Goal: Task Accomplishment & Management: Manage account settings

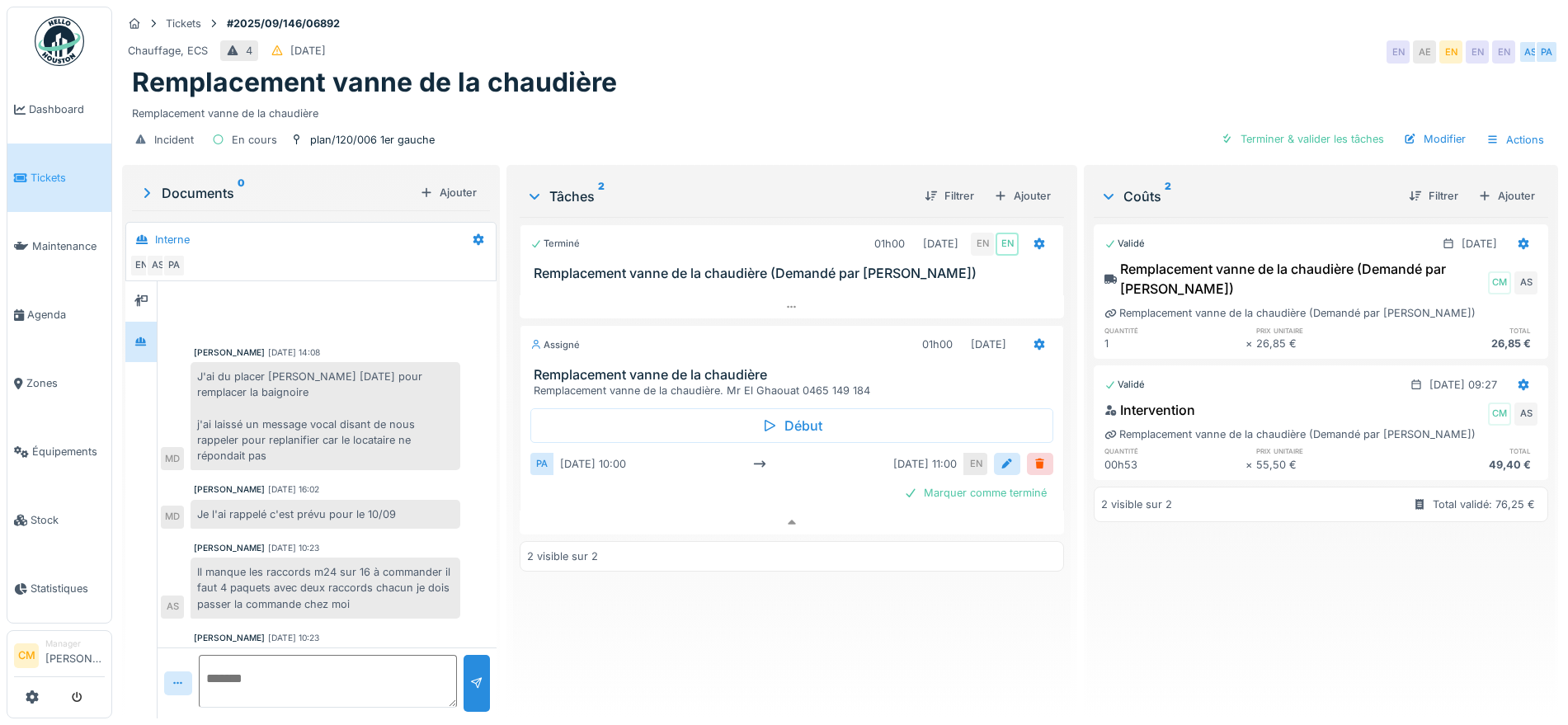
scroll to position [15, 0]
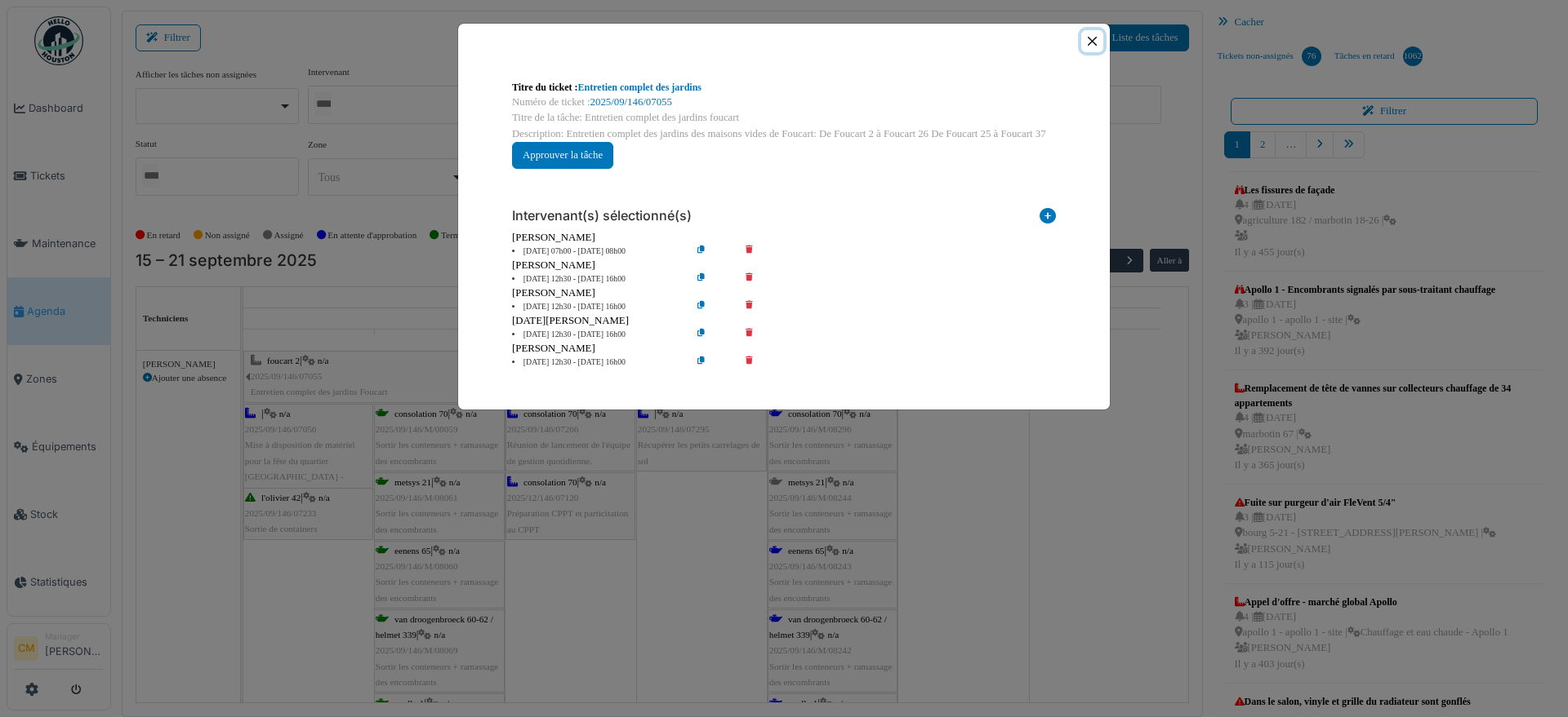
click at [1092, 30] on button "Close" at bounding box center [1092, 41] width 22 height 22
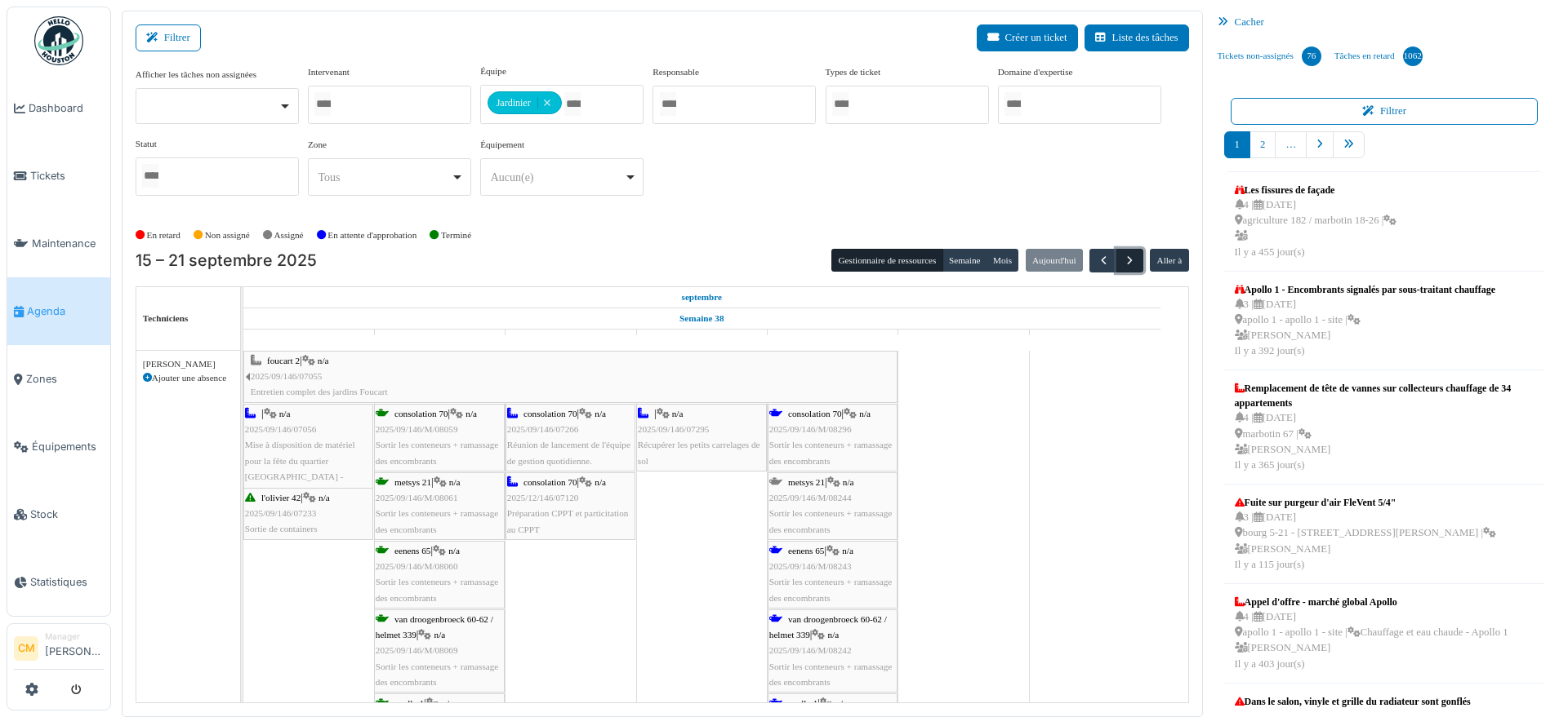
click at [1123, 261] on span "button" at bounding box center [1130, 261] width 14 height 14
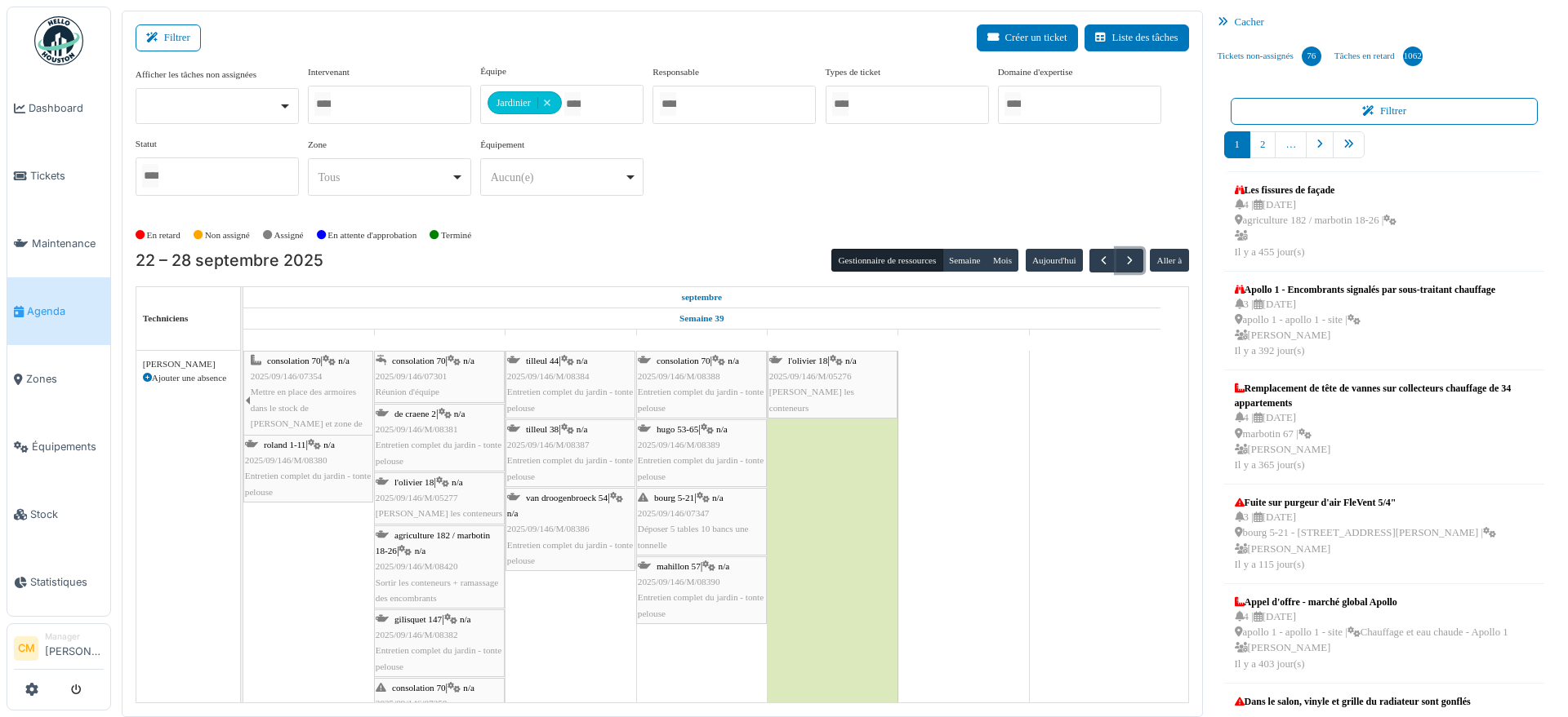
click at [424, 379] on span "2025/09/146/07301" at bounding box center [411, 376] width 72 height 10
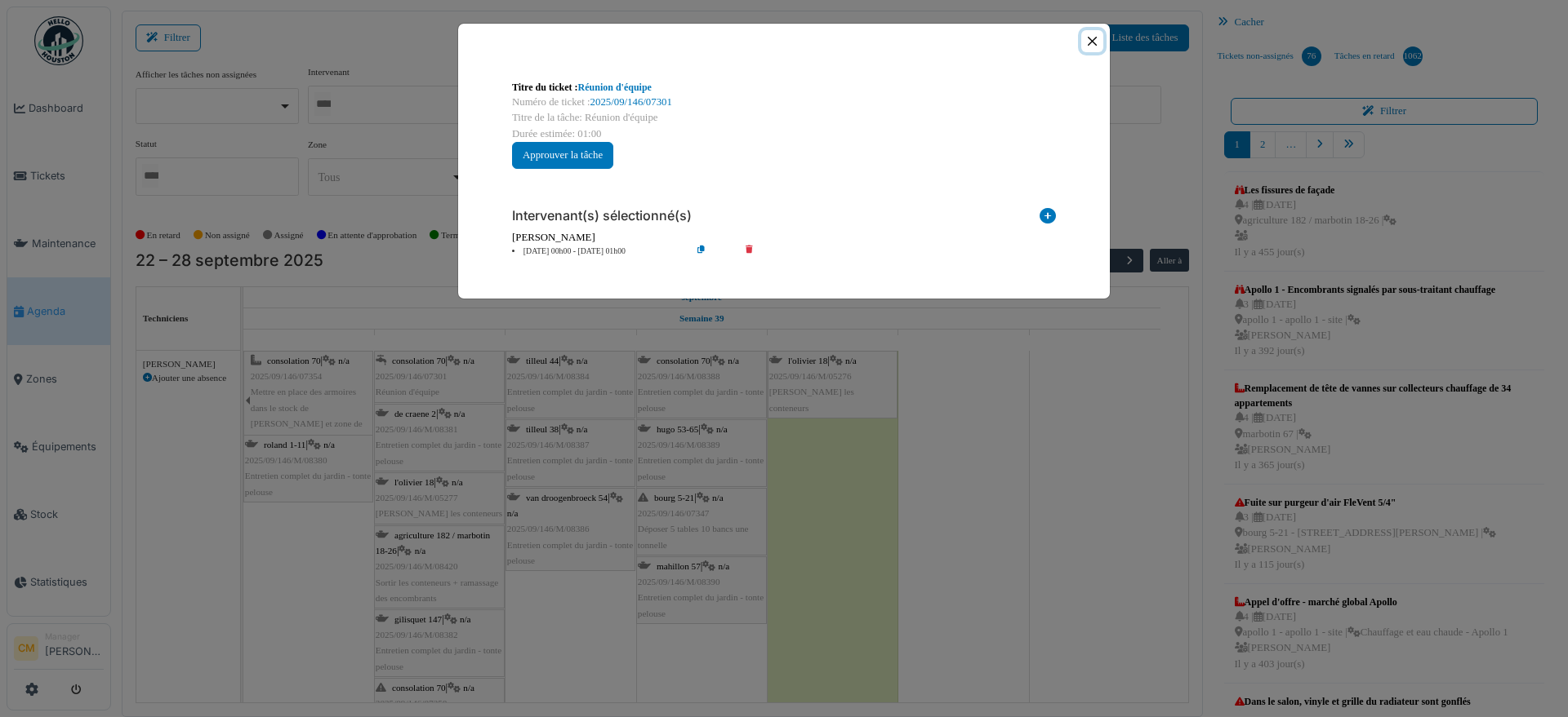
click at [1094, 46] on button "Close" at bounding box center [1092, 41] width 22 height 22
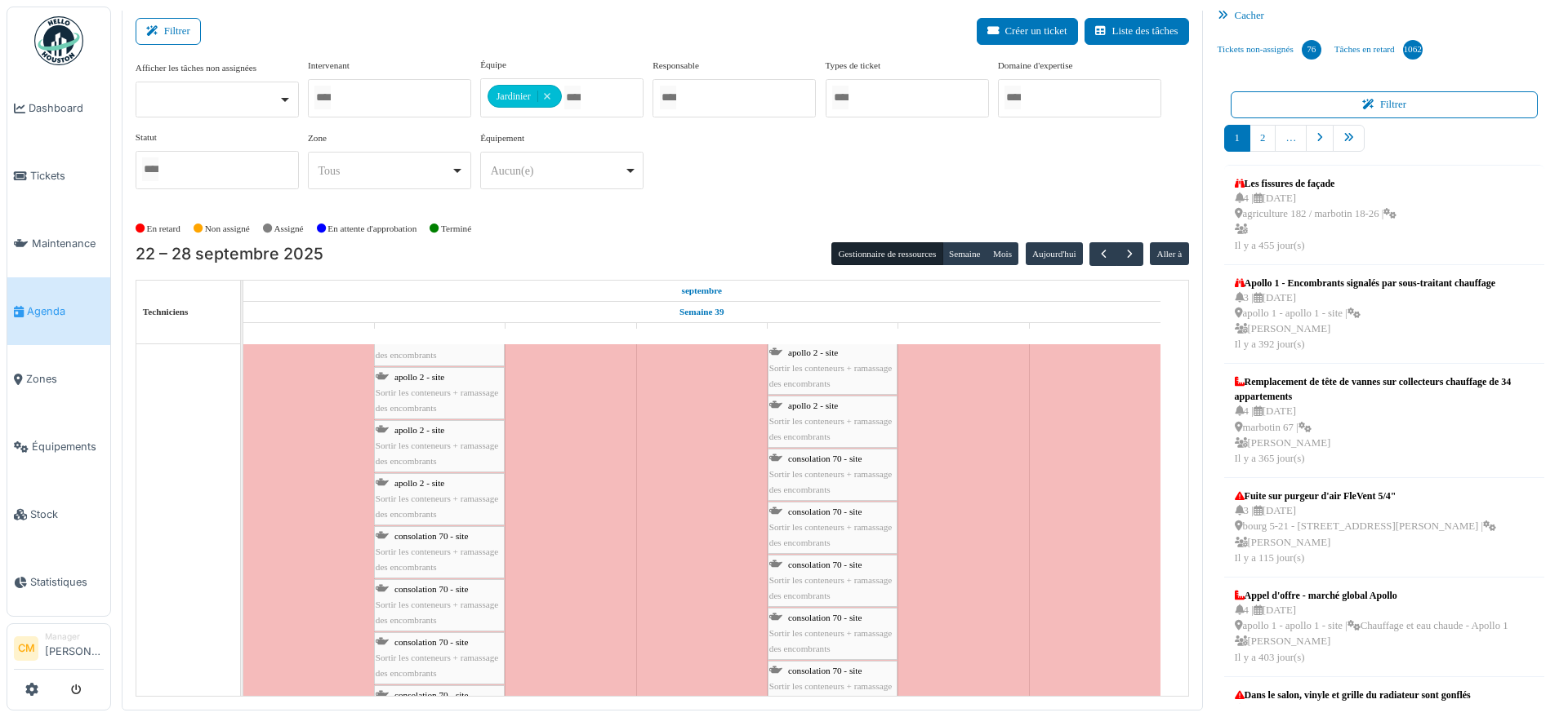
scroll to position [6238, 0]
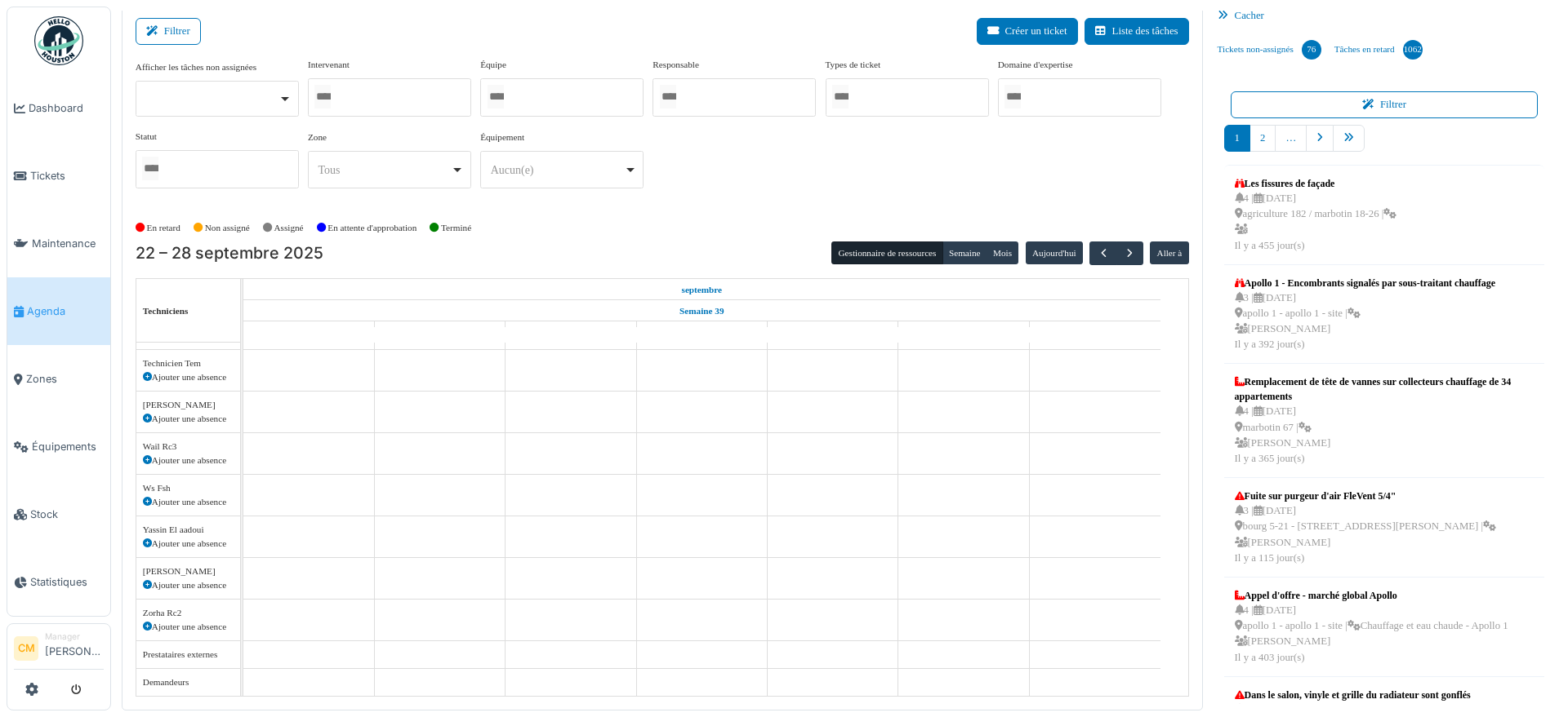
click at [419, 93] on div at bounding box center [389, 97] width 163 height 38
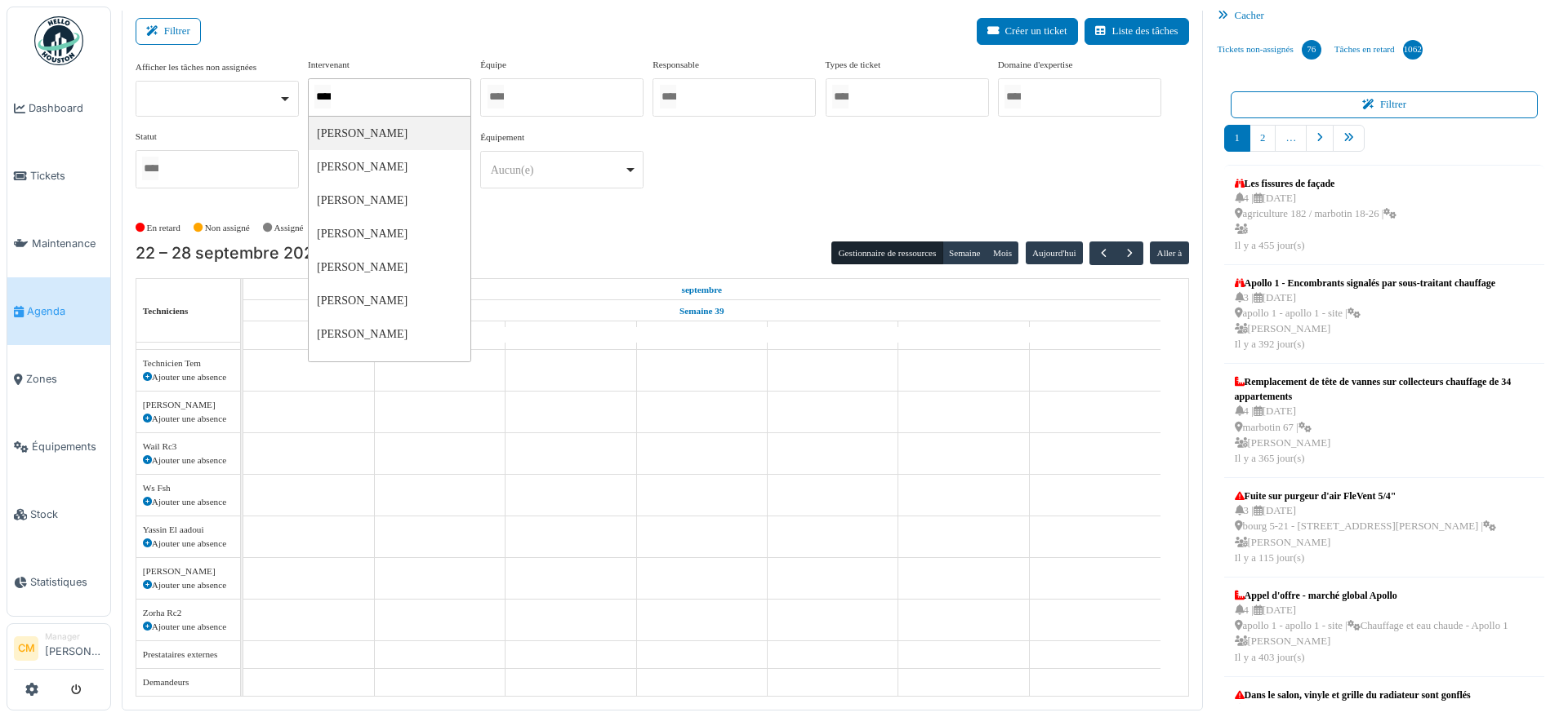
type input "*****"
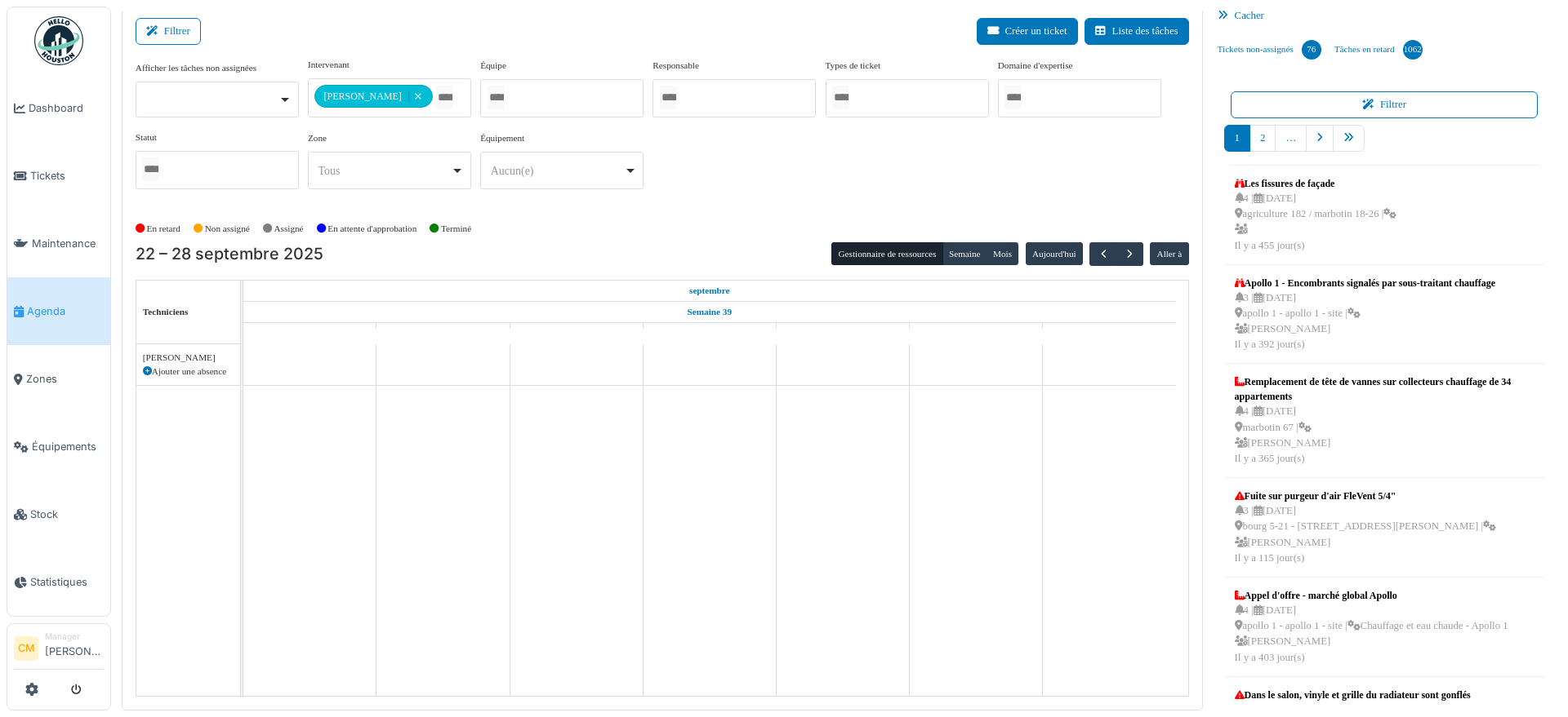
click at [627, 247] on div "22 – 28 septembre 2025 Gestionnaire de ressources Semaine Mois Aujourd'hui Alle…" at bounding box center [662, 253] width 1054 height 24
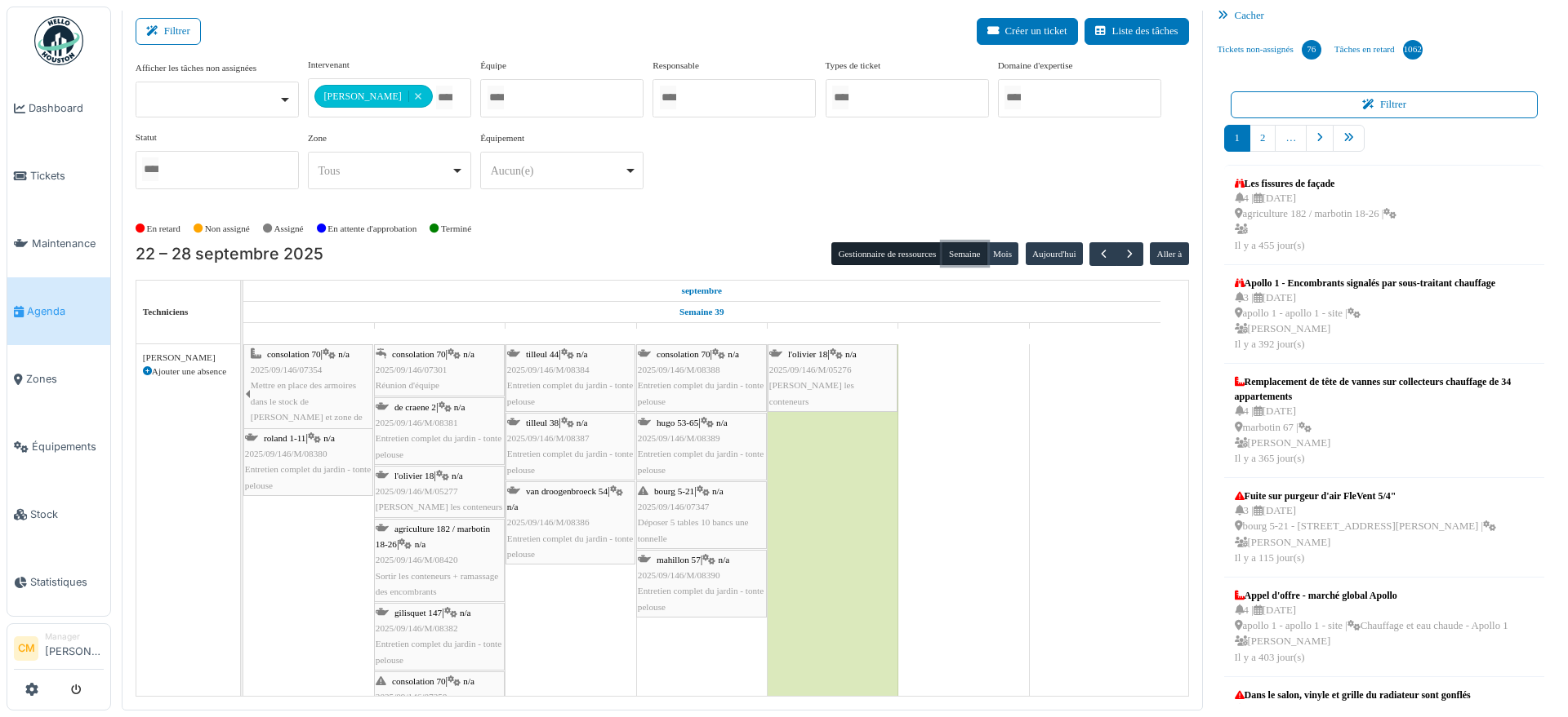
click at [952, 250] on button "Semaine" at bounding box center [964, 253] width 45 height 23
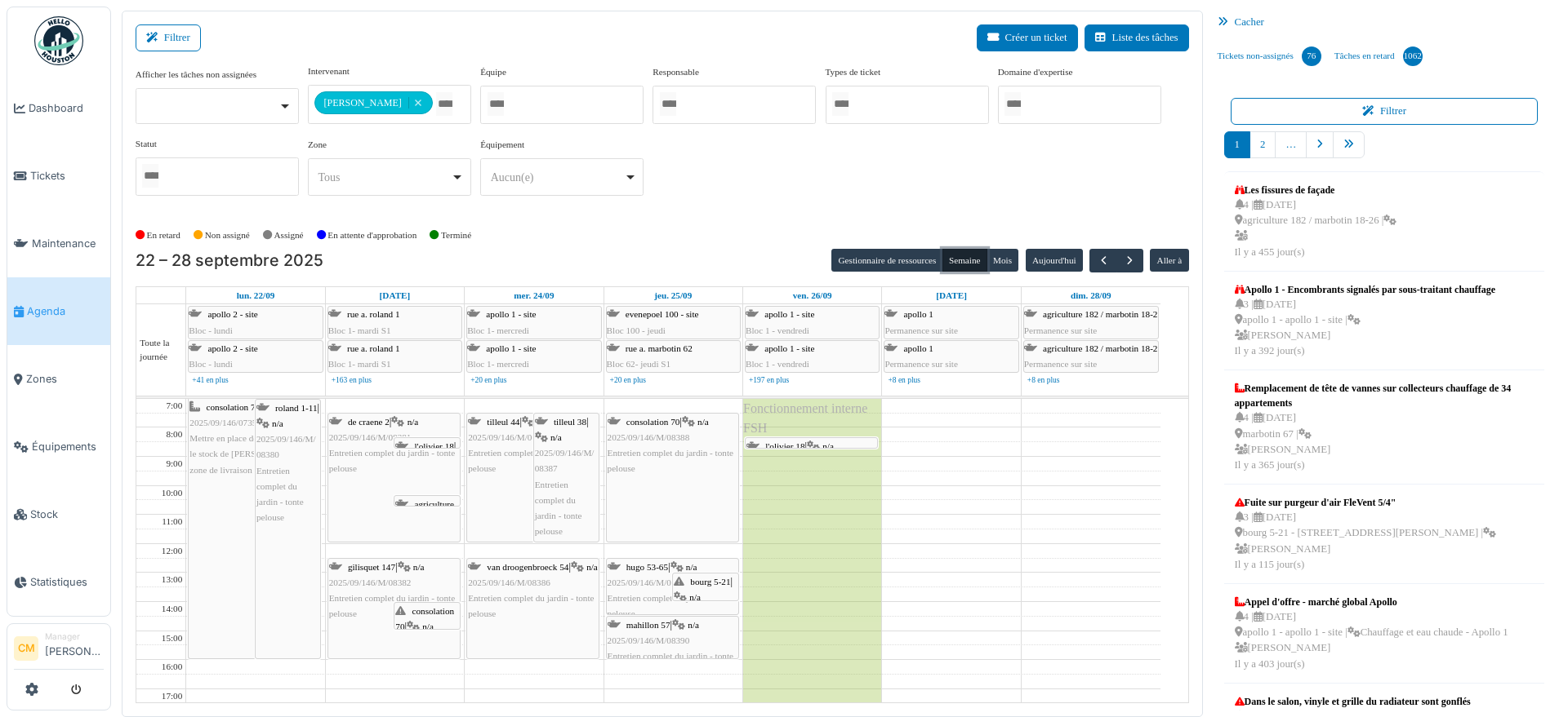
click at [425, 499] on span "agriculture 182 / marbotin 18-26" at bounding box center [425, 519] width 59 height 41
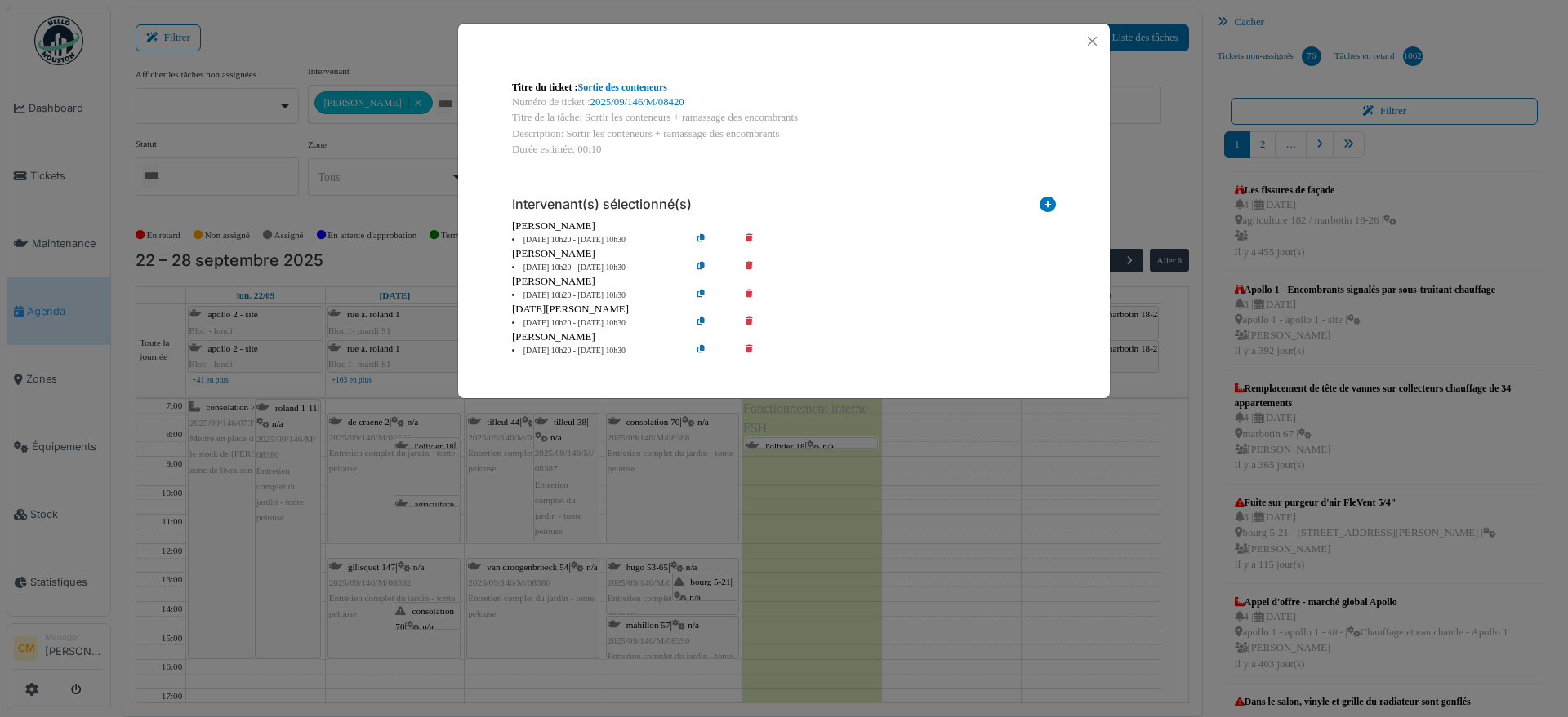
click at [419, 627] on div "Titre du ticket : Sortie des conteneurs Numéro de ticket : 2025/09/146/M/08420 …" at bounding box center [784, 358] width 1568 height 717
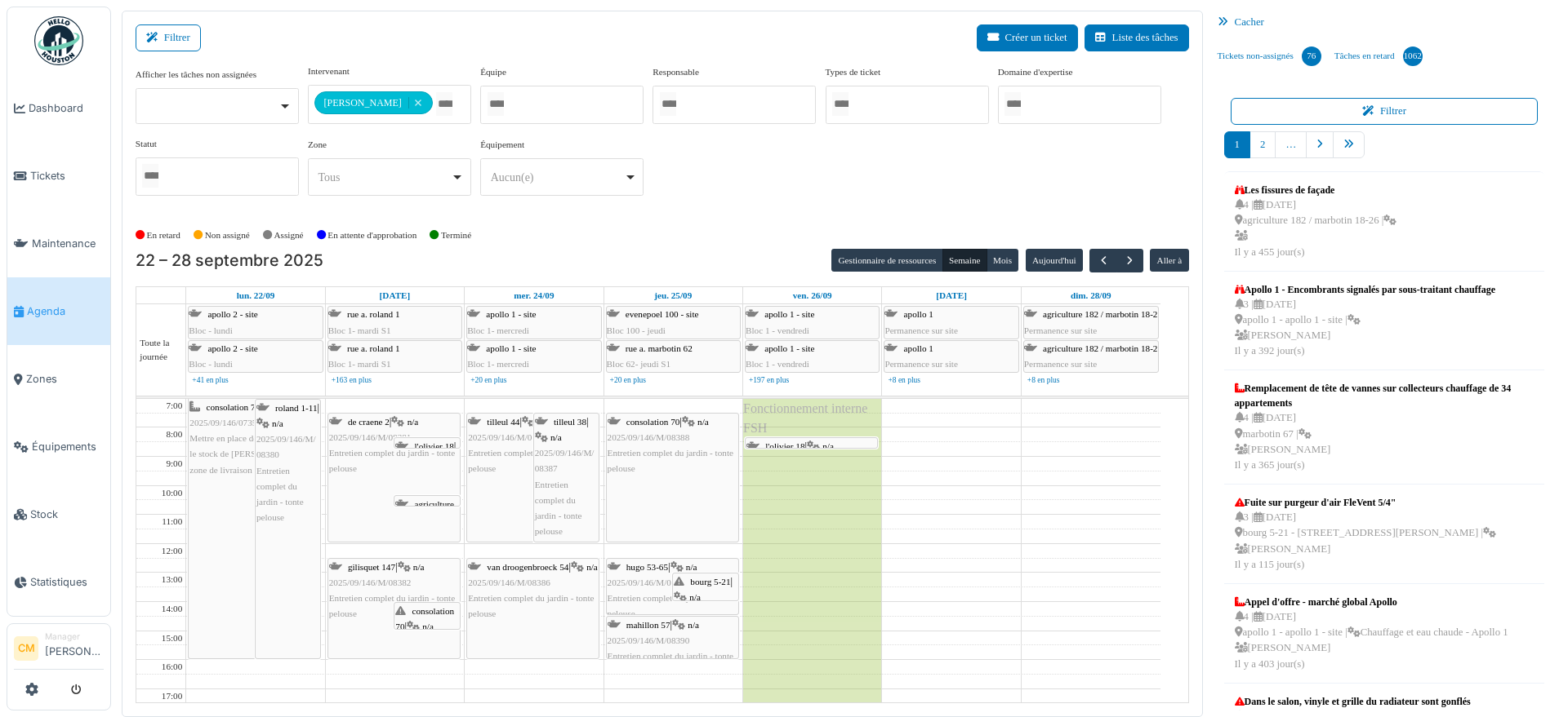
click at [419, 622] on icon at bounding box center [412, 627] width 13 height 11
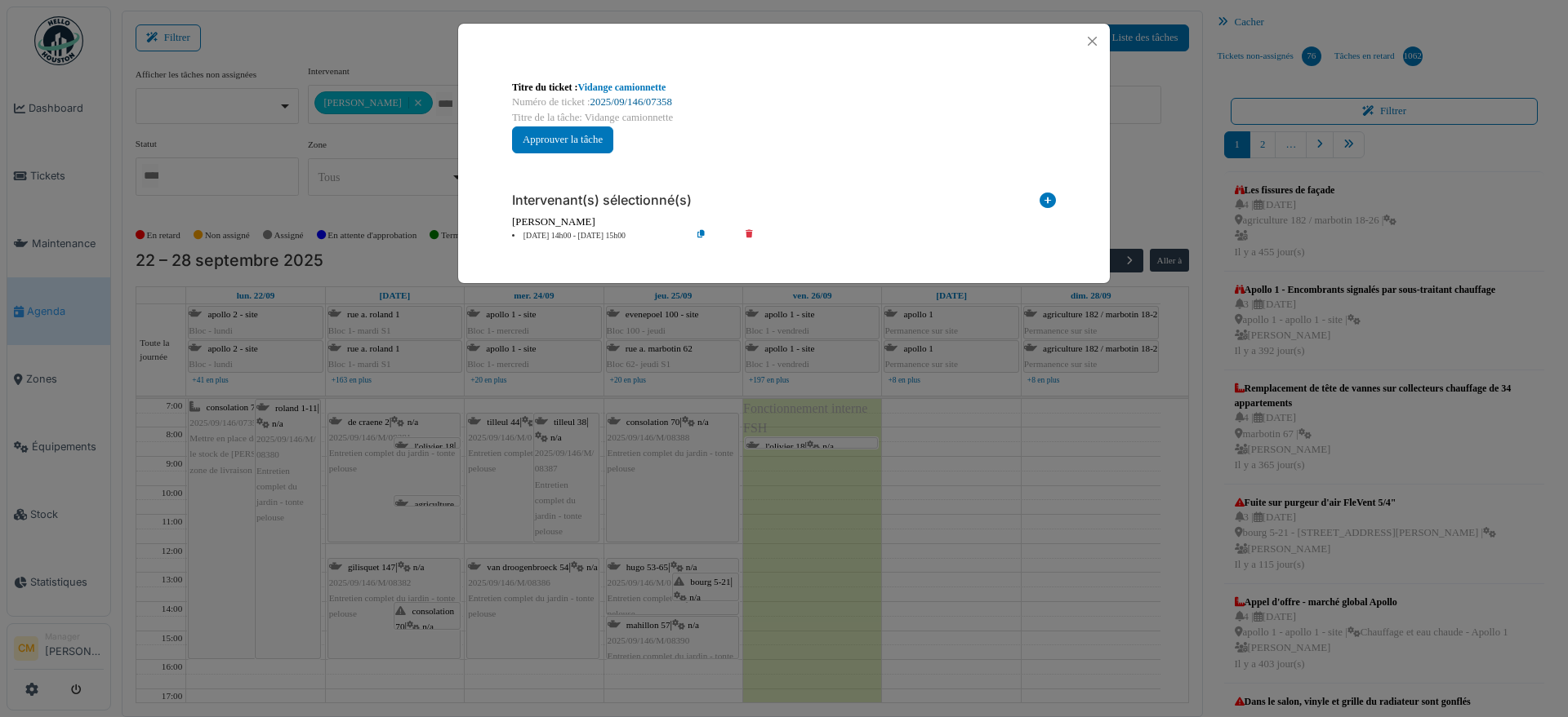
click at [655, 102] on link "2025/09/146/07358" at bounding box center [631, 102] width 82 height 12
click at [223, 485] on div "Titre du ticket : Vidange camionnette Numéro de ticket : 2025/09/146/07358 Titr…" at bounding box center [784, 358] width 1568 height 717
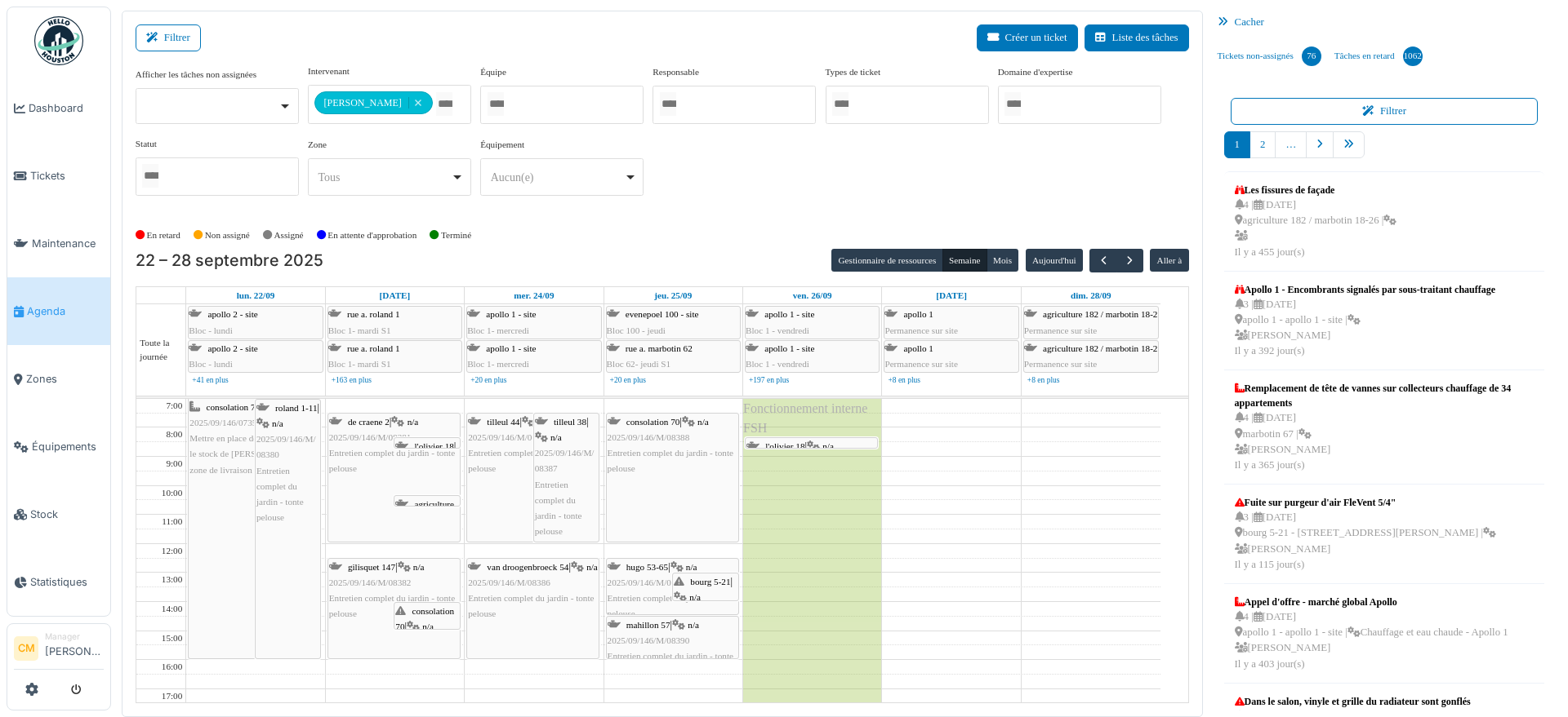
click at [203, 442] on div "consolation 70 | n/a 2025/09/146/07354 Mettre en place des armoires dans le sto…" at bounding box center [255, 439] width 129 height 78
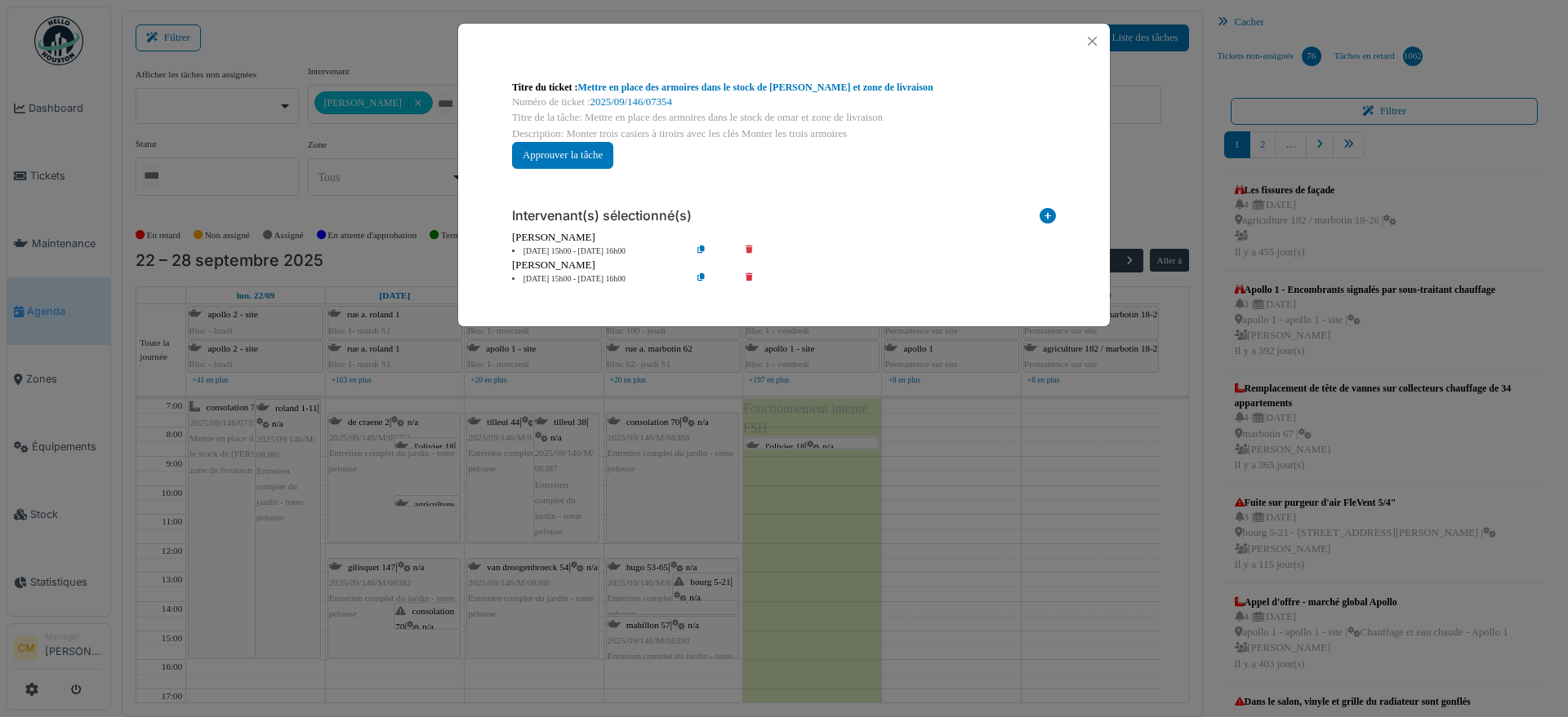
click at [204, 489] on div "Titre du ticket : Mettre en place des armoires dans le stock de Omar et zone de…" at bounding box center [784, 358] width 1568 height 717
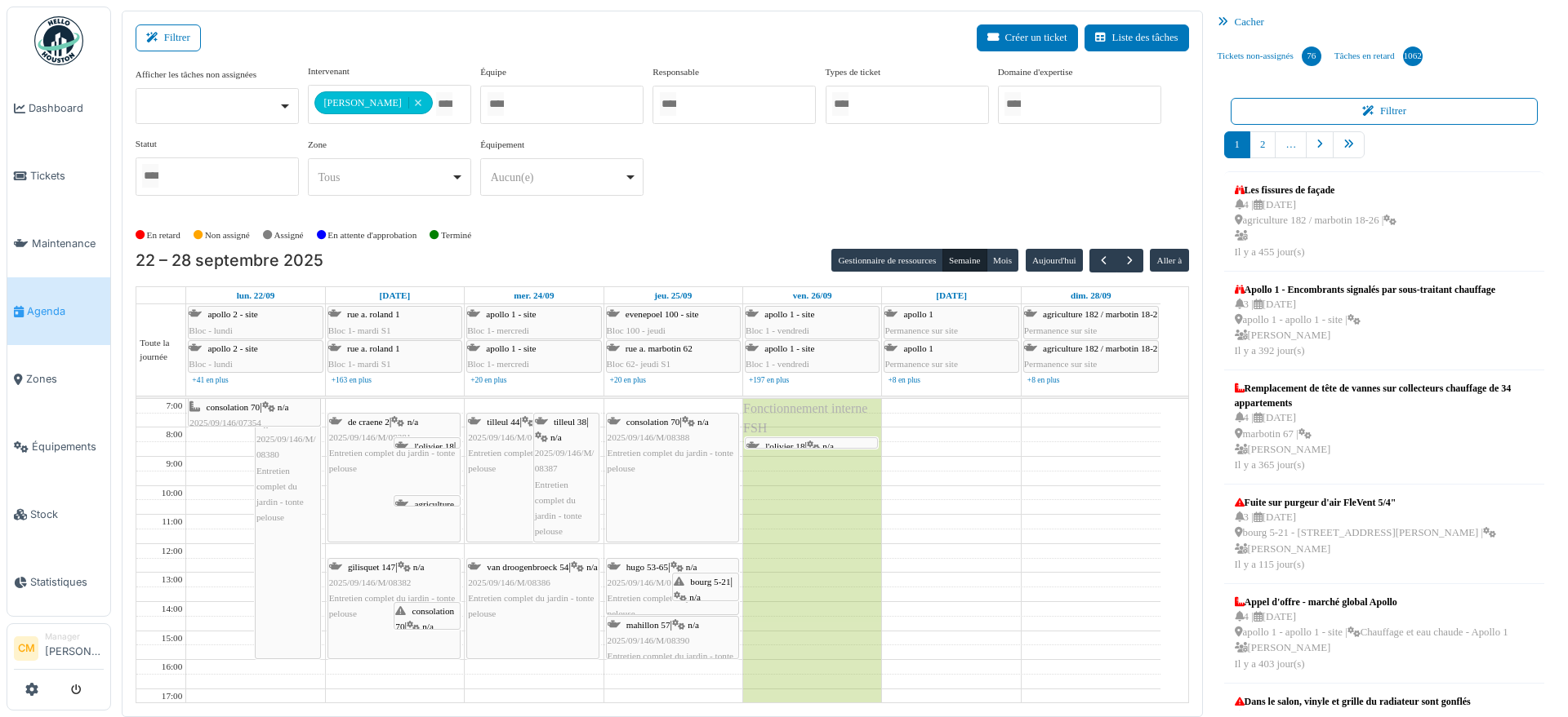
drag, startPoint x: 204, startPoint y: 655, endPoint x: 213, endPoint y: 425, distance: 230.2
click at [213, 425] on div "consolation 70 | n/a 2025/09/146/07354 Mettre en place des armoires dans le sto…" at bounding box center [255, 645] width 138 height 493
click at [211, 406] on div "consolation 70 | n/a 2025/09/146/07354 Mettre en place des armoires dans le sto…" at bounding box center [255, 645] width 138 height 493
drag, startPoint x: 209, startPoint y: 414, endPoint x: 202, endPoint y: 420, distance: 9.2
click at [202, 420] on div "consolation 70 | n/a 2025/09/146/07354 Mettre en place des armoires dans le sto…" at bounding box center [255, 645] width 138 height 493
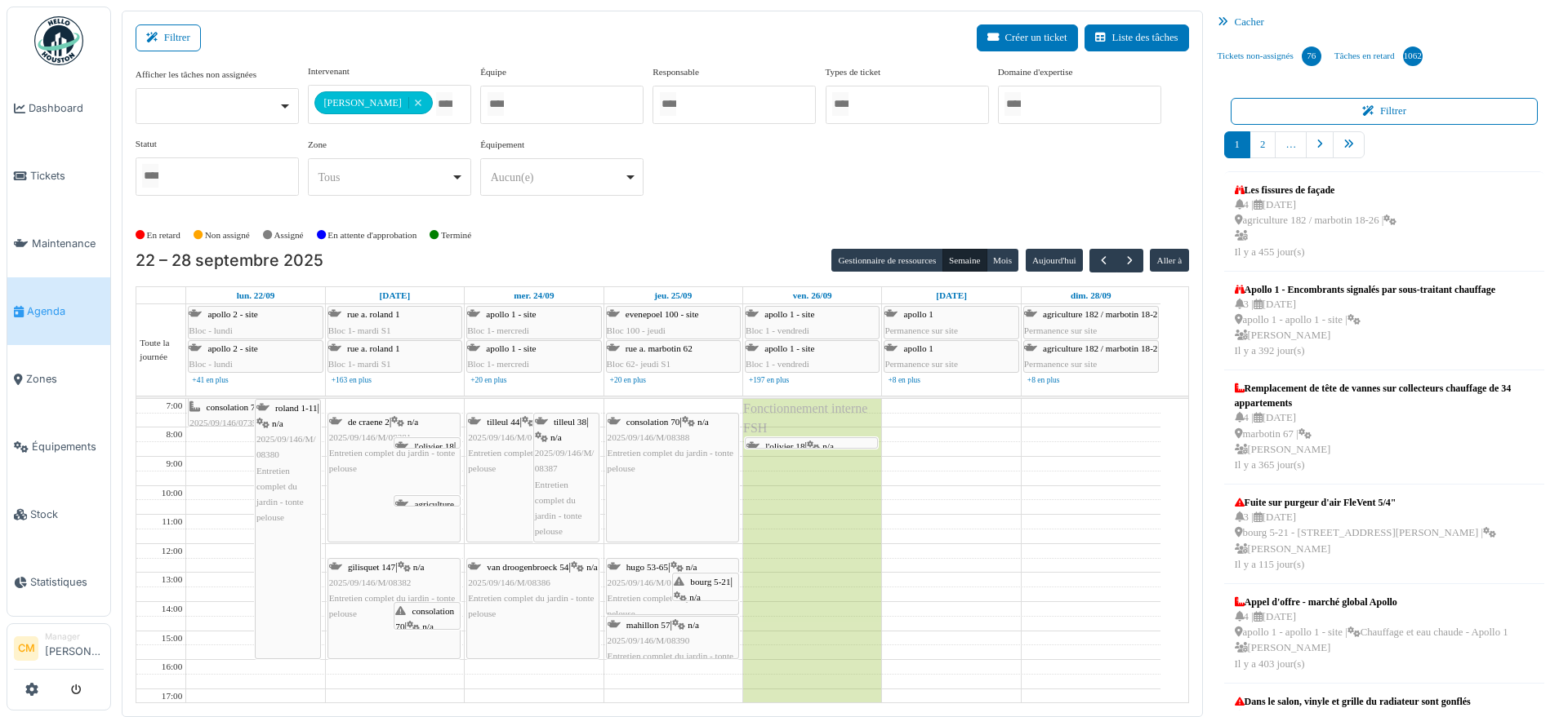
click at [207, 411] on div "consolation 70 | n/a 2025/09/146/07354 Mettre en place des armoires dans le sto…" at bounding box center [255, 439] width 129 height 78
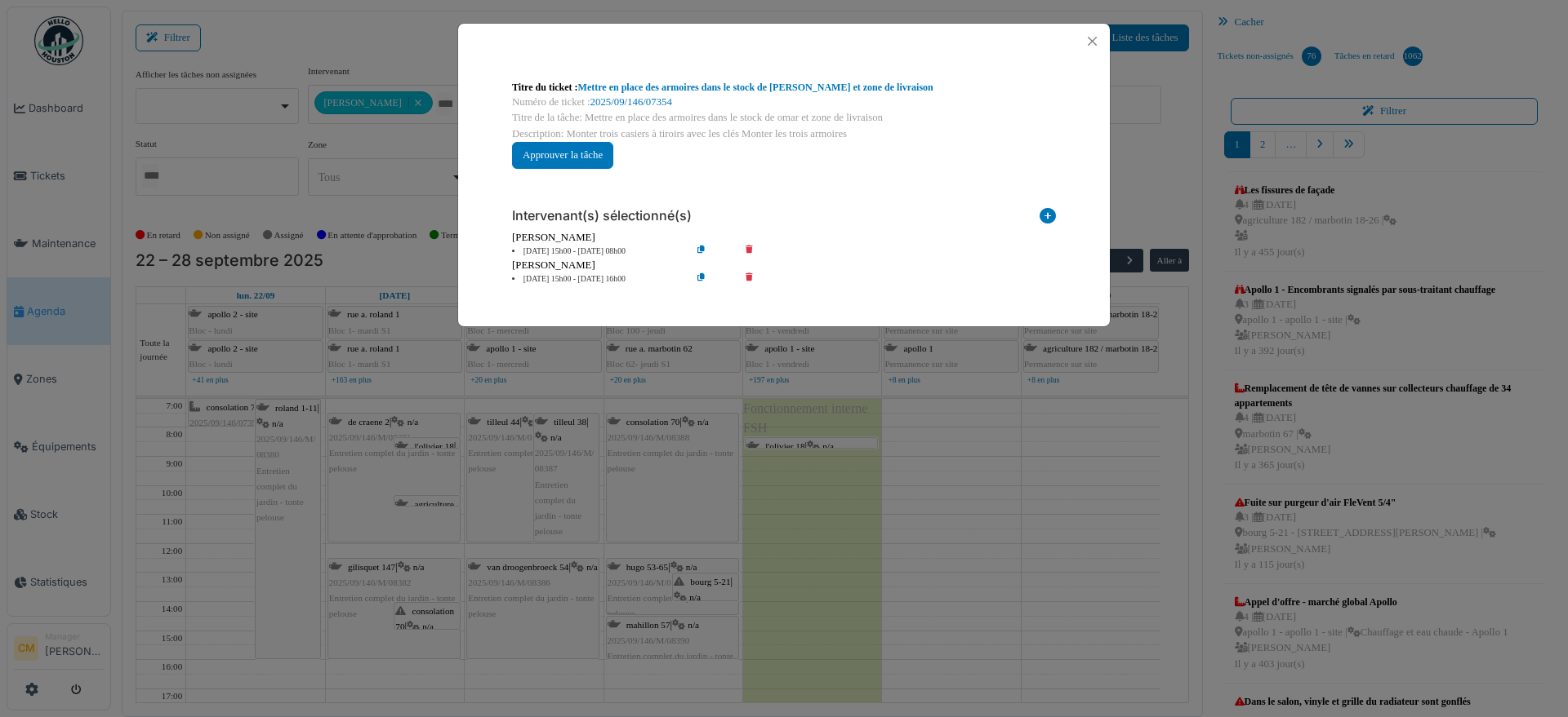
drag, startPoint x: 207, startPoint y: 411, endPoint x: 983, endPoint y: 472, distance: 778.4
click at [982, 499] on div "Titre du ticket : Mettre en place des armoires dans le stock de Omar et zone de…" at bounding box center [784, 358] width 1568 height 717
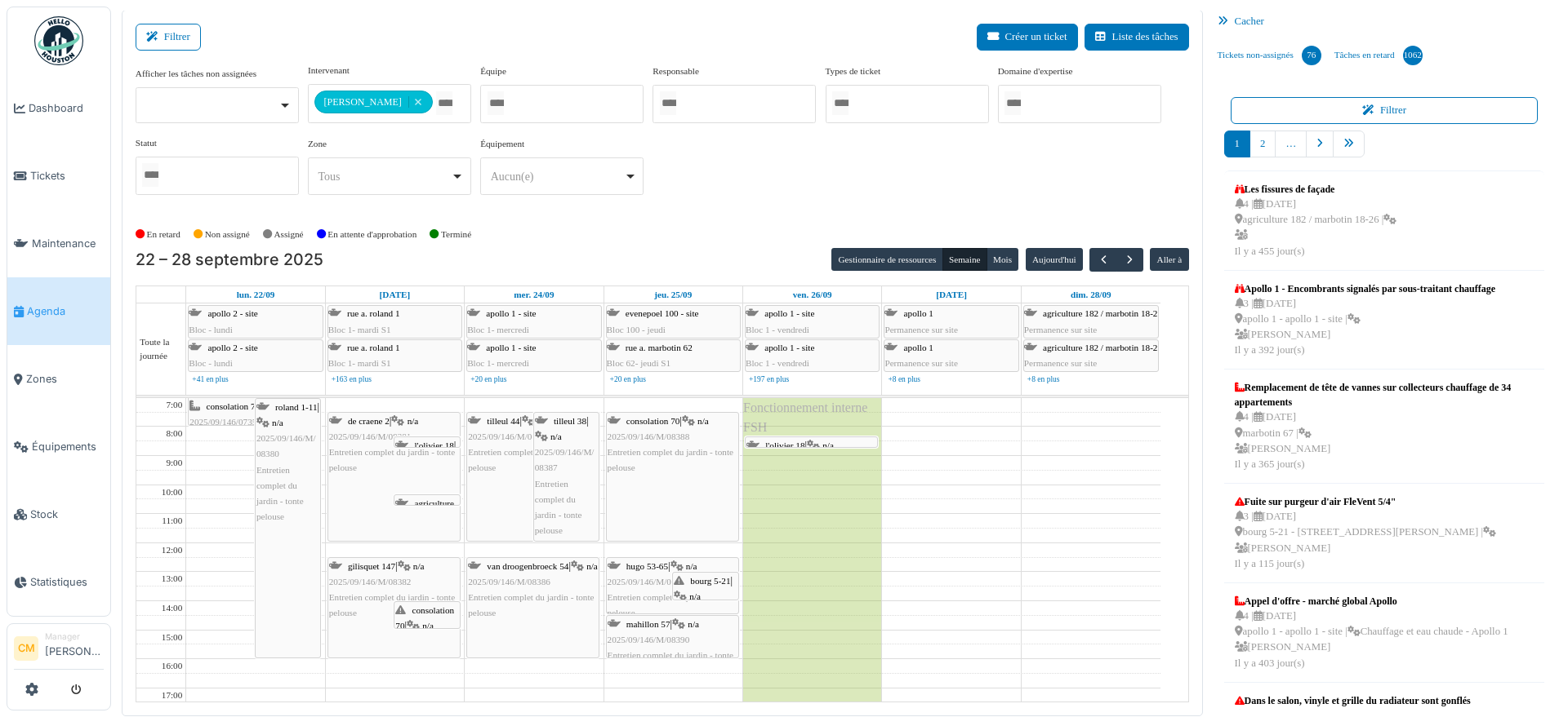
scroll to position [0, 0]
click at [911, 259] on button "Gestionnaire de ressources" at bounding box center [886, 261] width 111 height 23
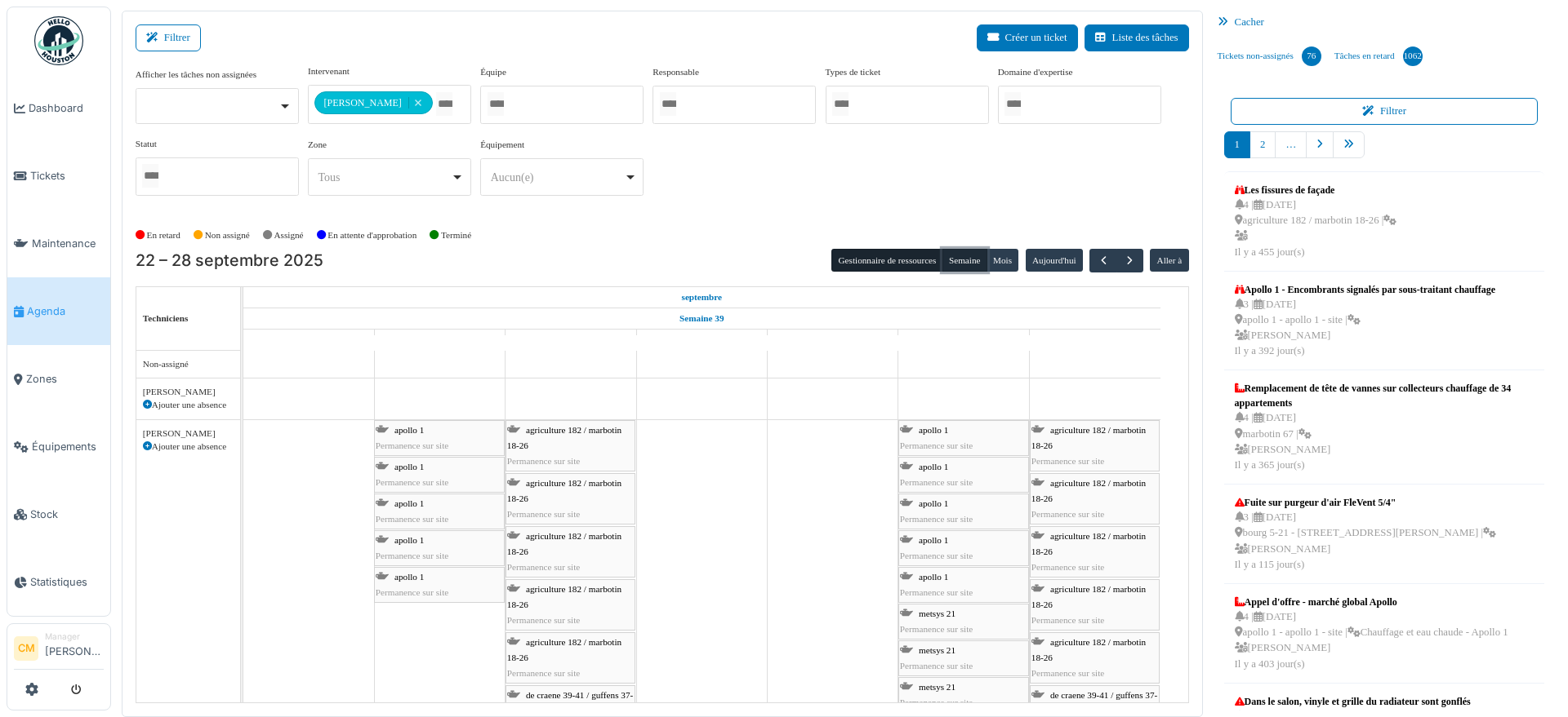
click at [959, 256] on button "Semaine" at bounding box center [964, 261] width 45 height 23
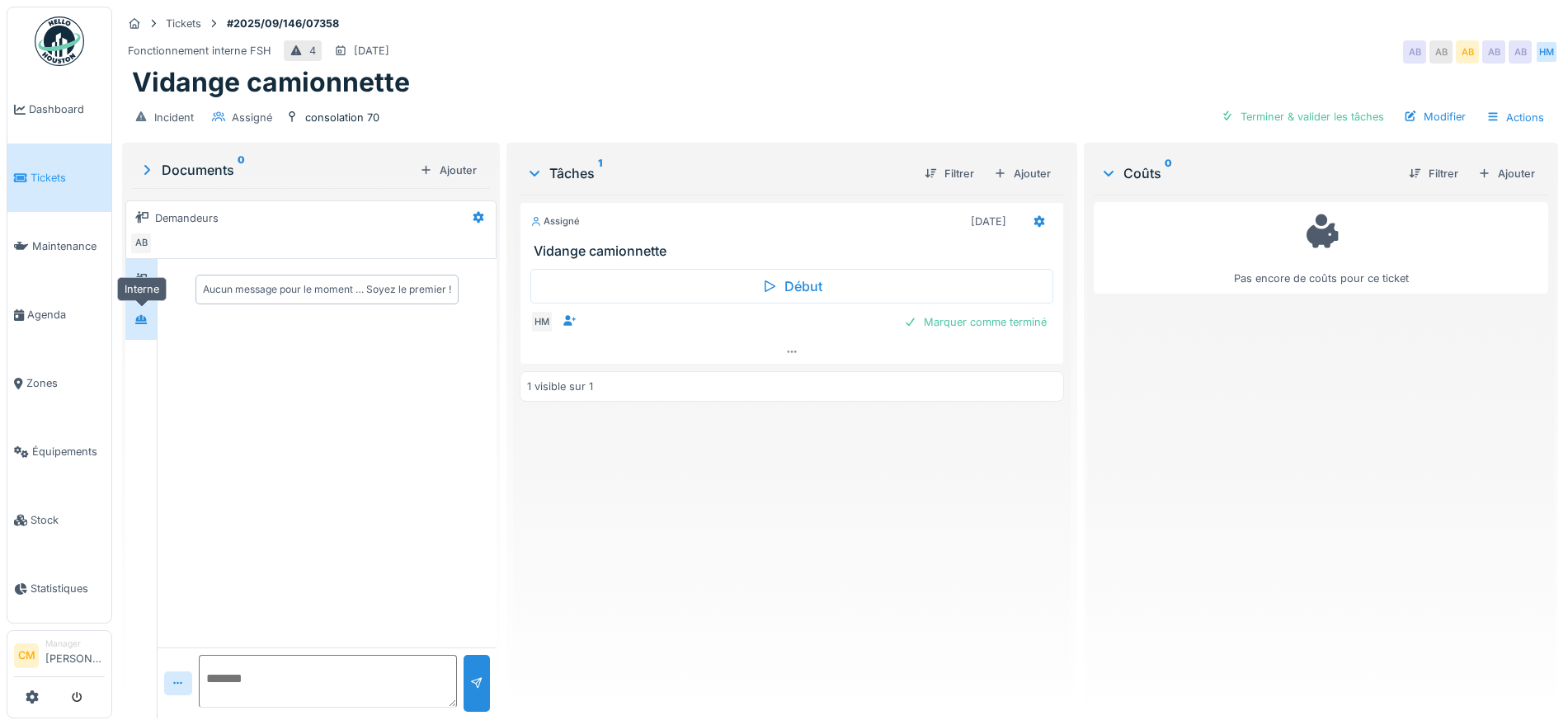
click at [134, 327] on div at bounding box center [142, 319] width 25 height 21
click at [142, 272] on div at bounding box center [141, 279] width 13 height 15
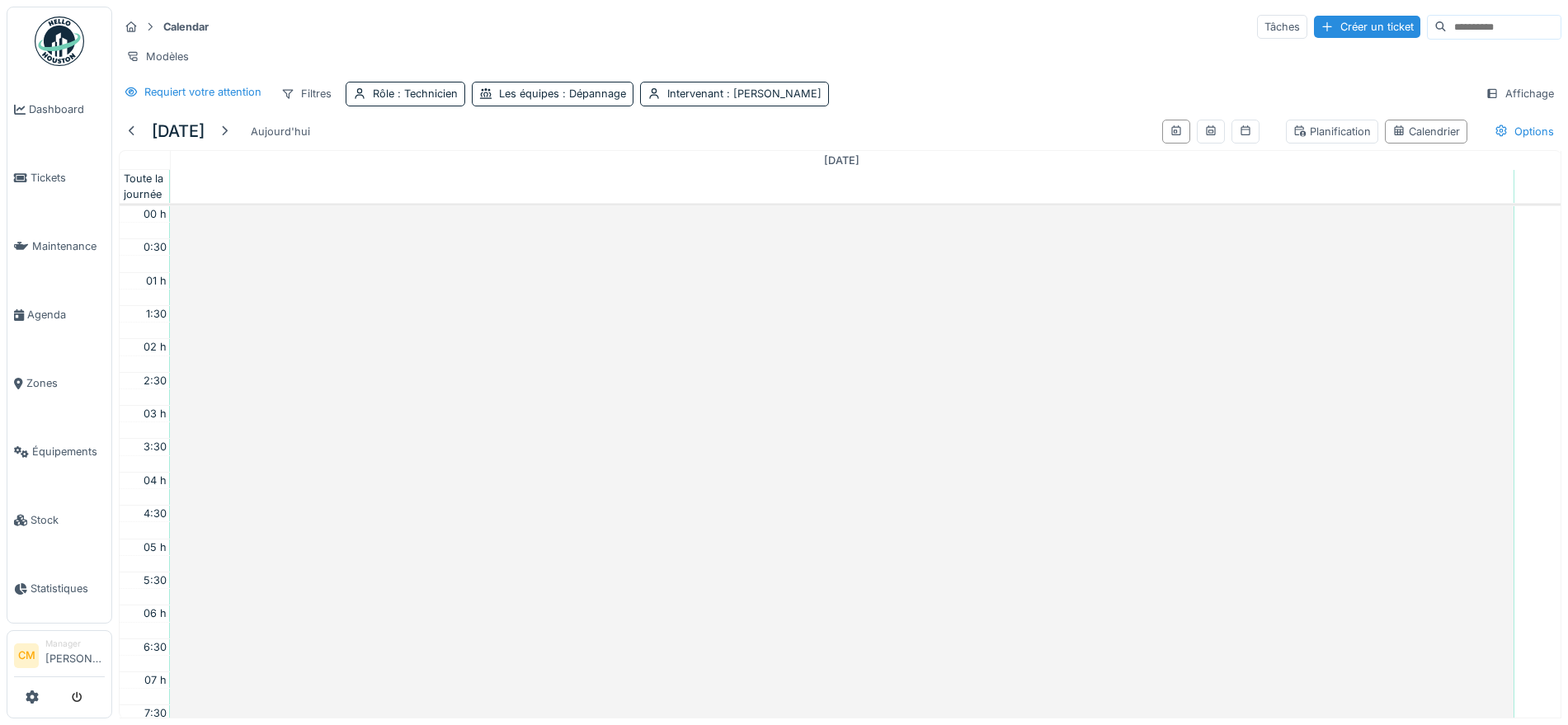
scroll to position [401, 0]
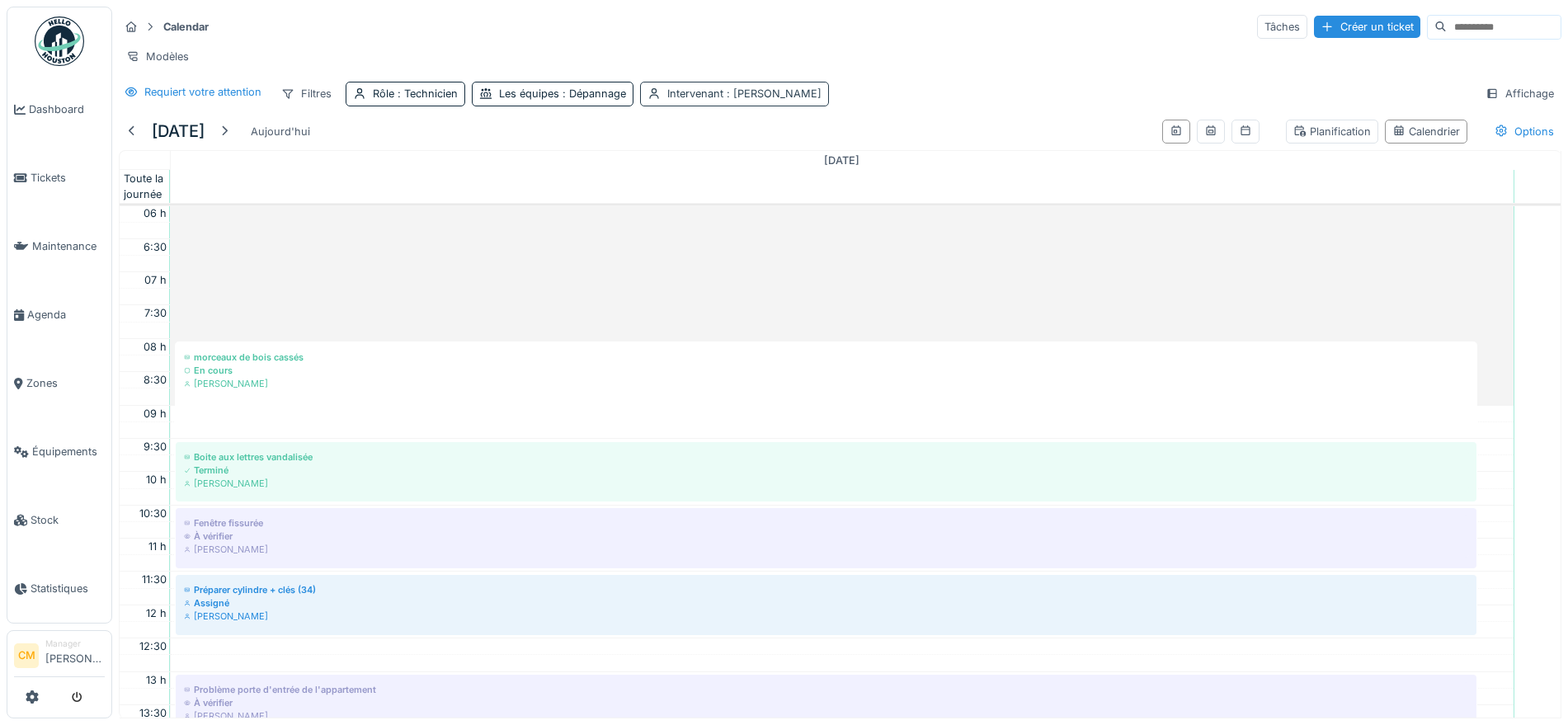
click at [760, 99] on span ": Charef Lahmar" at bounding box center [772, 94] width 99 height 13
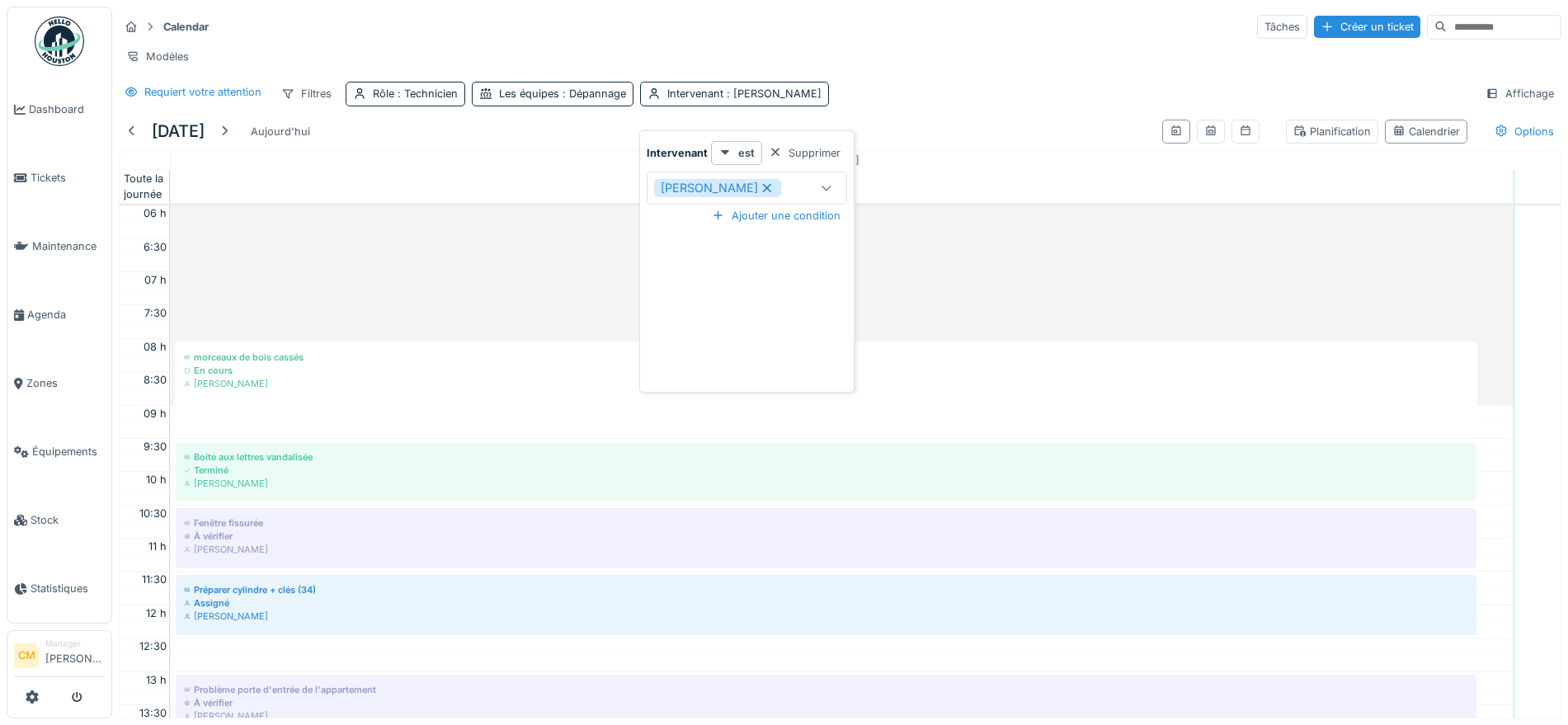
click at [763, 186] on icon at bounding box center [768, 187] width 9 height 9
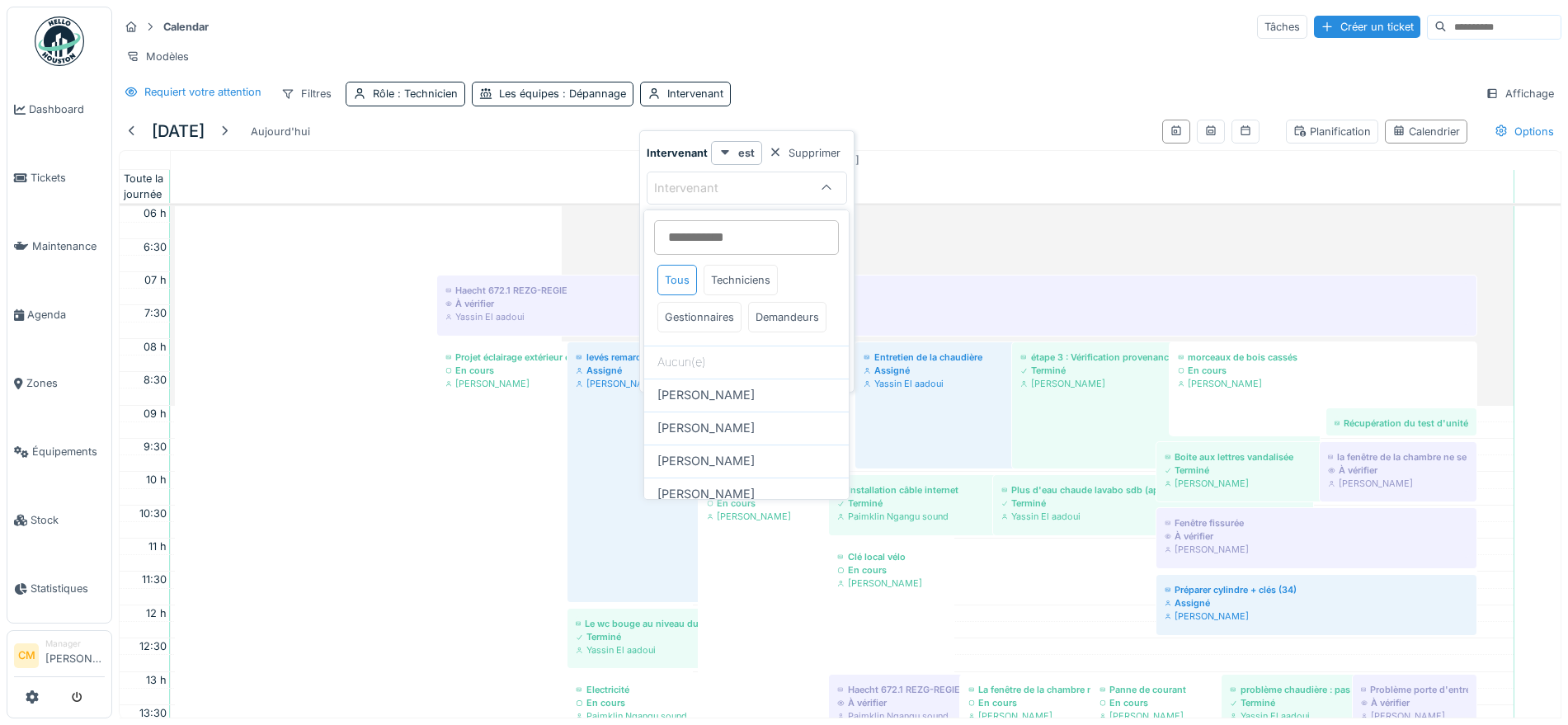
drag, startPoint x: 708, startPoint y: 234, endPoint x: 706, endPoint y: 224, distance: 10.2
click at [707, 228] on input at bounding box center [746, 237] width 185 height 35
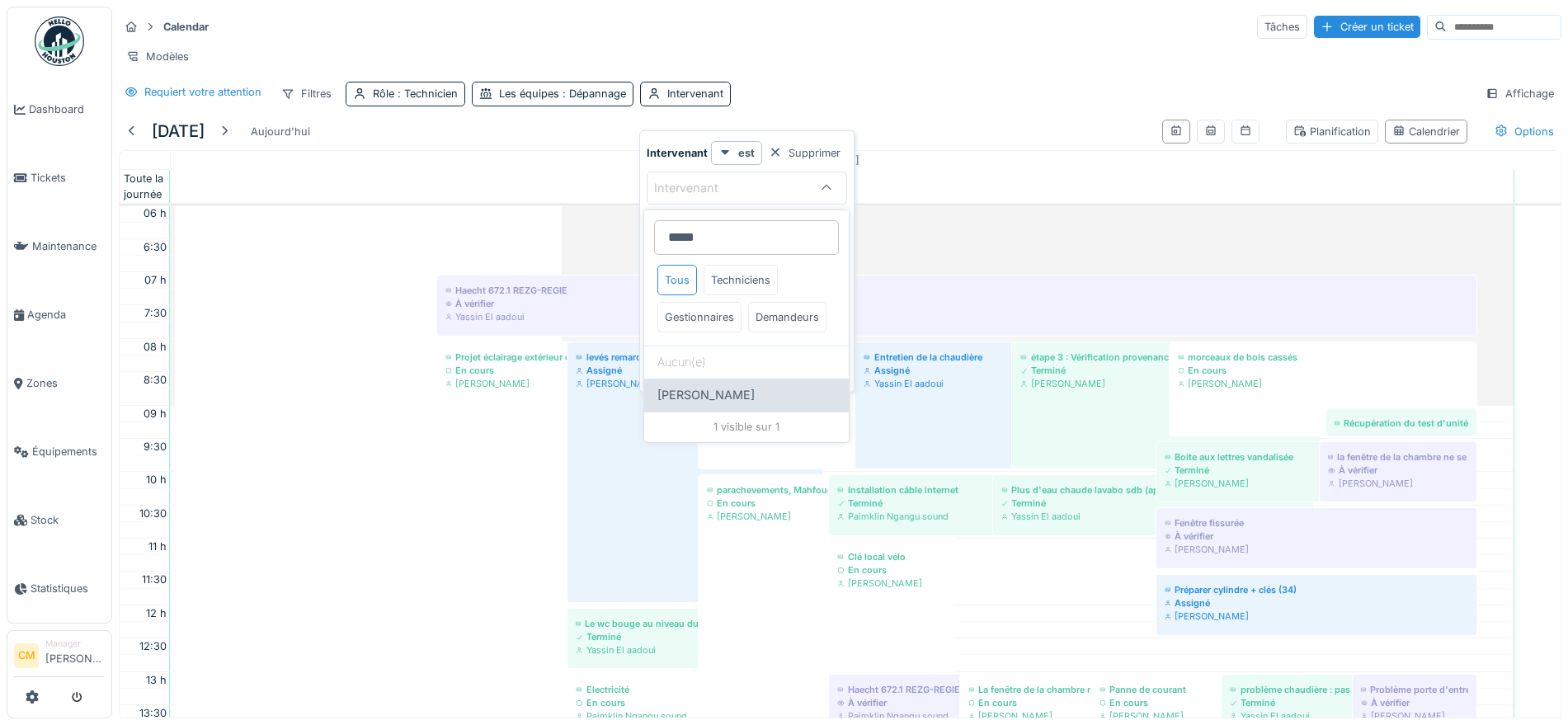
type input "*****"
click at [692, 404] on span "Hassan Messari" at bounding box center [706, 395] width 98 height 18
type input "****"
click at [1038, 137] on div "19 septembre 2025 Aujourd'hui Planification Calendrier Options" at bounding box center [840, 131] width 1443 height 37
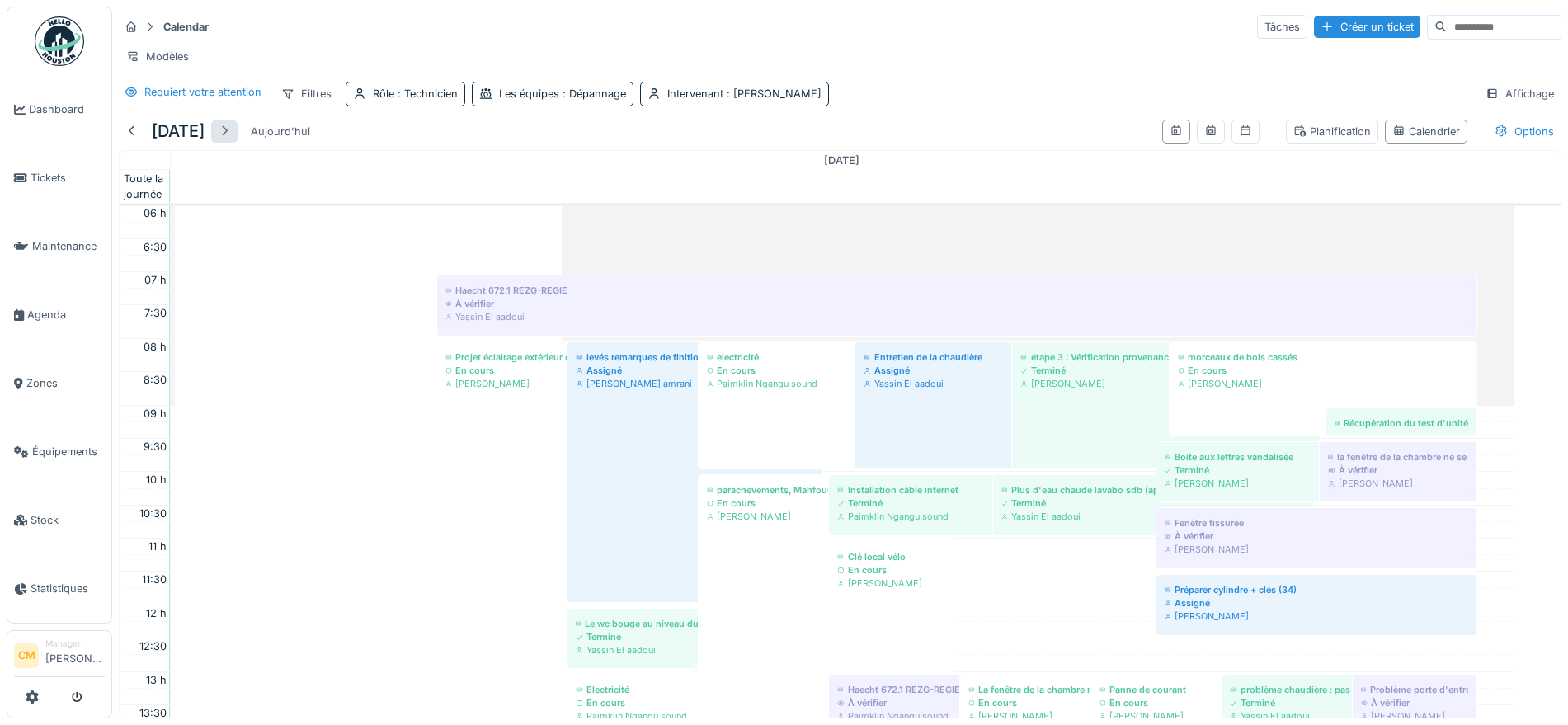
click at [231, 140] on div at bounding box center [224, 131] width 13 height 15
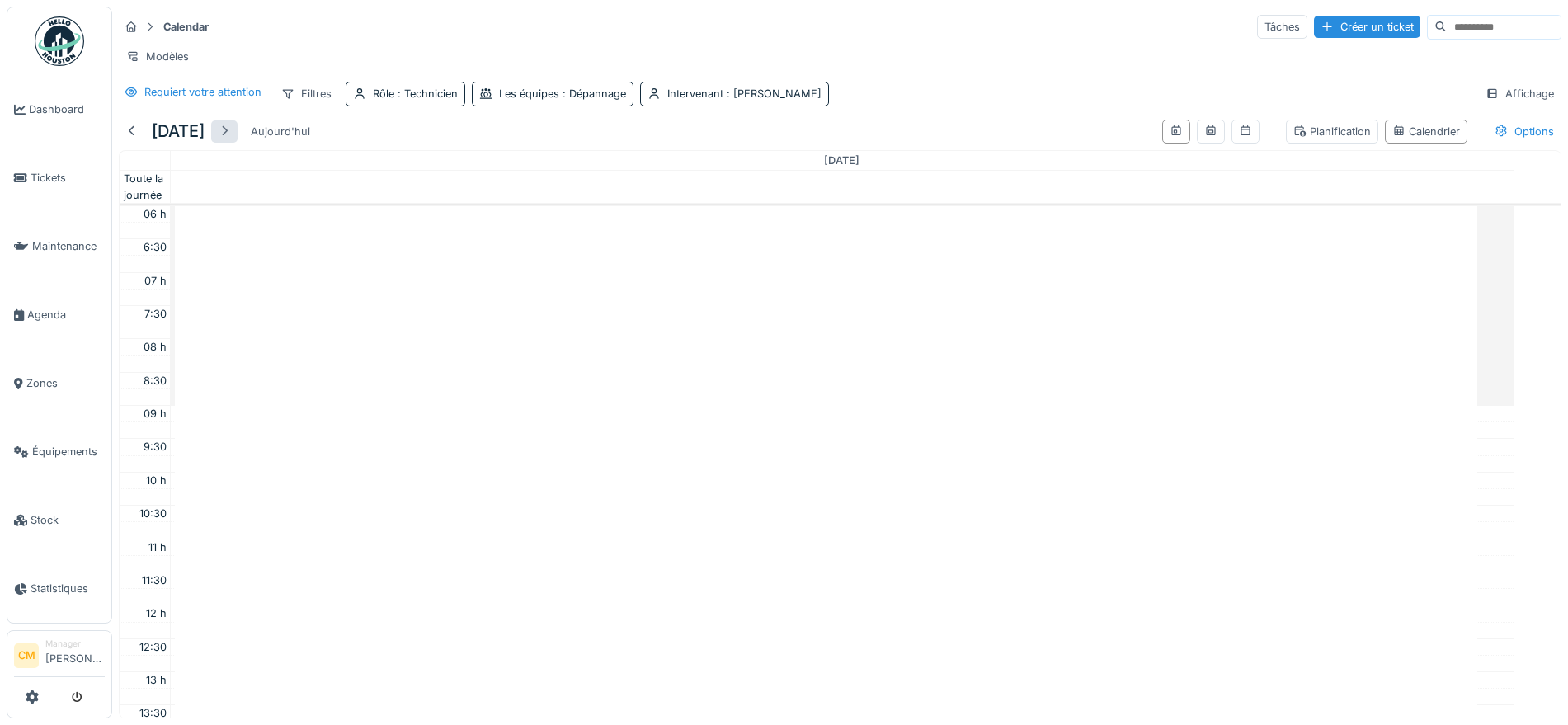
click at [231, 140] on div at bounding box center [224, 131] width 13 height 15
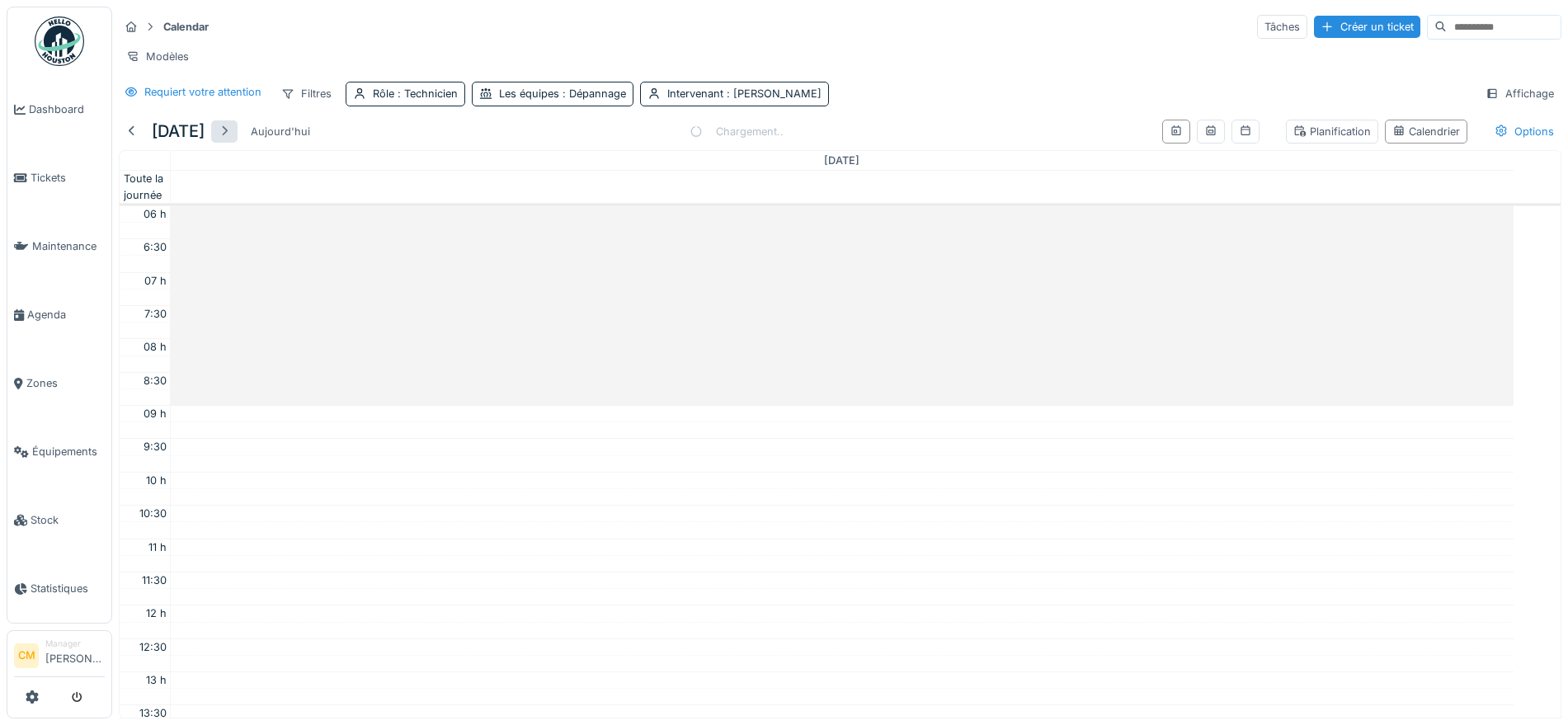
click at [231, 140] on div at bounding box center [224, 131] width 13 height 15
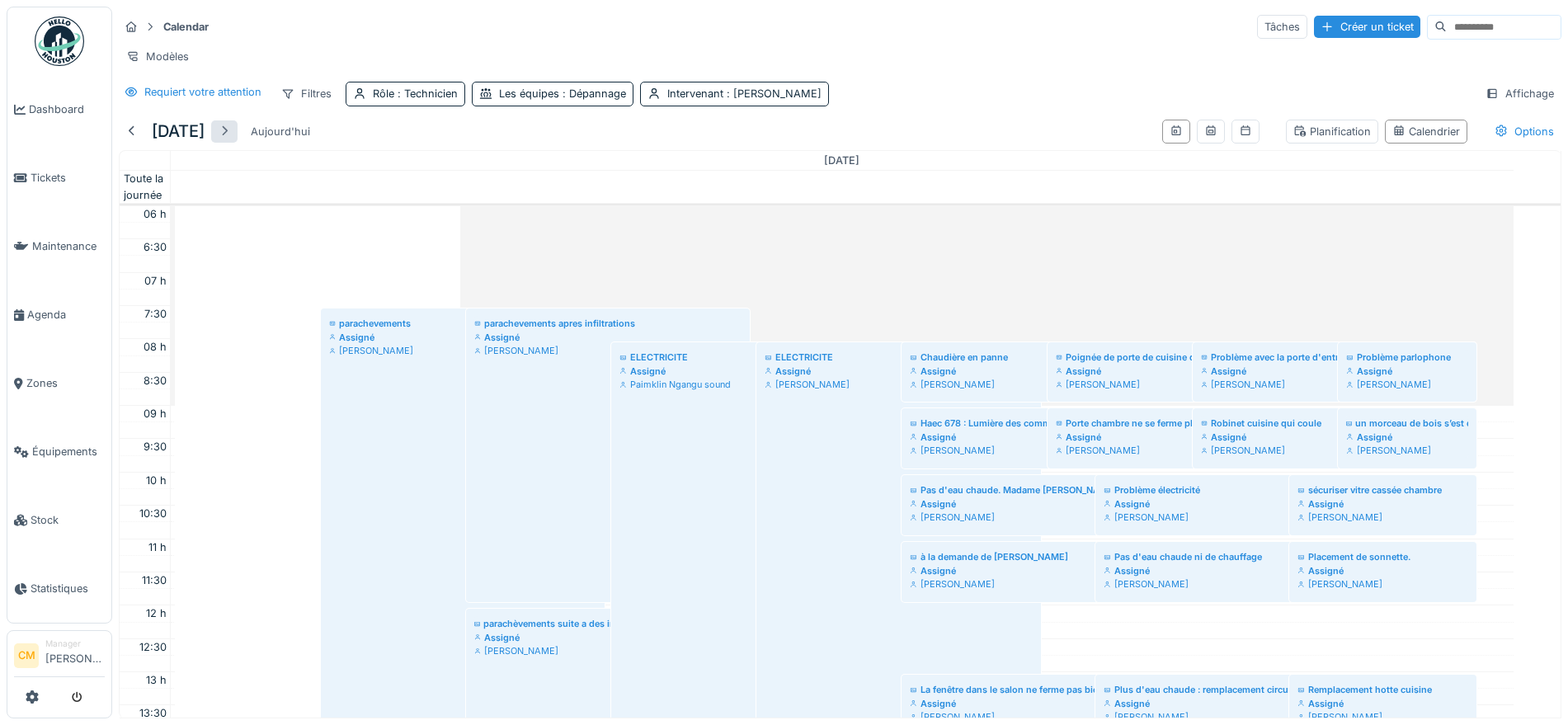
click at [231, 140] on div at bounding box center [224, 131] width 13 height 15
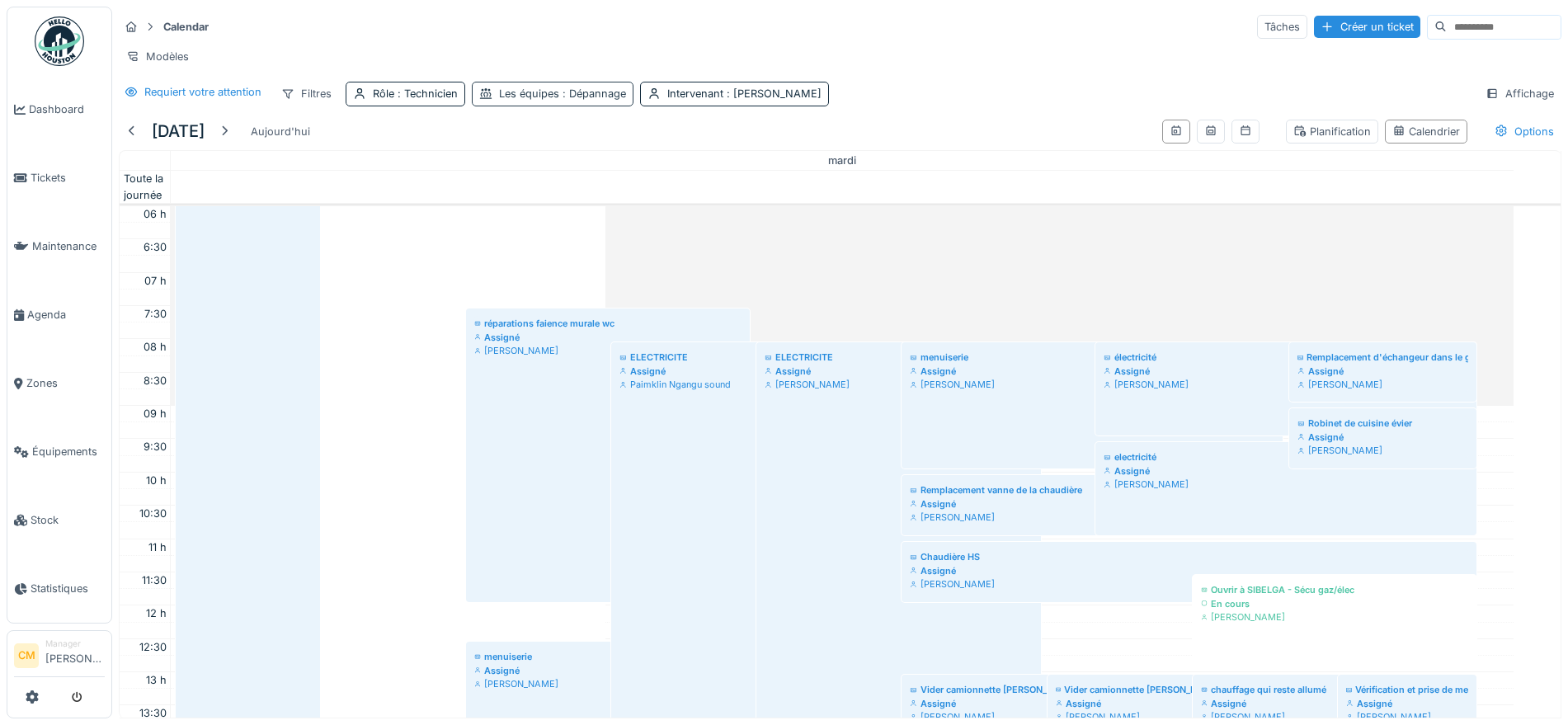
click at [570, 99] on span ": Dépannage" at bounding box center [592, 94] width 67 height 13
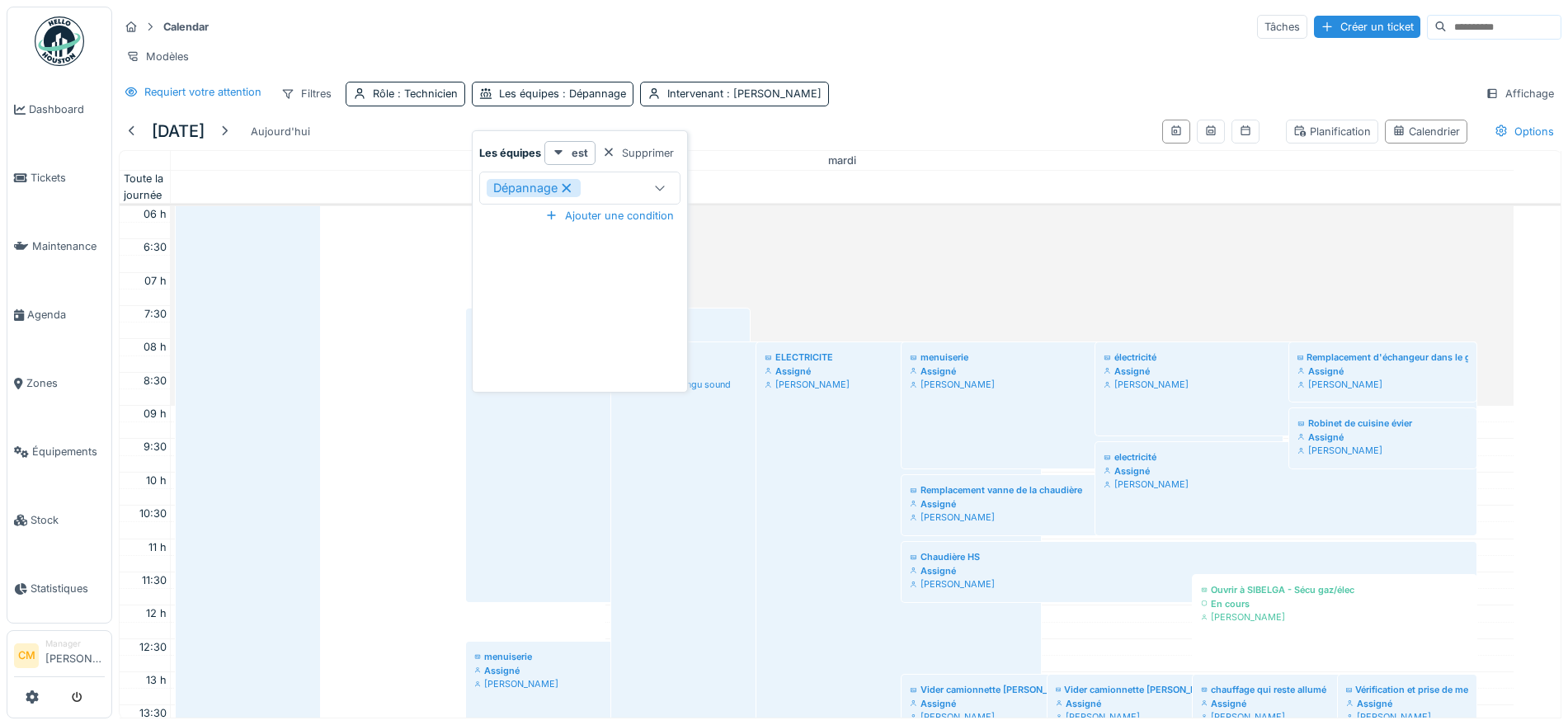
click at [564, 190] on icon at bounding box center [566, 187] width 9 height 9
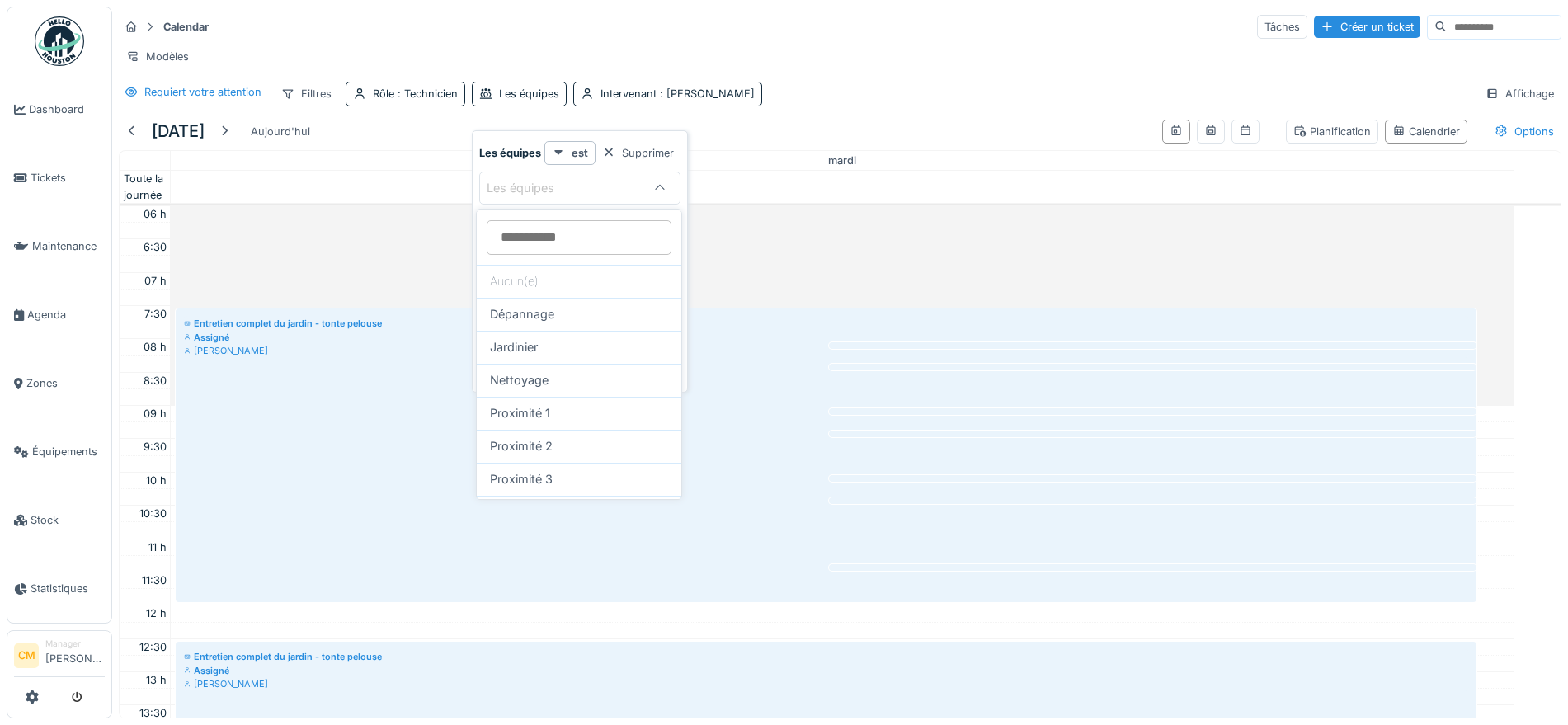
click at [374, 383] on div "Entretien complet du jardin - tonte pelouse Assigné Hassan Messari" at bounding box center [826, 455] width 1295 height 287
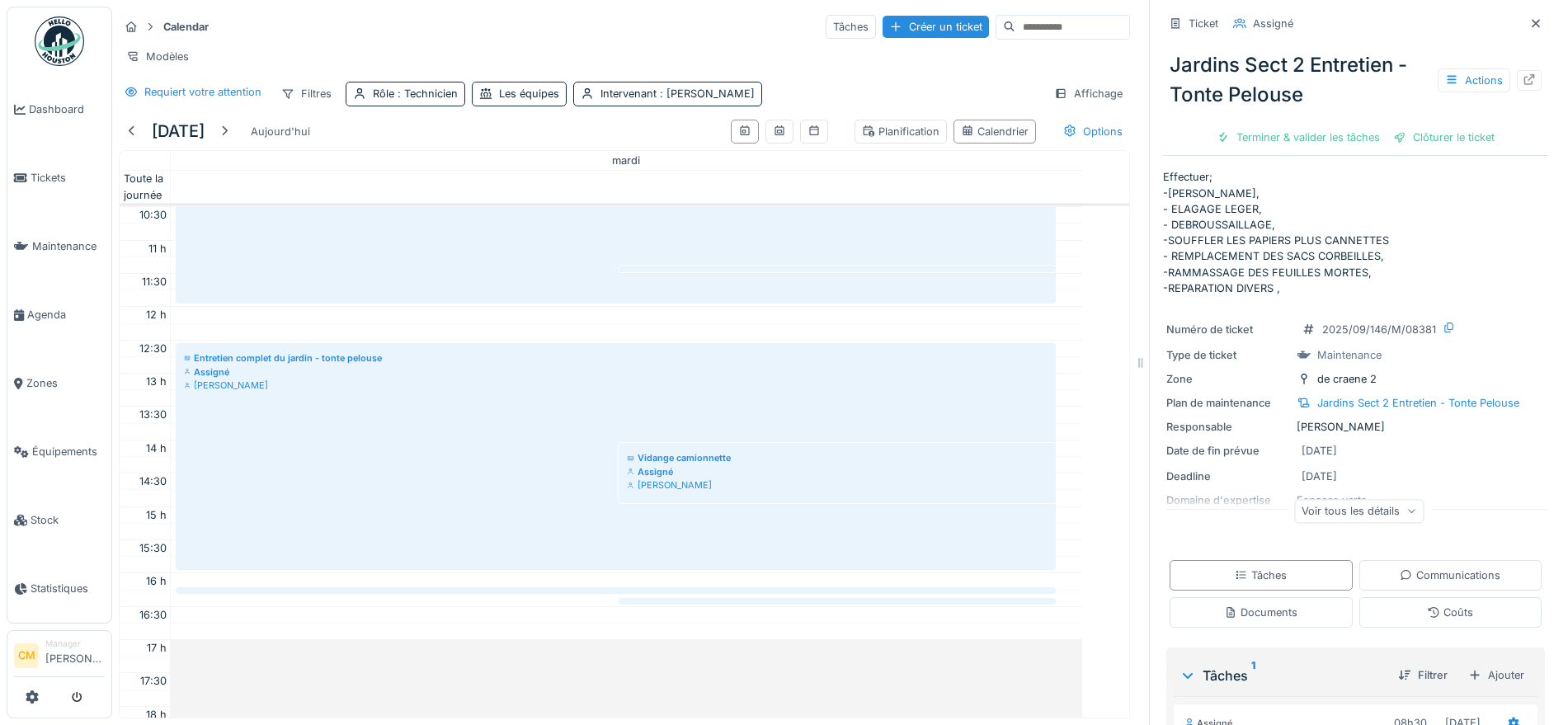
scroll to position [916, 0]
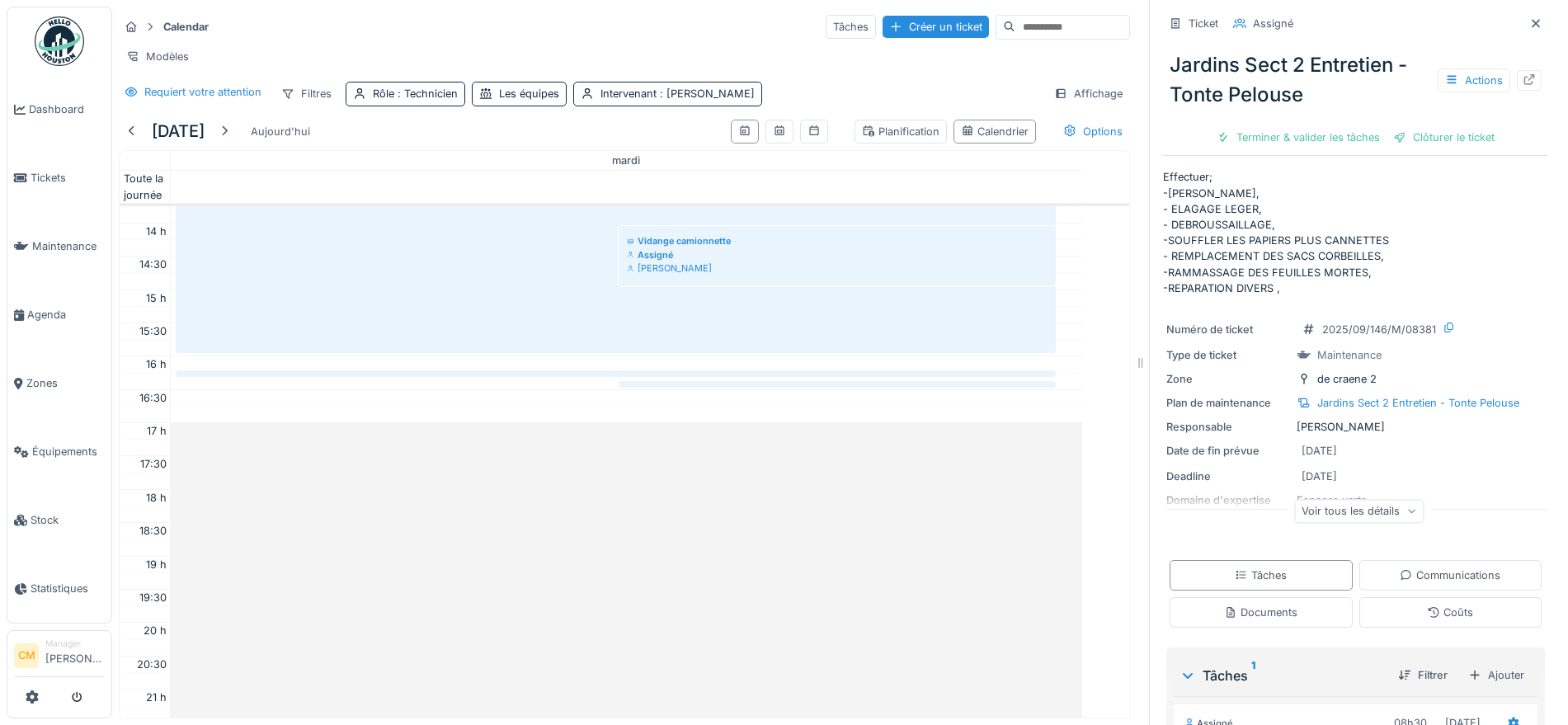
drag, startPoint x: 431, startPoint y: 393, endPoint x: 429, endPoint y: 385, distance: 8.2
click at [429, 377] on link "Rentrer les conteneurs Assigné Hassan Messari" at bounding box center [616, 373] width 881 height 6
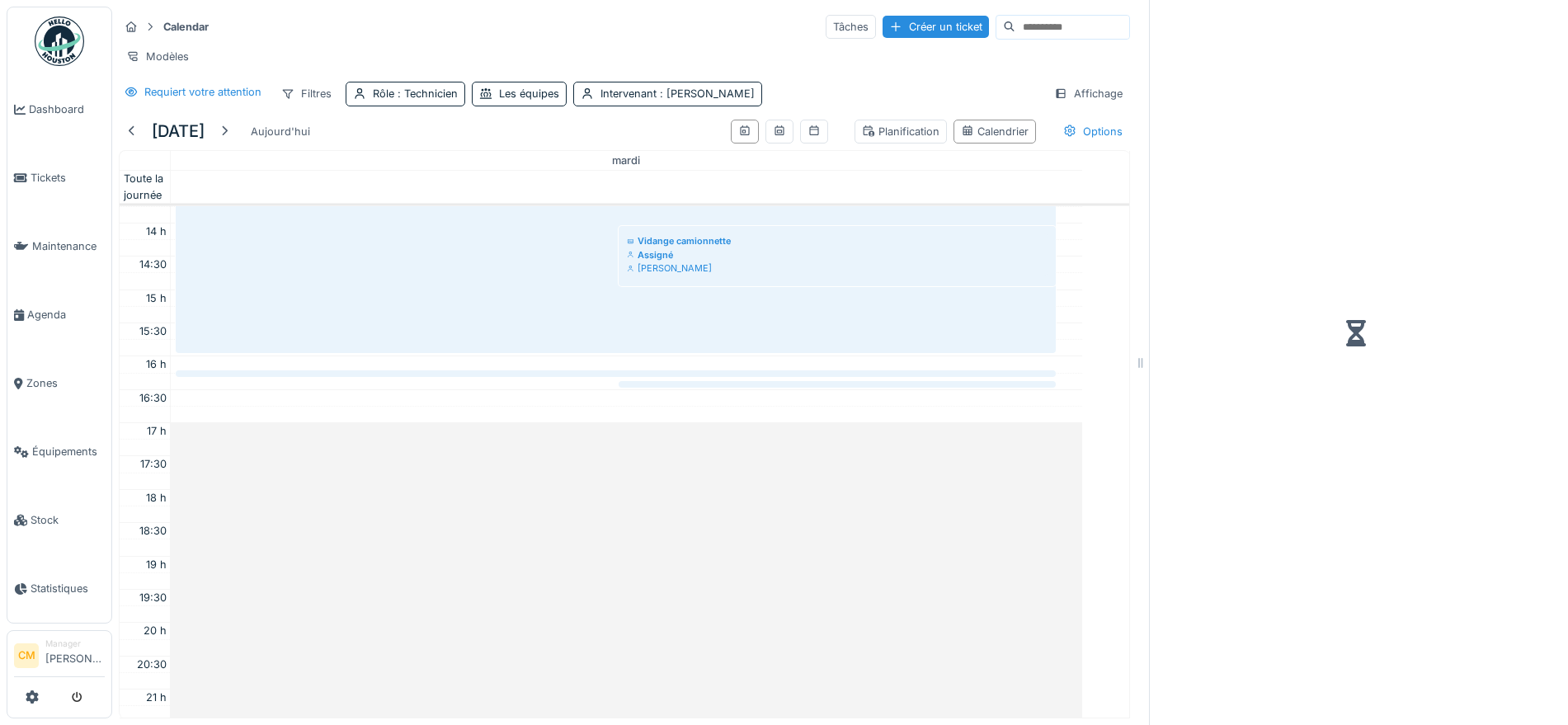
scroll to position [401, 0]
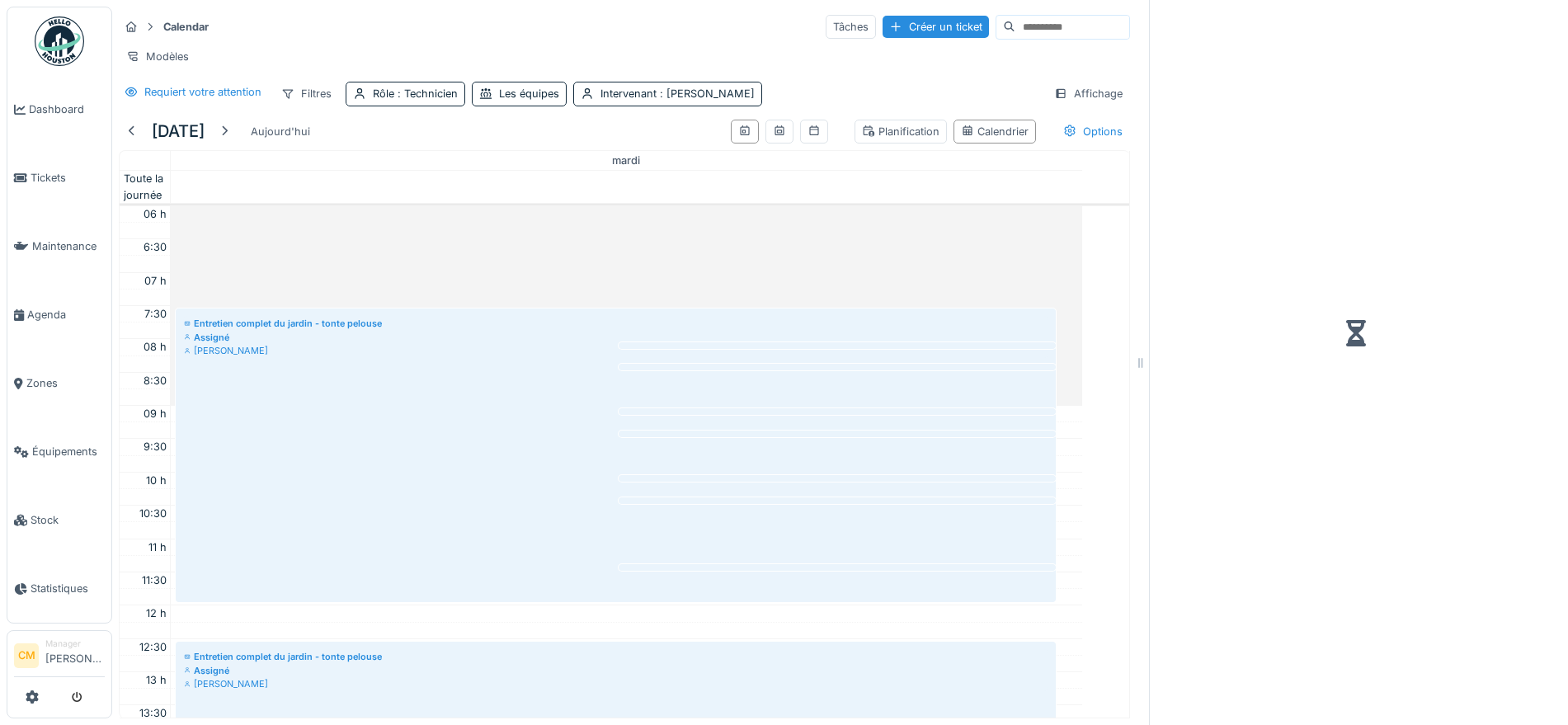
click at [692, 349] on link "Sortir les conteneurs + ramassage des encombrants Assigné Hassan Messari" at bounding box center [837, 345] width 437 height 6
click at [865, 140] on div "Planification" at bounding box center [900, 131] width 78 height 15
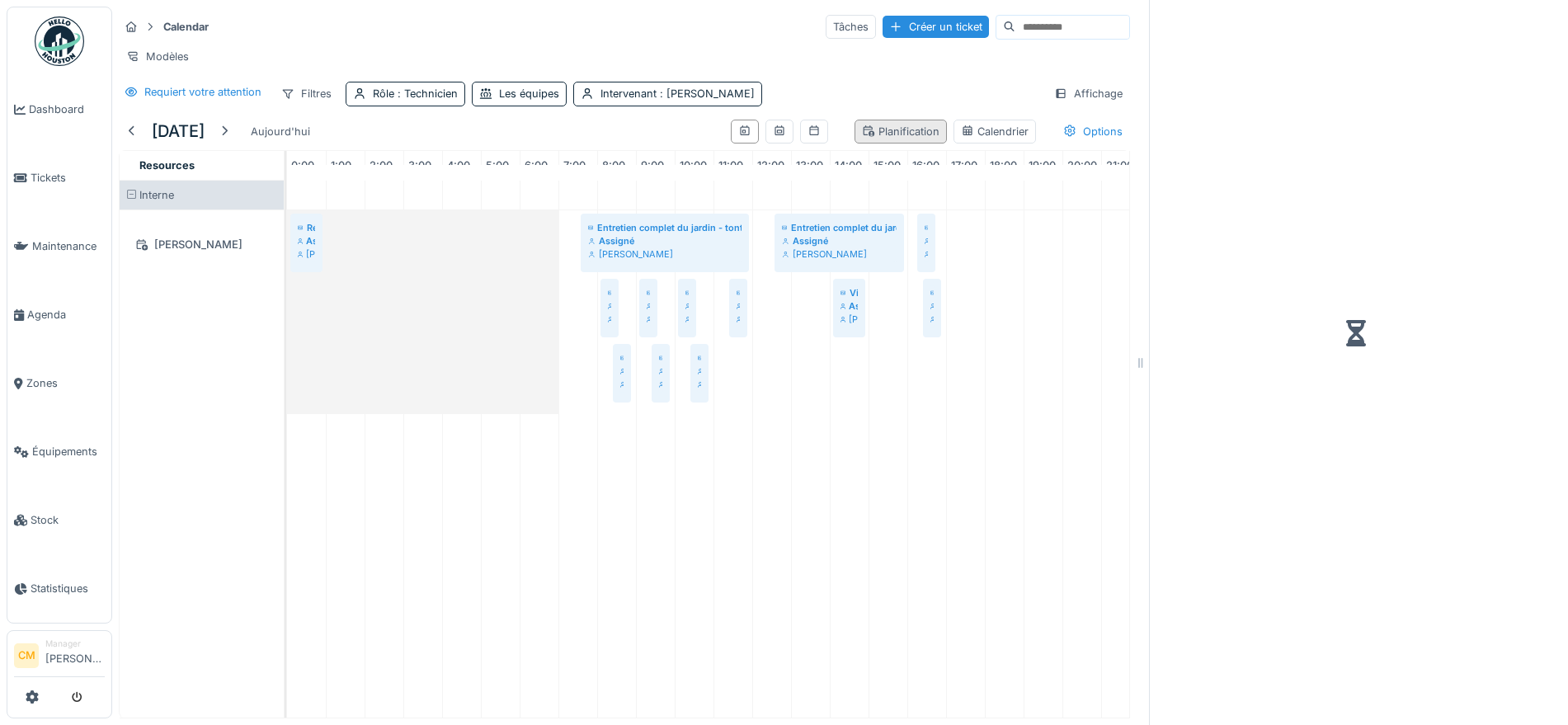
scroll to position [0, 119]
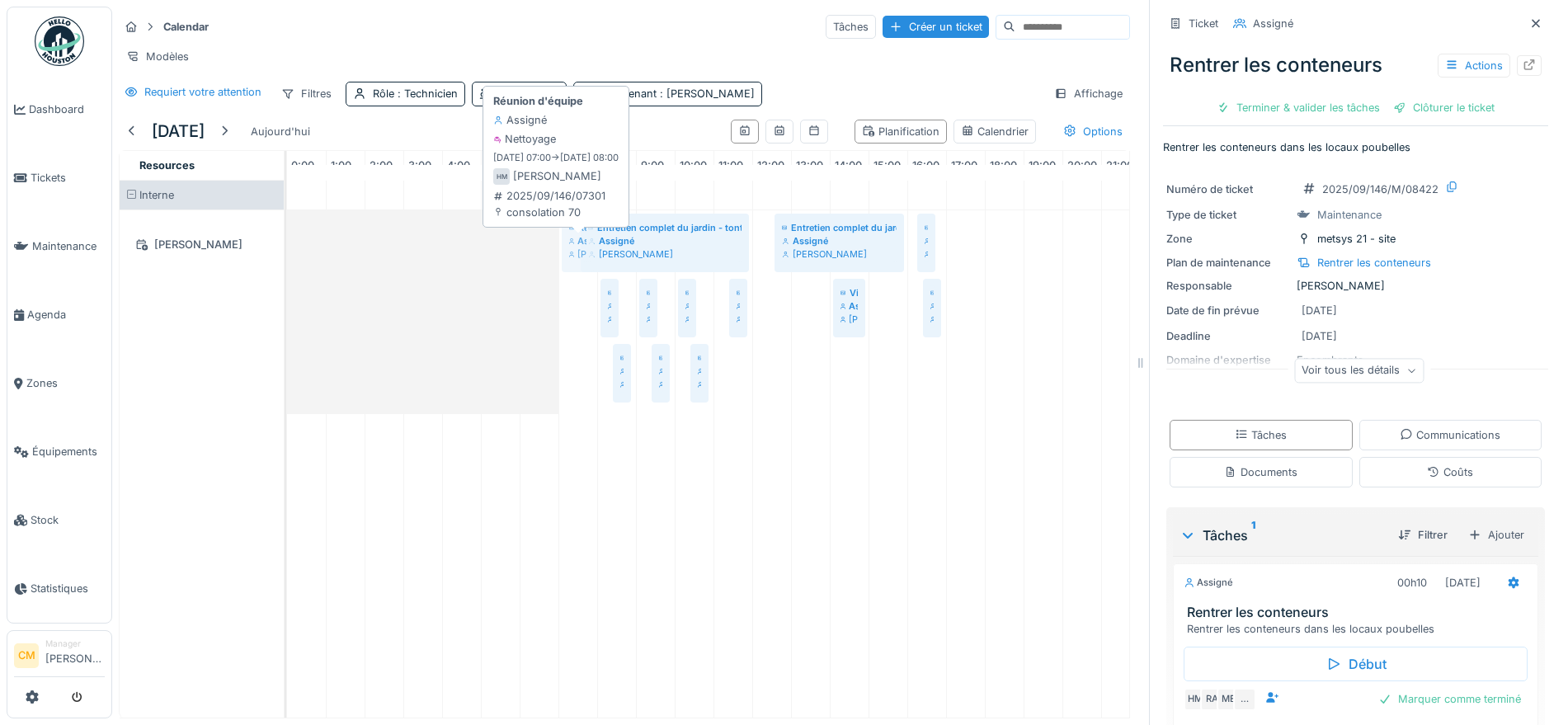
drag, startPoint x: 305, startPoint y: 257, endPoint x: 552, endPoint y: 264, distance: 247.1
click at [287, 262] on div "Réunion d'équipe Assigné Hassan Messari Entretien complet du jardin - tonte pel…" at bounding box center [287, 312] width 0 height 203
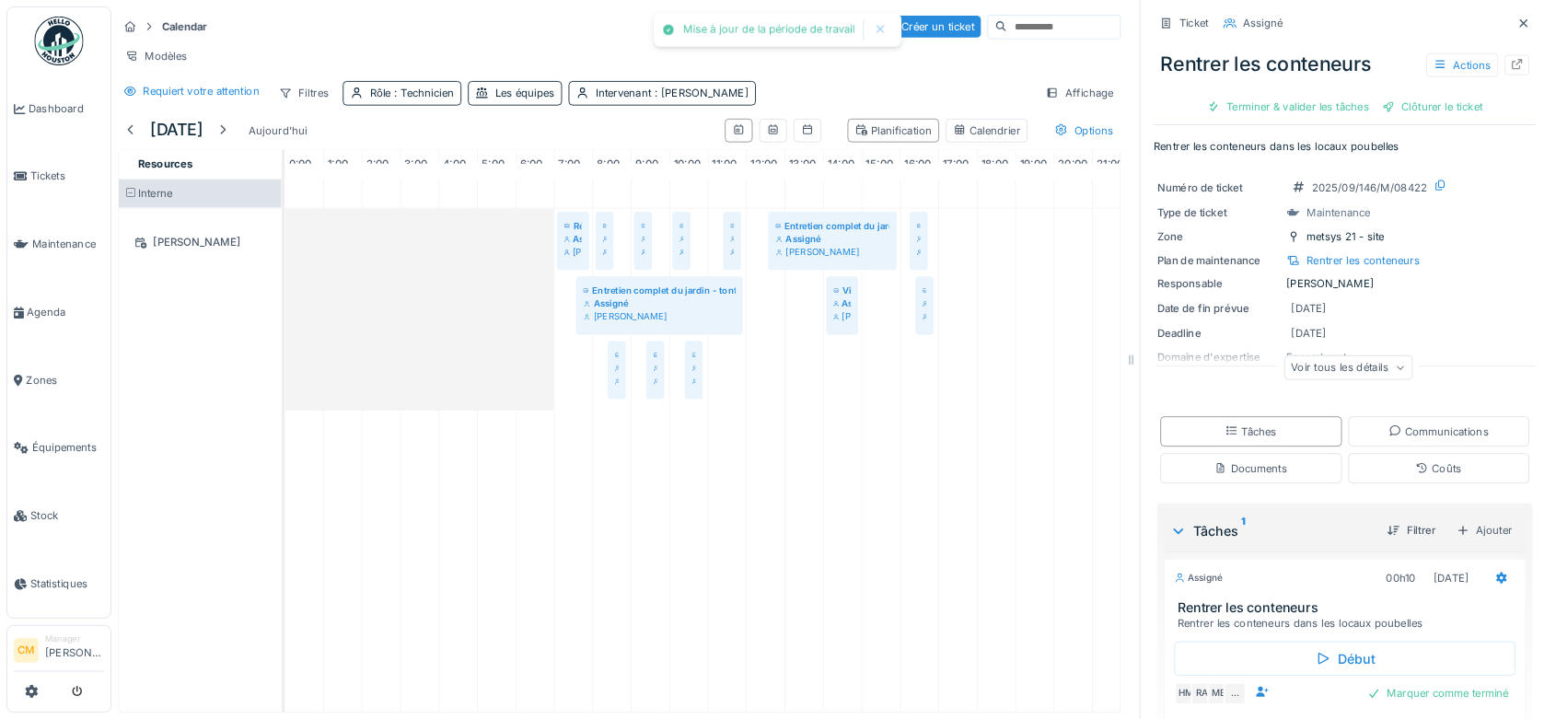
scroll to position [0, 133]
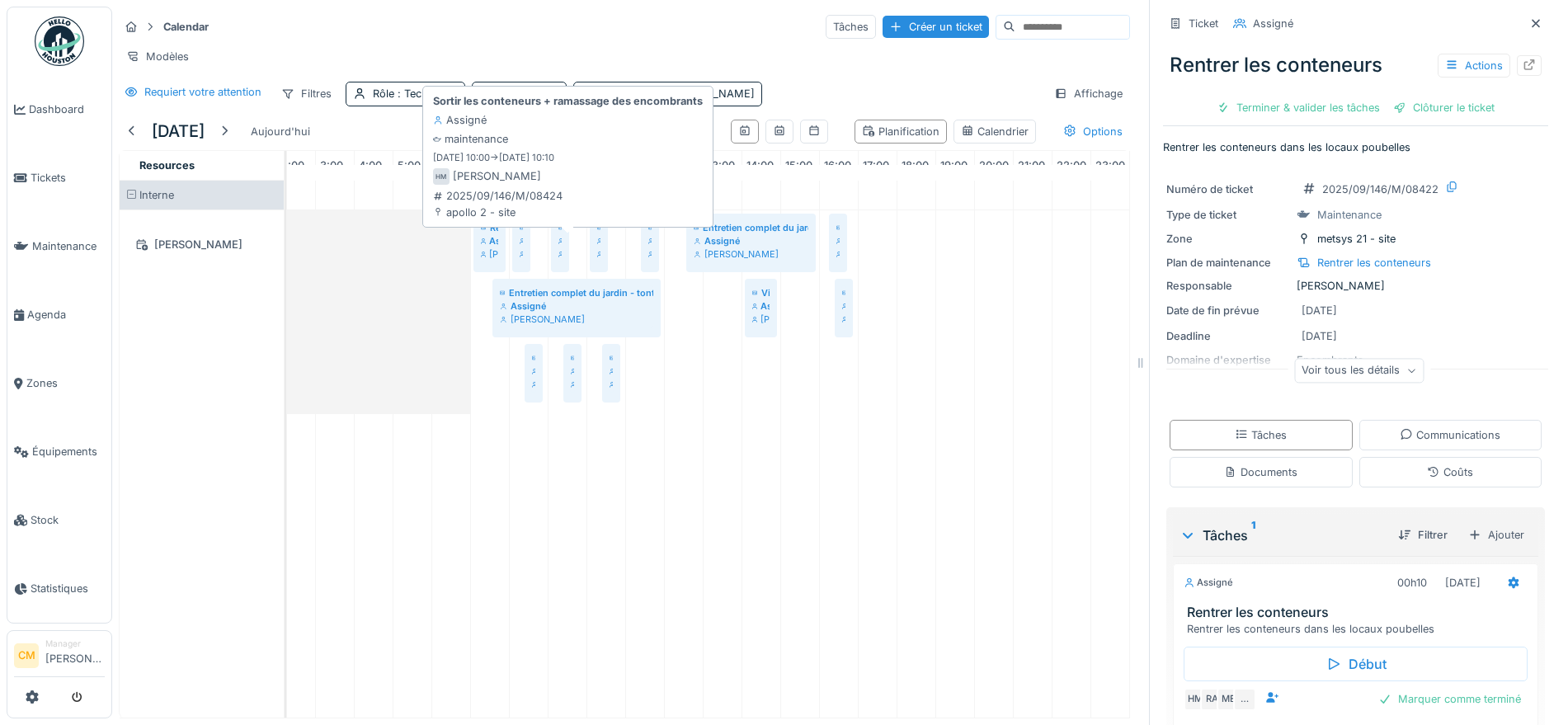
click at [598, 247] on div "Assigné" at bounding box center [599, 240] width 4 height 13
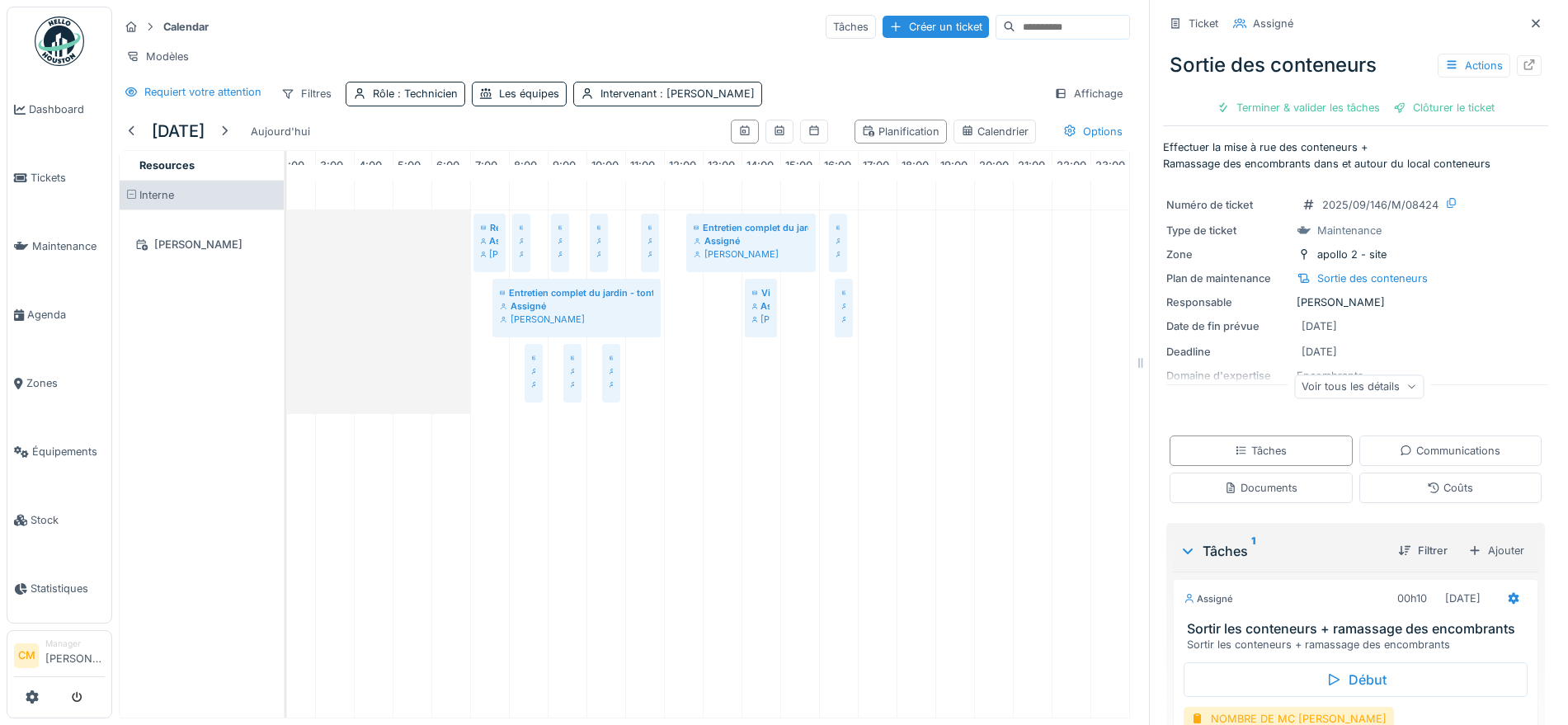
click at [503, 260] on div at bounding box center [505, 242] width 6 height 58
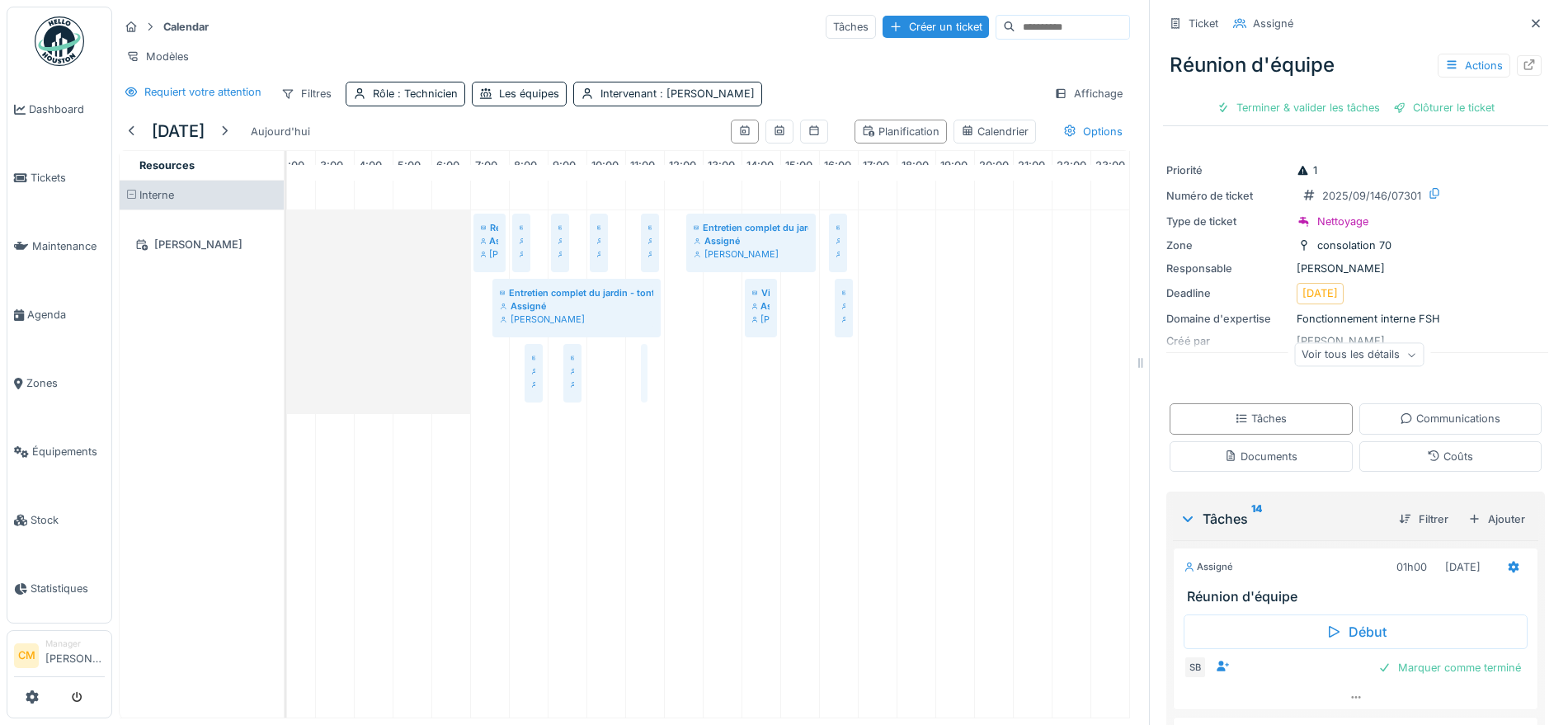
drag, startPoint x: 582, startPoint y: 382, endPoint x: 598, endPoint y: 383, distance: 16.0
click at [598, 383] on div "Réunion d'équipe Assigné Hassan Messari Sortir les conteneurs + ramassage des e…" at bounding box center [664, 449] width 930 height 537
drag, startPoint x: 538, startPoint y: 387, endPoint x: 589, endPoint y: 390, distance: 51.1
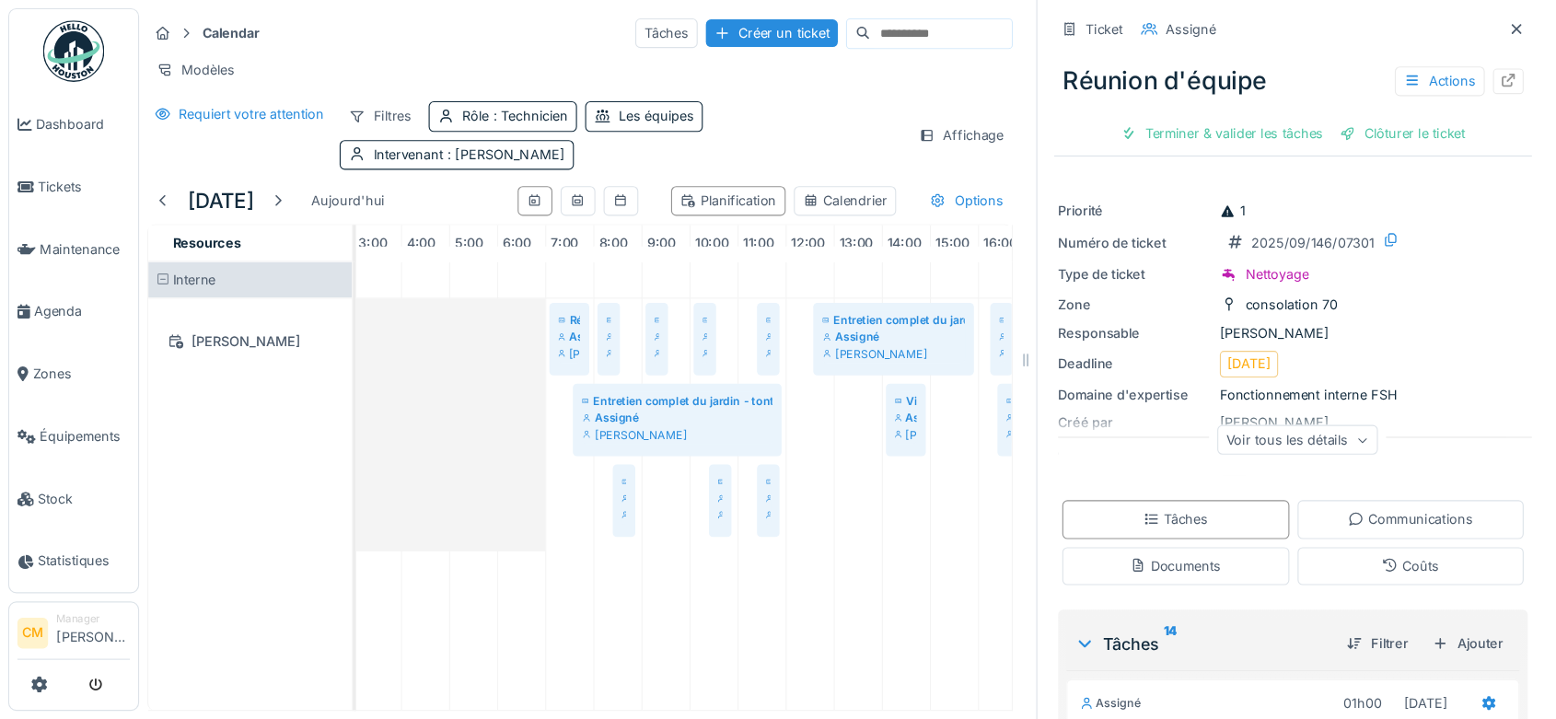
scroll to position [0, 133]
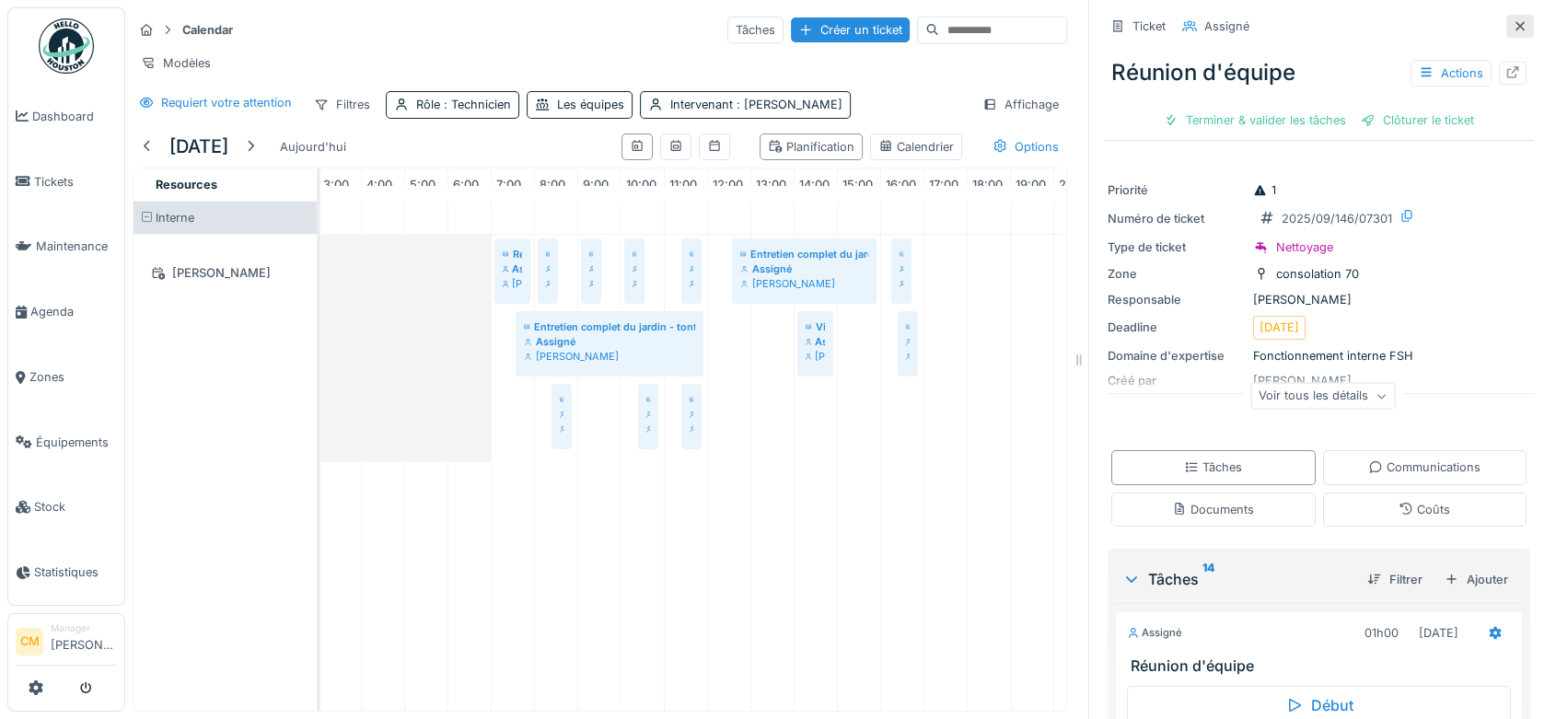
click at [1515, 25] on icon at bounding box center [1519, 25] width 9 height 9
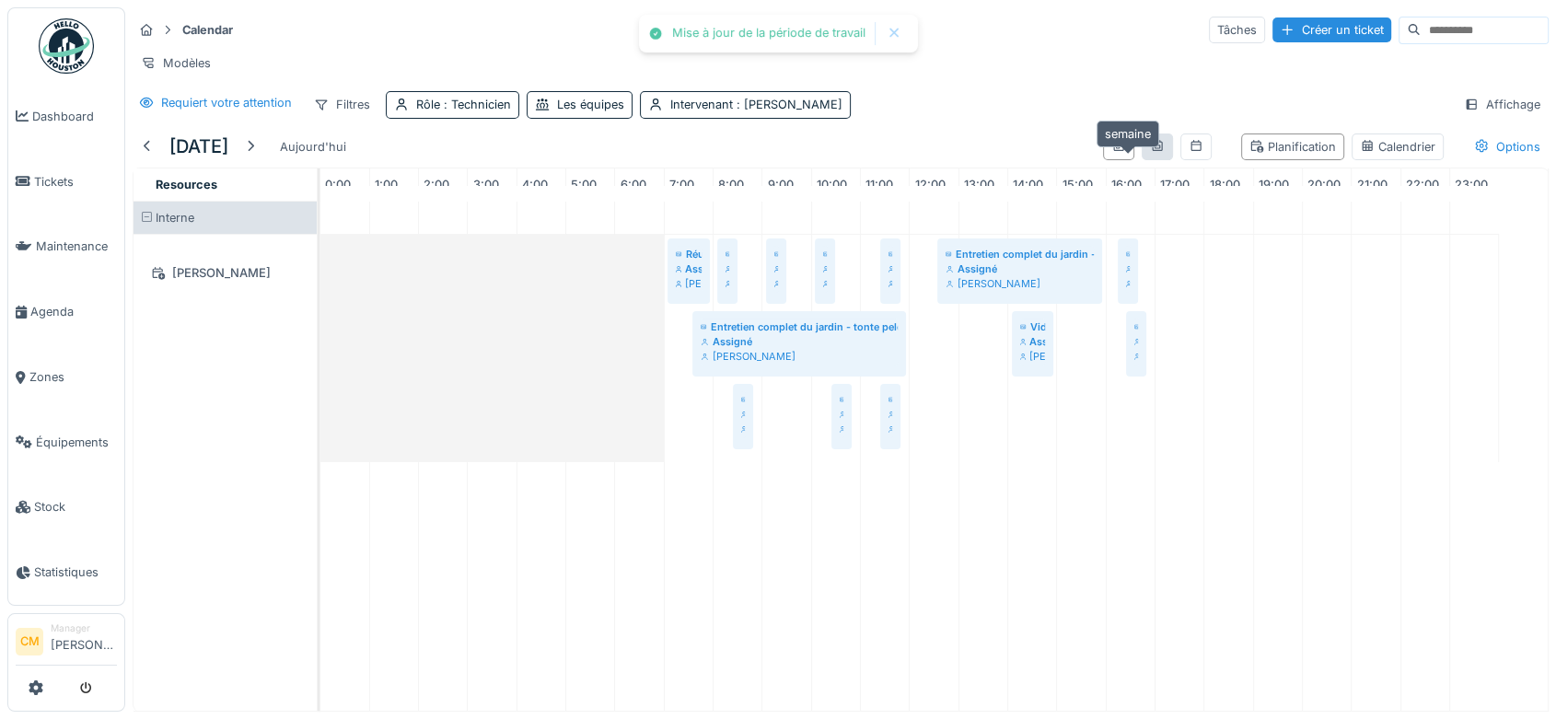
click at [1152, 151] on icon at bounding box center [1157, 145] width 10 height 11
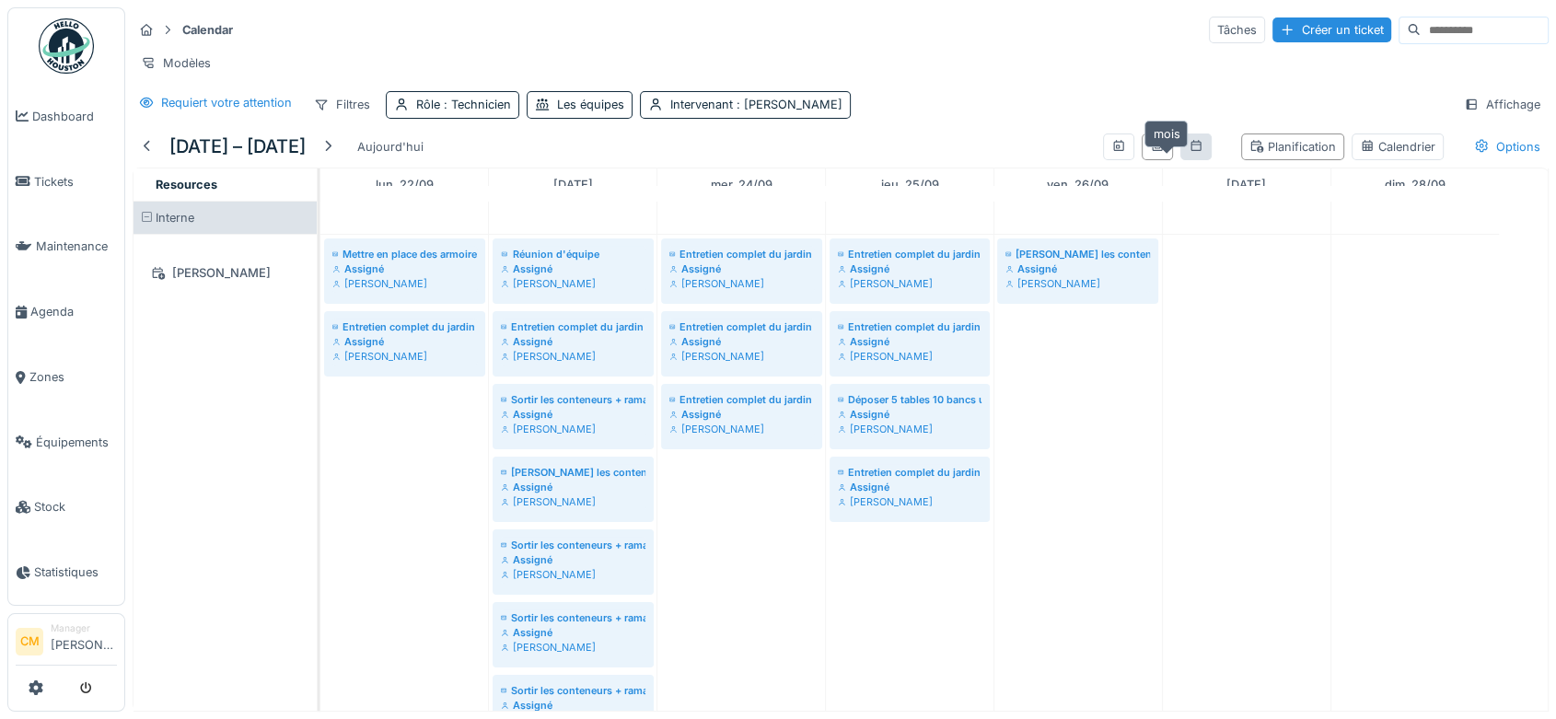
click at [1189, 152] on icon at bounding box center [1196, 146] width 15 height 12
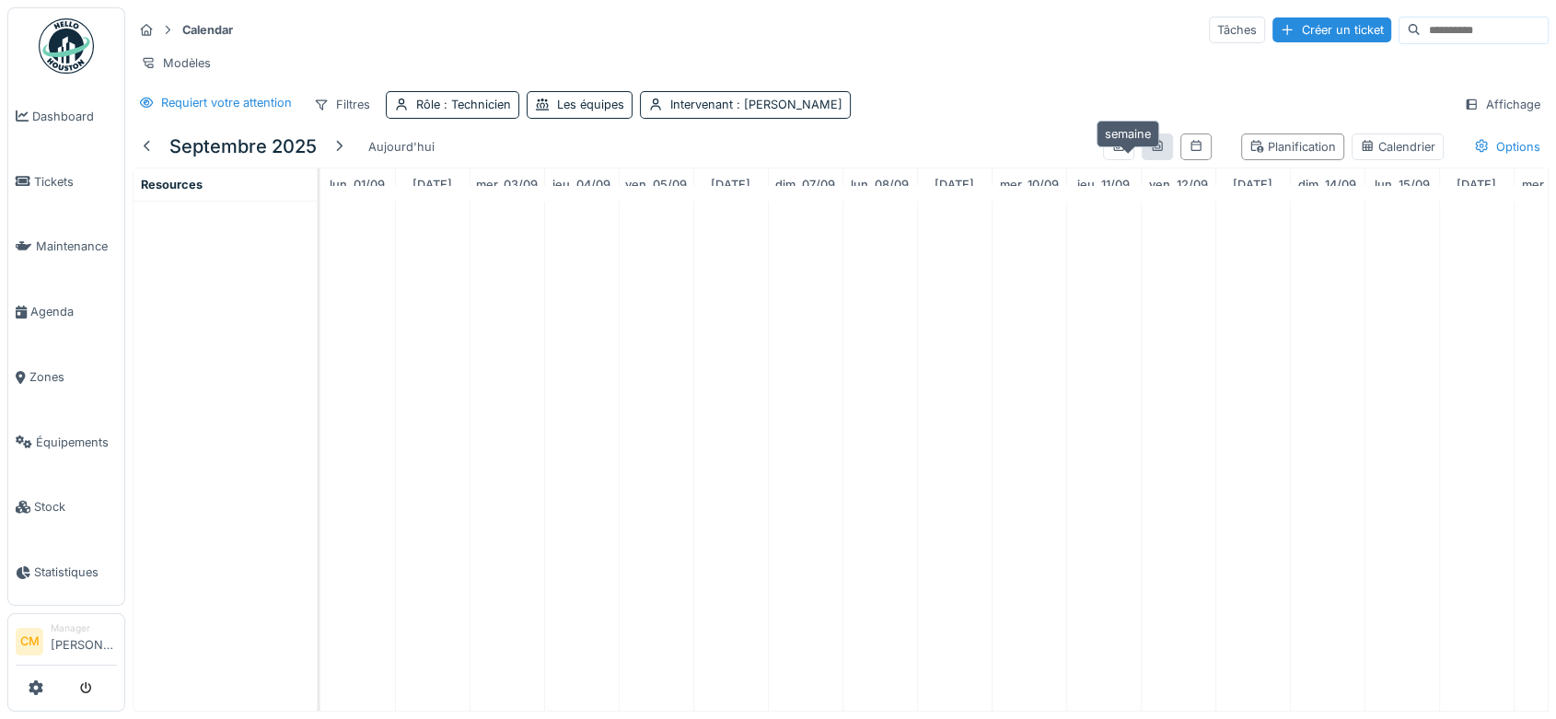
click at [1150, 152] on icon at bounding box center [1157, 146] width 15 height 12
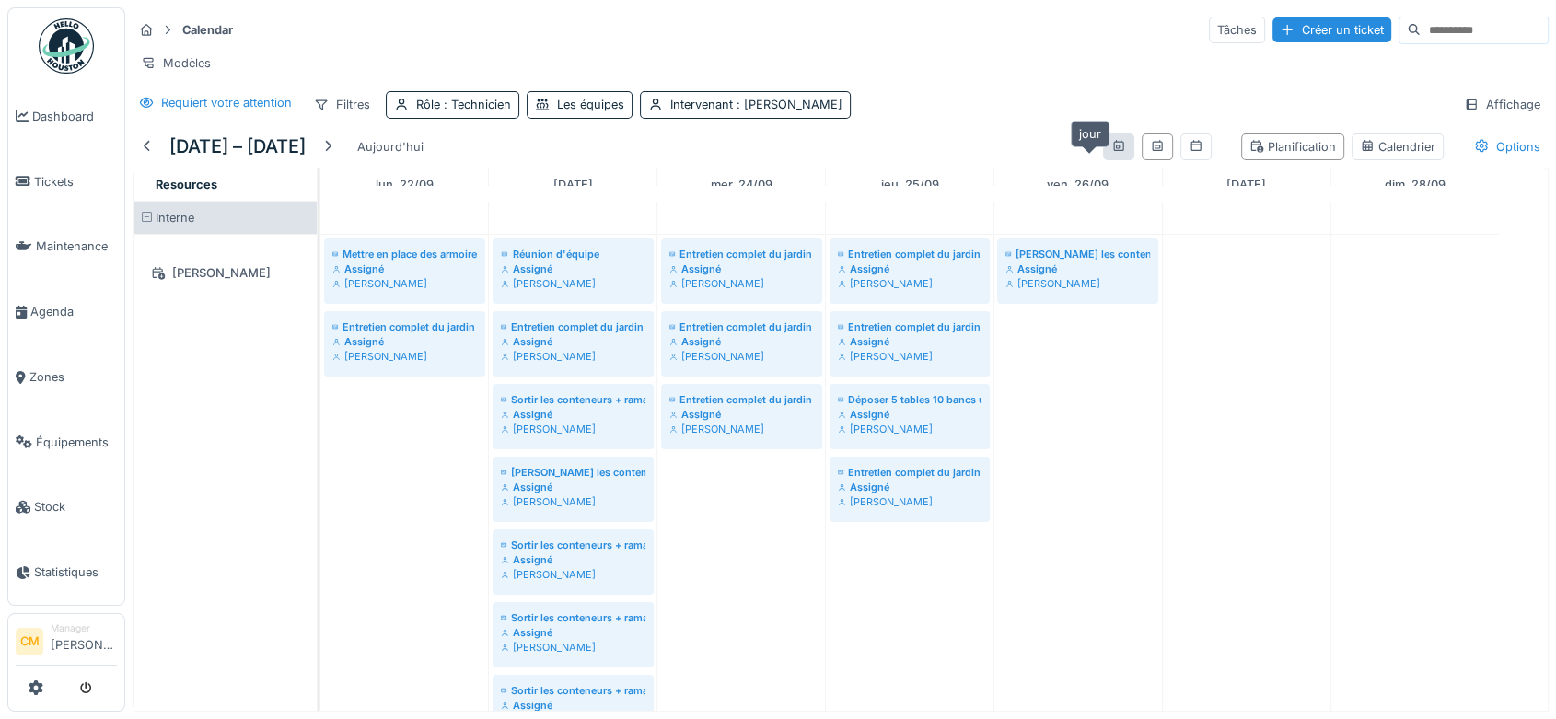
click at [1111, 152] on icon at bounding box center [1118, 146] width 15 height 12
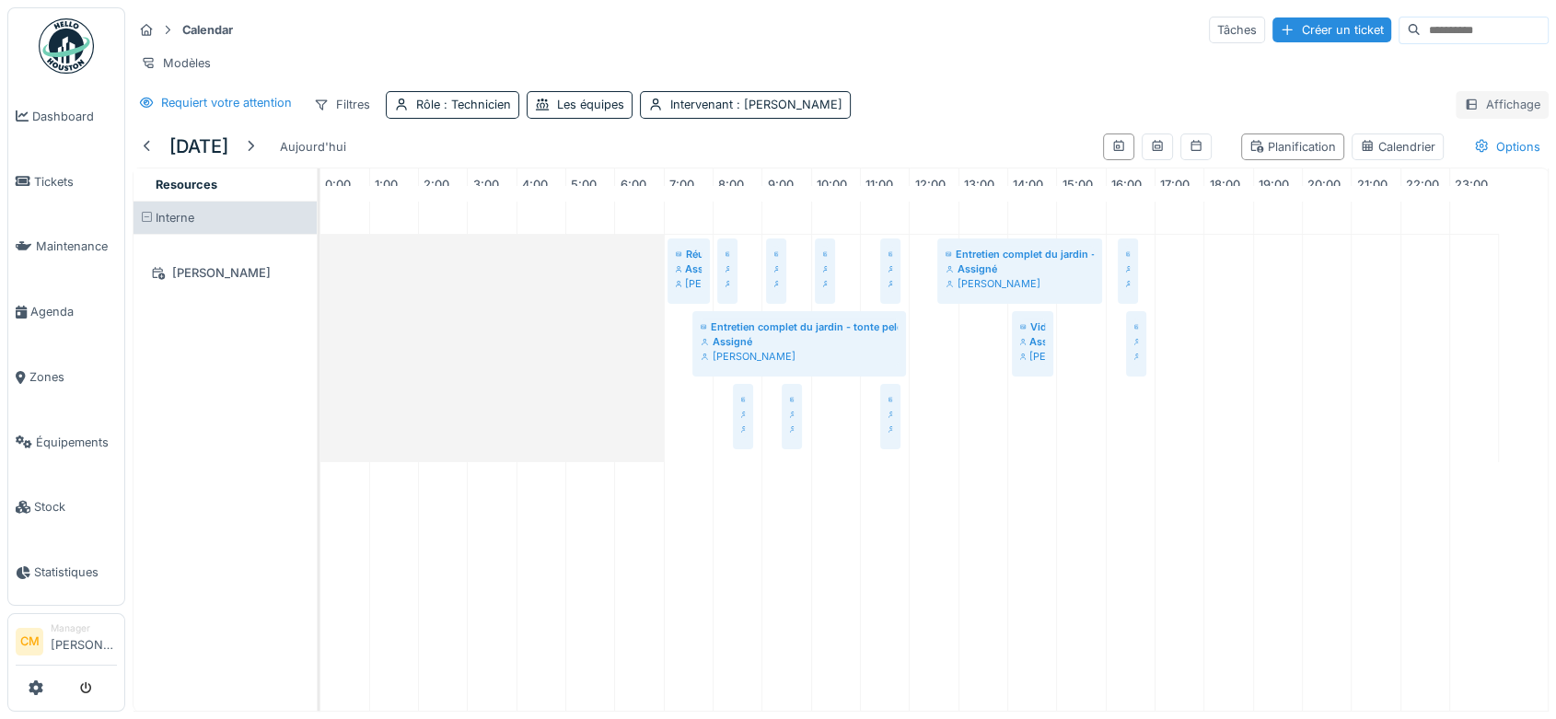
click at [1476, 118] on div "Affichage" at bounding box center [1502, 104] width 93 height 27
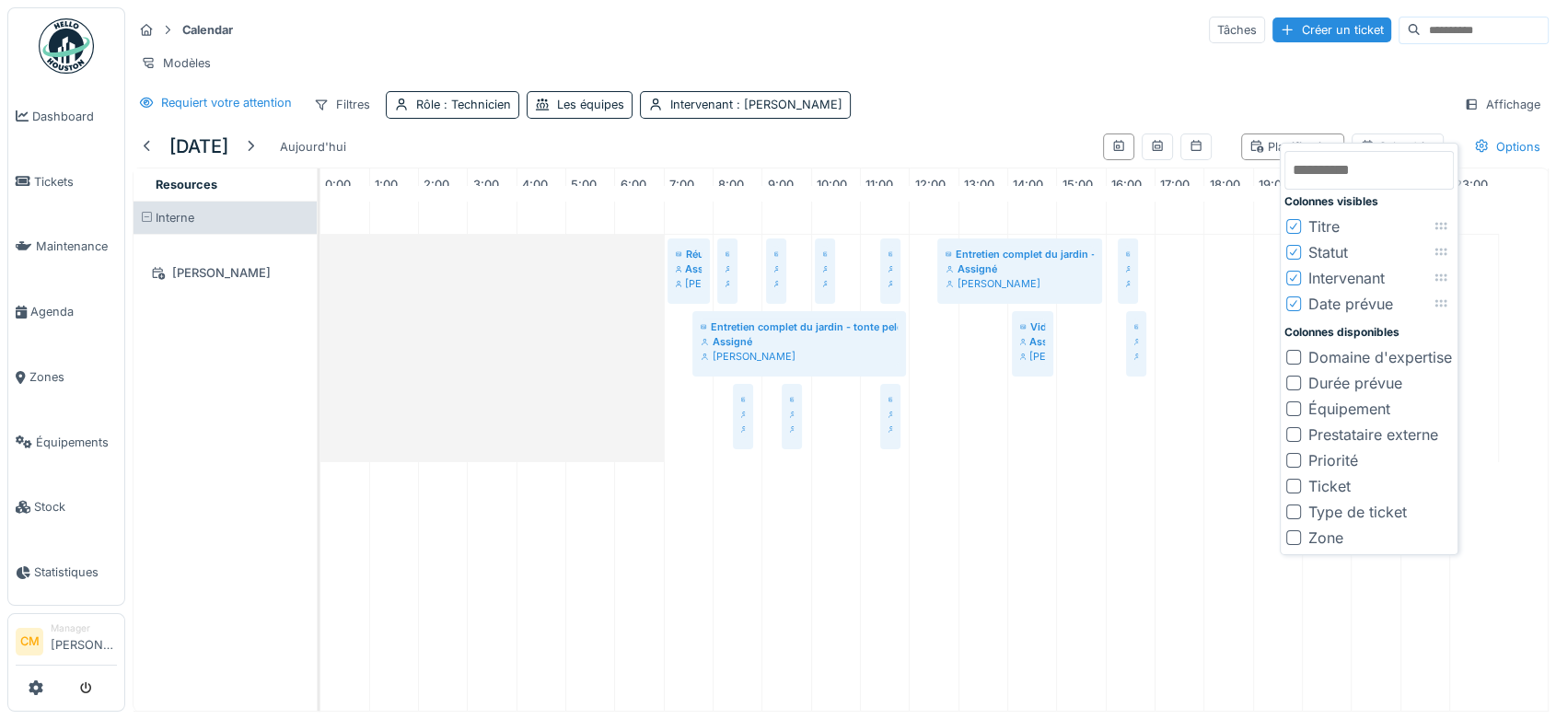
click at [1296, 536] on div at bounding box center [1293, 537] width 15 height 15
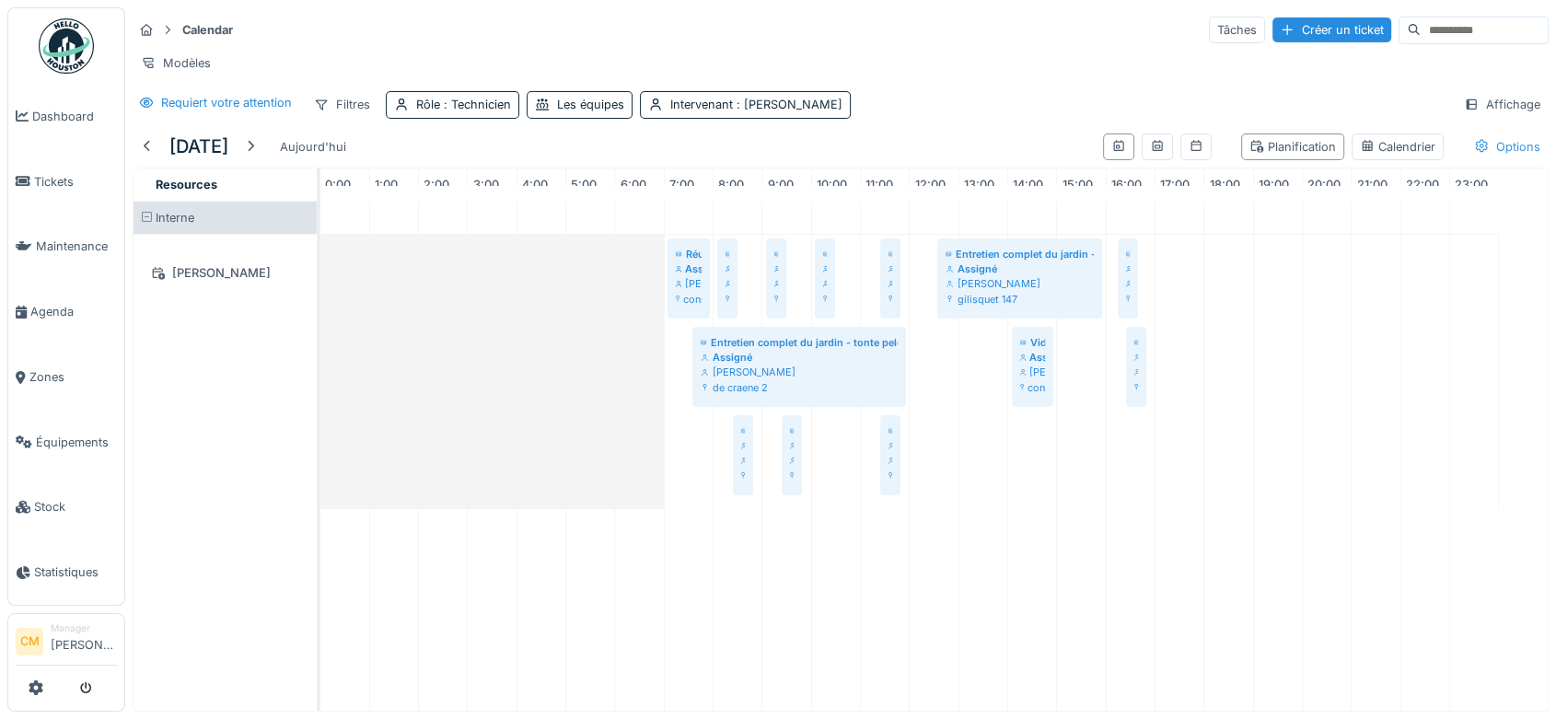
click at [1468, 157] on div "Options" at bounding box center [1507, 146] width 83 height 27
click at [1274, 203] on div at bounding box center [1273, 199] width 15 height 15
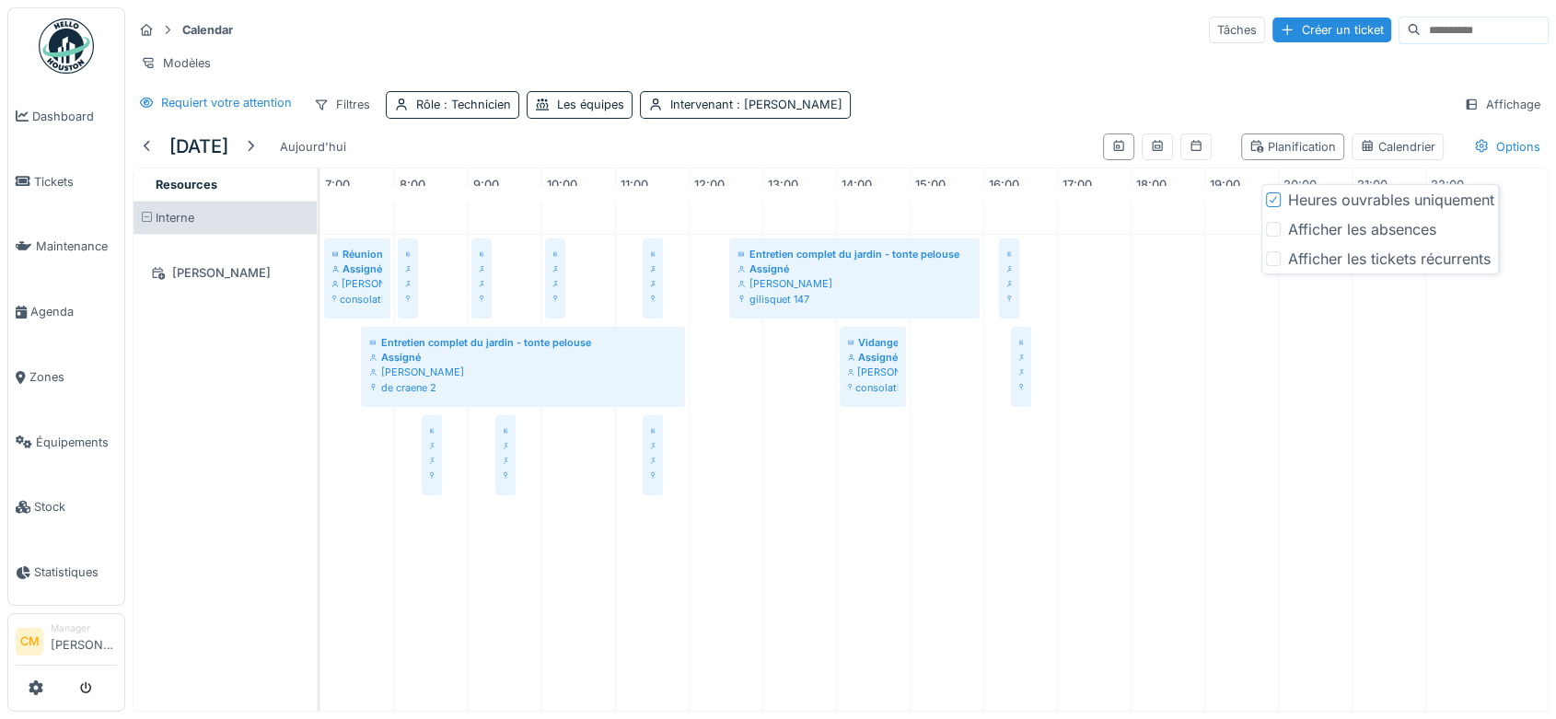
click at [1267, 235] on div at bounding box center [1273, 229] width 15 height 15
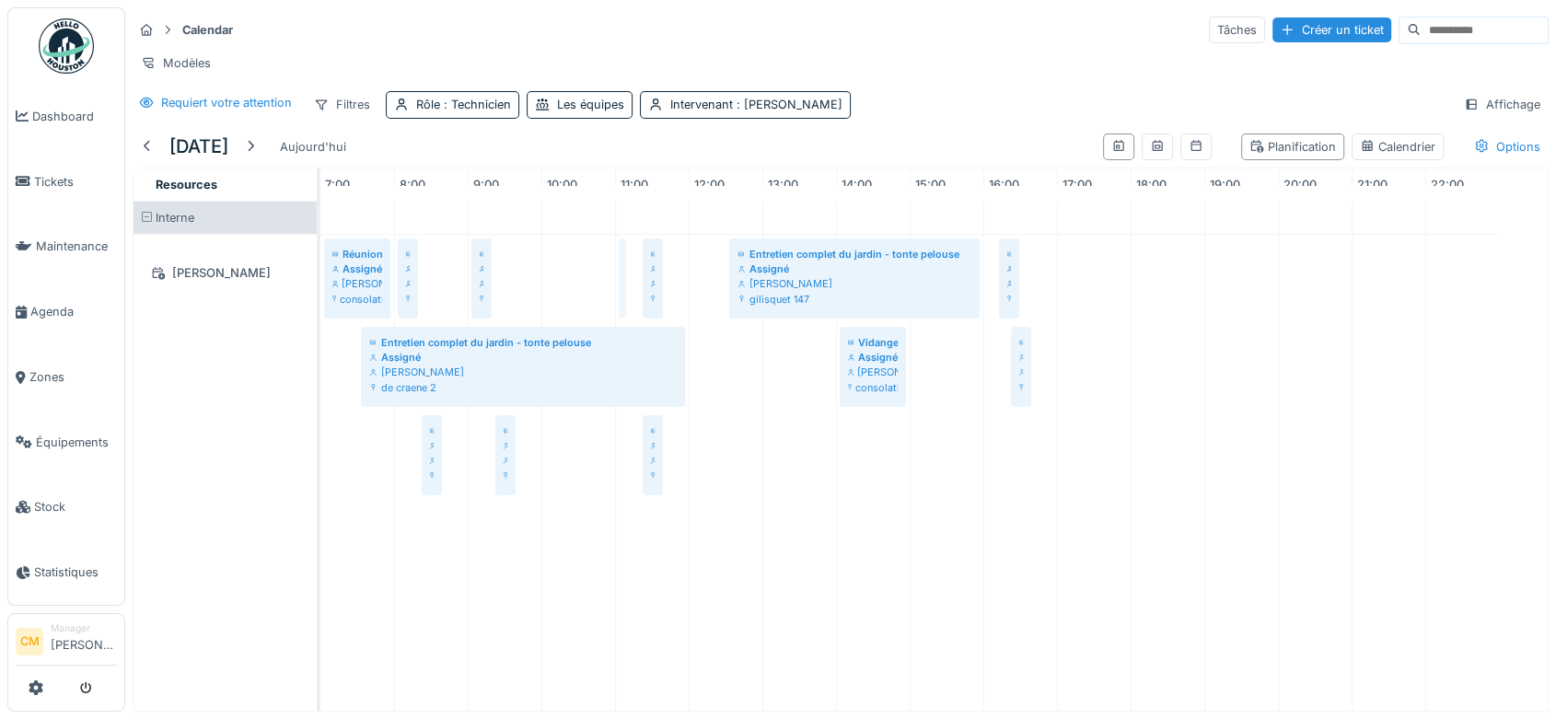
drag, startPoint x: 554, startPoint y: 296, endPoint x: 627, endPoint y: 298, distance: 72.8
click at [320, 298] on div "Réunion d'équipe Assigné Hassan Messari consolation 70 Sortir les conteneurs + …" at bounding box center [320, 372] width 0 height 274
drag, startPoint x: 483, startPoint y: 296, endPoint x: 607, endPoint y: 307, distance: 123.9
click at [607, 307] on div "Réunion d'équipe Assigné Hassan Messari consolation 70 Sortir les conteneurs + …" at bounding box center [933, 456] width 1227 height 509
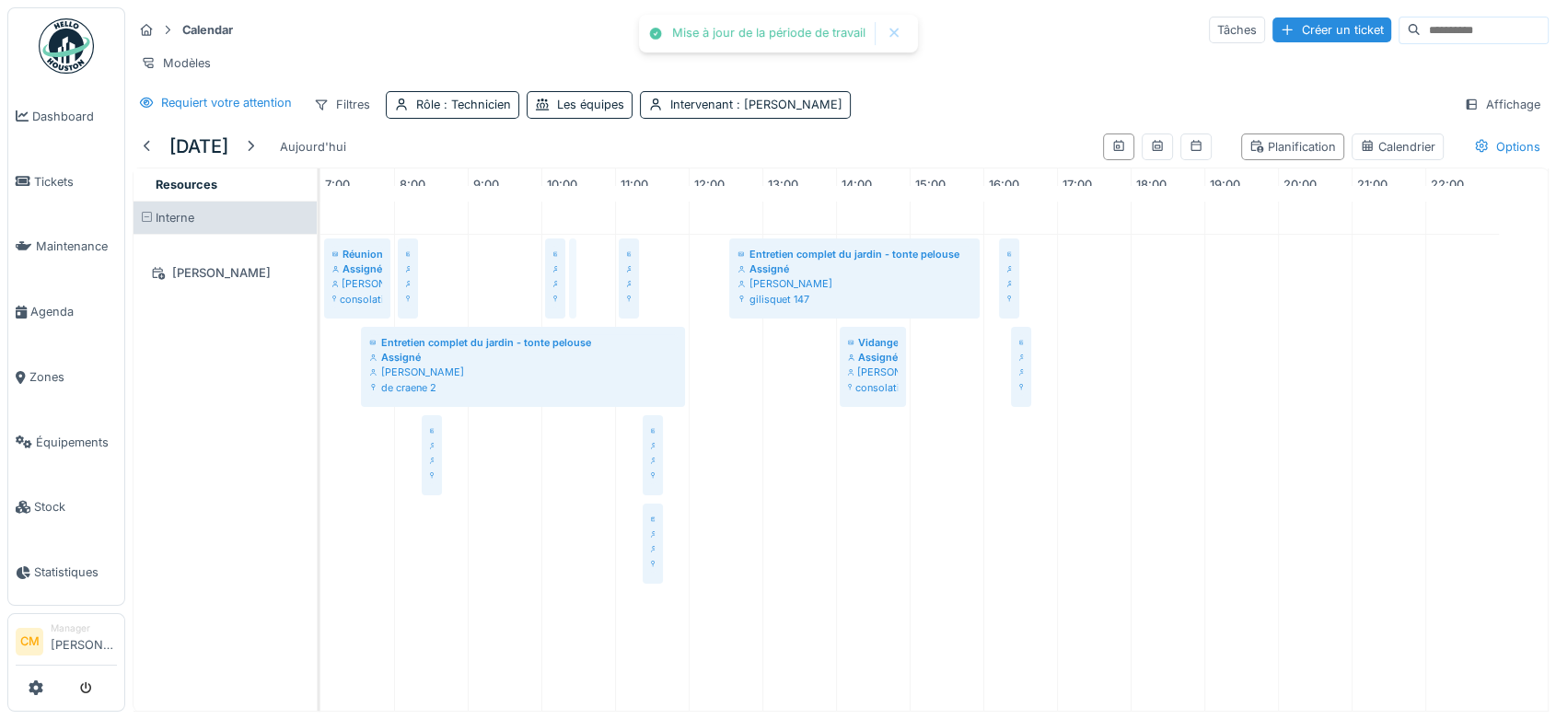
drag, startPoint x: 504, startPoint y: 295, endPoint x: 611, endPoint y: 301, distance: 107.9
click at [611, 301] on div "Réunion d'équipe Assigné Hassan Messari consolation 70 Sortir les conteneurs + …" at bounding box center [933, 456] width 1227 height 509
drag, startPoint x: 431, startPoint y: 455, endPoint x: 475, endPoint y: 450, distance: 44.4
click at [475, 450] on div "Réunion d'équipe Assigné Hassan Messari consolation 70 Sortir les conteneurs + …" at bounding box center [933, 456] width 1227 height 509
drag, startPoint x: 412, startPoint y: 311, endPoint x: 488, endPoint y: 309, distance: 76.4
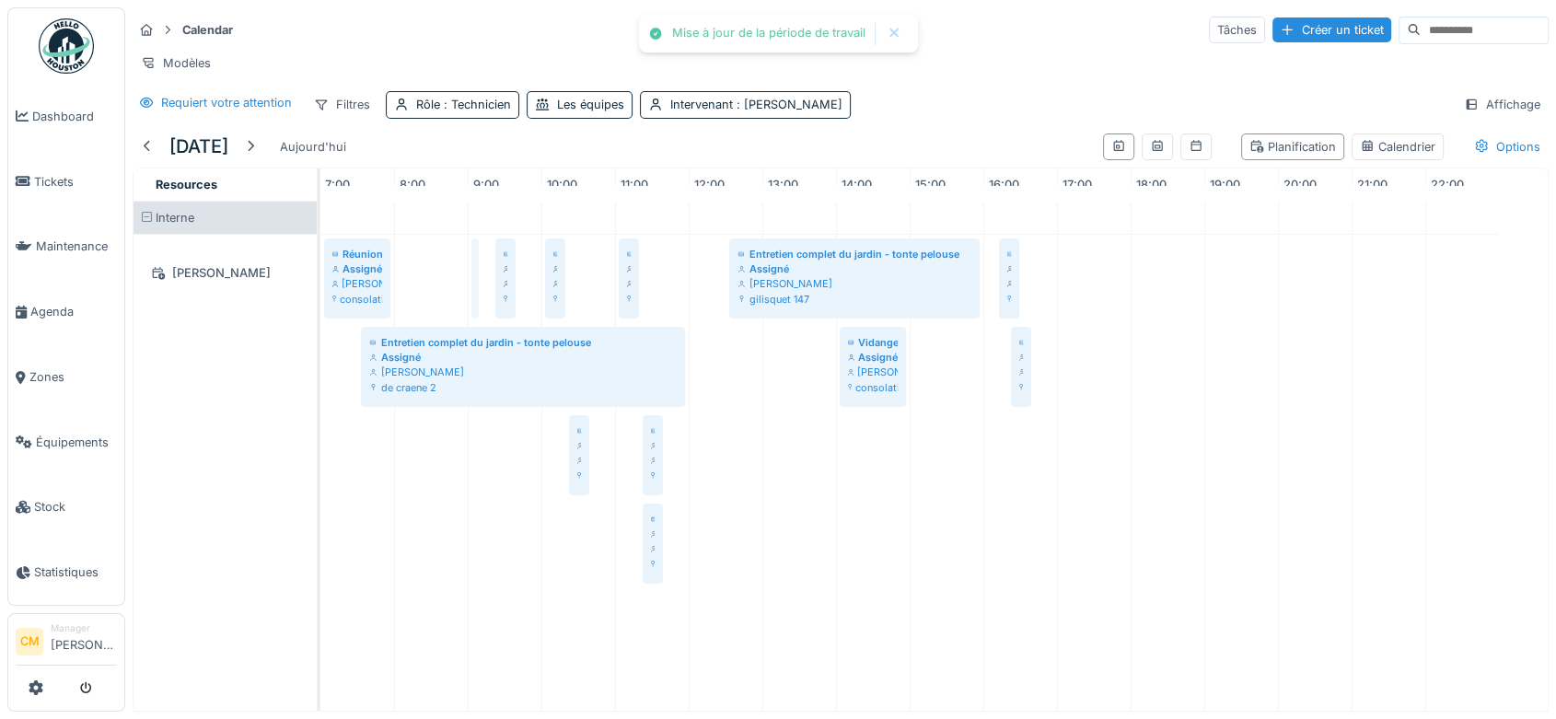
click at [488, 309] on div "Réunion d'équipe Assigné Hassan Messari consolation 70 Sortir les conteneurs + …" at bounding box center [933, 456] width 1227 height 509
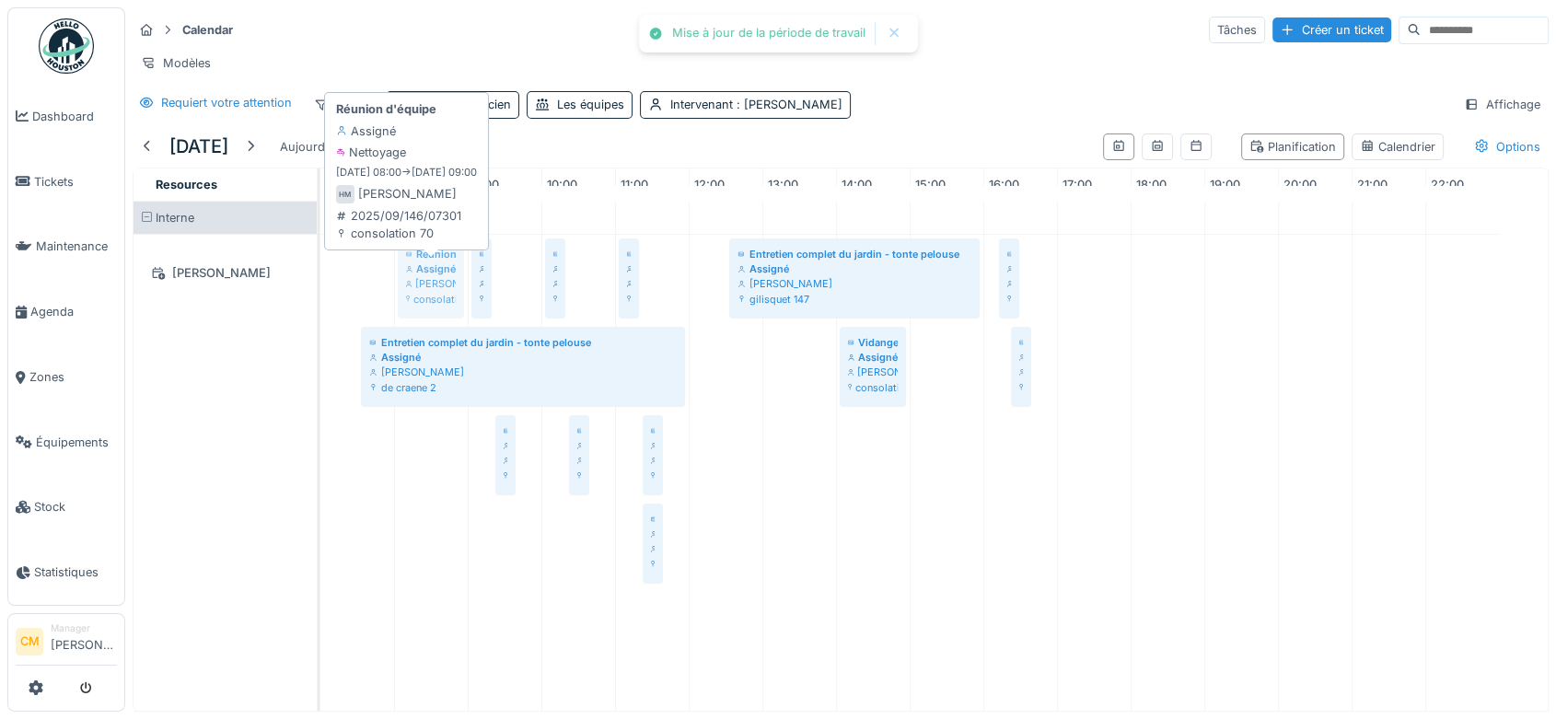
drag, startPoint x: 362, startPoint y: 295, endPoint x: 412, endPoint y: 293, distance: 50.7
click at [320, 293] on div "Réunion d'équipe Assigné Hassan Messari consolation 70 Sortir les conteneurs + …" at bounding box center [320, 416] width 0 height 363
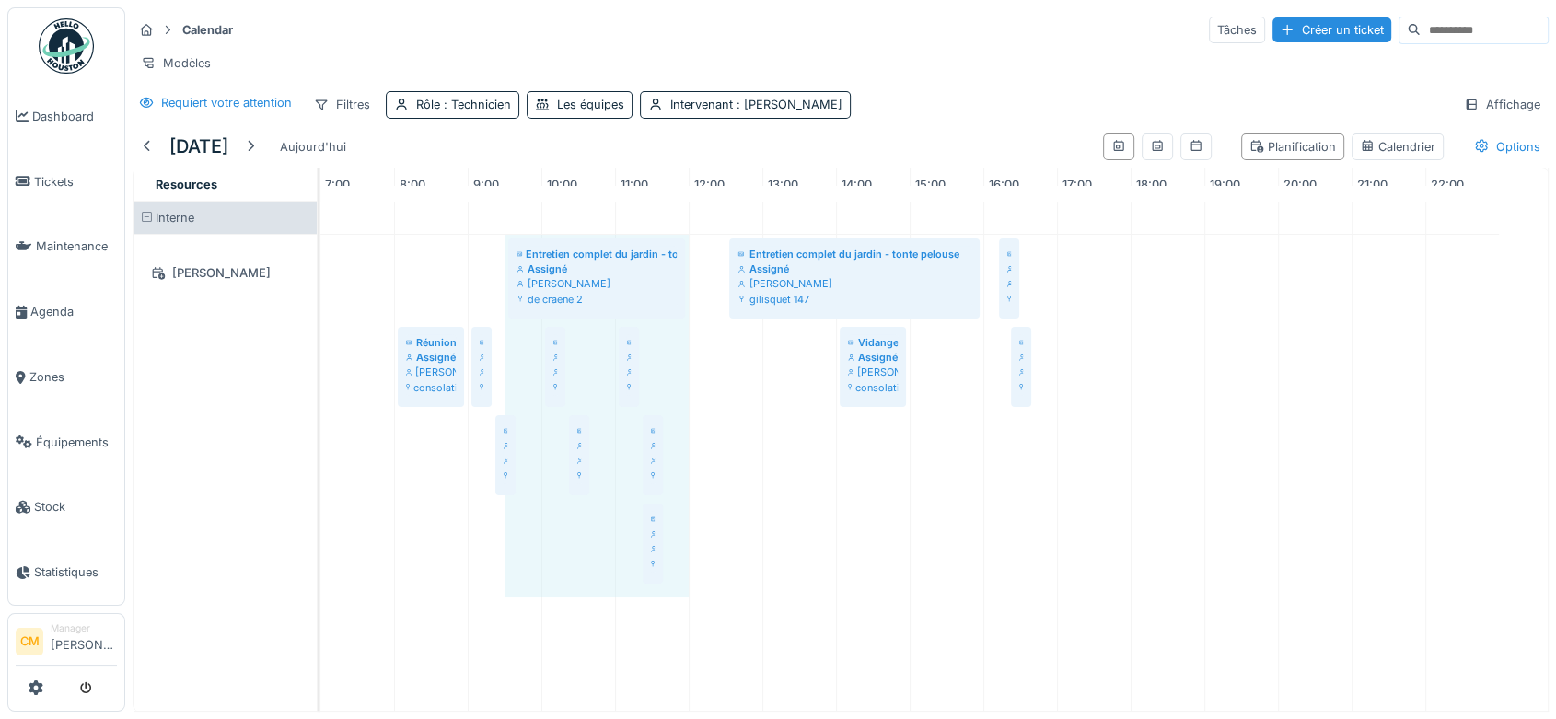
drag, startPoint x: 360, startPoint y: 285, endPoint x: 471, endPoint y: 288, distance: 111.4
click at [471, 288] on div "Entretien complet du jardin - tonte pelouse Assigné Hassan Messari de craene 2 …" at bounding box center [933, 456] width 1227 height 509
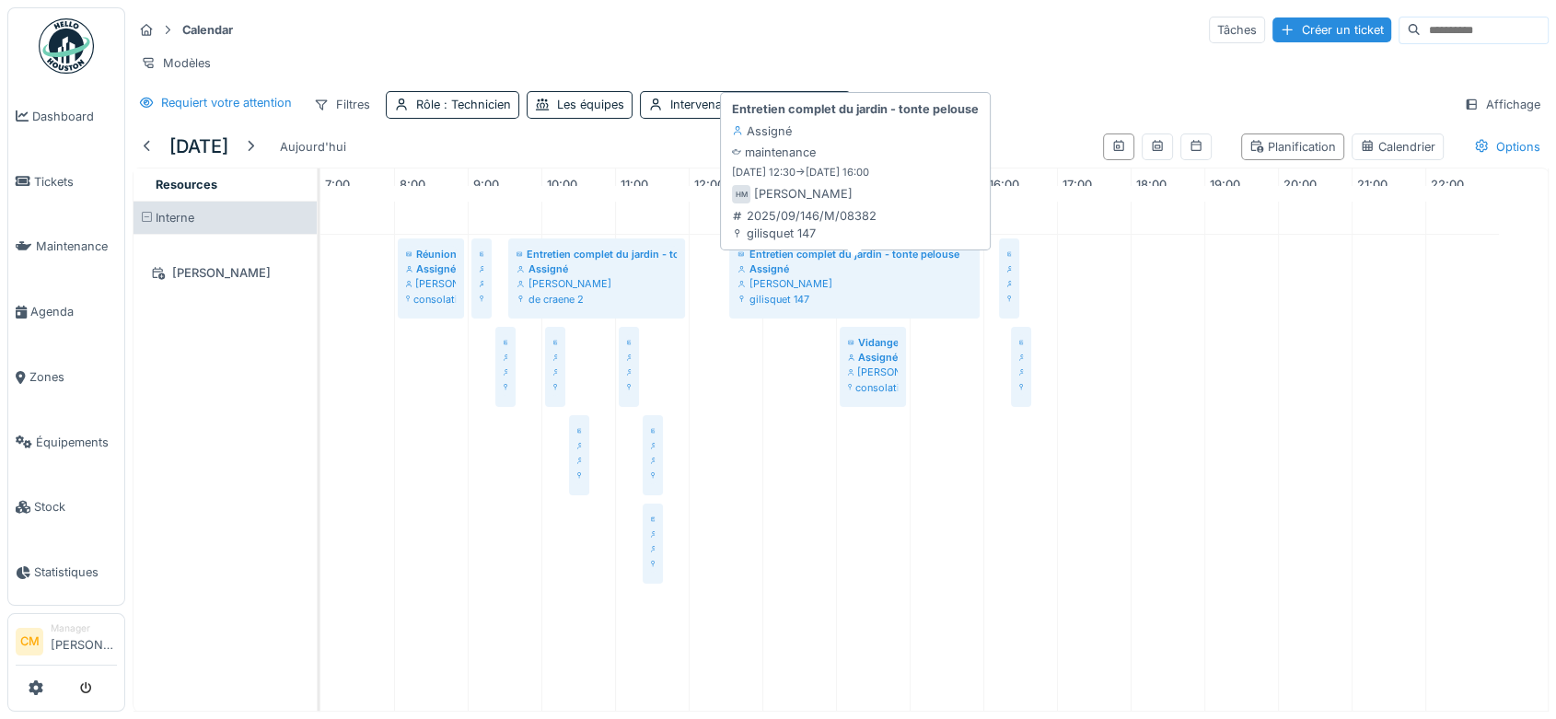
click at [778, 276] on div "Assigné" at bounding box center [854, 268] width 234 height 15
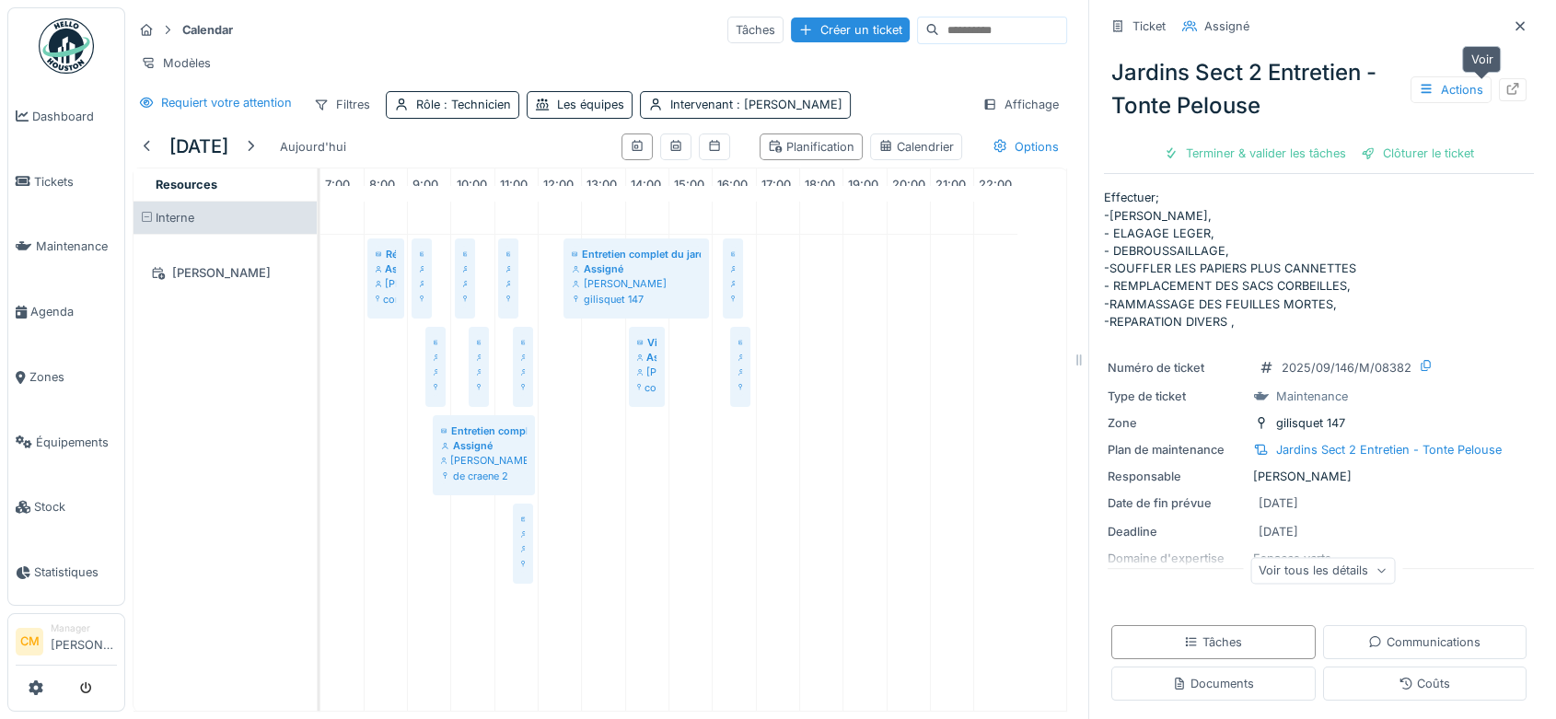
click at [1505, 88] on icon at bounding box center [1512, 89] width 15 height 12
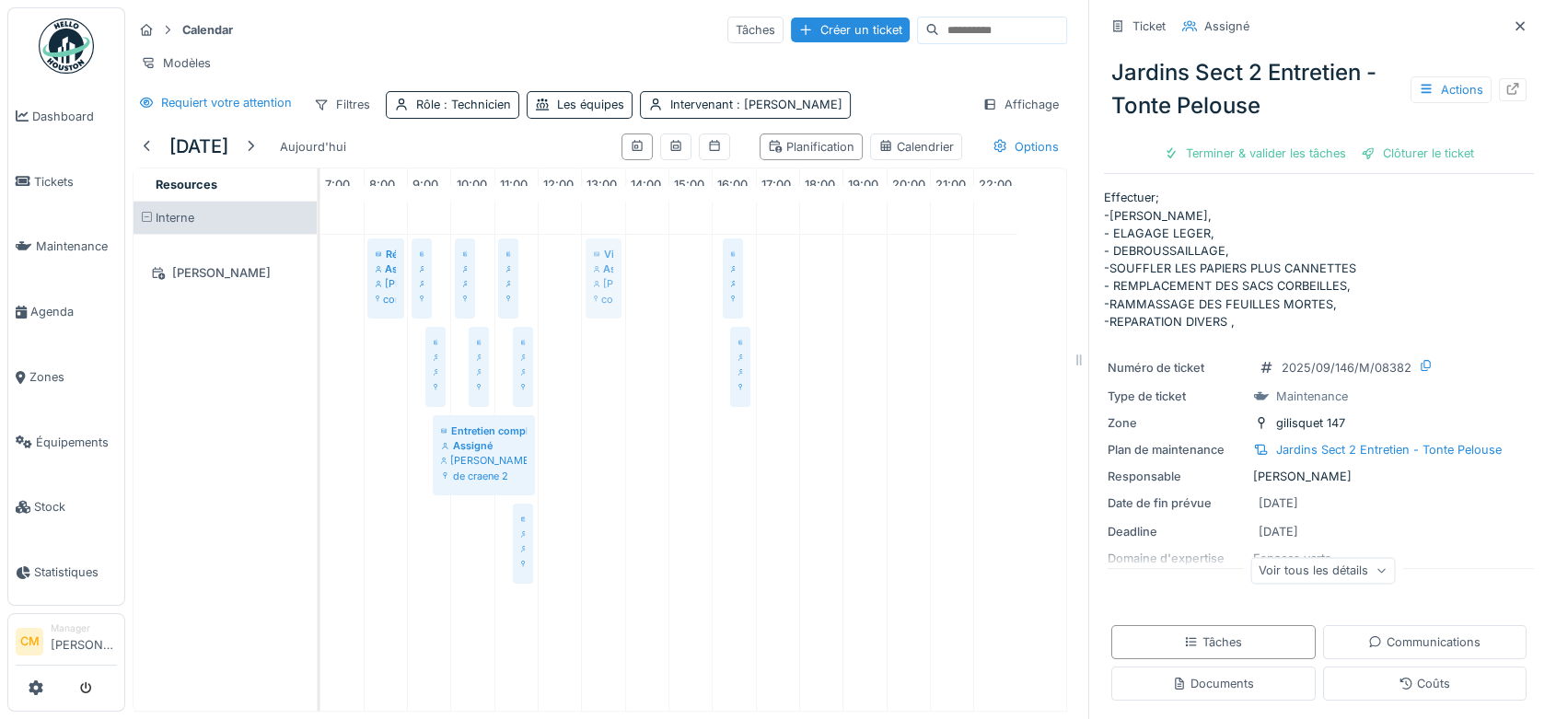
drag, startPoint x: 649, startPoint y: 280, endPoint x: 624, endPoint y: 279, distance: 24.9
click at [320, 279] on div "Réunion d'équipe Assigné Hassan Messari consolation 70 Sortir les conteneurs + …" at bounding box center [320, 416] width 0 height 363
click at [984, 156] on div "Options" at bounding box center [1025, 146] width 83 height 27
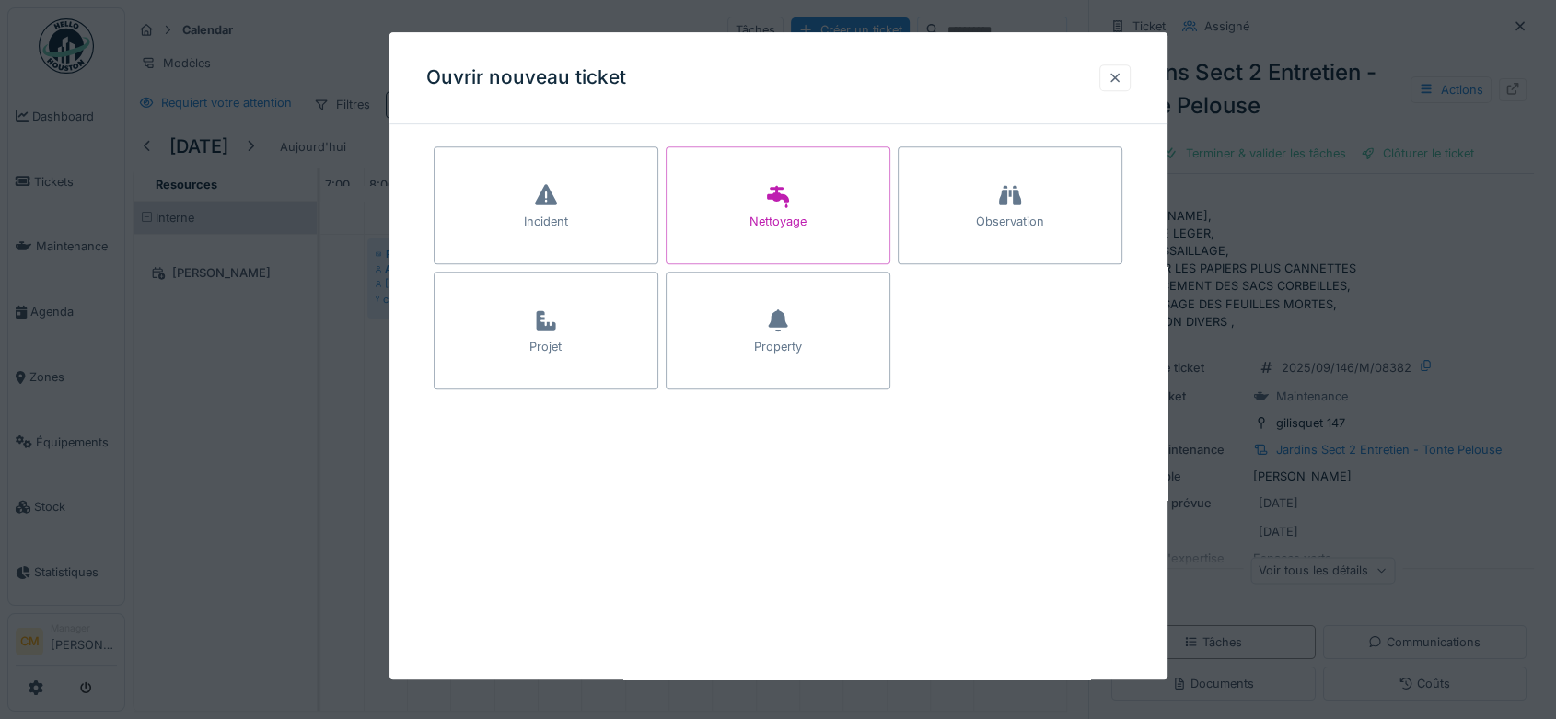
click at [1119, 76] on div at bounding box center [1115, 77] width 15 height 17
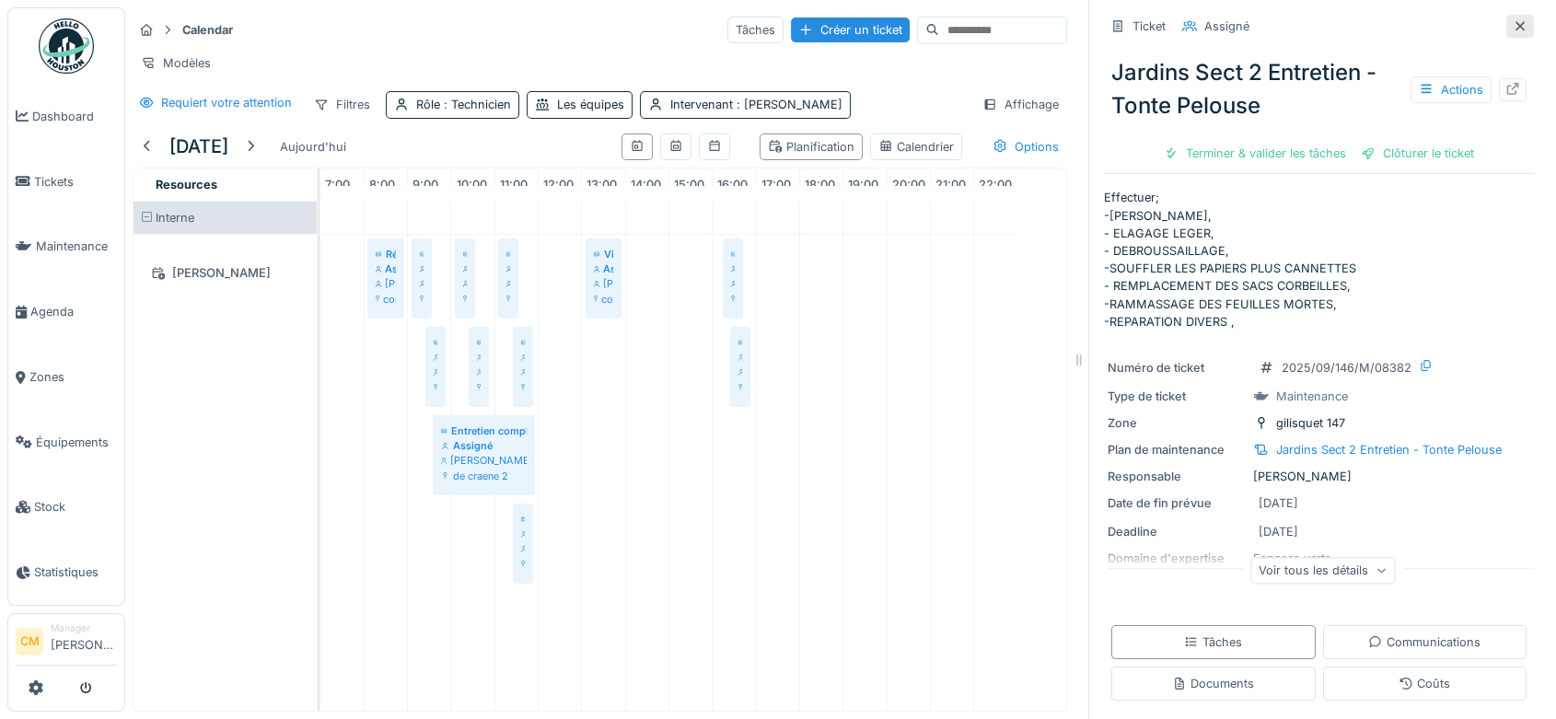
click at [1506, 26] on div at bounding box center [1520, 26] width 28 height 23
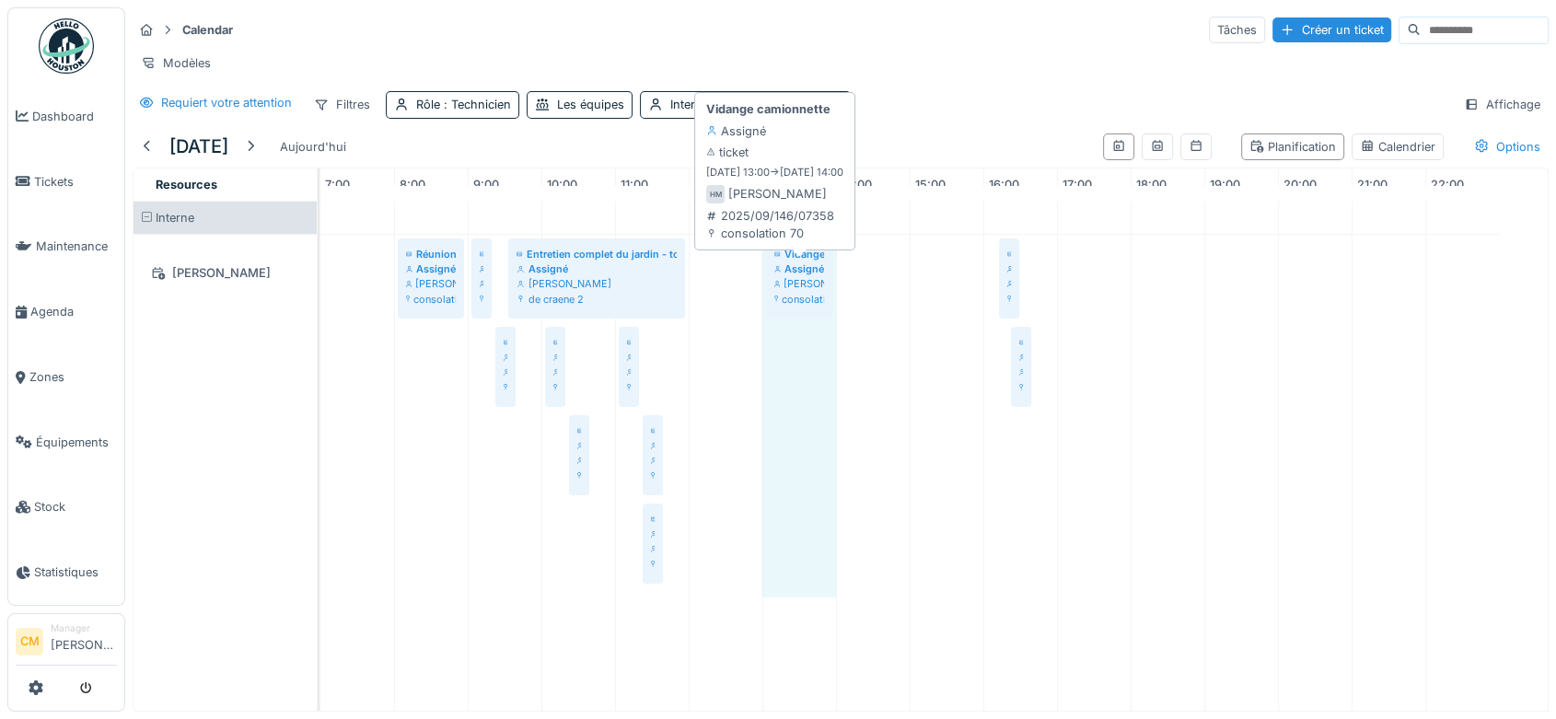
drag, startPoint x: 767, startPoint y: 302, endPoint x: 788, endPoint y: 303, distance: 21.2
click at [320, 300] on div "Réunion d'équipe Assigné Hassan Messari consolation 70 Sortir les conteneurs + …" at bounding box center [320, 416] width 0 height 363
click at [320, 299] on div "Réunion d'équipe Assigné Hassan Messari consolation 70 Sortir les conteneurs + …" at bounding box center [320, 416] width 0 height 363
drag, startPoint x: 831, startPoint y: 290, endPoint x: 810, endPoint y: 290, distance: 21.2
click at [320, 290] on div "Réunion d'équipe Assigné Hassan Messari consolation 70 Sortir les conteneurs + …" at bounding box center [320, 416] width 0 height 363
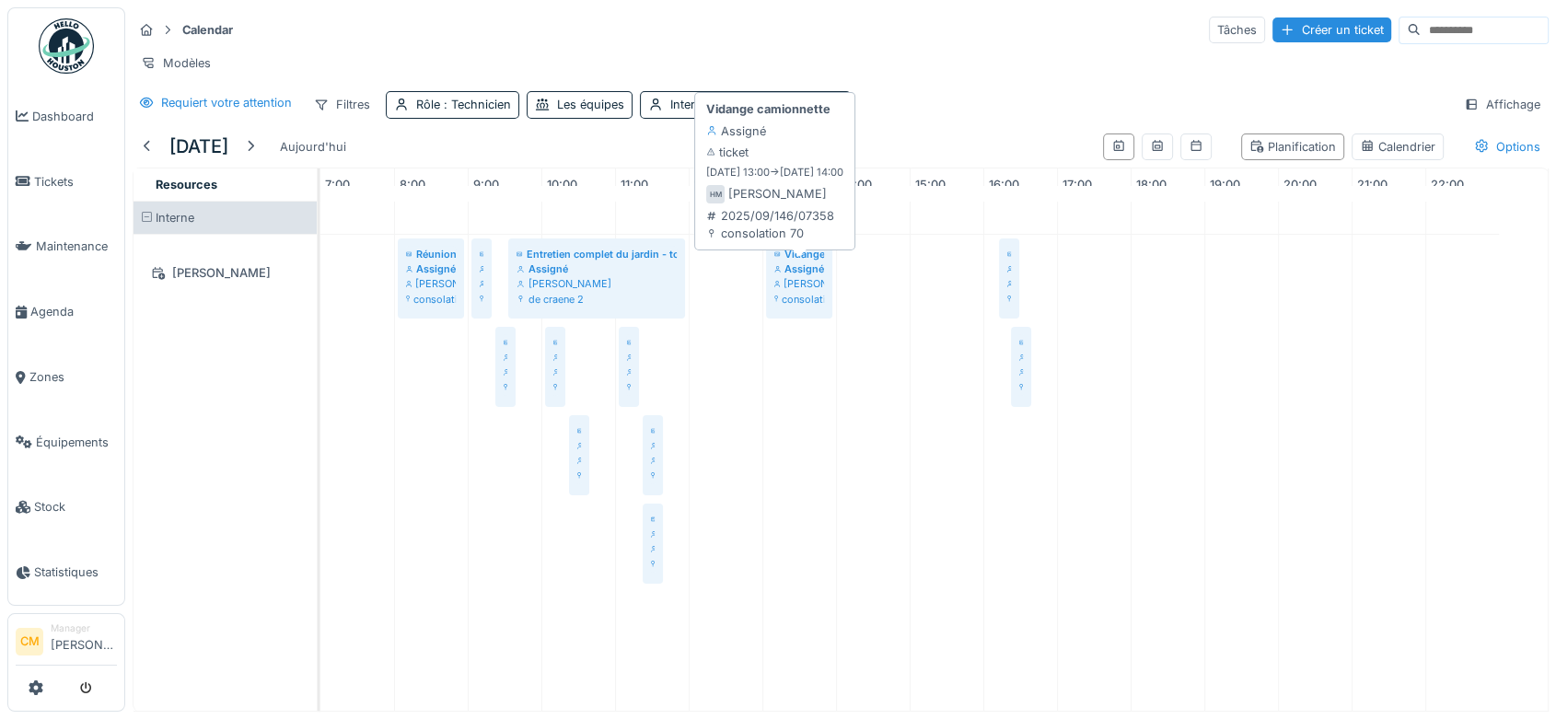
click at [794, 291] on div "Hassan Messari" at bounding box center [799, 283] width 50 height 15
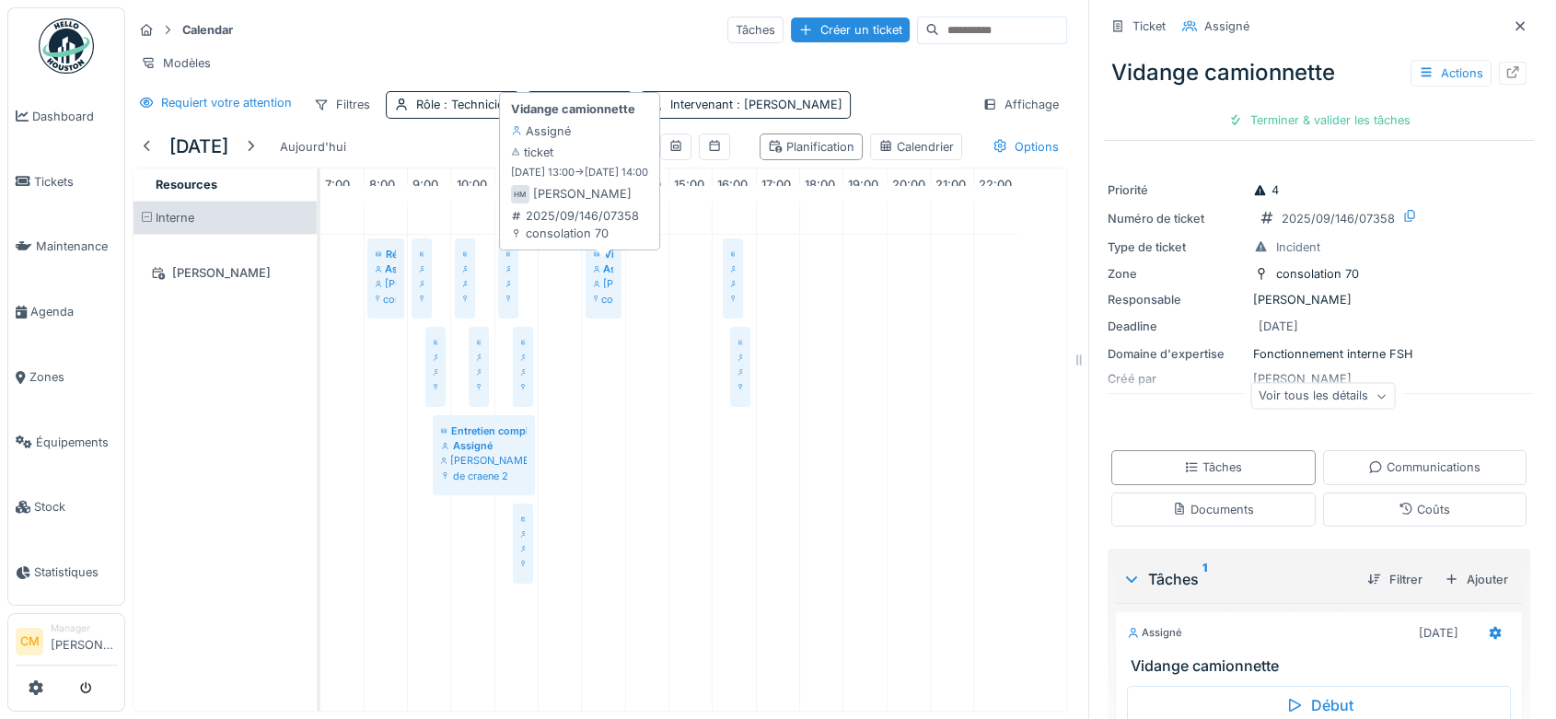
click at [603, 291] on div "Hassan Messari" at bounding box center [603, 283] width 19 height 15
click at [1515, 23] on icon at bounding box center [1519, 25] width 9 height 9
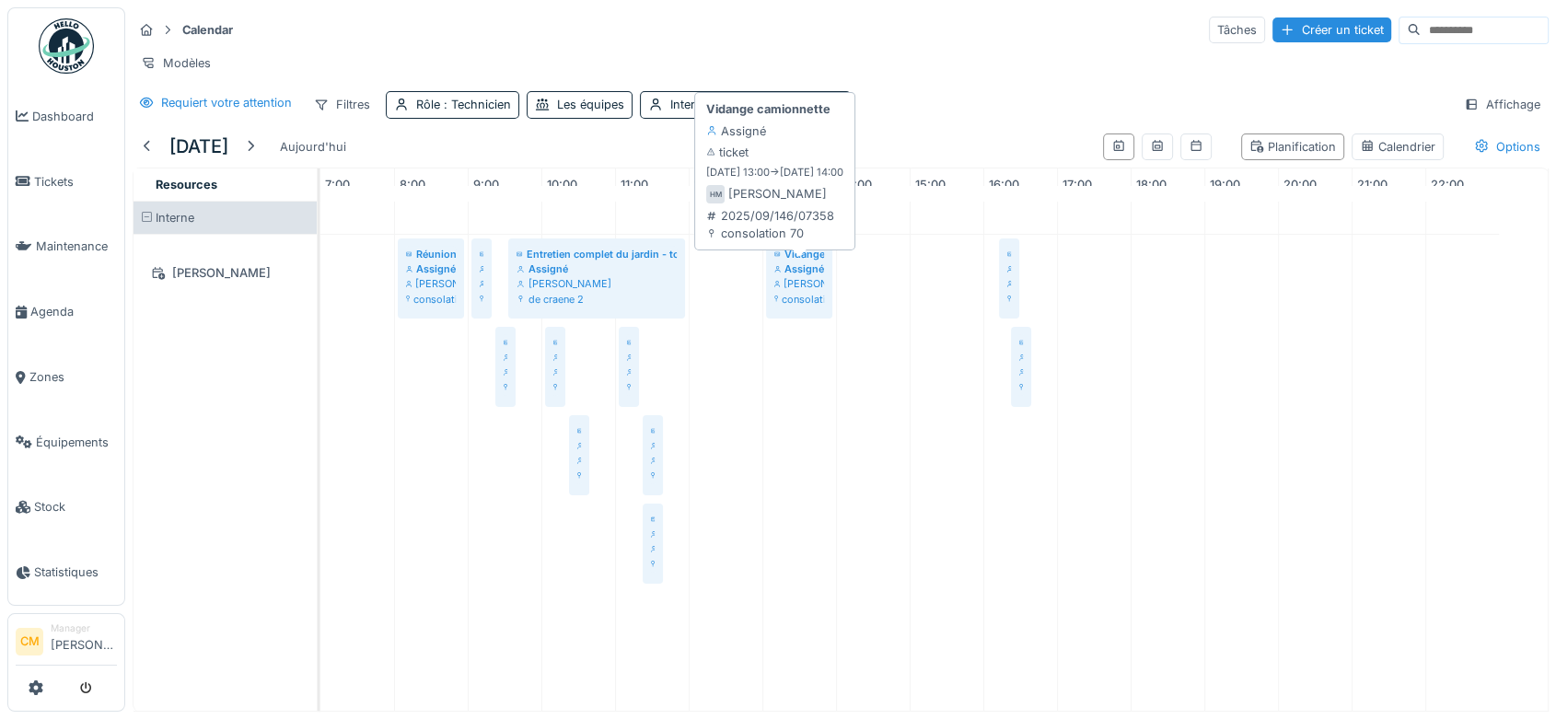
click at [803, 291] on div "Hassan Messari" at bounding box center [799, 283] width 50 height 15
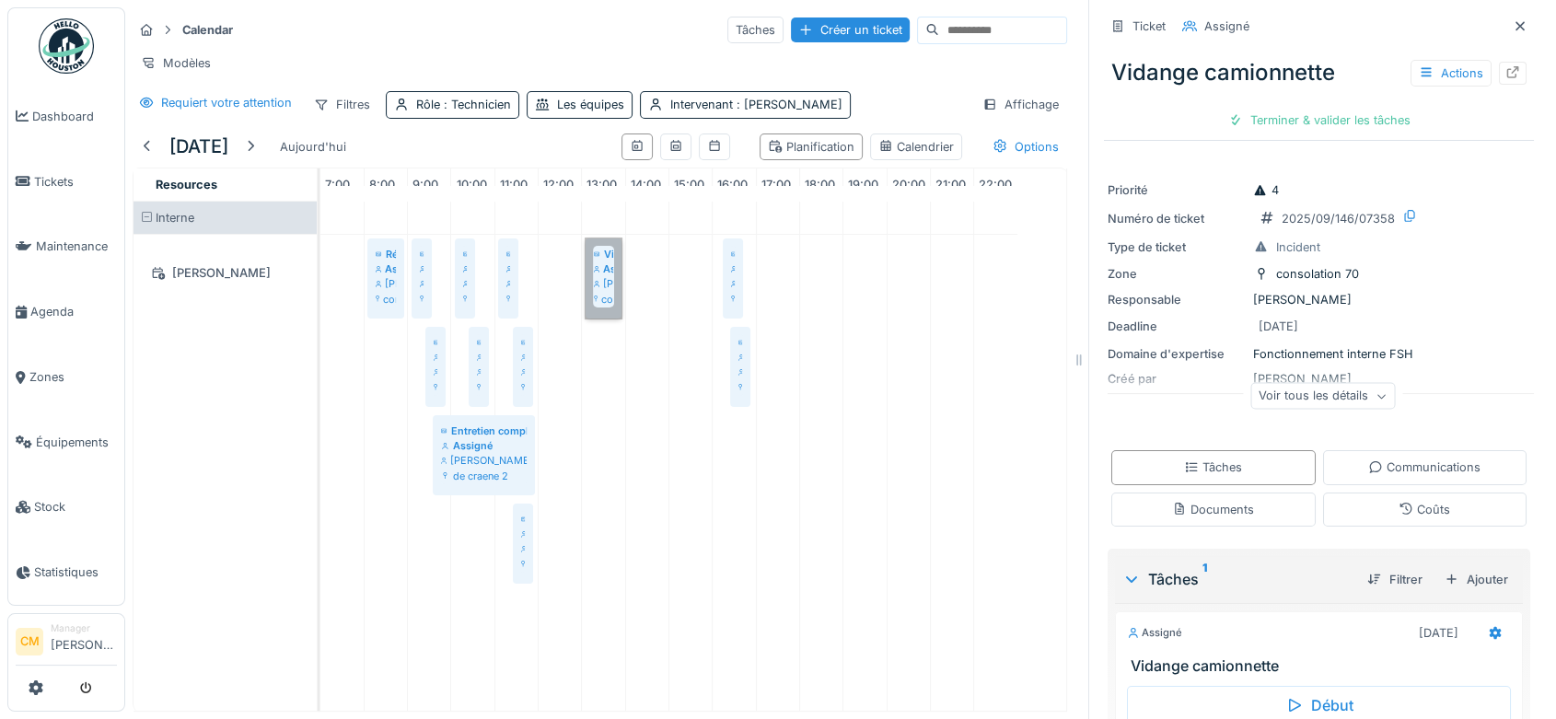
drag, startPoint x: 602, startPoint y: 286, endPoint x: 594, endPoint y: 294, distance: 11.1
click at [594, 294] on link "Vidange camionnette Assigné Hassan Messari consolation 70" at bounding box center [604, 278] width 36 height 81
click at [1490, 637] on icon at bounding box center [1496, 632] width 12 height 13
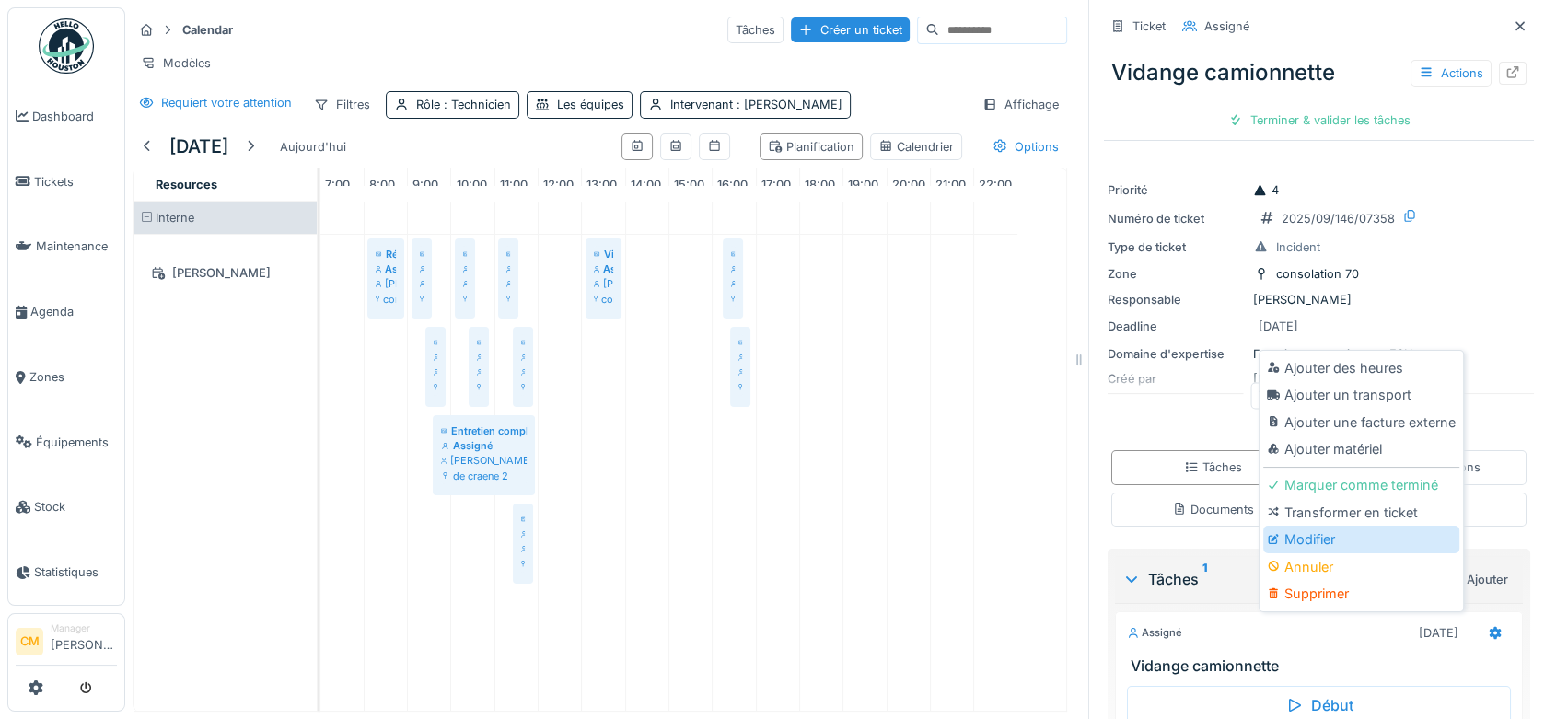
click at [1361, 542] on div "Modifier" at bounding box center [1361, 540] width 196 height 28
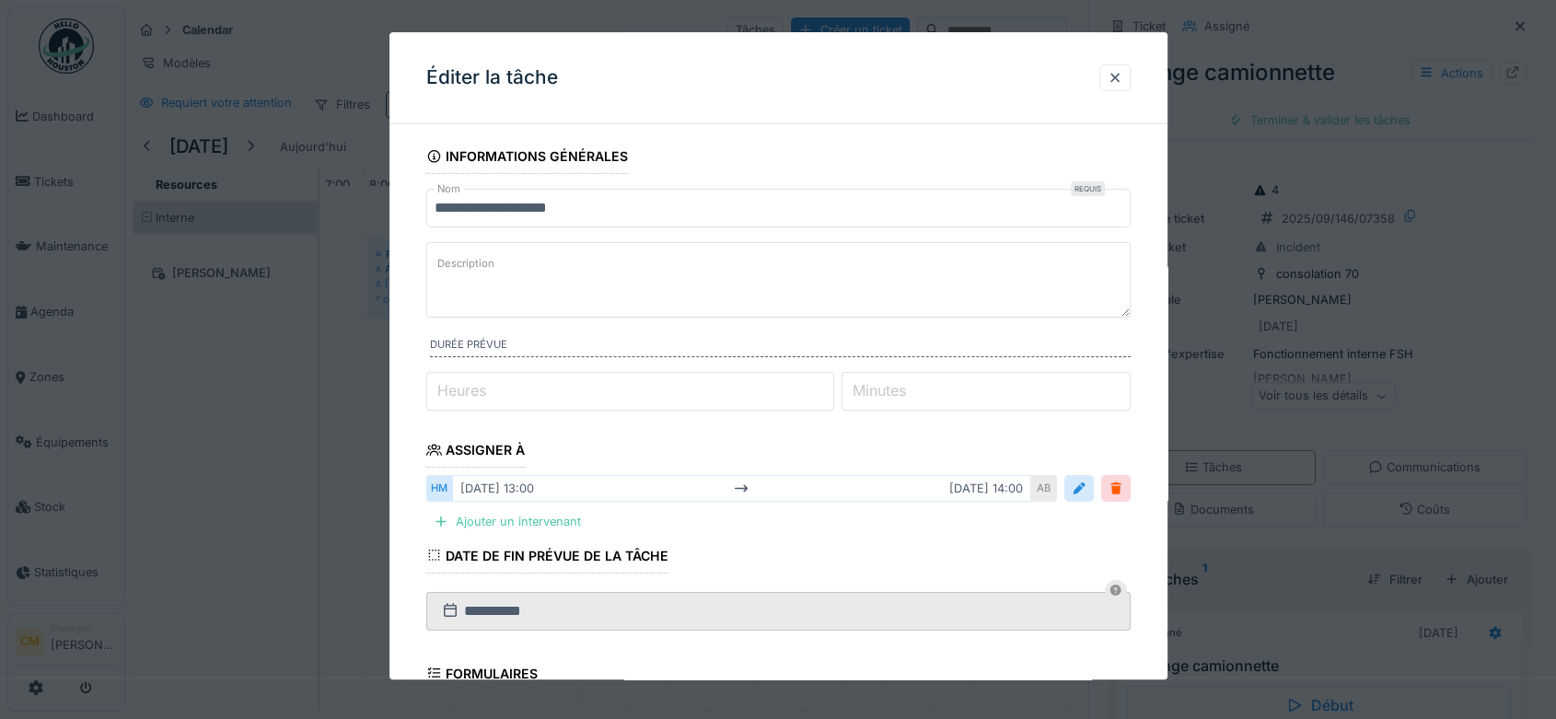
click at [605, 211] on input "**********" at bounding box center [778, 208] width 704 height 39
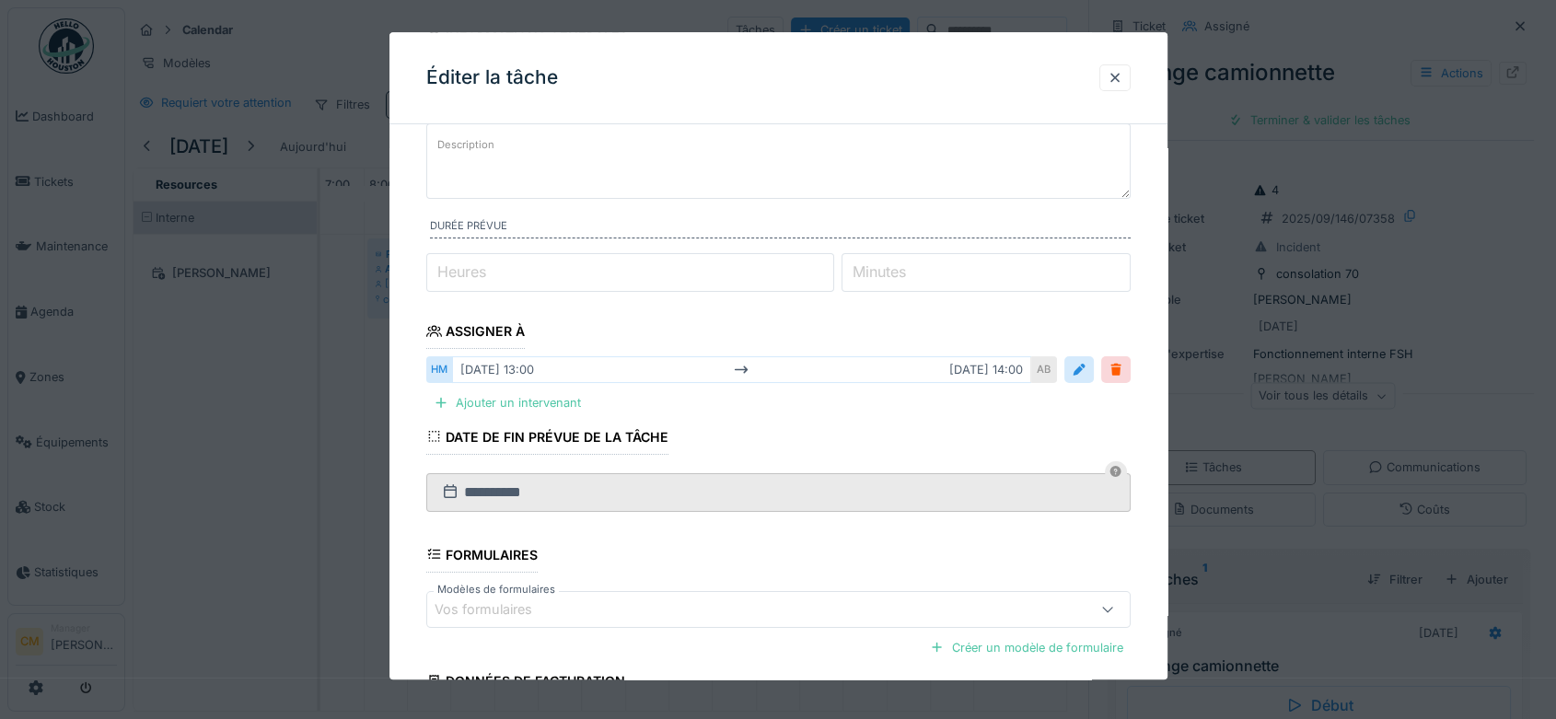
scroll to position [296, 0]
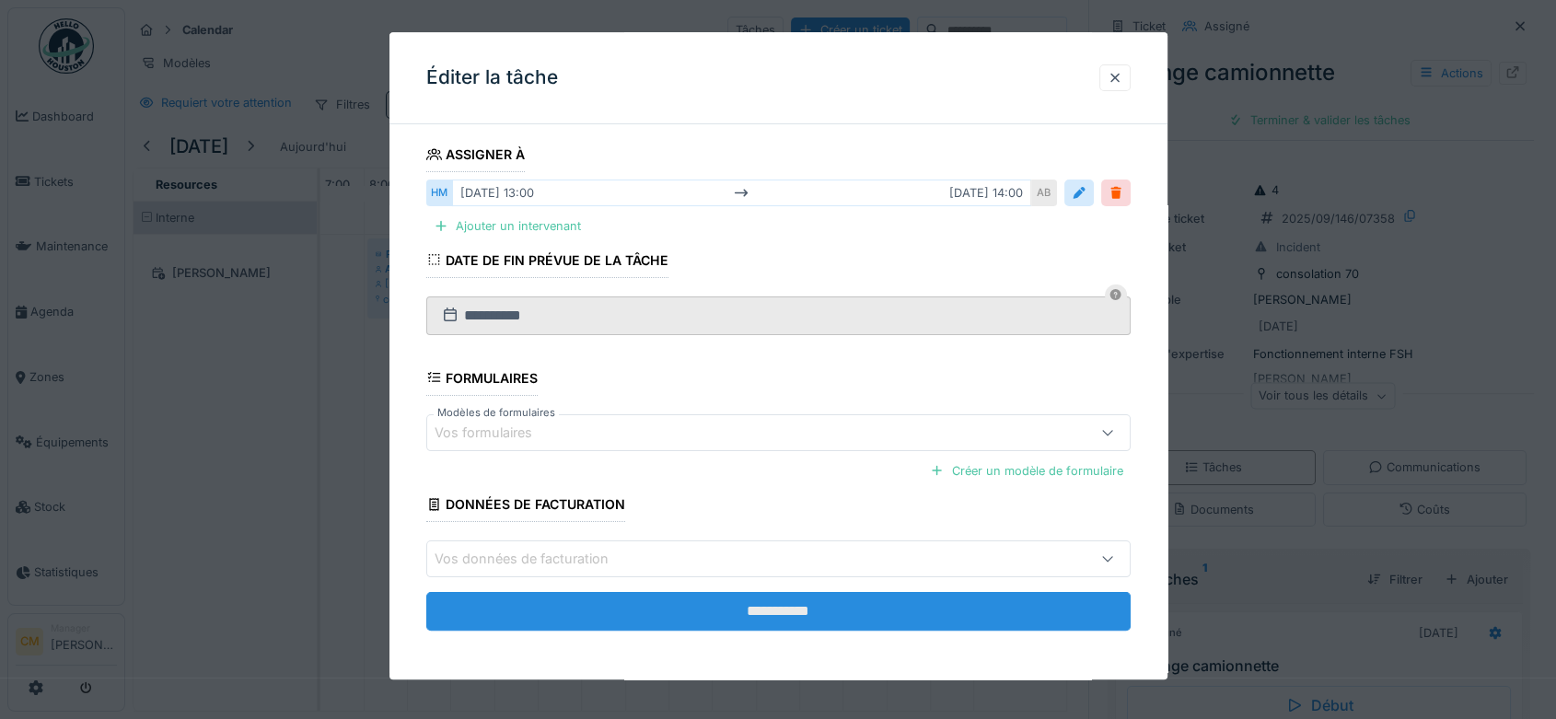
type input "**********"
click at [794, 621] on input "**********" at bounding box center [778, 611] width 704 height 39
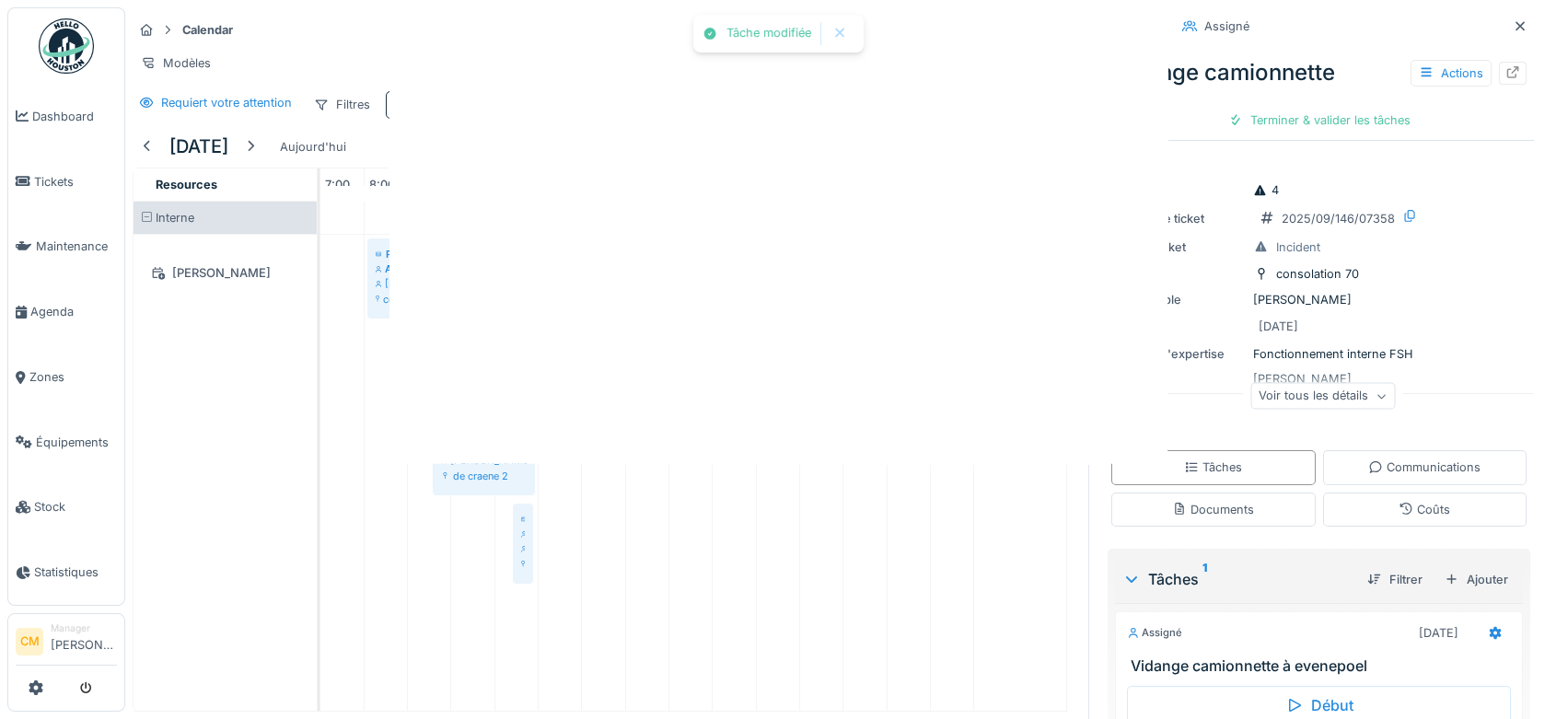
scroll to position [0, 0]
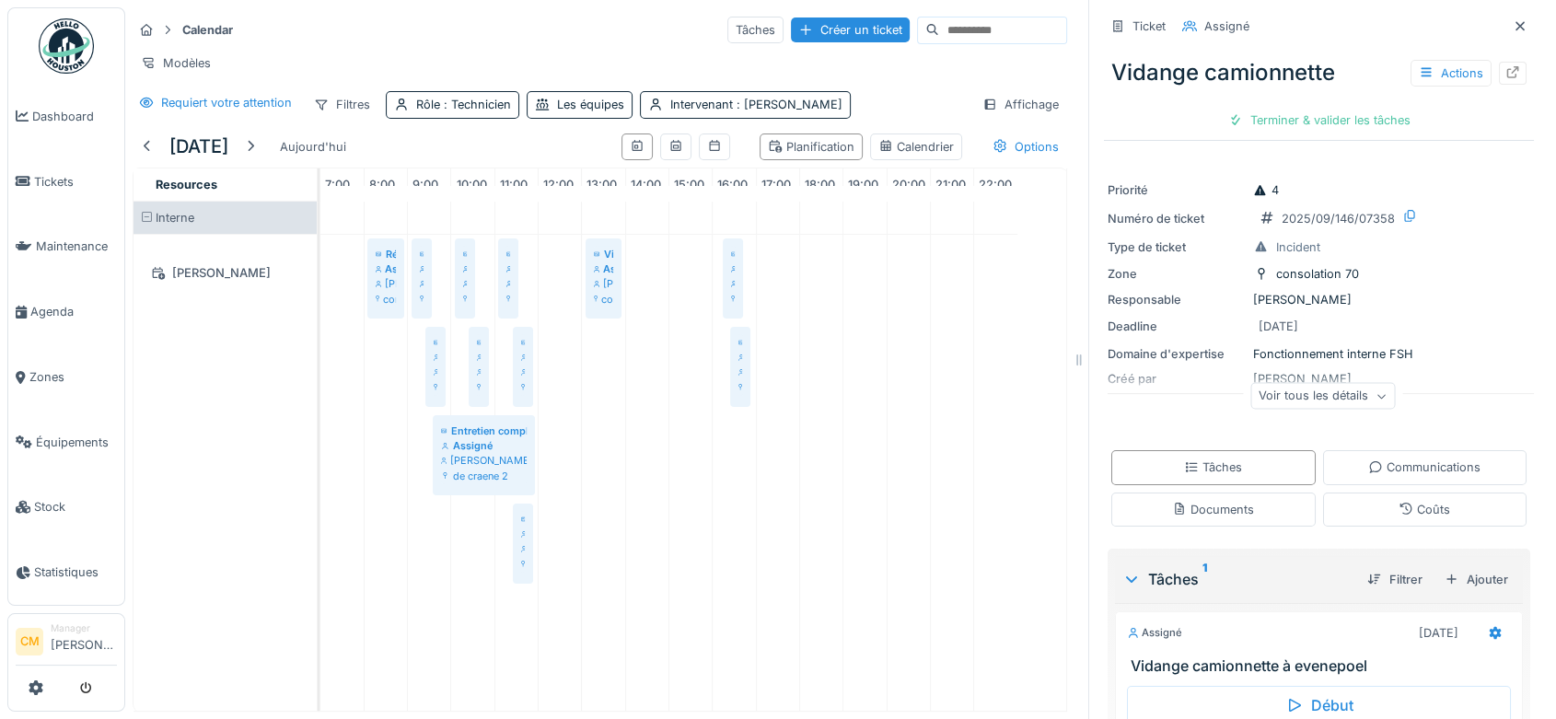
click at [1297, 374] on div "Voir tous les détails" at bounding box center [1323, 398] width 430 height 59
click at [1375, 400] on icon at bounding box center [1380, 395] width 11 height 9
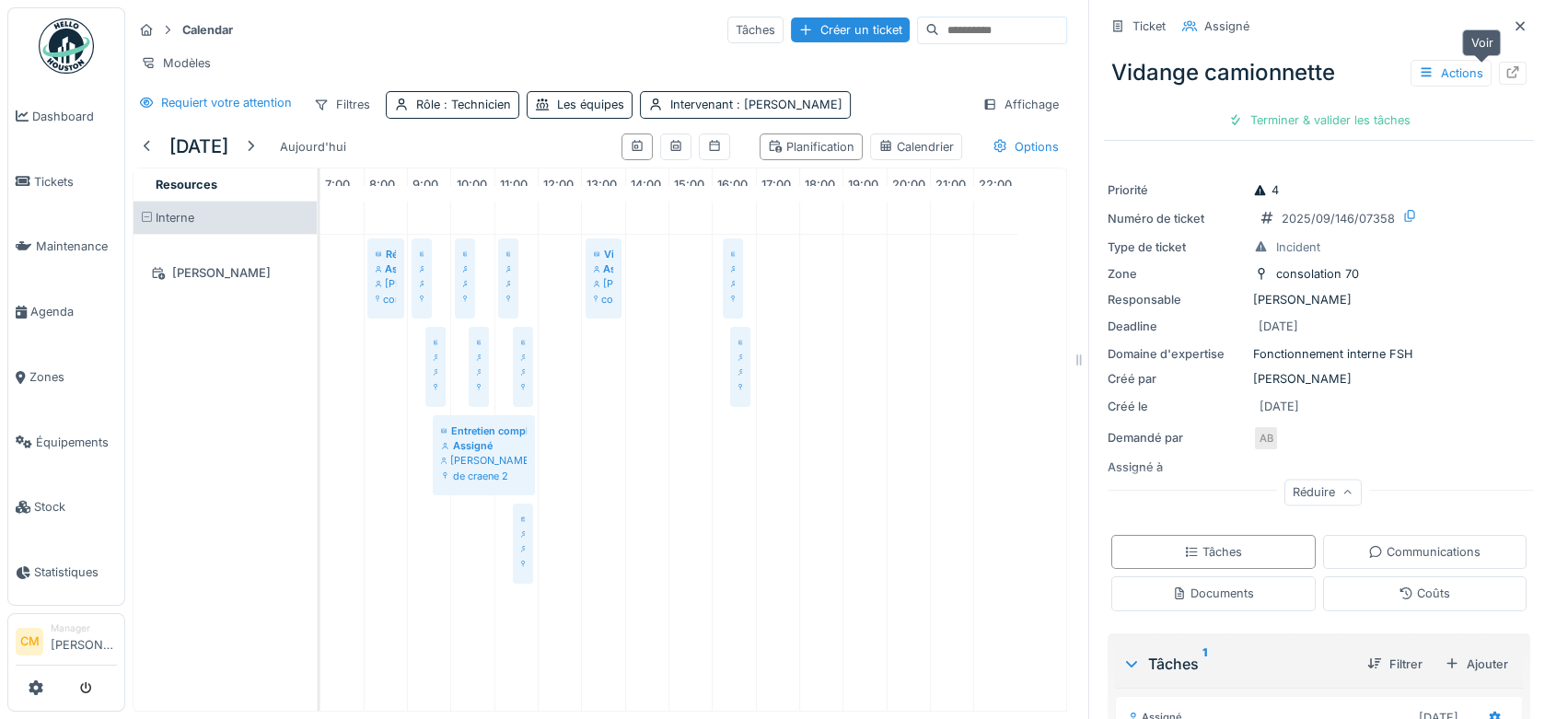
click at [1505, 73] on icon at bounding box center [1512, 72] width 15 height 12
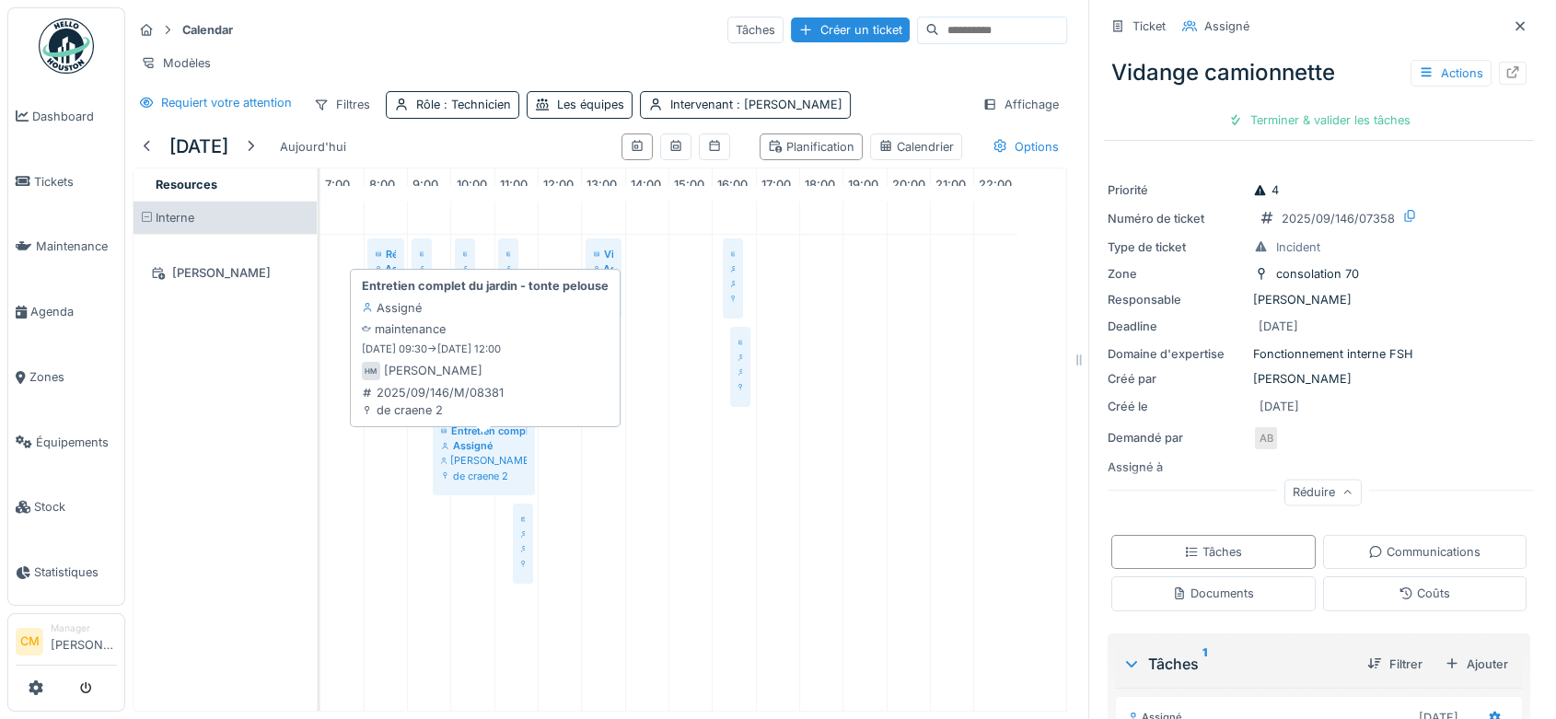
click at [481, 453] on div "Assigné" at bounding box center [484, 445] width 86 height 15
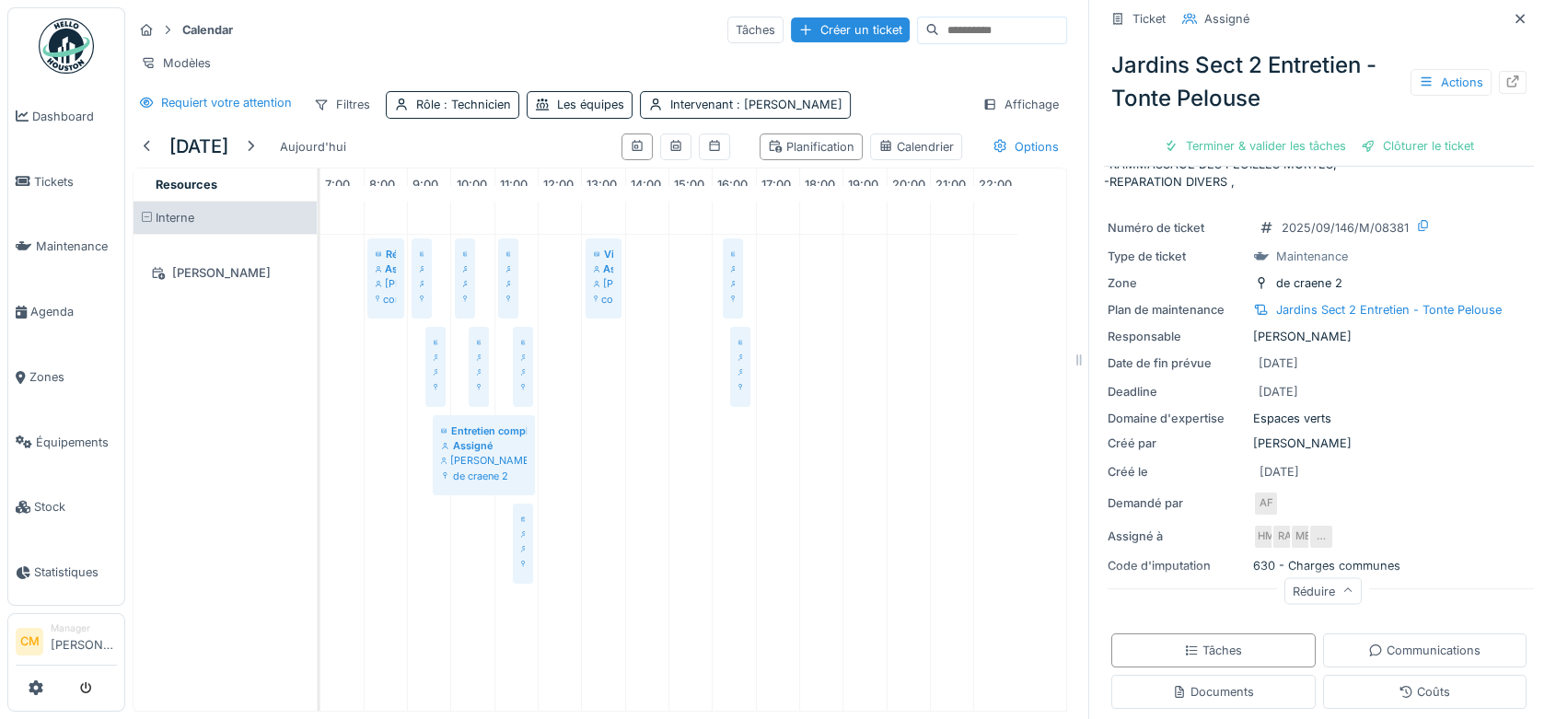
scroll to position [409, 0]
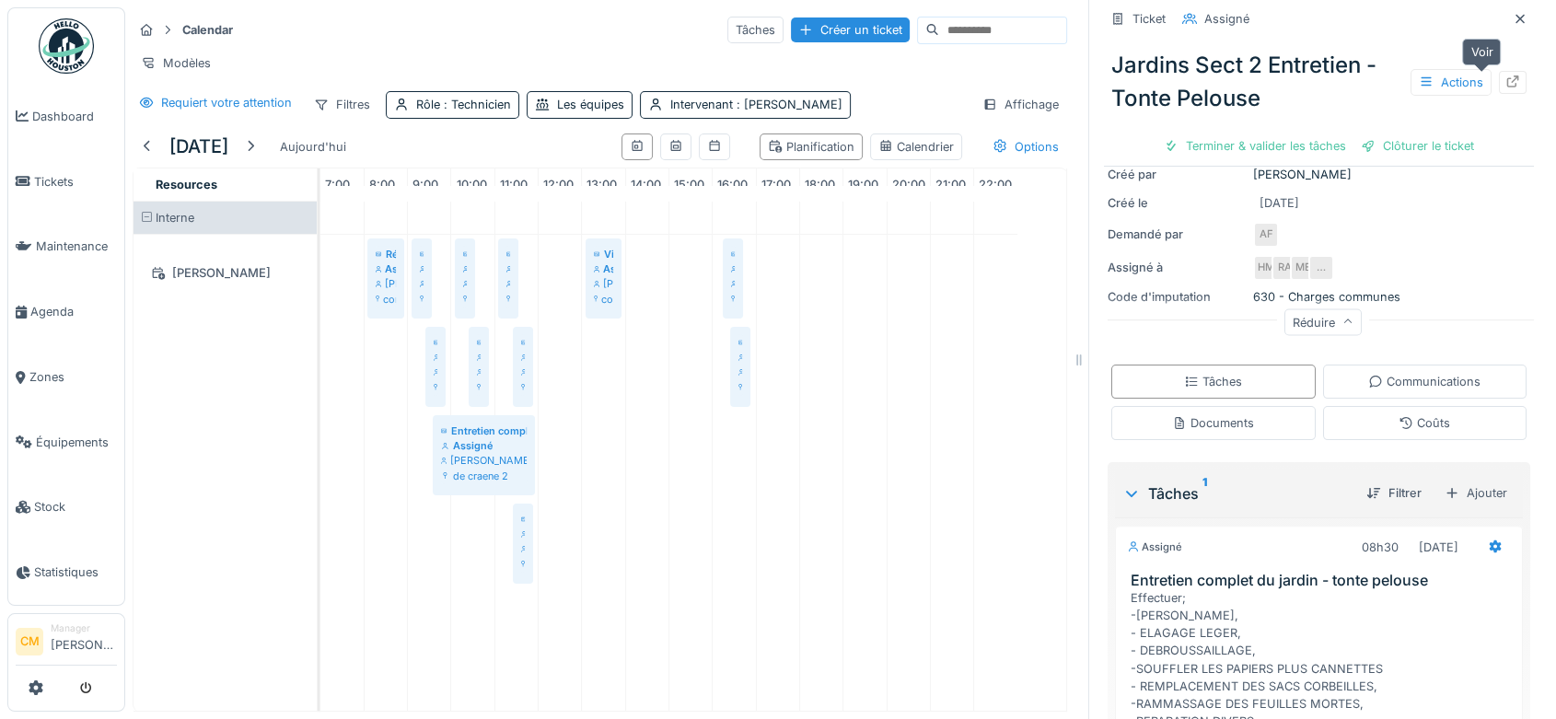
click at [1505, 86] on icon at bounding box center [1512, 81] width 15 height 12
click at [145, 156] on div at bounding box center [147, 146] width 15 height 17
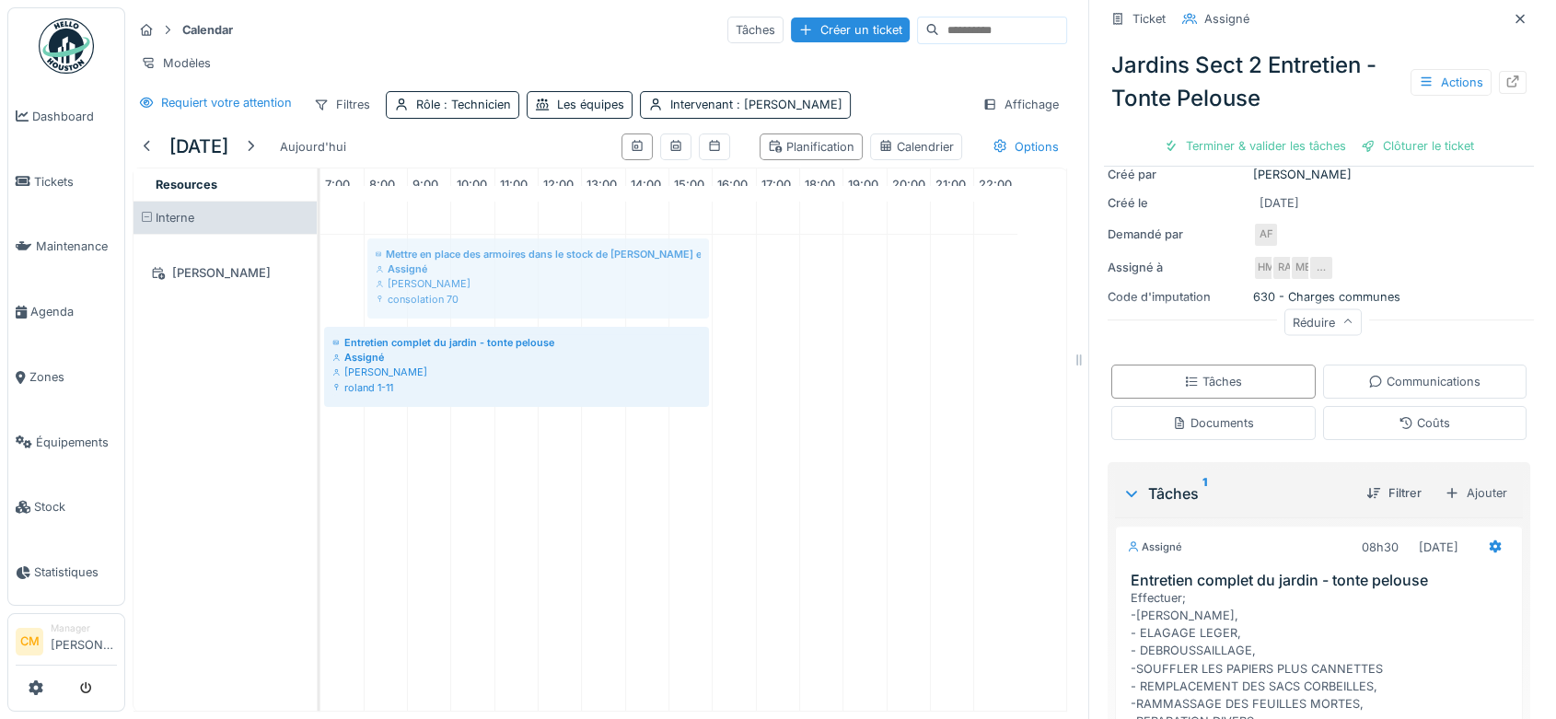
drag, startPoint x: 348, startPoint y: 293, endPoint x: 716, endPoint y: 325, distance: 369.7
click at [716, 325] on div "Mettre en place des armoires dans le stock de Omar et zone de livraison Assigné…" at bounding box center [693, 456] width 746 height 509
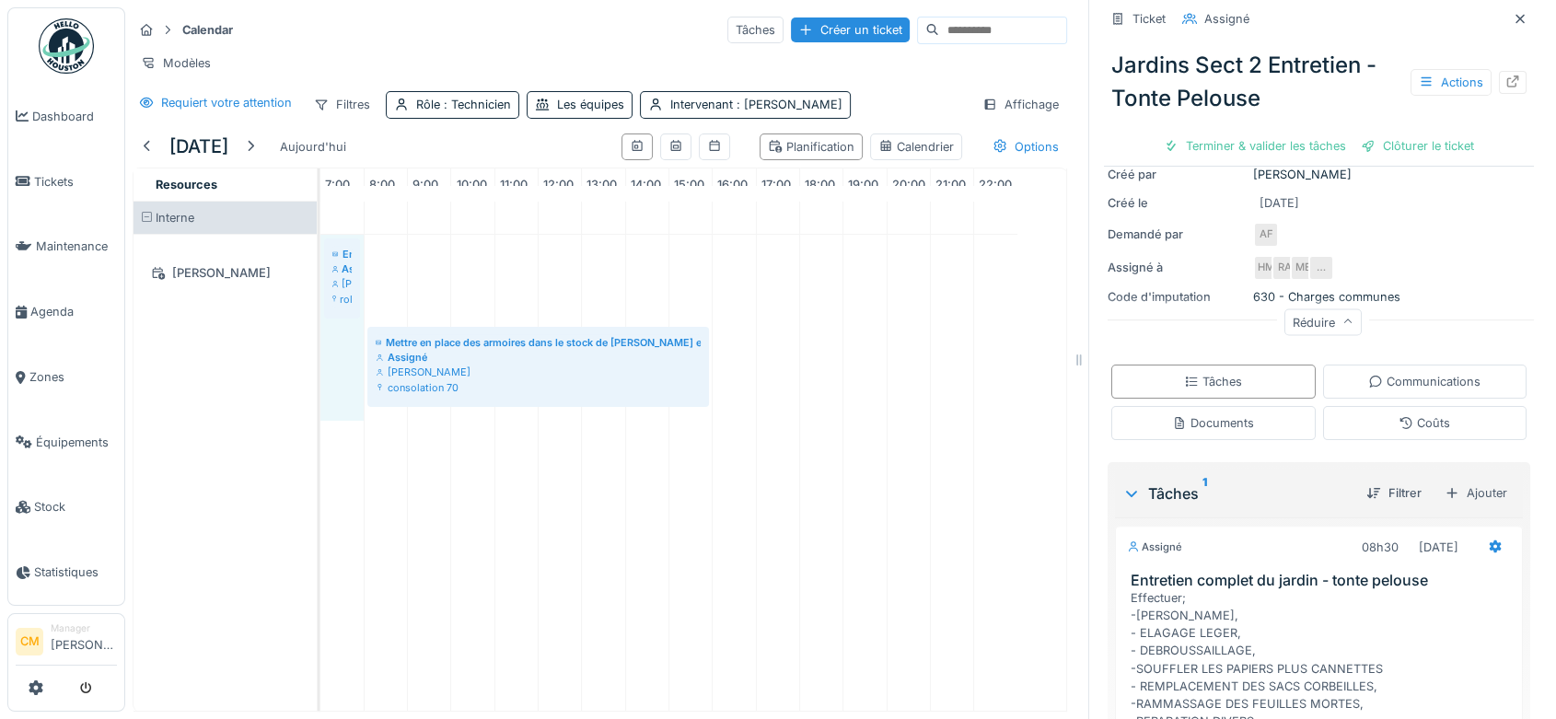
drag, startPoint x: 707, startPoint y: 294, endPoint x: 355, endPoint y: 279, distance: 352.0
click at [320, 279] on div "Entretien complet du jardin - tonte pelouse Assigné Hassan Messari roland 1-11 …" at bounding box center [320, 328] width 0 height 186
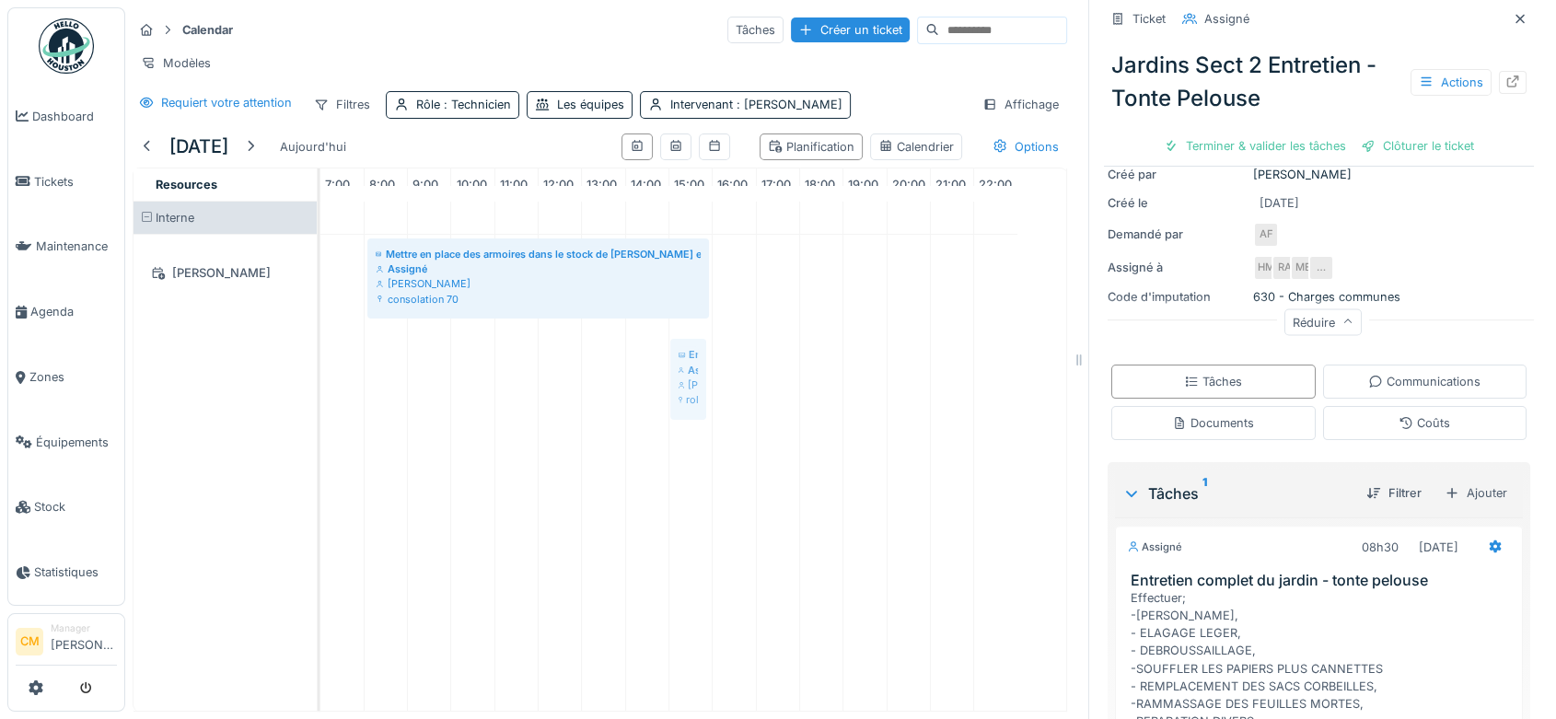
drag, startPoint x: 336, startPoint y: 301, endPoint x: 681, endPoint y: 388, distance: 355.9
click at [681, 388] on div "Entretien complet du jardin - tonte pelouse Assigné Hassan Messari roland 1-11 …" at bounding box center [693, 456] width 746 height 509
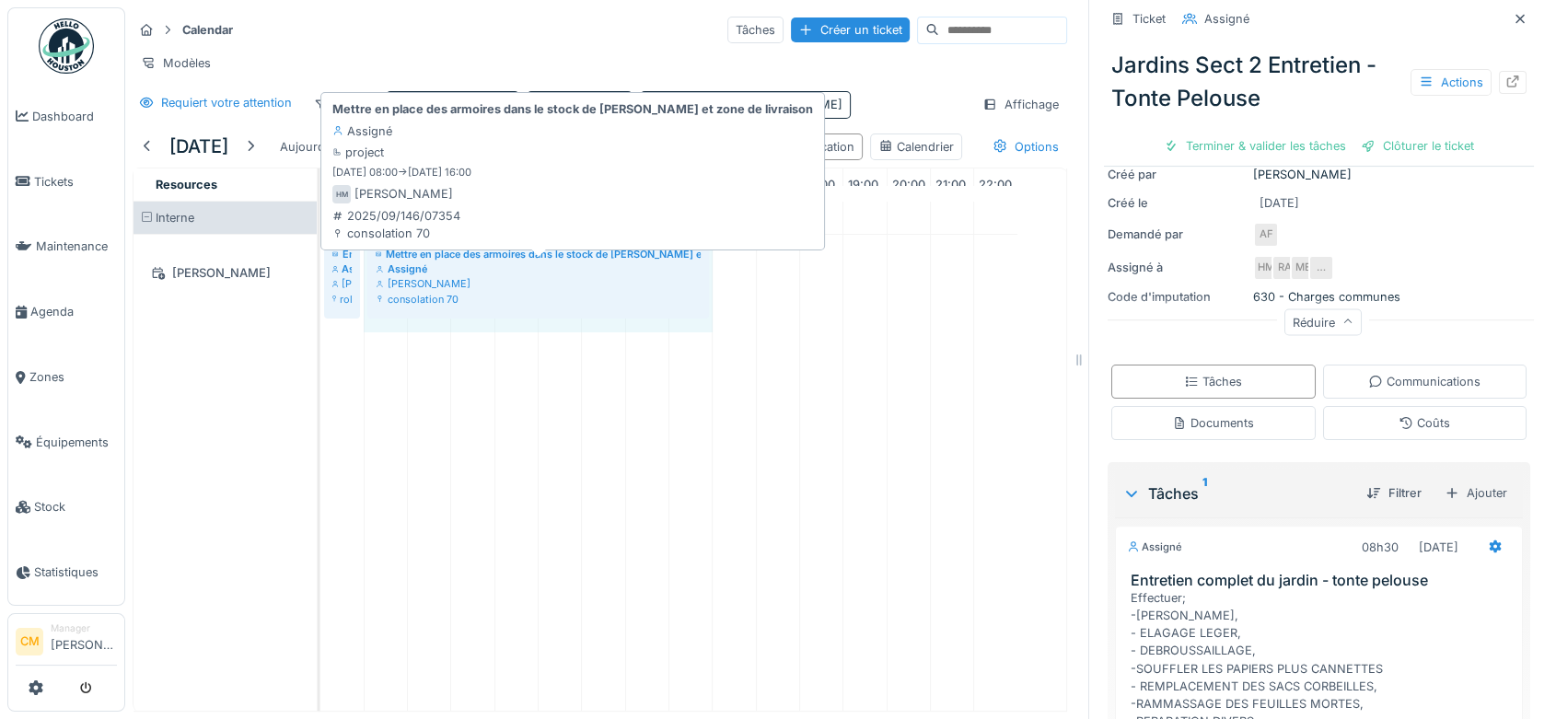
drag, startPoint x: 705, startPoint y: 286, endPoint x: 691, endPoint y: 285, distance: 13.8
click at [320, 286] on div "Entretien complet du jardin - tonte pelouse Assigné Hassan Messari roland 1-11 …" at bounding box center [320, 284] width 0 height 98
drag, startPoint x: 707, startPoint y: 288, endPoint x: 693, endPoint y: 272, distance: 21.6
click at [320, 272] on div "Entretien complet du jardin - tonte pelouse Assigné Hassan Messari roland 1-11 …" at bounding box center [320, 284] width 0 height 98
drag, startPoint x: 709, startPoint y: 293, endPoint x: 678, endPoint y: 290, distance: 31.4
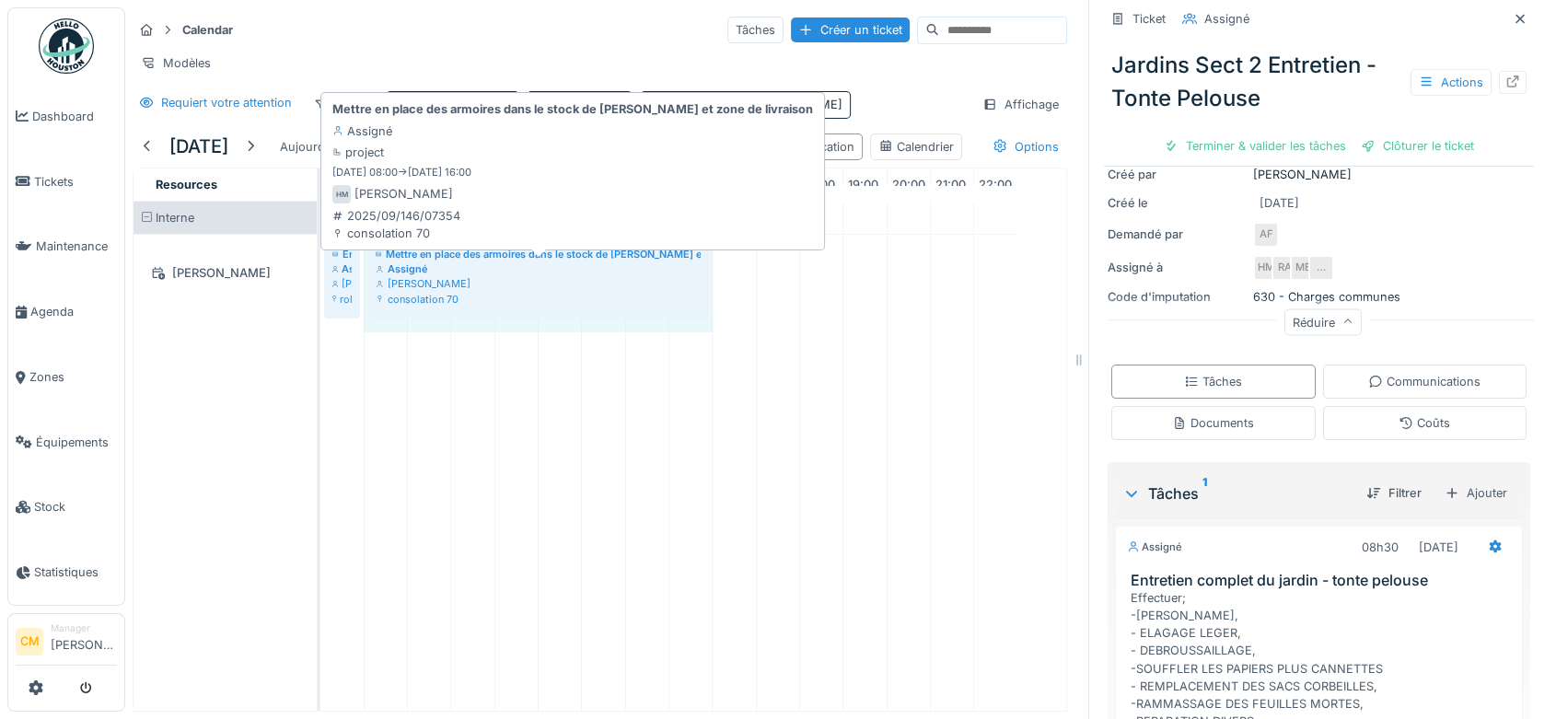
click at [320, 290] on div "Entretien complet du jardin - tonte pelouse Assigné Hassan Messari roland 1-11 …" at bounding box center [320, 284] width 0 height 98
drag, startPoint x: 368, startPoint y: 284, endPoint x: 404, endPoint y: 281, distance: 36.0
click at [320, 281] on div "Entretien complet du jardin - tonte pelouse Assigné Hassan Messari roland 1-11 …" at bounding box center [320, 284] width 0 height 98
click at [429, 276] on div "Assigné" at bounding box center [538, 268] width 325 height 15
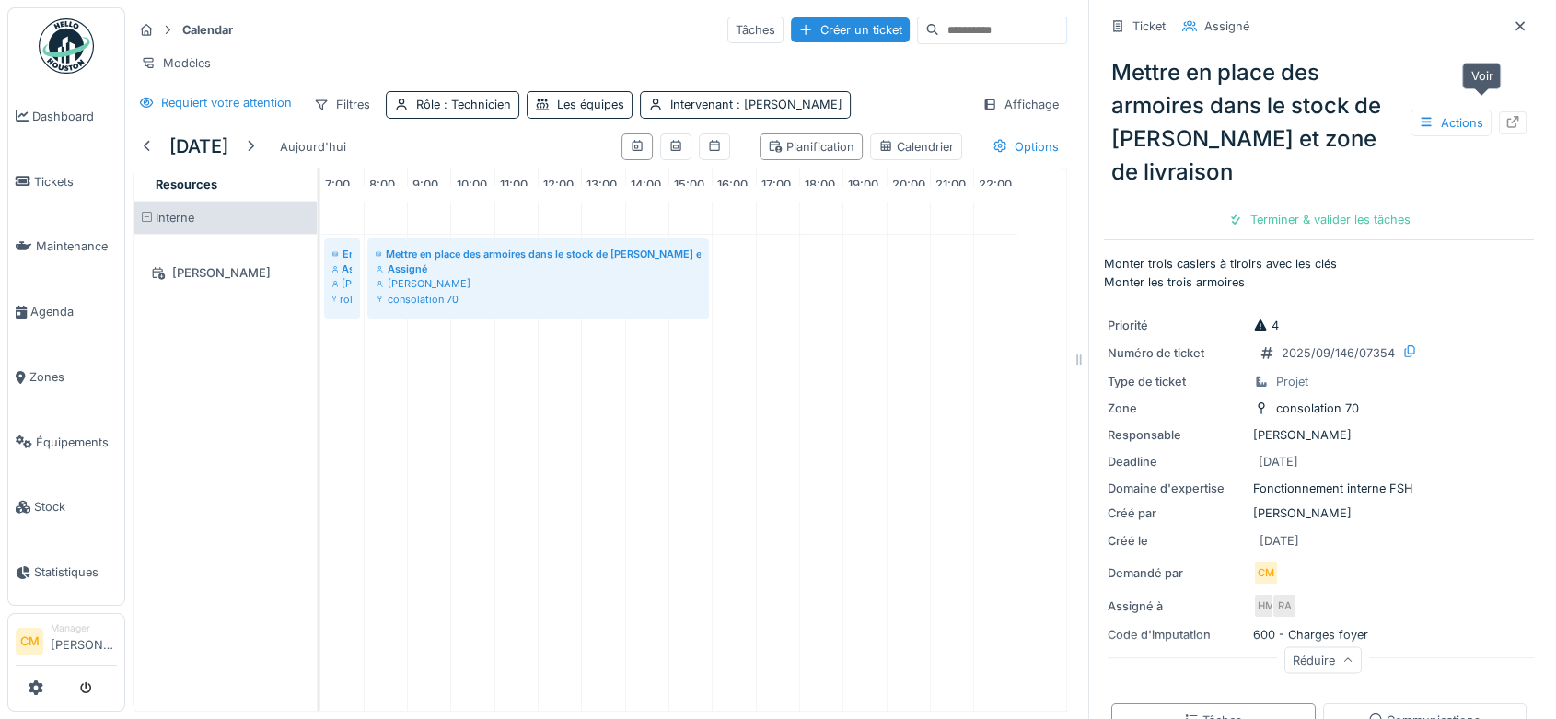
click at [1507, 116] on icon at bounding box center [1513, 122] width 12 height 12
click at [878, 153] on div "Calendrier" at bounding box center [915, 146] width 75 height 17
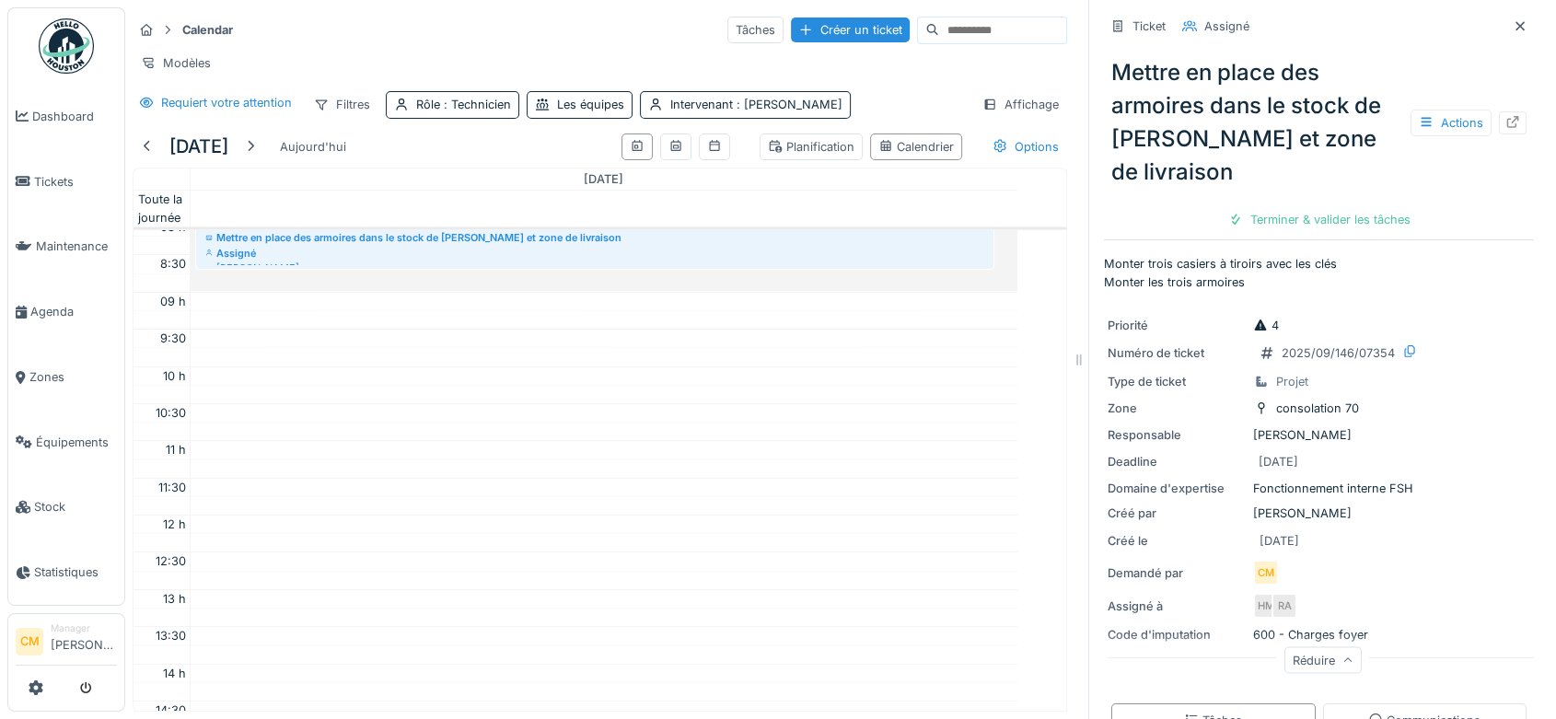
scroll to position [87, 0]
drag, startPoint x: 381, startPoint y: 395, endPoint x: 363, endPoint y: 284, distance: 112.9
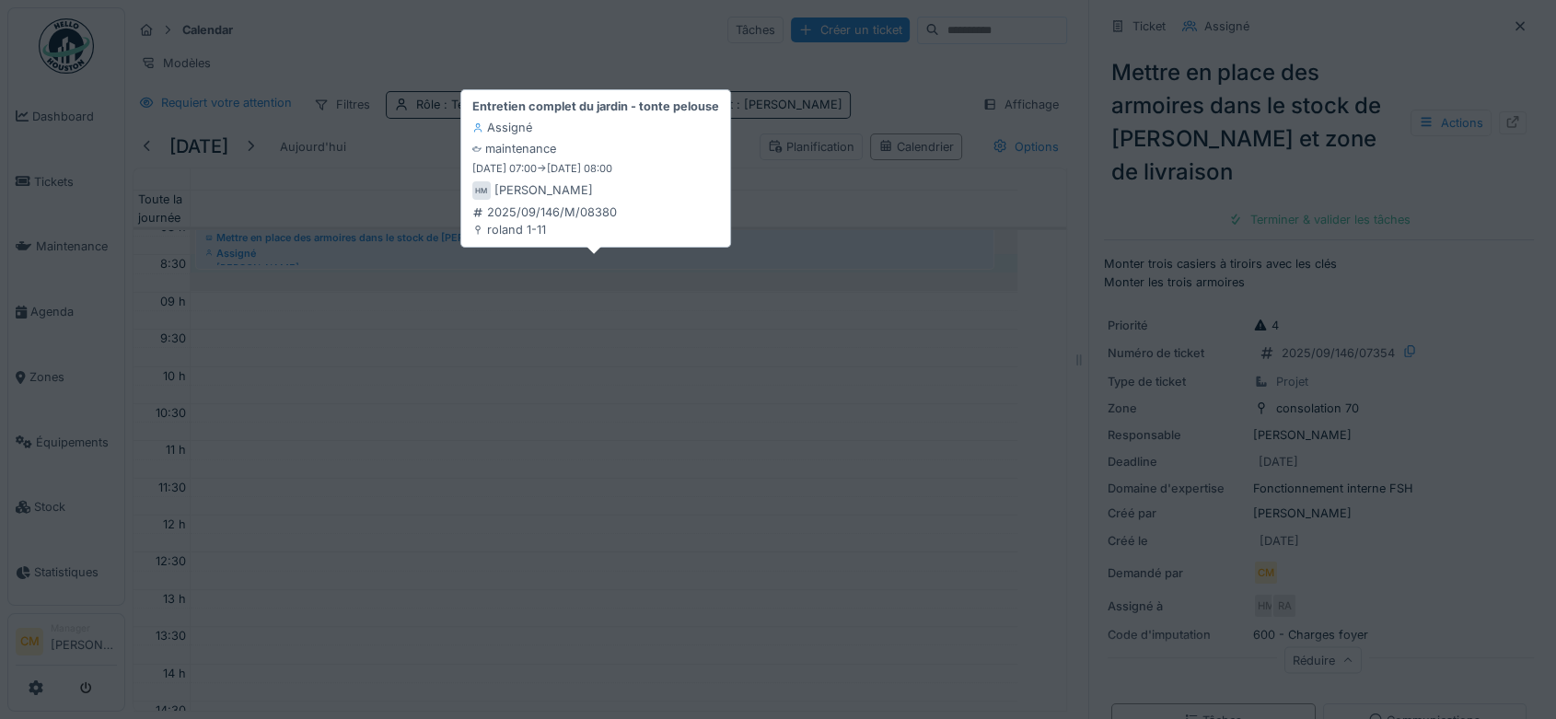
scroll to position [0, 0]
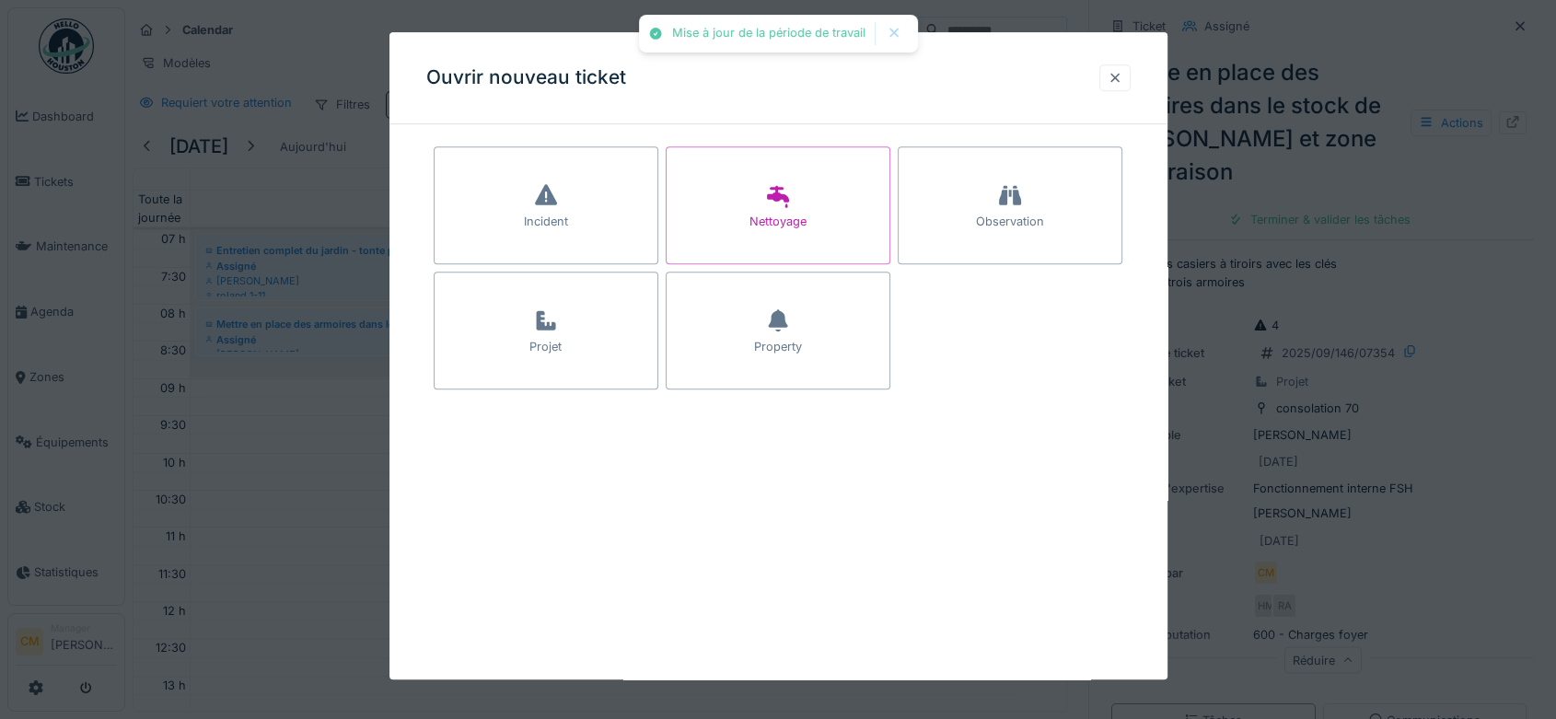
click at [1122, 71] on div at bounding box center [1115, 77] width 15 height 17
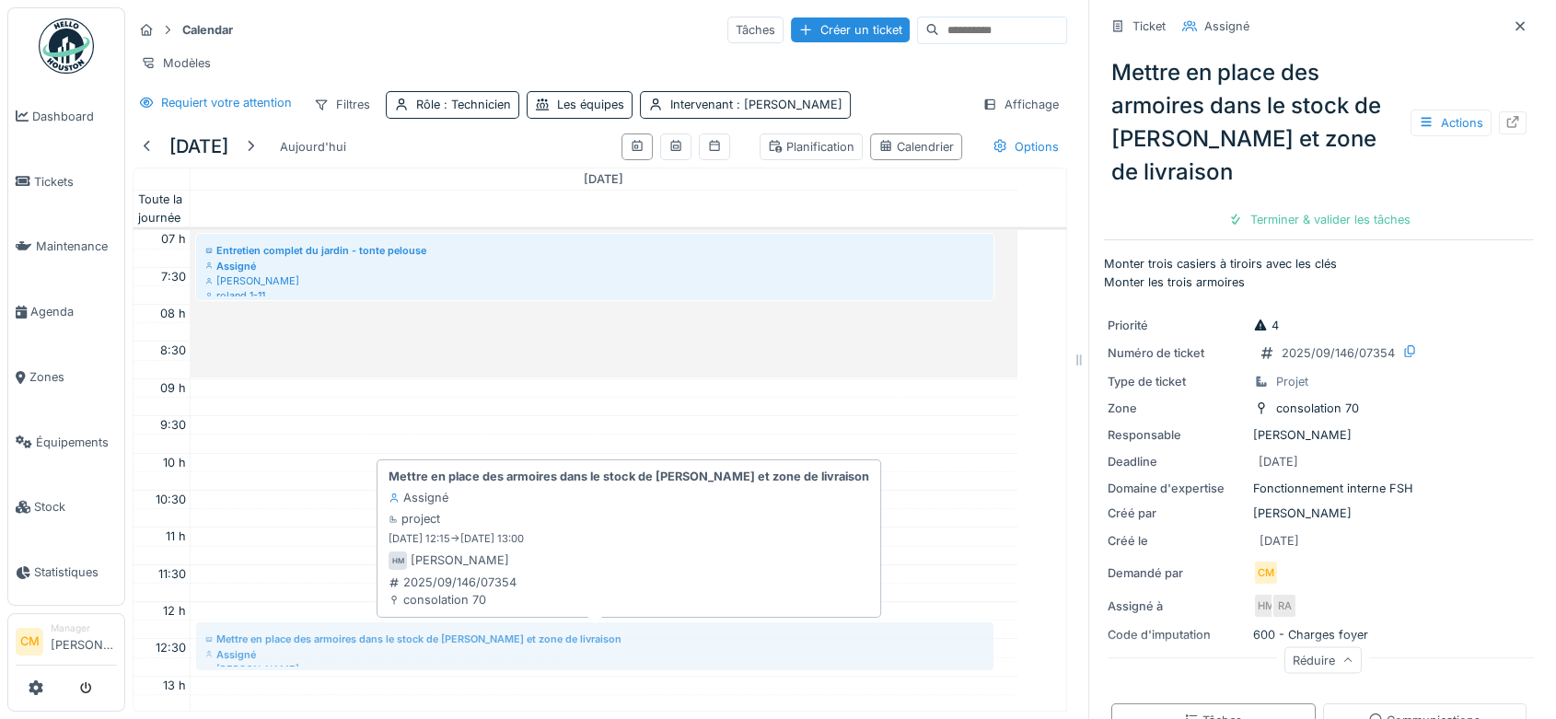
drag, startPoint x: 302, startPoint y: 341, endPoint x: 280, endPoint y: 639, distance: 299.1
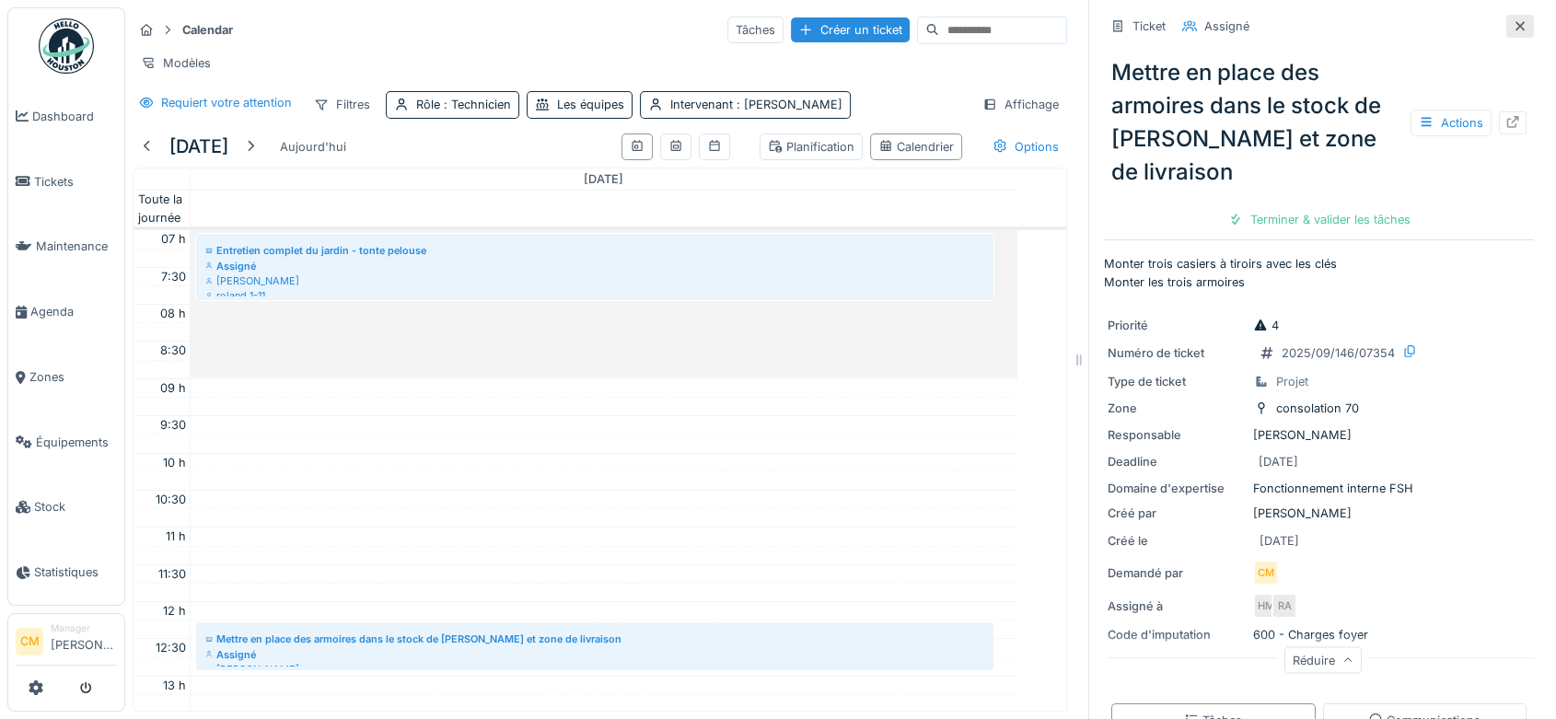
click at [1513, 24] on icon at bounding box center [1520, 26] width 15 height 12
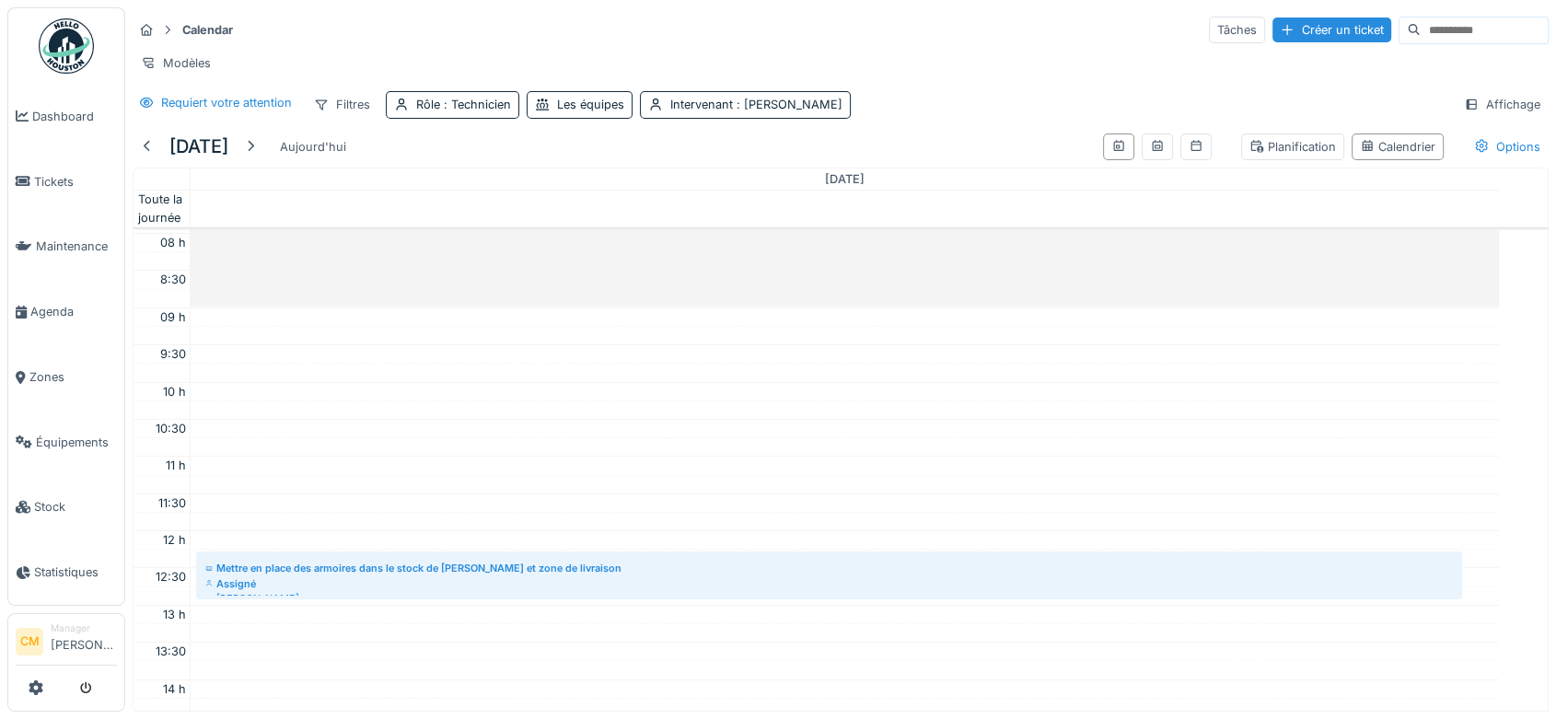
scroll to position [307, 0]
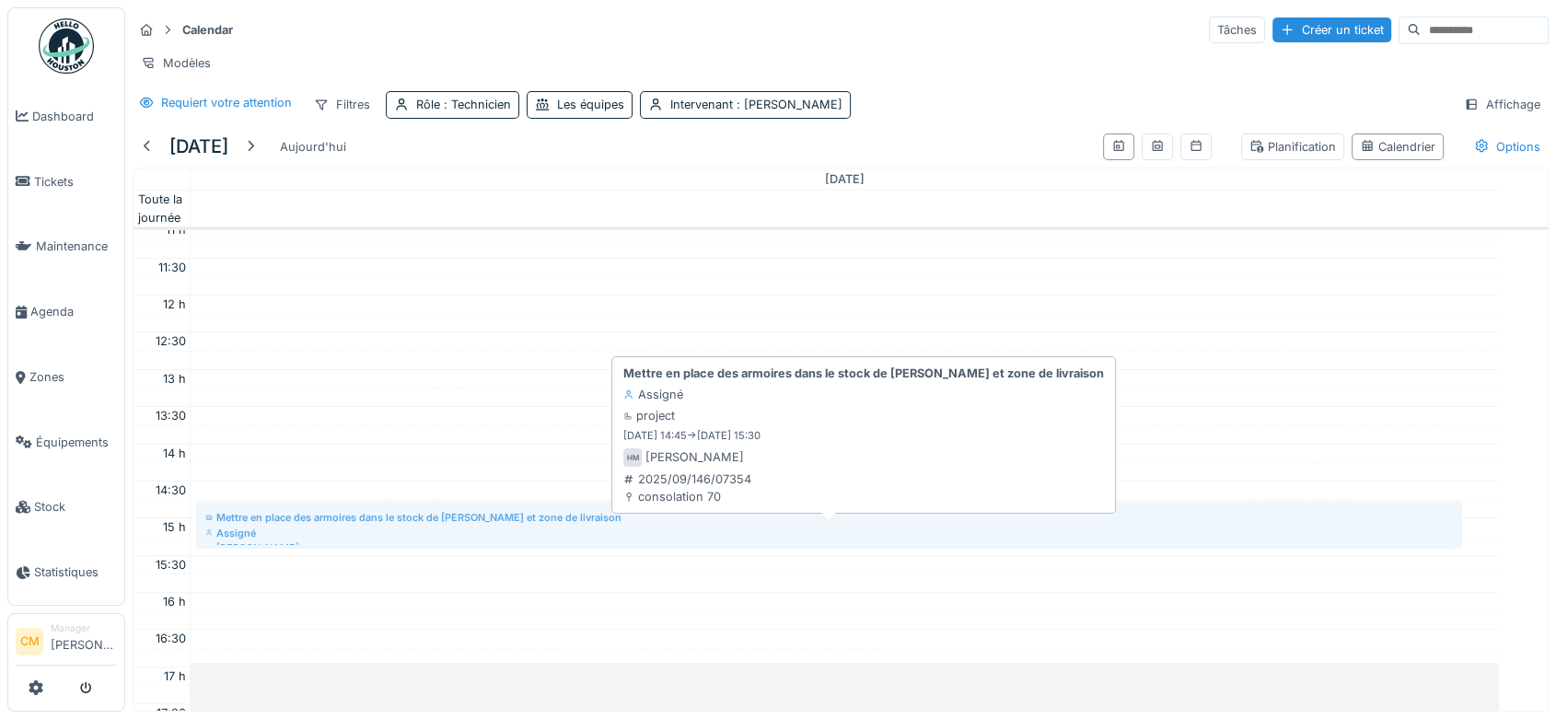
drag, startPoint x: 455, startPoint y: 355, endPoint x: 435, endPoint y: 543, distance: 188.8
click at [435, 543] on div "Entretien complet du jardin - tonte pelouse Assigné Hassan Messari roland 1-11 …" at bounding box center [845, 518] width 1309 height 1189
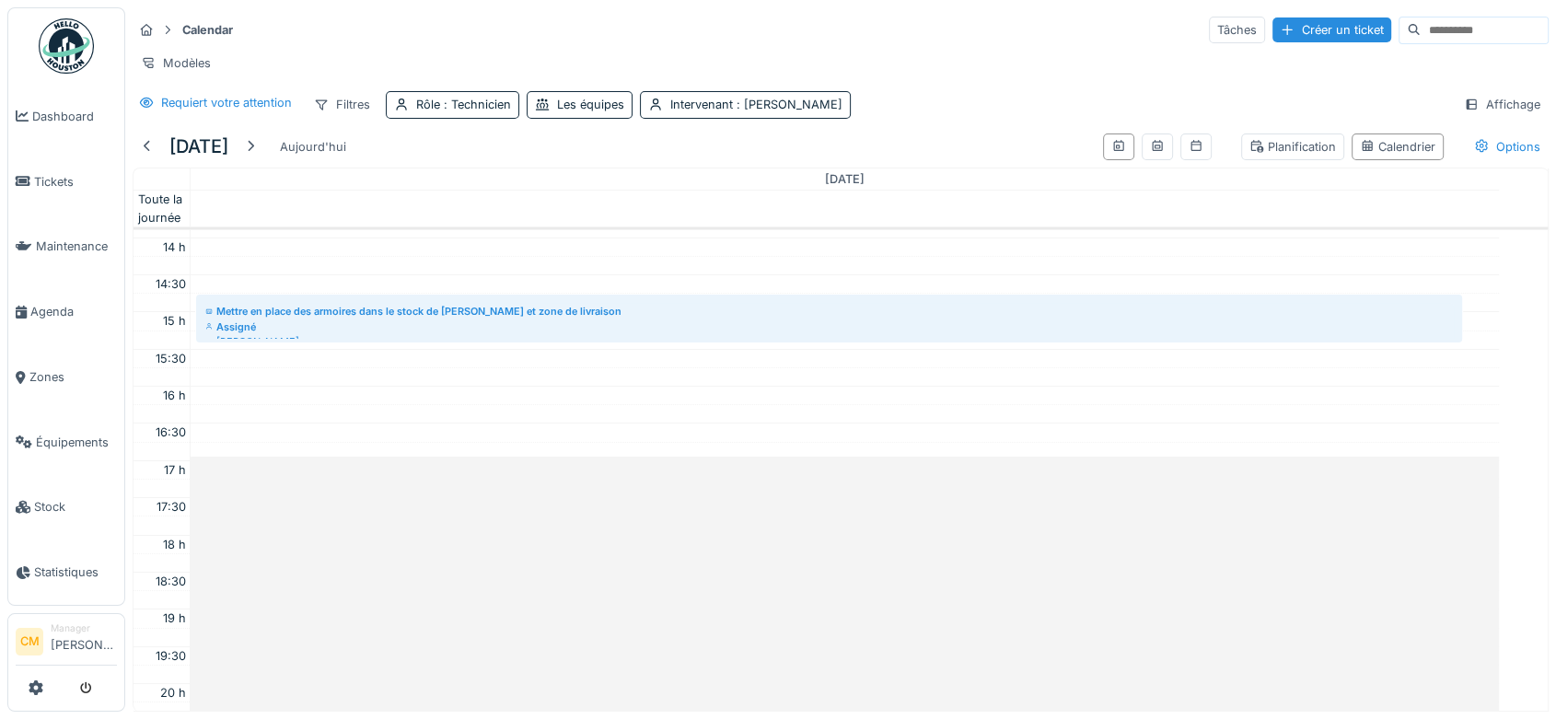
scroll to position [511, 0]
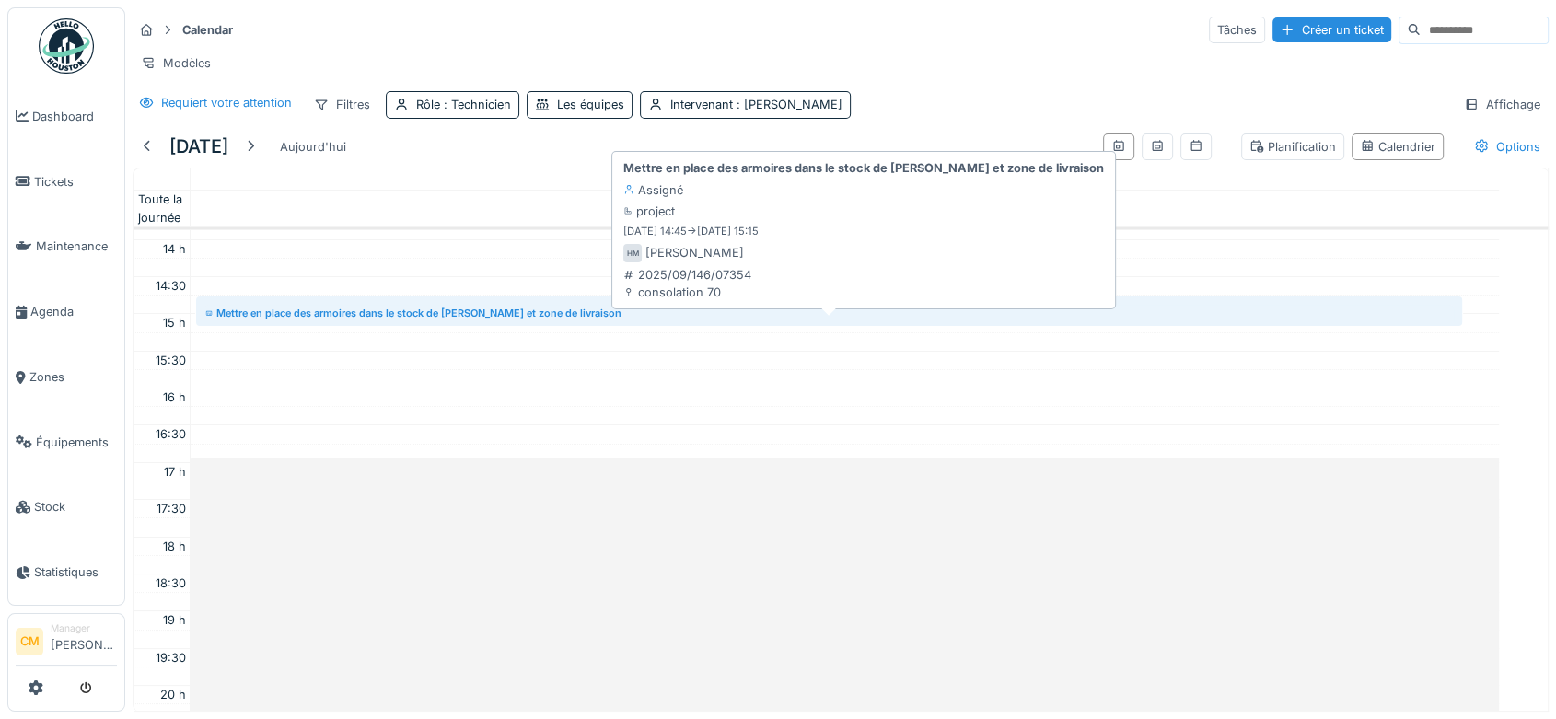
drag, startPoint x: 488, startPoint y: 355, endPoint x: 488, endPoint y: 334, distance: 21.2
click at [488, 334] on div "Entretien complet du jardin - tonte pelouse Assigné Hassan Messari roland 1-11 …" at bounding box center [845, 313] width 1309 height 1189
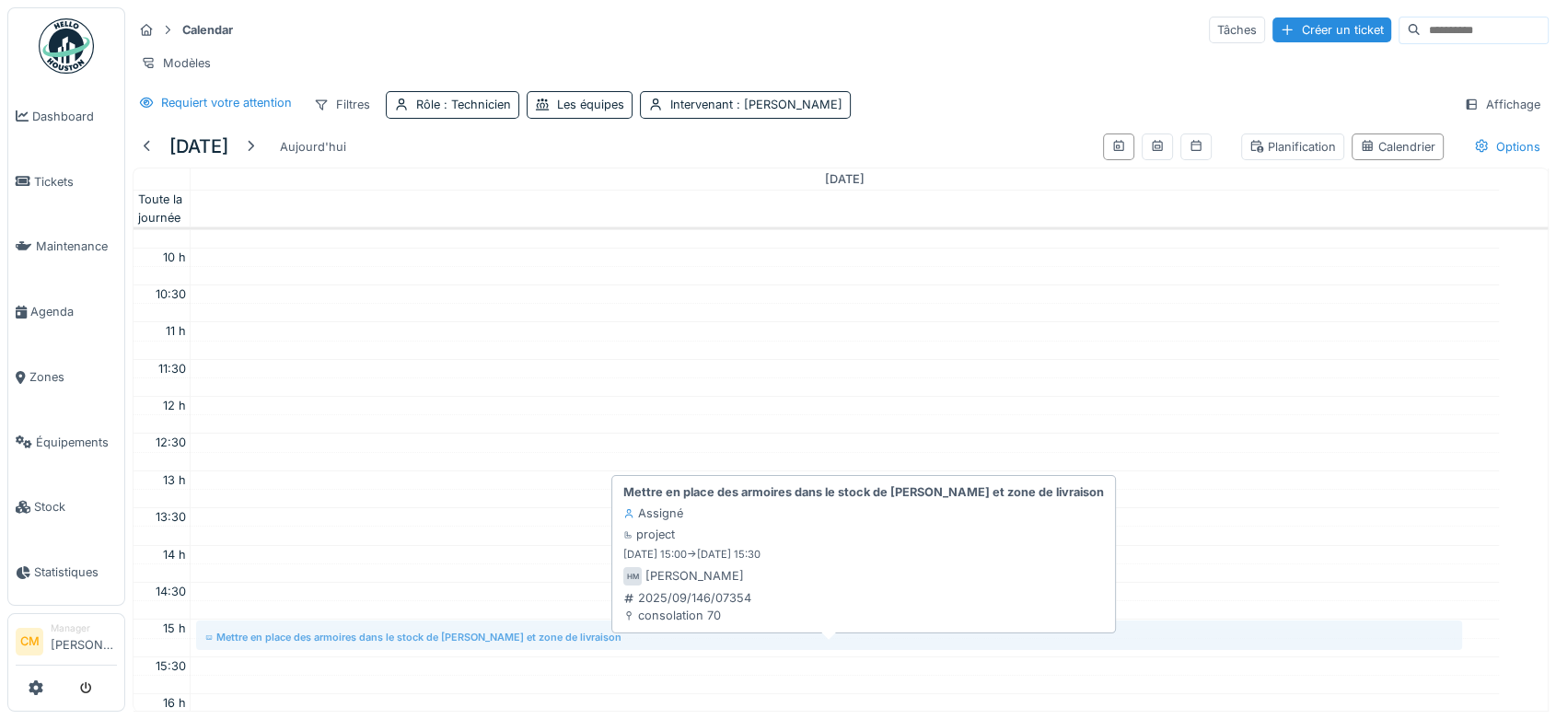
scroll to position [206, 0]
drag, startPoint x: 427, startPoint y: 337, endPoint x: 378, endPoint y: 632, distance: 298.6
click at [380, 641] on div "Entretien complet du jardin - tonte pelouse Assigné Hassan Messari roland 1-11 …" at bounding box center [845, 618] width 1309 height 1189
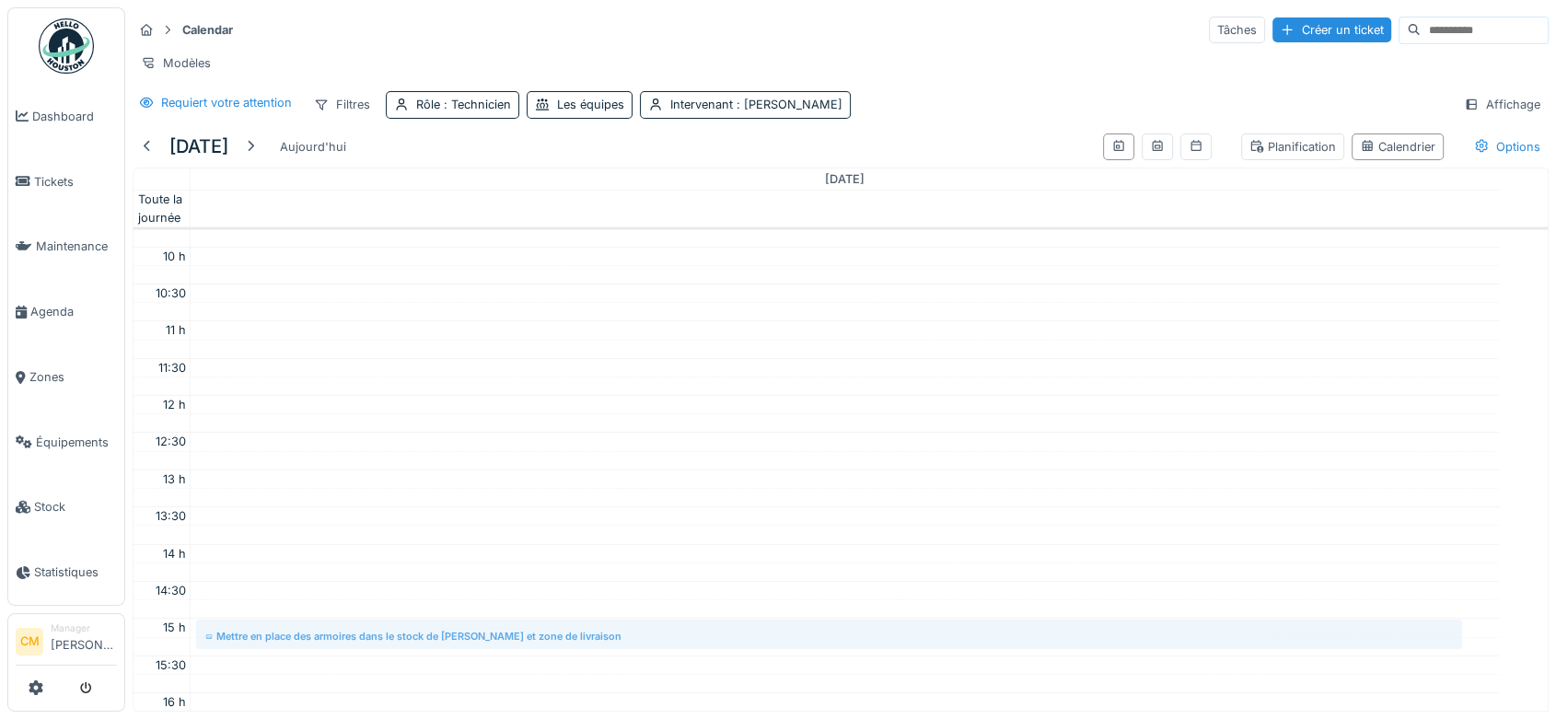
drag, startPoint x: 391, startPoint y: 630, endPoint x: 386, endPoint y: 646, distance: 17.5
click at [387, 654] on div "Entretien complet du jardin - tonte pelouse Assigné Hassan Messari roland 1-11 …" at bounding box center [845, 618] width 1309 height 1189
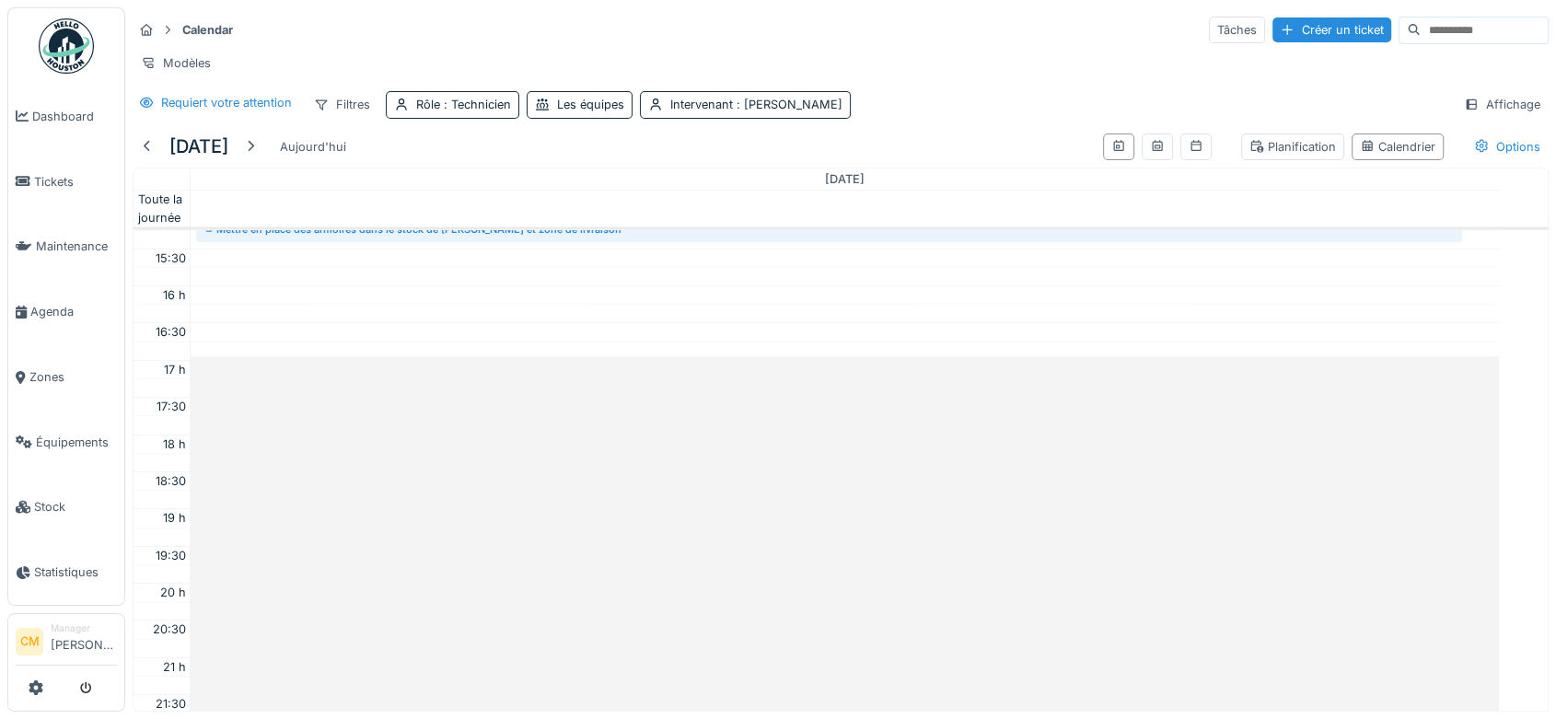
scroll to position [511, 0]
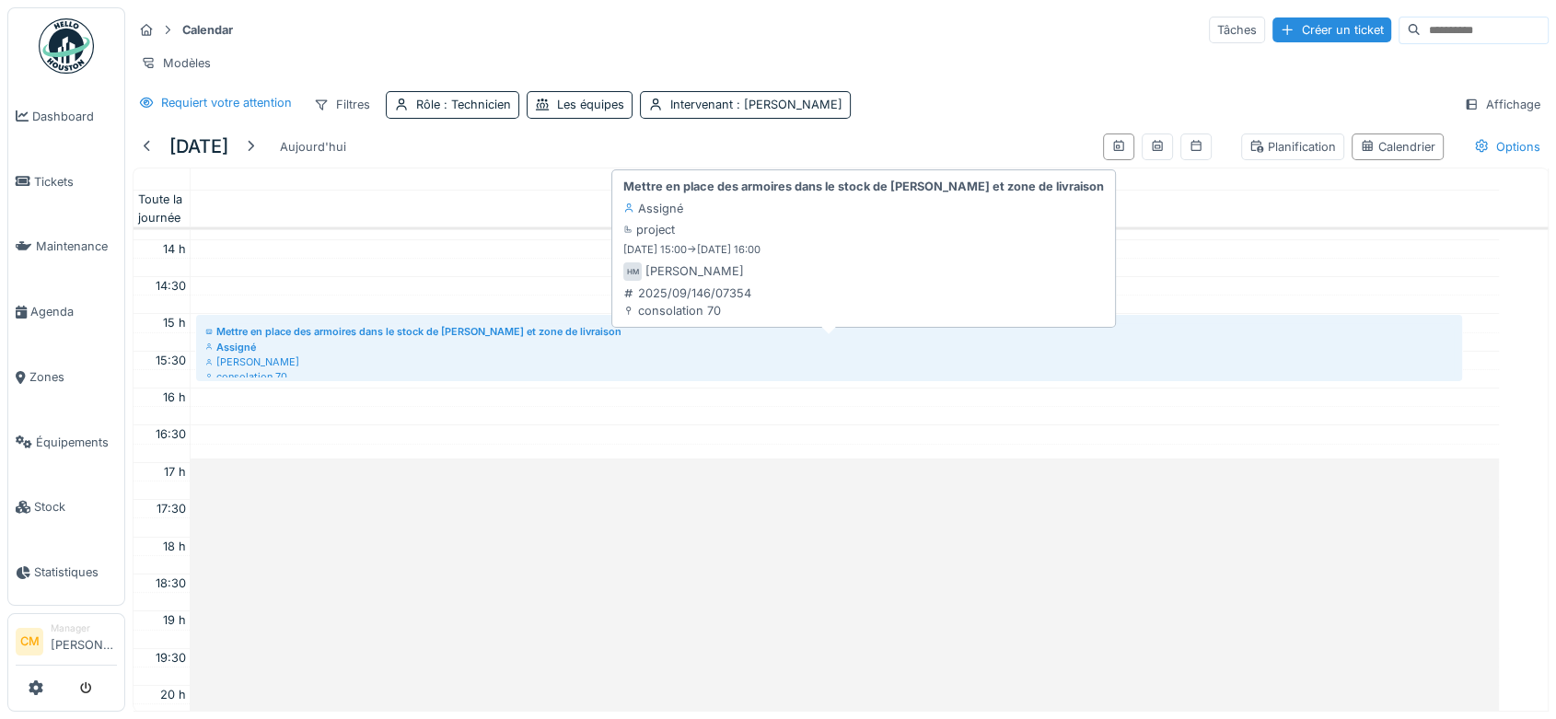
drag, startPoint x: 470, startPoint y: 356, endPoint x: 457, endPoint y: 388, distance: 33.9
click at [457, 388] on div "Entretien complet du jardin - tonte pelouse Assigné Hassan Messari roland 1-11 …" at bounding box center [845, 313] width 1309 height 1189
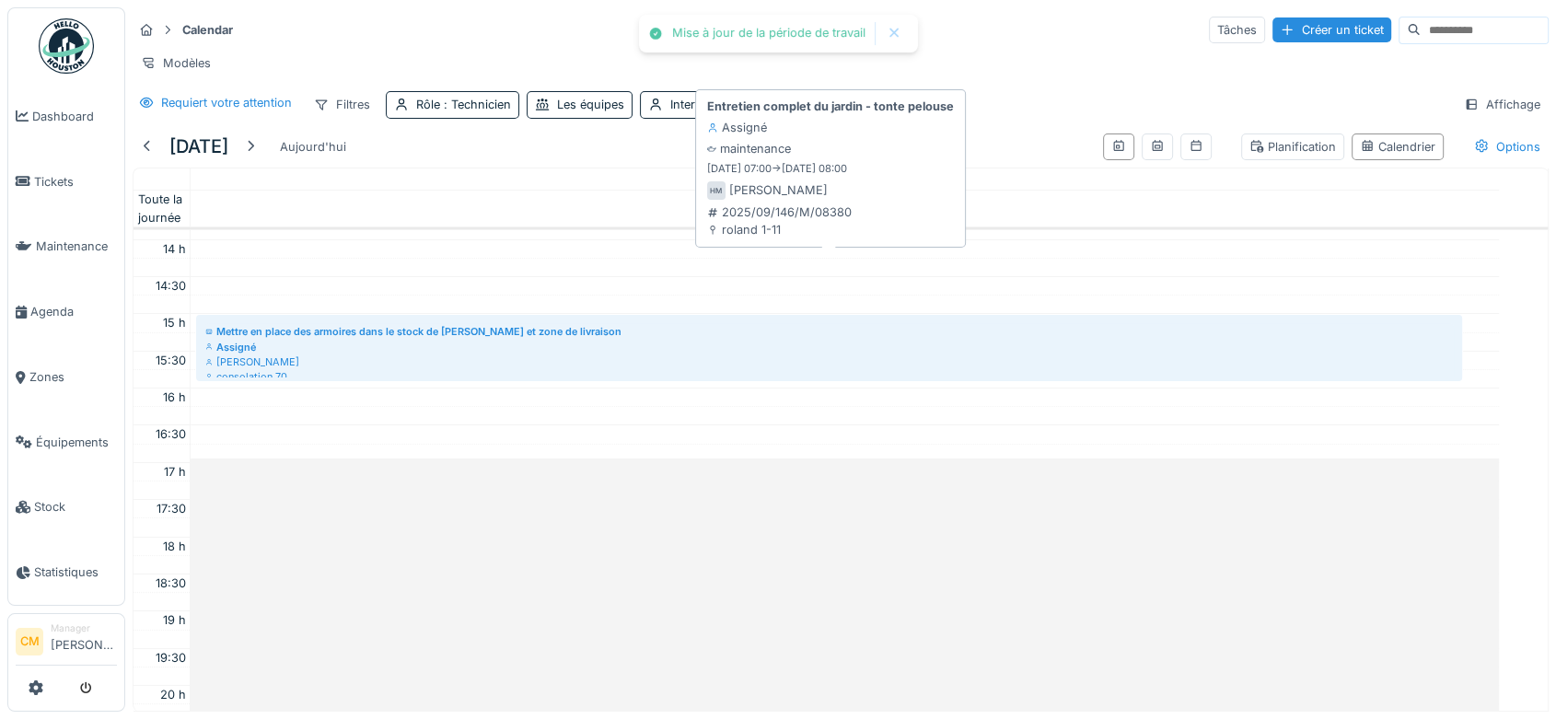
scroll to position [0, 0]
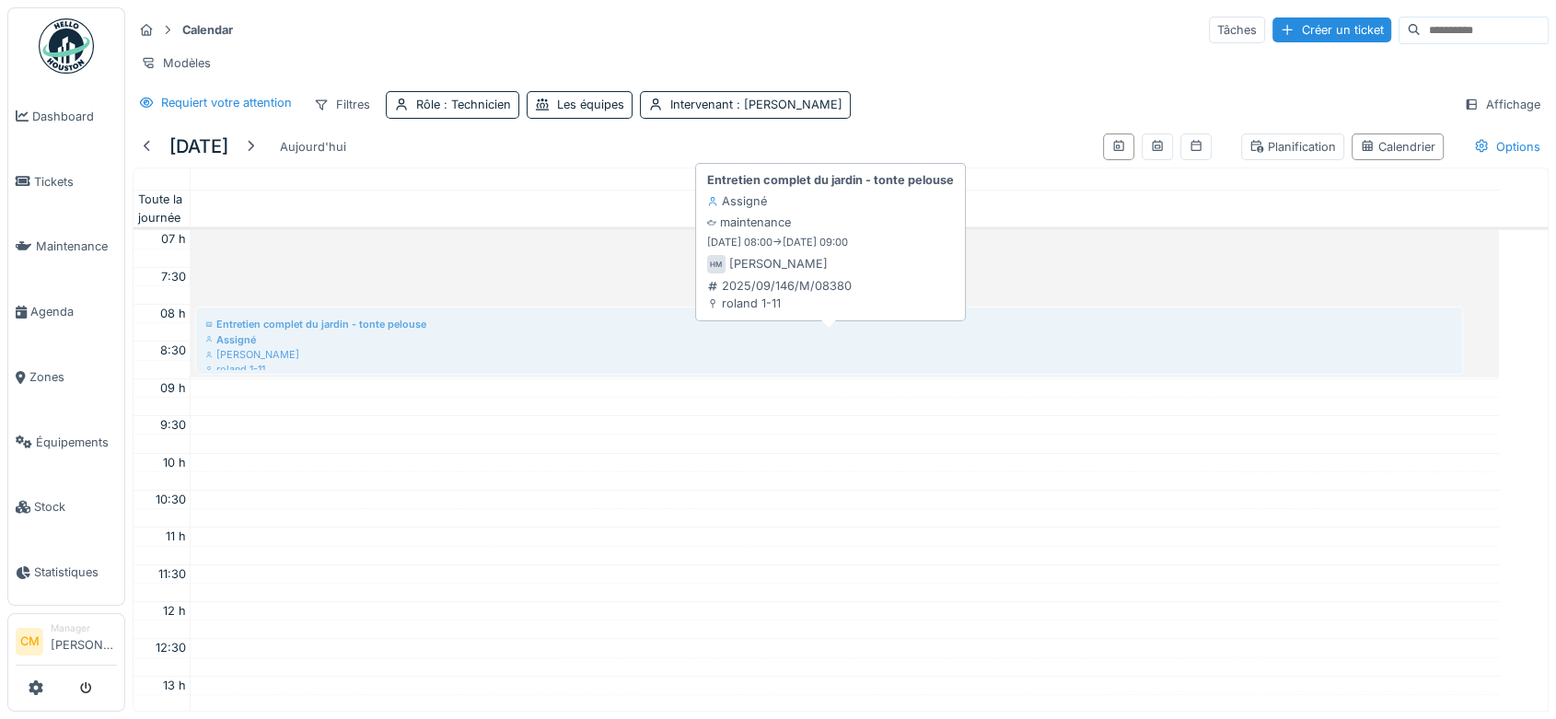
drag, startPoint x: 458, startPoint y: 273, endPoint x: 433, endPoint y: 349, distance: 80.4
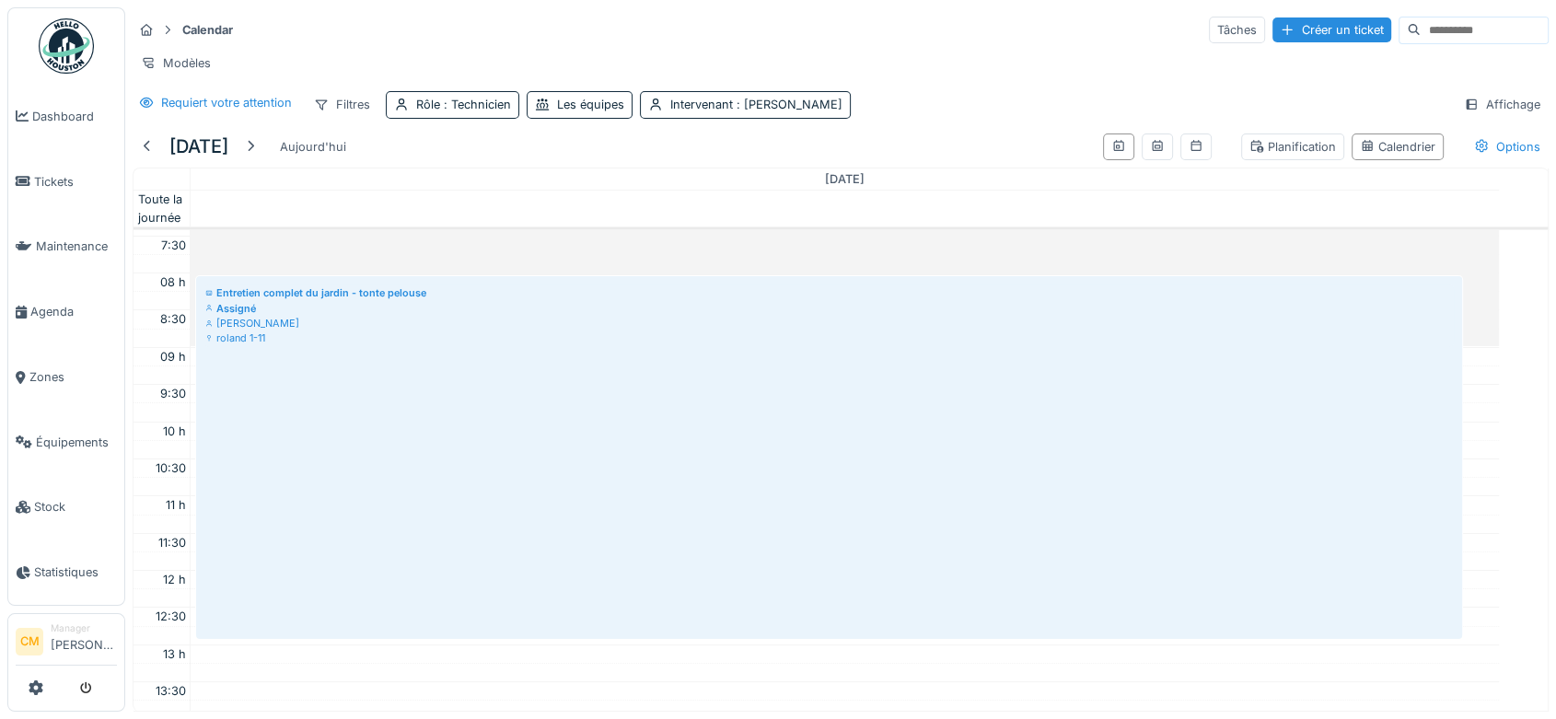
drag, startPoint x: 428, startPoint y: 389, endPoint x: 406, endPoint y: 676, distance: 287.2
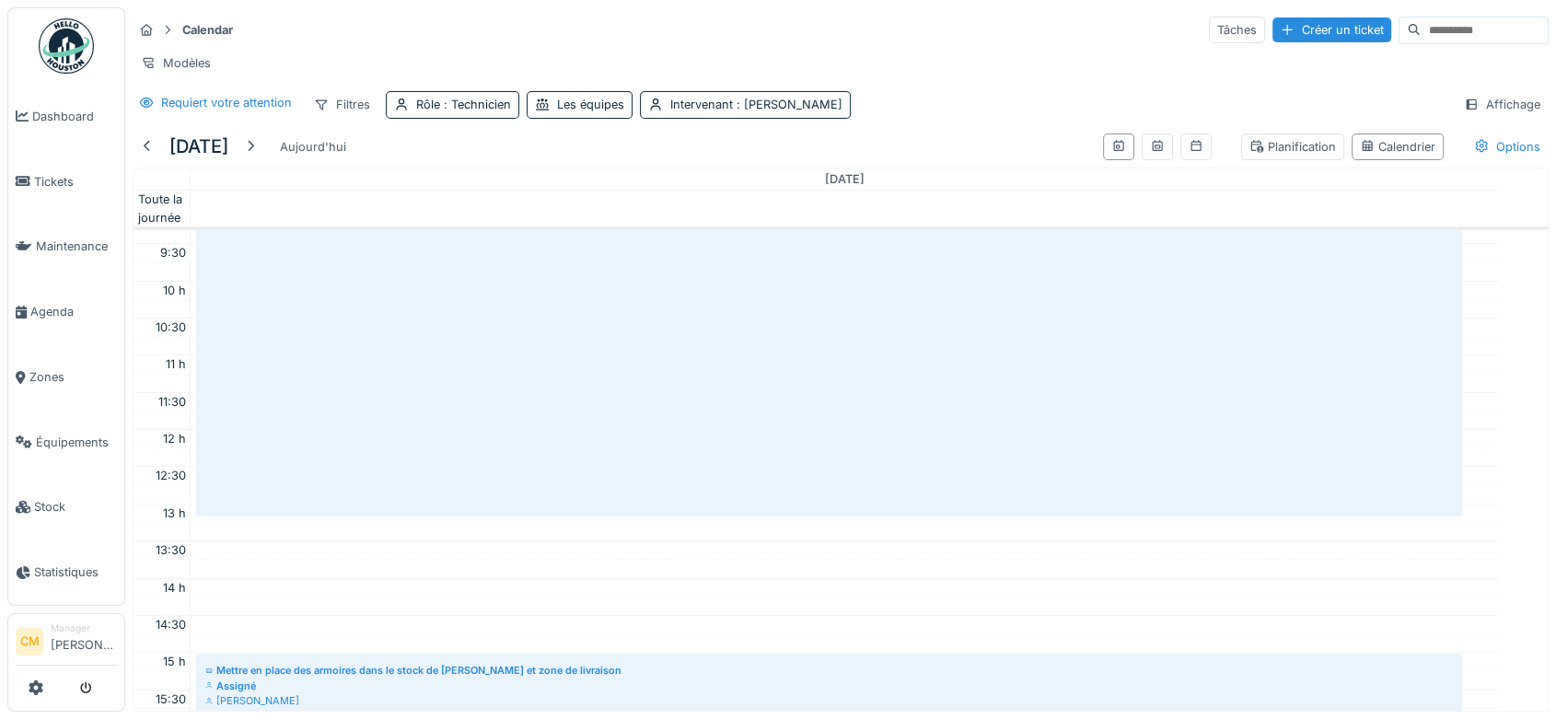
scroll to position [339, 0]
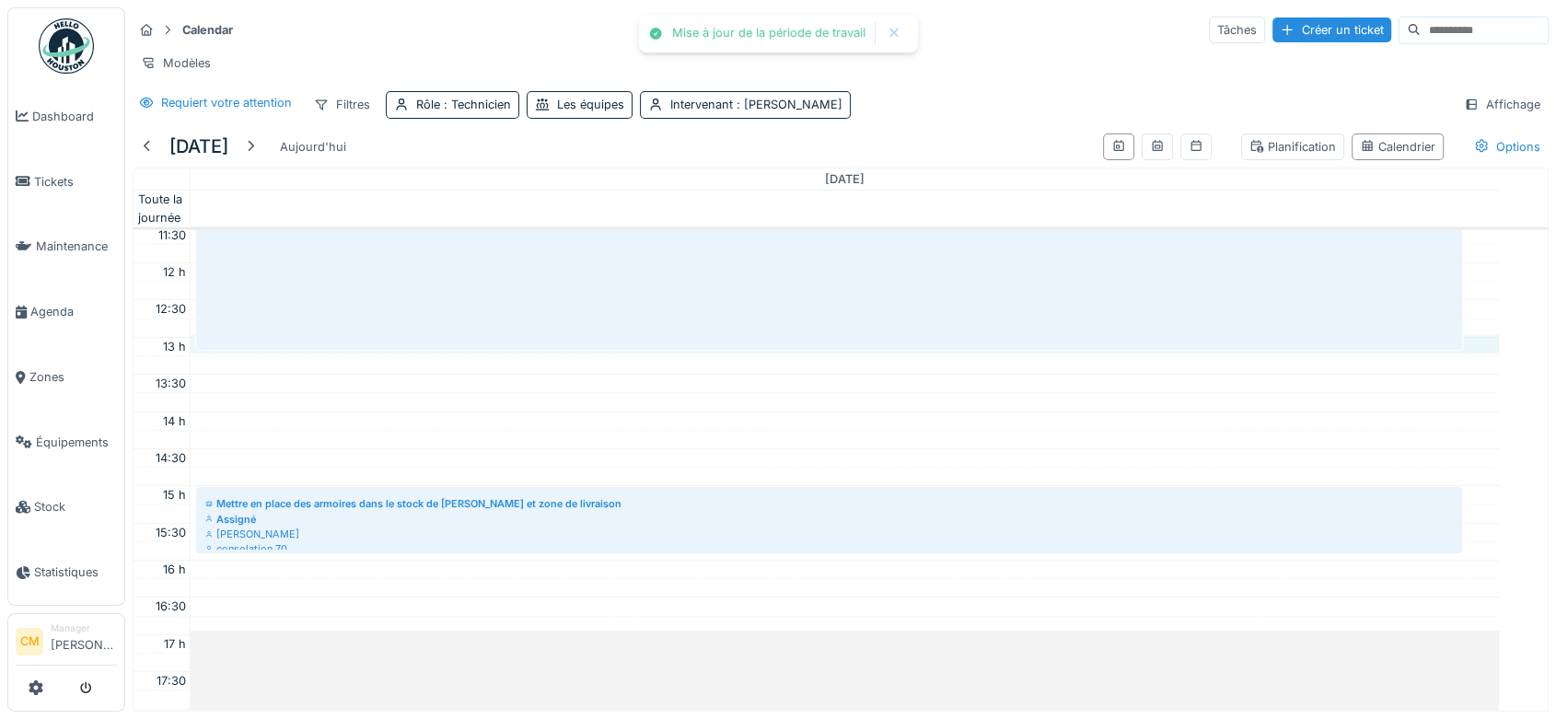
click at [435, 354] on div "Entretien complet du jardin - tonte pelouse Assigné Hassan Messari roland 1-11" at bounding box center [829, 159] width 1274 height 389
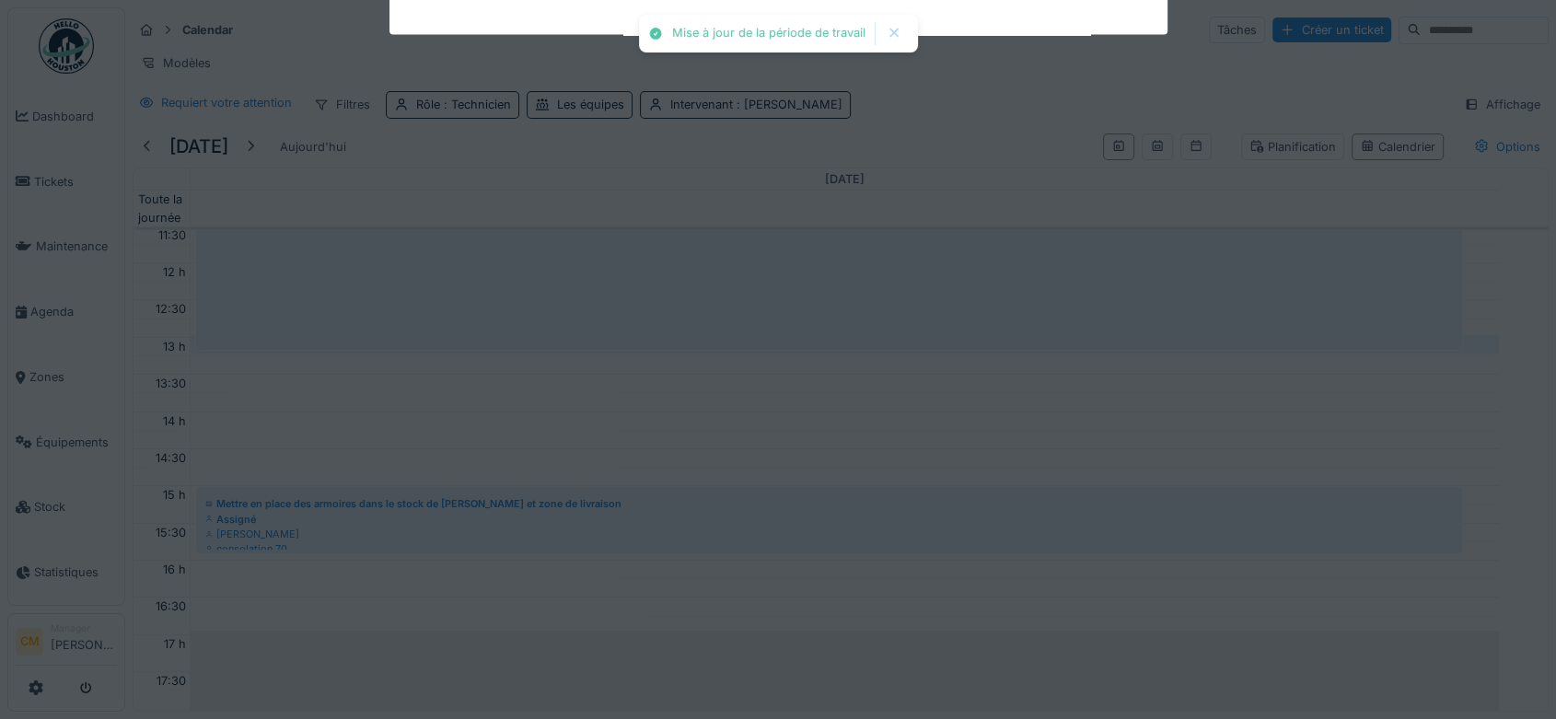
scroll to position [0, 0]
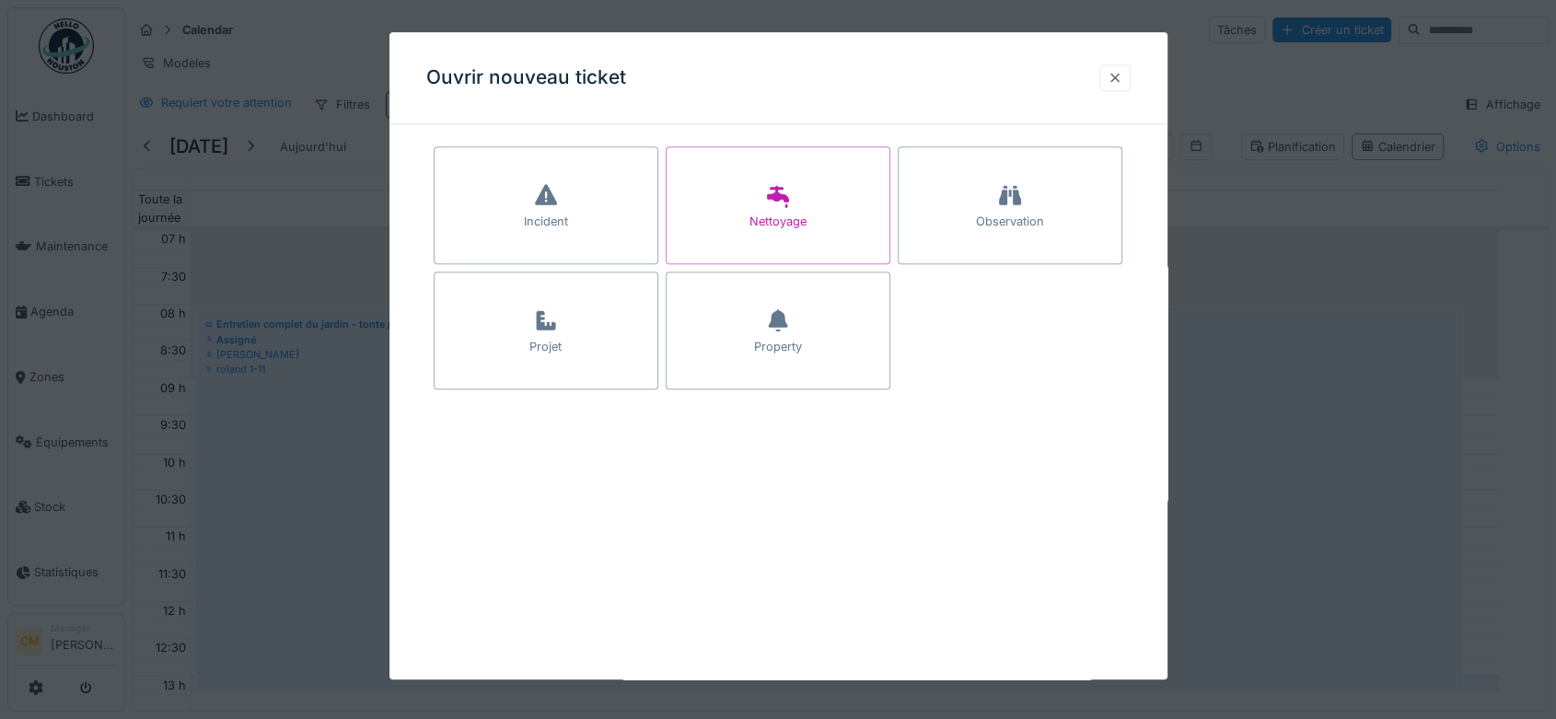
click at [1128, 76] on div at bounding box center [1114, 77] width 31 height 27
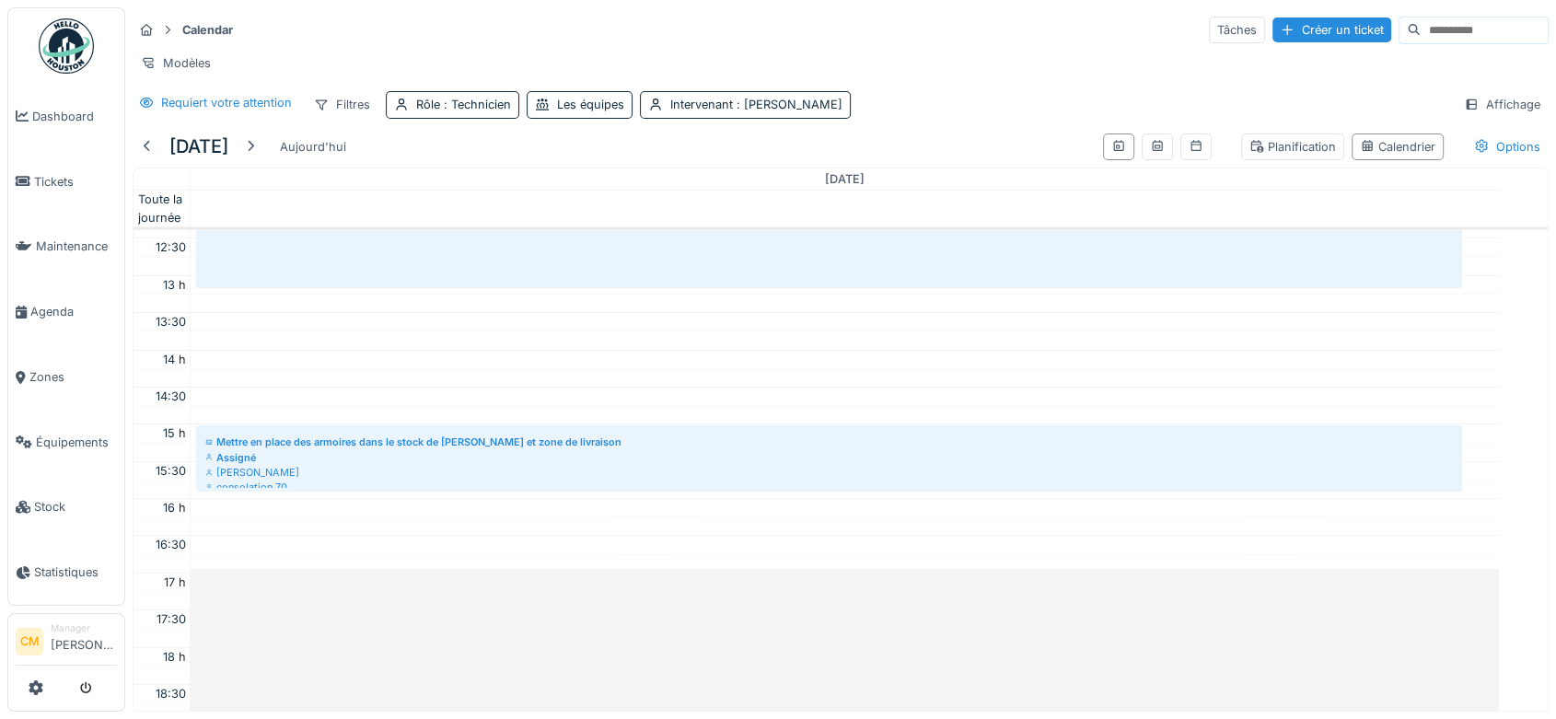
scroll to position [409, 0]
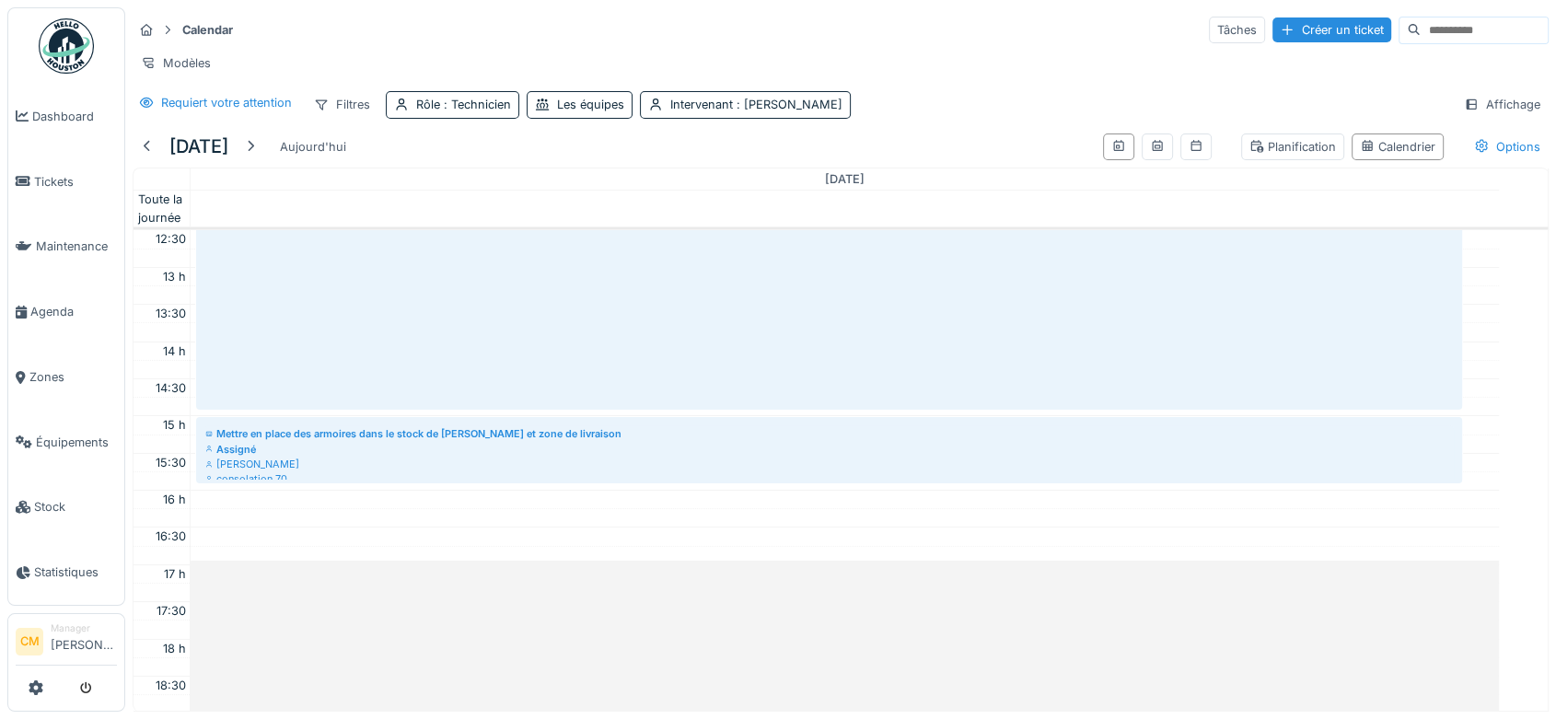
drag, startPoint x: 506, startPoint y: 293, endPoint x: 498, endPoint y: 412, distance: 120.0
click at [498, 412] on div "Entretien complet du jardin - tonte pelouse Assigné Hassan Messari roland 1-11 …" at bounding box center [845, 415] width 1309 height 1189
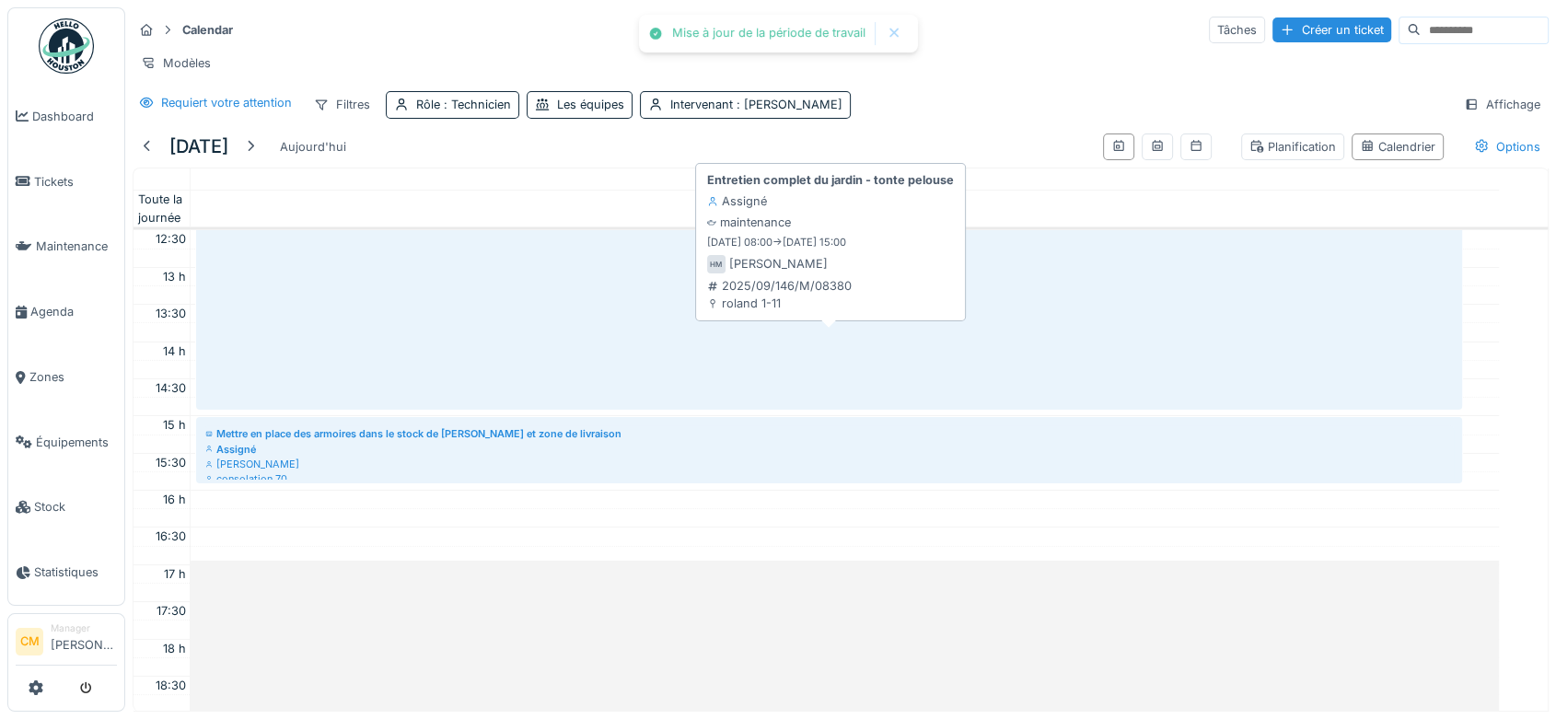
scroll to position [0, 0]
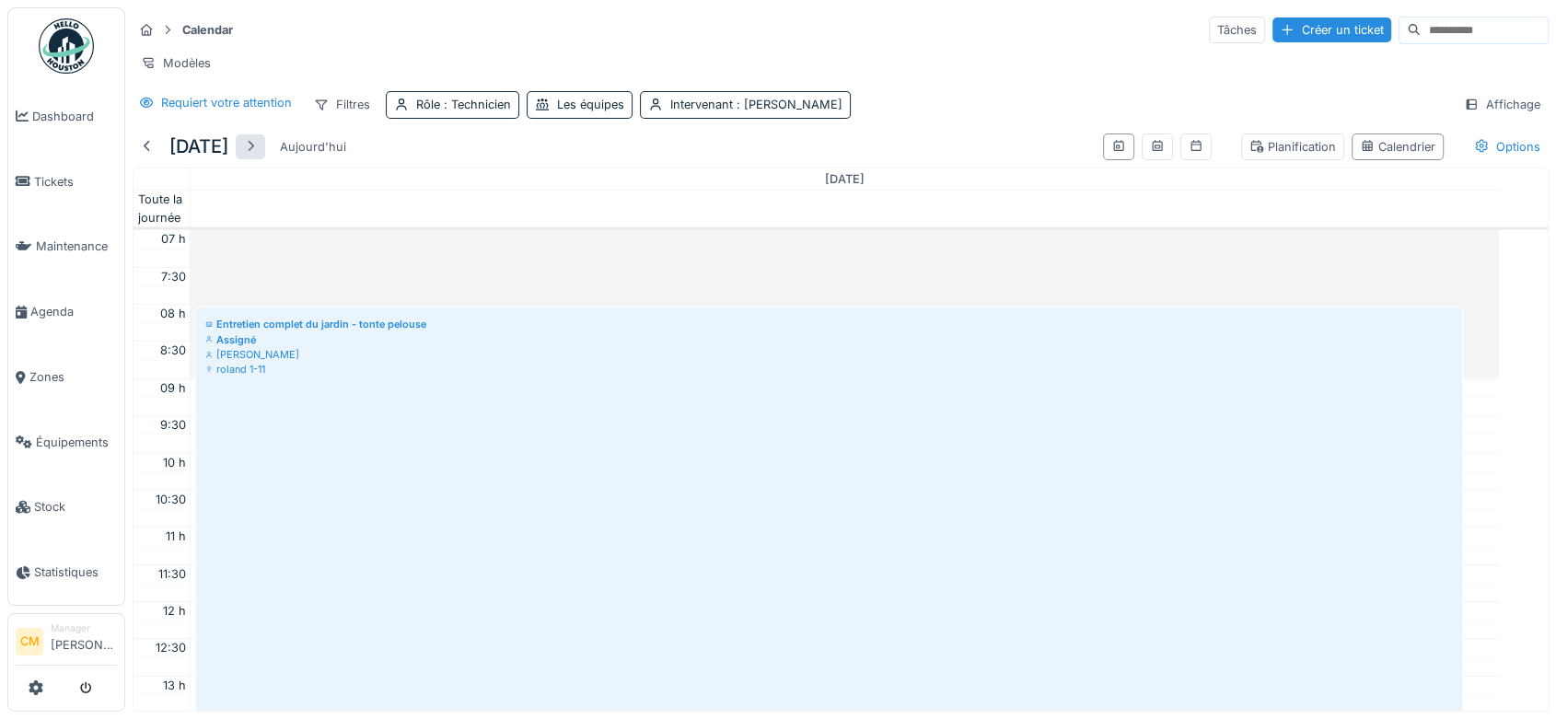
click at [258, 156] on div at bounding box center [250, 146] width 15 height 17
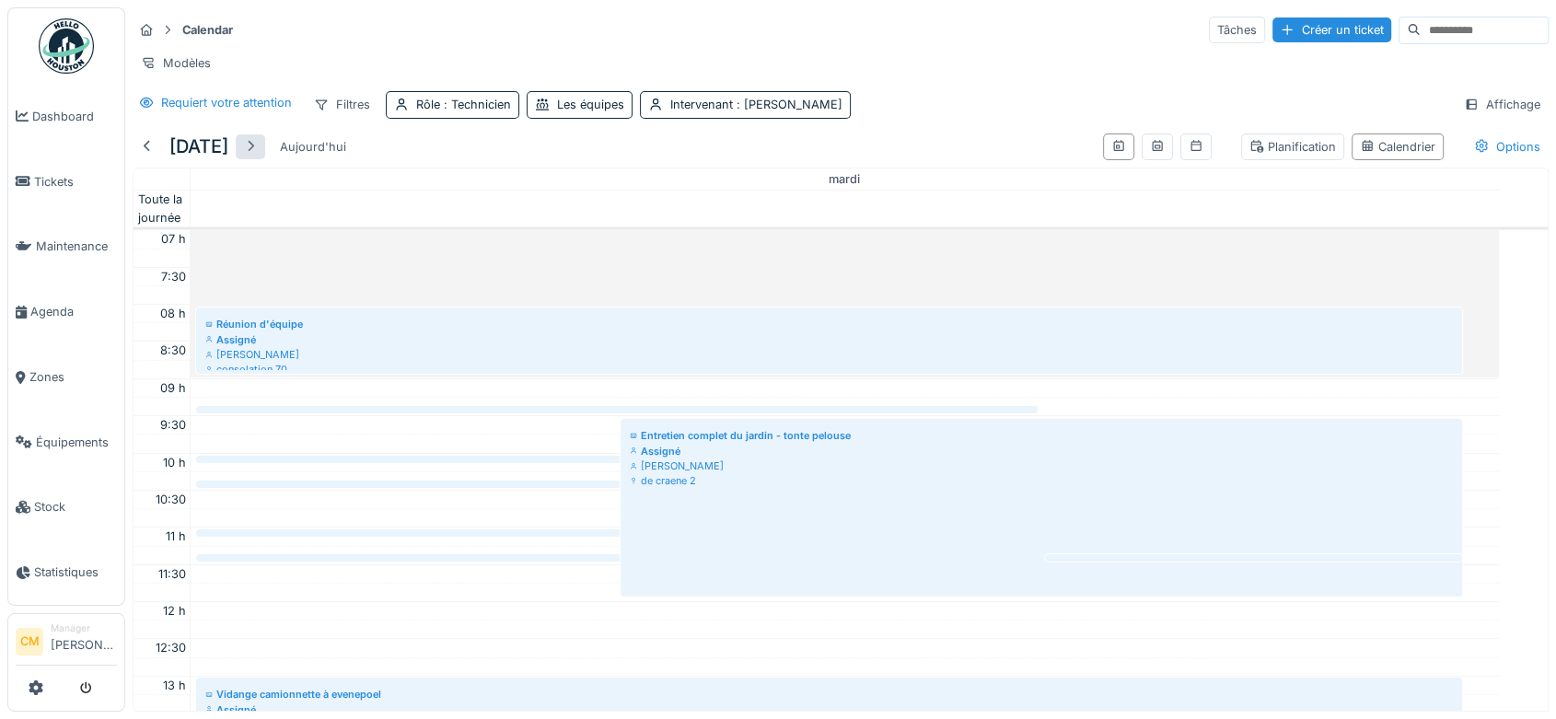
click at [258, 156] on div at bounding box center [250, 146] width 15 height 17
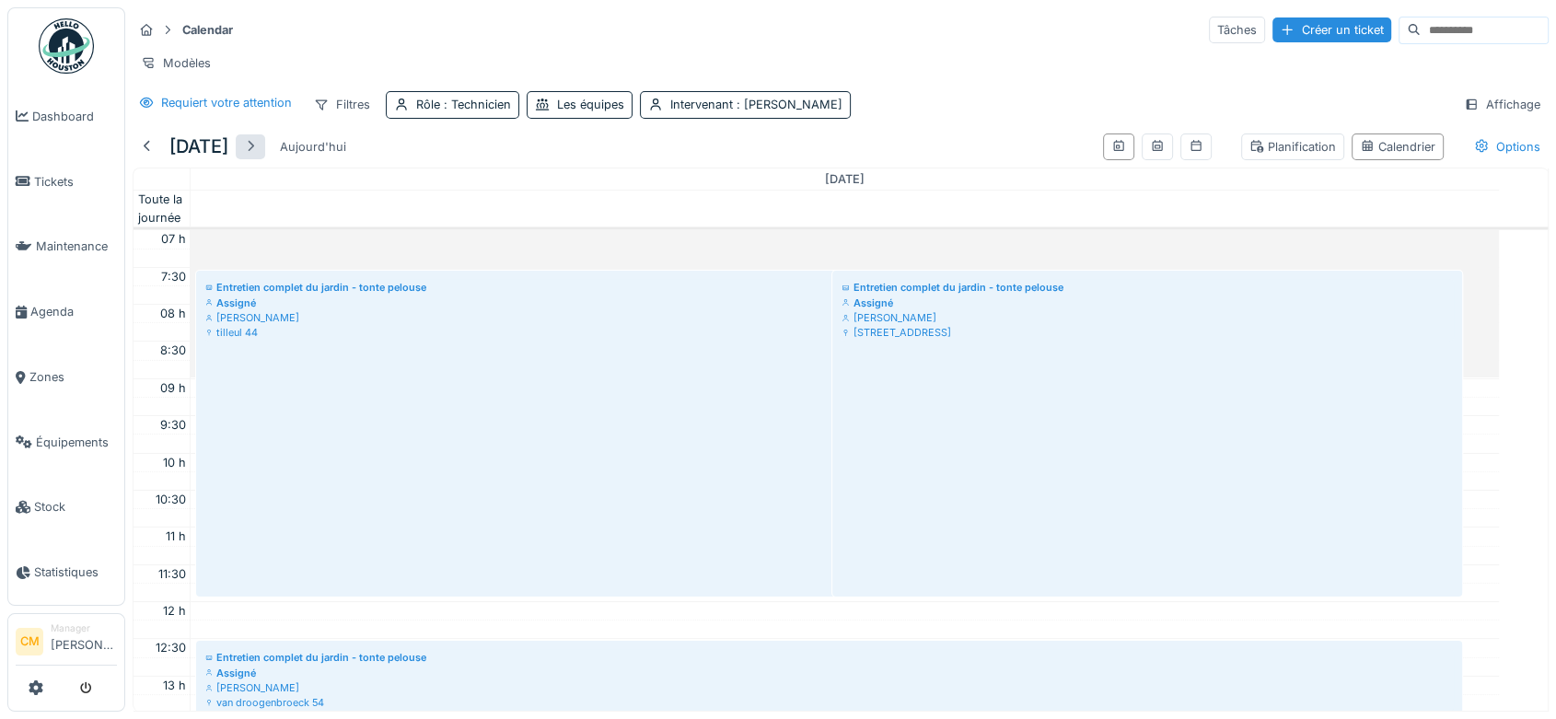
click at [258, 156] on div at bounding box center [250, 146] width 15 height 17
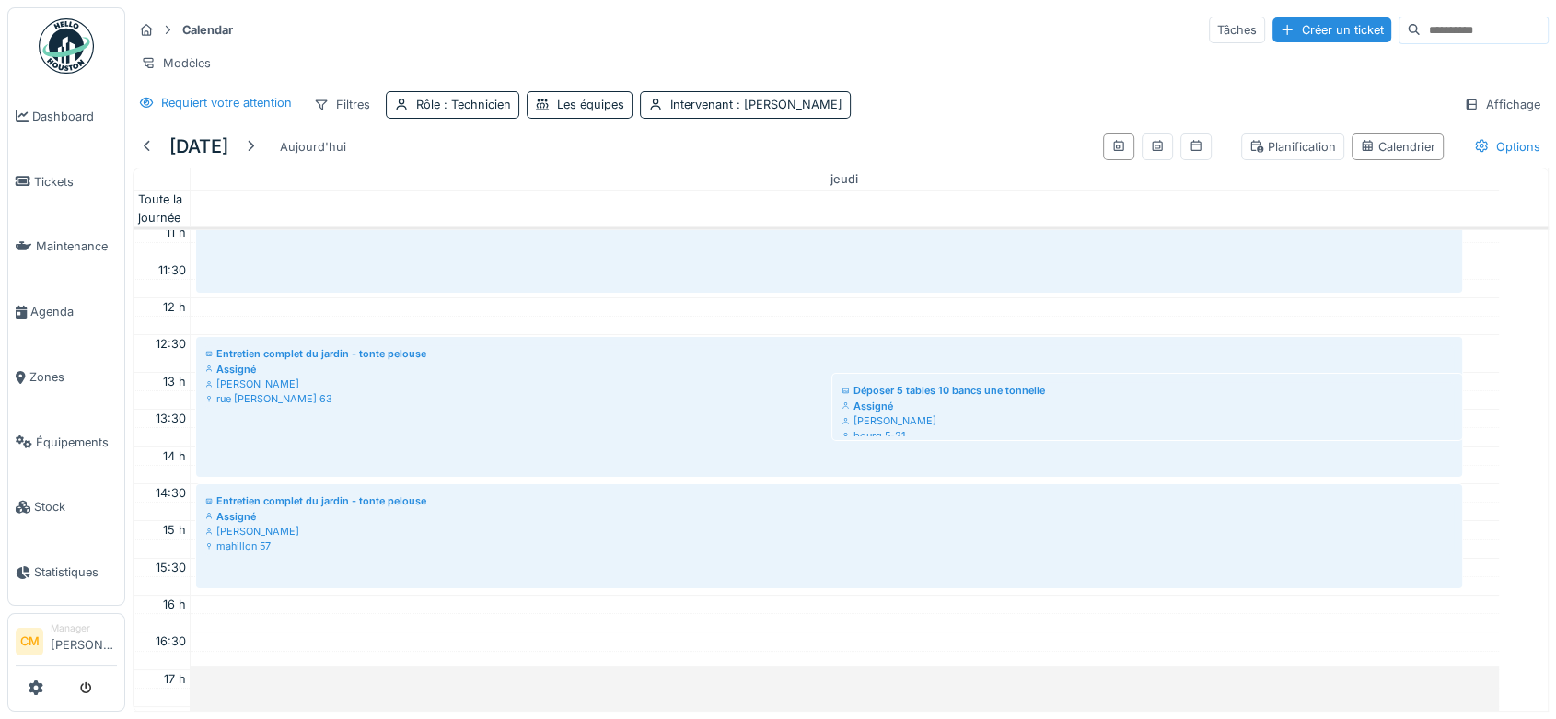
scroll to position [307, 0]
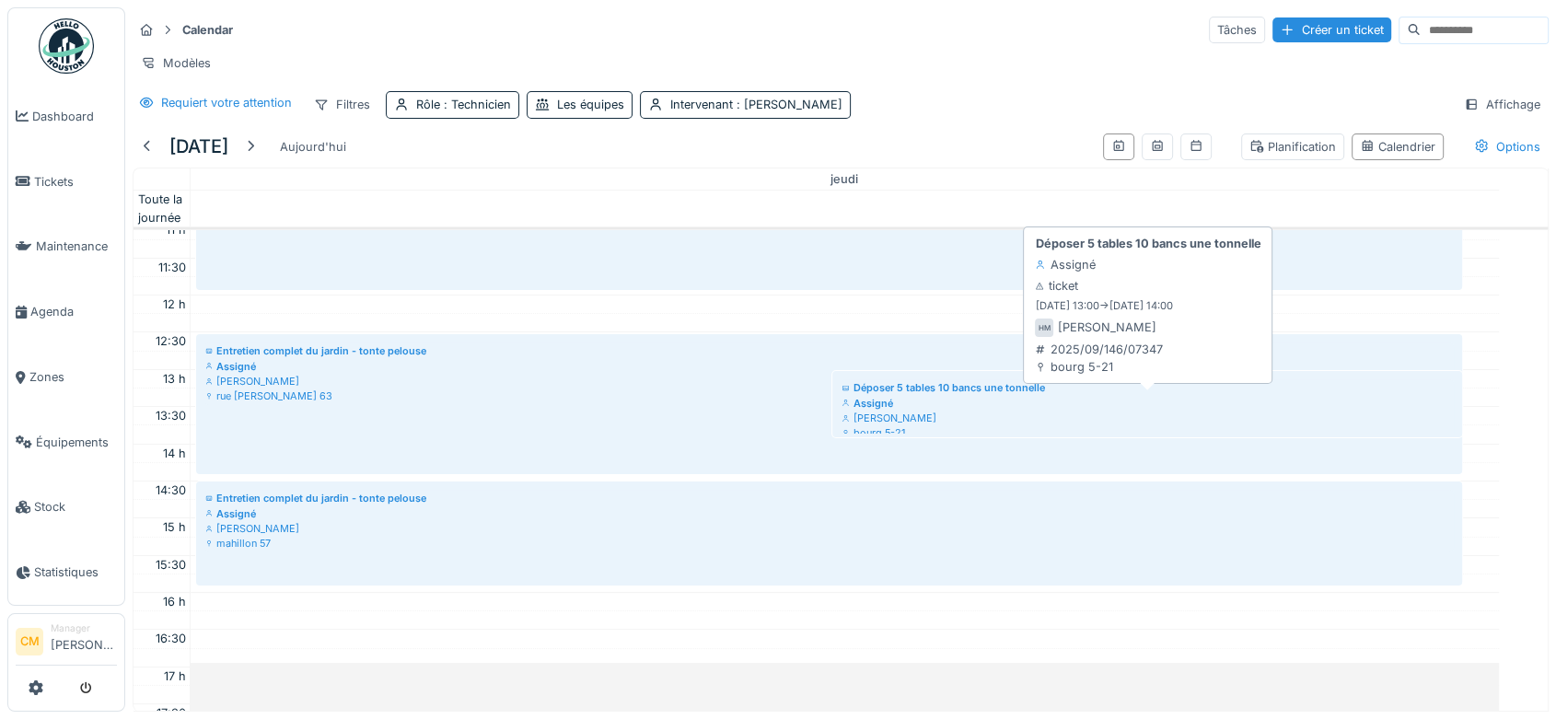
click at [912, 411] on div "Assigné" at bounding box center [1146, 403] width 611 height 15
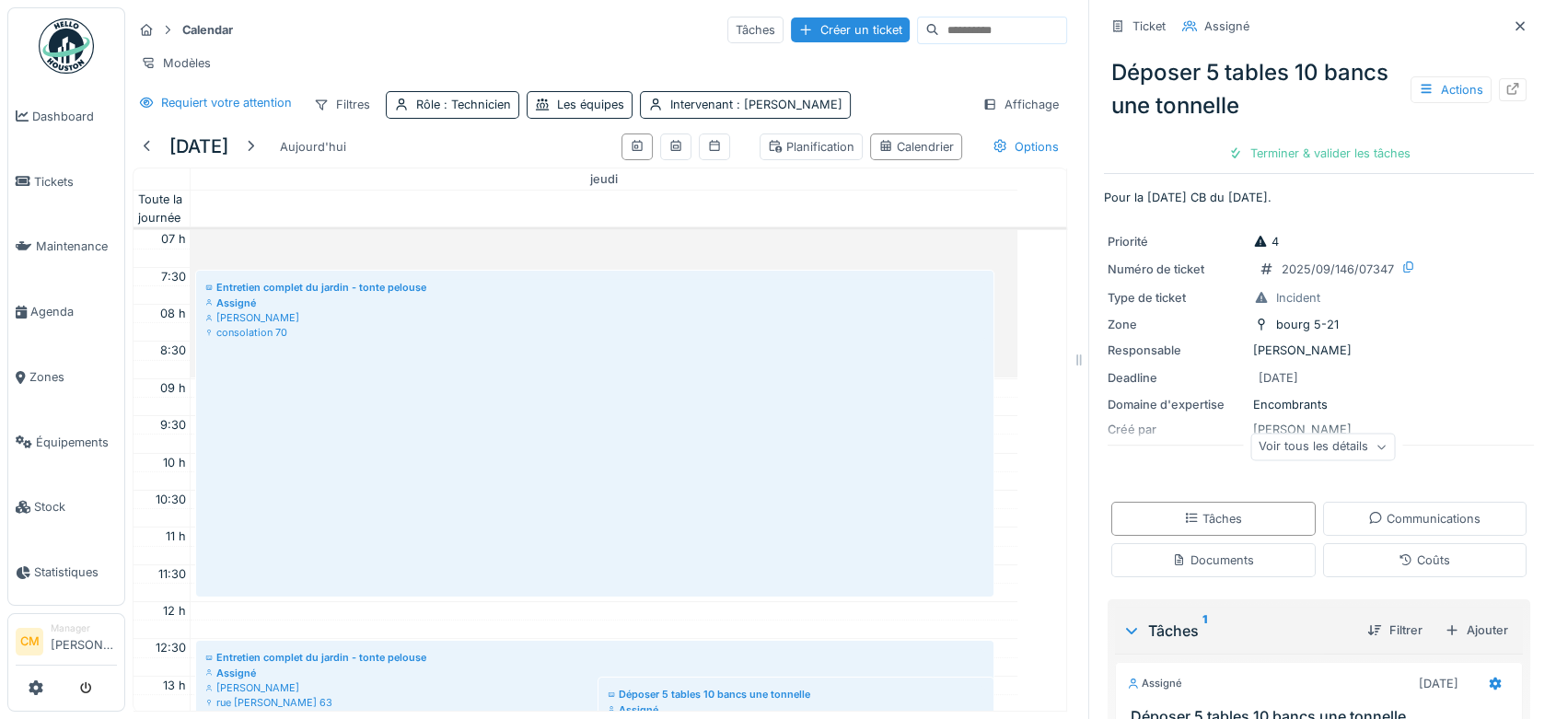
click at [1375, 451] on icon at bounding box center [1380, 447] width 11 height 9
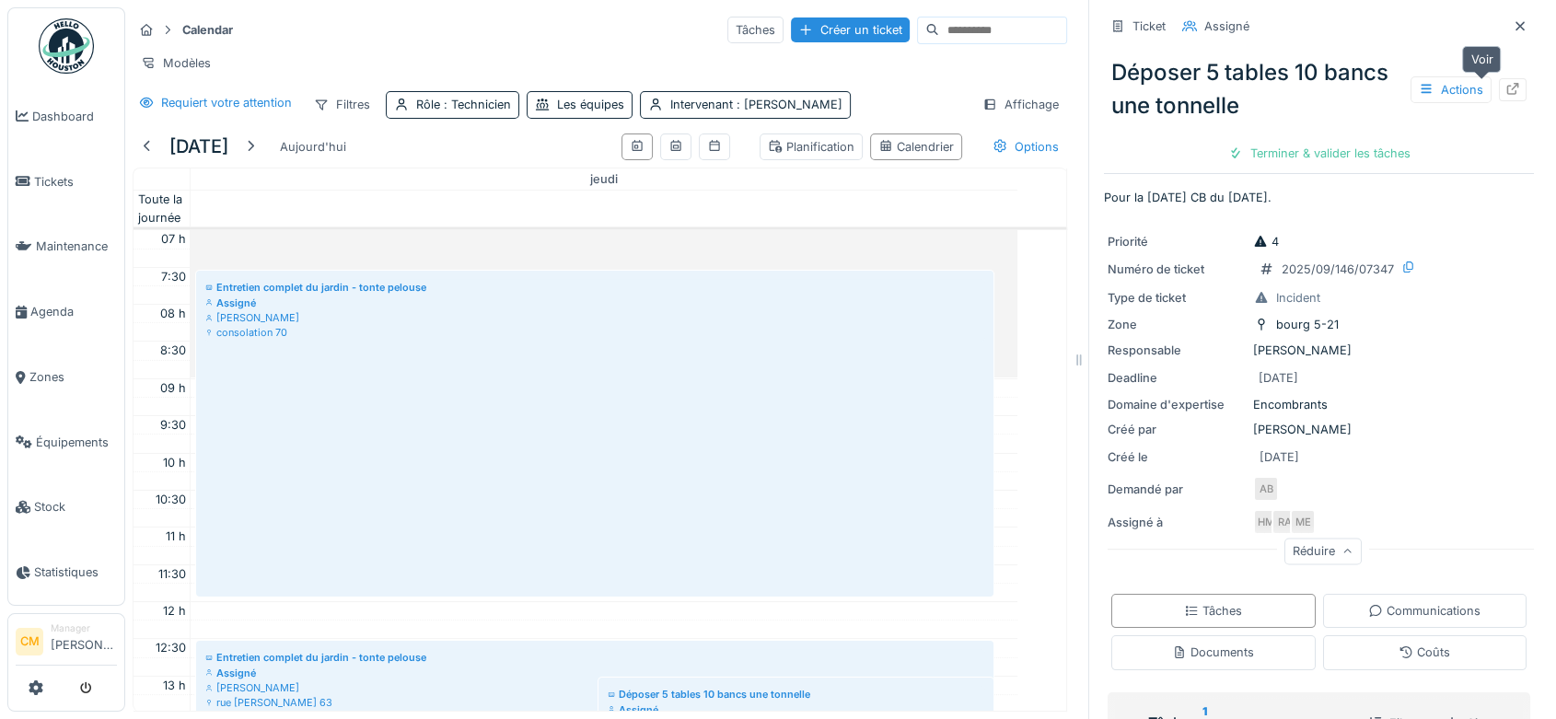
click at [1507, 87] on icon at bounding box center [1513, 89] width 12 height 12
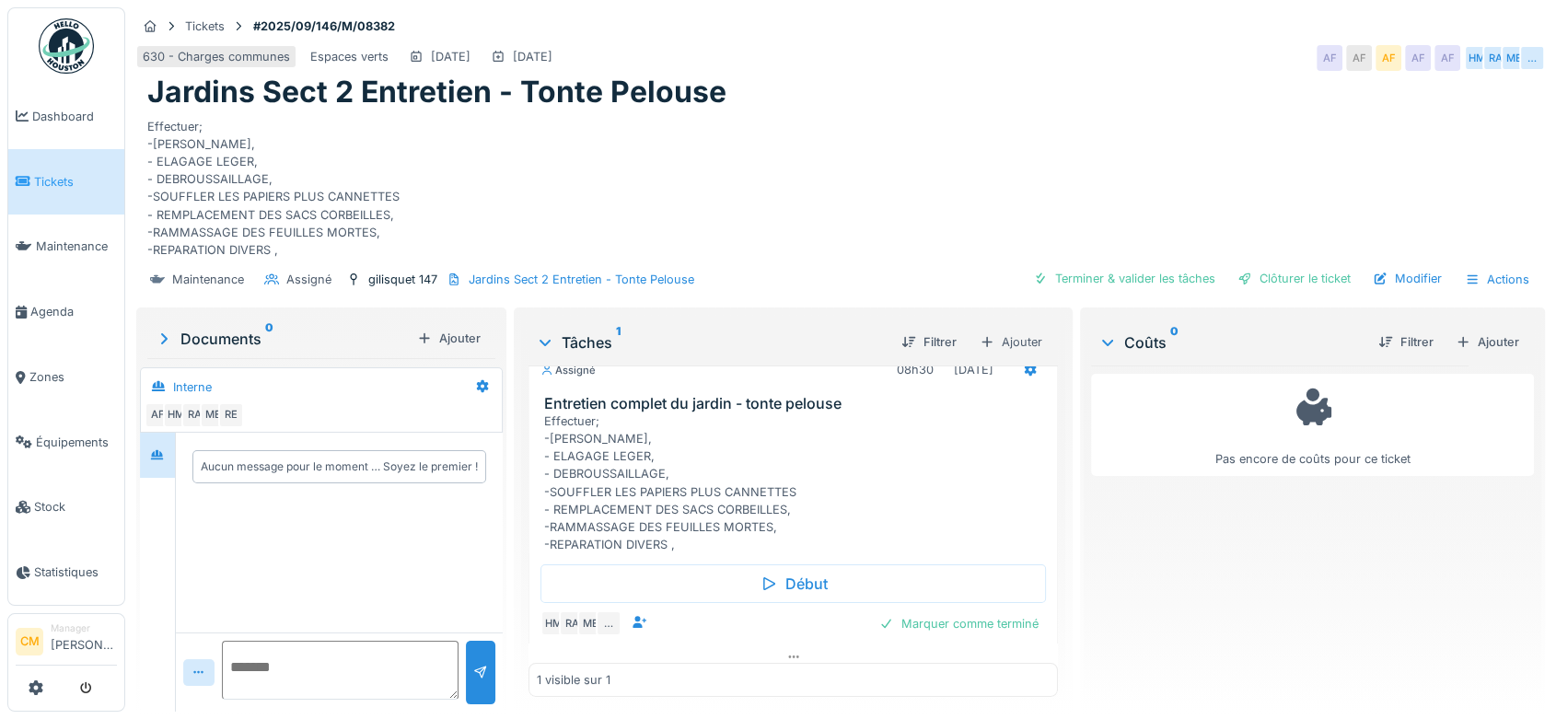
scroll to position [40, 0]
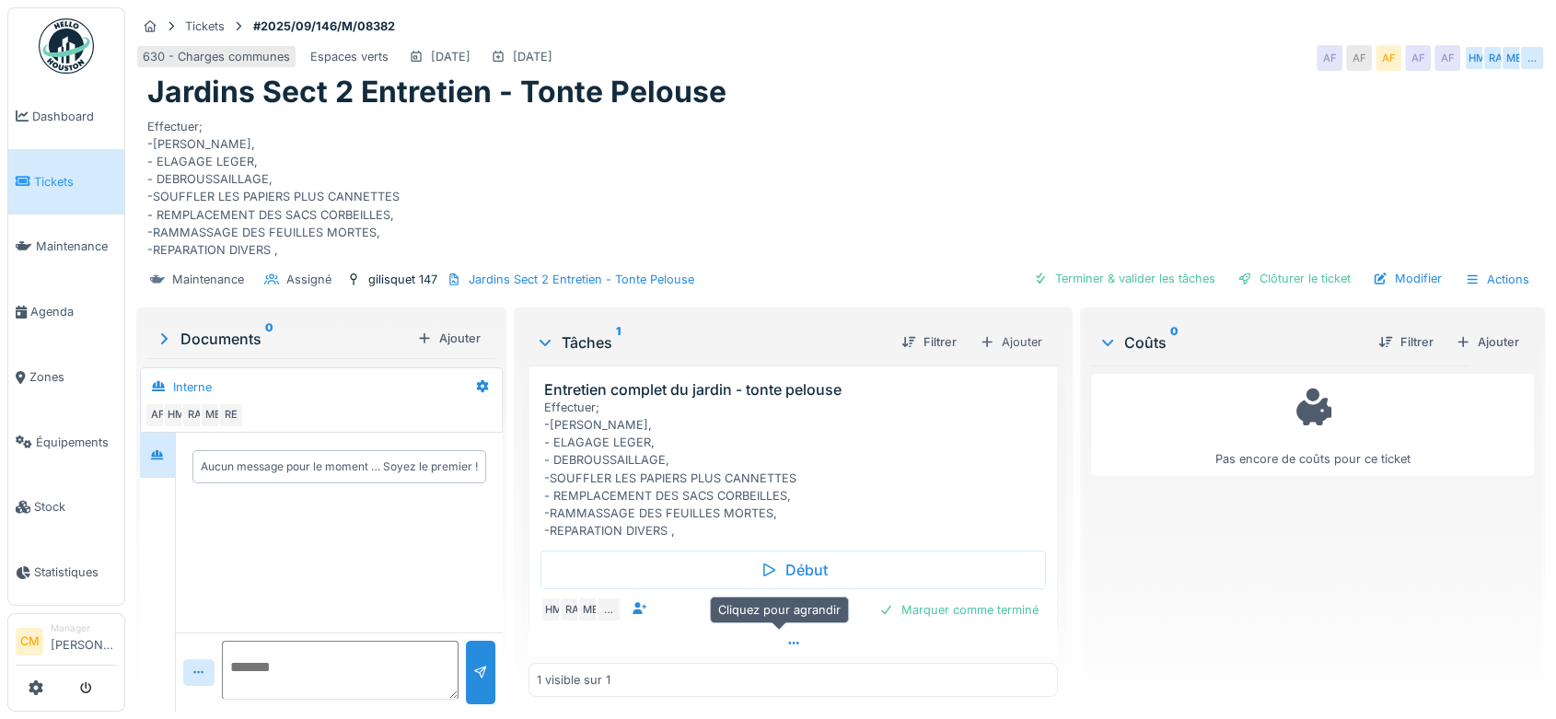
click at [786, 644] on icon at bounding box center [793, 643] width 15 height 12
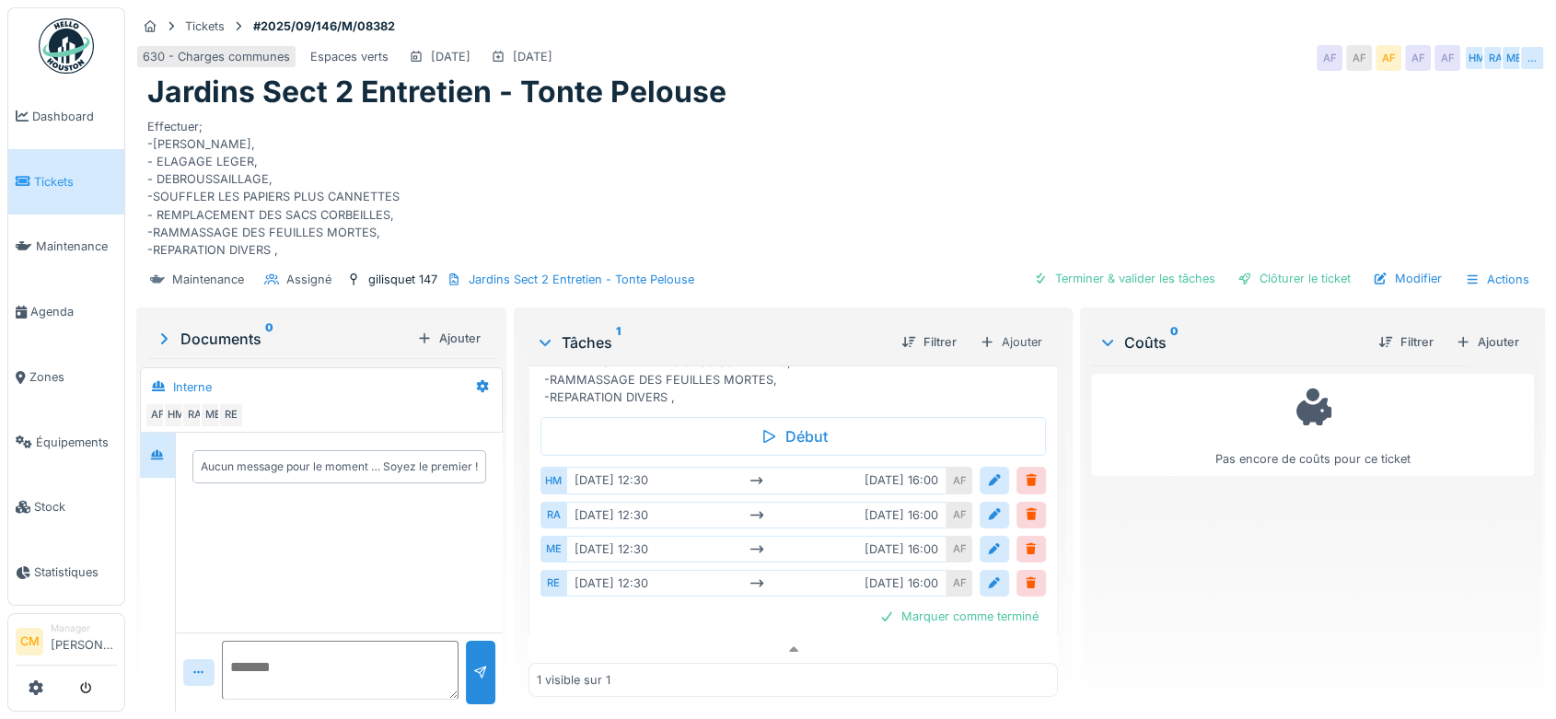
scroll to position [180, 0]
click at [1024, 465] on div at bounding box center [1031, 473] width 15 height 17
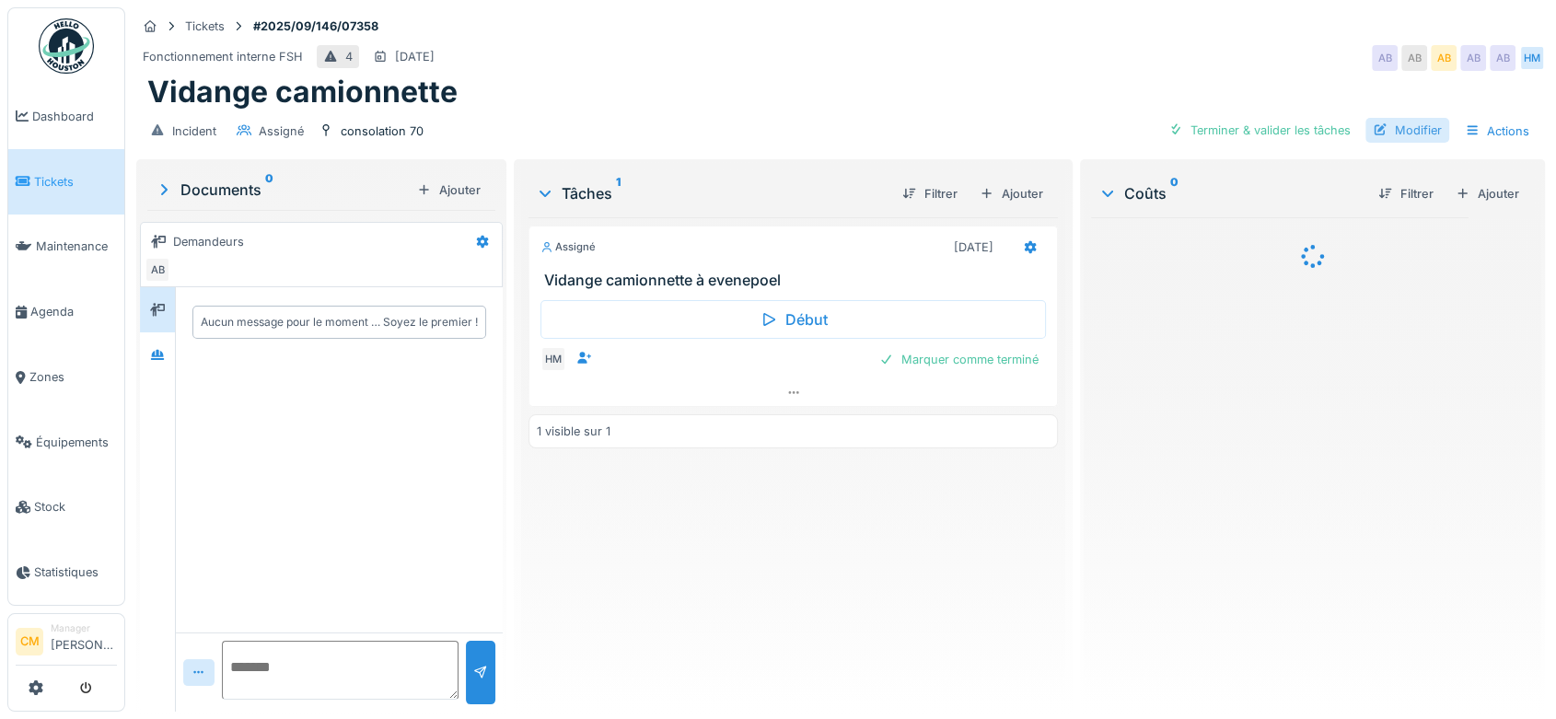
click at [1378, 123] on div "Modifier" at bounding box center [1407, 130] width 84 height 25
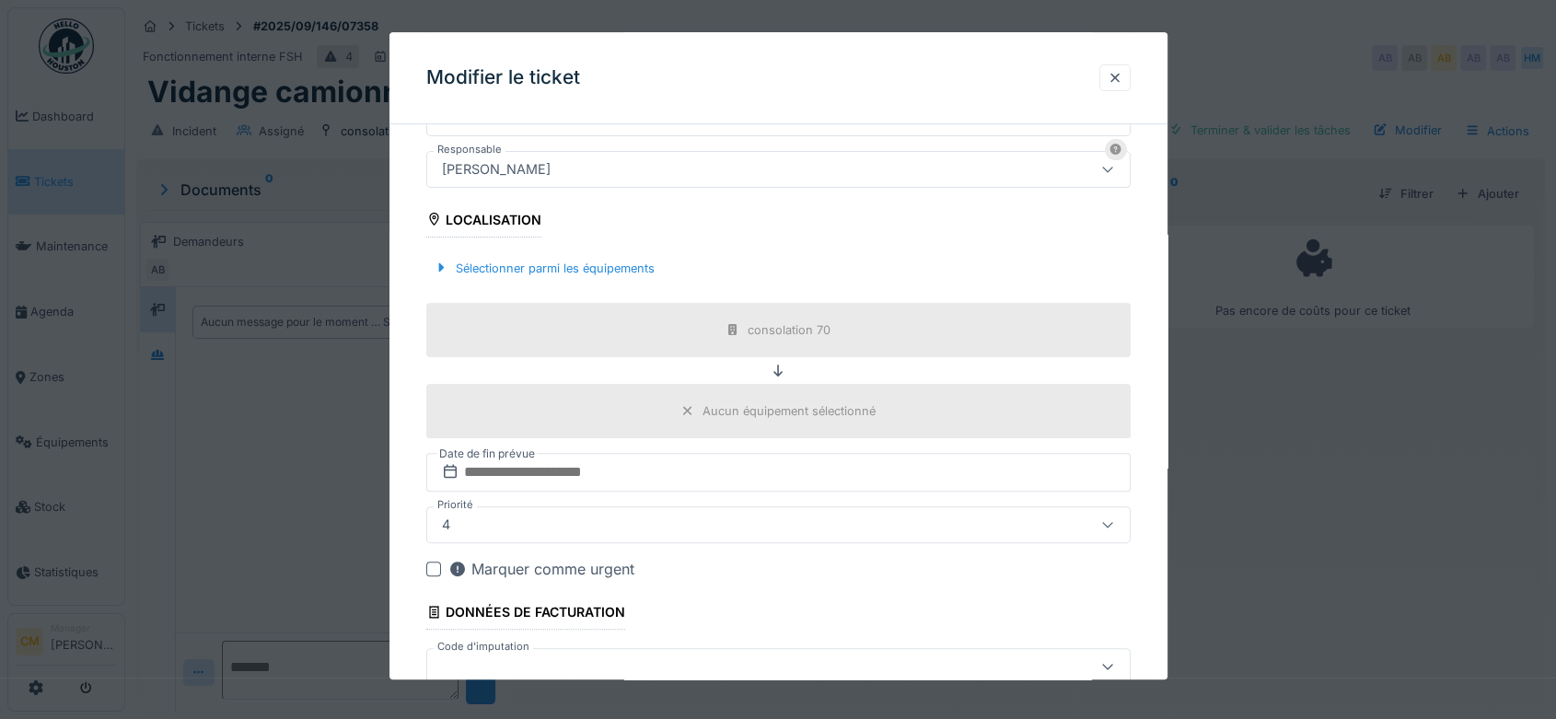
scroll to position [511, 0]
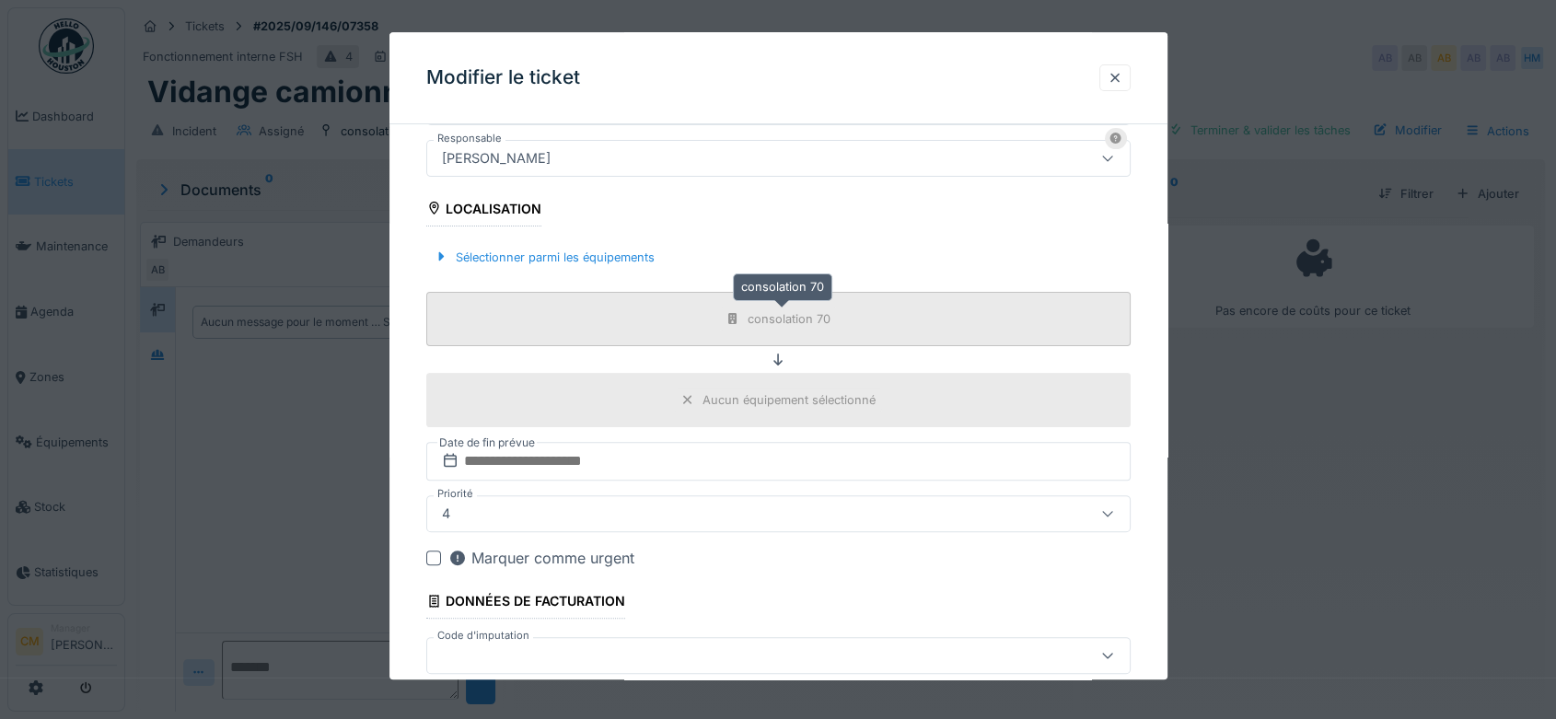
click at [792, 317] on div "consolation 70" at bounding box center [789, 318] width 83 height 17
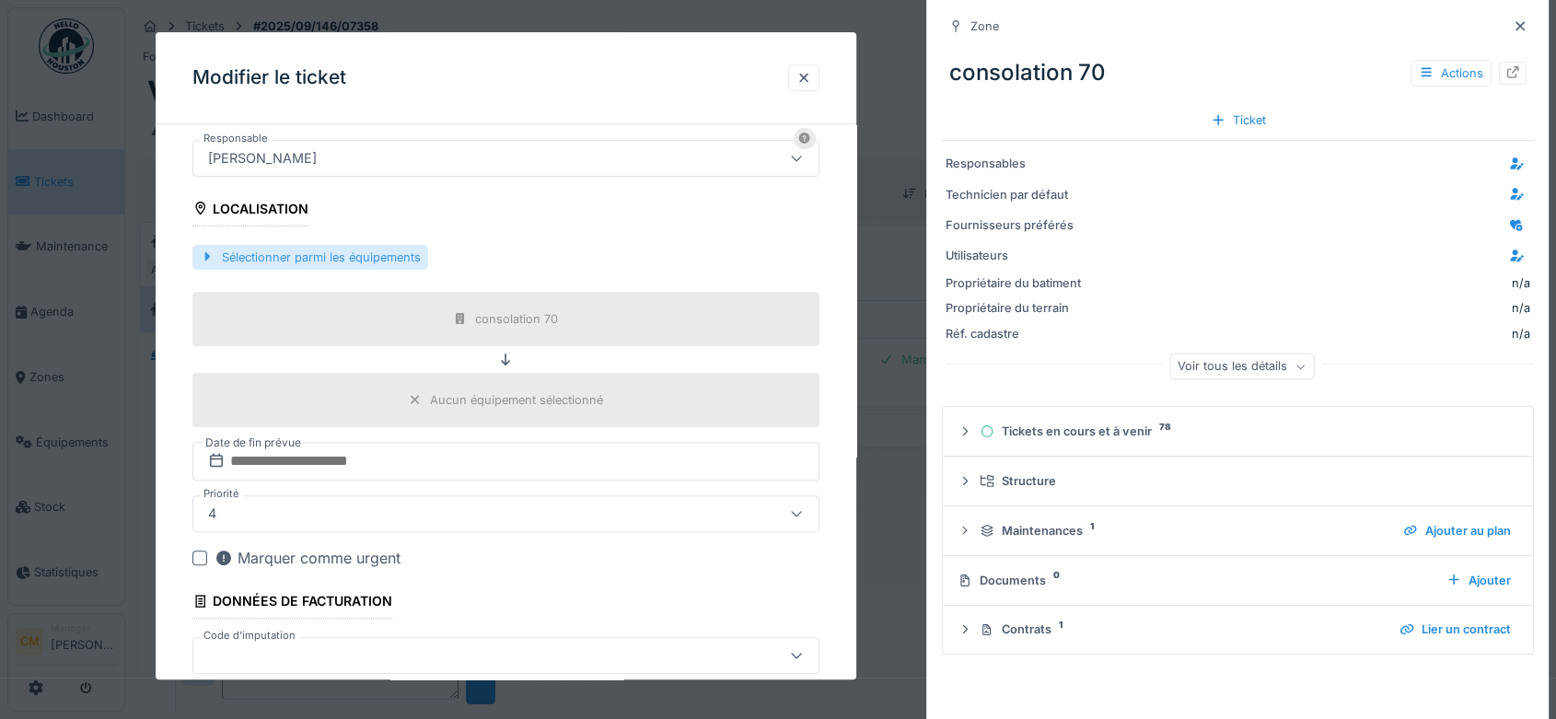
click at [202, 259] on div at bounding box center [207, 257] width 15 height 17
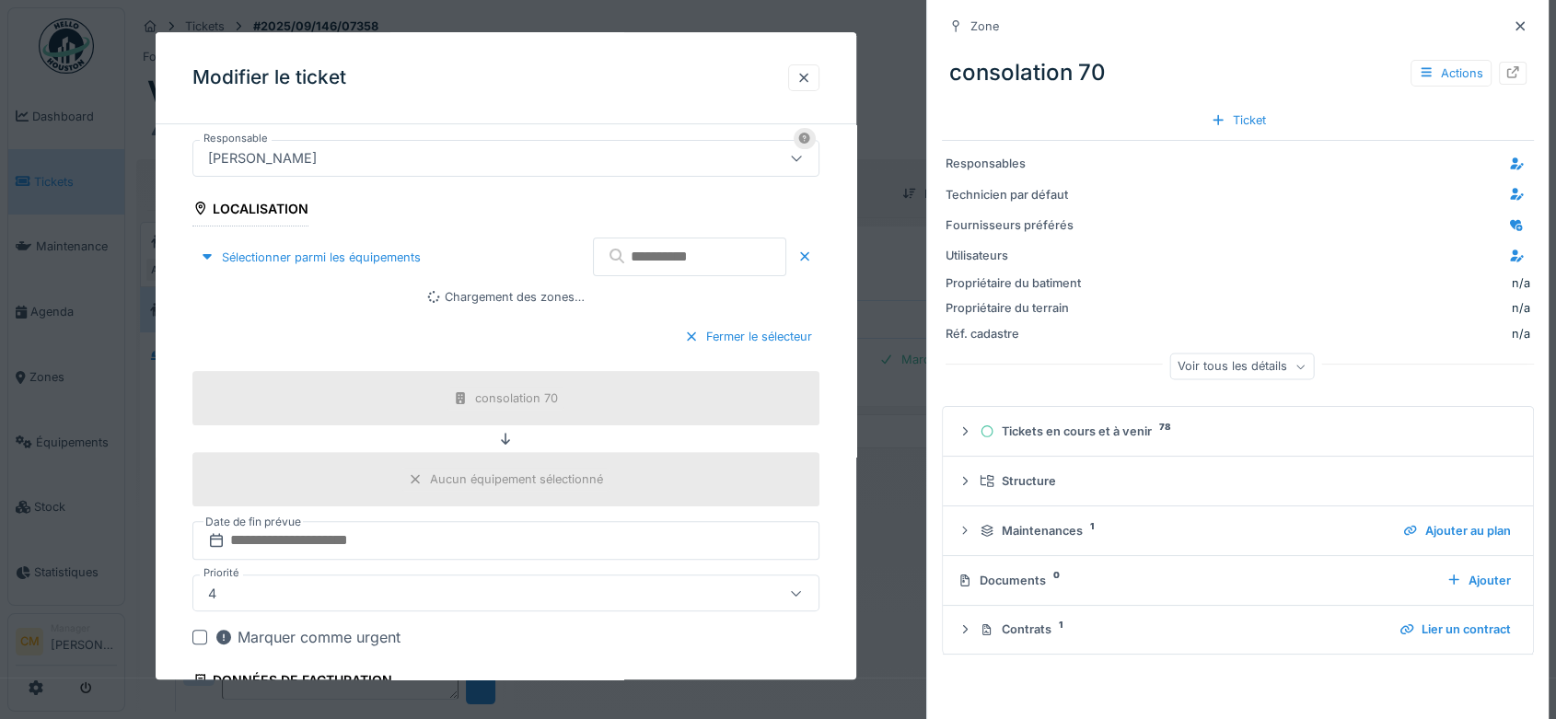
click at [646, 260] on input "text" at bounding box center [689, 257] width 193 height 39
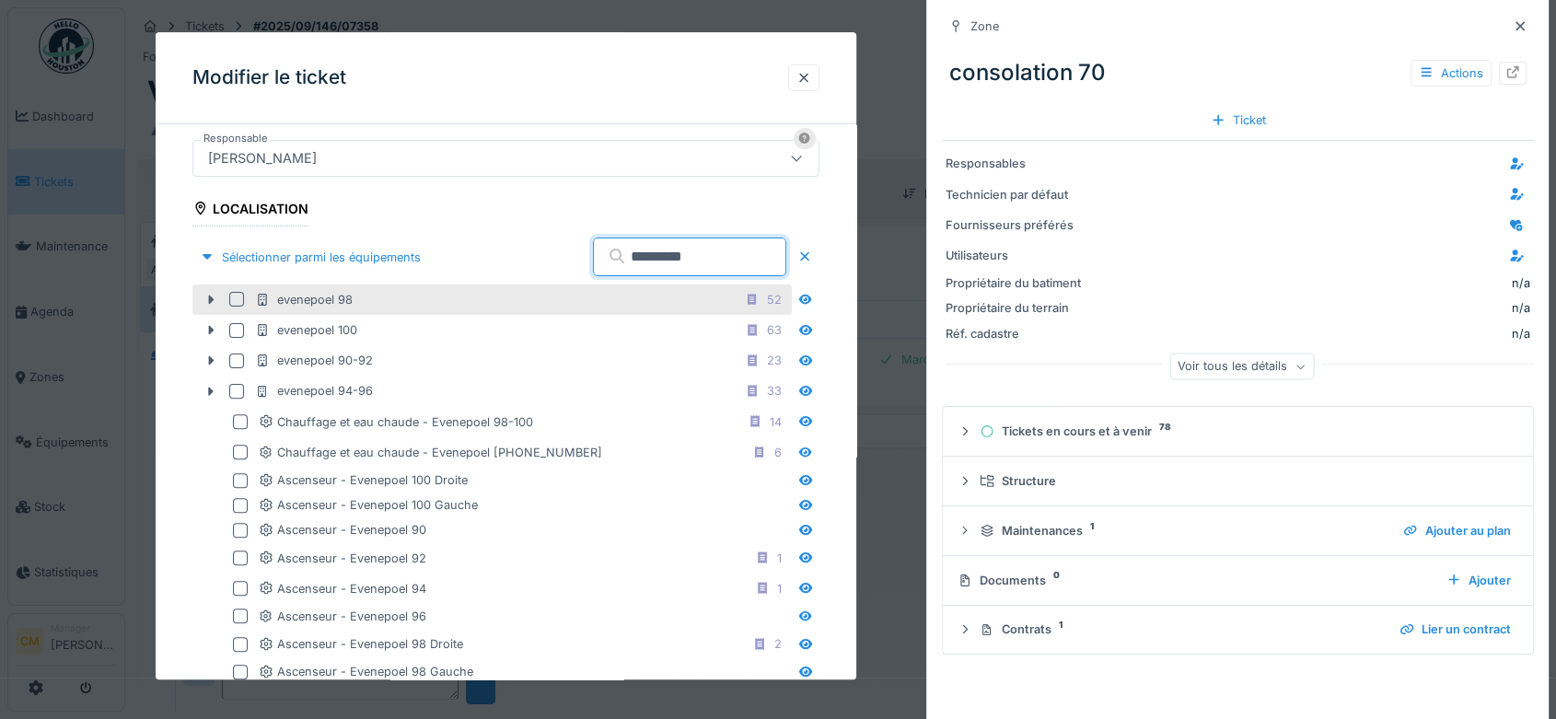
type input "*********"
click at [235, 301] on div at bounding box center [236, 300] width 15 height 15
click at [209, 300] on icon at bounding box center [212, 300] width 6 height 9
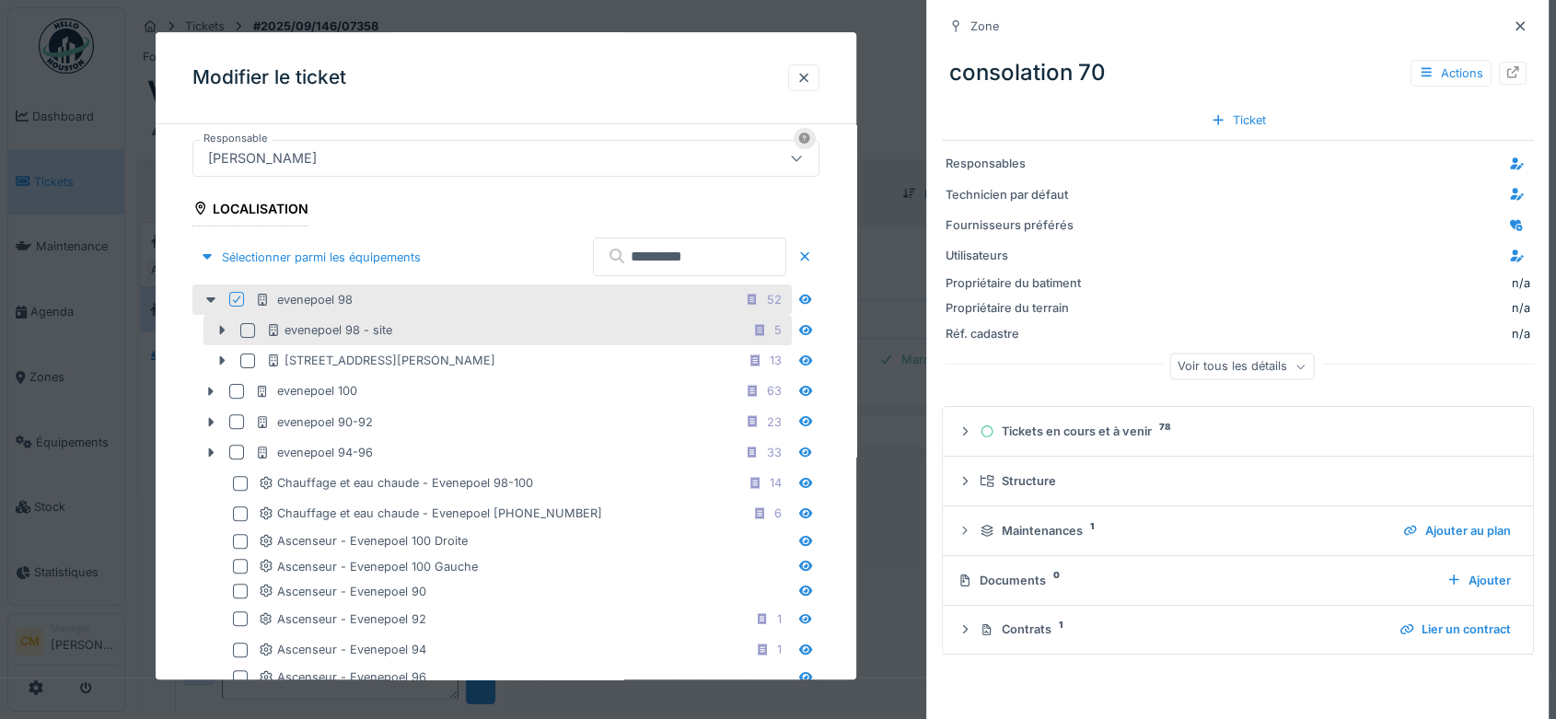
click at [246, 326] on div at bounding box center [247, 330] width 15 height 15
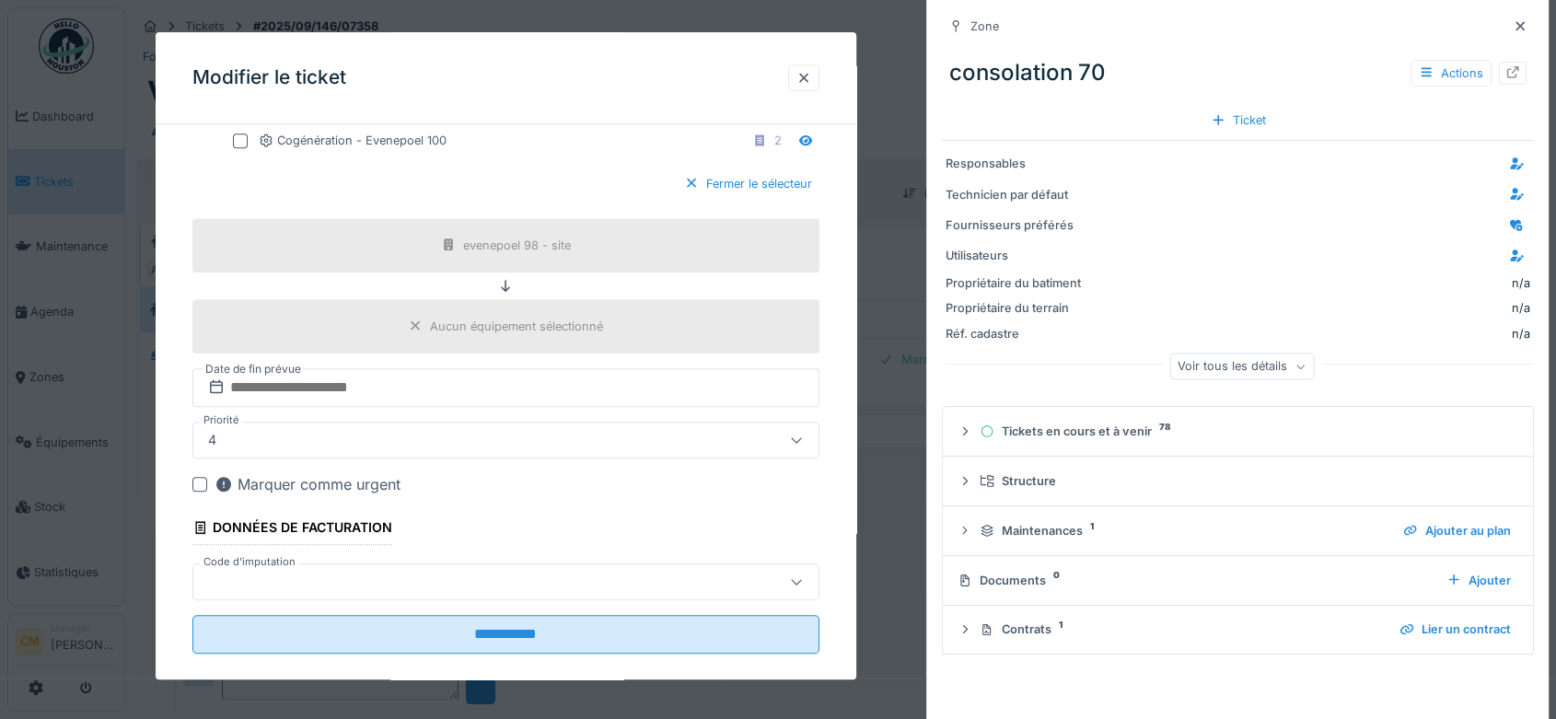
scroll to position [1390, 0]
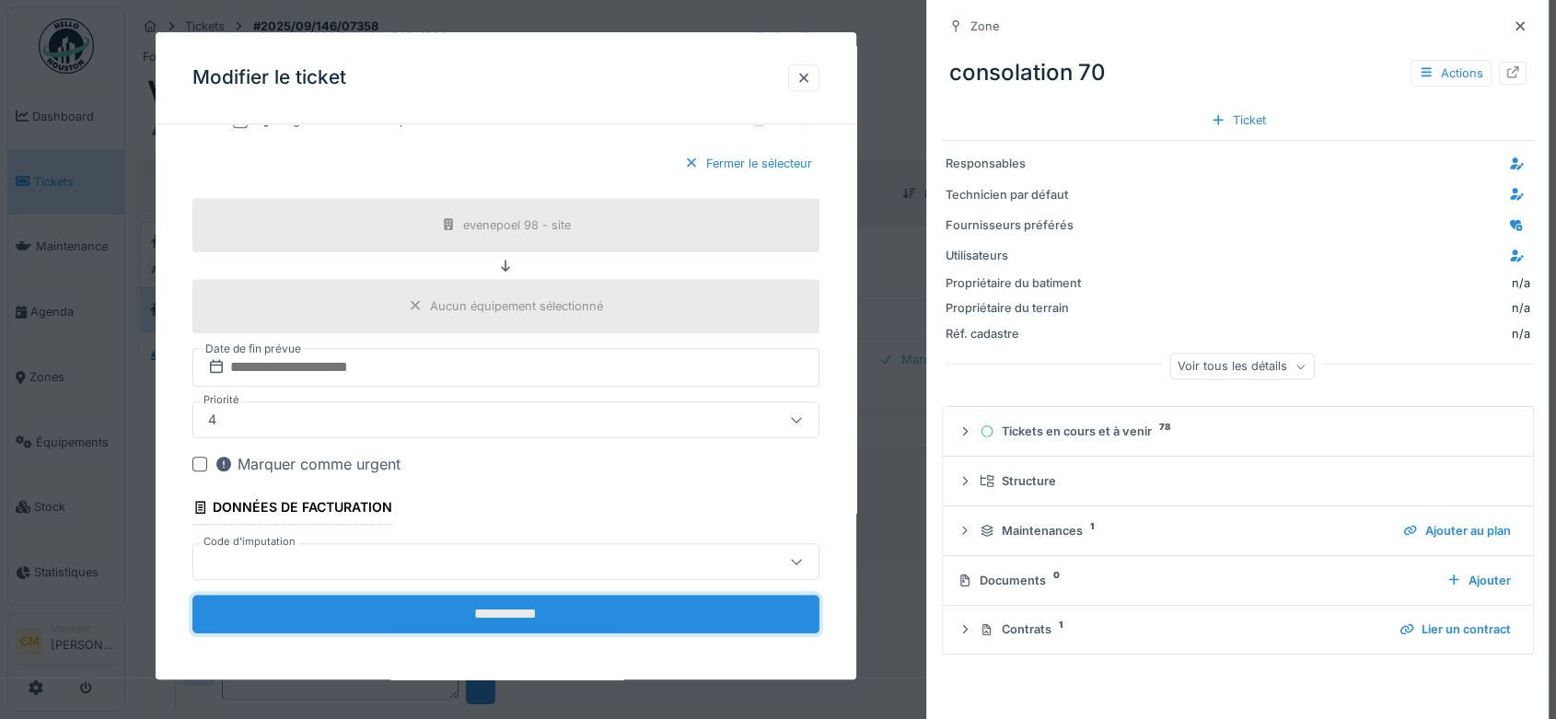
click at [554, 605] on input "**********" at bounding box center [505, 614] width 627 height 39
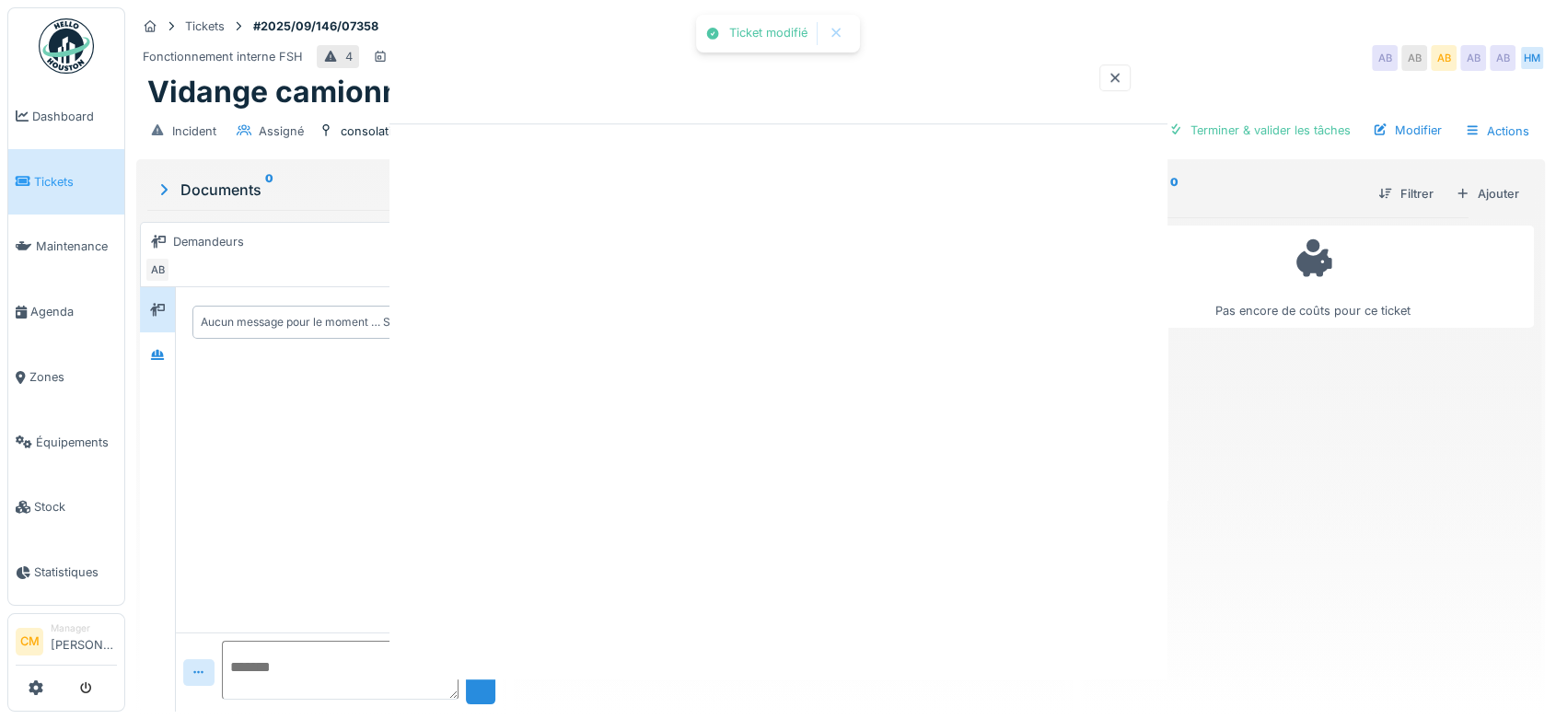
scroll to position [0, 0]
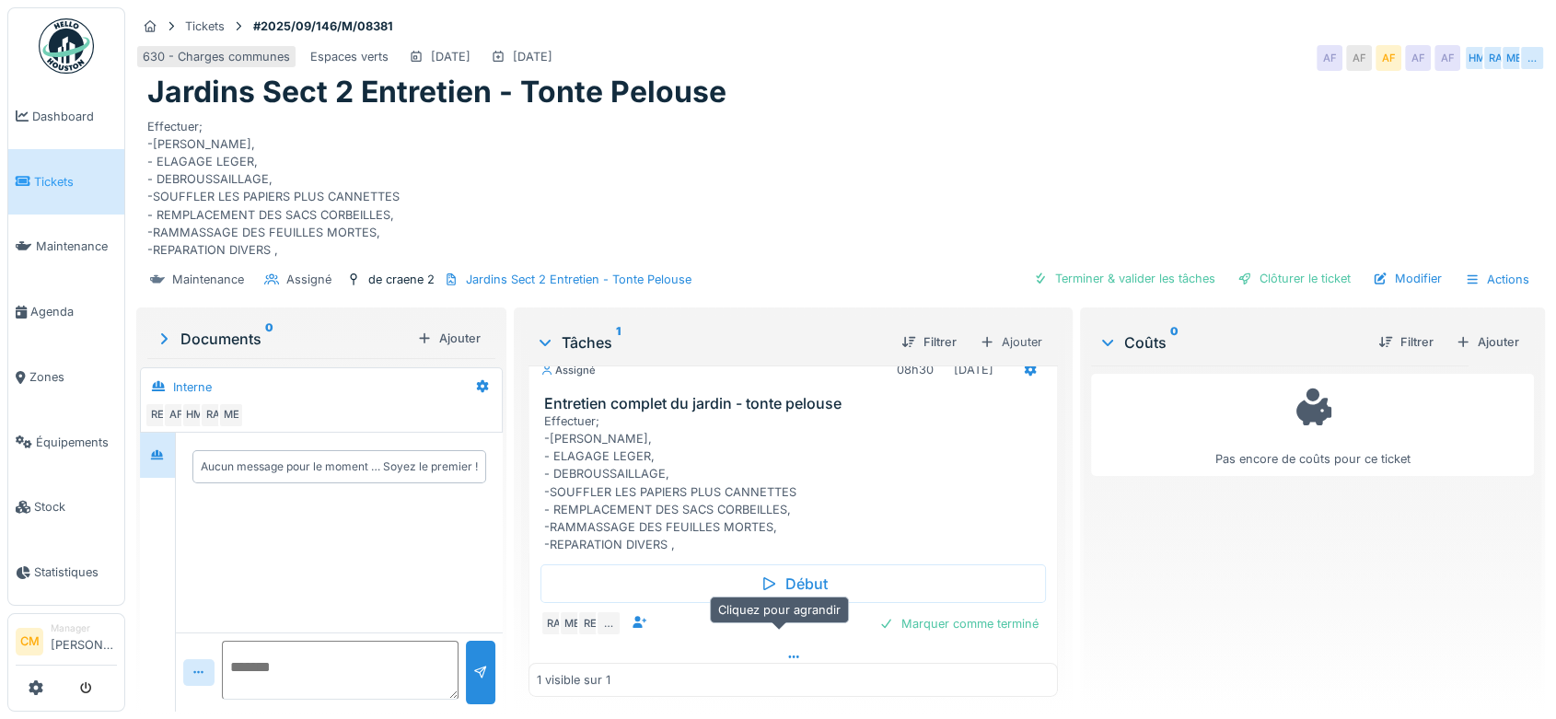
scroll to position [40, 0]
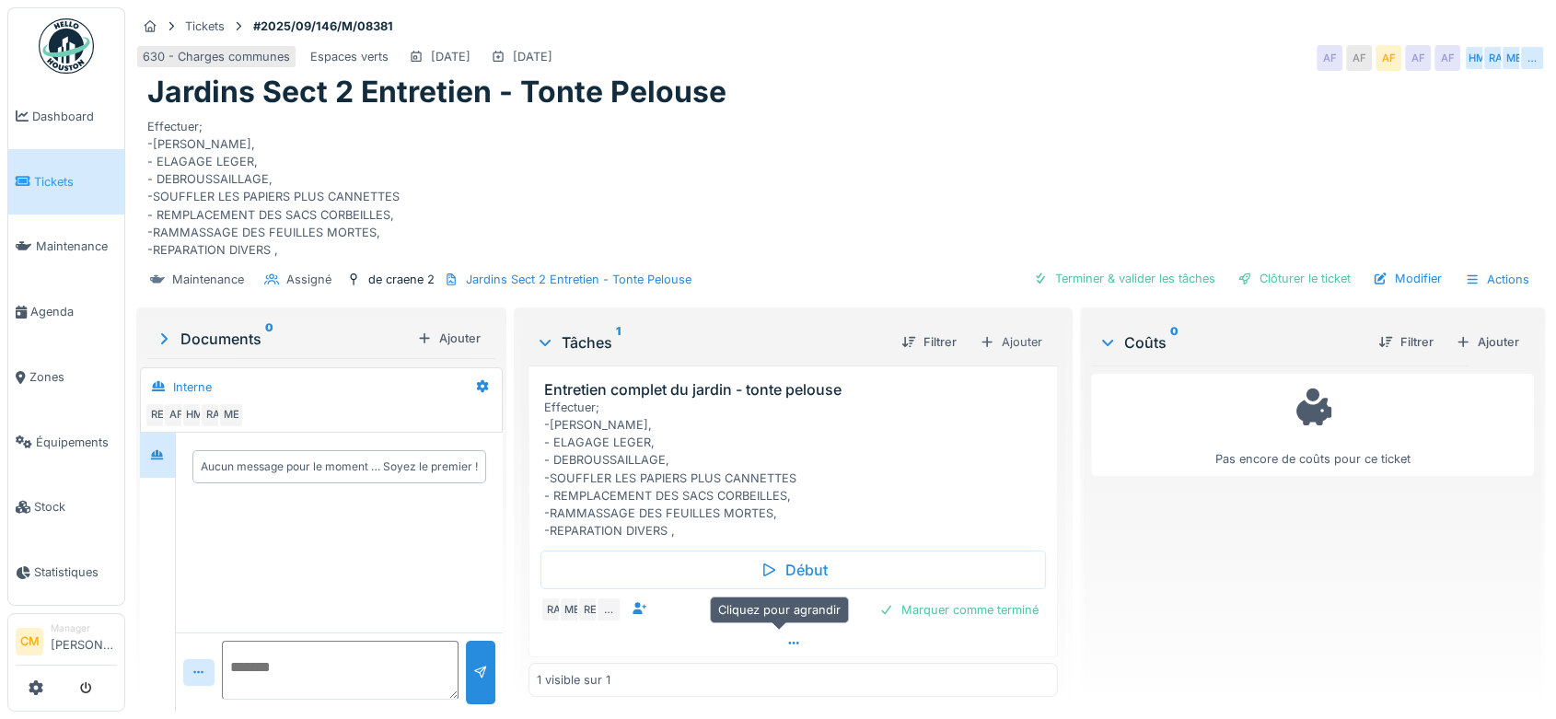
click at [788, 642] on icon at bounding box center [793, 643] width 10 height 3
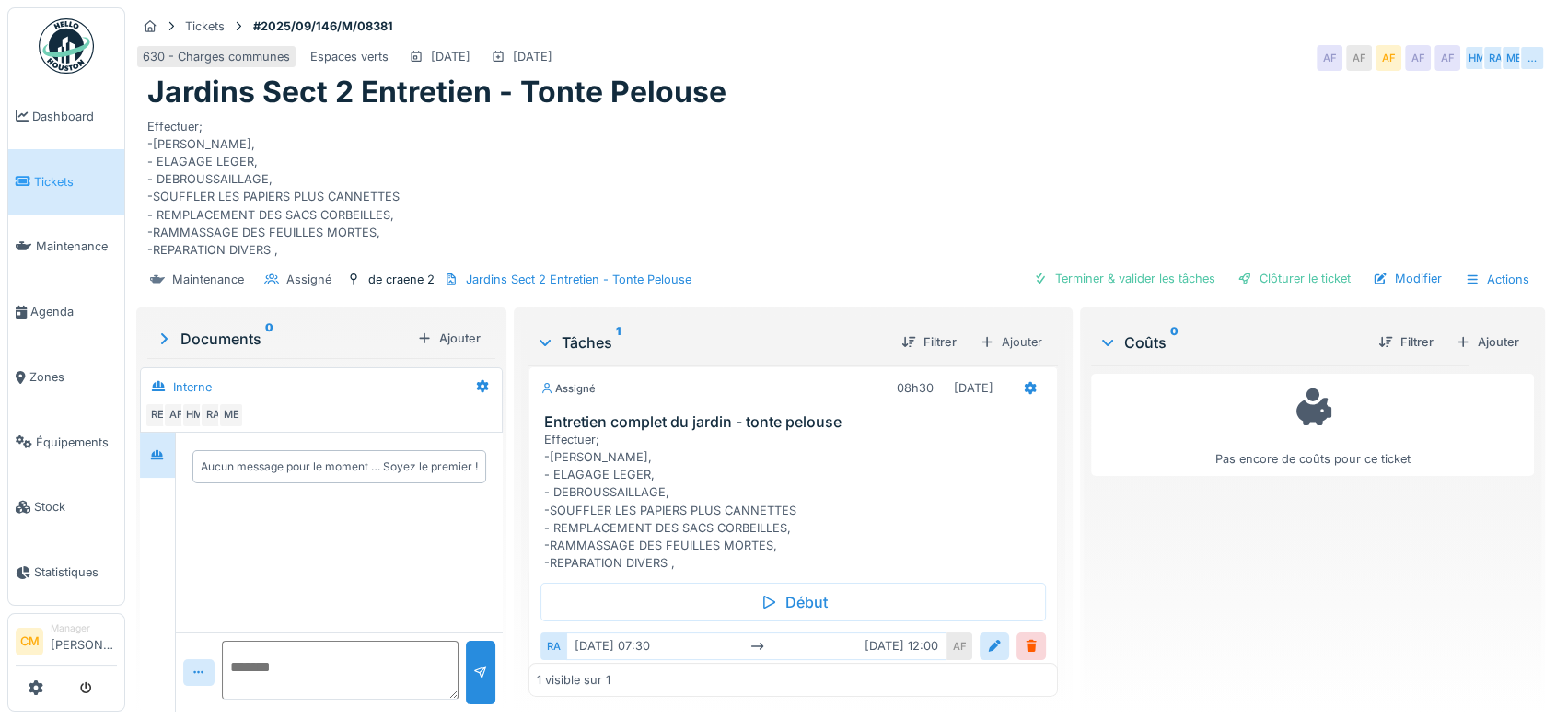
scroll to position [180, 0]
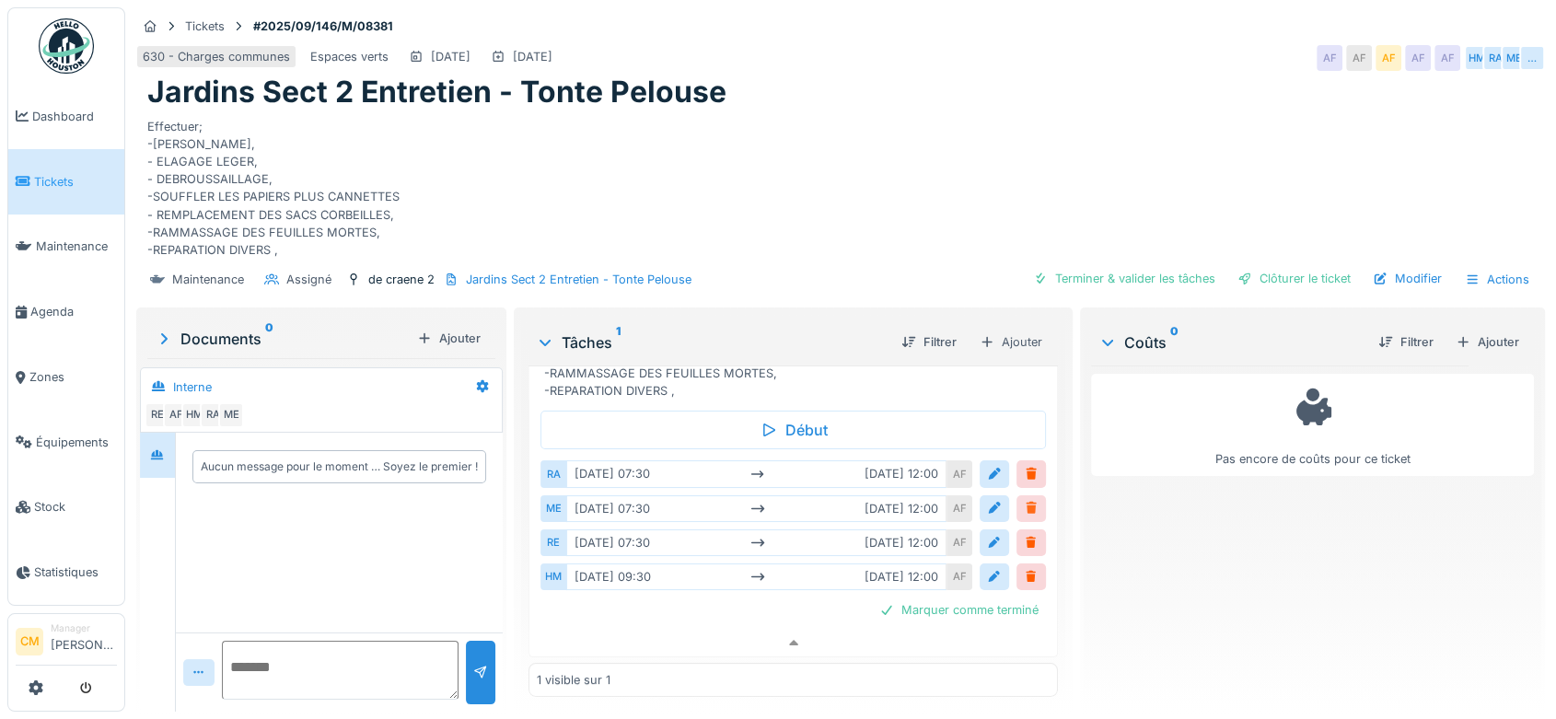
click at [1024, 500] on div at bounding box center [1031, 508] width 15 height 17
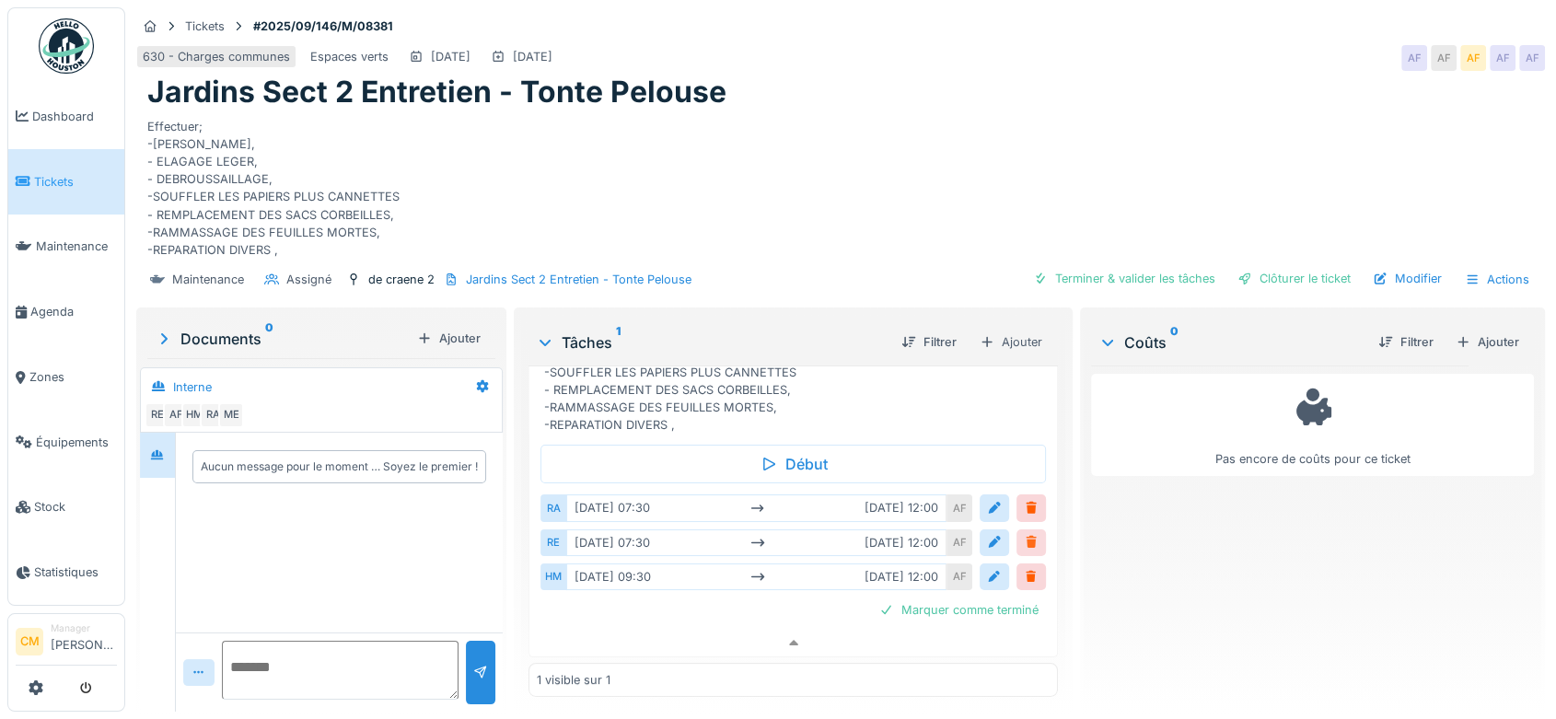
click at [1024, 534] on div at bounding box center [1031, 542] width 15 height 17
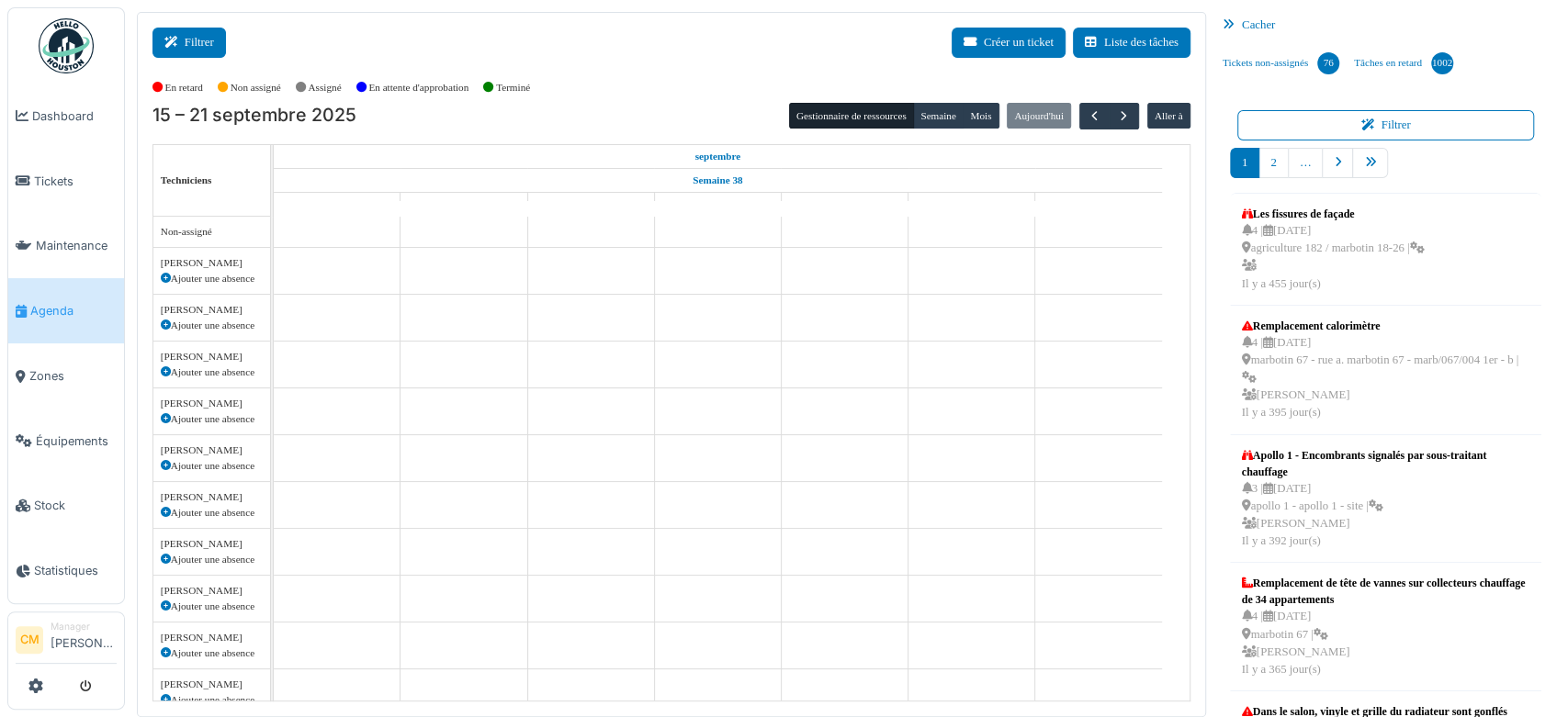
click at [180, 41] on icon at bounding box center [175, 43] width 20 height 12
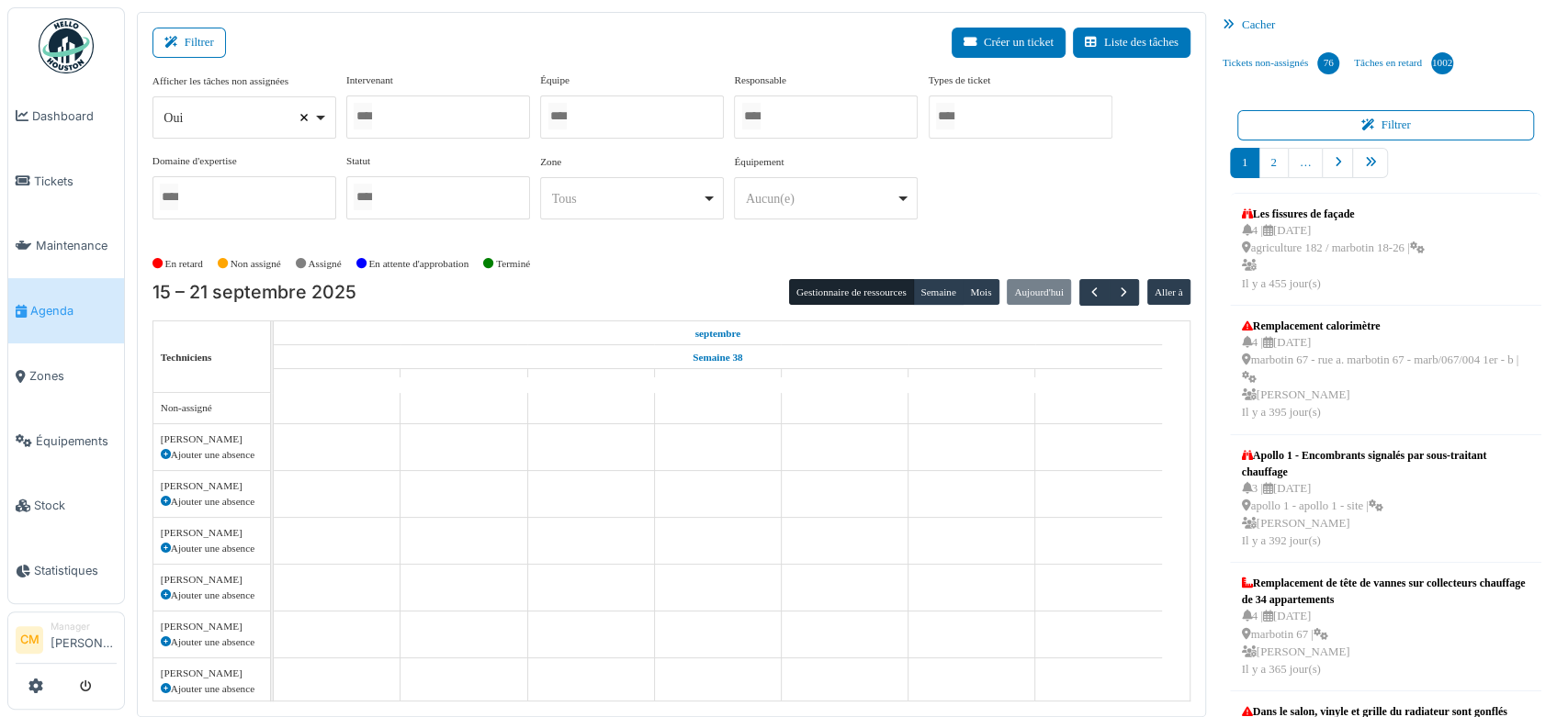
select select
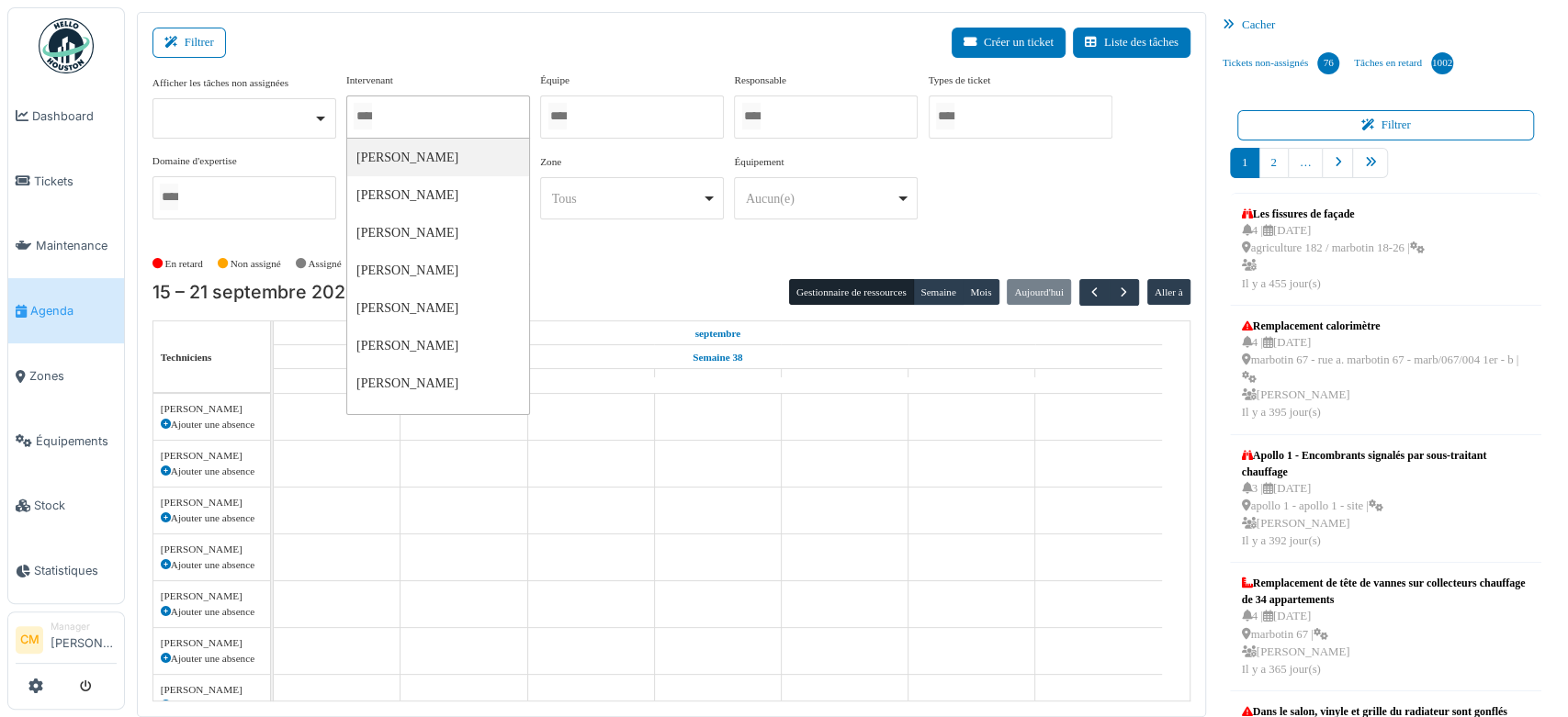
click at [372, 117] on input "Tous" at bounding box center [362, 116] width 18 height 27
type input "*****"
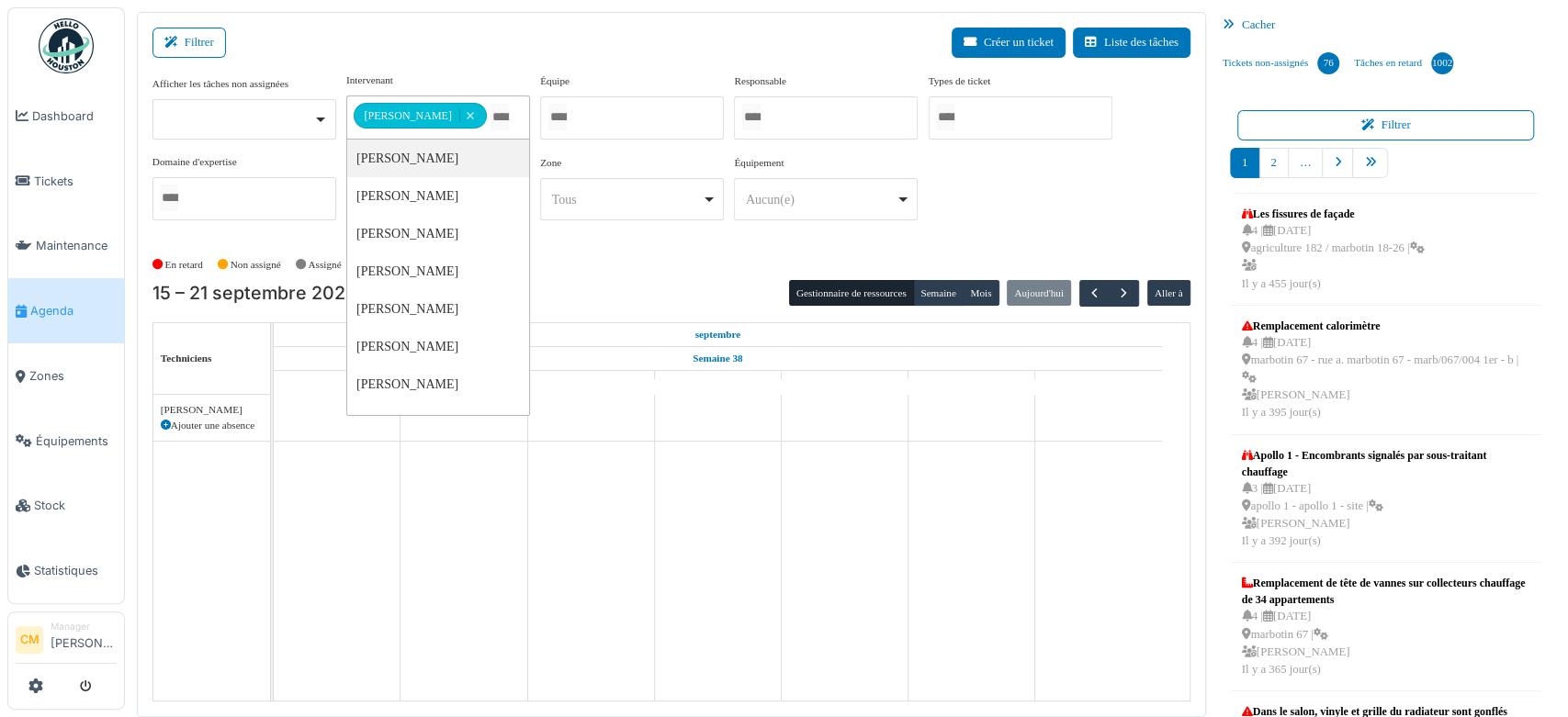
click at [486, 34] on div "Filtrer Créer un ticket Liste des tâches" at bounding box center [671, 50] width 1037 height 45
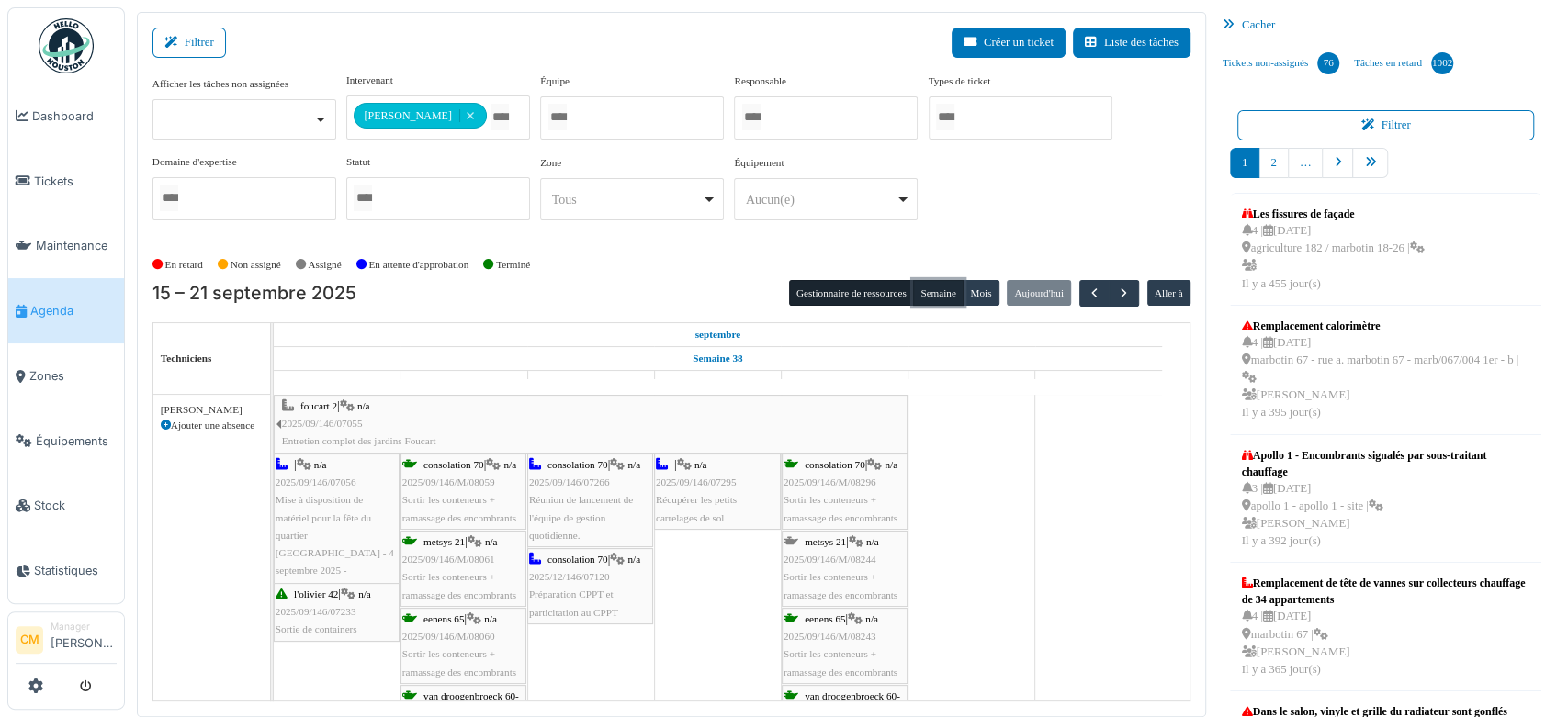
click at [938, 295] on button "Semaine" at bounding box center [938, 293] width 51 height 26
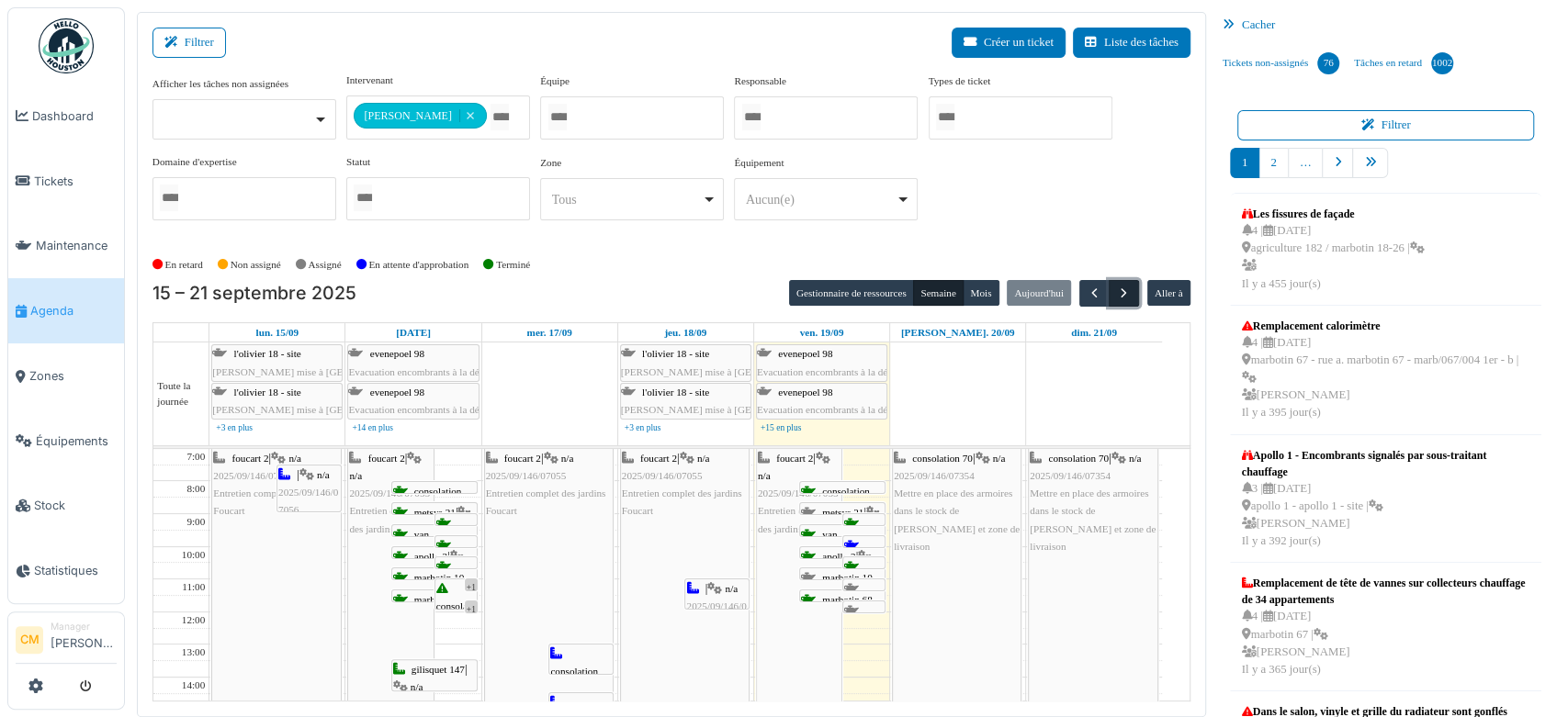
click at [1116, 287] on span "button" at bounding box center [1124, 293] width 16 height 16
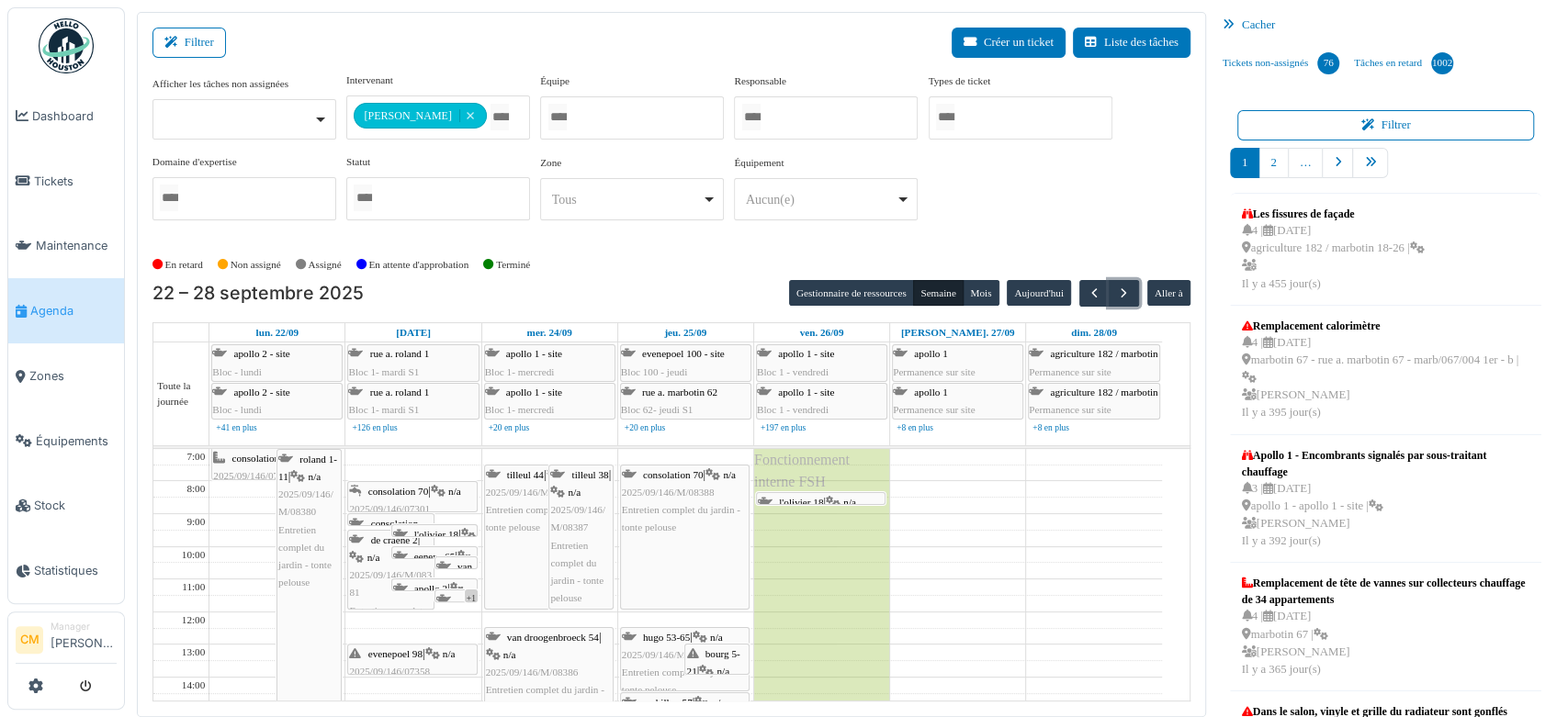
click at [378, 515] on div "consolation 70 | n/a 2025/09/146/M/08425 Sortir les conteneurs + ramassage des …" at bounding box center [390, 585] width 83 height 142
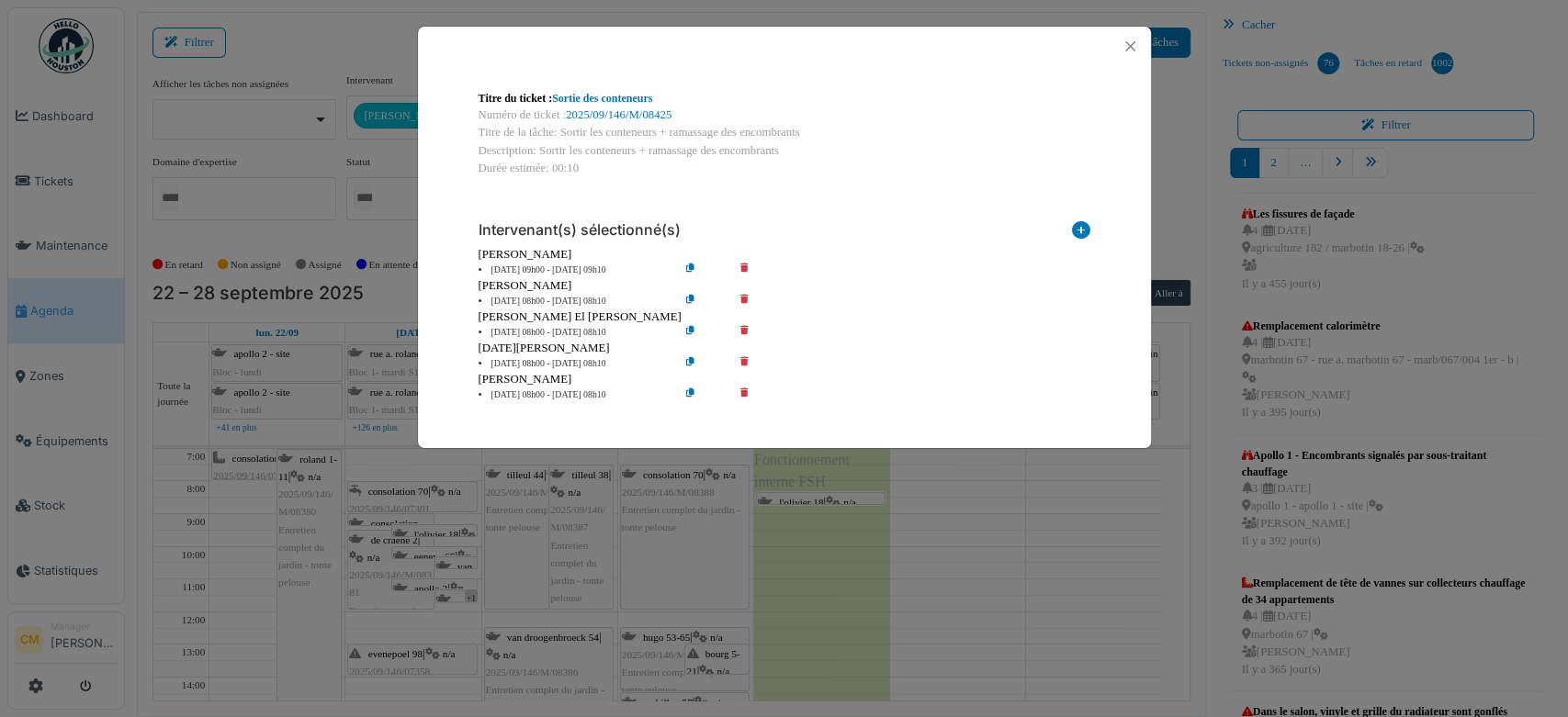
click at [743, 263] on icon at bounding box center [757, 270] width 52 height 14
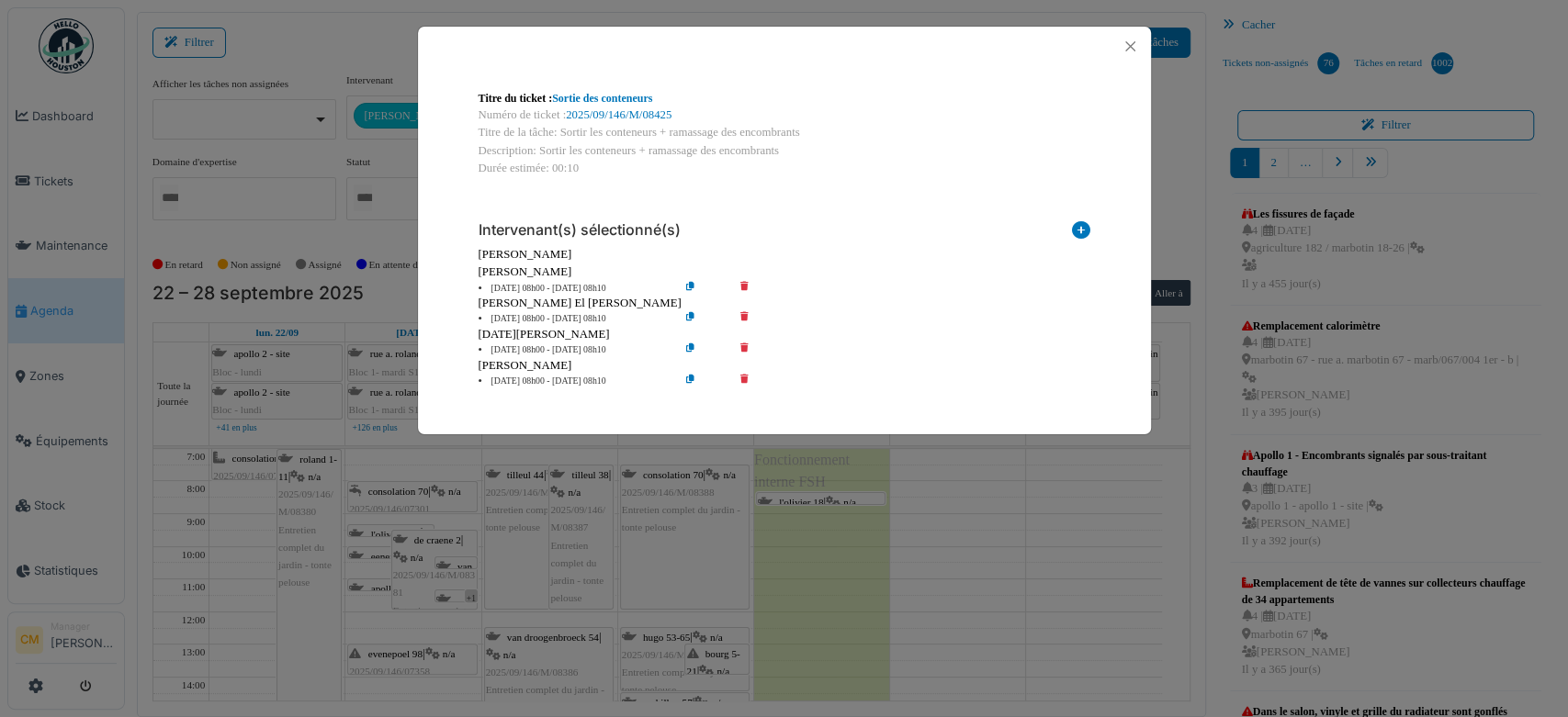
click at [747, 284] on icon at bounding box center [757, 289] width 52 height 14
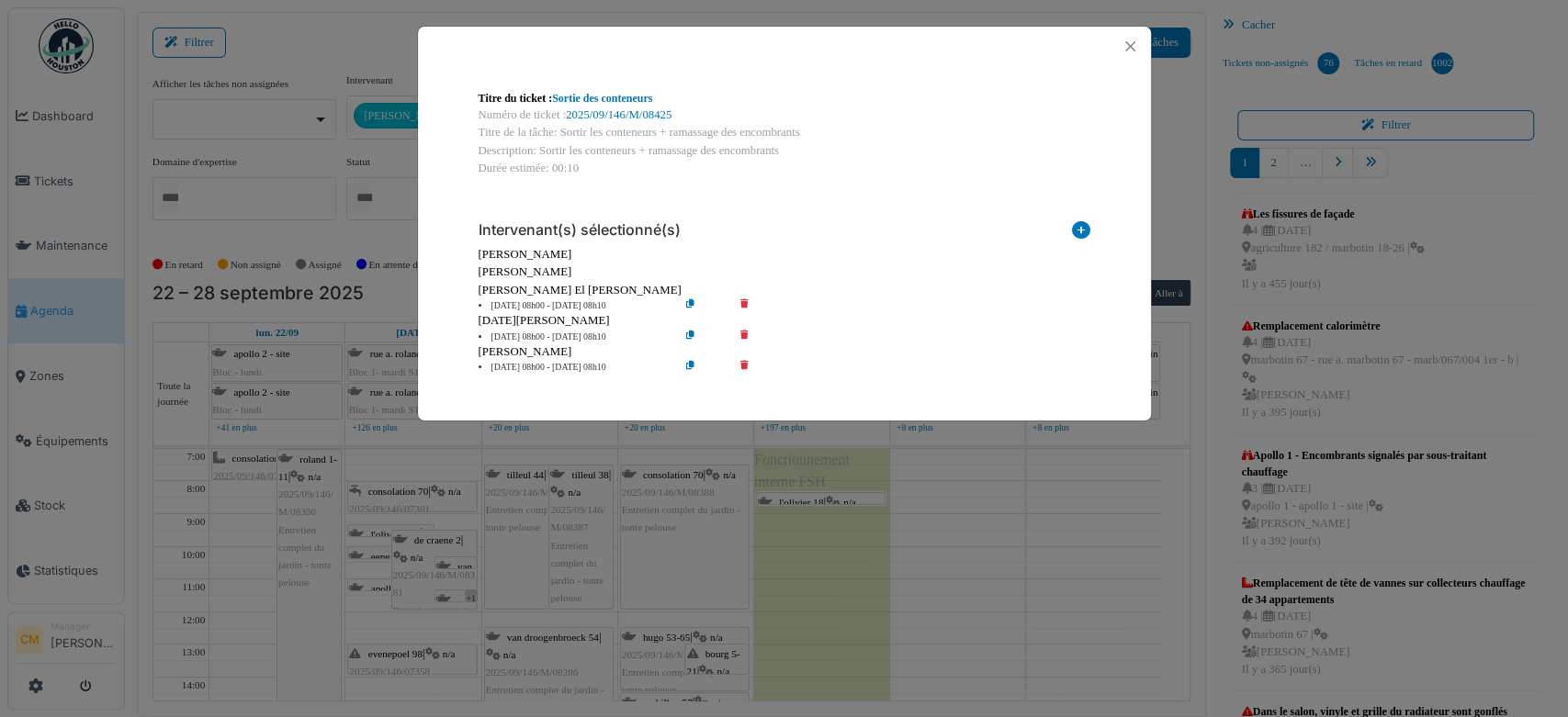
click at [744, 366] on icon at bounding box center [757, 368] width 52 height 14
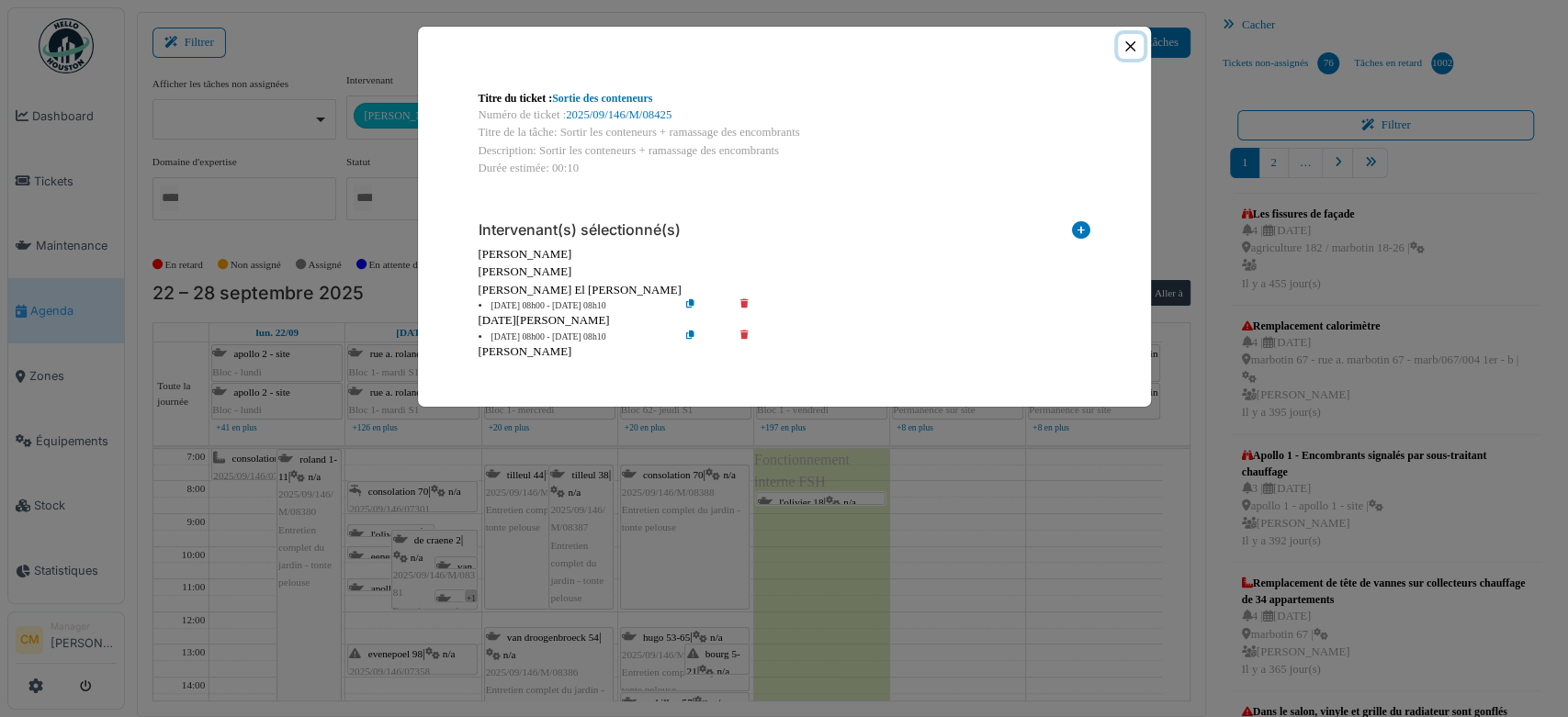
click at [1127, 52] on button "Close" at bounding box center [1129, 46] width 25 height 25
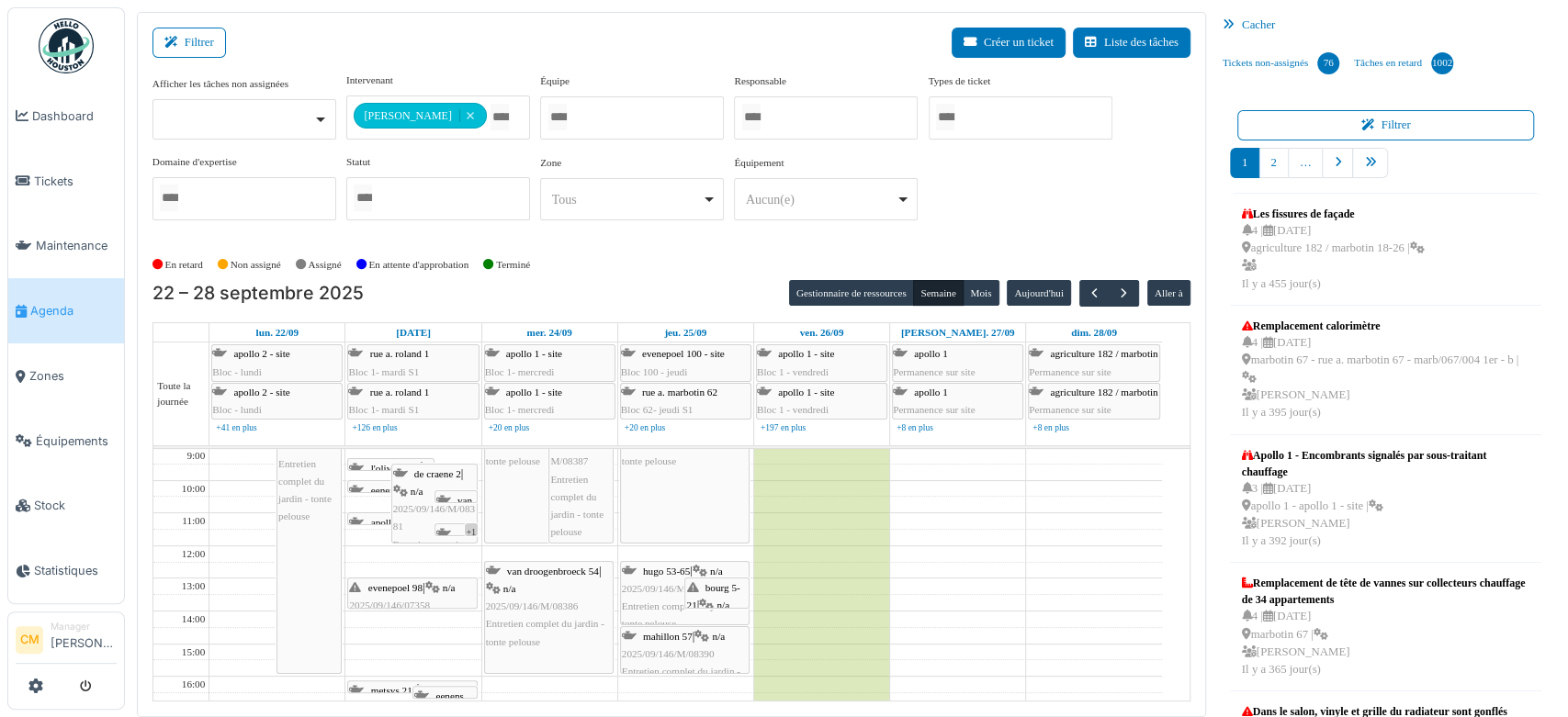
scroll to position [102, 0]
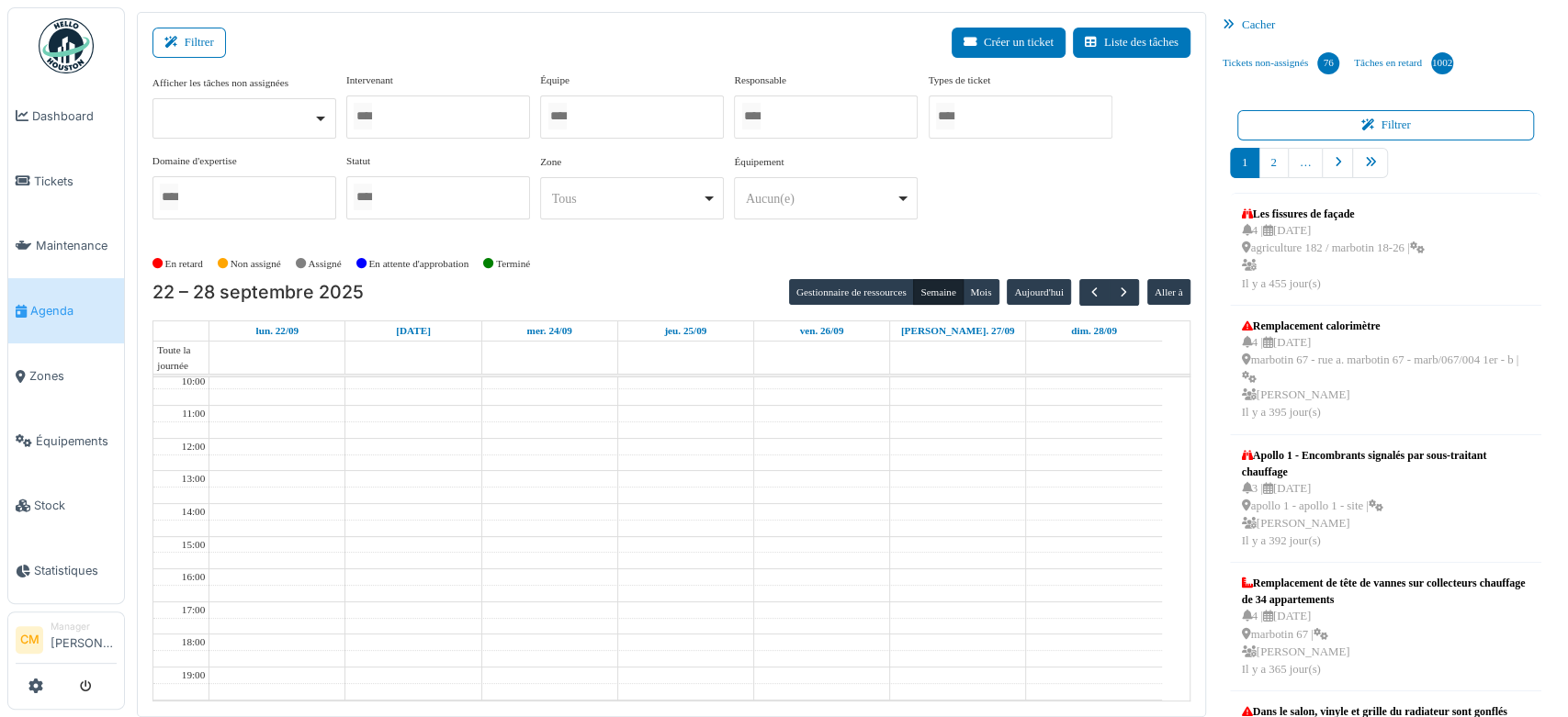
click at [567, 115] on input "Tous" at bounding box center [558, 116] width 18 height 27
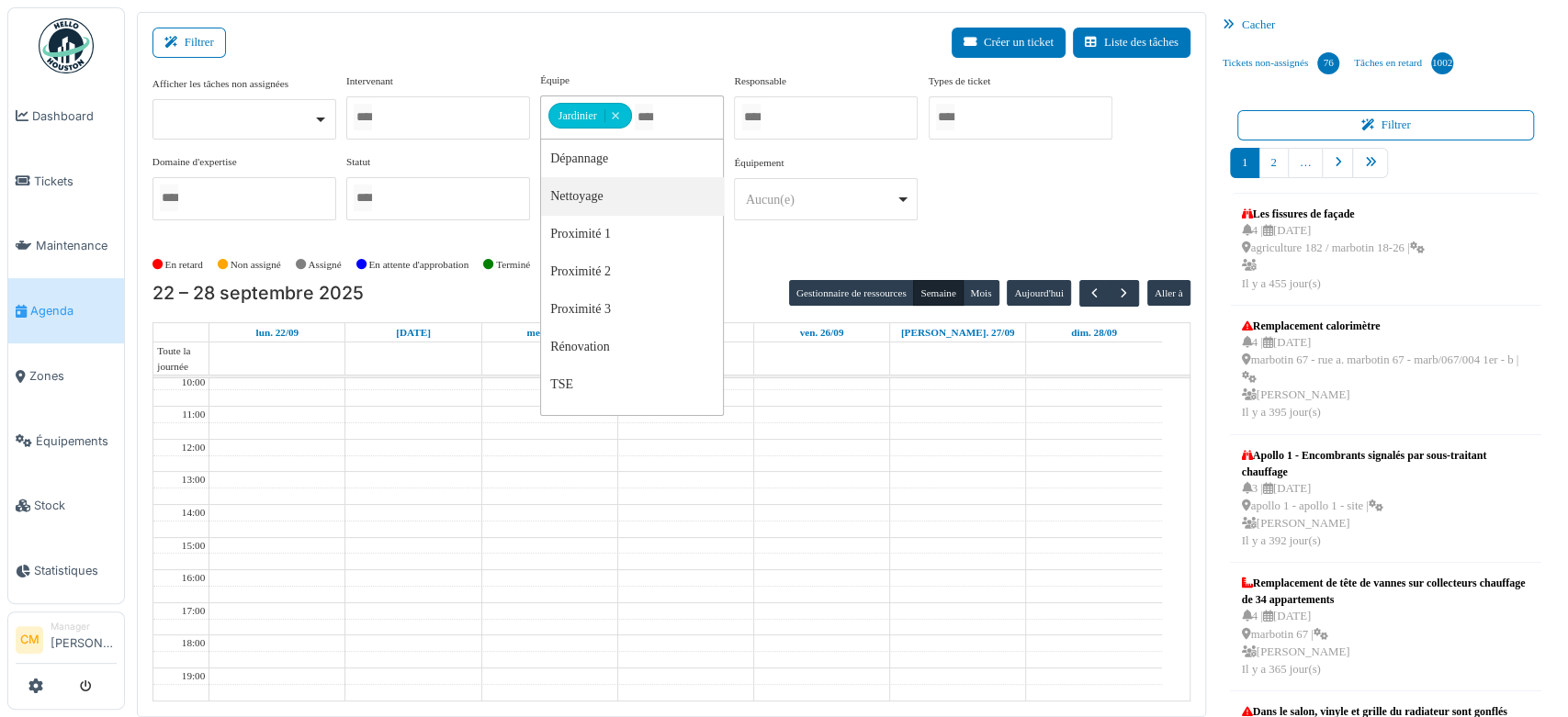
click at [1059, 225] on div "Afficher les tâches non assignées Oui Non Intervenant Abdelkader Ouriachi Abdel…" at bounding box center [671, 154] width 1037 height 163
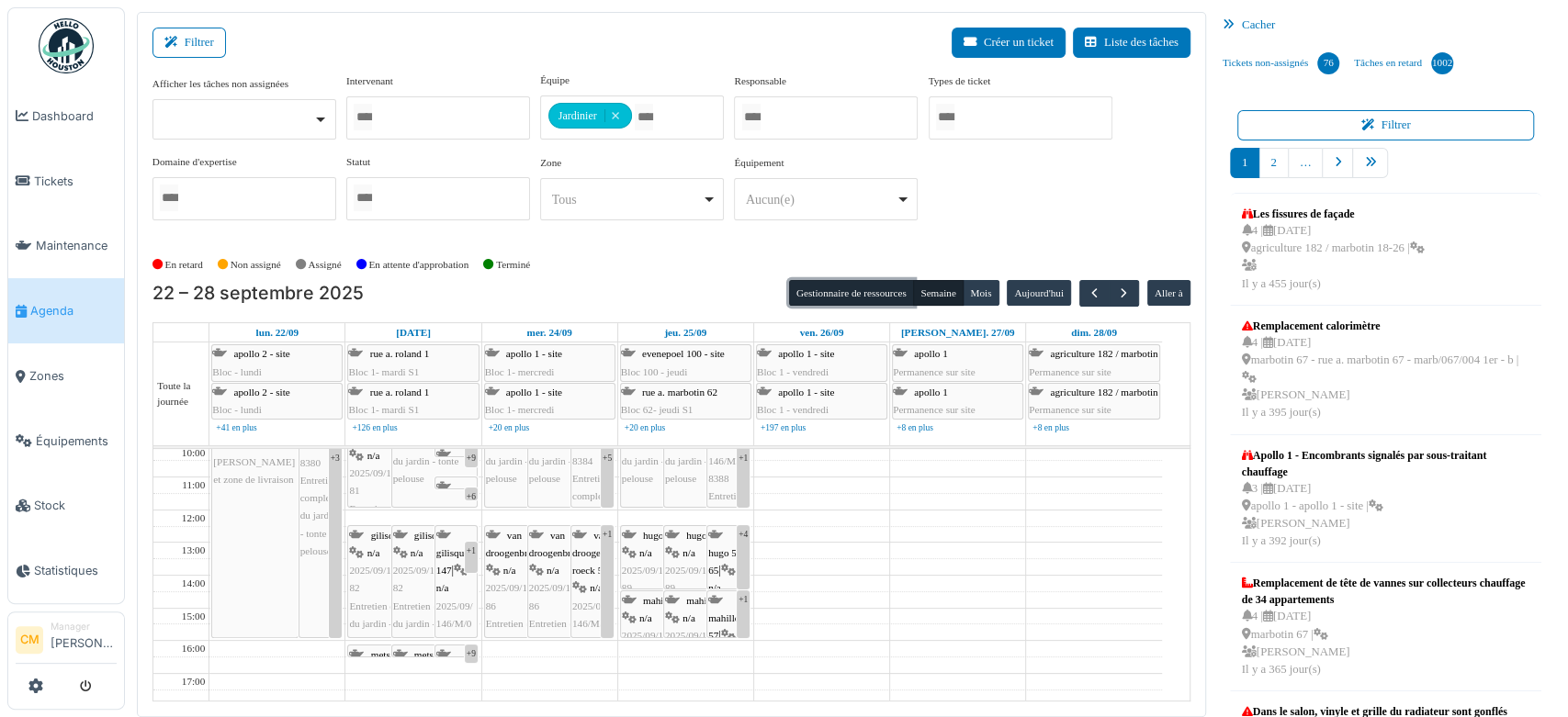
click at [874, 291] on button "Gestionnaire de ressources" at bounding box center [851, 293] width 125 height 26
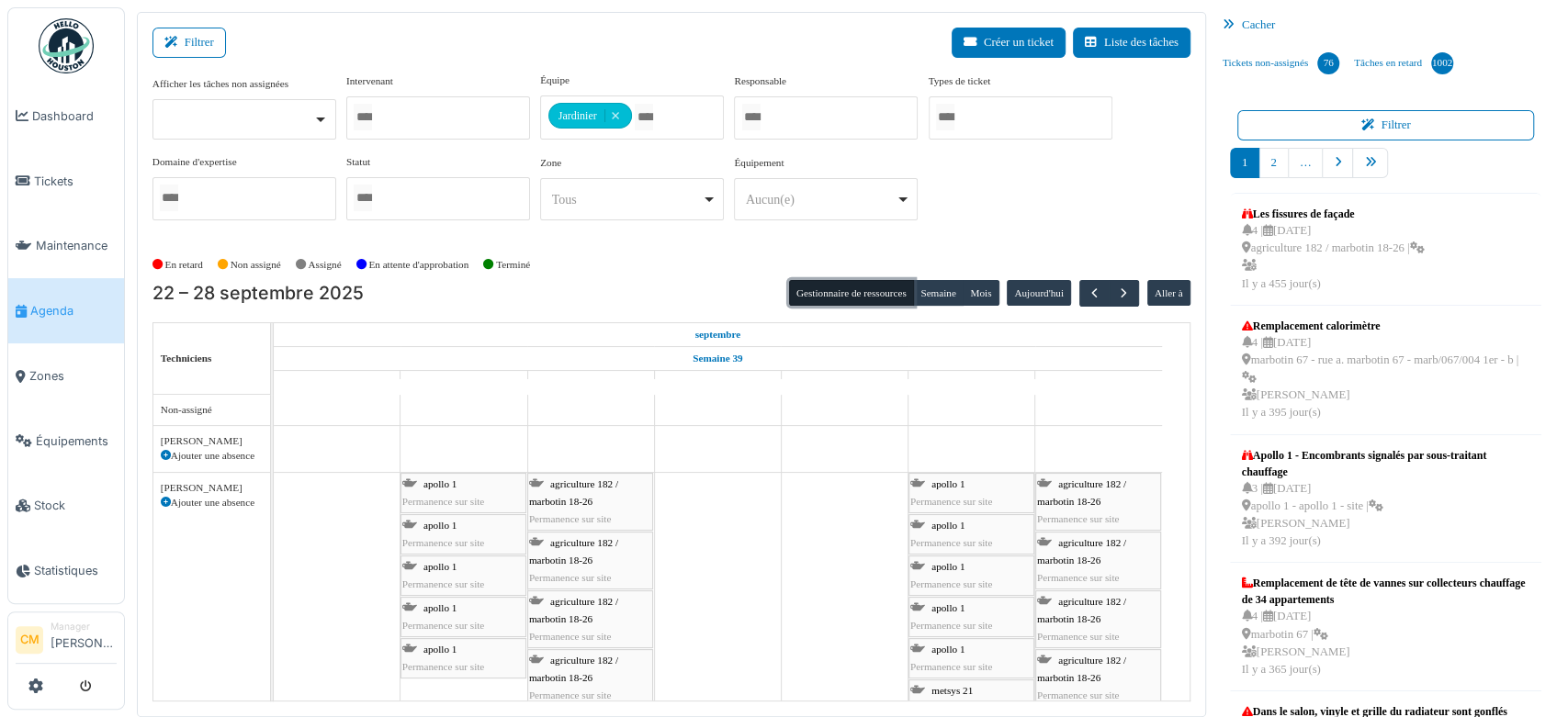
scroll to position [15, 0]
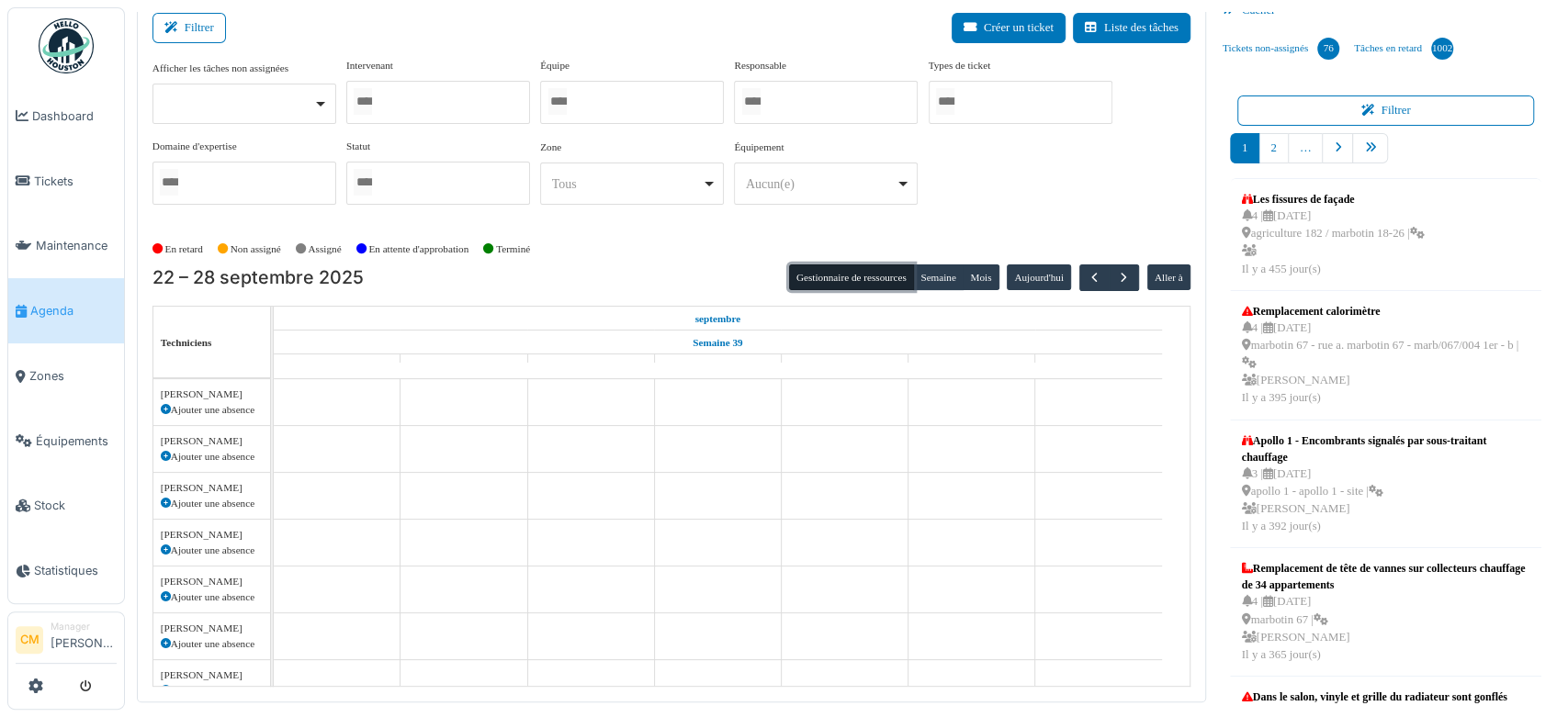
click at [616, 96] on div at bounding box center [631, 102] width 184 height 43
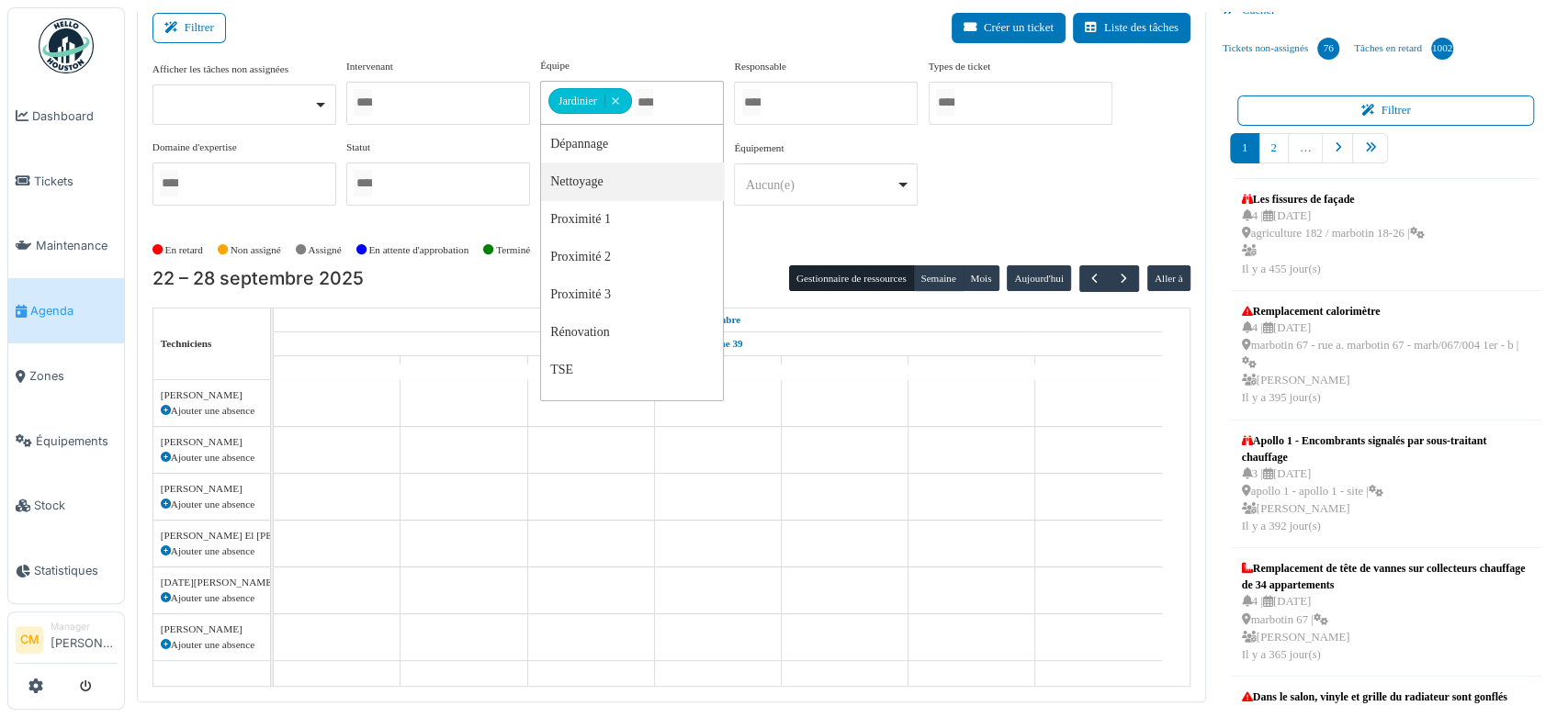
click at [1000, 189] on div "Afficher les tâches non assignées Oui Non Intervenant Abdelkader Ouriachi Abdel…" at bounding box center [671, 139] width 1037 height 163
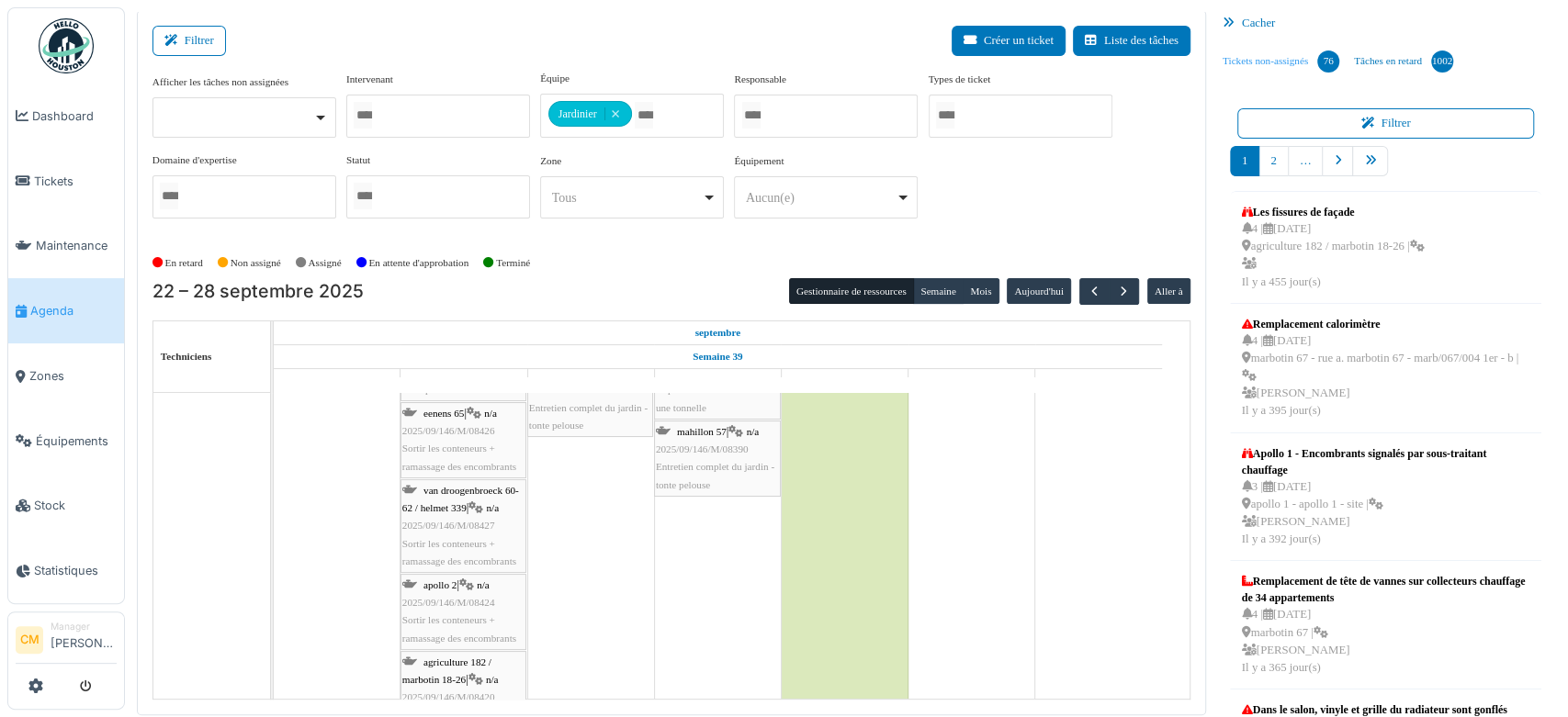
scroll to position [0, 0]
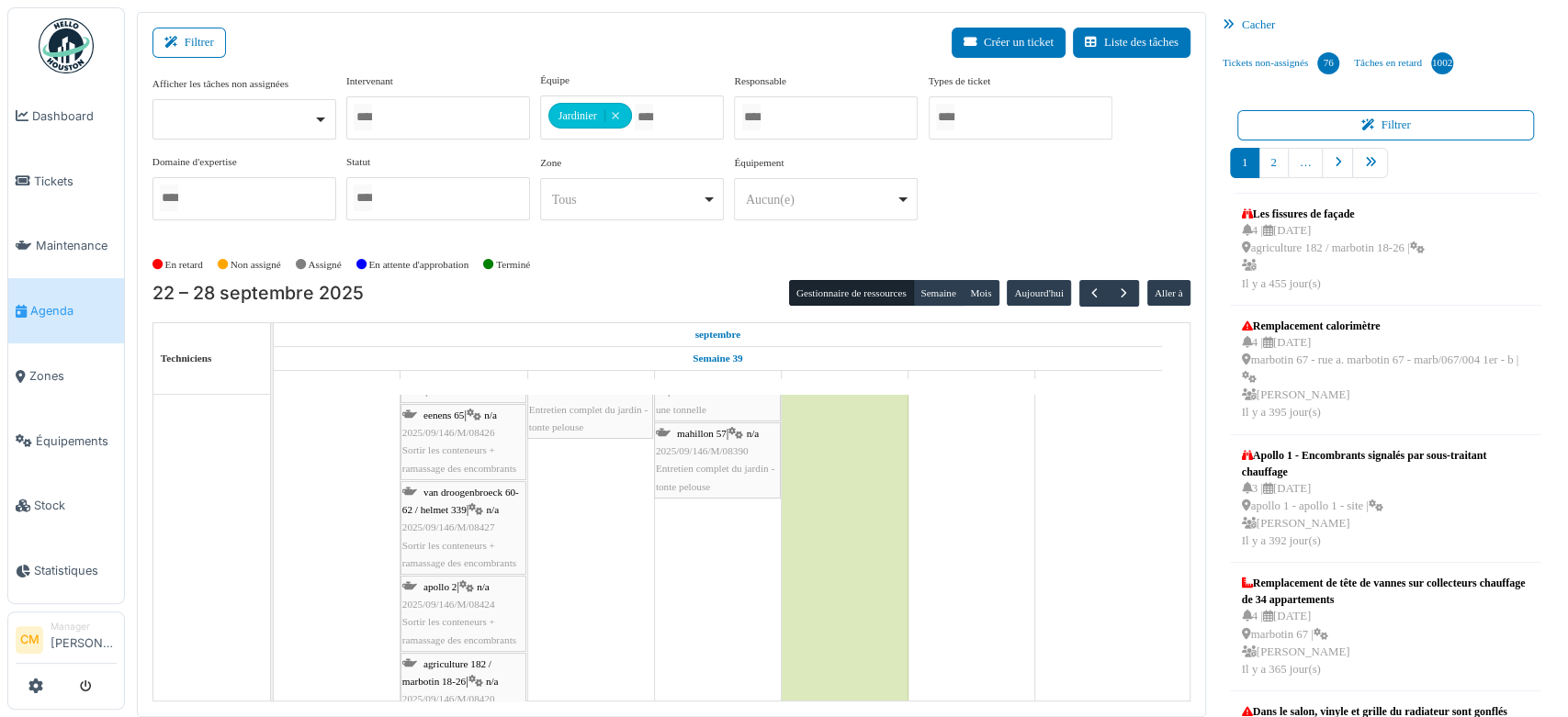
click at [1222, 26] on icon at bounding box center [1231, 25] width 19 height 12
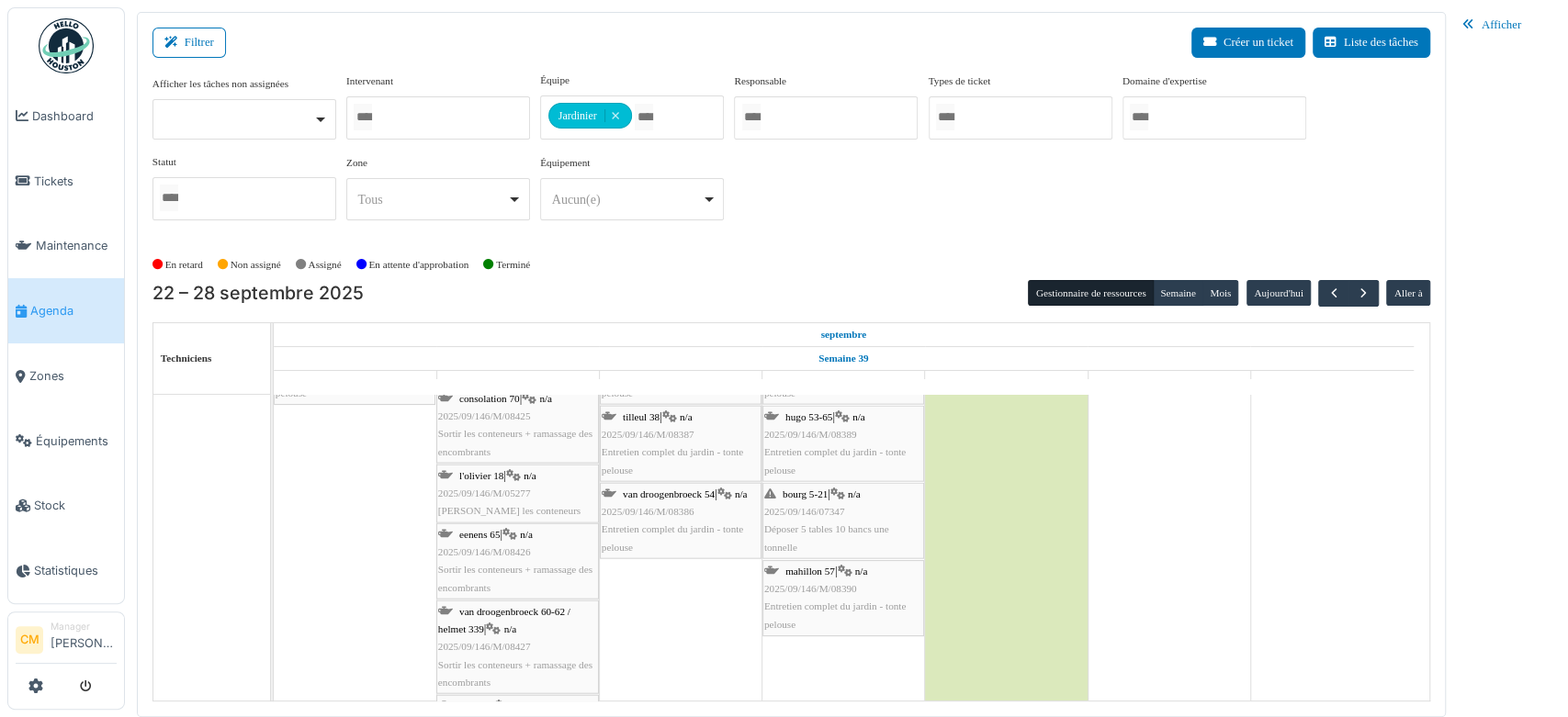
click at [804, 527] on span "Déposer 5 tables 10 bancs une tonnelle" at bounding box center [826, 538] width 125 height 29
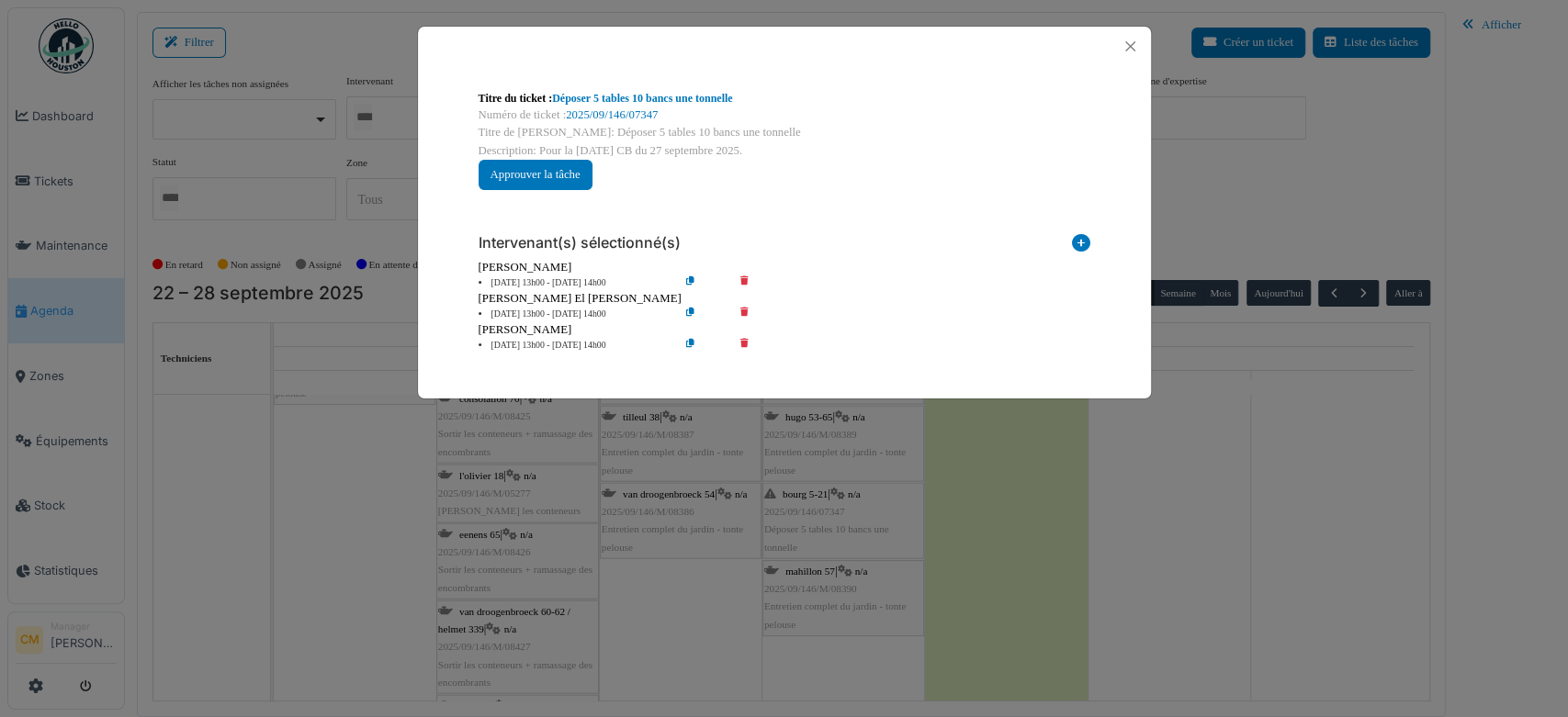
click at [746, 310] on icon at bounding box center [757, 314] width 52 height 14
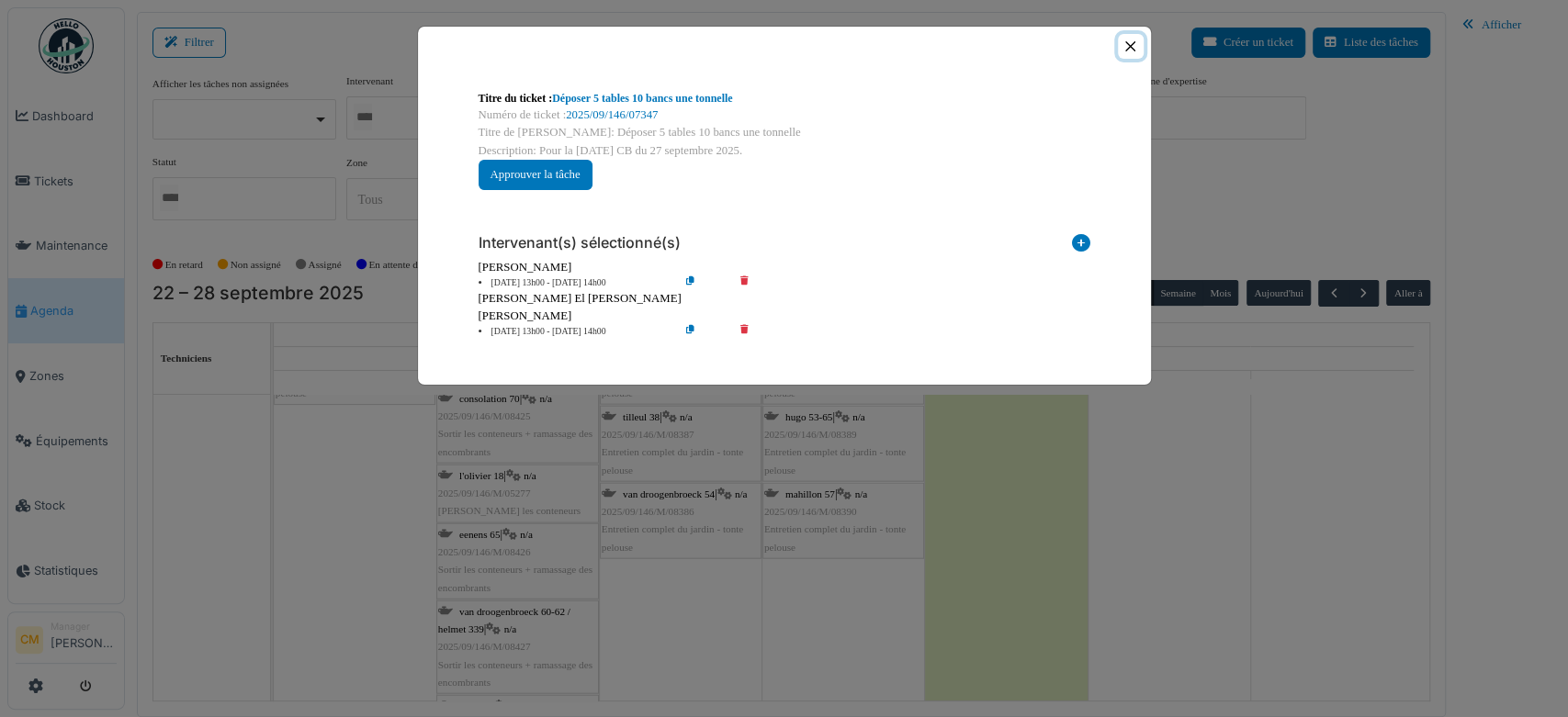
click at [1131, 48] on button "Close" at bounding box center [1129, 46] width 25 height 25
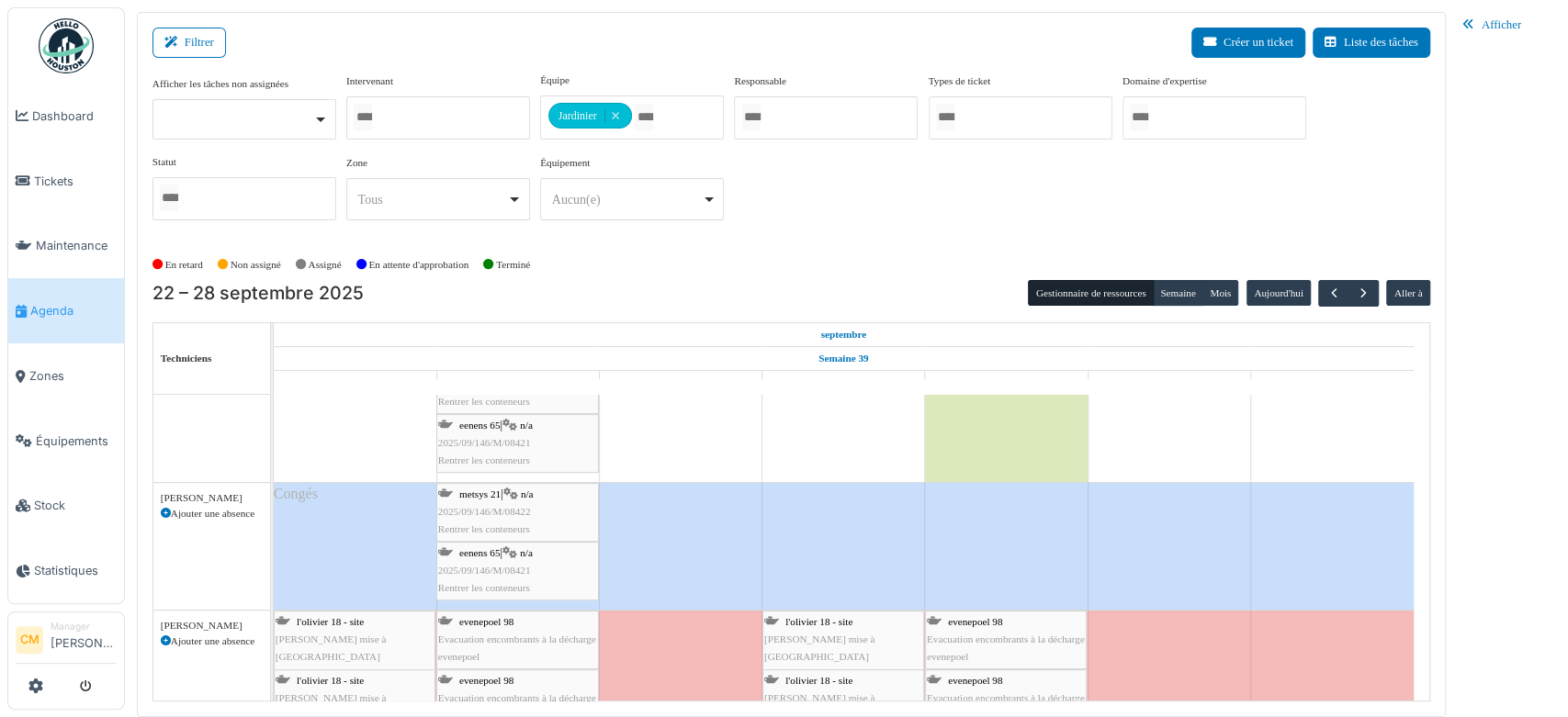
click at [490, 527] on span "Rentrer les conteneurs" at bounding box center [484, 529] width 92 height 11
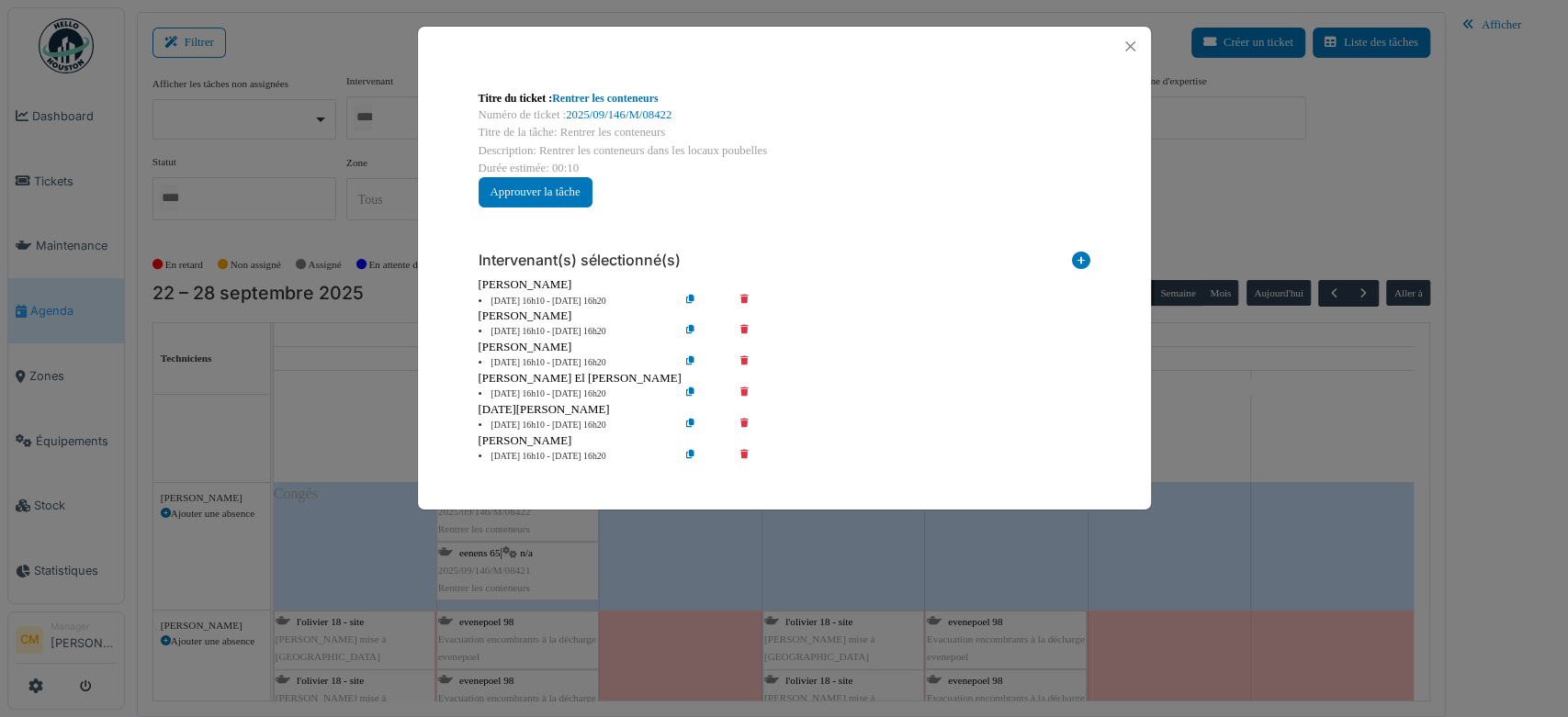
click at [743, 325] on icon at bounding box center [757, 332] width 52 height 14
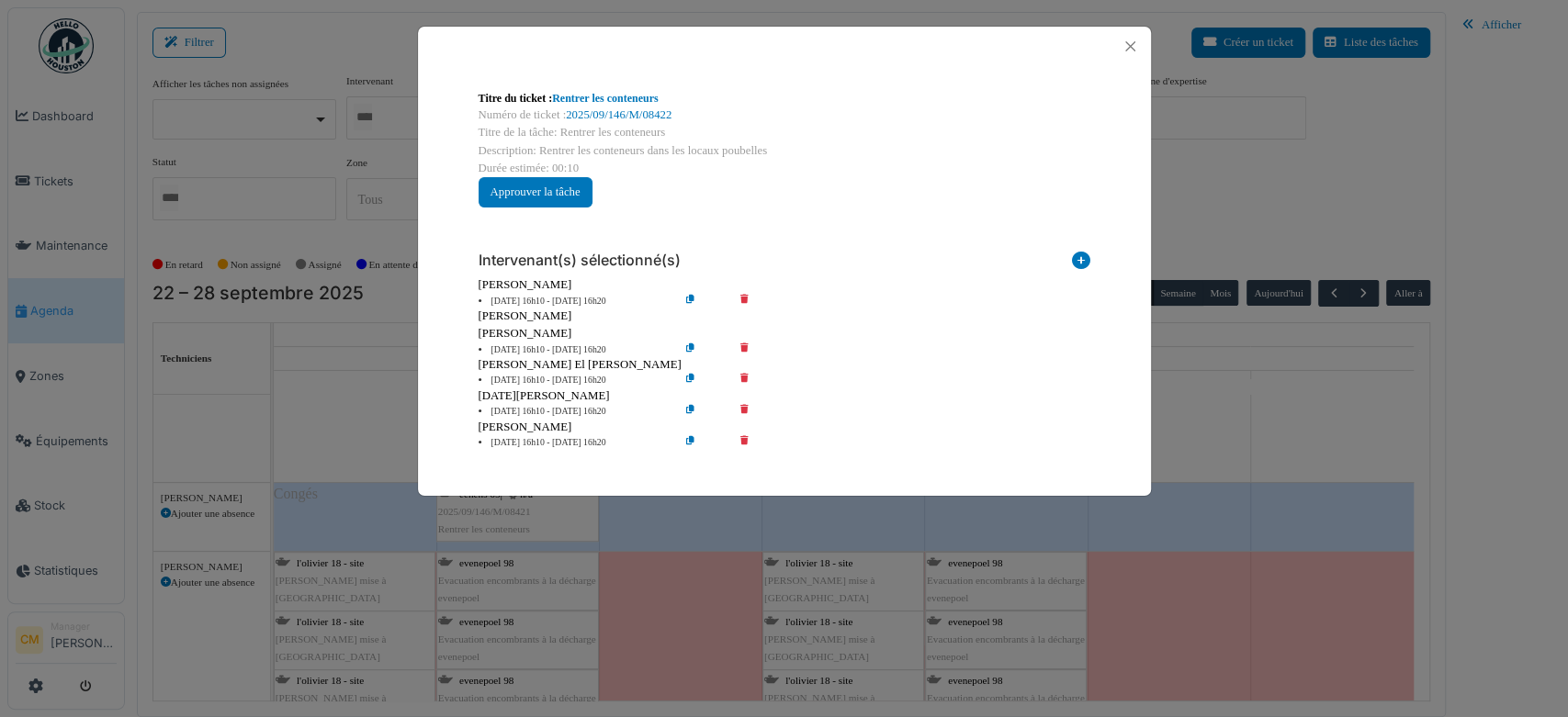
click at [740, 350] on icon at bounding box center [757, 350] width 52 height 14
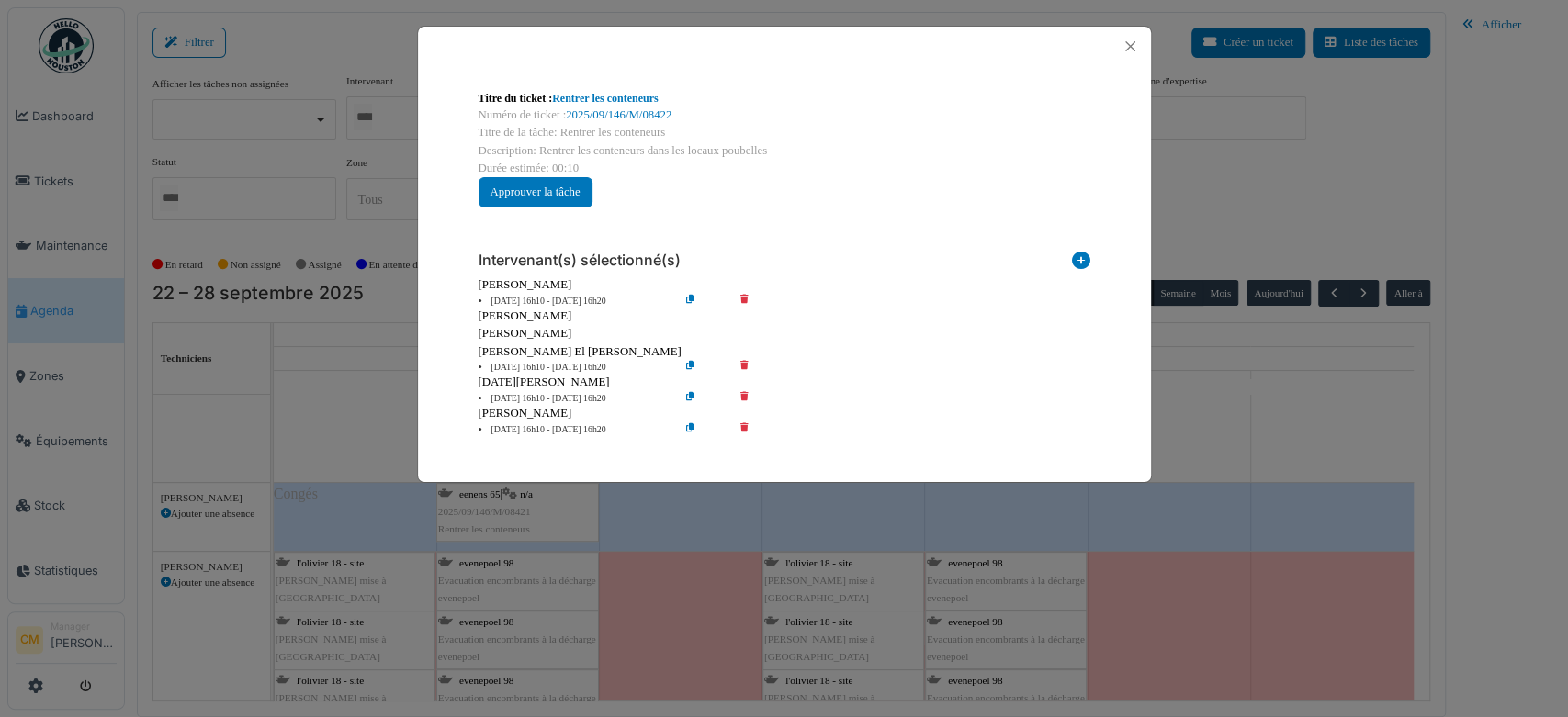
click at [744, 364] on icon at bounding box center [757, 368] width 52 height 14
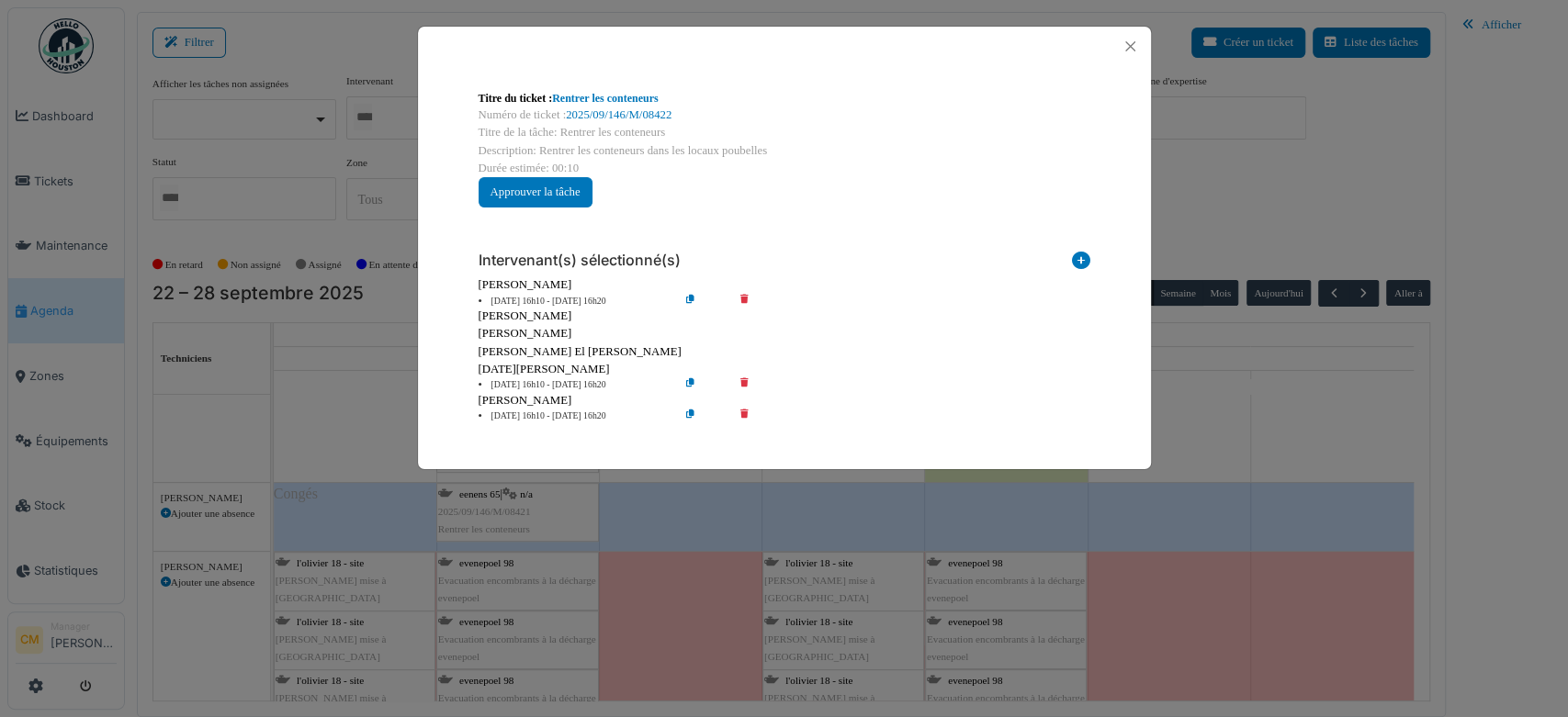
click at [742, 384] on icon at bounding box center [757, 385] width 52 height 14
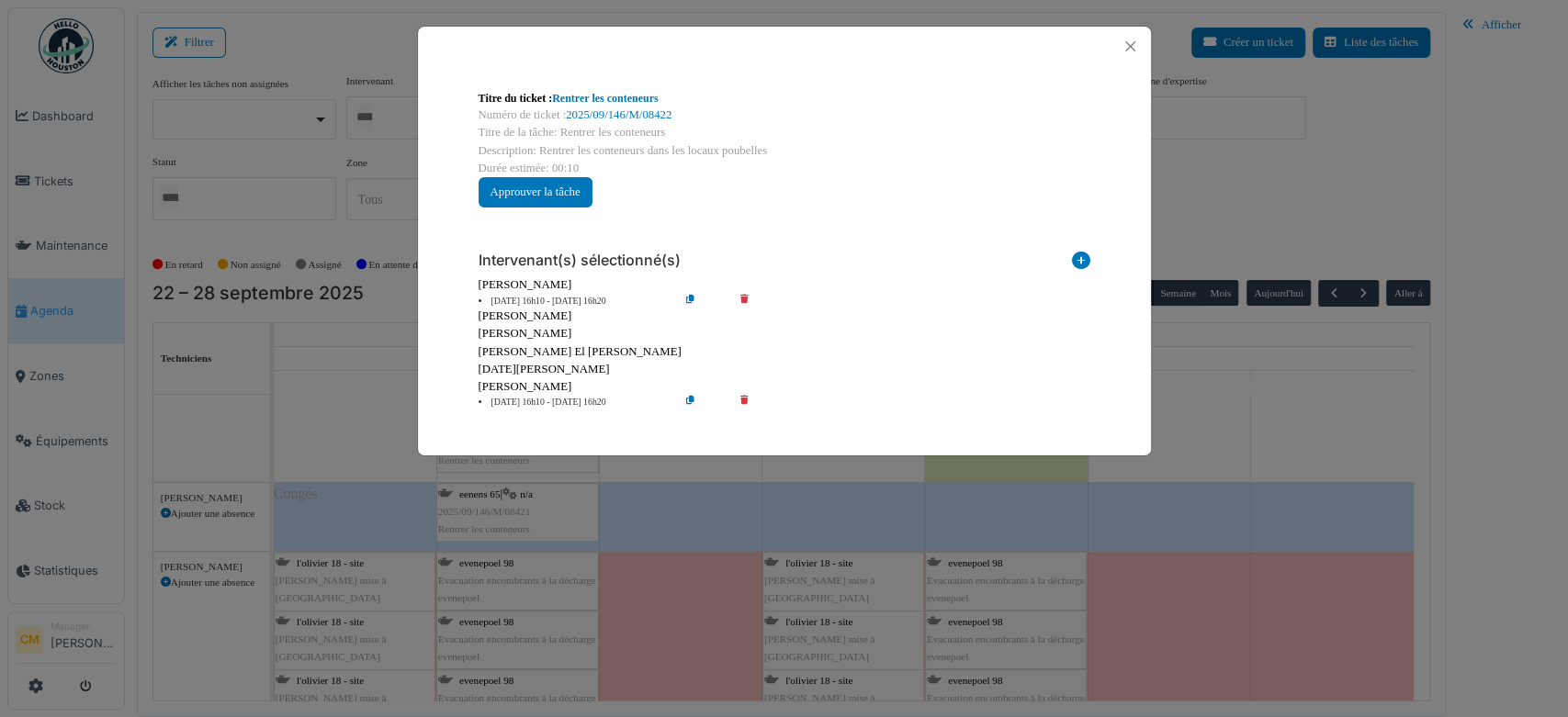
click at [742, 399] on icon at bounding box center [757, 403] width 52 height 14
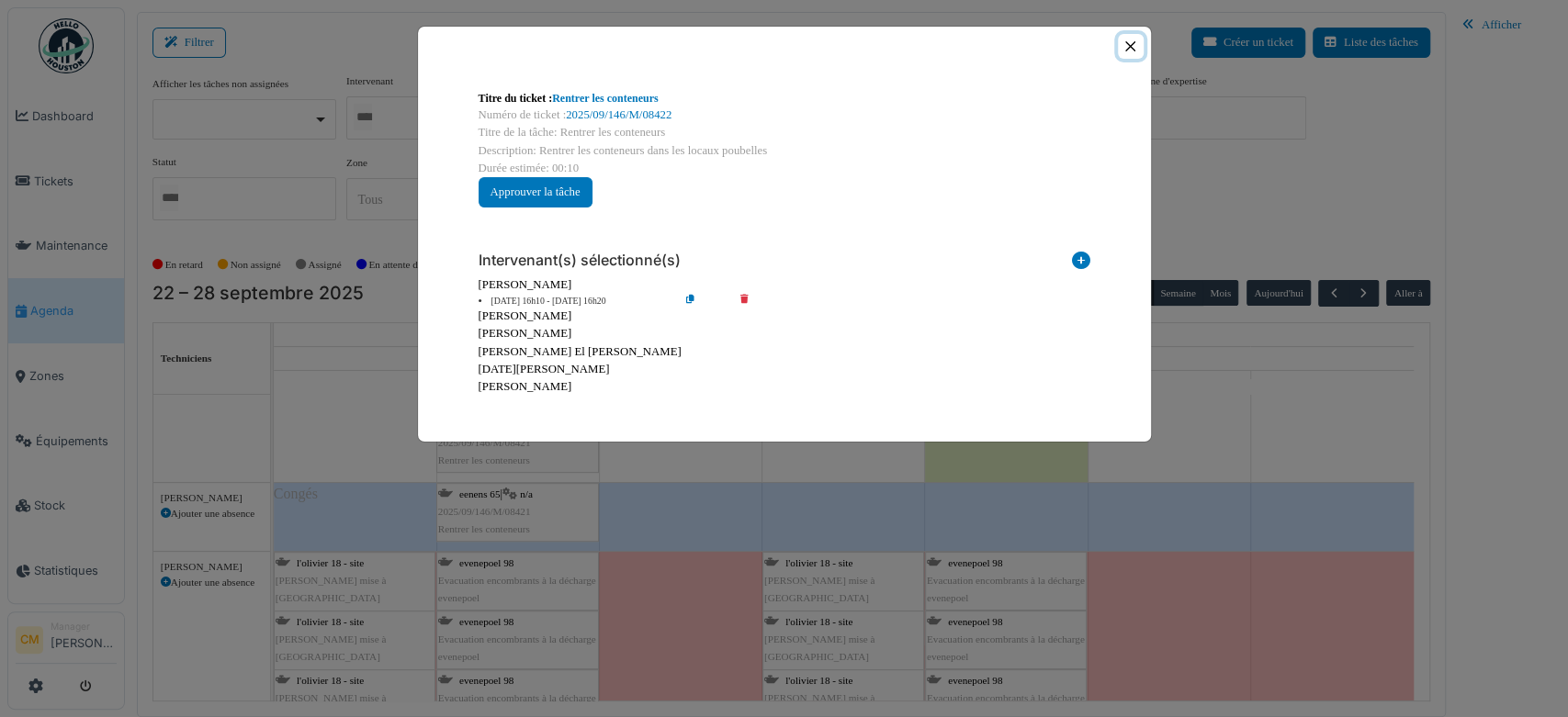
click at [1124, 41] on button "Close" at bounding box center [1129, 46] width 25 height 25
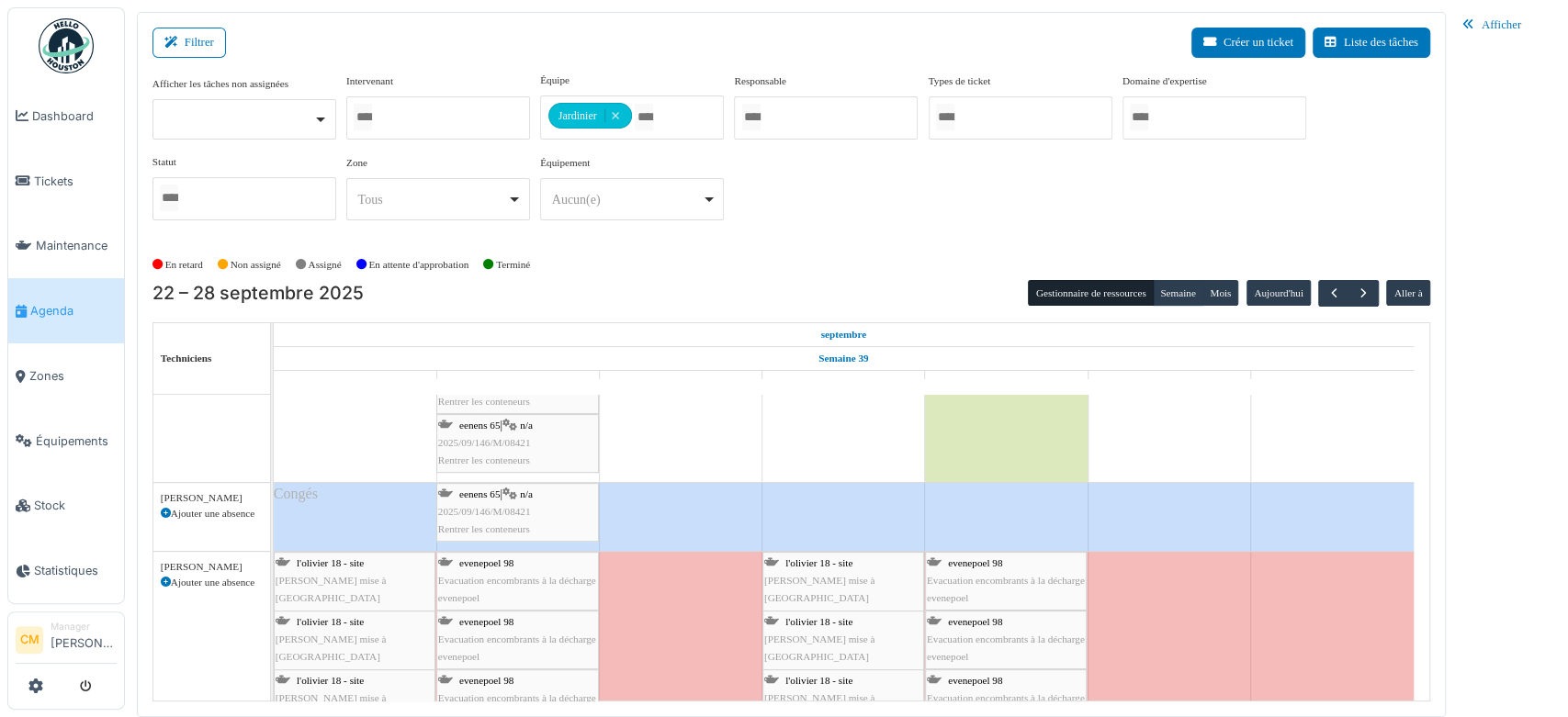
click at [479, 528] on span "Rentrer les conteneurs" at bounding box center [484, 529] width 92 height 11
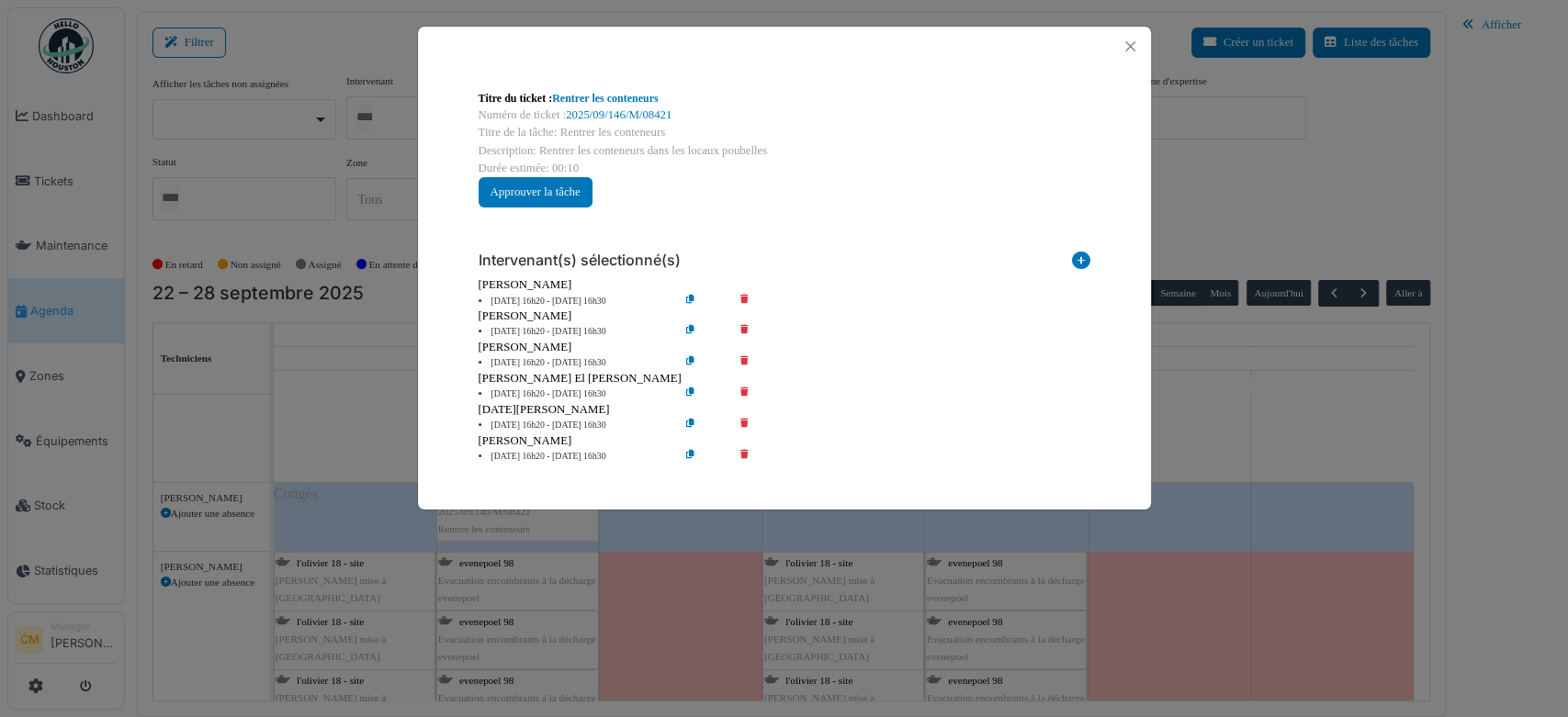
click at [747, 330] on icon at bounding box center [757, 332] width 52 height 14
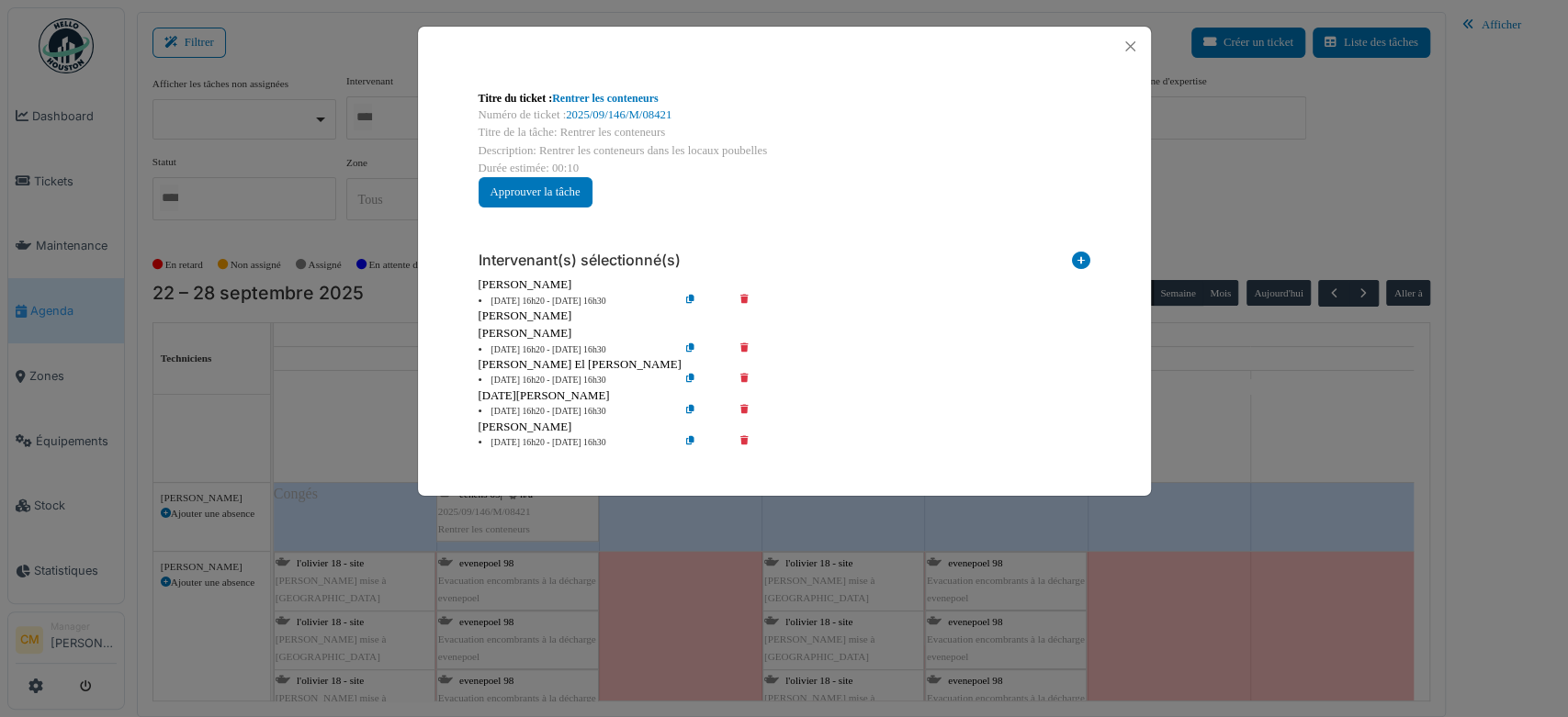
click at [746, 347] on icon at bounding box center [757, 350] width 52 height 14
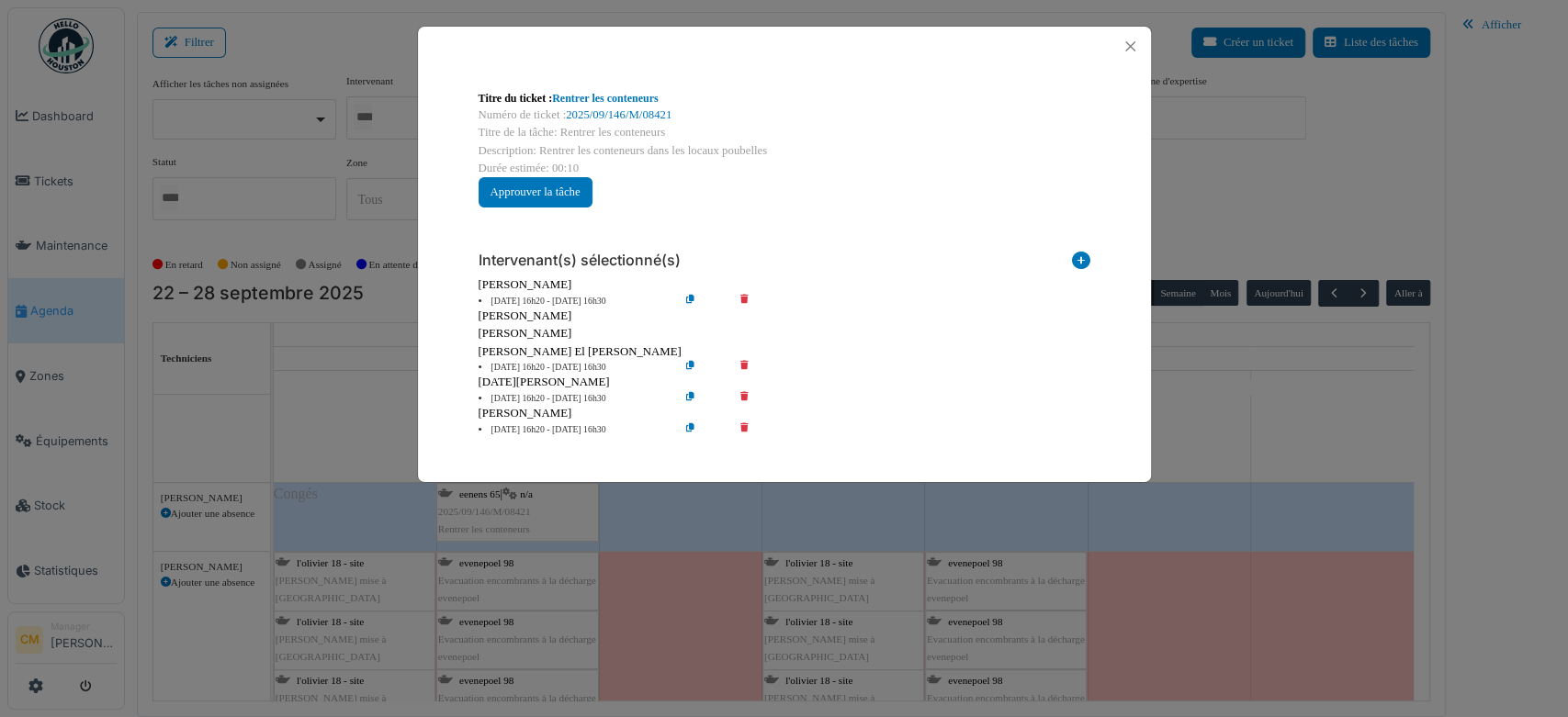
click at [740, 364] on icon at bounding box center [757, 368] width 52 height 14
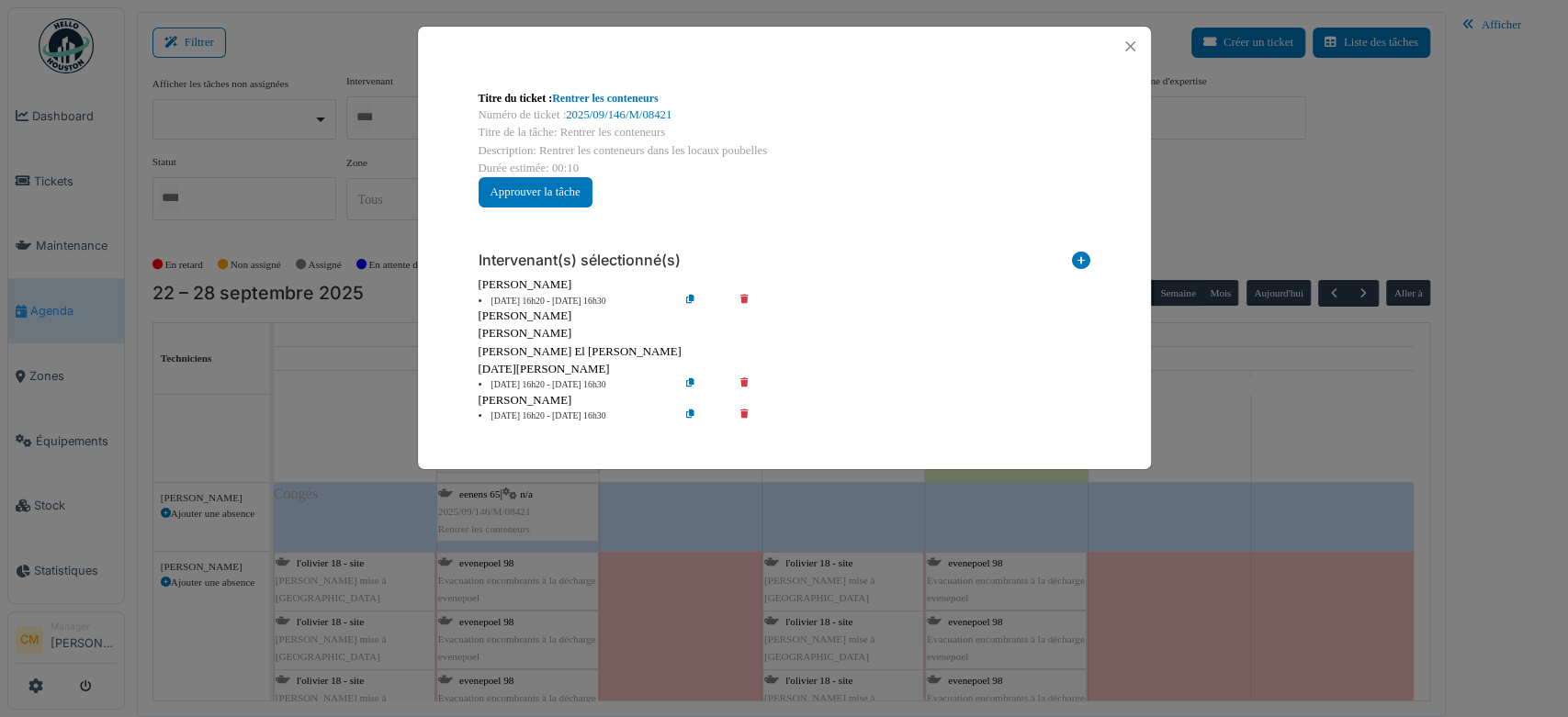
click at [743, 383] on icon at bounding box center [757, 385] width 52 height 14
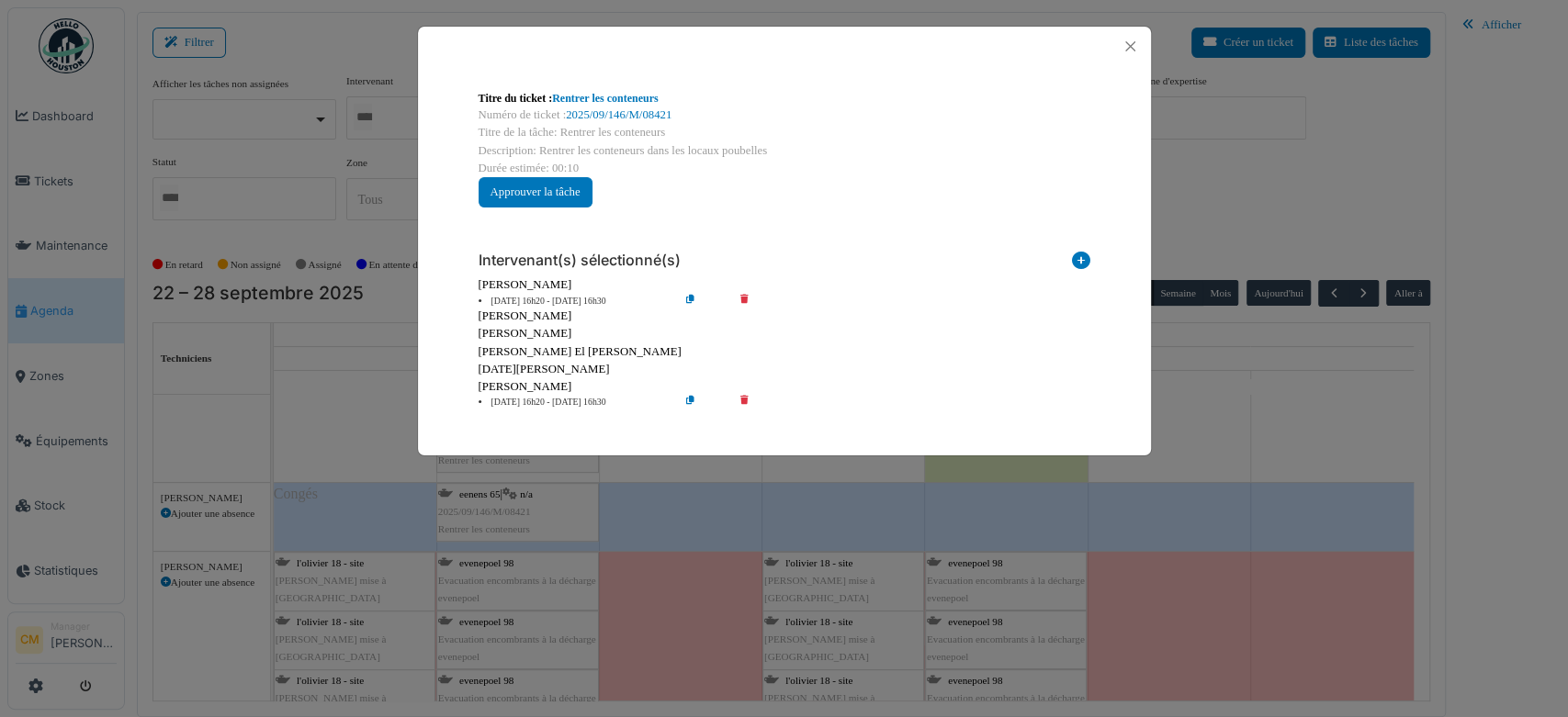
click at [743, 397] on icon at bounding box center [757, 403] width 52 height 14
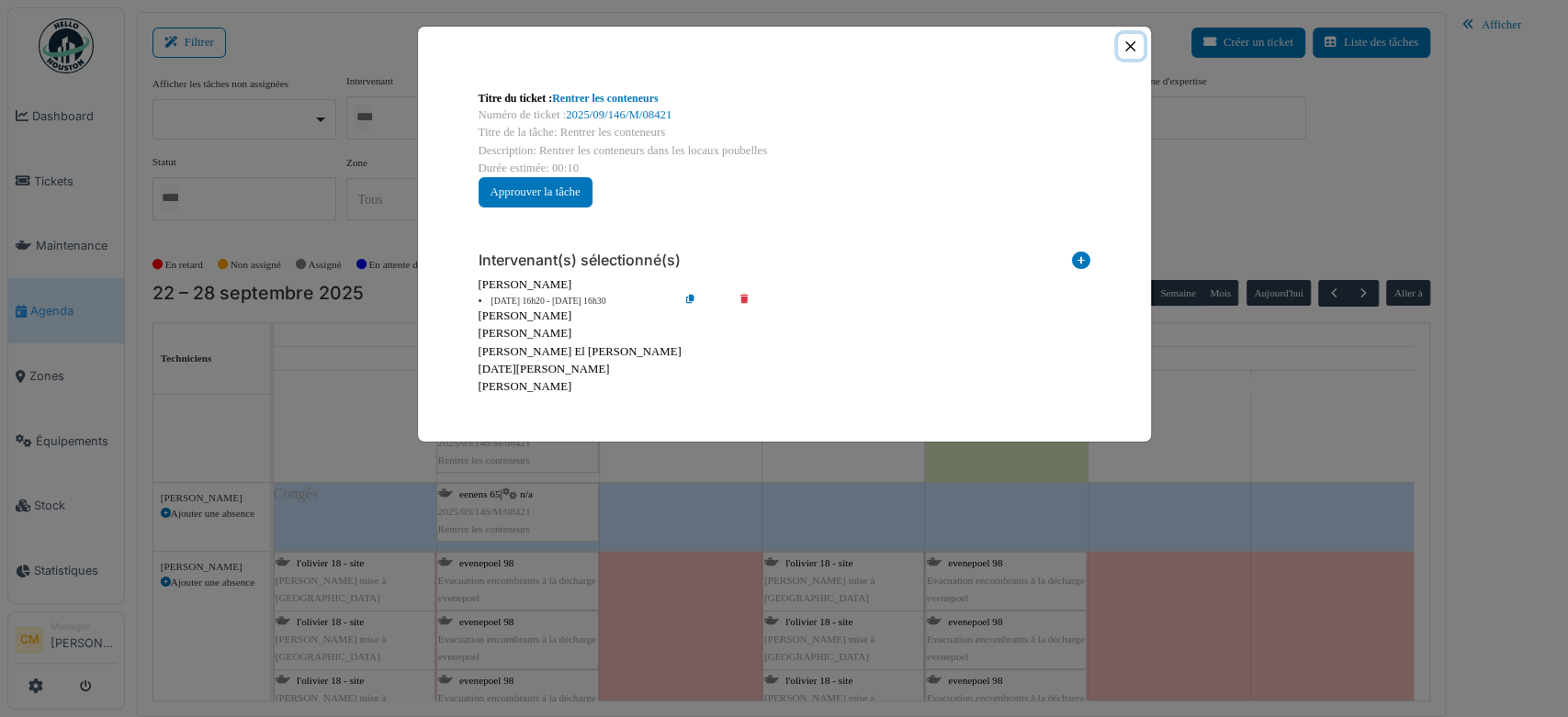
click at [1126, 45] on button "Close" at bounding box center [1129, 46] width 25 height 25
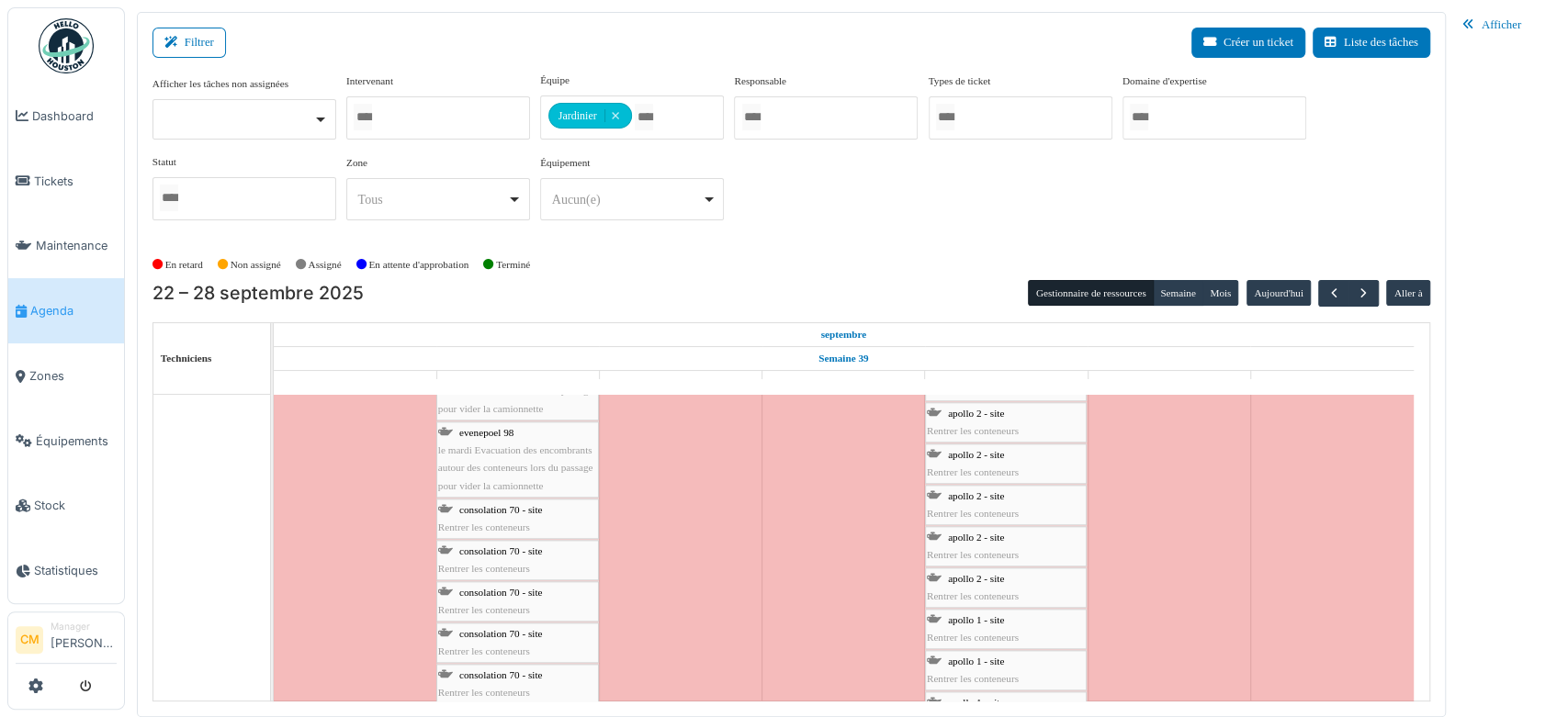
scroll to position [1428, 0]
click at [496, 518] on span "Rentrer les conteneurs" at bounding box center [484, 523] width 92 height 11
click at [443, 522] on span "Rentrer les conteneurs" at bounding box center [484, 523] width 92 height 11
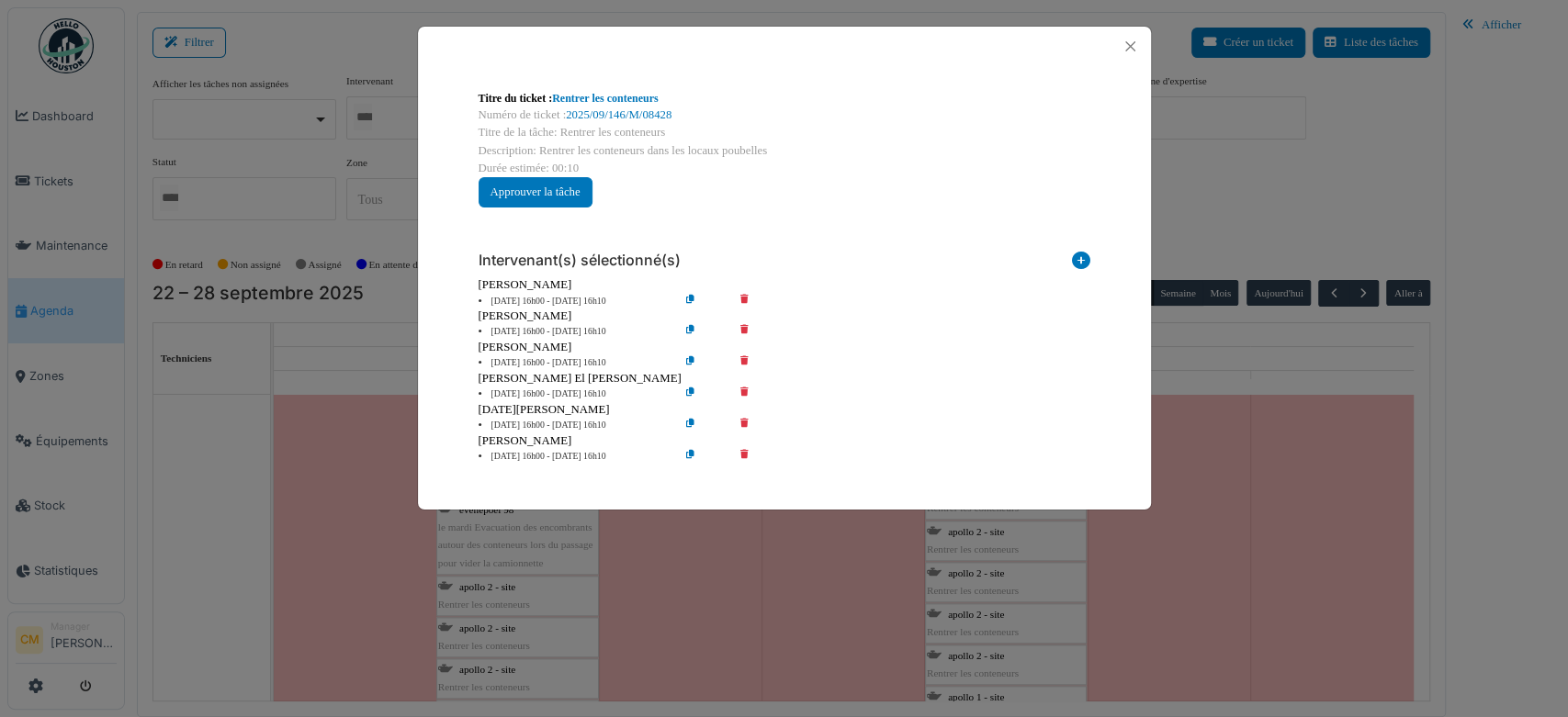
click at [746, 456] on icon at bounding box center [757, 457] width 52 height 14
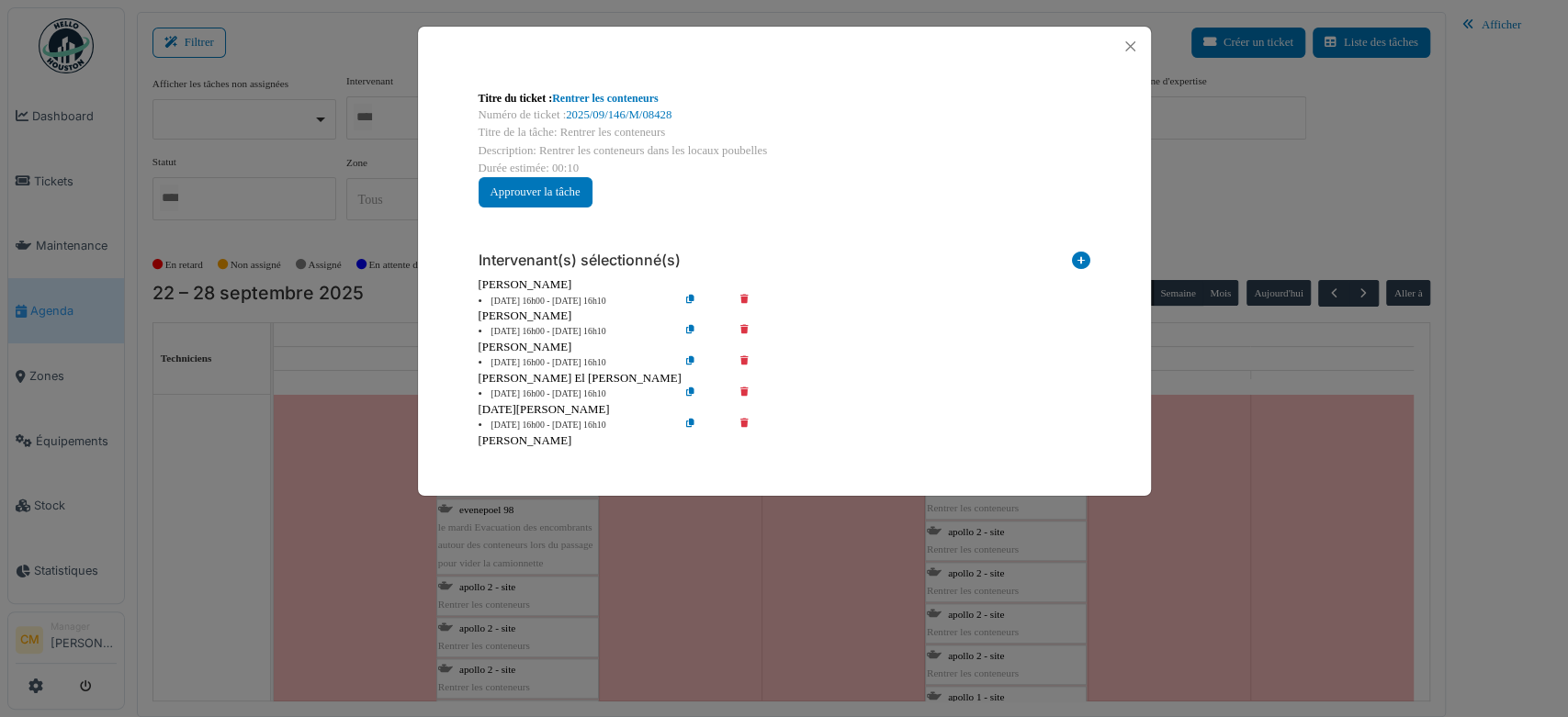
click at [743, 428] on icon at bounding box center [757, 426] width 52 height 14
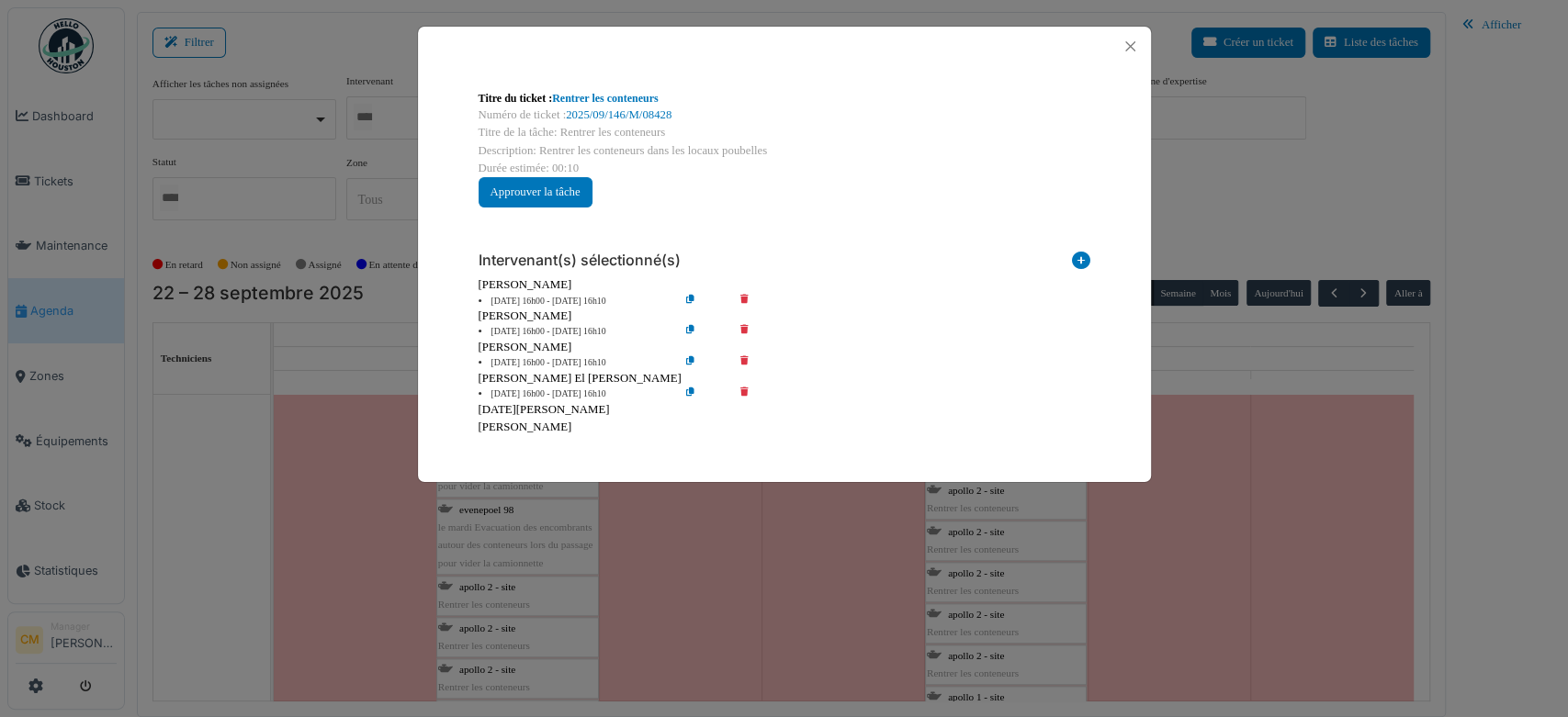
click at [741, 389] on icon at bounding box center [757, 395] width 52 height 14
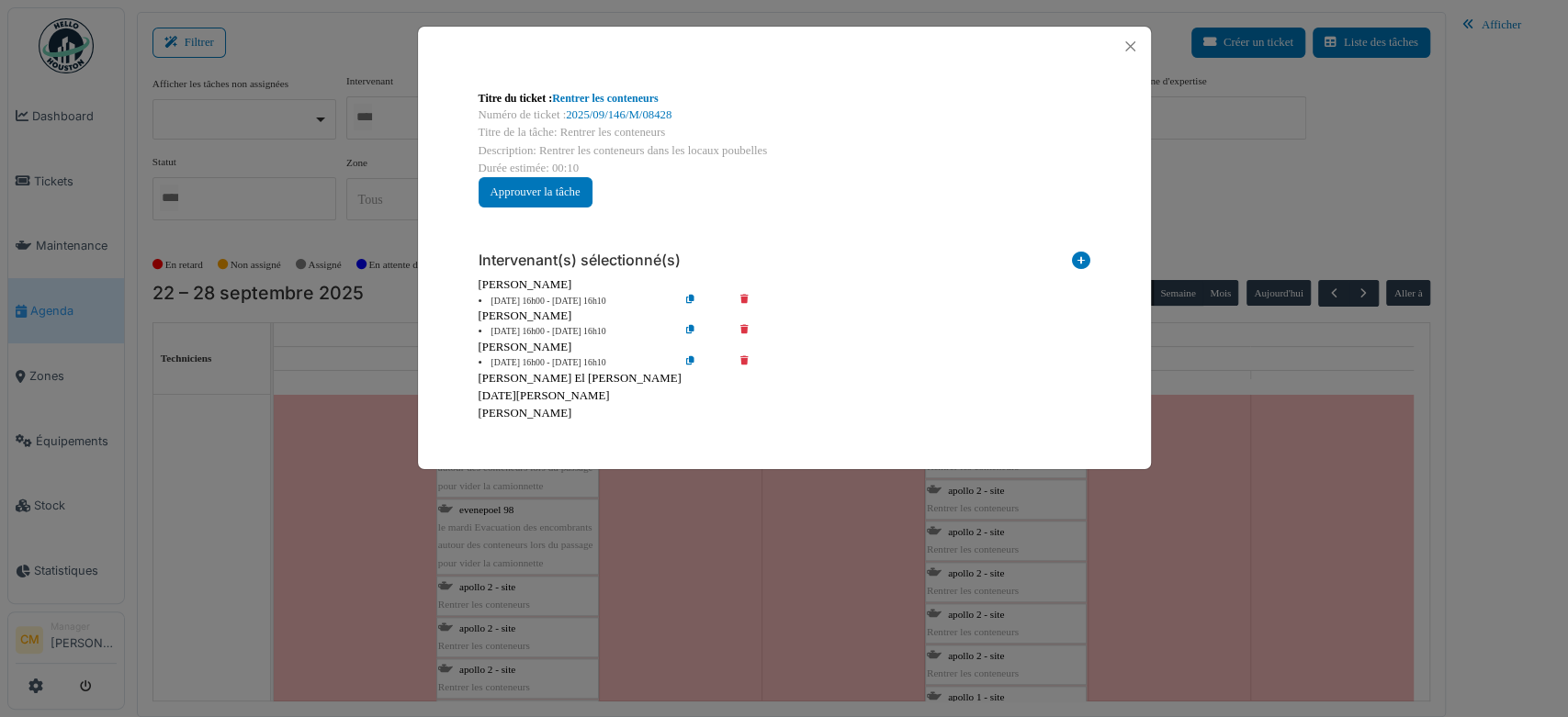
click at [743, 365] on icon at bounding box center [757, 363] width 52 height 14
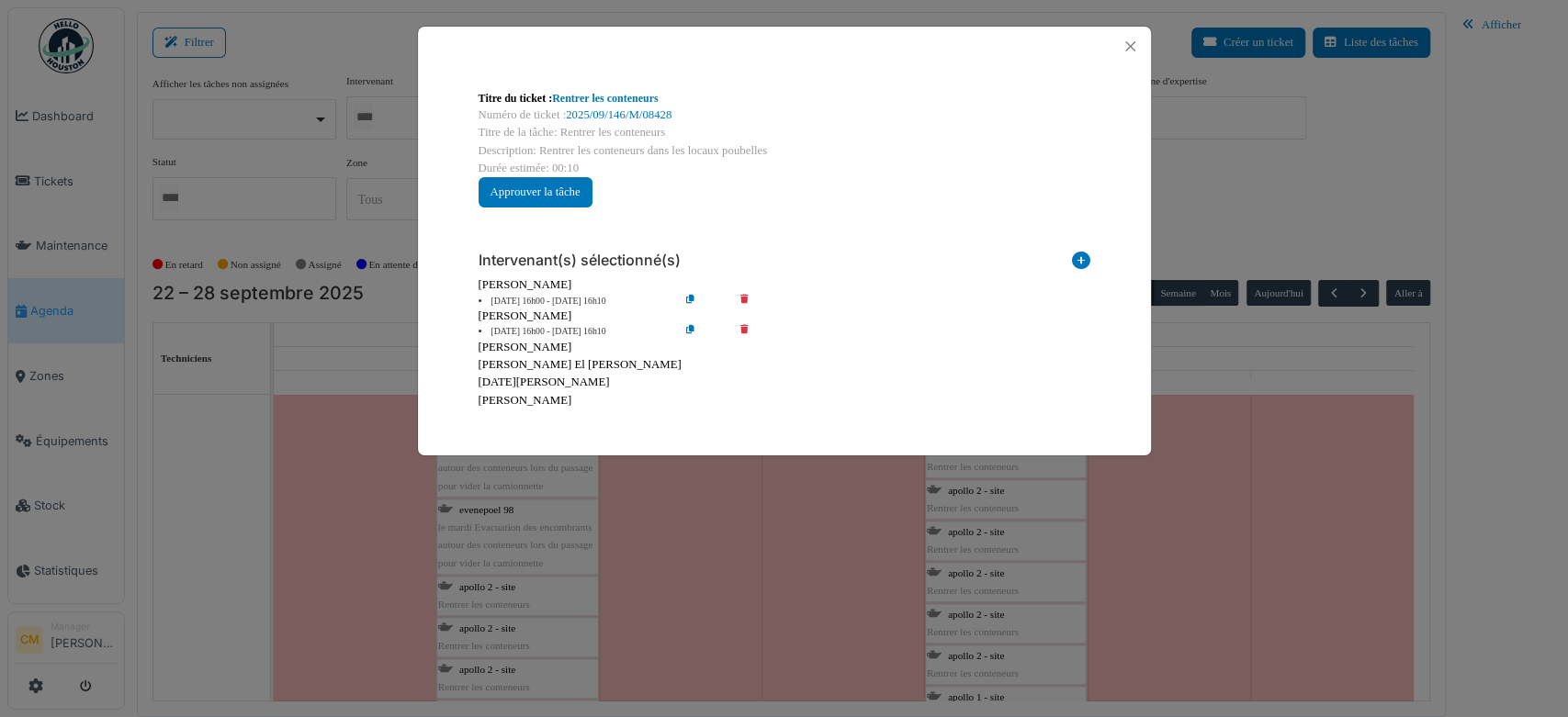
click at [743, 329] on icon at bounding box center [757, 332] width 52 height 14
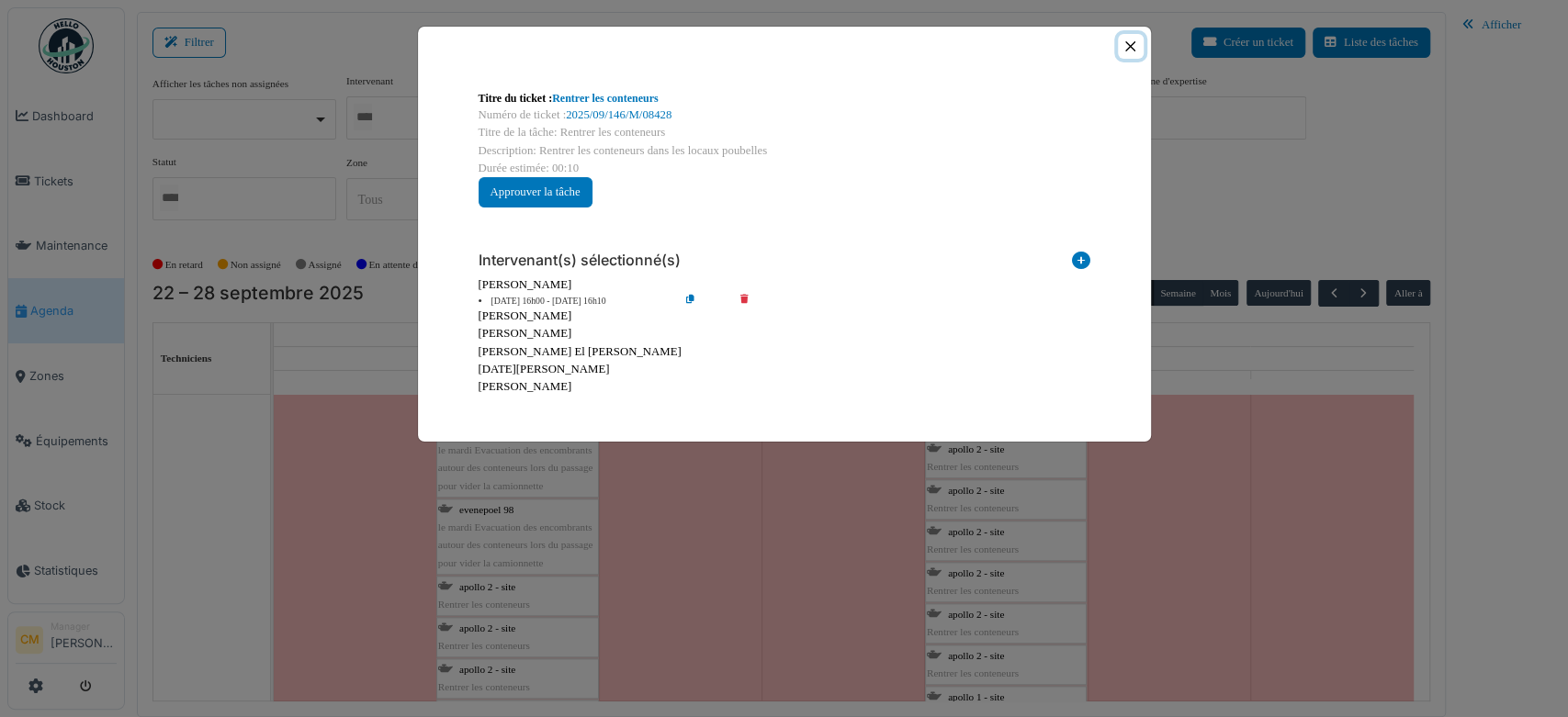
click at [1131, 40] on button "Close" at bounding box center [1129, 46] width 25 height 25
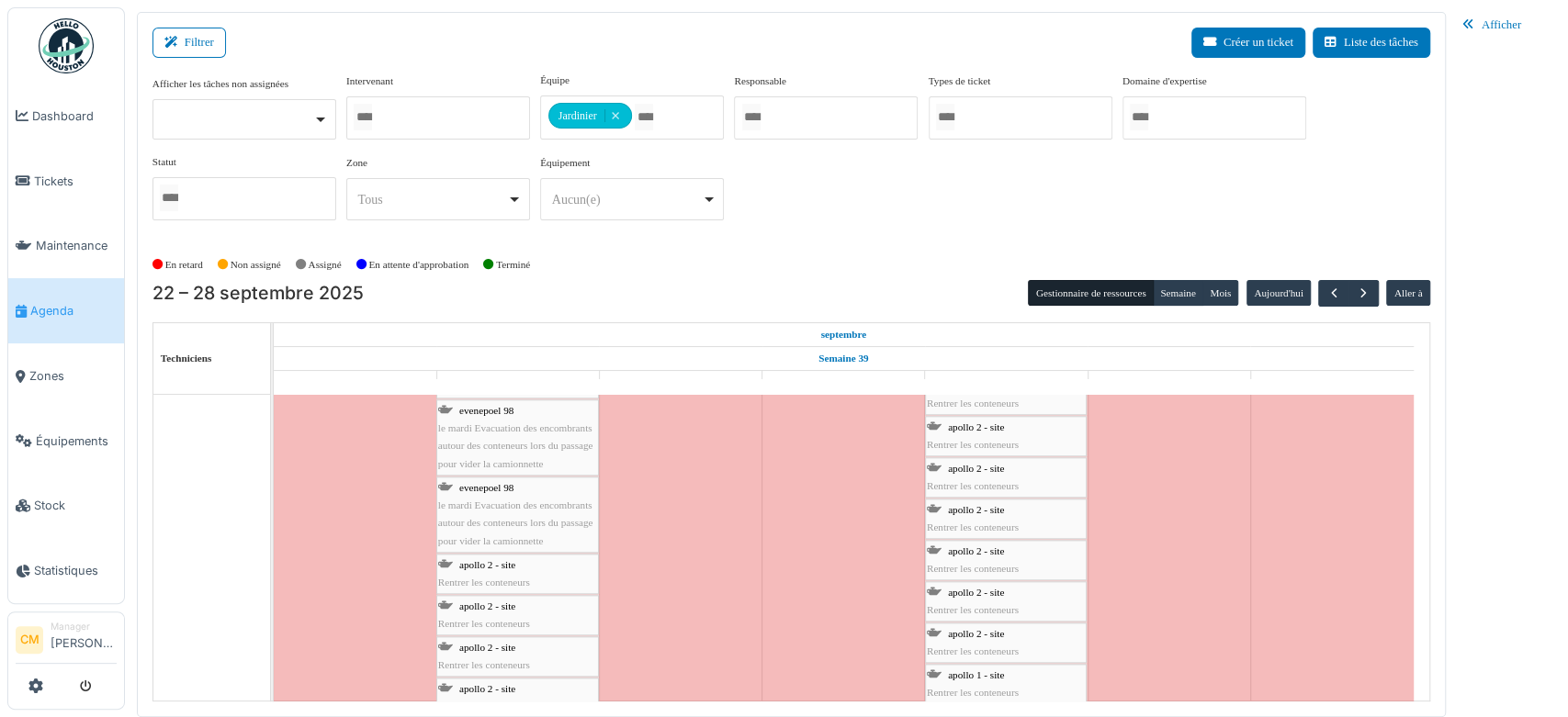
click at [509, 579] on span "Rentrer les conteneurs" at bounding box center [484, 581] width 92 height 11
click at [469, 559] on span "apollo 2 - site" at bounding box center [487, 564] width 56 height 11
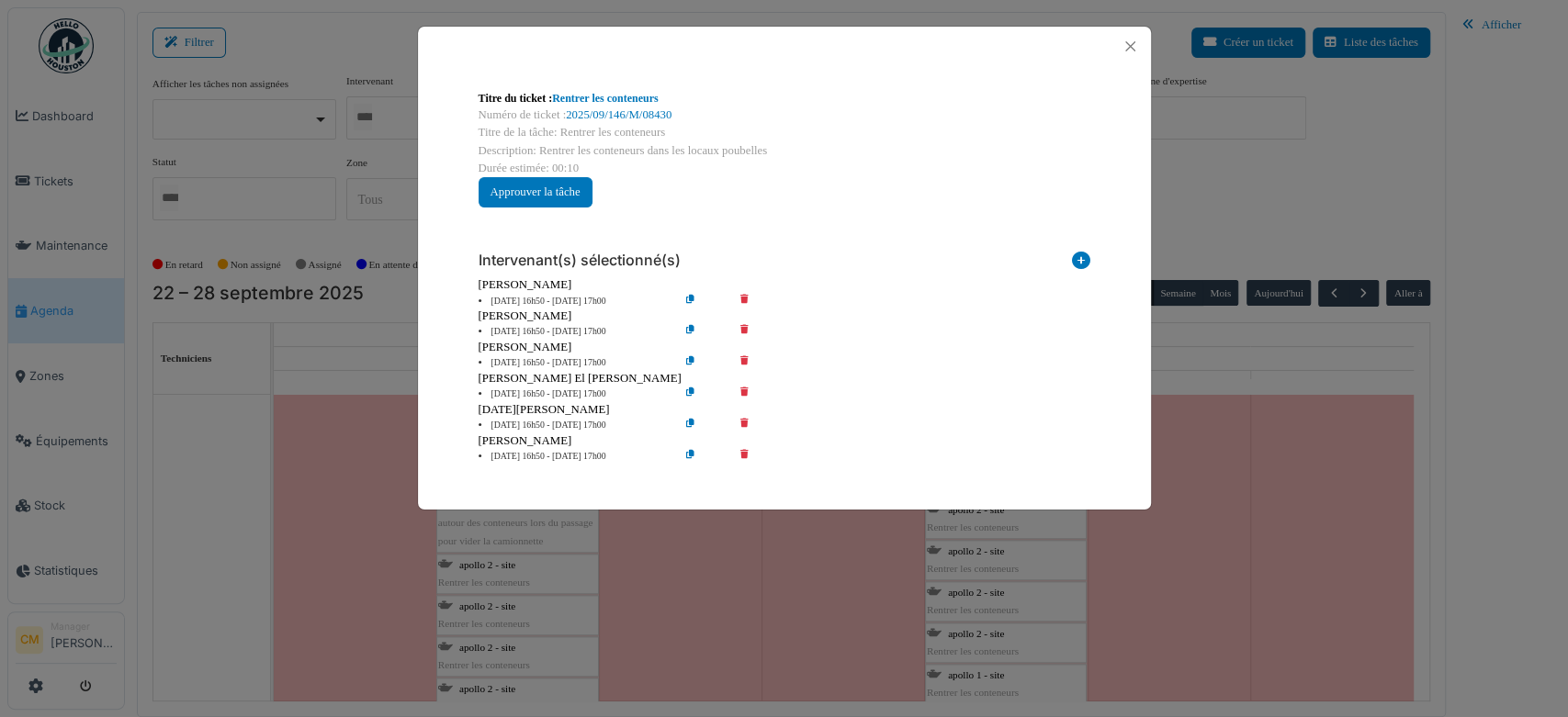
click at [742, 456] on icon at bounding box center [757, 457] width 52 height 14
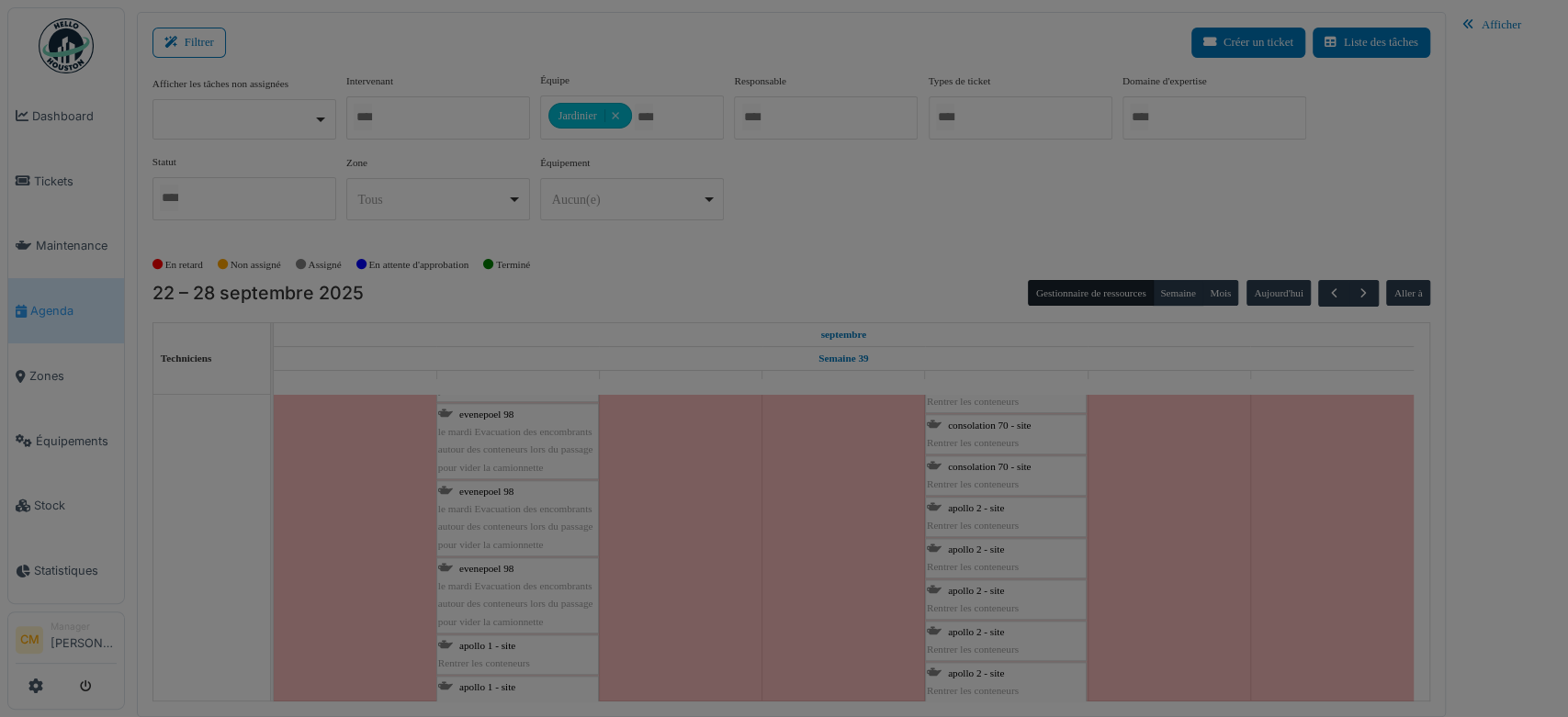
click at [745, 387] on icon at bounding box center [757, 380] width 52 height 14
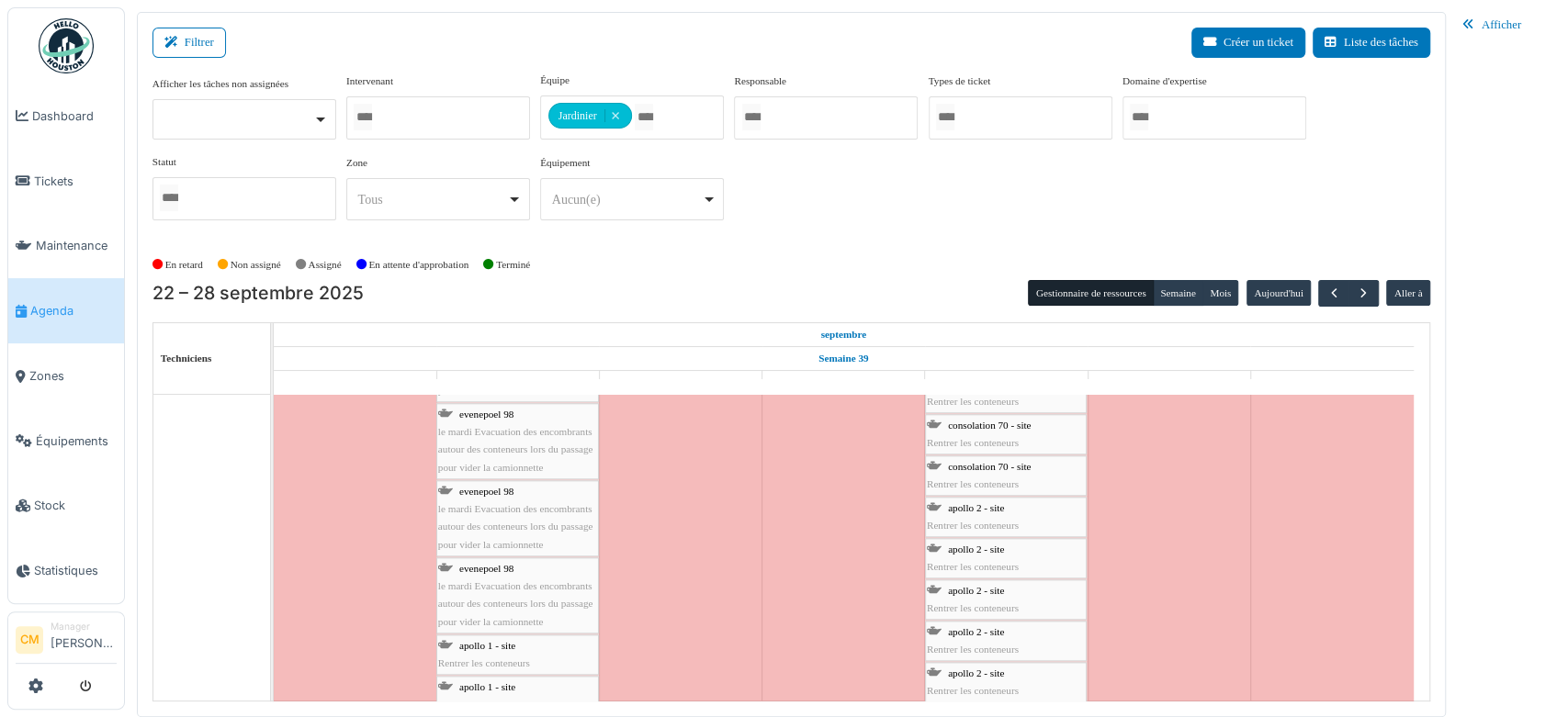
scroll to position [1631, 0]
click at [496, 455] on span "Rentrer les conteneurs" at bounding box center [484, 459] width 92 height 11
click at [489, 439] on span "apollo 1 - site" at bounding box center [487, 441] width 56 height 11
click at [491, 592] on span "Rentrer les conteneurs" at bounding box center [484, 593] width 92 height 11
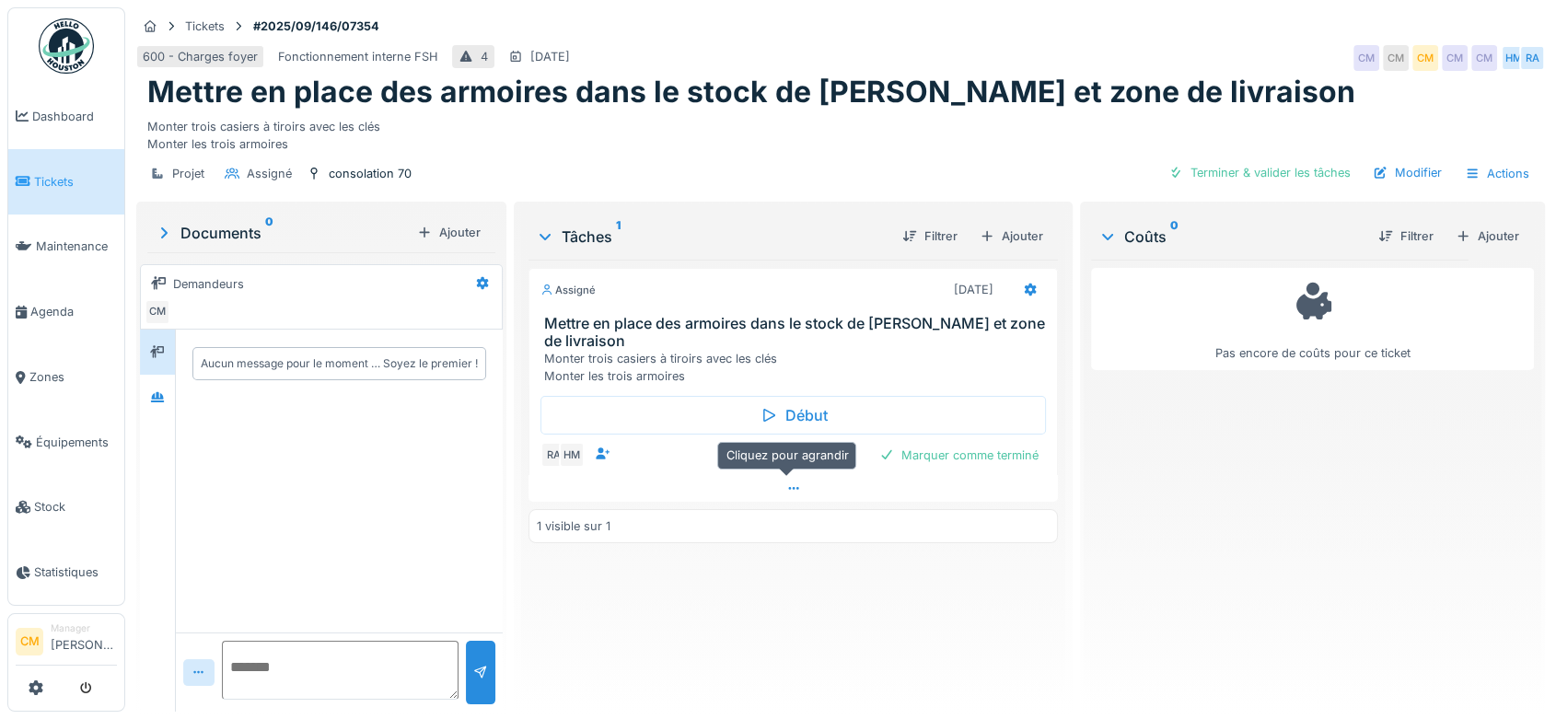
click at [786, 492] on icon at bounding box center [793, 488] width 15 height 12
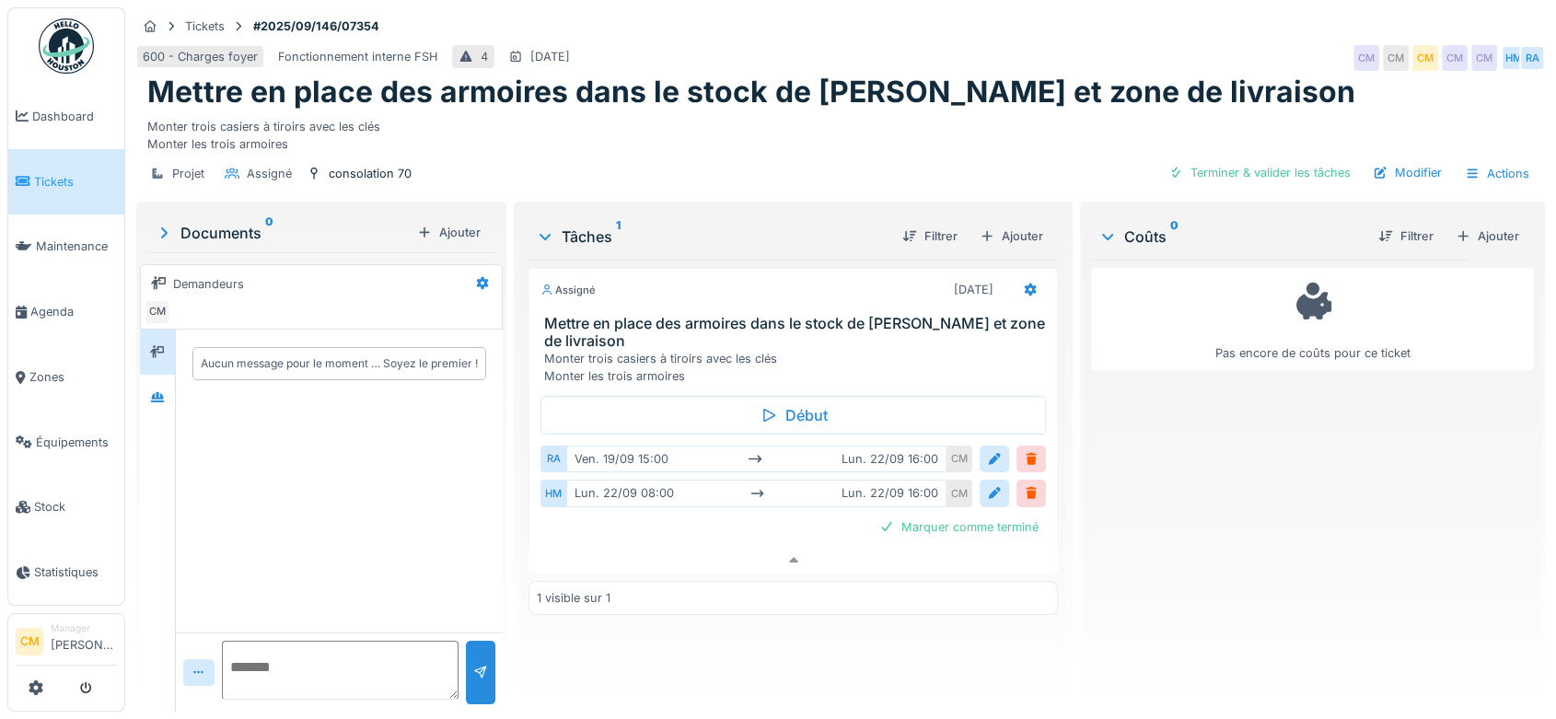
click at [988, 450] on div at bounding box center [994, 458] width 15 height 17
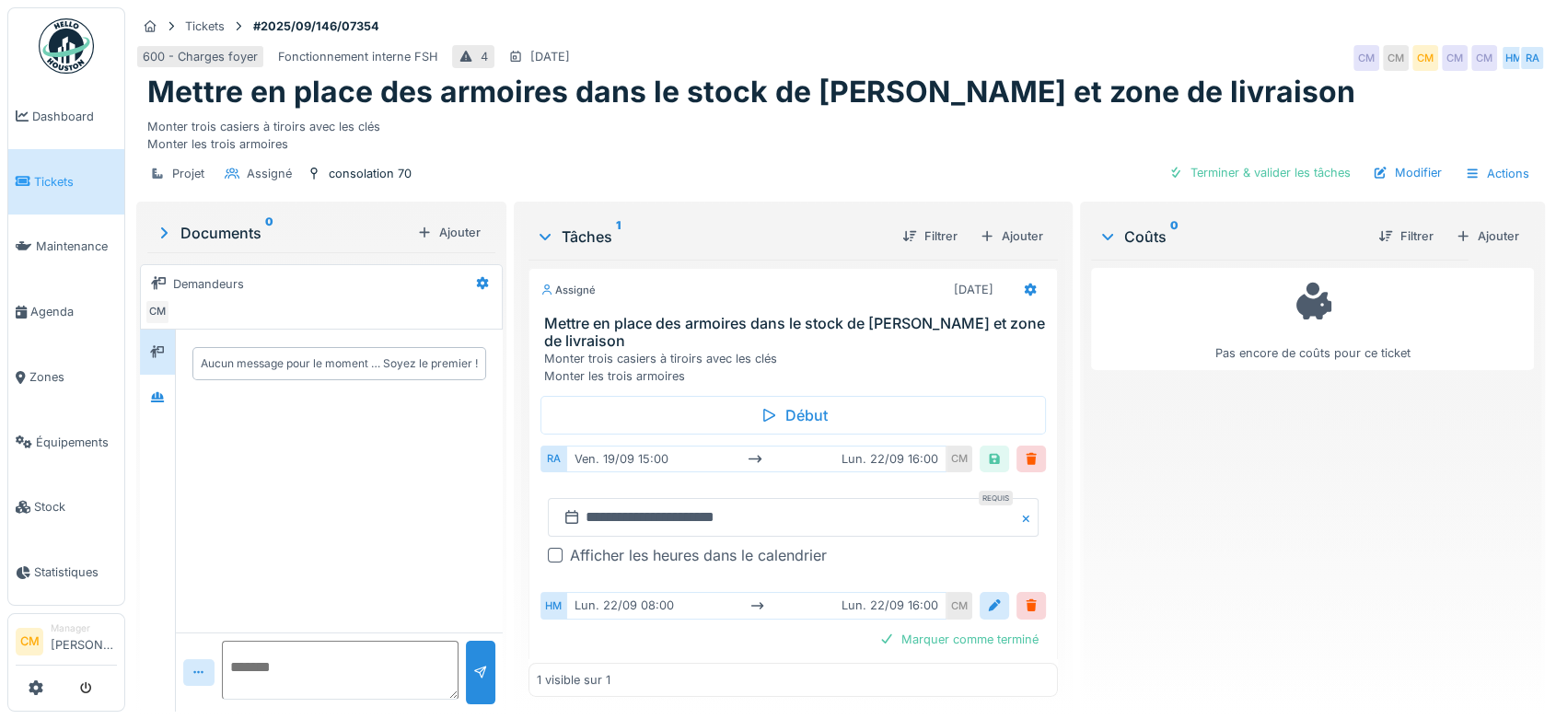
click at [548, 548] on div at bounding box center [555, 555] width 15 height 15
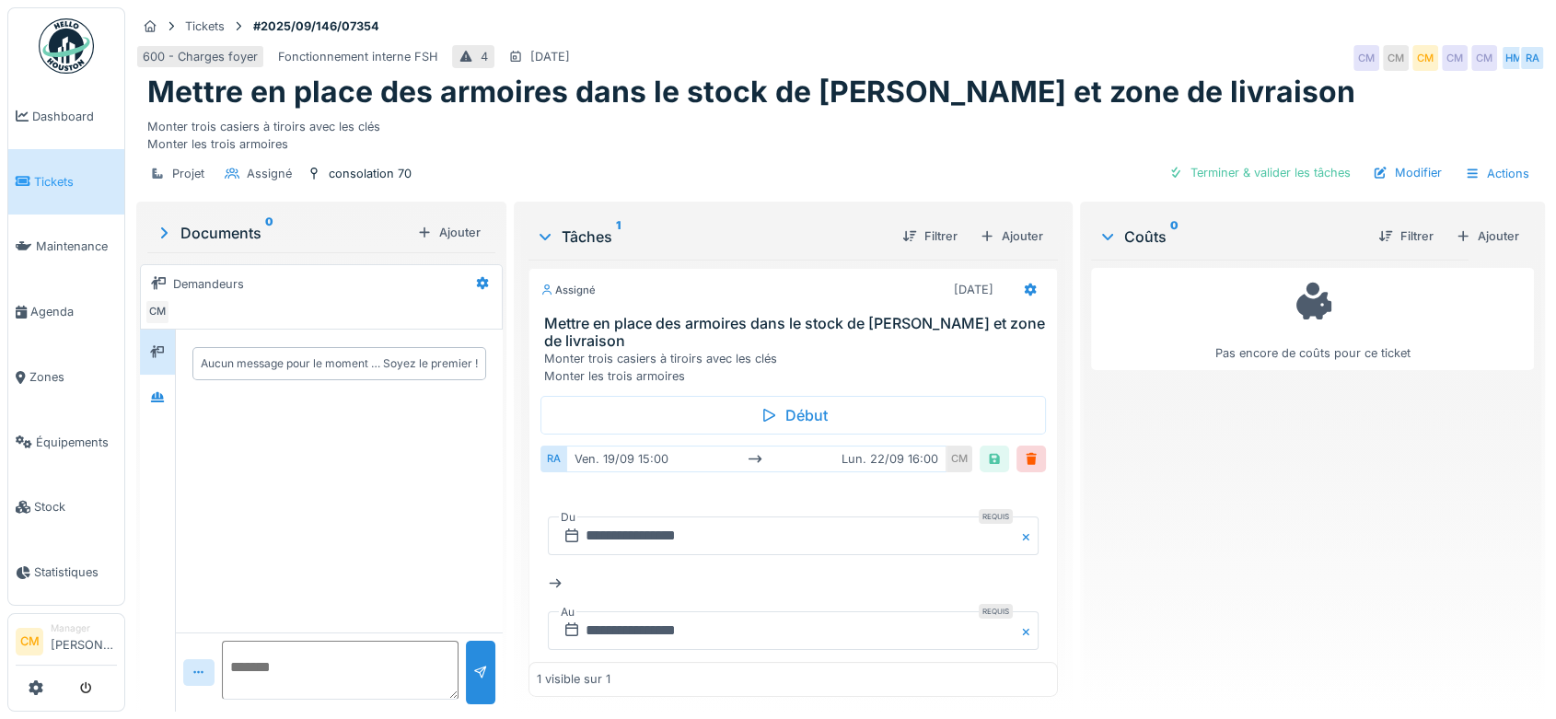
click at [793, 566] on div "**********" at bounding box center [793, 583] width 491 height 163
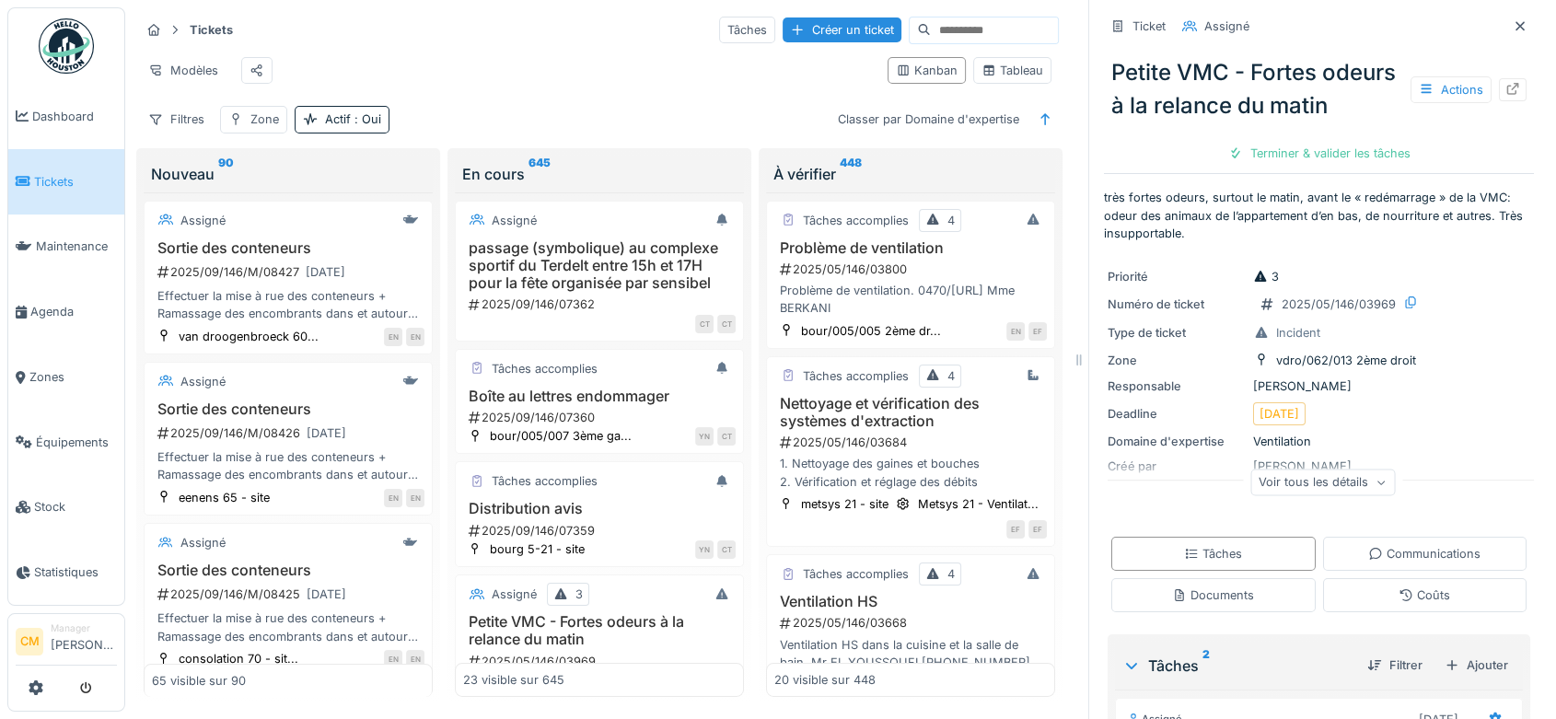
click at [1513, 30] on icon at bounding box center [1520, 26] width 15 height 12
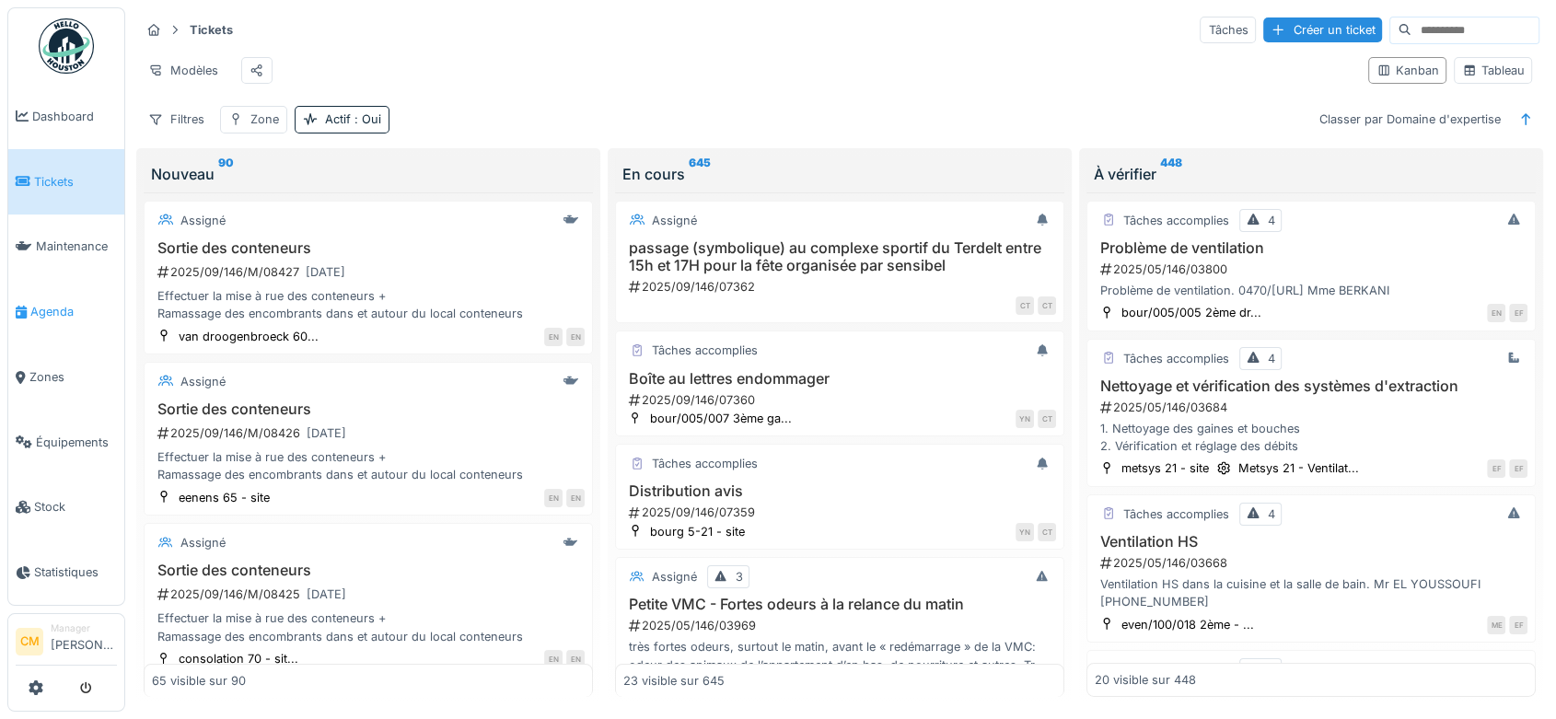
click at [33, 303] on span "Agenda" at bounding box center [73, 311] width 87 height 17
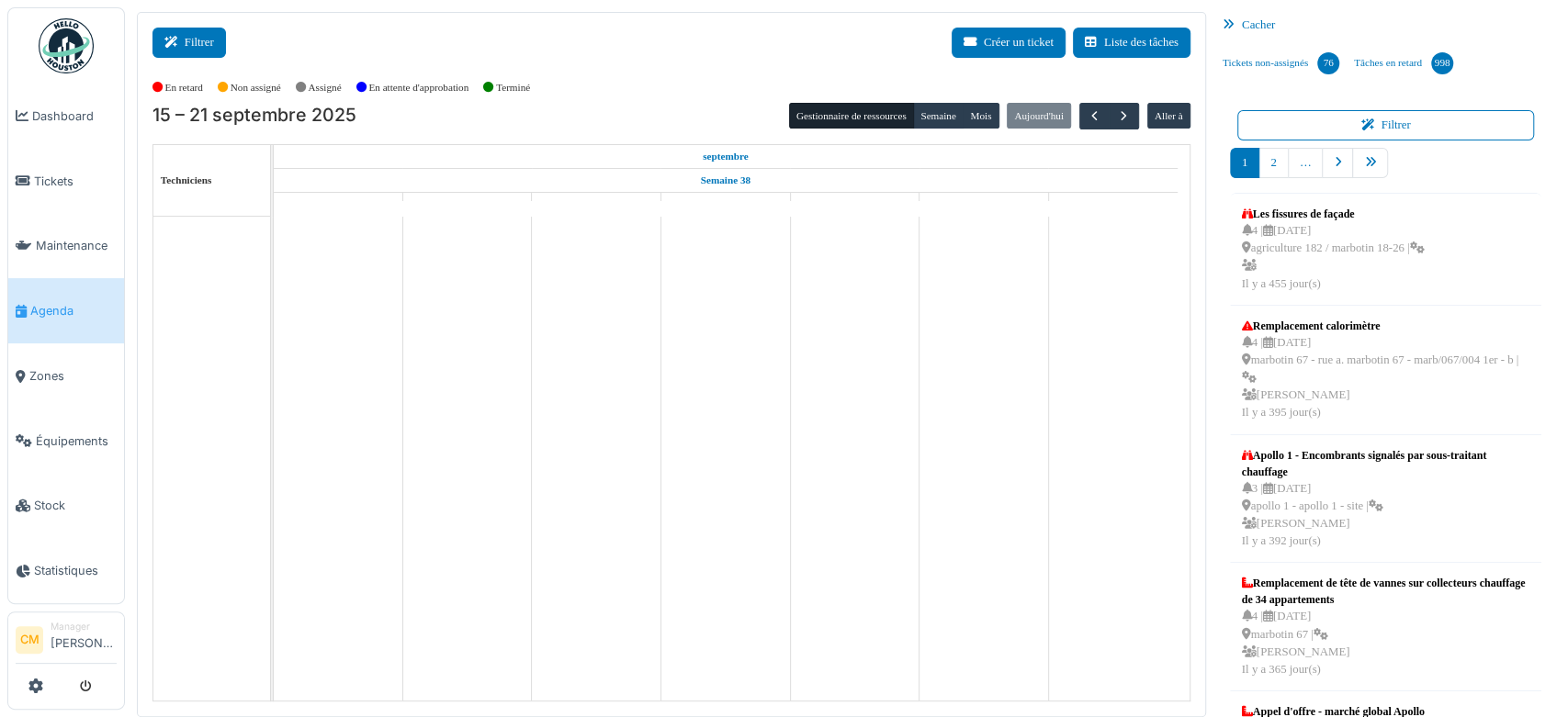
click at [191, 45] on button "Filtrer" at bounding box center [190, 43] width 74 height 30
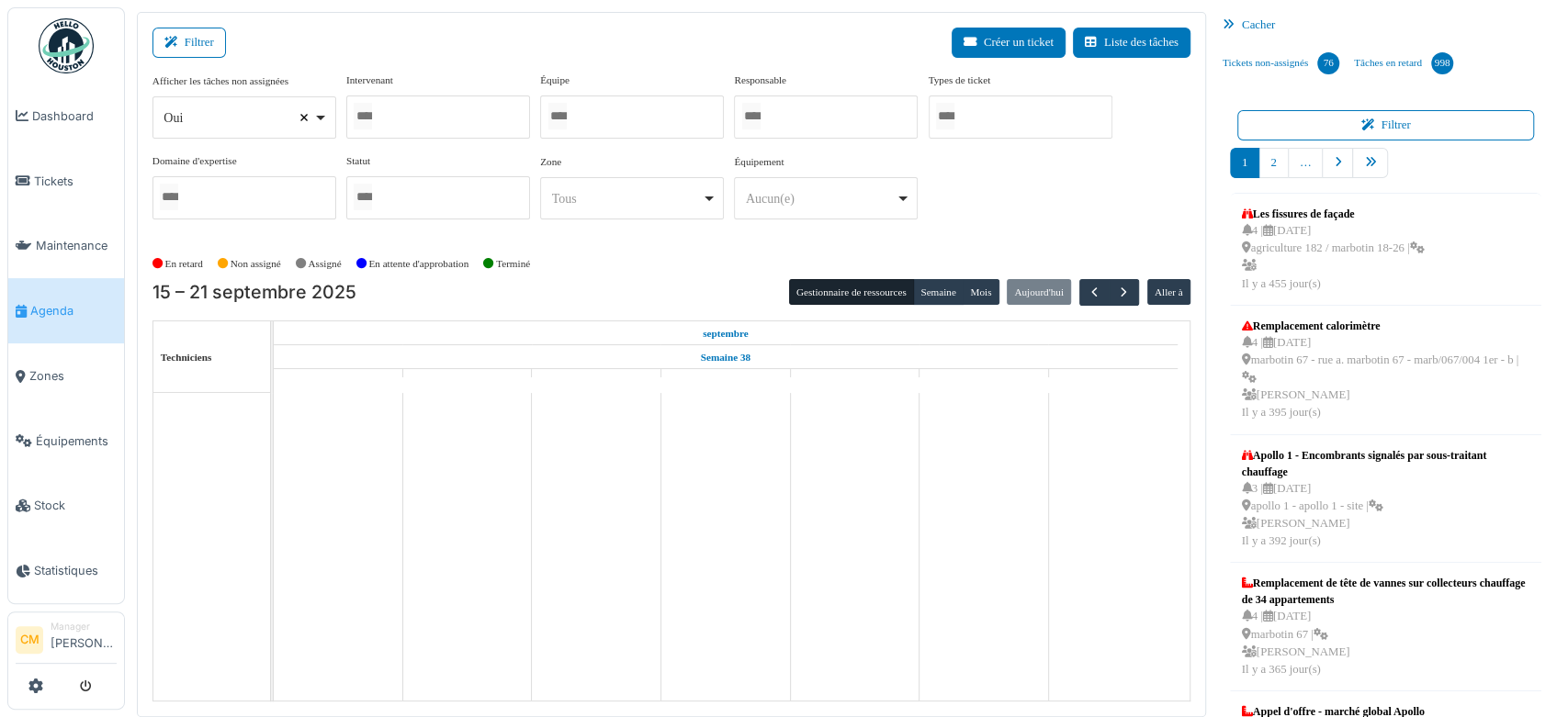
select select
click at [567, 106] on input "Tous" at bounding box center [558, 116] width 18 height 27
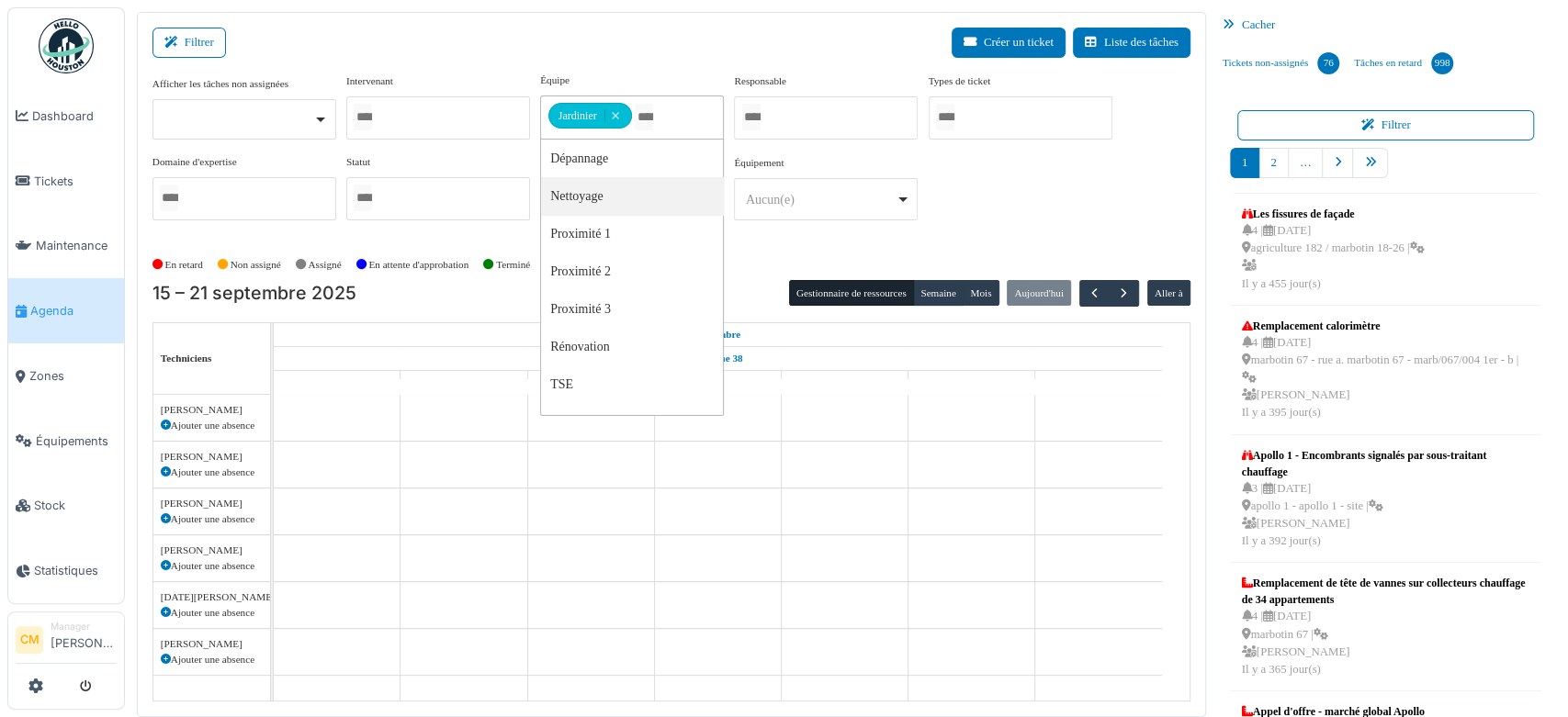
click at [1000, 205] on div "Afficher les tâches non assignées Oui Non Intervenant Abdelkader Ouriachi Abdel…" at bounding box center [671, 154] width 1037 height 163
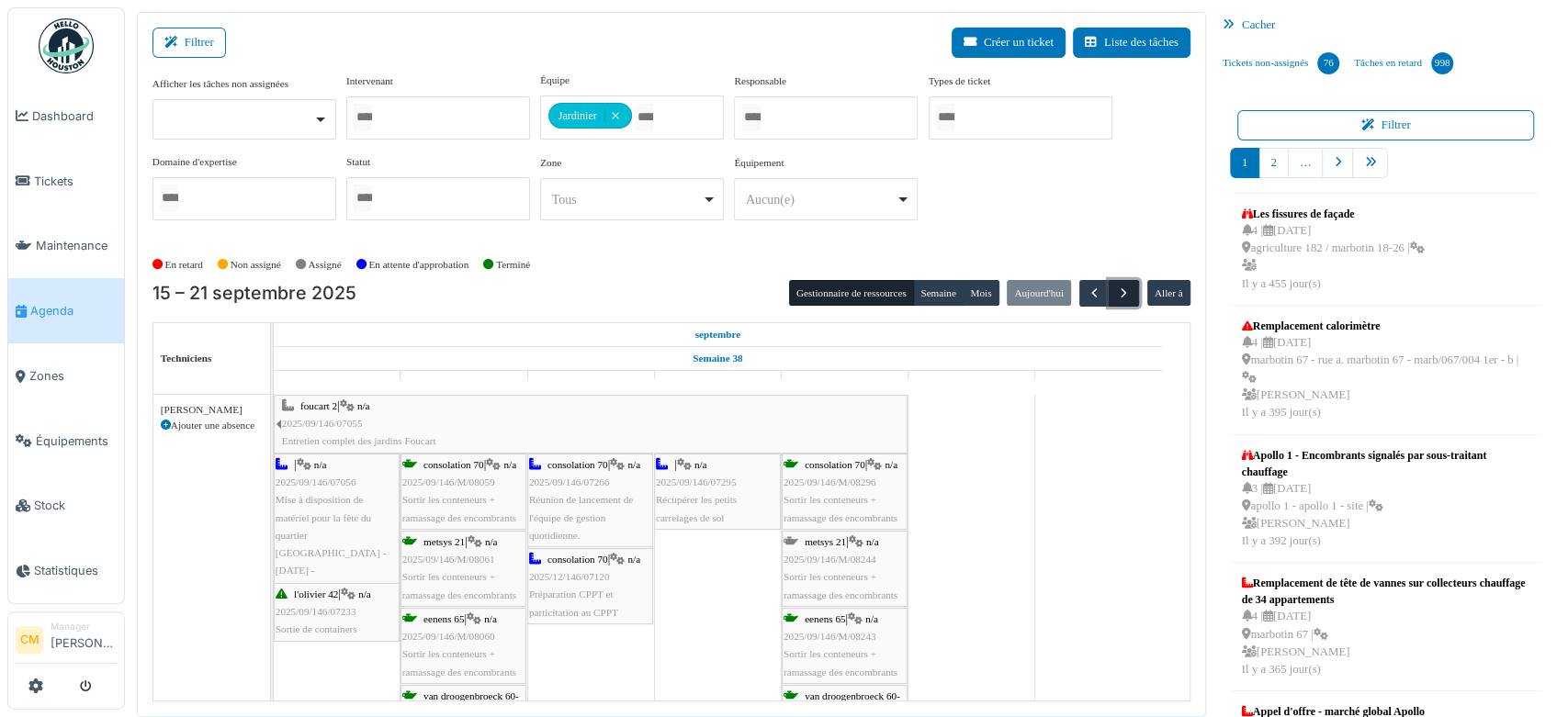
click at [1116, 288] on span "button" at bounding box center [1124, 293] width 16 height 16
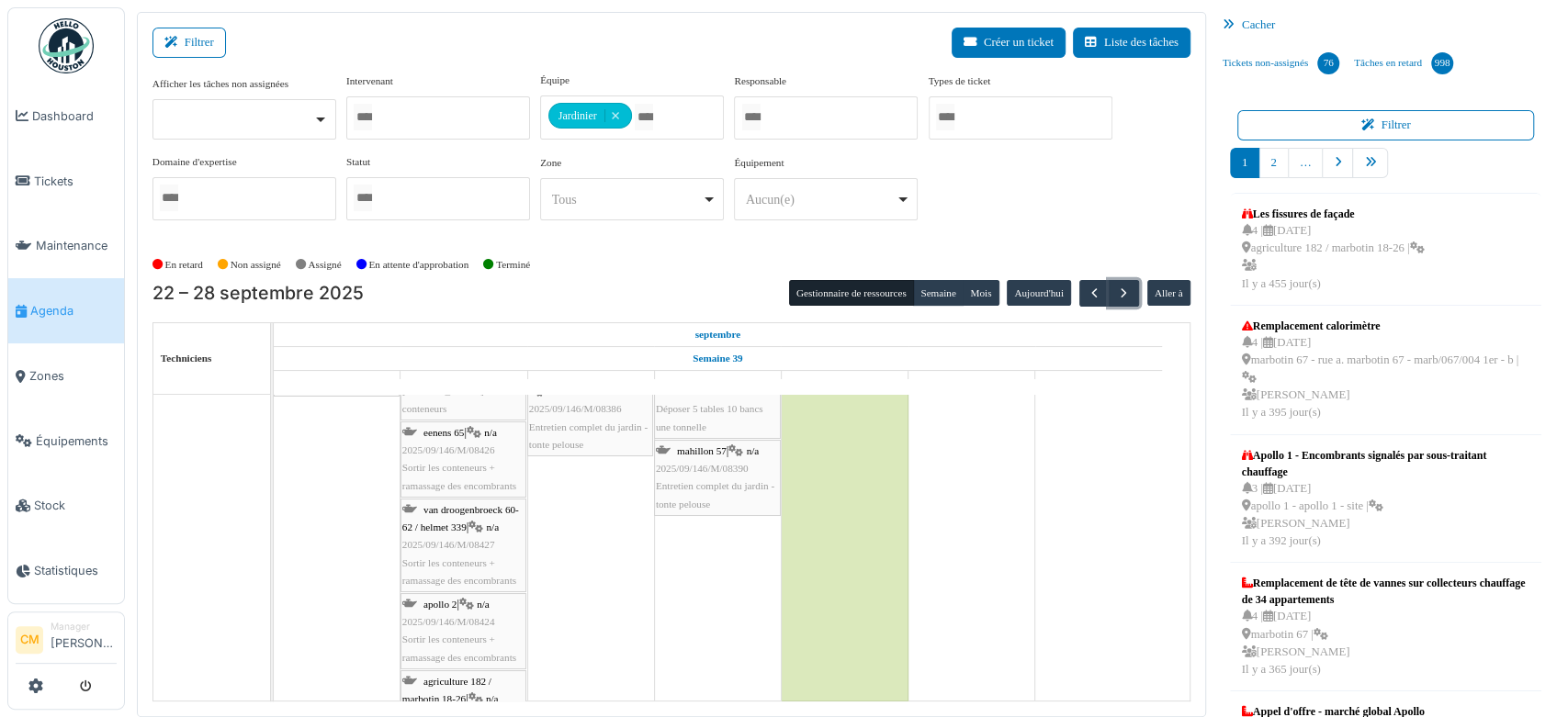
scroll to position [9385, 0]
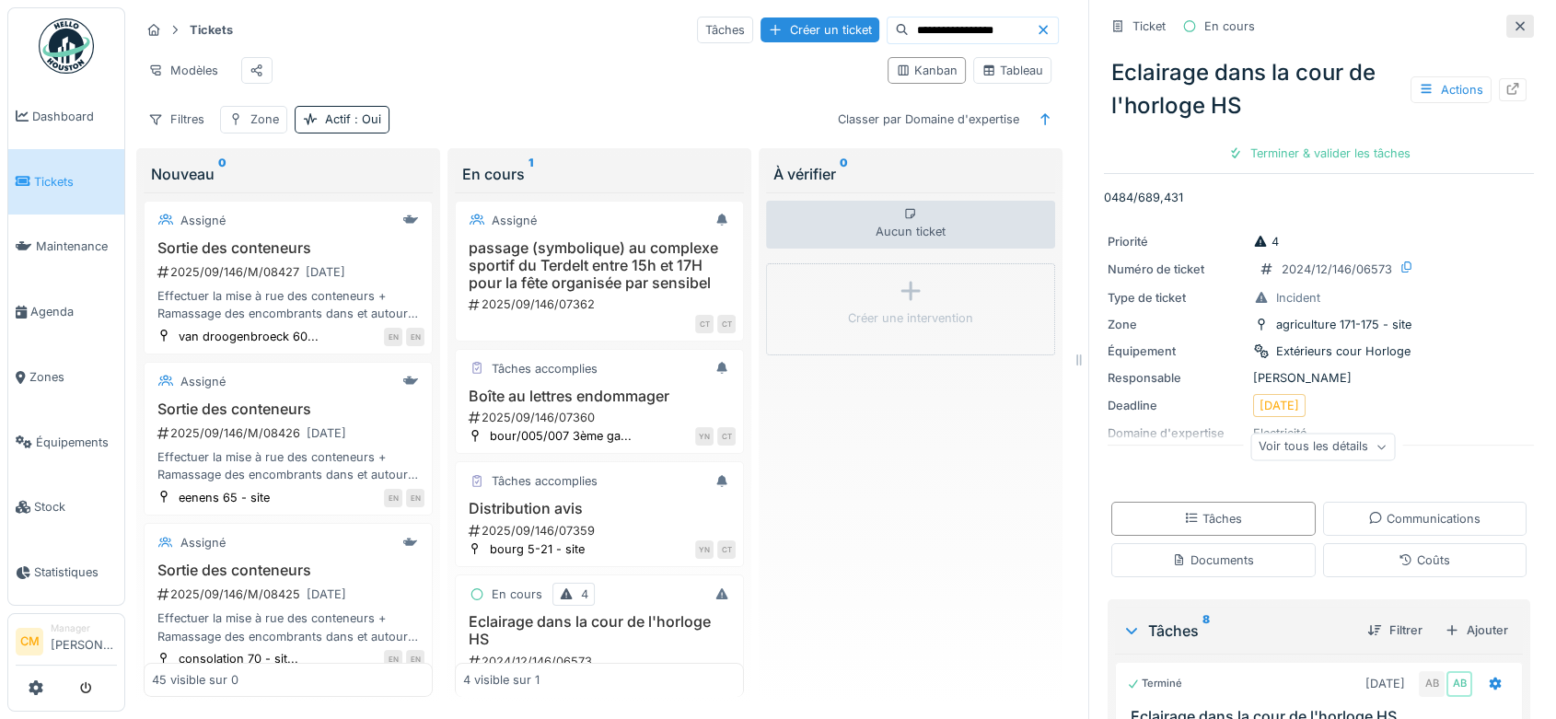
click at [1515, 23] on icon at bounding box center [1519, 25] width 9 height 9
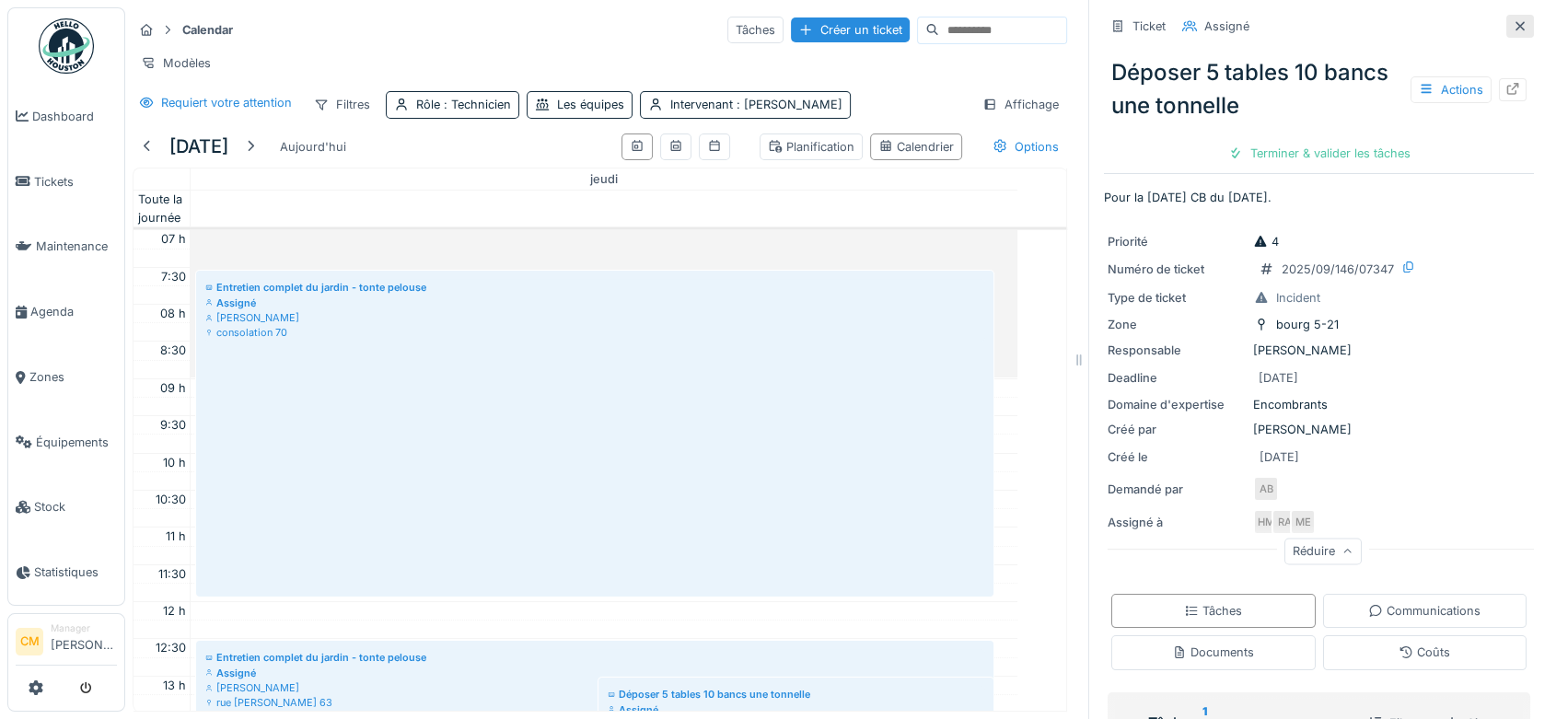
click at [1513, 22] on icon at bounding box center [1520, 26] width 15 height 12
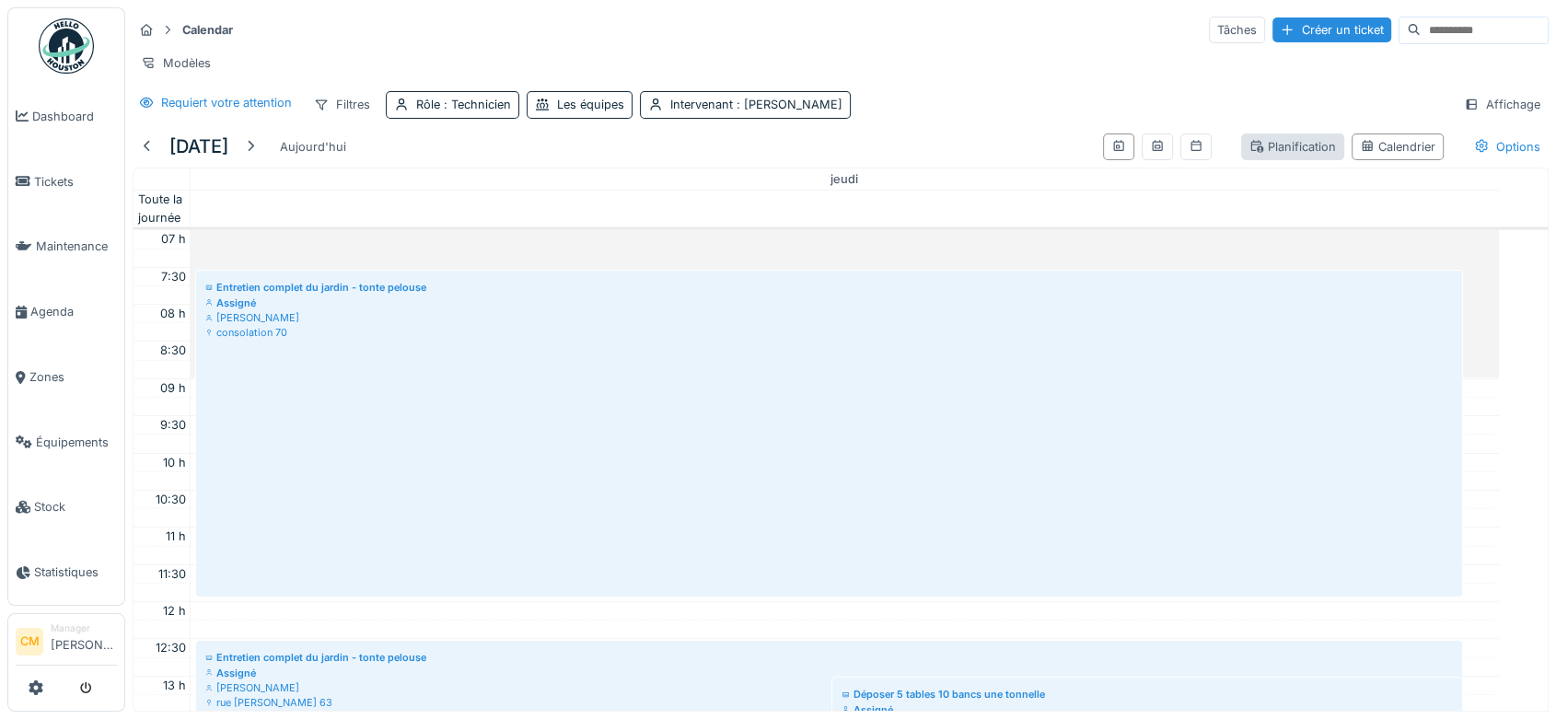
click at [1279, 152] on div "Planification" at bounding box center [1292, 146] width 87 height 17
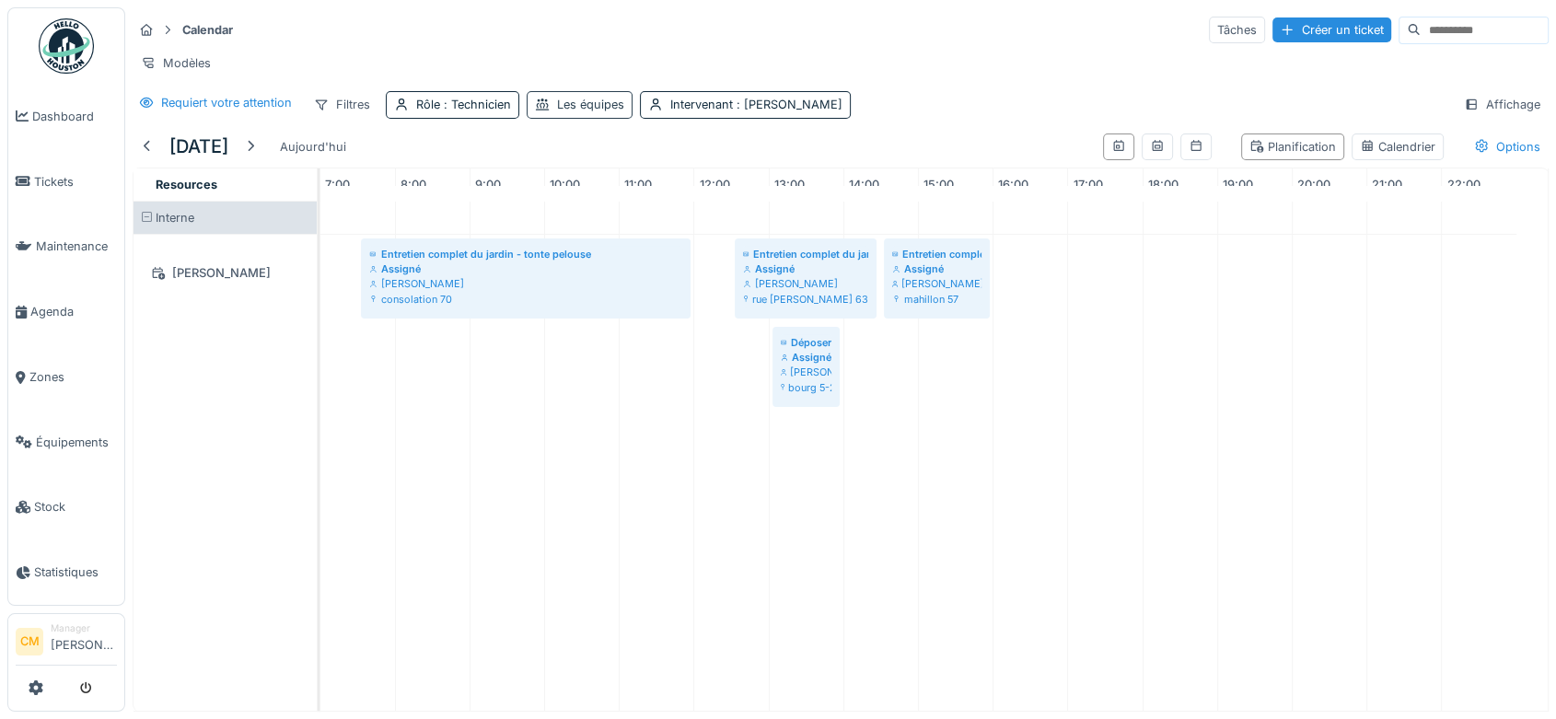
click at [597, 113] on div "Les équipes" at bounding box center [590, 104] width 67 height 17
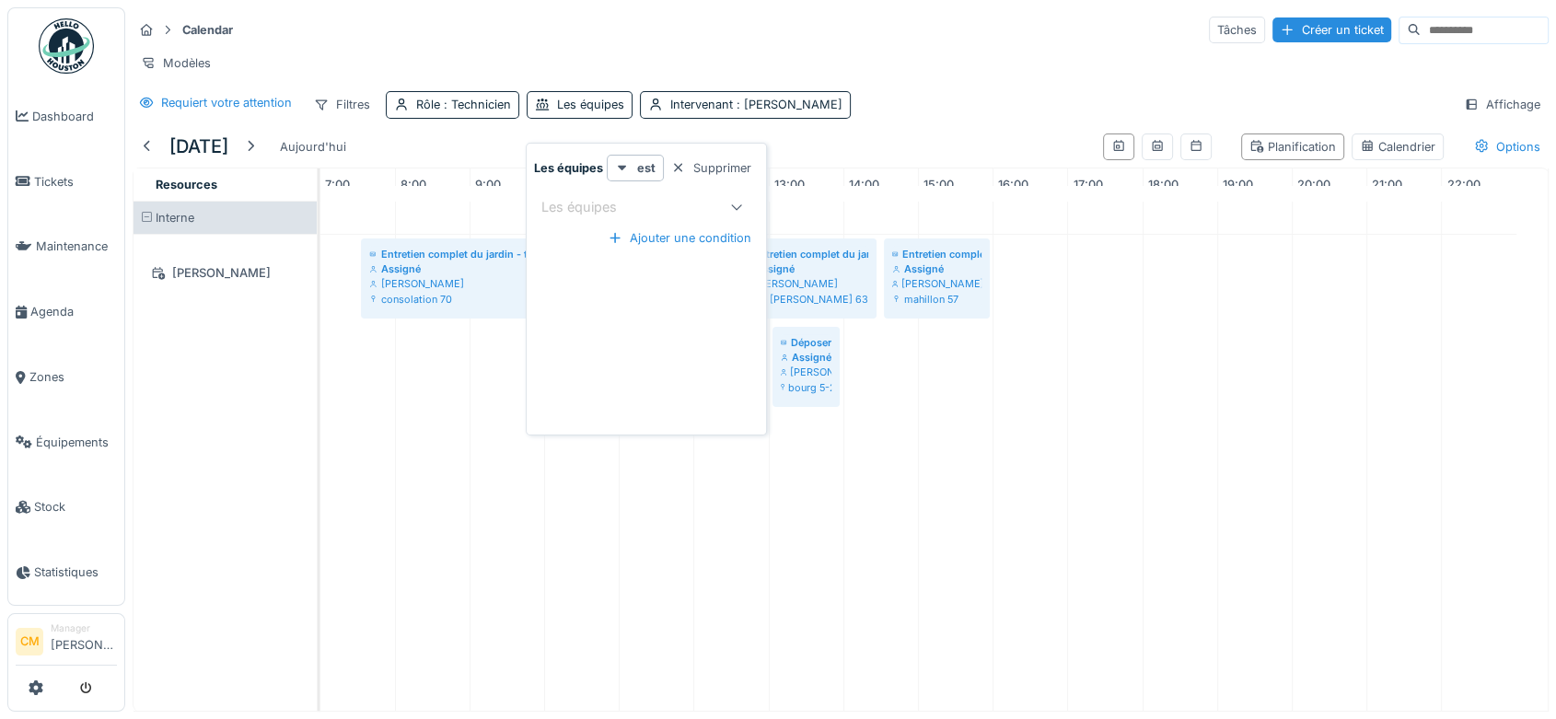
click at [734, 207] on icon at bounding box center [736, 207] width 15 height 12
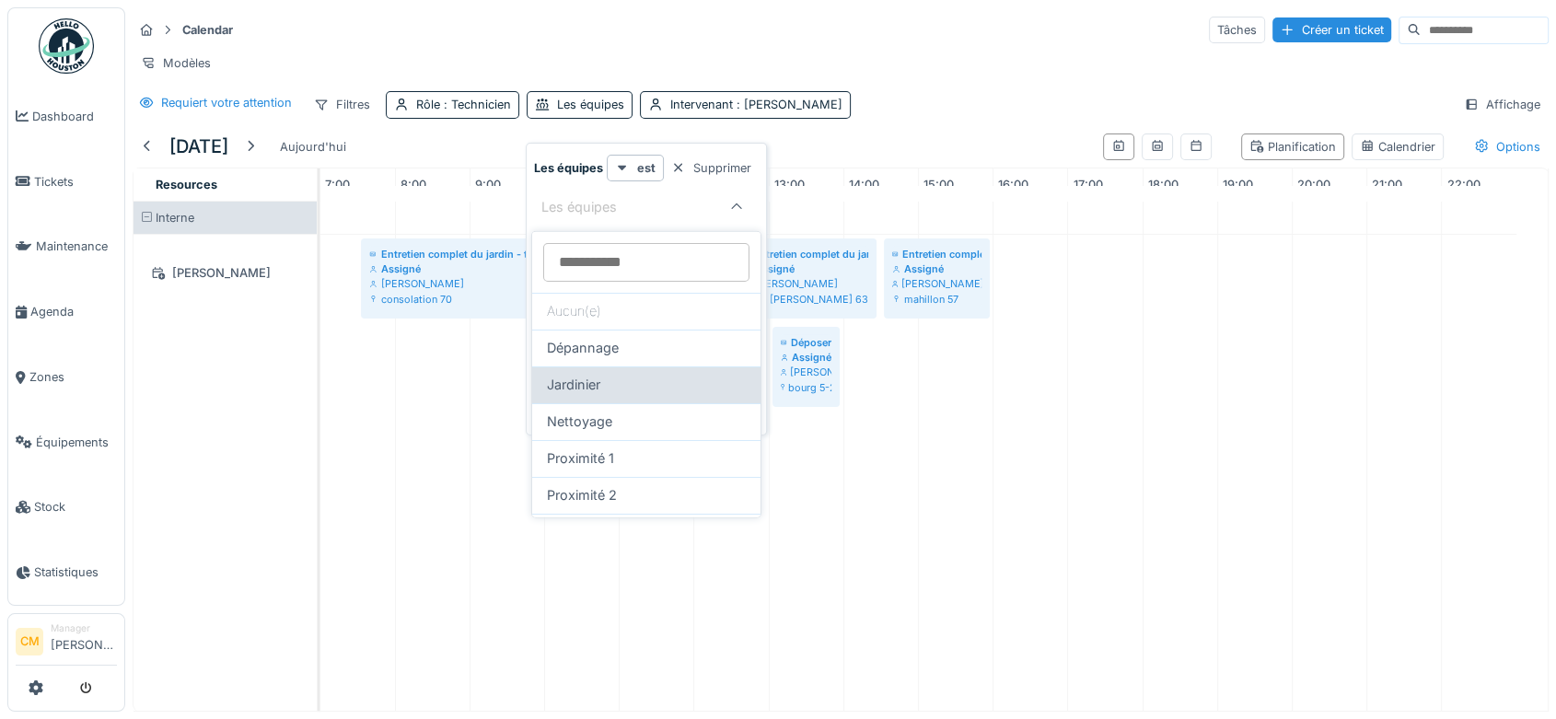
click at [604, 389] on div "Jardinier" at bounding box center [646, 385] width 199 height 20
type input "***"
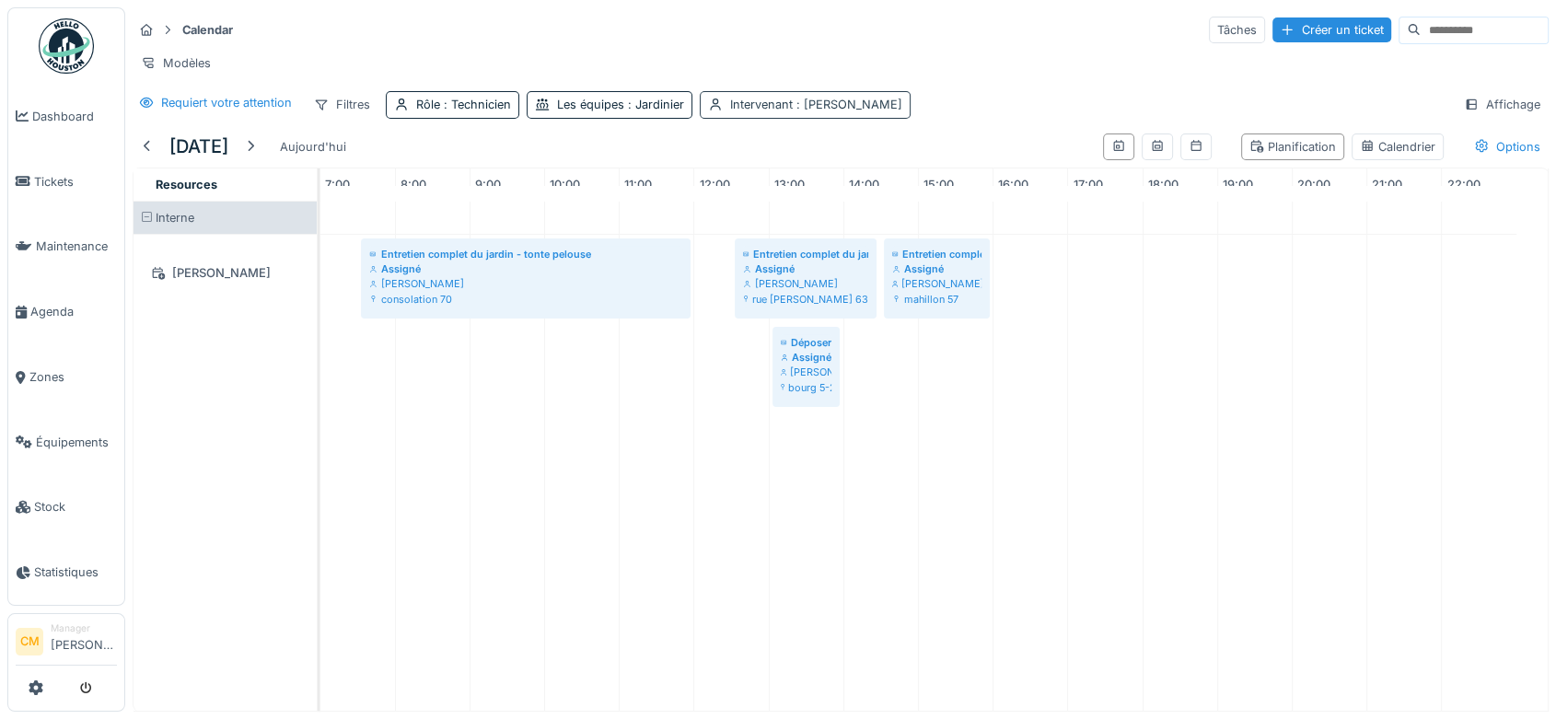
click at [814, 111] on span ": Hassan Messari" at bounding box center [848, 105] width 110 height 14
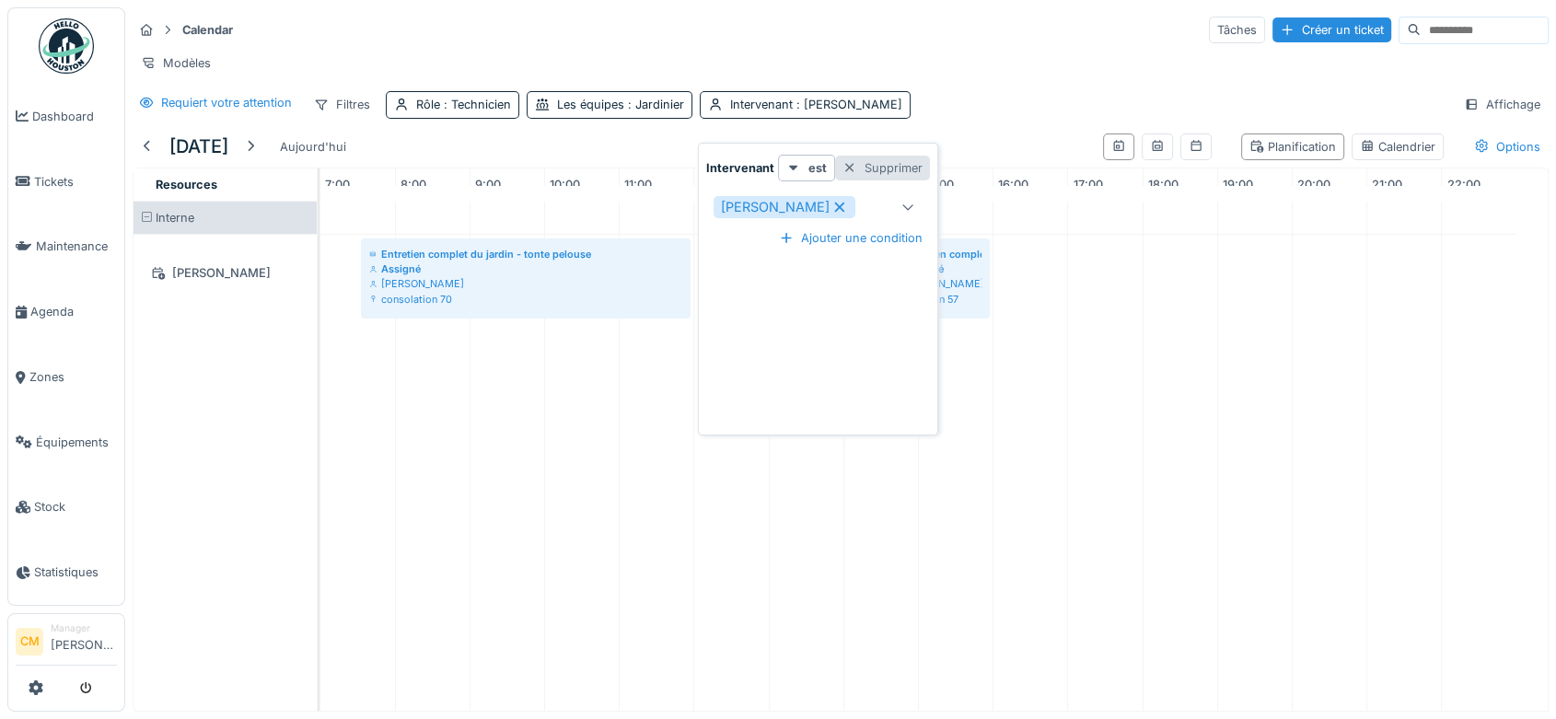
click at [854, 168] on div at bounding box center [849, 167] width 15 height 17
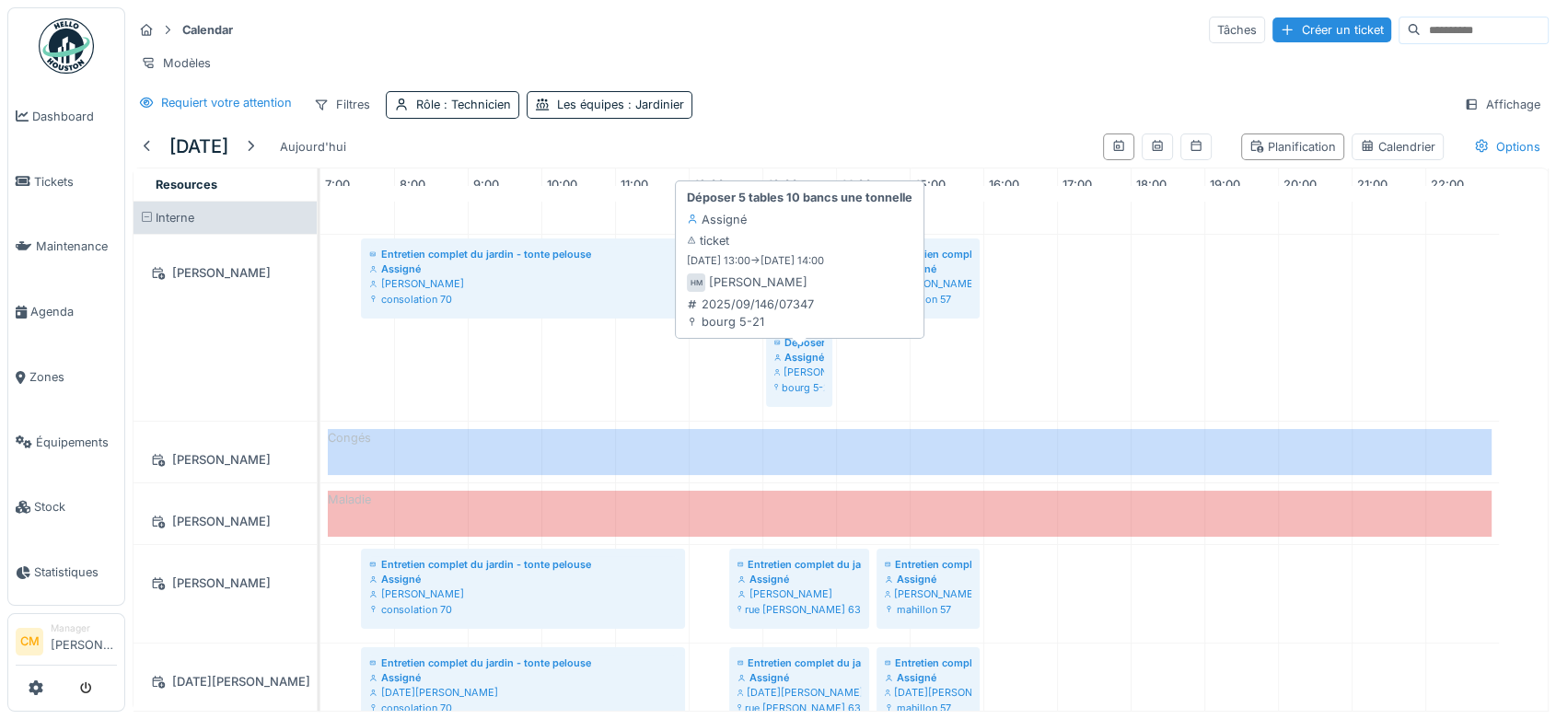
click at [795, 379] on div "Hassan Messari" at bounding box center [799, 372] width 50 height 15
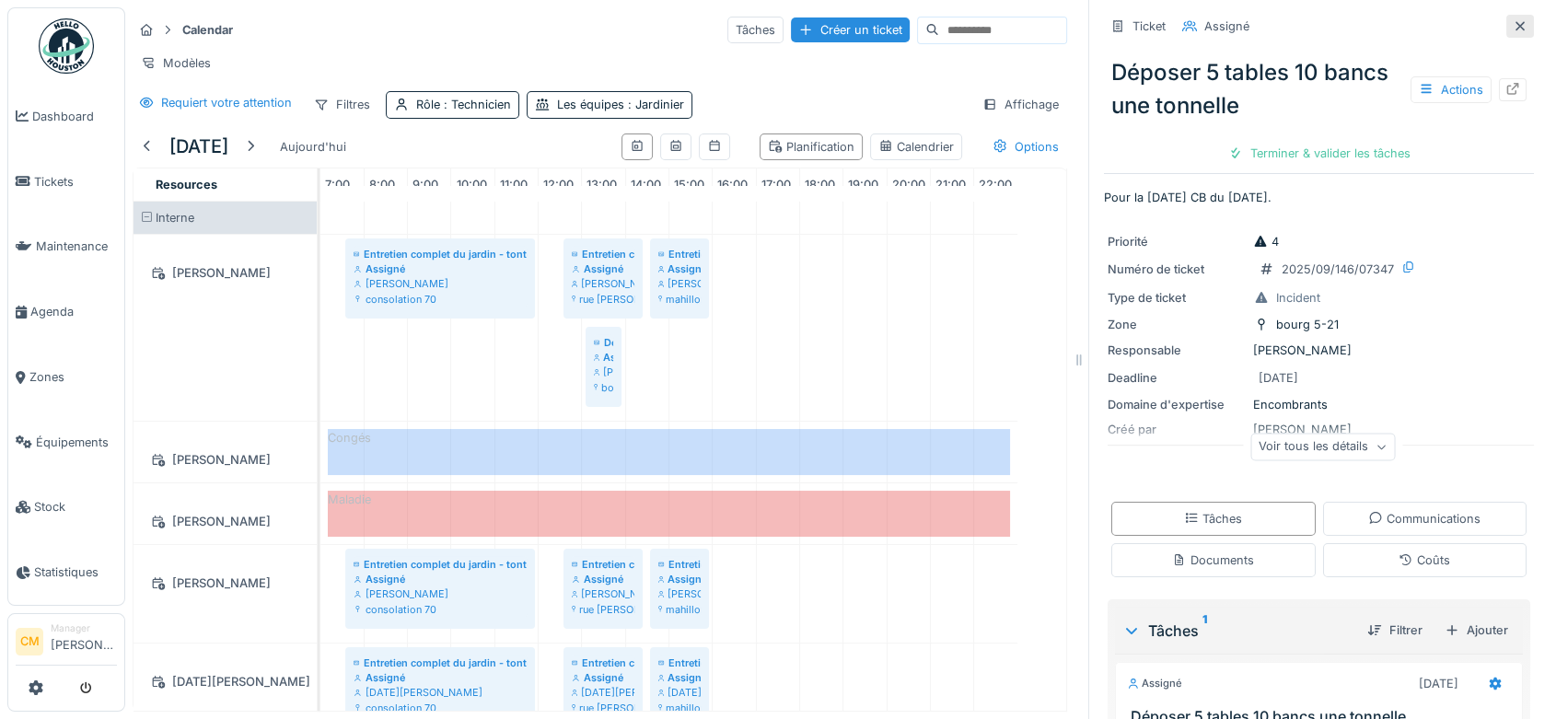
click at [1515, 29] on icon at bounding box center [1519, 25] width 9 height 9
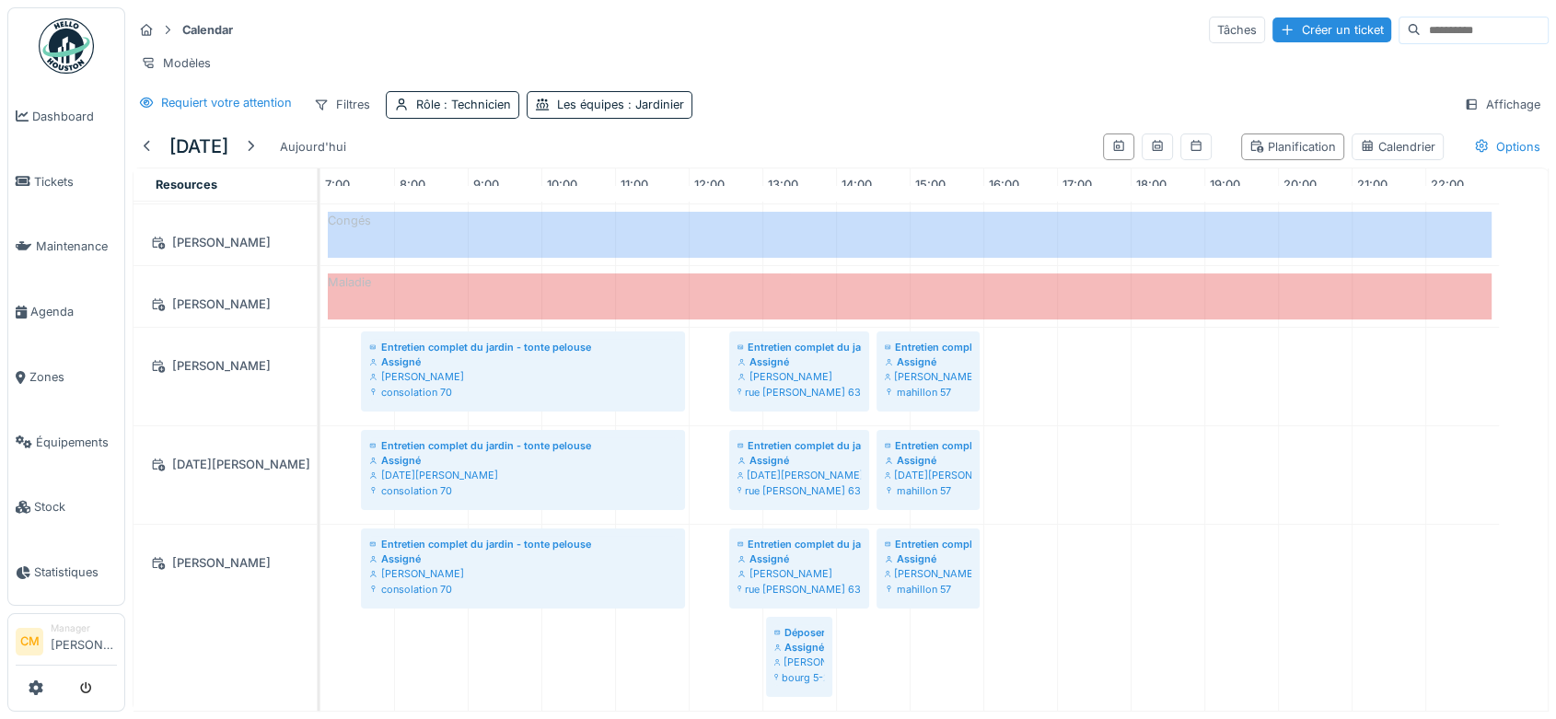
scroll to position [261, 0]
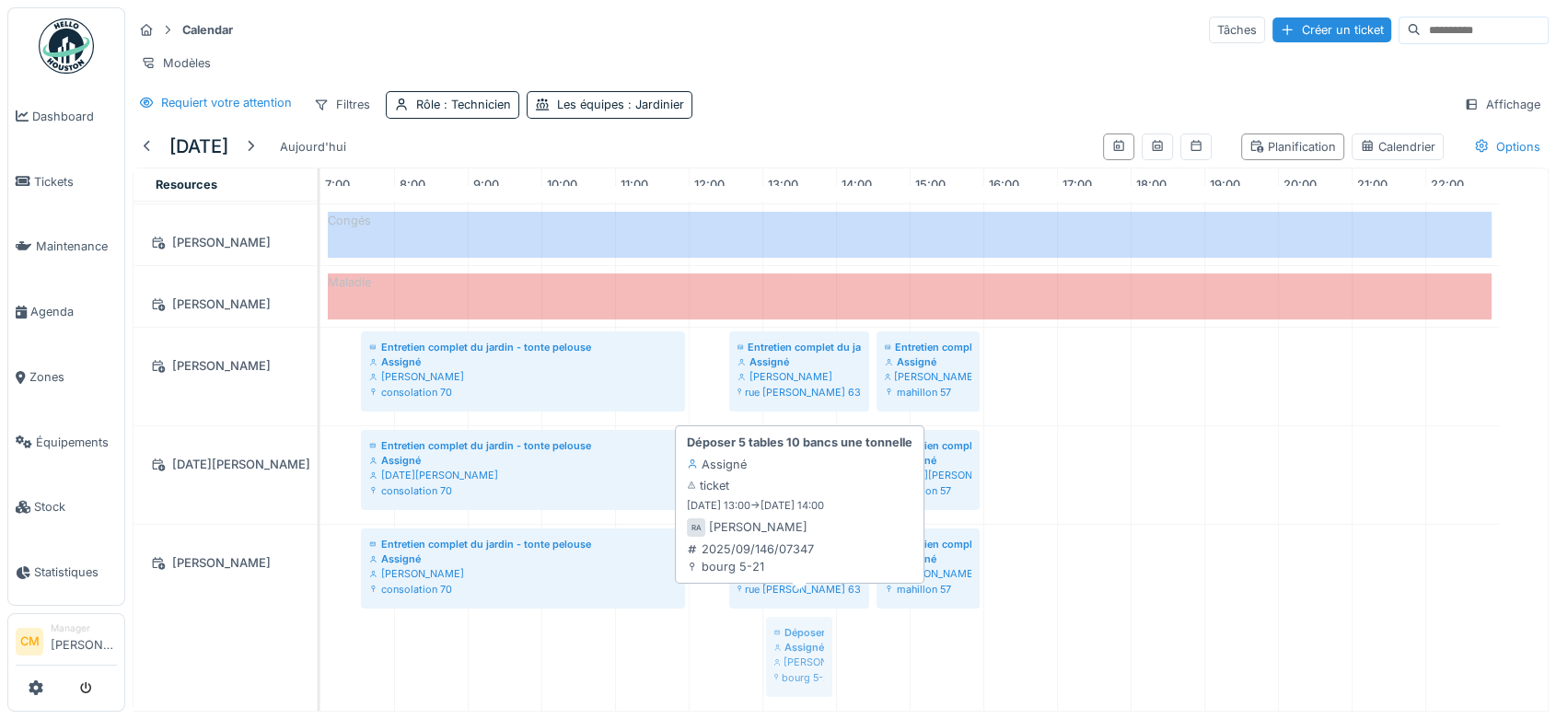
drag, startPoint x: 806, startPoint y: 622, endPoint x: 773, endPoint y: 621, distance: 33.2
click at [320, 621] on div "Entretien complet du jardin - tonte pelouse Assigné Rufat Azizi consolation 70 …" at bounding box center [320, 618] width 0 height 186
click at [802, 640] on div "Assigné" at bounding box center [799, 647] width 50 height 15
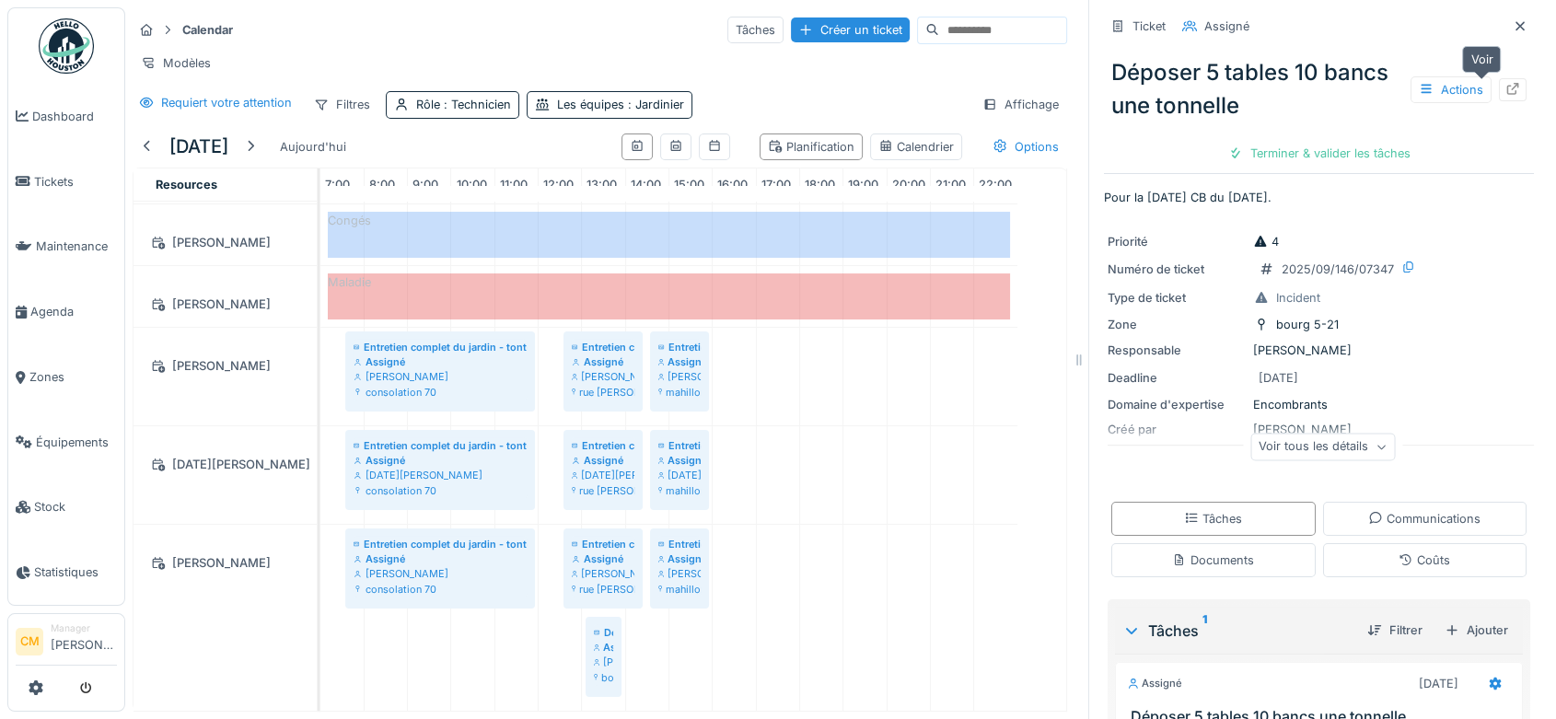
click at [1499, 89] on div at bounding box center [1513, 89] width 28 height 23
drag, startPoint x: 561, startPoint y: 533, endPoint x: 591, endPoint y: 532, distance: 30.4
click at [591, 532] on div "Entretien complet du jardin - tonte pelouse Assigné Hassan Messari consolation …" at bounding box center [693, 347] width 746 height 726
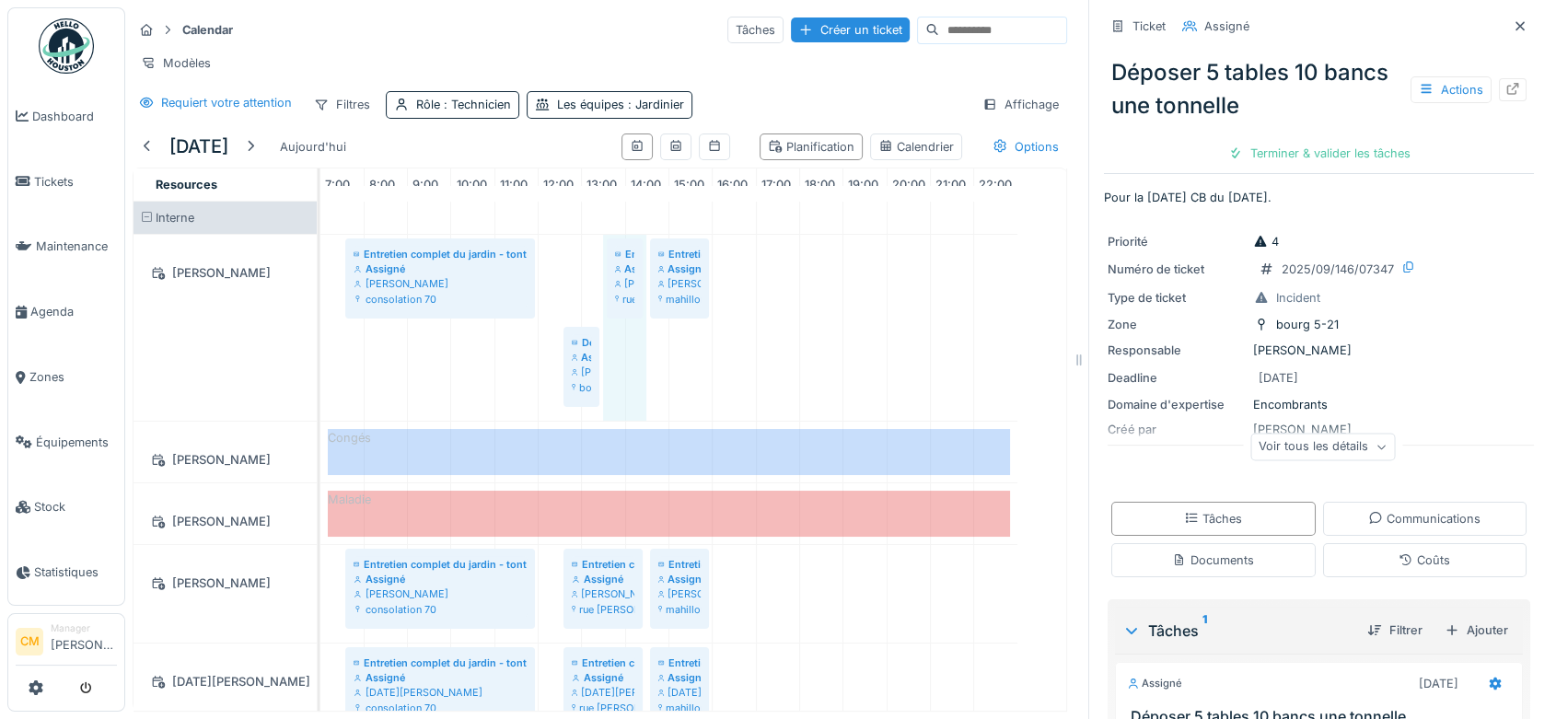
drag, startPoint x: 564, startPoint y: 287, endPoint x: 584, endPoint y: 289, distance: 19.4
click at [584, 289] on div "Entretien complet du jardin - tonte pelouse Assigné Hassan Messari consolation …" at bounding box center [693, 521] width 746 height 638
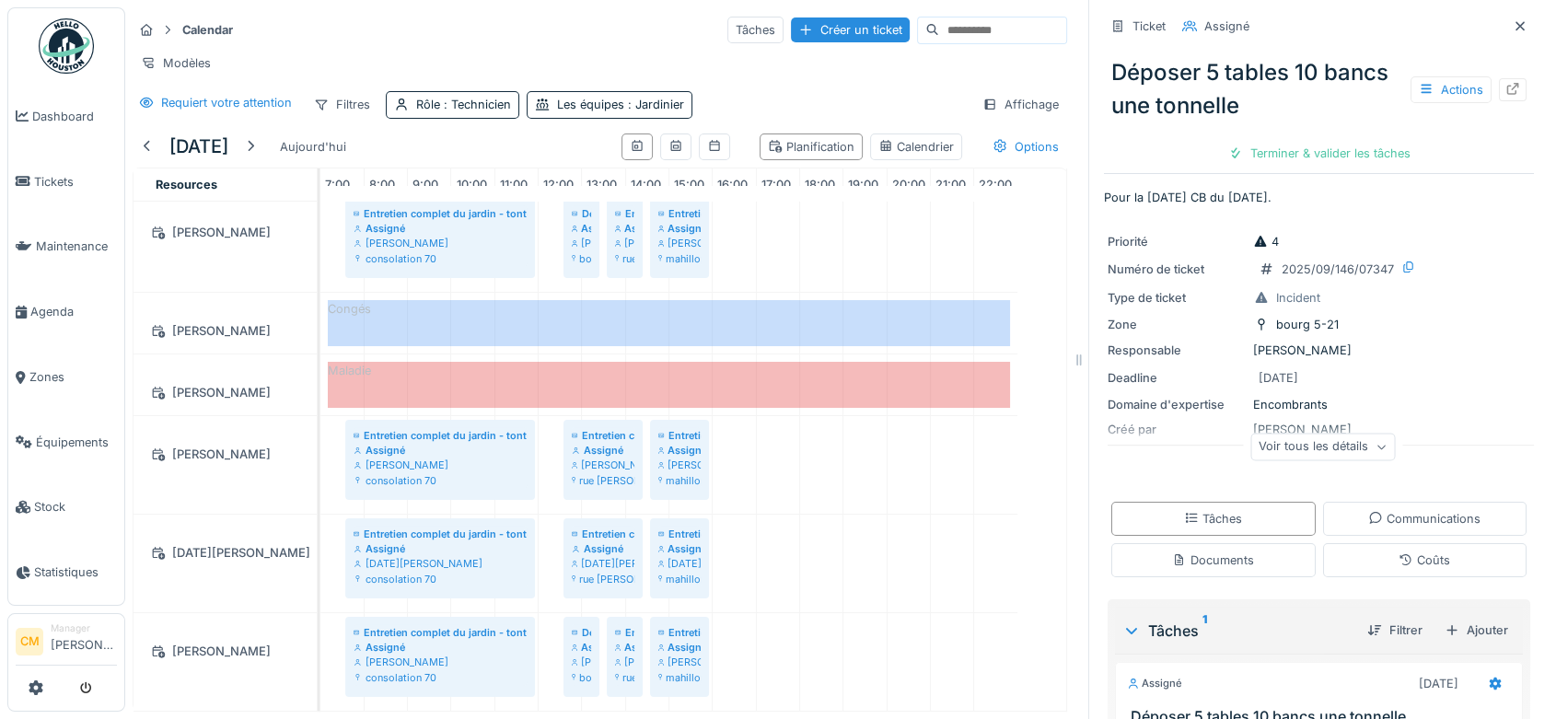
scroll to position [15, 0]
click at [258, 153] on div at bounding box center [250, 146] width 15 height 17
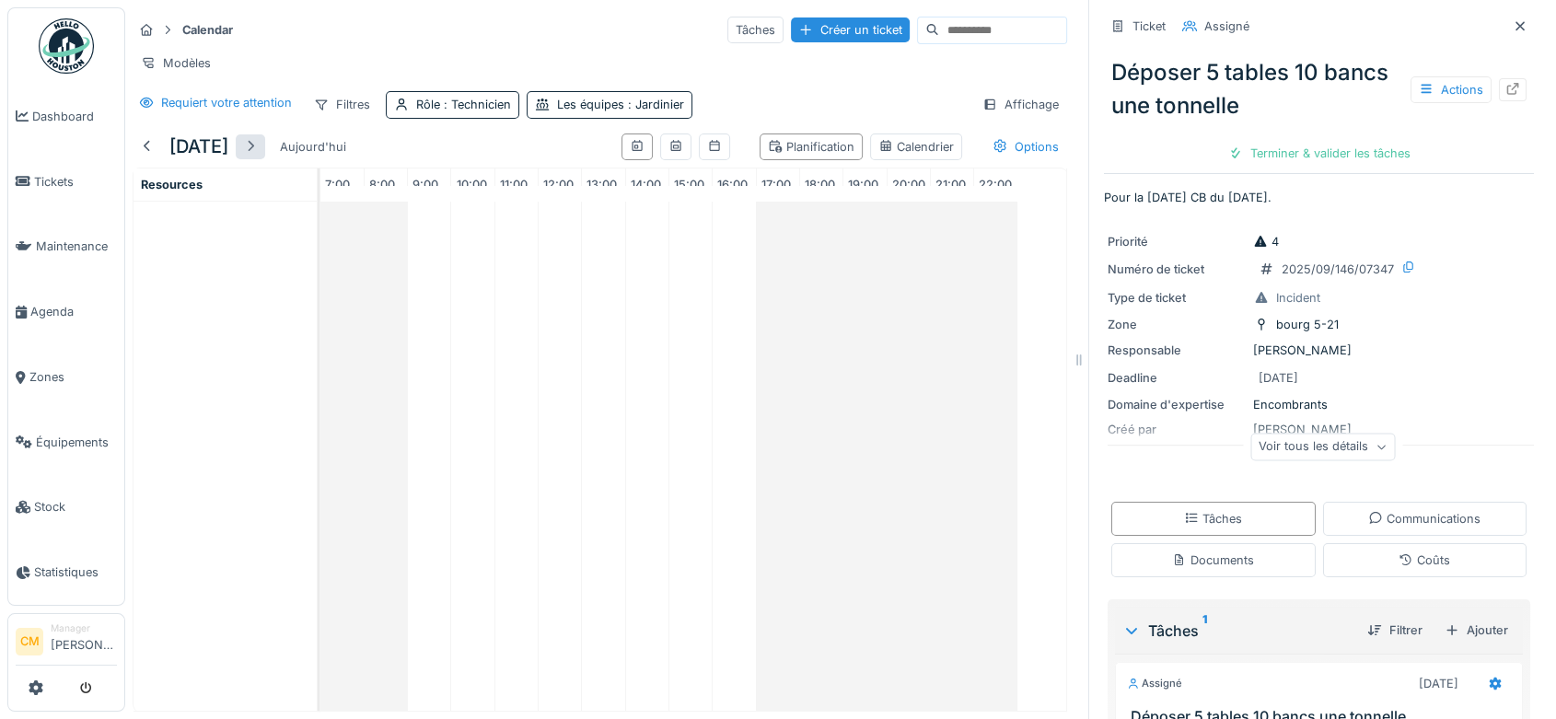
scroll to position [0, 0]
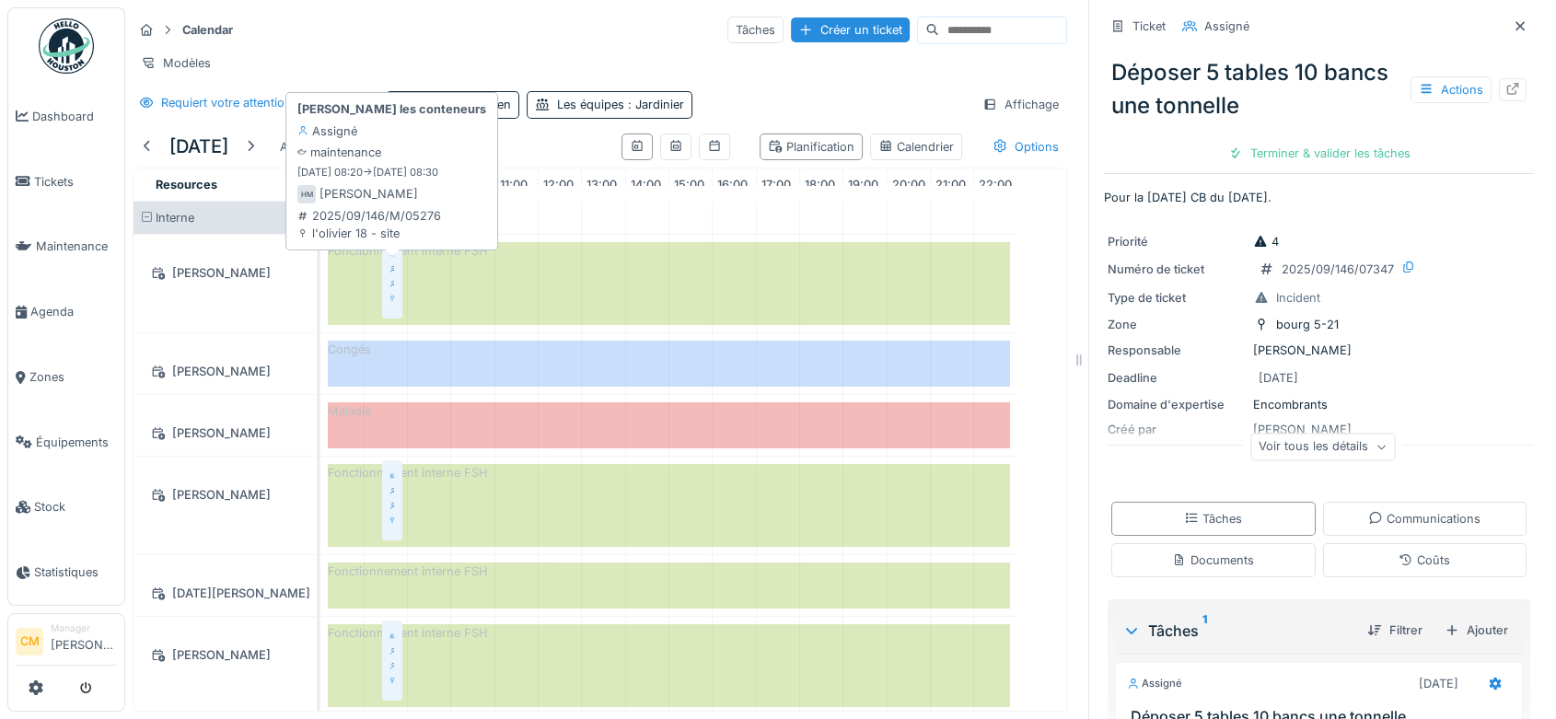
click at [396, 280] on div "Olivier - Rentrer les conteneurs Assigné Hassan Messari l'olivier 18 - site" at bounding box center [392, 276] width 13 height 69
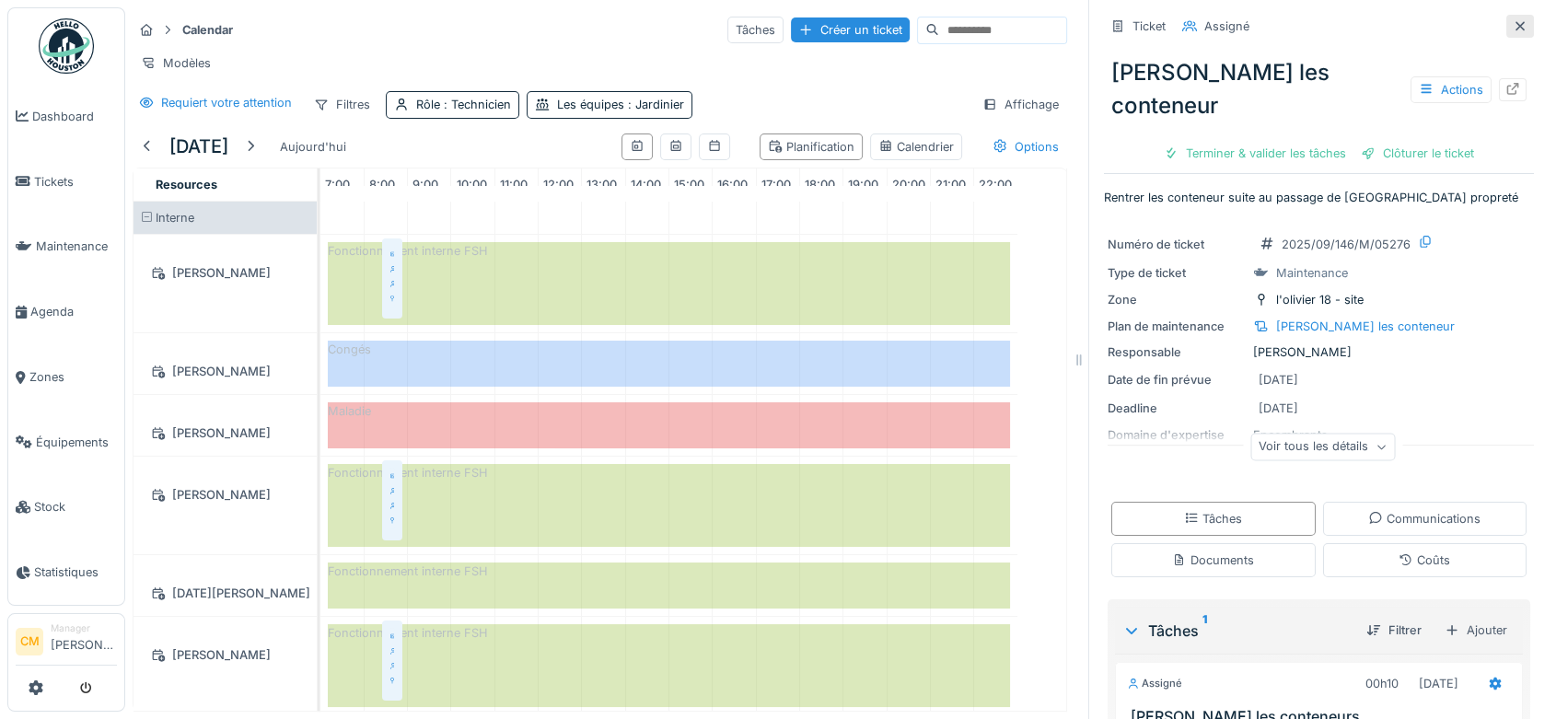
click at [1513, 20] on icon at bounding box center [1520, 26] width 15 height 12
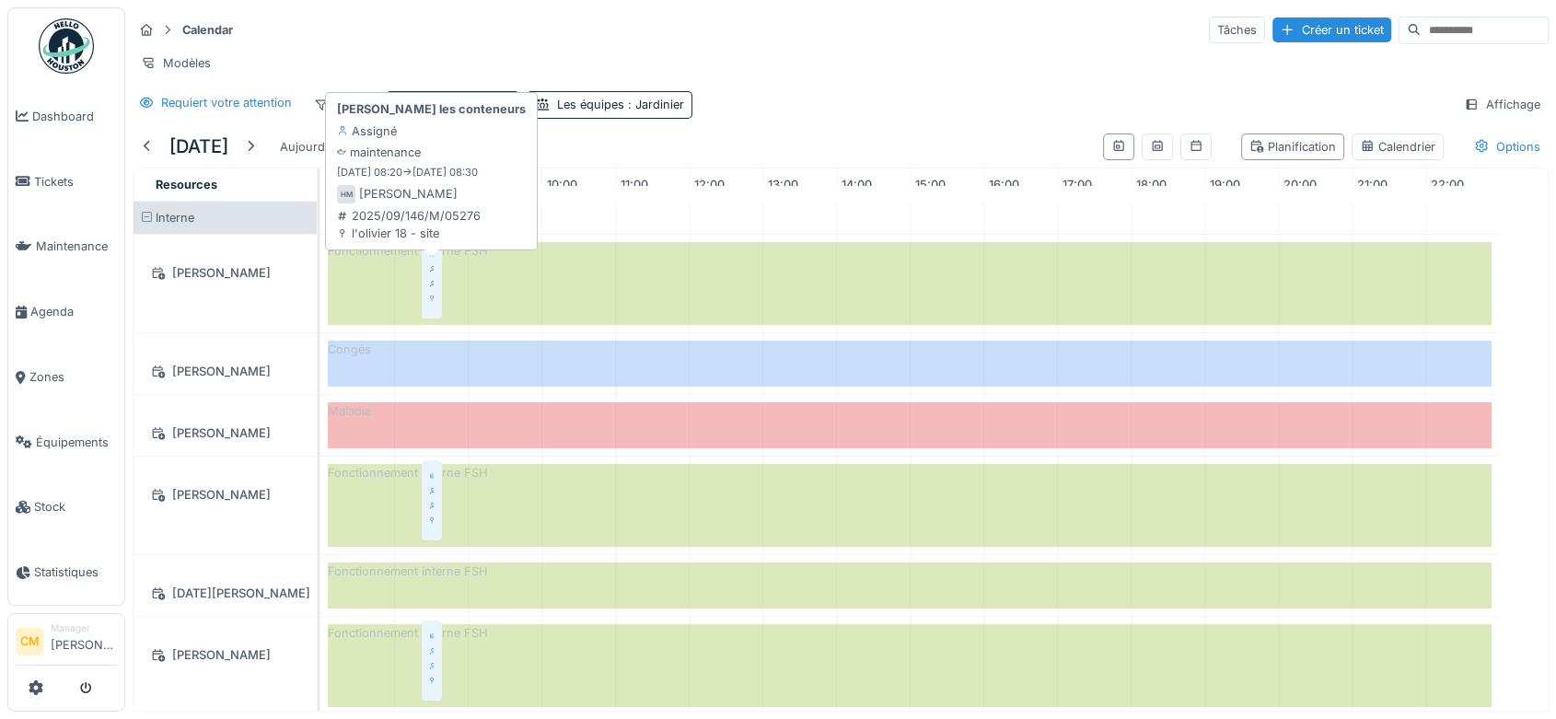
click at [427, 271] on div "Olivier - Rentrer les conteneurs Assigné Hassan Messari l'olivier 18 - site" at bounding box center [431, 276] width 13 height 69
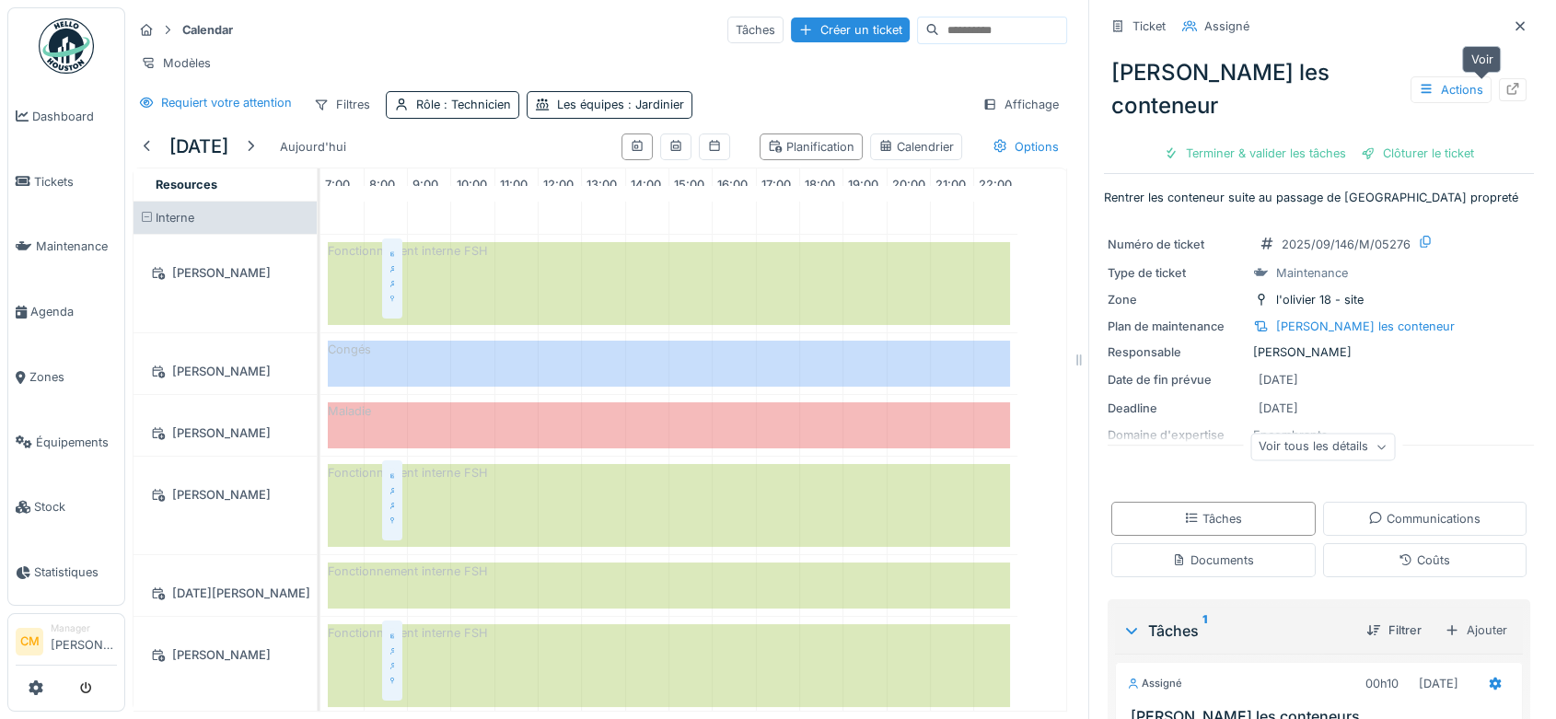
click at [1505, 83] on icon at bounding box center [1512, 89] width 15 height 12
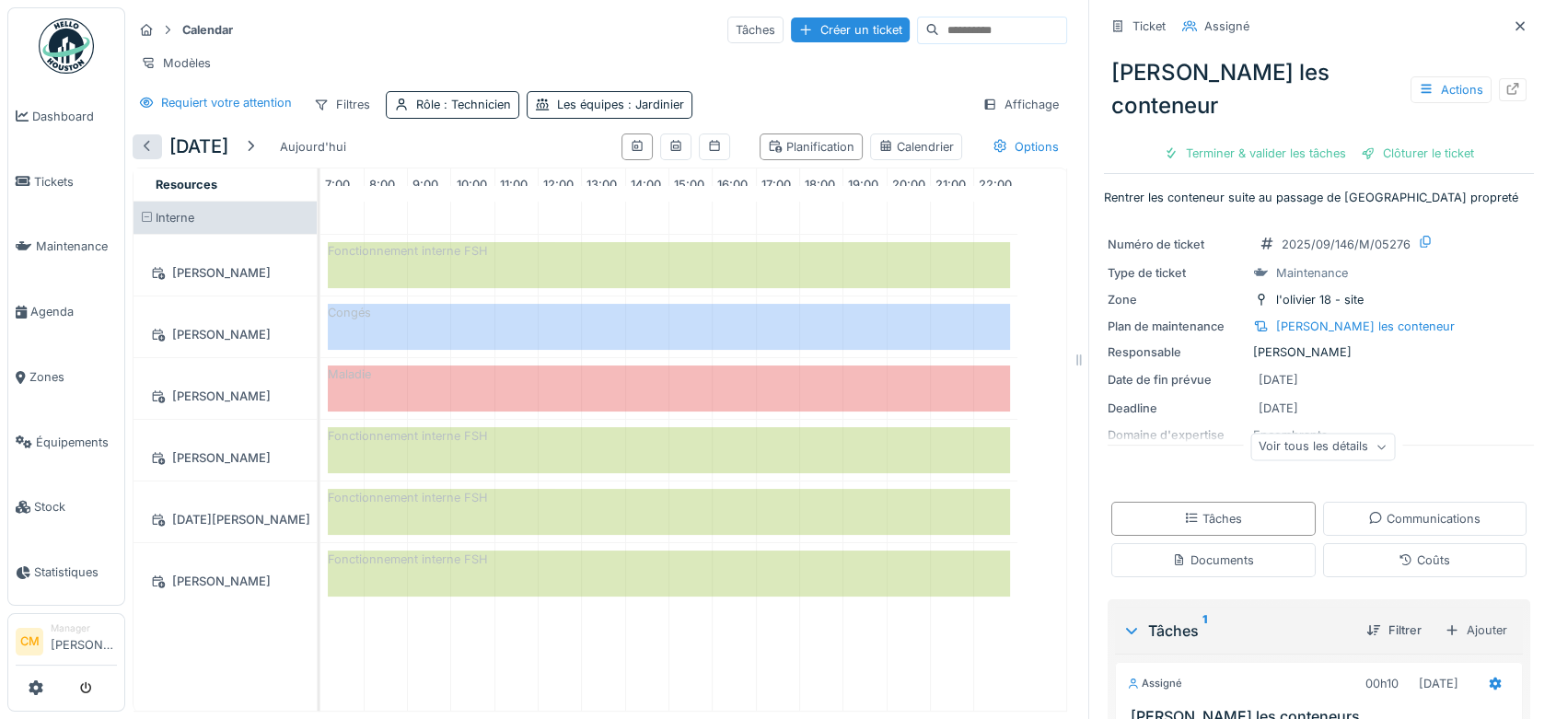
click at [151, 156] on div at bounding box center [147, 146] width 15 height 17
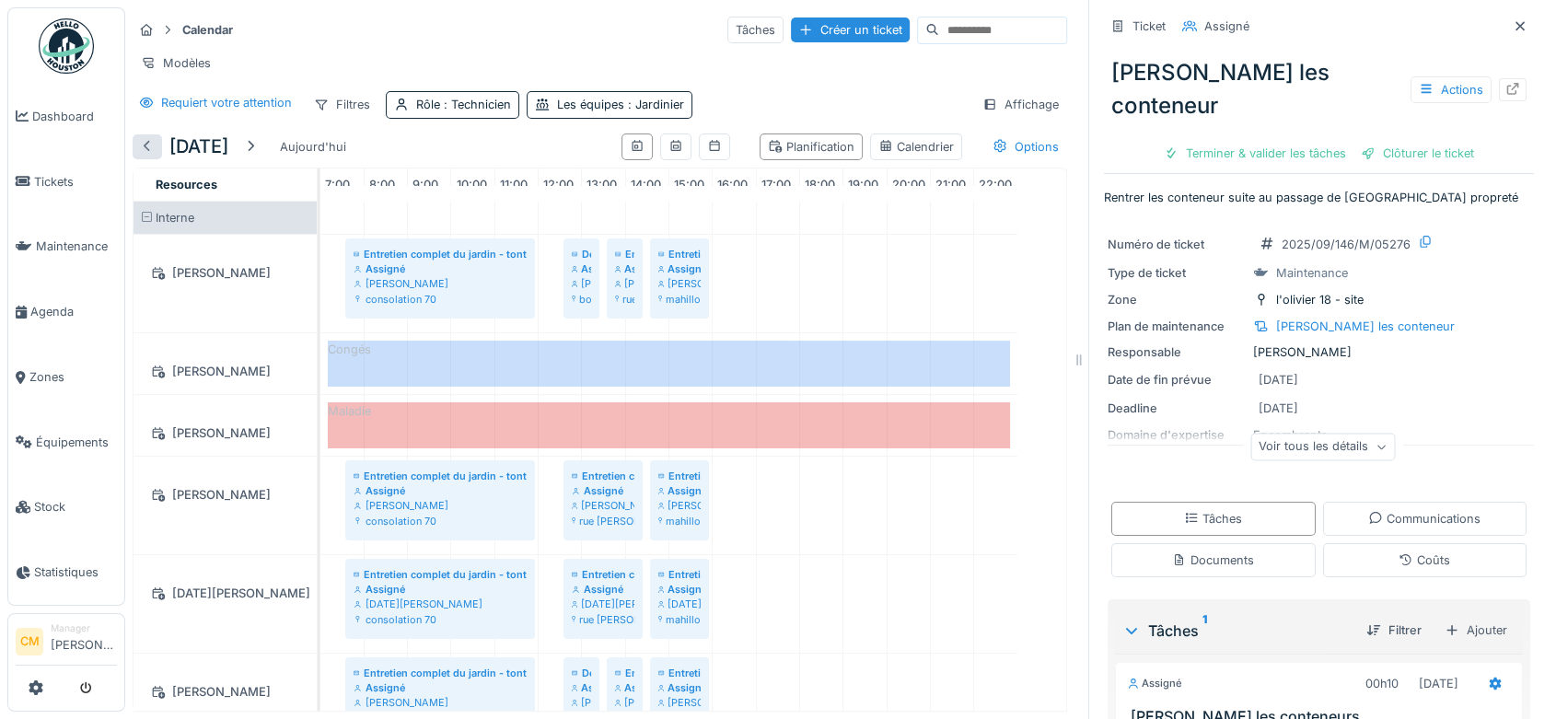
click at [151, 156] on div at bounding box center [147, 146] width 15 height 17
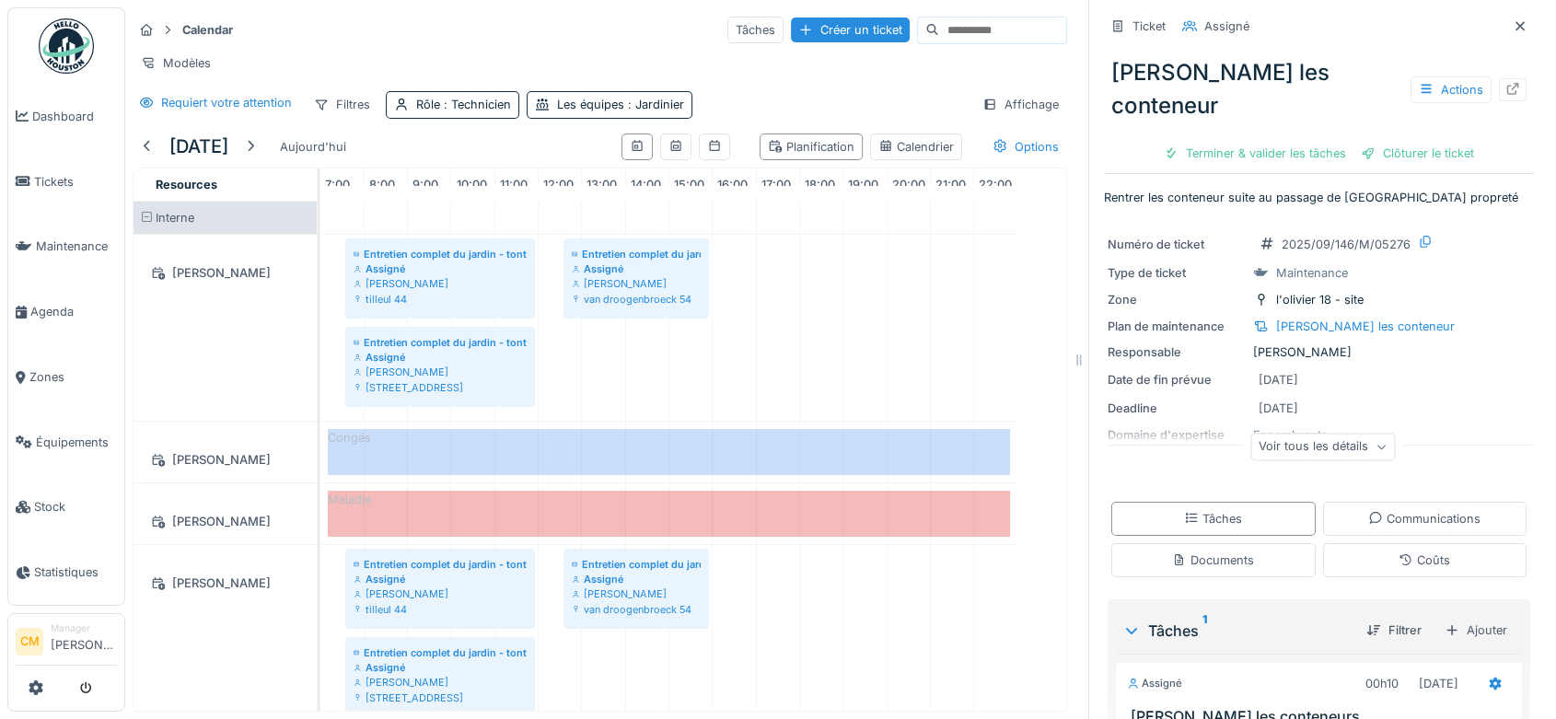
click at [147, 224] on span at bounding box center [147, 218] width 12 height 12
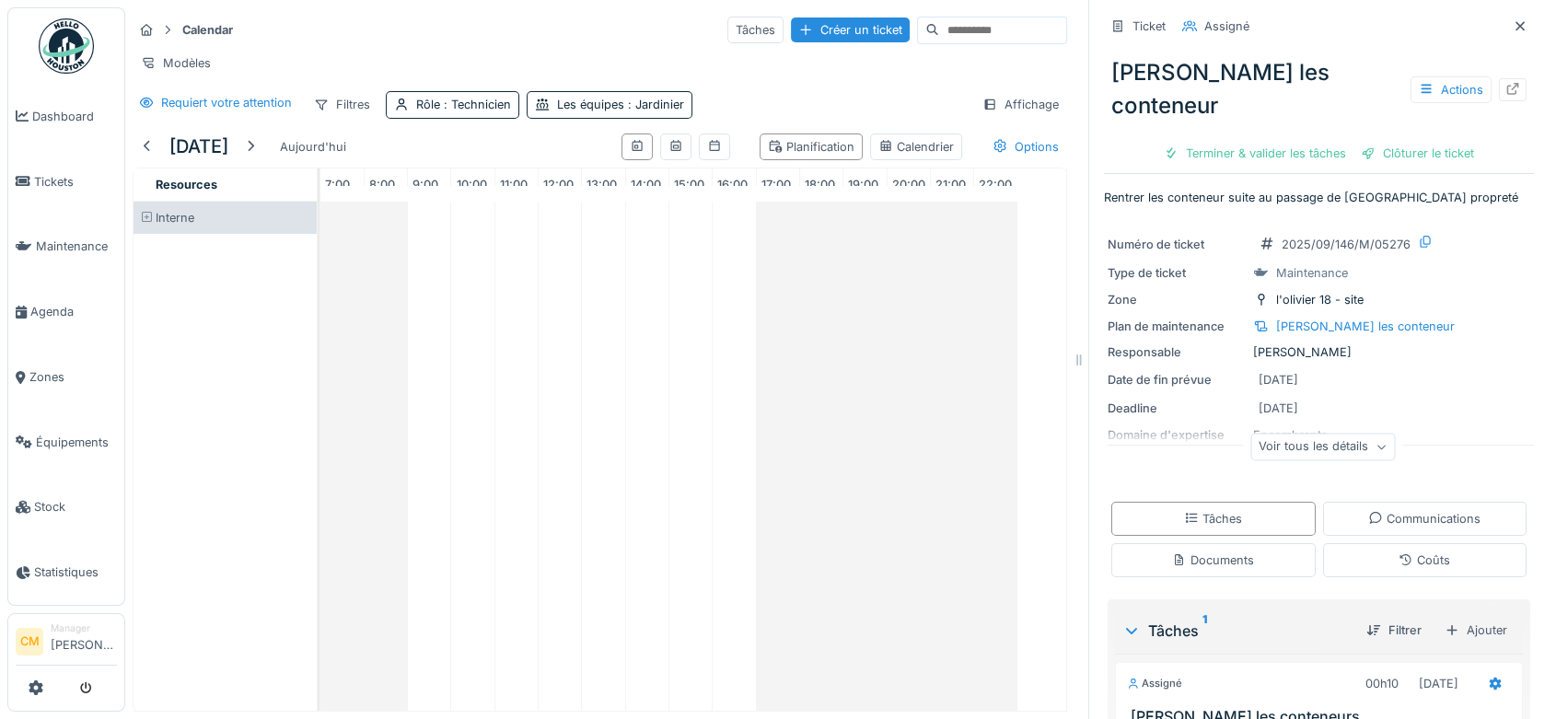
click at [147, 224] on span at bounding box center [147, 218] width 12 height 12
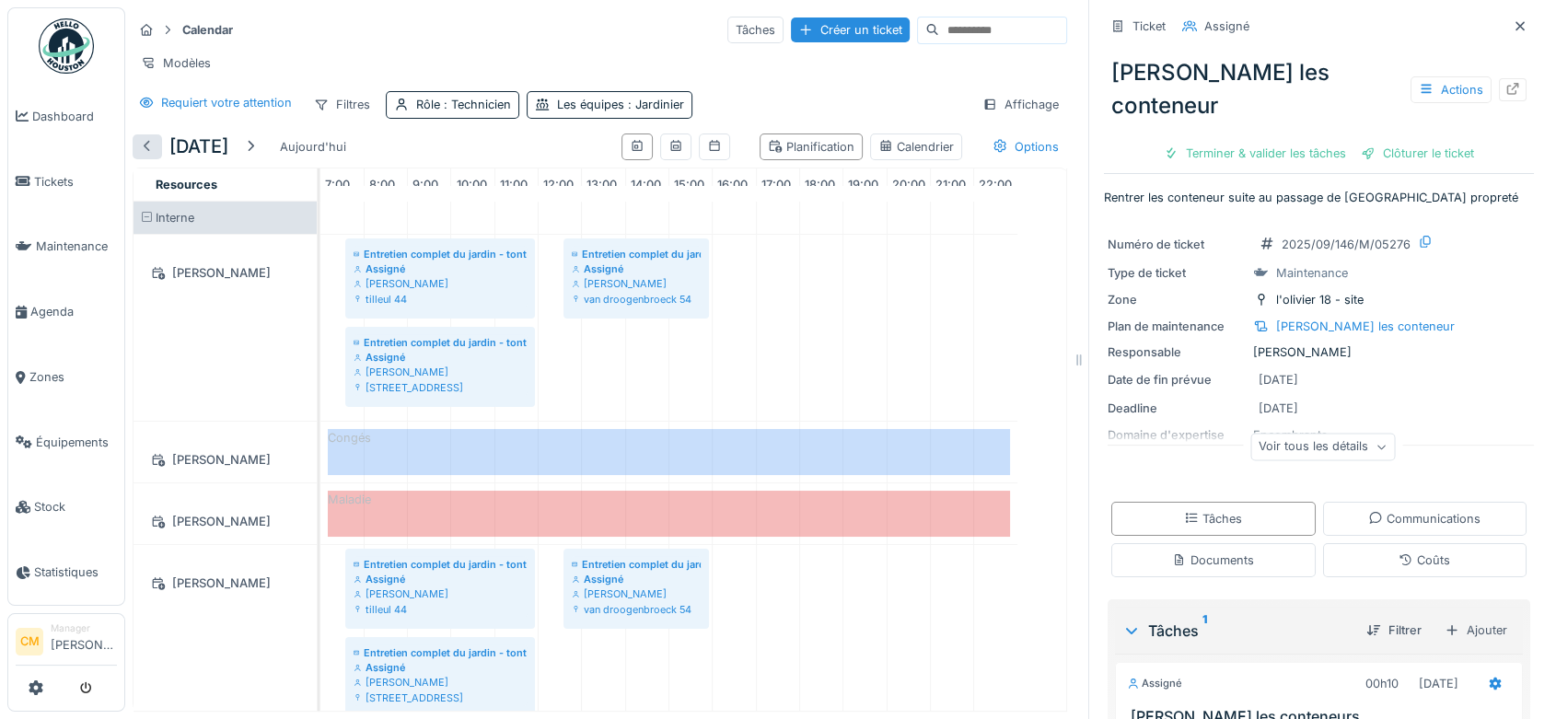
click at [147, 153] on div at bounding box center [147, 146] width 15 height 17
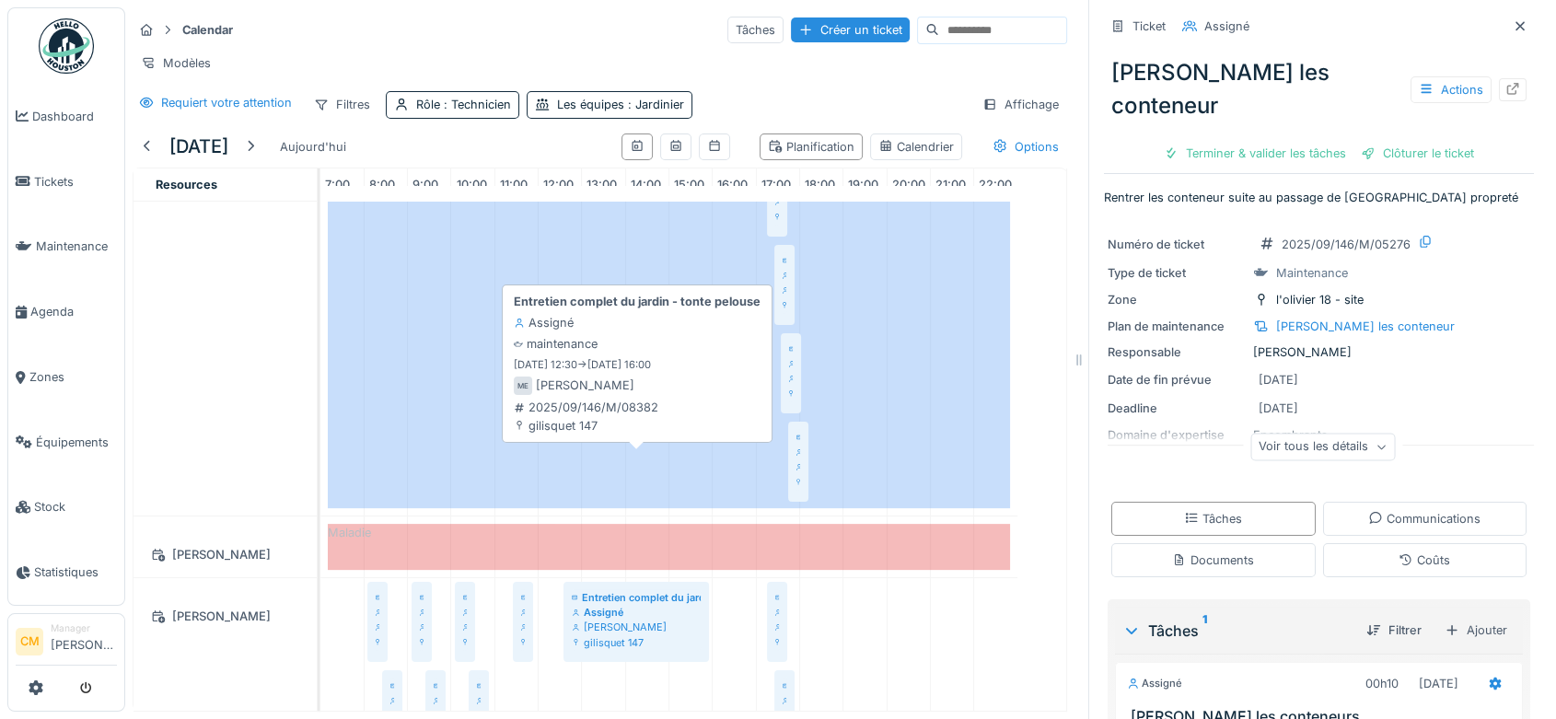
scroll to position [715, 0]
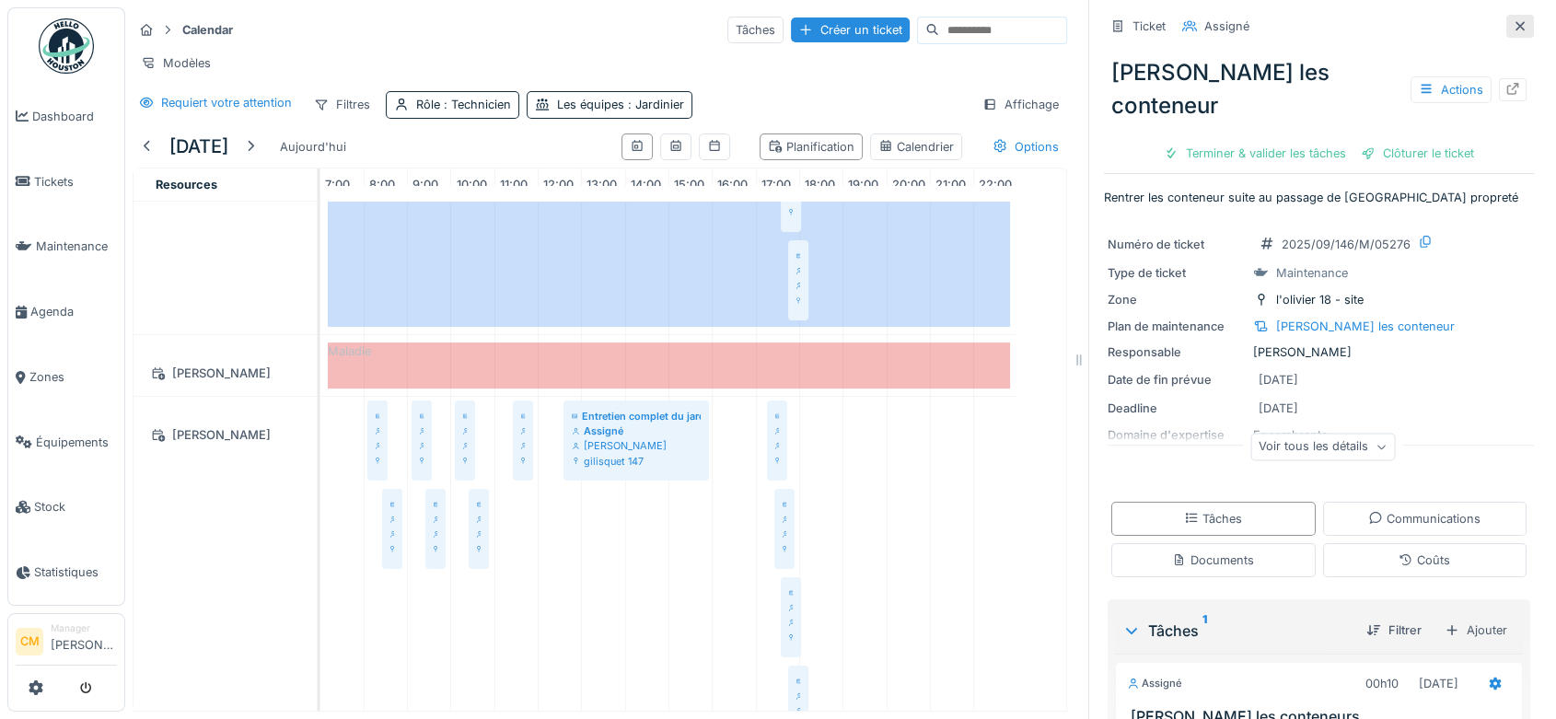
click at [1513, 20] on icon at bounding box center [1520, 26] width 15 height 12
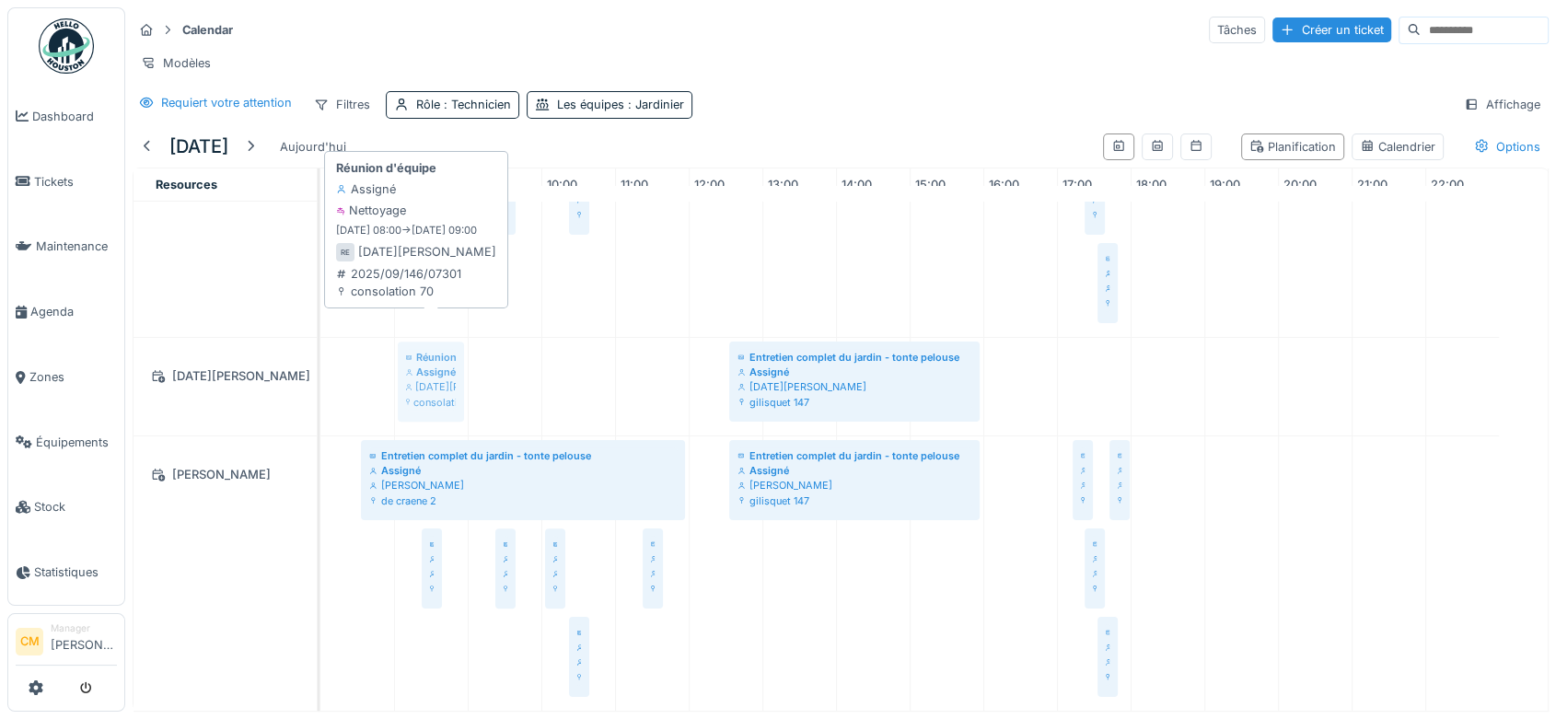
drag, startPoint x: 357, startPoint y: 329, endPoint x: 396, endPoint y: 329, distance: 38.7
click at [320, 338] on div "Réunion d'équipe Assigné Ramazan Eryoruk consolation 70 Entretien complet du ja…" at bounding box center [320, 387] width 0 height 98
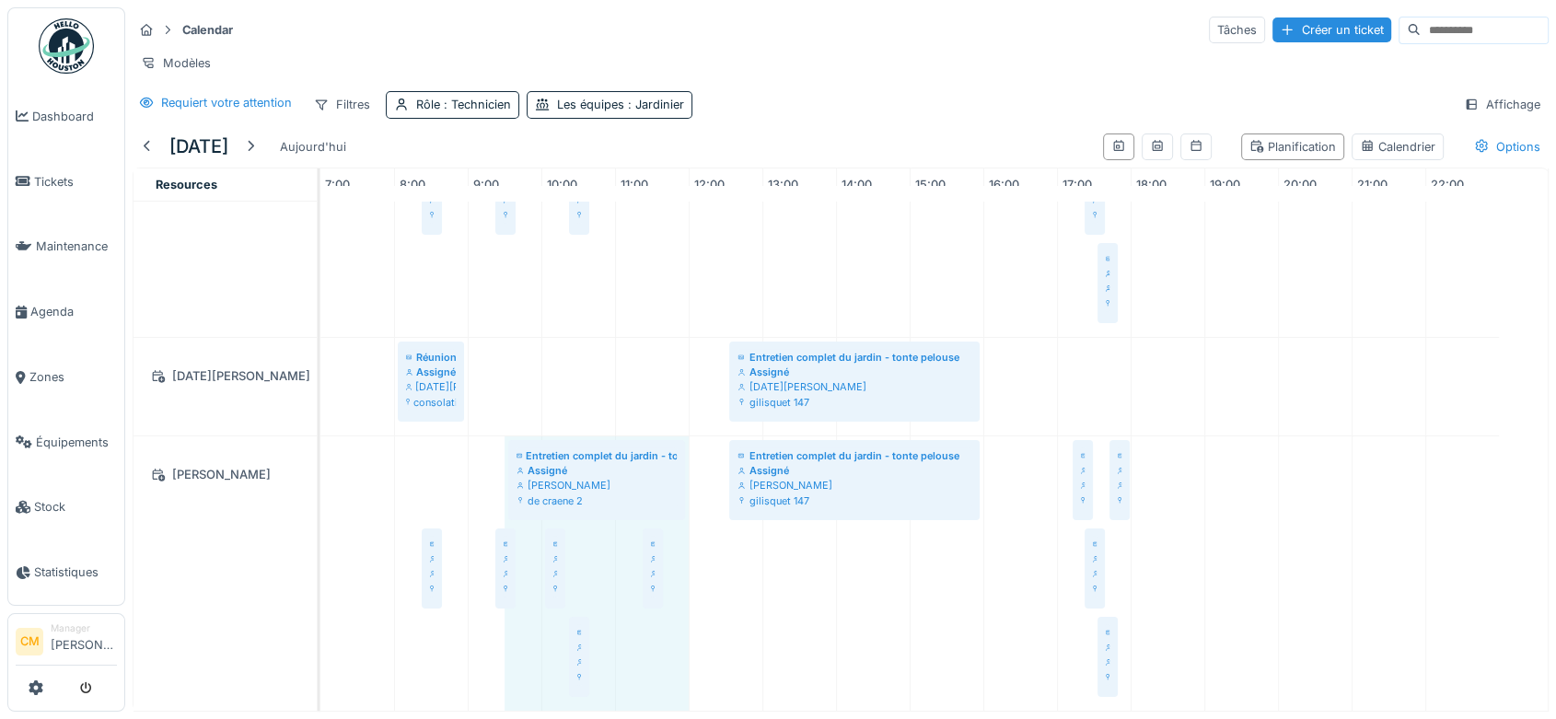
drag, startPoint x: 360, startPoint y: 432, endPoint x: 471, endPoint y: 425, distance: 111.6
click at [471, 425] on div "Réunion d'équipe Assigné Hassan Messari consolation 70 Olivier - Rentrer les co…" at bounding box center [933, 20] width 1227 height 1382
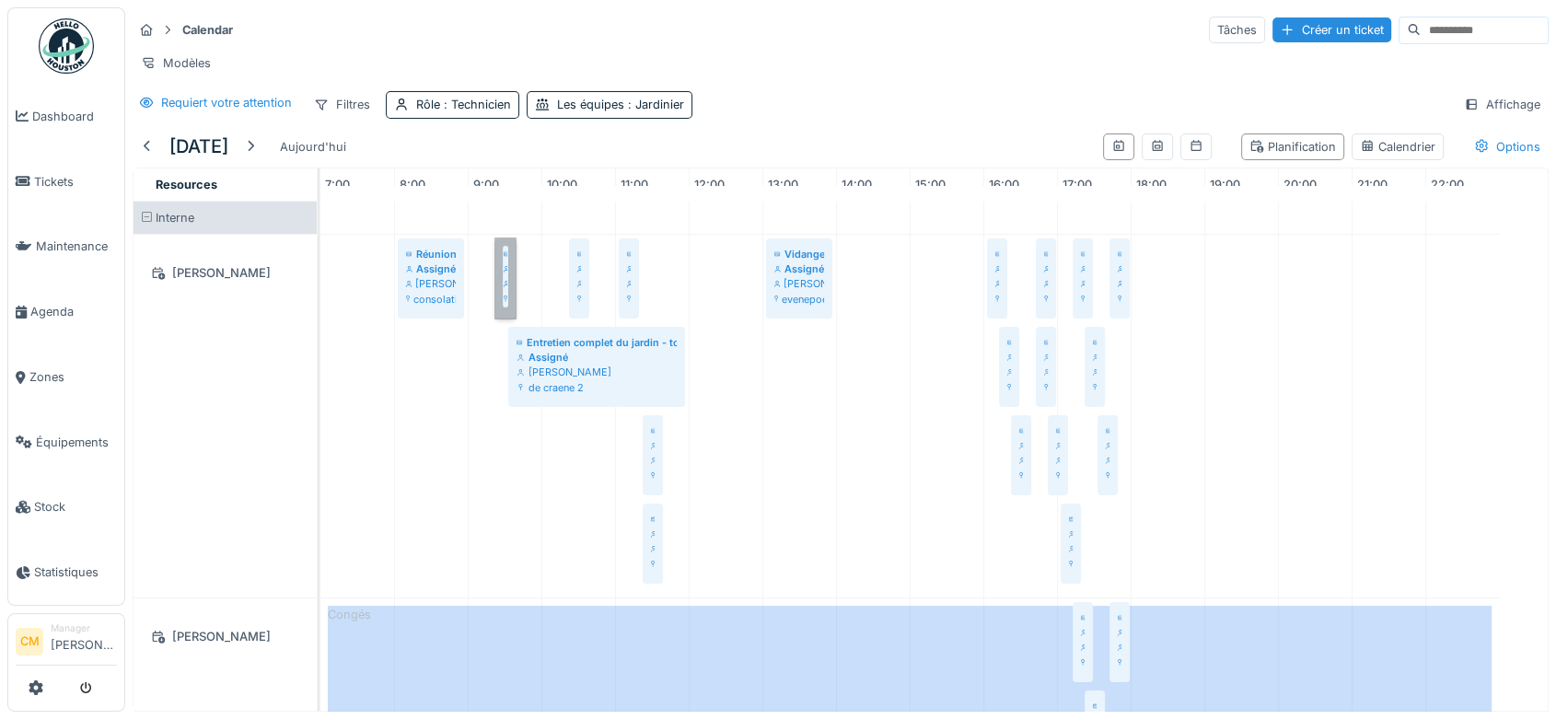
drag, startPoint x: 503, startPoint y: 300, endPoint x: 493, endPoint y: 288, distance: 15.1
click at [493, 288] on div at bounding box center [495, 278] width 7 height 81
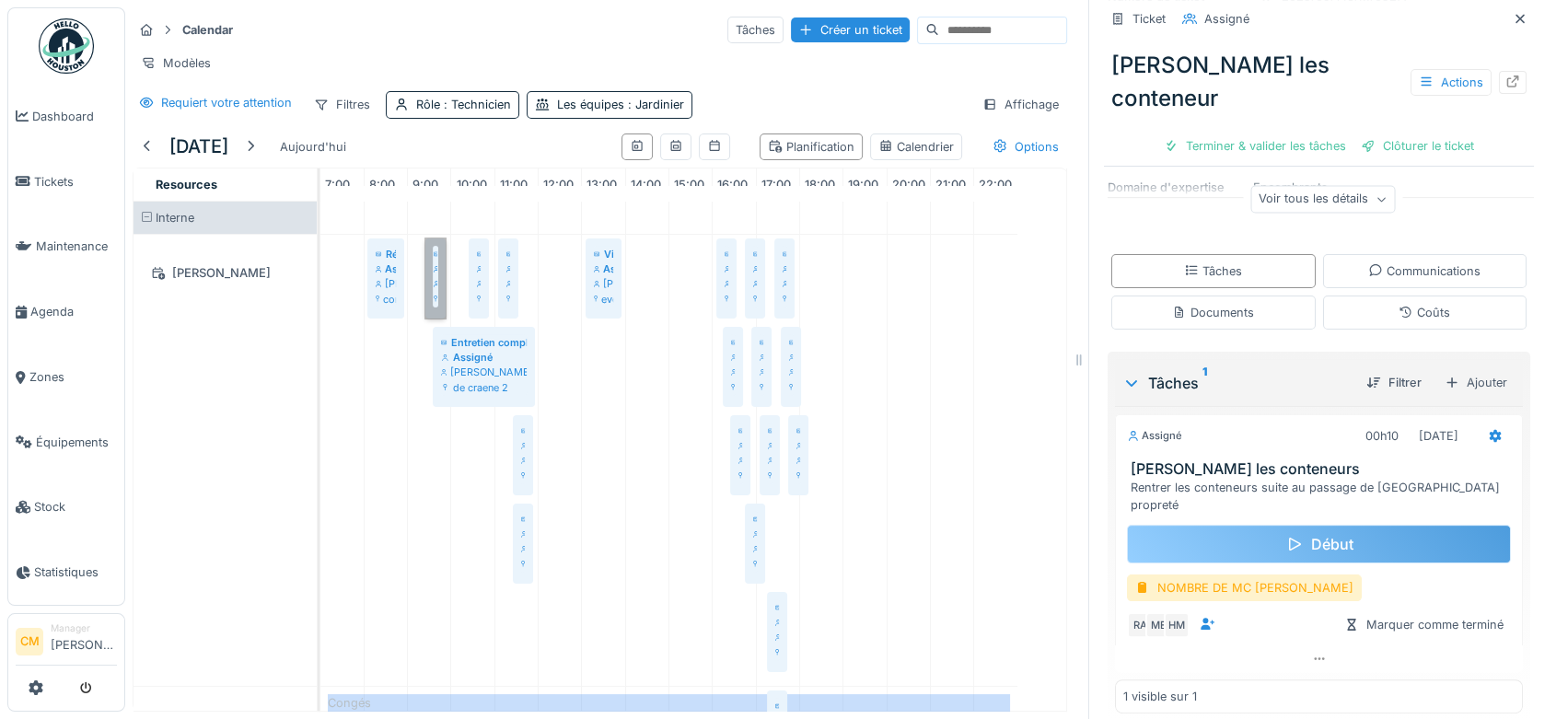
scroll to position [15, 0]
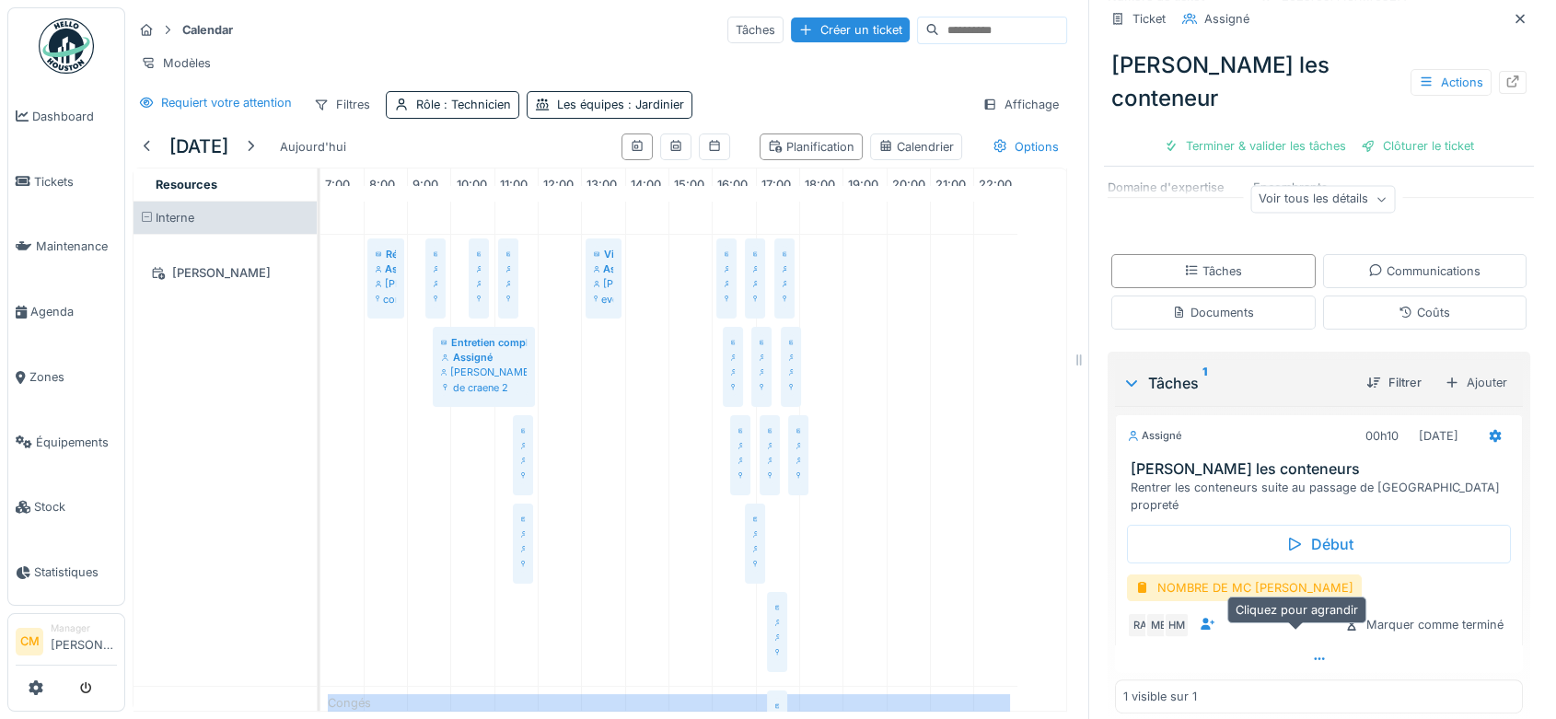
click at [1312, 653] on icon at bounding box center [1319, 659] width 15 height 12
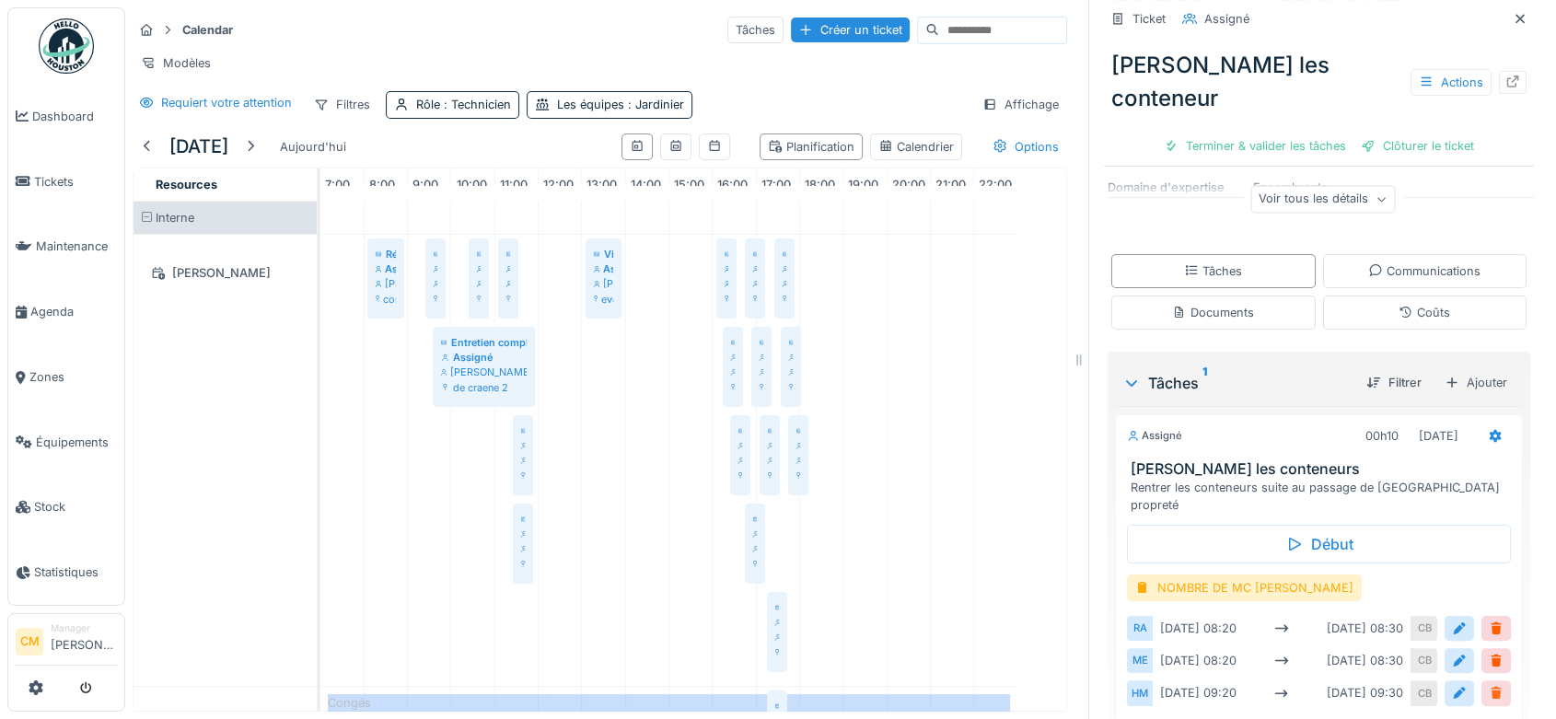
click at [1489, 684] on div at bounding box center [1496, 692] width 15 height 17
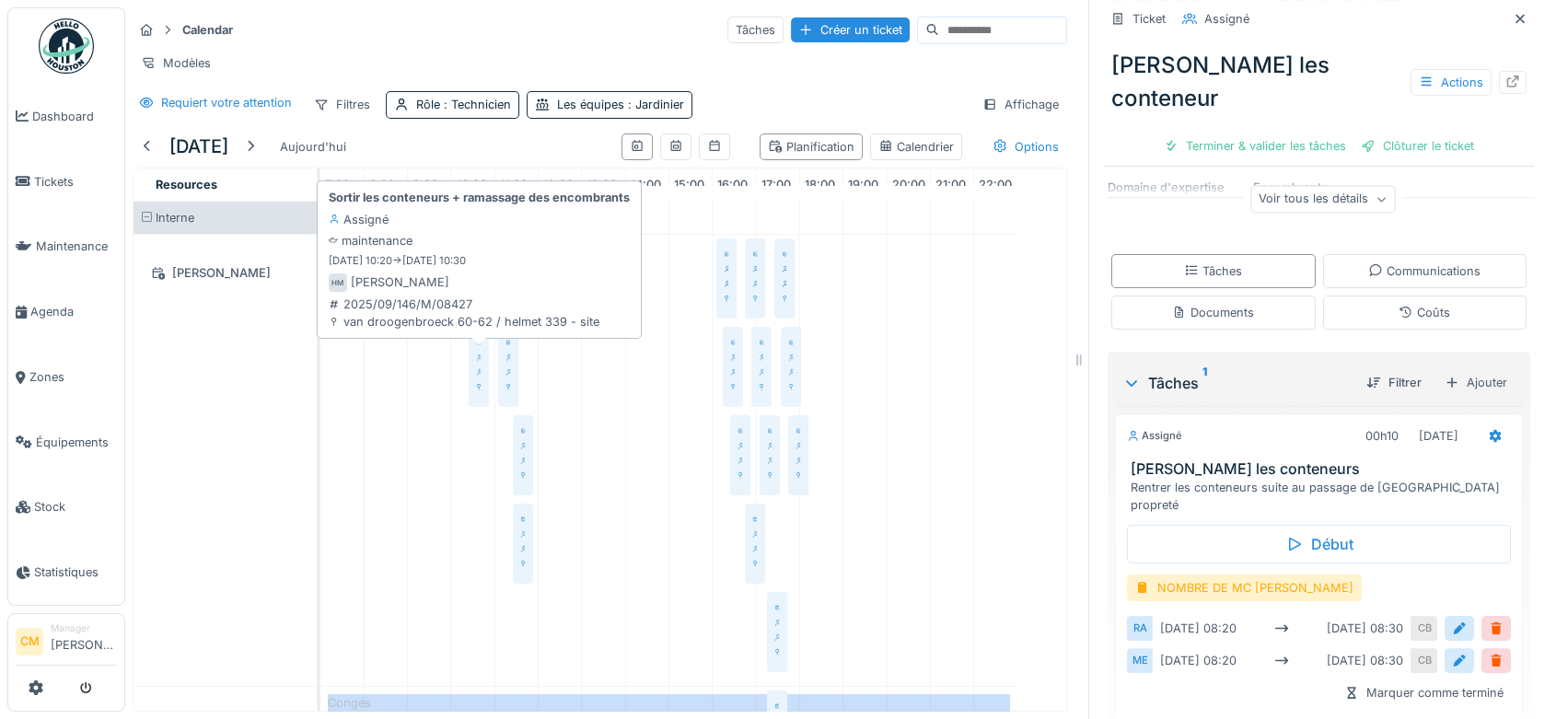
click at [479, 366] on div "[PERSON_NAME]" at bounding box center [479, 372] width 4 height 15
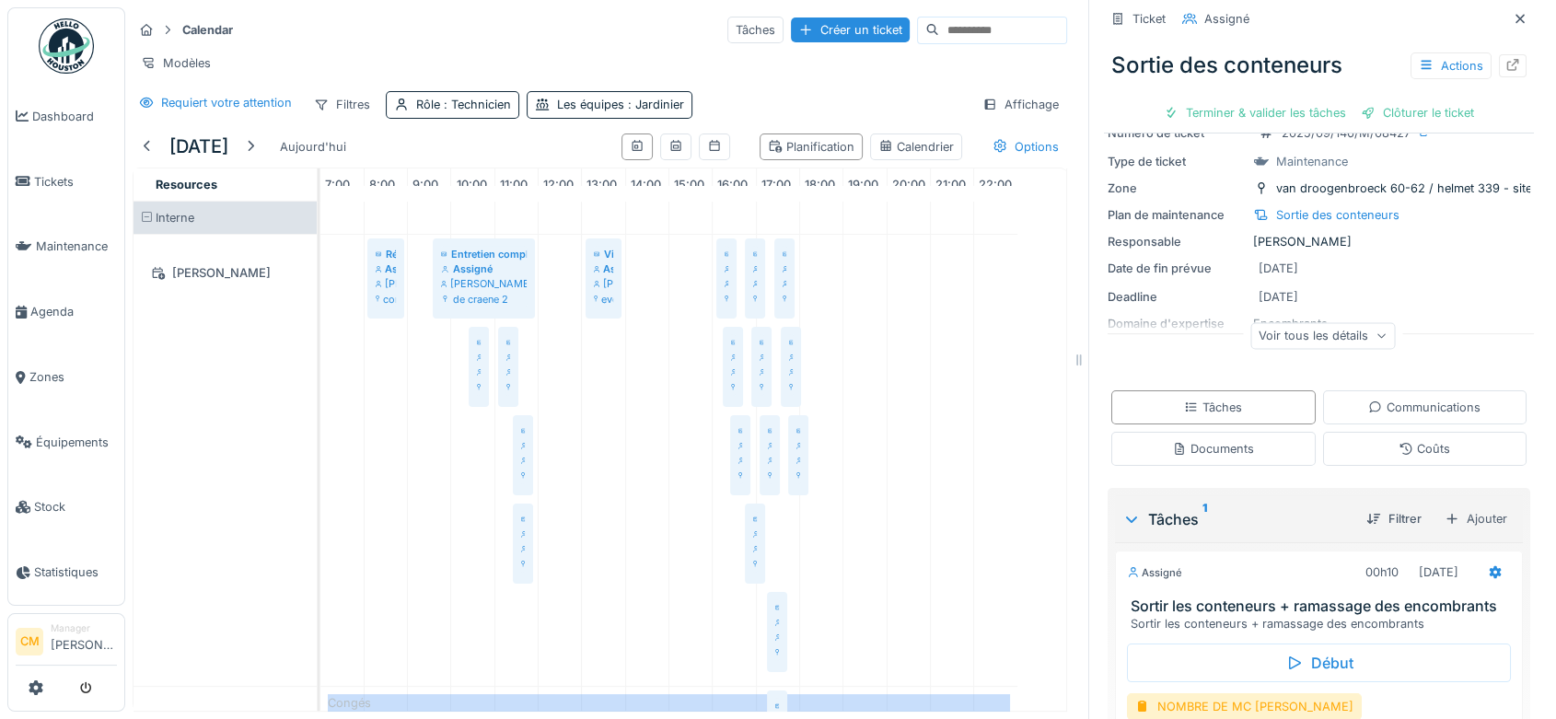
scroll to position [232, 0]
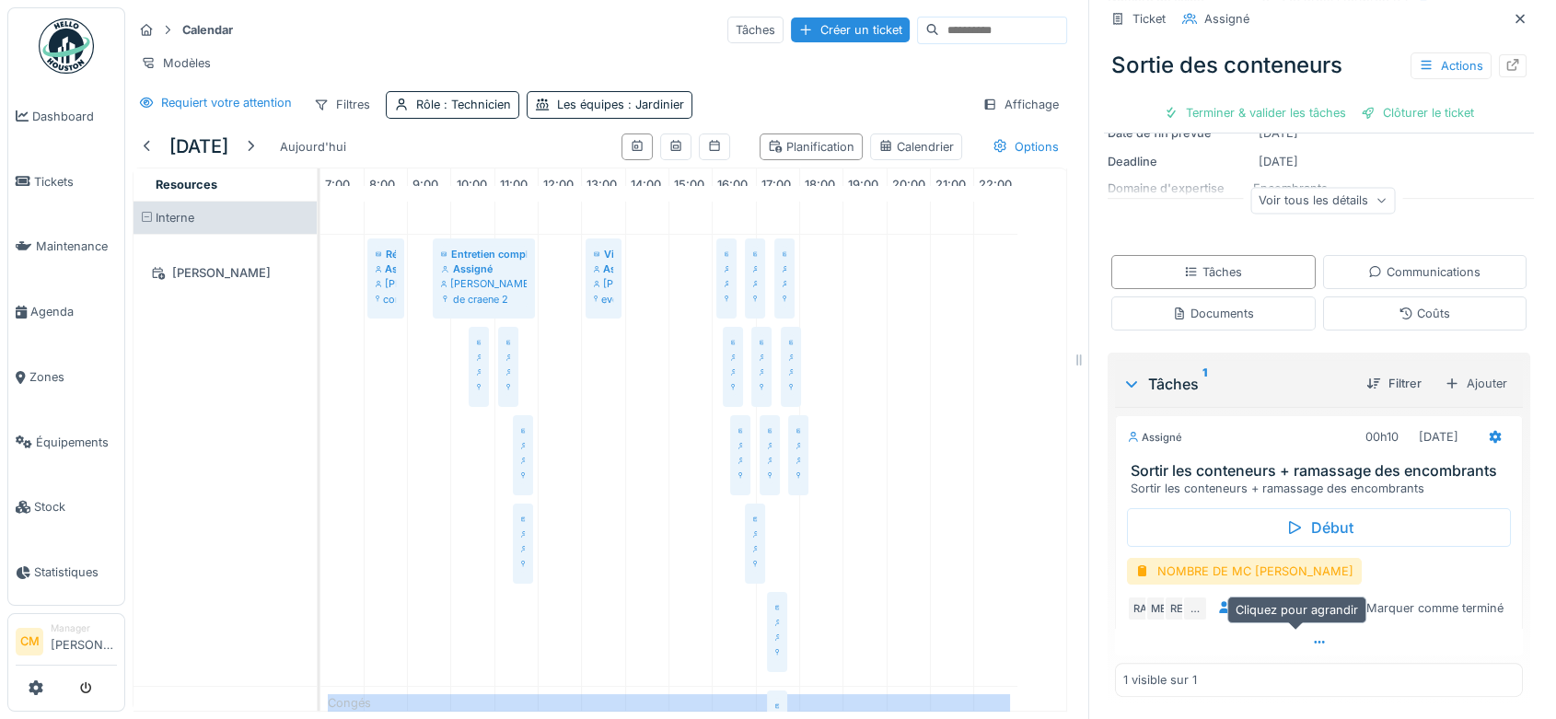
click at [1312, 636] on icon at bounding box center [1319, 642] width 15 height 12
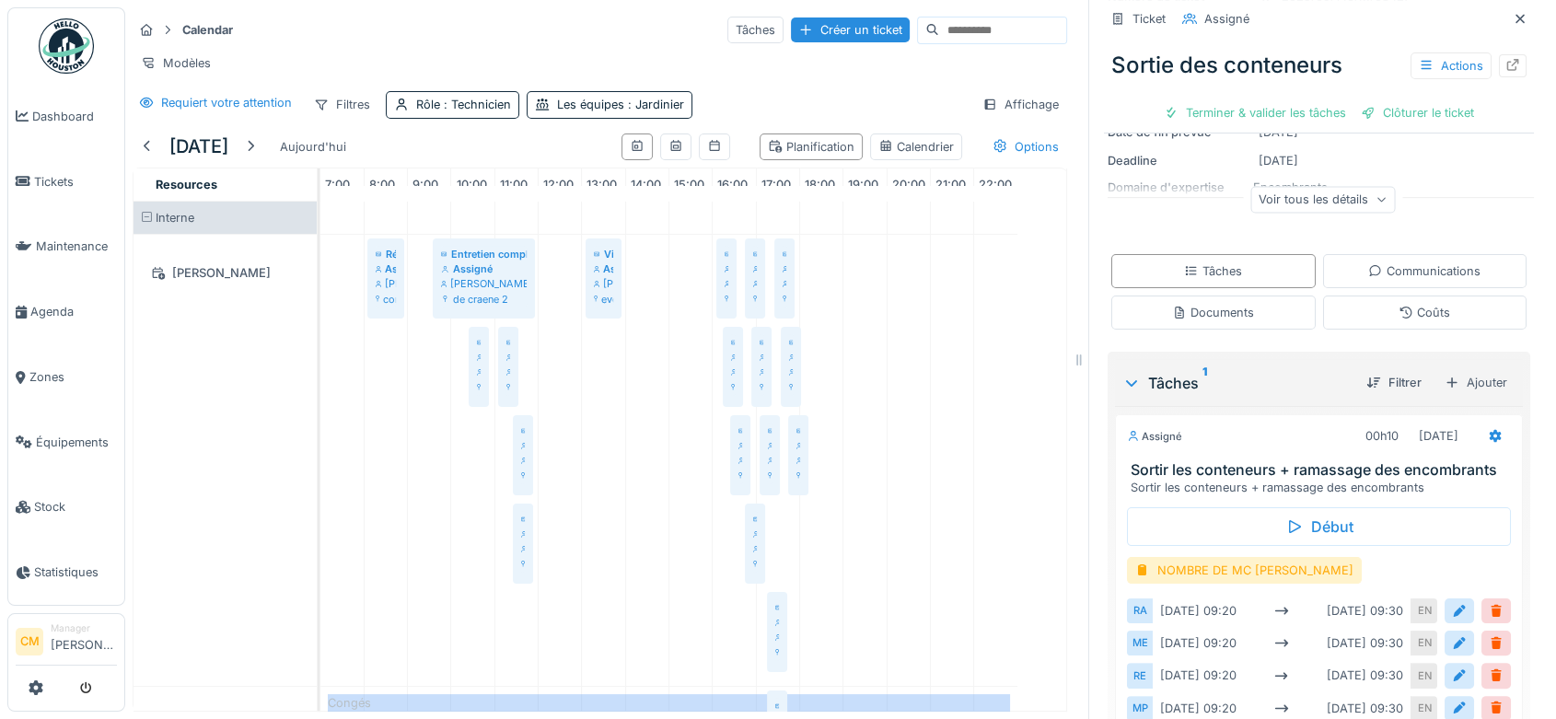
scroll to position [405, 0]
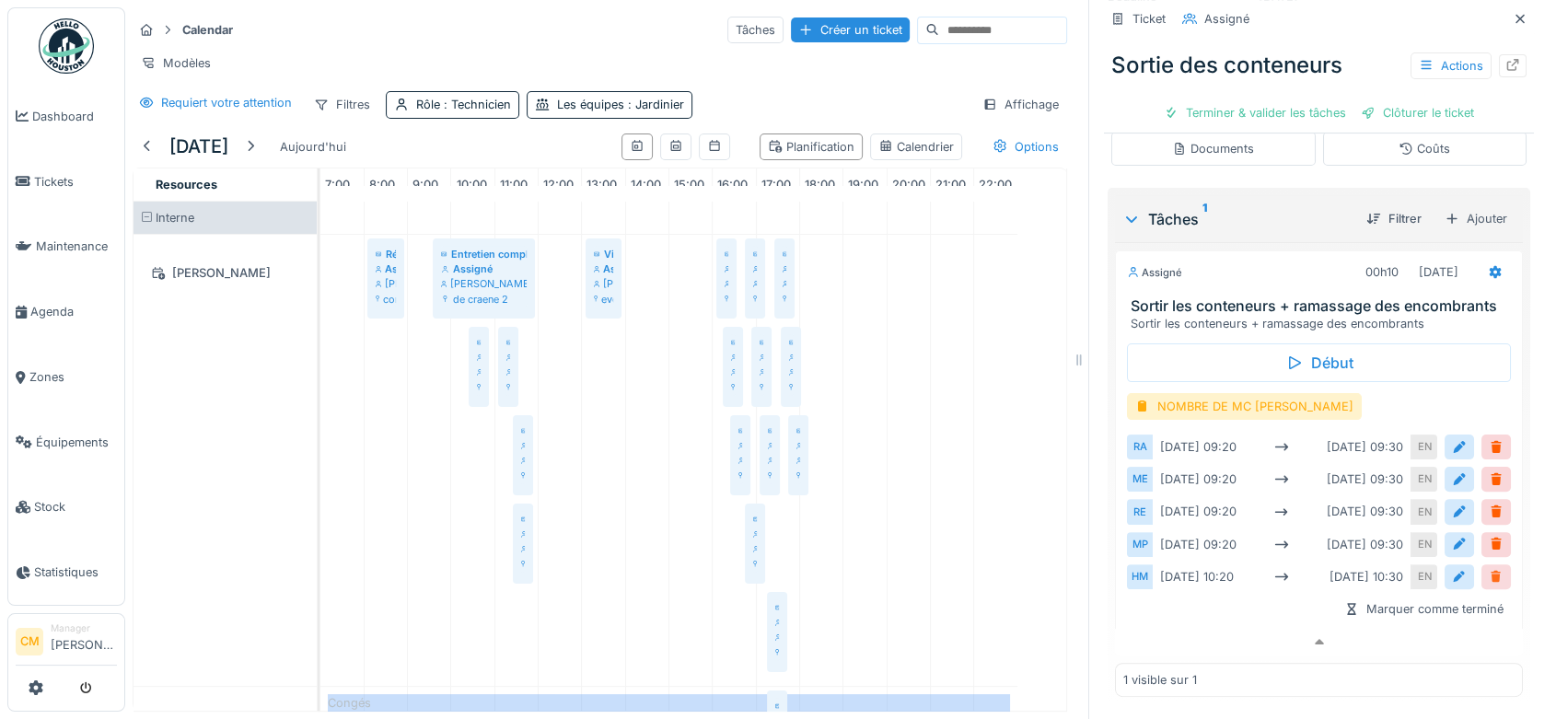
click at [1489, 568] on div at bounding box center [1496, 576] width 15 height 17
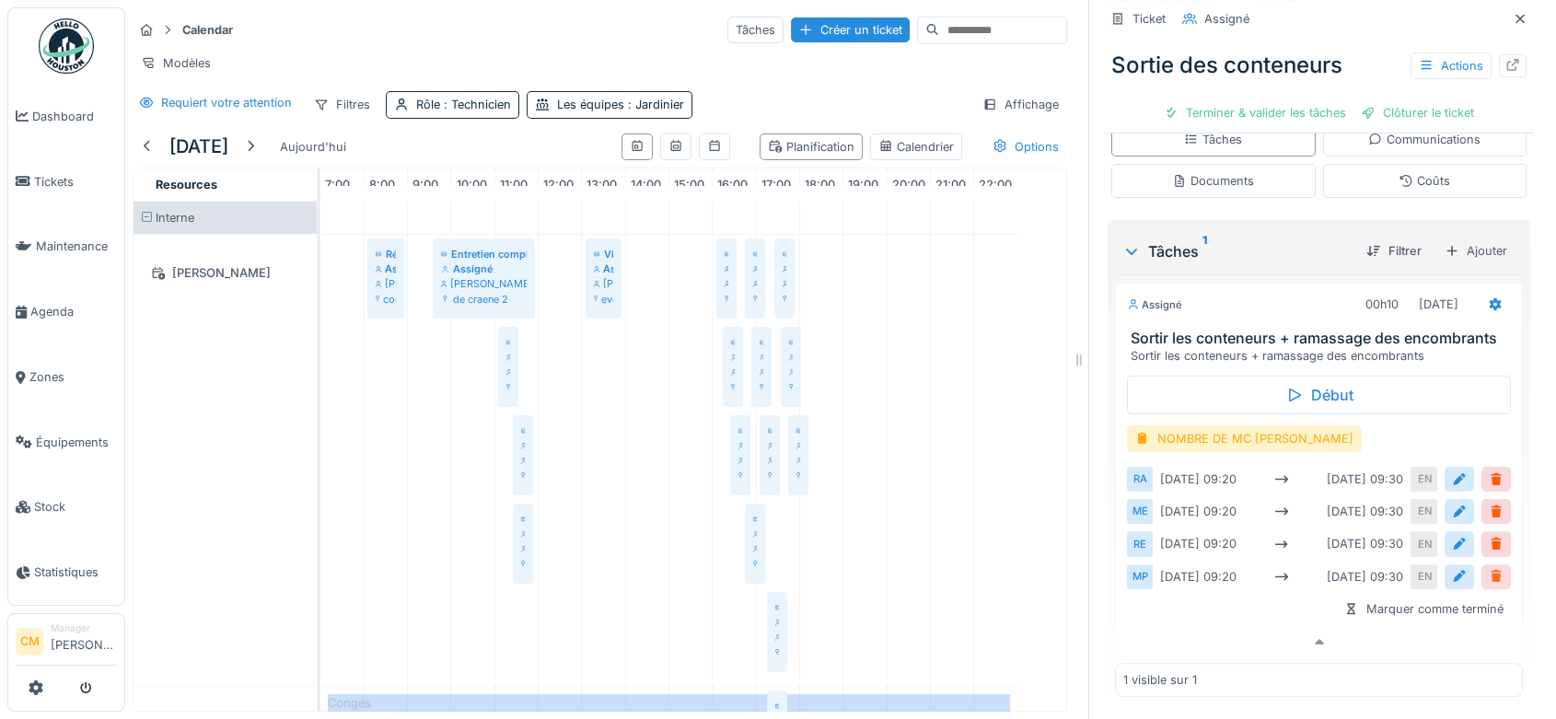
click at [1481, 568] on div at bounding box center [1495, 576] width 29 height 25
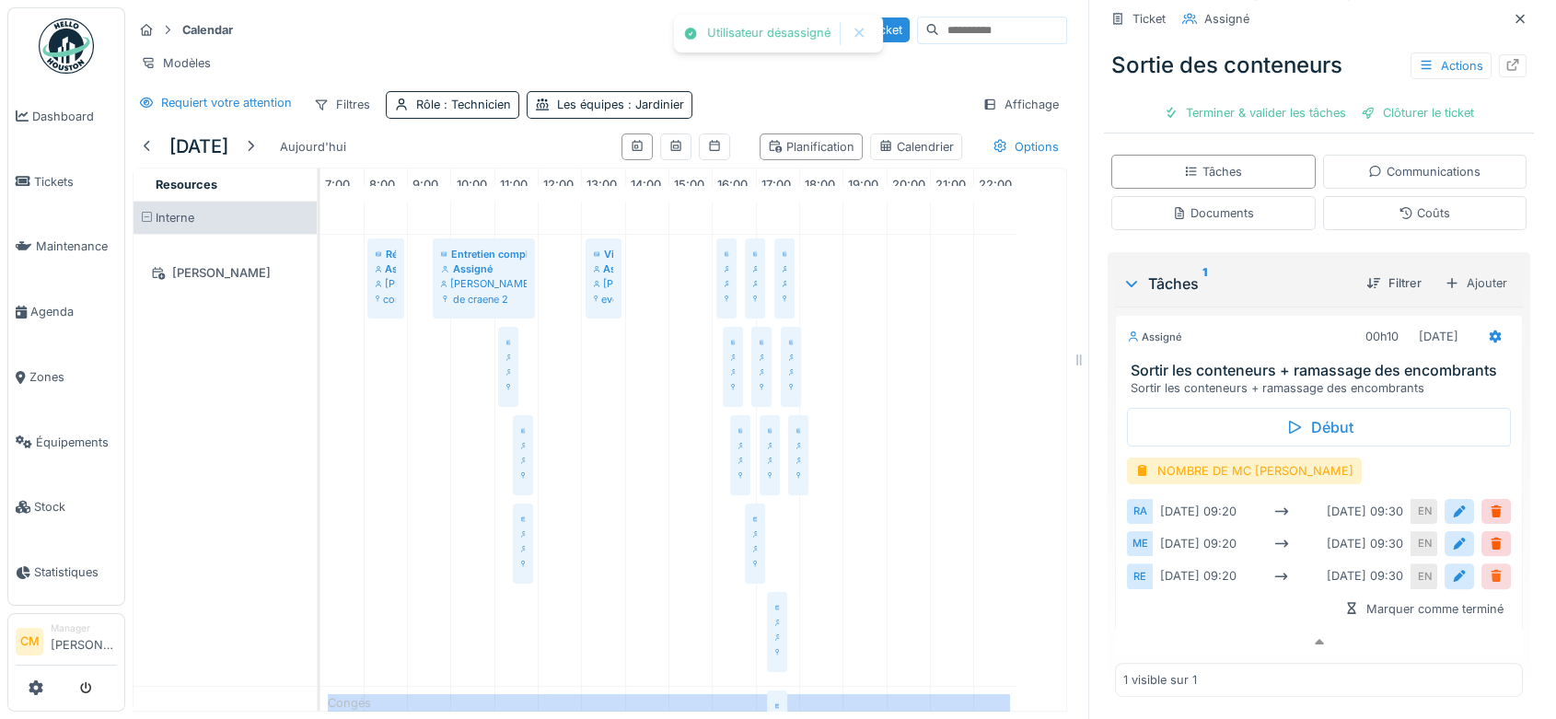
scroll to position [338, 0]
click at [1489, 503] on div at bounding box center [1496, 511] width 15 height 17
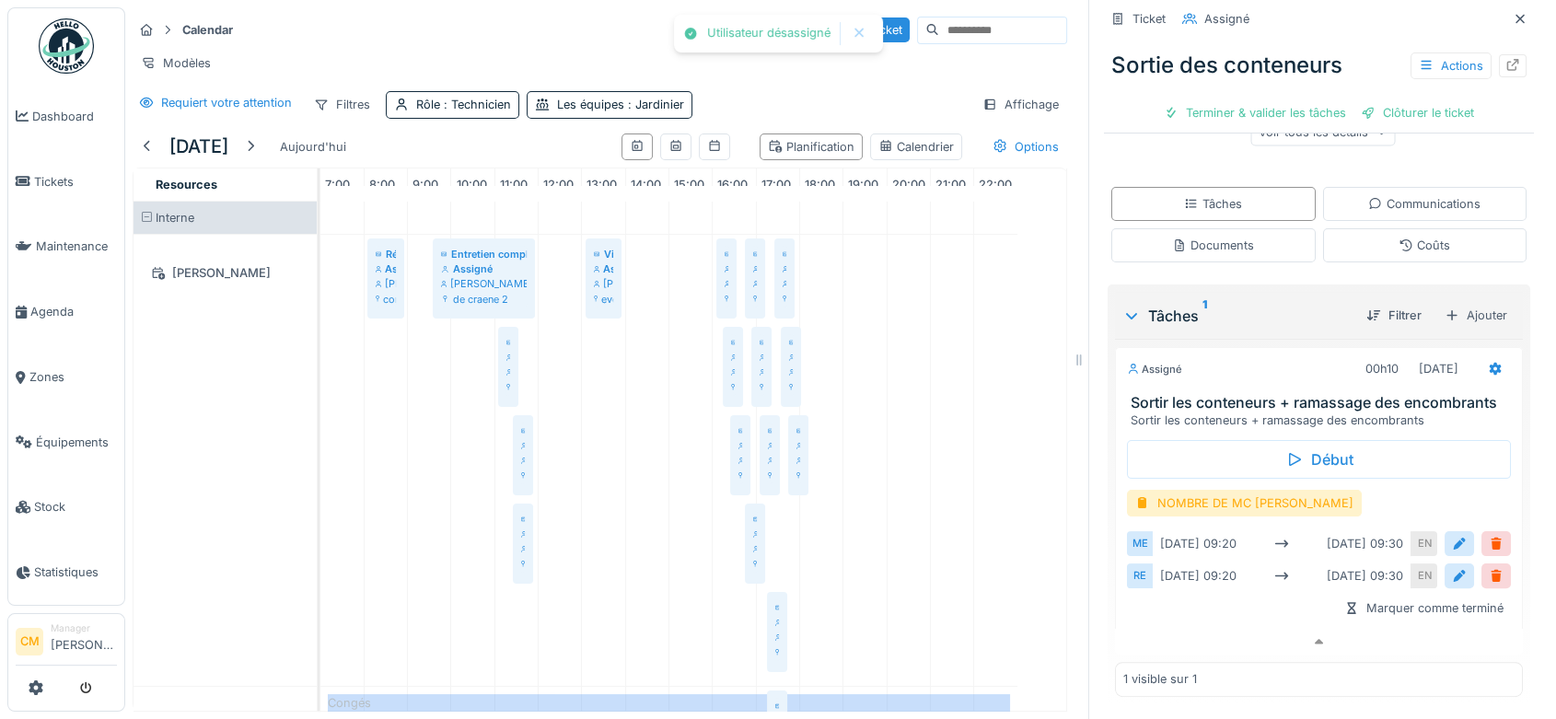
scroll to position [303, 0]
click at [1513, 13] on icon at bounding box center [1520, 19] width 15 height 12
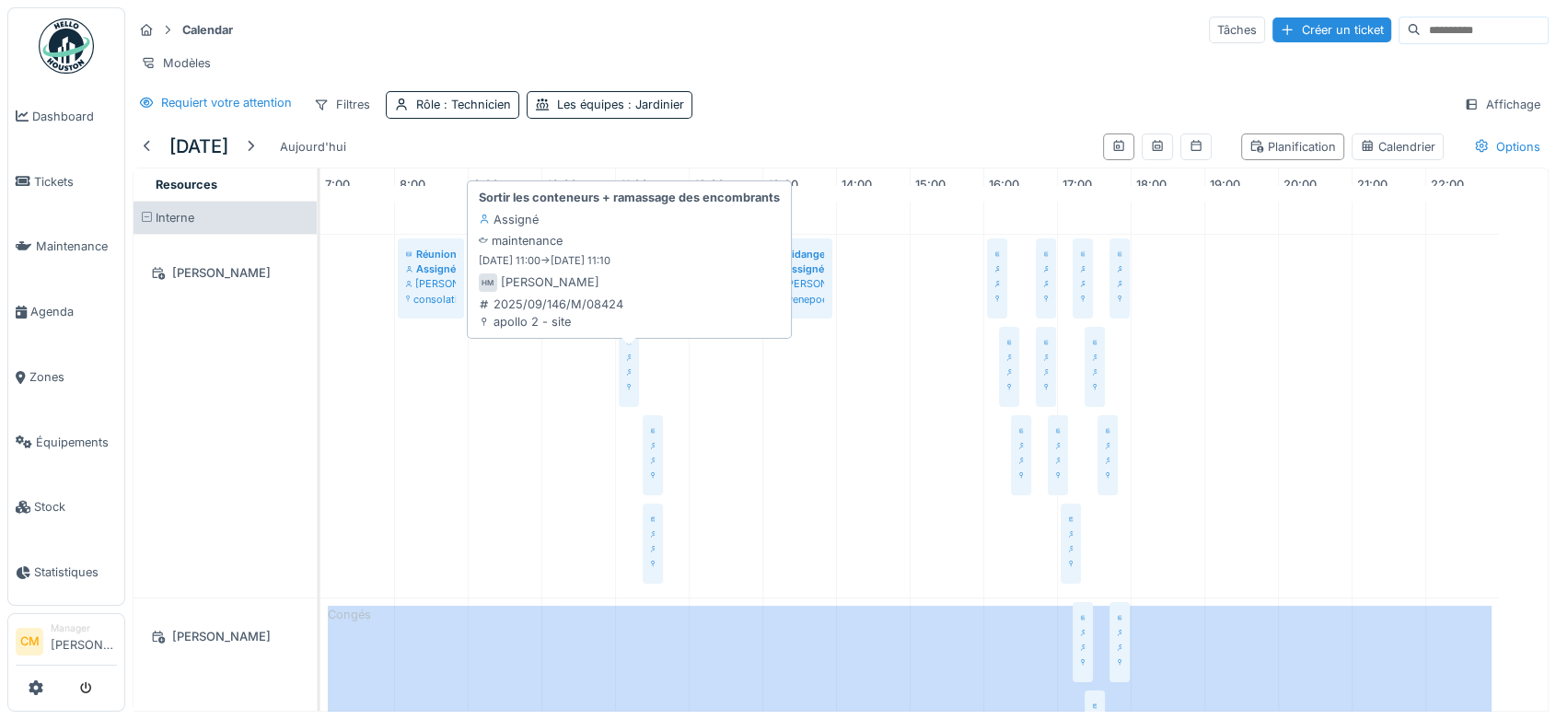
click at [627, 369] on icon at bounding box center [630, 372] width 6 height 6
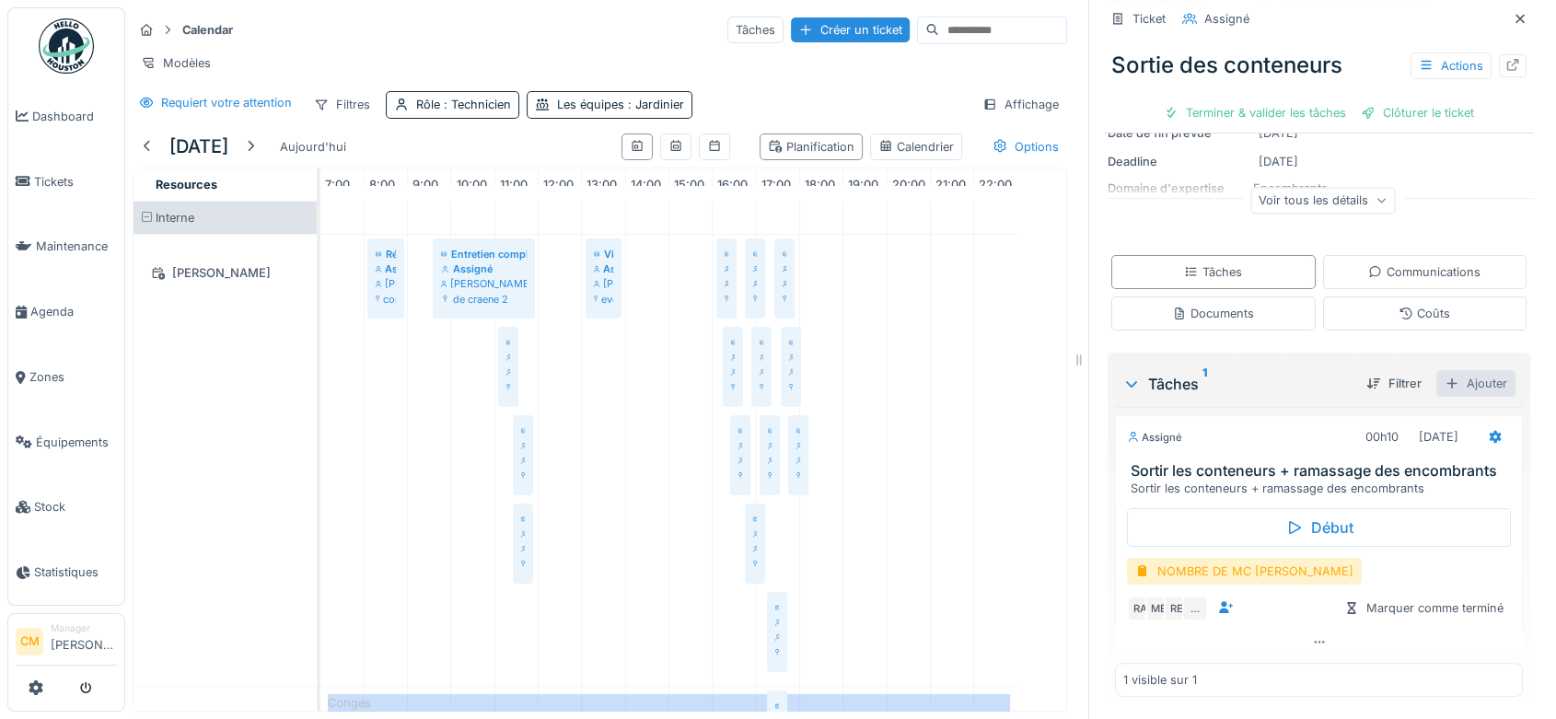
scroll to position [232, 0]
click at [1312, 636] on icon at bounding box center [1319, 642] width 15 height 12
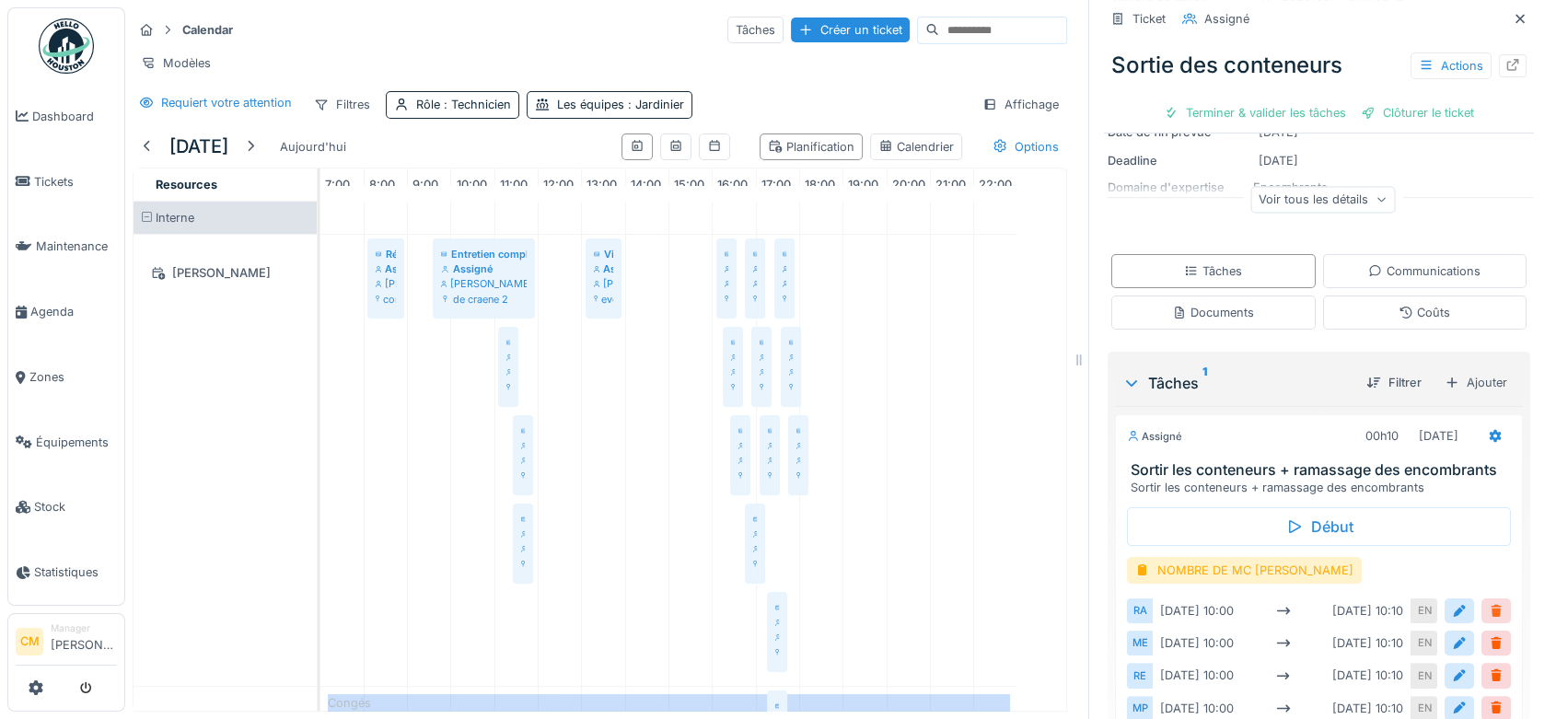
click at [1489, 602] on div at bounding box center [1496, 610] width 15 height 17
click at [1489, 667] on div at bounding box center [1496, 675] width 15 height 17
click at [1489, 668] on div at bounding box center [1496, 675] width 15 height 17
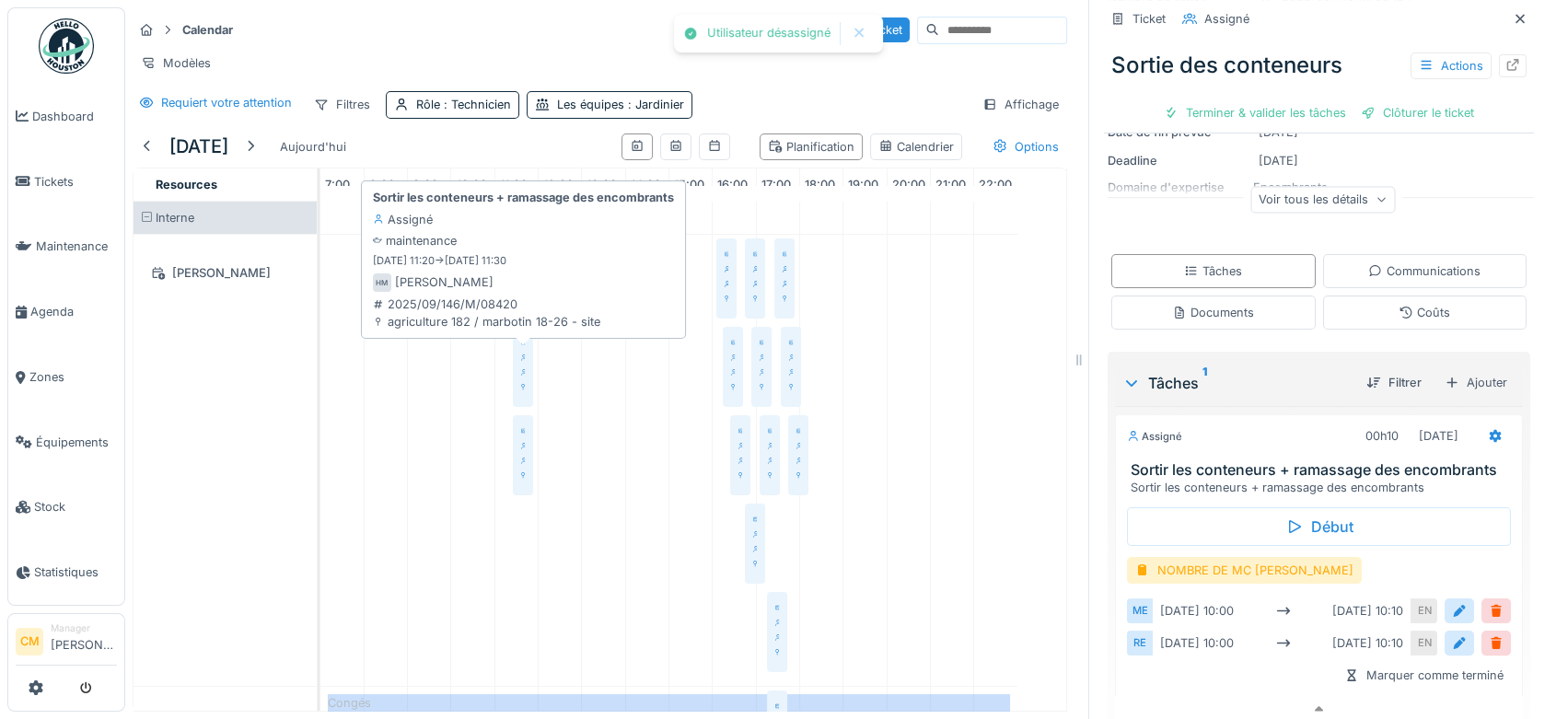
click at [526, 359] on div "Sortir les conteneurs + ramassage des encombrants Assigné Hassan Messari agricu…" at bounding box center [522, 365] width 13 height 69
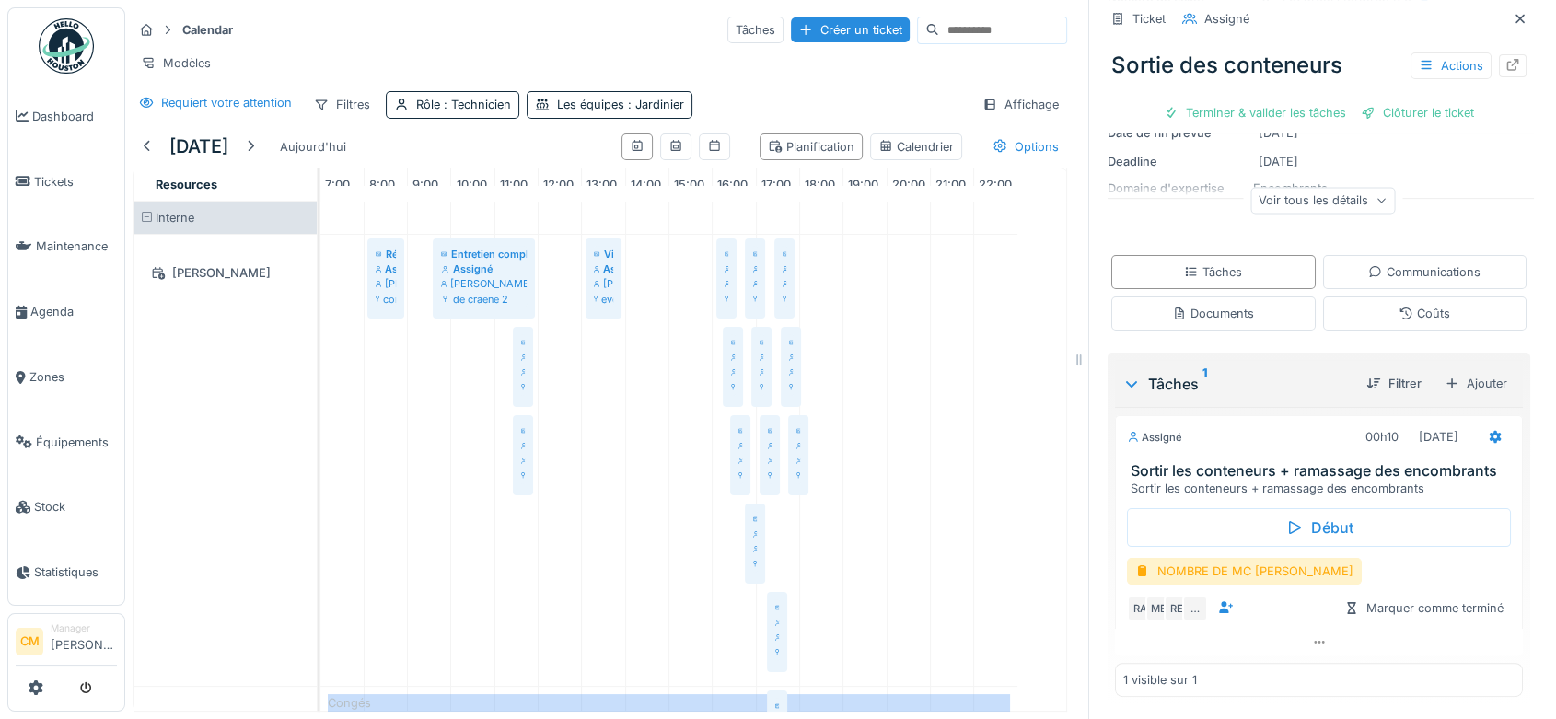
scroll to position [232, 0]
click at [1312, 636] on icon at bounding box center [1319, 642] width 15 height 12
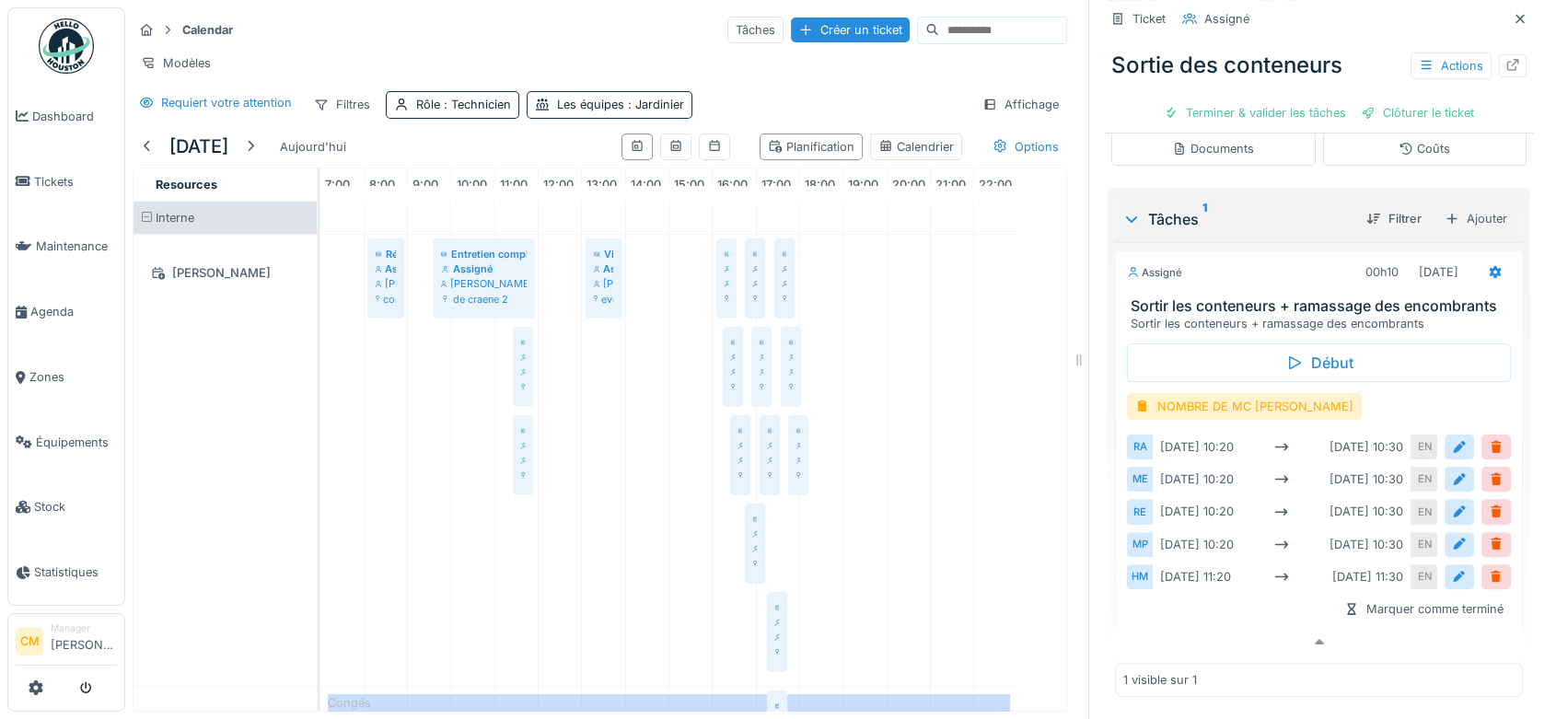
scroll to position [405, 0]
click at [1489, 438] on div at bounding box center [1496, 446] width 15 height 17
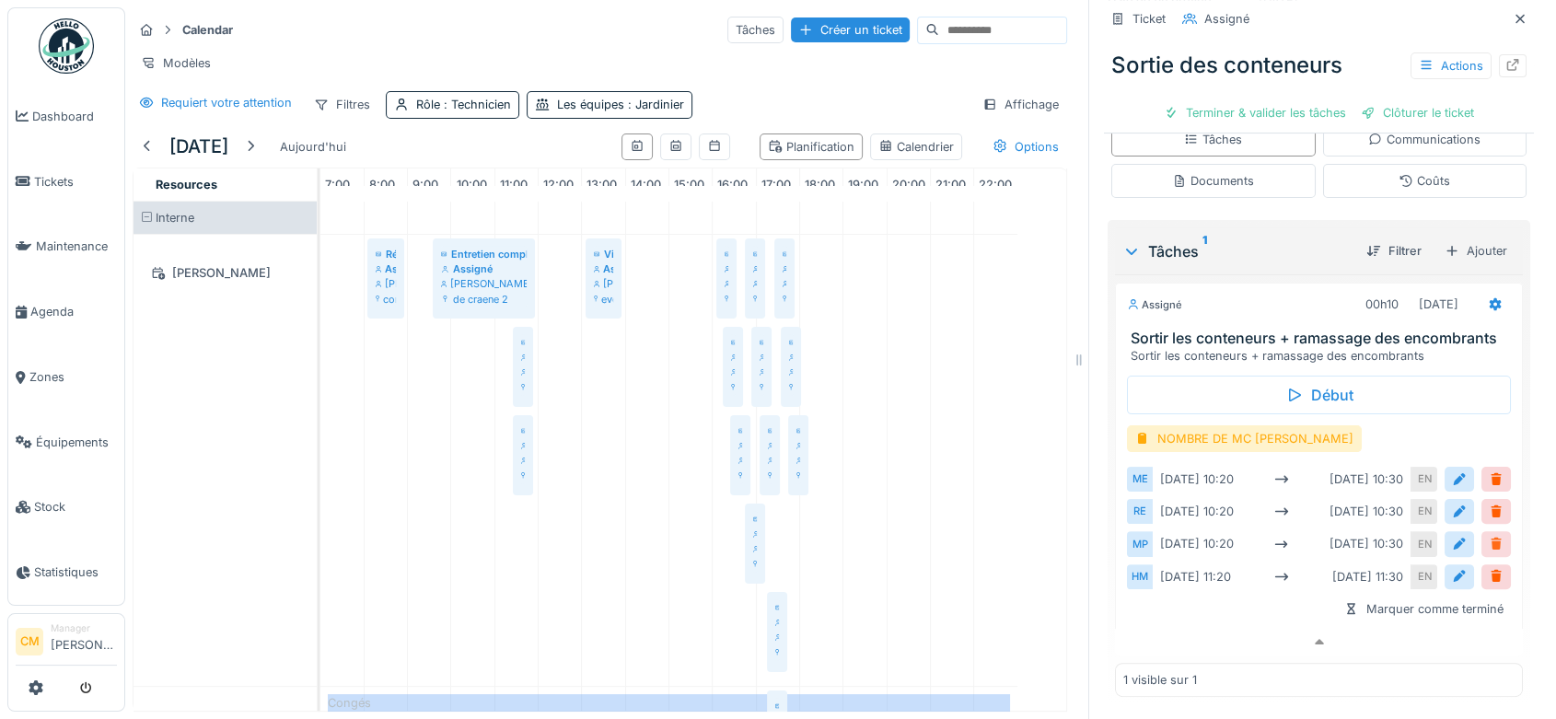
click at [1489, 535] on div at bounding box center [1496, 543] width 15 height 17
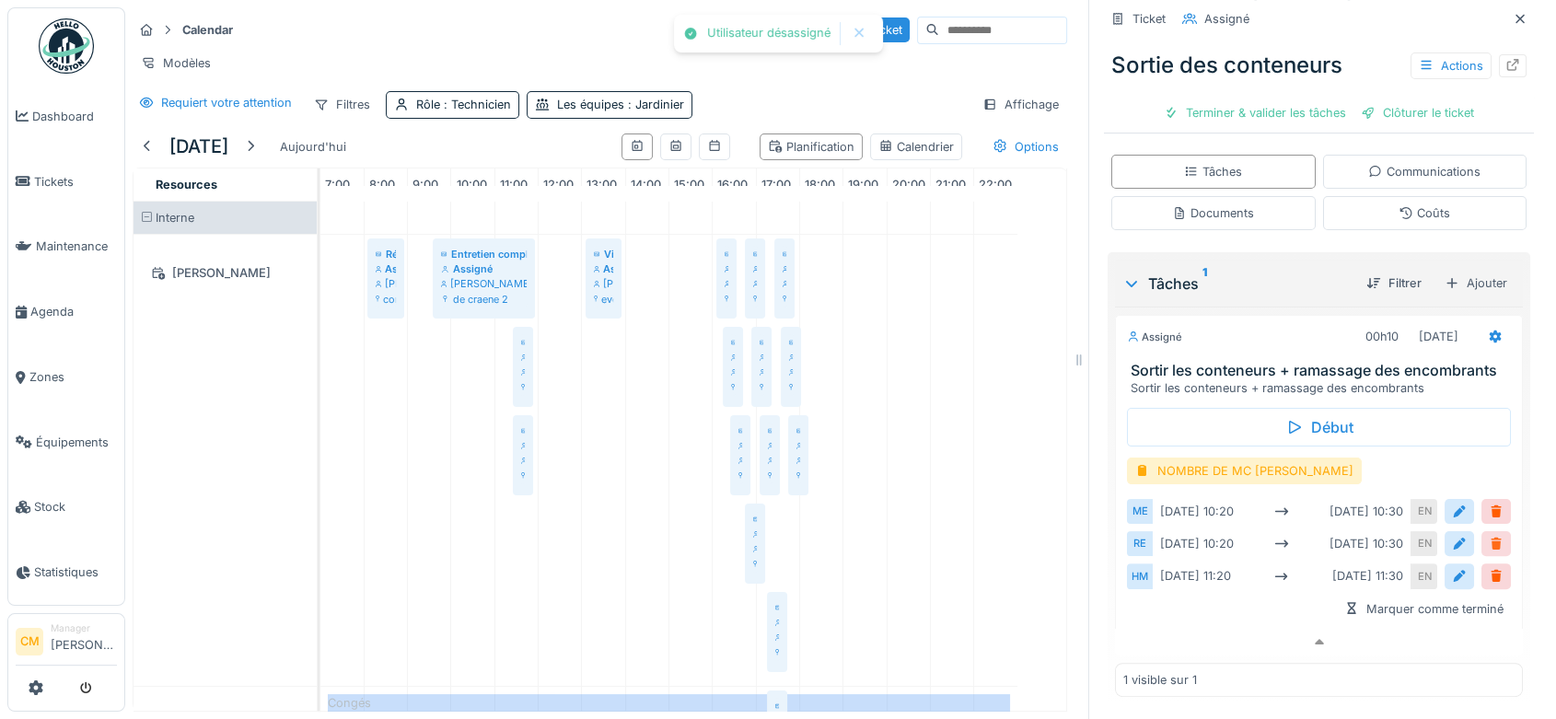
scroll to position [338, 0]
click at [1489, 567] on div at bounding box center [1496, 575] width 15 height 17
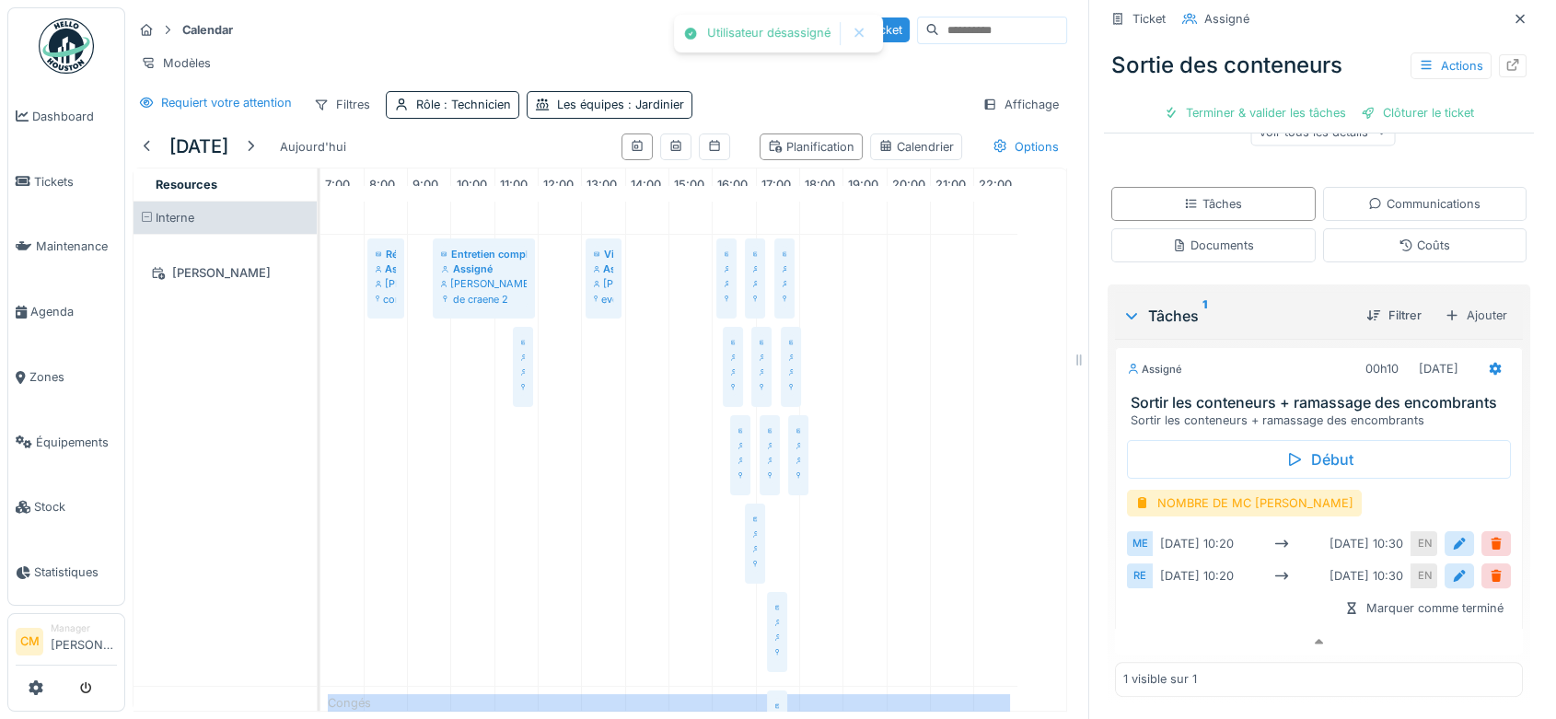
scroll to position [303, 0]
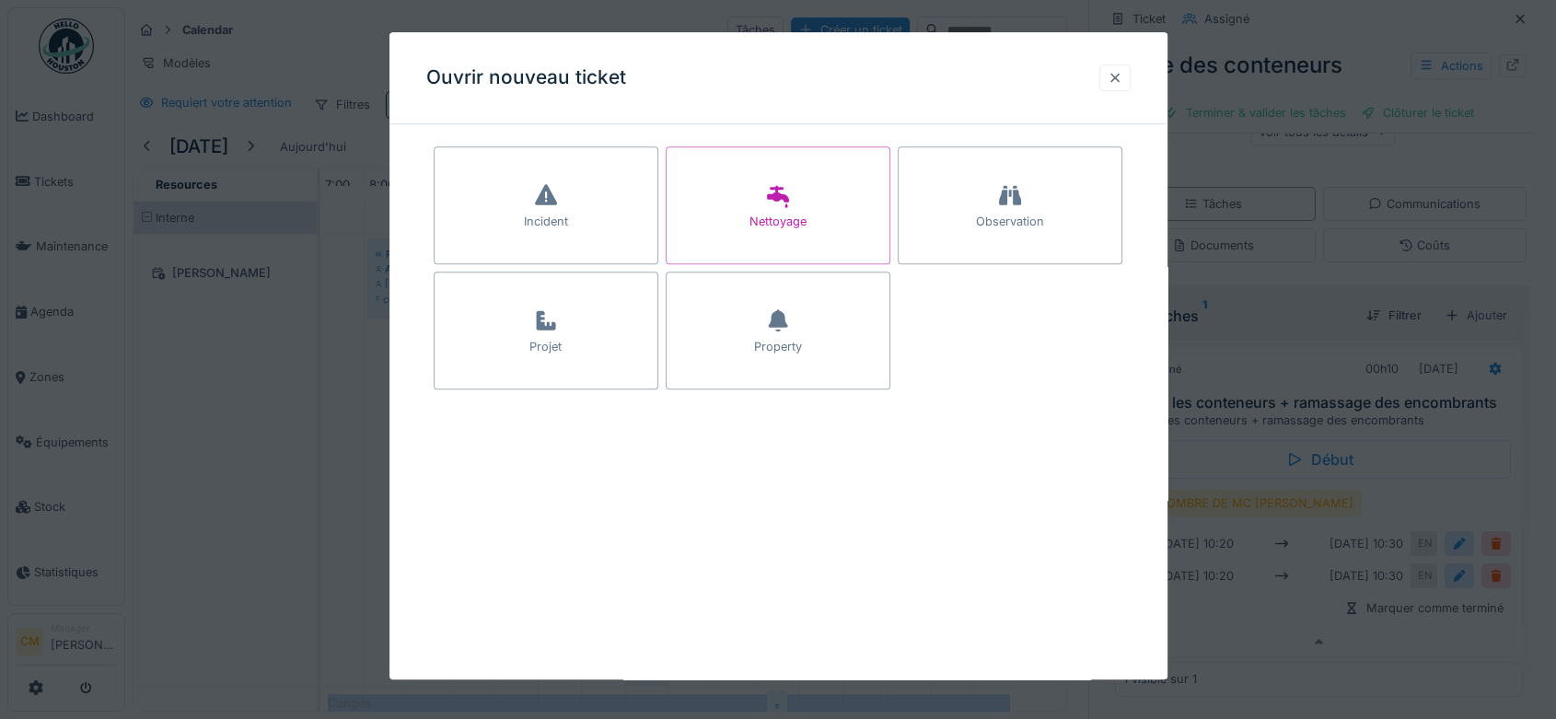
click at [1117, 78] on div at bounding box center [1115, 77] width 15 height 17
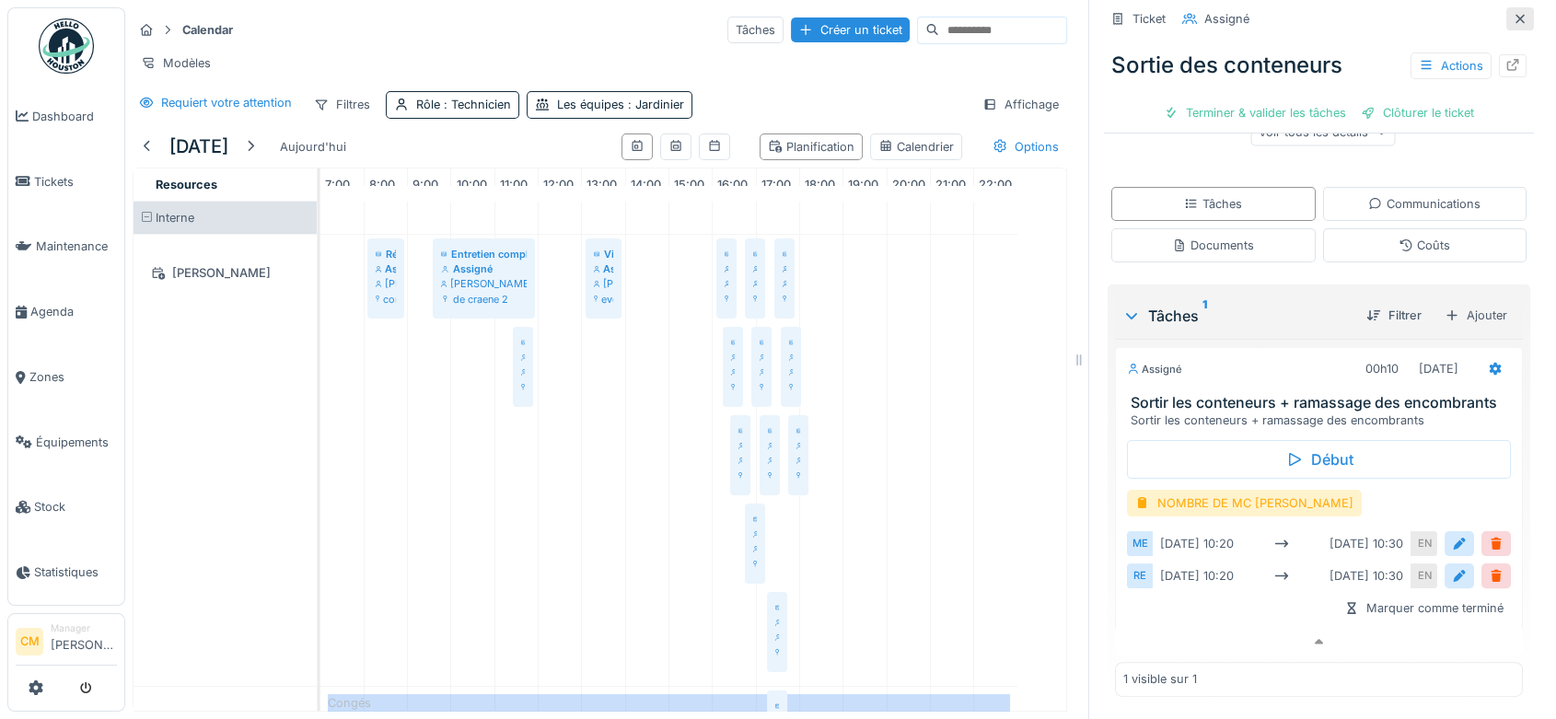
click at [1515, 14] on icon at bounding box center [1519, 18] width 9 height 9
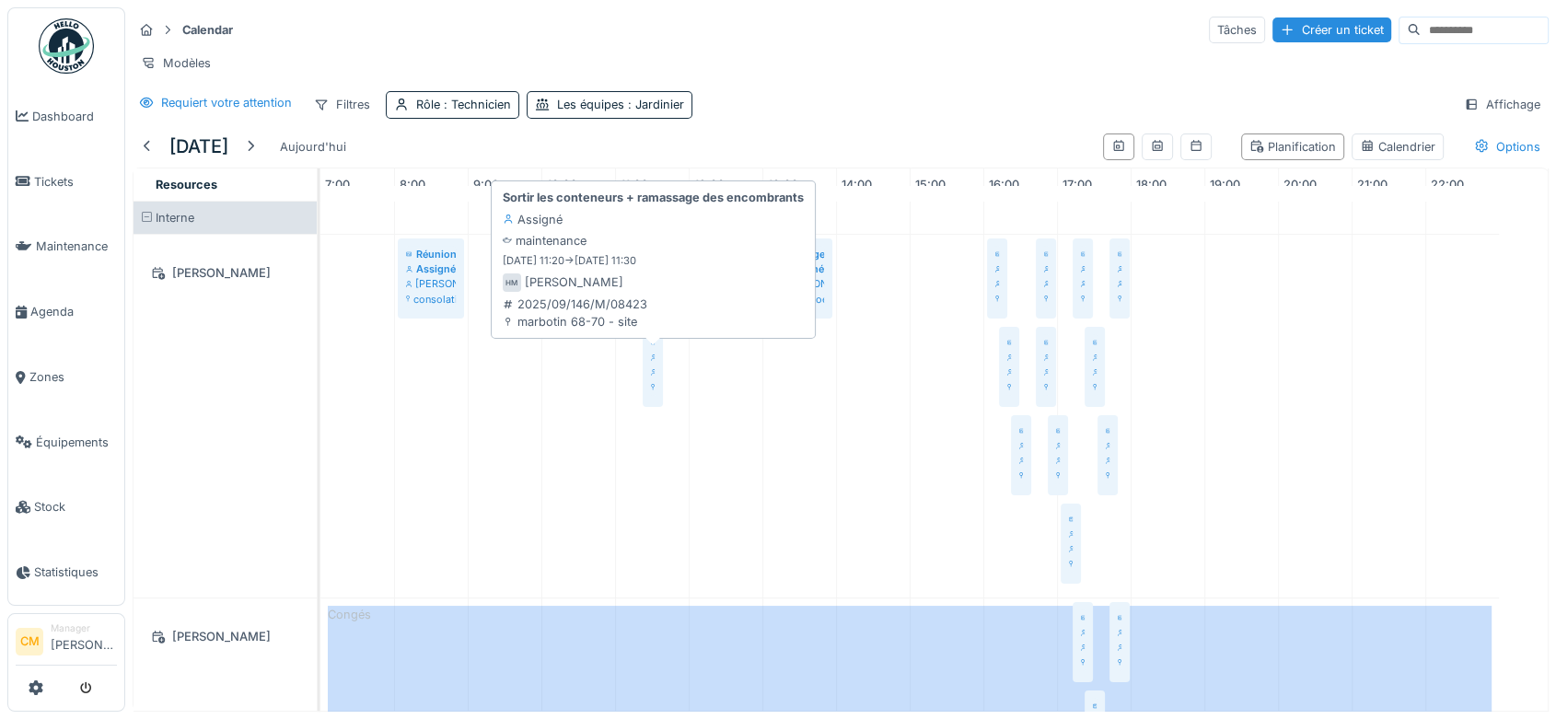
click at [654, 369] on icon at bounding box center [654, 372] width 6 height 6
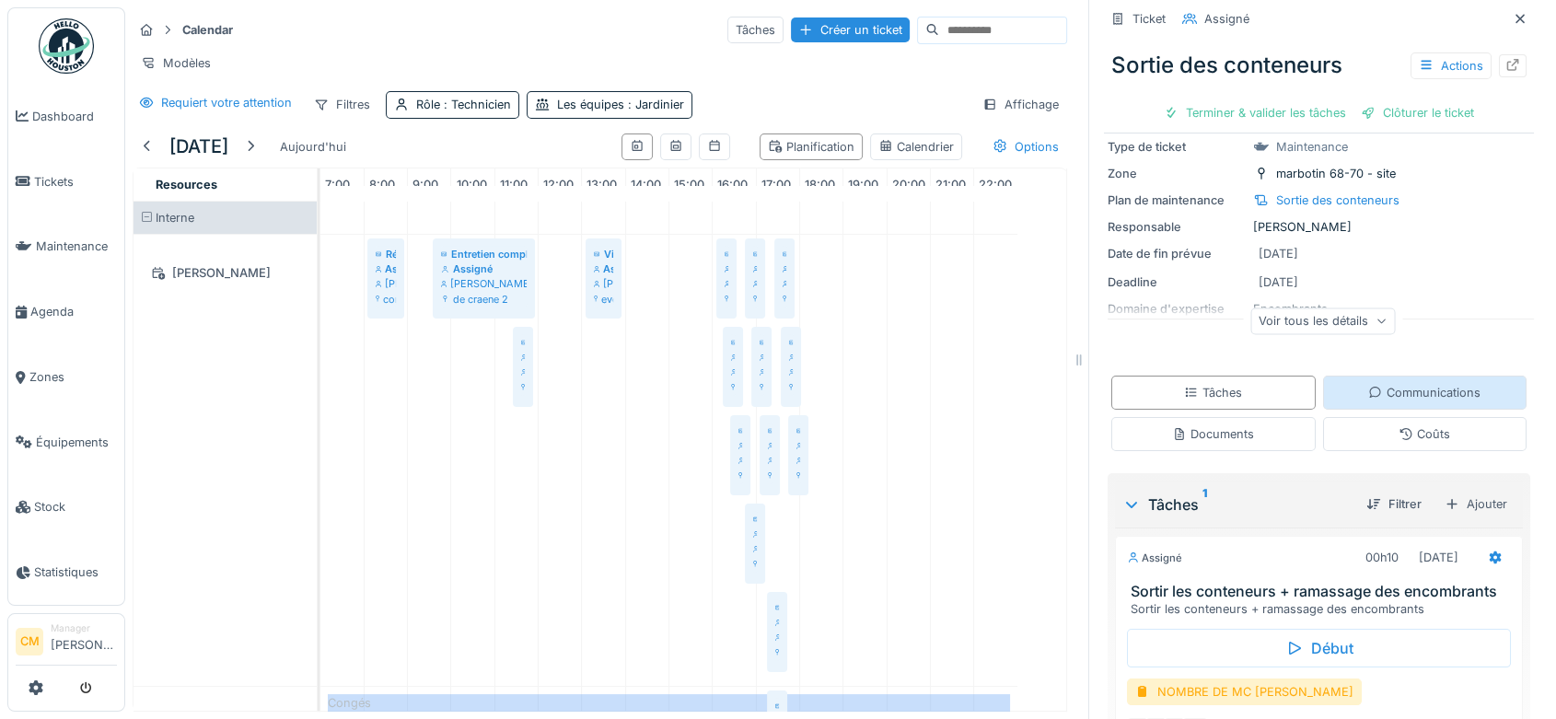
scroll to position [232, 0]
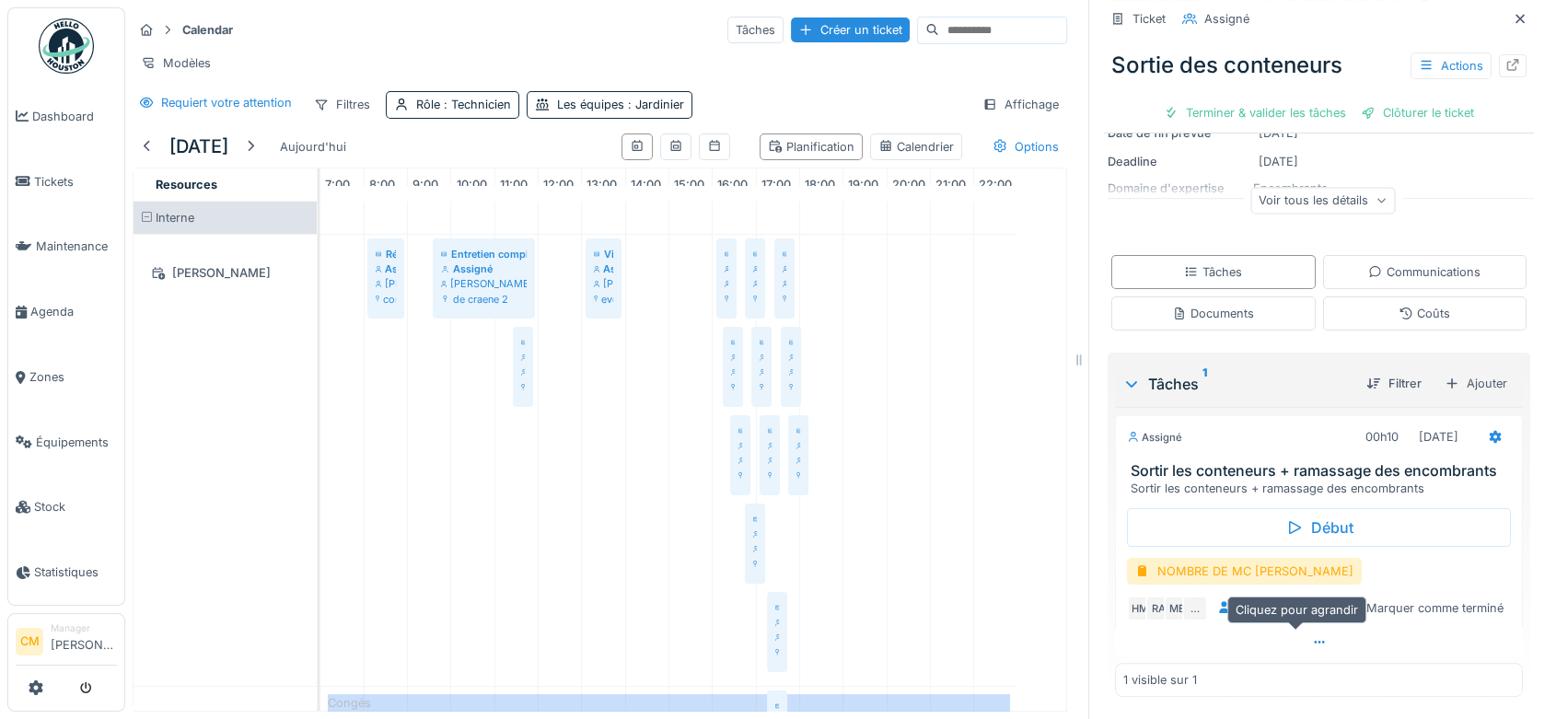
click at [1314, 641] on icon at bounding box center [1319, 642] width 10 height 3
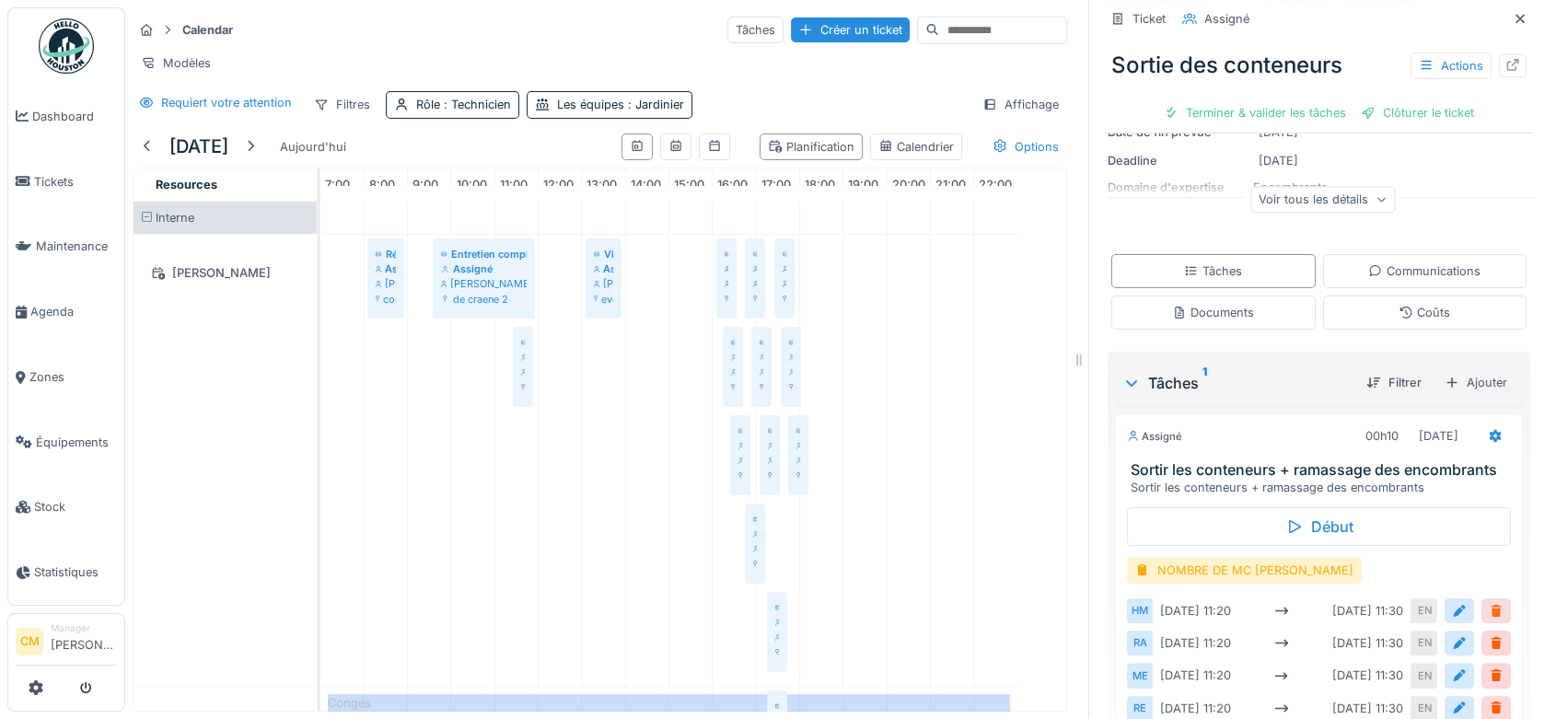
click at [1489, 602] on div at bounding box center [1496, 610] width 15 height 17
click at [1489, 667] on div at bounding box center [1496, 675] width 15 height 17
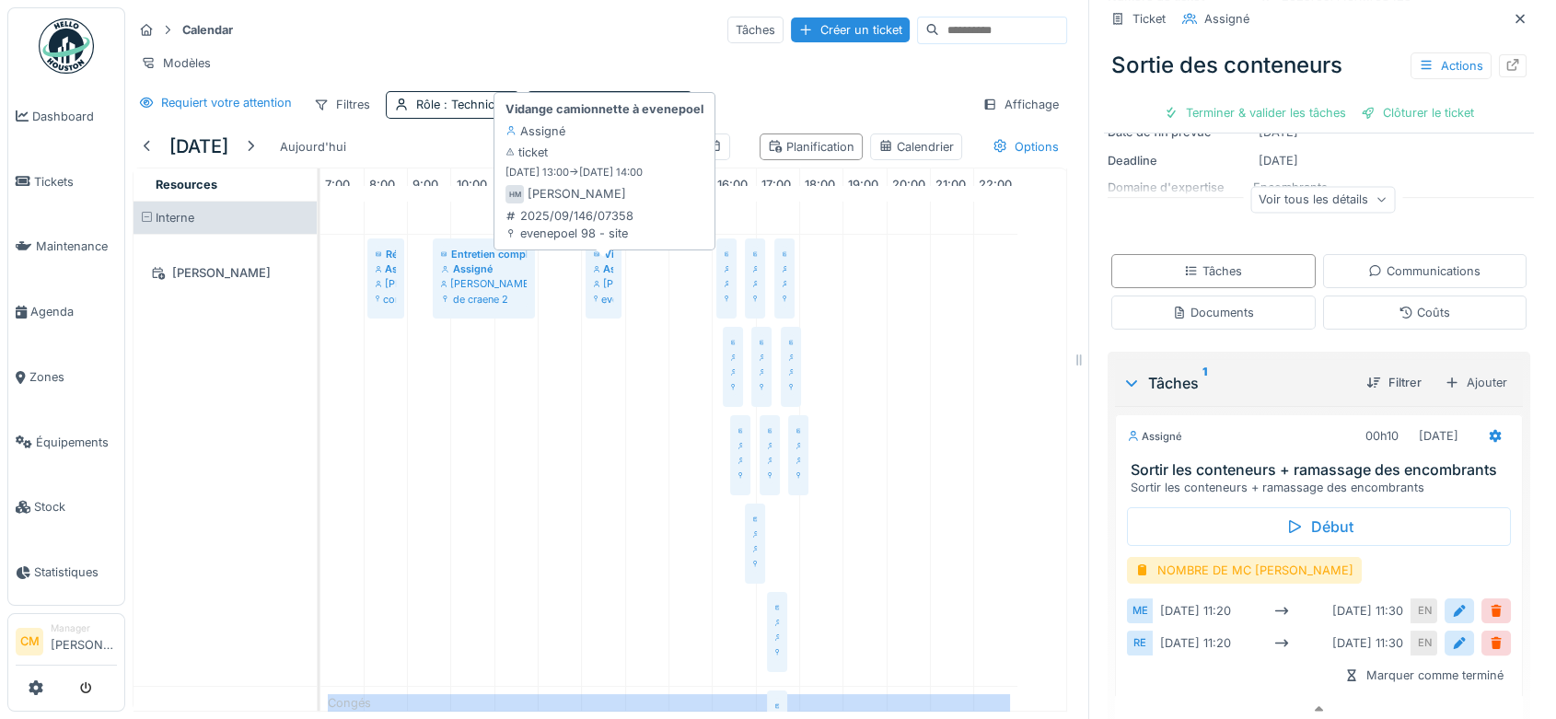
click at [603, 271] on div "Assigné" at bounding box center [603, 268] width 19 height 15
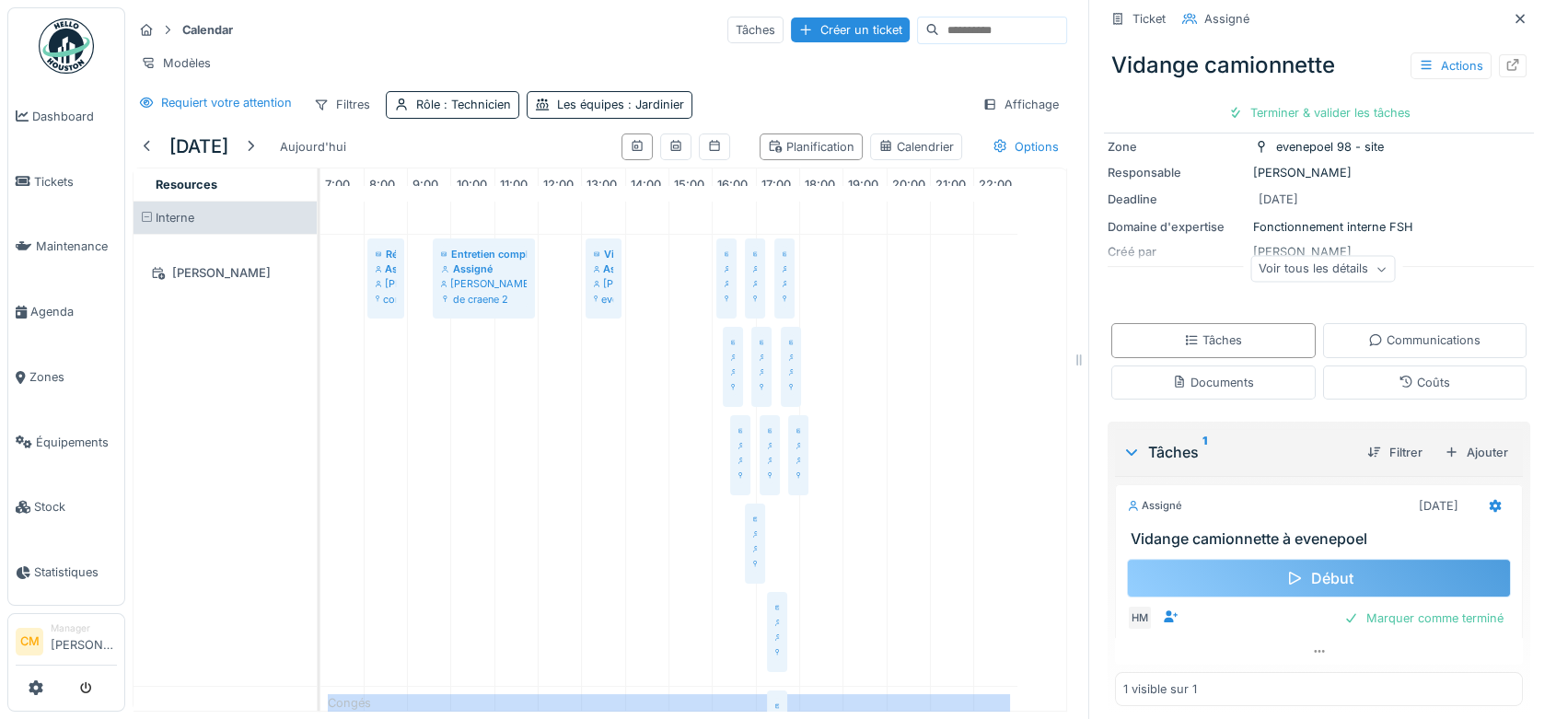
scroll to position [138, 0]
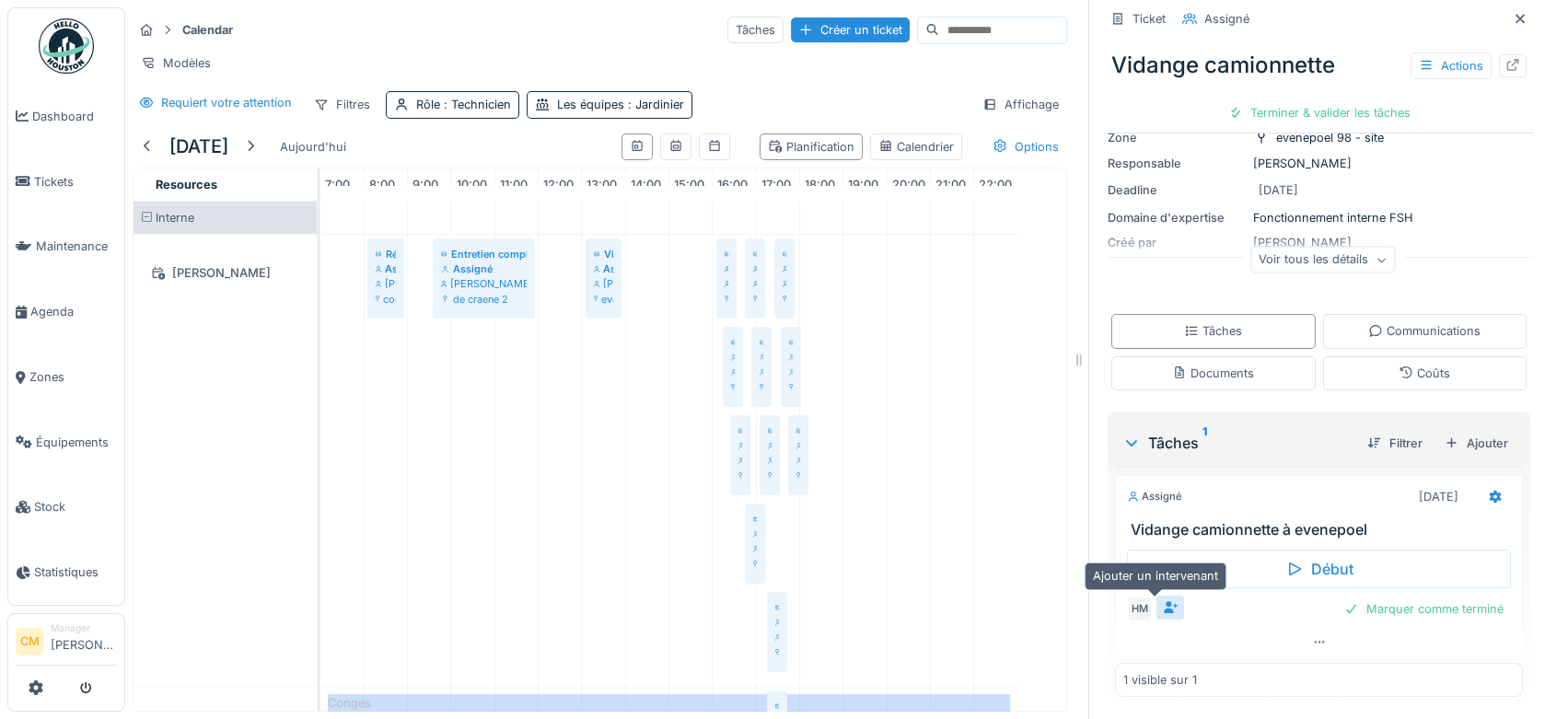
click at [1164, 601] on icon at bounding box center [1171, 607] width 14 height 12
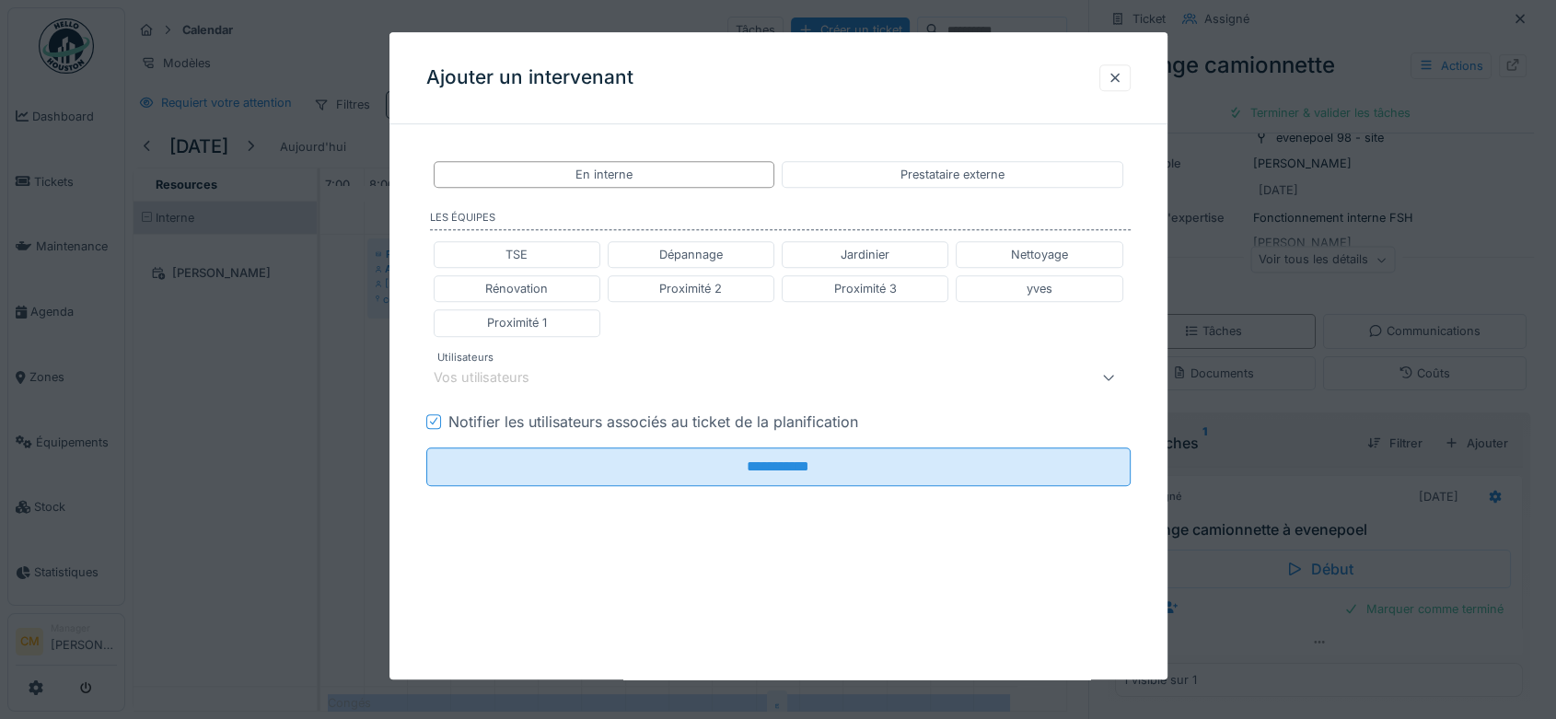
click at [480, 378] on div "Vos utilisateurs" at bounding box center [495, 377] width 122 height 20
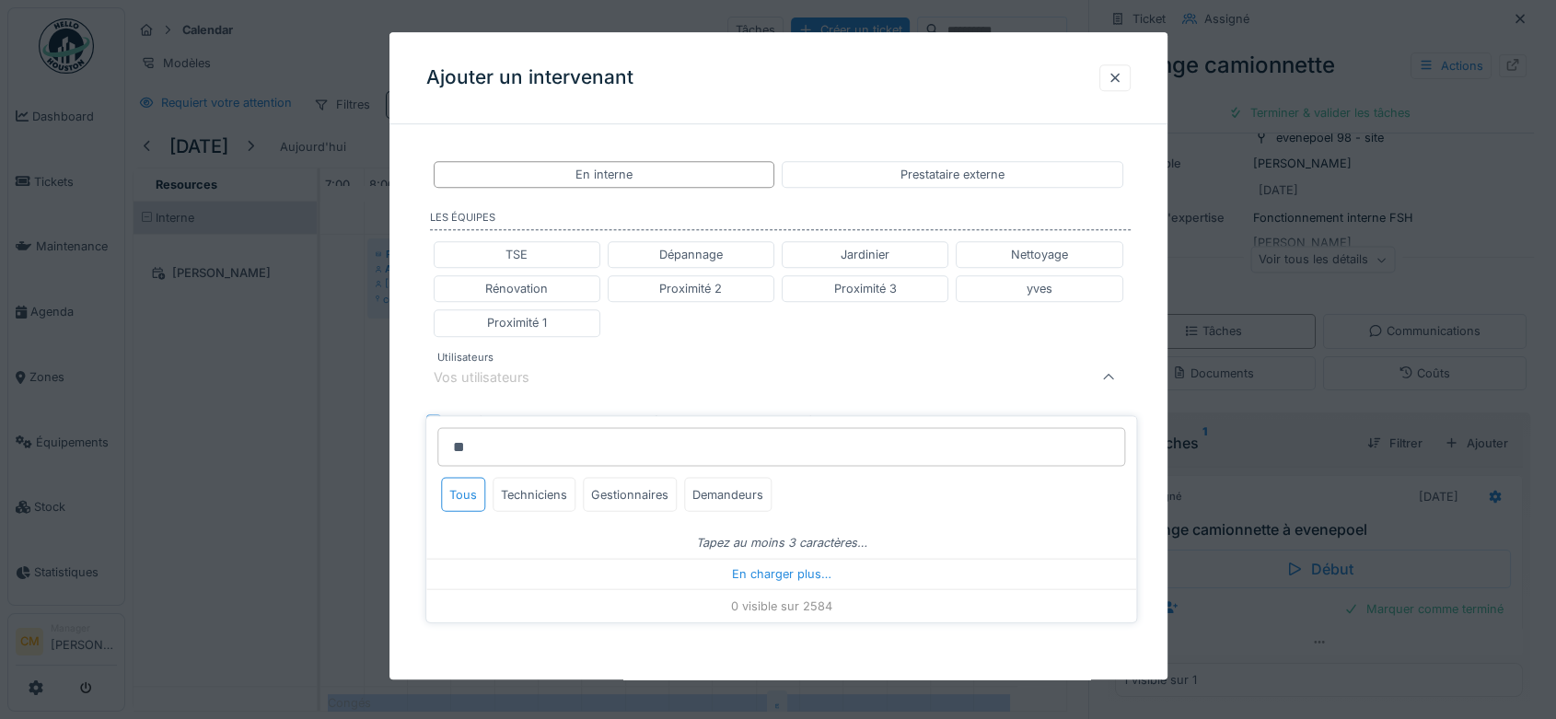
type input "*"
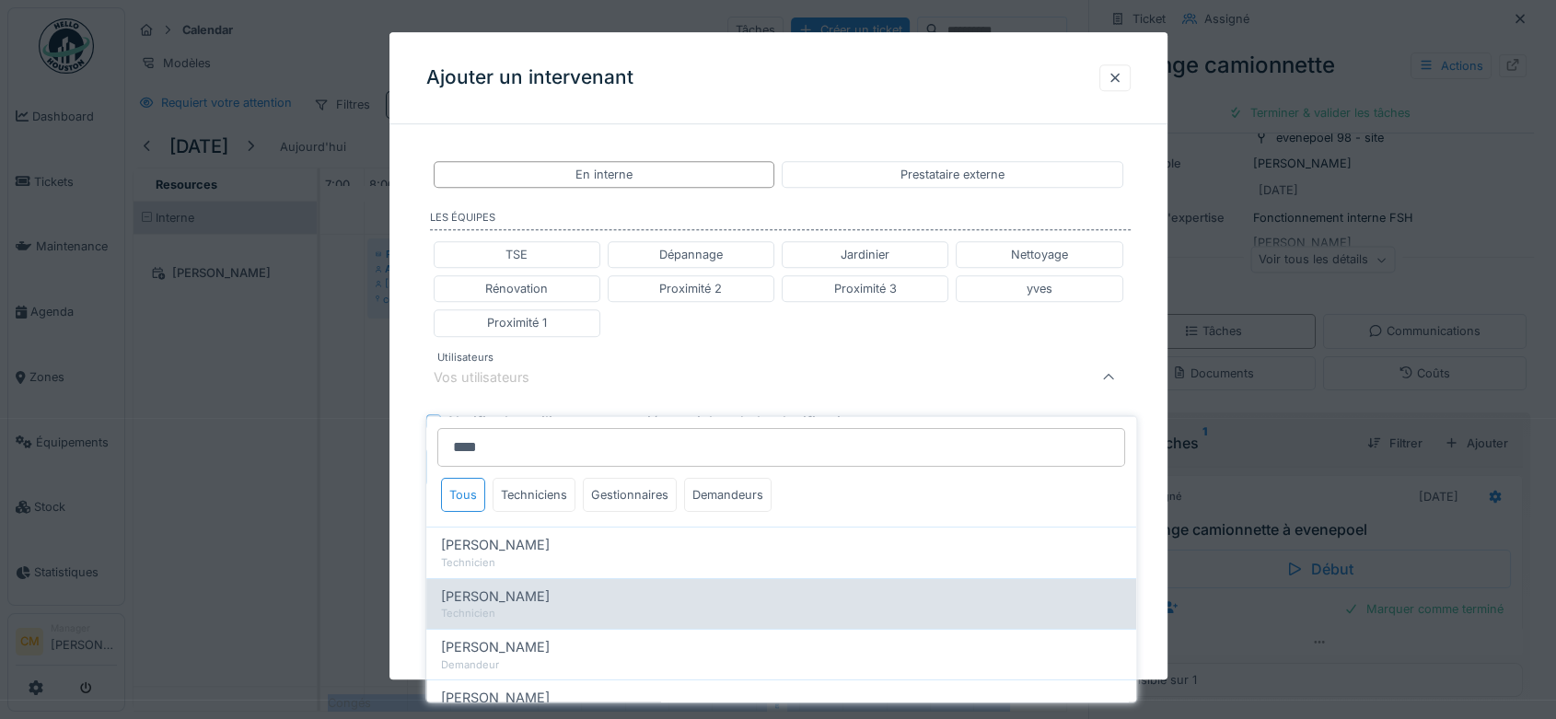
type input "****"
click at [531, 587] on span "[PERSON_NAME] El [PERSON_NAME]" at bounding box center [495, 596] width 109 height 20
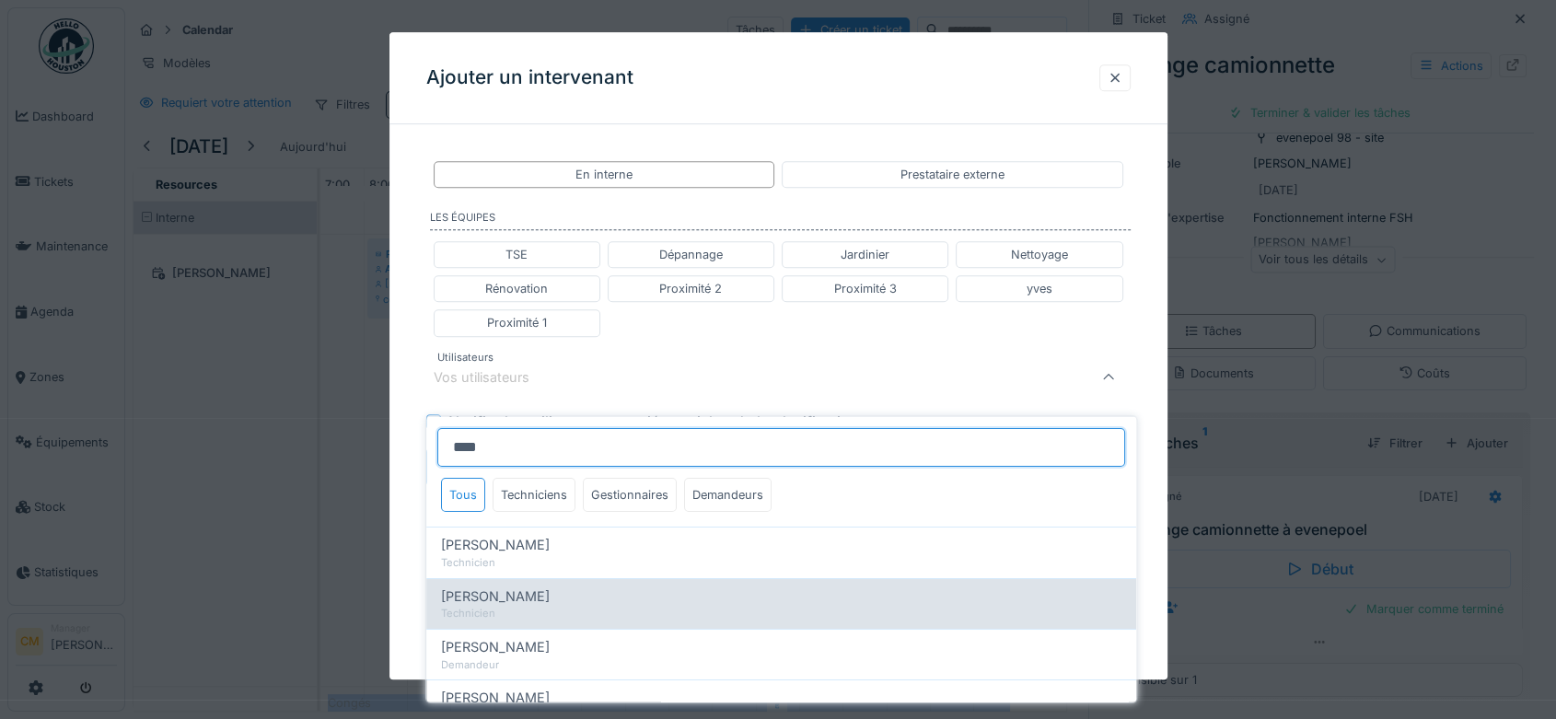
type input "****"
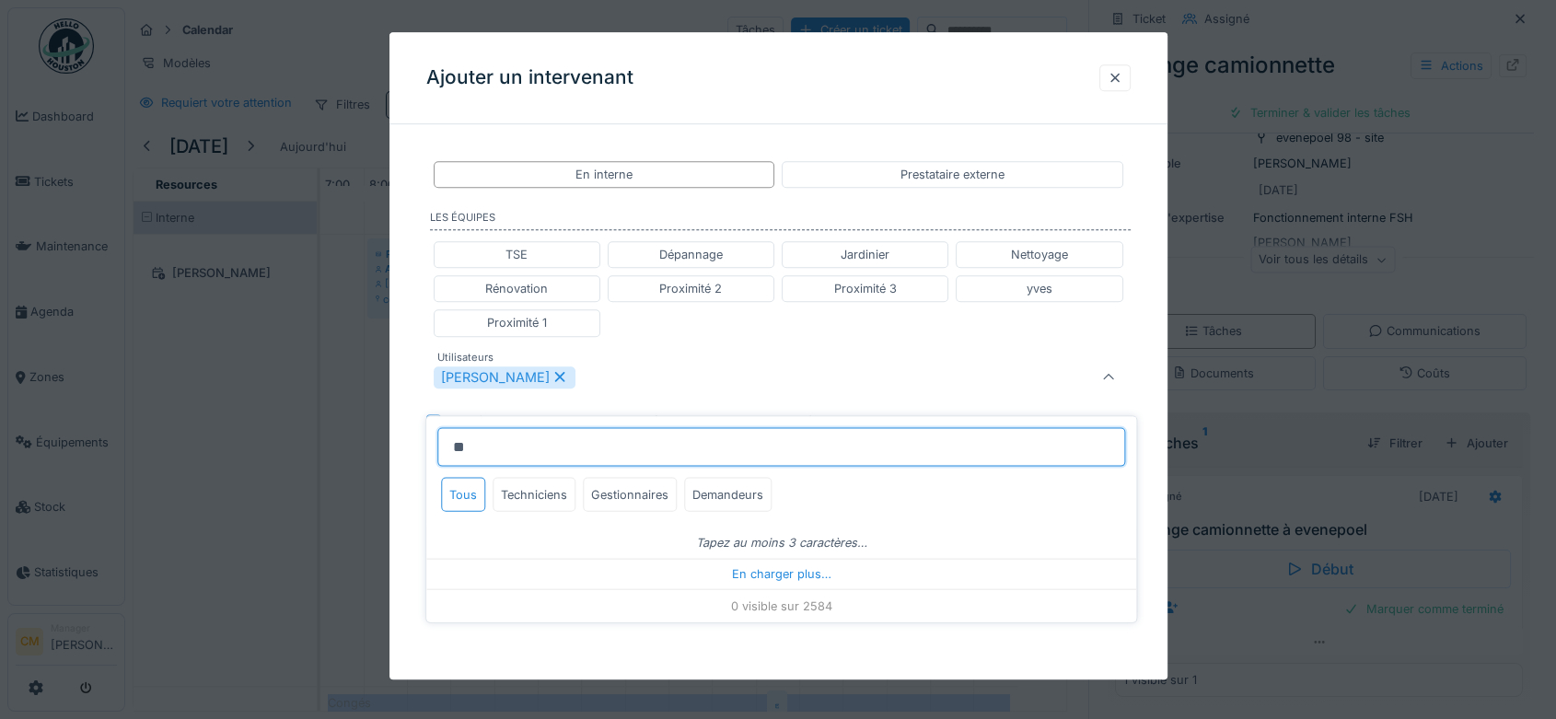
type input "*"
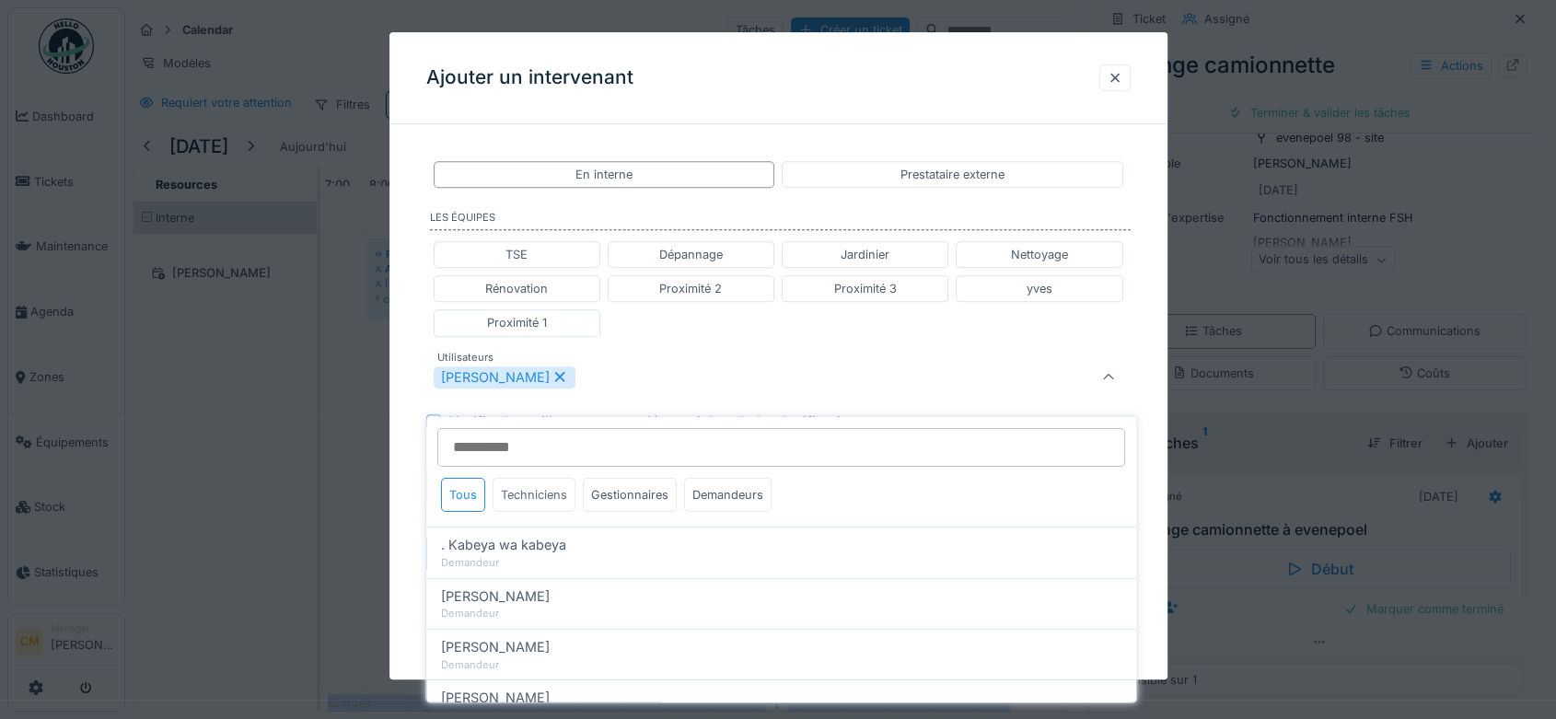
click at [540, 481] on div "Techniciens" at bounding box center [534, 495] width 83 height 34
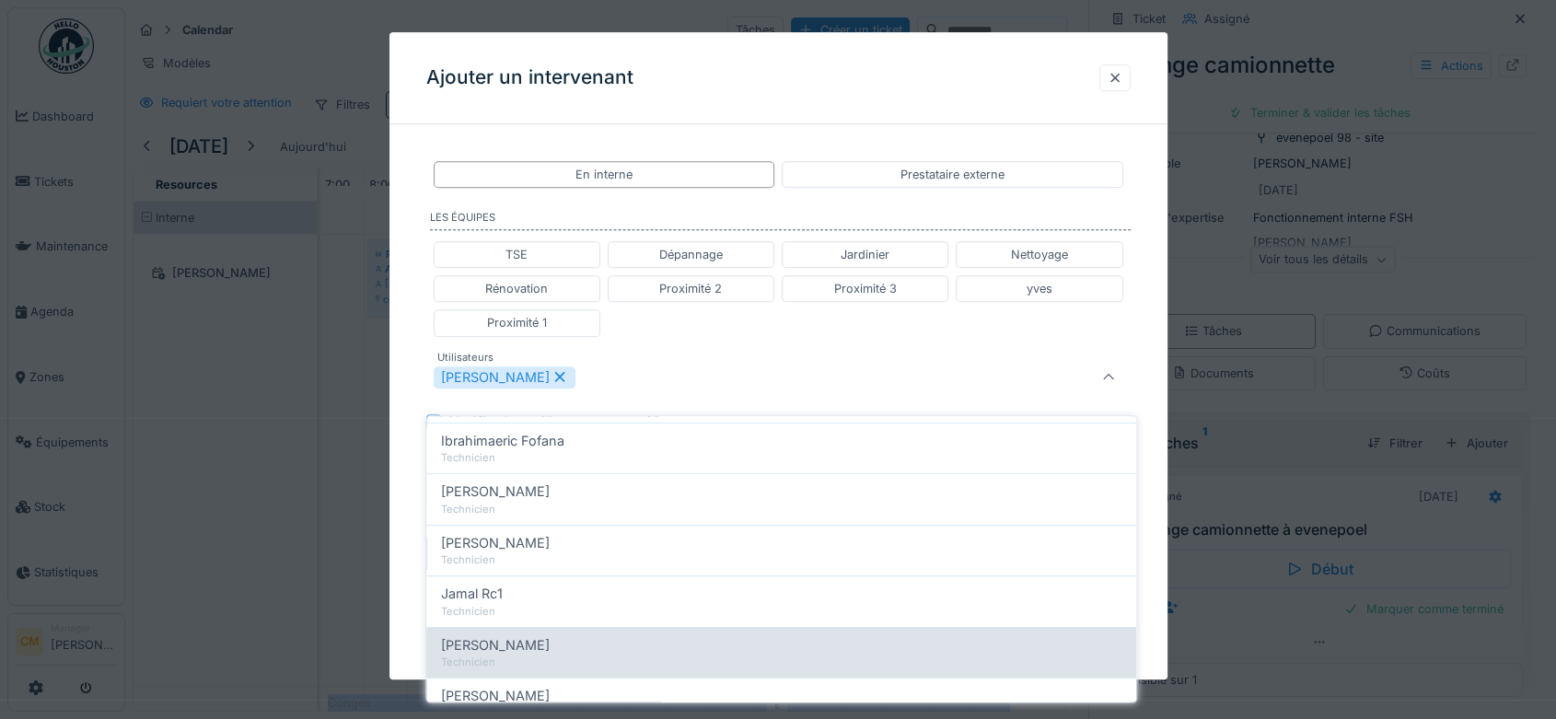
scroll to position [903, 0]
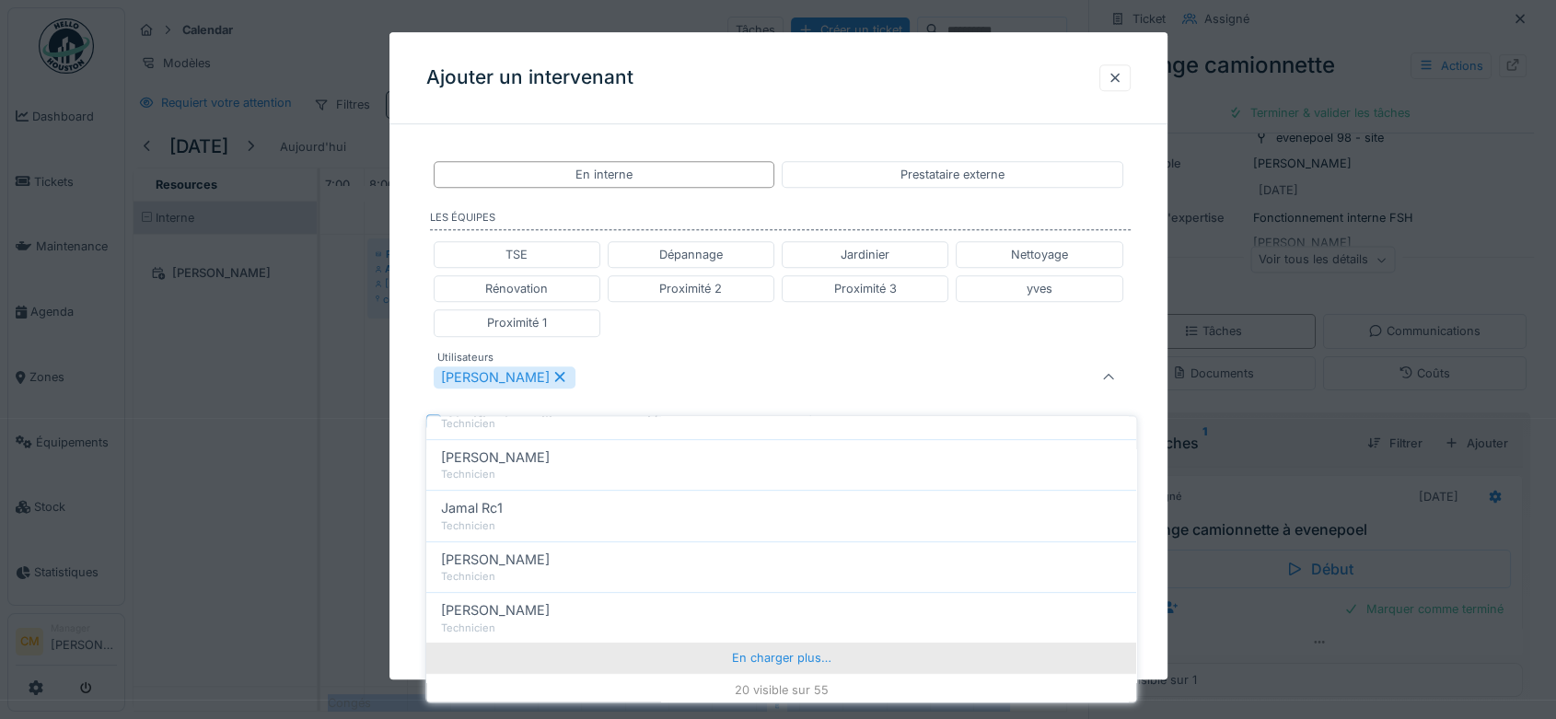
click at [788, 644] on div "En charger plus…" at bounding box center [781, 658] width 710 height 29
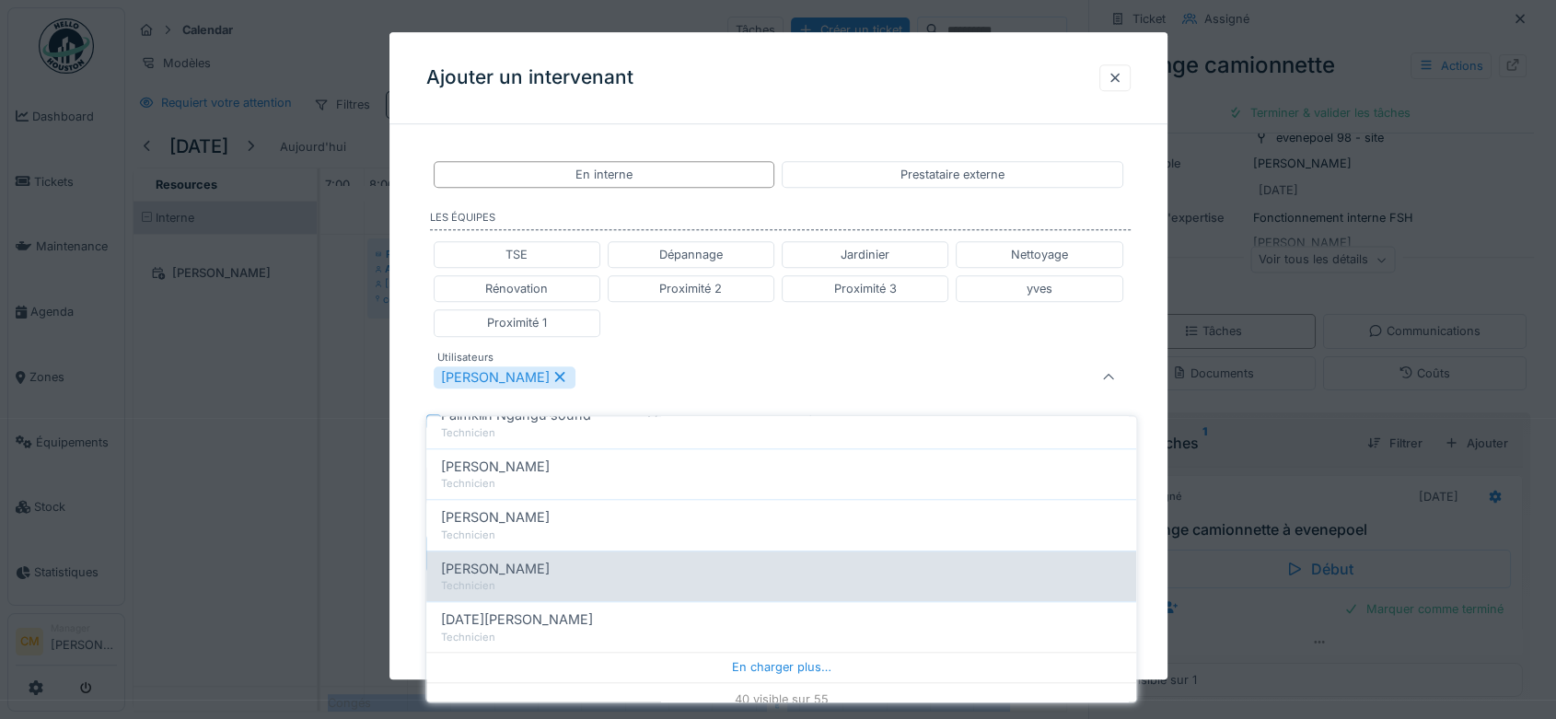
scroll to position [1921, 0]
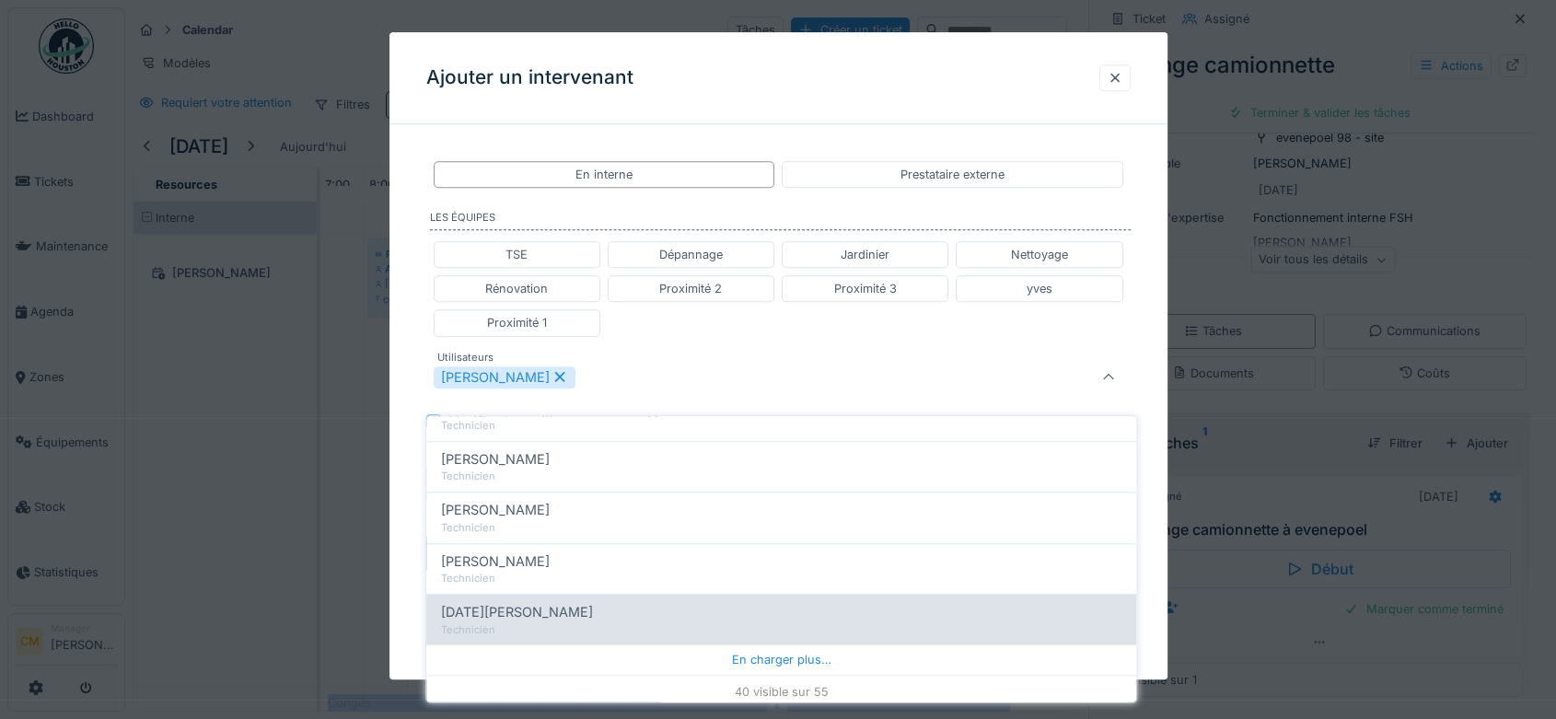
click at [481, 603] on span "[DATE][PERSON_NAME]" at bounding box center [517, 613] width 152 height 20
type input "**********"
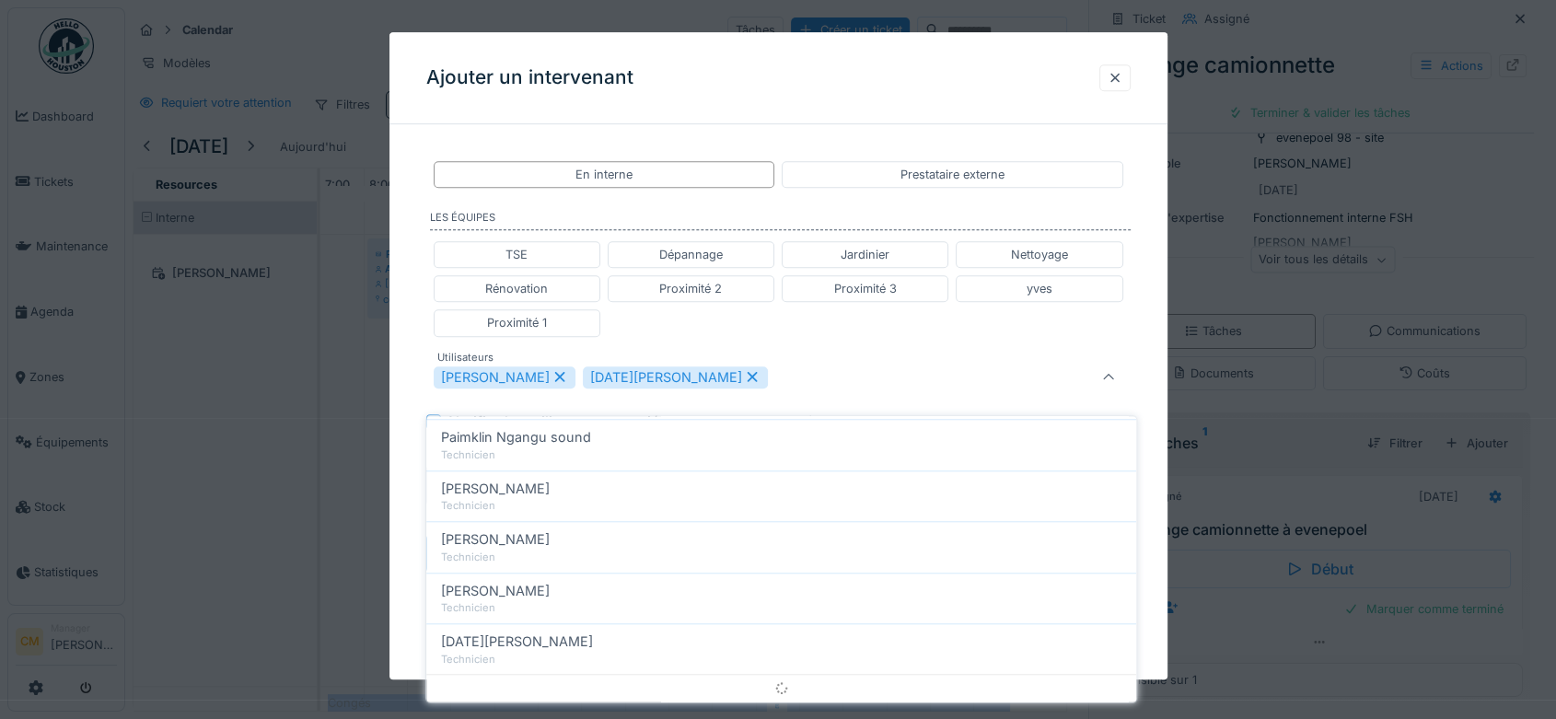
scroll to position [0, 0]
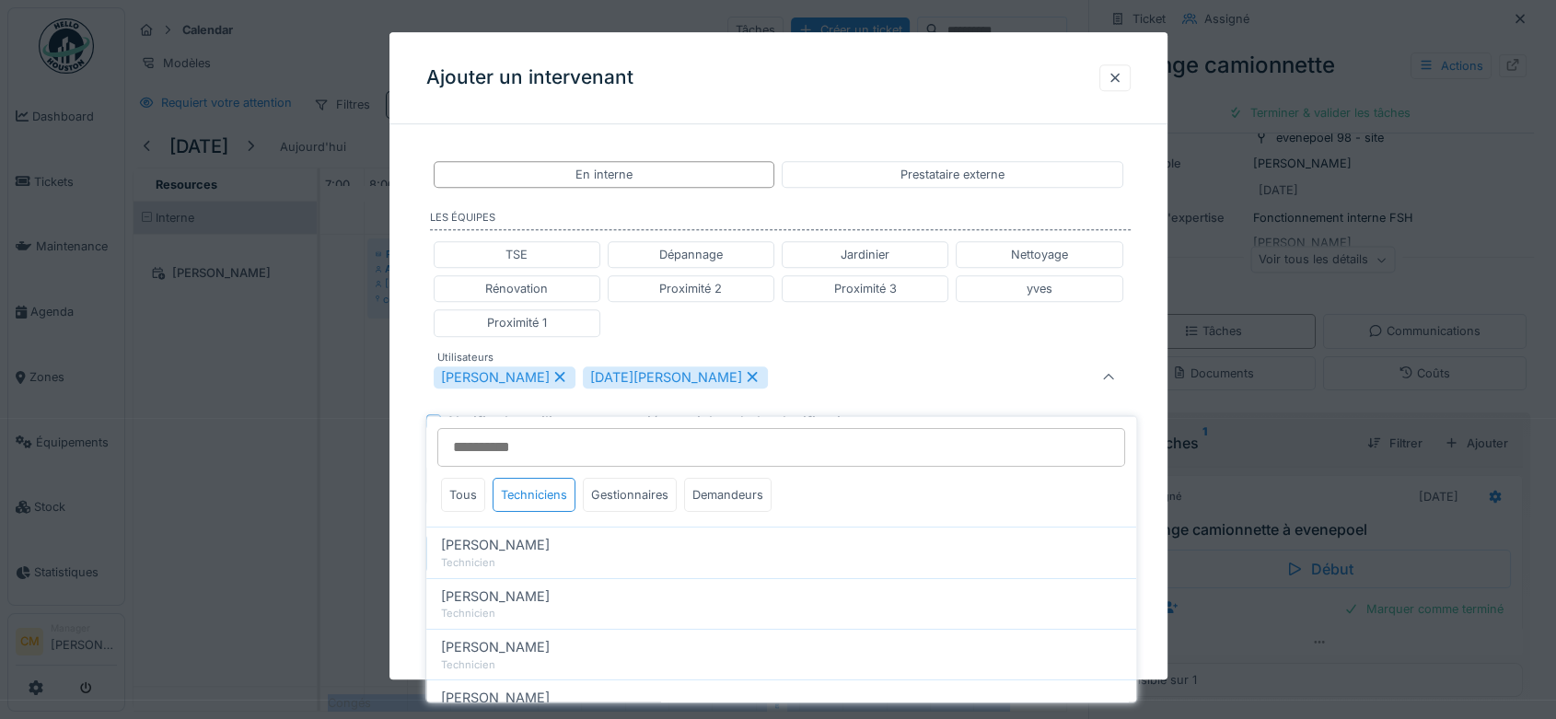
click at [1145, 322] on div "**********" at bounding box center [778, 381] width 778 height 485
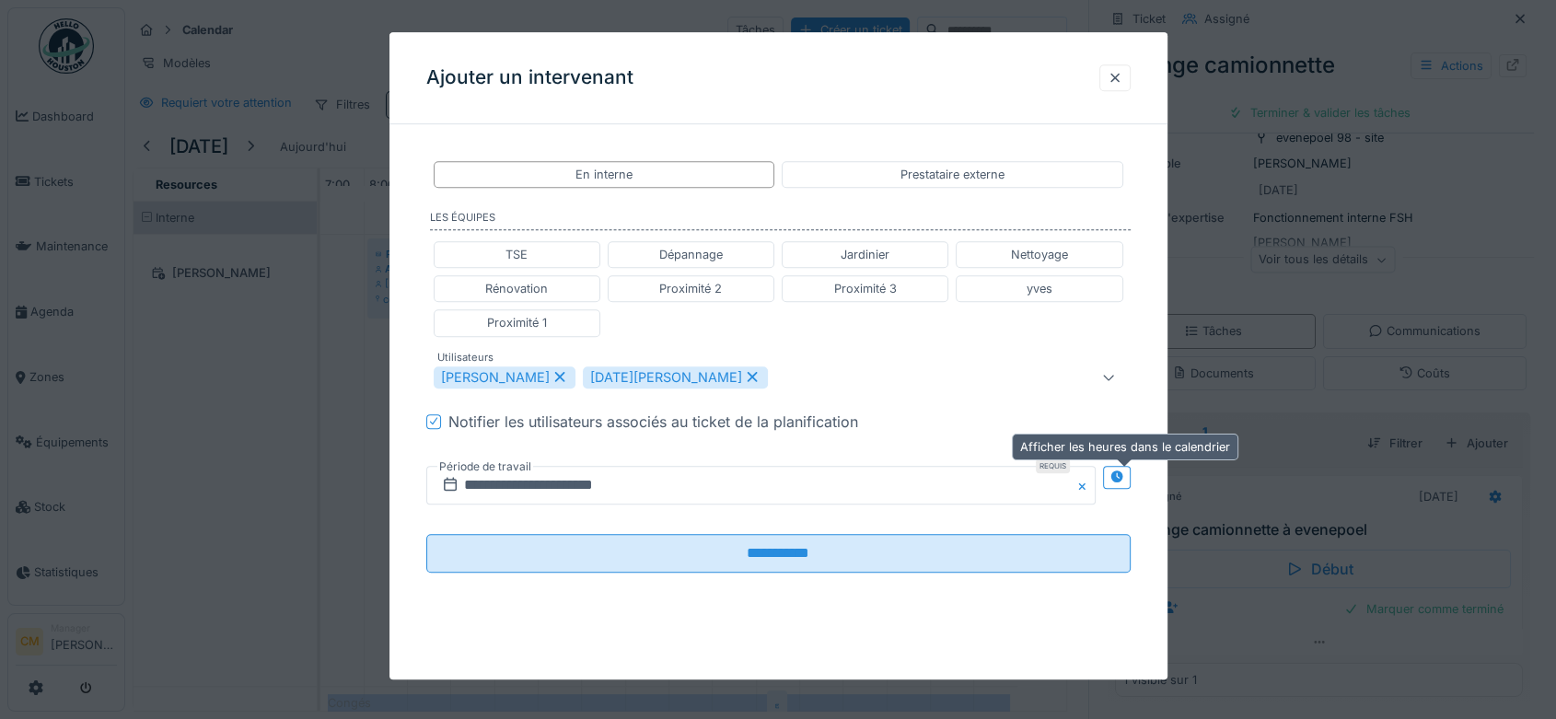
click at [1122, 483] on div at bounding box center [1116, 477] width 15 height 17
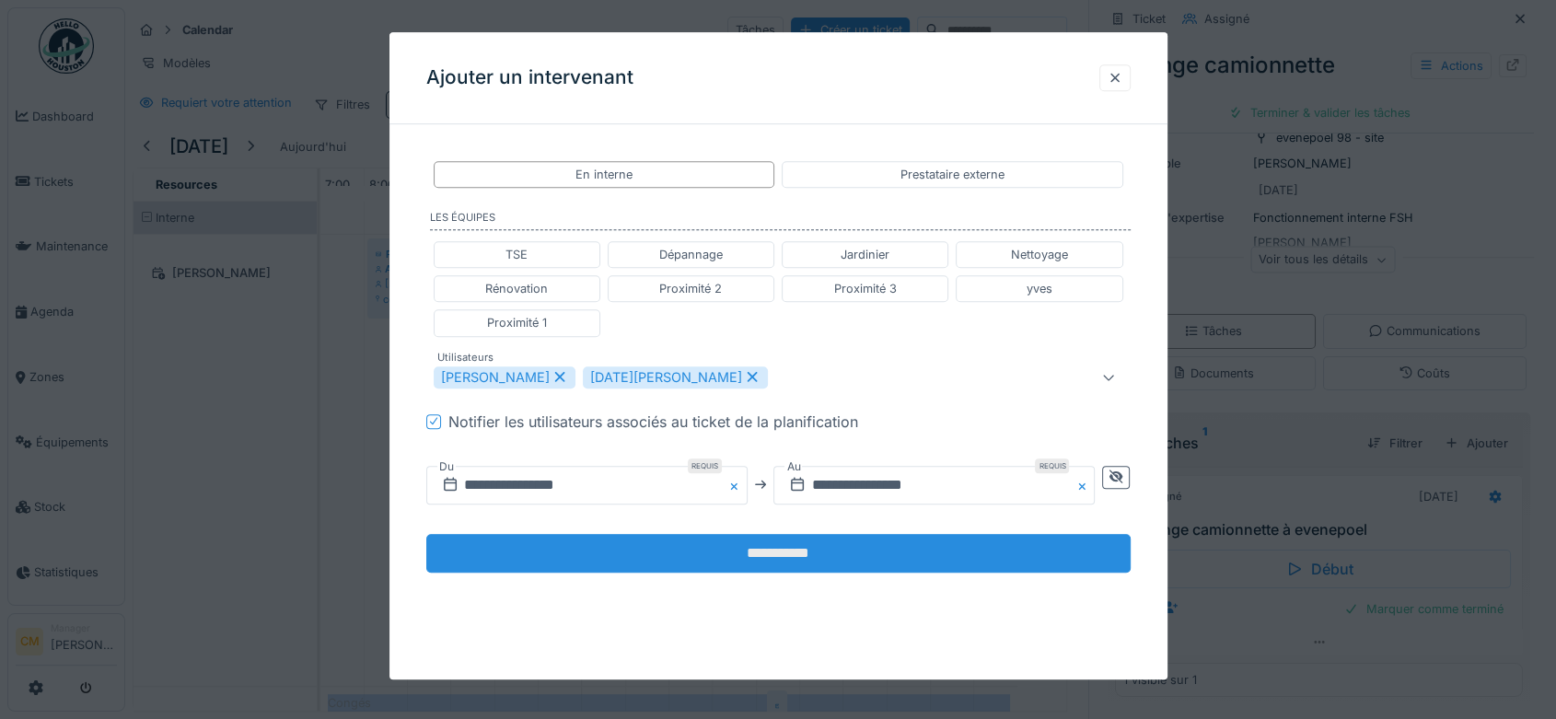
click at [789, 551] on input "**********" at bounding box center [778, 553] width 704 height 39
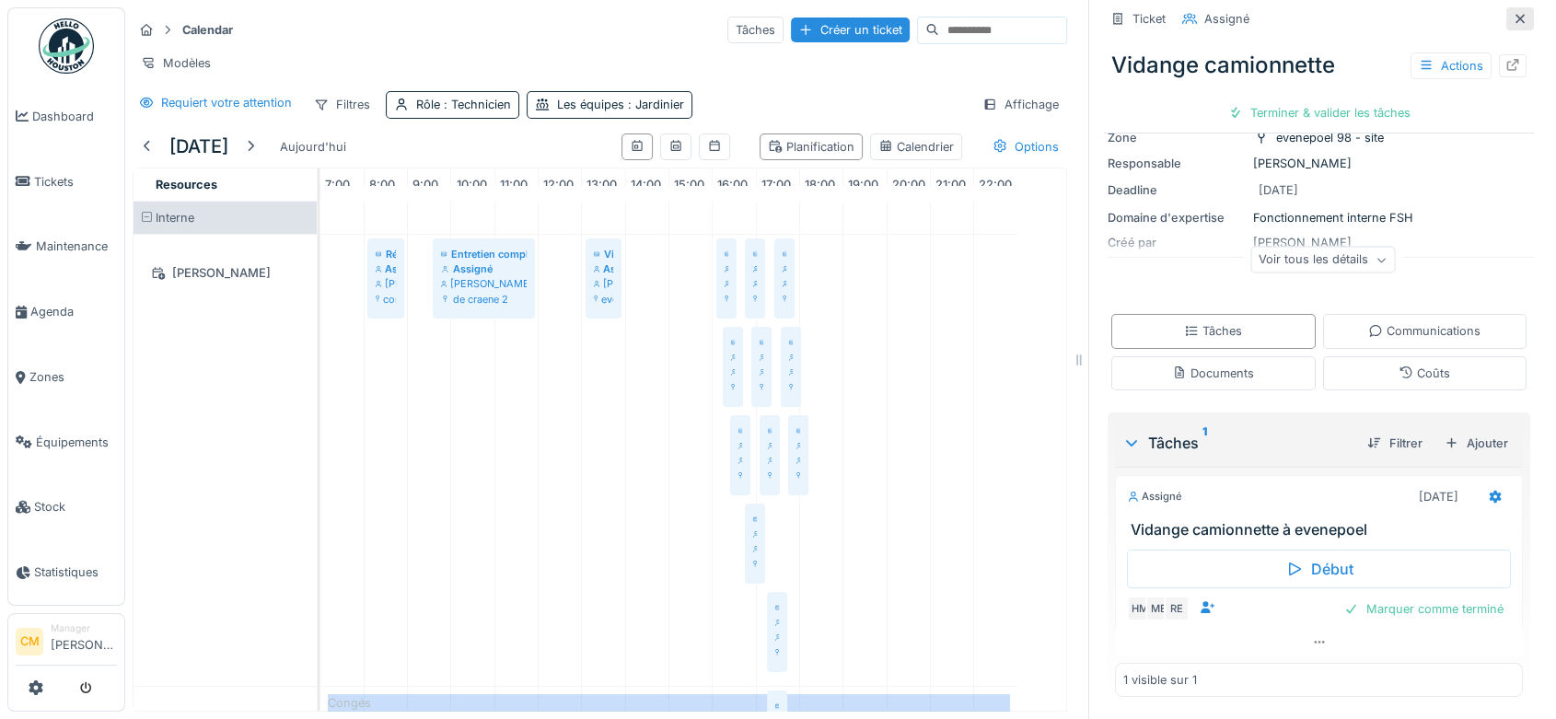
click at [1513, 13] on icon at bounding box center [1520, 19] width 15 height 12
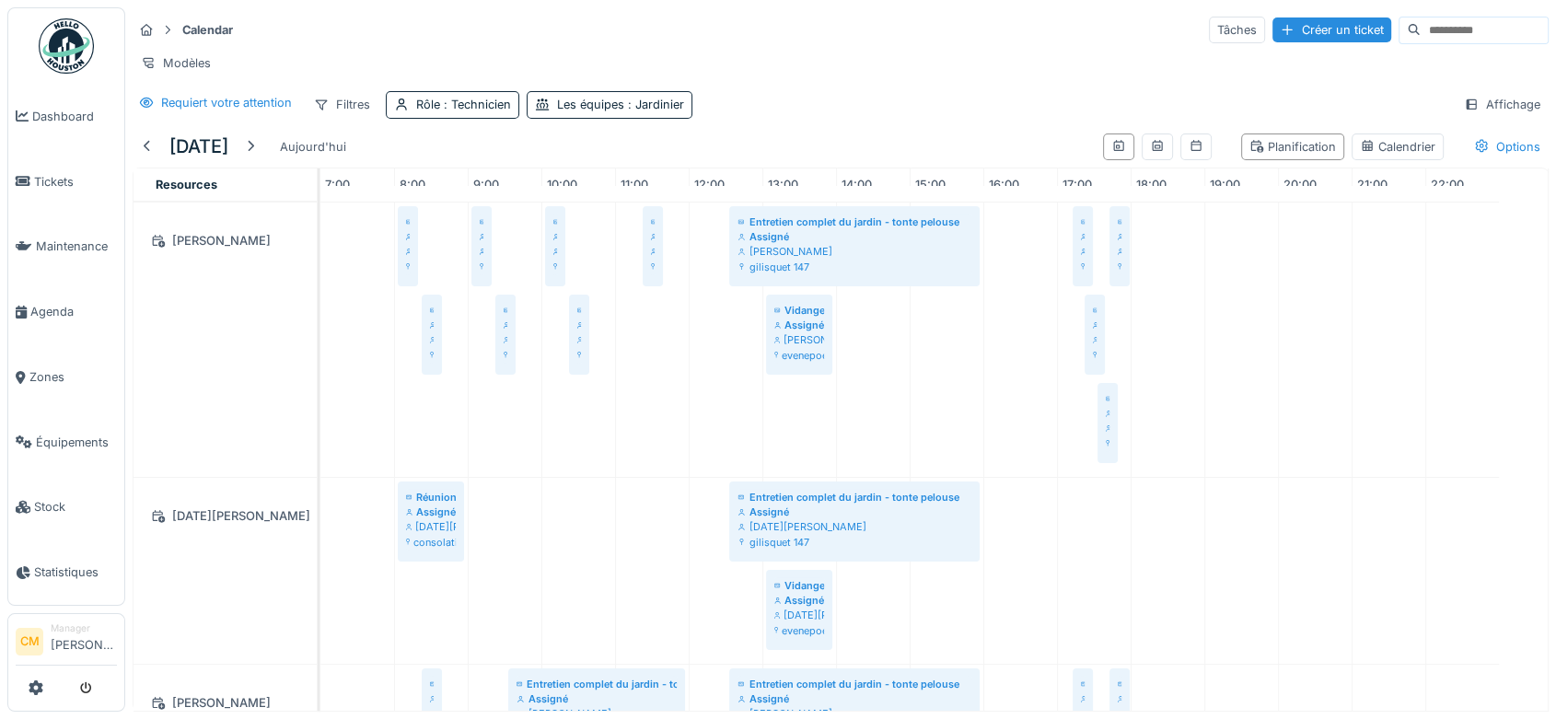
scroll to position [818, 0]
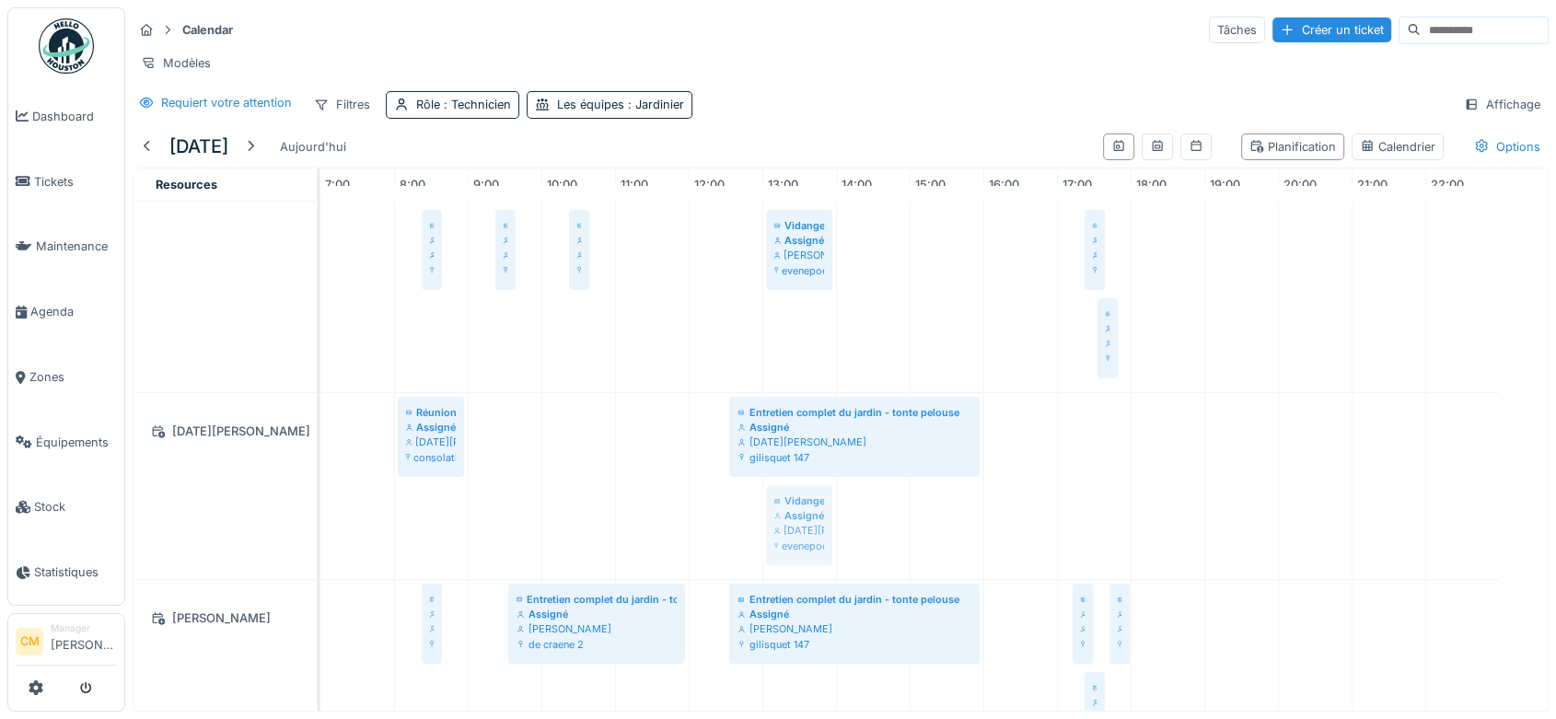
drag, startPoint x: 787, startPoint y: 512, endPoint x: 759, endPoint y: 512, distance: 28.5
click at [759, 512] on div "Réunion d'équipe Assigné Hassan Messari consolation 70 Entretien complet du jar…" at bounding box center [933, 119] width 1227 height 1470
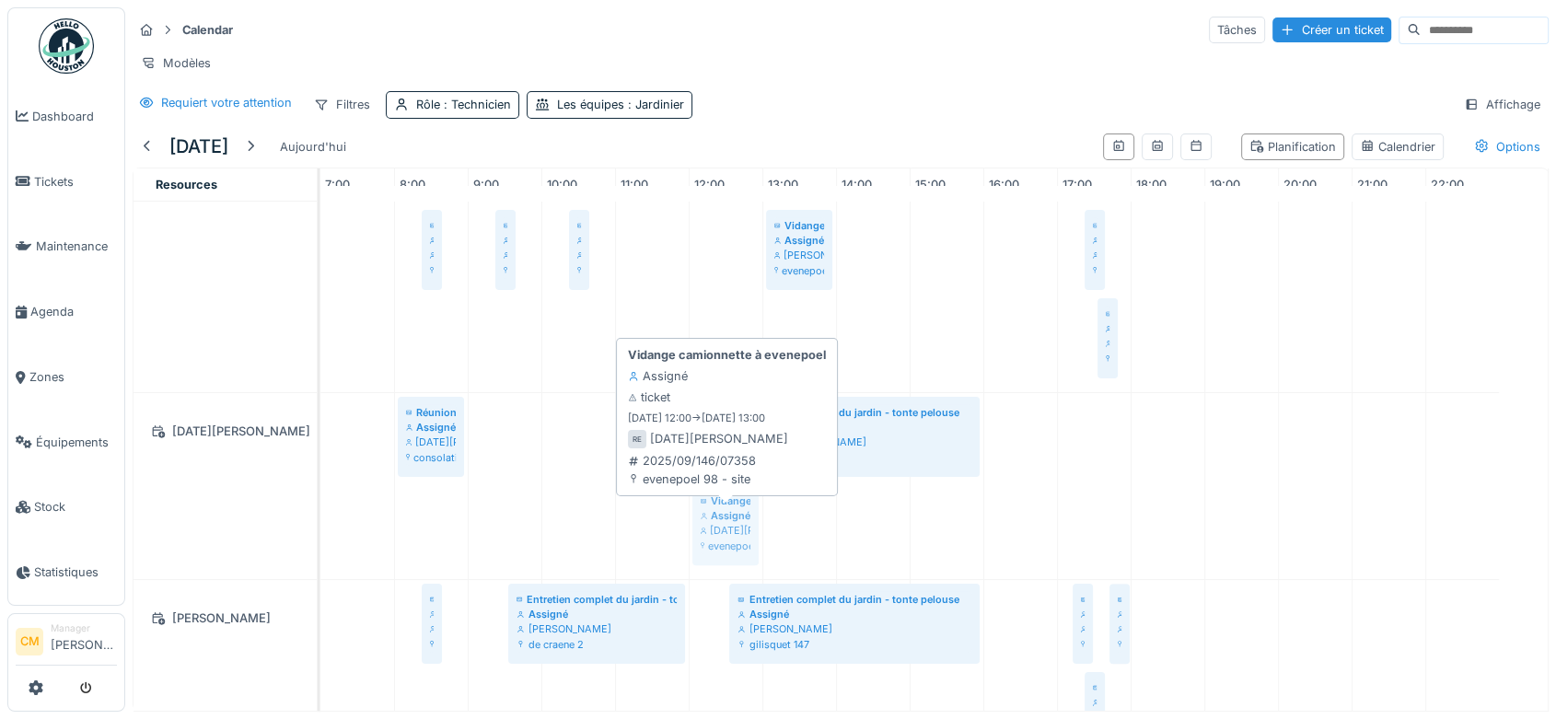
drag, startPoint x: 794, startPoint y: 516, endPoint x: 751, endPoint y: 511, distance: 43.6
click at [320, 511] on div "Réunion d'équipe Assigné Ramazan Eryoruk consolation 70 Entretien complet du ja…" at bounding box center [320, 486] width 0 height 186
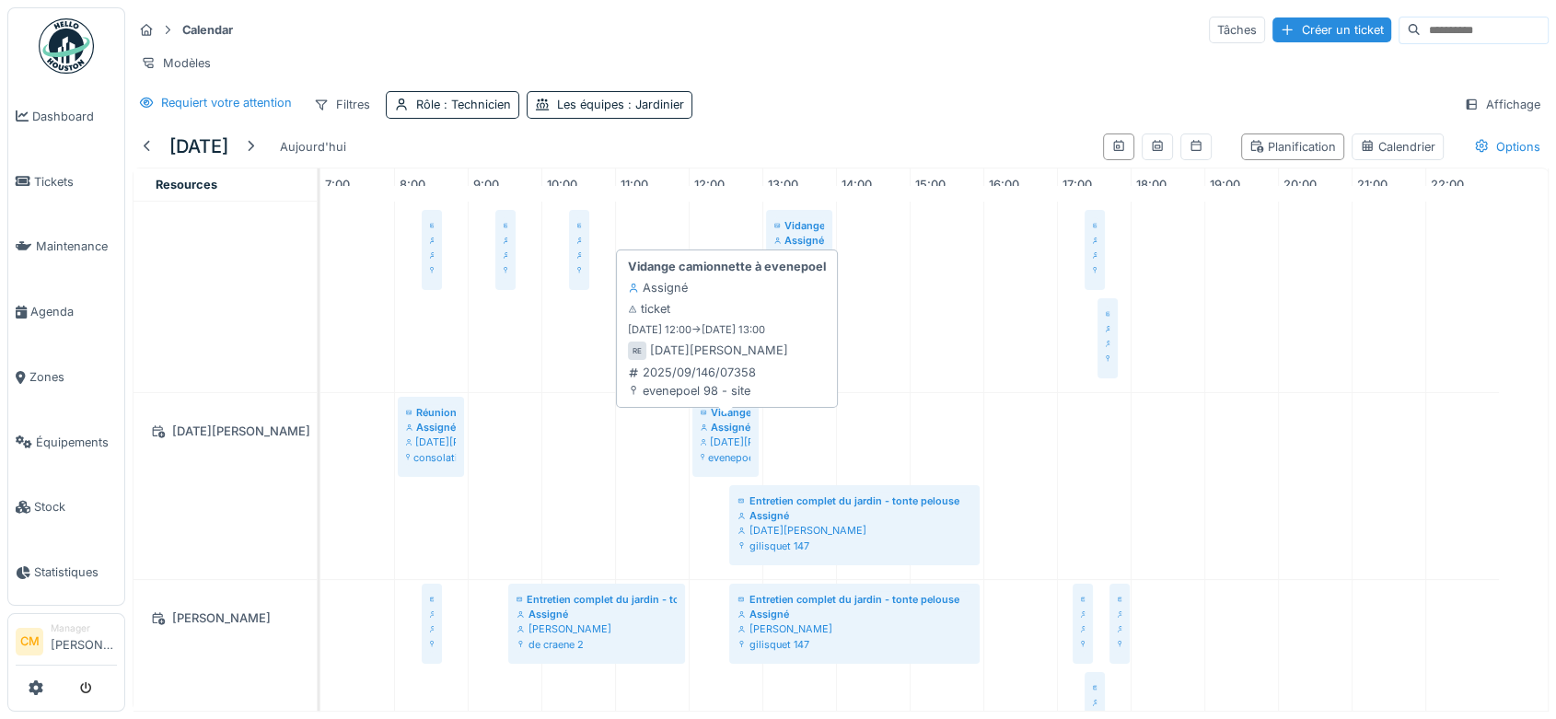
click at [736, 435] on div "[DATE][PERSON_NAME]" at bounding box center [726, 442] width 50 height 15
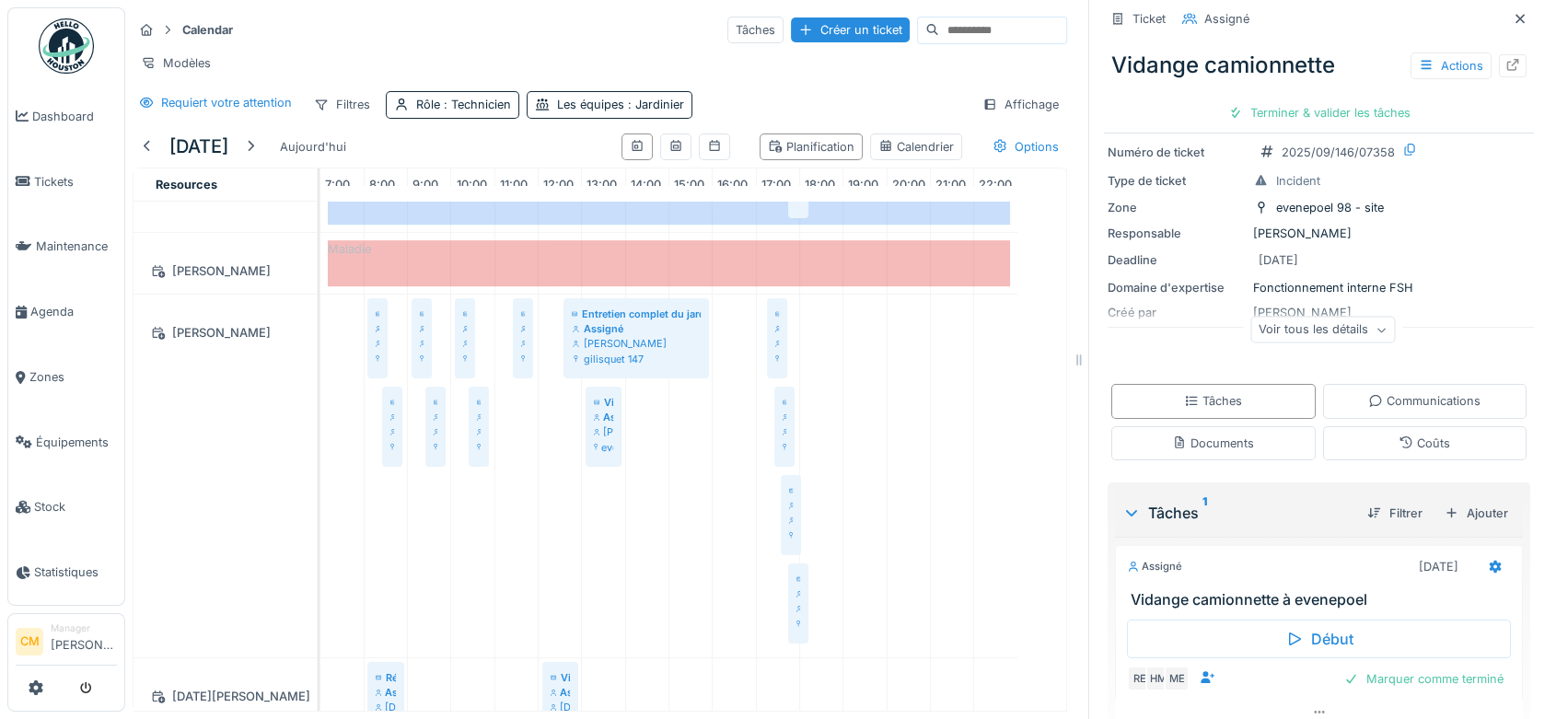
scroll to position [138, 0]
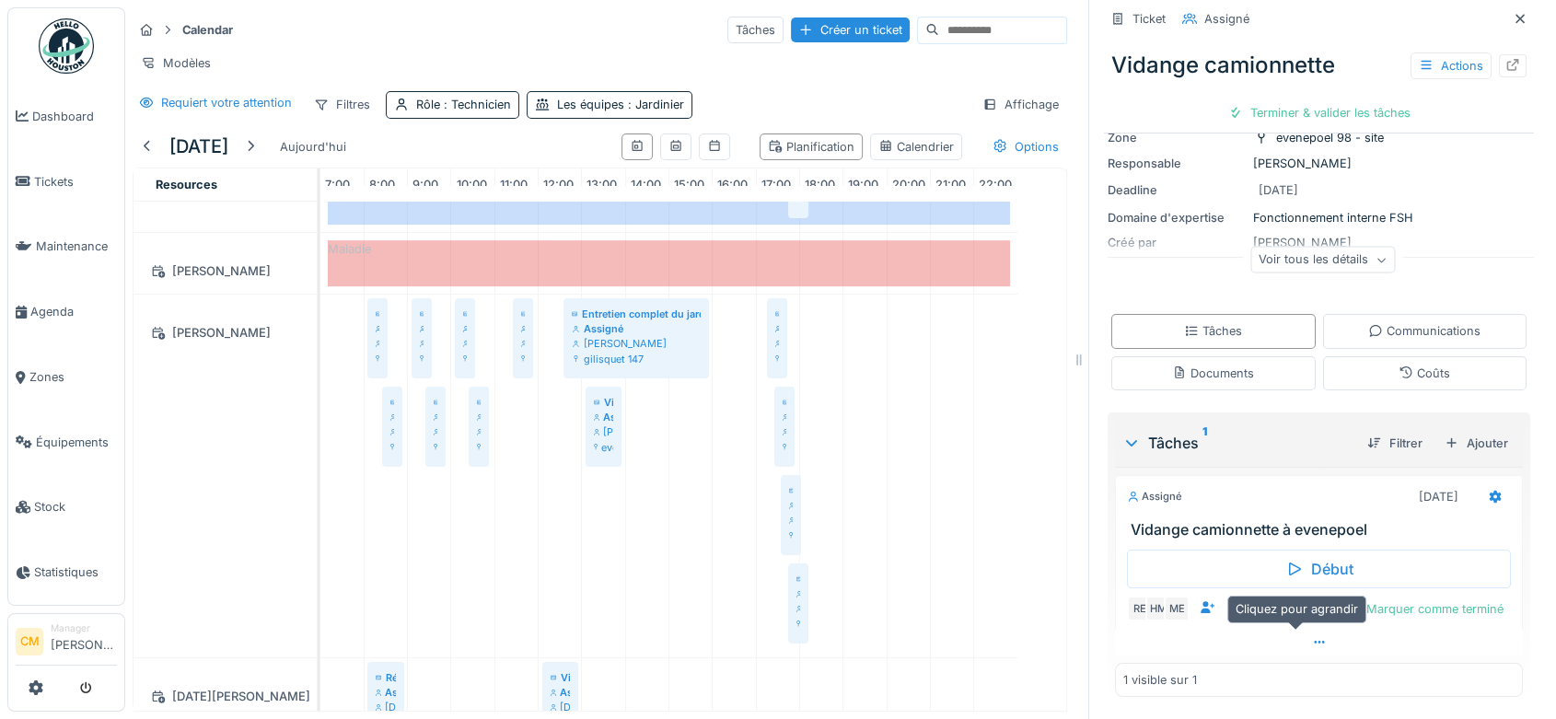
click at [1312, 636] on icon at bounding box center [1319, 642] width 15 height 12
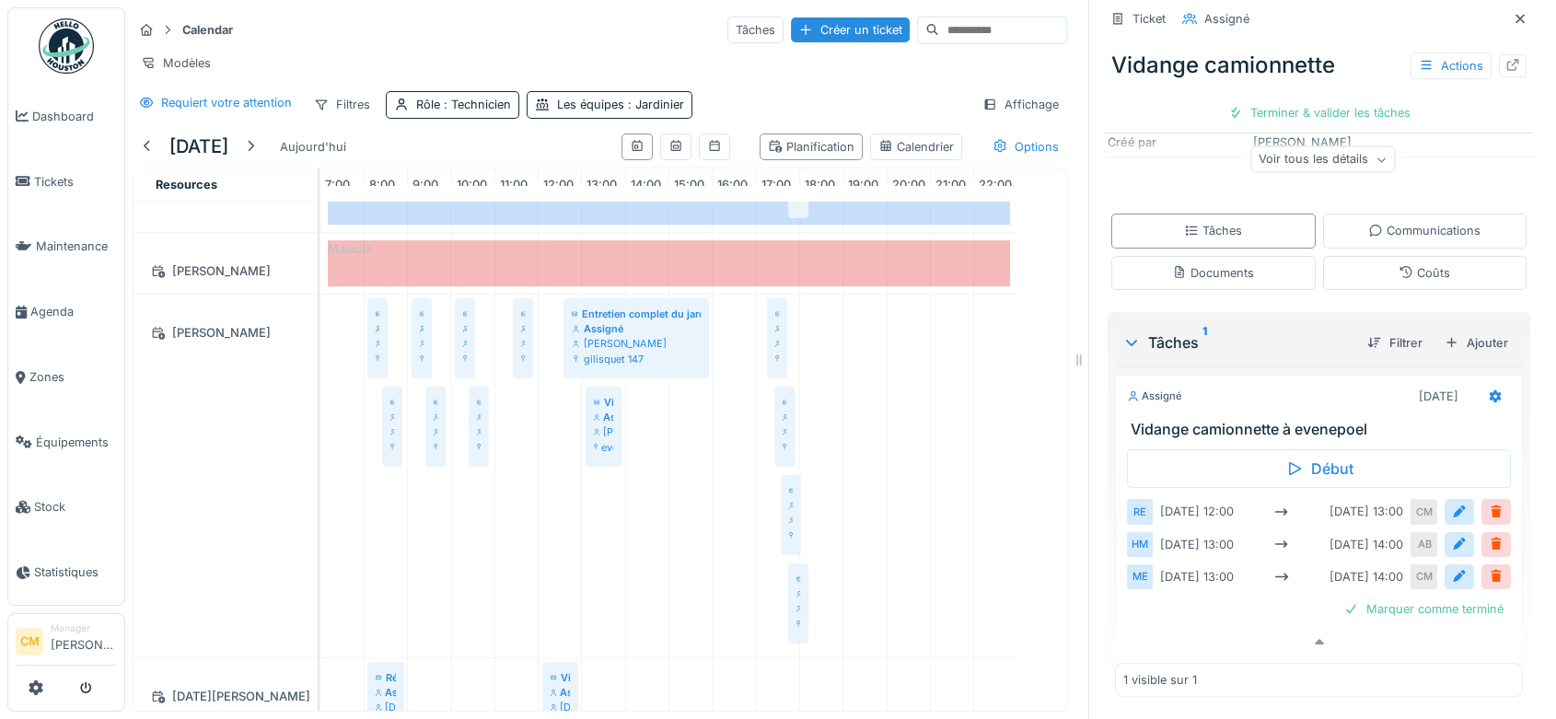
scroll to position [0, 0]
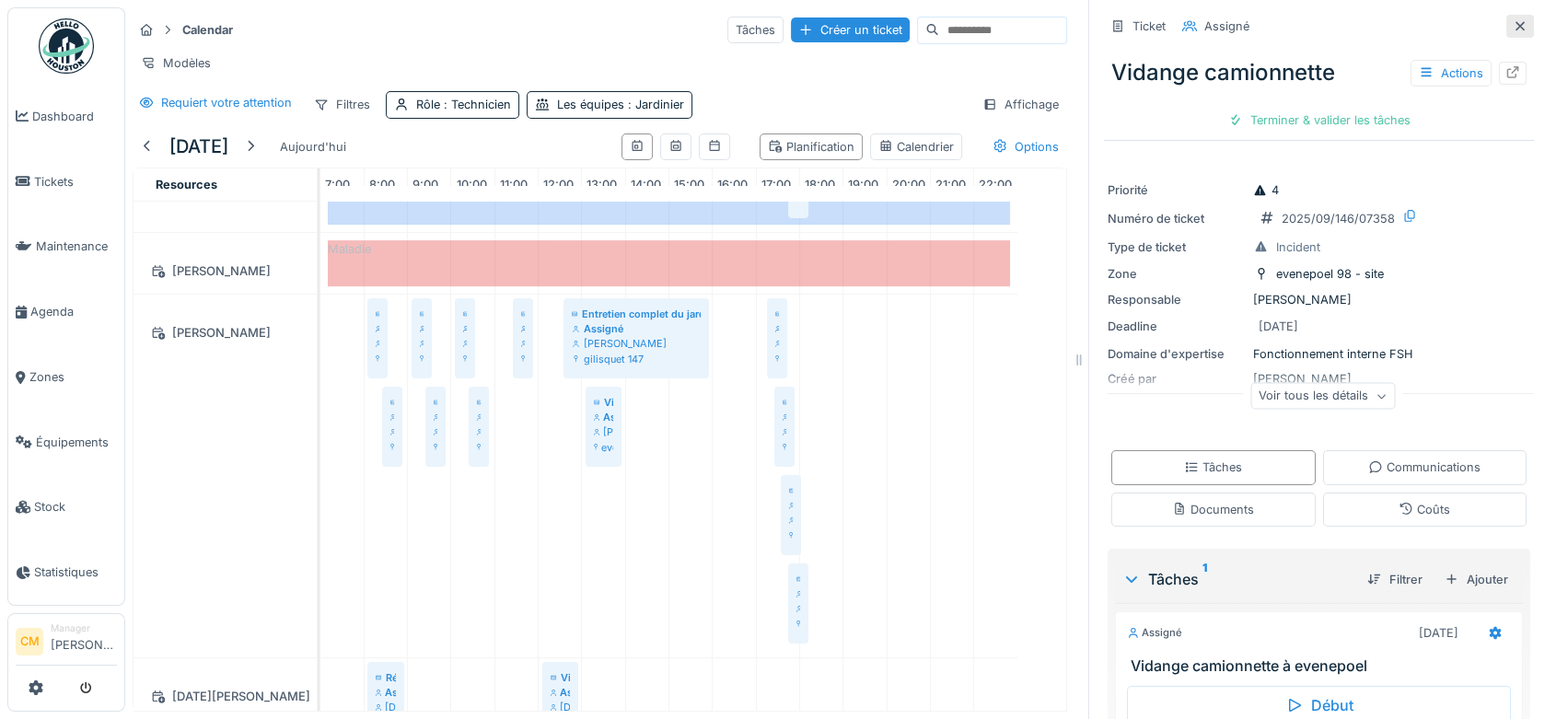
click at [1515, 21] on icon at bounding box center [1519, 25] width 9 height 9
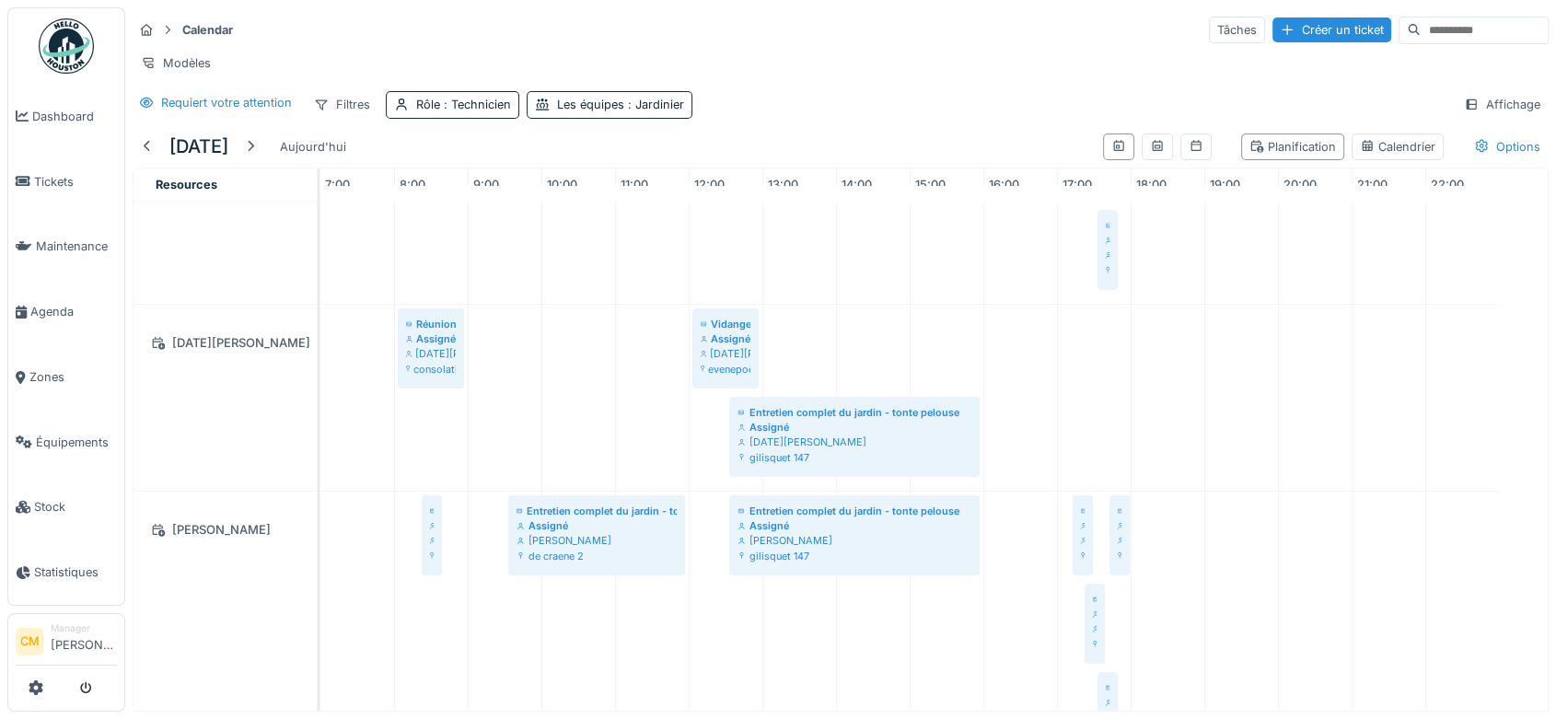
scroll to position [1005, 0]
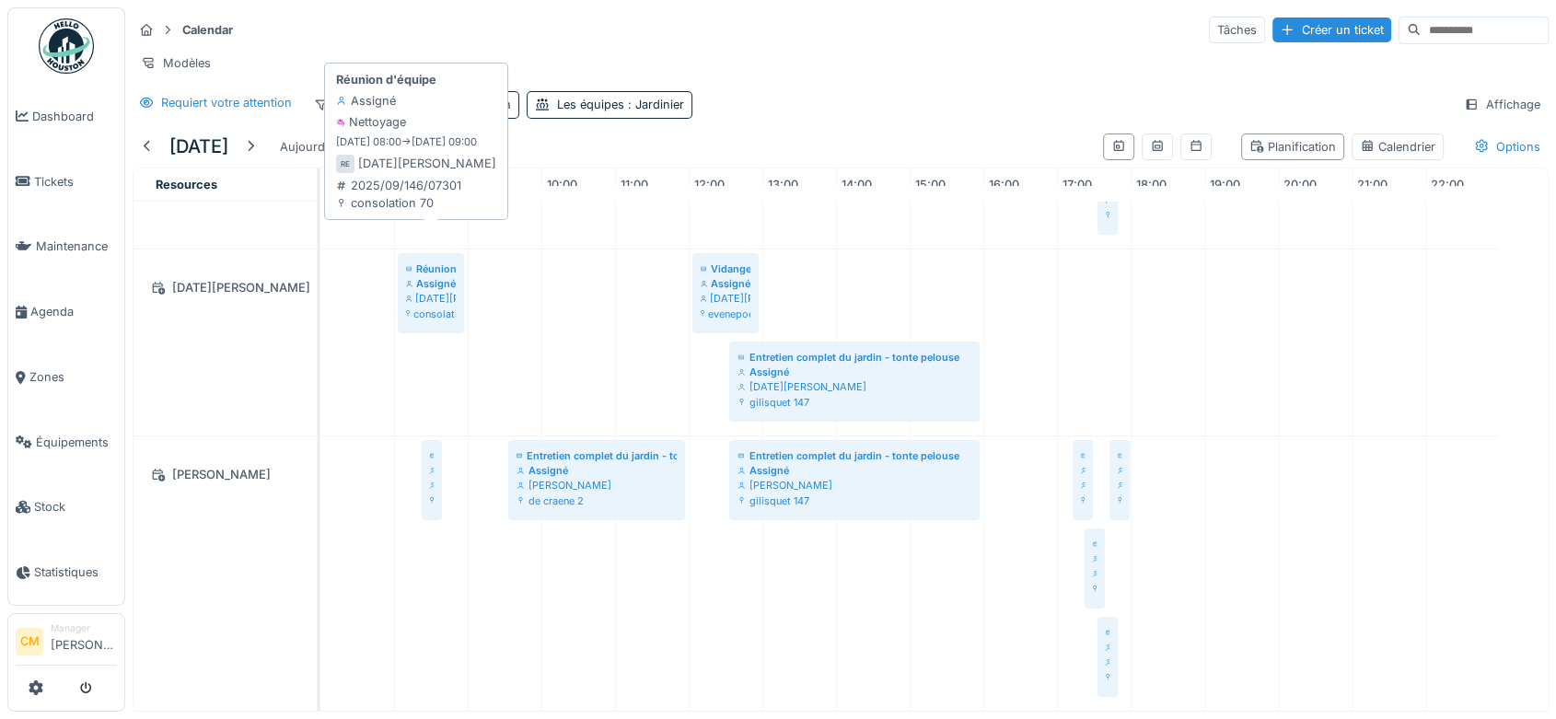
click at [439, 276] on div "Assigné" at bounding box center [431, 283] width 50 height 15
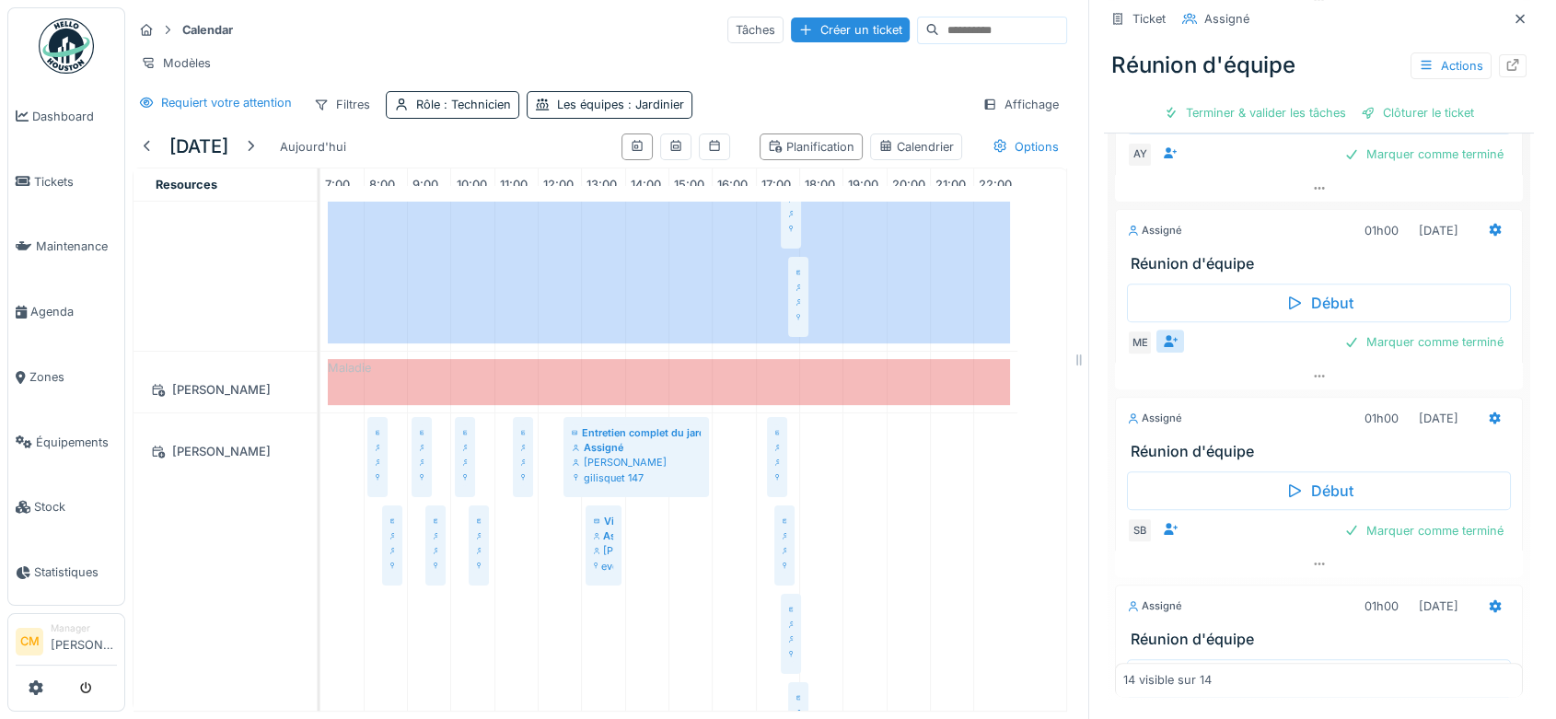
scroll to position [534, 0]
click at [1312, 373] on icon at bounding box center [1319, 379] width 15 height 12
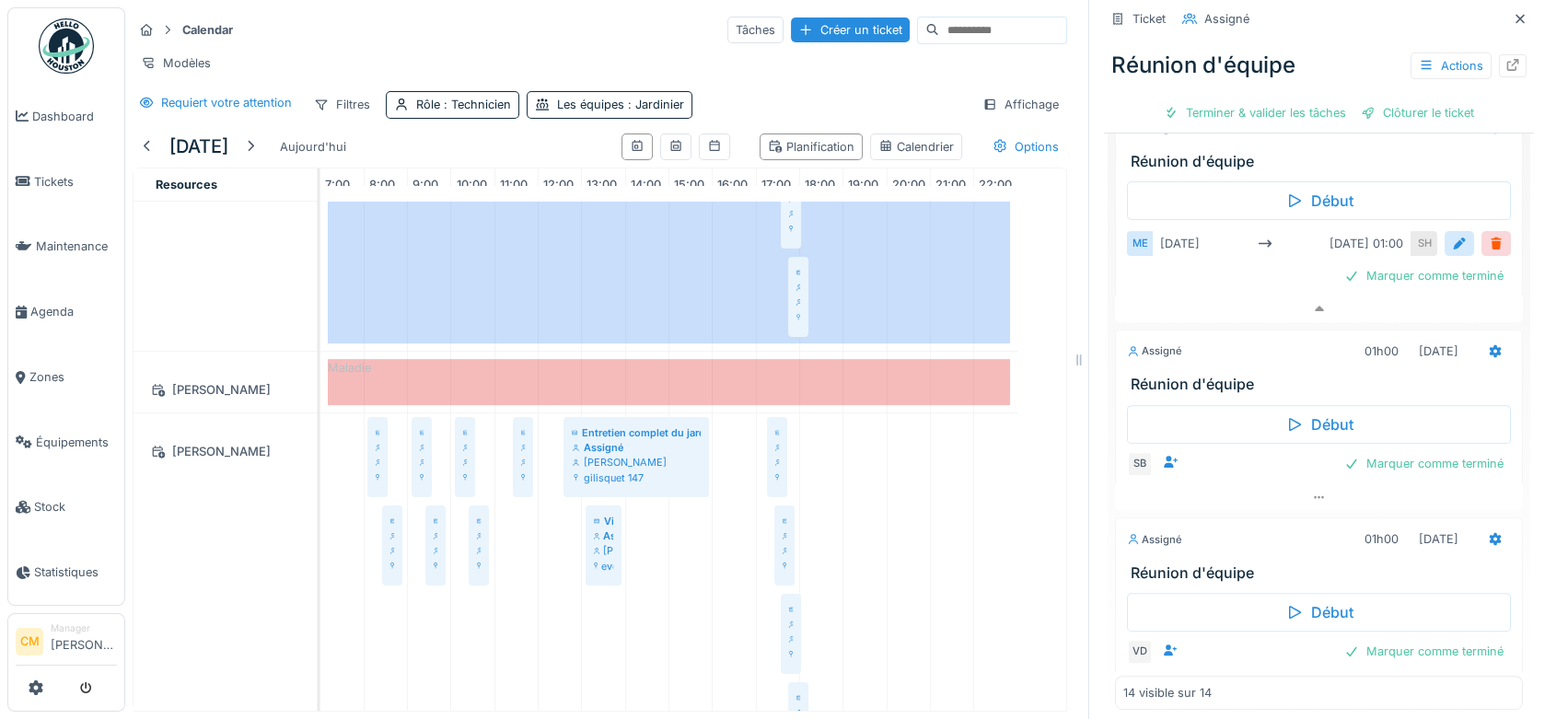
scroll to position [555, 0]
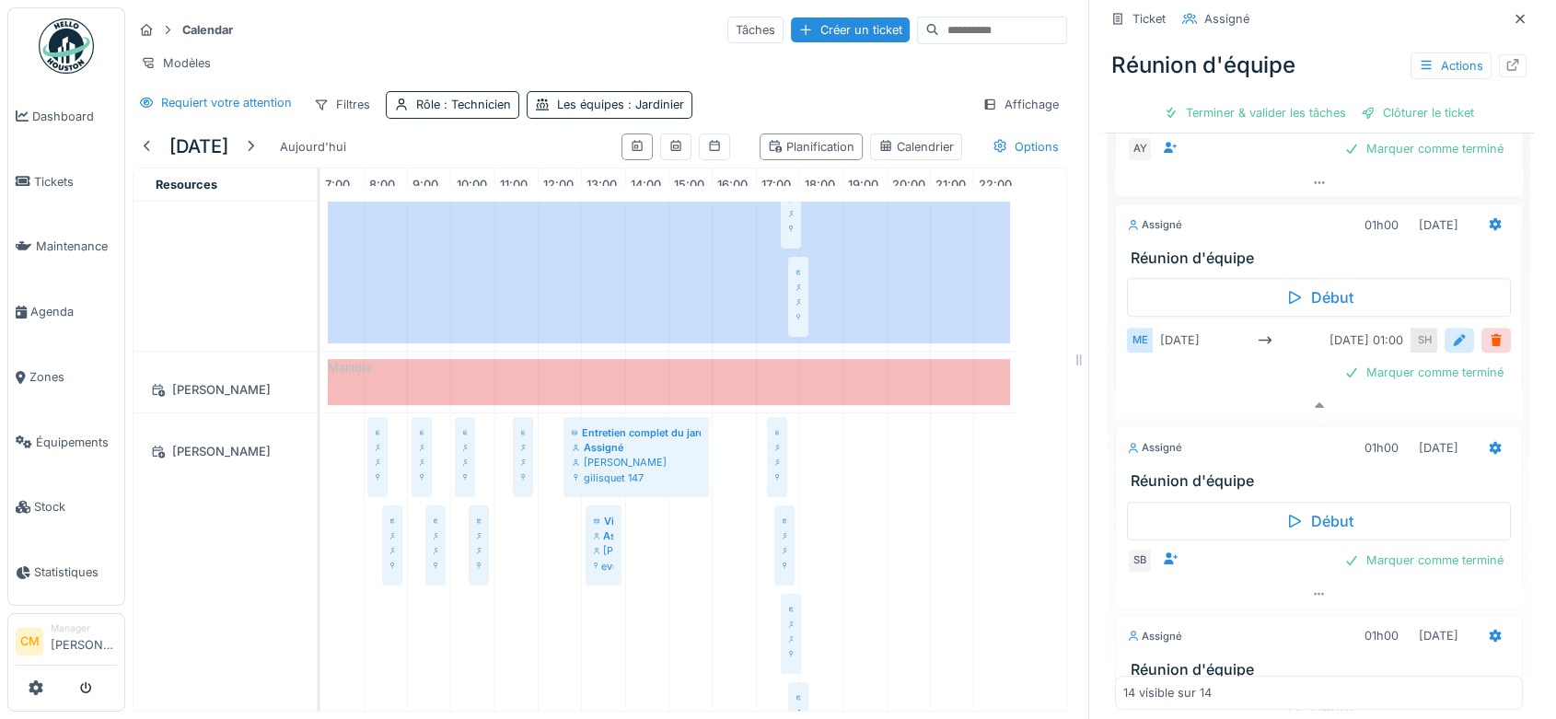
click at [1452, 347] on div at bounding box center [1459, 339] width 15 height 17
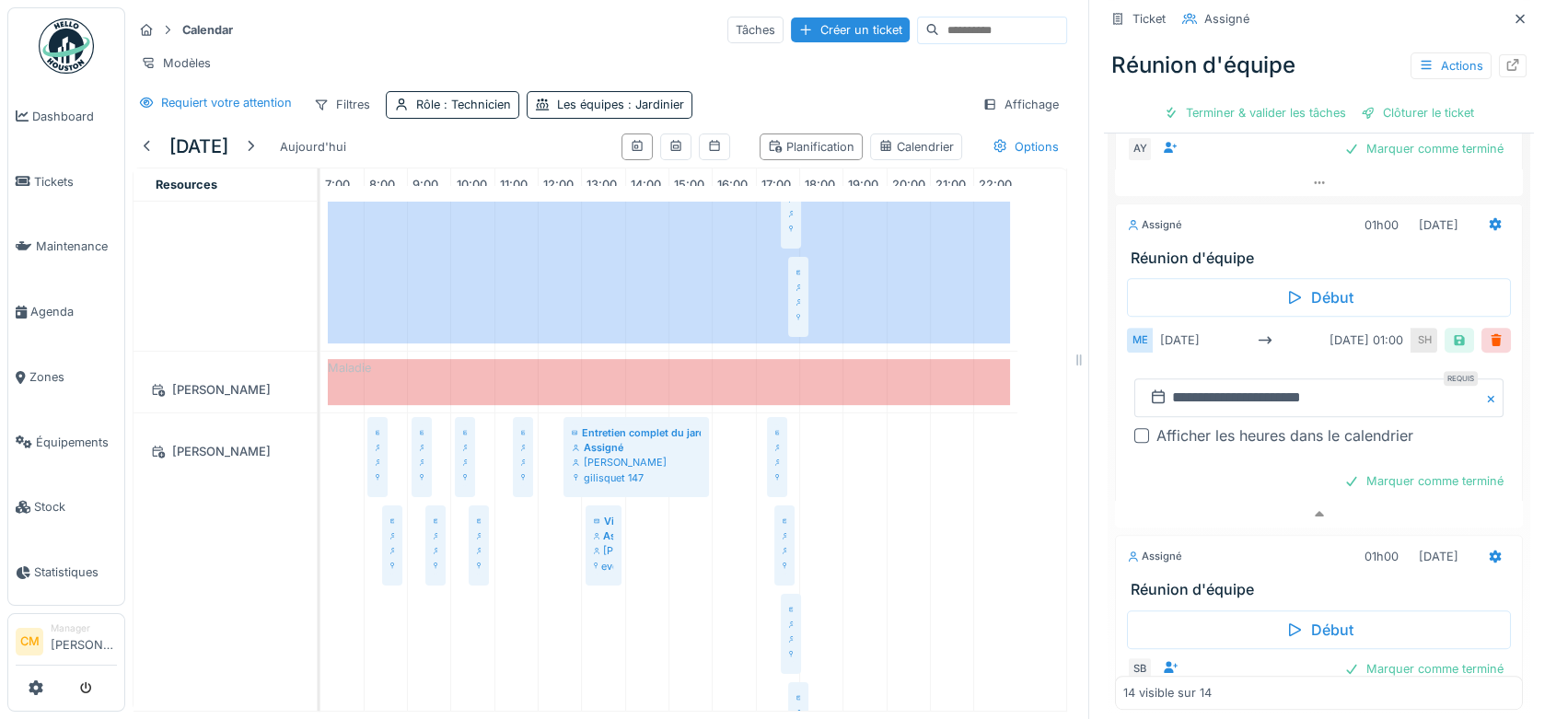
click at [1134, 438] on div at bounding box center [1141, 435] width 15 height 15
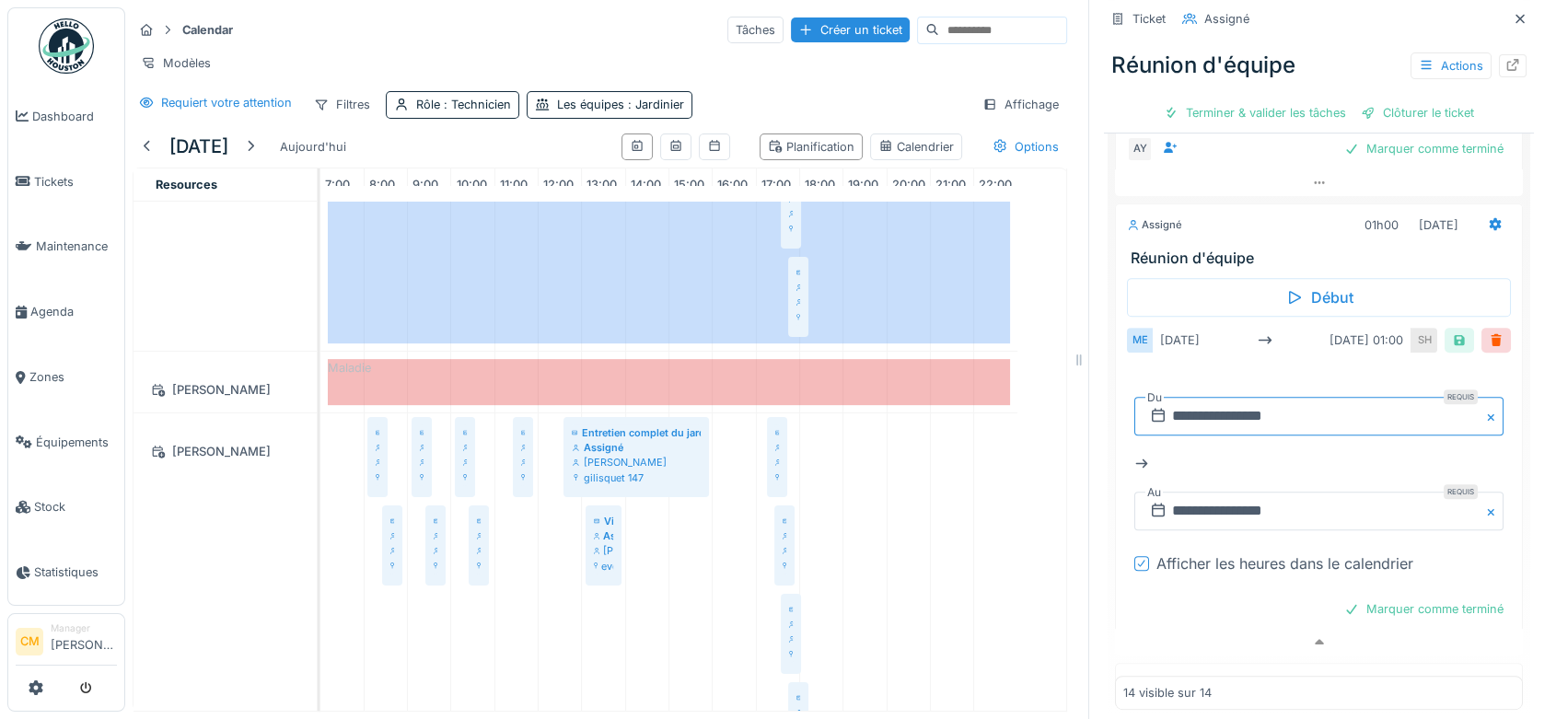
click at [1247, 416] on input "**********" at bounding box center [1318, 416] width 369 height 39
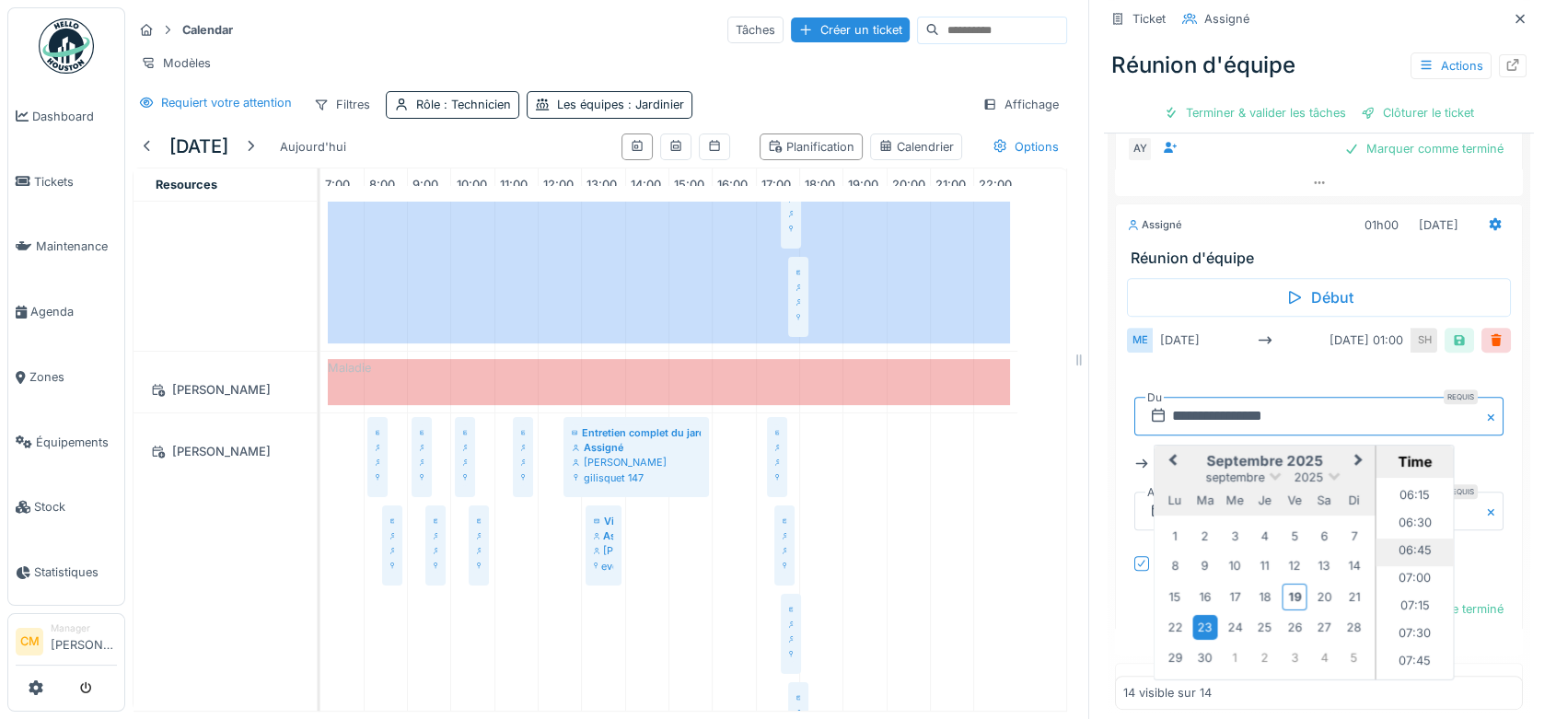
scroll to position [715, 0]
click at [1393, 650] on li "08:00" at bounding box center [1415, 660] width 78 height 28
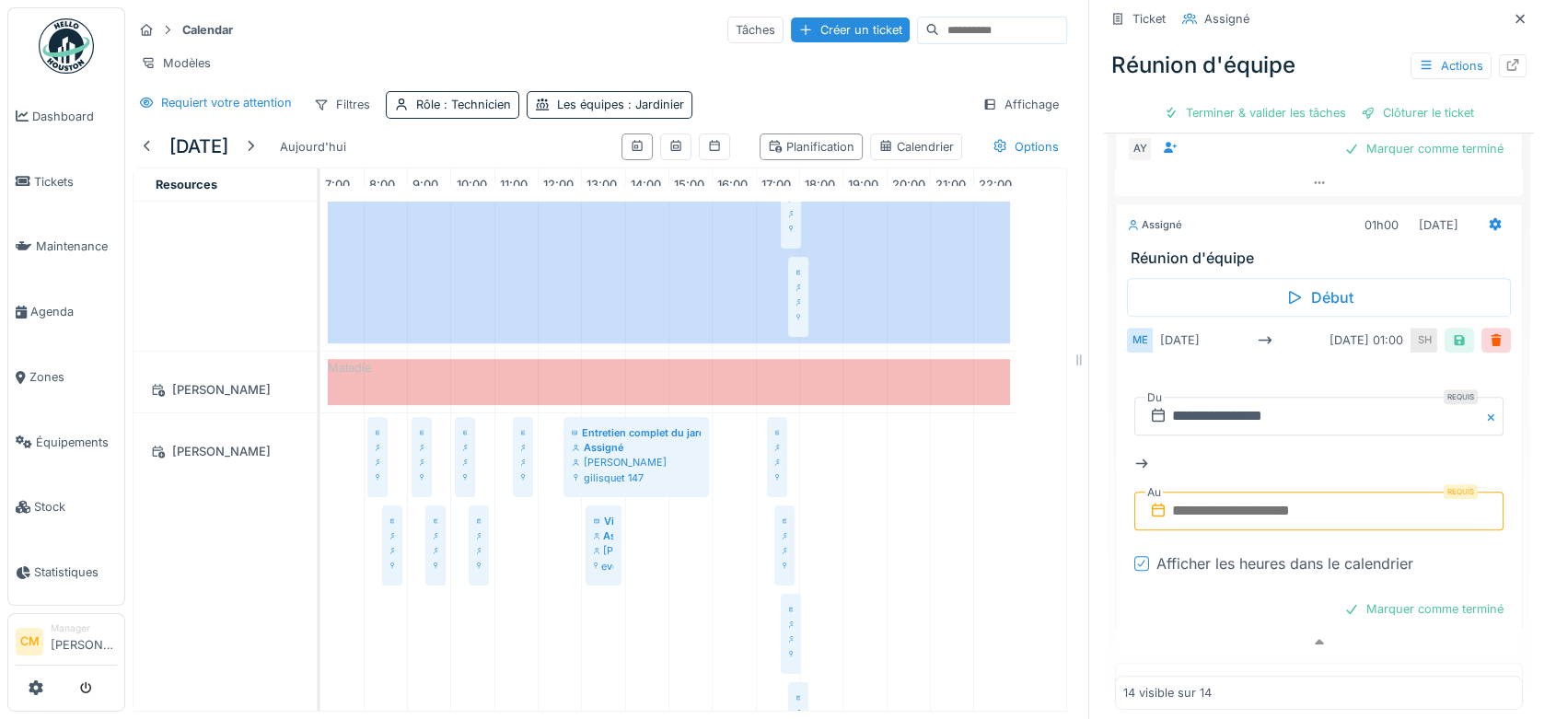
click at [1227, 510] on input "text" at bounding box center [1318, 511] width 369 height 39
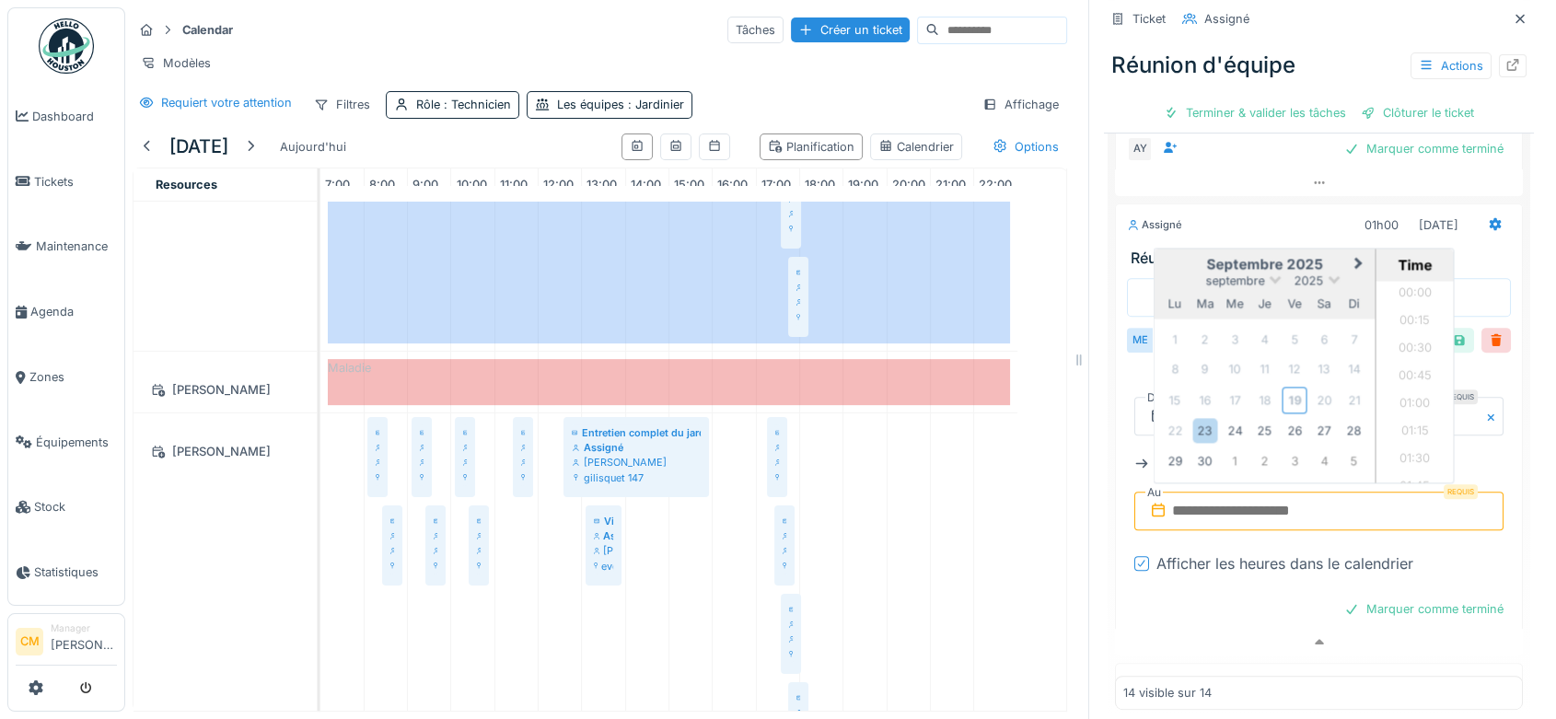
scroll to position [1653, 0]
click at [1192, 428] on div "23" at bounding box center [1204, 430] width 25 height 25
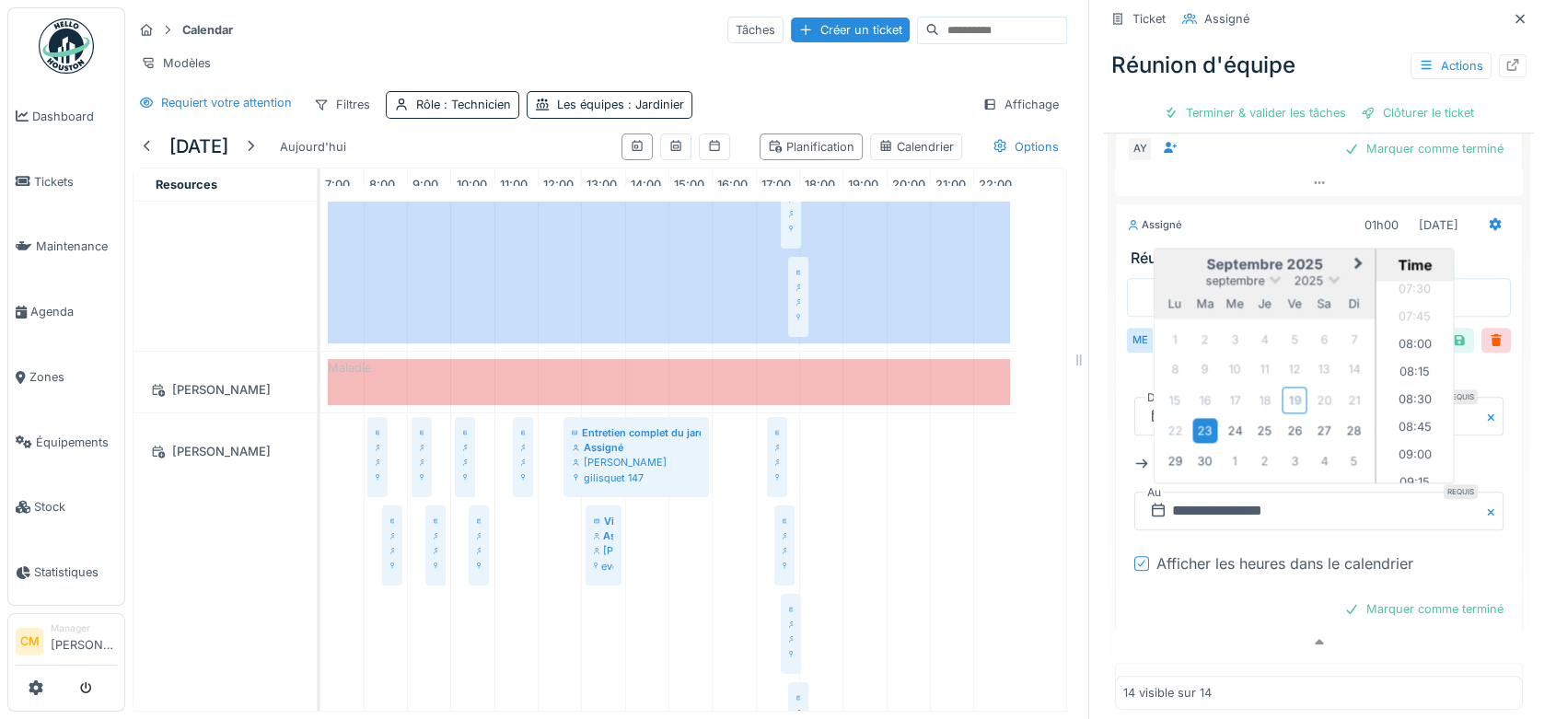
scroll to position [834, 0]
click at [1398, 445] on li "09:00" at bounding box center [1415, 455] width 78 height 28
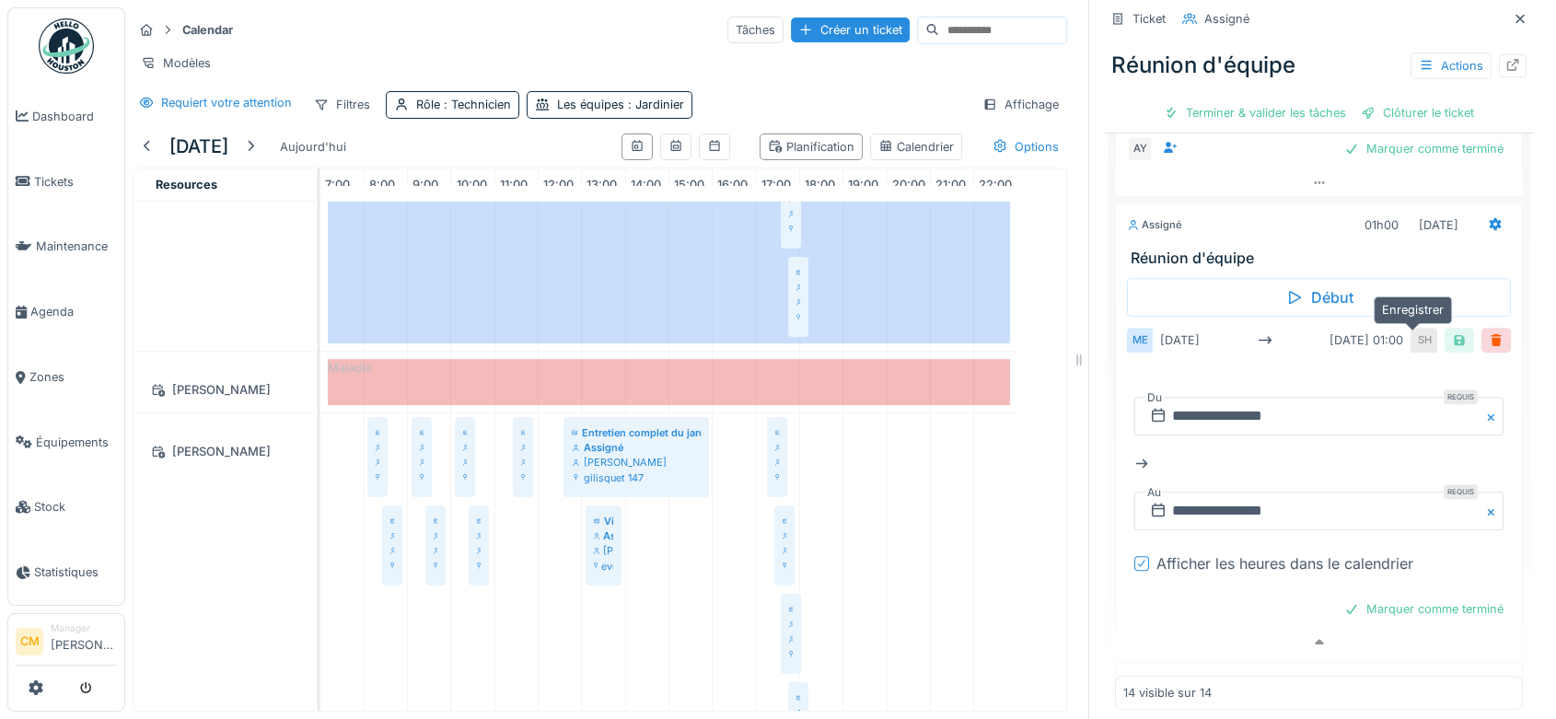
click at [1452, 346] on div at bounding box center [1459, 339] width 15 height 17
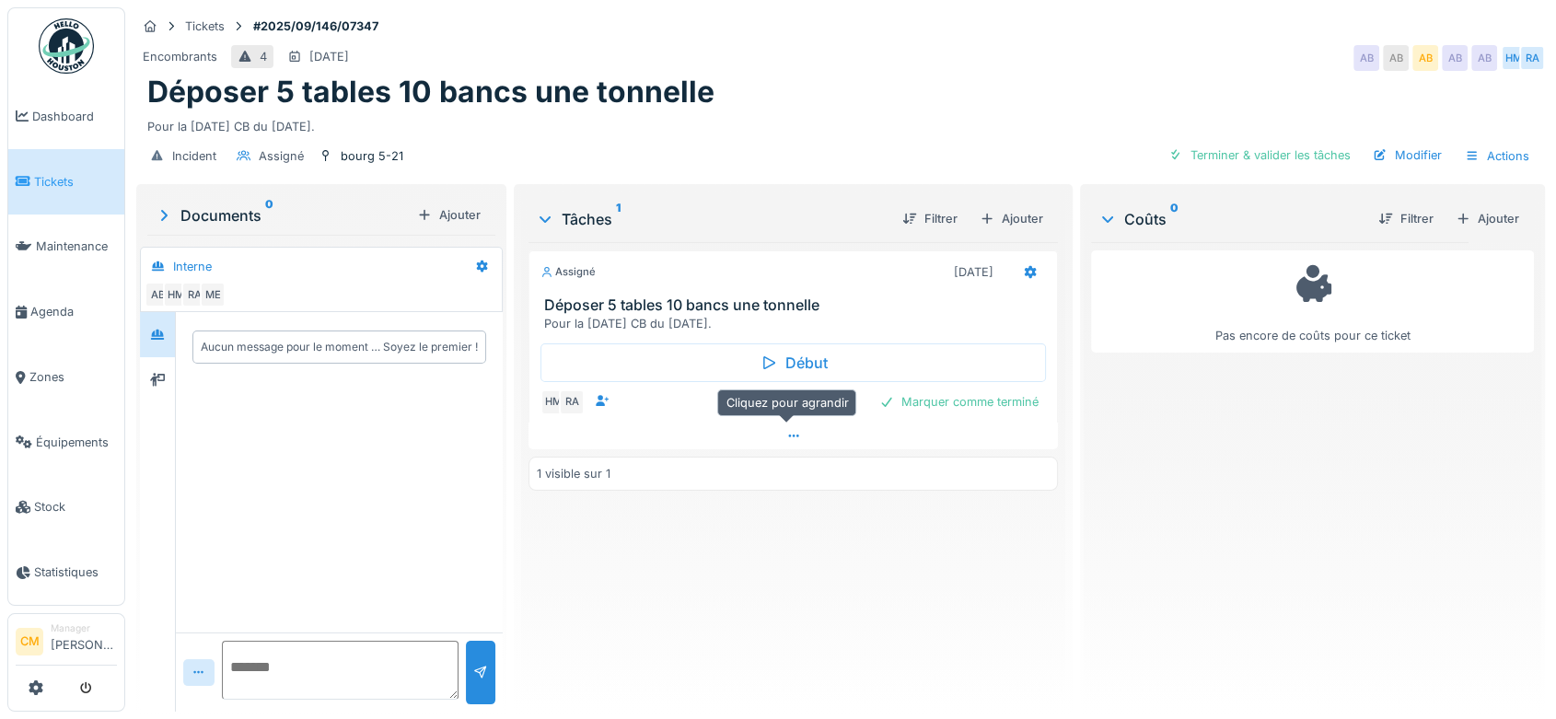
click at [786, 435] on icon at bounding box center [793, 436] width 15 height 12
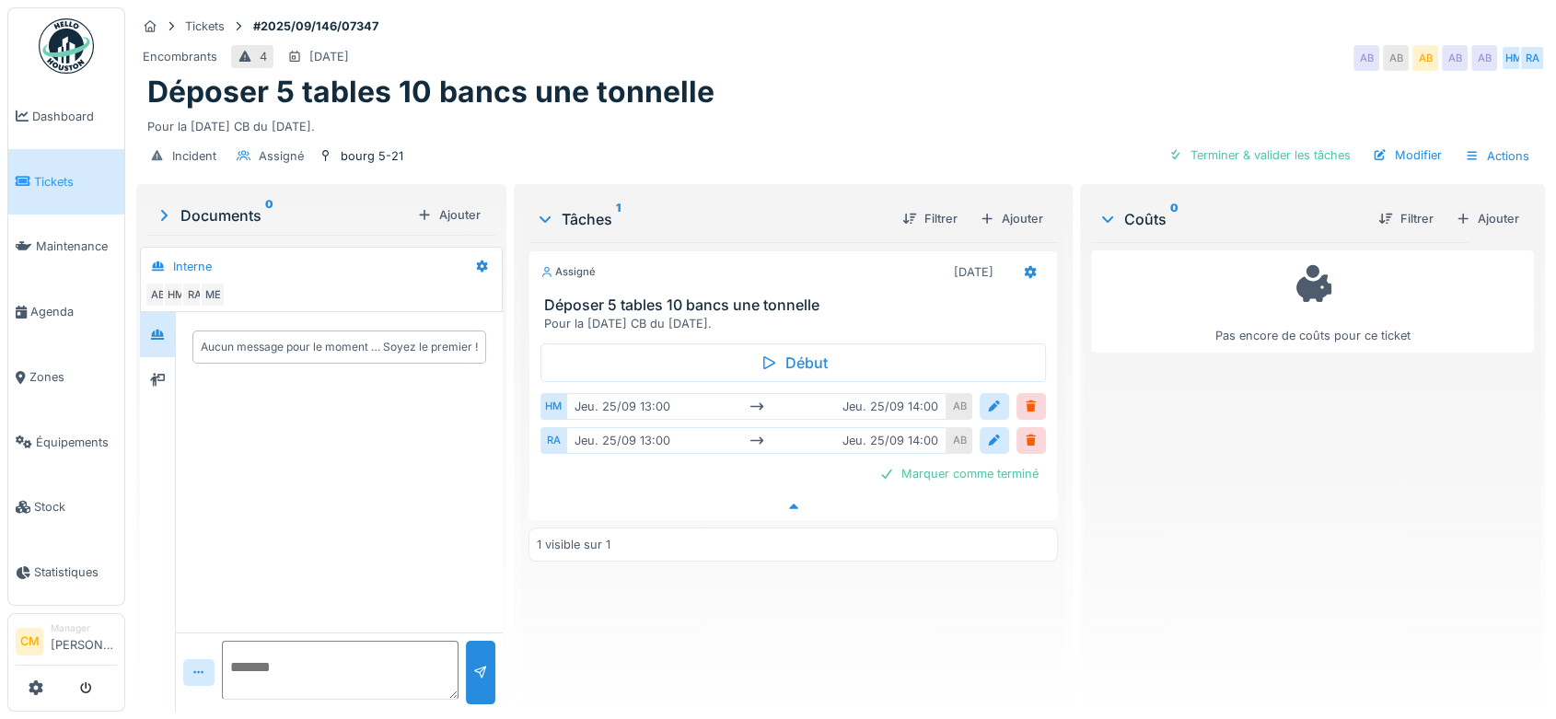
scroll to position [15, 0]
click at [990, 398] on div at bounding box center [994, 406] width 15 height 17
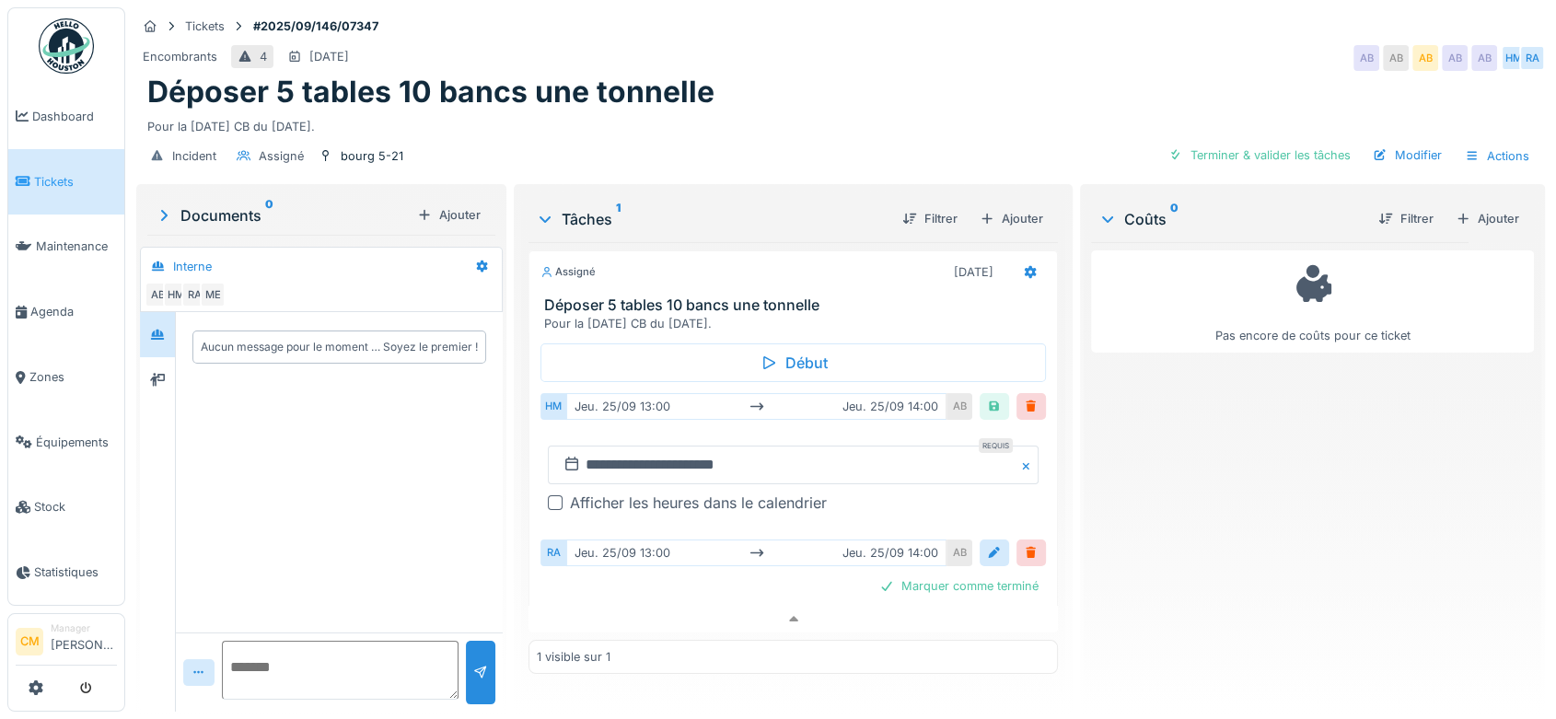
click at [558, 495] on div at bounding box center [555, 502] width 15 height 15
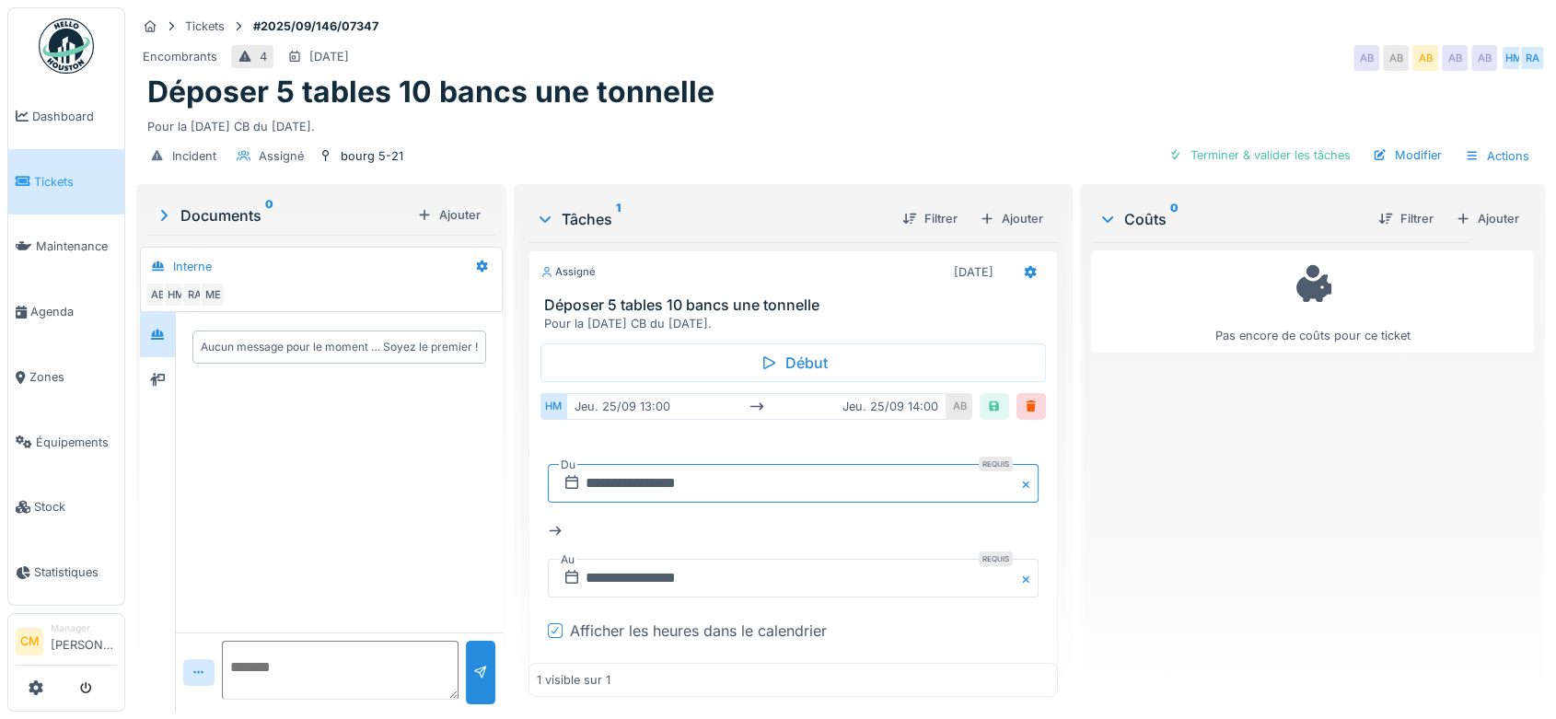
click at [702, 464] on input "**********" at bounding box center [793, 483] width 491 height 39
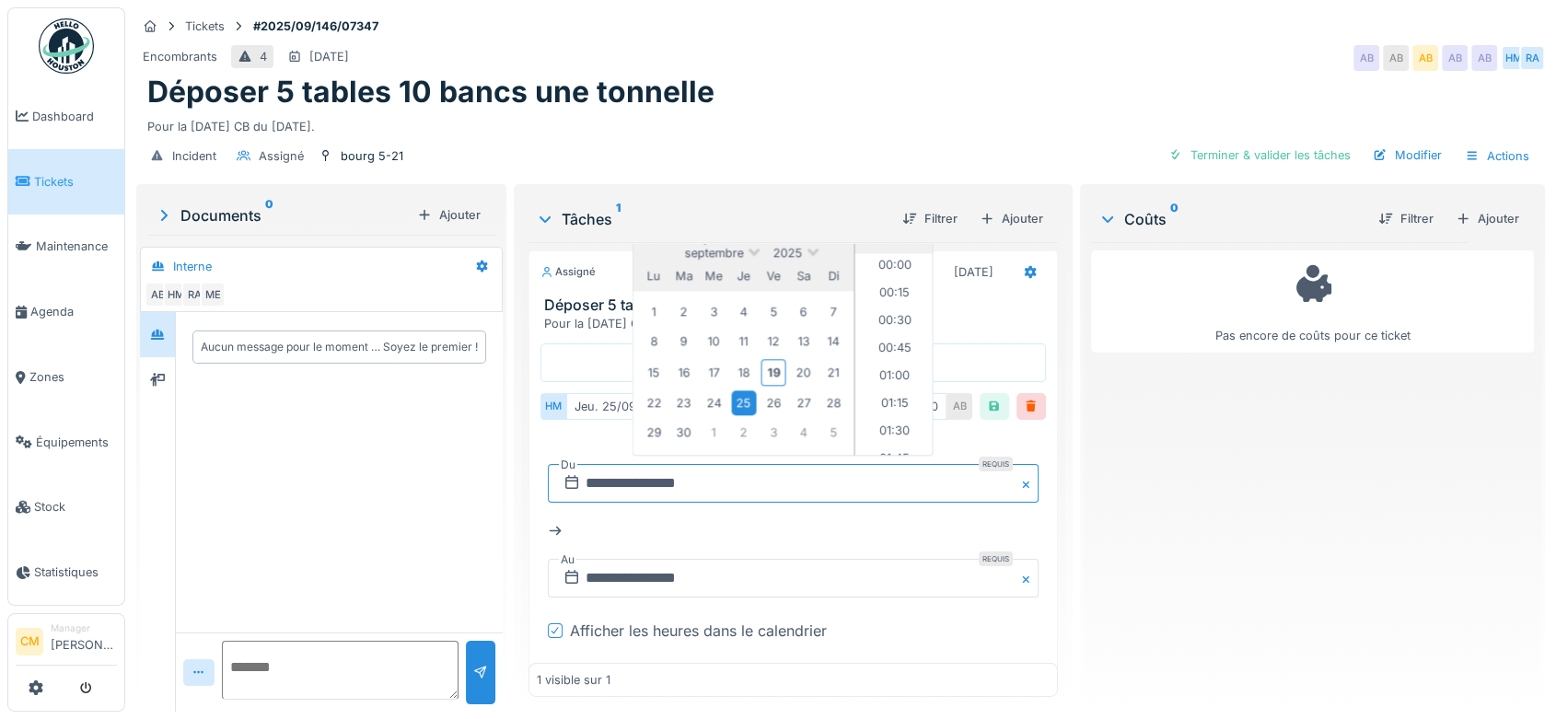
scroll to position [1349, 0]
click at [682, 464] on input "**********" at bounding box center [793, 483] width 491 height 39
click at [692, 467] on input "**********" at bounding box center [793, 483] width 491 height 39
type input "**********"
click at [677, 563] on input "**********" at bounding box center [793, 578] width 491 height 39
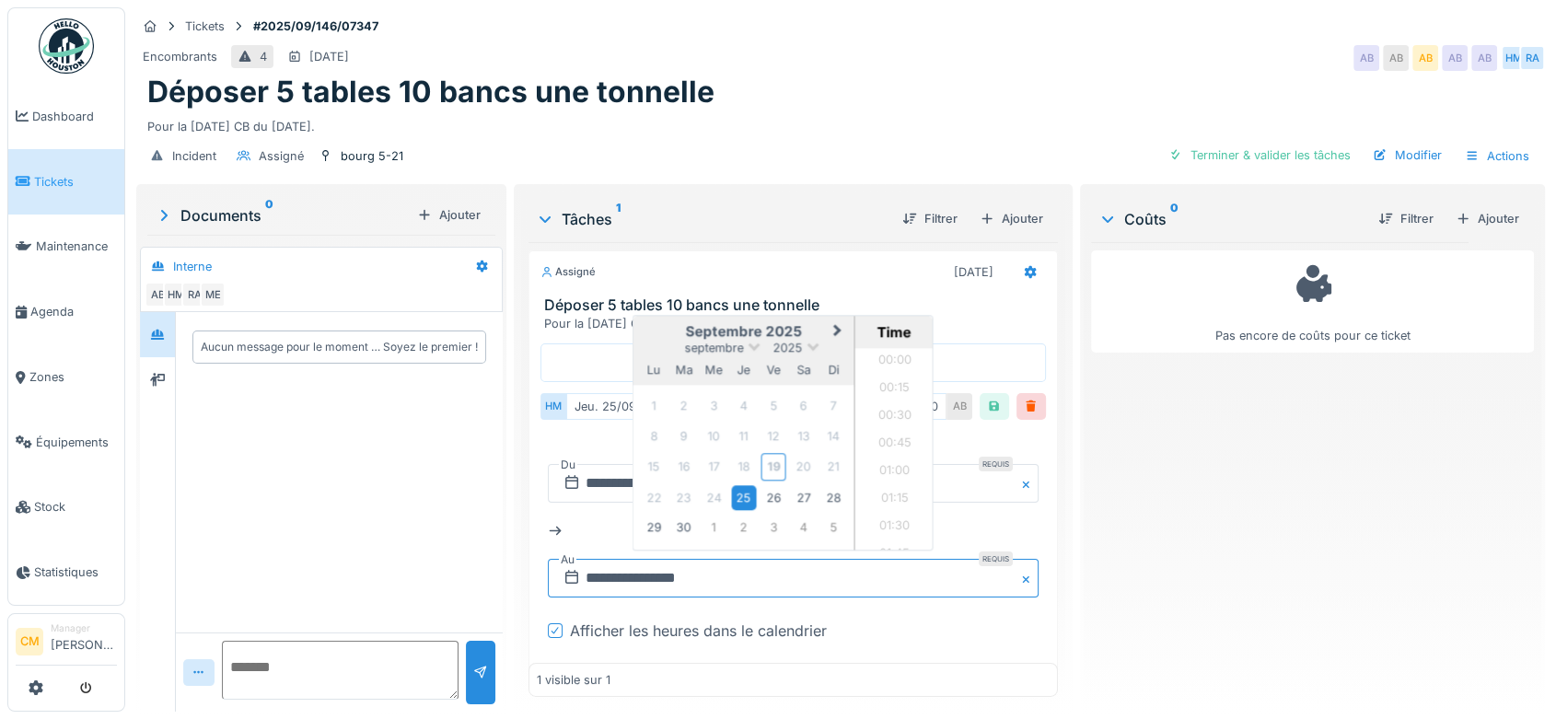
scroll to position [1459, 0]
click at [887, 380] on li "13:30" at bounding box center [894, 394] width 78 height 28
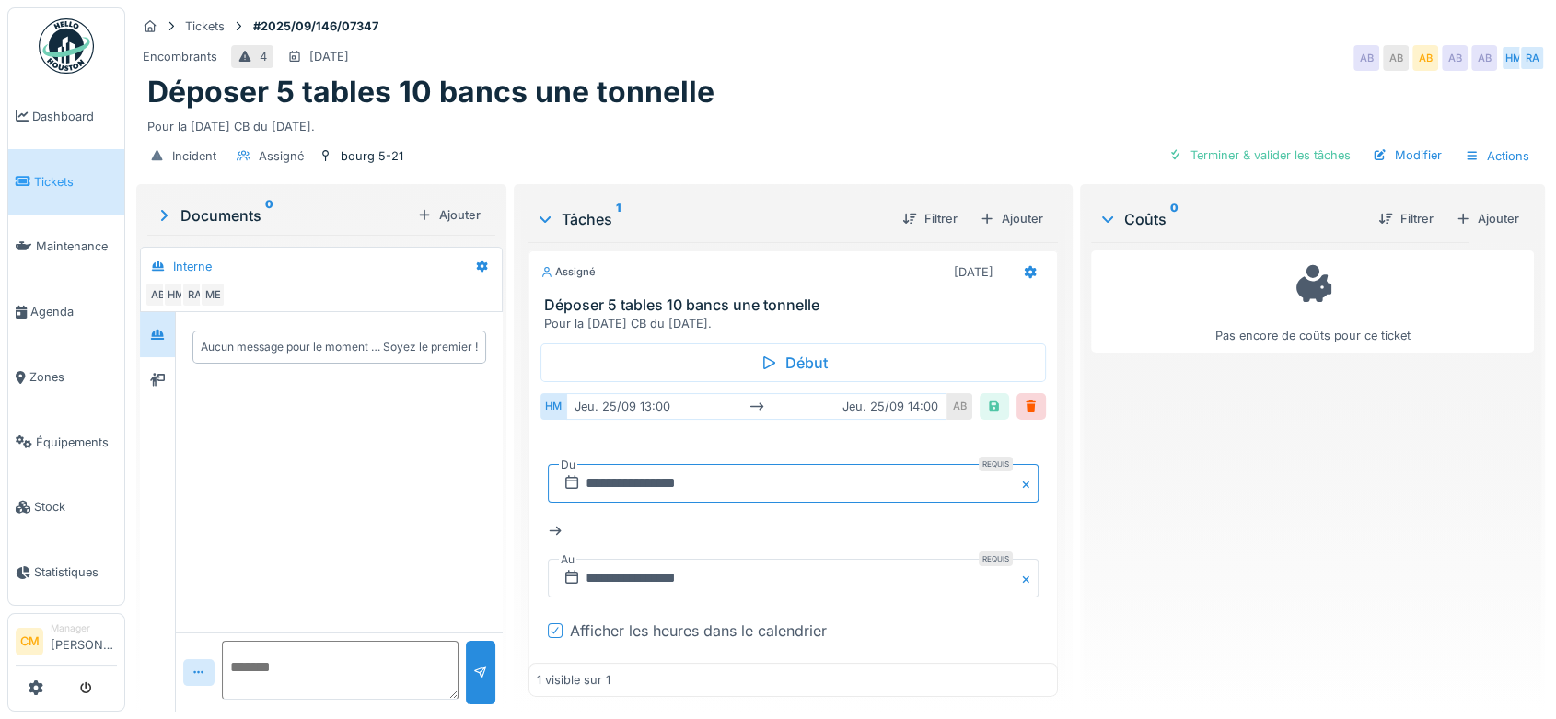
click at [690, 464] on input "**********" at bounding box center [793, 483] width 491 height 39
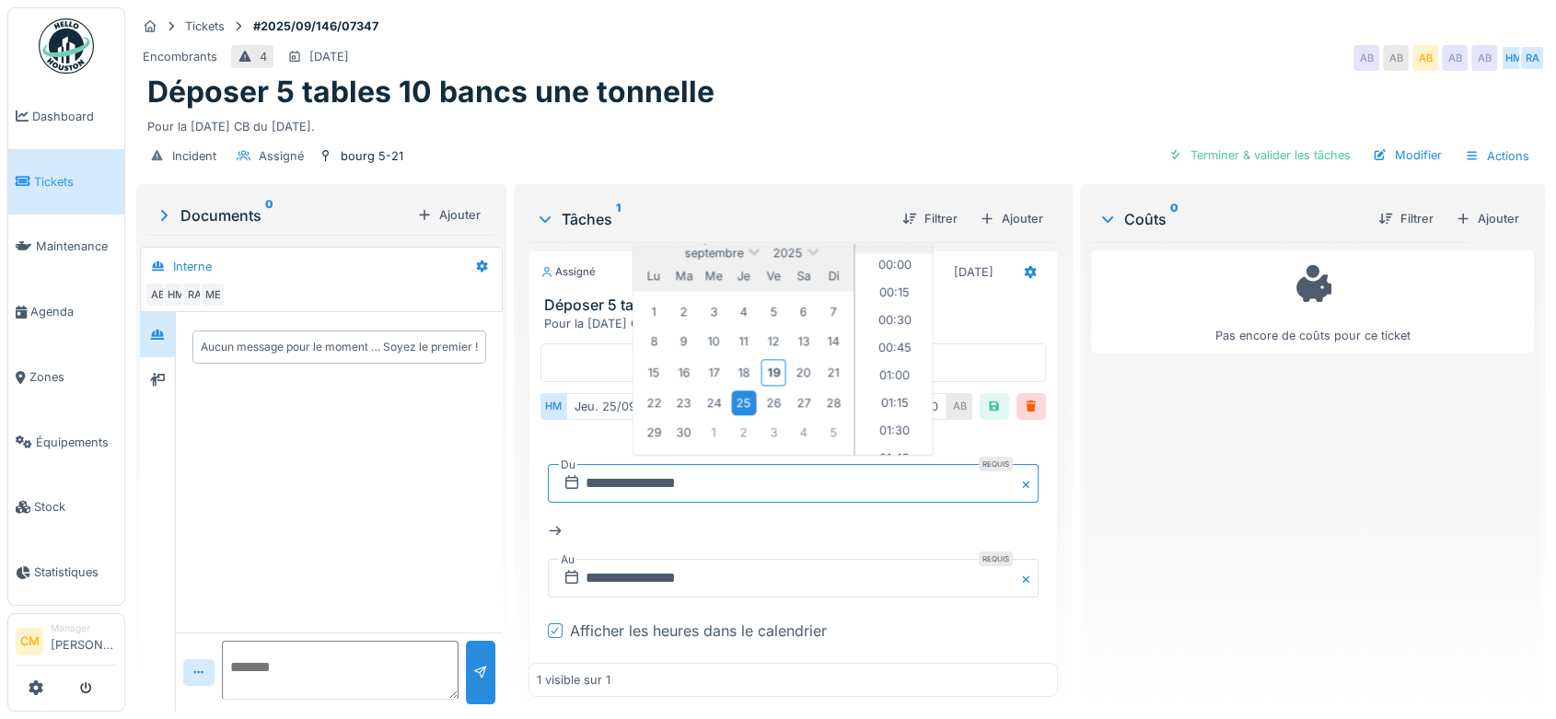
scroll to position [1349, 0]
click at [885, 285] on li "12:30" at bounding box center [894, 299] width 78 height 28
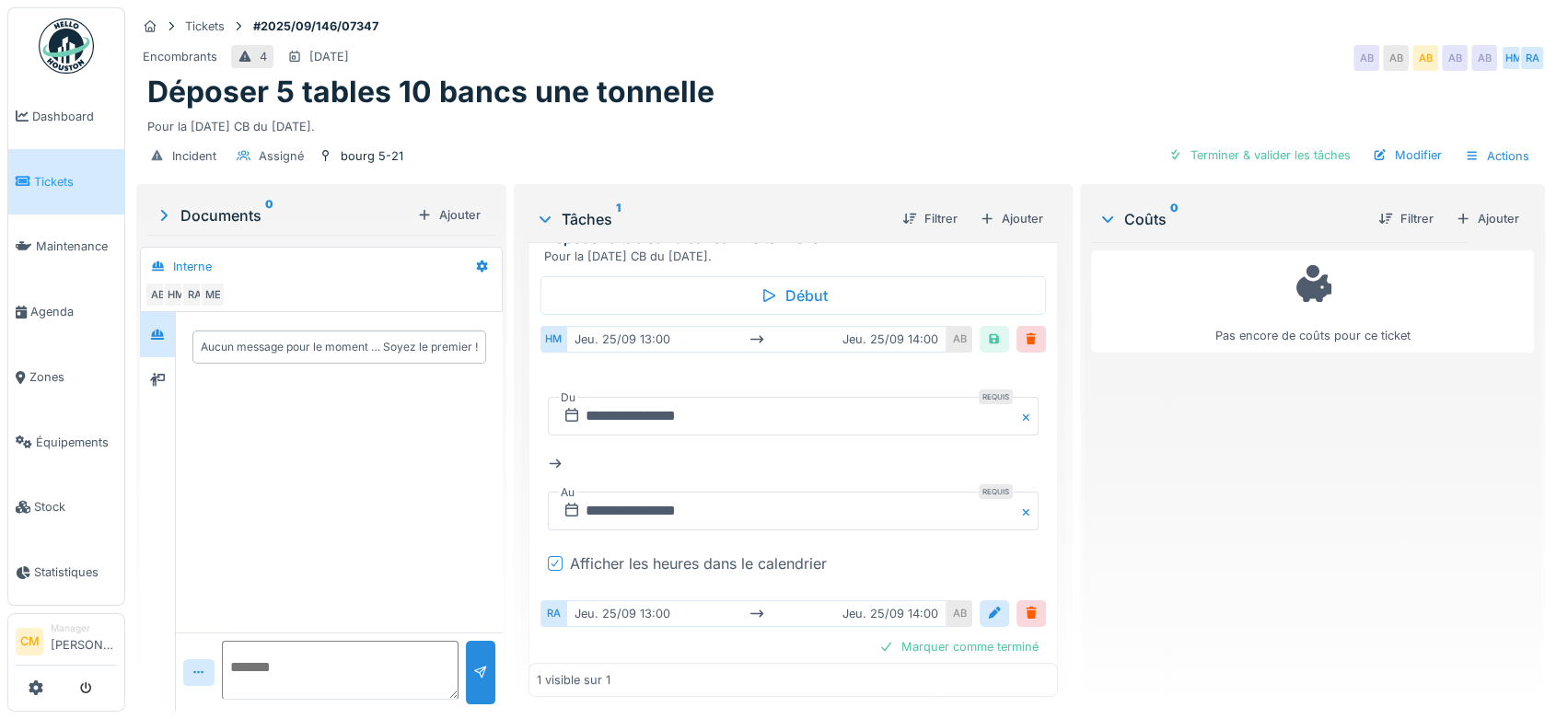
scroll to position [102, 0]
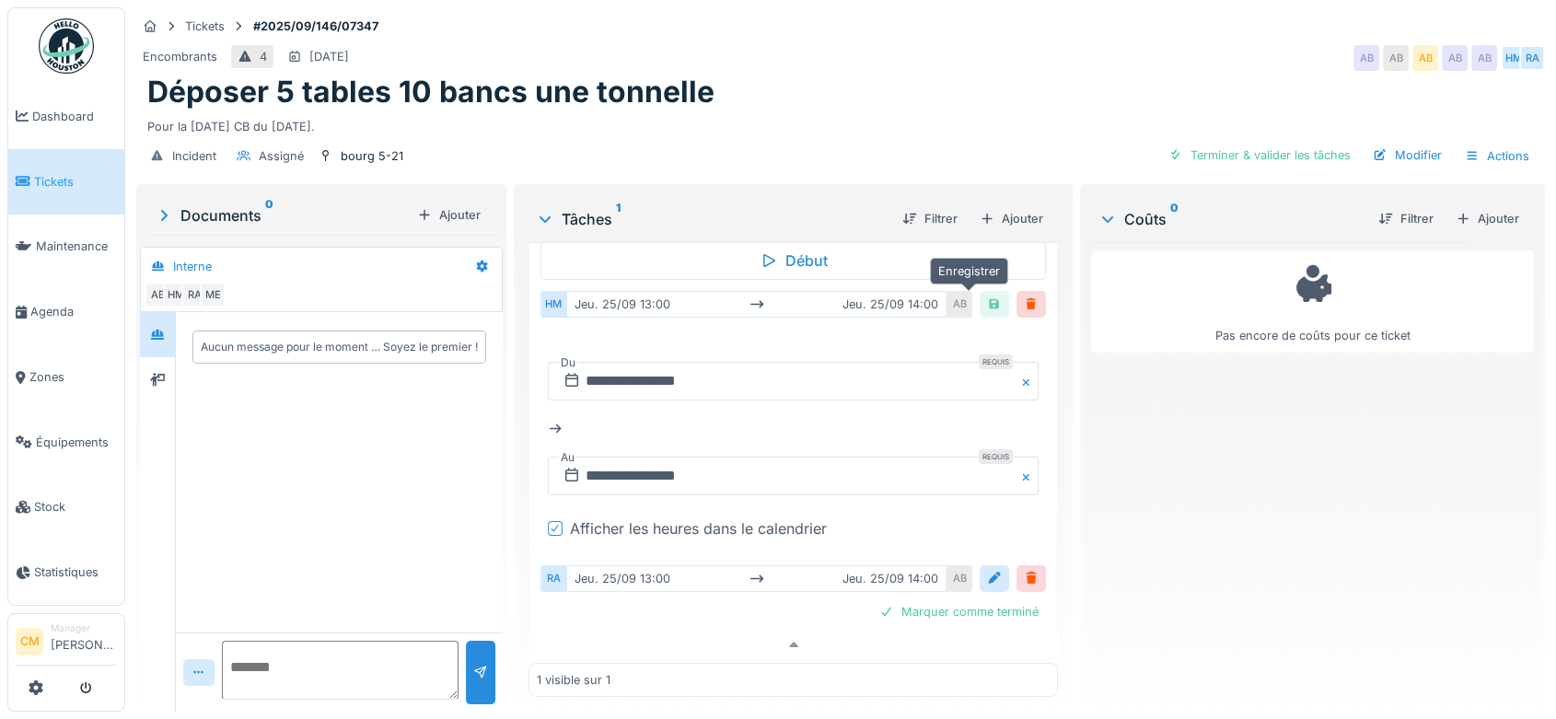
click at [987, 296] on div at bounding box center [994, 304] width 15 height 17
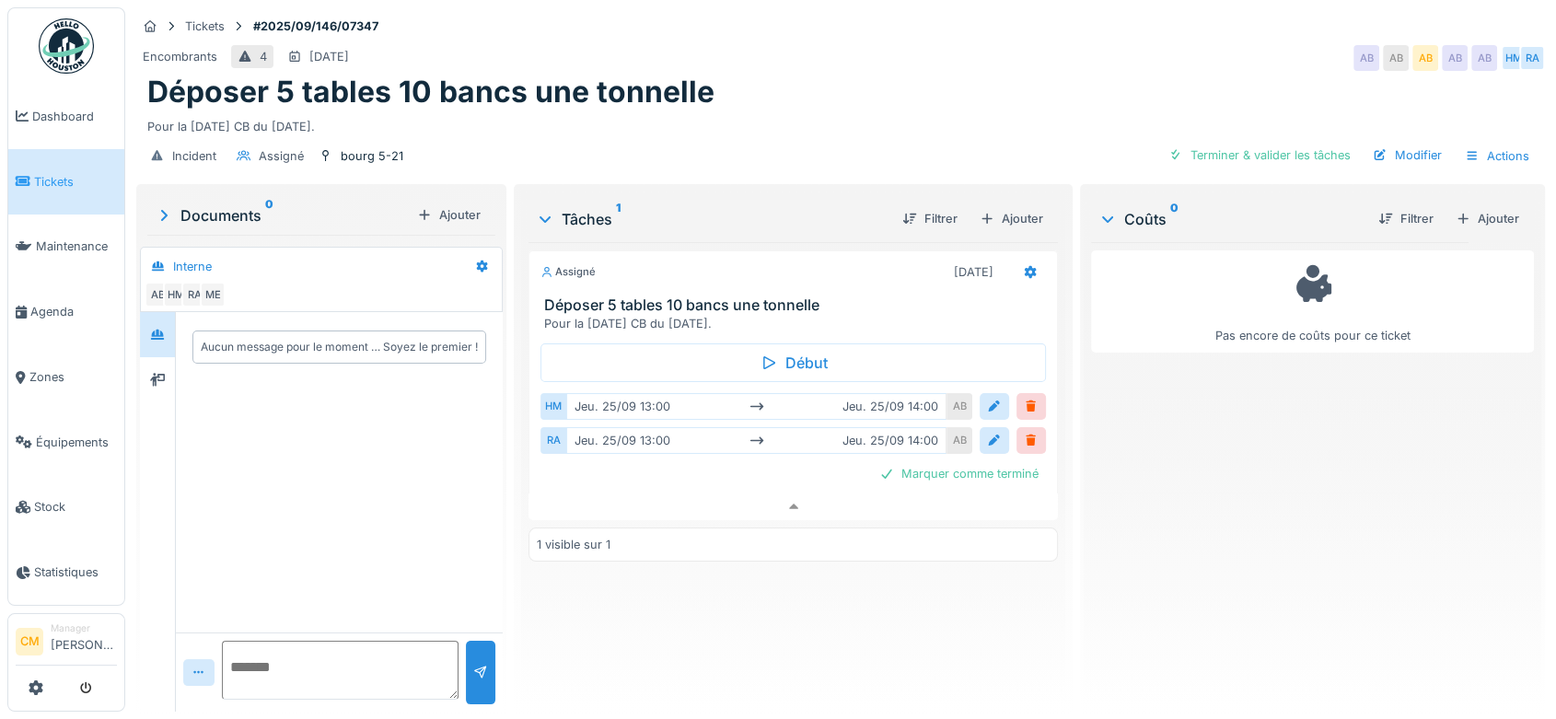
scroll to position [0, 0]
click at [994, 427] on div at bounding box center [994, 440] width 29 height 27
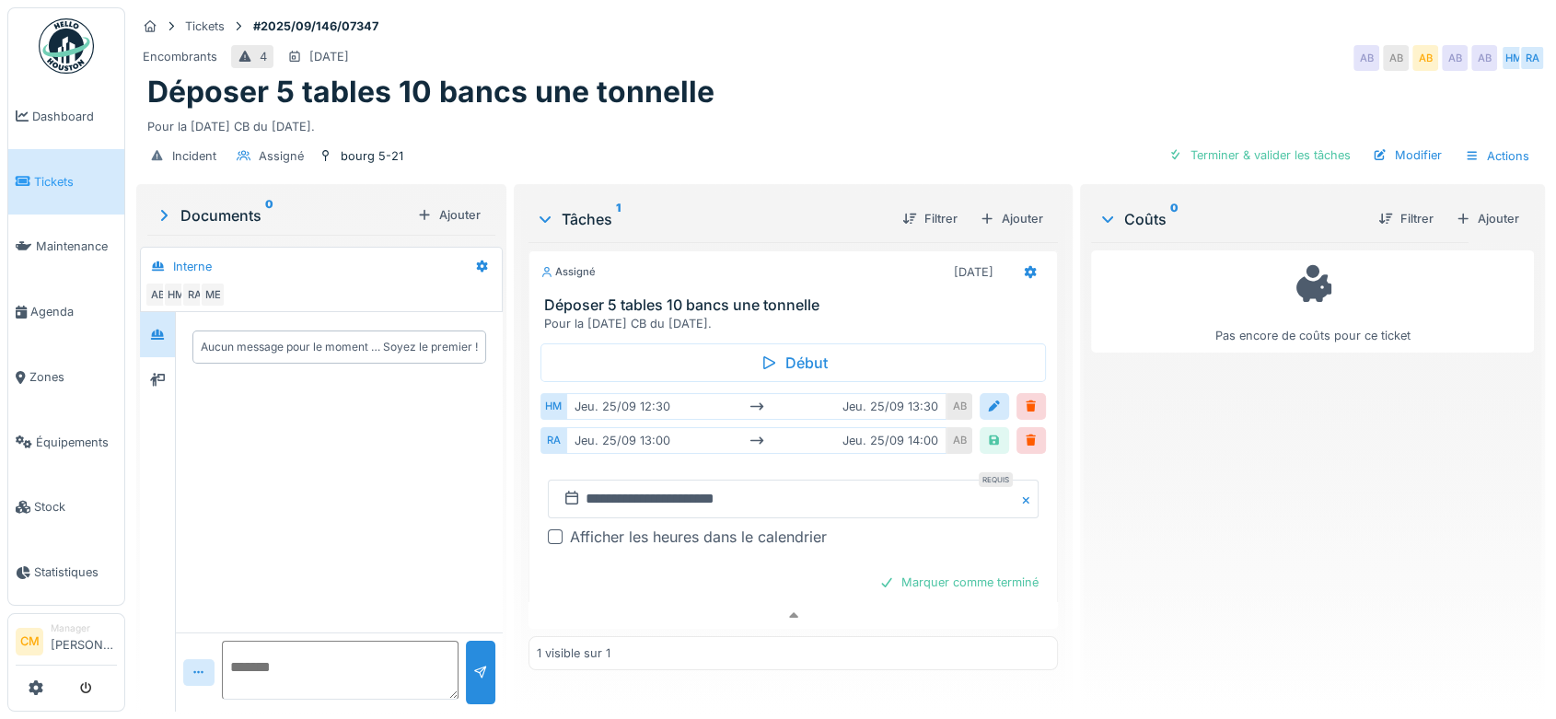
click at [552, 529] on div at bounding box center [555, 536] width 15 height 15
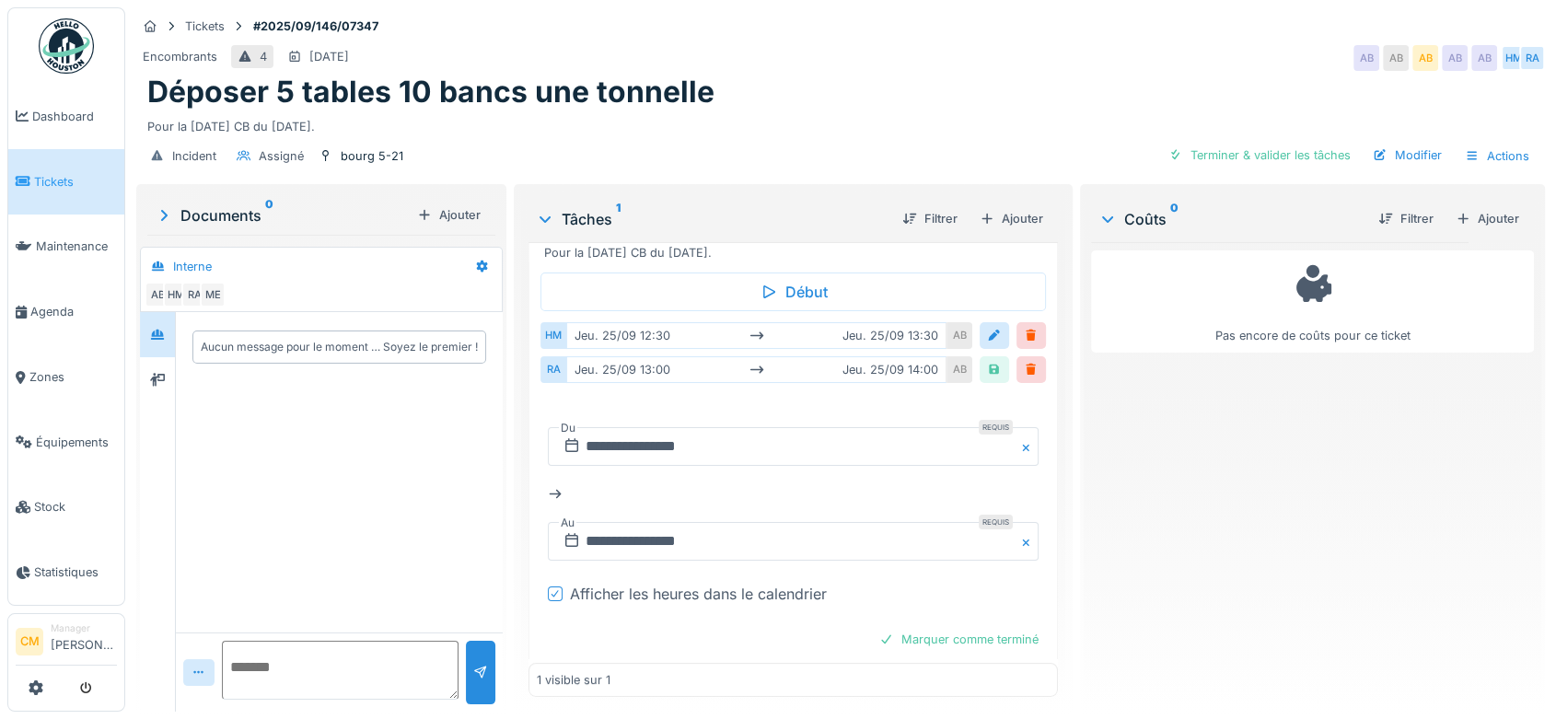
scroll to position [99, 0]
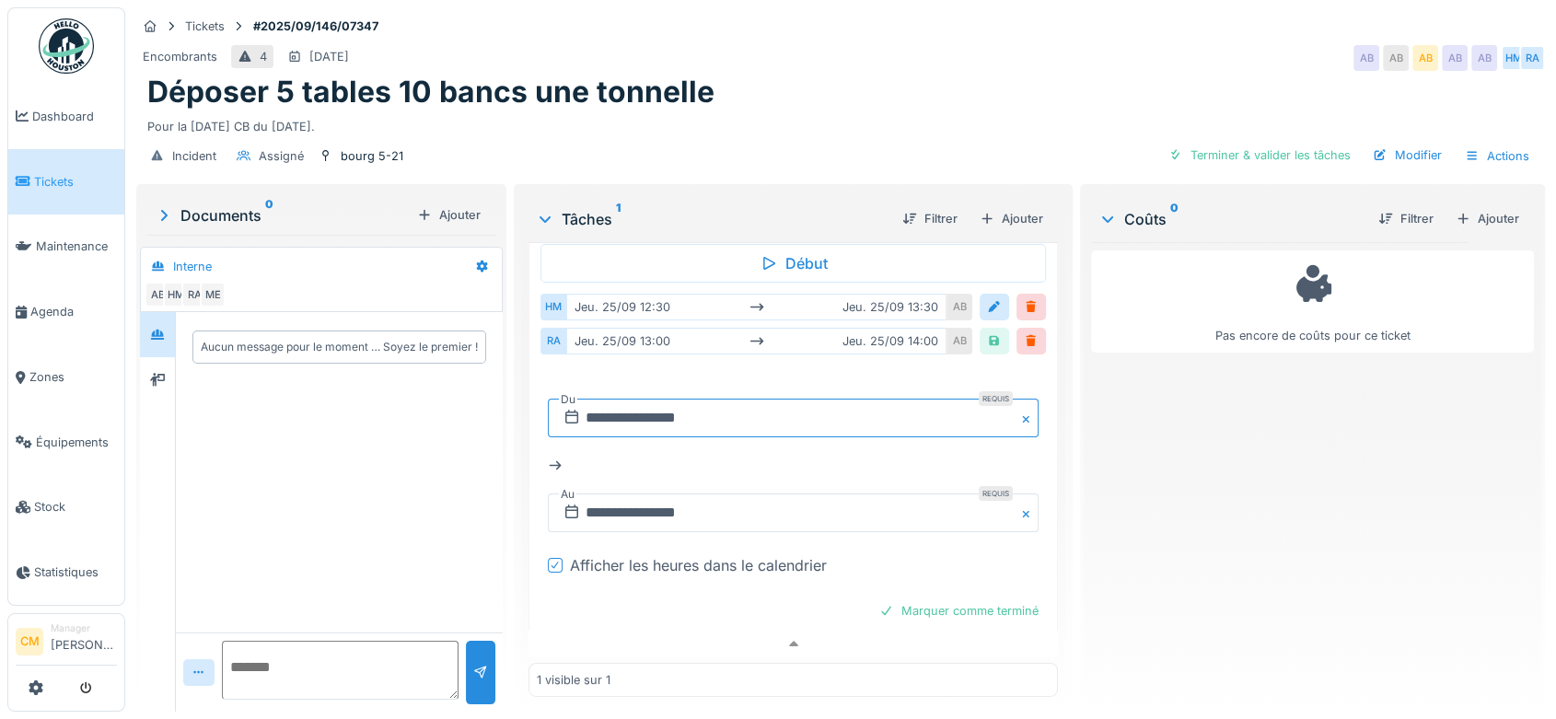
click at [684, 399] on input "**********" at bounding box center [793, 418] width 491 height 39
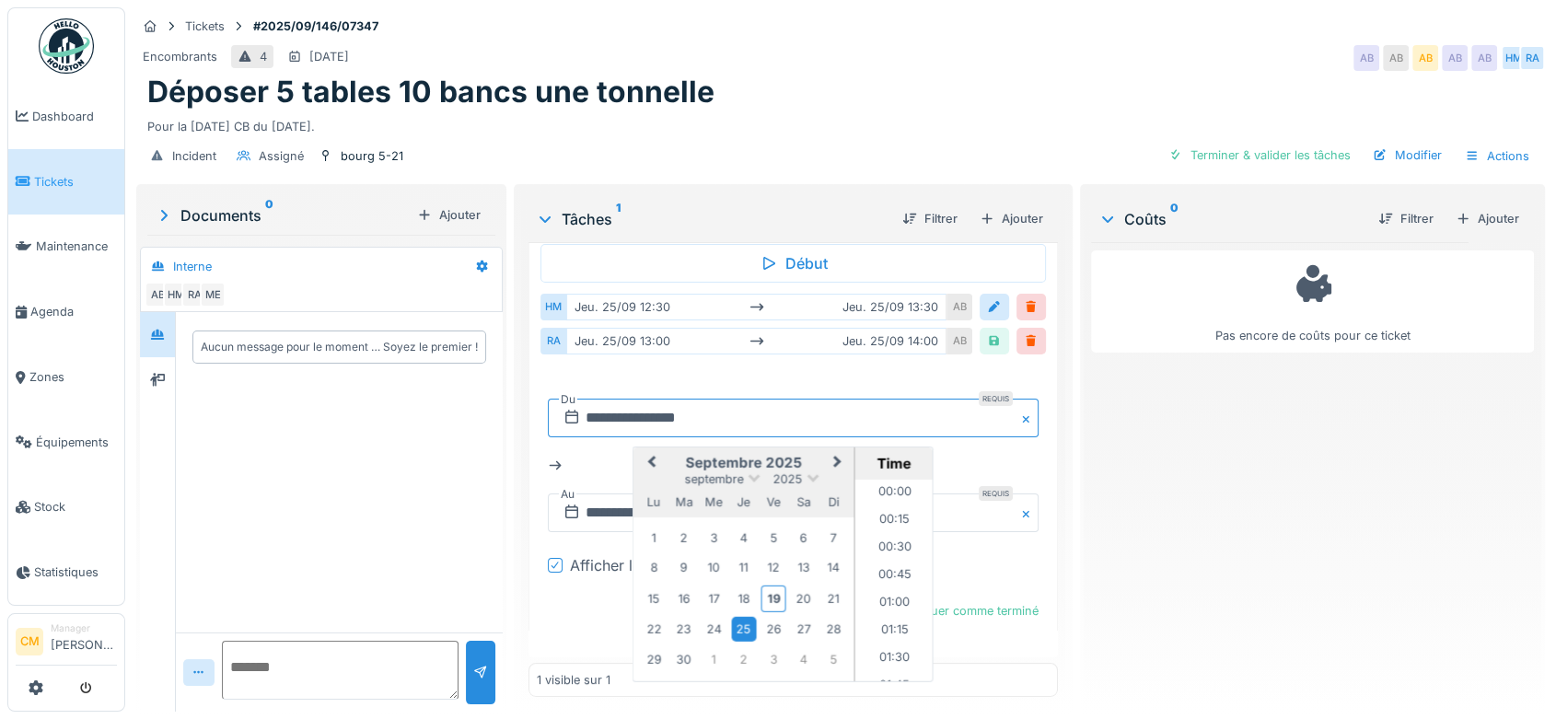
scroll to position [1349, 0]
click at [879, 512] on li "12:30" at bounding box center [894, 526] width 78 height 28
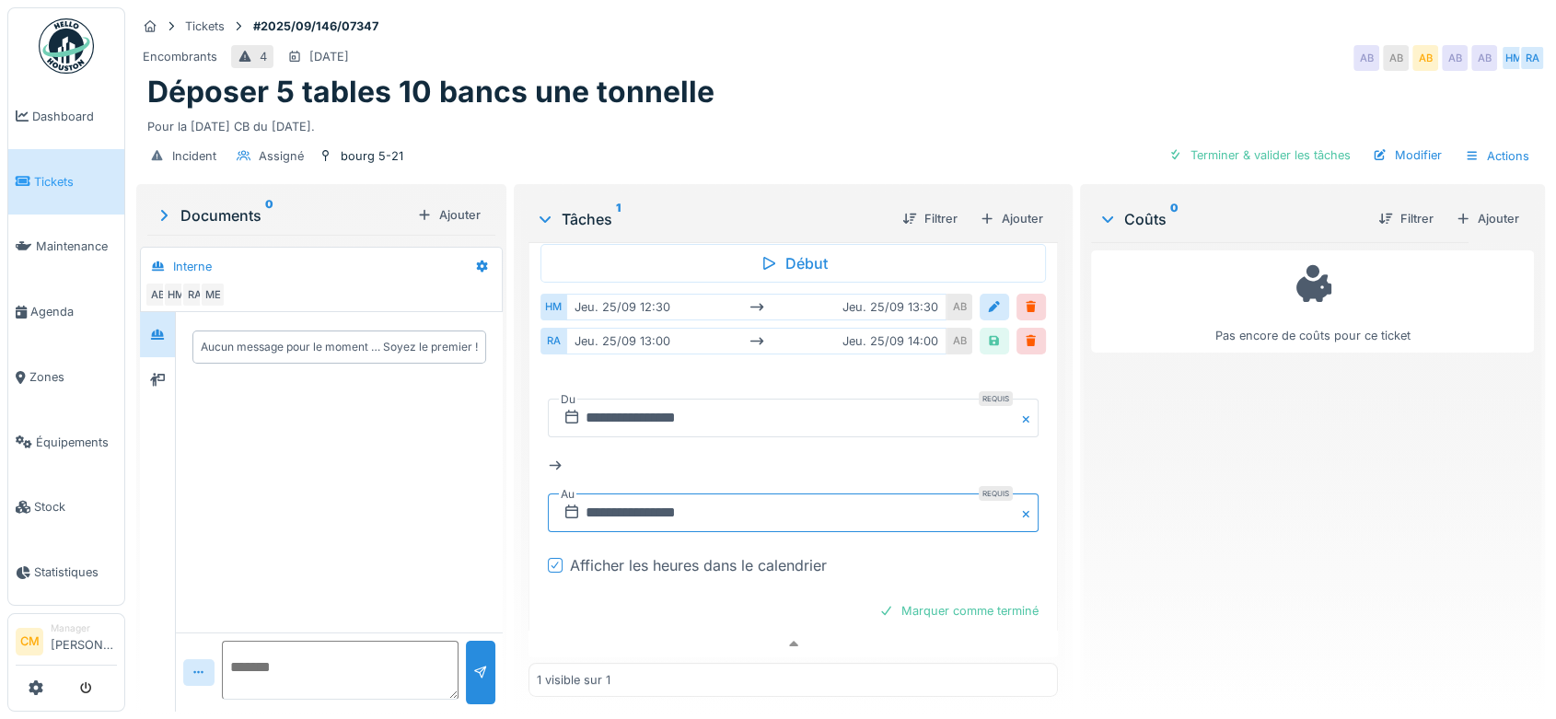
click at [680, 501] on input "**********" at bounding box center [793, 512] width 491 height 39
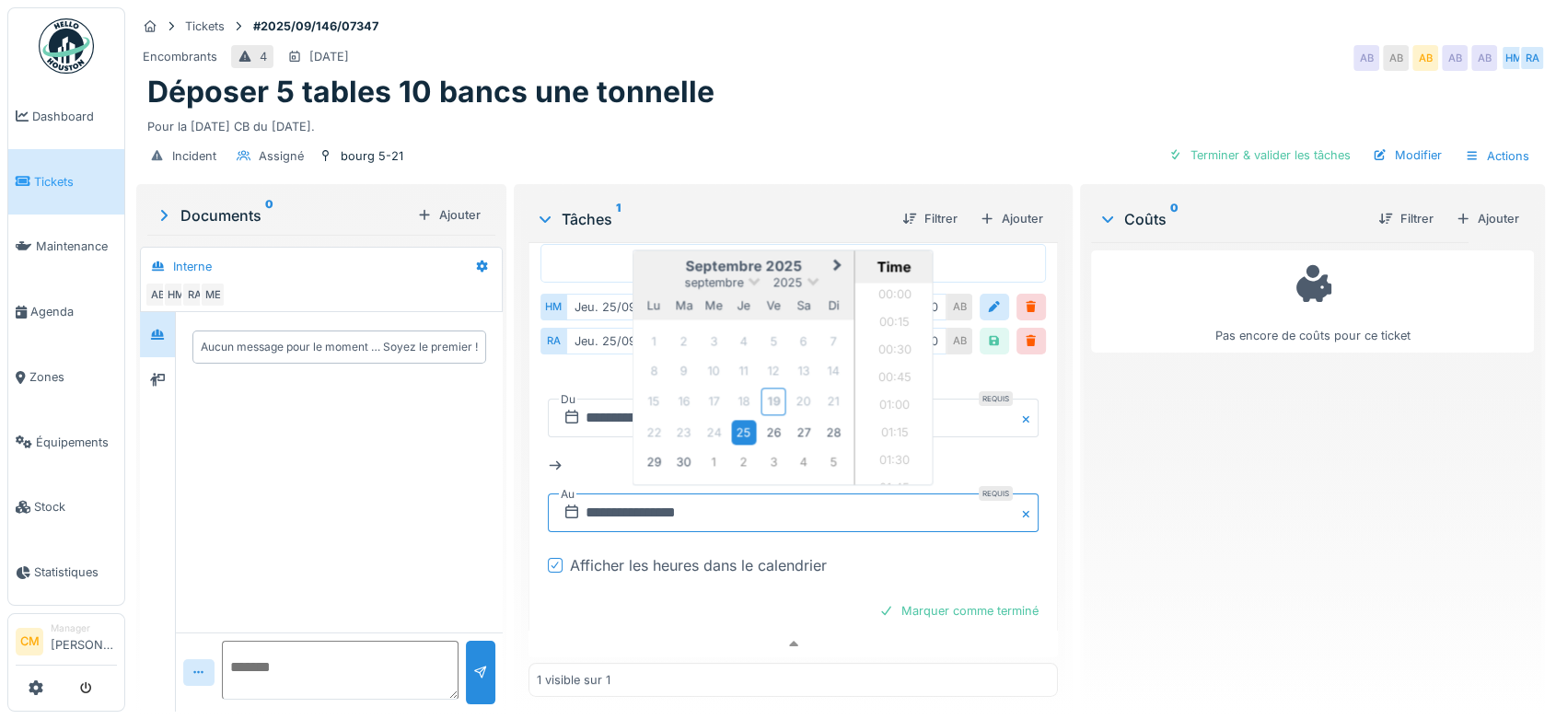
scroll to position [1459, 0]
click at [887, 315] on li "13:30" at bounding box center [894, 329] width 78 height 28
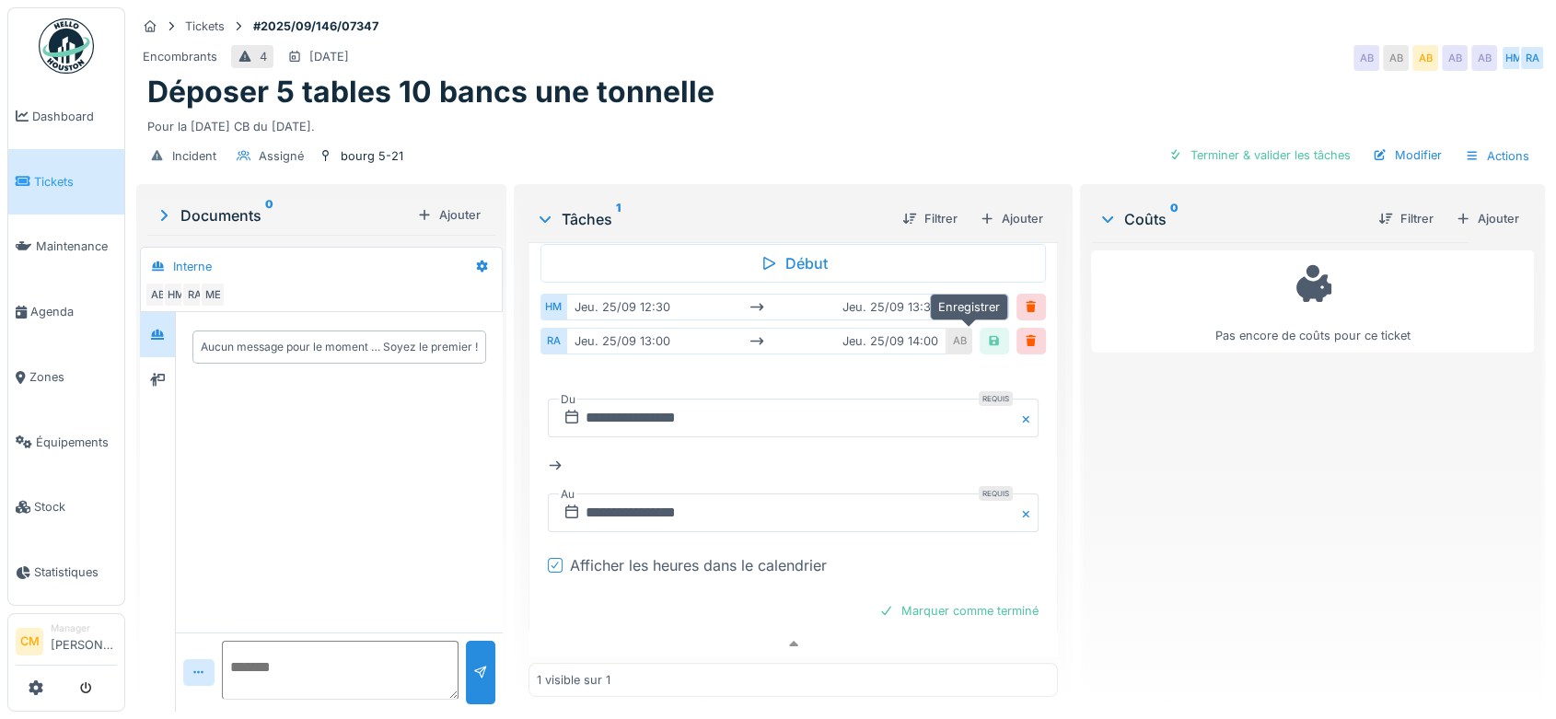
click at [987, 332] on div at bounding box center [994, 340] width 15 height 17
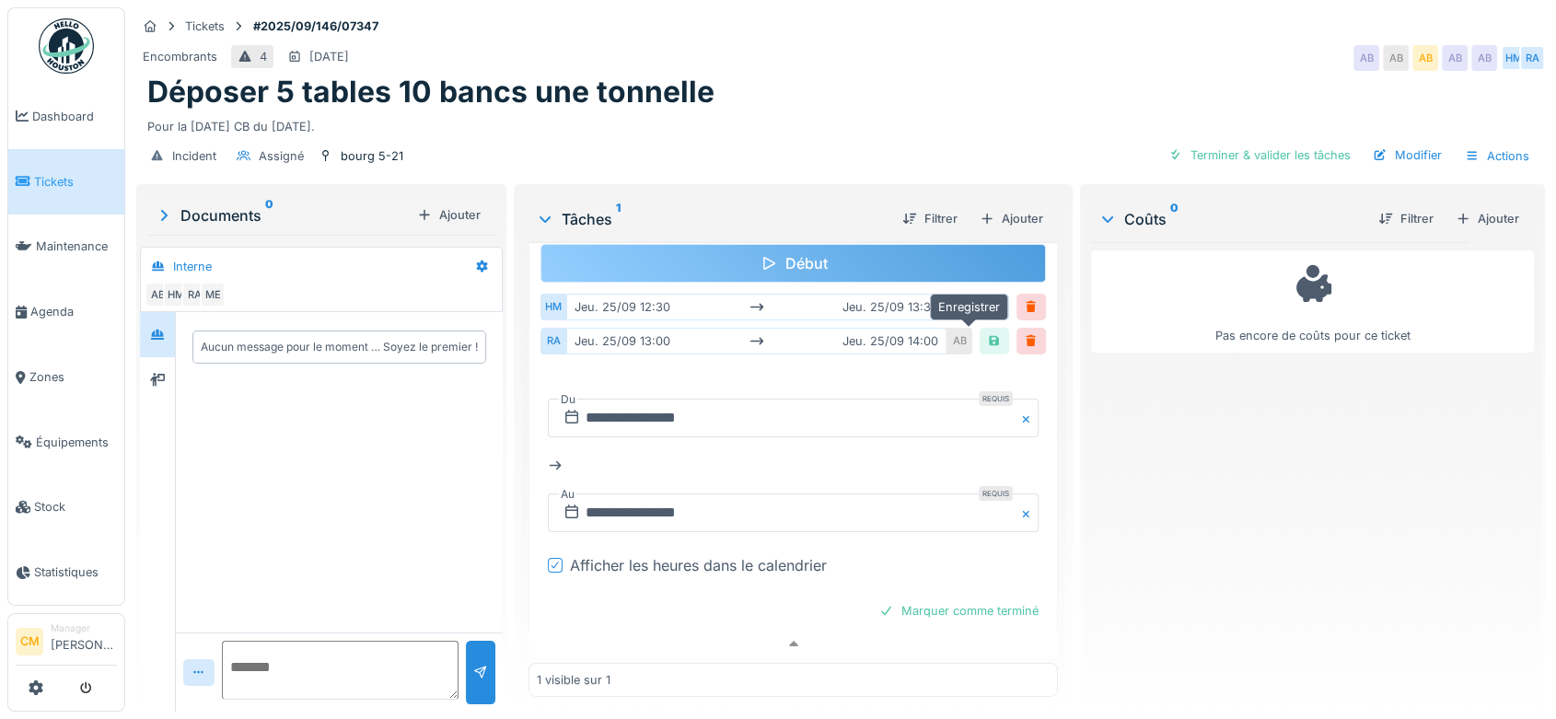
scroll to position [0, 0]
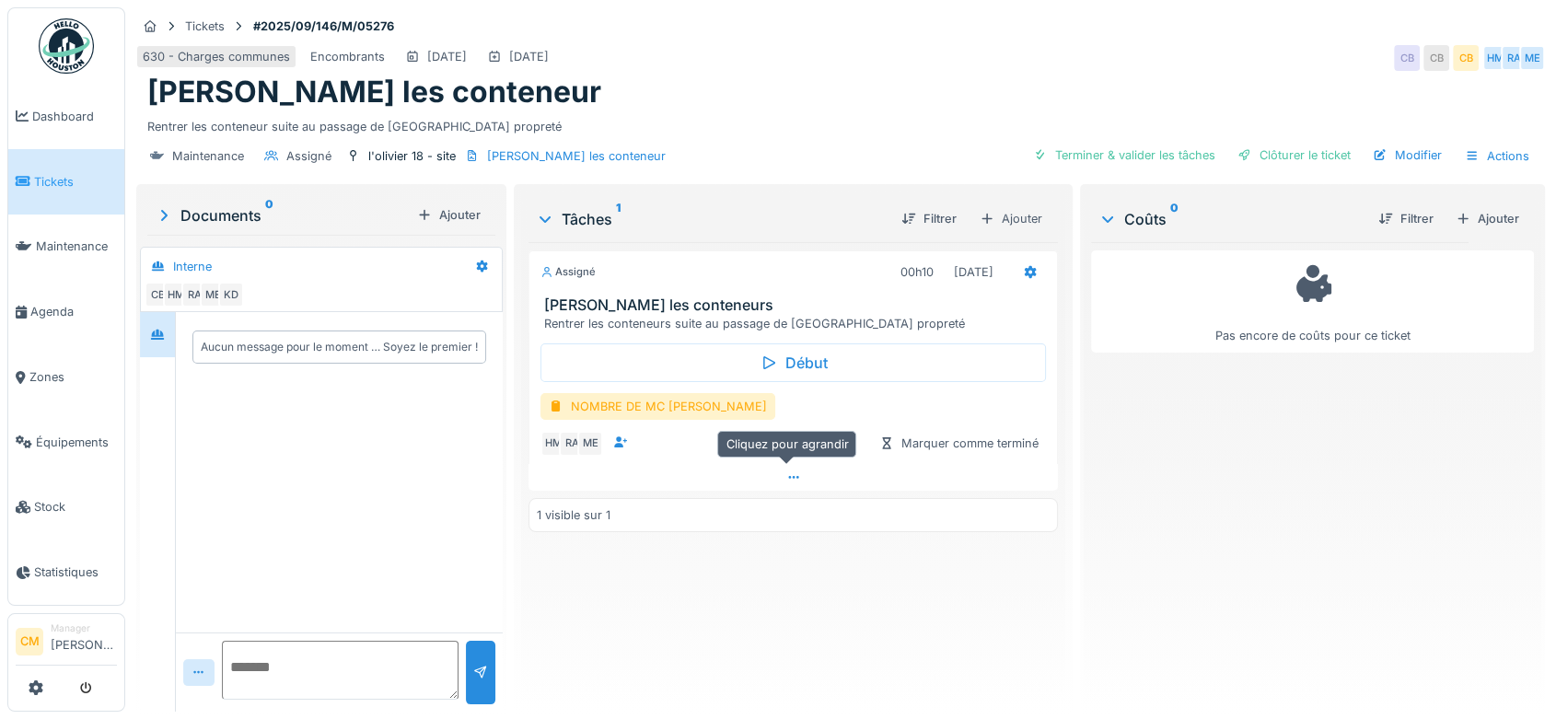
click at [787, 475] on icon at bounding box center [793, 477] width 15 height 12
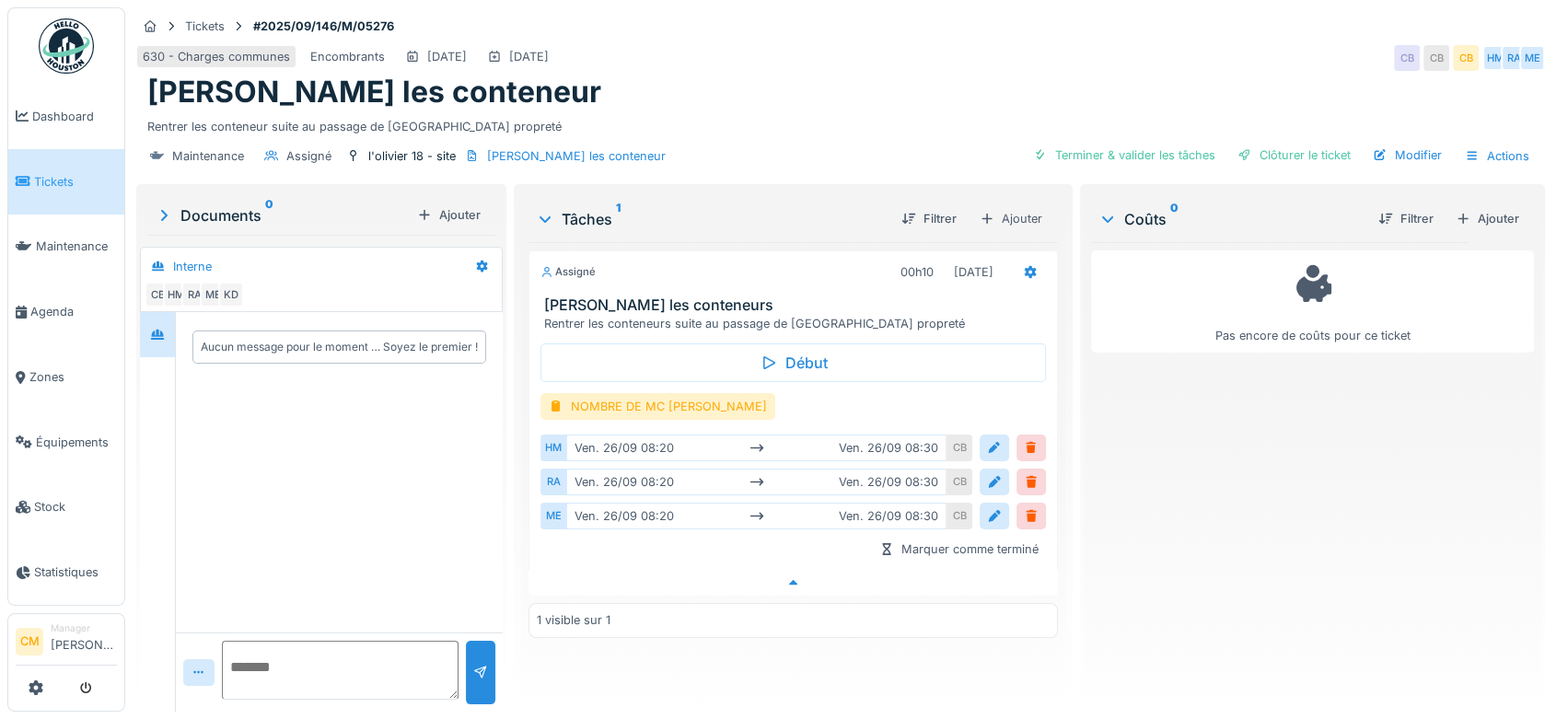
scroll to position [15, 0]
click at [1024, 439] on div at bounding box center [1031, 447] width 15 height 17
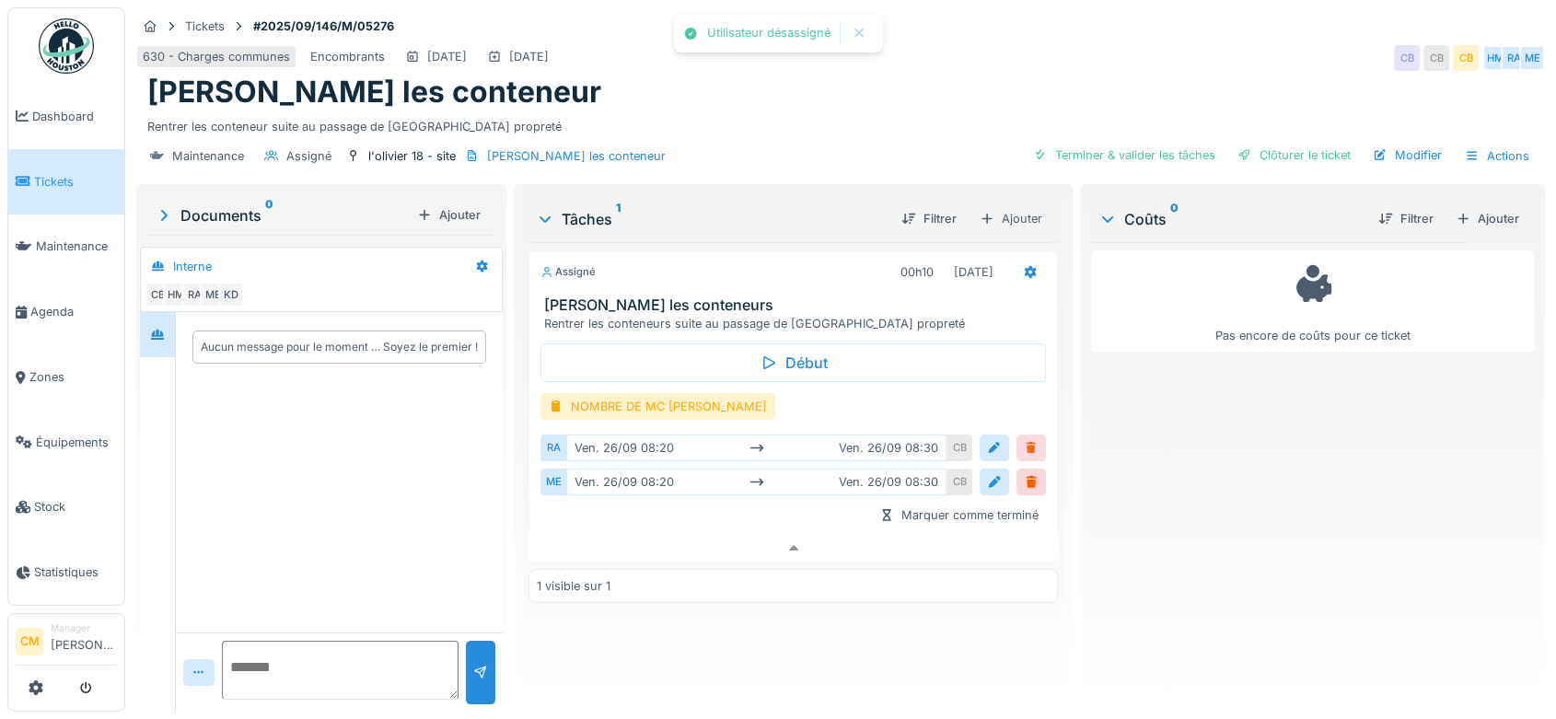
click at [1024, 440] on div at bounding box center [1030, 448] width 29 height 27
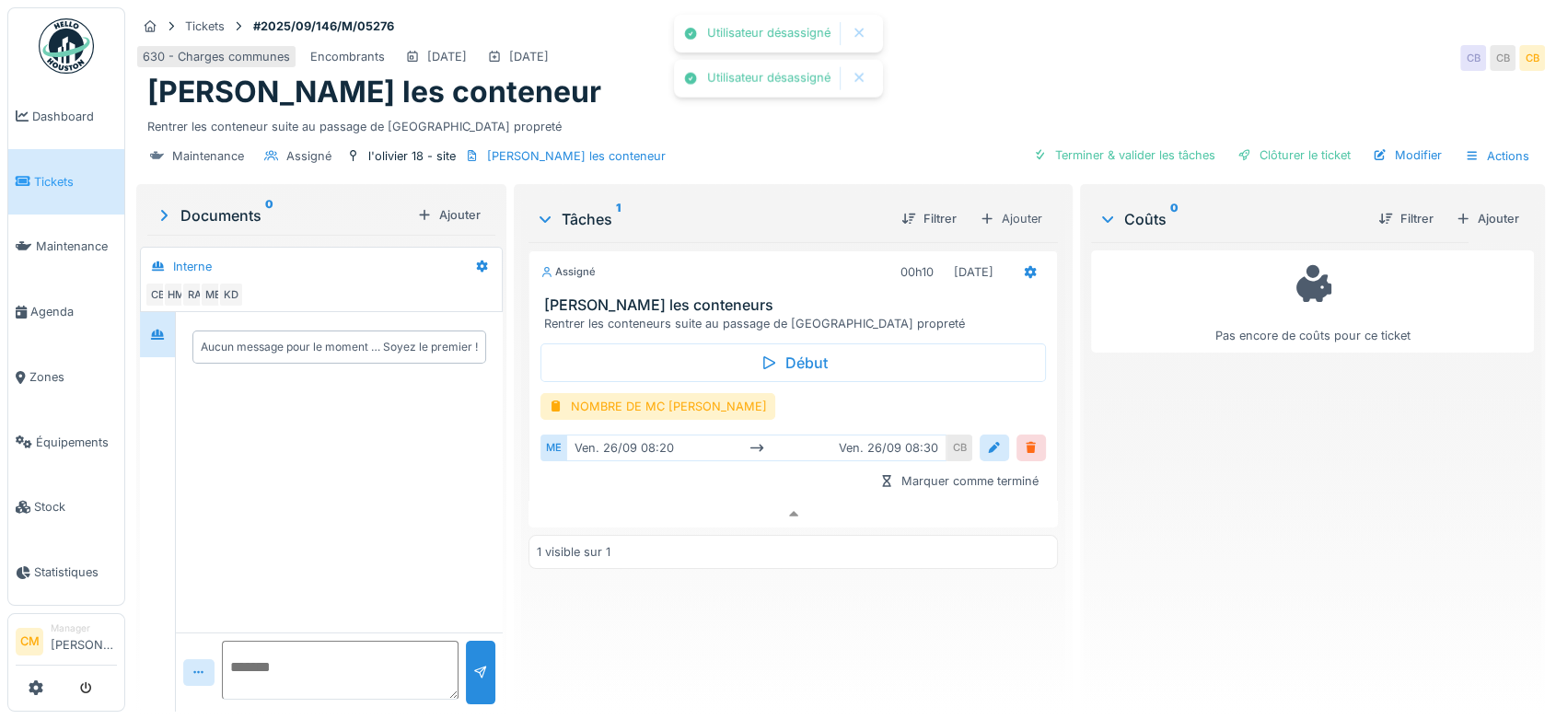
click at [1024, 439] on div at bounding box center [1031, 447] width 15 height 17
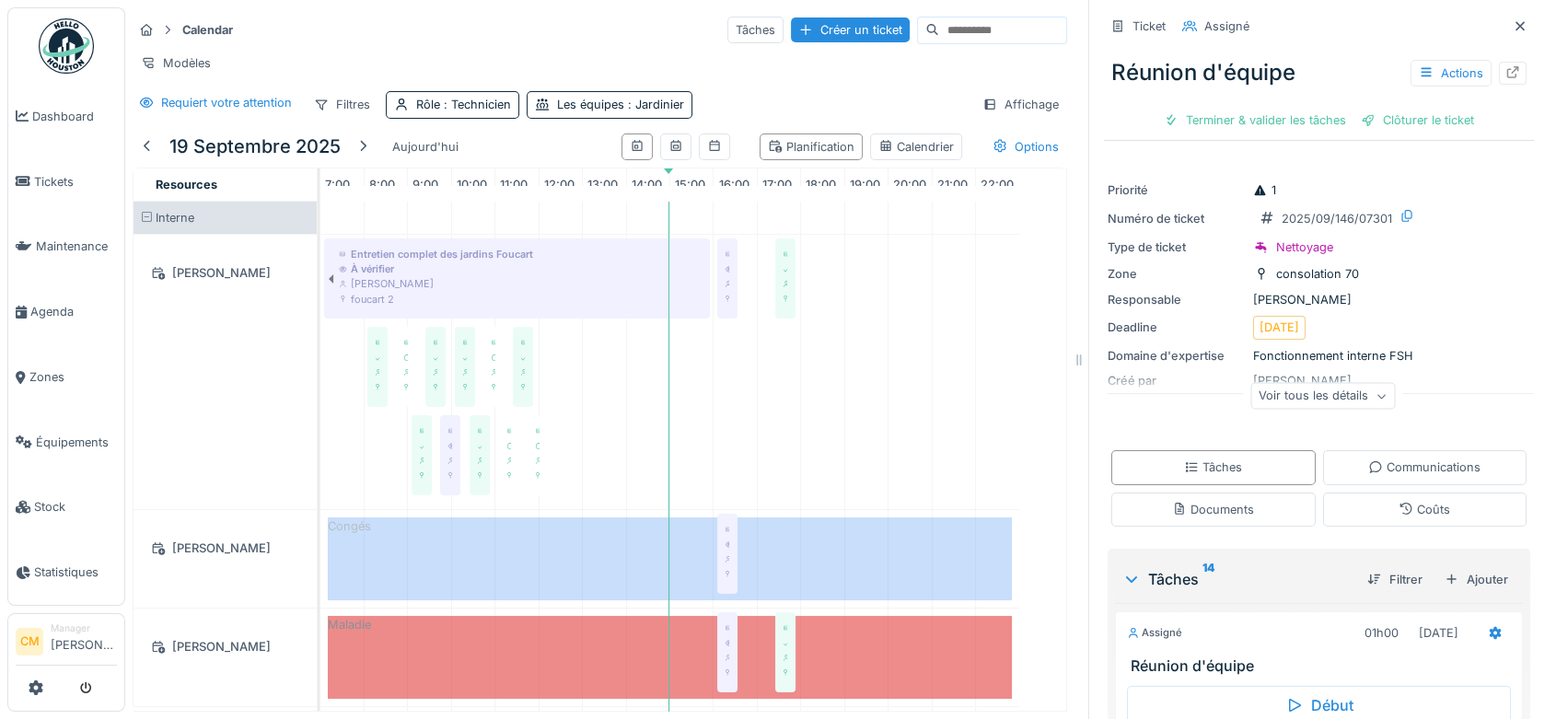
drag, startPoint x: 1482, startPoint y: 24, endPoint x: 1291, endPoint y: 95, distance: 204.2
click at [1513, 24] on icon at bounding box center [1520, 26] width 15 height 12
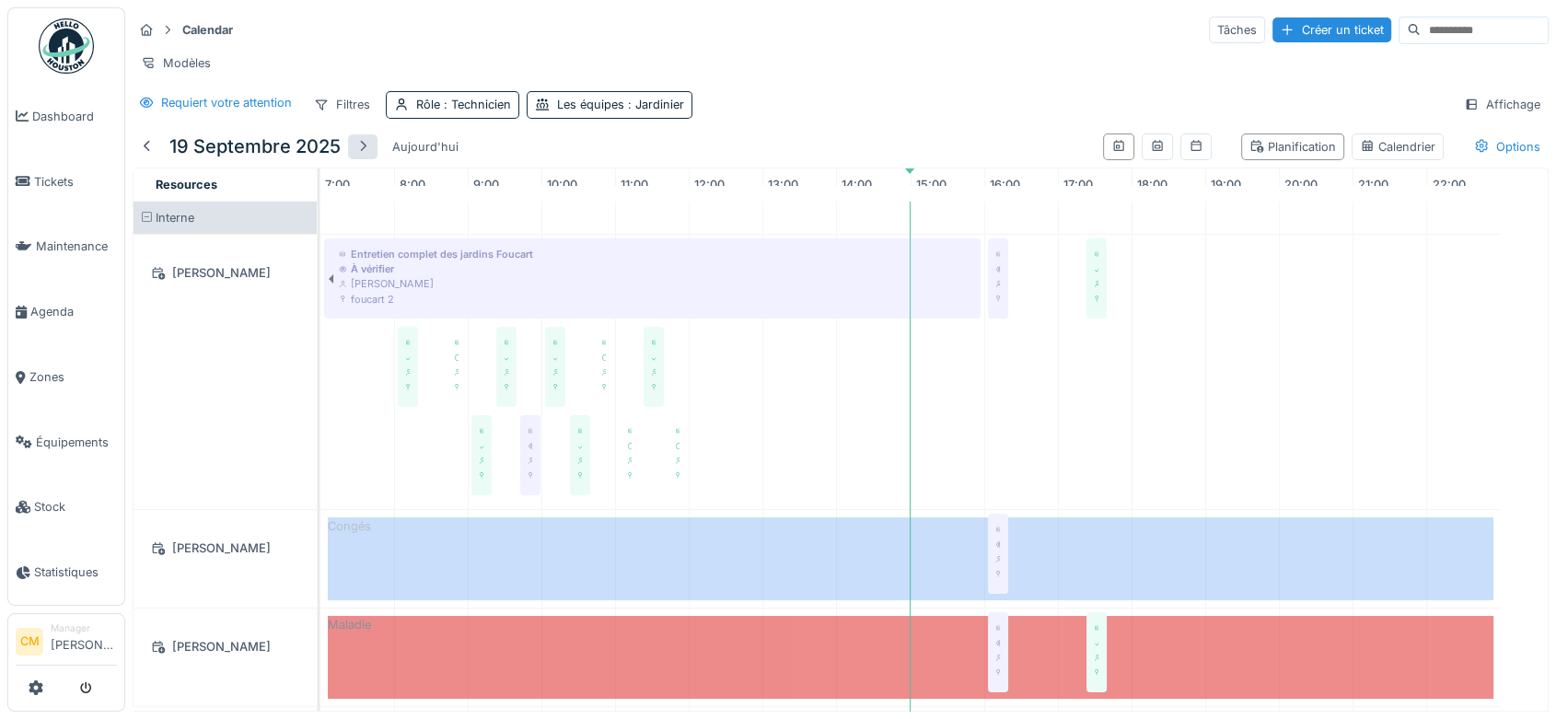
click at [368, 156] on div at bounding box center [362, 146] width 15 height 17
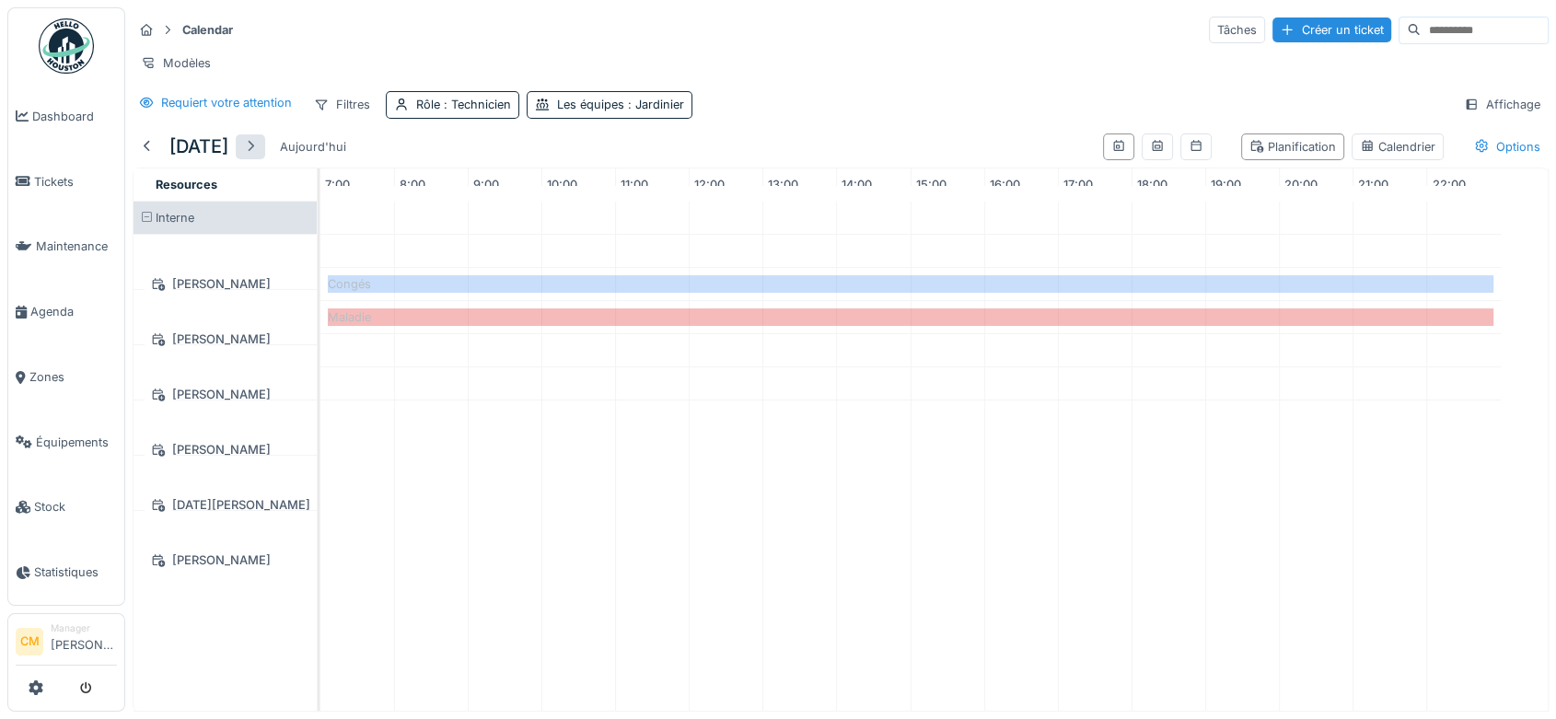
click at [258, 156] on div at bounding box center [250, 146] width 15 height 17
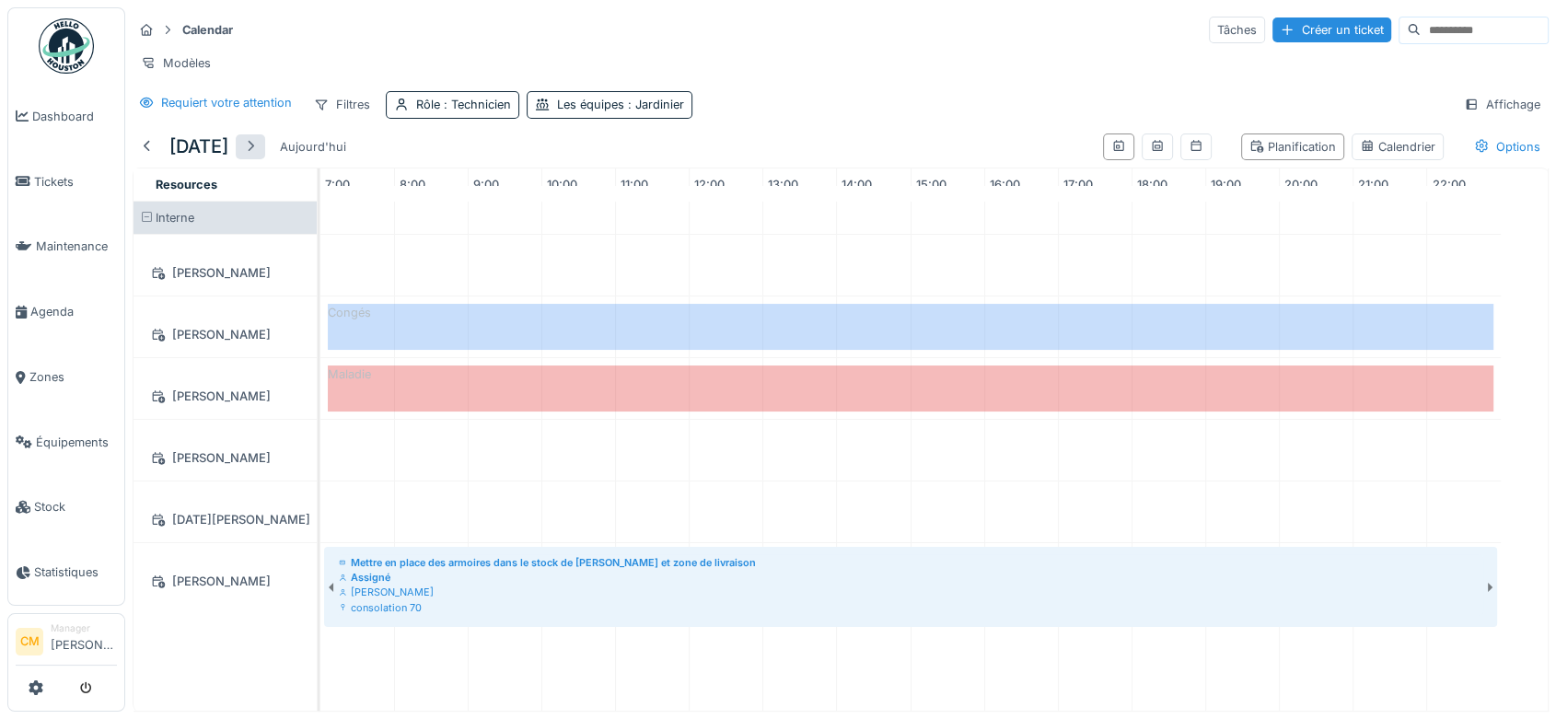
click at [258, 156] on div at bounding box center [250, 146] width 15 height 17
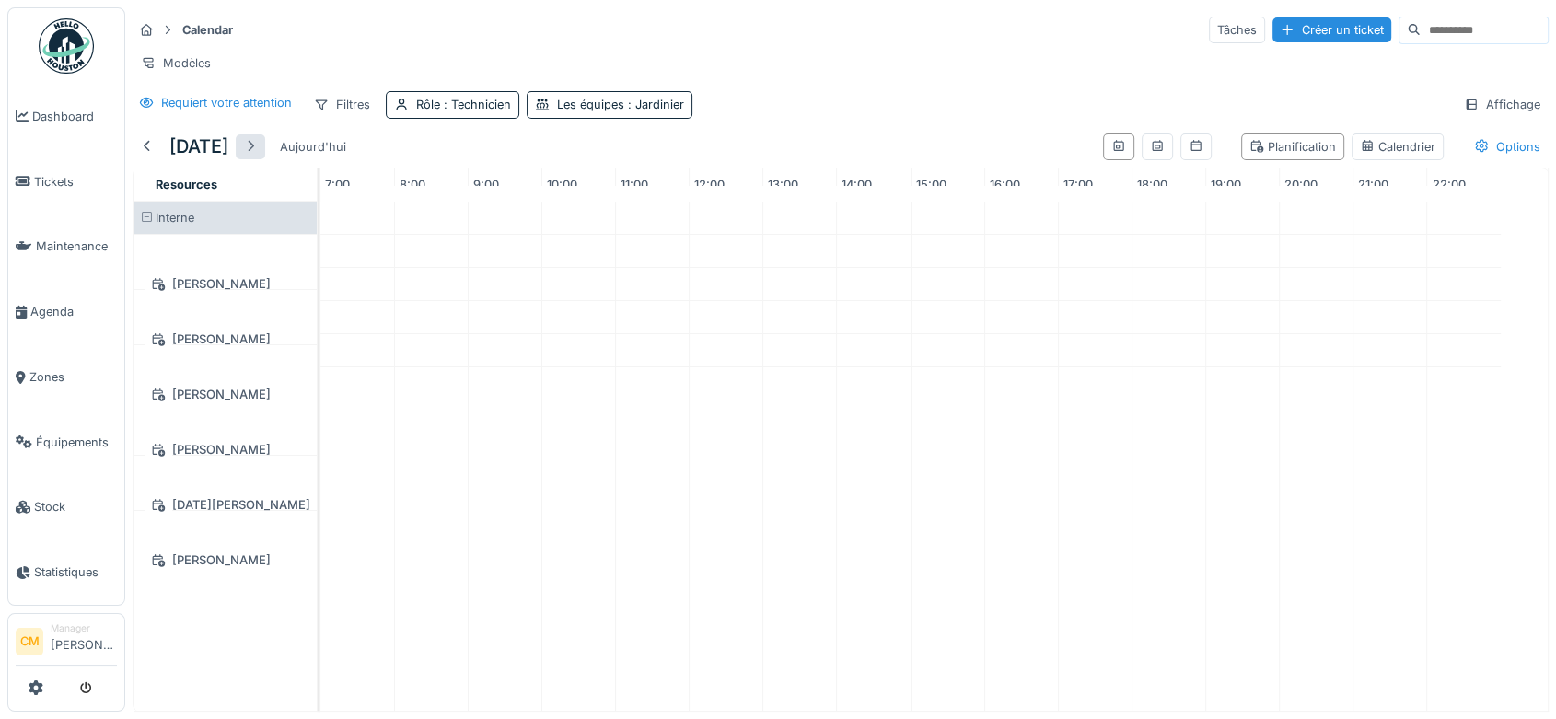
click at [258, 156] on div at bounding box center [250, 146] width 15 height 17
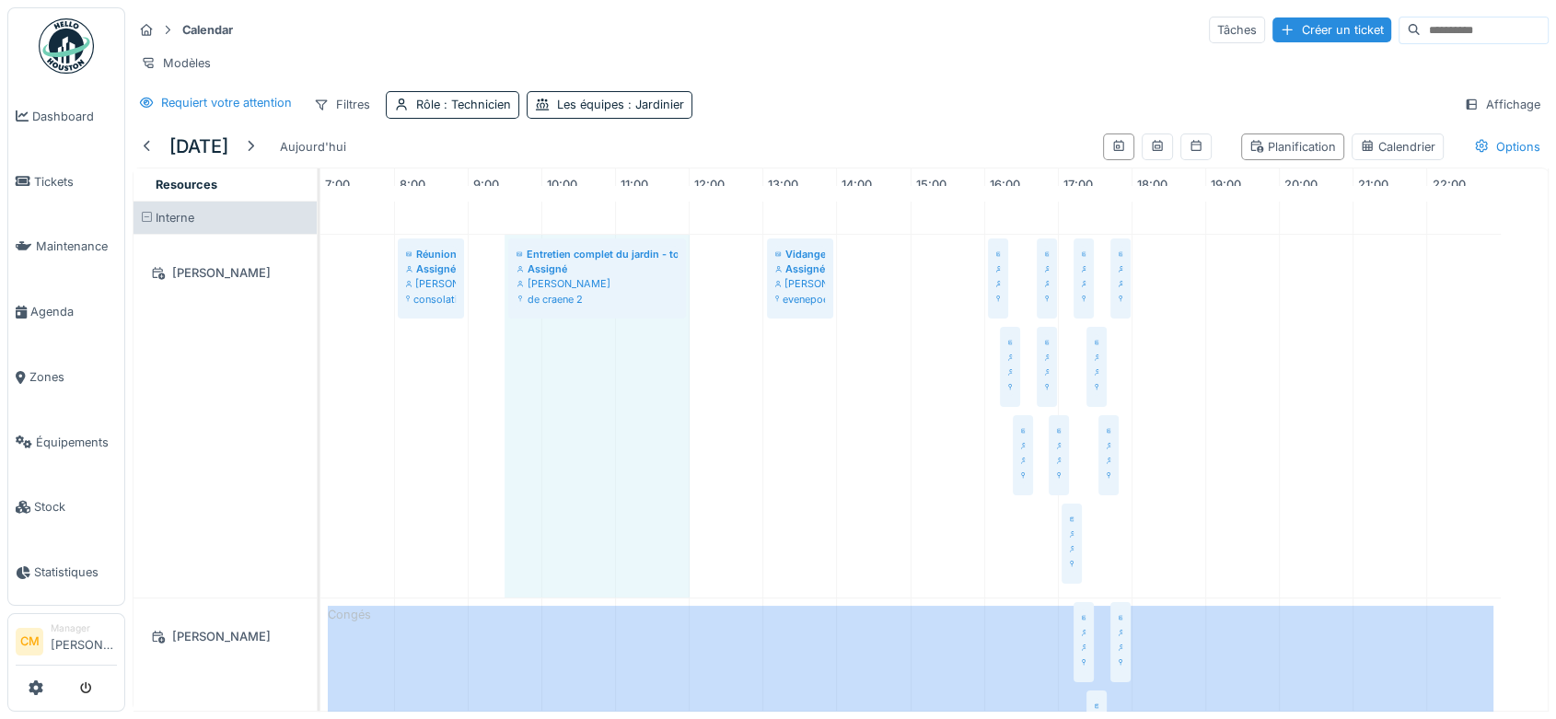
drag, startPoint x: 511, startPoint y: 291, endPoint x: 479, endPoint y: 286, distance: 32.5
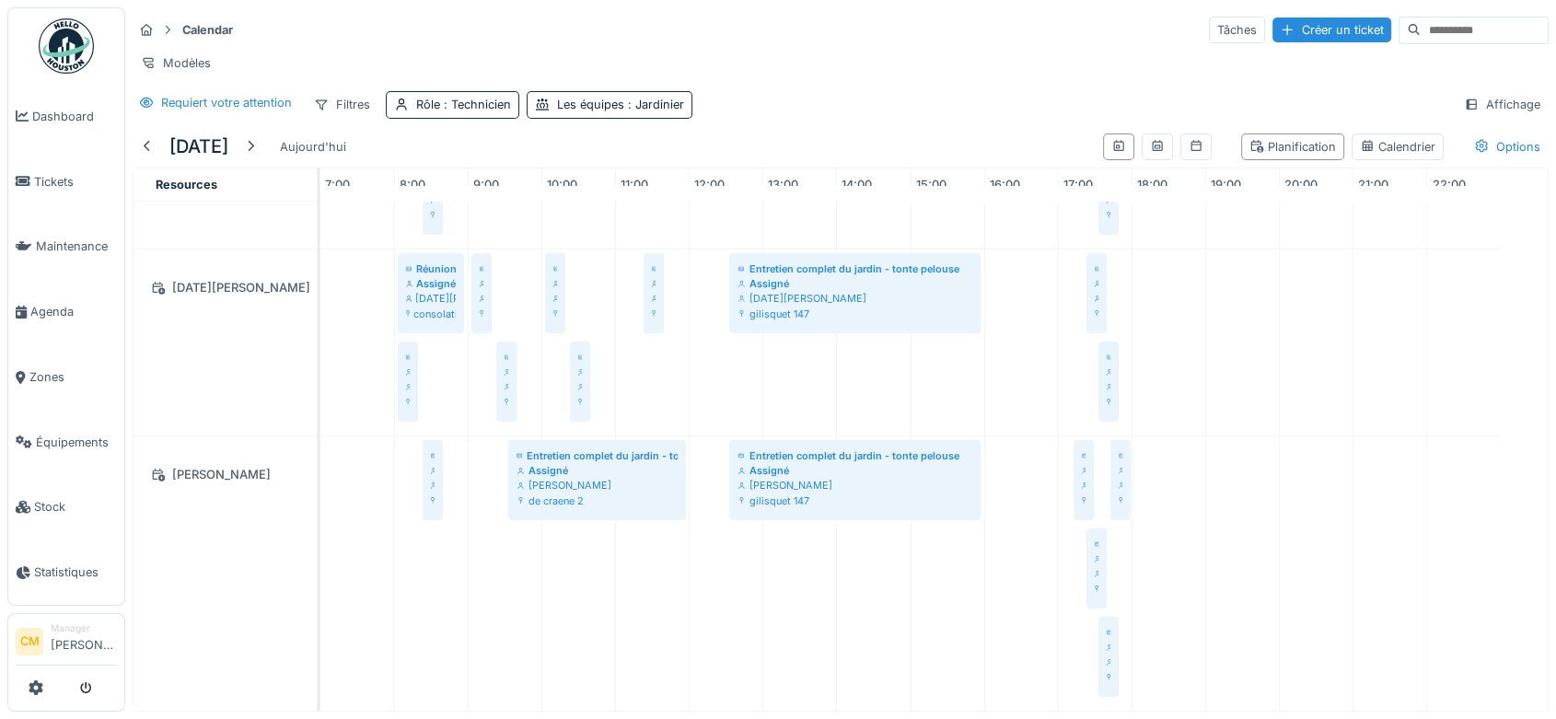
scroll to position [15, 0]
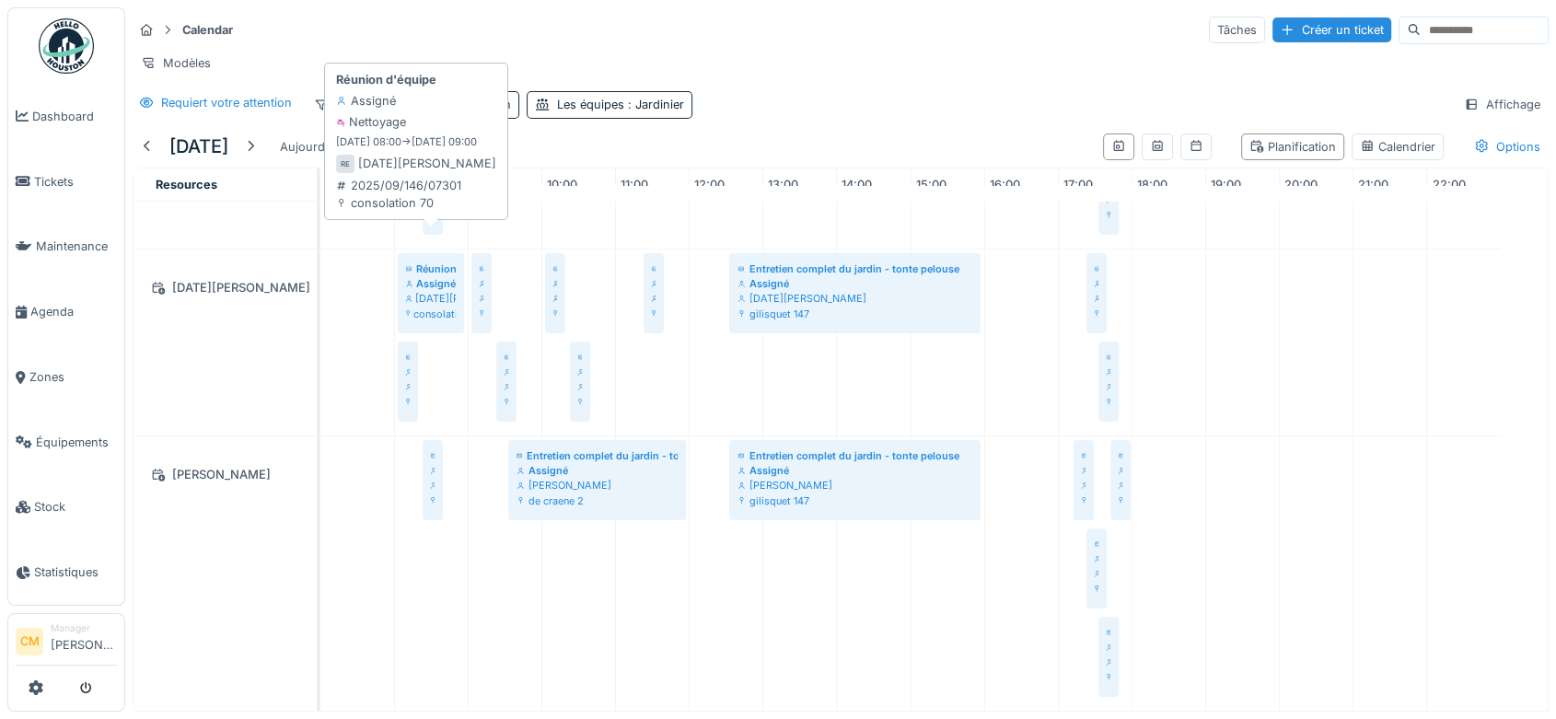
click at [433, 291] on div "[DATE][PERSON_NAME]" at bounding box center [431, 298] width 50 height 15
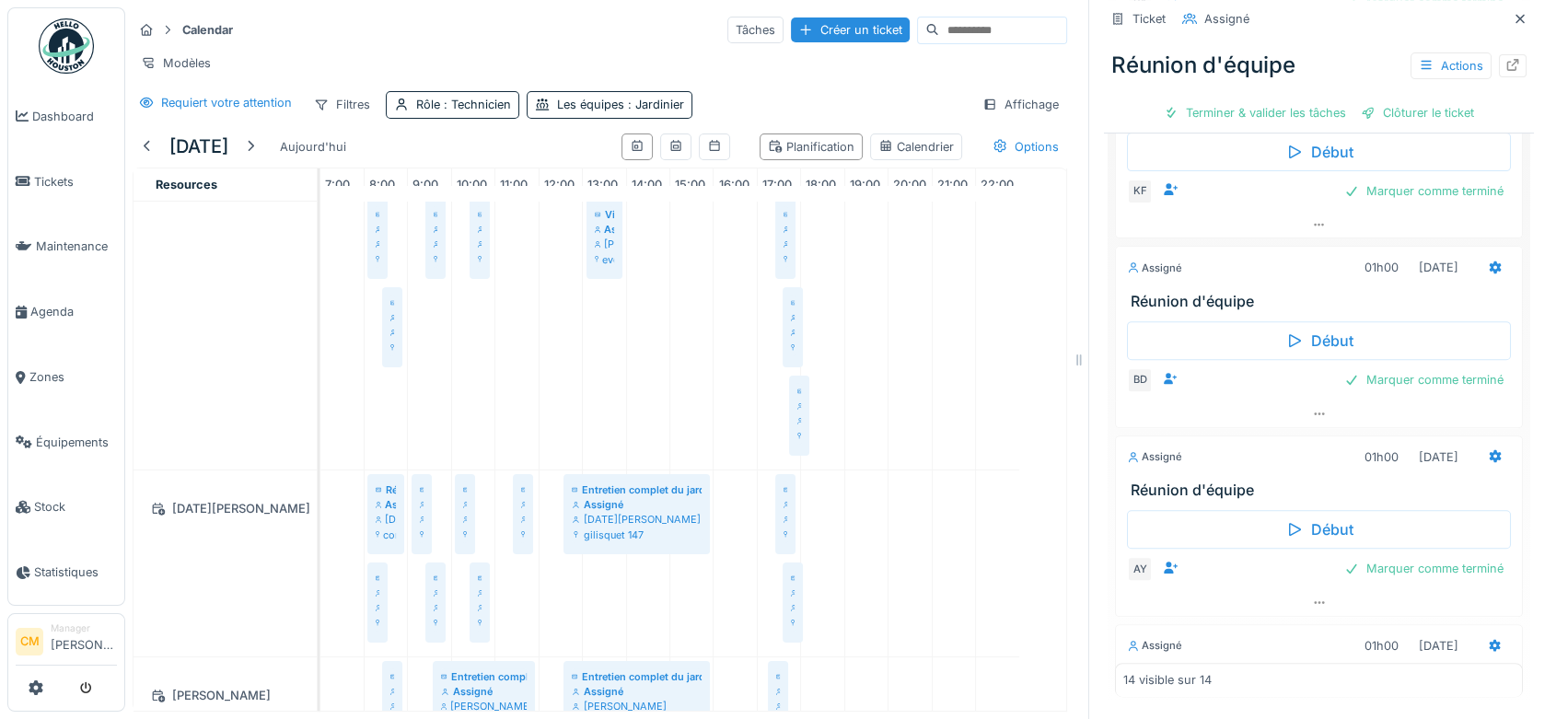
scroll to position [125, 0]
click at [1277, 211] on div at bounding box center [1319, 224] width 406 height 27
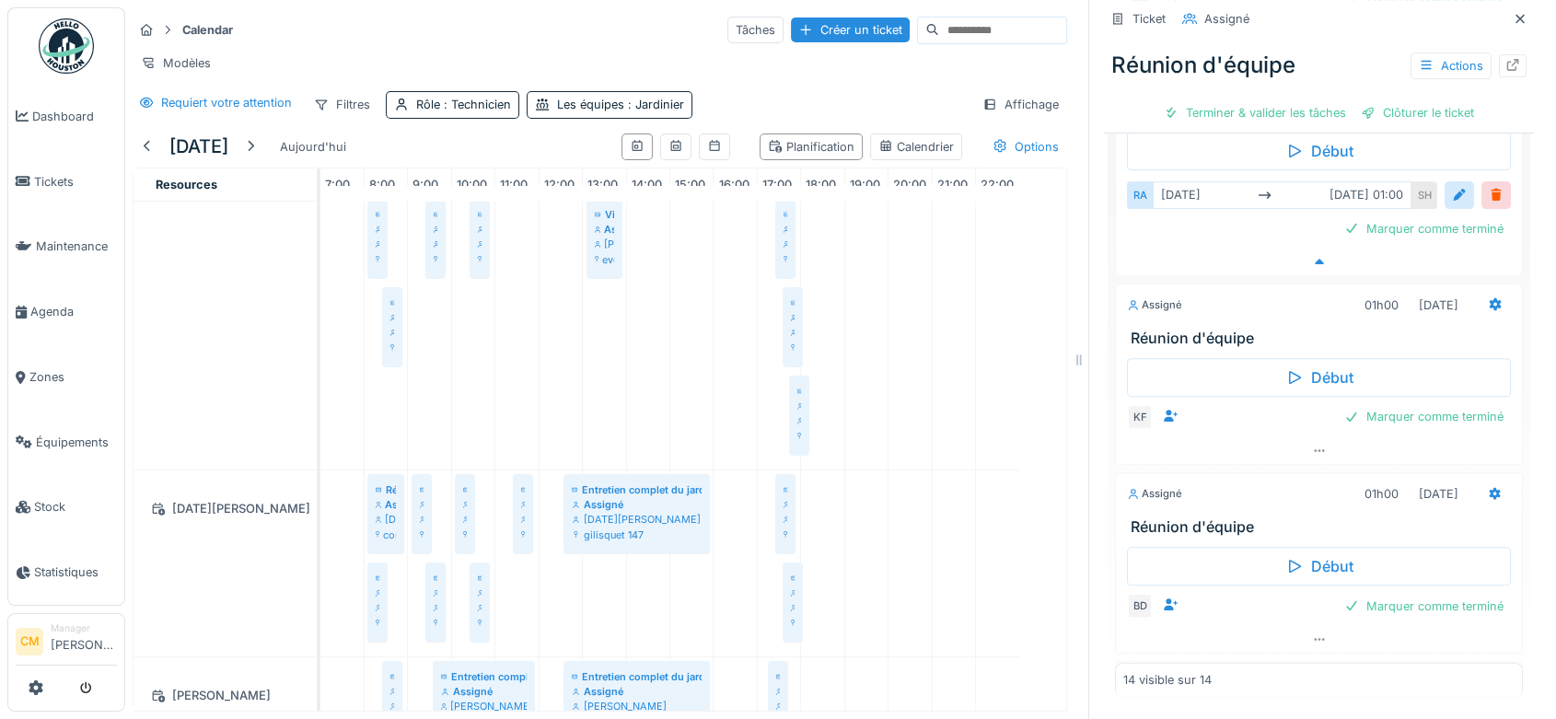
scroll to position [0, 0]
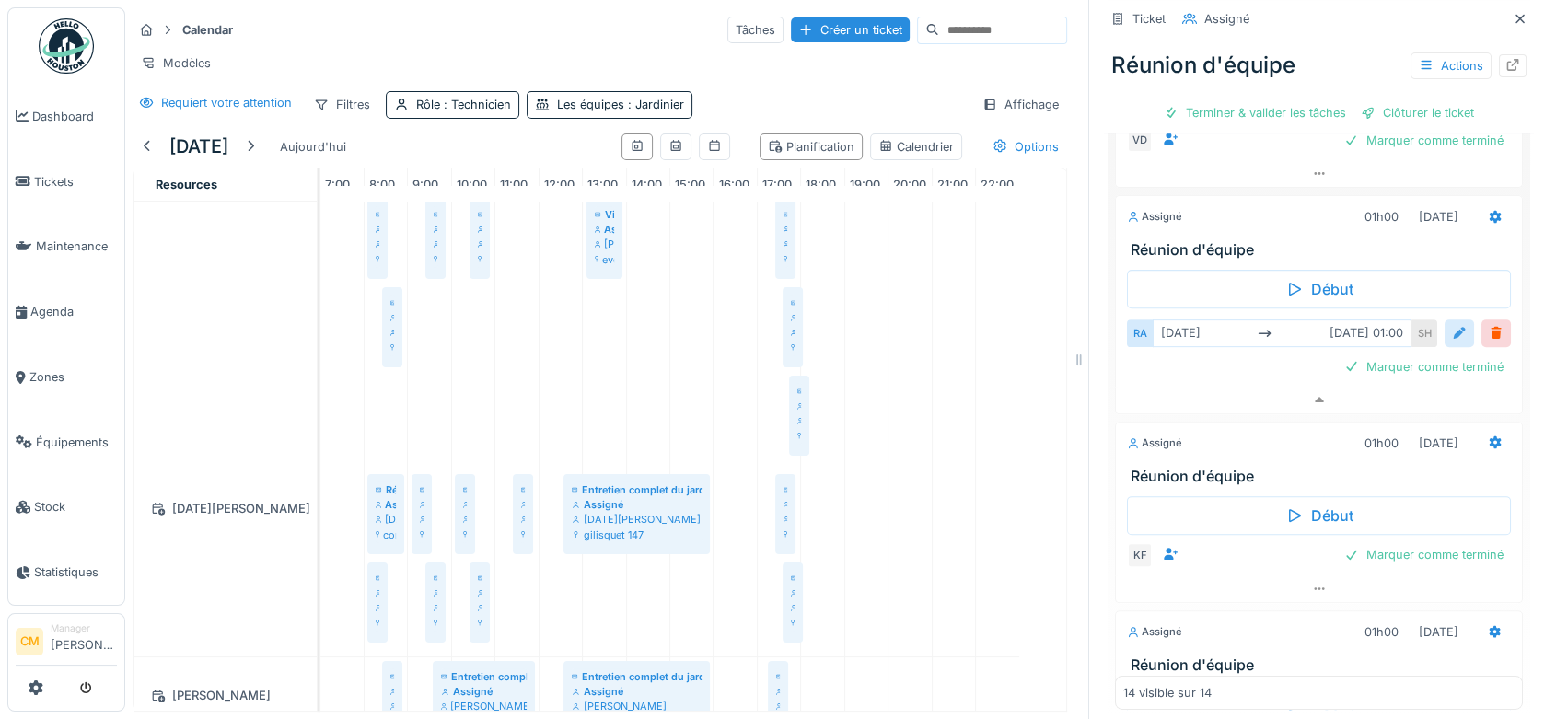
click at [1452, 328] on div at bounding box center [1459, 332] width 15 height 17
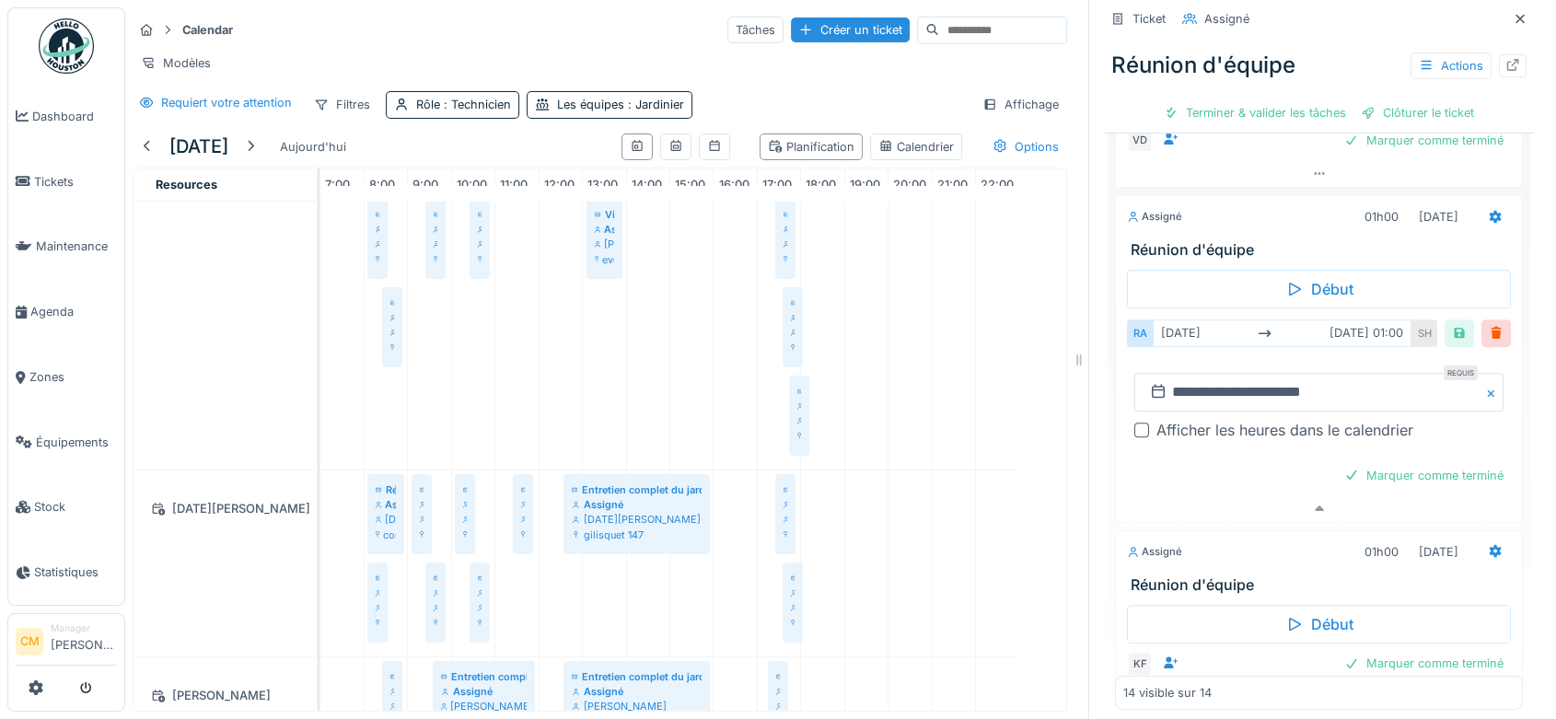
click at [1134, 430] on div at bounding box center [1141, 430] width 15 height 15
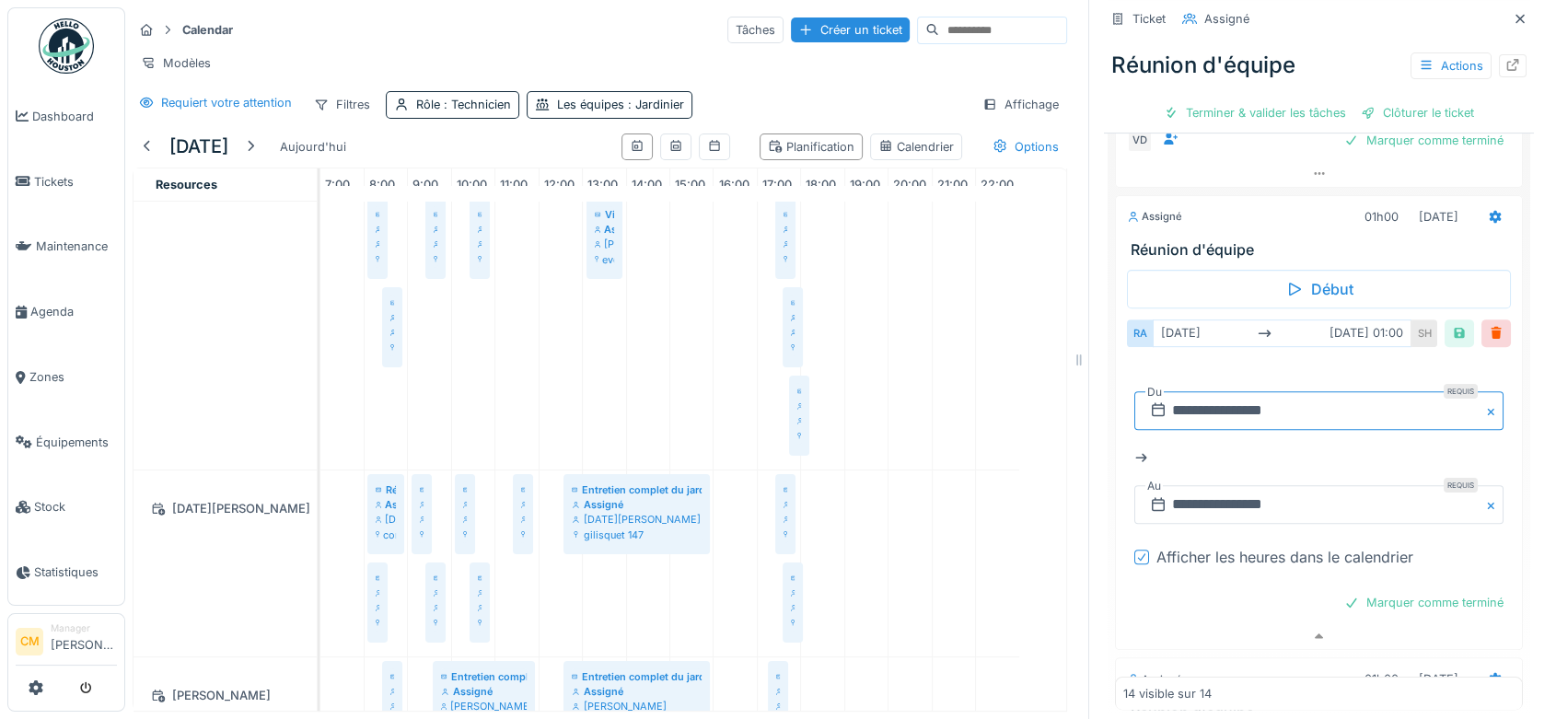
click at [1250, 407] on input "**********" at bounding box center [1318, 410] width 369 height 39
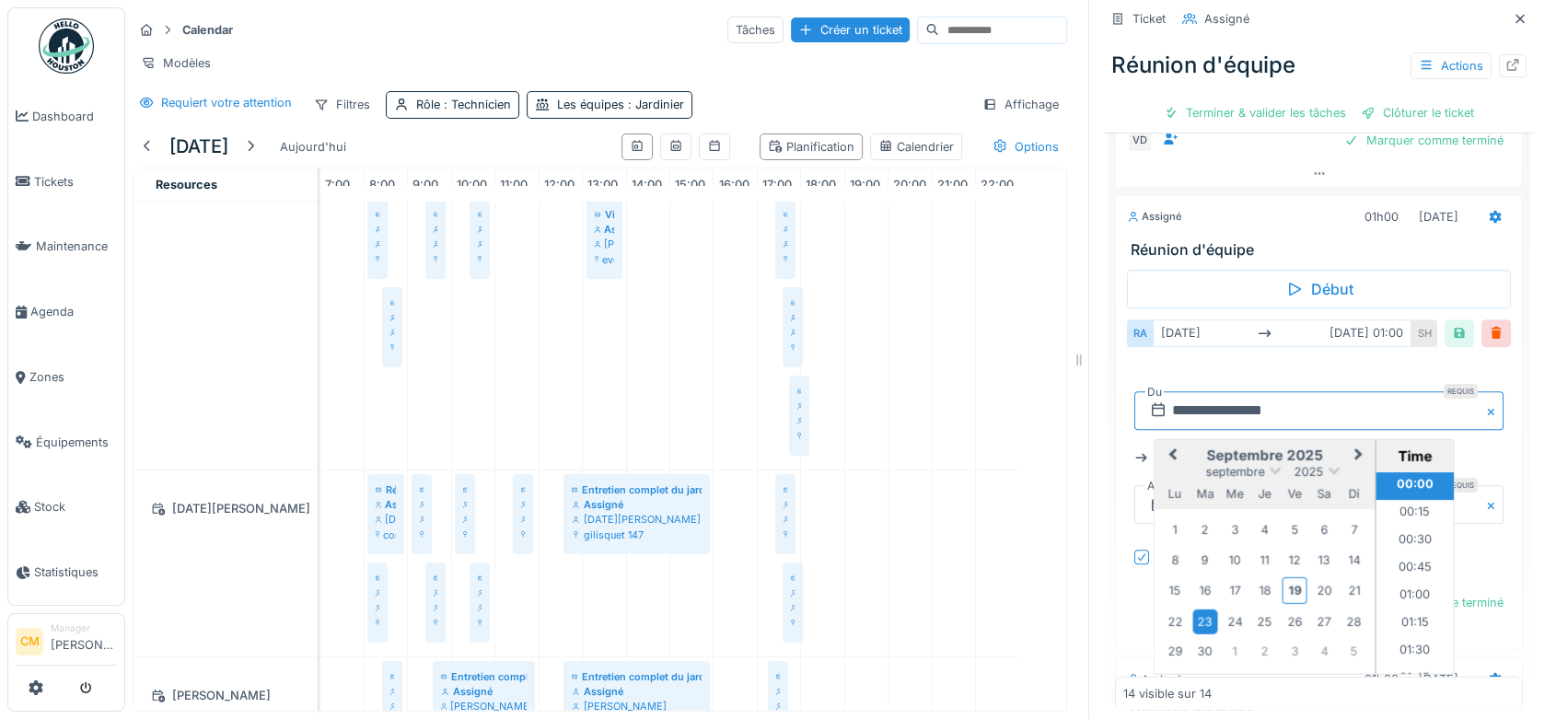
type input "**********"
click at [1192, 620] on div "23" at bounding box center [1204, 621] width 25 height 25
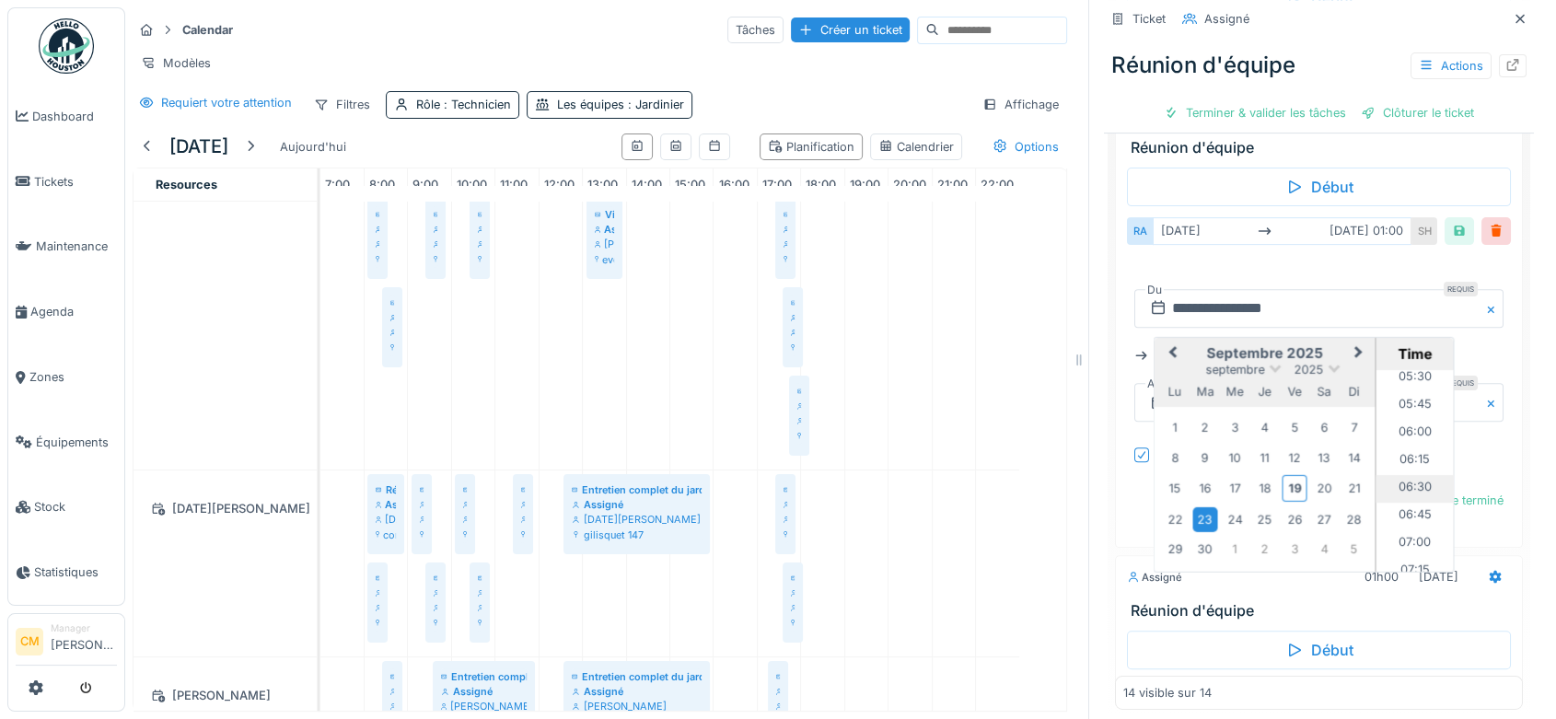
scroll to position [818, 0]
click at [1377, 442] on li "08:00" at bounding box center [1415, 449] width 78 height 28
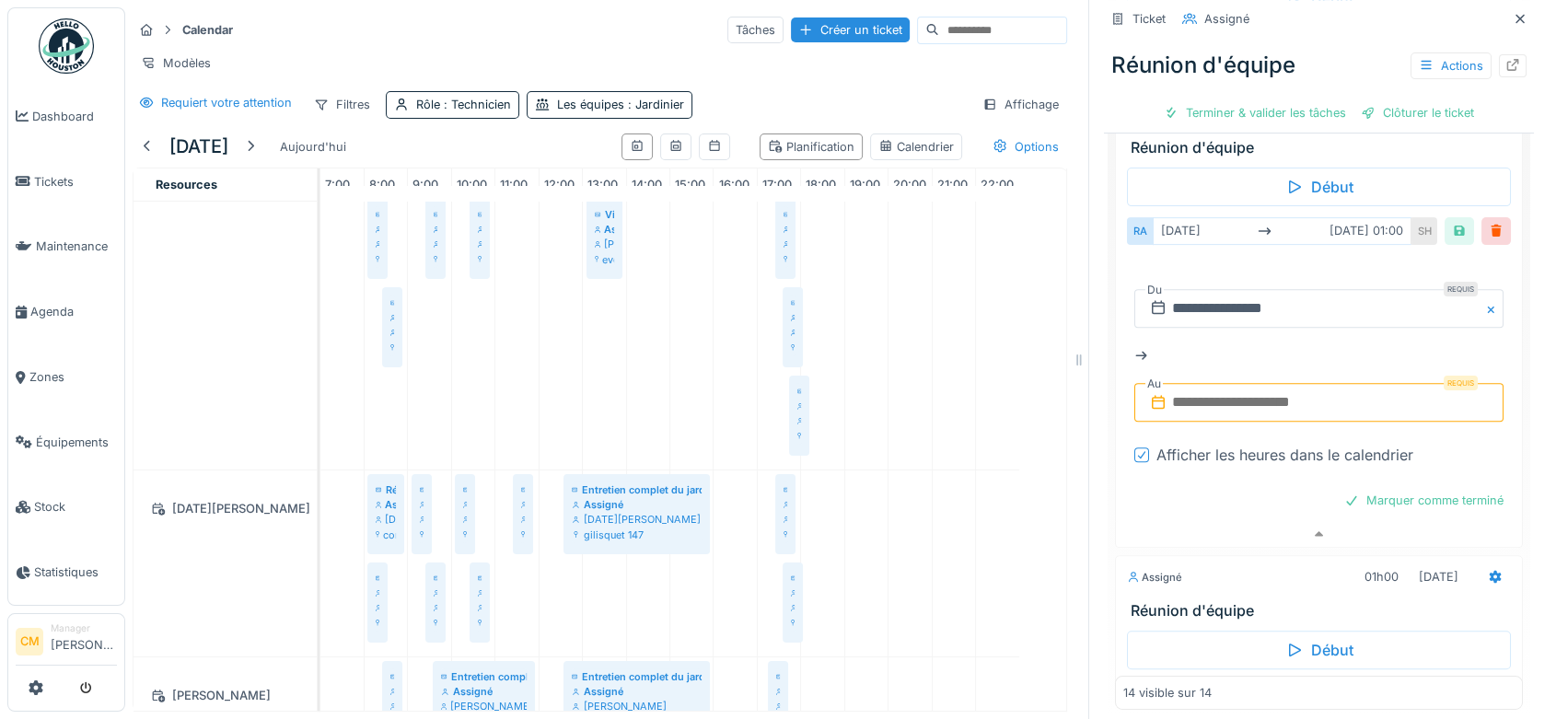
click at [1201, 400] on input "text" at bounding box center [1318, 402] width 369 height 39
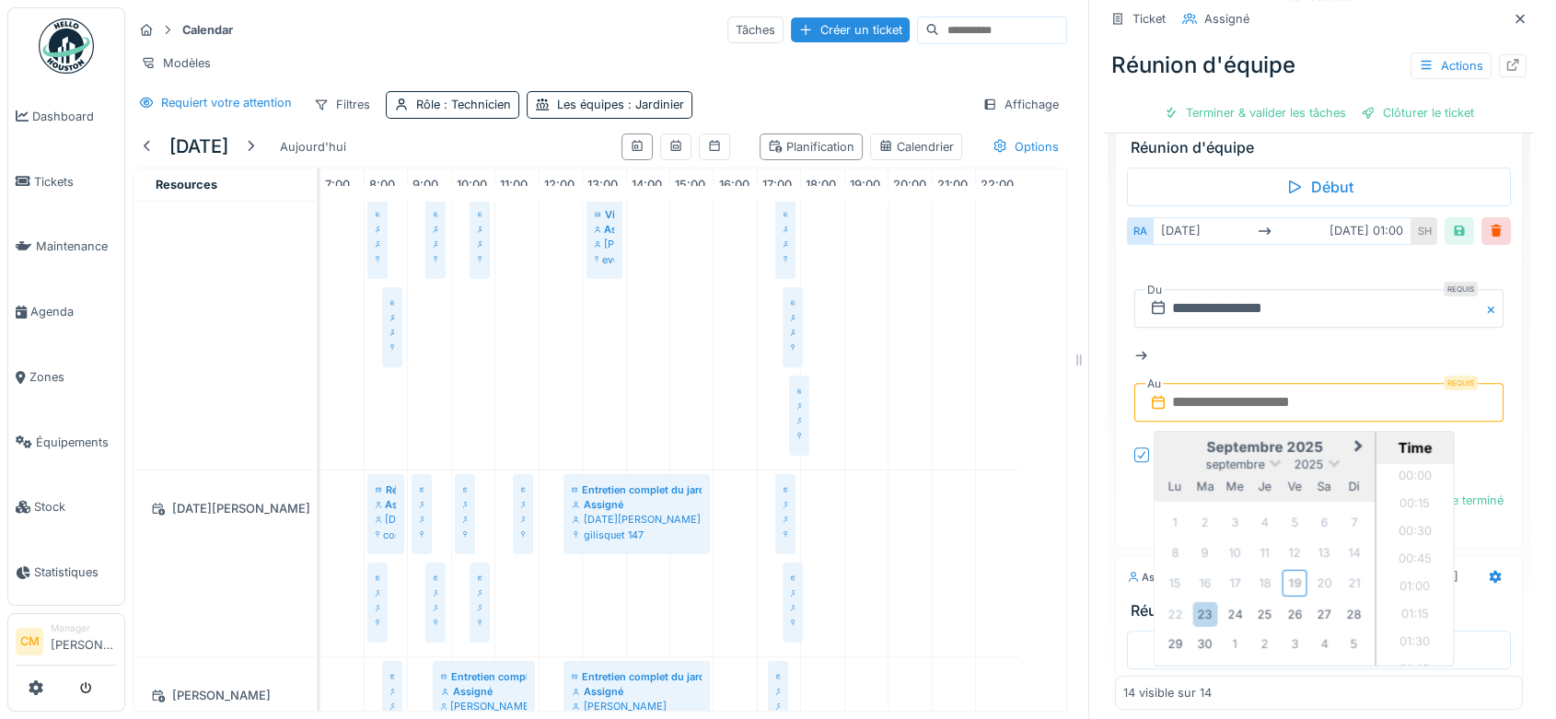
scroll to position [1653, 0]
click at [1192, 616] on div "23" at bounding box center [1204, 613] width 25 height 25
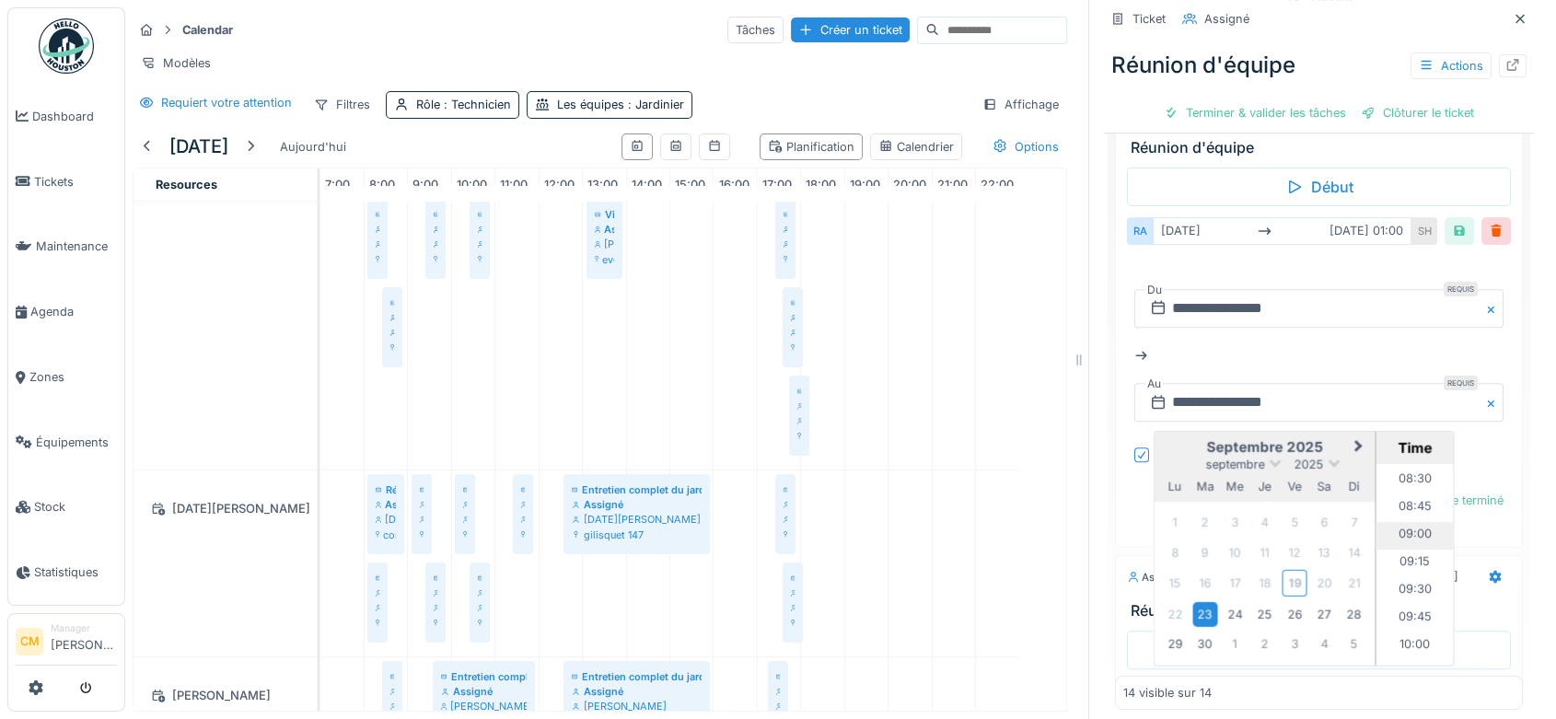
click at [1389, 529] on li "09:00" at bounding box center [1415, 536] width 78 height 28
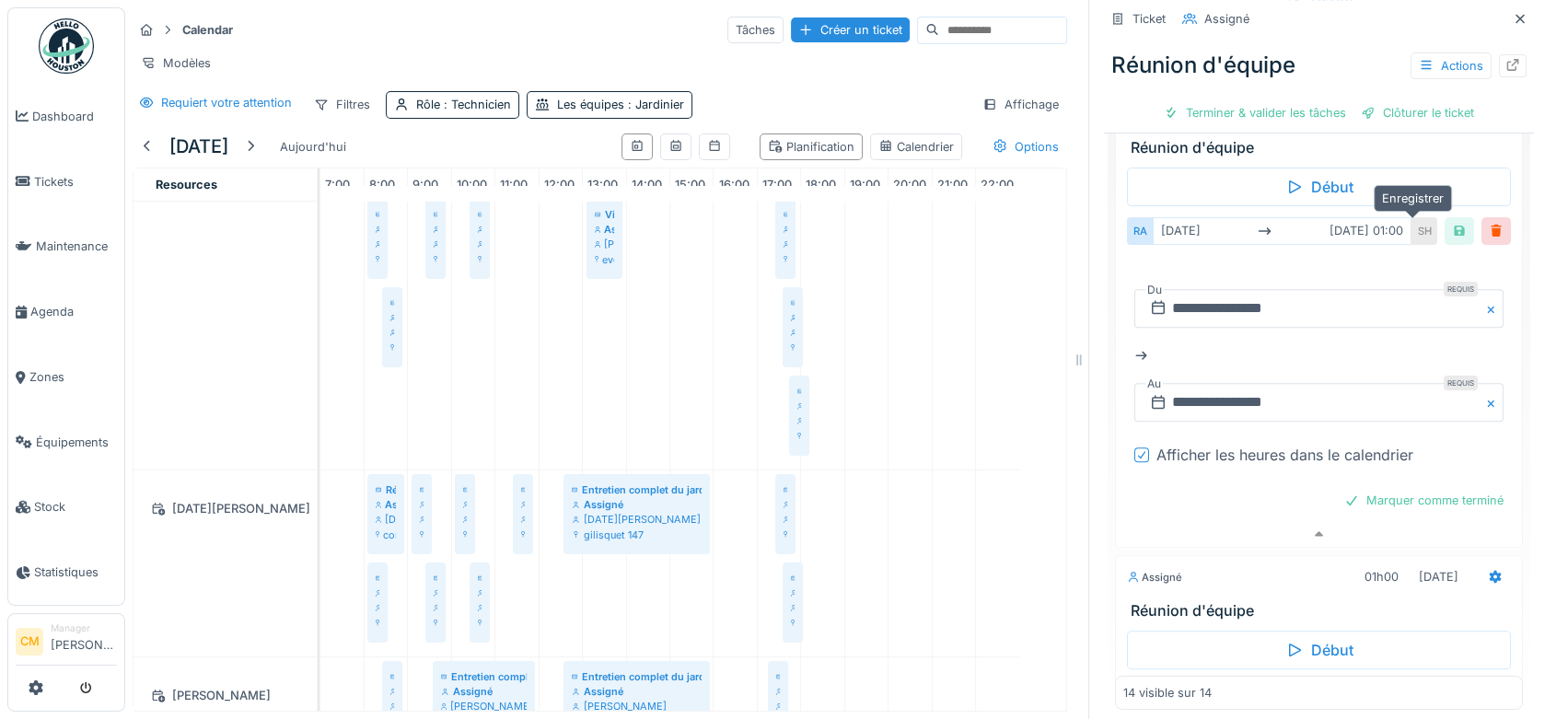
click at [1452, 233] on div at bounding box center [1459, 230] width 15 height 17
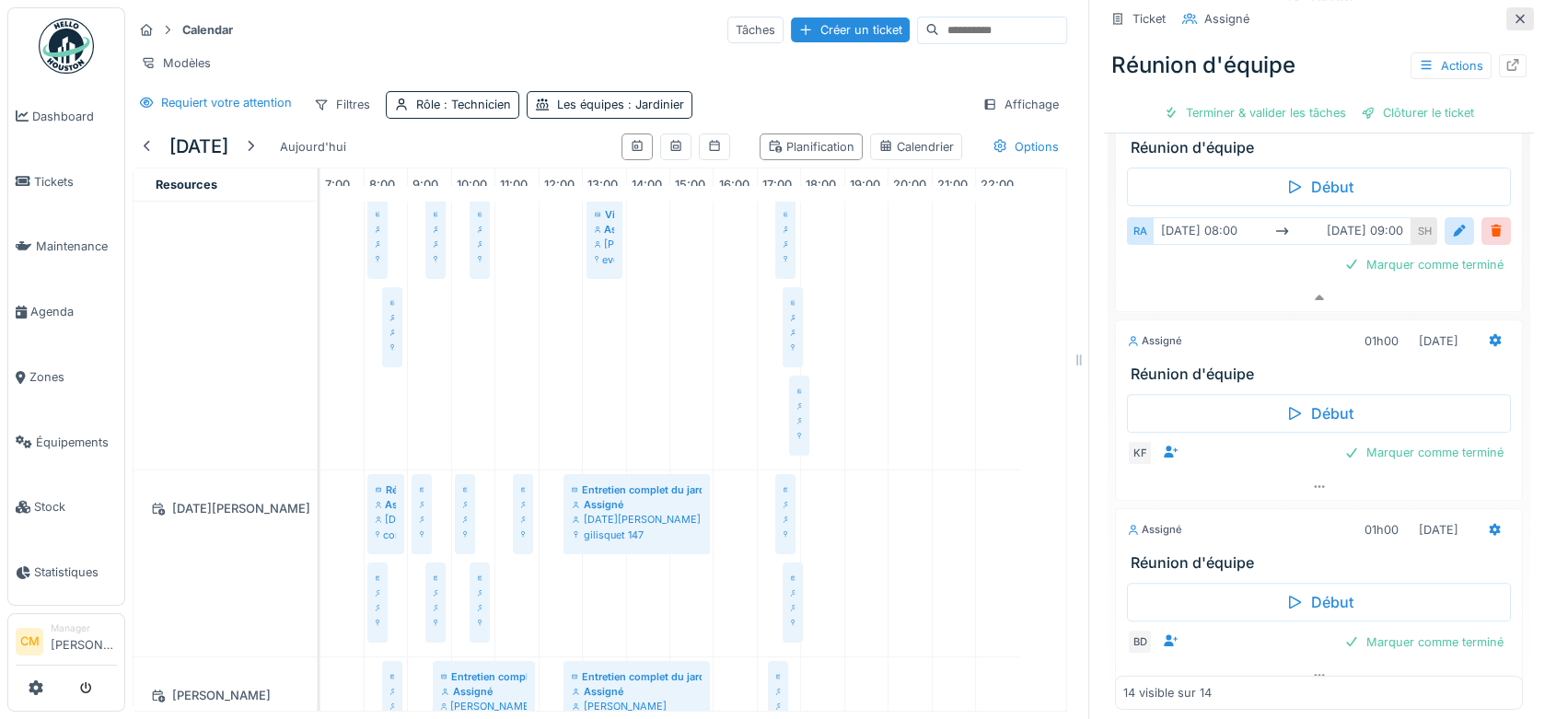
click at [1513, 20] on icon at bounding box center [1520, 19] width 15 height 12
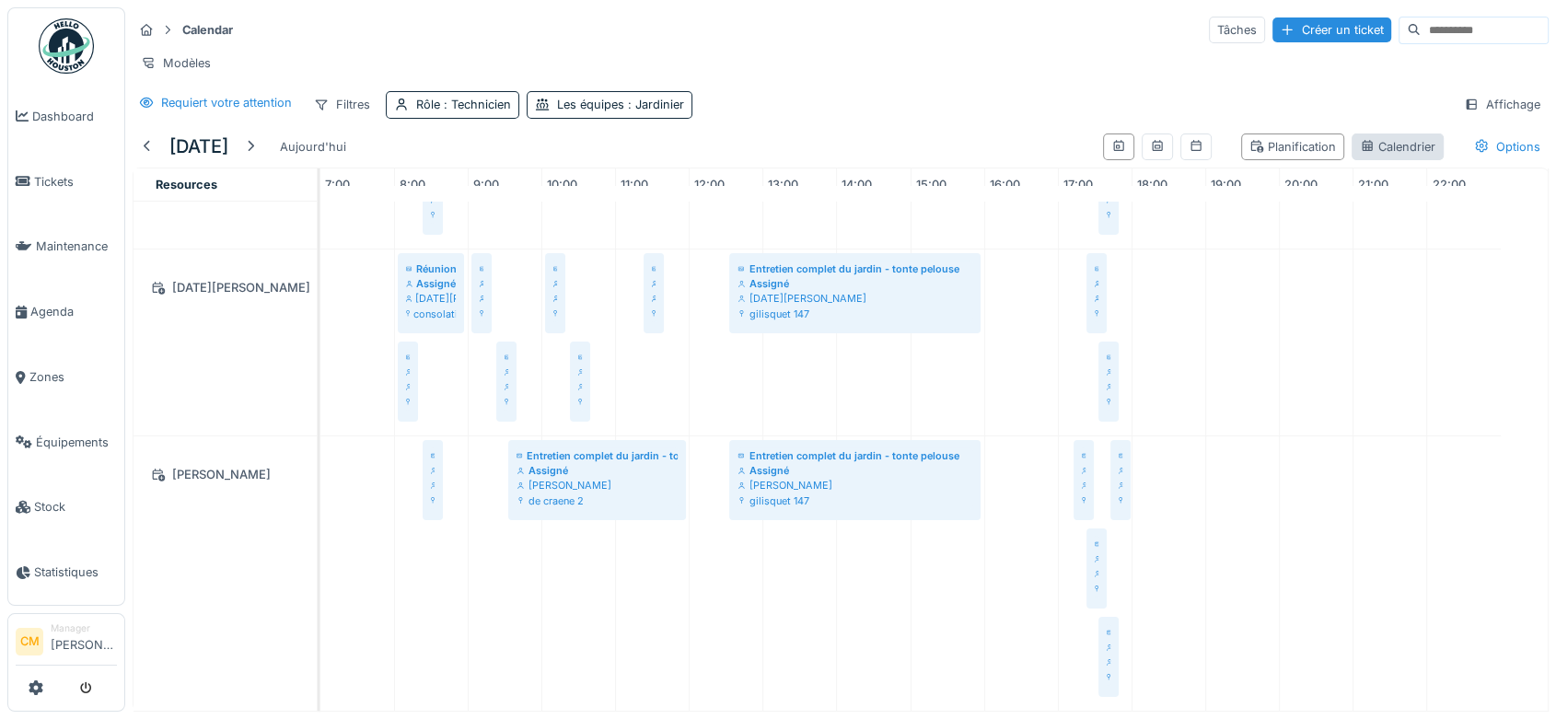
click at [1374, 156] on div "Calendrier" at bounding box center [1397, 146] width 75 height 17
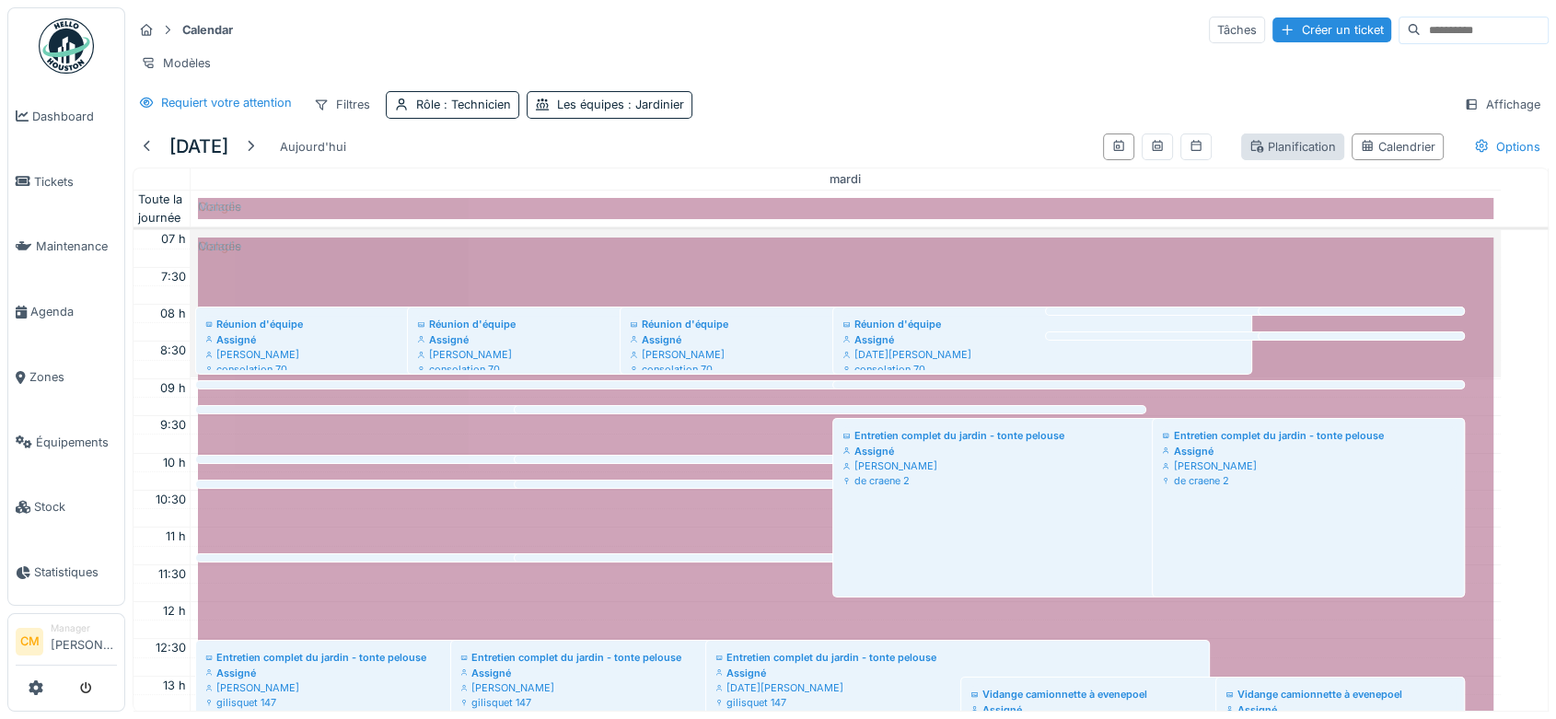
click at [1275, 156] on div "Planification" at bounding box center [1292, 146] width 87 height 17
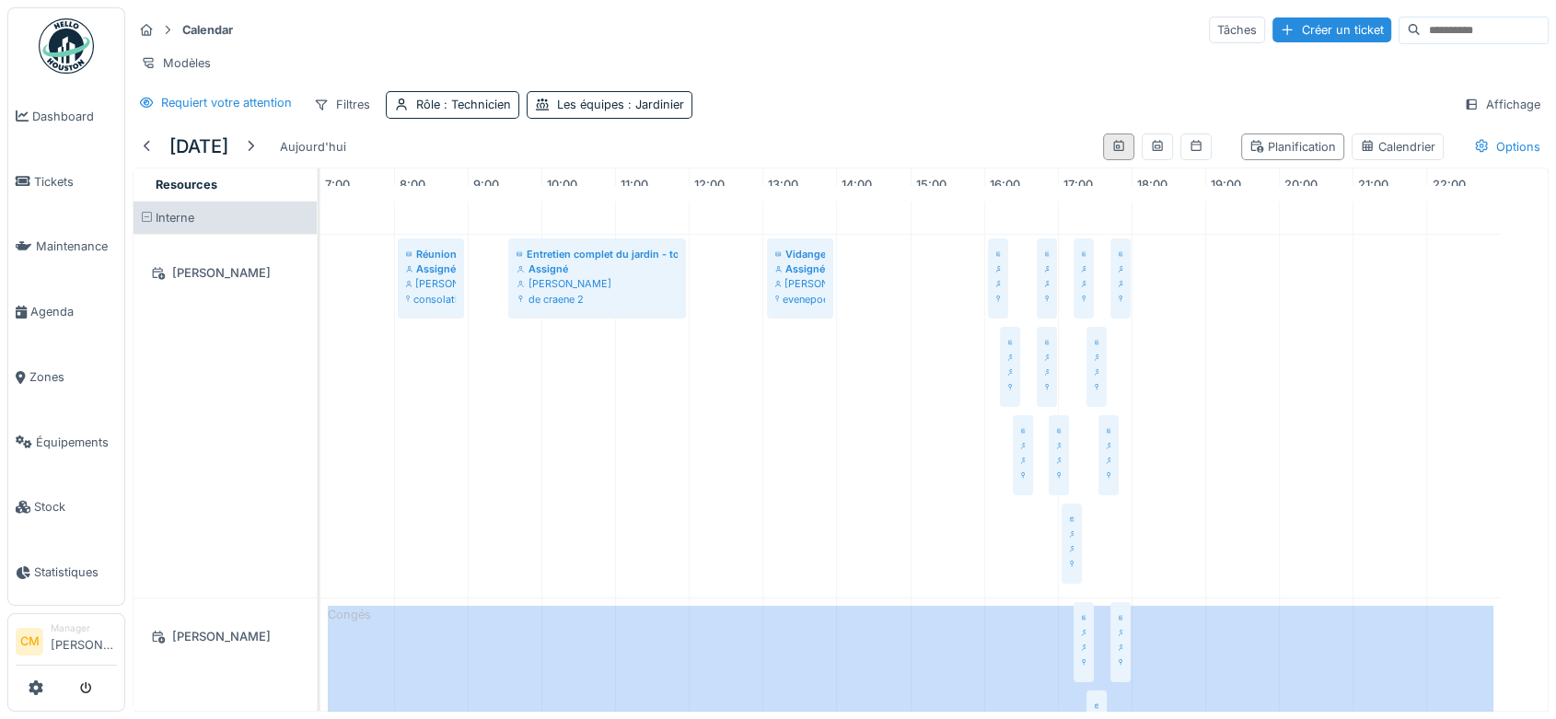
click at [1103, 160] on div at bounding box center [1118, 146] width 31 height 27
click at [1111, 152] on icon at bounding box center [1118, 146] width 15 height 12
click at [1152, 151] on icon at bounding box center [1157, 145] width 10 height 11
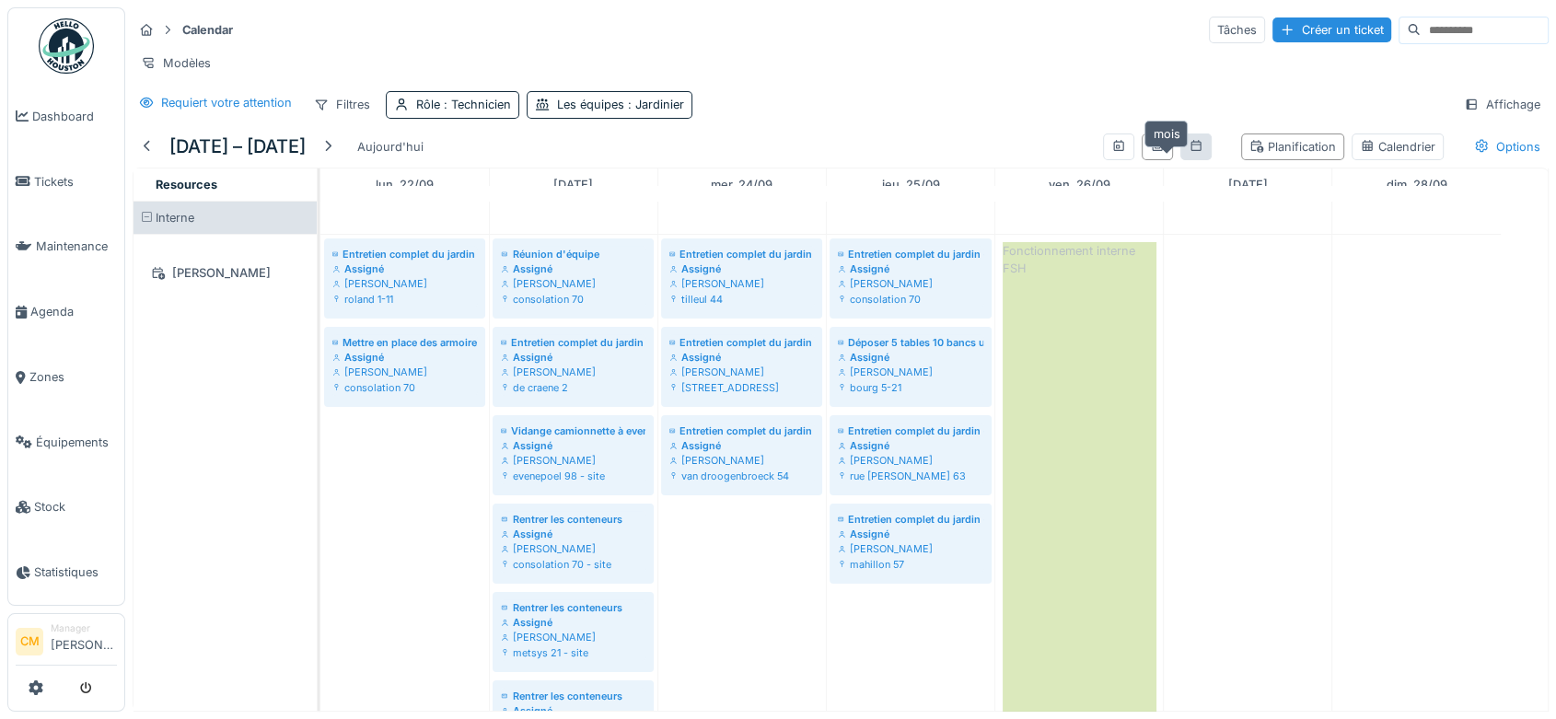
click at [1189, 152] on icon at bounding box center [1196, 146] width 15 height 12
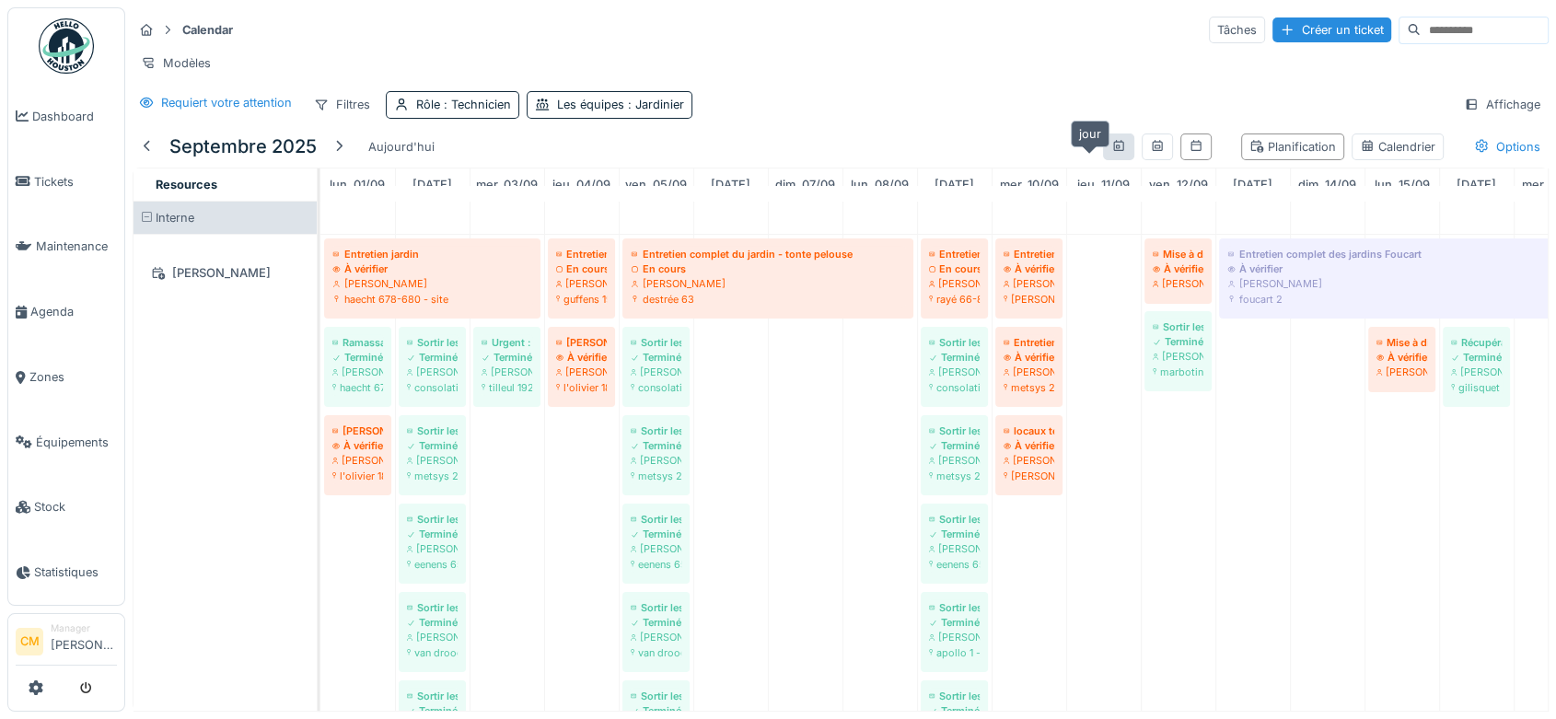
click at [1113, 151] on icon at bounding box center [1118, 145] width 10 height 11
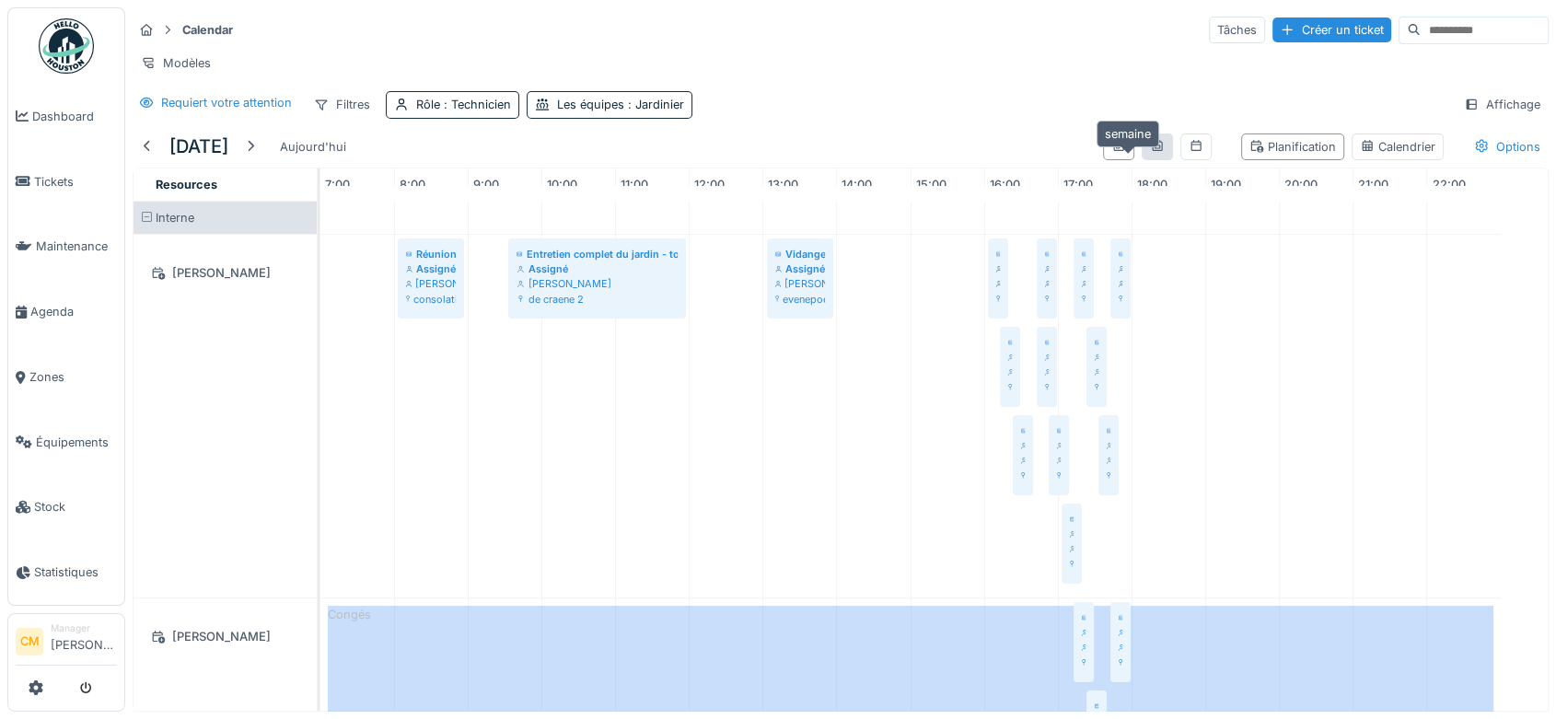
click at [1150, 152] on icon at bounding box center [1157, 146] width 15 height 12
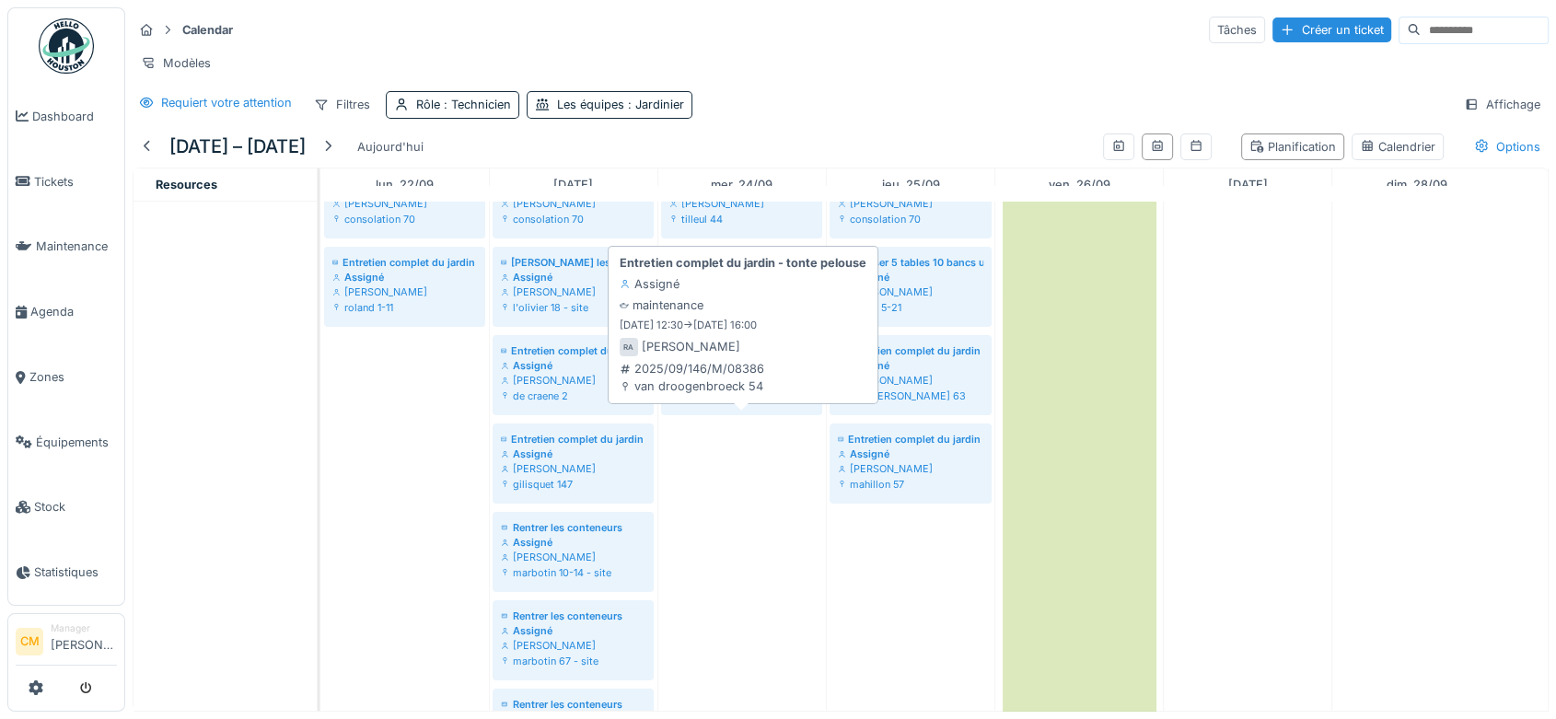
scroll to position [1686, 0]
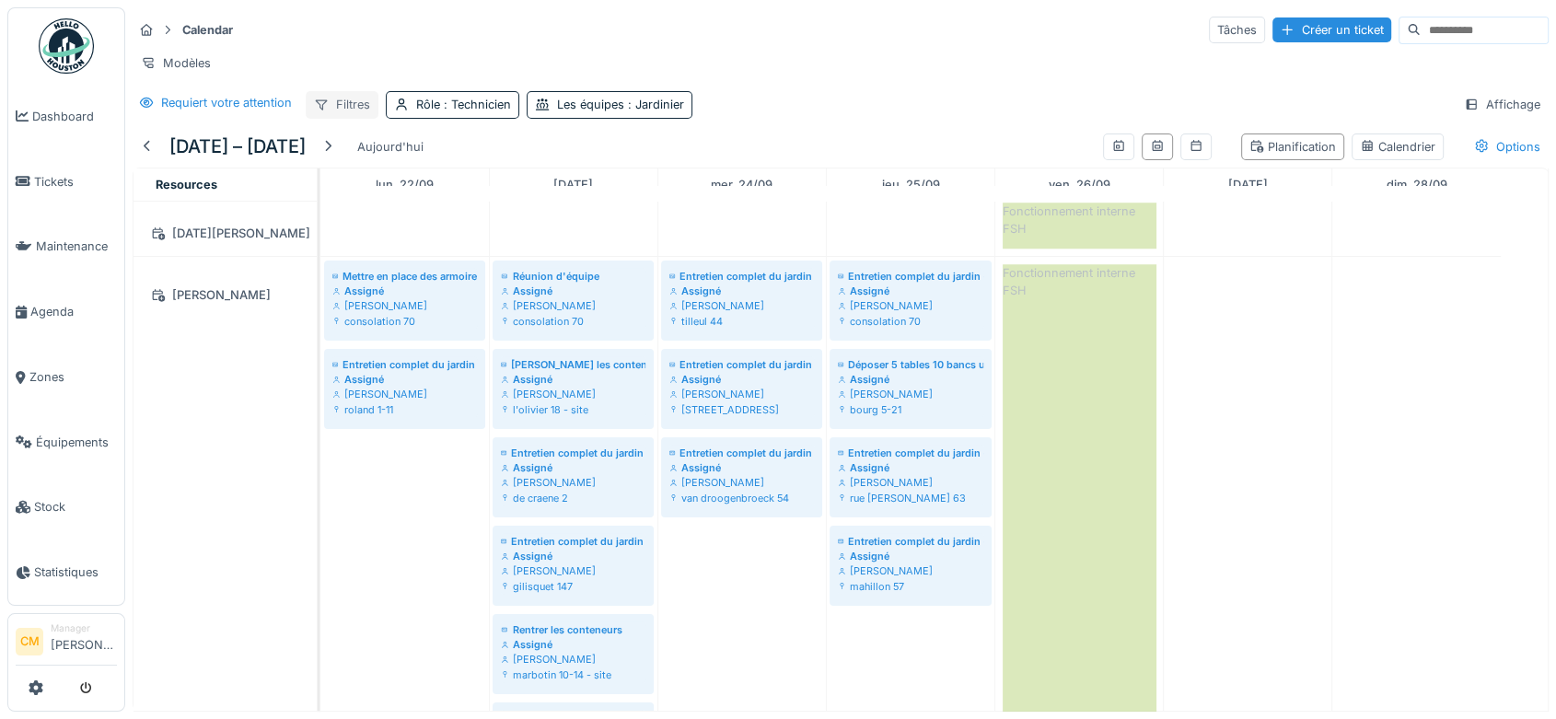
click at [334, 103] on div "Filtres" at bounding box center [342, 104] width 73 height 27
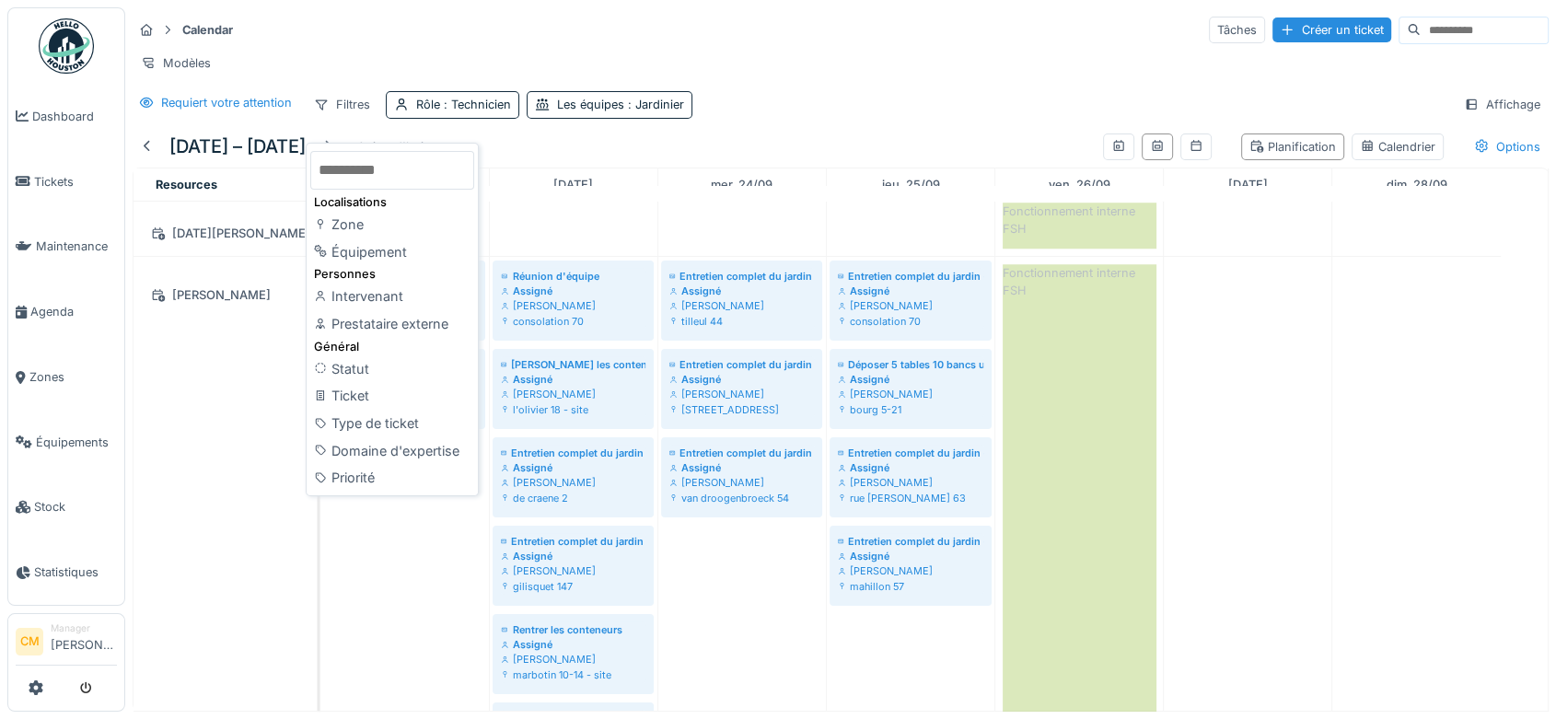
click at [365, 283] on div "Intervenant" at bounding box center [392, 297] width 164 height 28
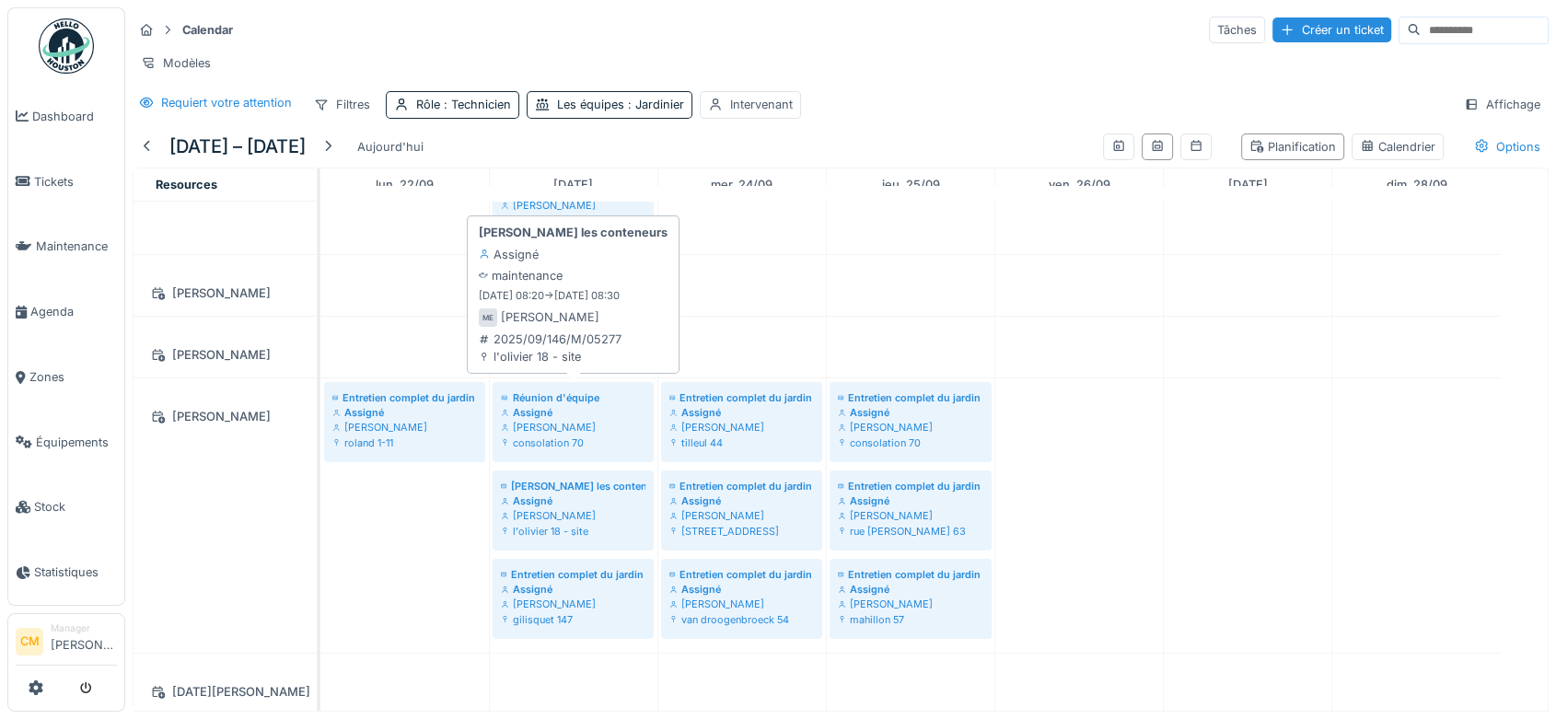
scroll to position [1403, 0]
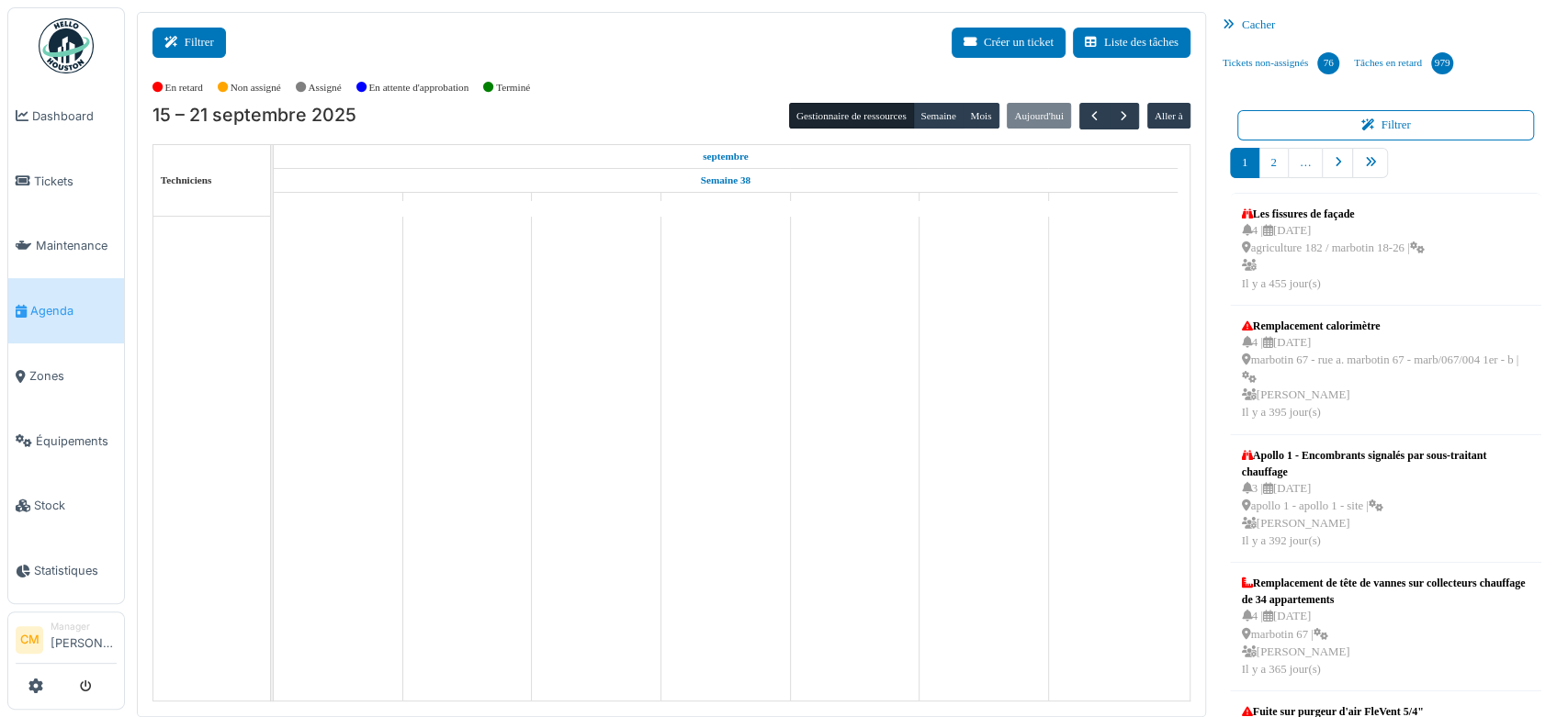
click at [178, 37] on icon at bounding box center [175, 43] width 20 height 12
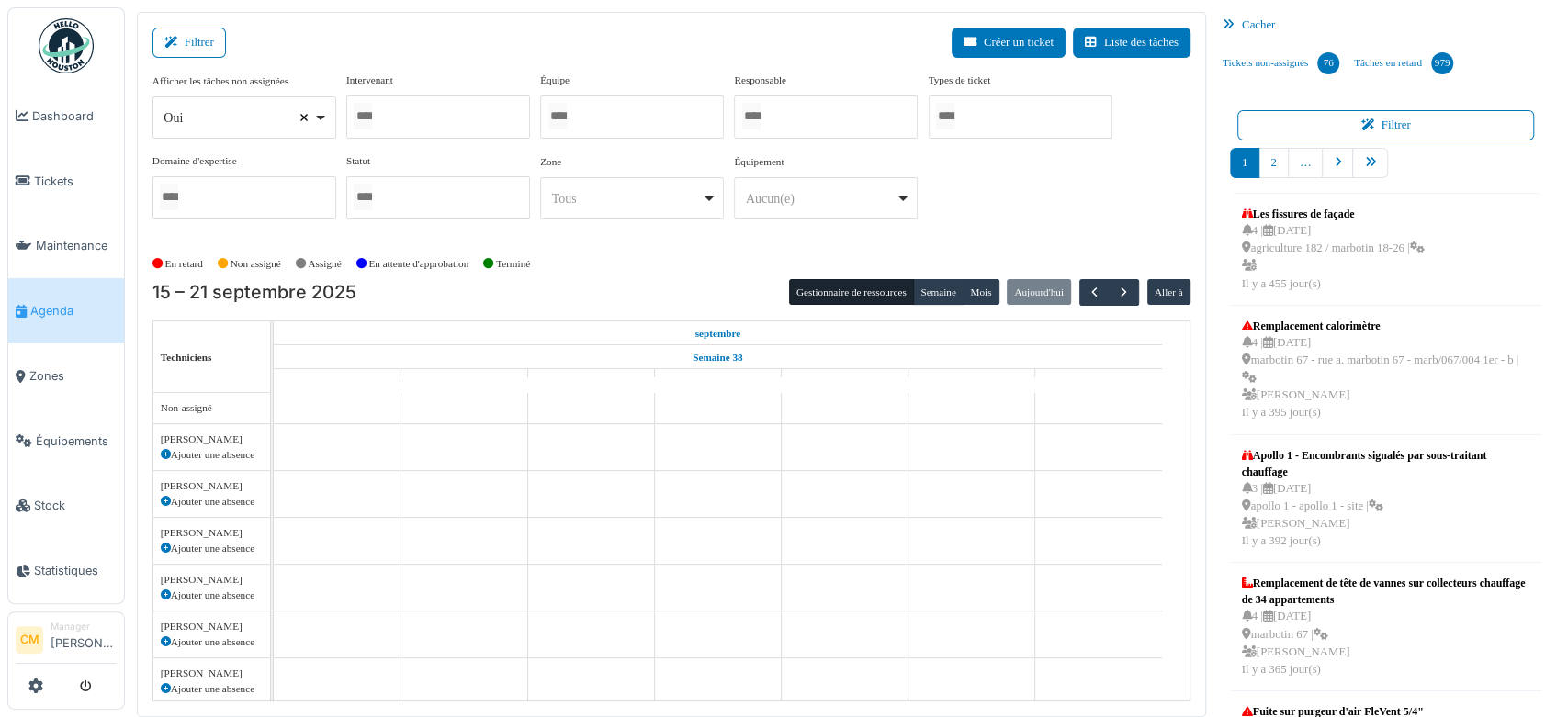
select select
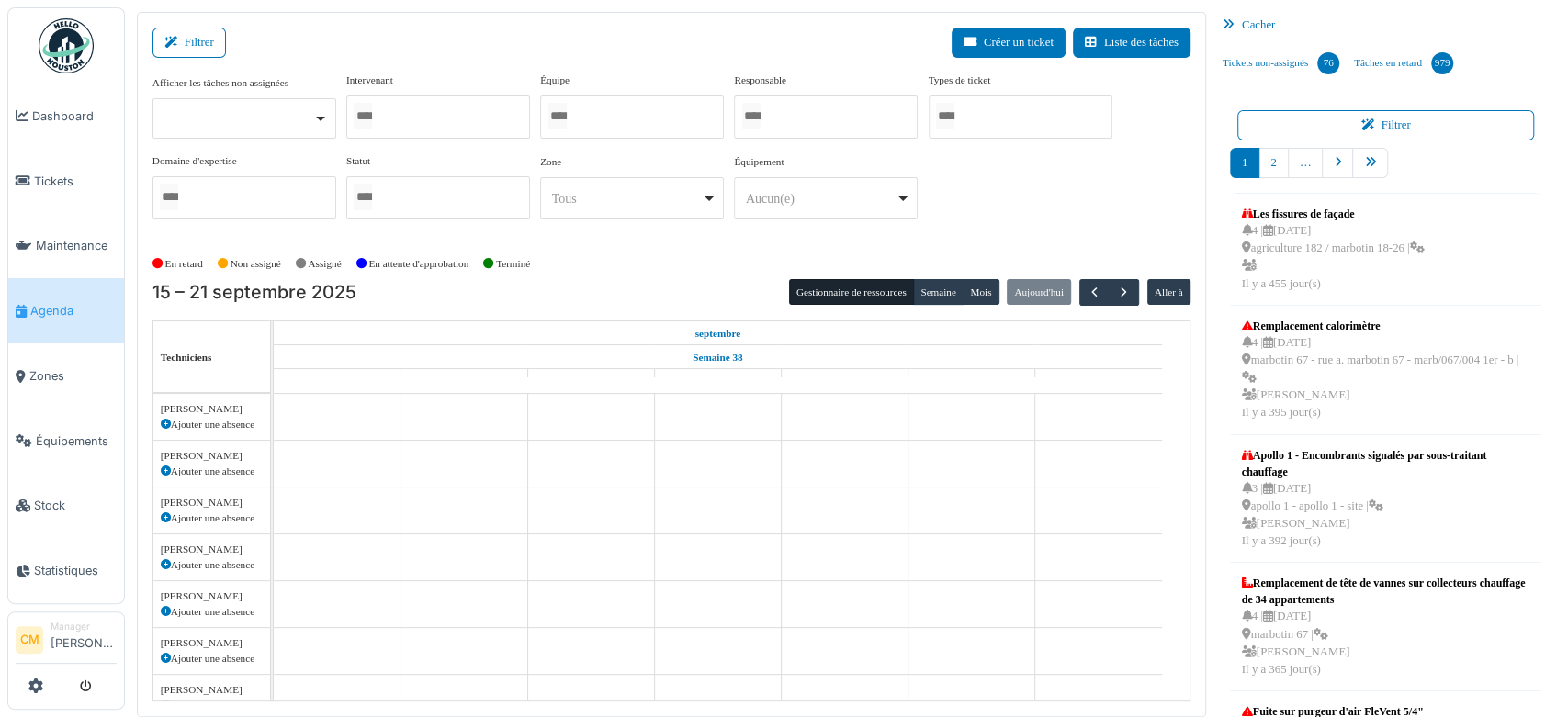
click at [449, 113] on div at bounding box center [438, 117] width 184 height 43
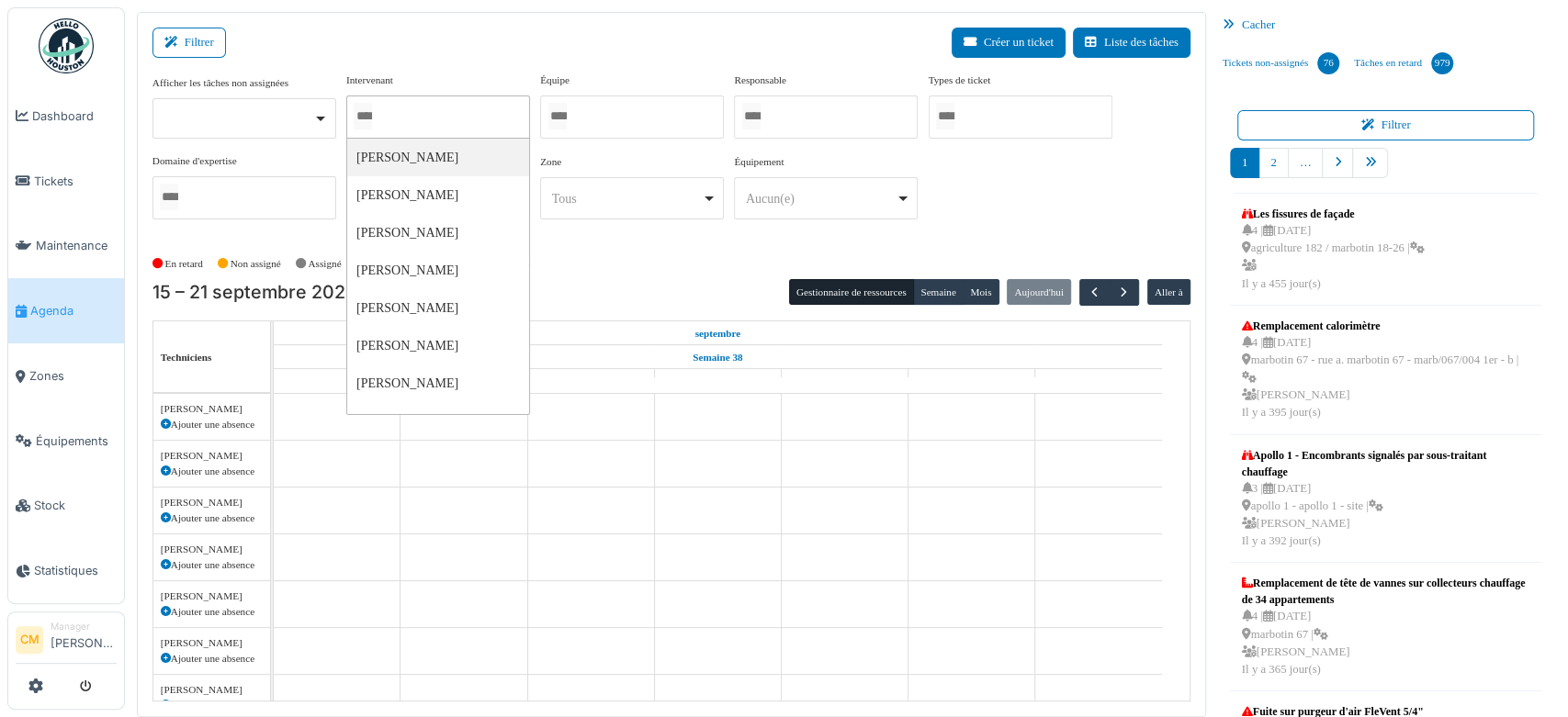
click at [653, 113] on div at bounding box center [631, 117] width 184 height 43
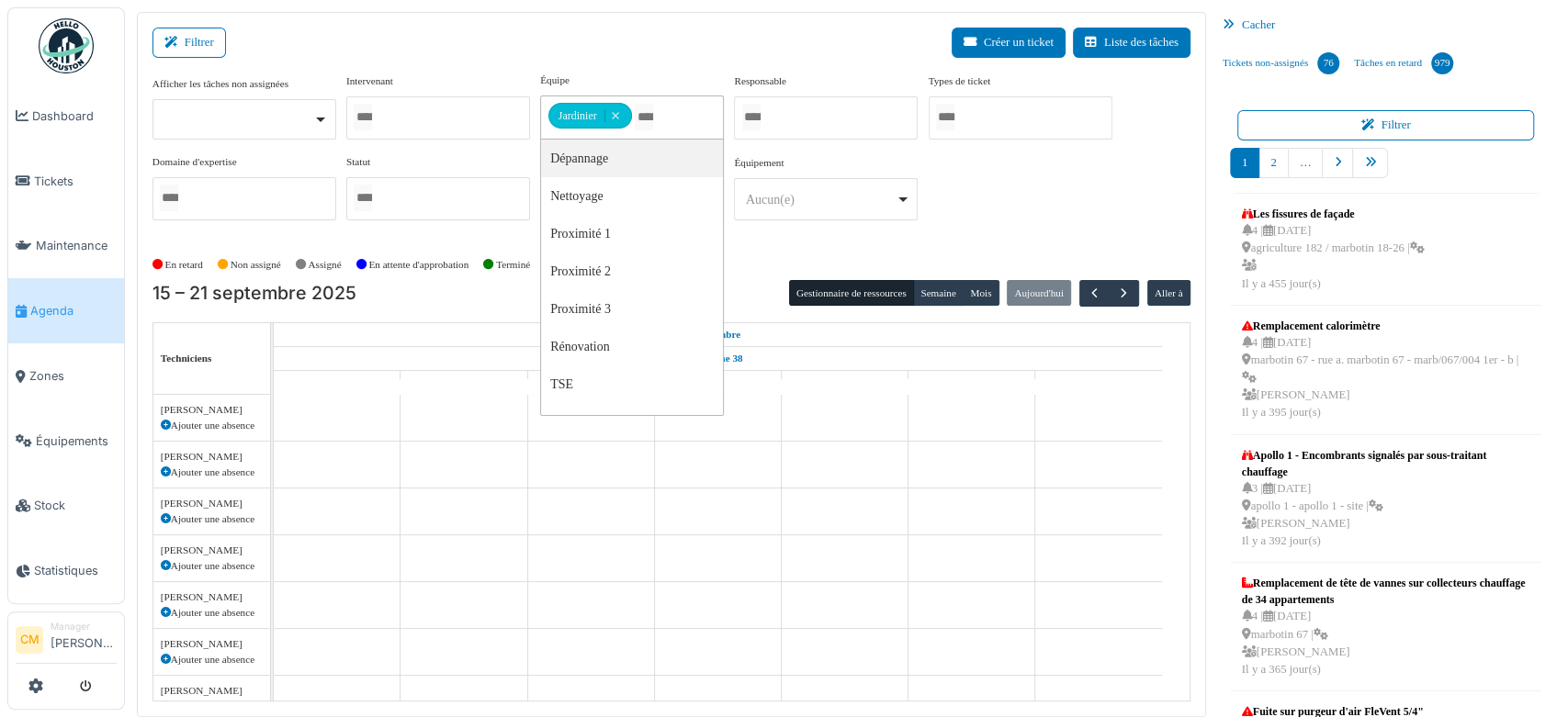
click at [606, 38] on div "Filtrer Créer un ticket Liste des tâches" at bounding box center [671, 50] width 1037 height 45
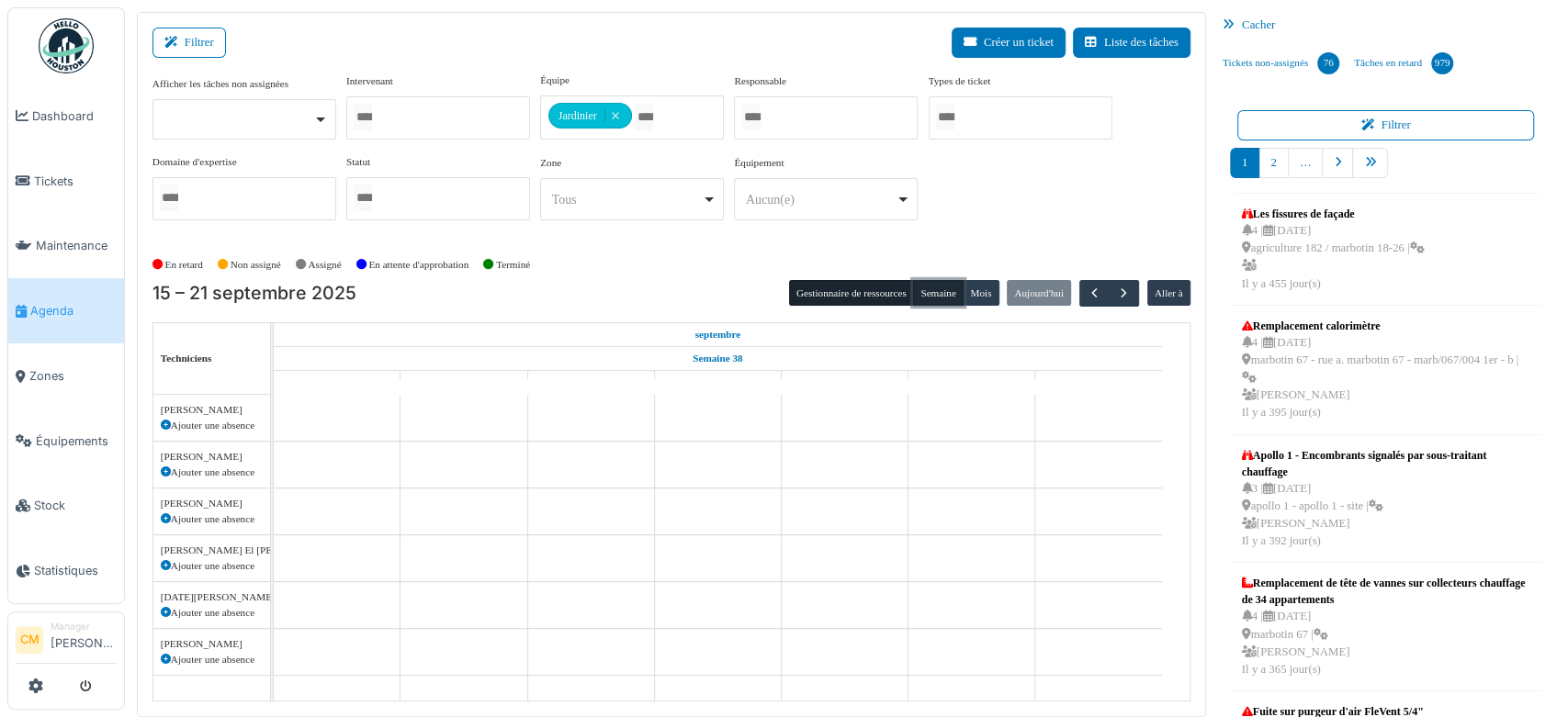
click at [928, 289] on button "Semaine" at bounding box center [938, 293] width 51 height 26
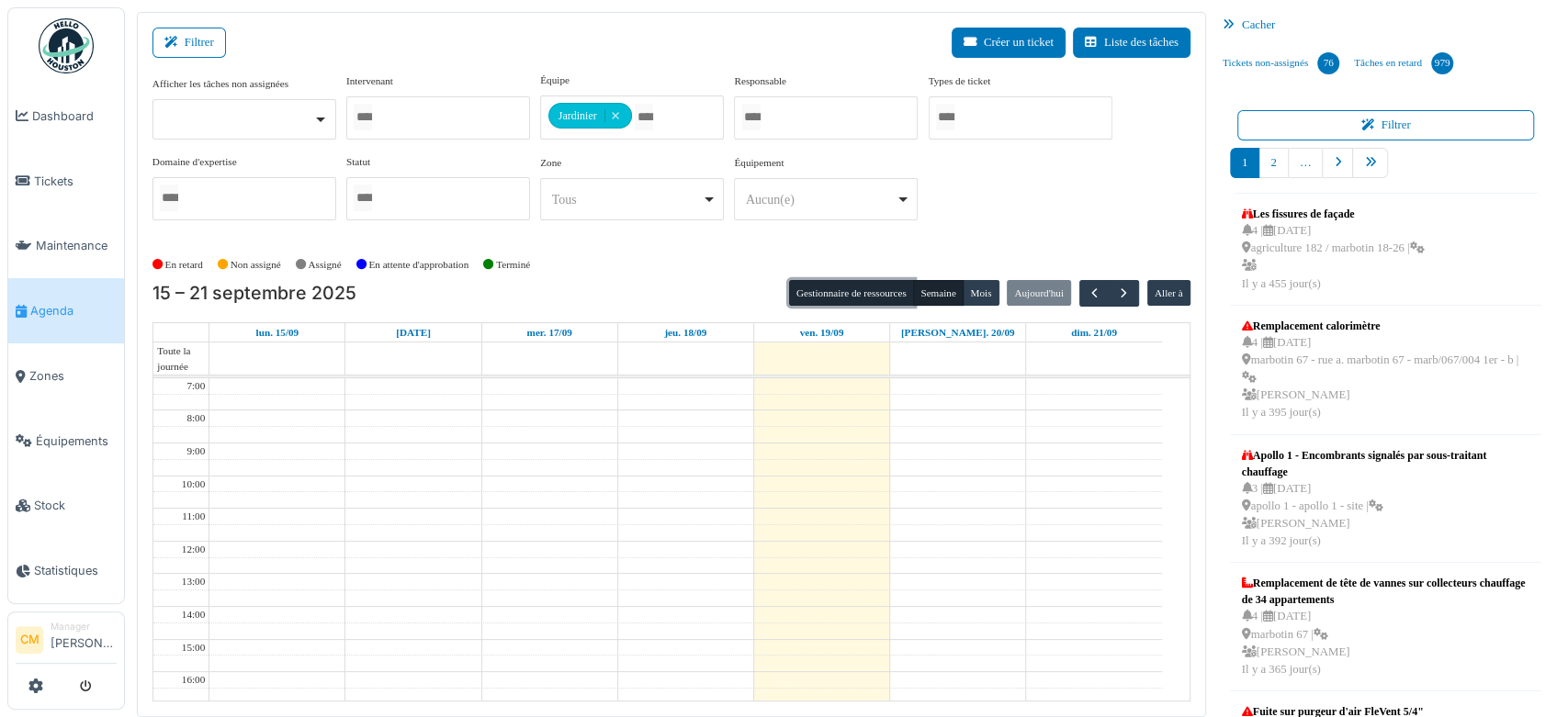
click at [869, 284] on button "Gestionnaire de ressources" at bounding box center [851, 293] width 125 height 26
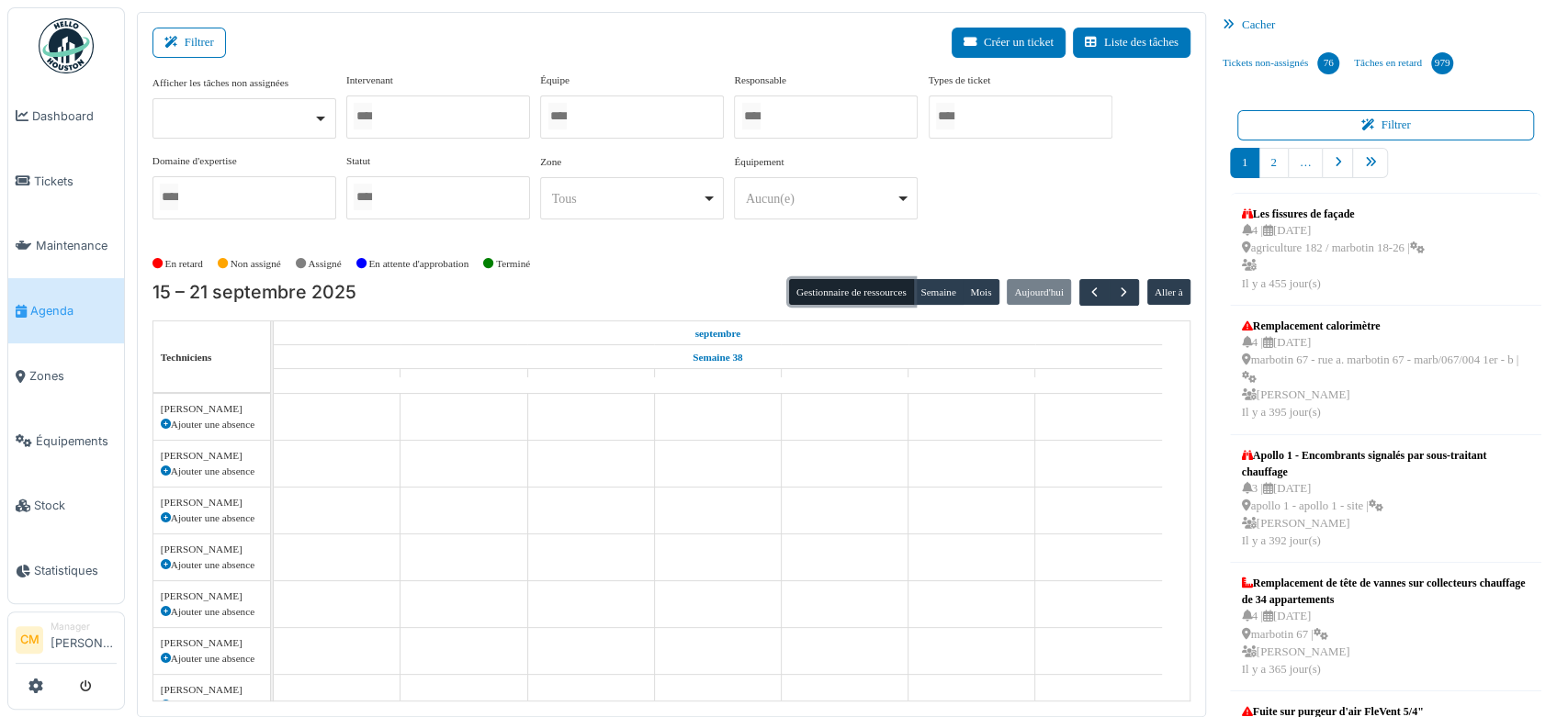
click at [615, 118] on div at bounding box center [631, 117] width 184 height 43
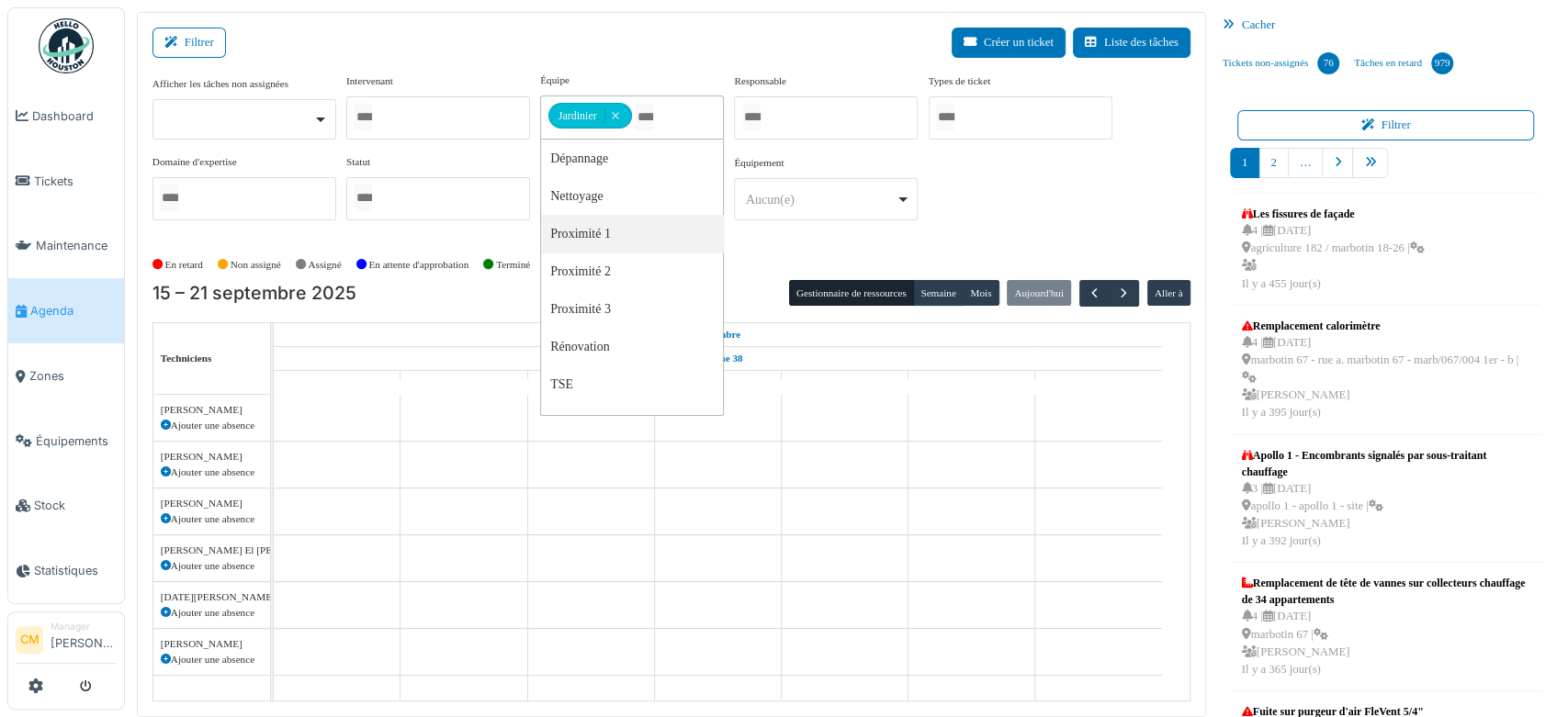
click at [549, 28] on div "Filtrer Créer un ticket Liste des tâches" at bounding box center [671, 50] width 1037 height 45
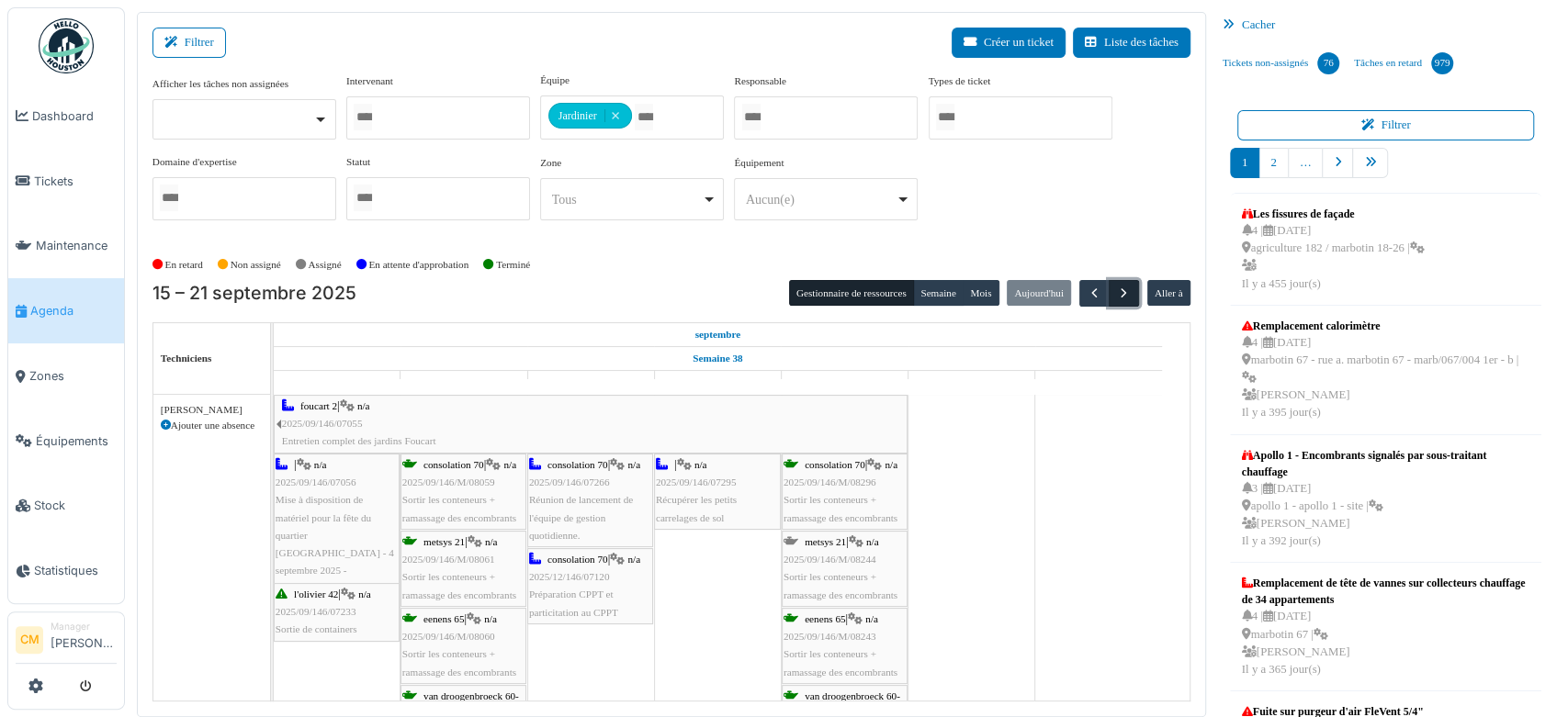
click at [1116, 298] on span "button" at bounding box center [1124, 293] width 16 height 16
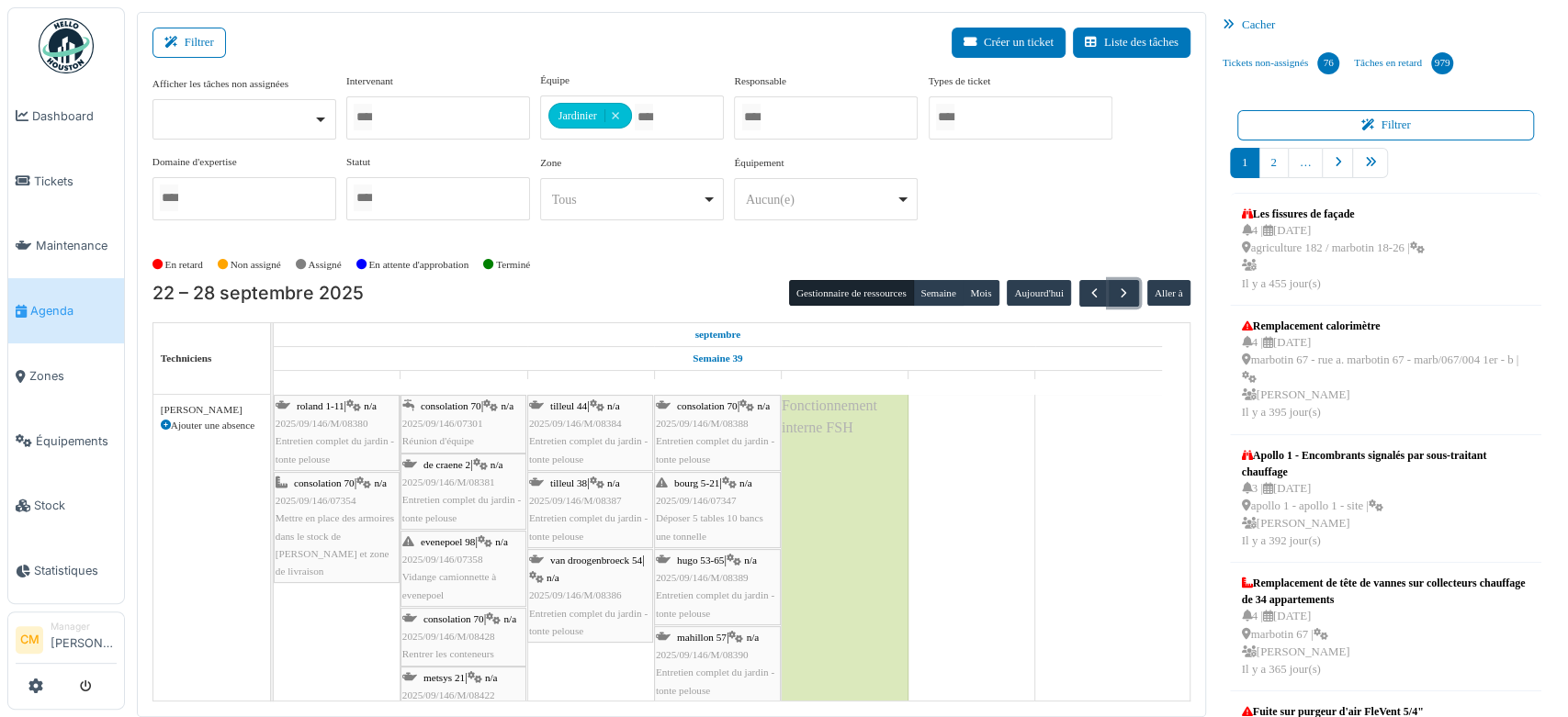
click at [459, 579] on span "Vidange camionnette à evenepoel" at bounding box center [449, 585] width 94 height 29
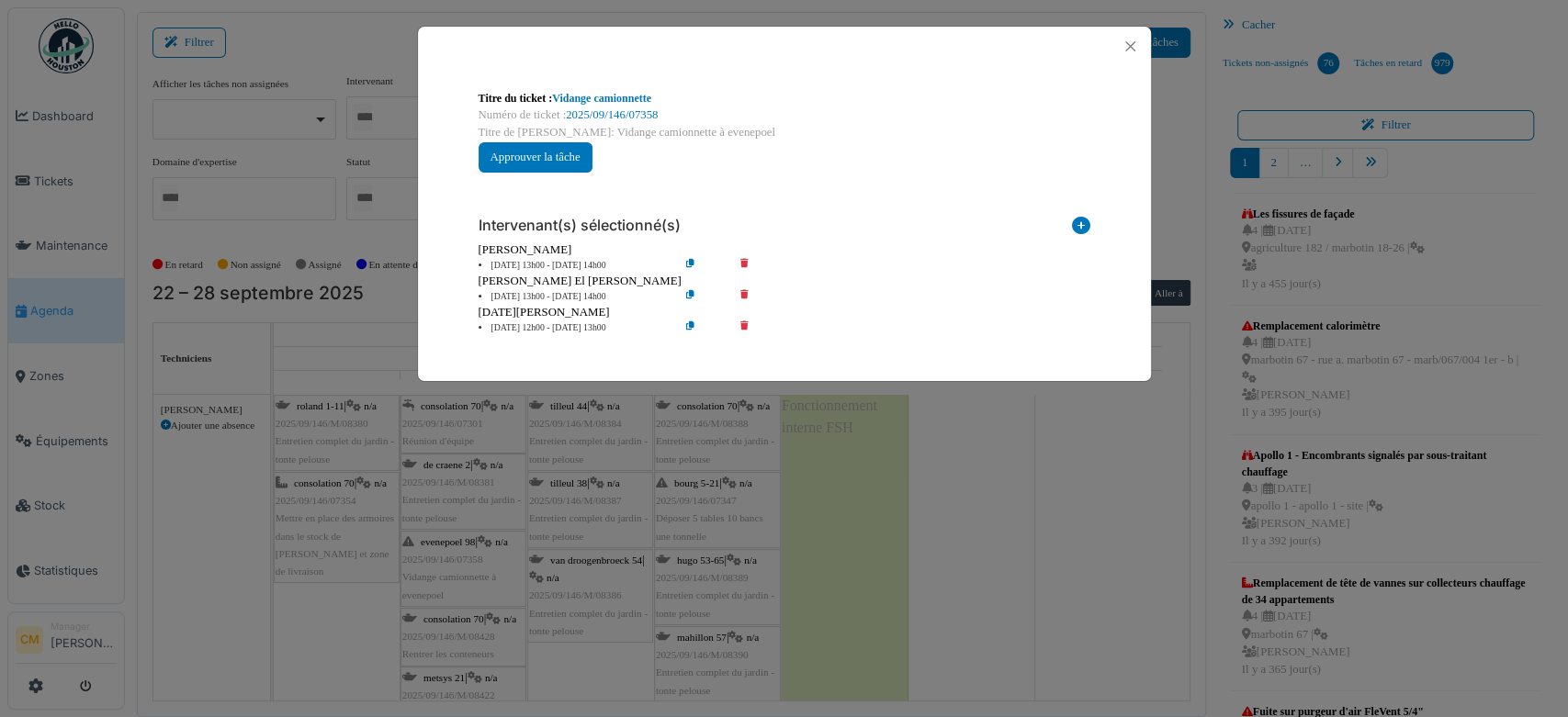
click at [734, 266] on icon at bounding box center [757, 266] width 52 height 14
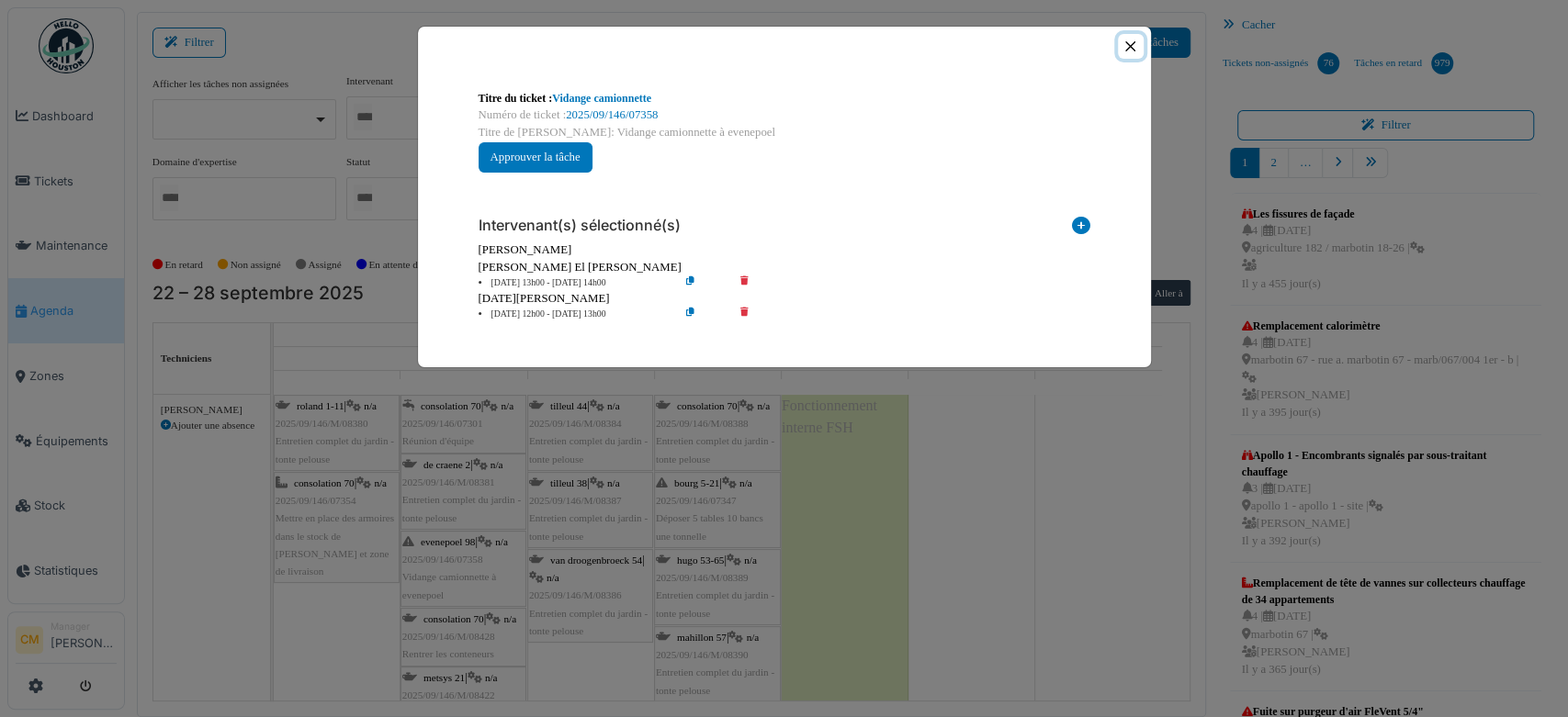
click at [1130, 41] on button "Close" at bounding box center [1129, 46] width 25 height 25
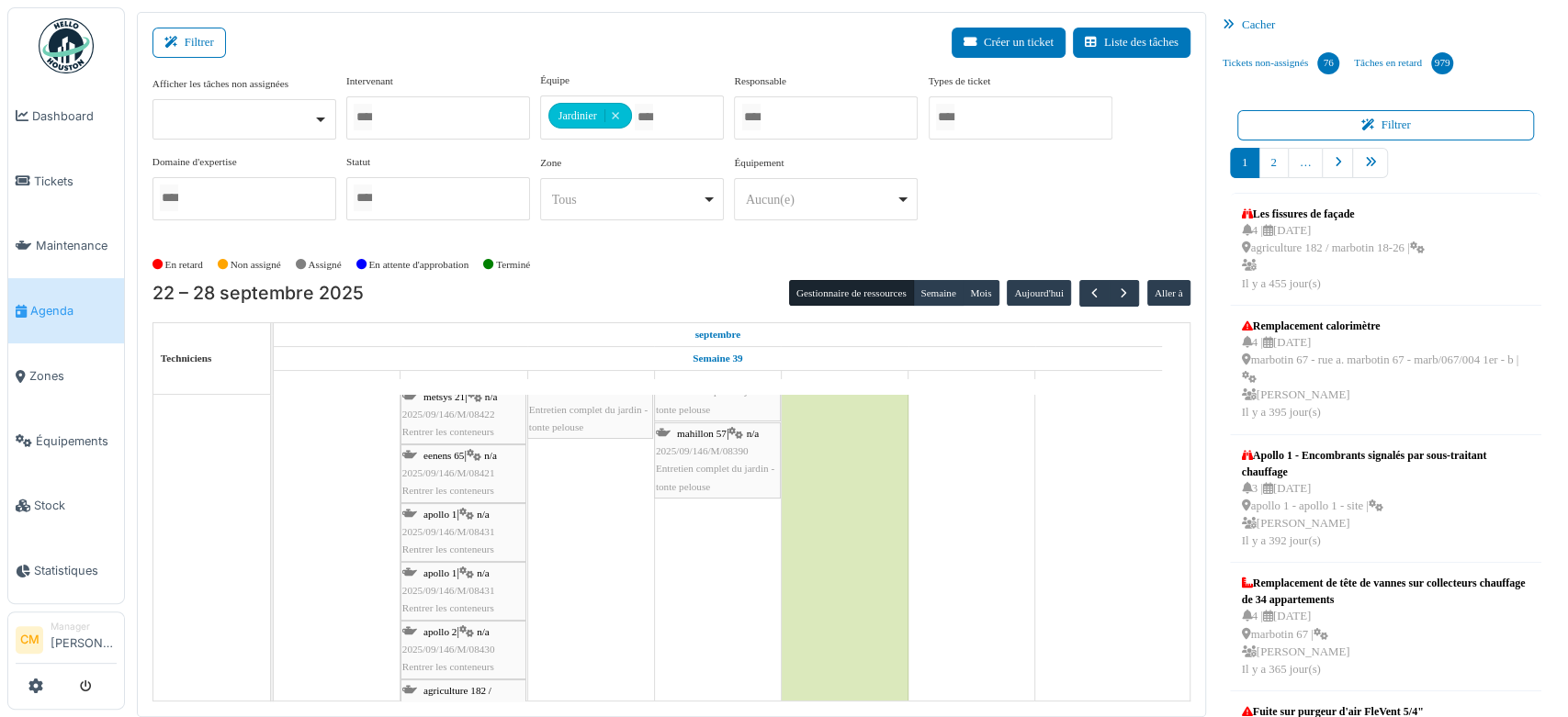
scroll to position [203, 0]
click at [463, 584] on span "2025/09/146/M/08431" at bounding box center [448, 589] width 93 height 11
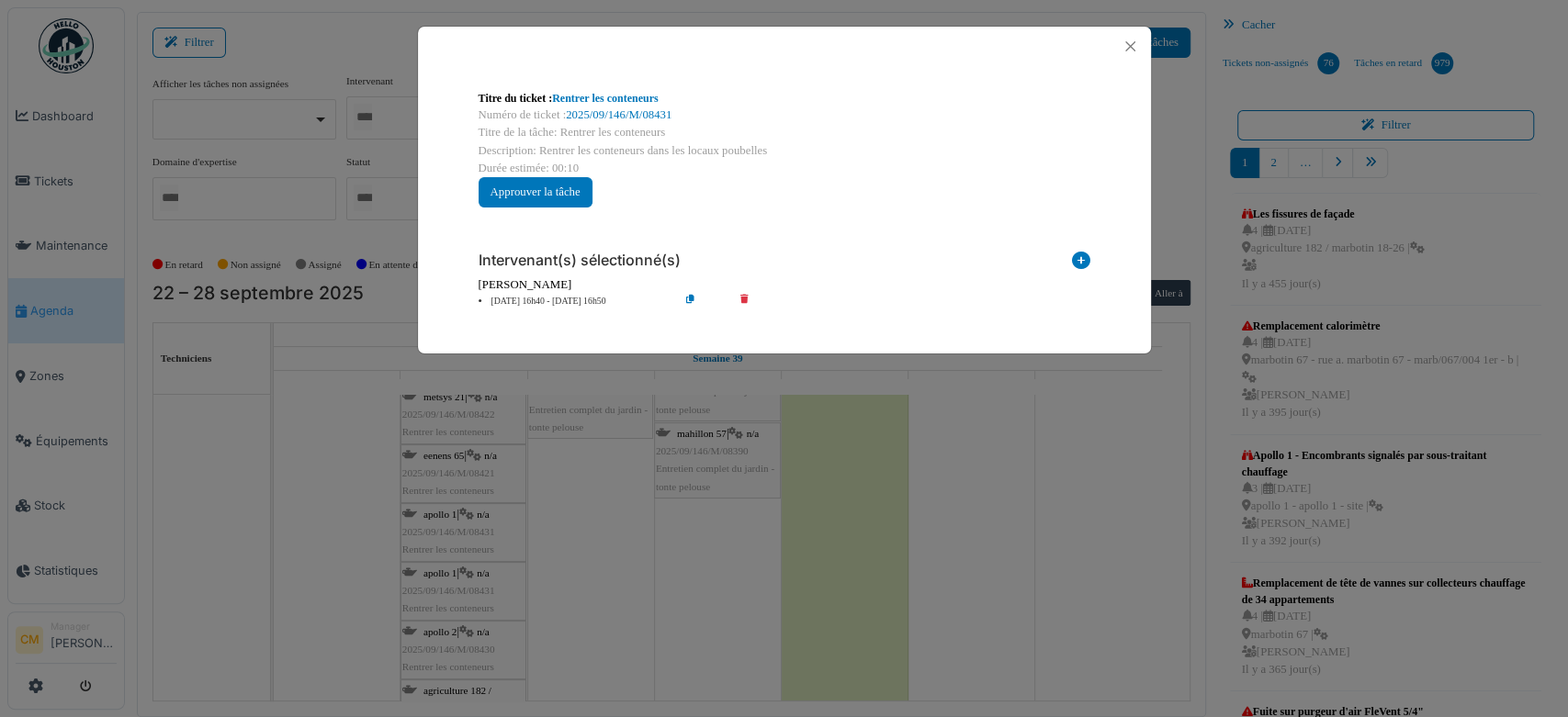
click at [456, 532] on div "Titre du ticket : Rentrer les conteneurs Numéro de ticket : 2025/09/146/M/08431…" at bounding box center [784, 358] width 1568 height 717
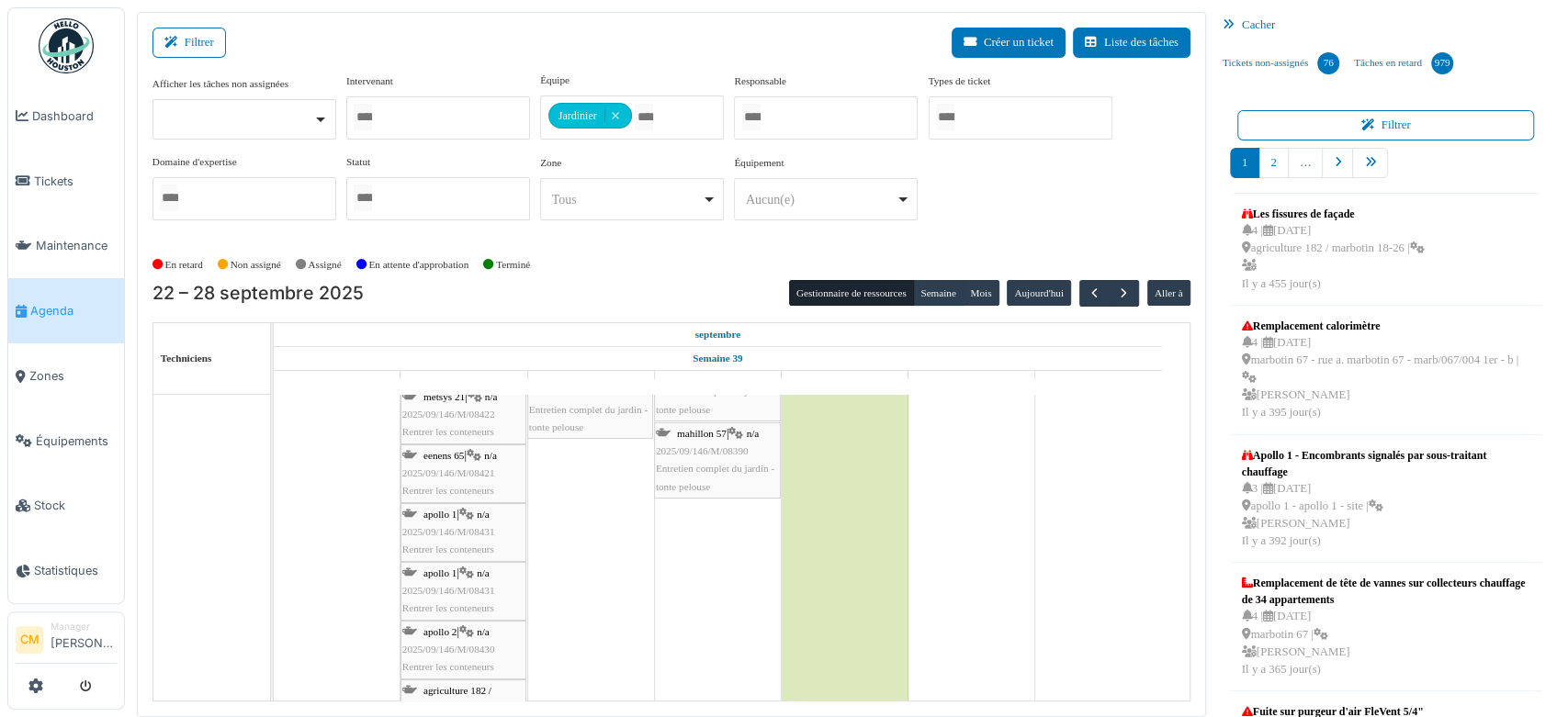
click at [456, 532] on span "2025/09/146/M/08431" at bounding box center [448, 532] width 93 height 11
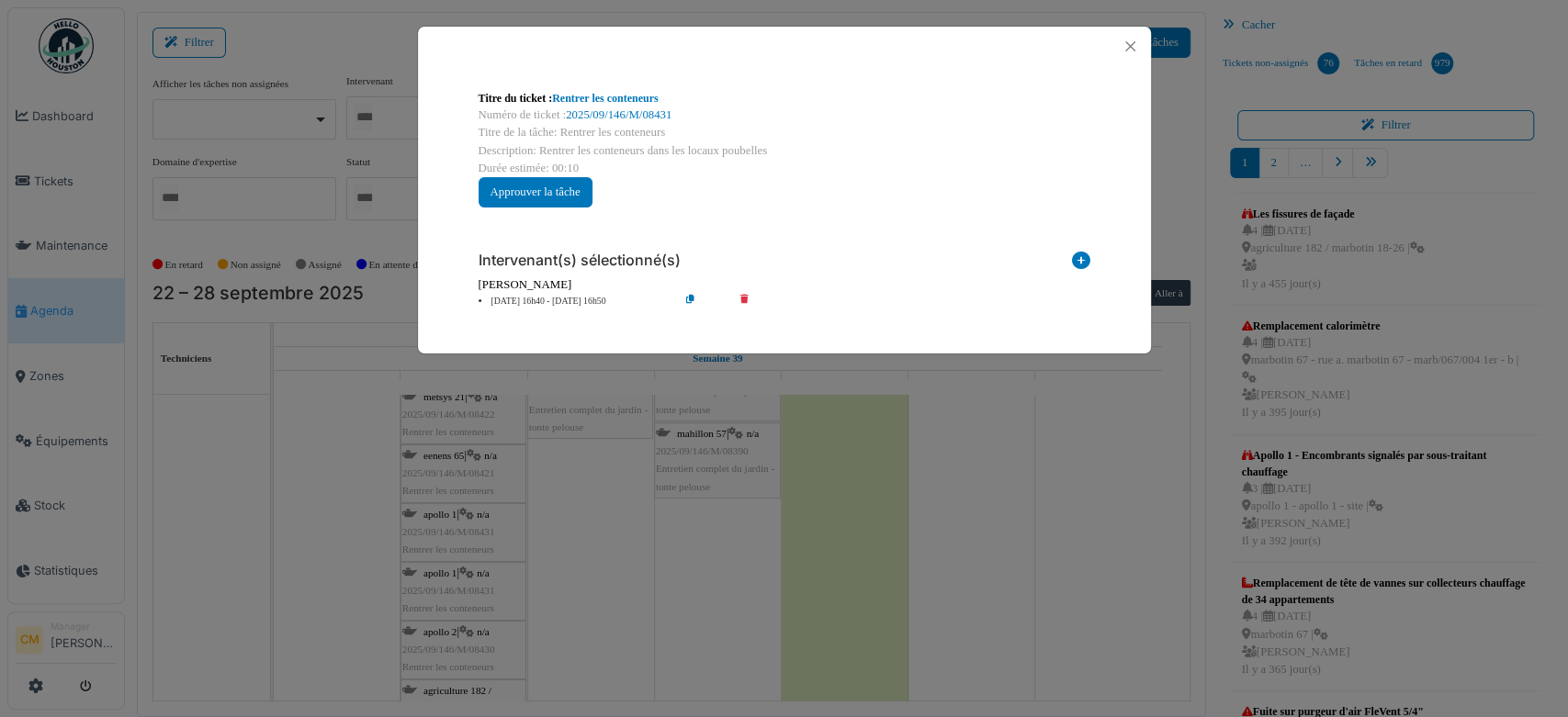
click at [457, 581] on div "Titre du ticket : Rentrer les conteneurs Numéro de ticket : 2025/09/146/M/08431…" at bounding box center [784, 358] width 1568 height 717
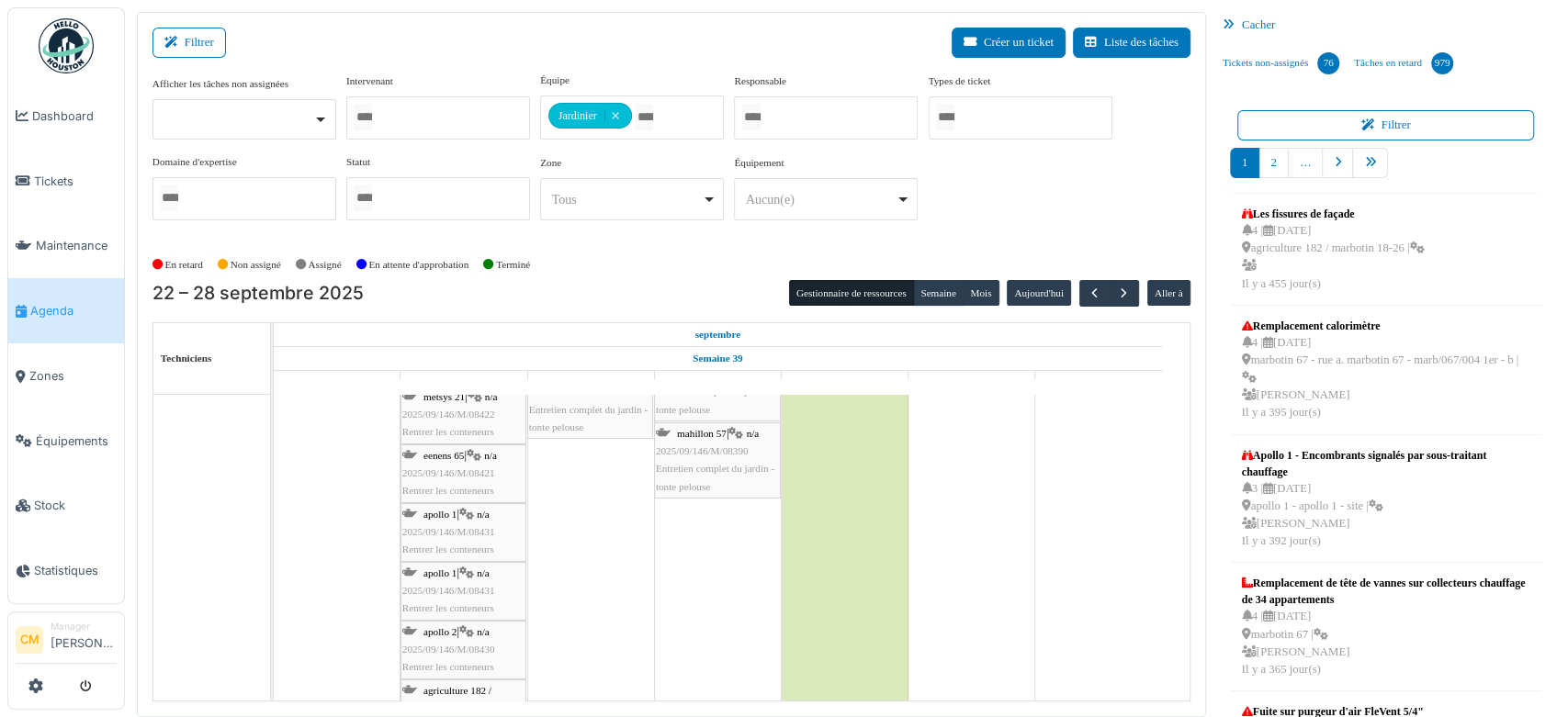
click at [457, 581] on div "apollo 1 | n/a 2025/09/146/M/08431 Rentrer les conteneurs" at bounding box center [463, 590] width 122 height 53
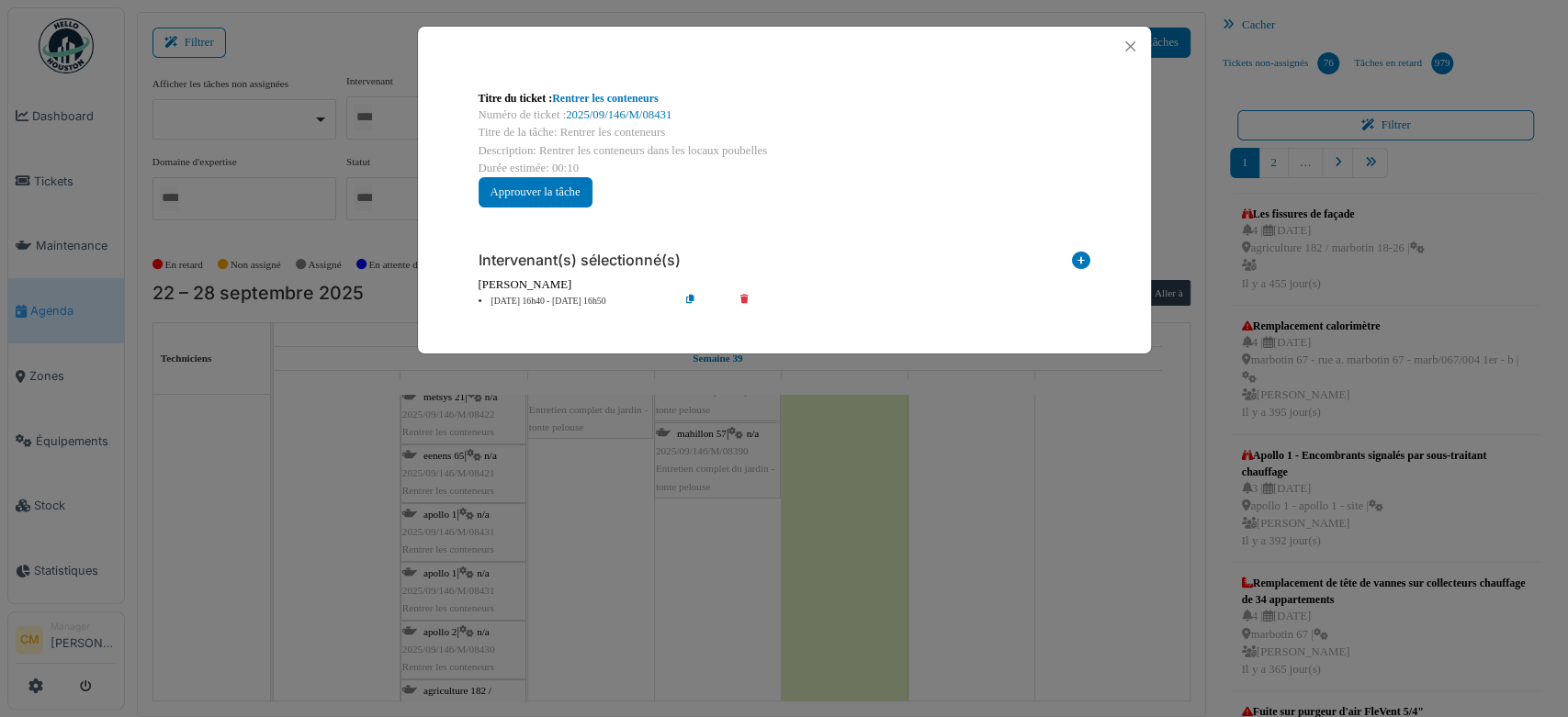
click at [743, 296] on icon at bounding box center [757, 302] width 52 height 14
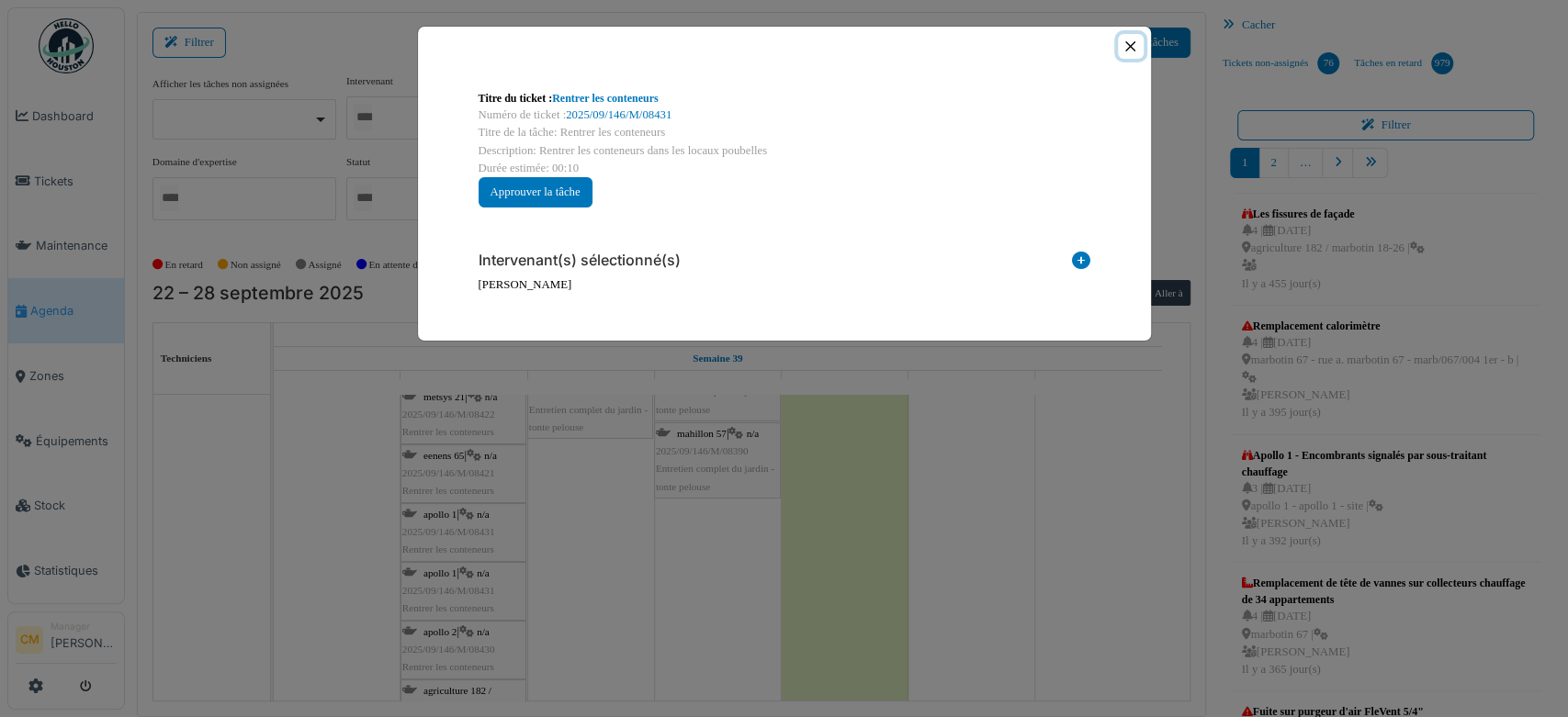
click at [1128, 44] on button "Close" at bounding box center [1129, 46] width 25 height 25
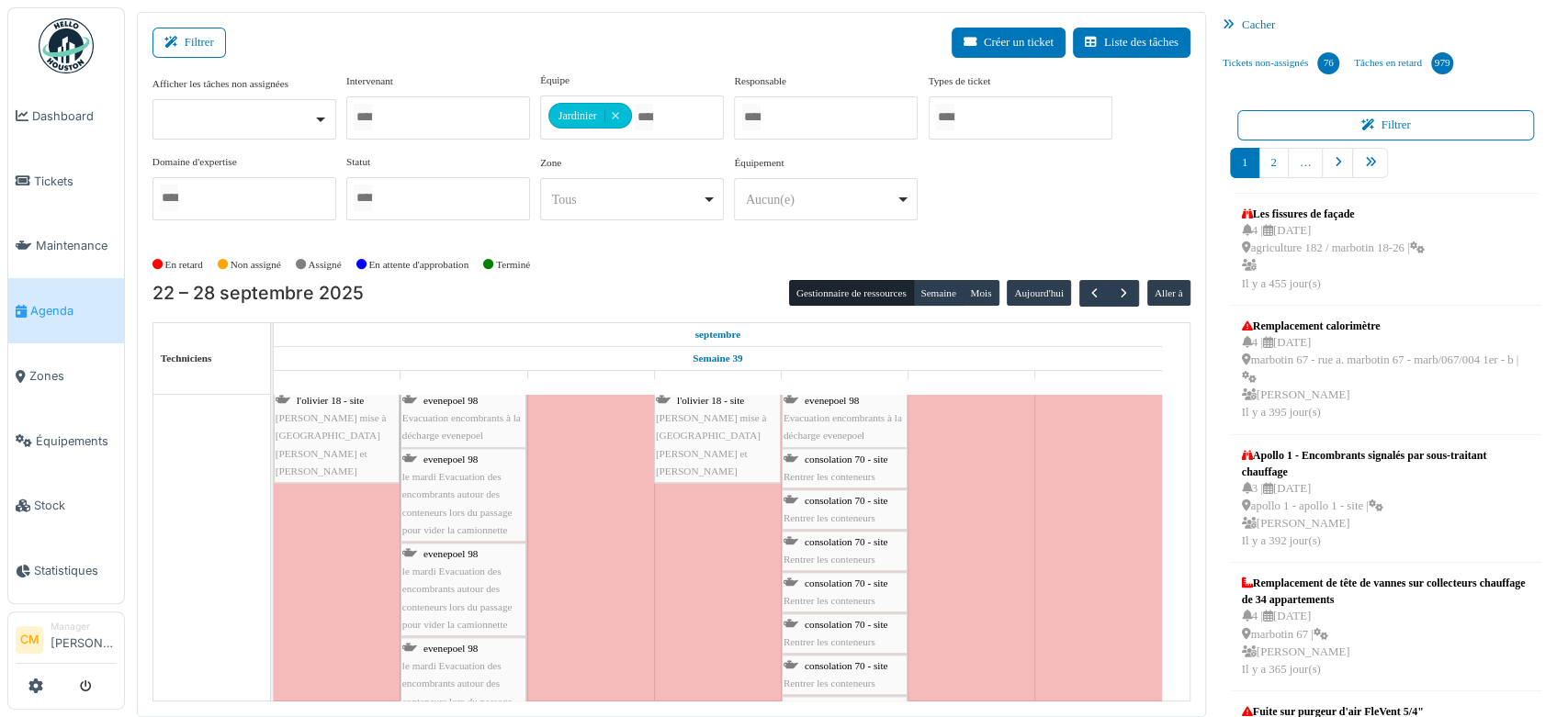
scroll to position [0, 0]
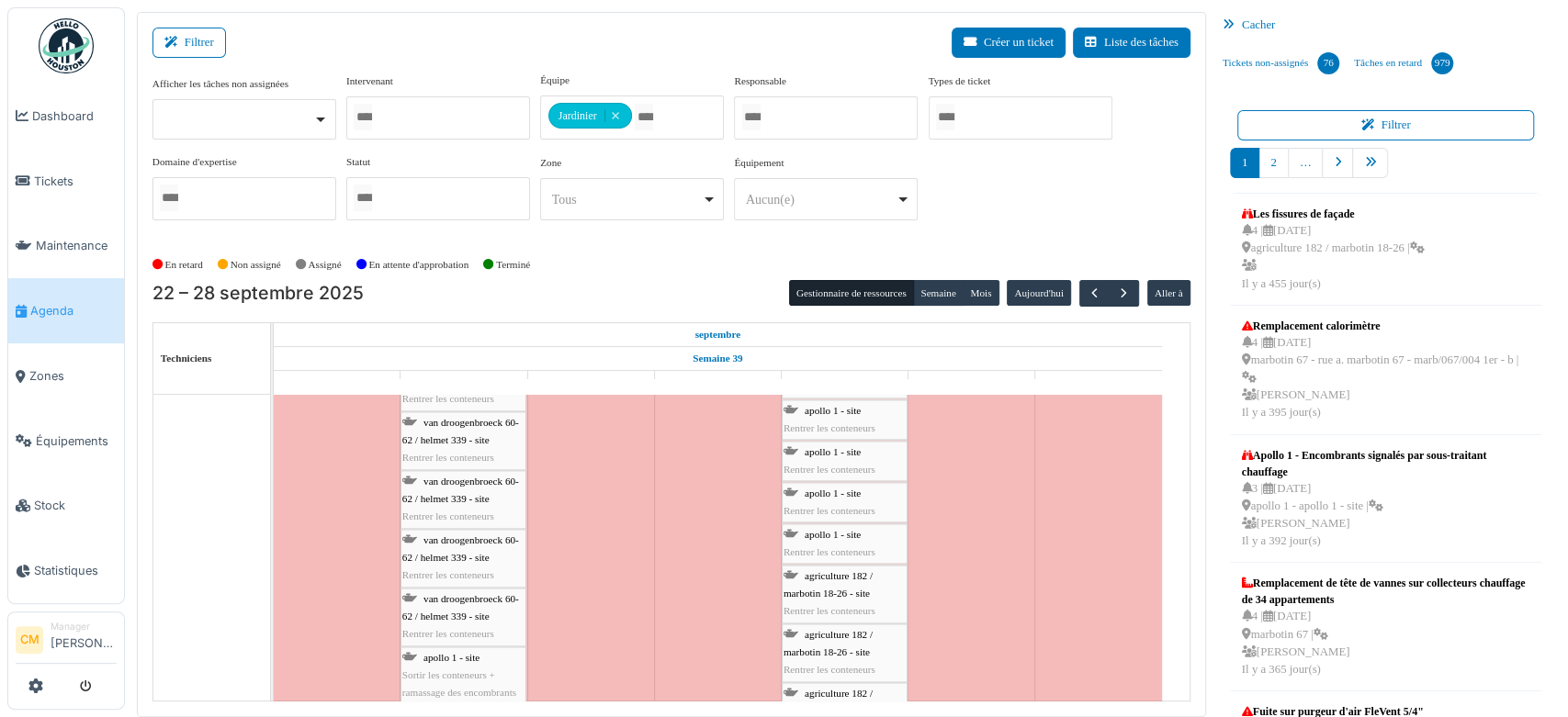
click at [438, 513] on span "Rentrer les conteneurs" at bounding box center [448, 516] width 92 height 11
click at [438, 494] on span "van droogenbroeck 60-62 / helmet 339 - site" at bounding box center [460, 490] width 117 height 29
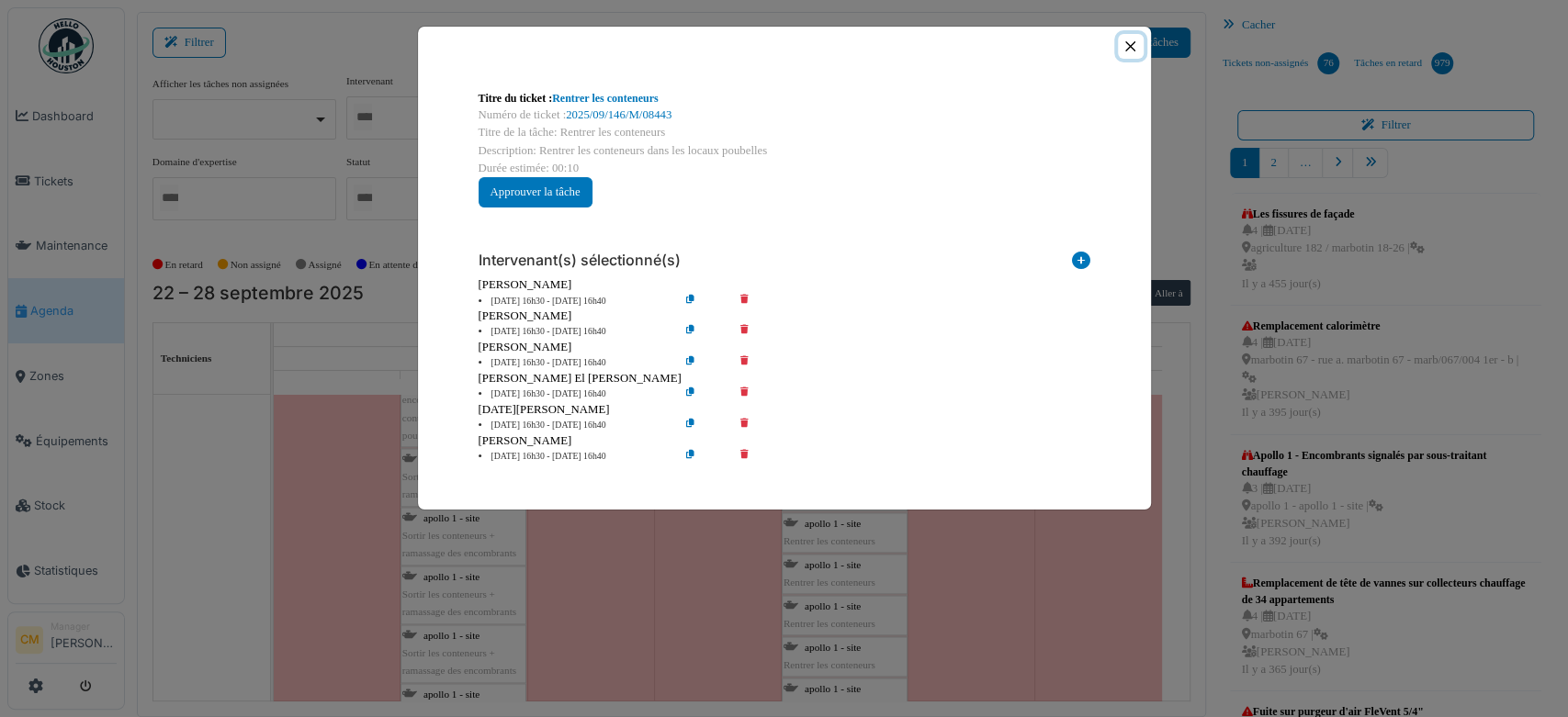
click at [1126, 46] on button "Close" at bounding box center [1129, 46] width 25 height 25
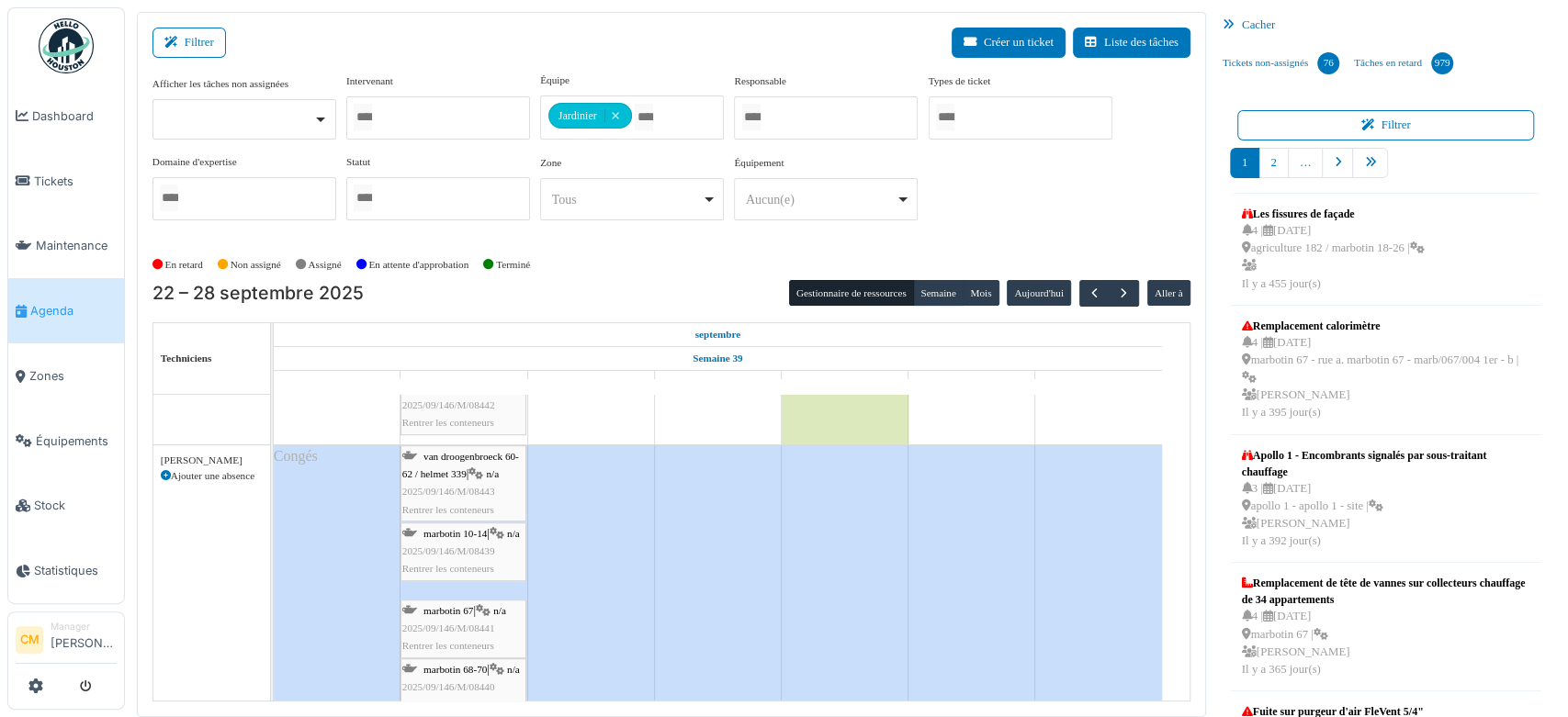
click at [436, 491] on span "2025/09/146/M/08443" at bounding box center [448, 491] width 93 height 11
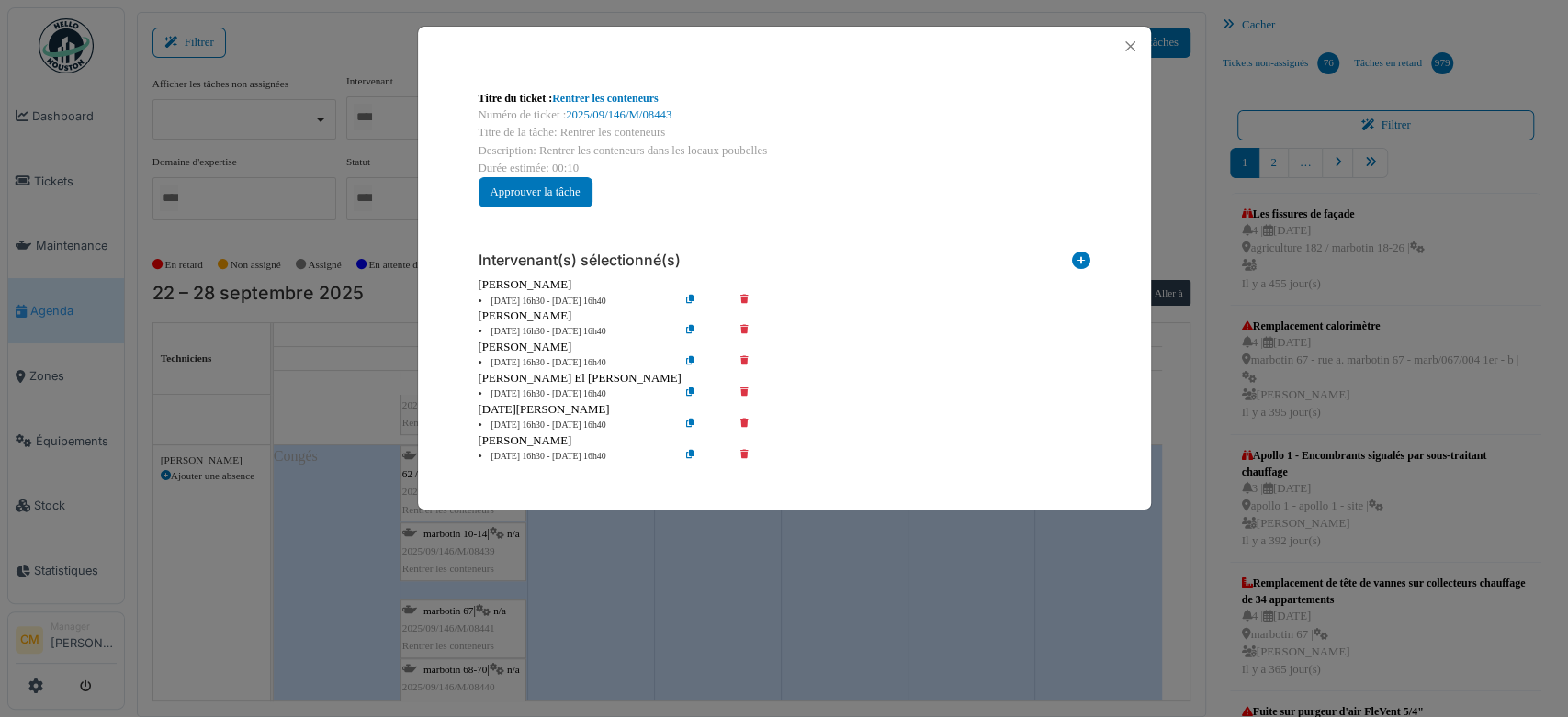
click at [746, 325] on icon at bounding box center [757, 332] width 52 height 14
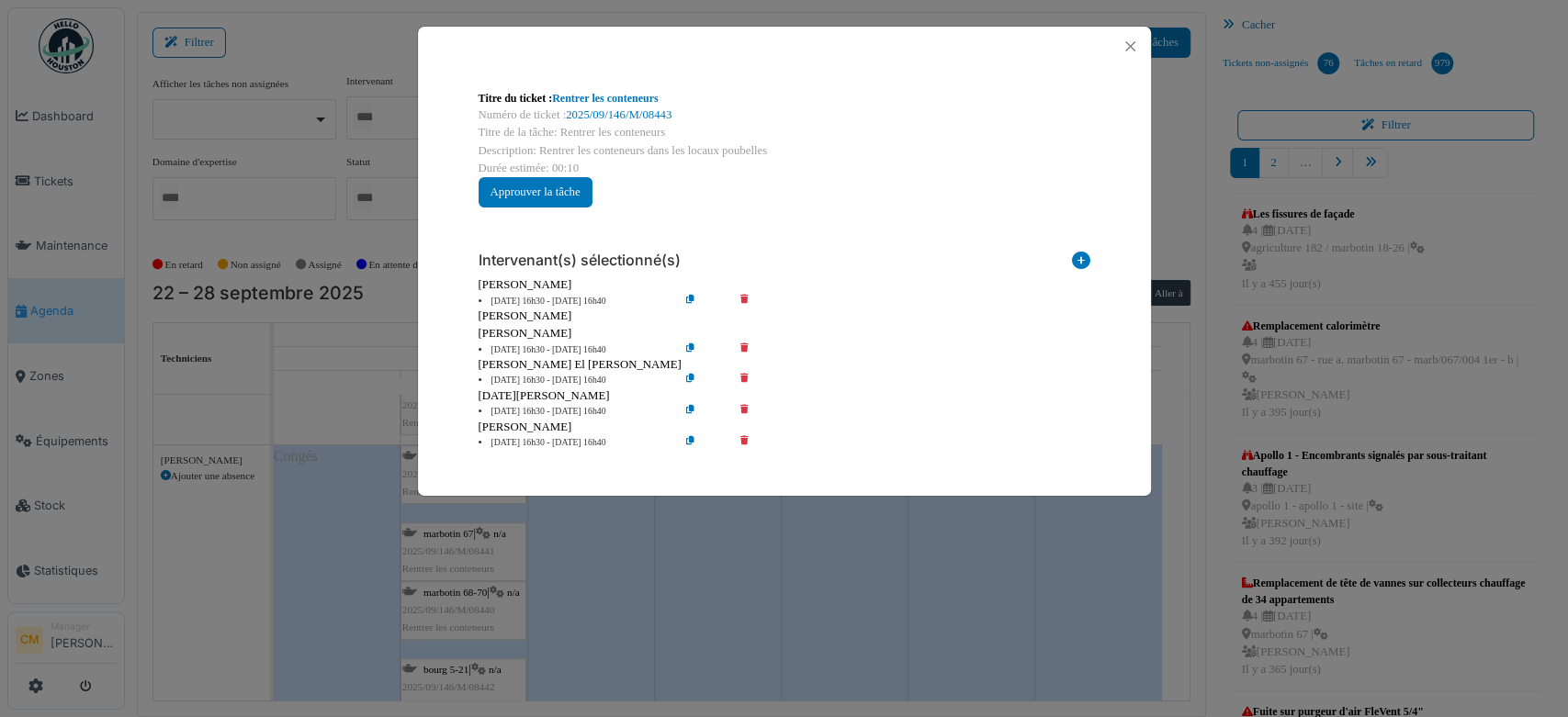
click at [742, 343] on icon at bounding box center [757, 350] width 52 height 14
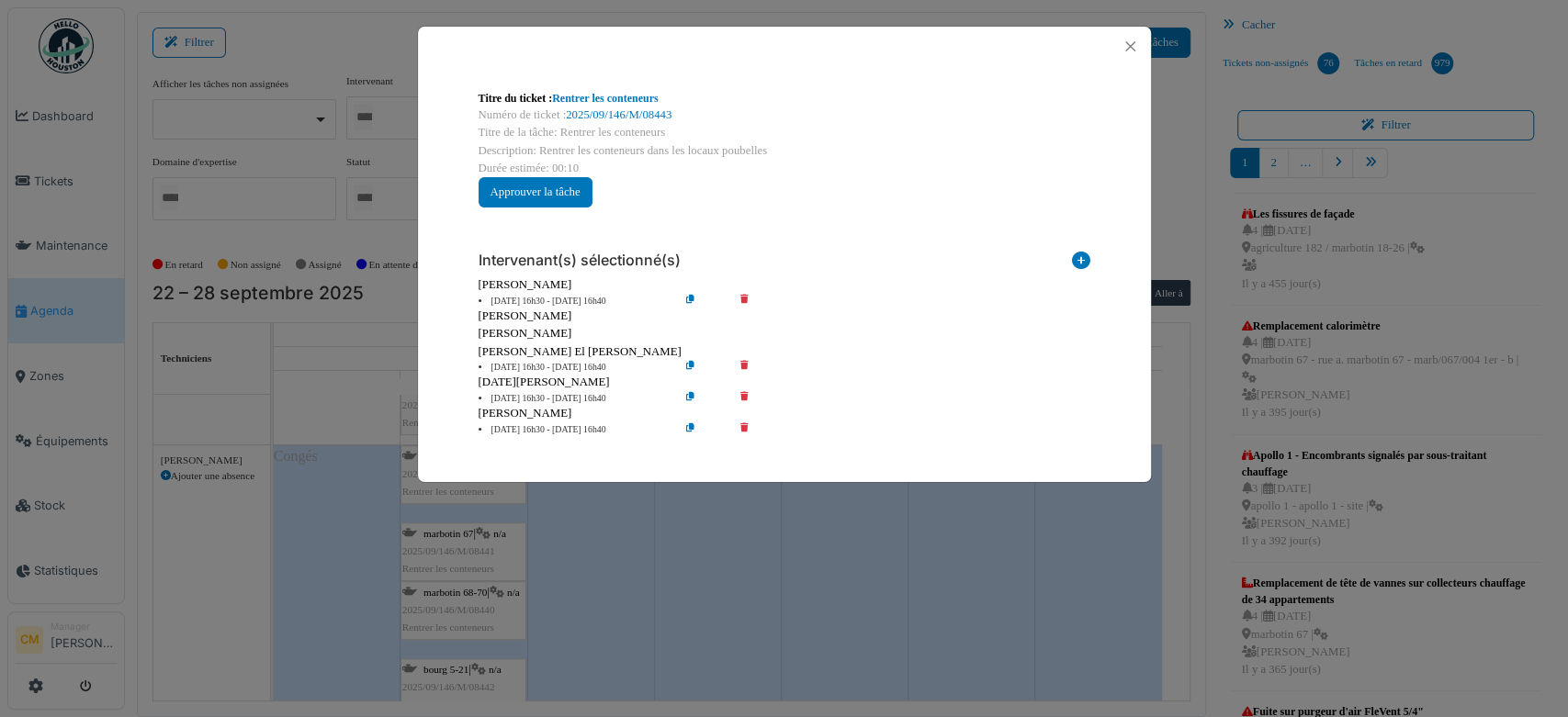
click at [741, 365] on icon at bounding box center [757, 368] width 52 height 14
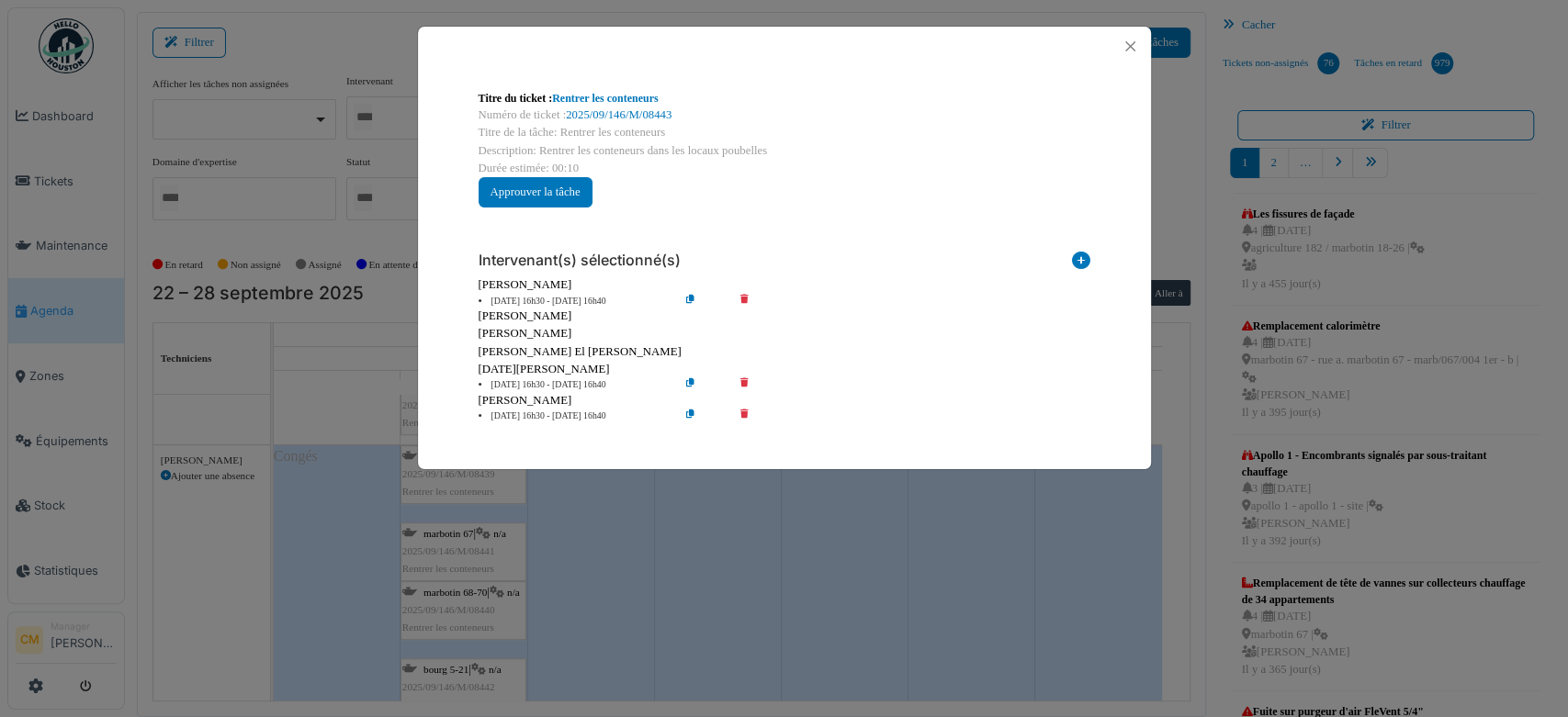
click at [746, 373] on div "[DATE][PERSON_NAME]" at bounding box center [784, 369] width 611 height 17
click at [738, 376] on div "[DATE][PERSON_NAME]" at bounding box center [784, 369] width 611 height 17
click at [742, 382] on icon at bounding box center [757, 385] width 52 height 14
click at [745, 412] on icon at bounding box center [757, 417] width 52 height 14
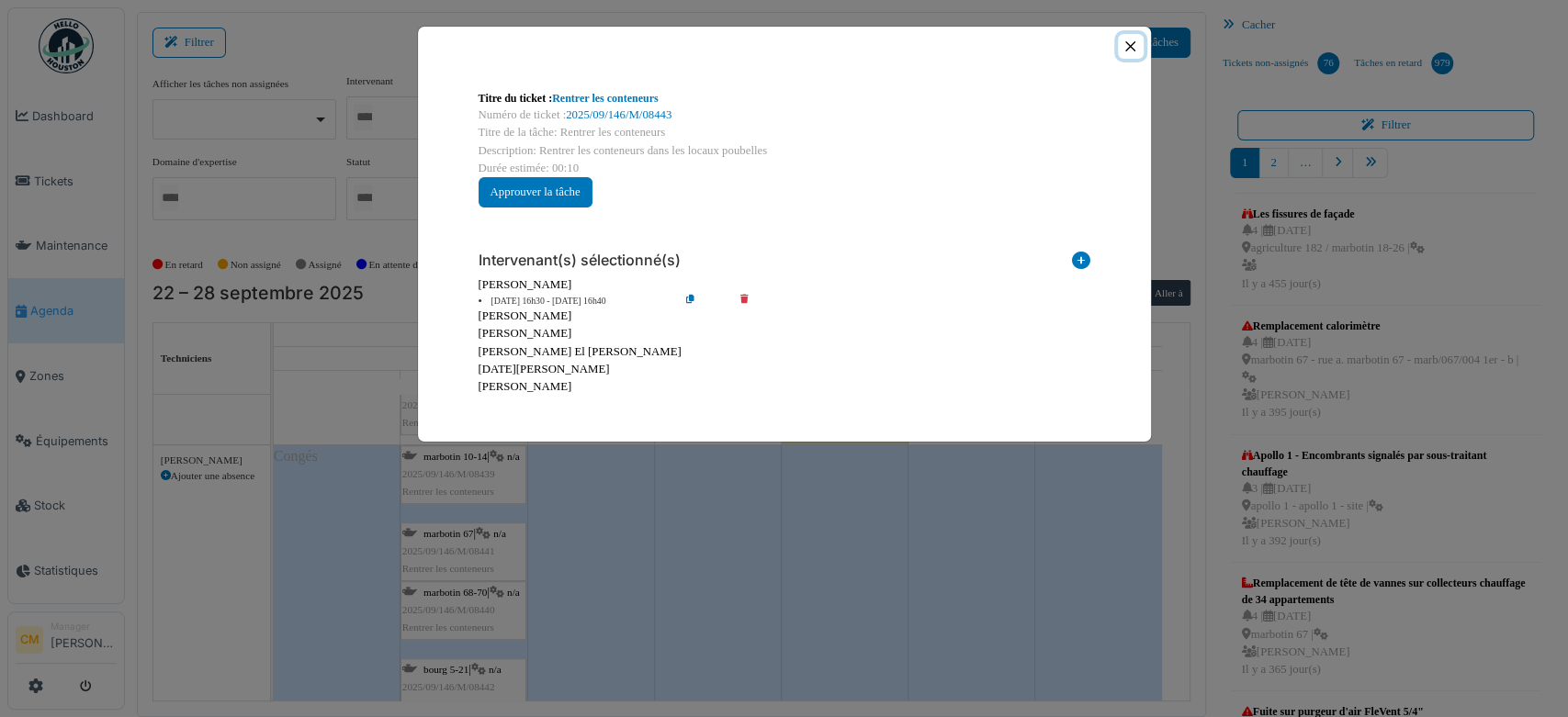
click at [1133, 48] on button "Close" at bounding box center [1129, 46] width 25 height 25
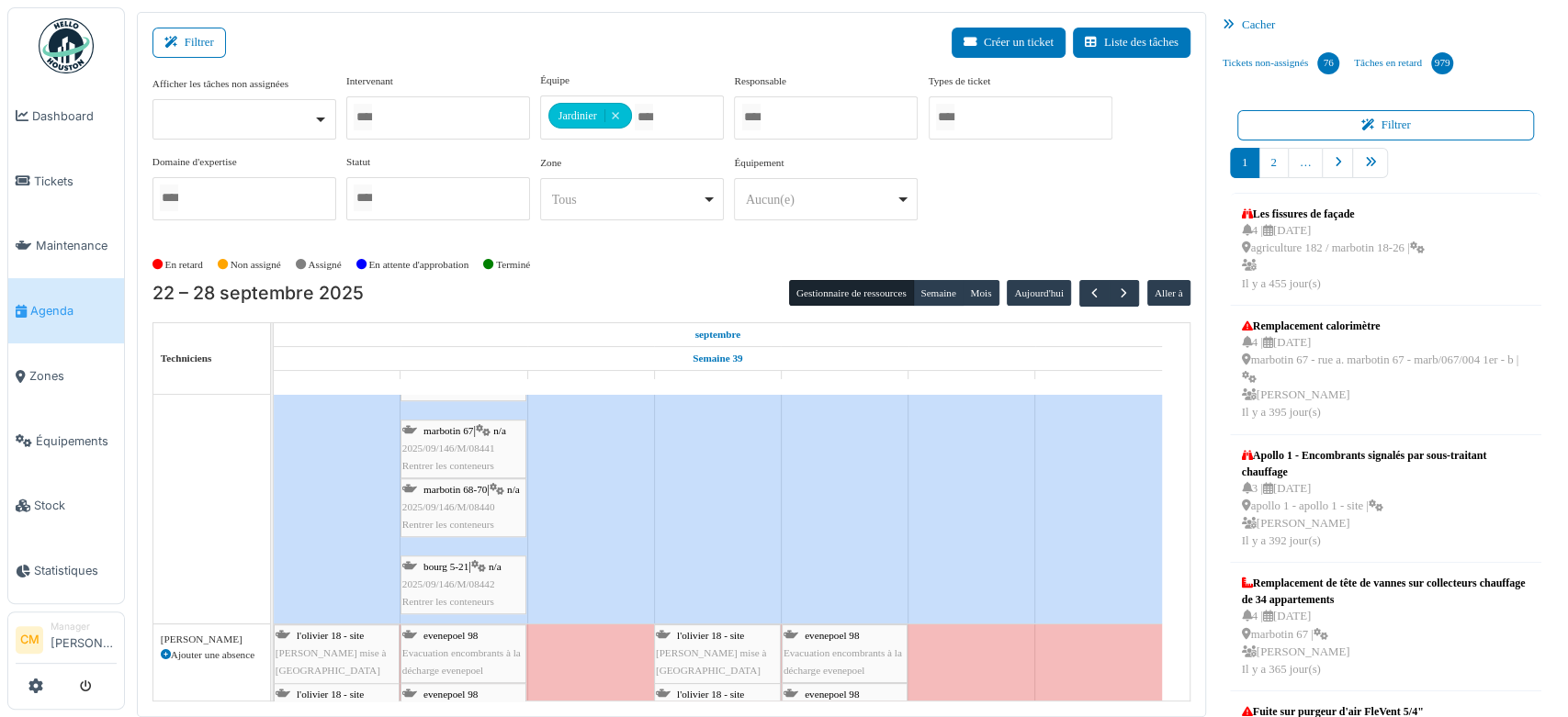
click at [449, 582] on span "2025/09/146/M/08442" at bounding box center [448, 583] width 93 height 11
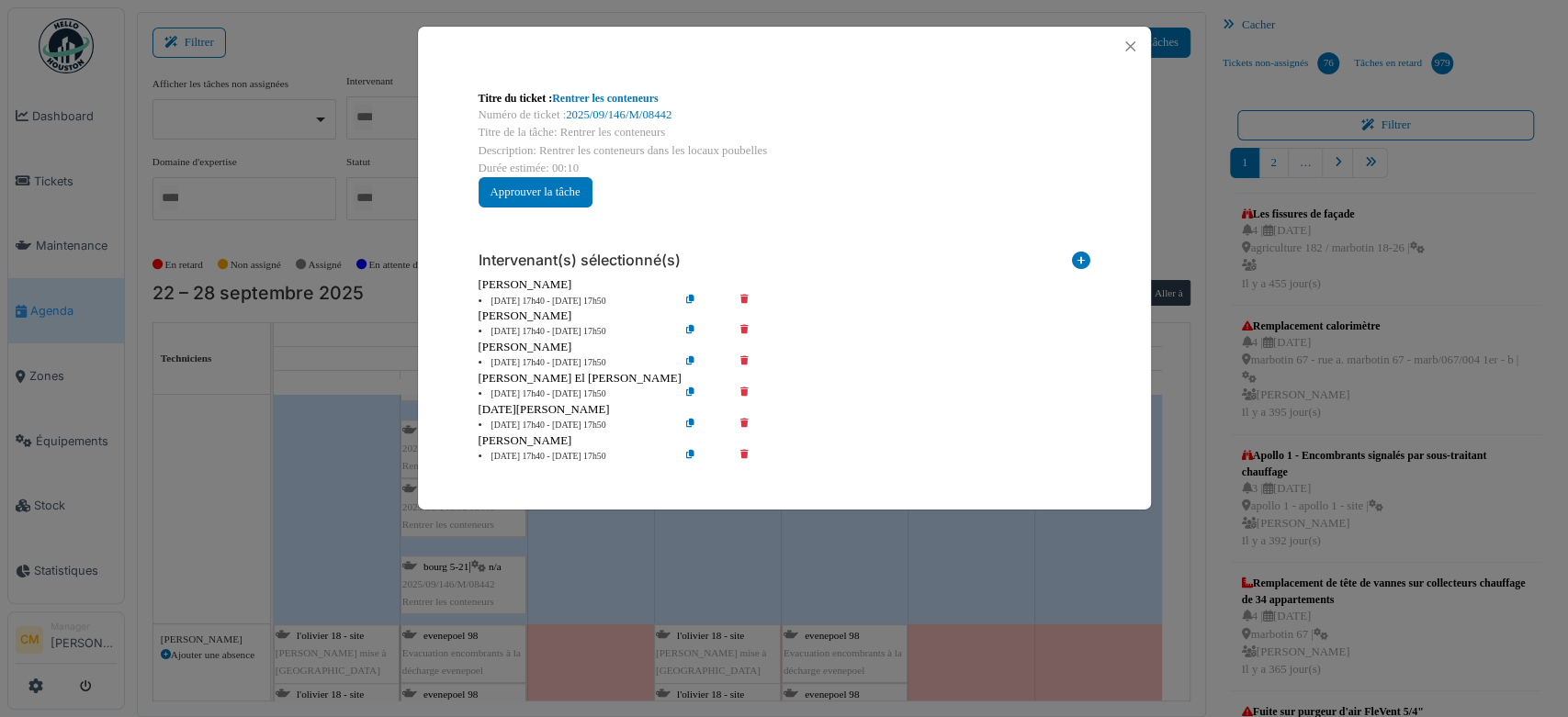
click at [741, 330] on icon at bounding box center [757, 332] width 52 height 14
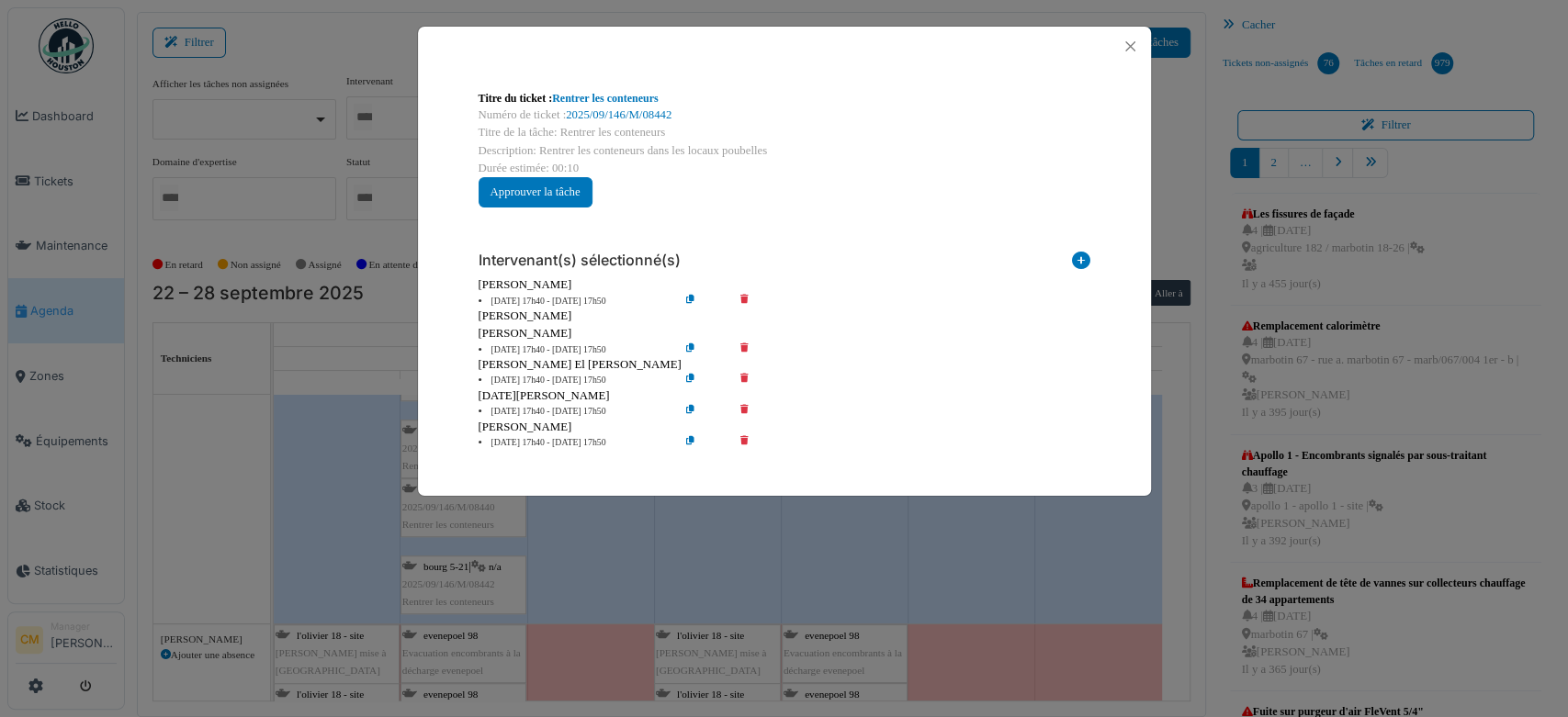
click at [742, 351] on icon at bounding box center [757, 350] width 52 height 14
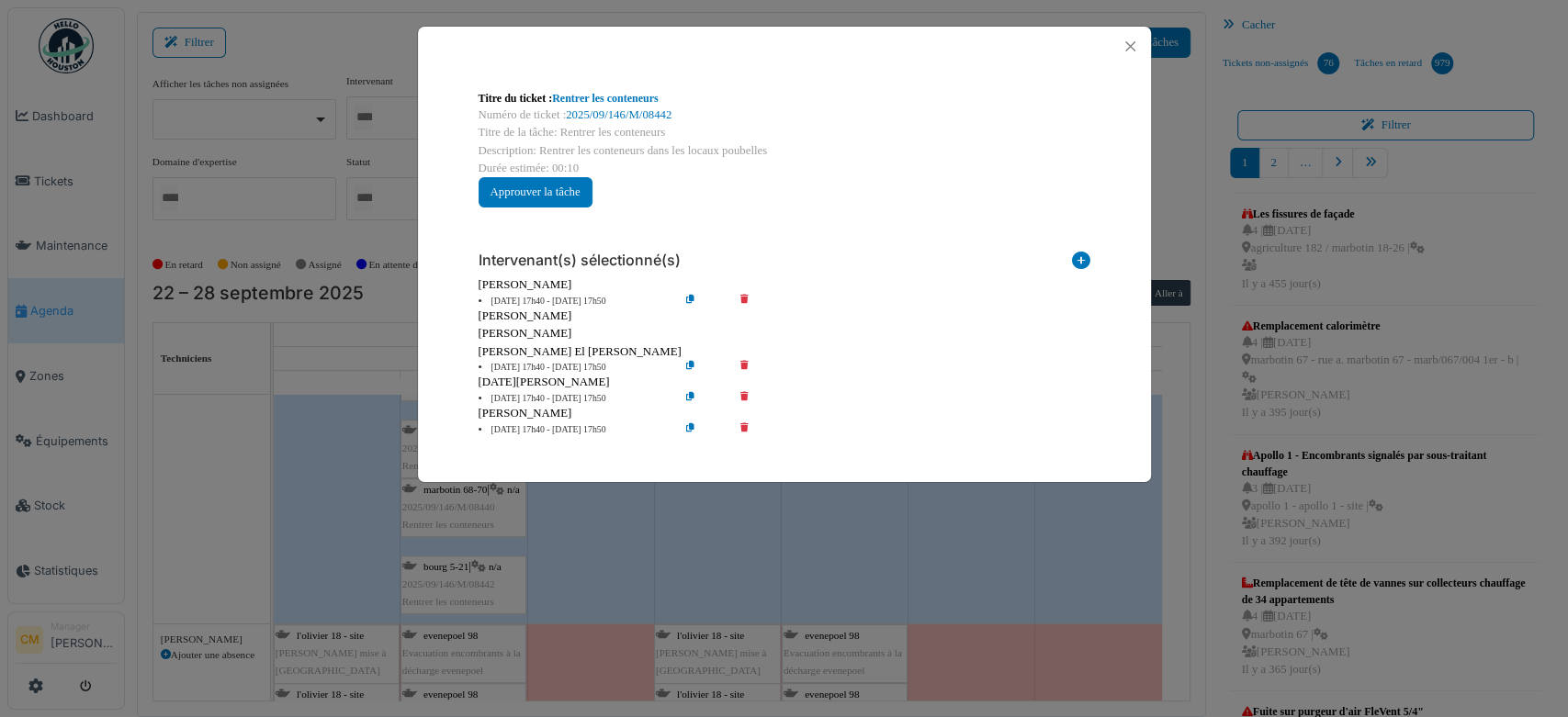
click at [746, 358] on div "[PERSON_NAME] El [PERSON_NAME]" at bounding box center [784, 351] width 611 height 17
click at [741, 365] on icon at bounding box center [757, 368] width 52 height 14
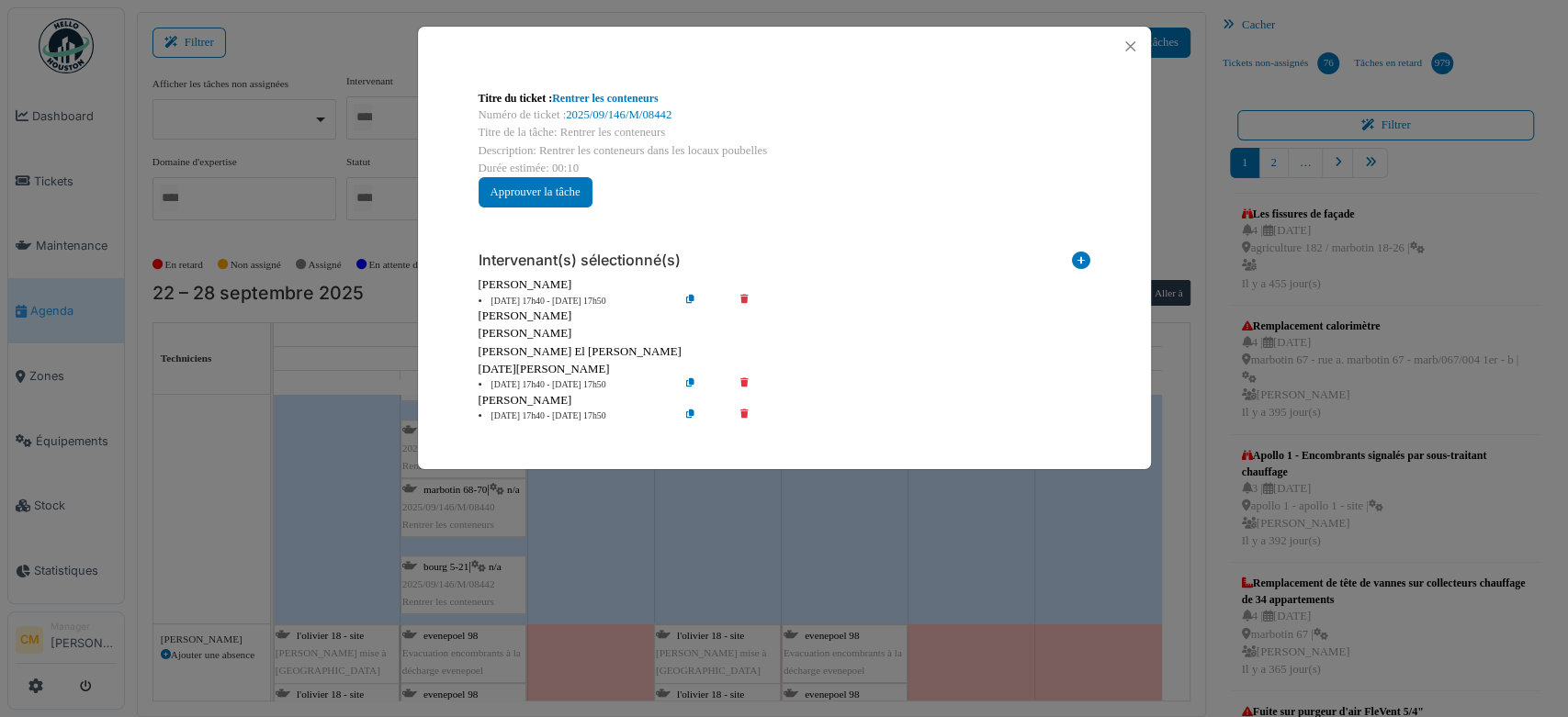
click at [741, 378] on icon at bounding box center [757, 385] width 52 height 14
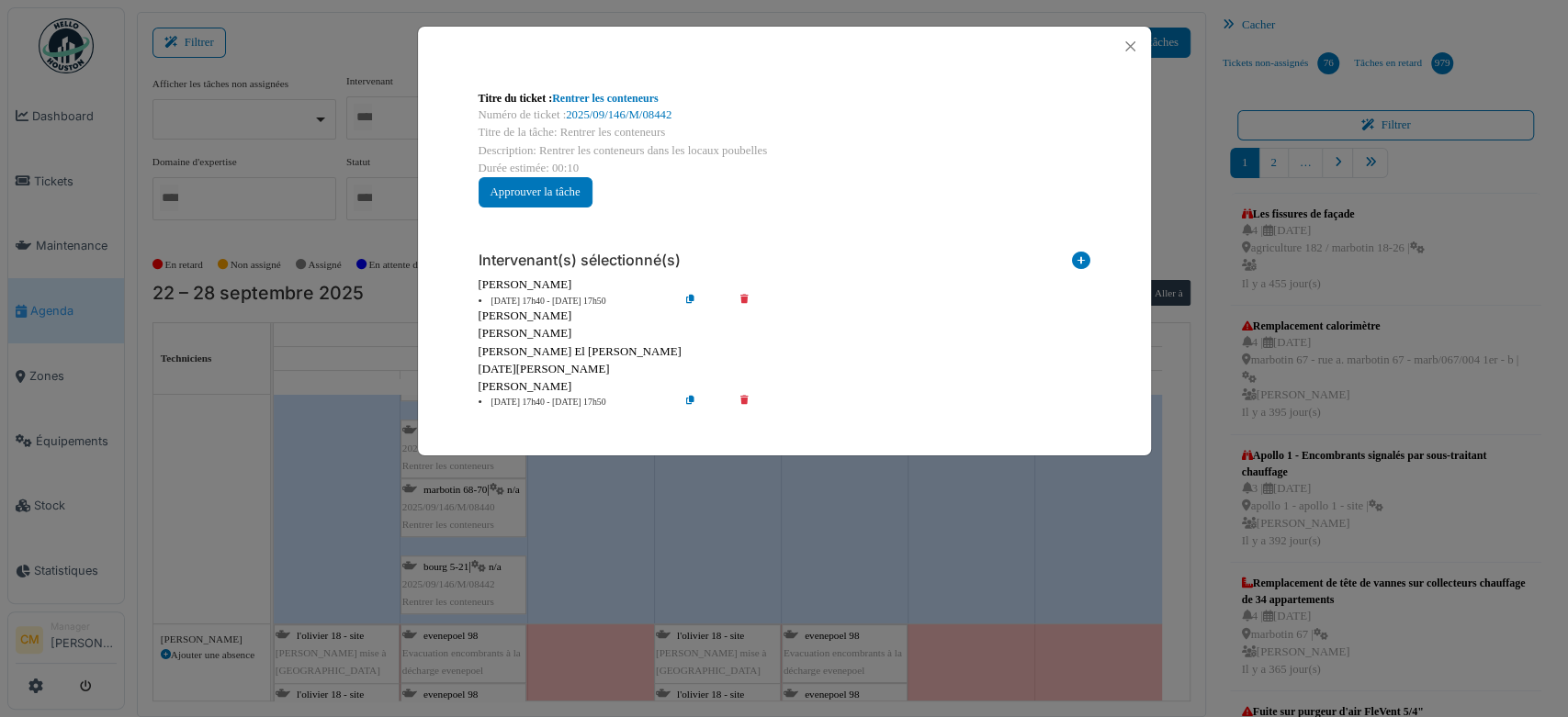
click at [745, 400] on icon at bounding box center [757, 403] width 52 height 14
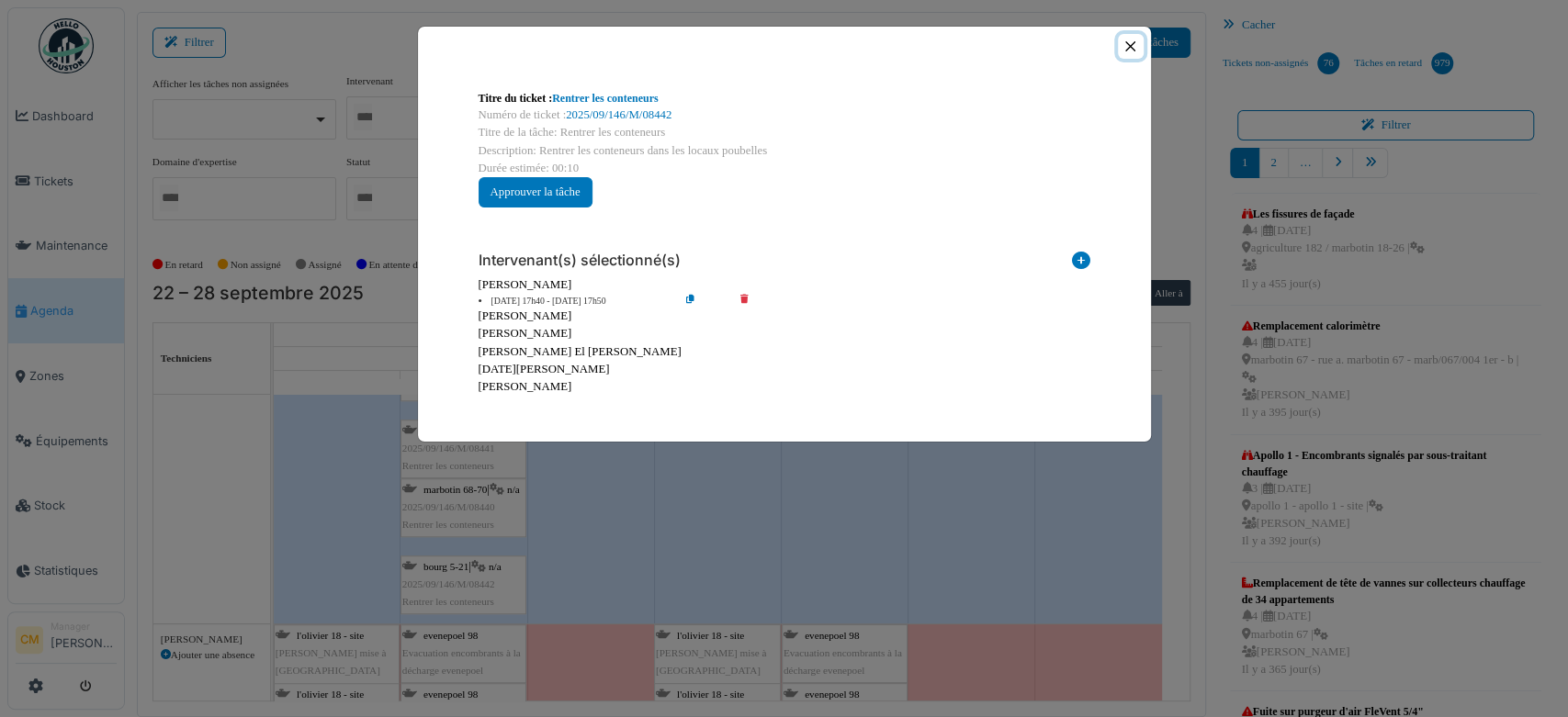
click at [1123, 45] on button "Close" at bounding box center [1129, 46] width 25 height 25
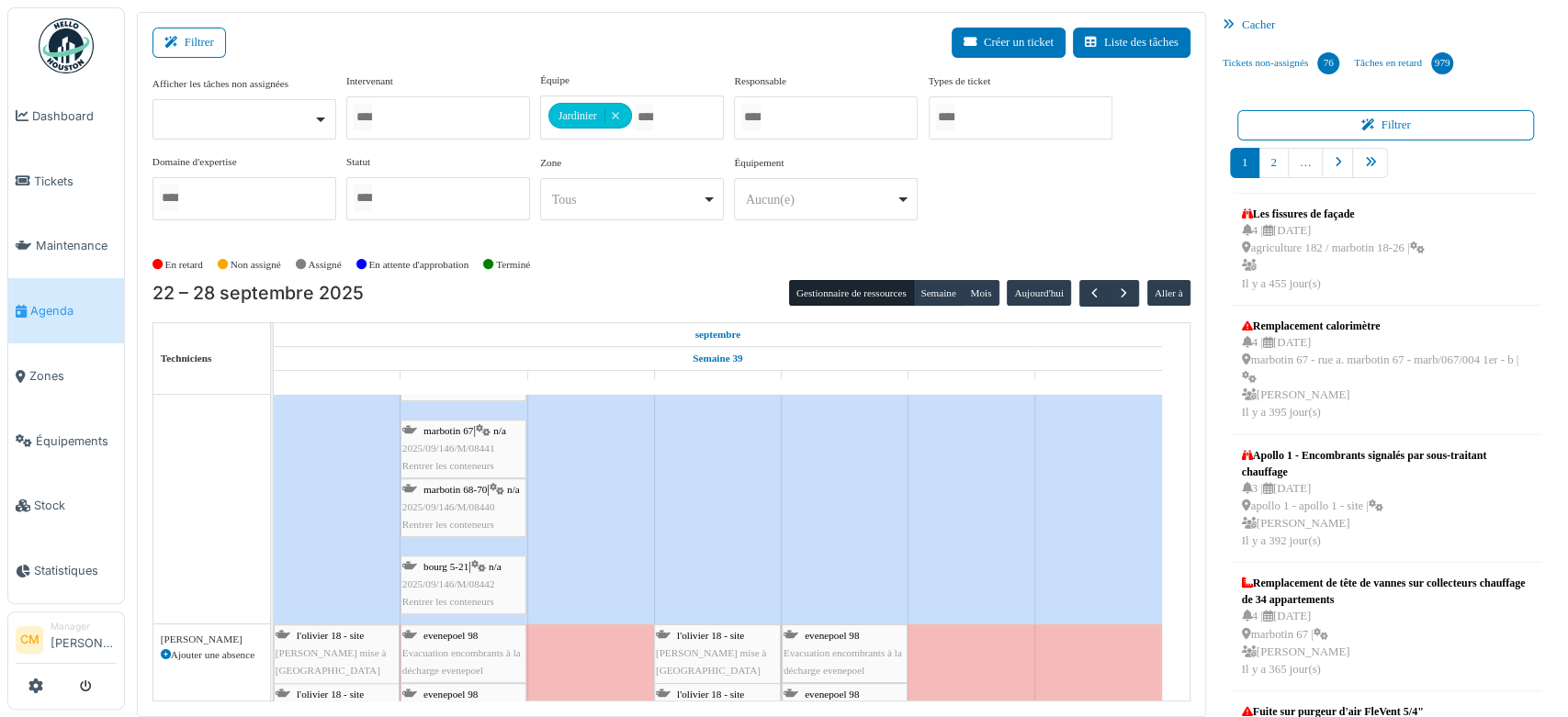
click at [459, 513] on span "2025/09/146/M/08440" at bounding box center [448, 507] width 93 height 11
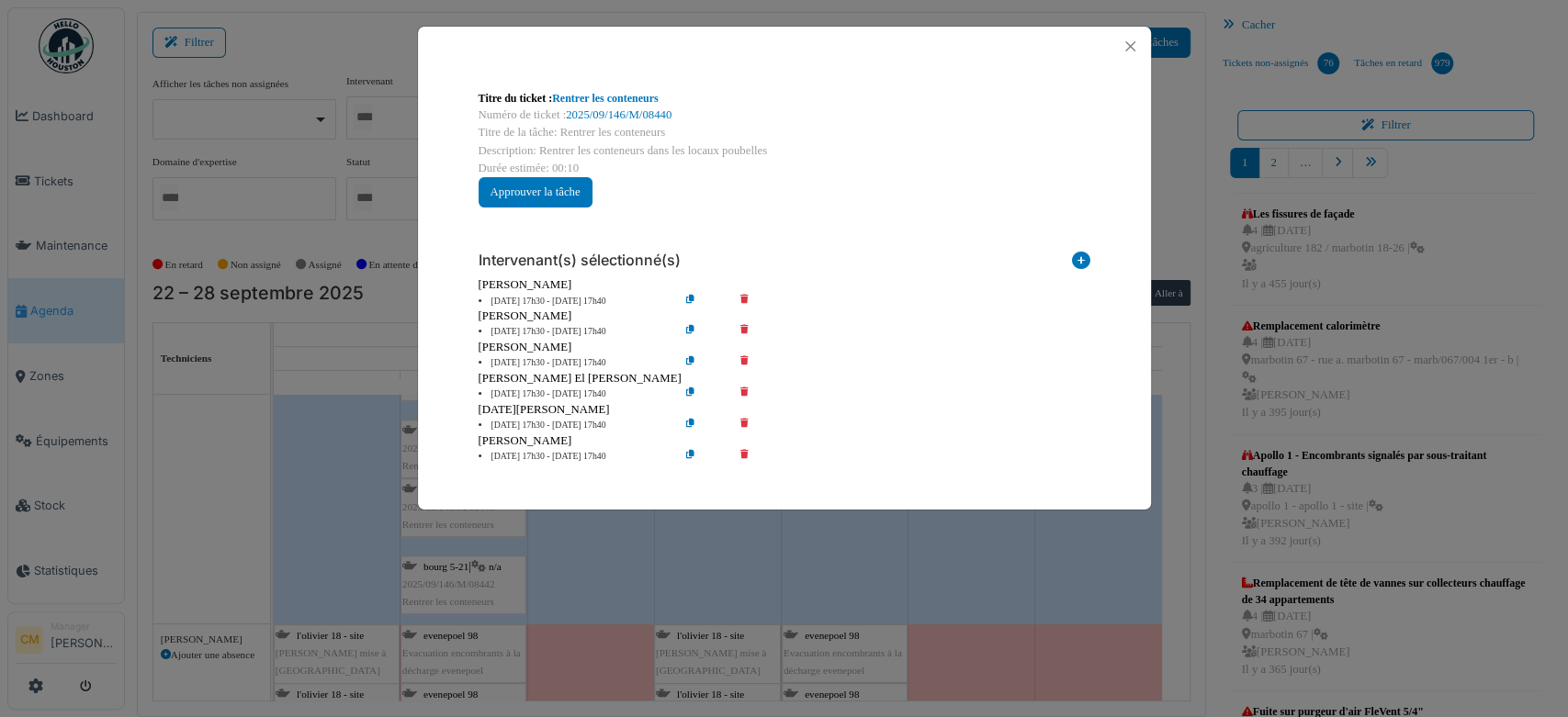
click at [746, 330] on icon at bounding box center [757, 332] width 52 height 14
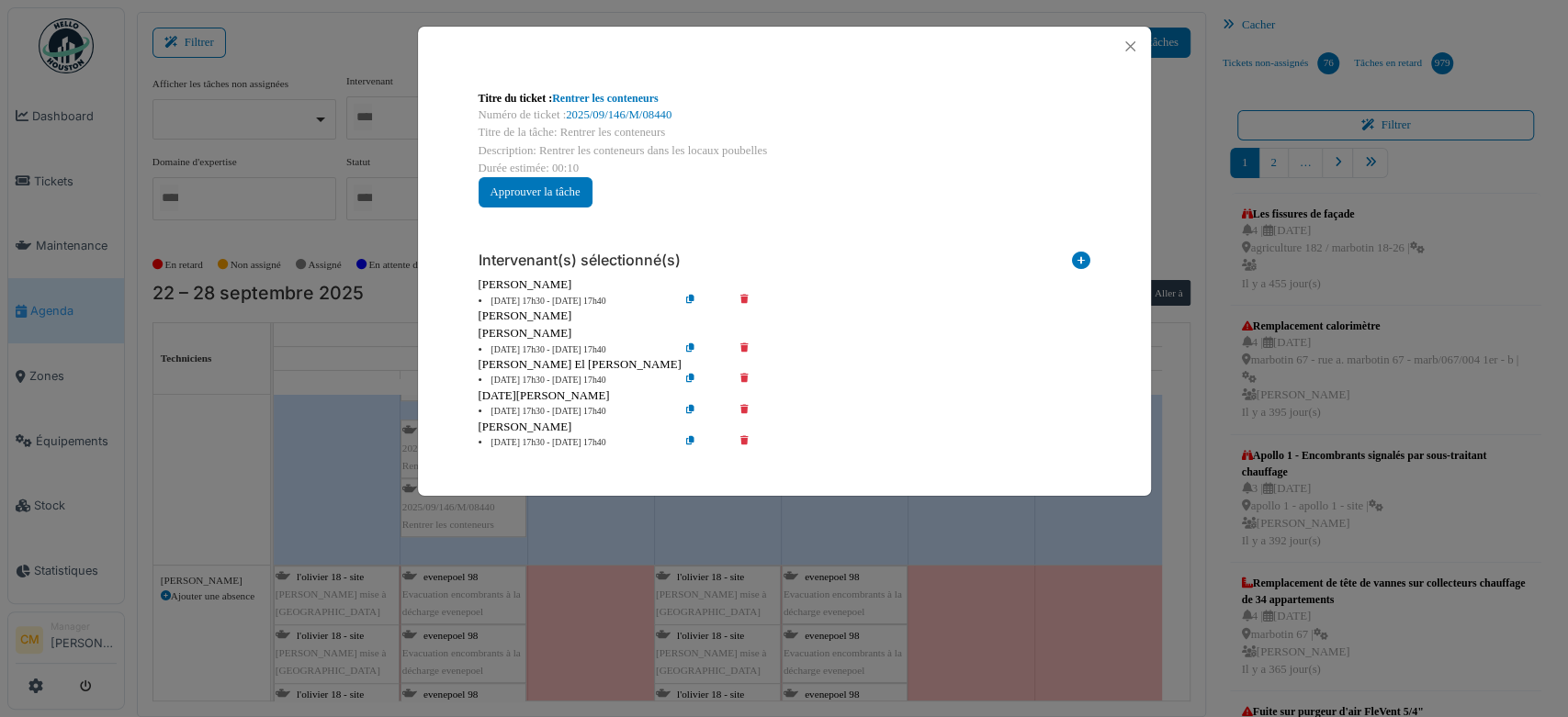
click at [744, 346] on icon at bounding box center [757, 350] width 52 height 14
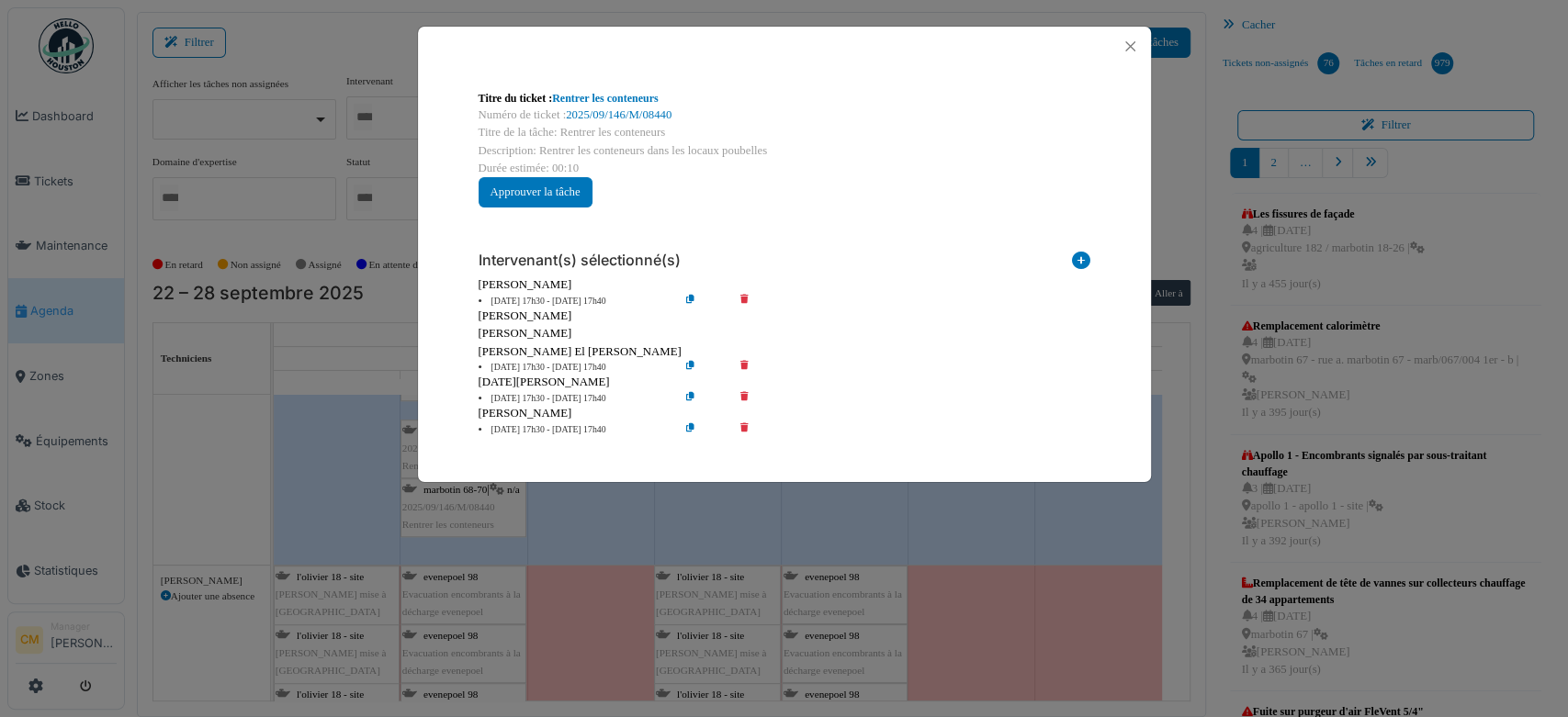
click at [742, 361] on icon at bounding box center [757, 368] width 52 height 14
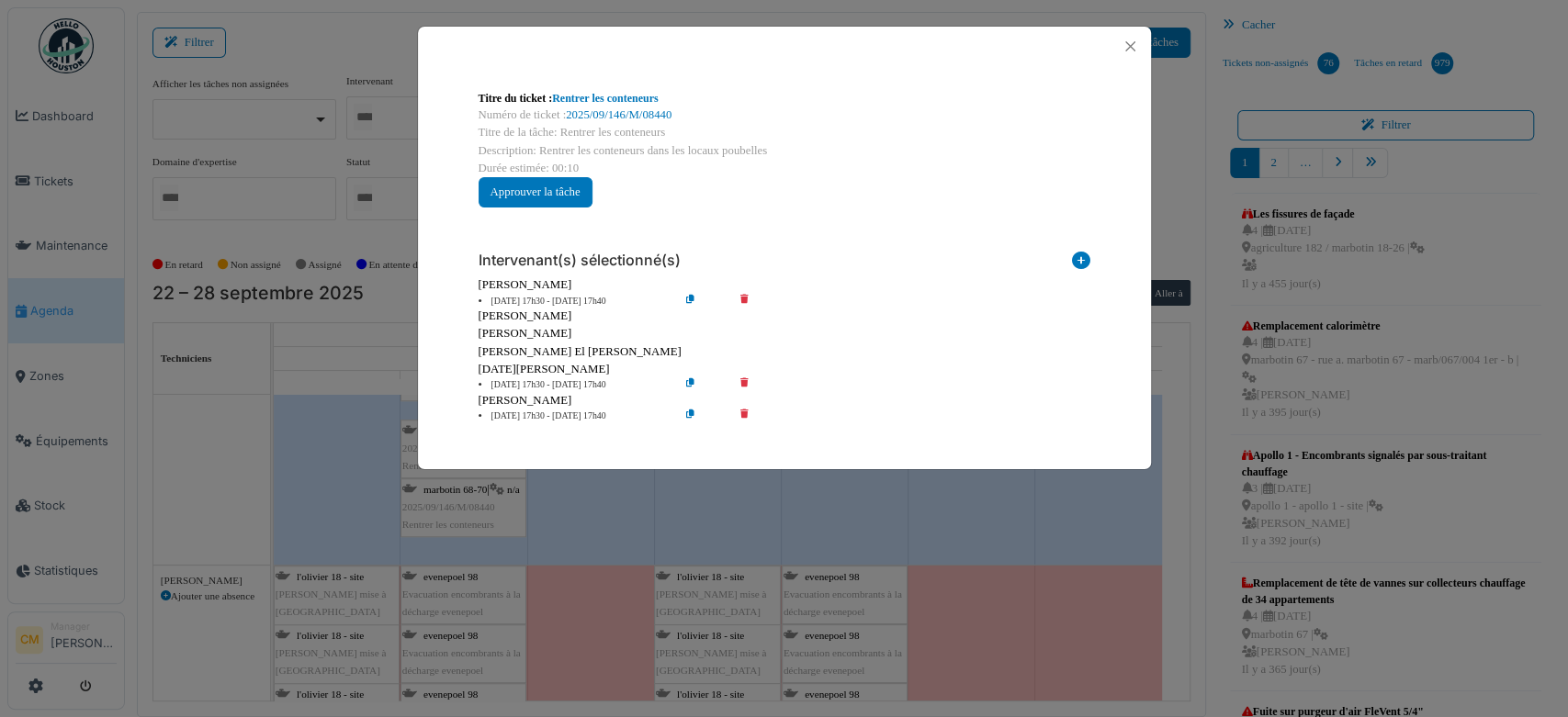
click at [741, 379] on icon at bounding box center [757, 385] width 52 height 14
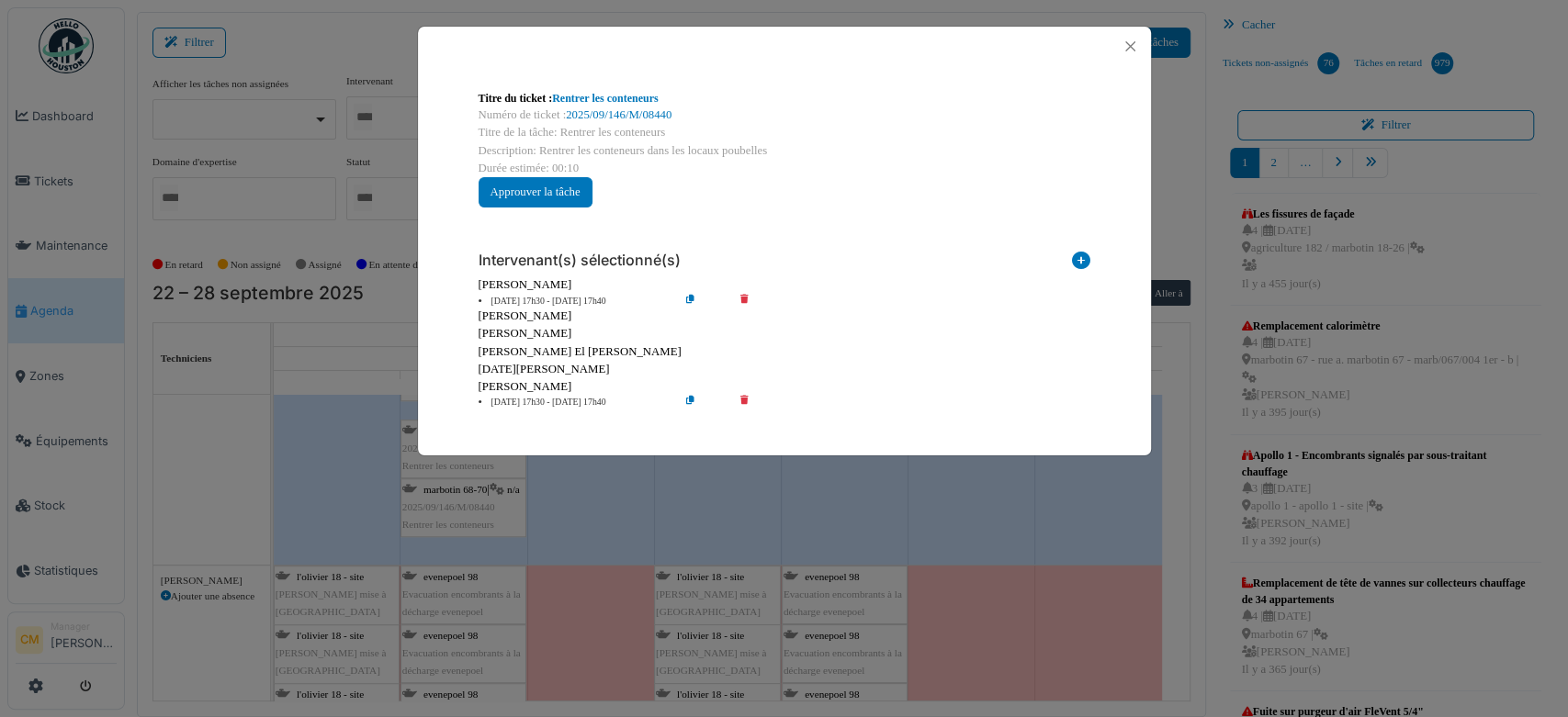
click at [746, 402] on icon at bounding box center [757, 403] width 52 height 14
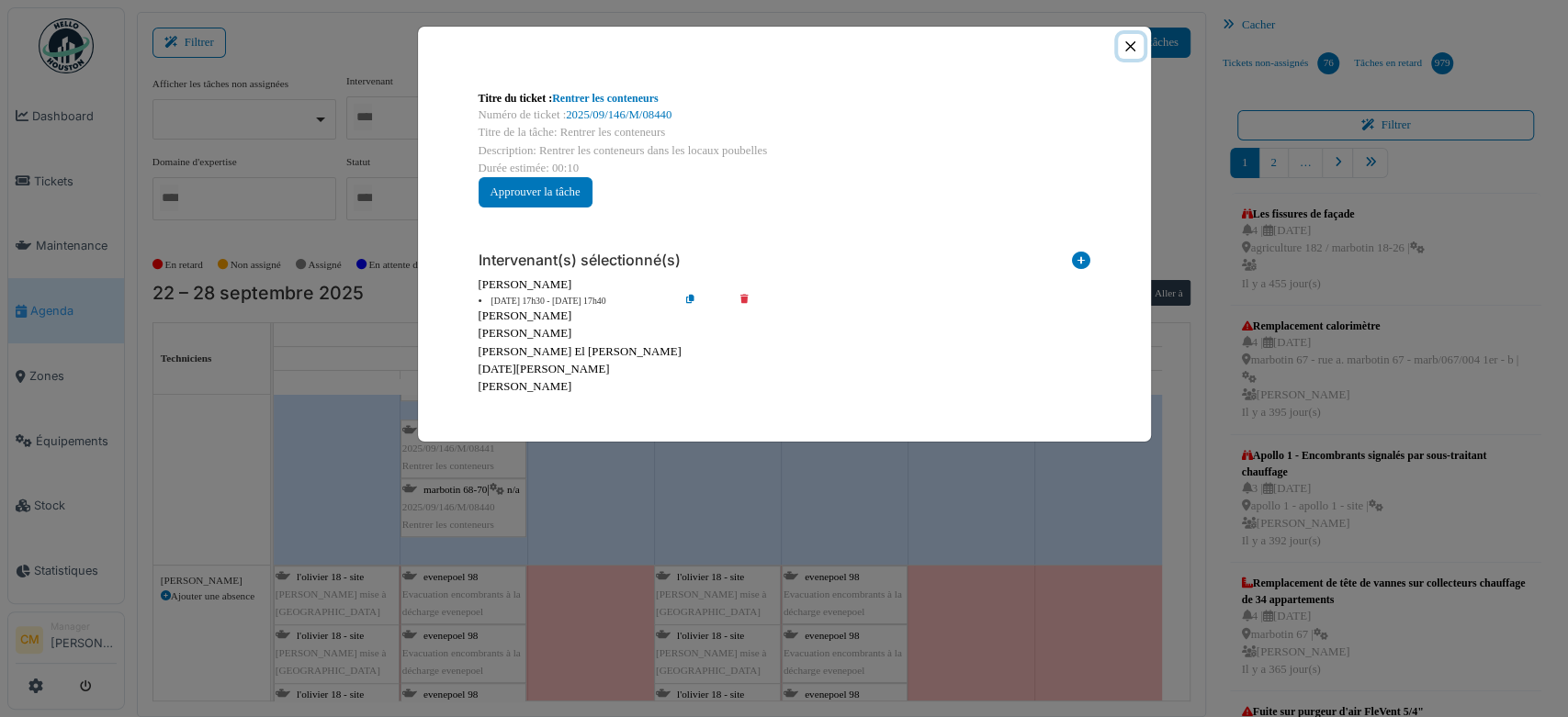
click at [1131, 50] on button "Close" at bounding box center [1129, 46] width 25 height 25
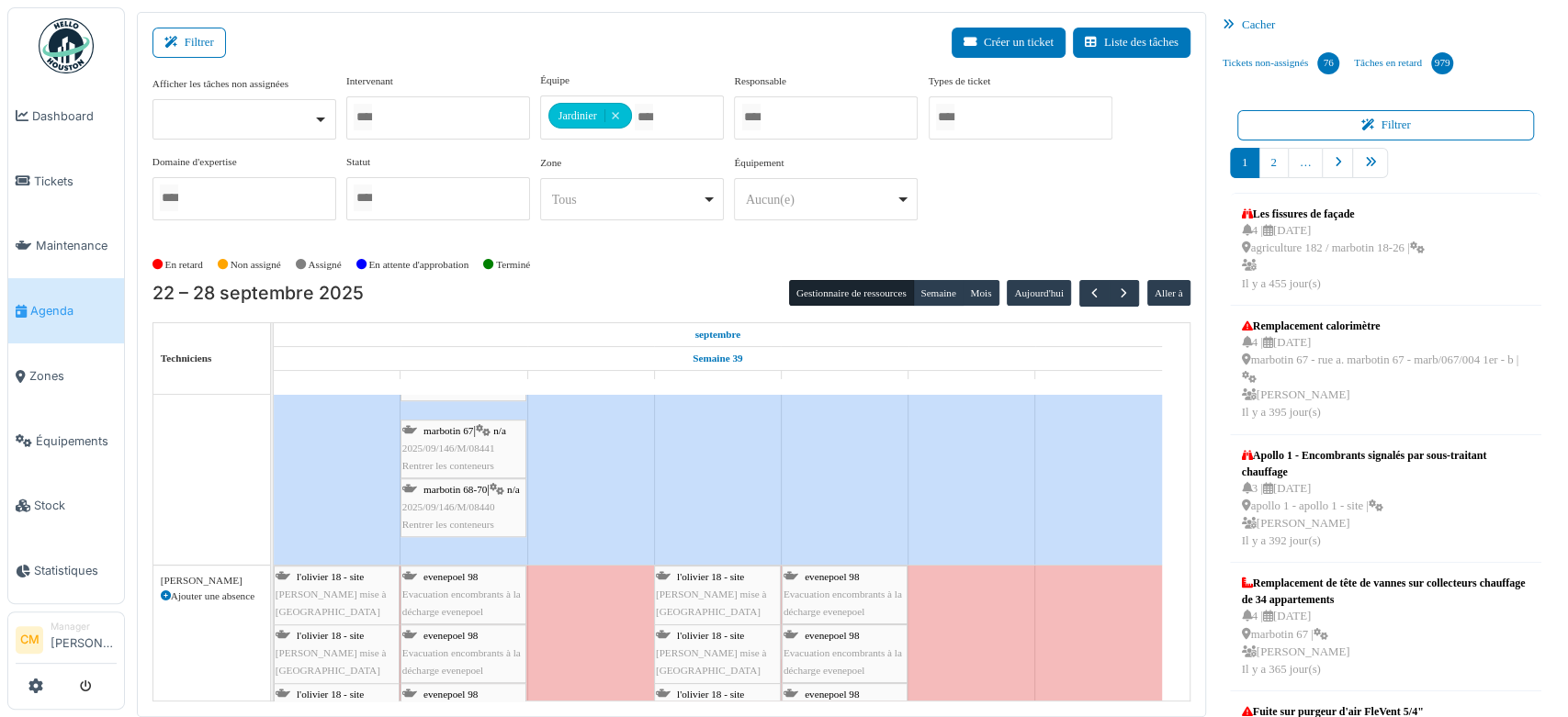
click at [460, 444] on span "2025/09/146/M/08441" at bounding box center [448, 448] width 93 height 11
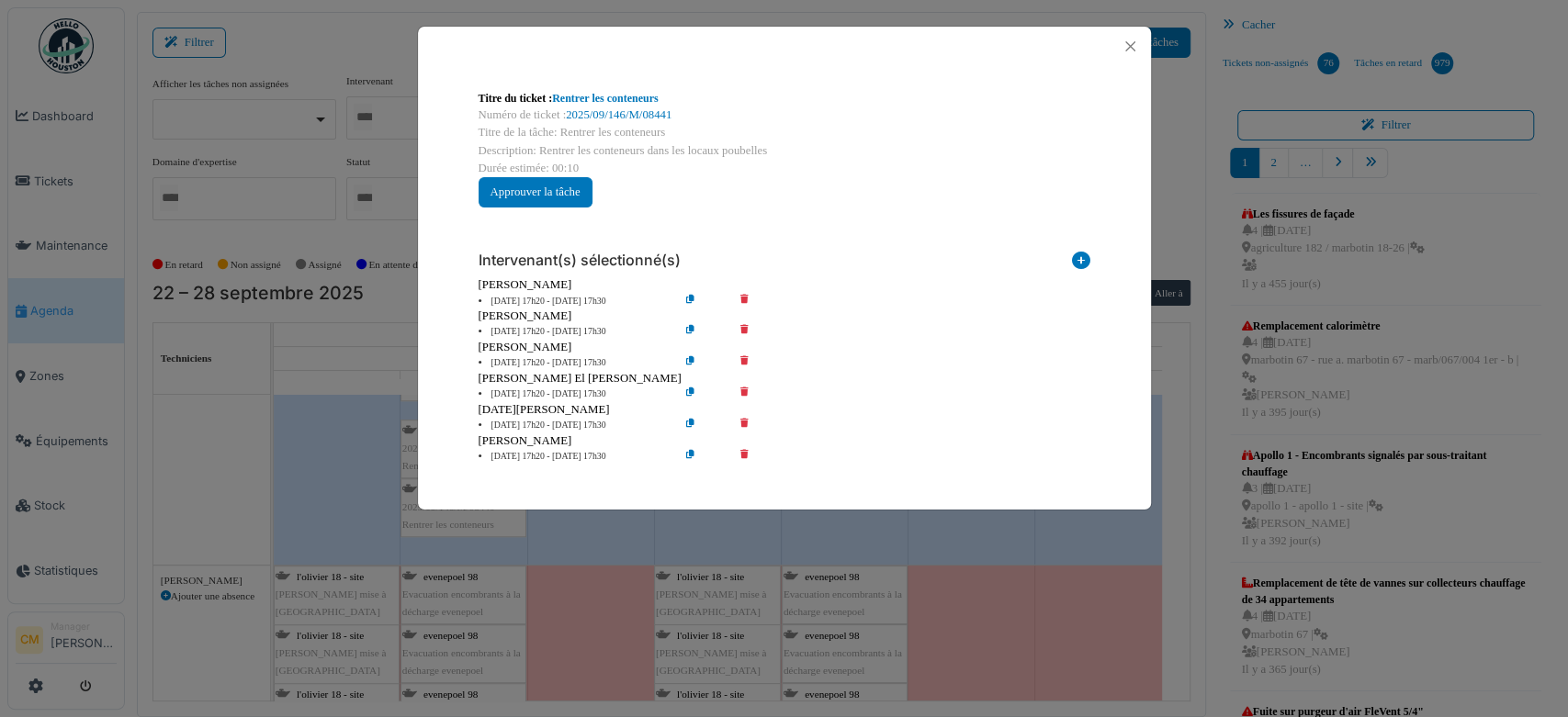
click at [744, 328] on icon at bounding box center [757, 332] width 52 height 14
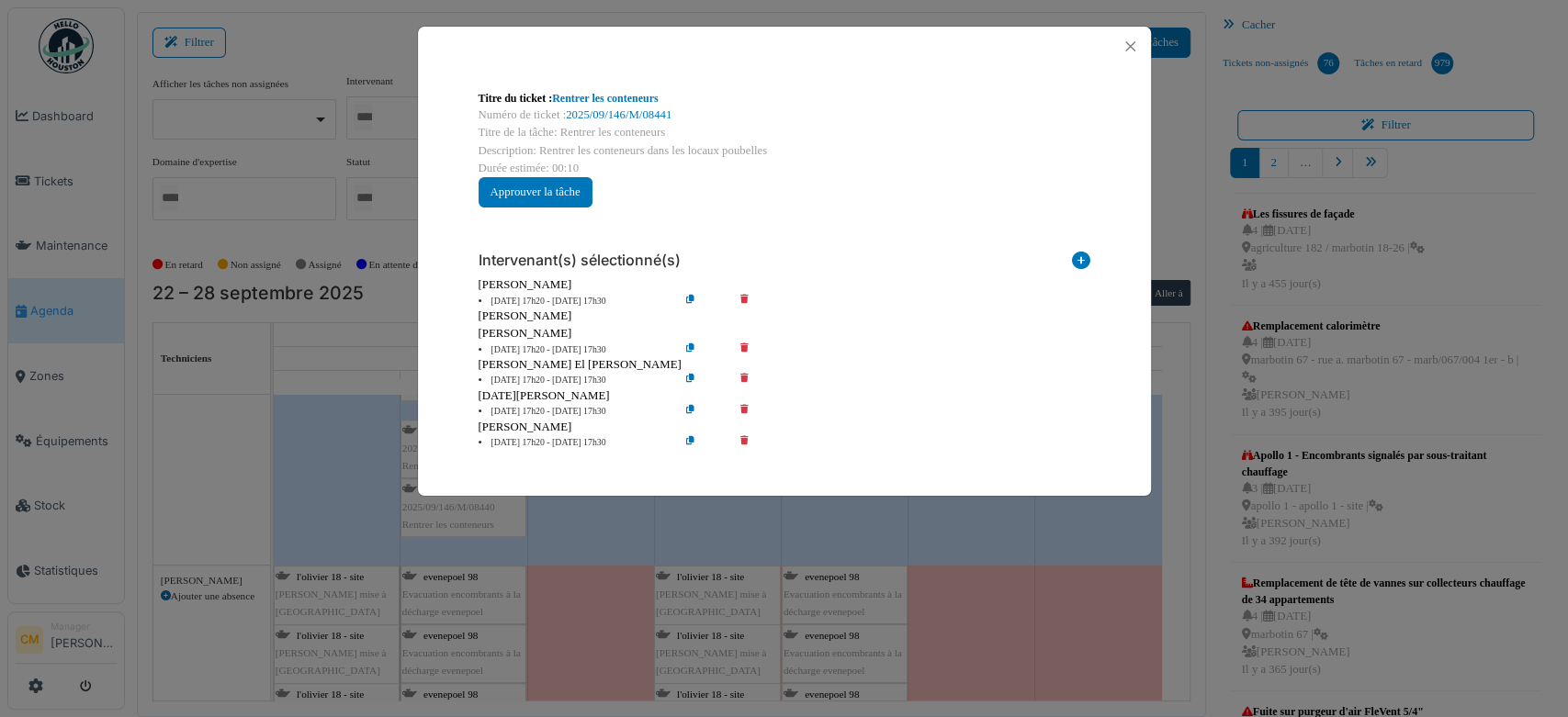
click at [742, 344] on icon at bounding box center [757, 350] width 52 height 14
click at [744, 345] on icon at bounding box center [757, 350] width 52 height 14
click at [742, 376] on icon at bounding box center [757, 381] width 52 height 14
click at [743, 410] on icon at bounding box center [757, 412] width 52 height 14
click at [742, 439] on icon at bounding box center [757, 443] width 52 height 14
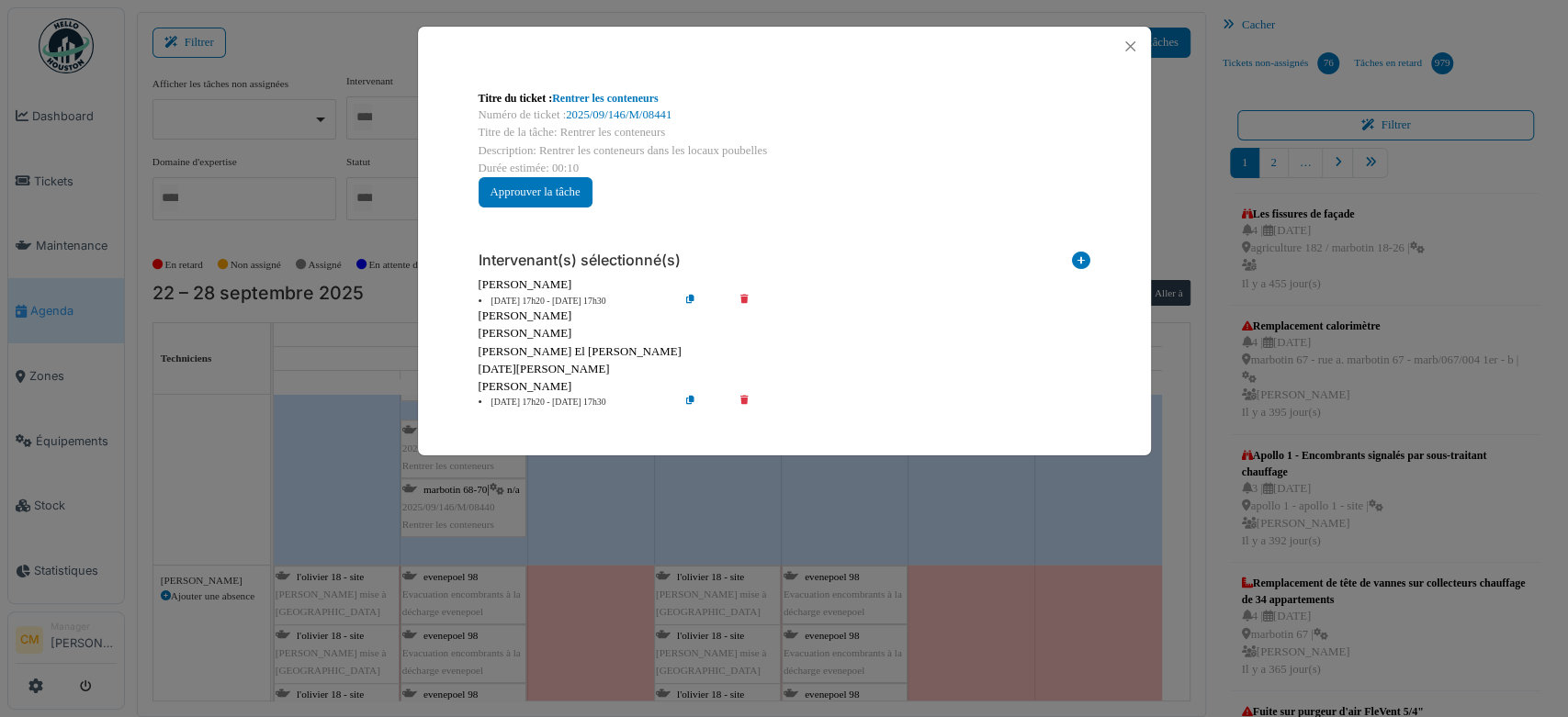
click at [745, 398] on icon at bounding box center [757, 403] width 52 height 14
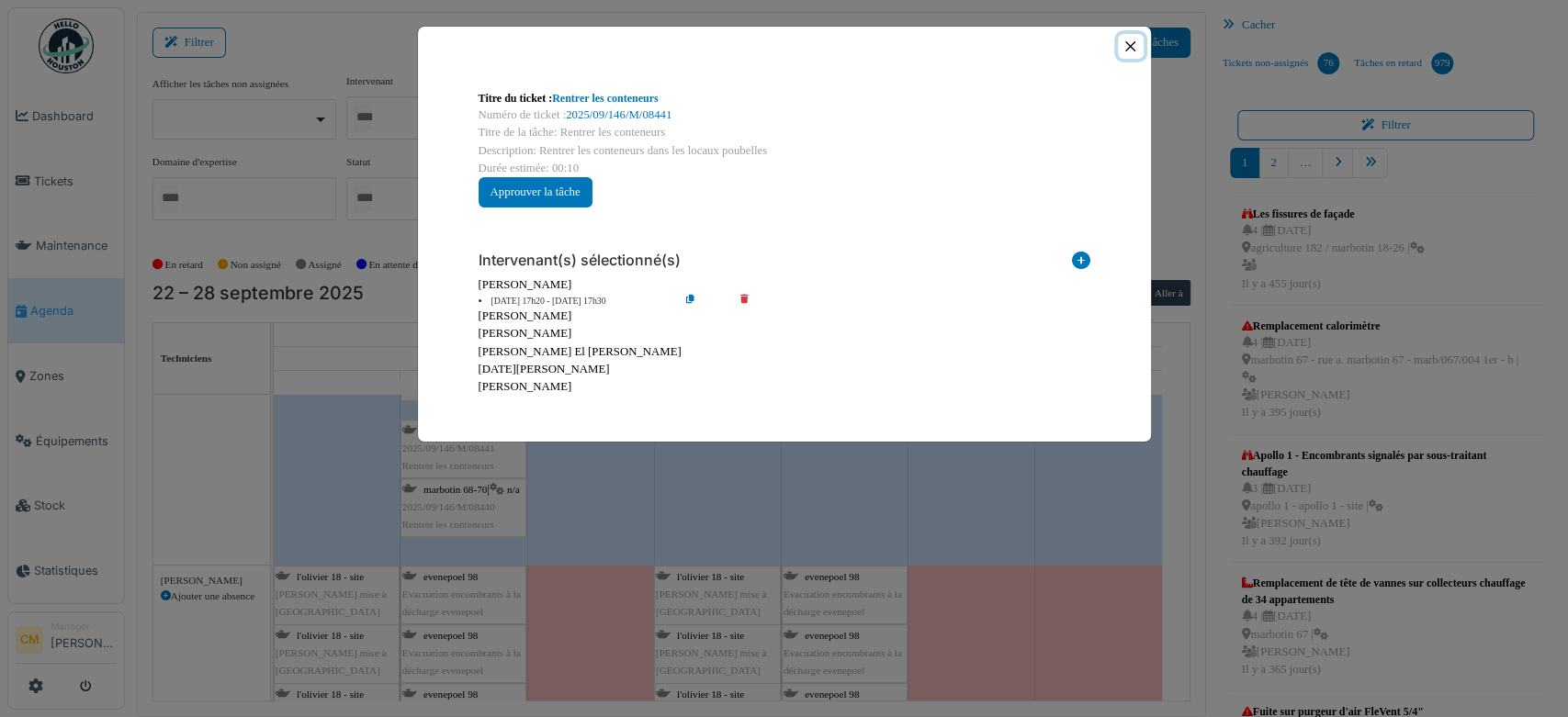
click at [1131, 43] on button "Close" at bounding box center [1129, 46] width 25 height 25
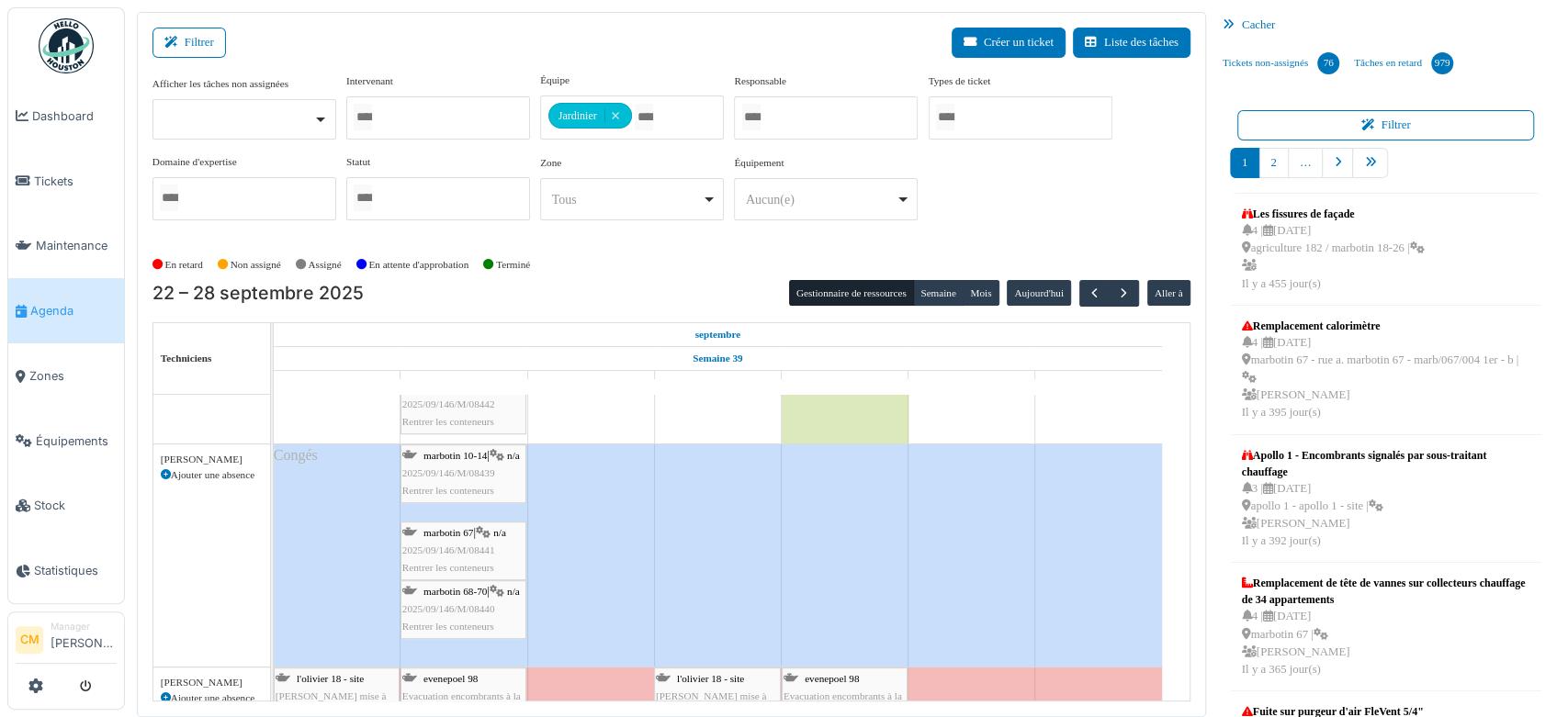
scroll to position [816, 0]
click at [449, 480] on span "2025/09/146/M/08439" at bounding box center [448, 474] width 93 height 11
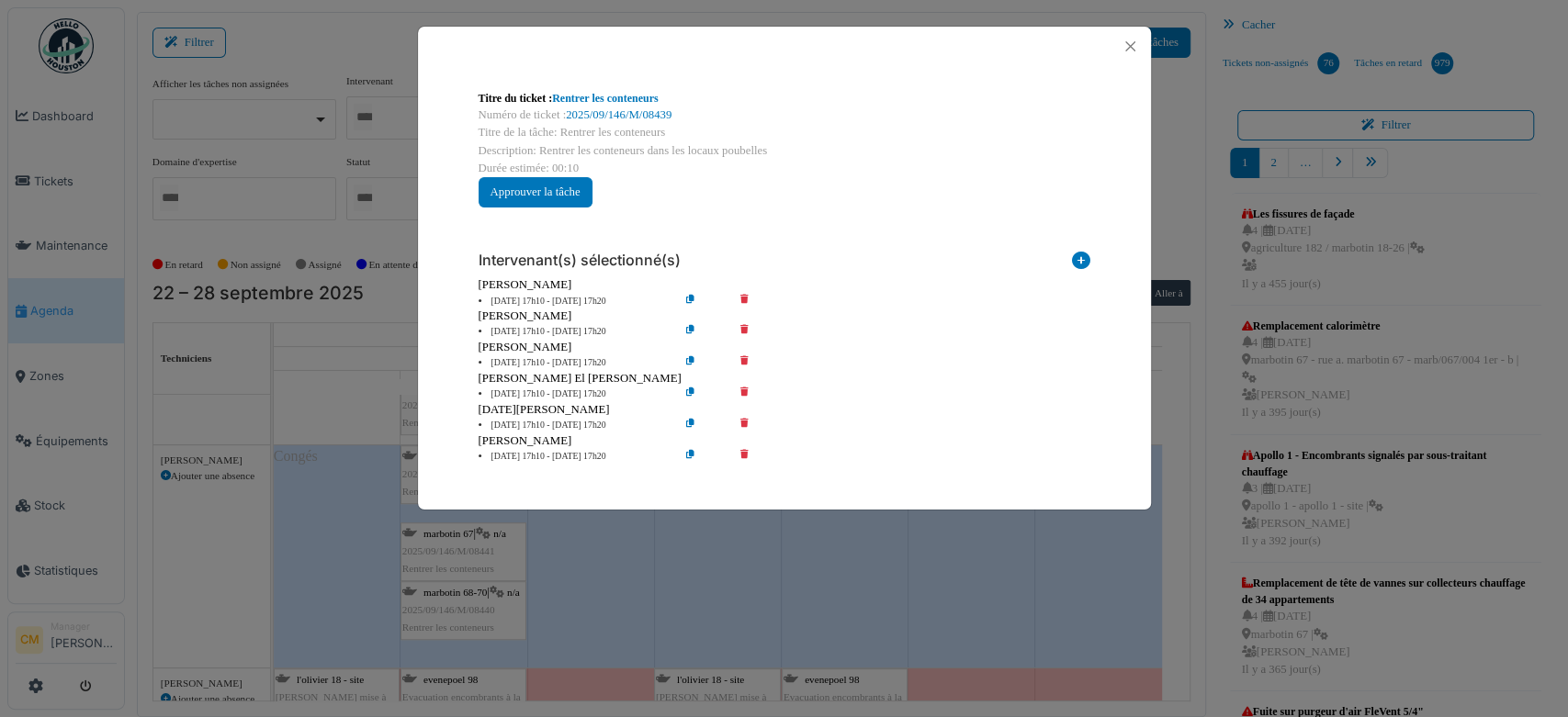
click at [746, 328] on icon at bounding box center [757, 332] width 52 height 14
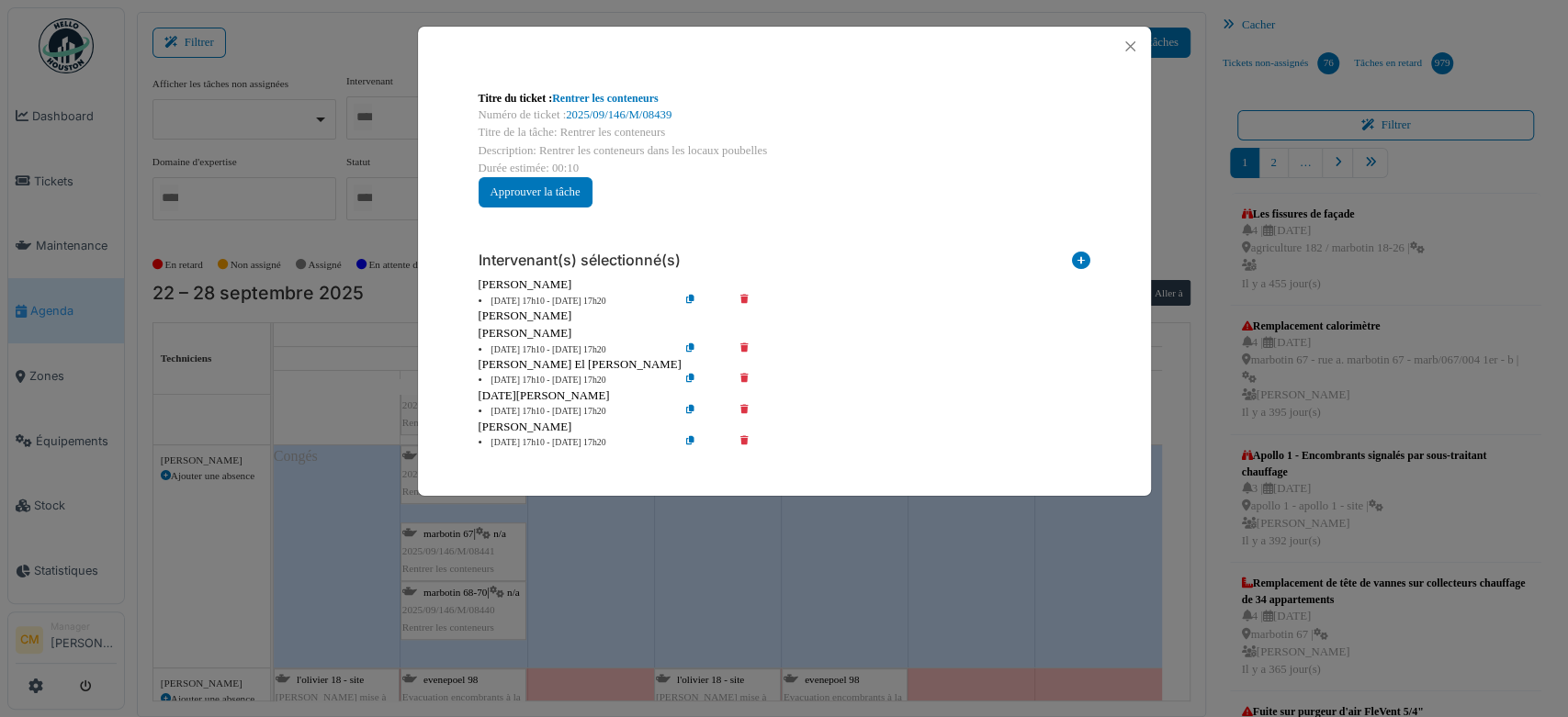
click at [744, 343] on icon at bounding box center [757, 350] width 52 height 14
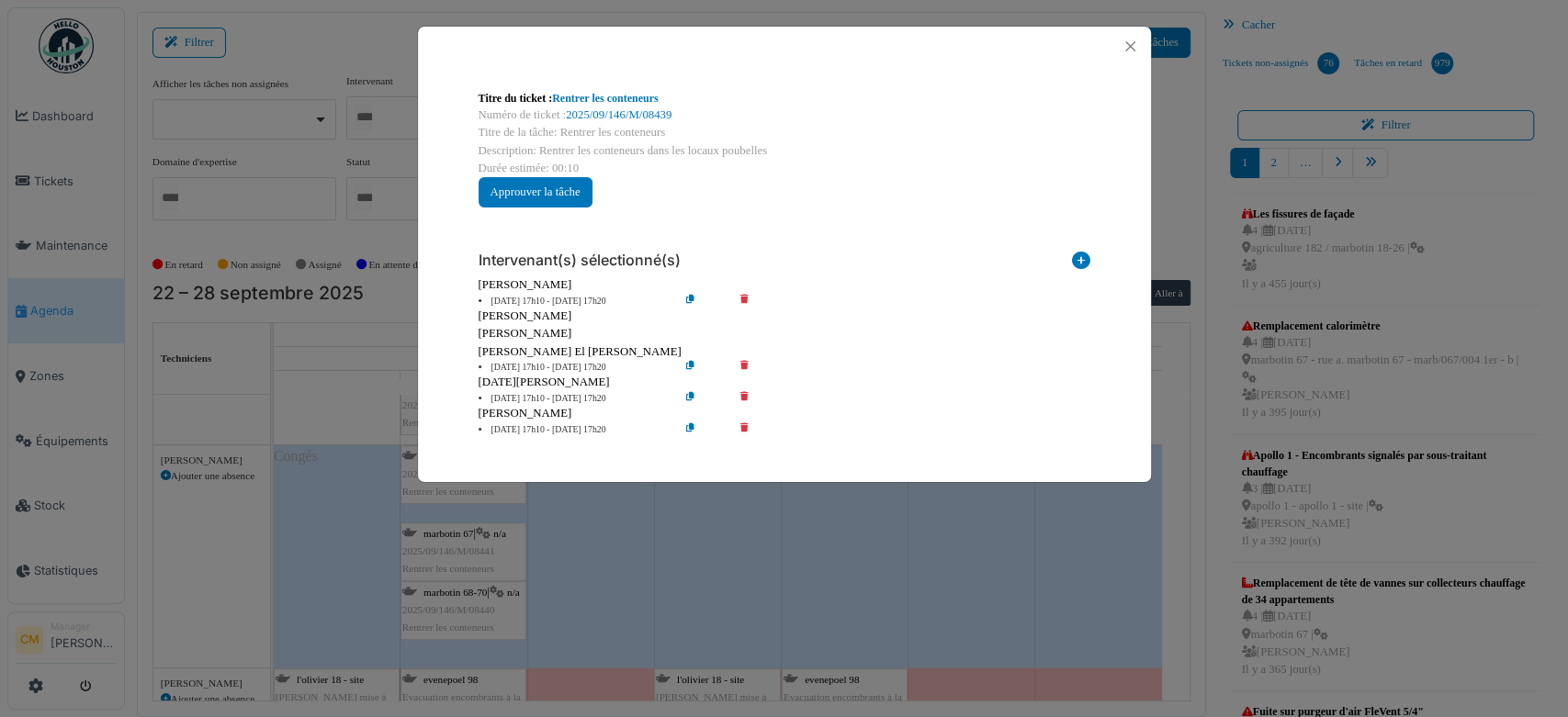
click at [745, 368] on icon at bounding box center [757, 368] width 52 height 14
click at [742, 389] on div "[DATE][PERSON_NAME]" at bounding box center [784, 382] width 611 height 17
click at [739, 427] on icon at bounding box center [757, 430] width 52 height 14
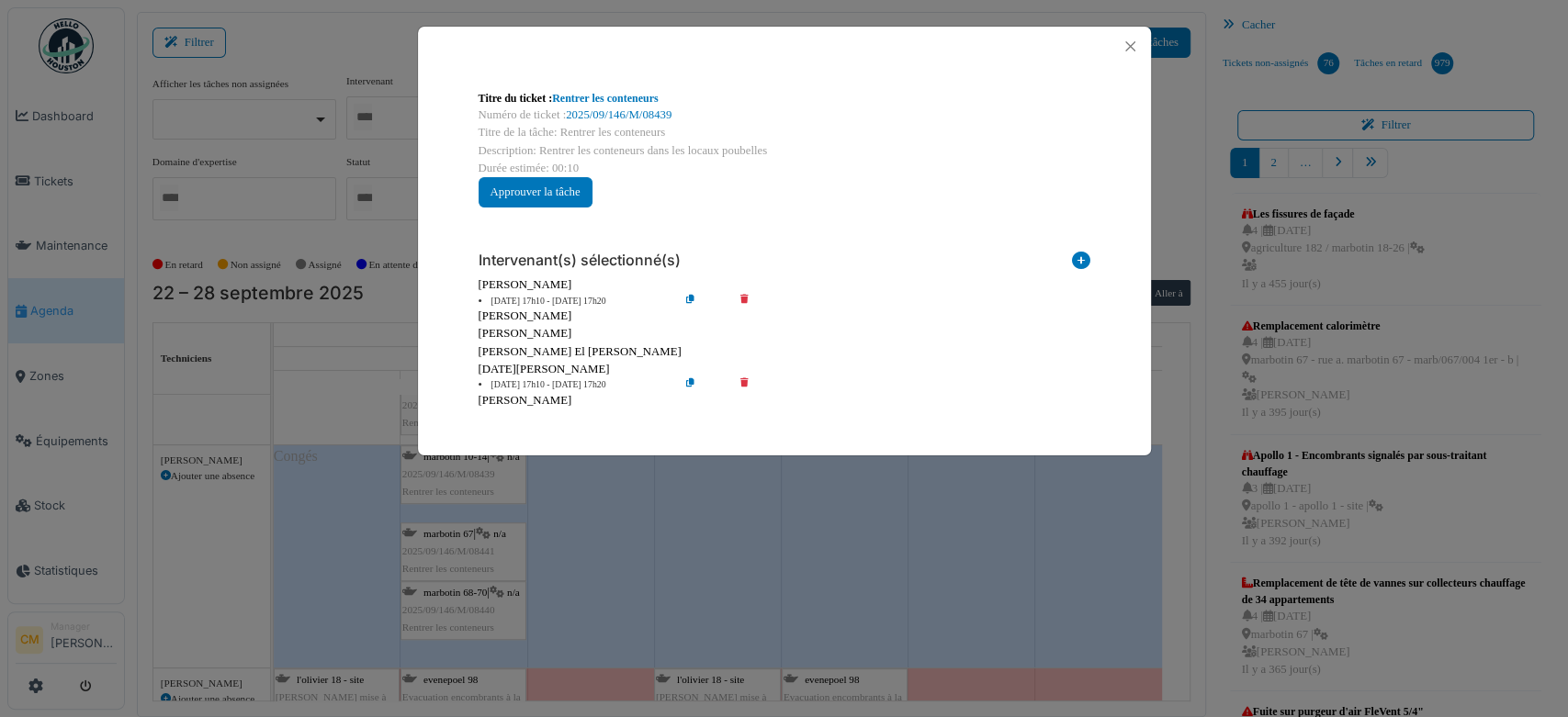
click at [742, 385] on icon at bounding box center [757, 385] width 52 height 14
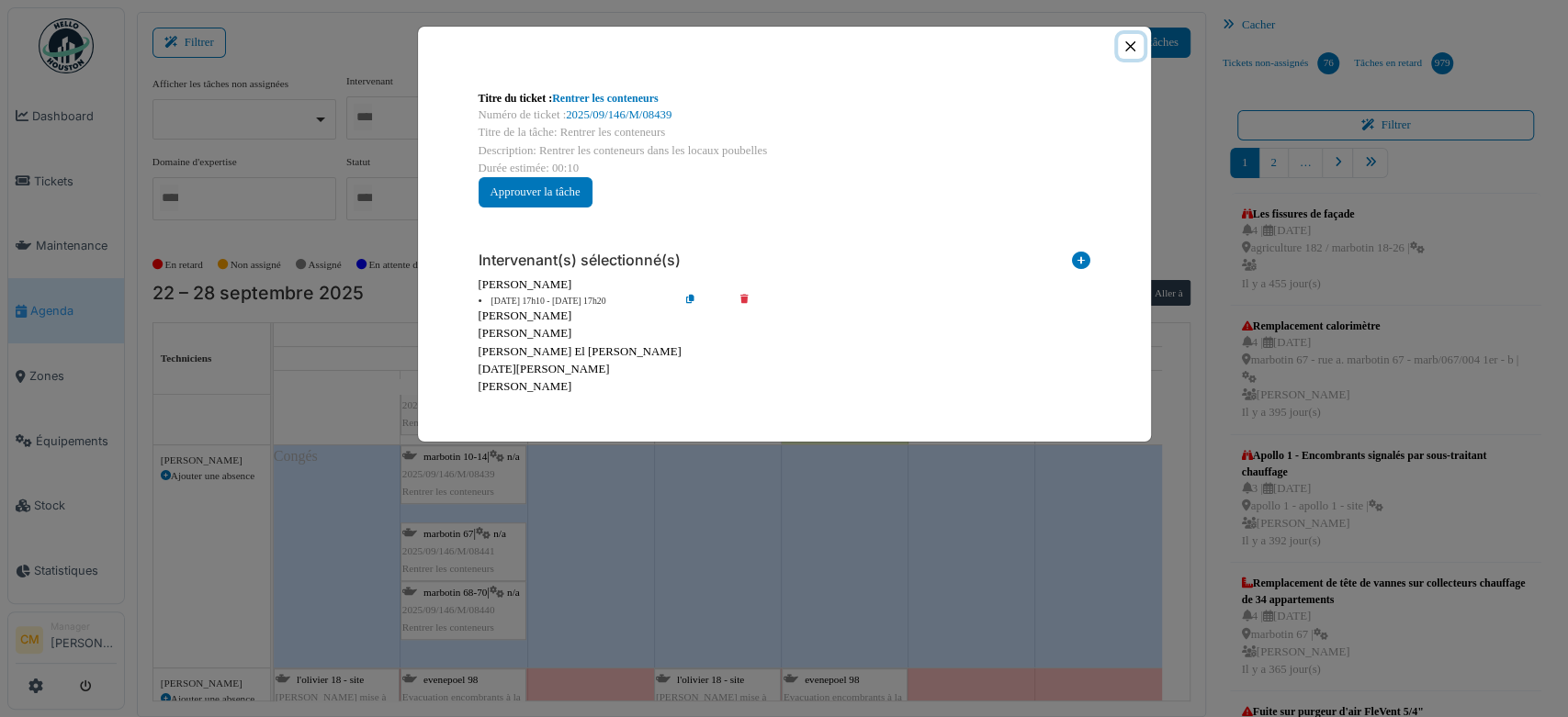
click at [1131, 45] on button "Close" at bounding box center [1129, 46] width 25 height 25
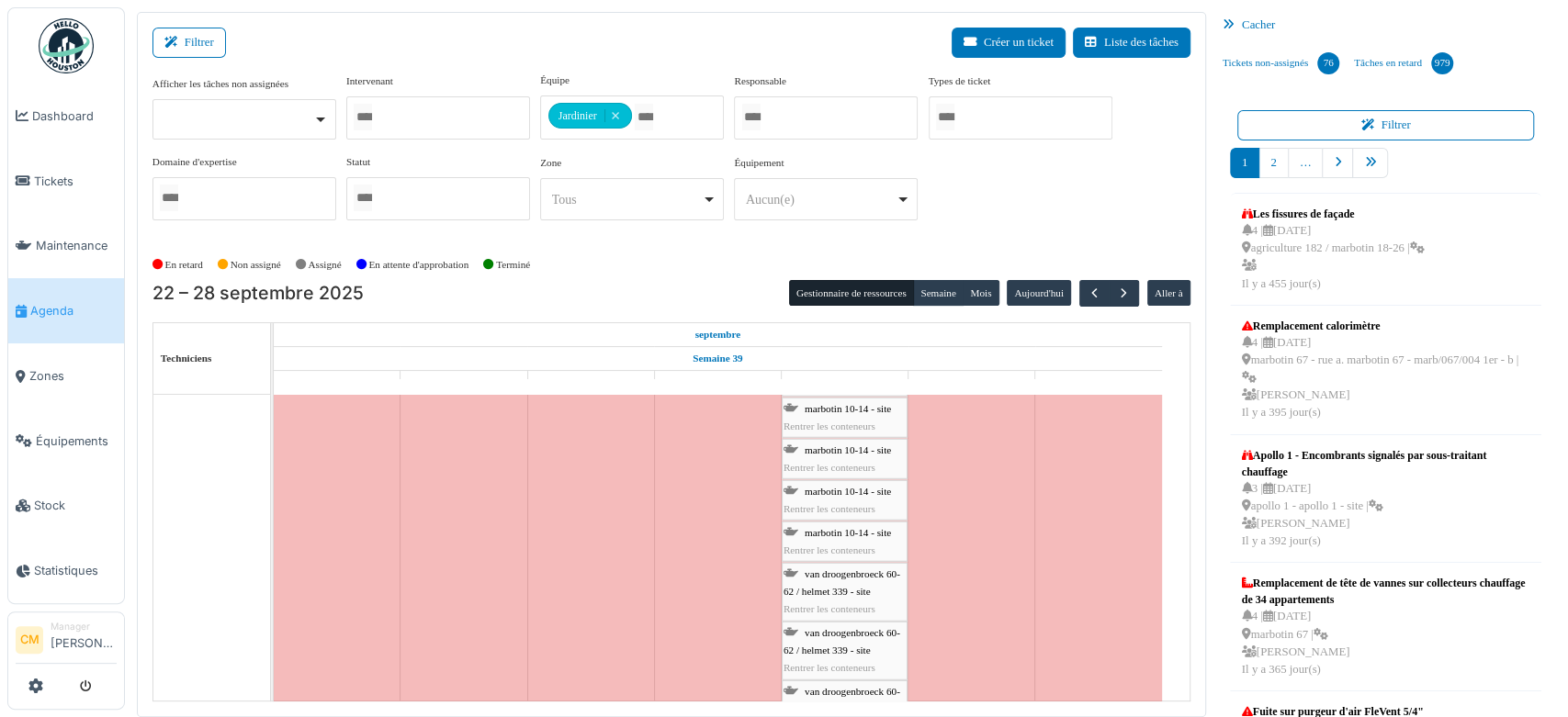
scroll to position [3467, 0]
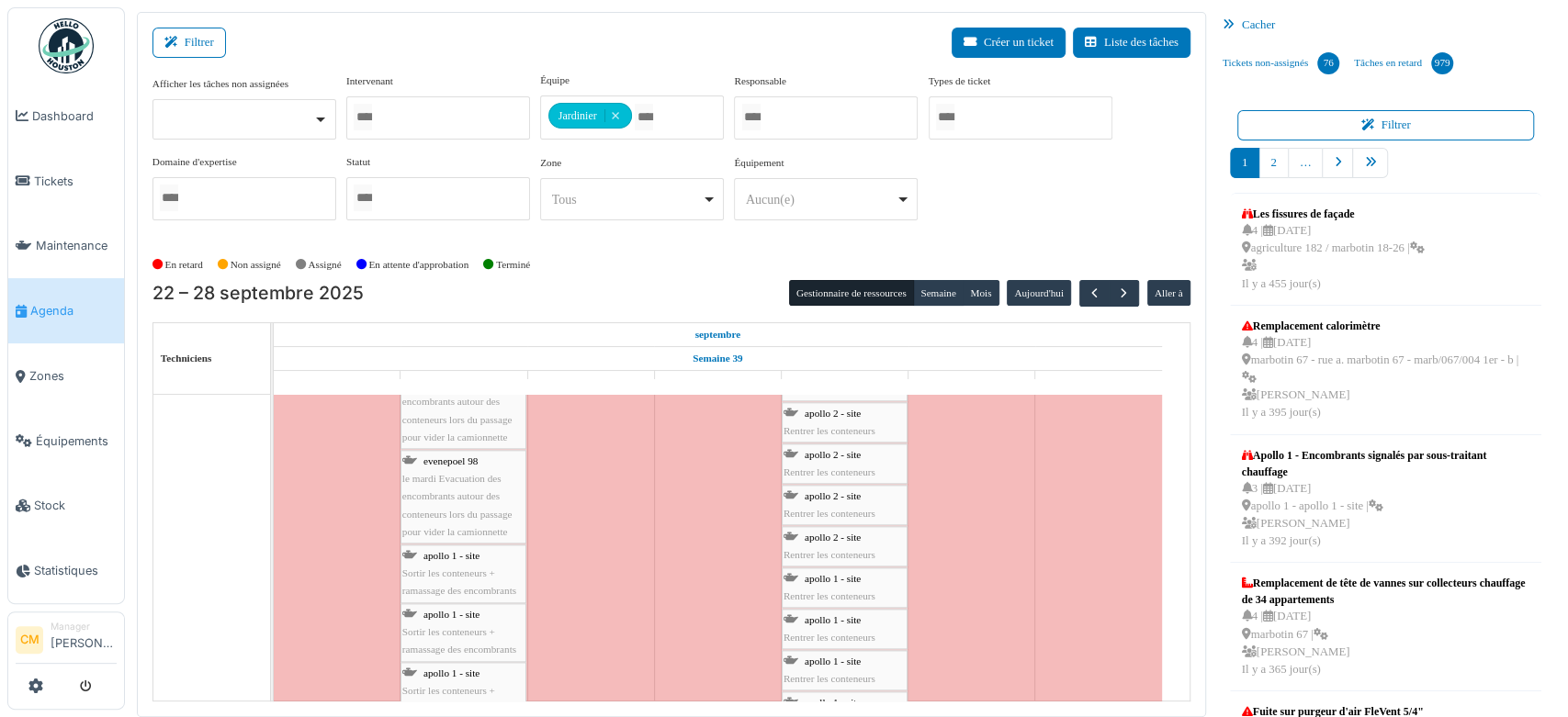
click at [456, 574] on span "Sortir les conteneurs + ramassage des encombrants" at bounding box center [459, 581] width 114 height 29
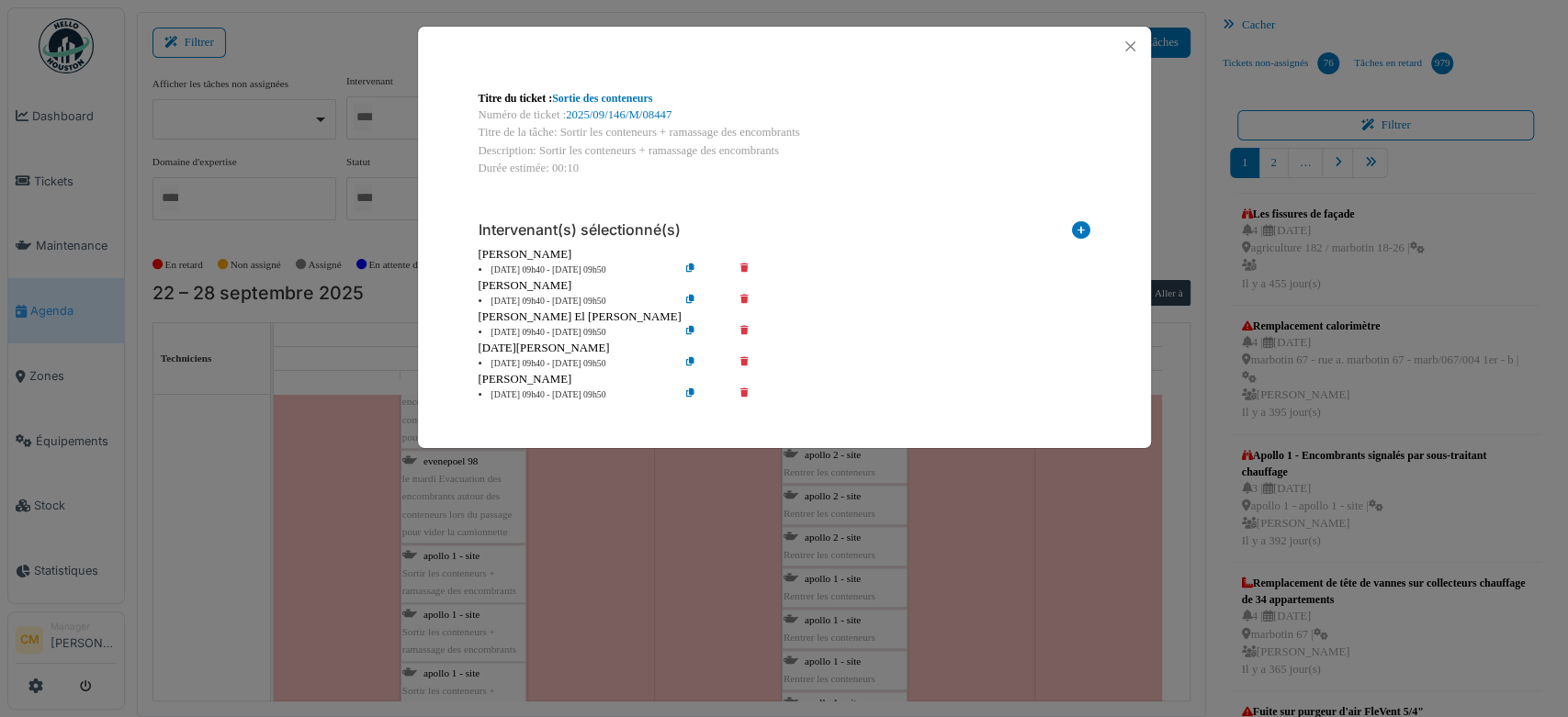
click at [456, 554] on div "Titre du ticket : Sortie des conteneurs Numéro de ticket : 2025/09/146/M/08447 …" at bounding box center [784, 358] width 1568 height 717
click at [1124, 44] on button "Close" at bounding box center [1129, 46] width 25 height 25
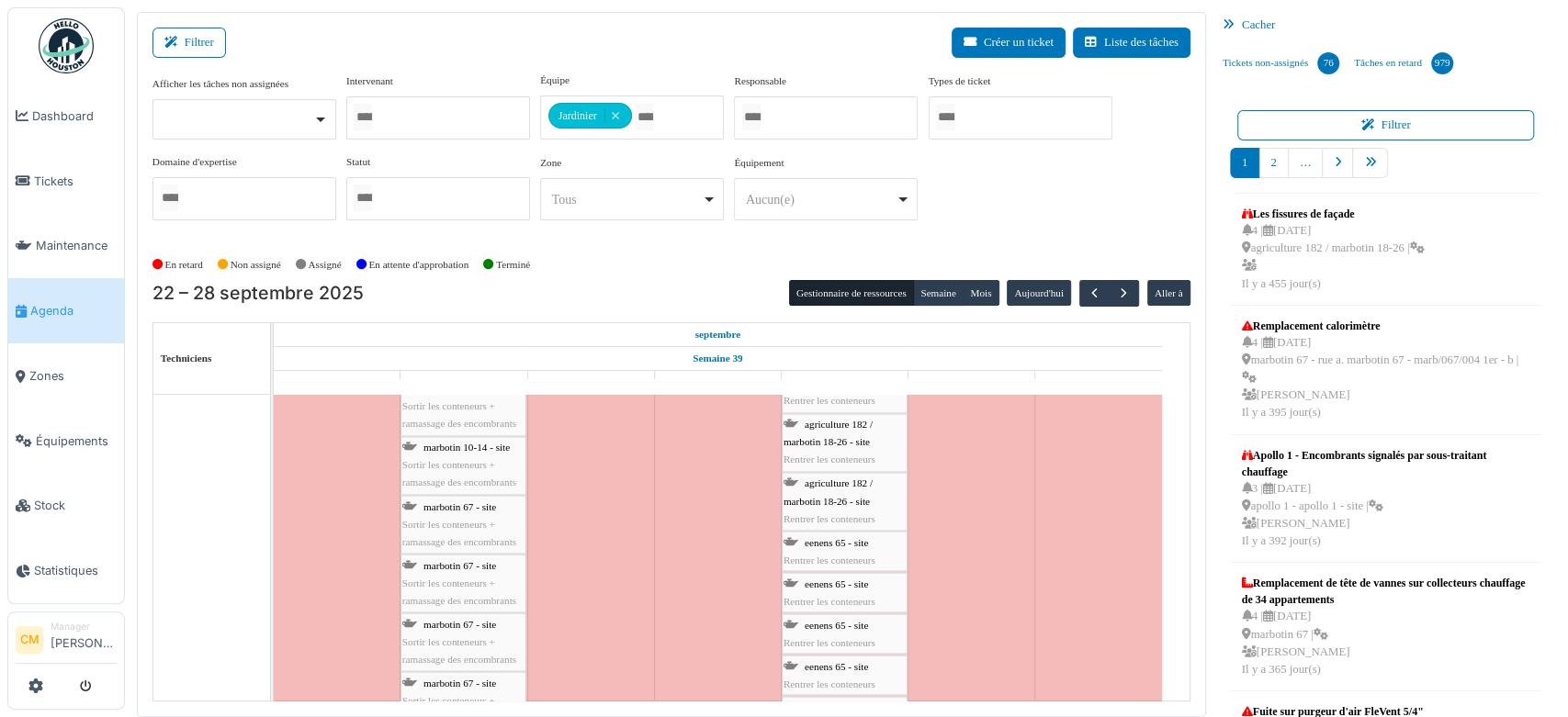
scroll to position [2447, 0]
click at [448, 610] on span "Sortir les conteneurs + ramassage des encombrants" at bounding box center [459, 621] width 114 height 29
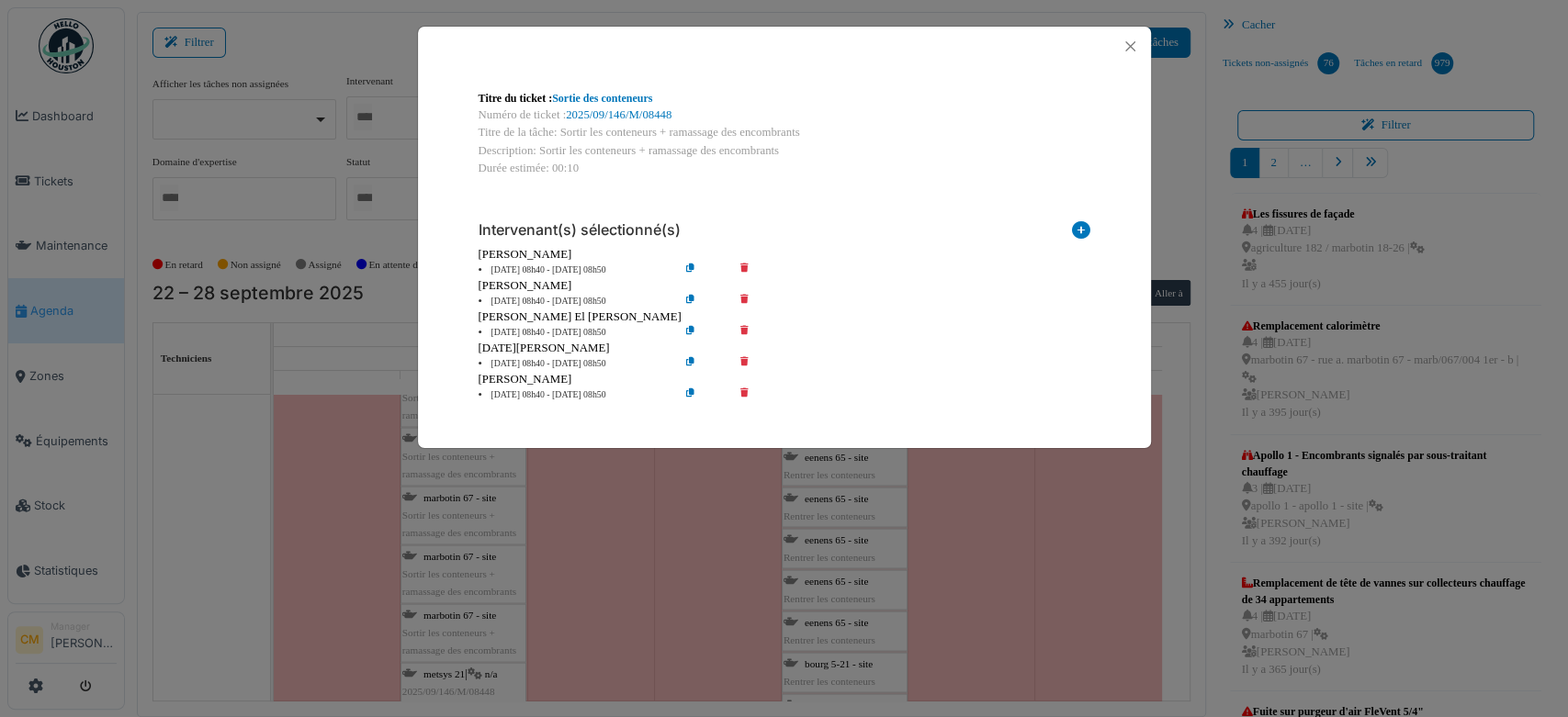
click at [742, 298] on icon at bounding box center [757, 302] width 52 height 14
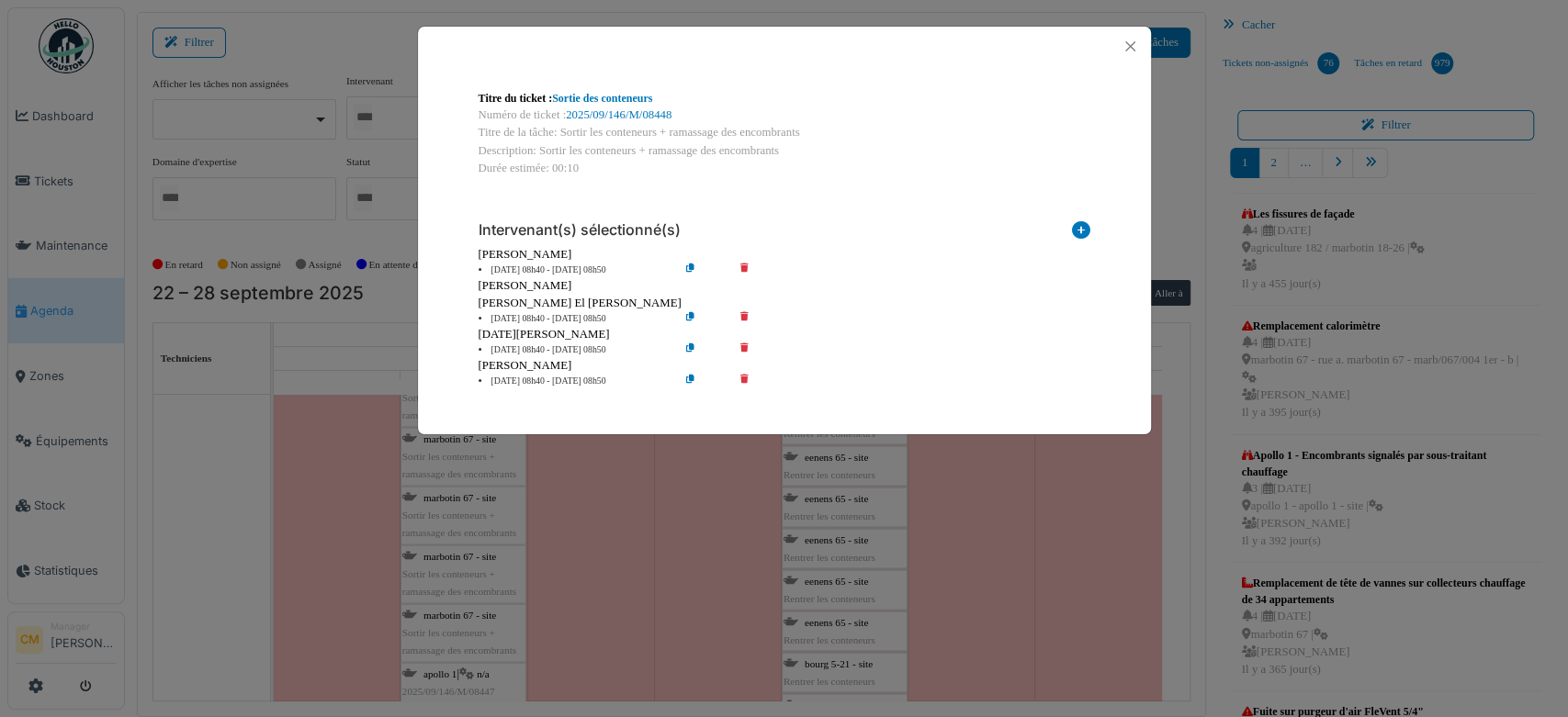
click at [743, 349] on icon at bounding box center [757, 350] width 52 height 14
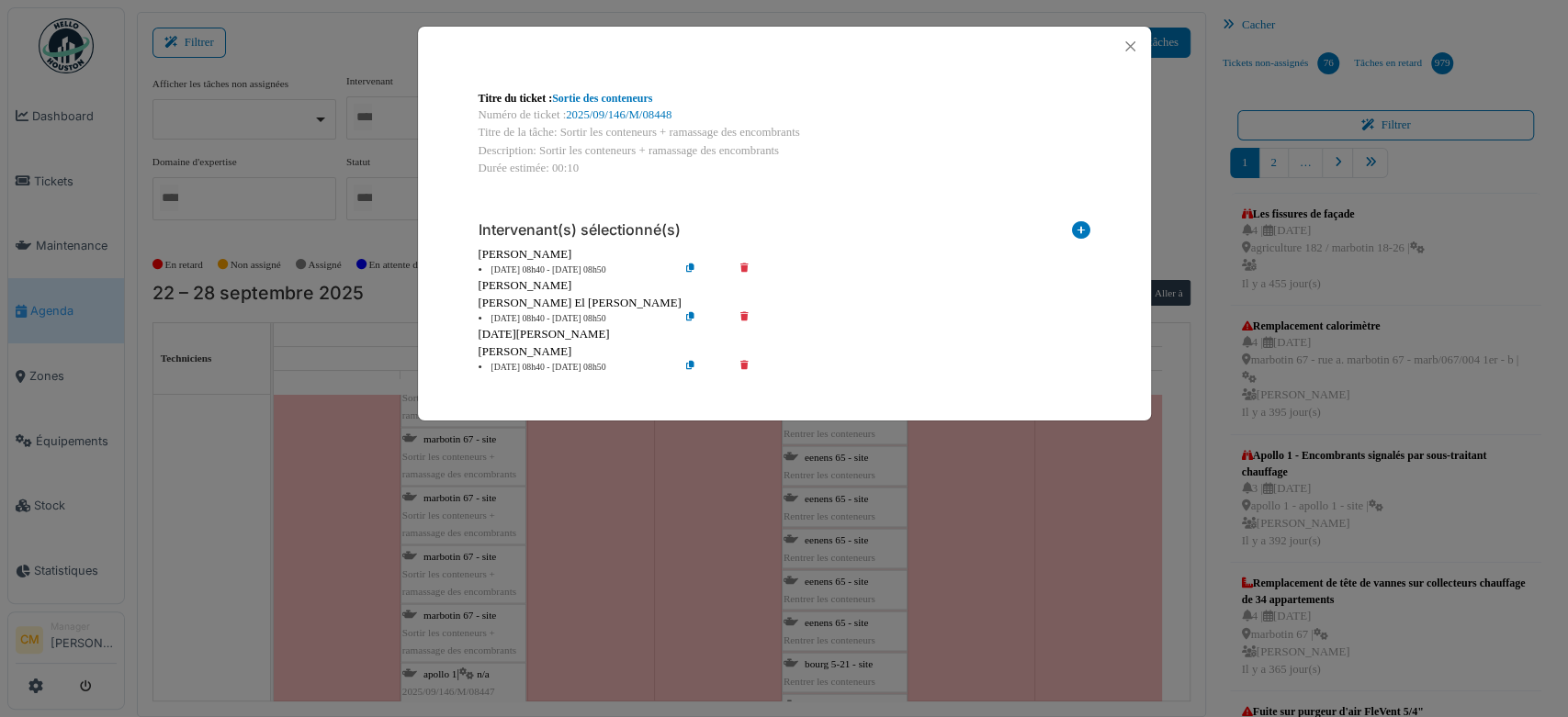
click at [745, 314] on icon at bounding box center [757, 319] width 52 height 14
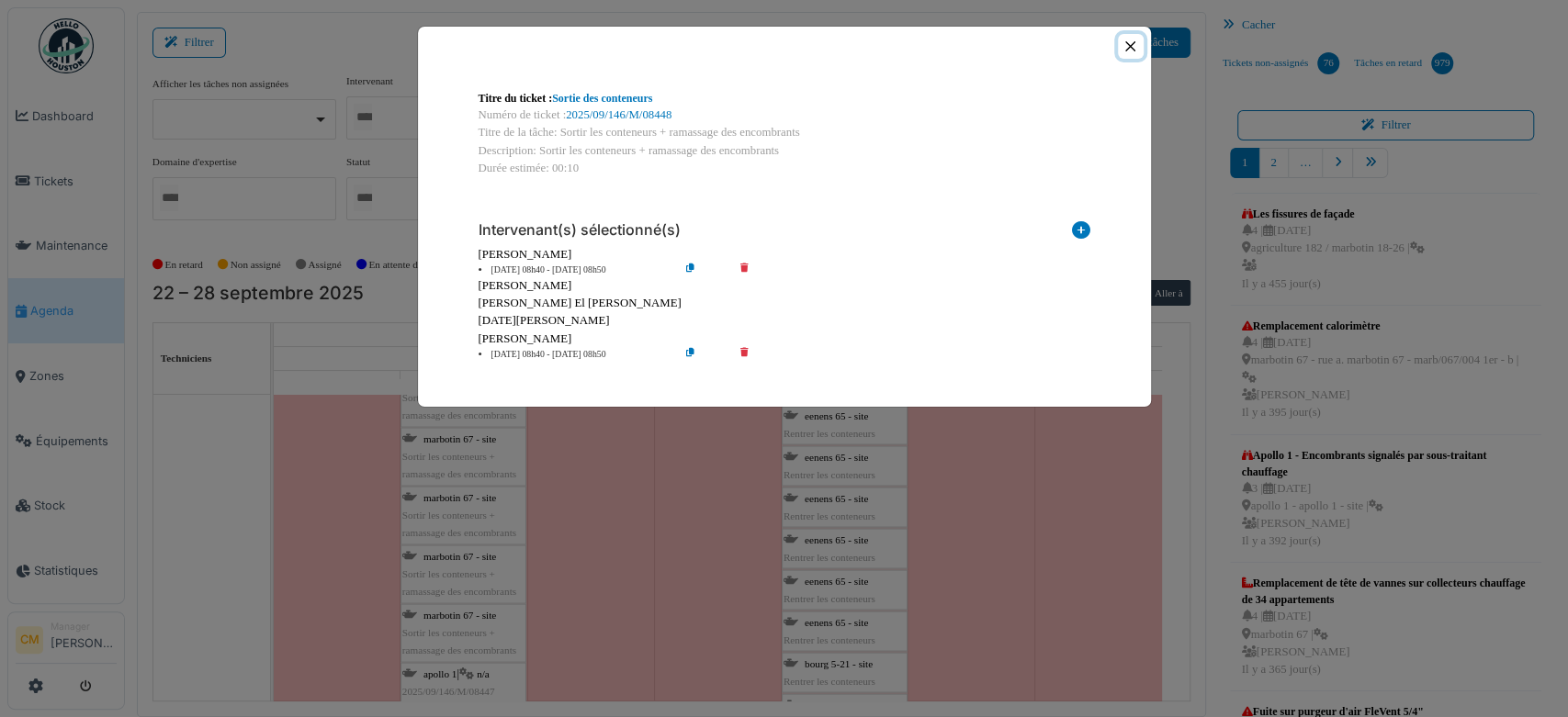
click at [1124, 42] on button "Close" at bounding box center [1129, 46] width 25 height 25
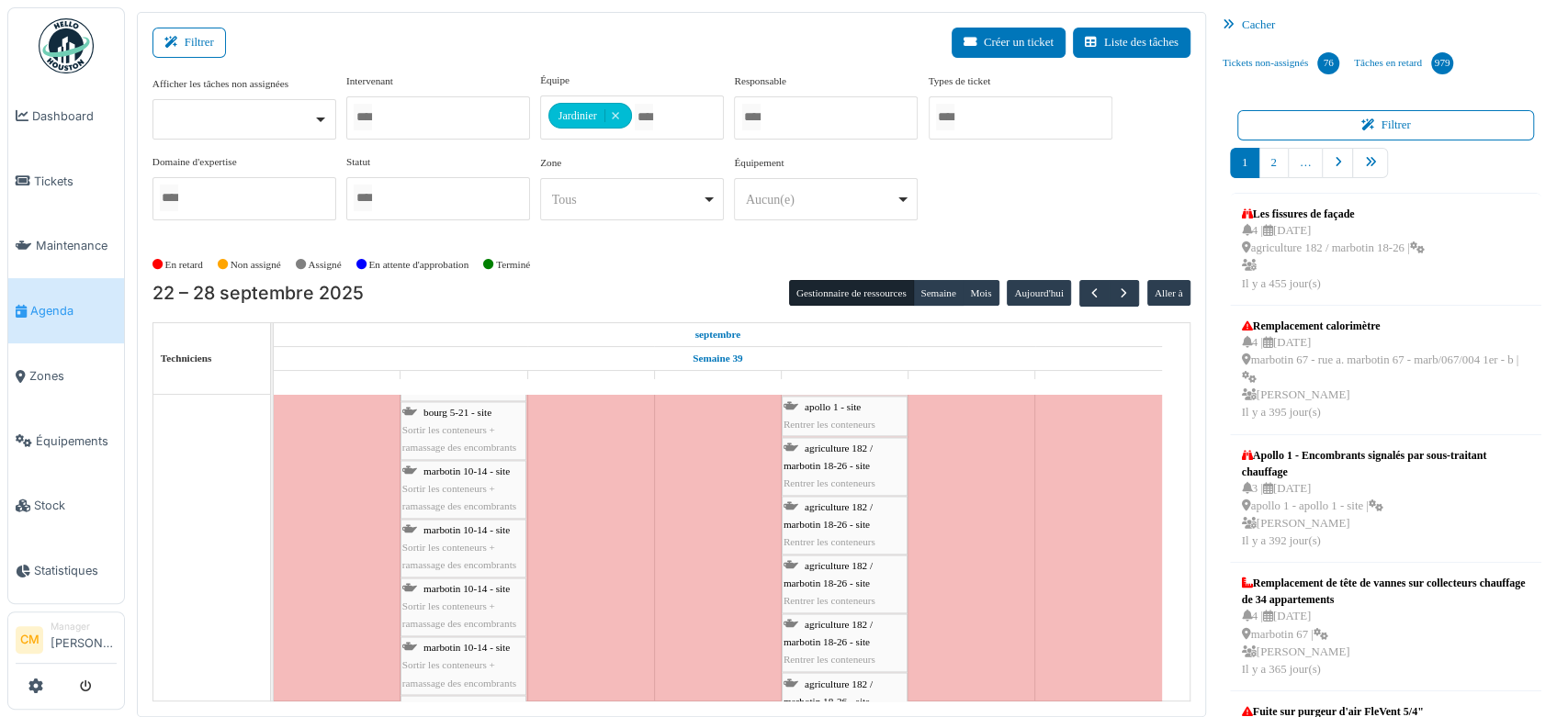
scroll to position [2062, 0]
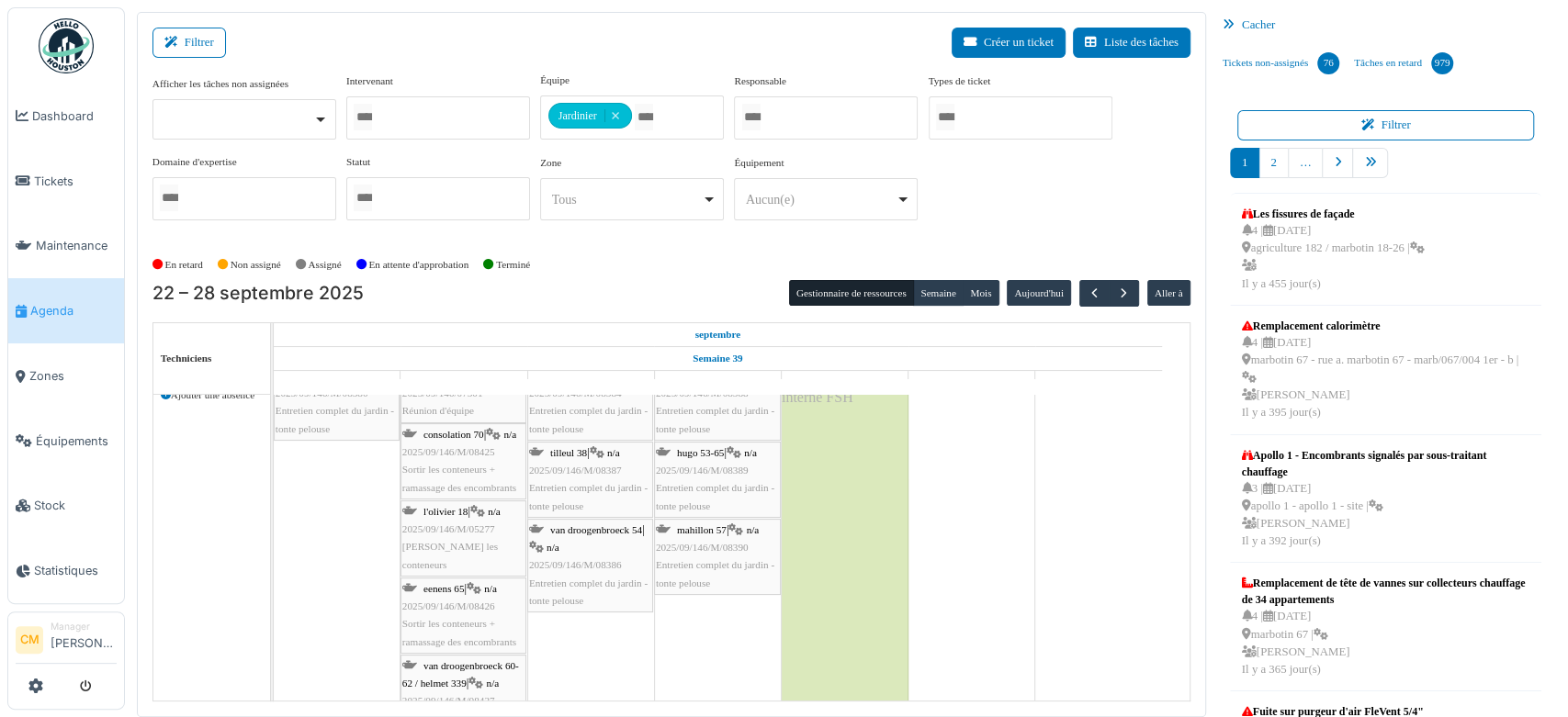
click at [443, 604] on span "2025/09/146/M/08426" at bounding box center [448, 605] width 93 height 11
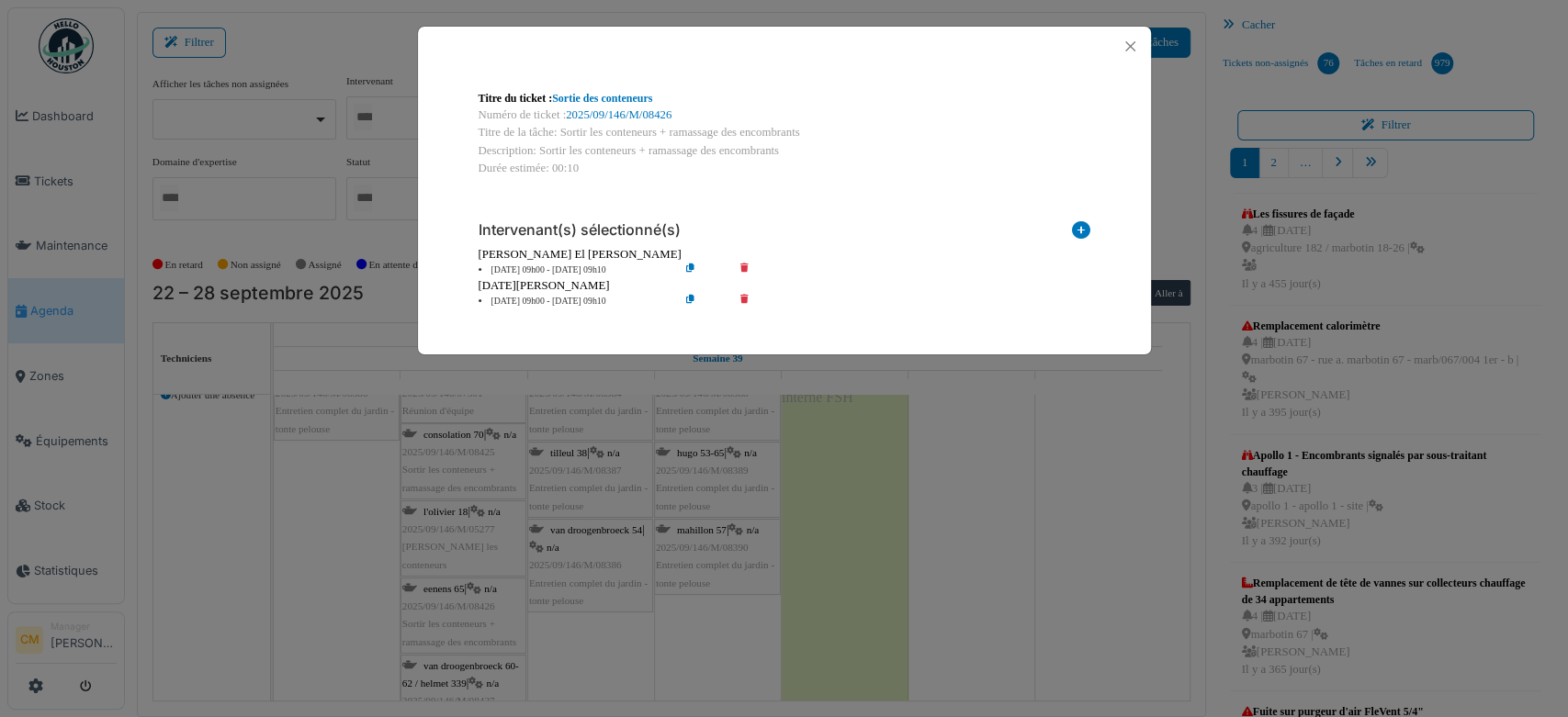
click at [689, 264] on icon at bounding box center [704, 270] width 52 height 14
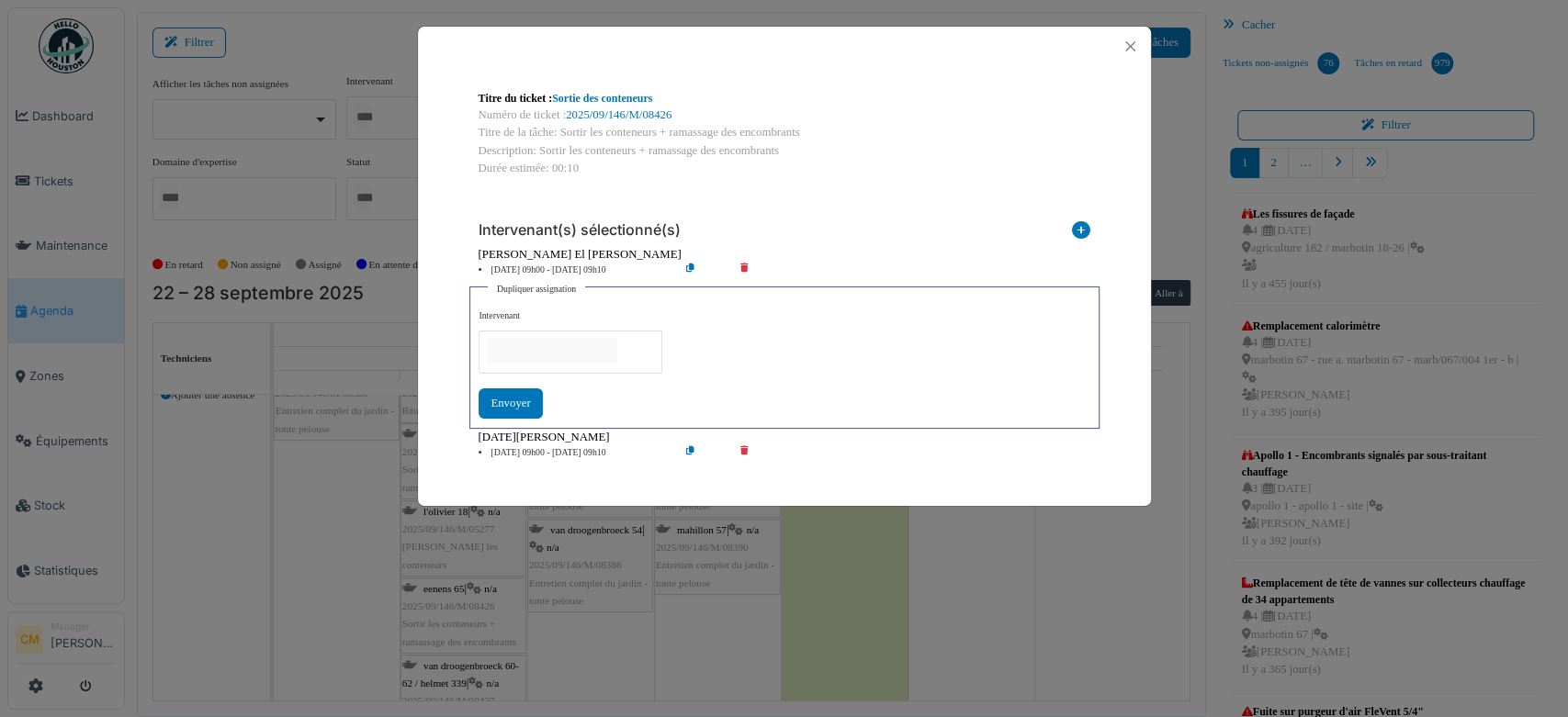
click at [532, 344] on input "null" at bounding box center [552, 351] width 131 height 27
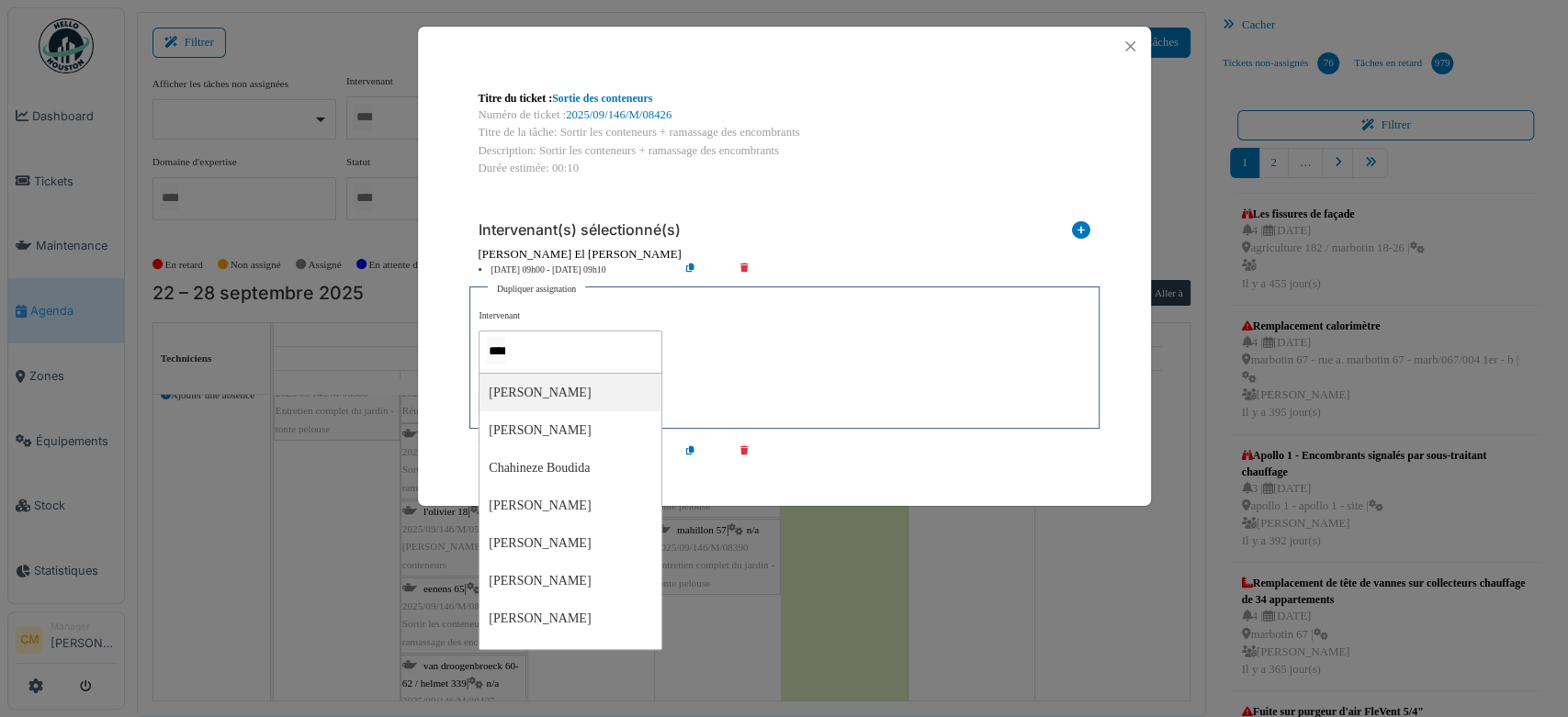
type input "*****"
type input "***"
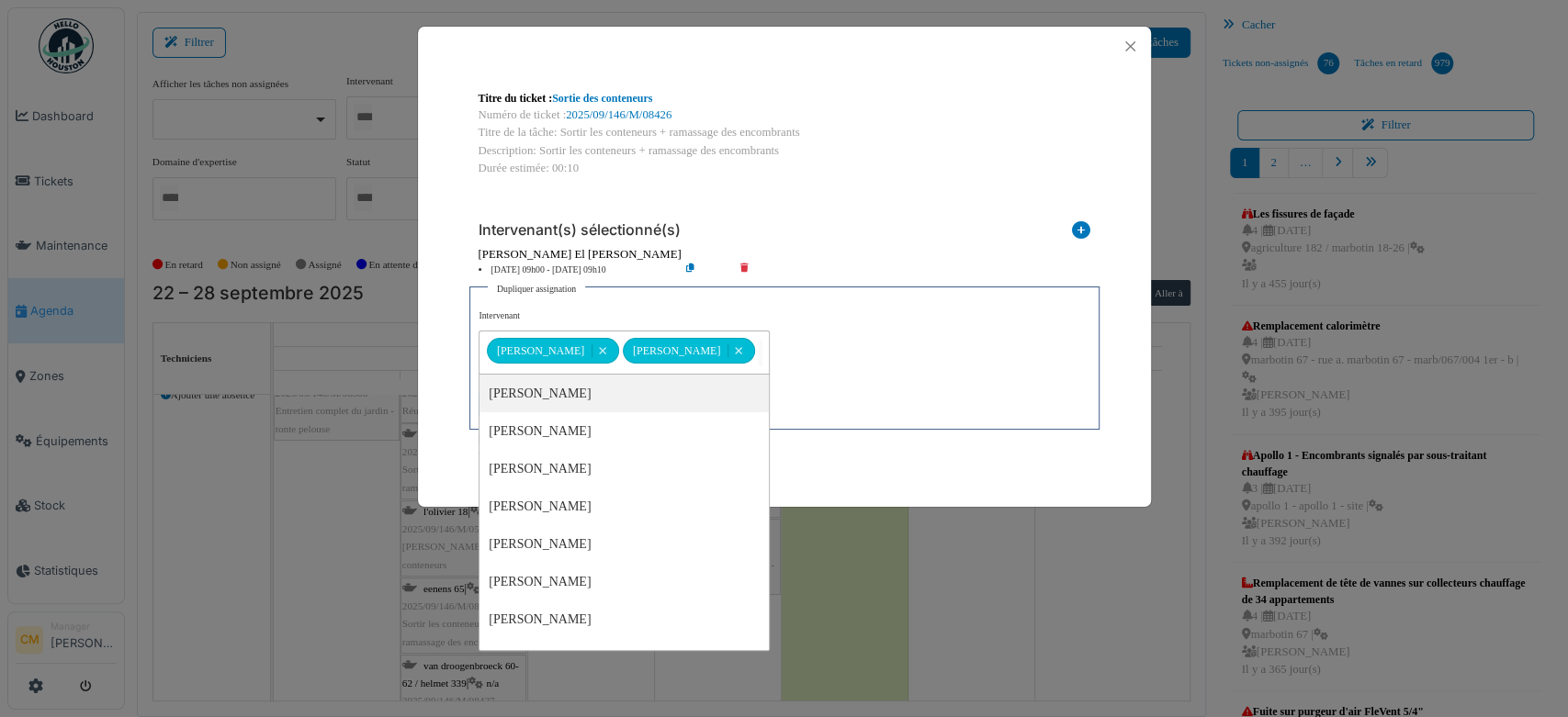
click at [923, 346] on div "**********" at bounding box center [783, 364] width 609 height 110
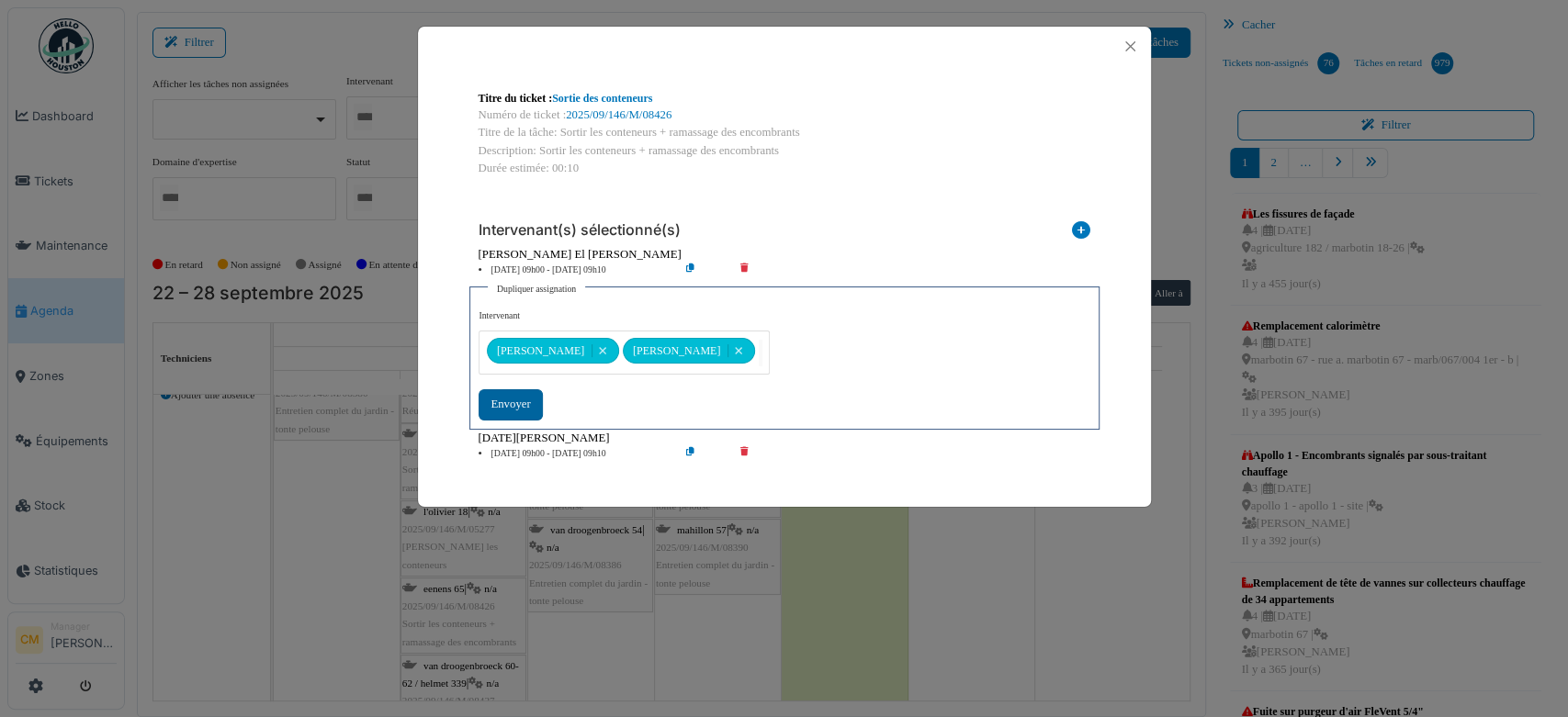
click at [501, 408] on div "Envoyer" at bounding box center [511, 404] width 64 height 30
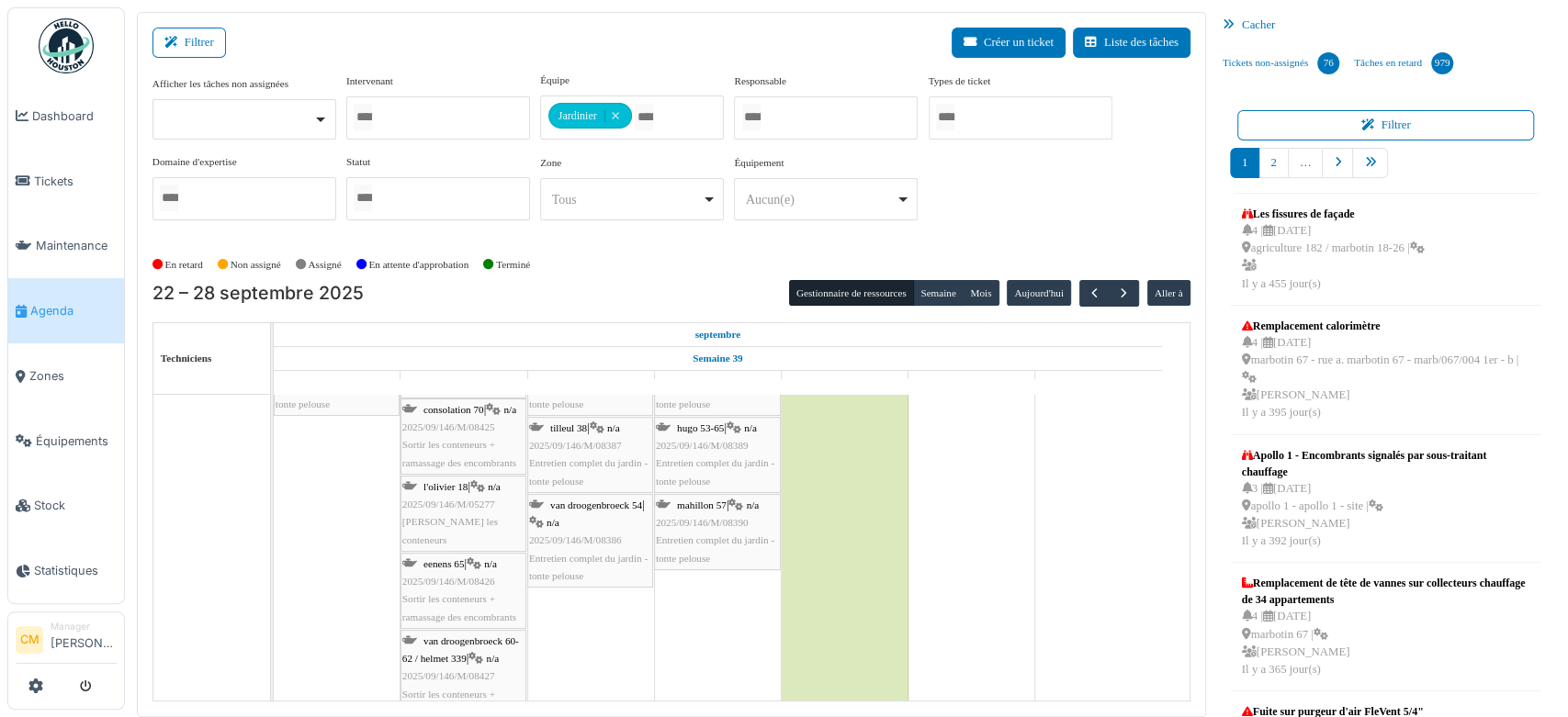
click at [448, 593] on span "Sortir les conteneurs + ramassage des encombrants" at bounding box center [459, 607] width 114 height 29
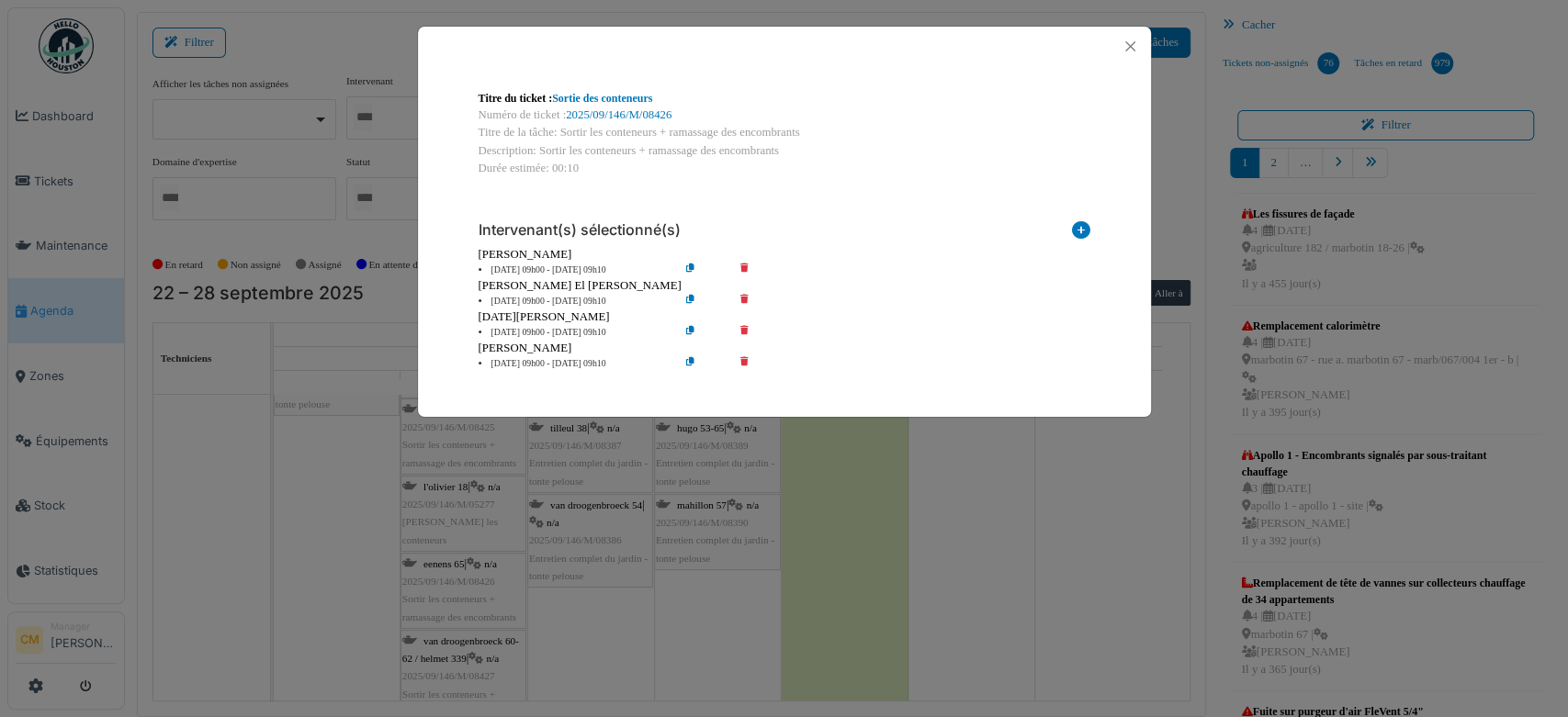
click at [742, 301] on icon at bounding box center [757, 302] width 52 height 14
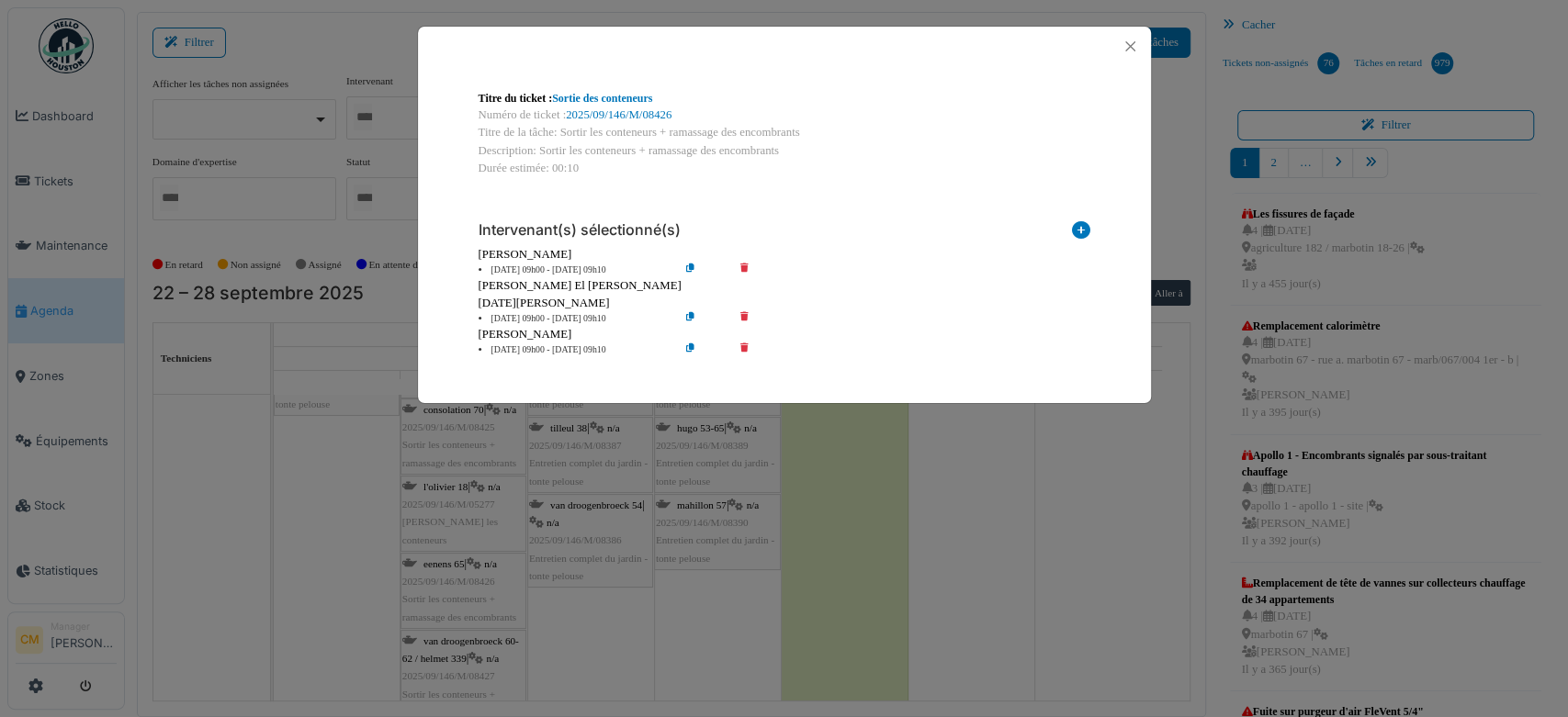
click at [743, 318] on icon at bounding box center [757, 319] width 52 height 14
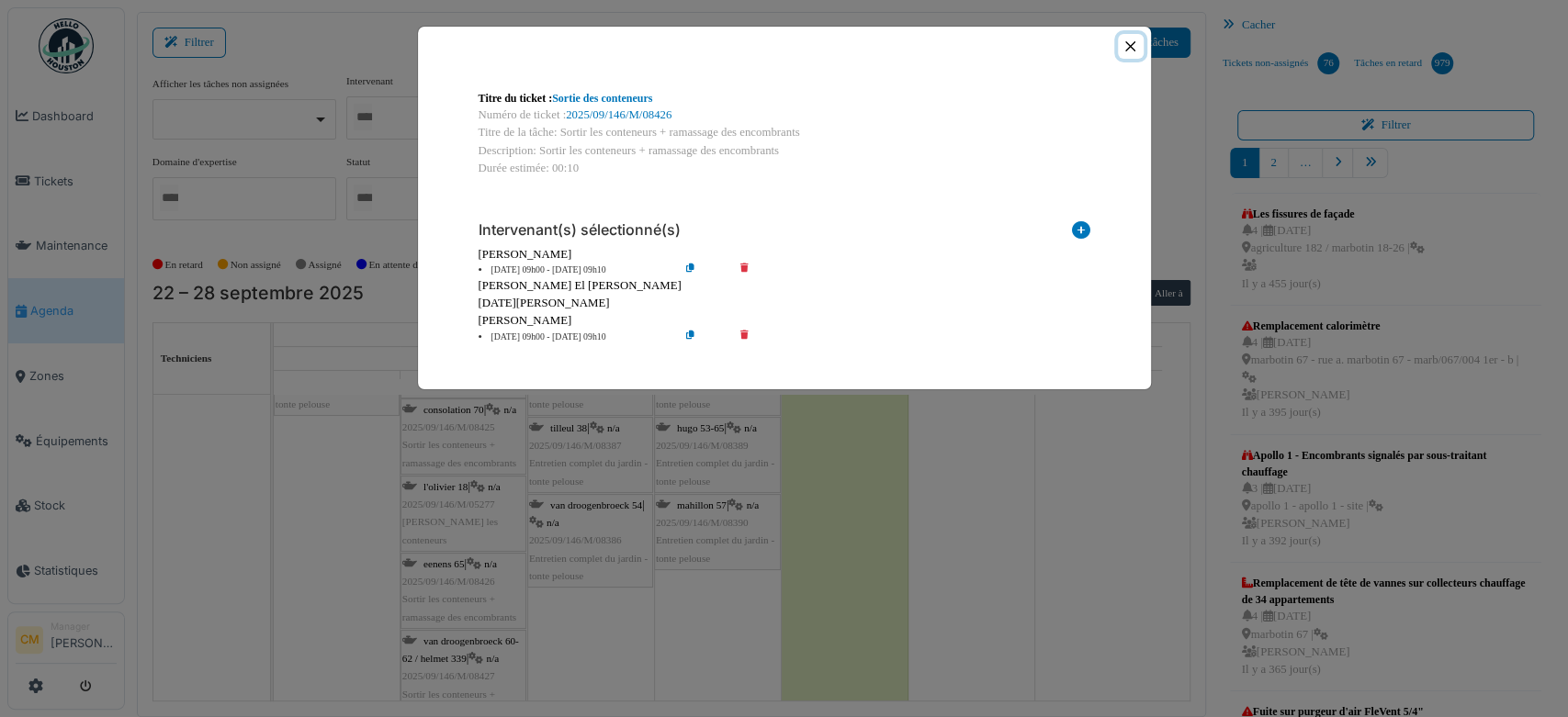
click at [1132, 45] on button "Close" at bounding box center [1129, 46] width 25 height 25
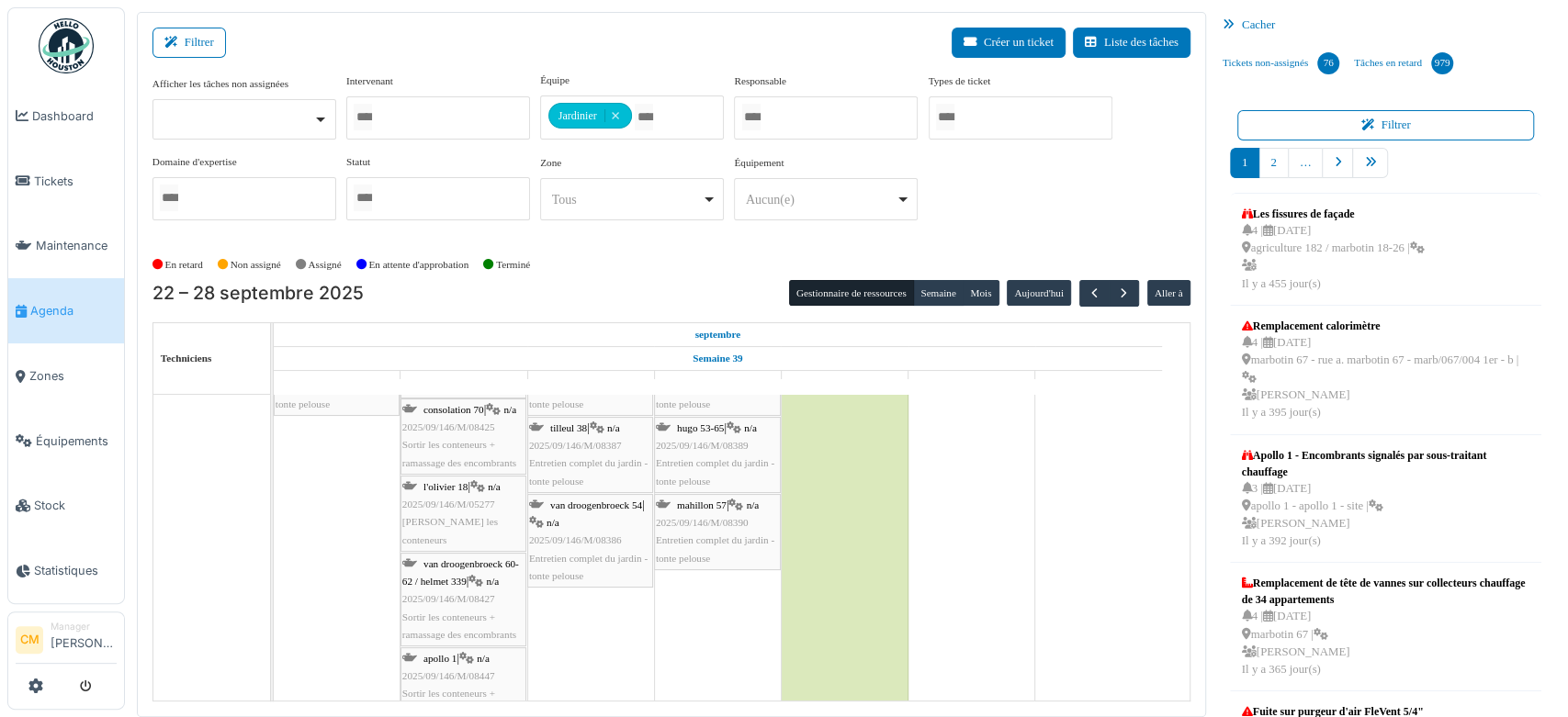
click at [456, 615] on span "Sortir les conteneurs + ramassage des encombrants" at bounding box center [459, 625] width 114 height 29
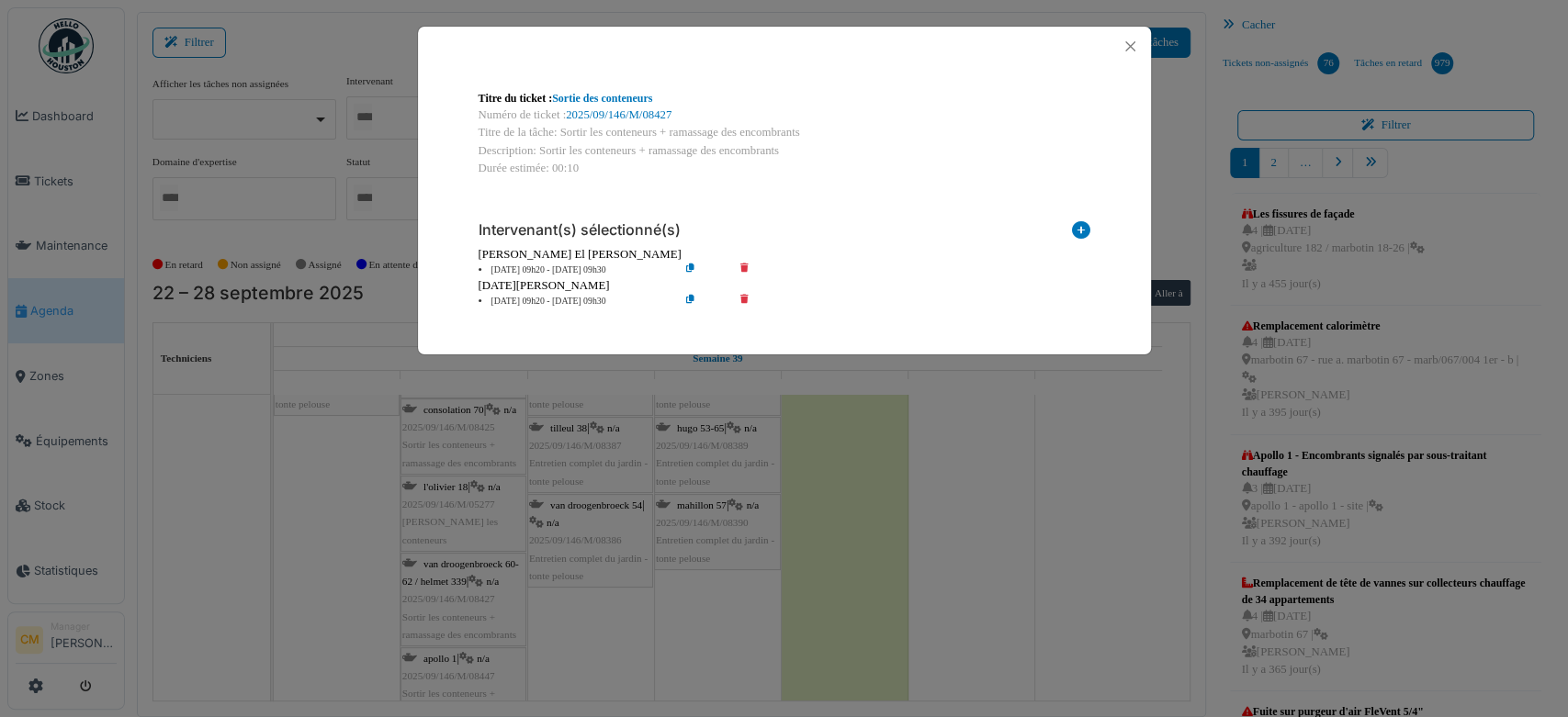
click at [690, 266] on icon at bounding box center [704, 270] width 52 height 14
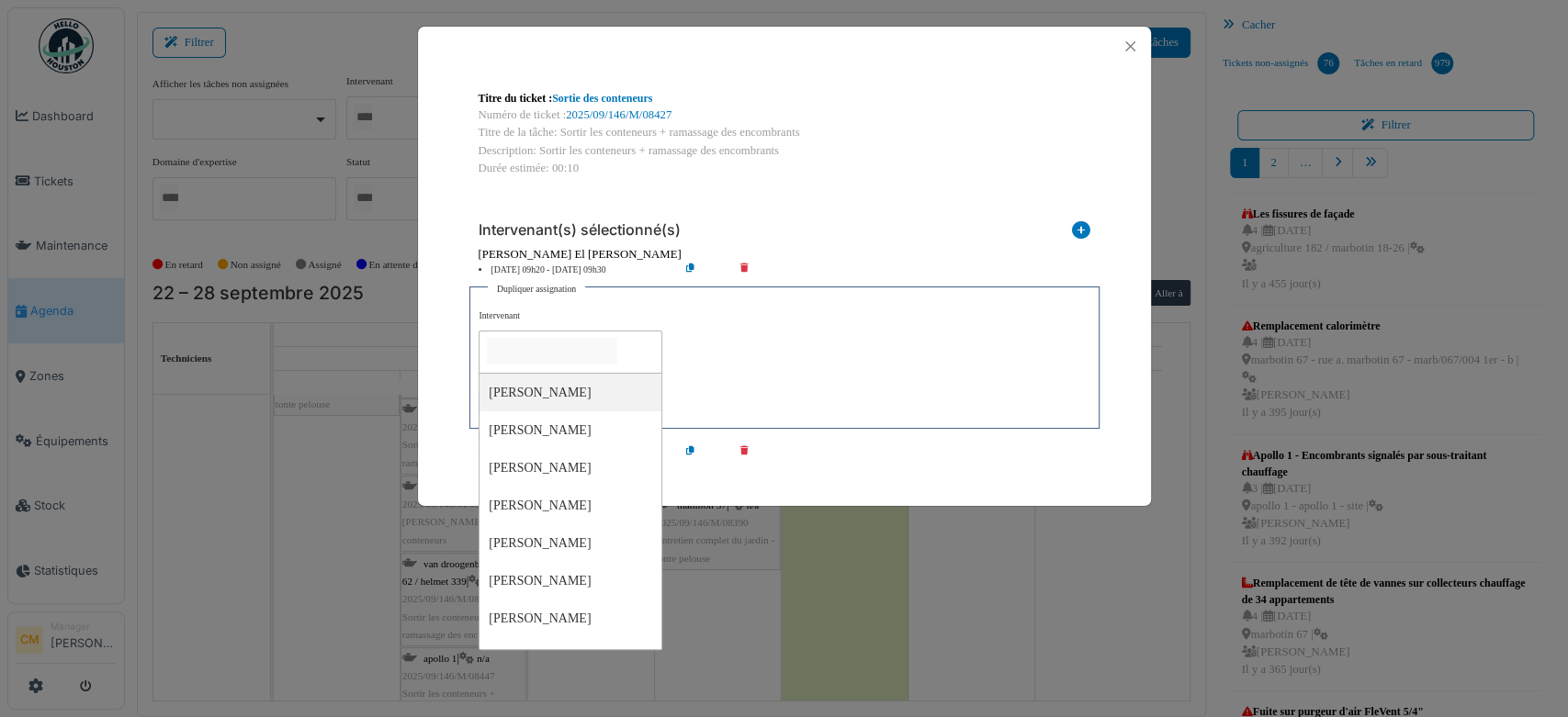
click at [544, 340] on input "null" at bounding box center [552, 351] width 131 height 27
type input "*****"
type input "****"
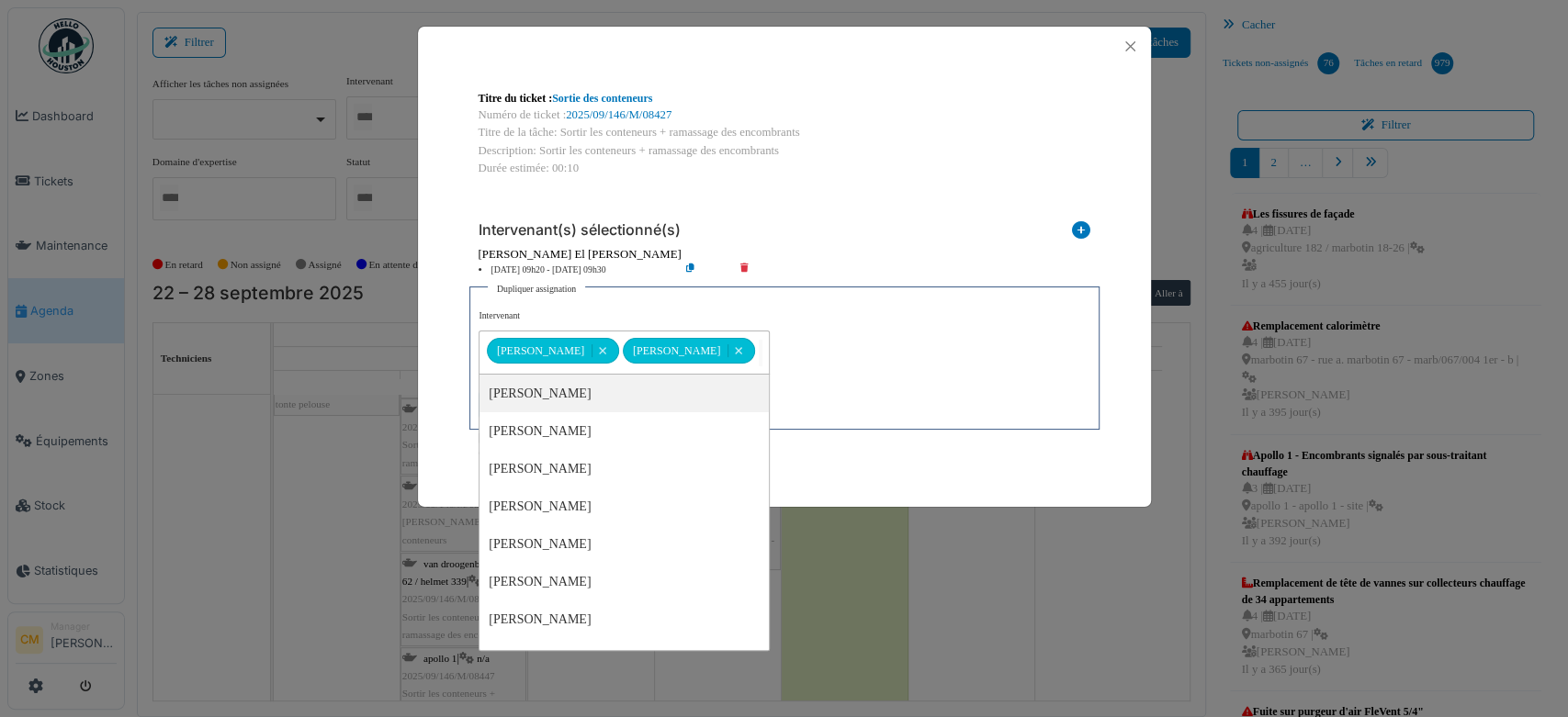
click at [830, 343] on div "**********" at bounding box center [783, 364] width 609 height 110
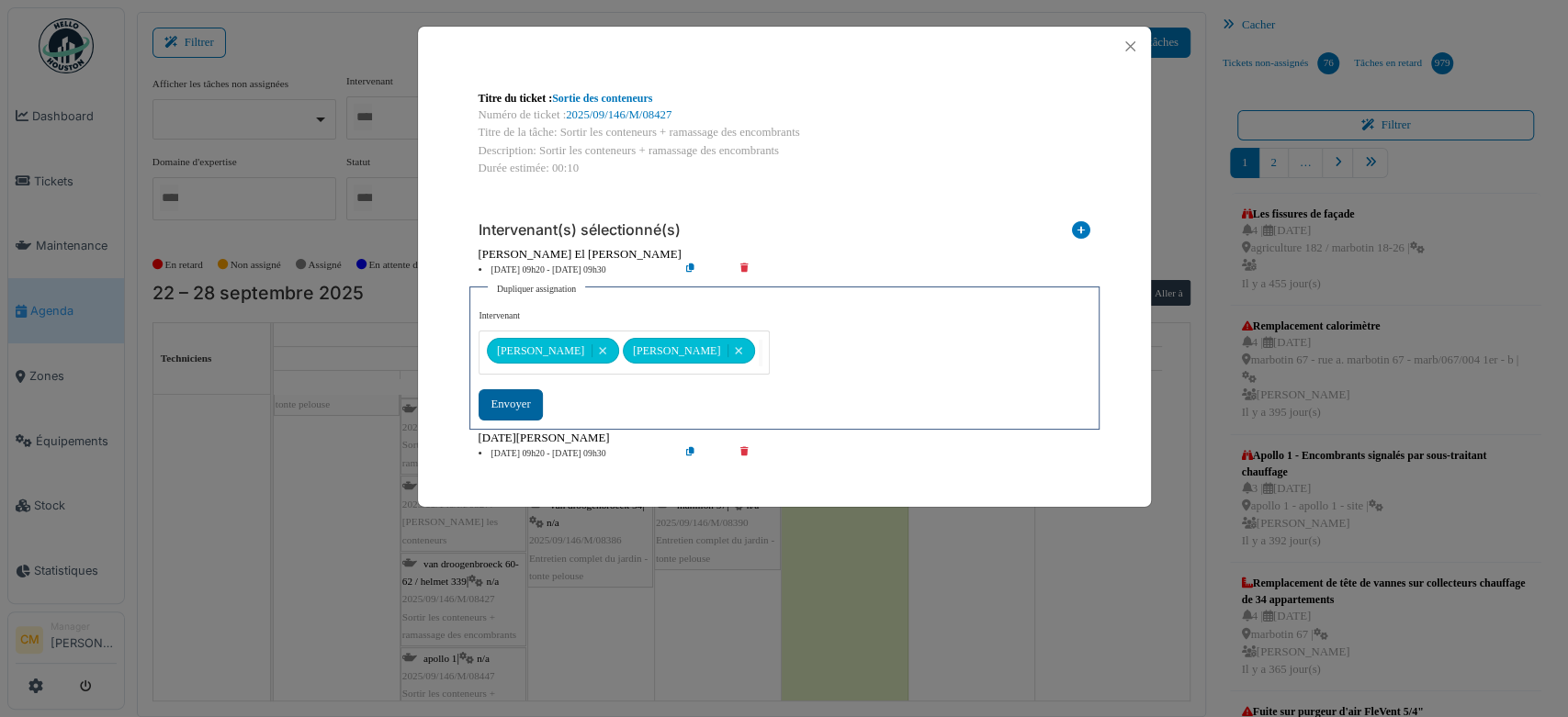
click at [504, 400] on div "Envoyer" at bounding box center [511, 404] width 64 height 30
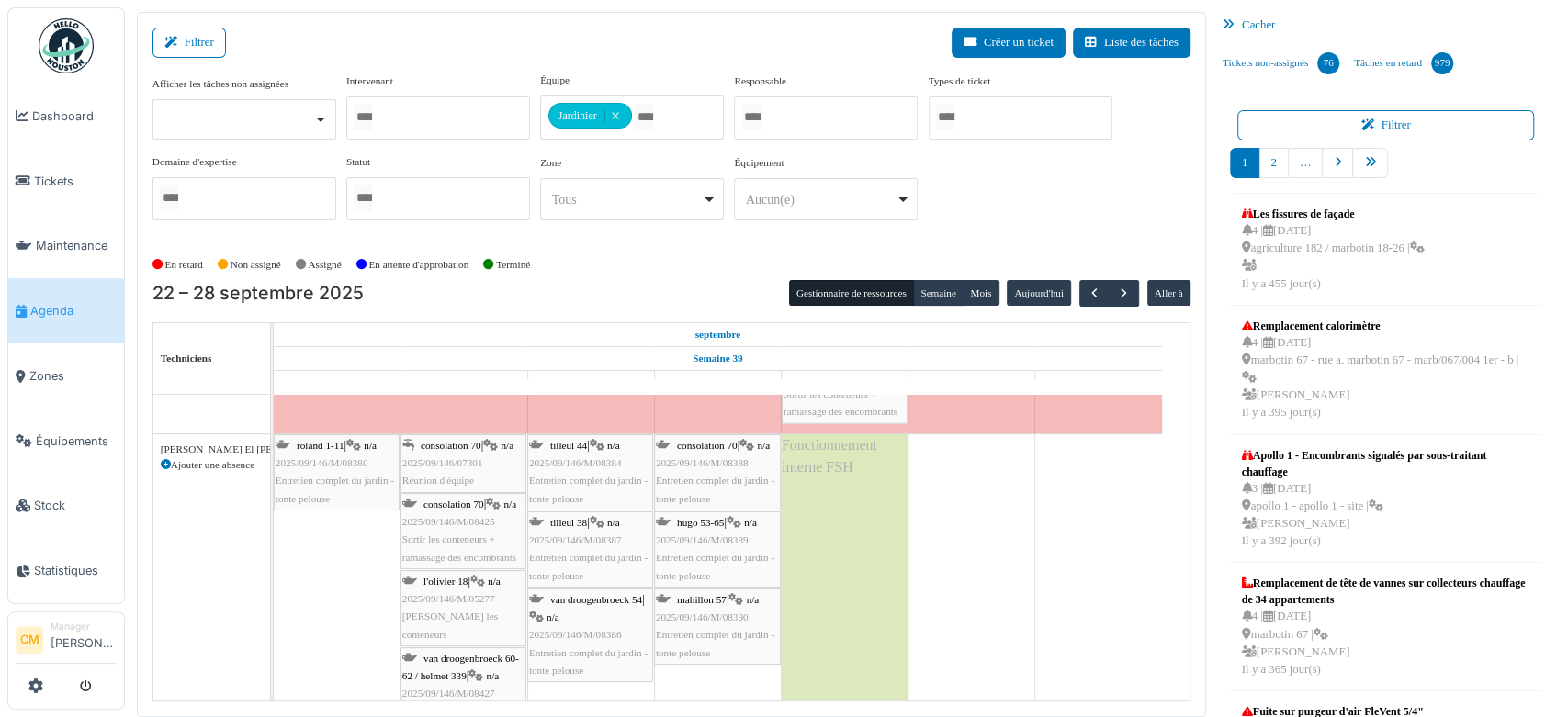
click at [458, 595] on span "2025/09/146/M/05277" at bounding box center [448, 598] width 93 height 11
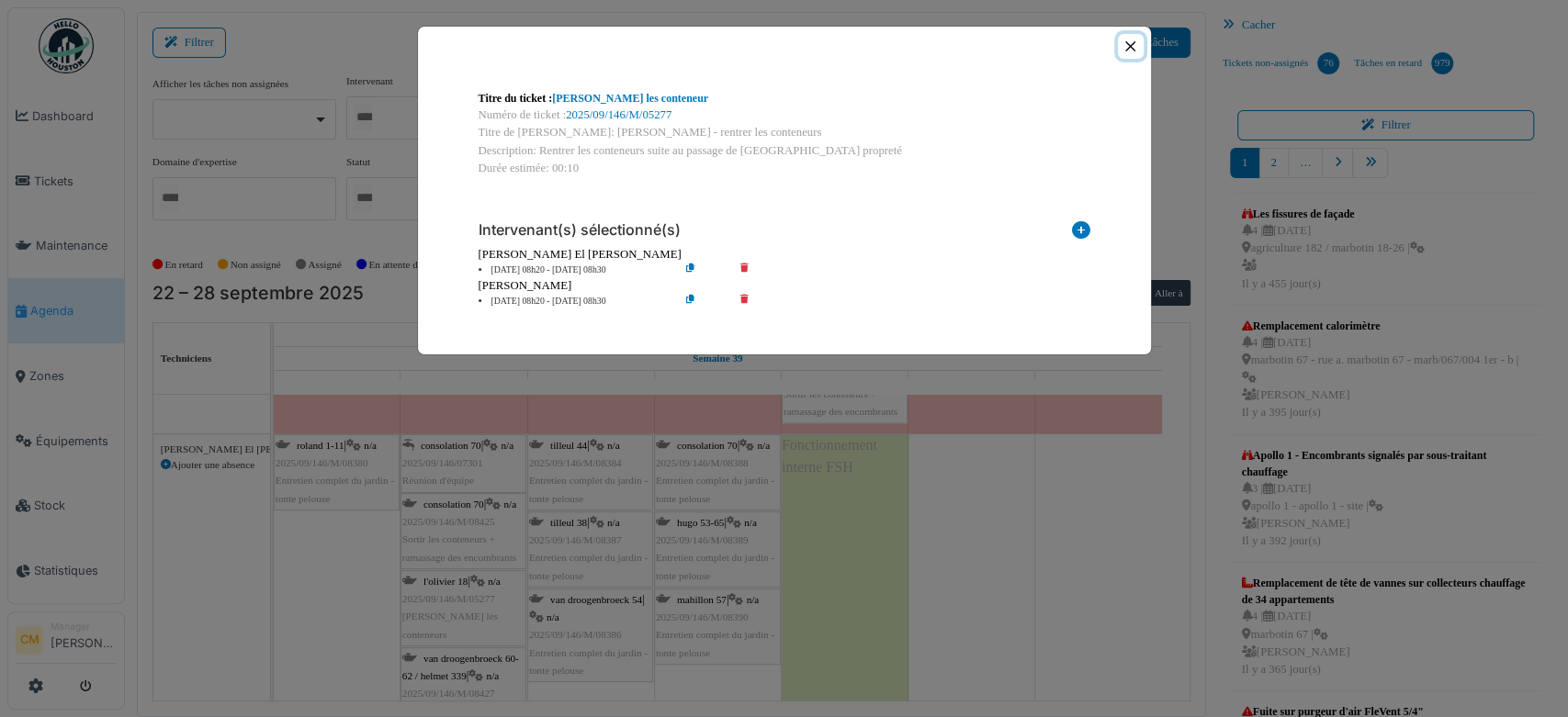
click at [1128, 46] on button "Close" at bounding box center [1129, 46] width 25 height 25
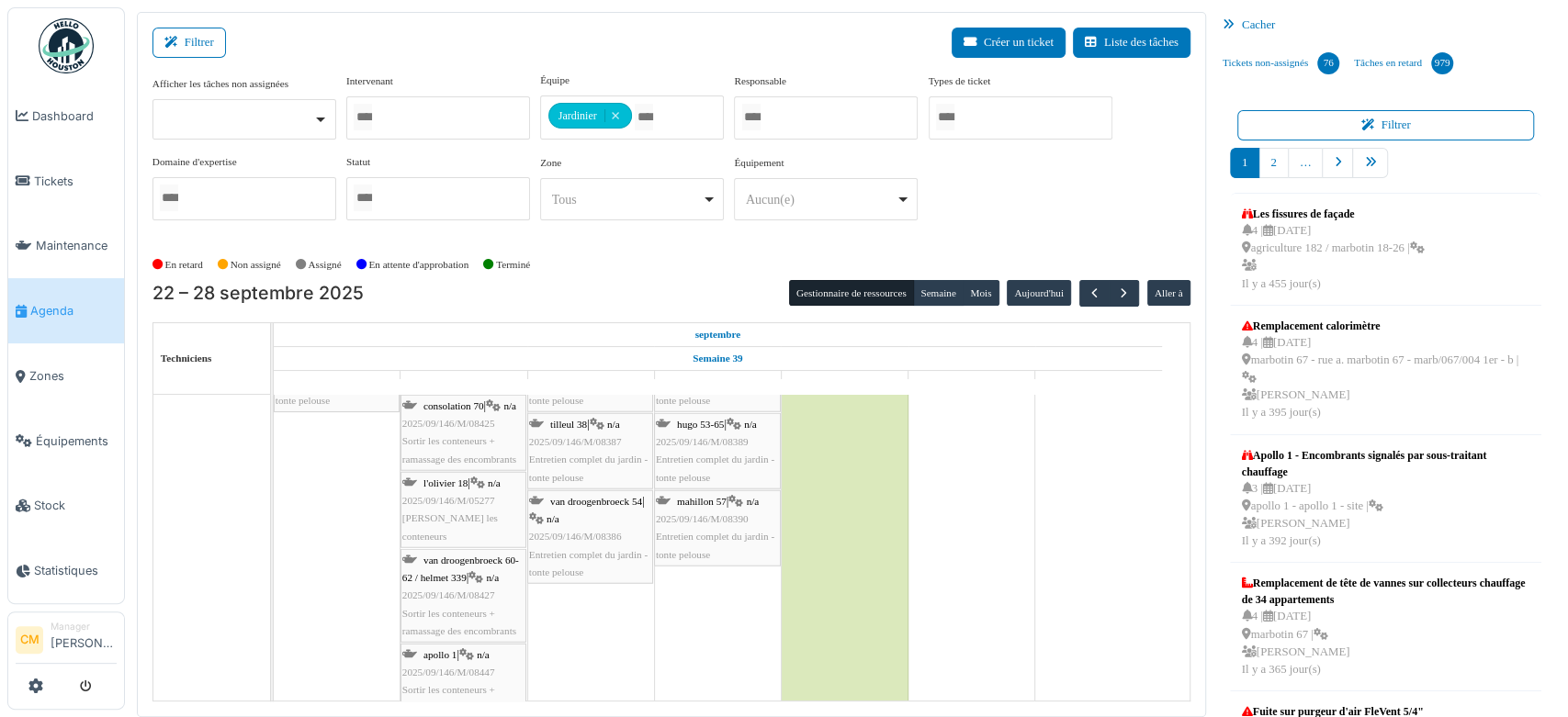
scroll to position [7956, 0]
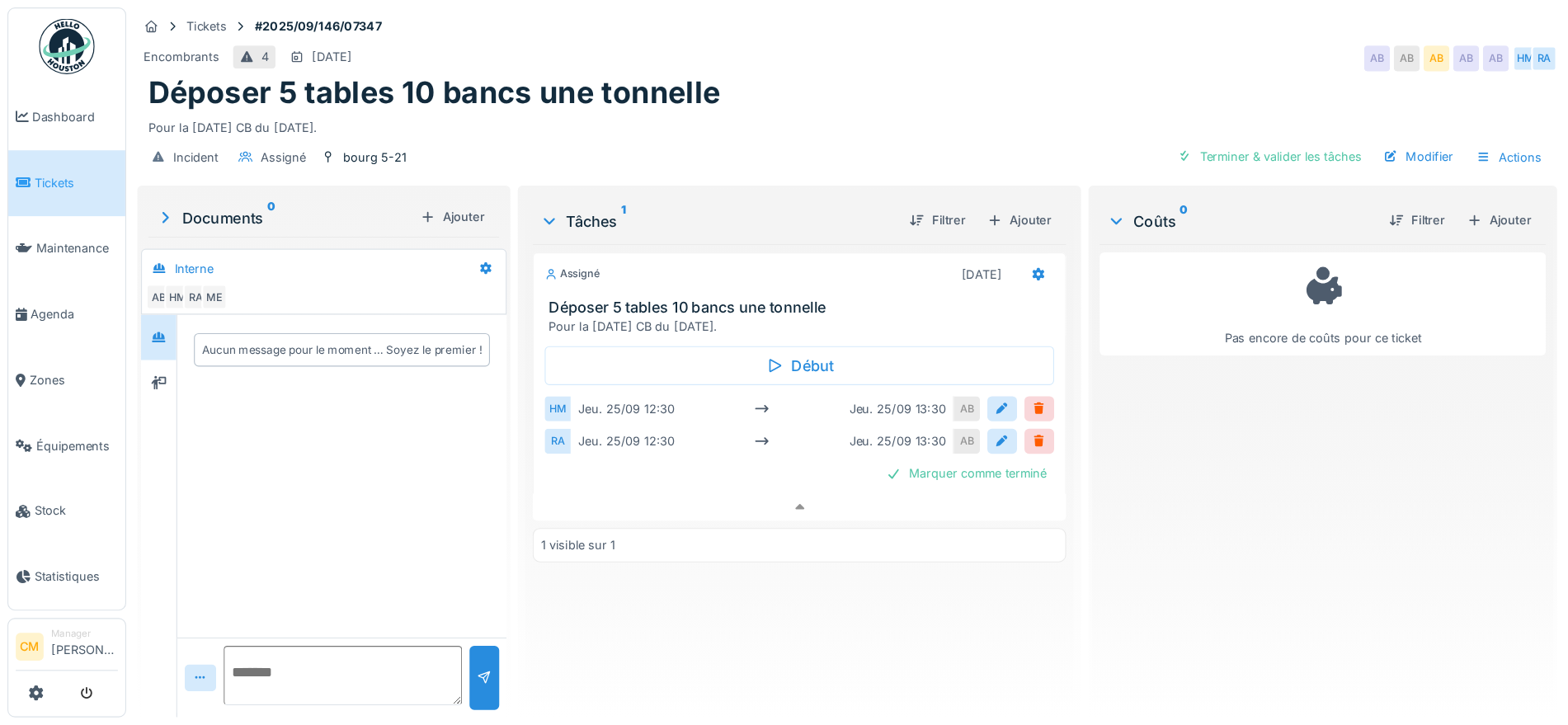
scroll to position [14, 0]
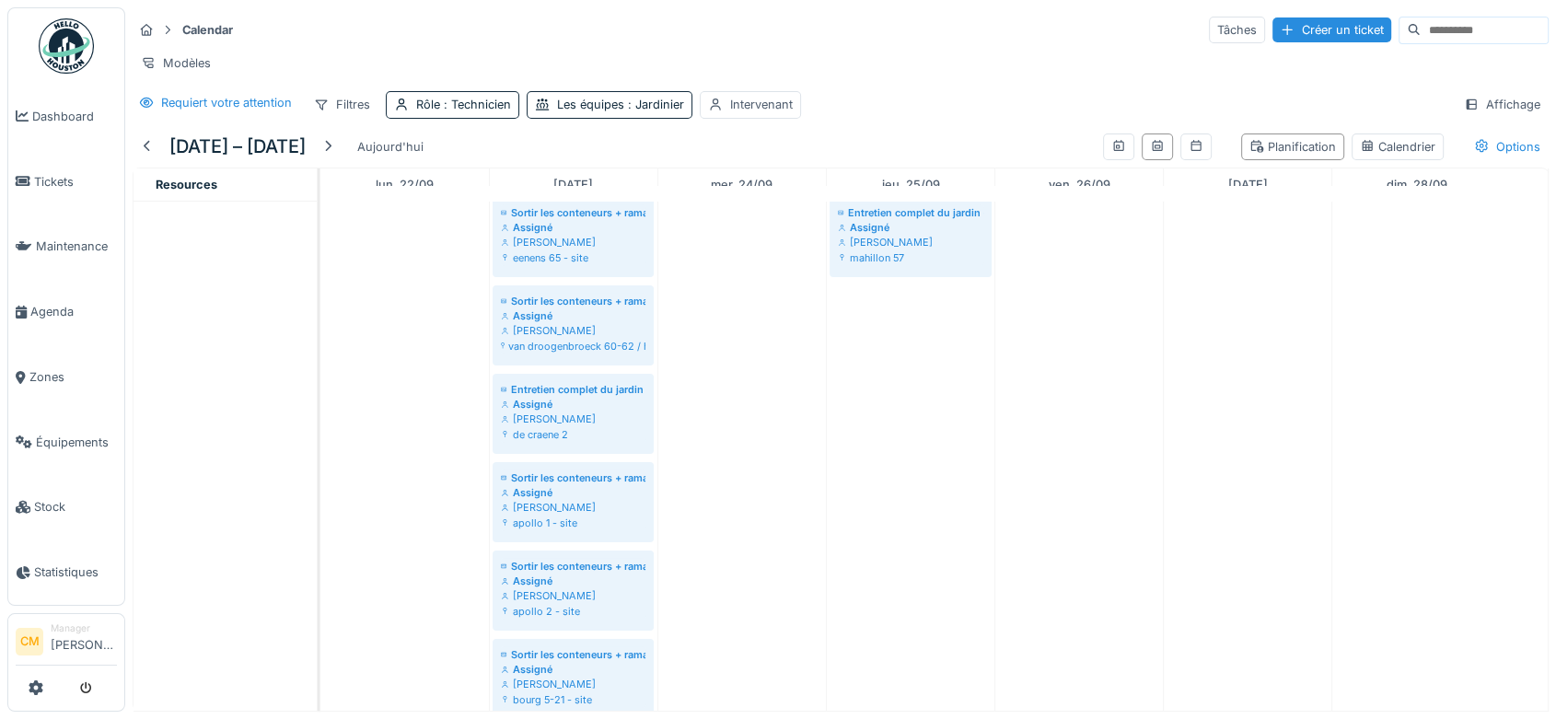
scroll to position [409, 0]
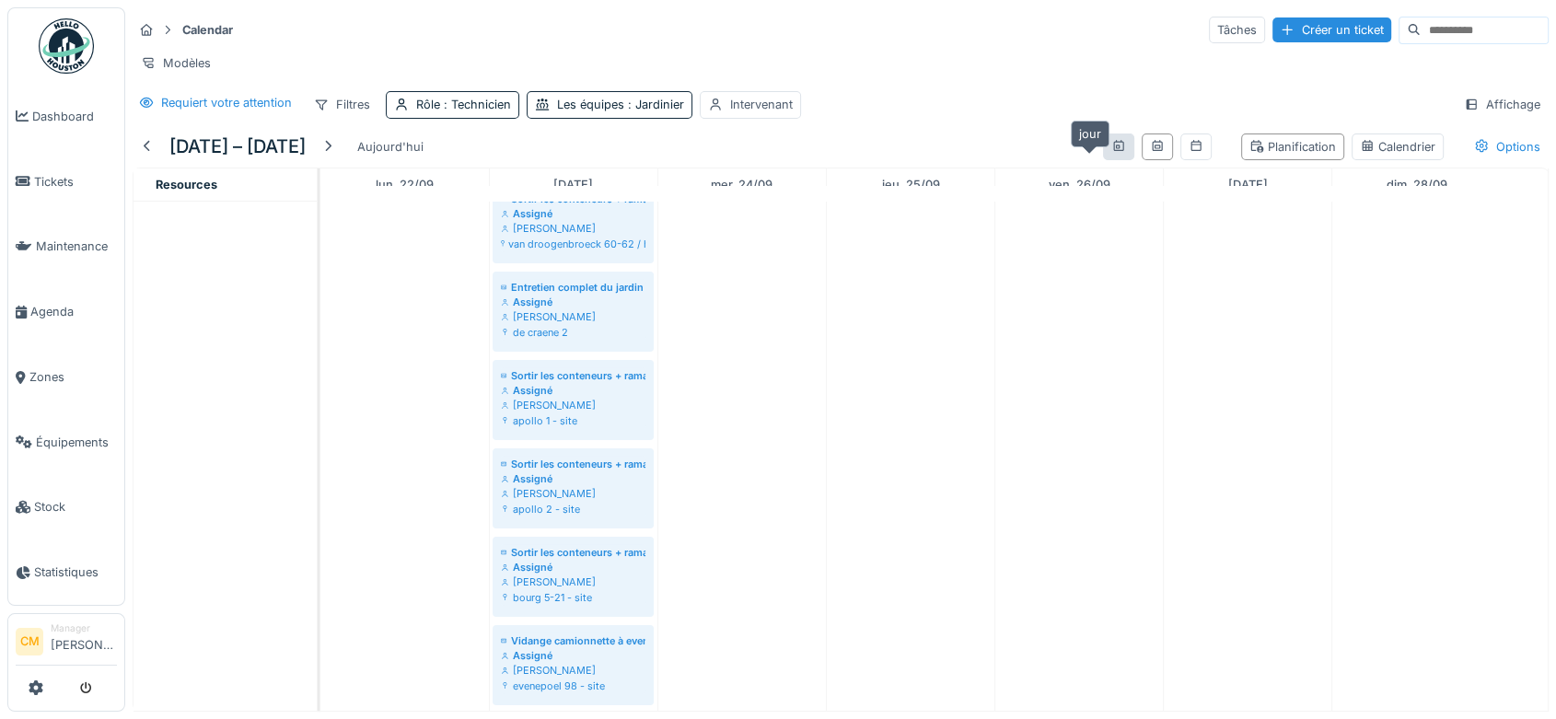
click at [1113, 151] on icon at bounding box center [1118, 145] width 10 height 11
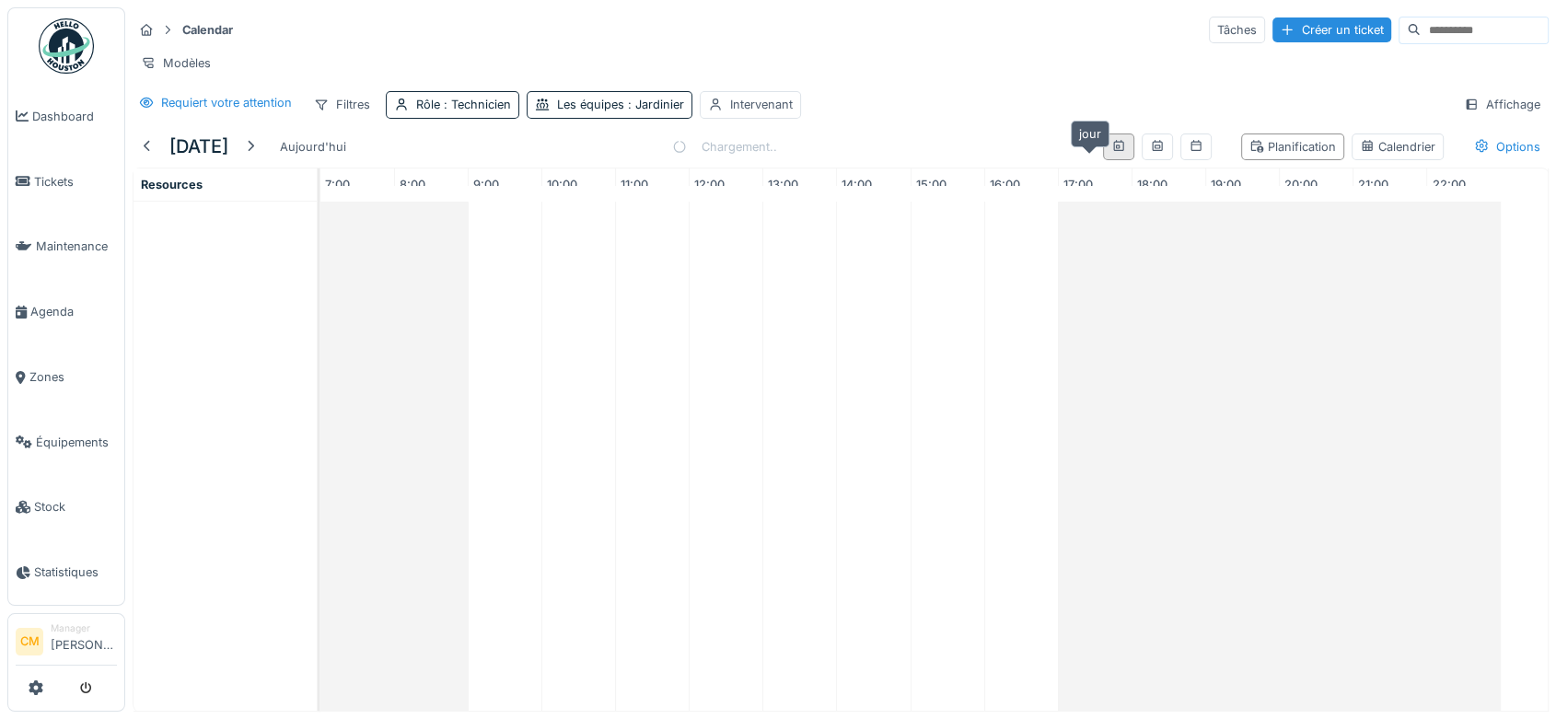
scroll to position [0, 0]
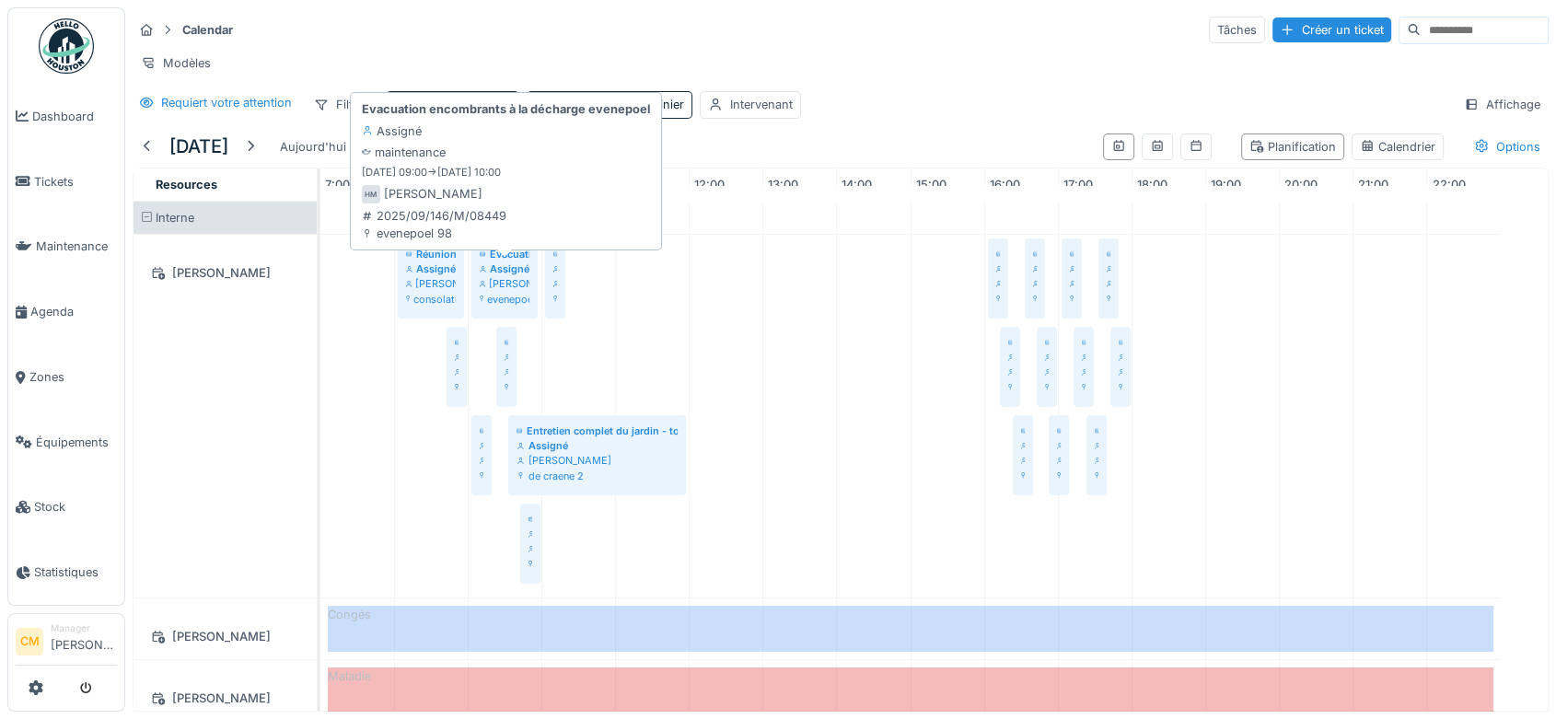
click at [512, 291] on div "[PERSON_NAME]" at bounding box center [505, 283] width 50 height 15
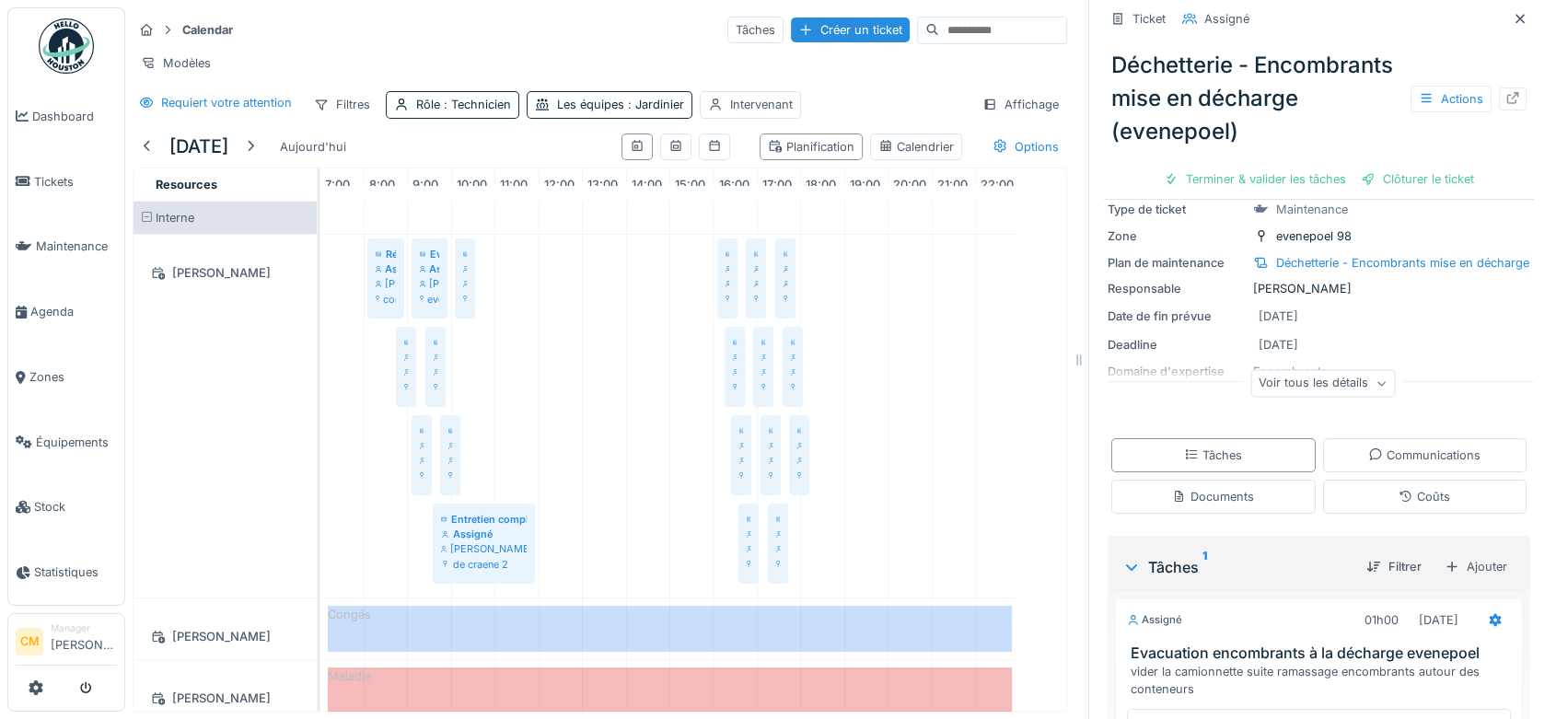
scroll to position [258, 0]
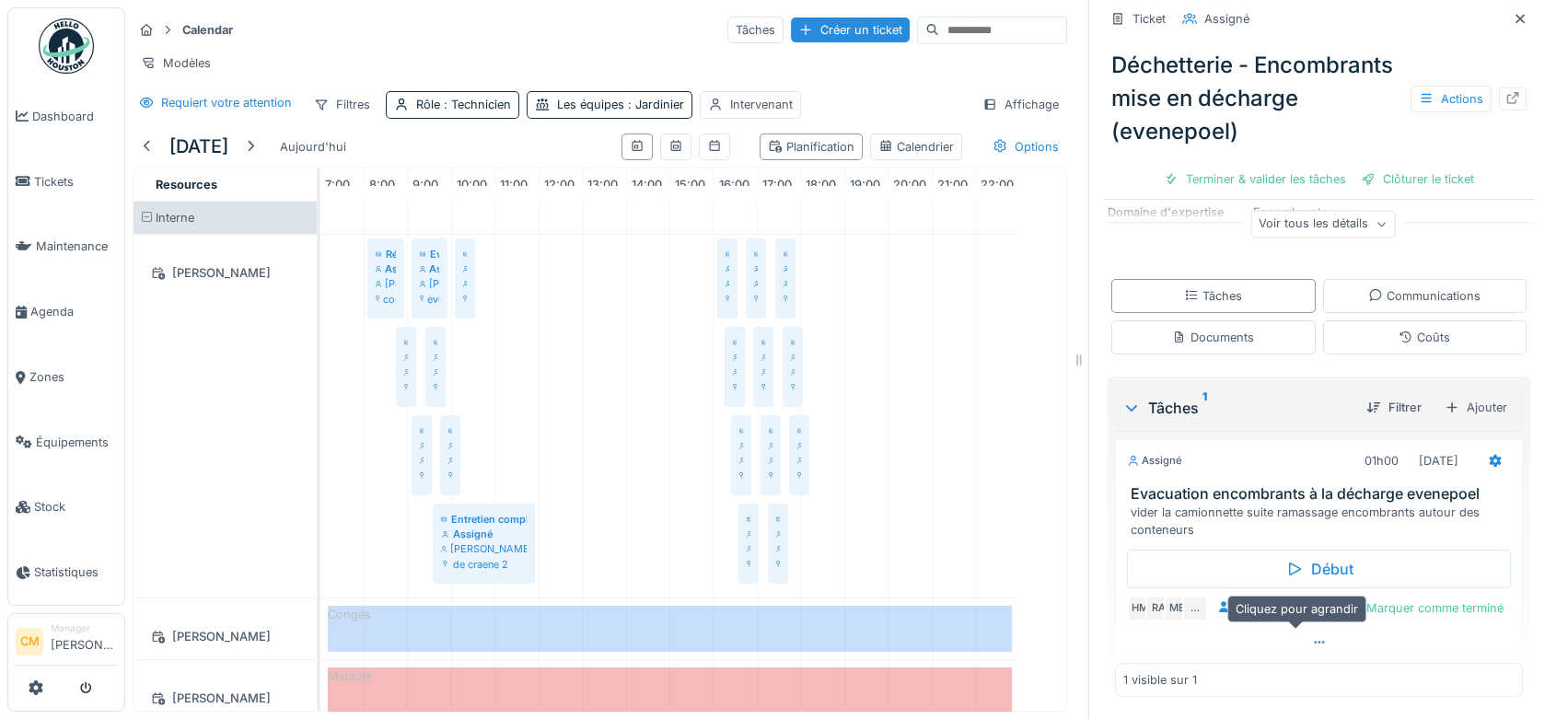
click at [1312, 645] on icon at bounding box center [1319, 642] width 15 height 12
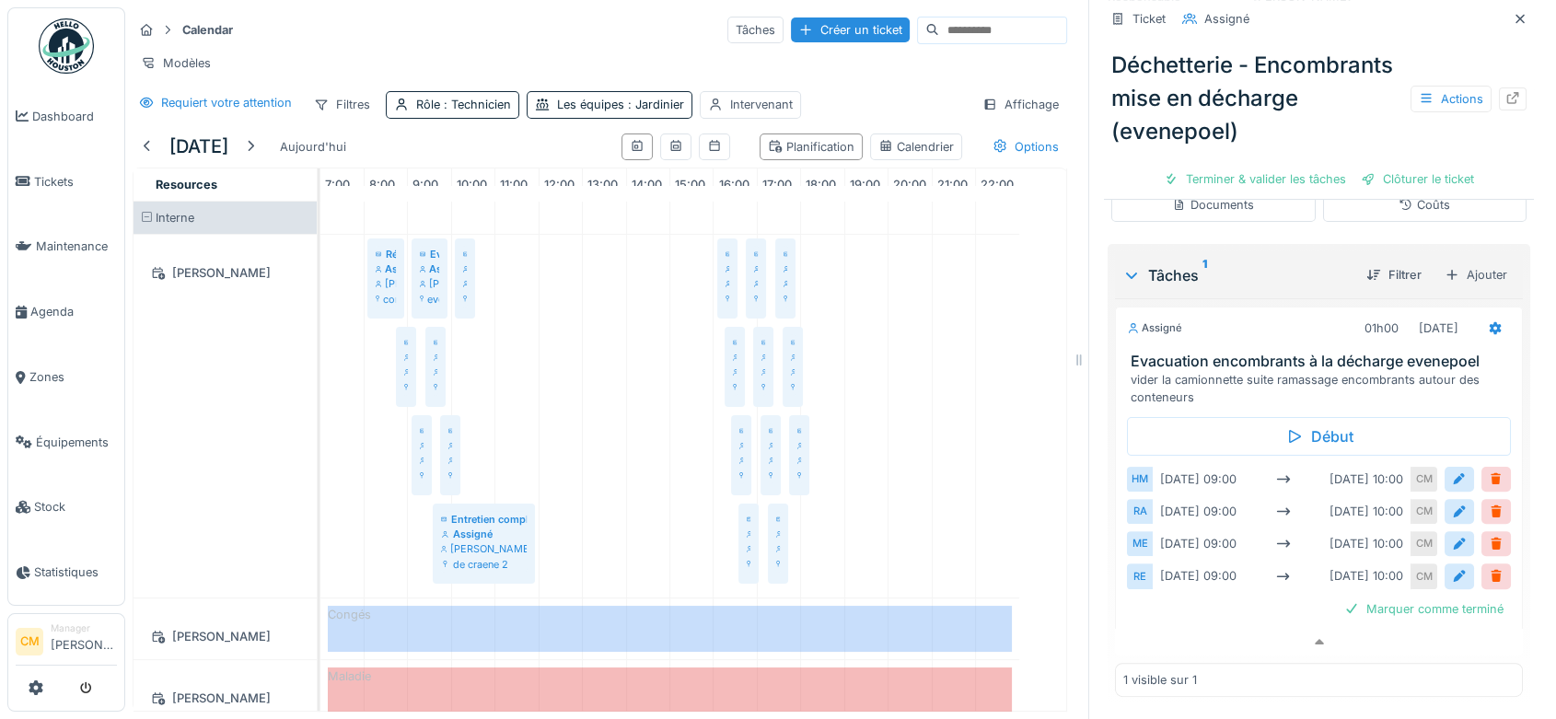
scroll to position [397, 0]
click at [1489, 470] on div at bounding box center [1496, 478] width 15 height 17
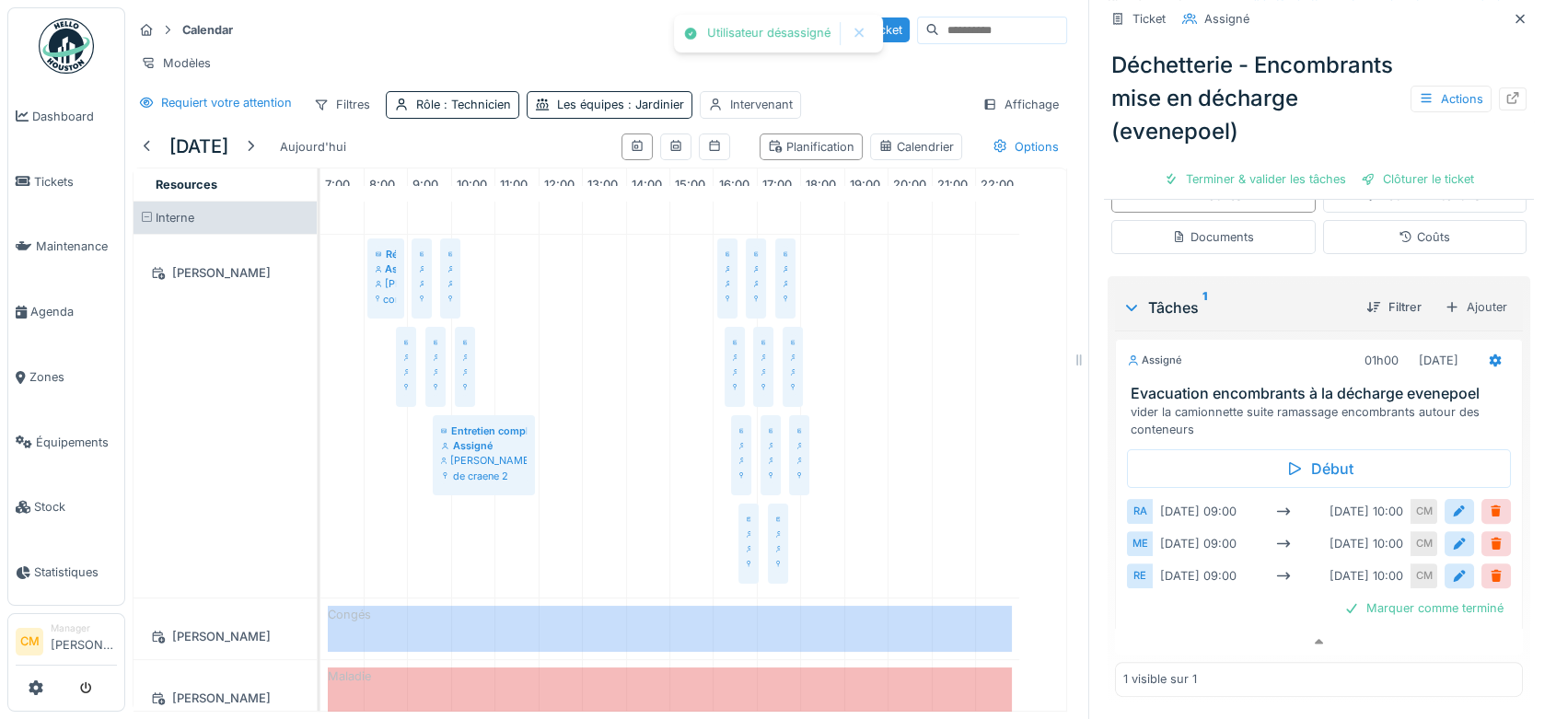
scroll to position [362, 0]
click at [1489, 503] on div at bounding box center [1496, 511] width 15 height 17
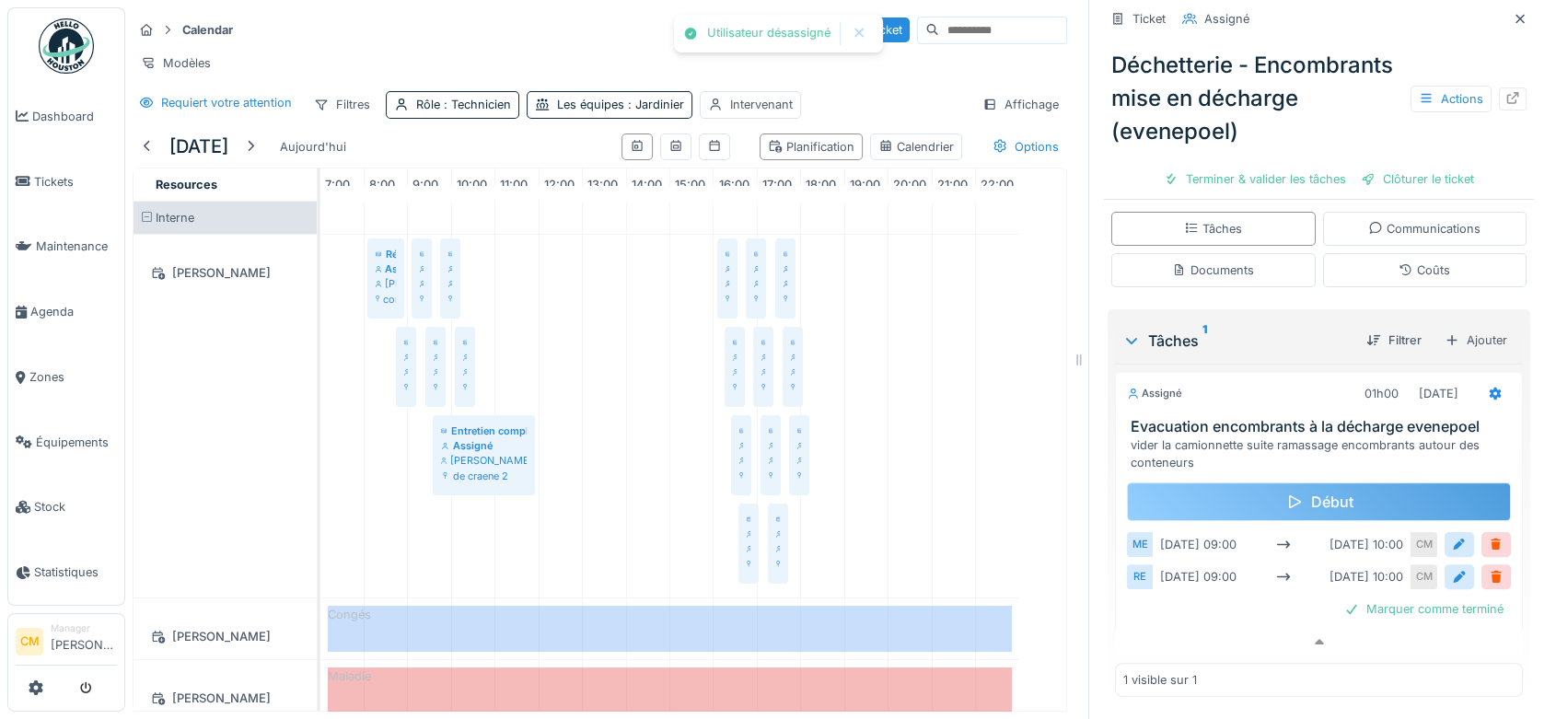
scroll to position [328, 0]
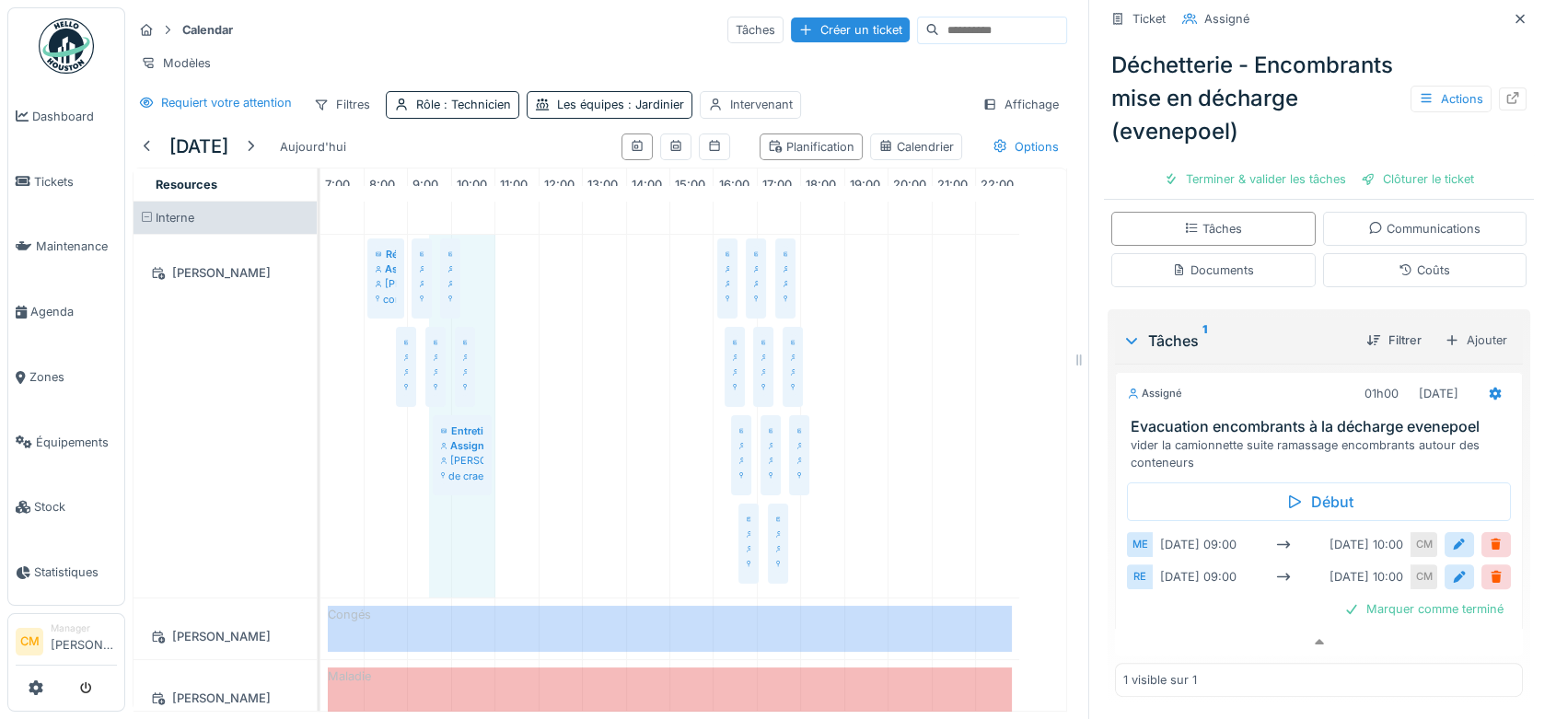
drag, startPoint x: 530, startPoint y: 457, endPoint x: 493, endPoint y: 449, distance: 37.6
click at [320, 449] on div "Réunion d'équipe Assigné [PERSON_NAME] consolation 70 Sortir les conteneurs + r…" at bounding box center [320, 416] width 0 height 363
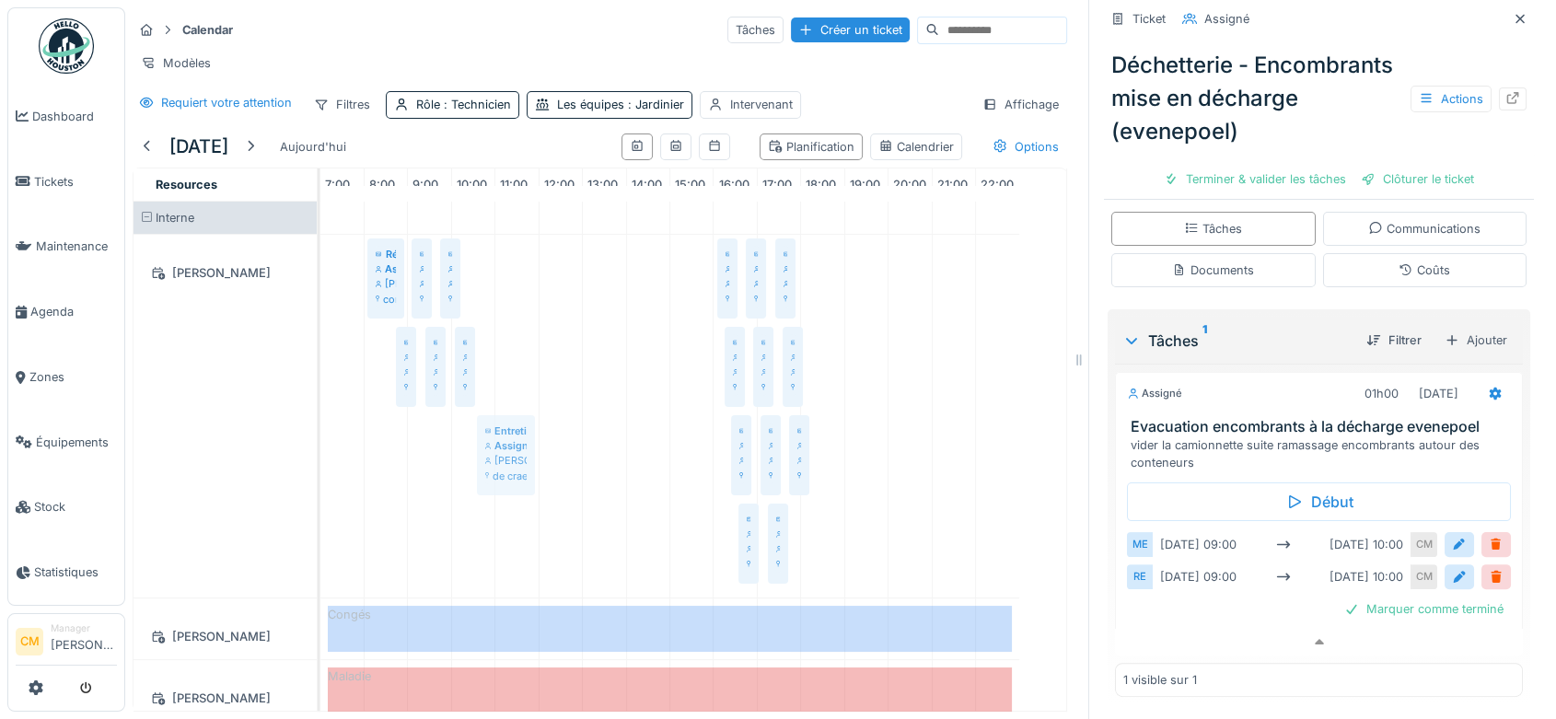
drag, startPoint x: 452, startPoint y: 454, endPoint x: 481, endPoint y: 263, distance: 192.7
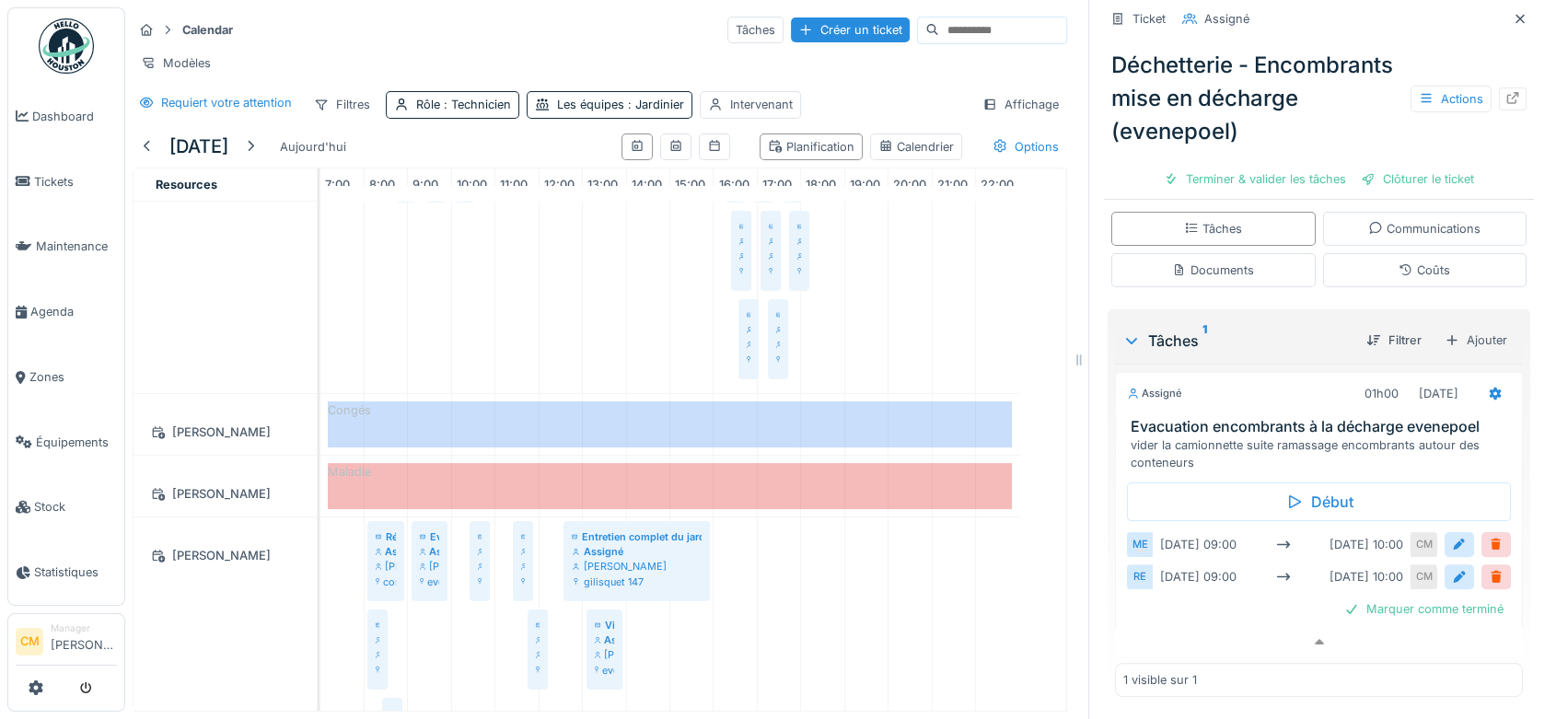
scroll to position [307, 0]
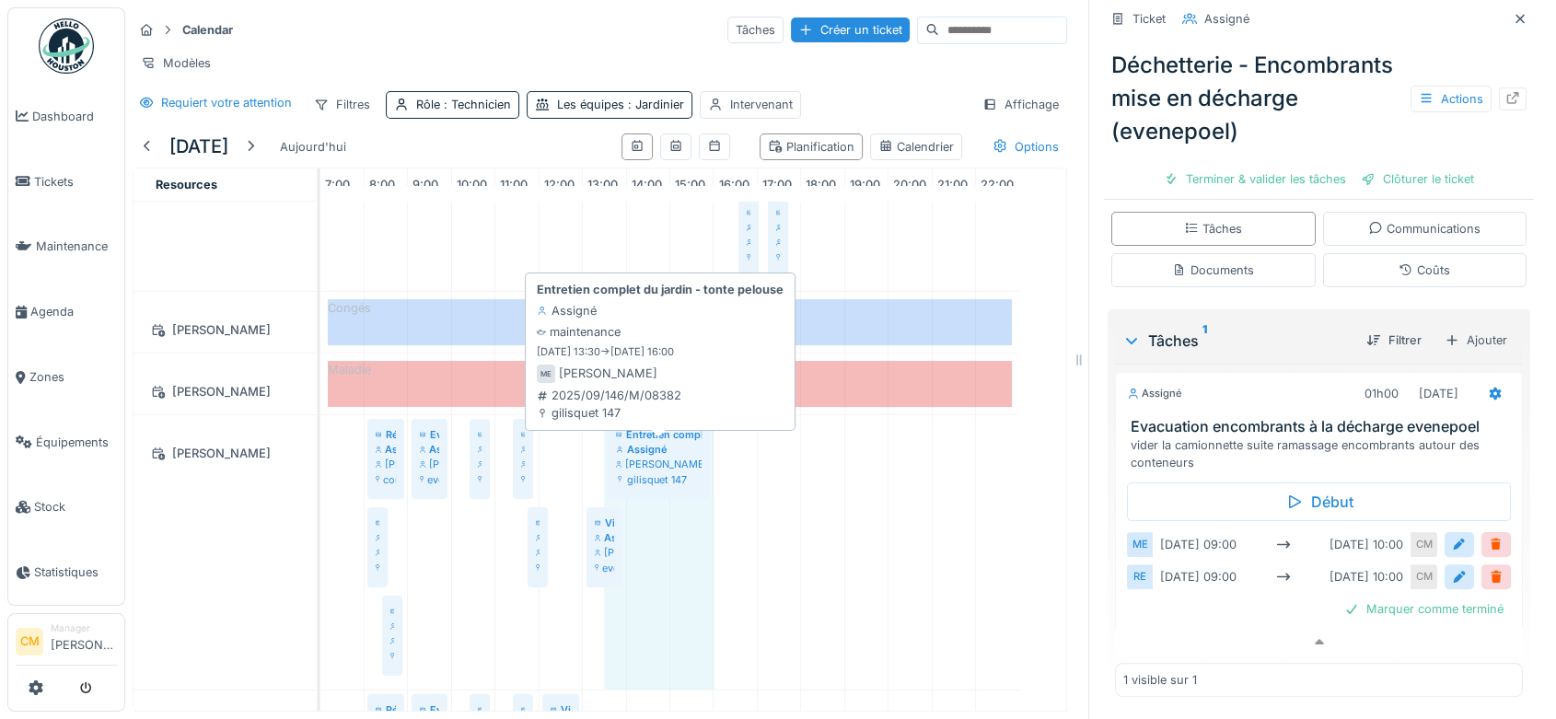
drag, startPoint x: 562, startPoint y: 463, endPoint x: 625, endPoint y: 461, distance: 63.5
click at [320, 461] on div "Réunion d'équipe Assigné [PERSON_NAME] kadiri consolation 70 Evacuation encombr…" at bounding box center [320, 552] width 0 height 274
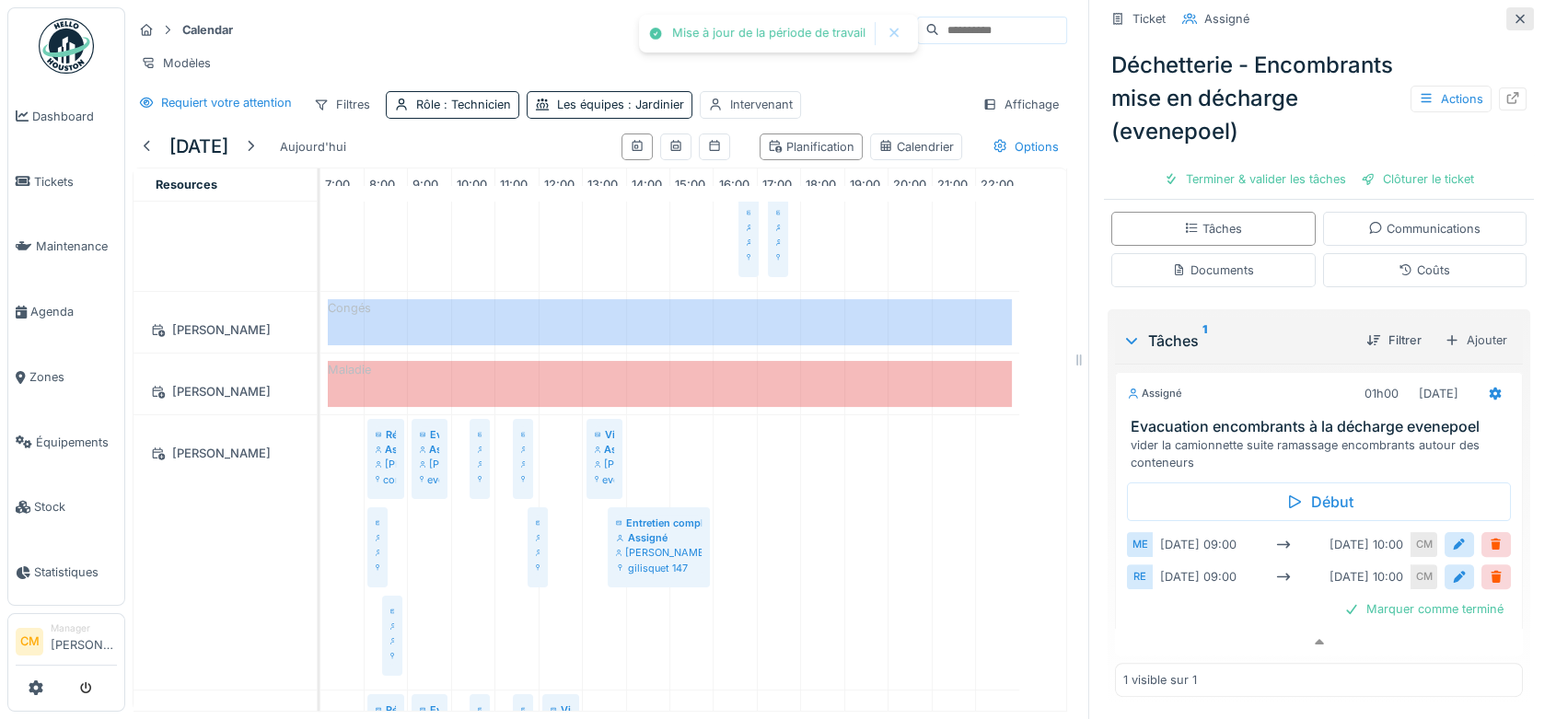
click at [1513, 13] on icon at bounding box center [1520, 19] width 15 height 12
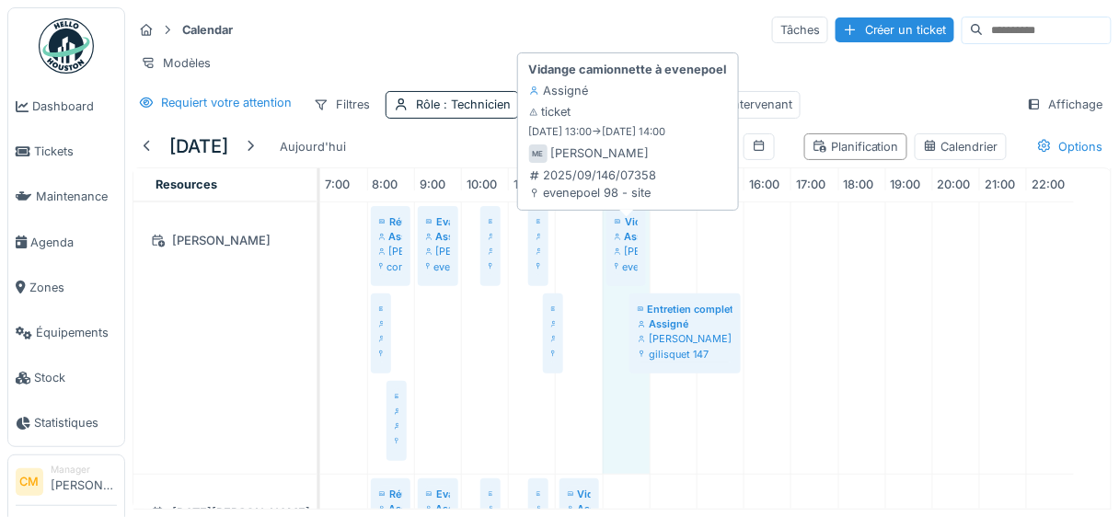
drag, startPoint x: 604, startPoint y: 260, endPoint x: 619, endPoint y: 260, distance: 14.7
click at [320, 260] on div "Réunion d'équipe Assigné [PERSON_NAME] kadiri consolation 70 Evacuation encombr…" at bounding box center [320, 339] width 0 height 272
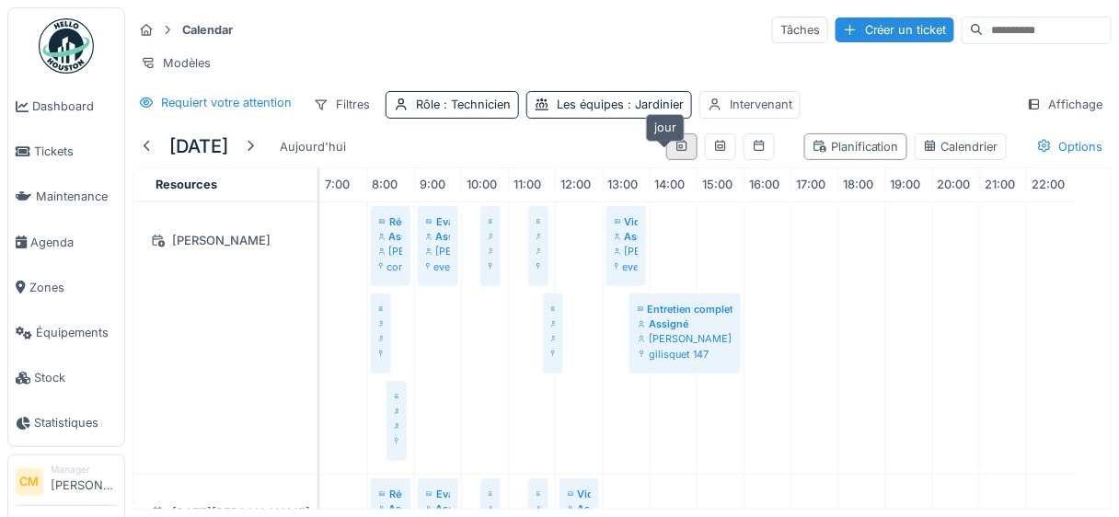
click at [675, 152] on icon at bounding box center [682, 146] width 15 height 12
click at [864, 153] on div "Planification" at bounding box center [856, 146] width 87 height 17
click at [944, 156] on div "Calendrier" at bounding box center [960, 146] width 75 height 17
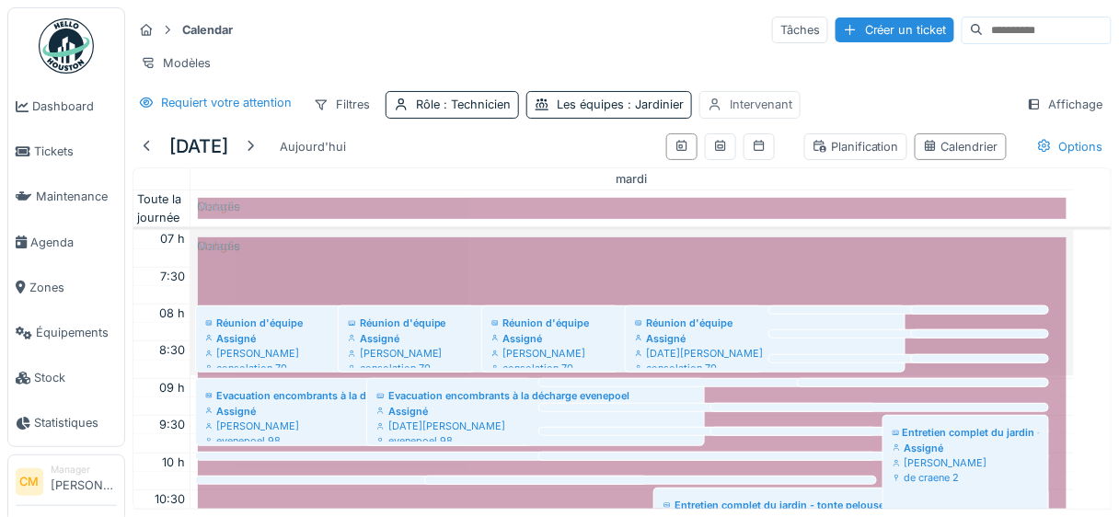
click at [730, 112] on div "Intervenant" at bounding box center [761, 104] width 63 height 17
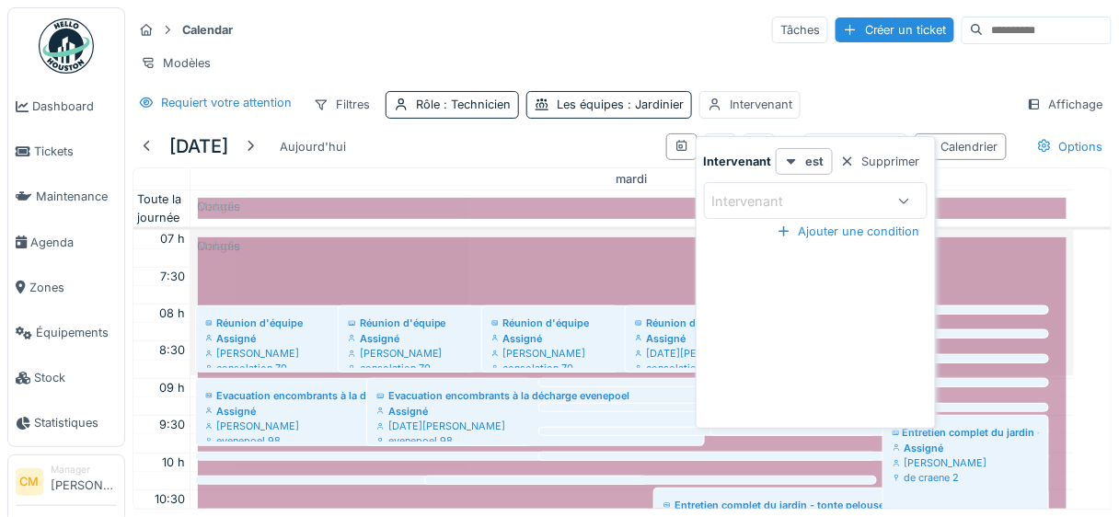
click at [746, 200] on div "Intervenant" at bounding box center [762, 201] width 98 height 20
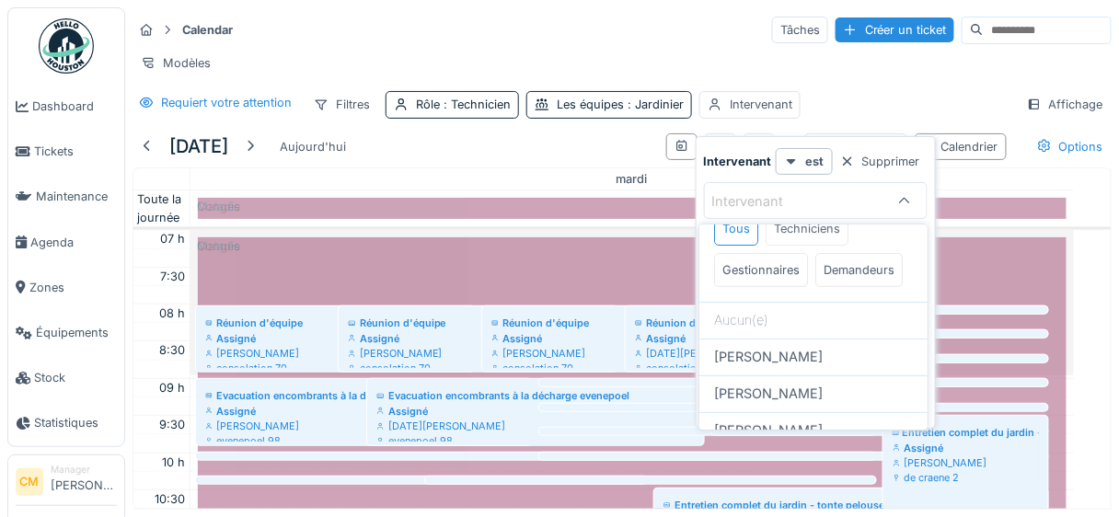
click at [811, 228] on div "Techniciens" at bounding box center [807, 229] width 83 height 34
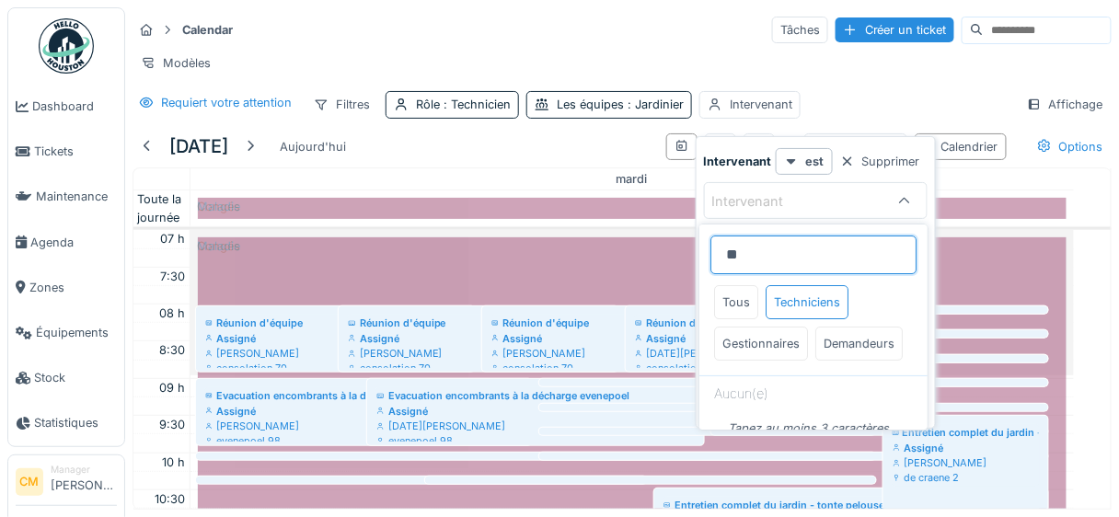
type input "*"
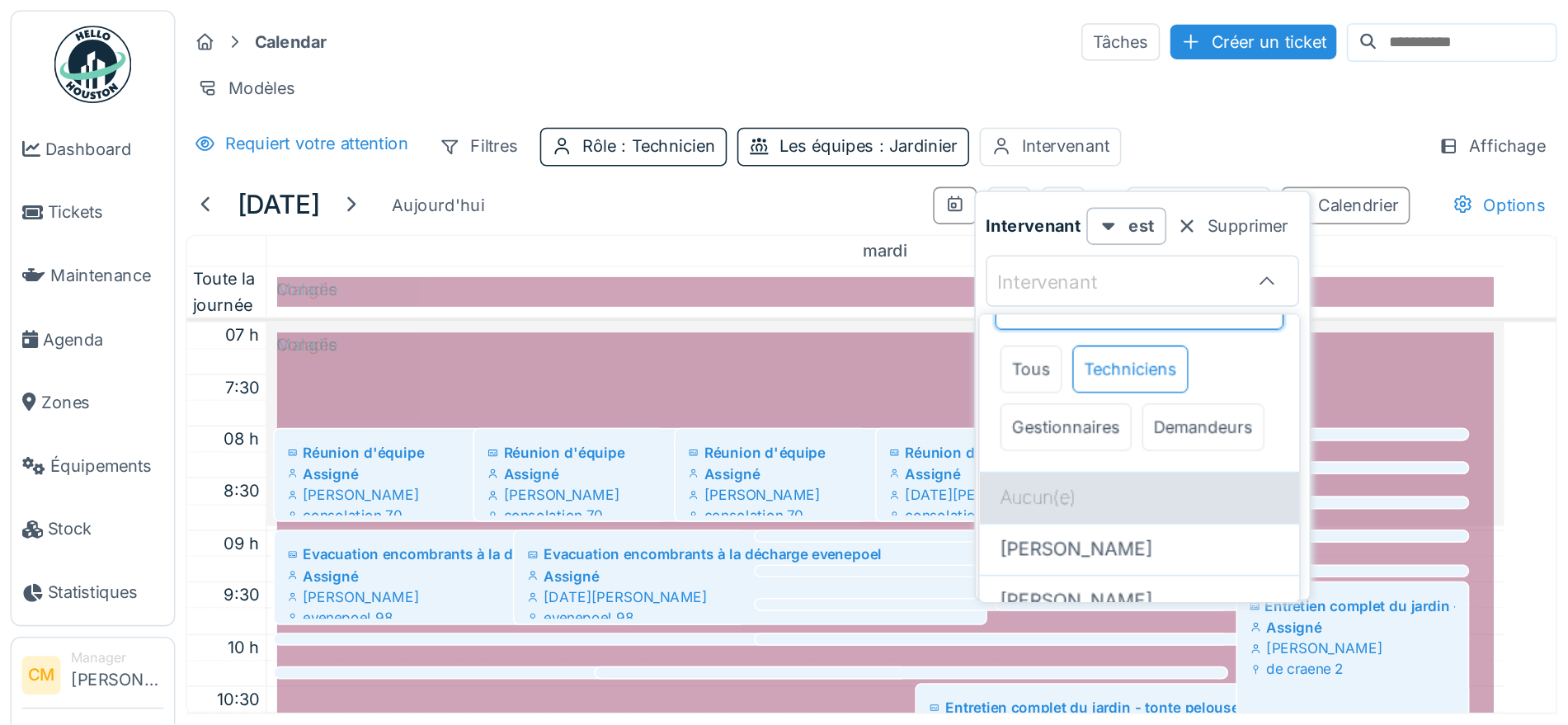
scroll to position [66, 0]
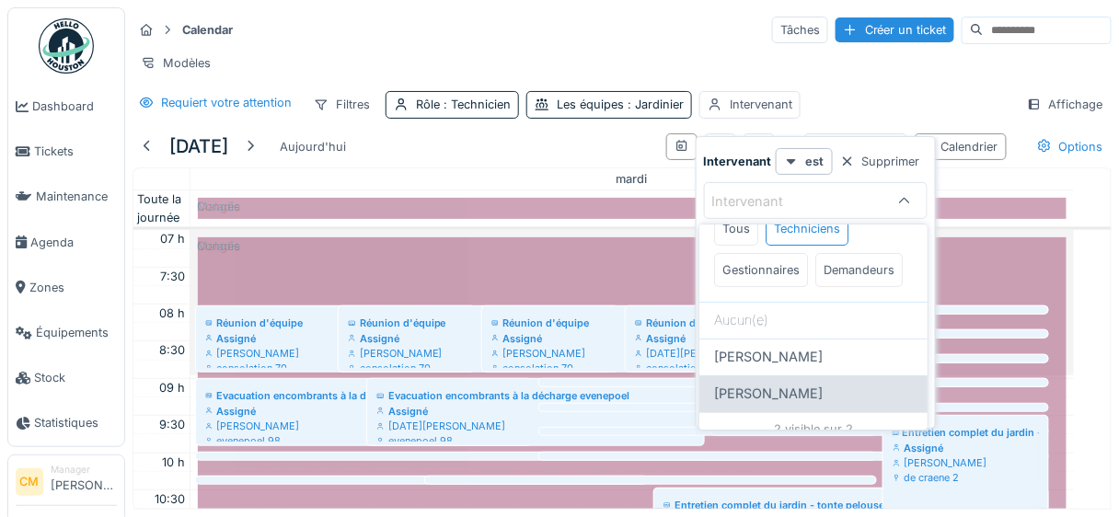
type input "****"
click at [806, 394] on span "Mohamed El kadiri" at bounding box center [768, 395] width 109 height 20
type input "****"
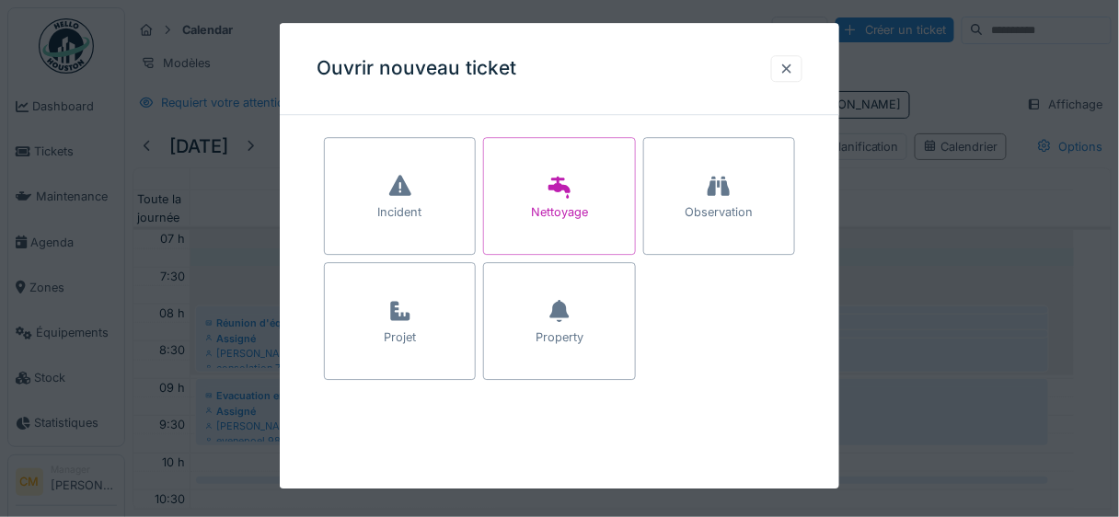
click at [790, 65] on div at bounding box center [787, 68] width 15 height 17
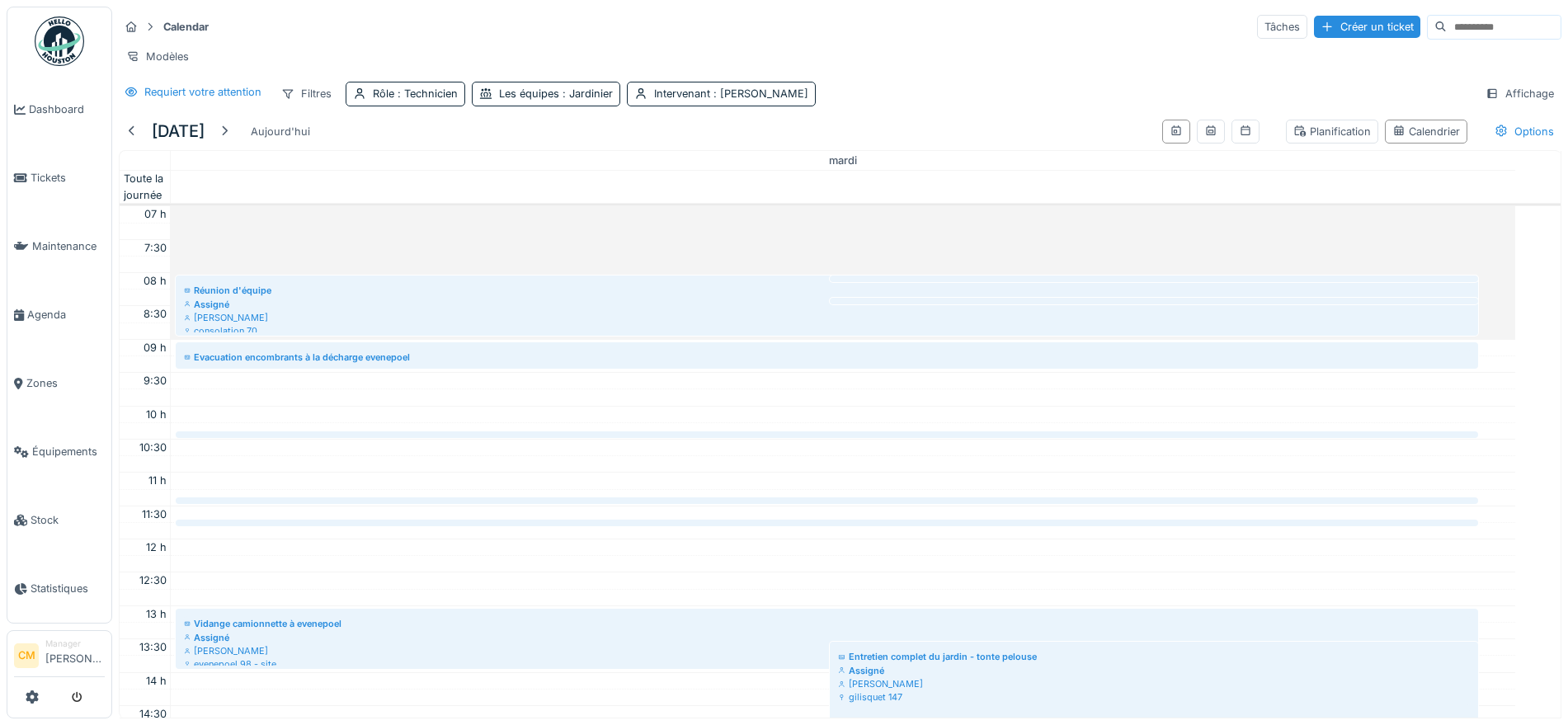
drag, startPoint x: 284, startPoint y: 416, endPoint x: 284, endPoint y: 387, distance: 29.0
click at [284, 387] on div "Réunion d'équipe Assigné Mohamed El kadiri consolation 70 Sortir les conteneurs…" at bounding box center [844, 738] width 1346 height 1066
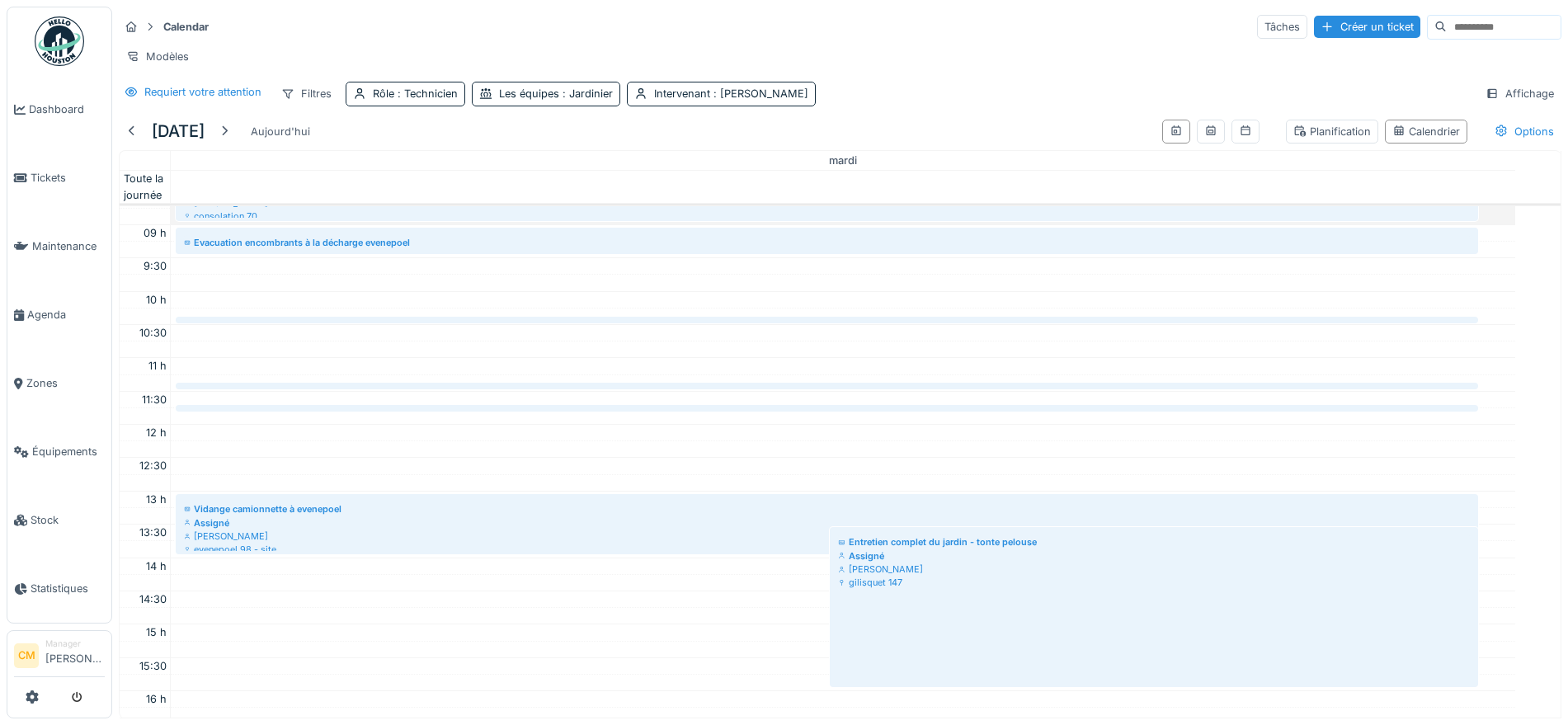
scroll to position [103, 0]
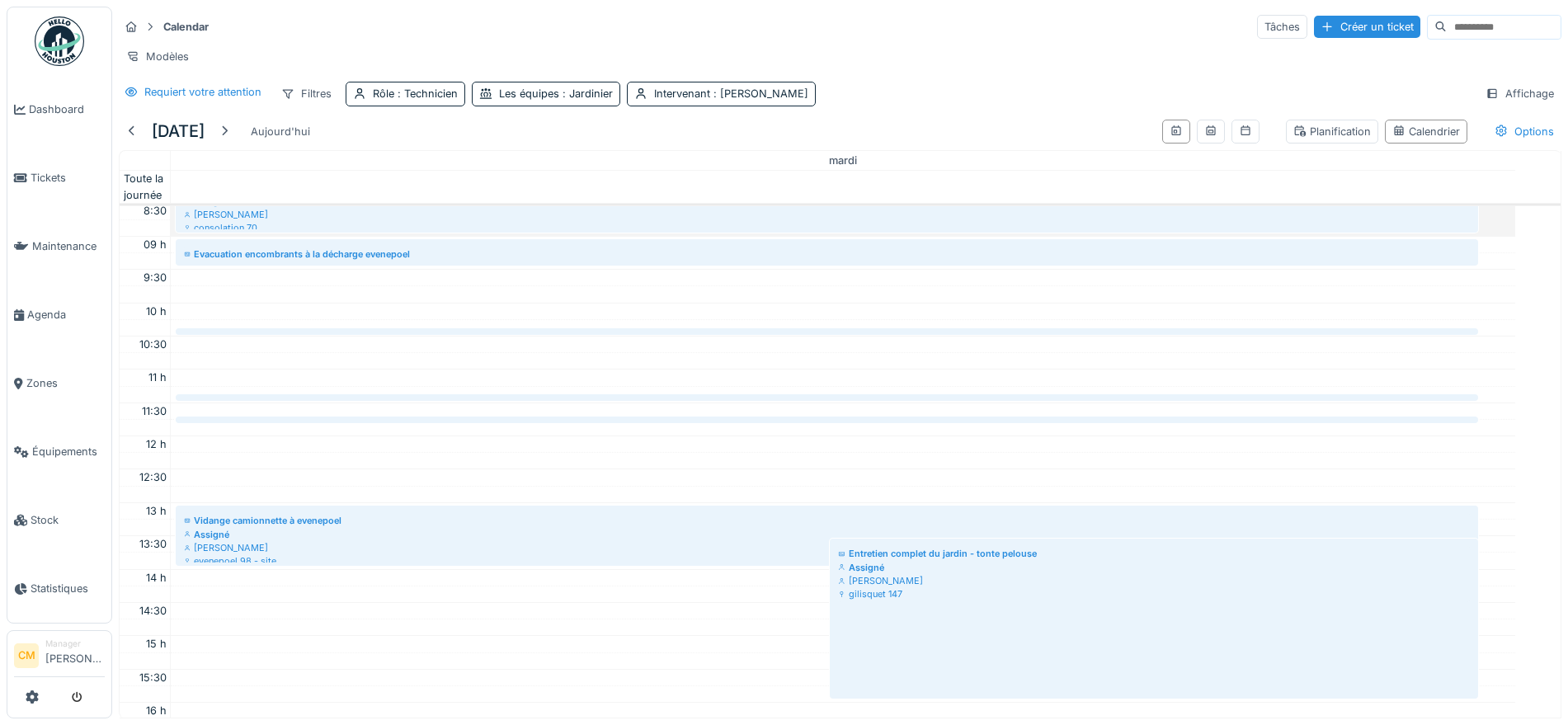
click at [297, 423] on link "Sortir les conteneurs + ramassage des encombrants Assigné Mohamed El kadiri bou…" at bounding box center [827, 419] width 1304 height 6
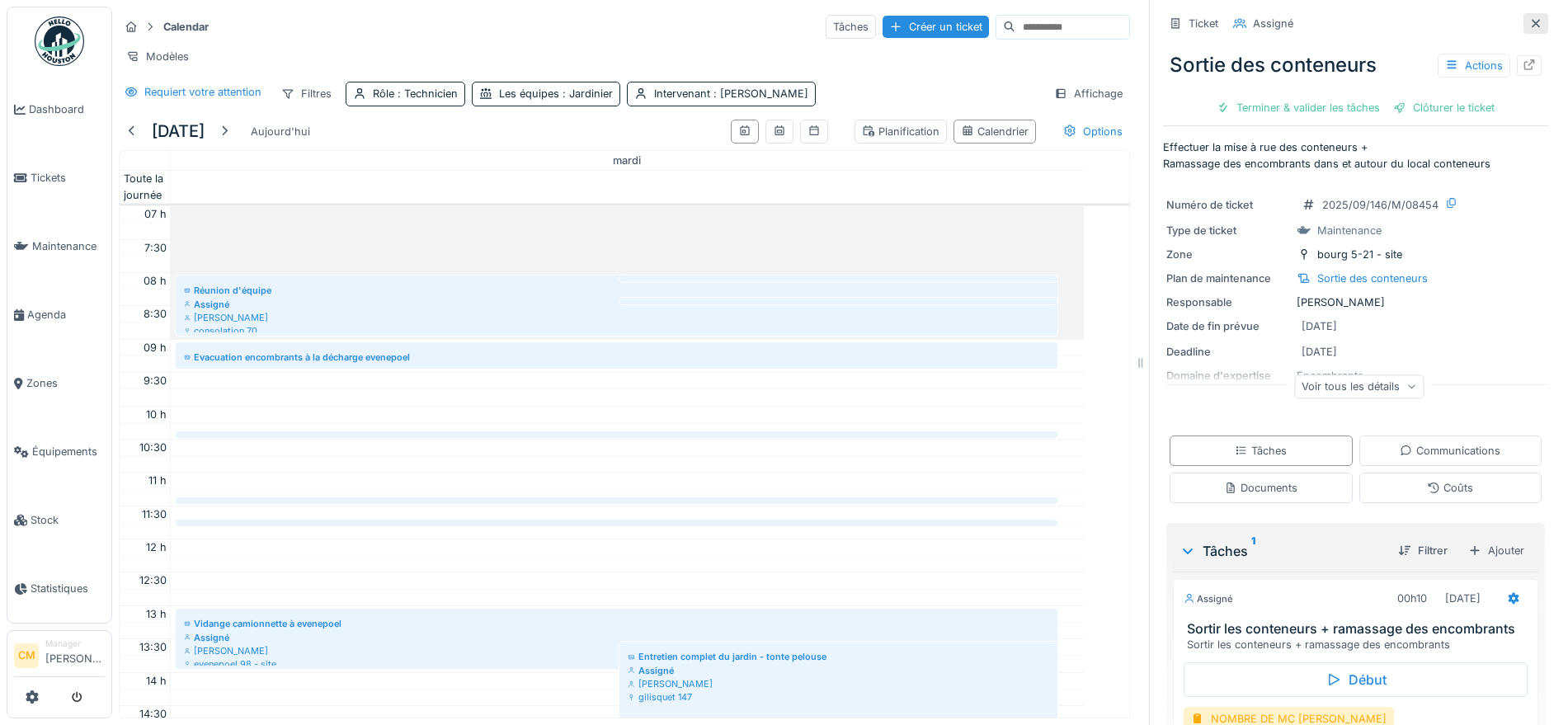
click at [1393, 18] on icon at bounding box center [1536, 23] width 13 height 11
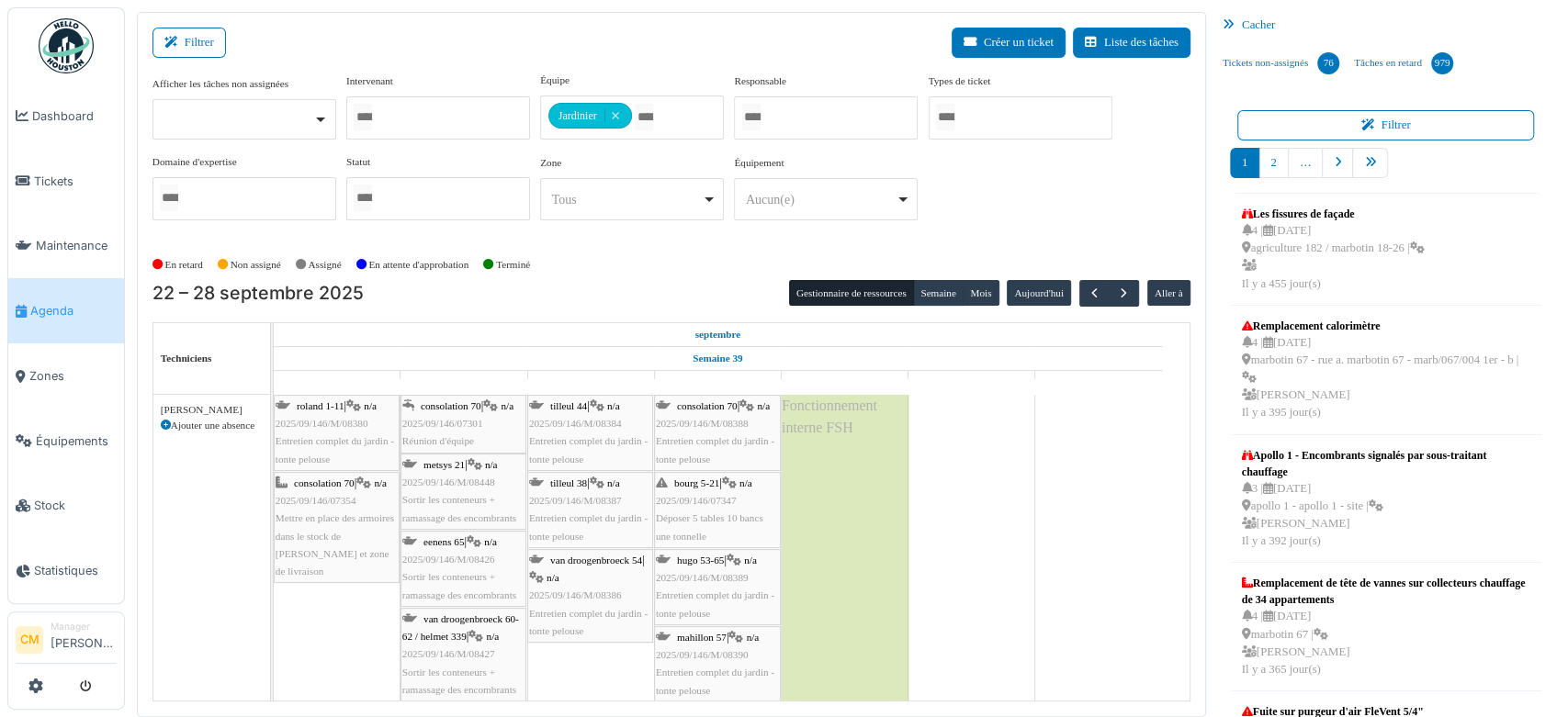
scroll to position [7956, 0]
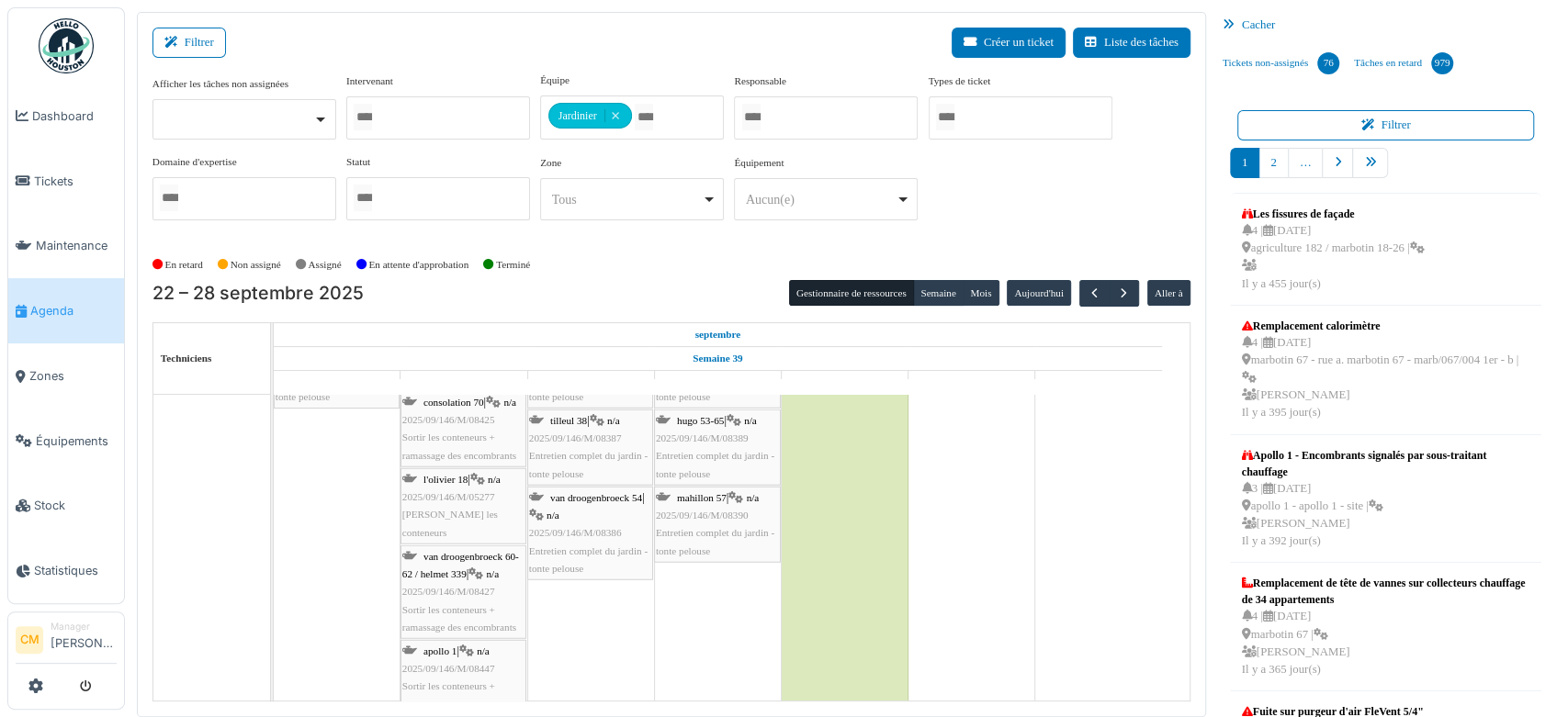
click at [449, 592] on span "2025/09/146/M/08427" at bounding box center [448, 590] width 93 height 11
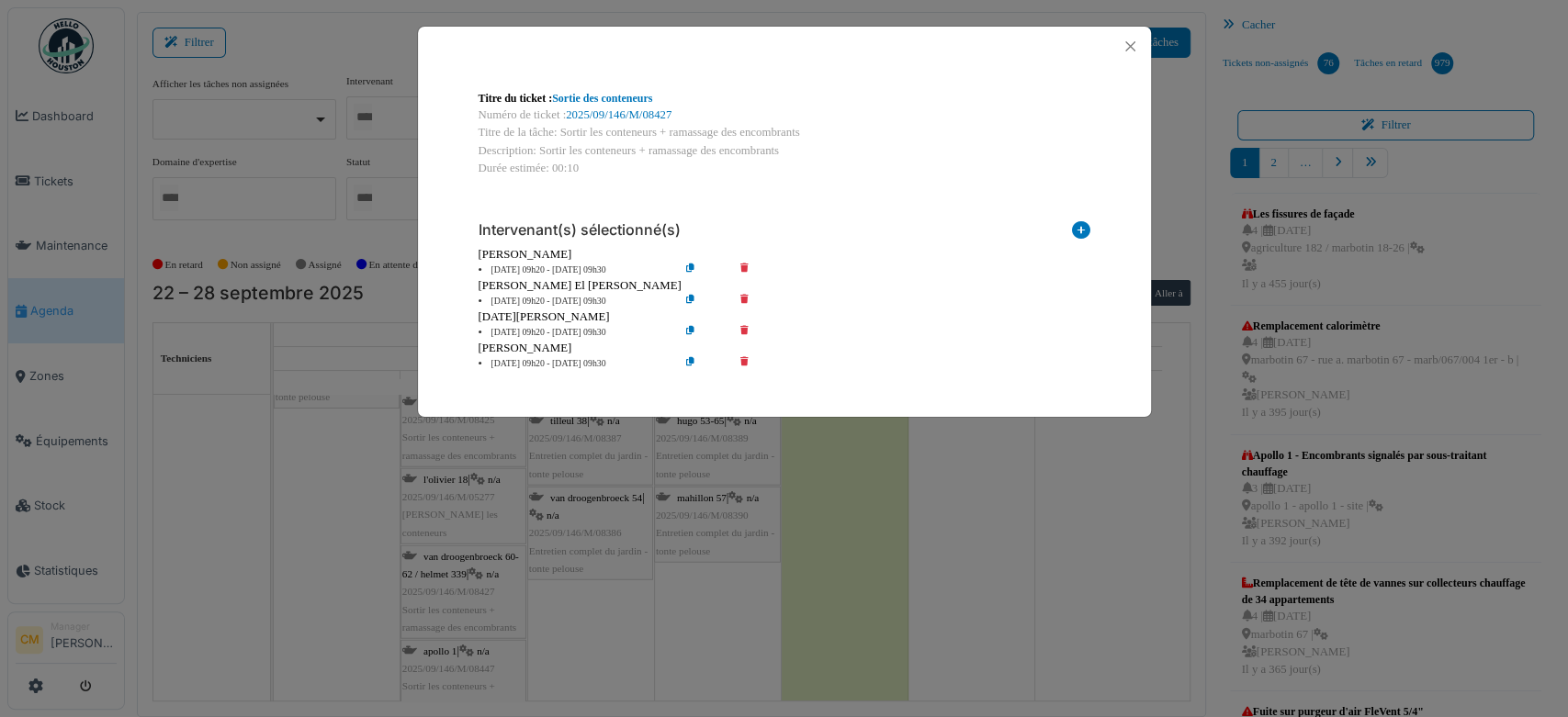
click at [747, 298] on icon at bounding box center [757, 302] width 52 height 14
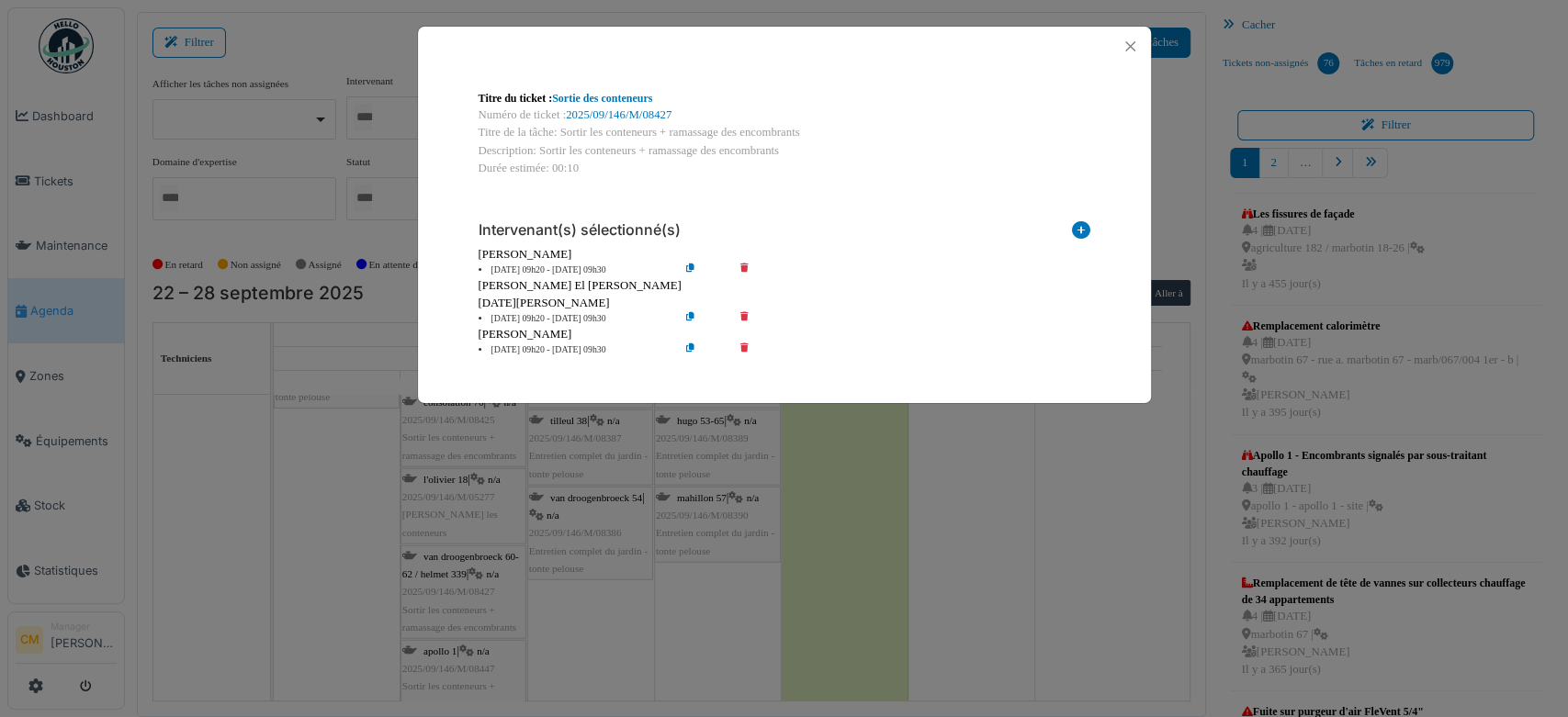
click at [742, 312] on icon at bounding box center [757, 319] width 52 height 14
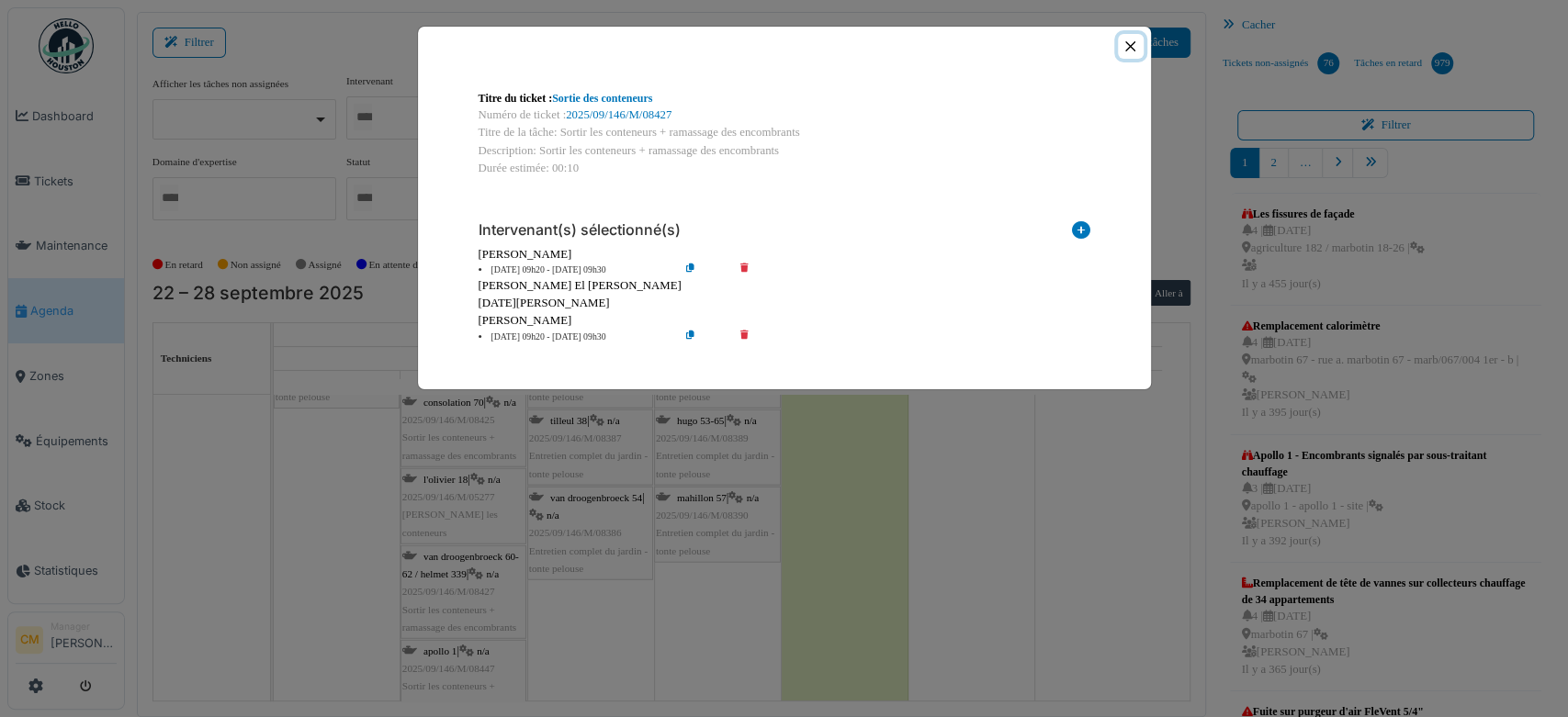
click at [1128, 42] on button "Close" at bounding box center [1129, 46] width 25 height 25
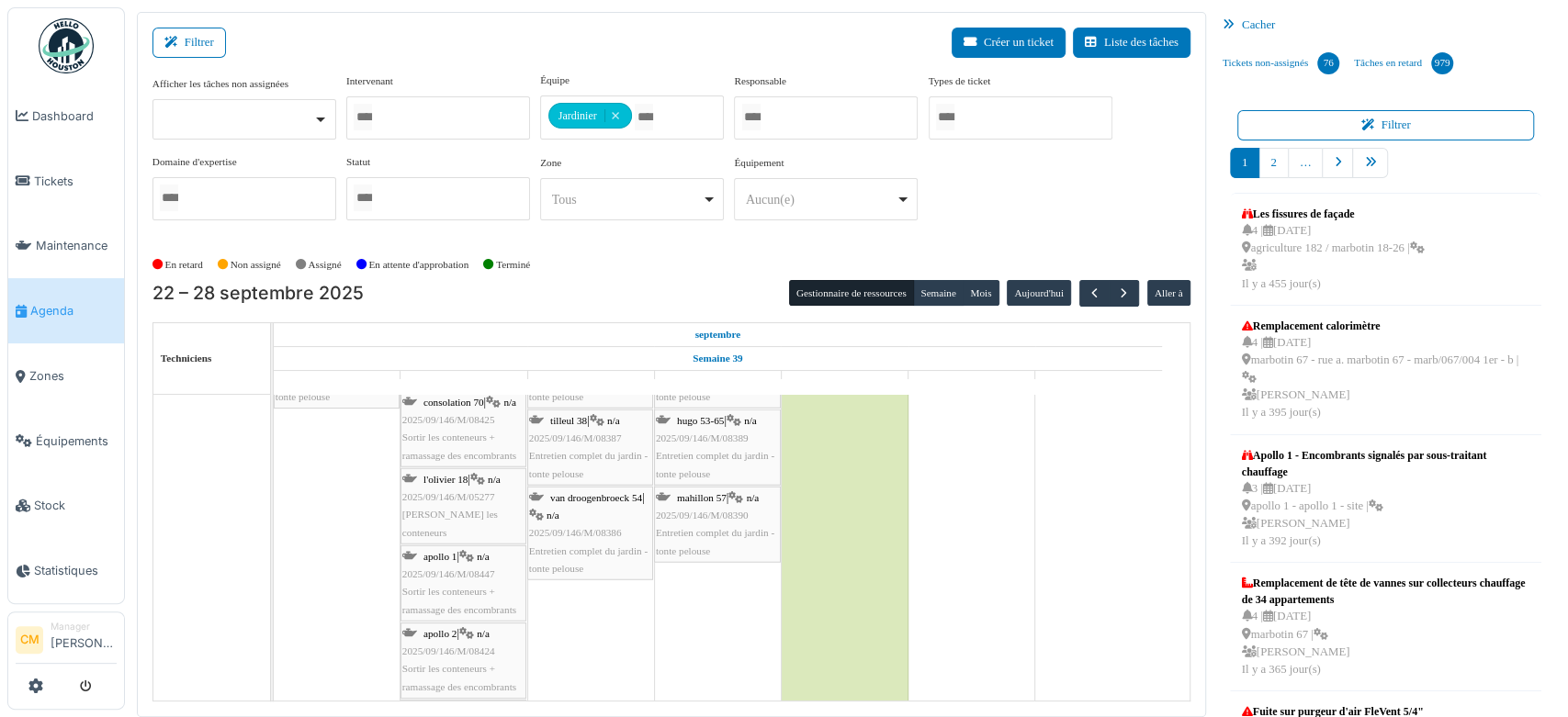
scroll to position [0, 0]
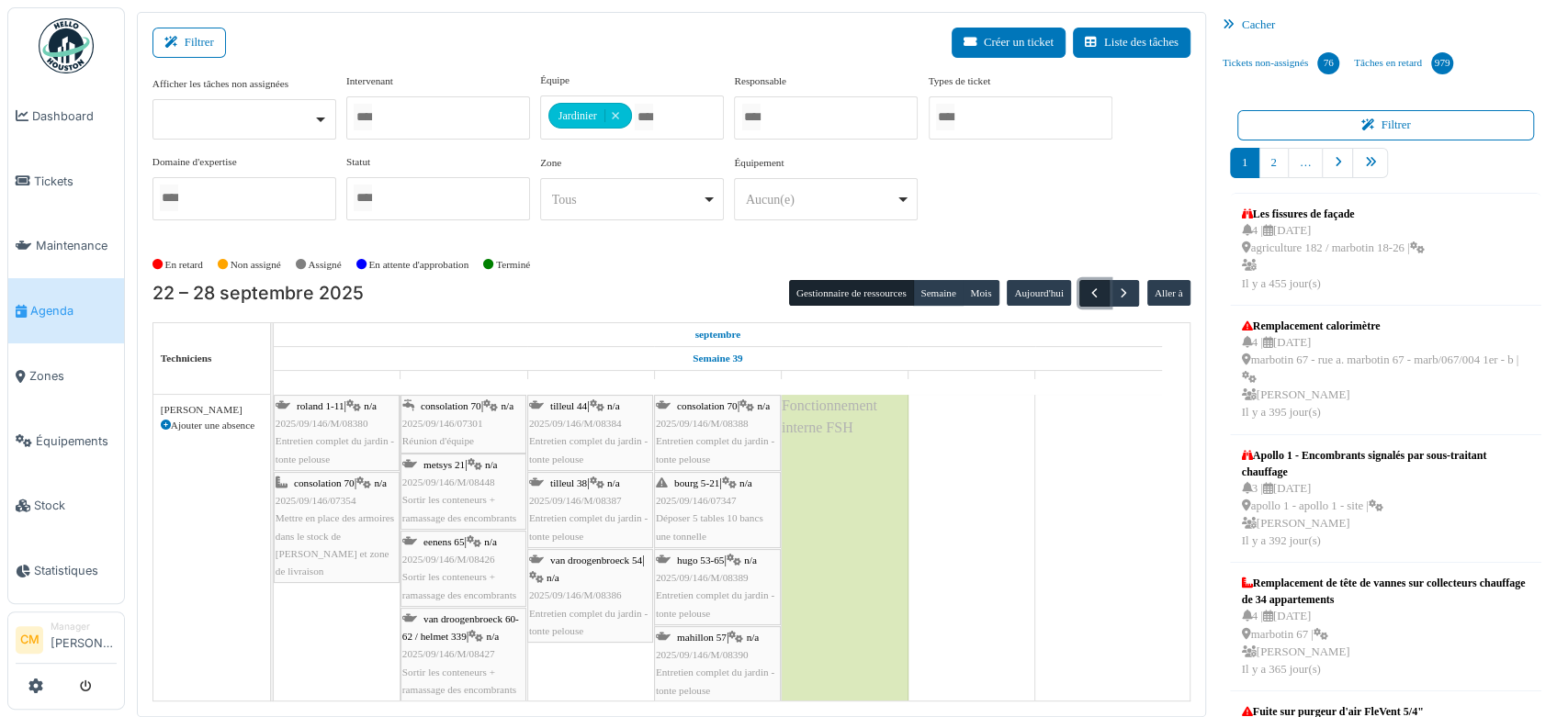
click at [1086, 294] on span "button" at bounding box center [1094, 293] width 16 height 16
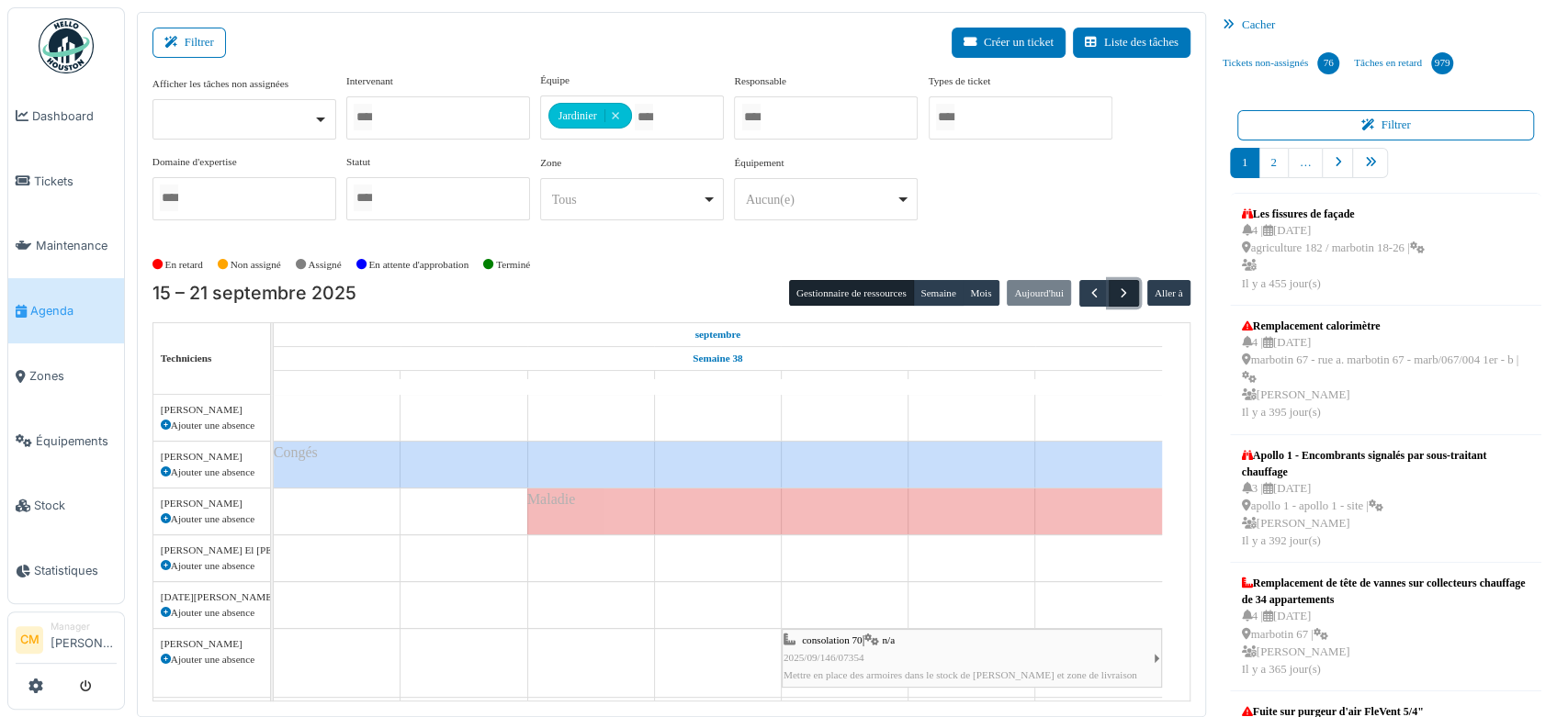
click at [1123, 292] on button "button" at bounding box center [1123, 293] width 30 height 27
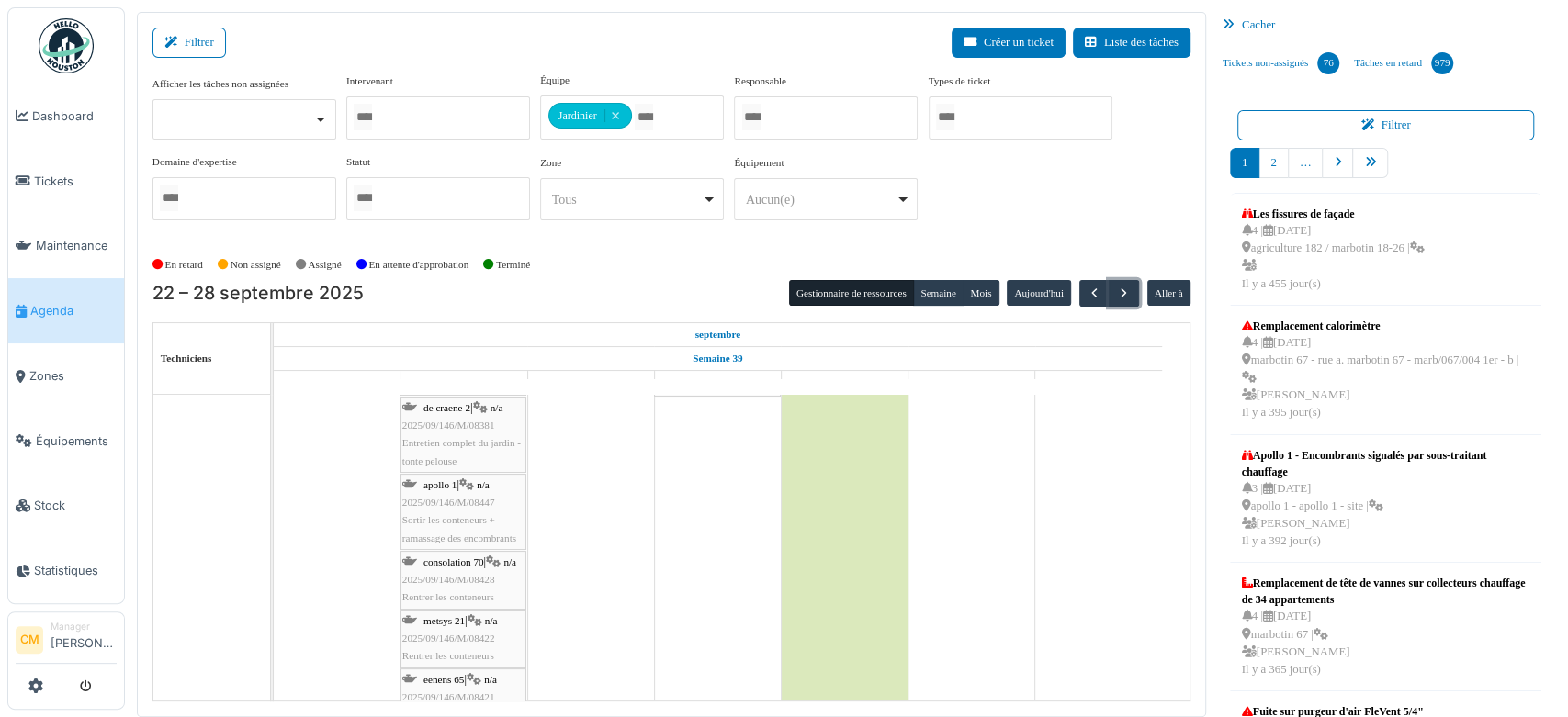
click at [453, 499] on span "2025/09/146/M/08447" at bounding box center [448, 502] width 93 height 11
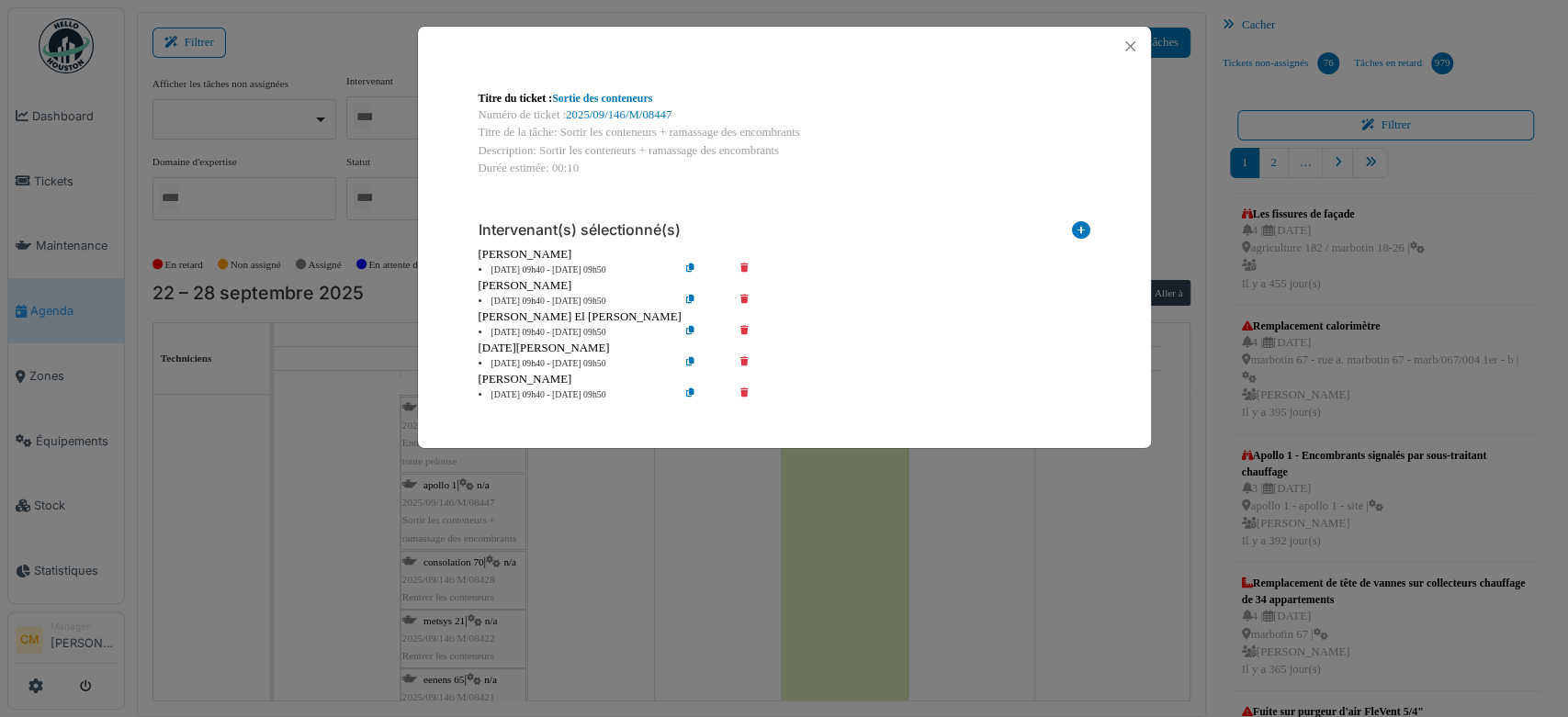
click at [742, 299] on icon at bounding box center [757, 302] width 52 height 14
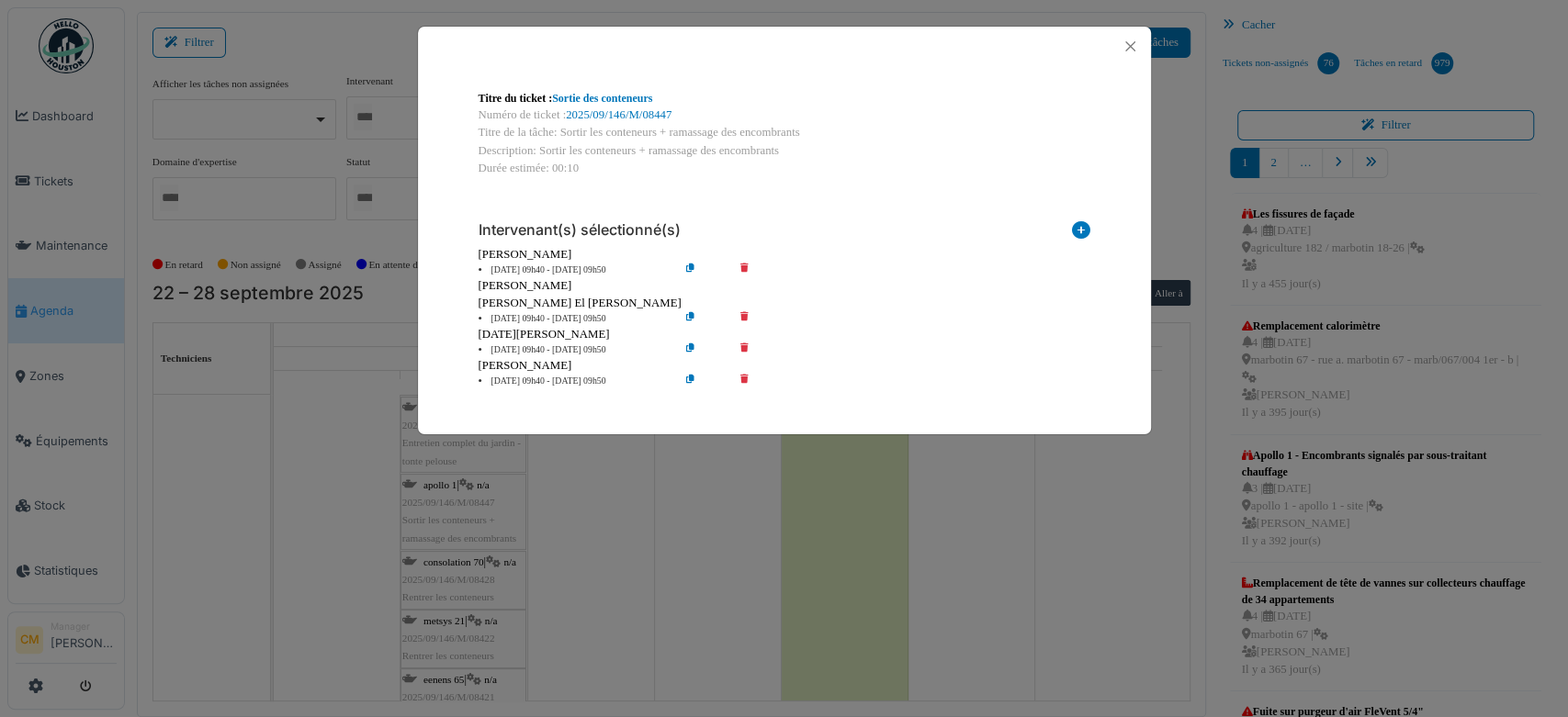
click at [743, 318] on icon at bounding box center [757, 319] width 52 height 14
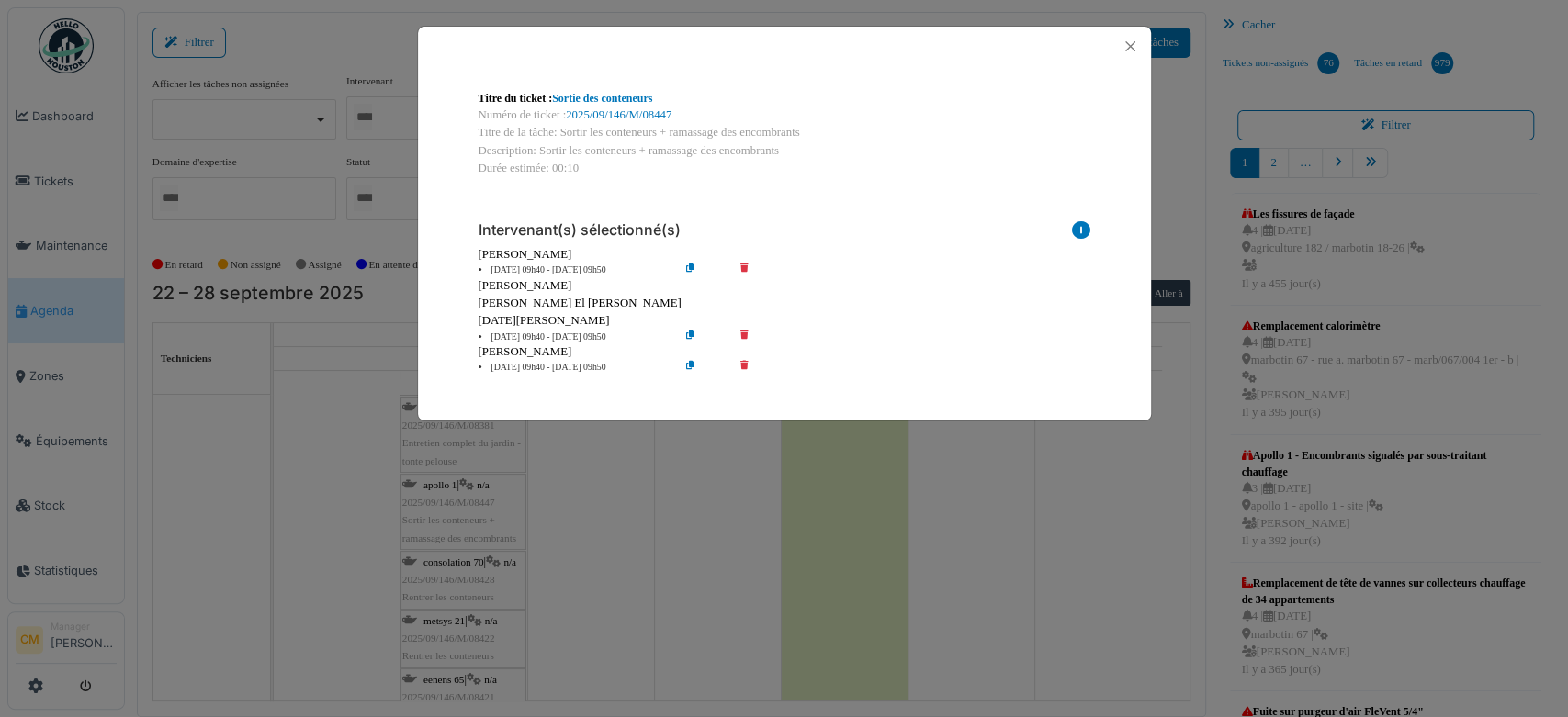
click at [745, 339] on icon at bounding box center [757, 337] width 52 height 14
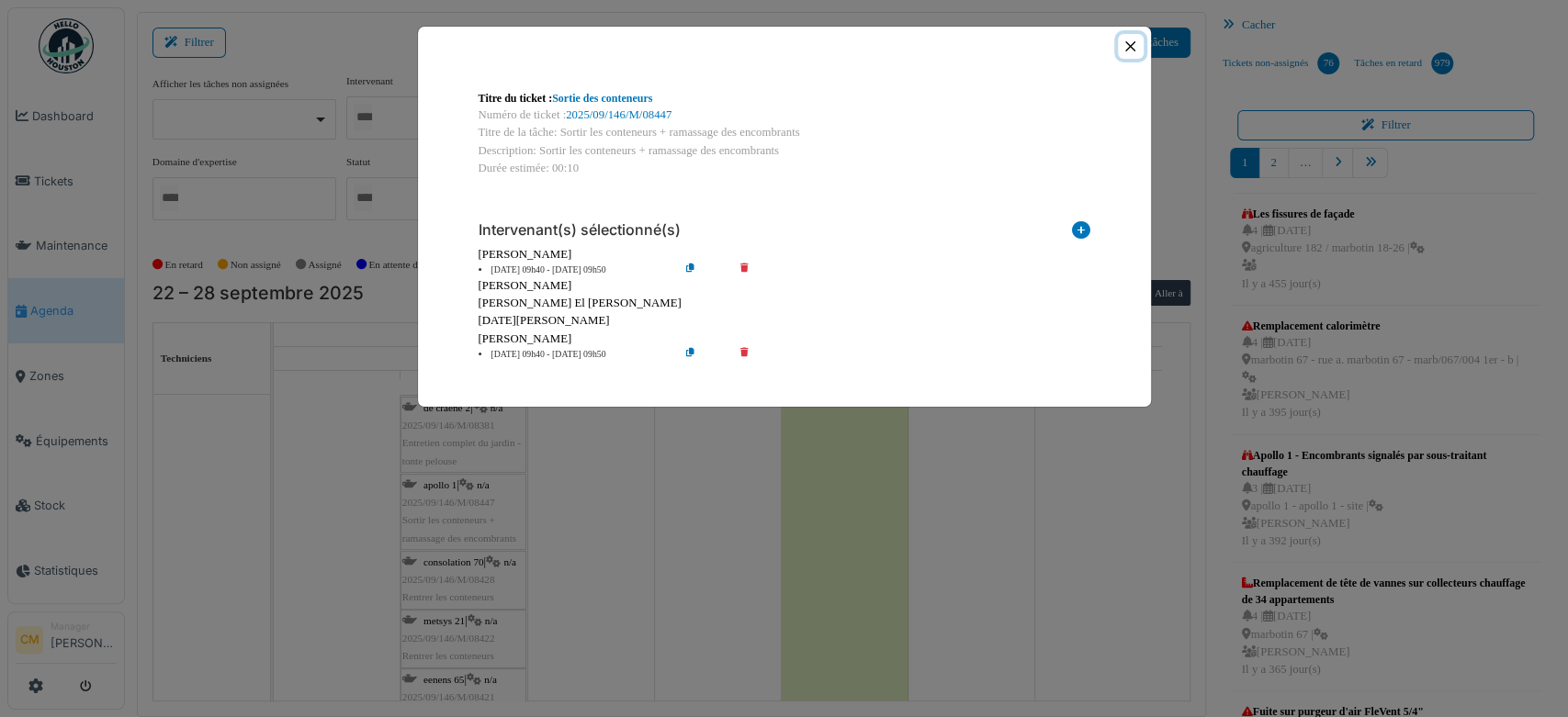
click at [1130, 46] on button "Close" at bounding box center [1129, 46] width 25 height 25
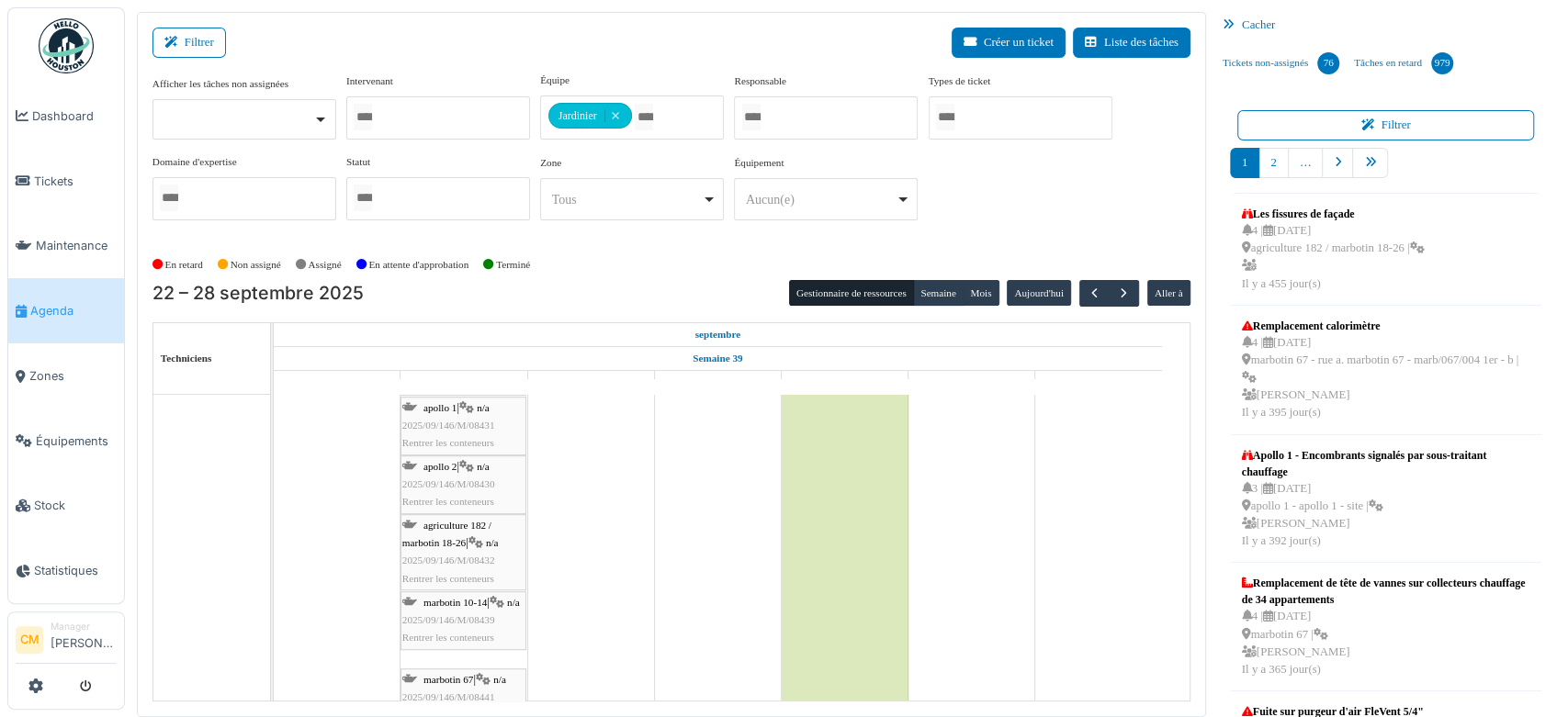
click at [469, 479] on span "2025/09/146/M/08430" at bounding box center [448, 484] width 93 height 11
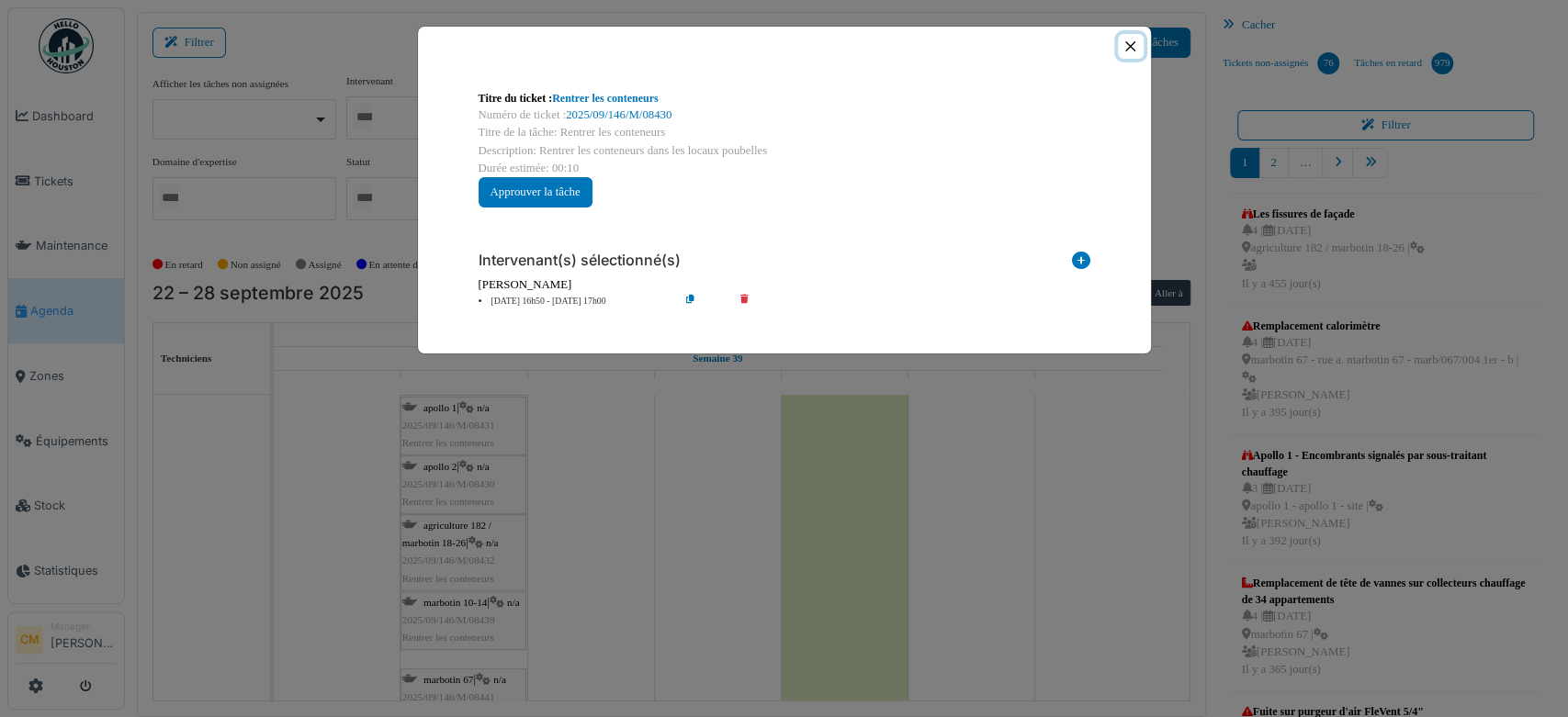
click at [1136, 48] on button "Close" at bounding box center [1129, 46] width 25 height 25
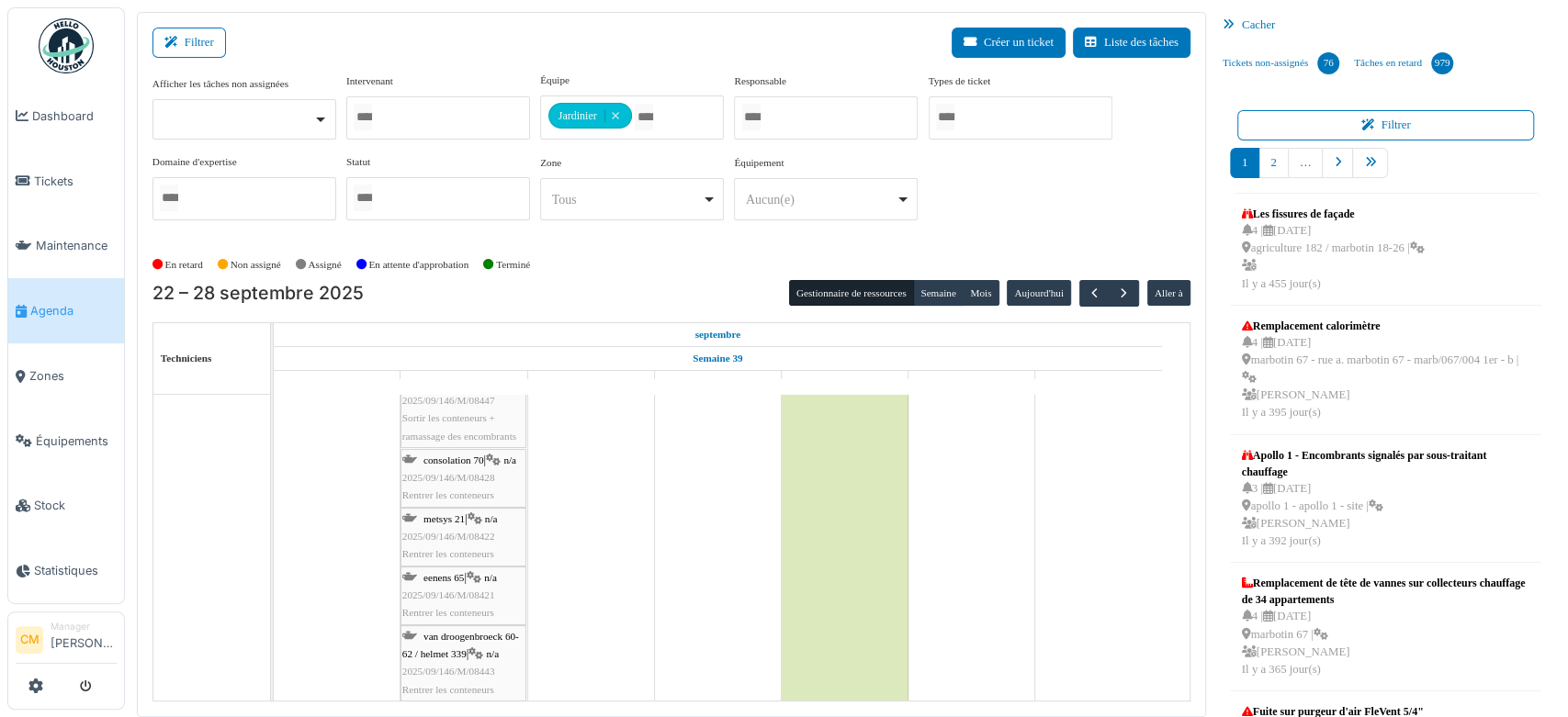
scroll to position [310, 0]
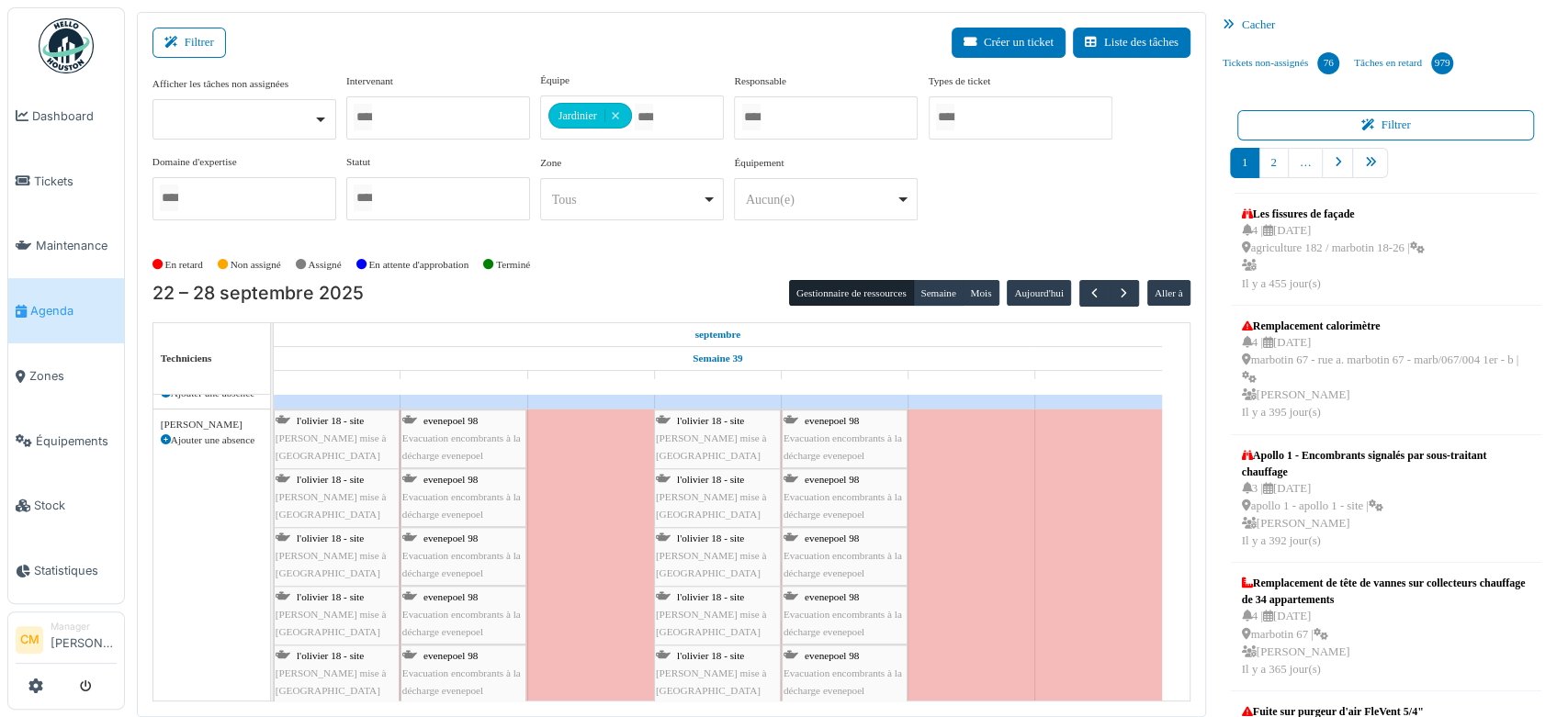
click at [458, 437] on span "Evacuation encombrants à la décharge evenepoel" at bounding box center [461, 447] width 119 height 29
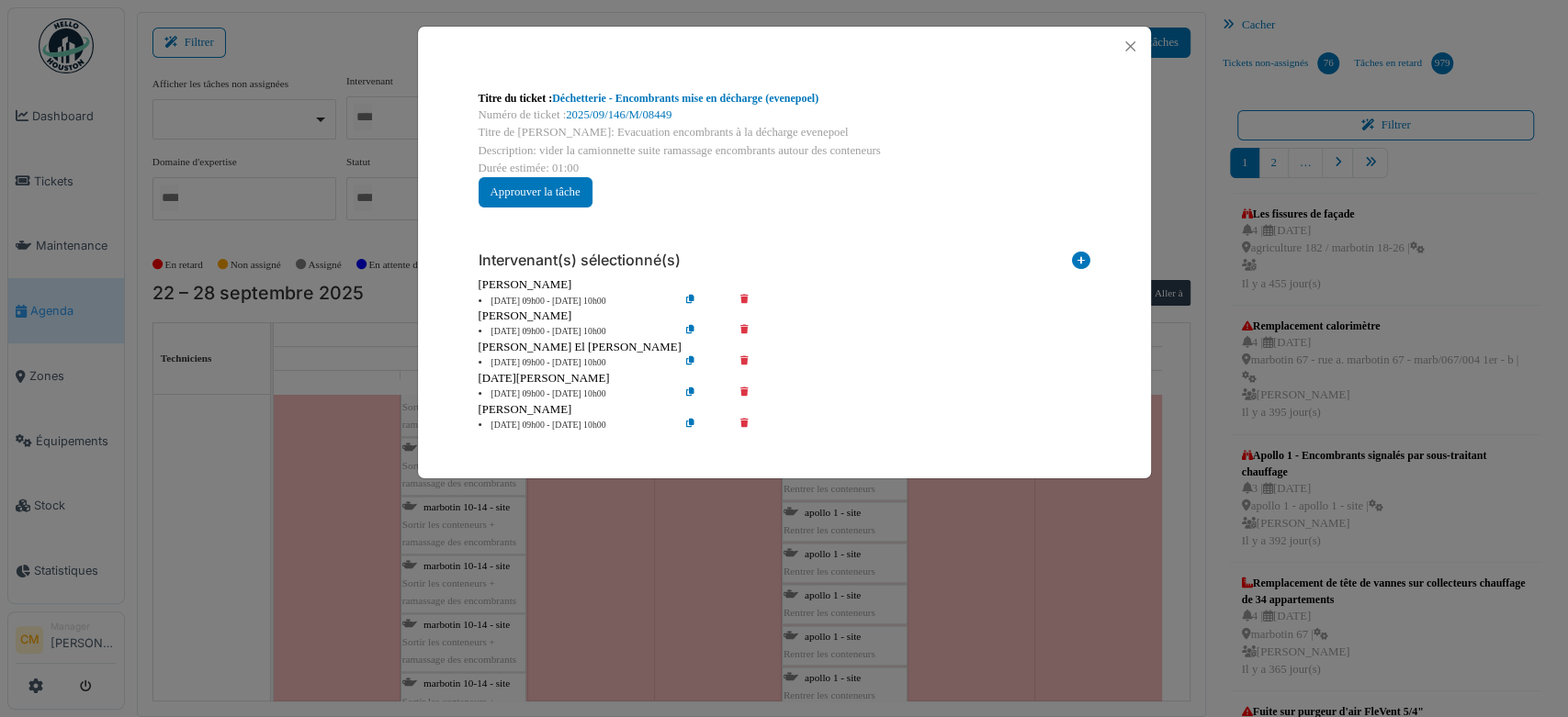
click at [741, 330] on icon at bounding box center [757, 332] width 52 height 14
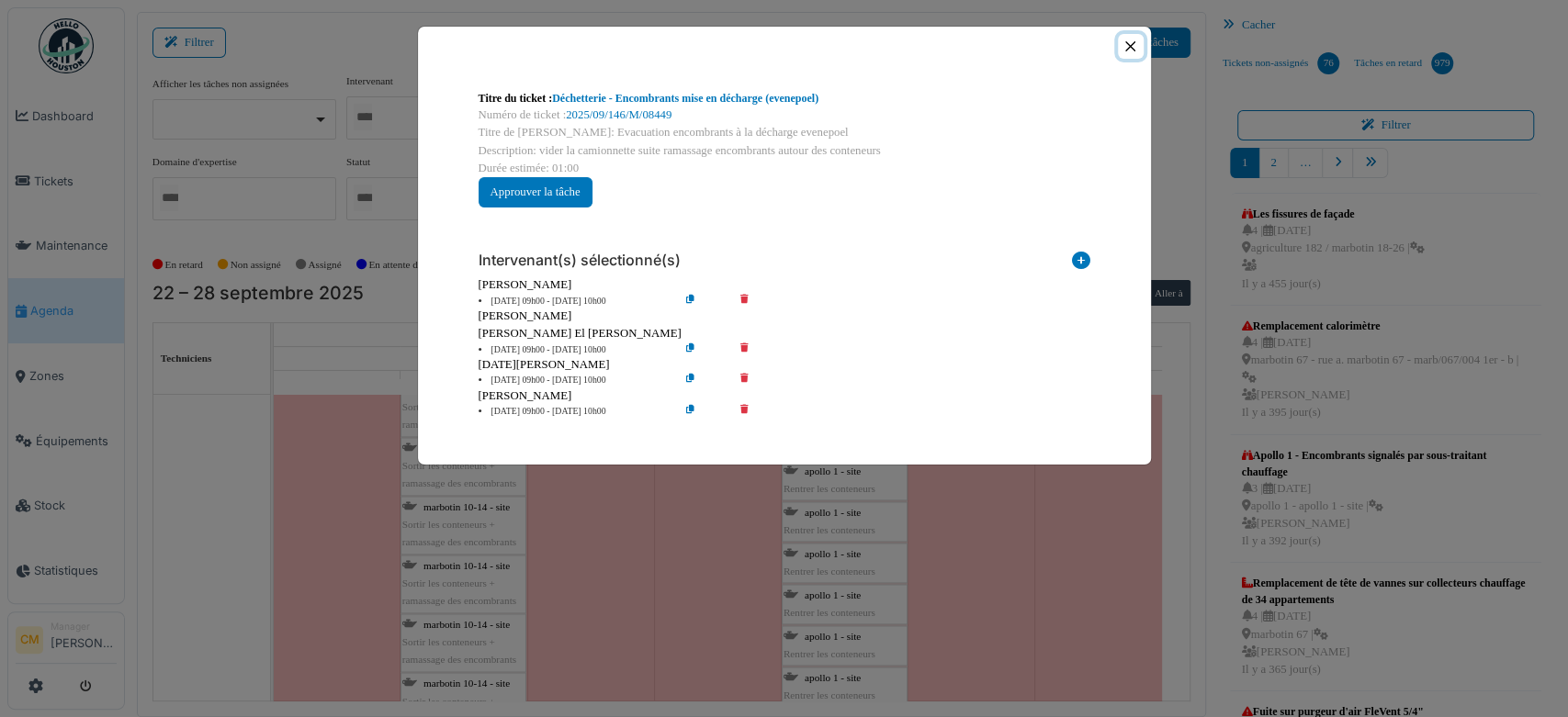
click at [1124, 43] on button "Close" at bounding box center [1129, 46] width 25 height 25
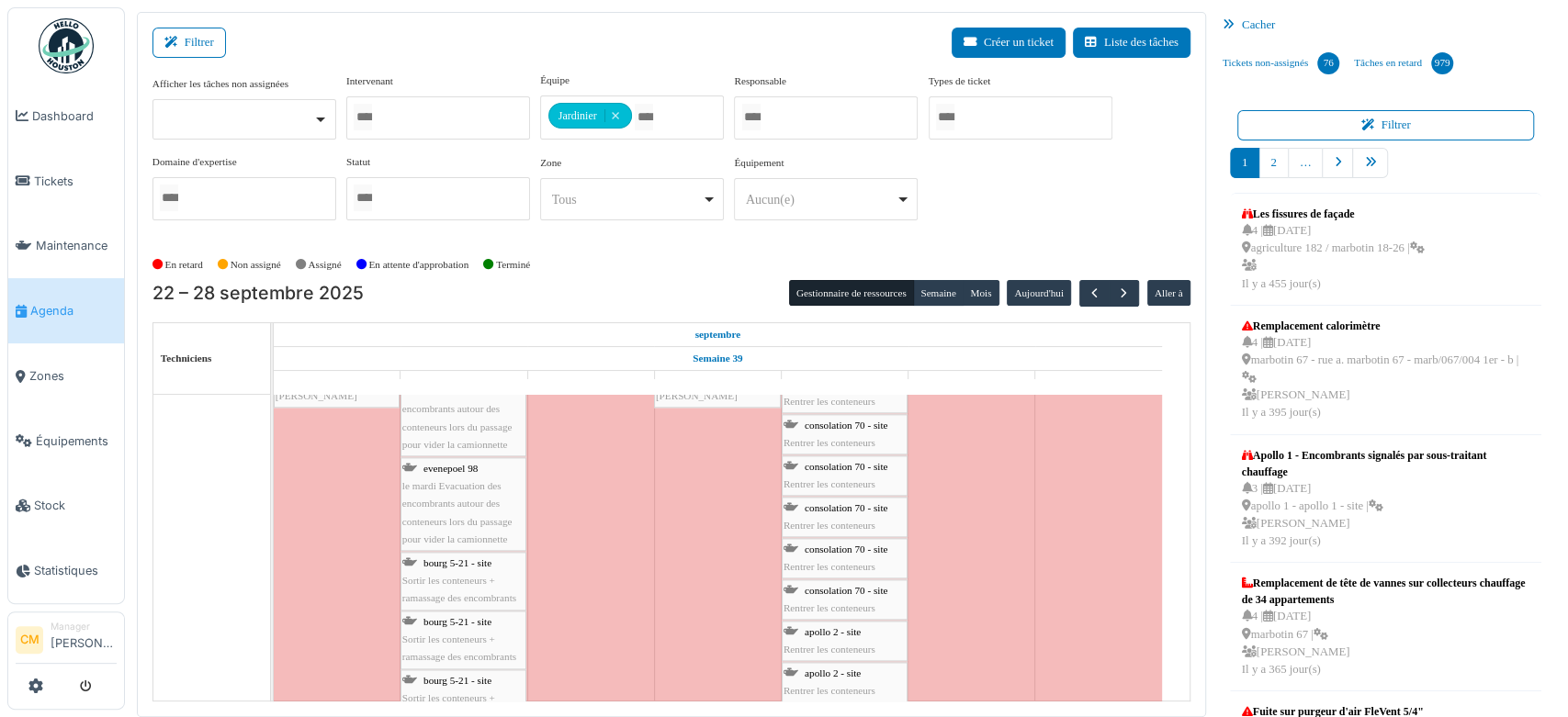
click at [463, 576] on span "Sortir les conteneurs + ramassage des encombrants" at bounding box center [459, 588] width 114 height 29
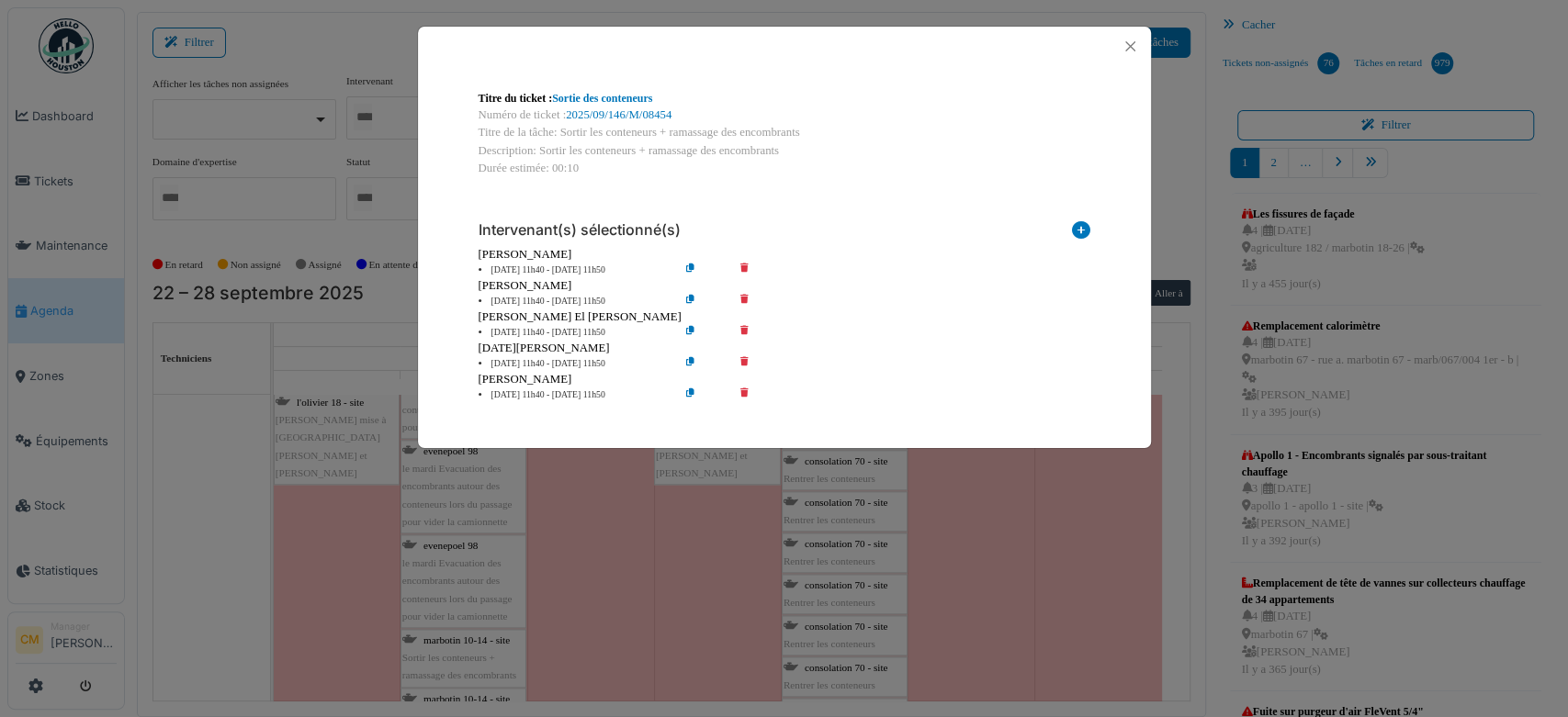
click at [747, 298] on icon at bounding box center [757, 302] width 52 height 14
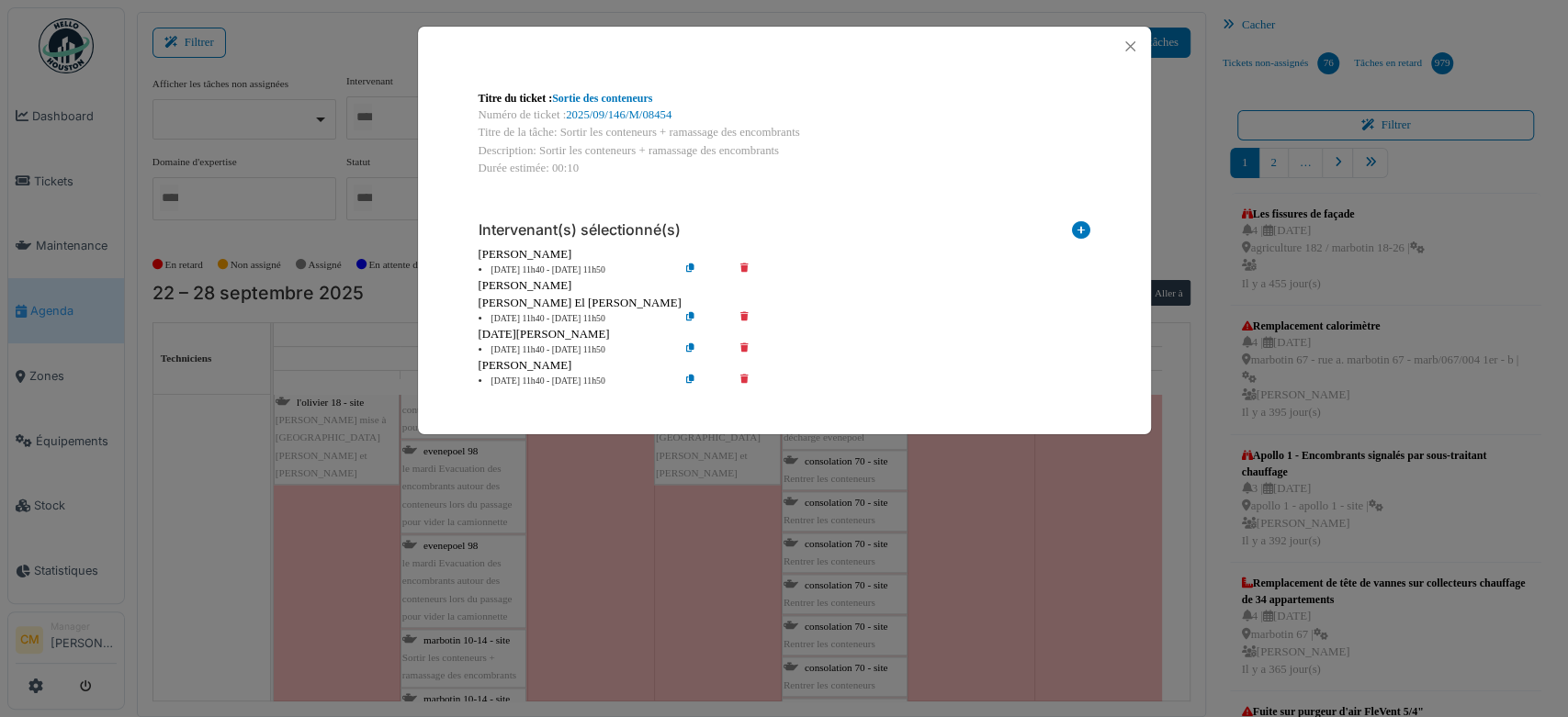
click at [746, 270] on icon at bounding box center [757, 270] width 52 height 14
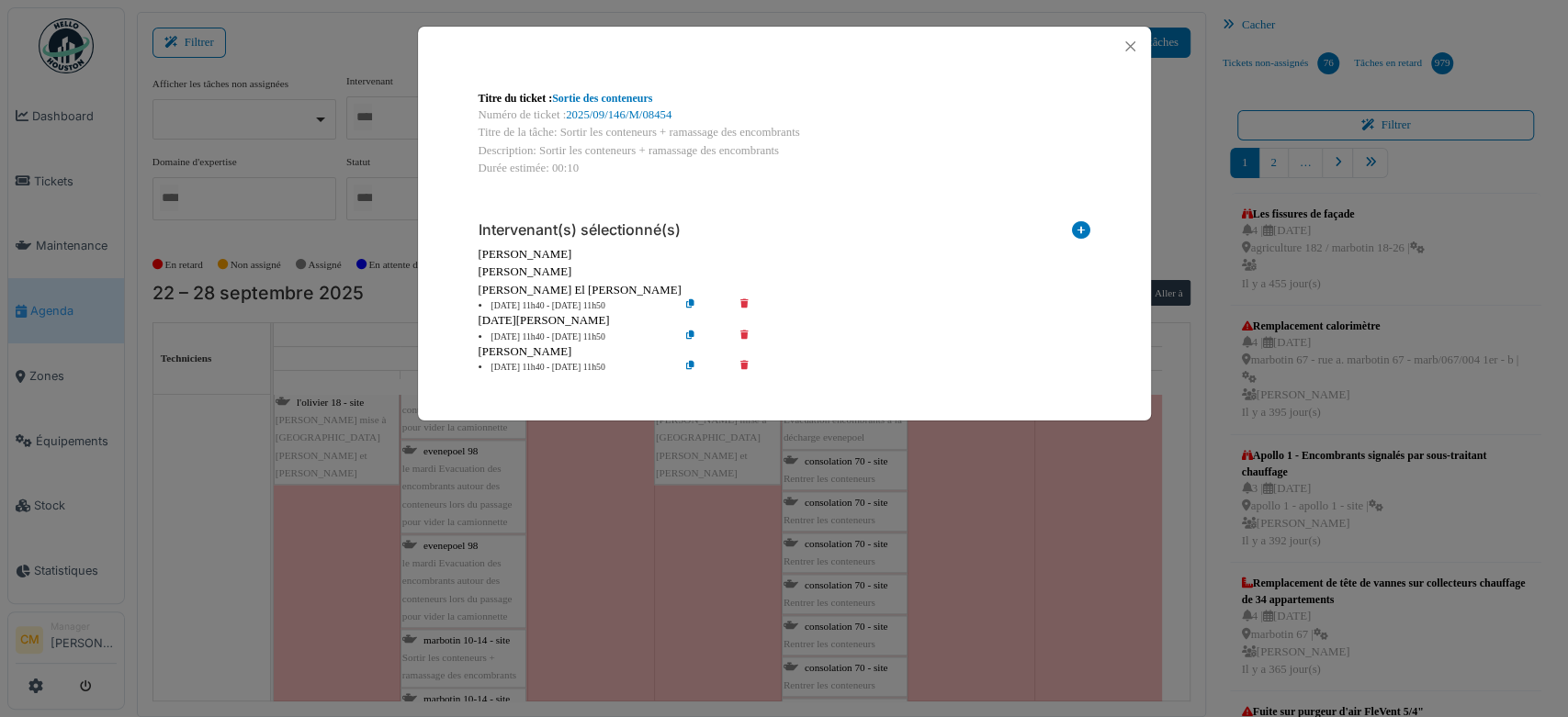
click at [747, 364] on icon at bounding box center [757, 368] width 52 height 14
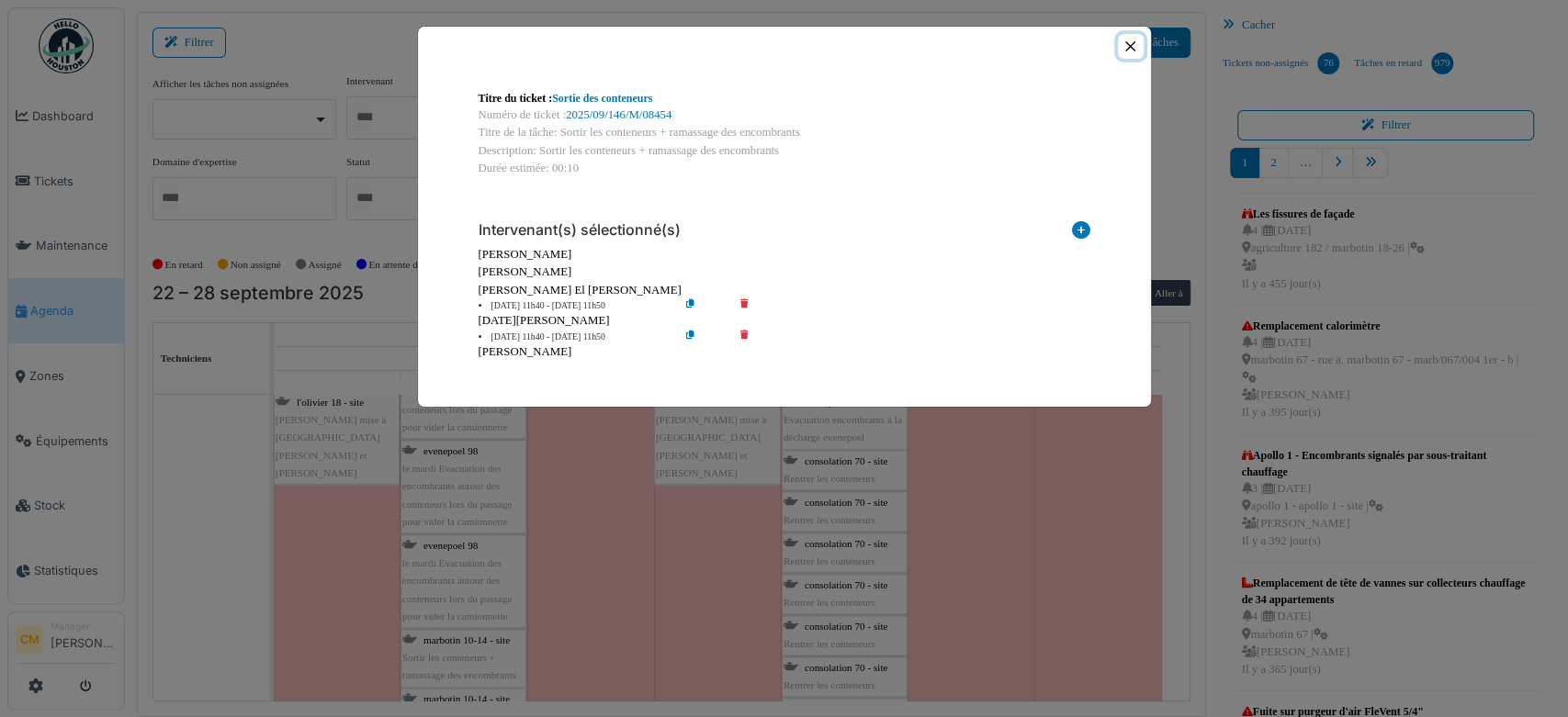
click at [1126, 51] on button "Close" at bounding box center [1129, 46] width 25 height 25
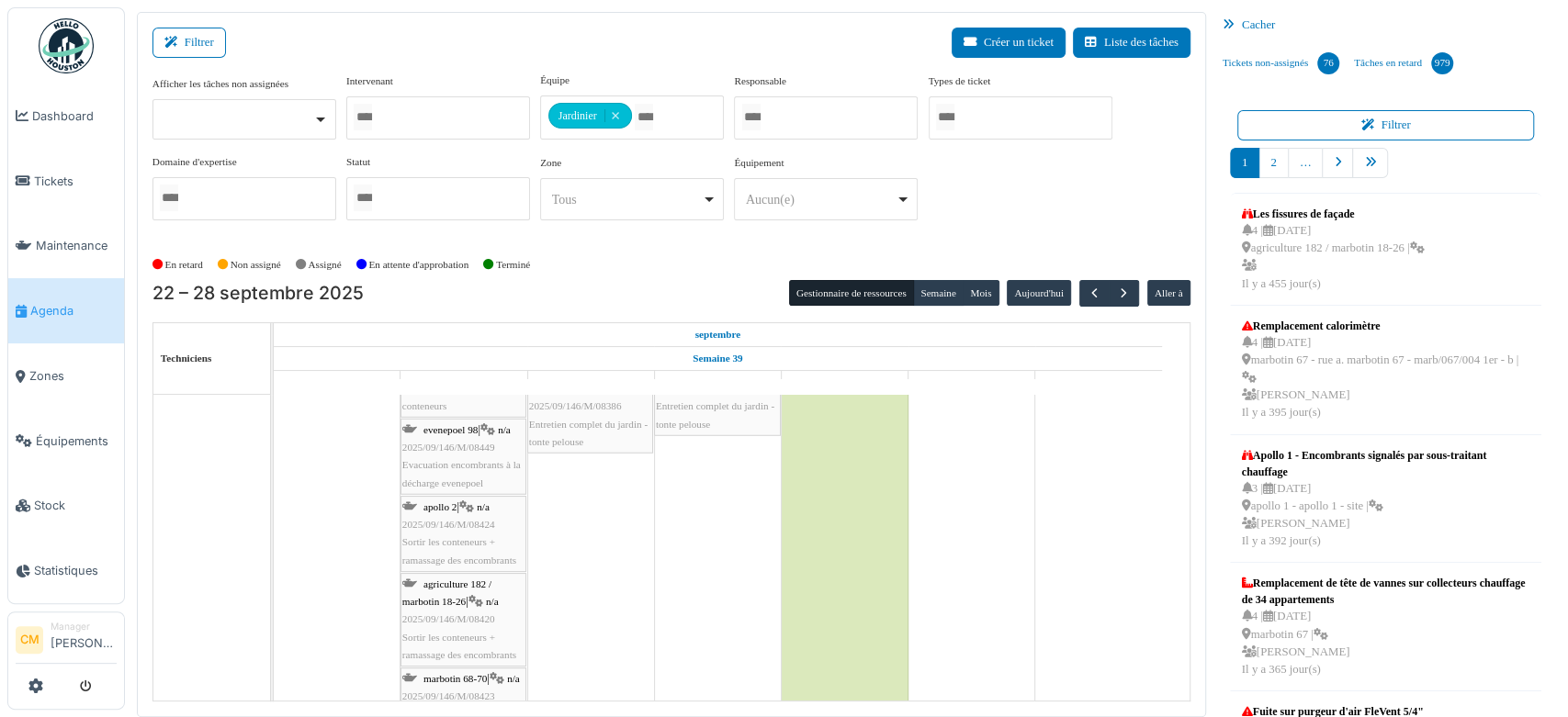
click at [450, 522] on span "2025/09/146/M/08424" at bounding box center [448, 524] width 93 height 11
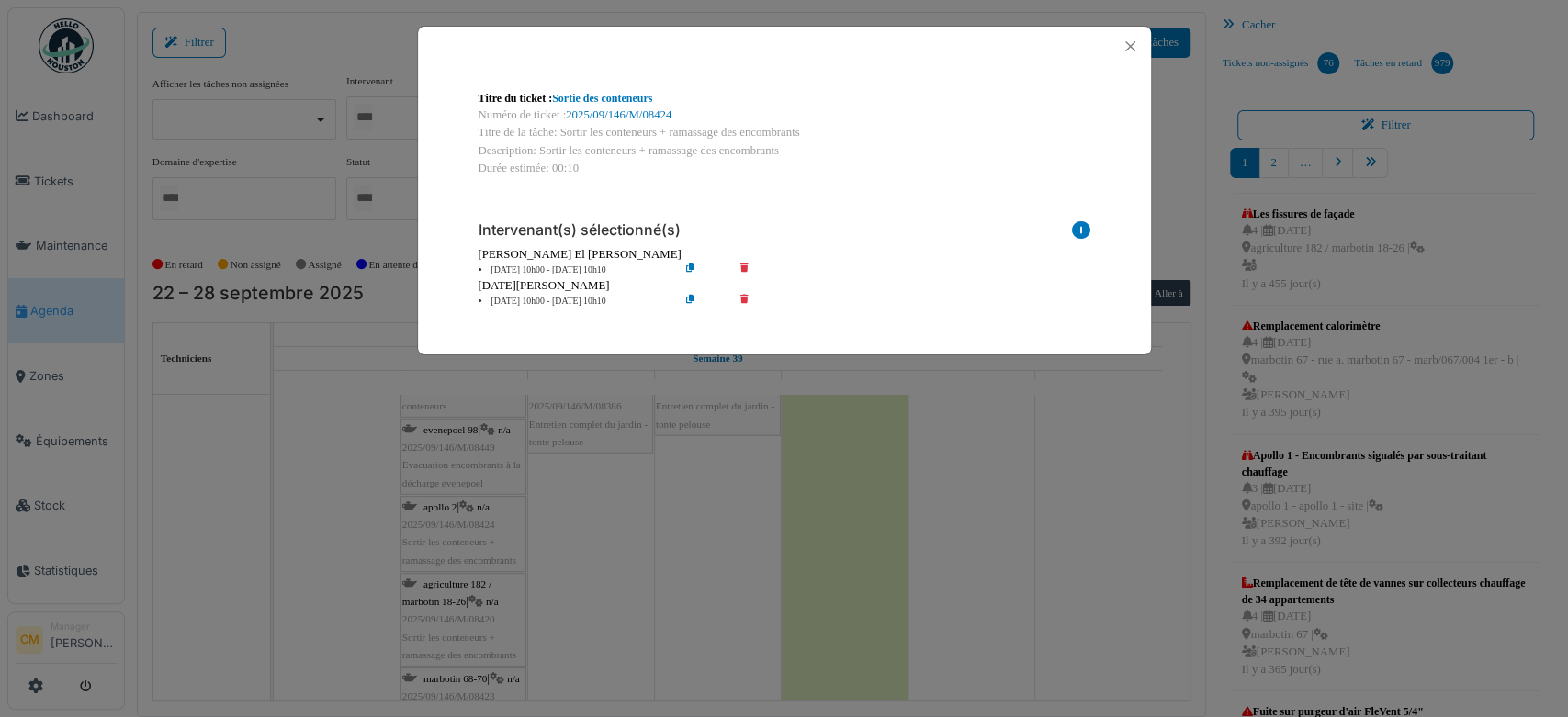
click at [693, 272] on icon at bounding box center [704, 270] width 52 height 14
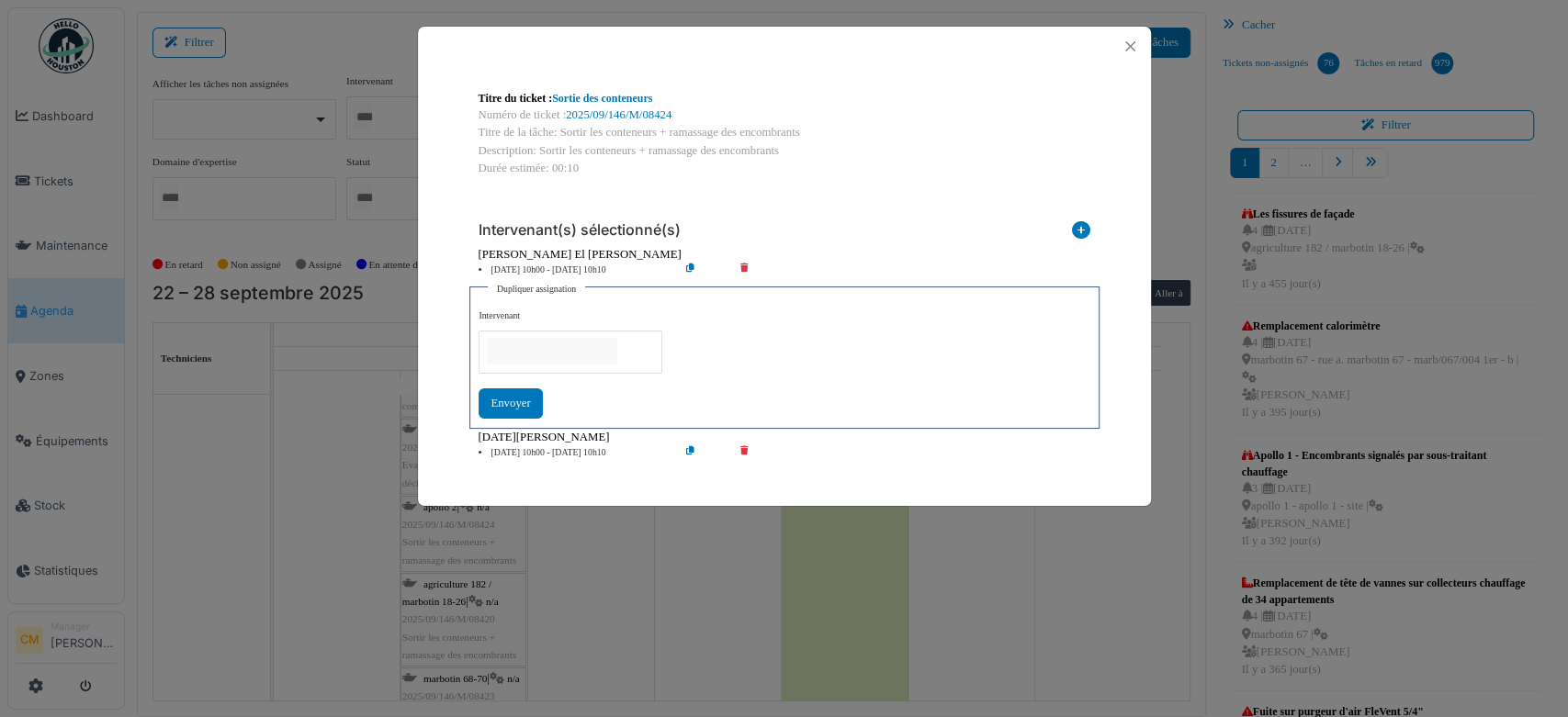
click at [515, 351] on input "null" at bounding box center [552, 351] width 131 height 27
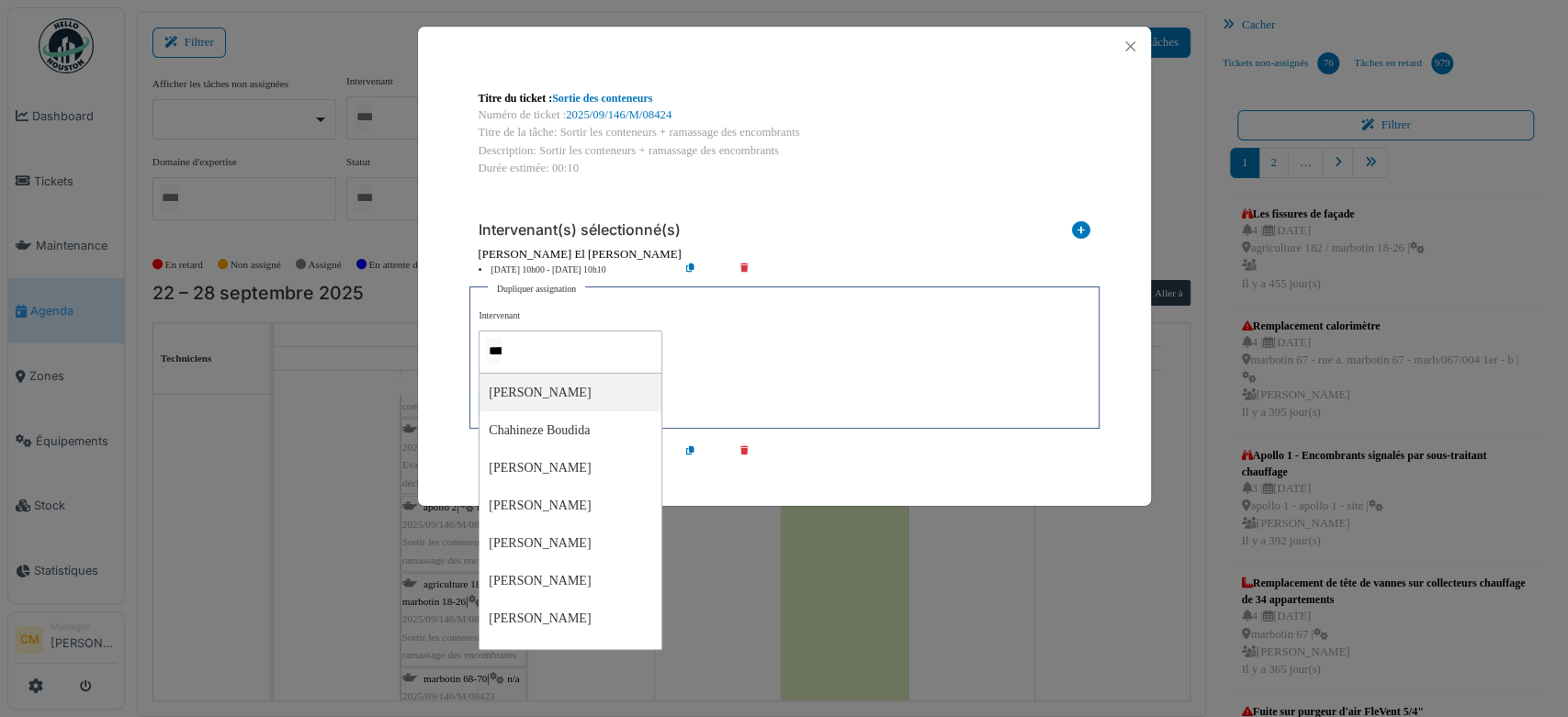
type input "*****"
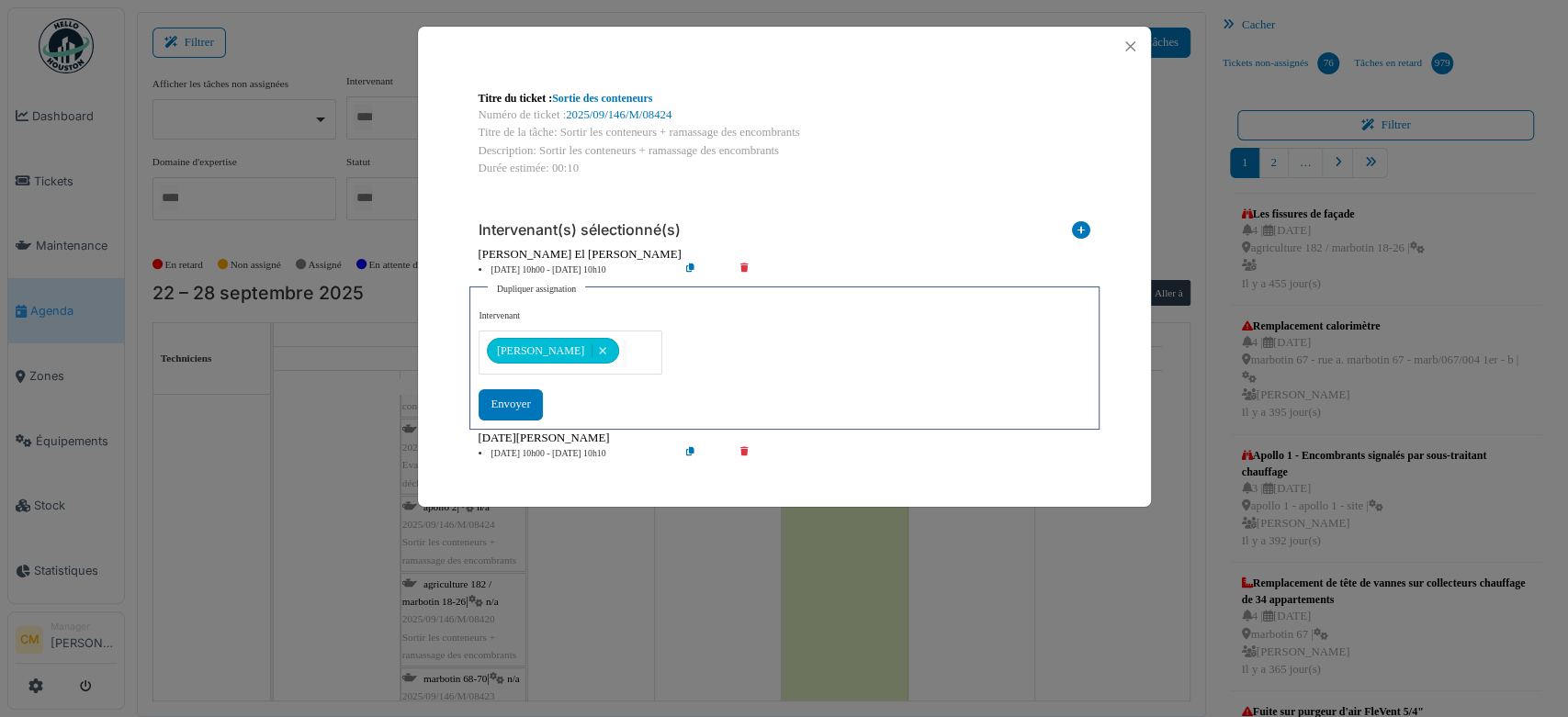
click at [752, 353] on div "**********" at bounding box center [783, 364] width 609 height 110
click at [625, 353] on div "**********" at bounding box center [571, 352] width 184 height 44
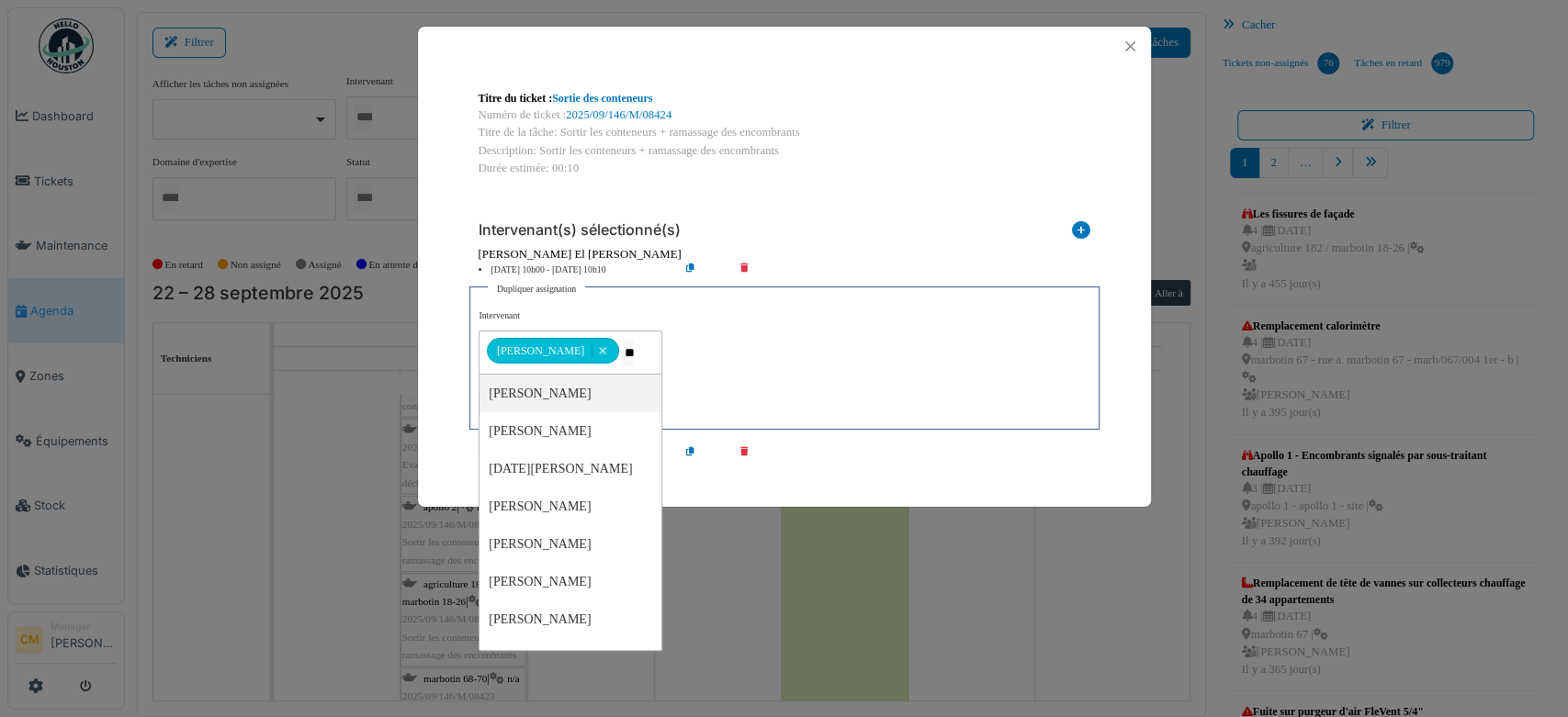
type input "***"
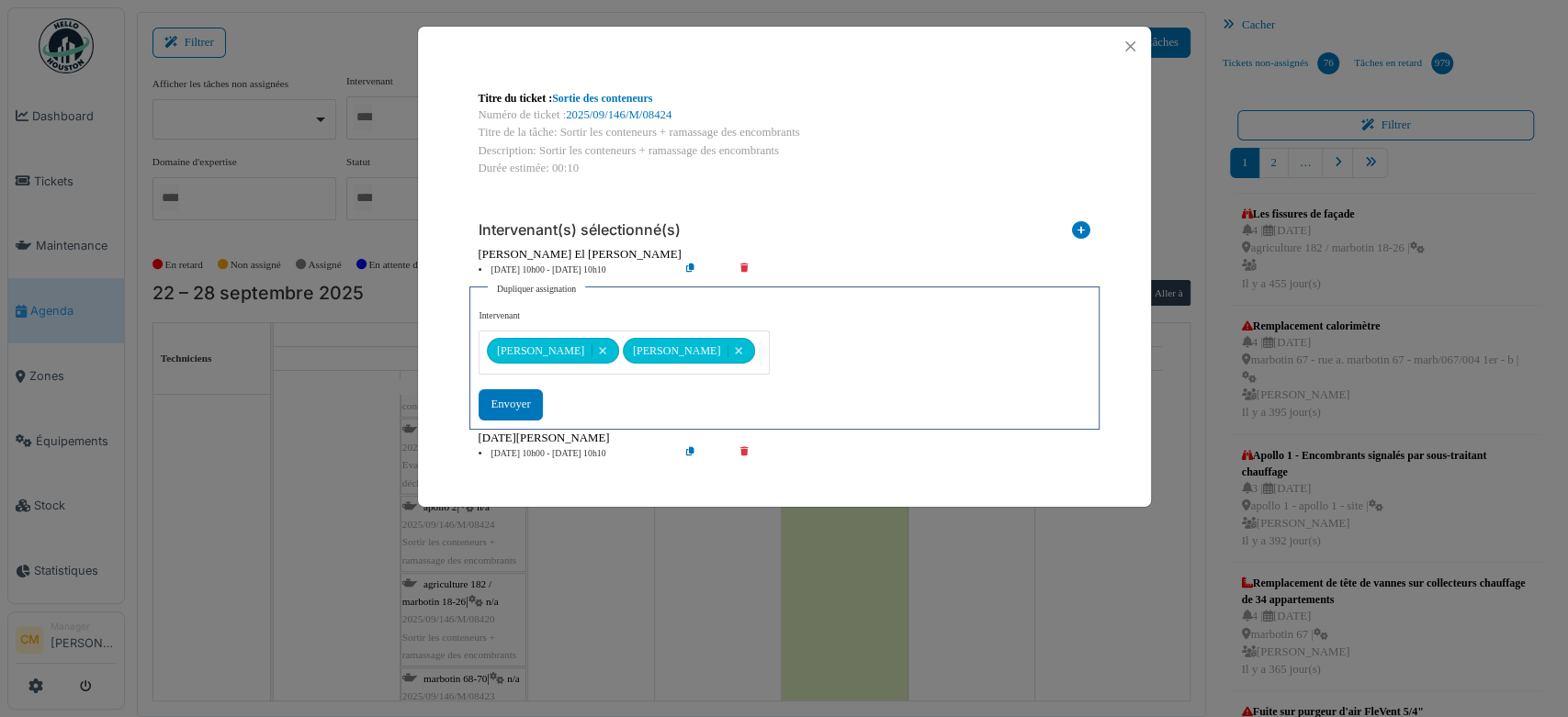
click at [797, 336] on div "**********" at bounding box center [783, 364] width 609 height 110
click at [515, 404] on div "Envoyer" at bounding box center [511, 404] width 64 height 30
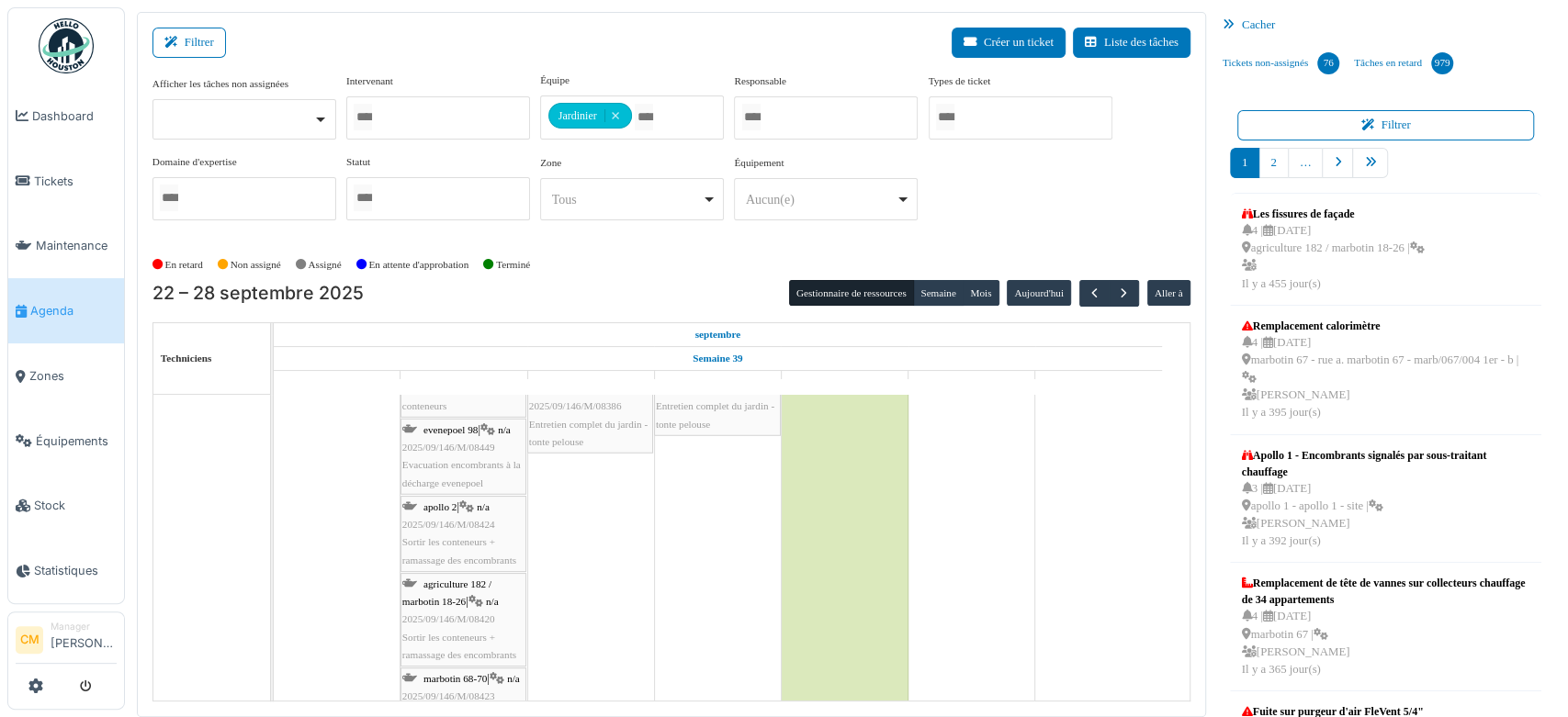
click at [451, 522] on span "2025/09/146/M/08424" at bounding box center [448, 524] width 93 height 11
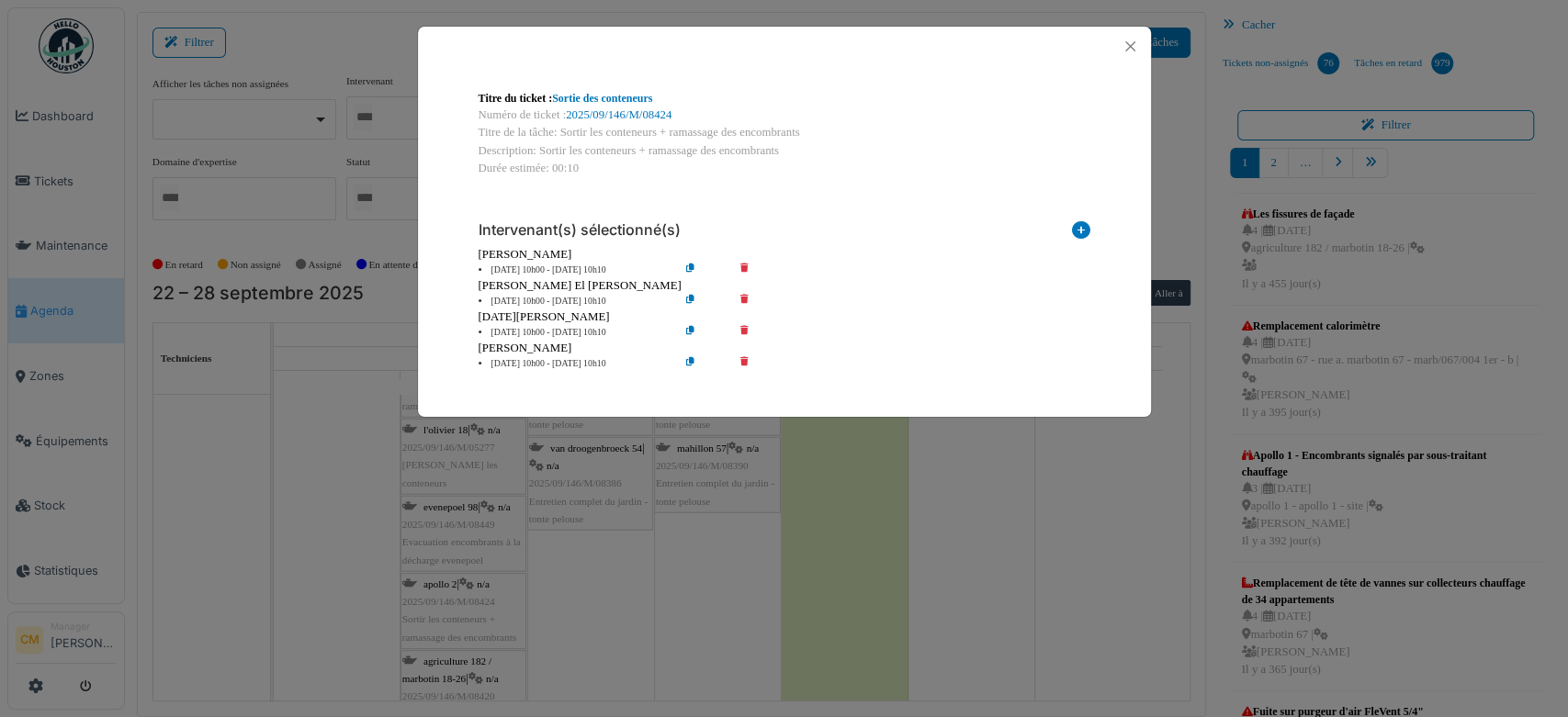
click at [747, 297] on icon at bounding box center [757, 302] width 52 height 14
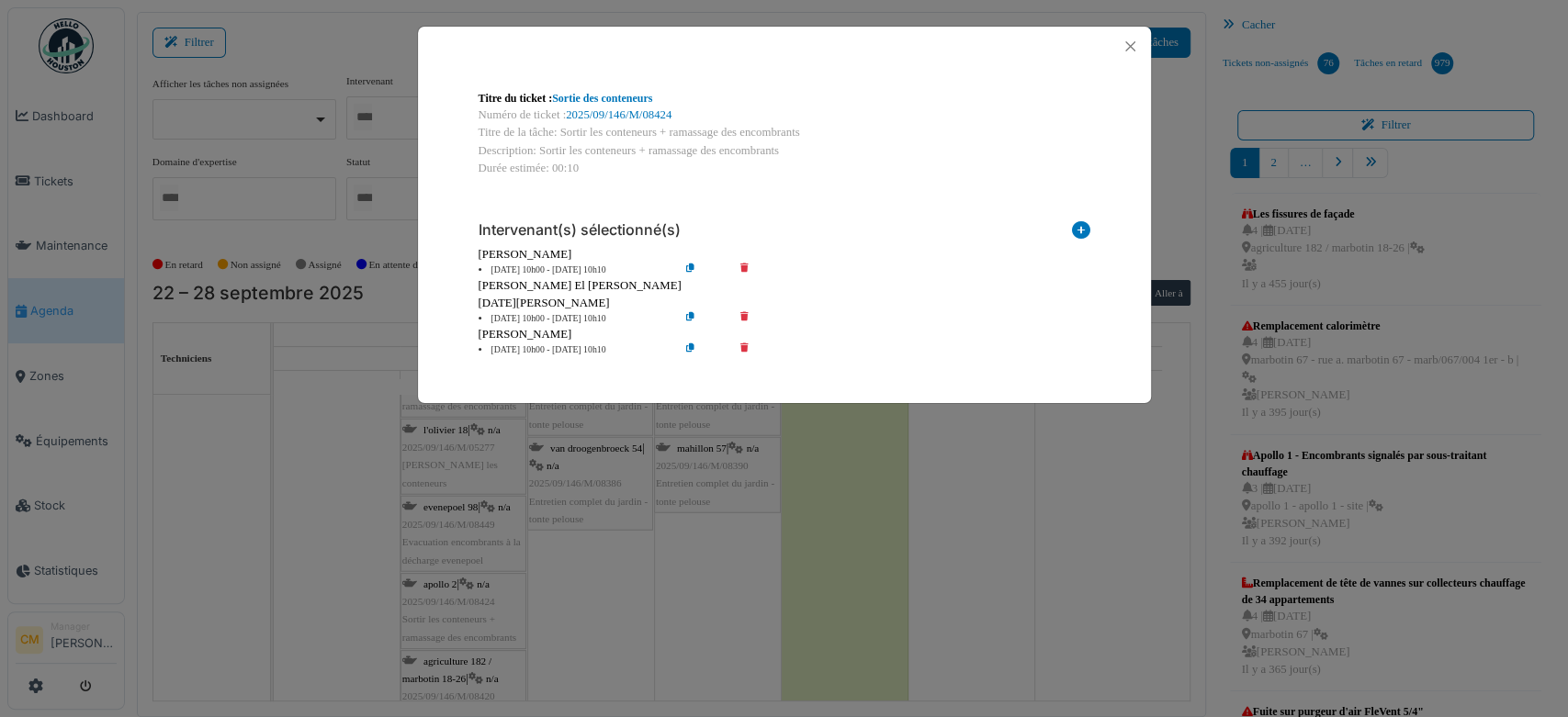
click at [746, 314] on icon at bounding box center [757, 319] width 52 height 14
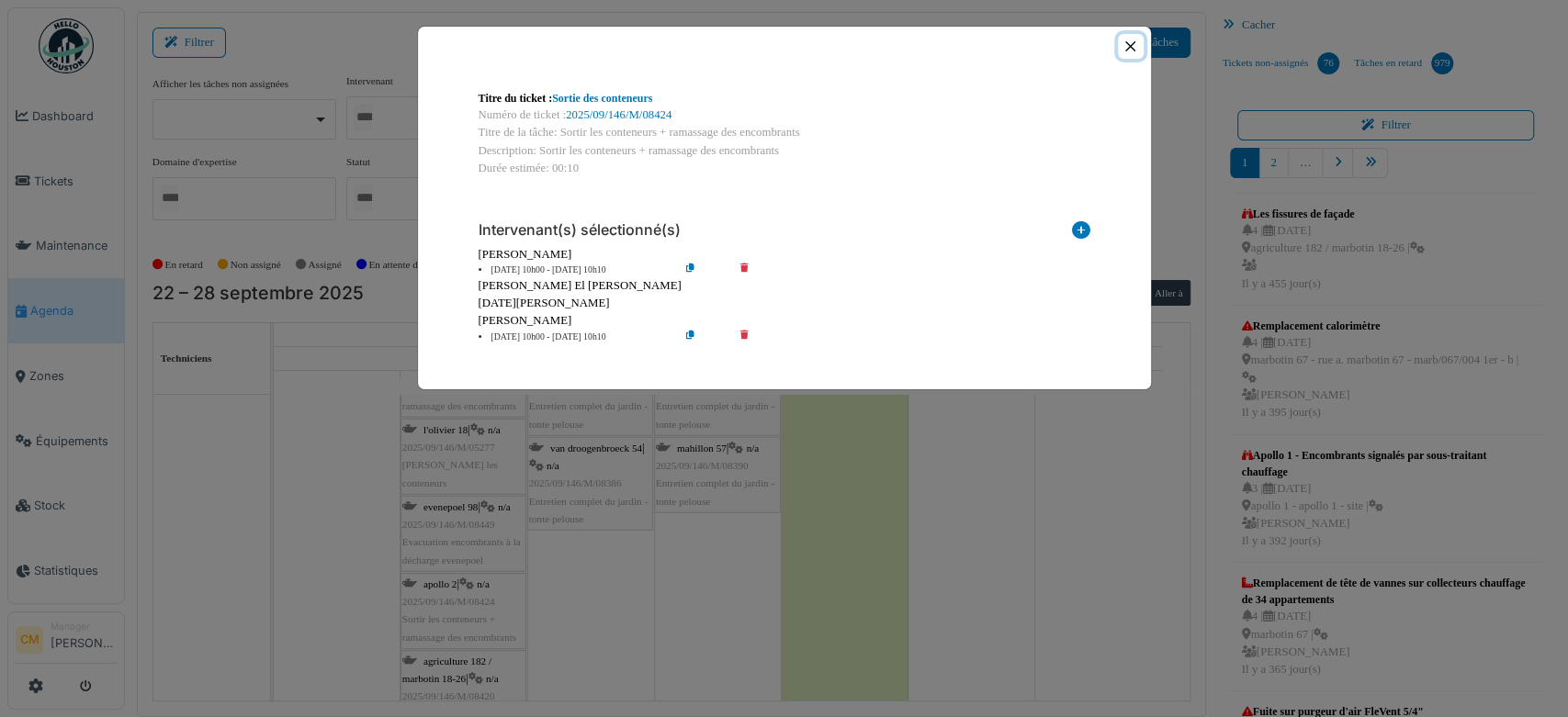
click at [1125, 46] on button "Close" at bounding box center [1129, 46] width 25 height 25
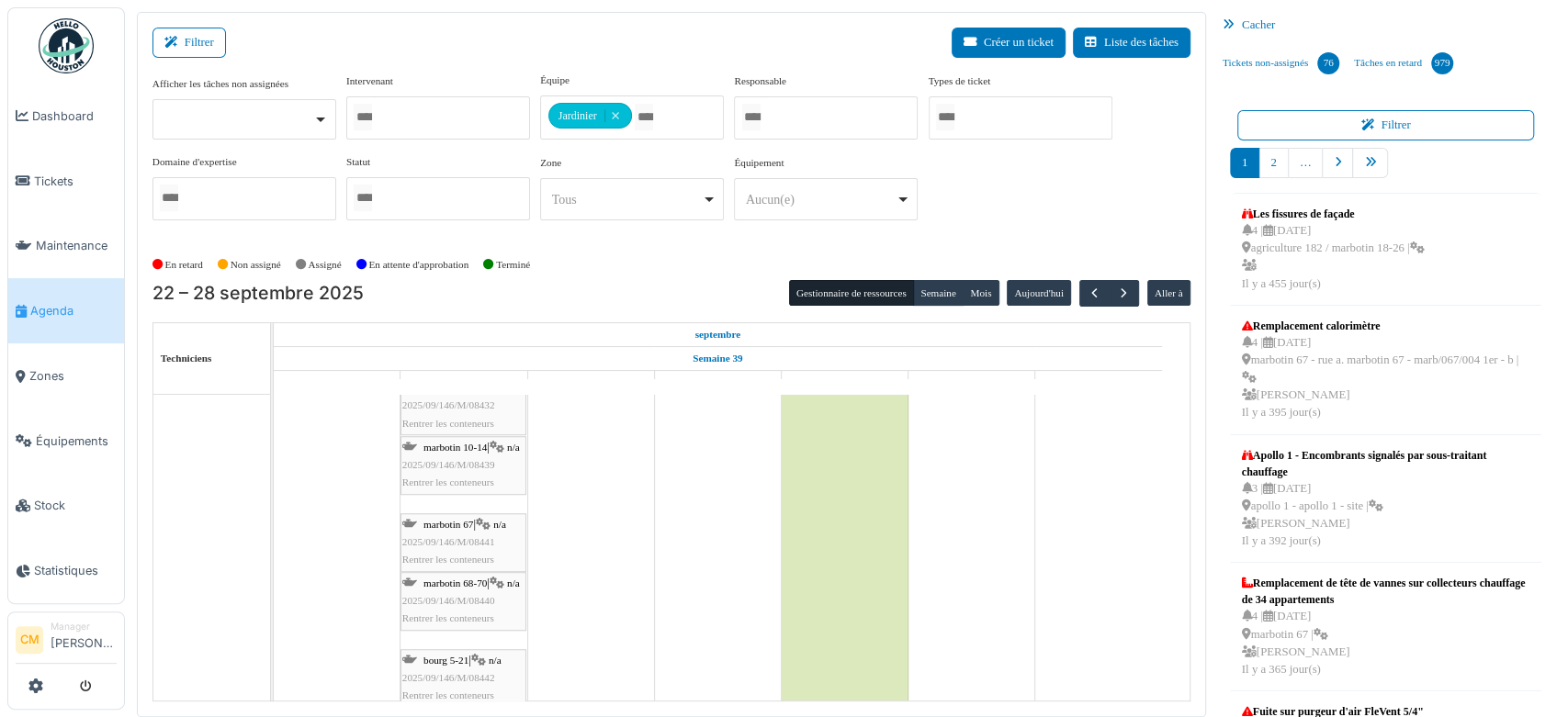
click at [455, 470] on span "2025/09/146/M/08439" at bounding box center [448, 464] width 93 height 11
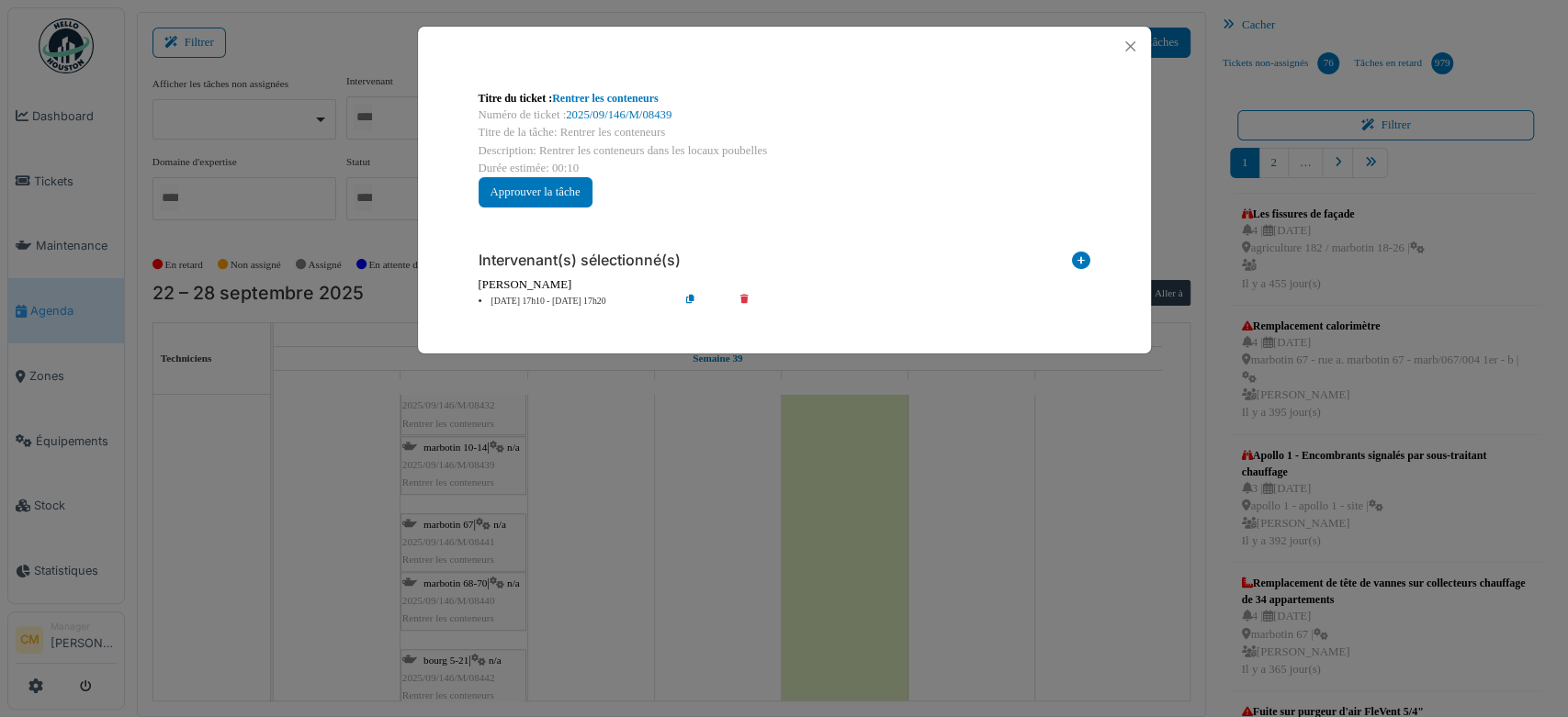
click at [693, 299] on icon at bounding box center [704, 302] width 52 height 14
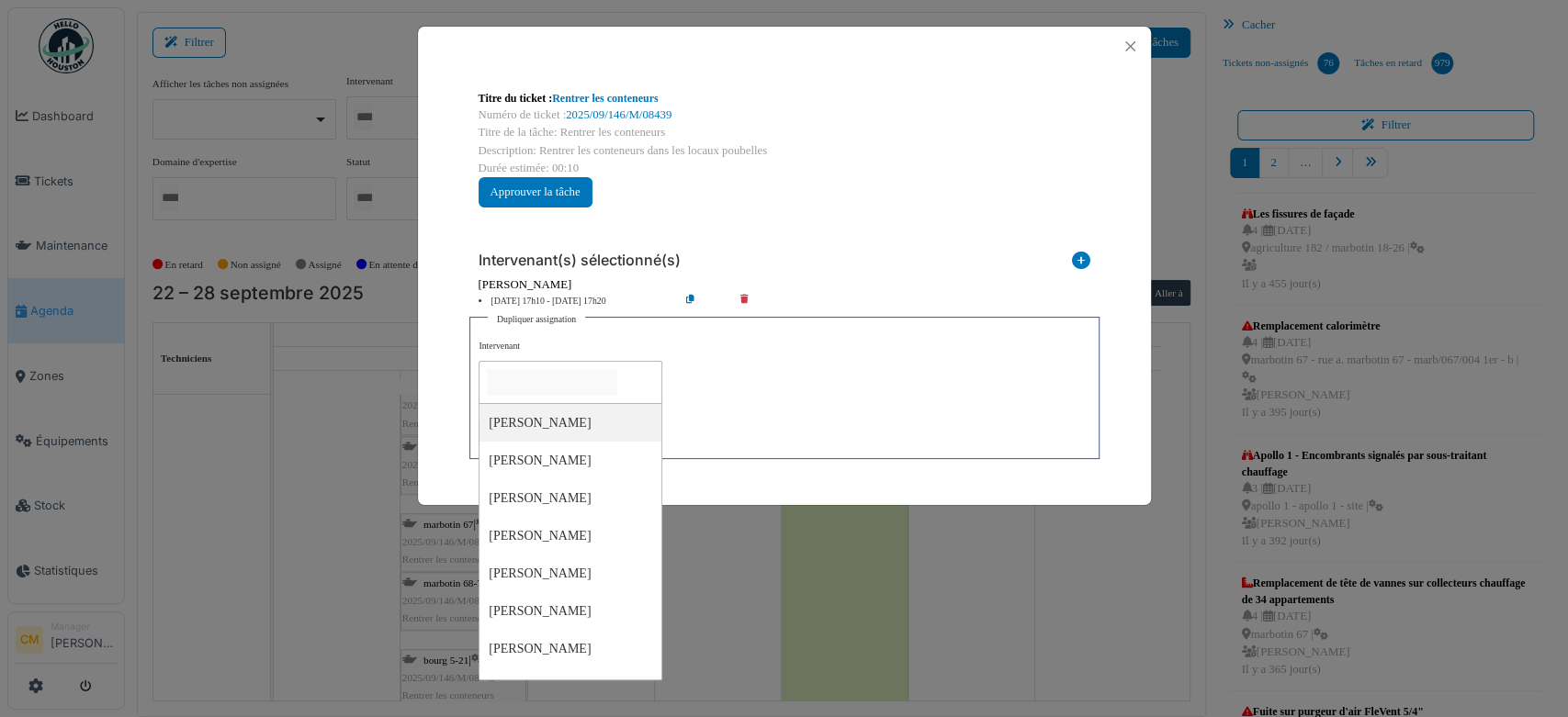
click at [512, 390] on input "null" at bounding box center [552, 382] width 131 height 27
type input "*"
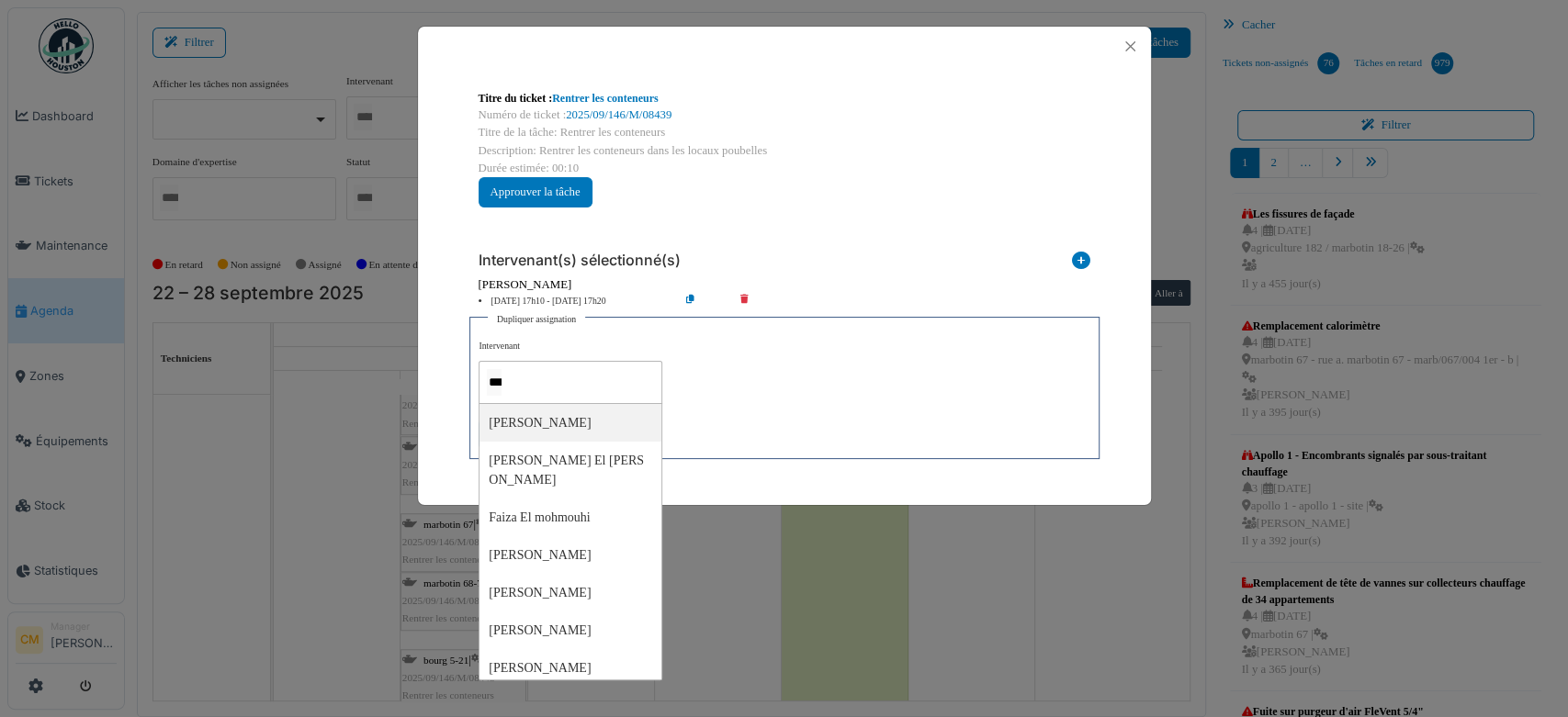
type input "****"
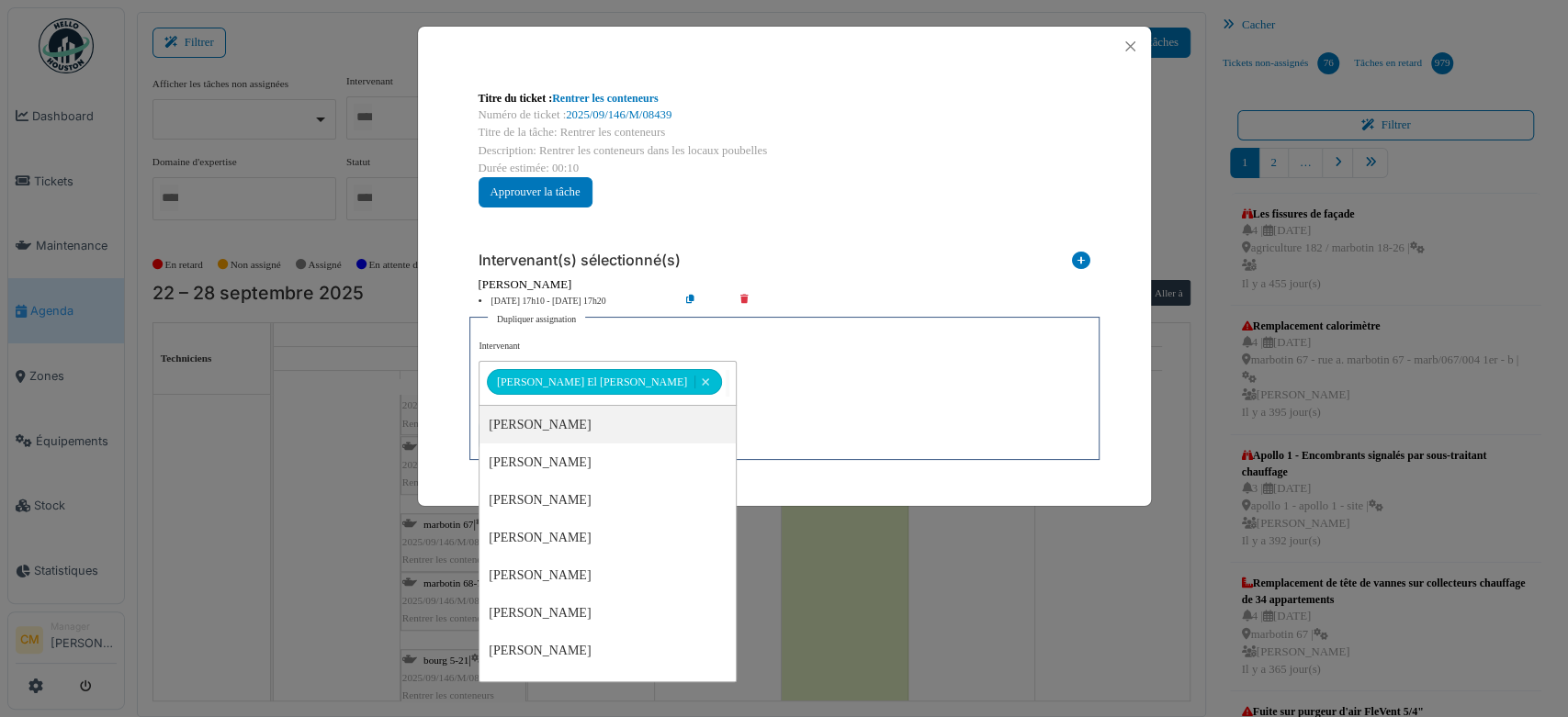
type input "*"
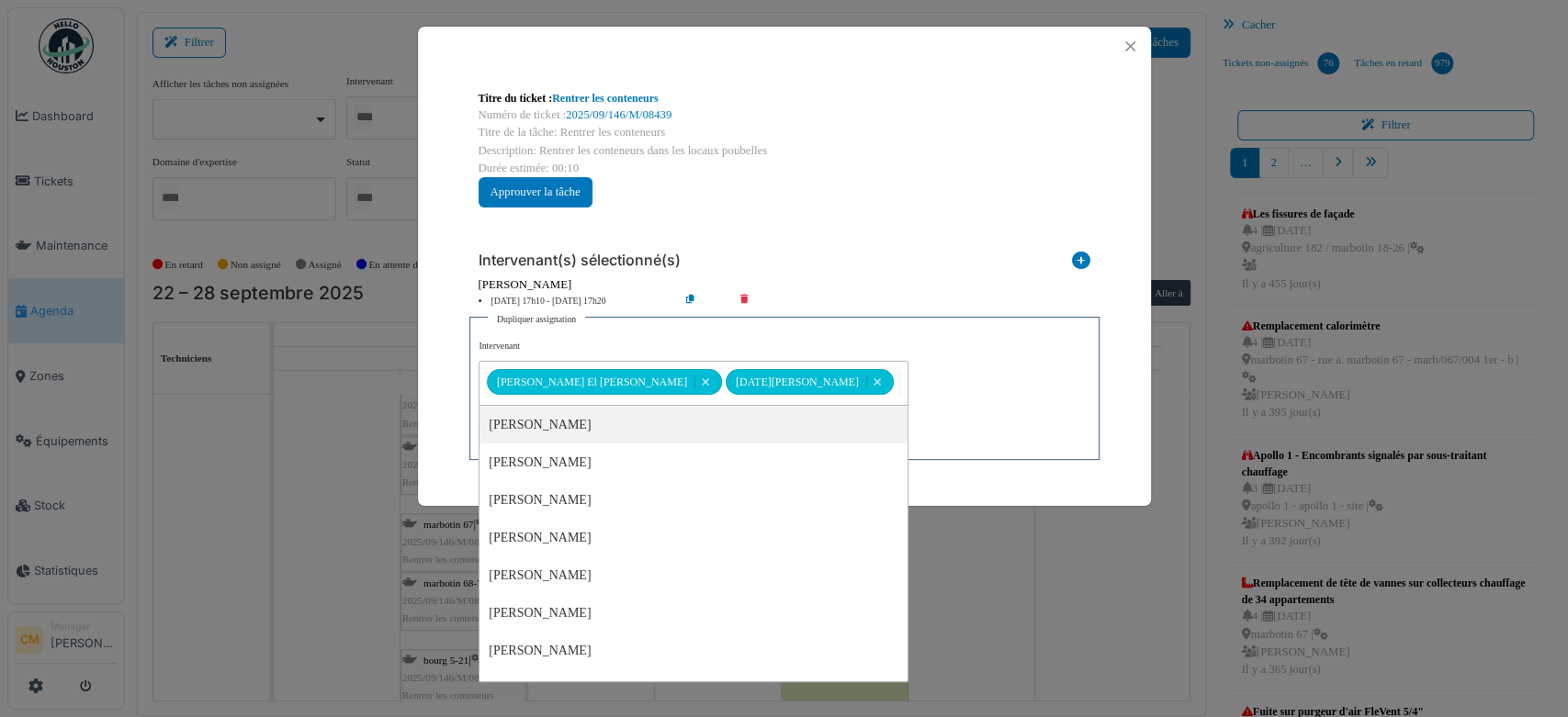
click at [895, 380] on div "**********" at bounding box center [783, 395] width 609 height 110
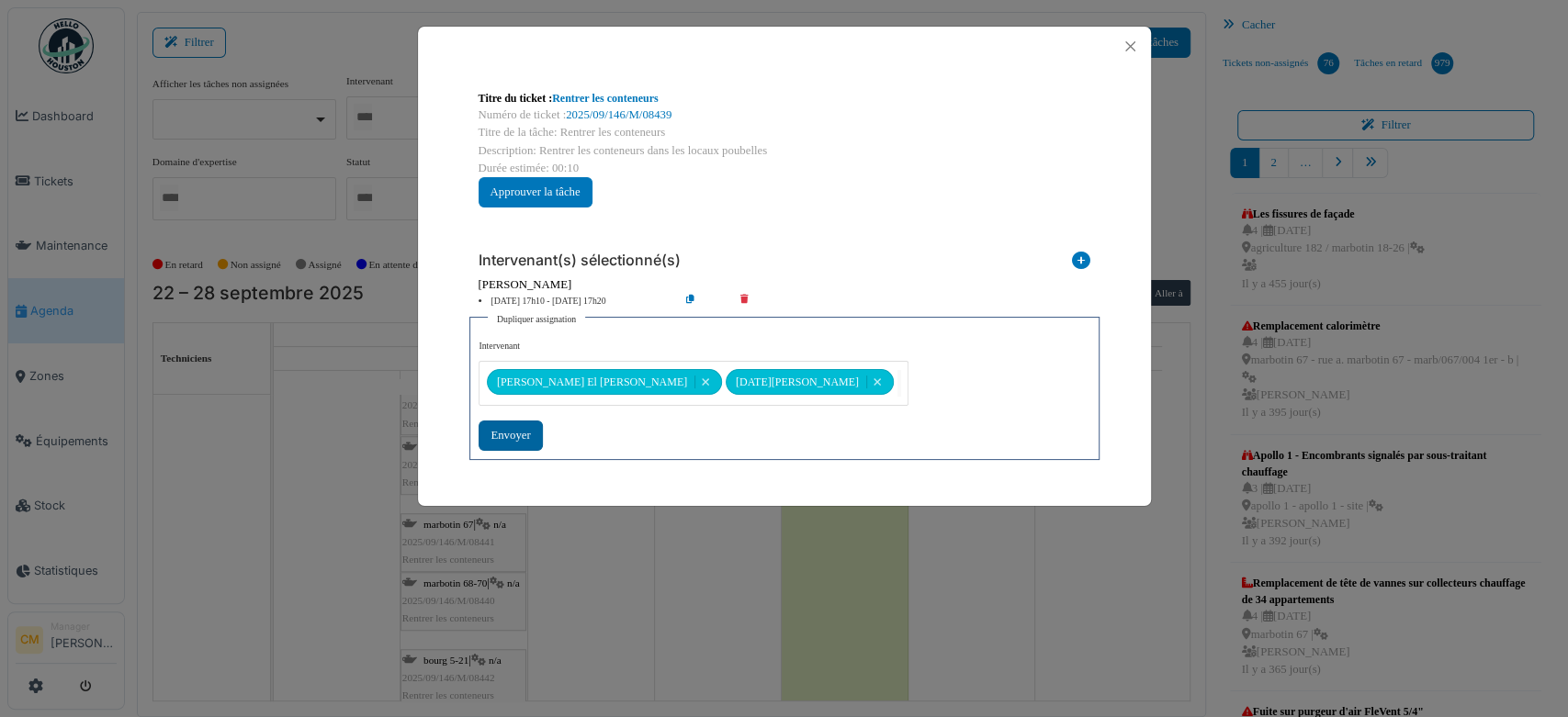
click at [507, 434] on div "Envoyer" at bounding box center [511, 436] width 64 height 30
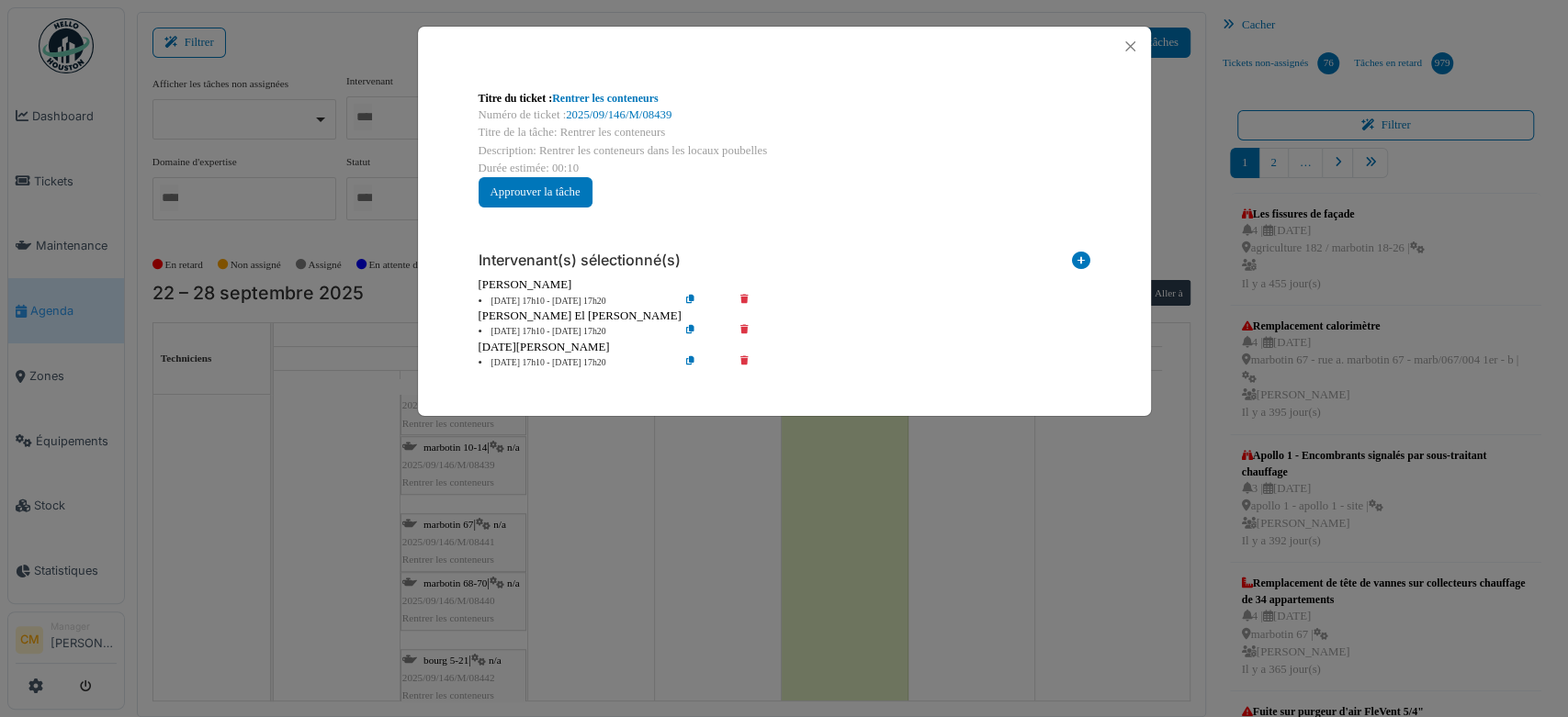
click at [742, 329] on icon at bounding box center [757, 332] width 52 height 14
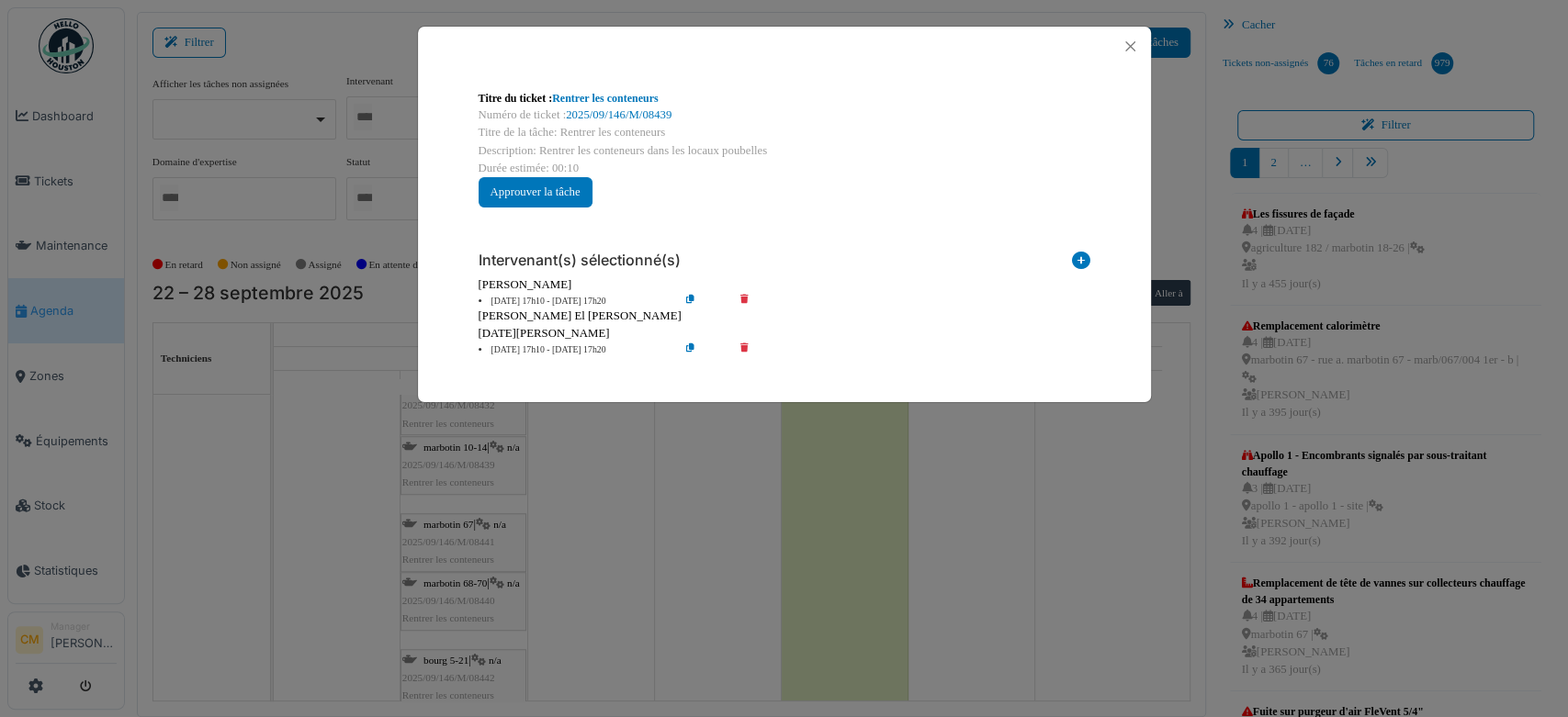
click at [744, 349] on icon at bounding box center [757, 350] width 52 height 14
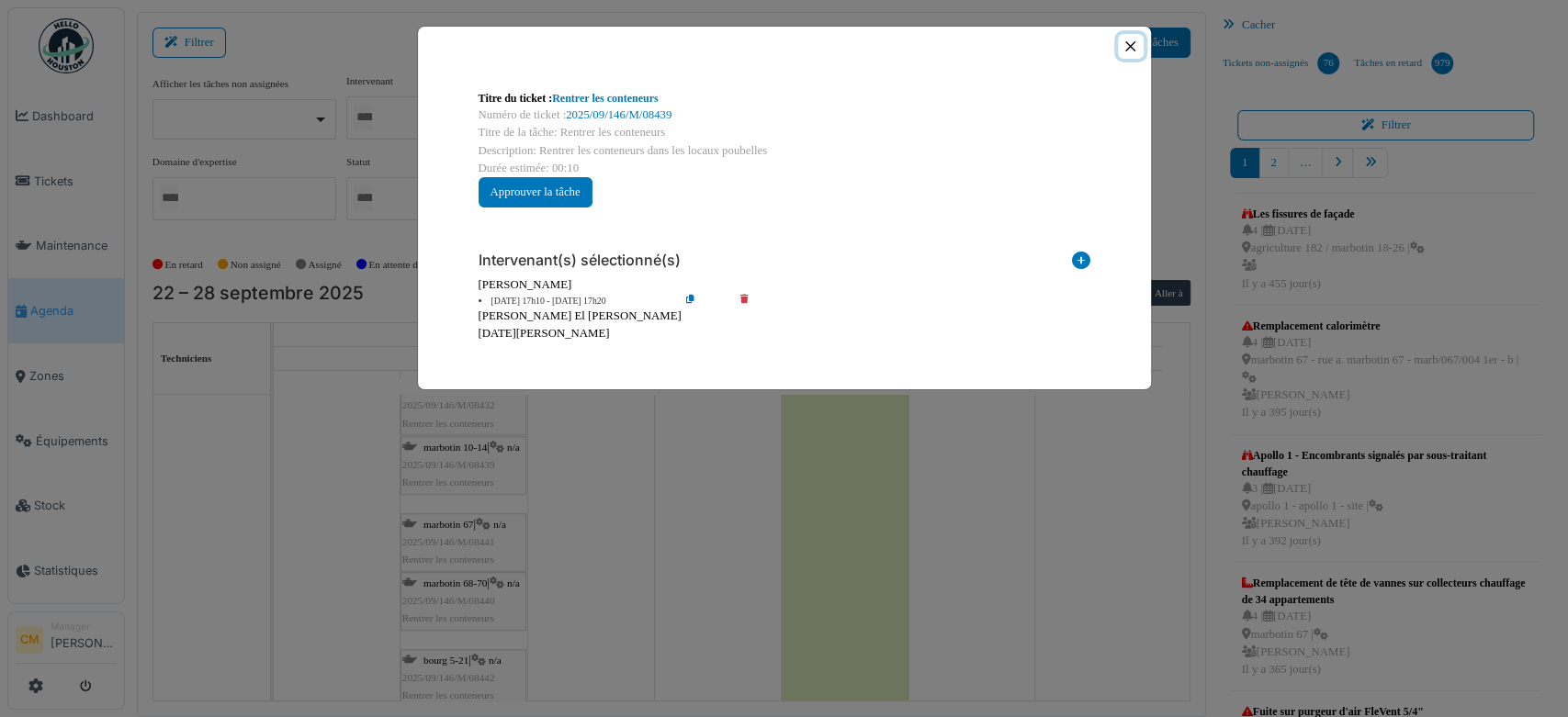
click at [1128, 45] on button "Close" at bounding box center [1129, 46] width 25 height 25
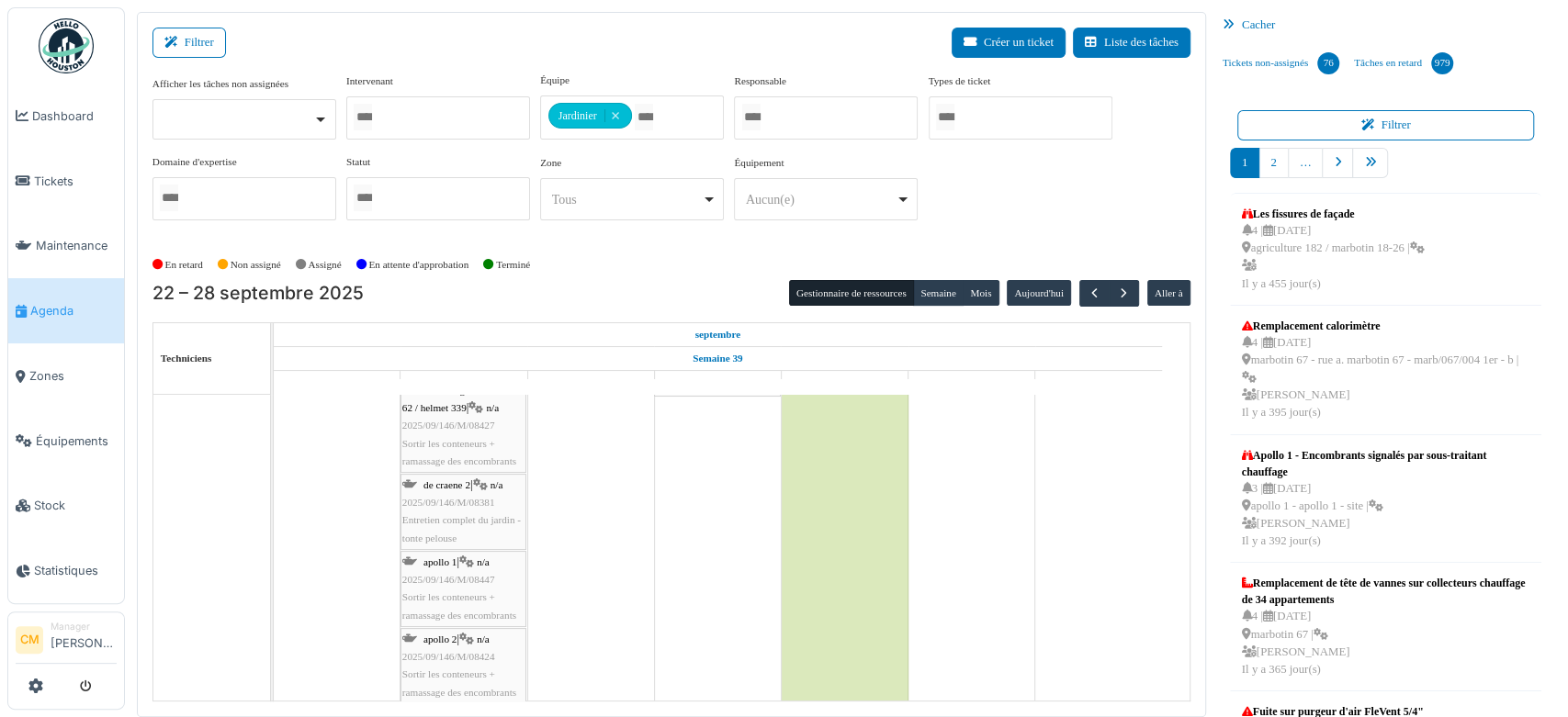
scroll to position [408, 0]
click at [417, 113] on div at bounding box center [438, 118] width 184 height 43
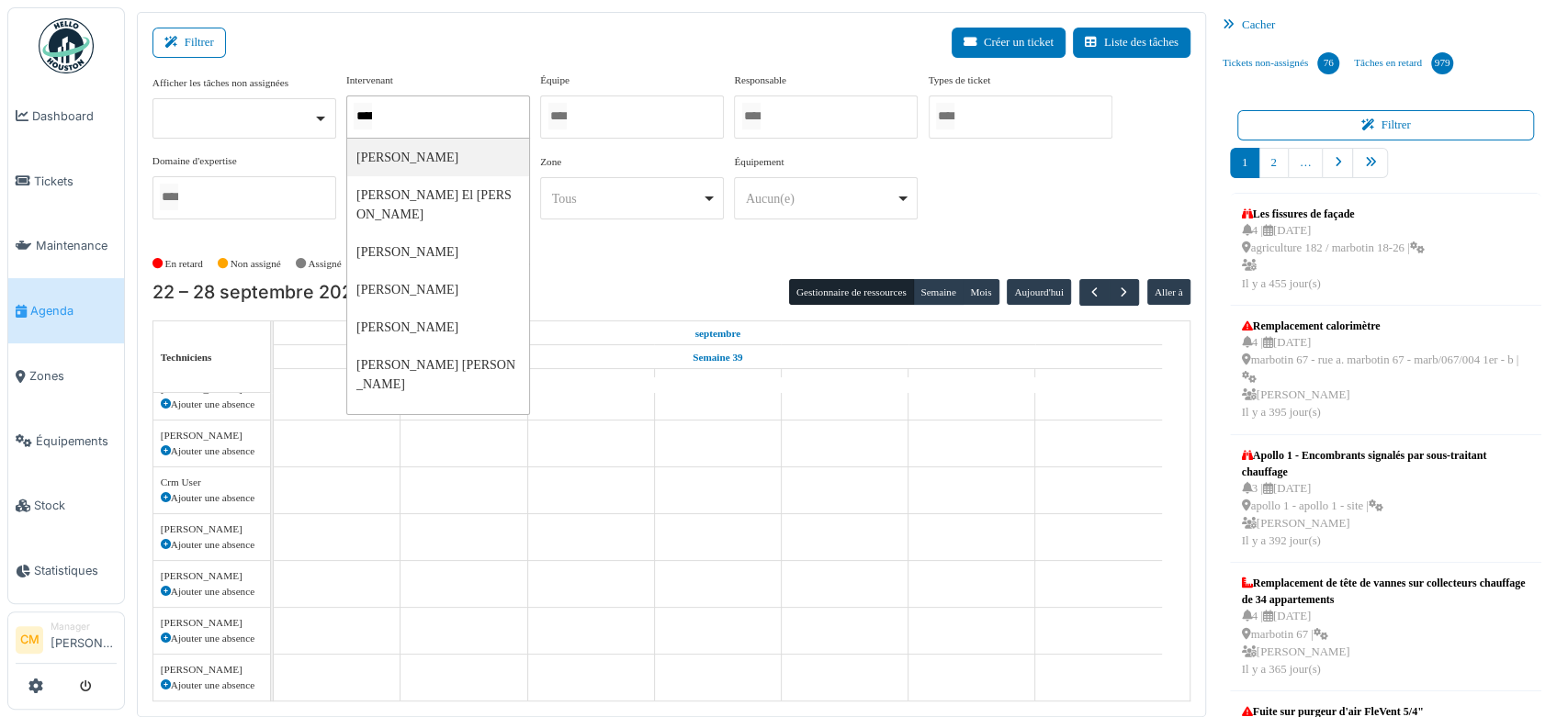
scroll to position [0, 1]
type input "******"
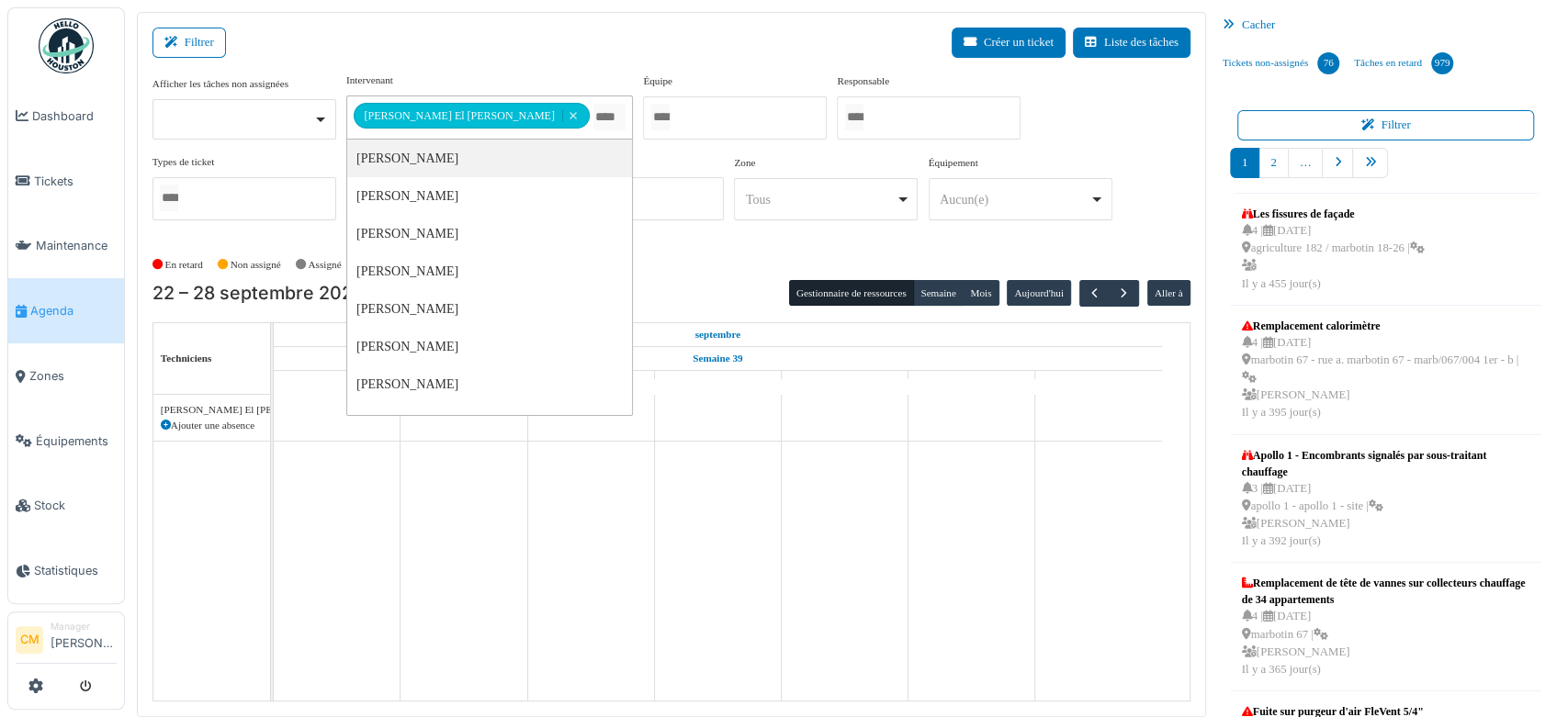
click at [633, 249] on div "En retard Non assigné Assigné En attente d'approbation Terminé" at bounding box center [671, 264] width 1037 height 30
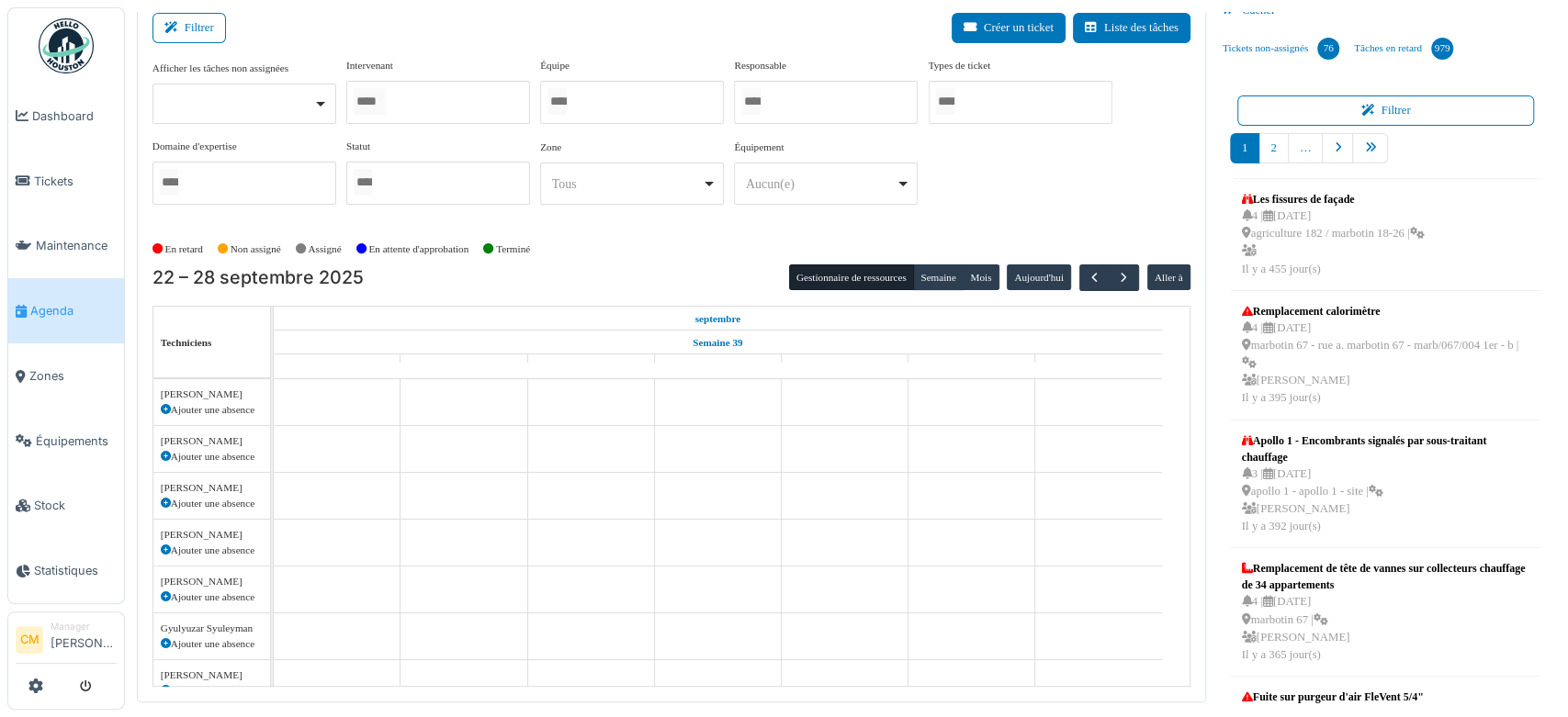
click at [446, 100] on div at bounding box center [438, 102] width 184 height 43
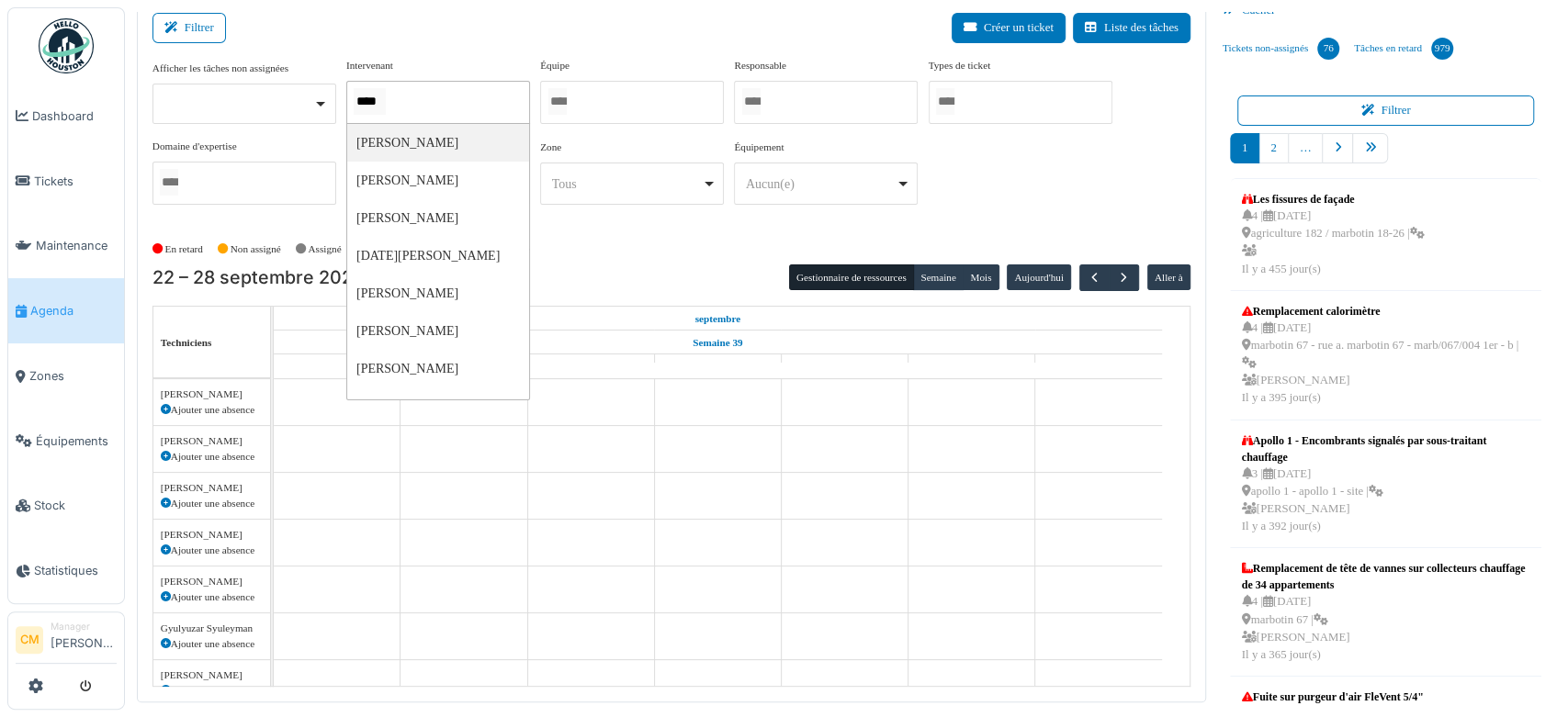
type input "*****"
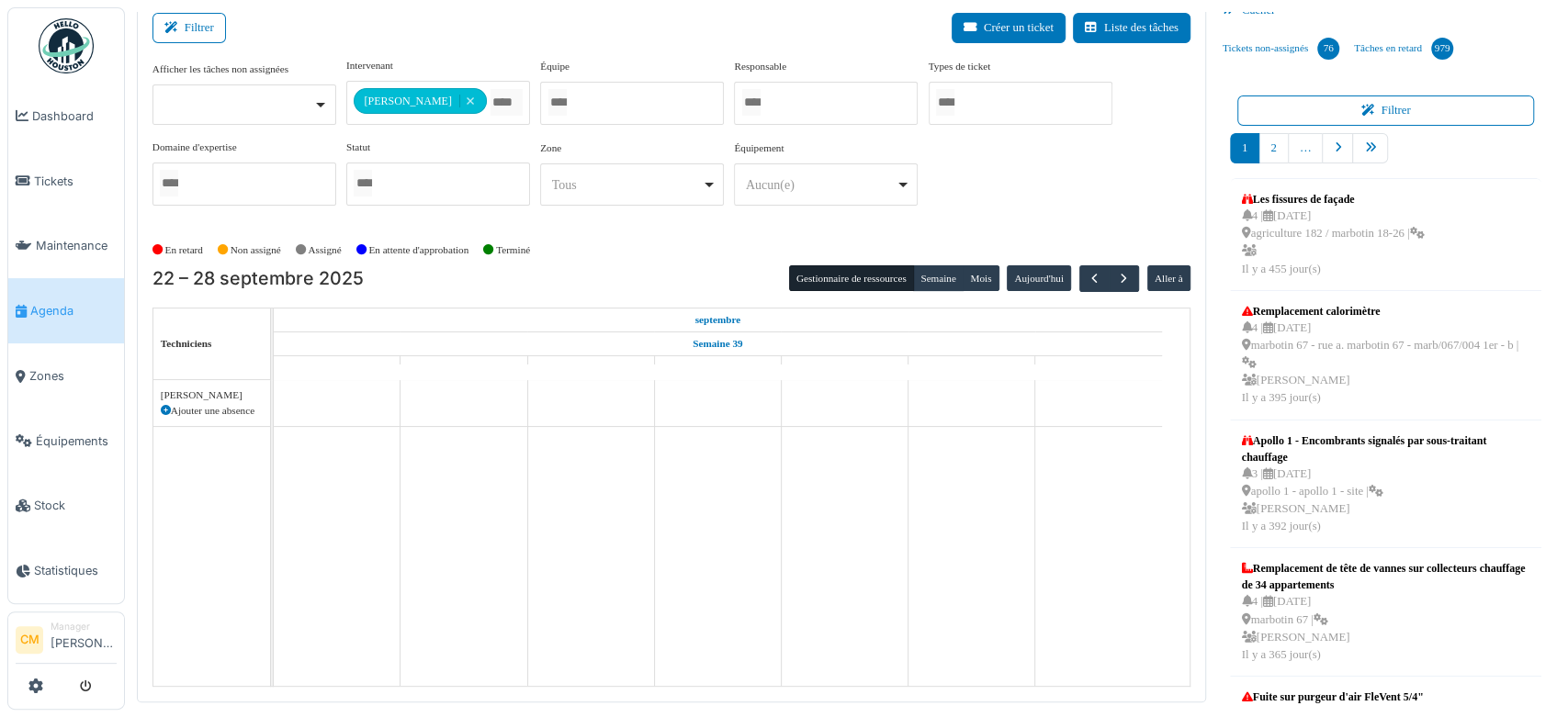
click at [654, 251] on div "En retard Non assigné Assigné En attente d'approbation Terminé" at bounding box center [671, 250] width 1037 height 30
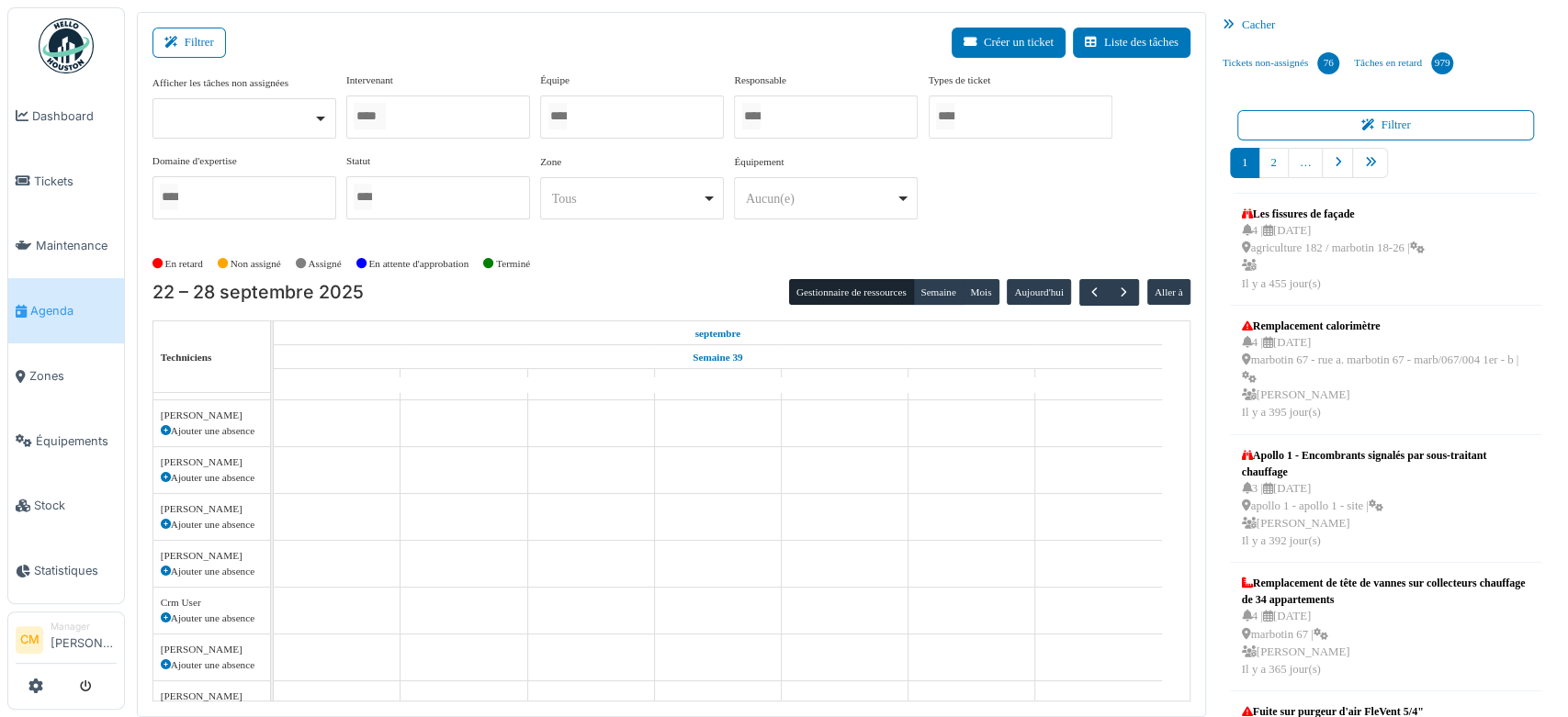
click at [437, 116] on div at bounding box center [438, 117] width 184 height 43
type input "*"
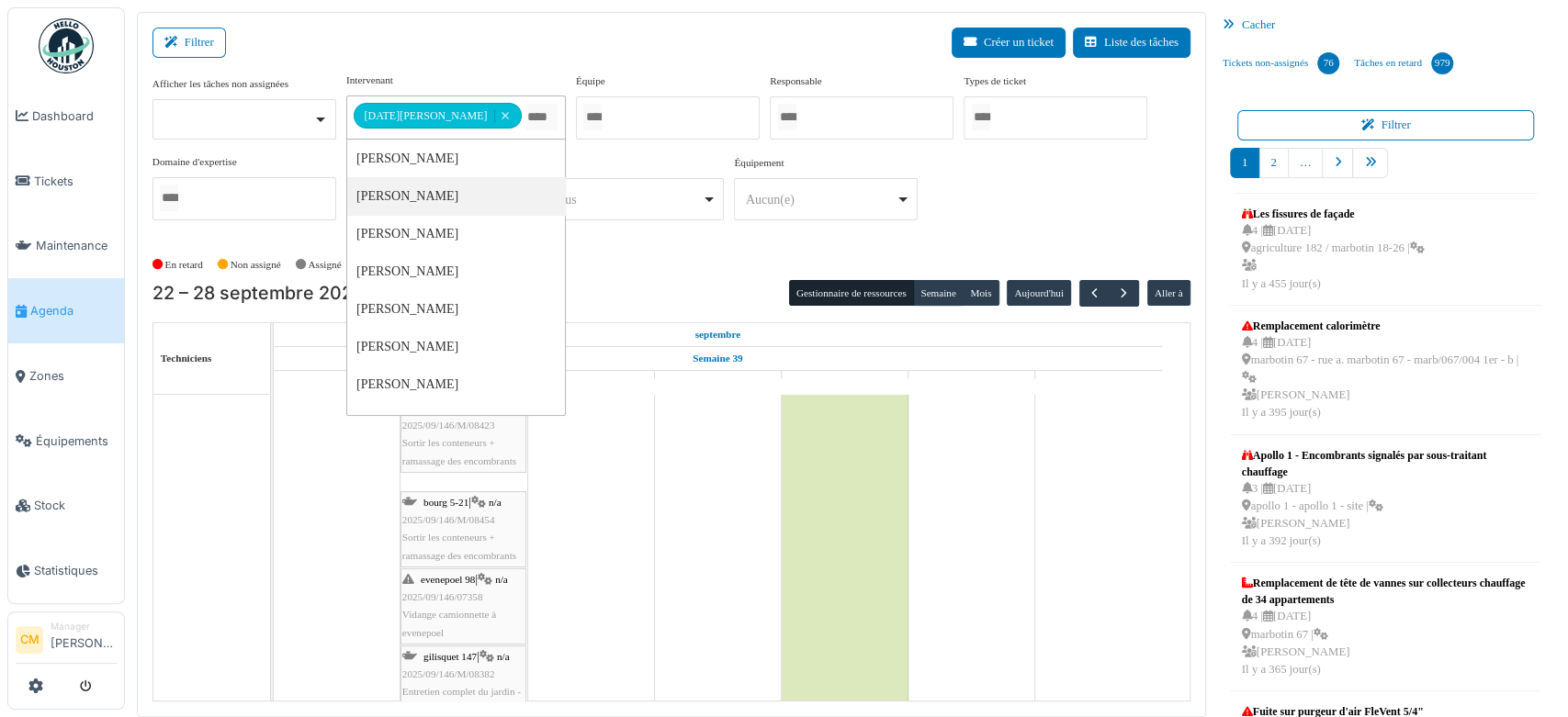
click at [618, 266] on div "En retard Non assigné Assigné En attente d'approbation Terminé" at bounding box center [671, 264] width 1037 height 30
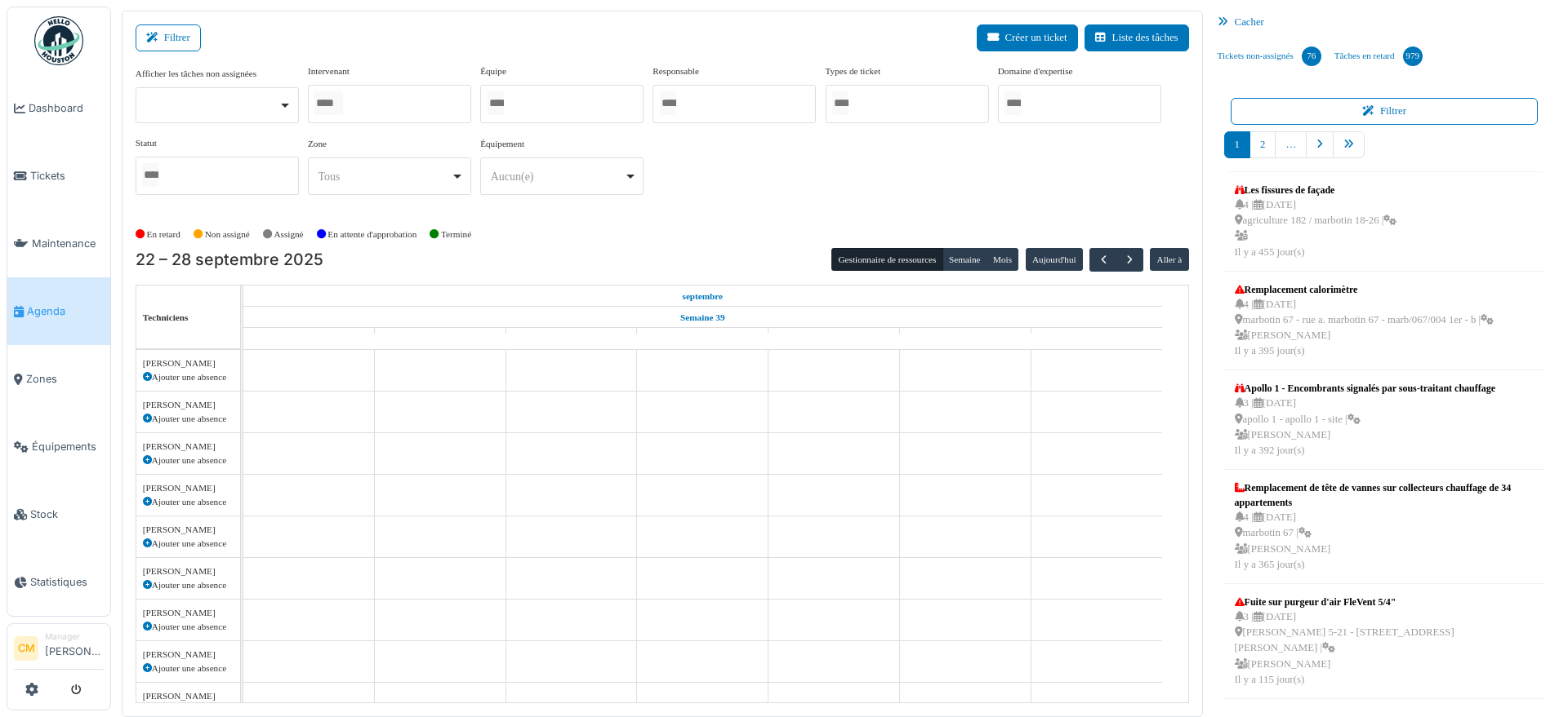
scroll to position [565, 0]
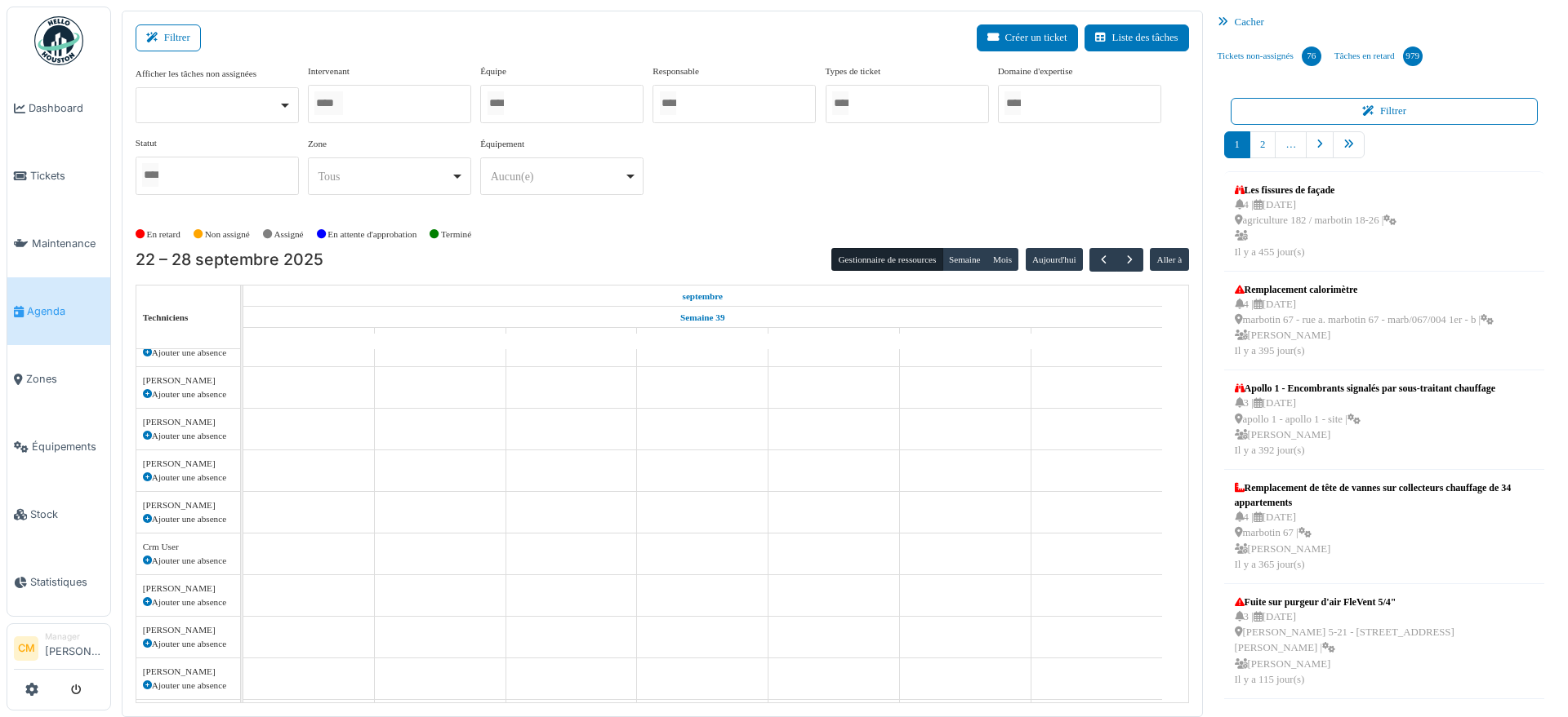
click at [503, 101] on input "Tous" at bounding box center [496, 103] width 16 height 24
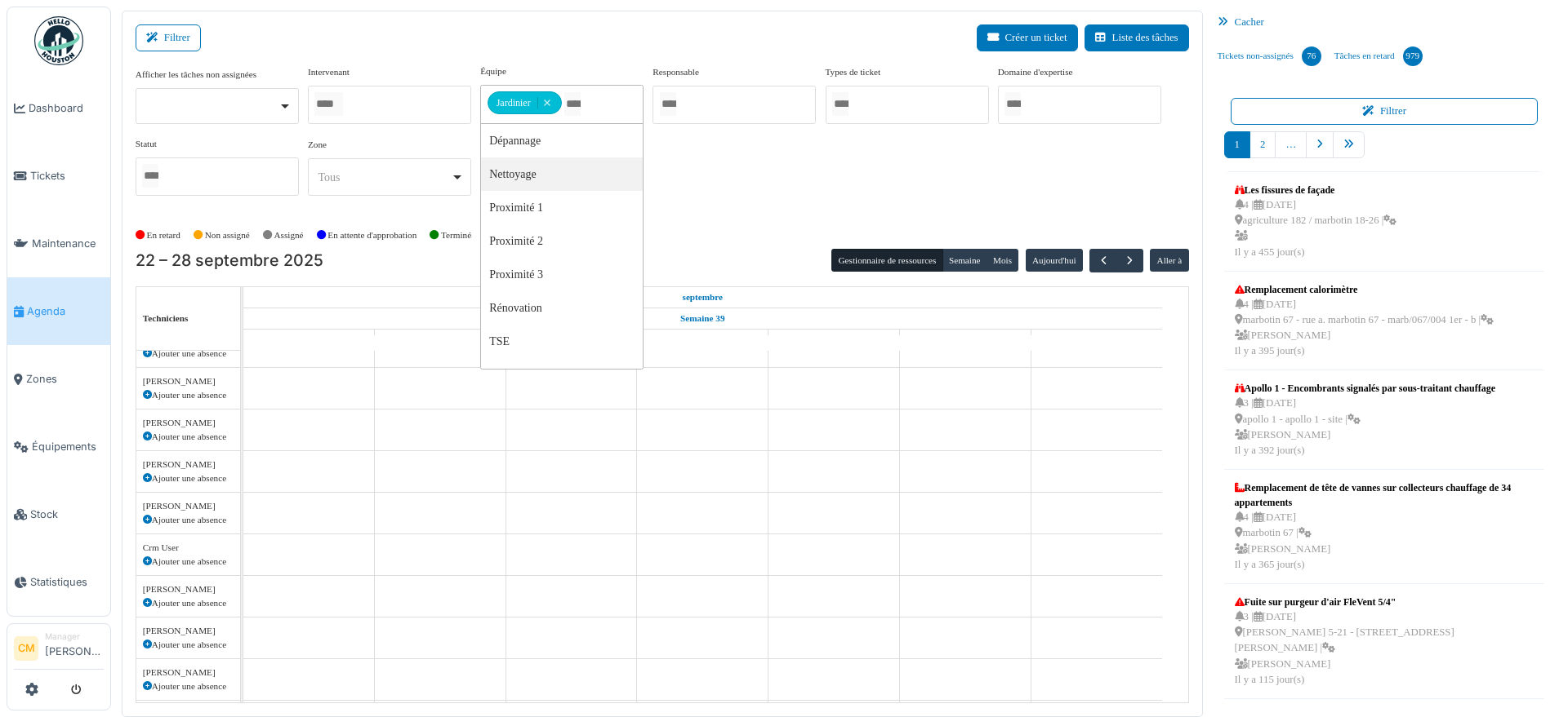
scroll to position [0, 0]
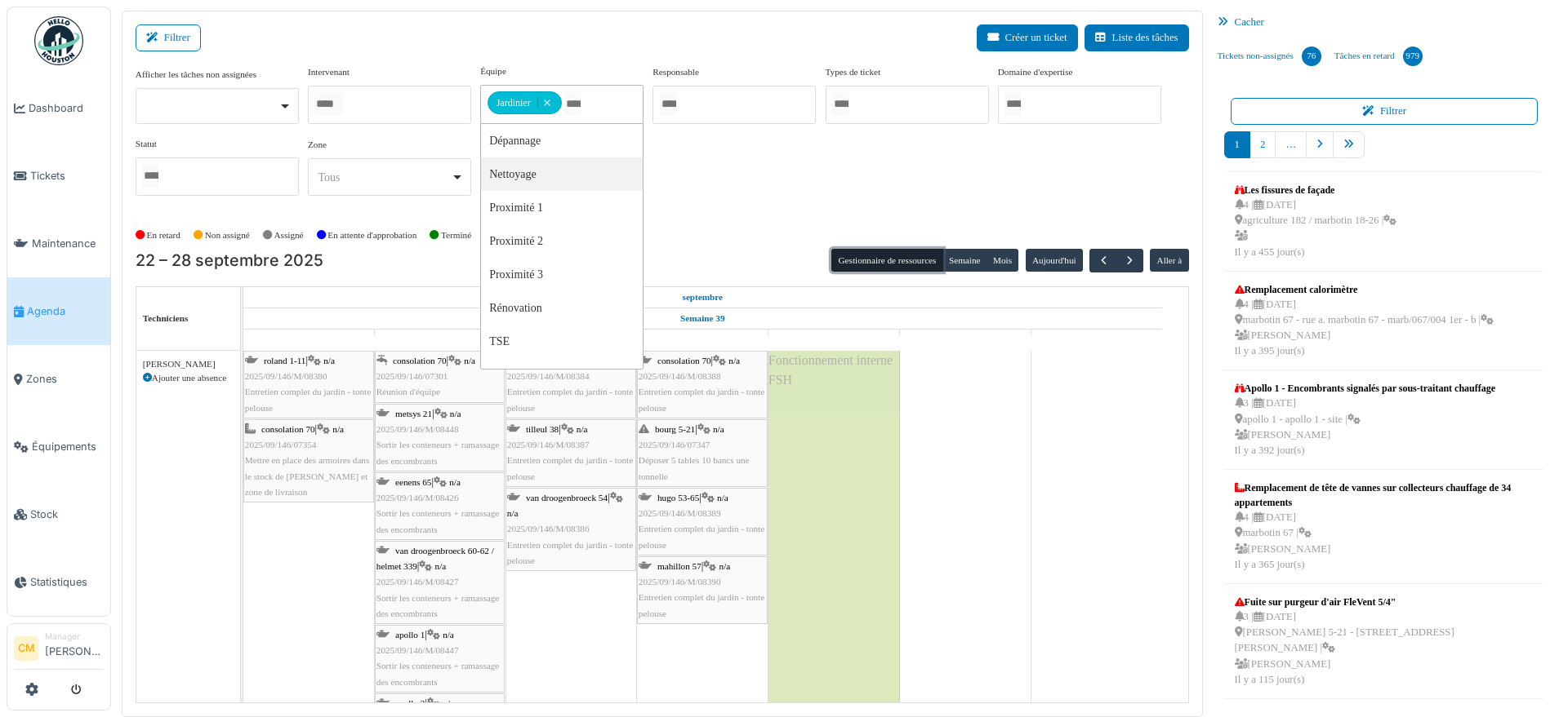
click at [886, 253] on button "Gestionnaire de ressources" at bounding box center [886, 261] width 111 height 23
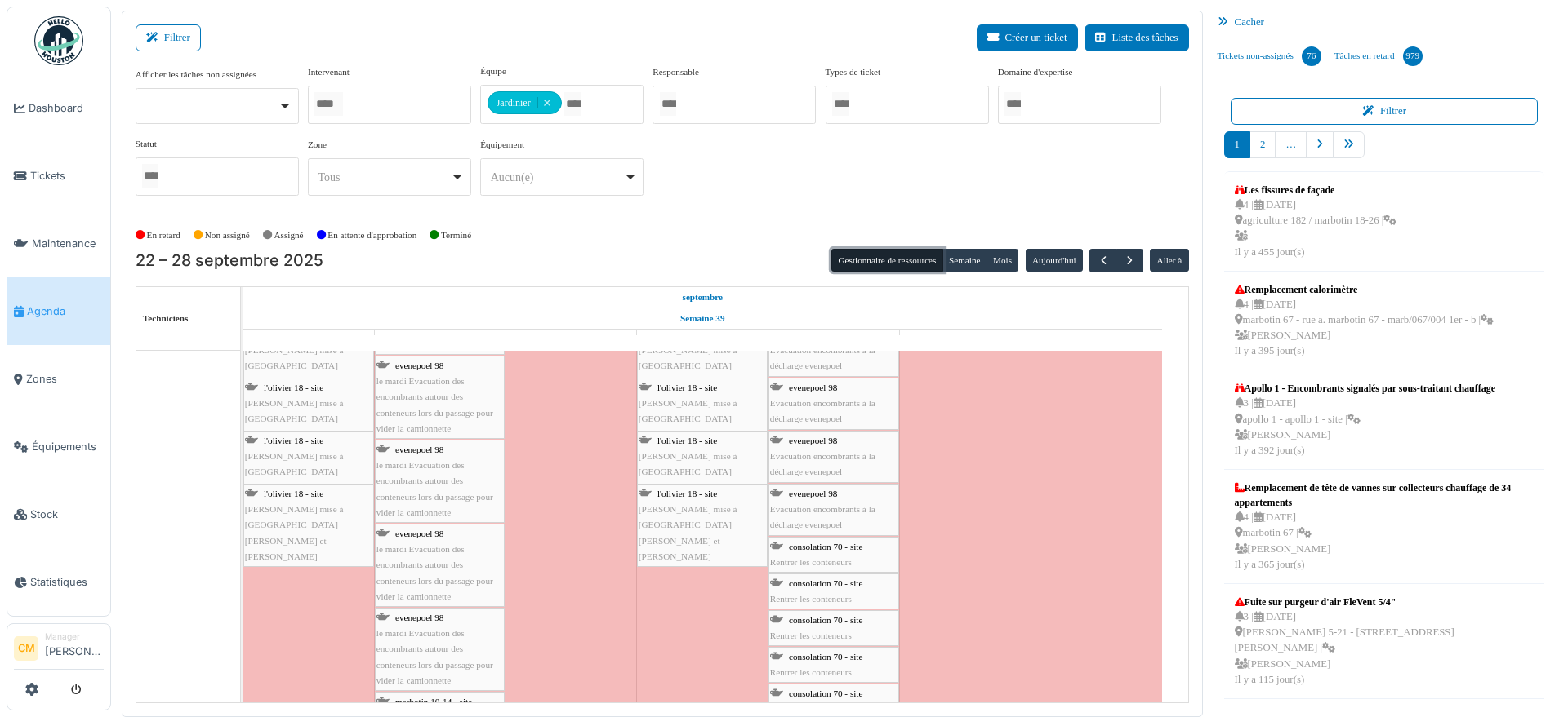
scroll to position [1300, 0]
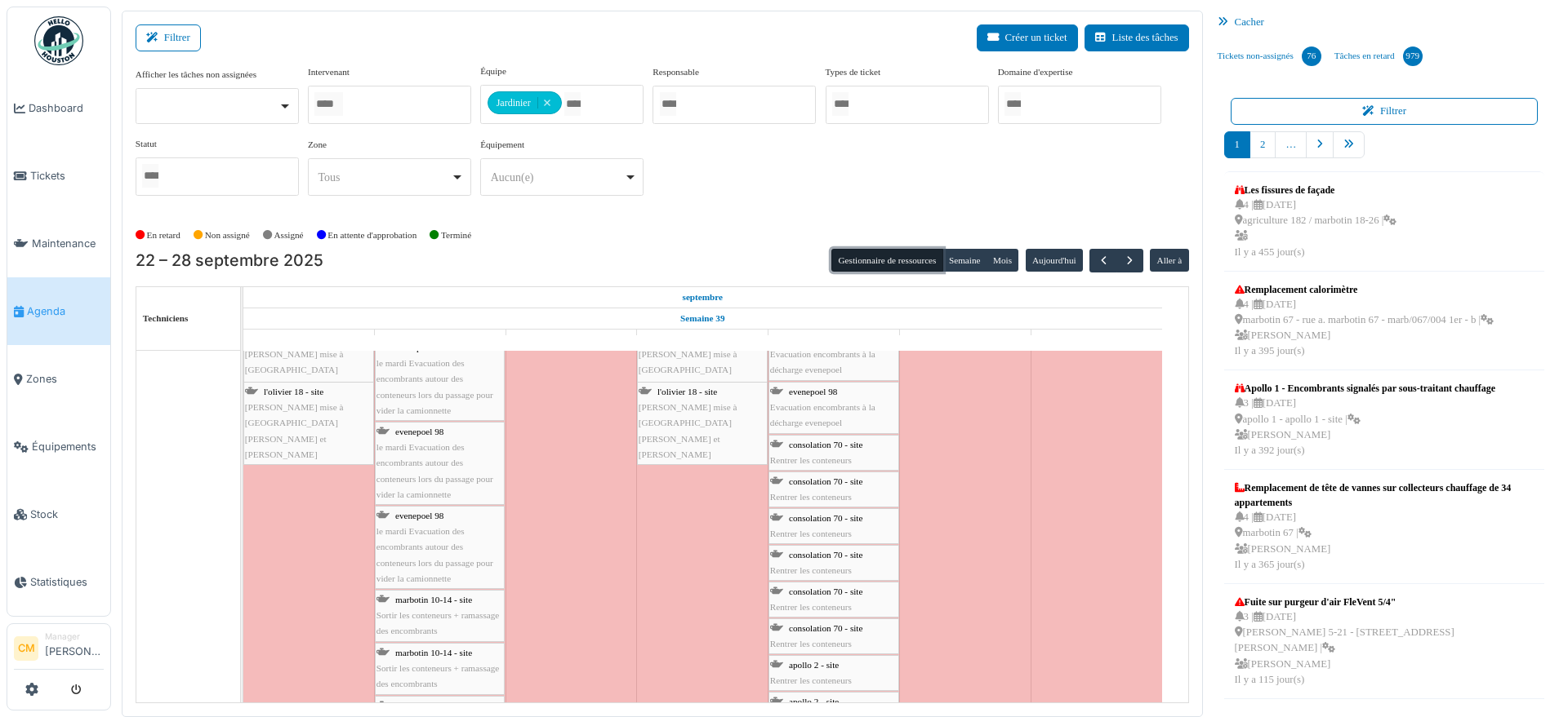
click at [432, 619] on span "Sortir les conteneurs + ramassage des encombrants" at bounding box center [437, 623] width 122 height 26
click at [413, 596] on span "marbotin 10-14 - site" at bounding box center [434, 599] width 77 height 10
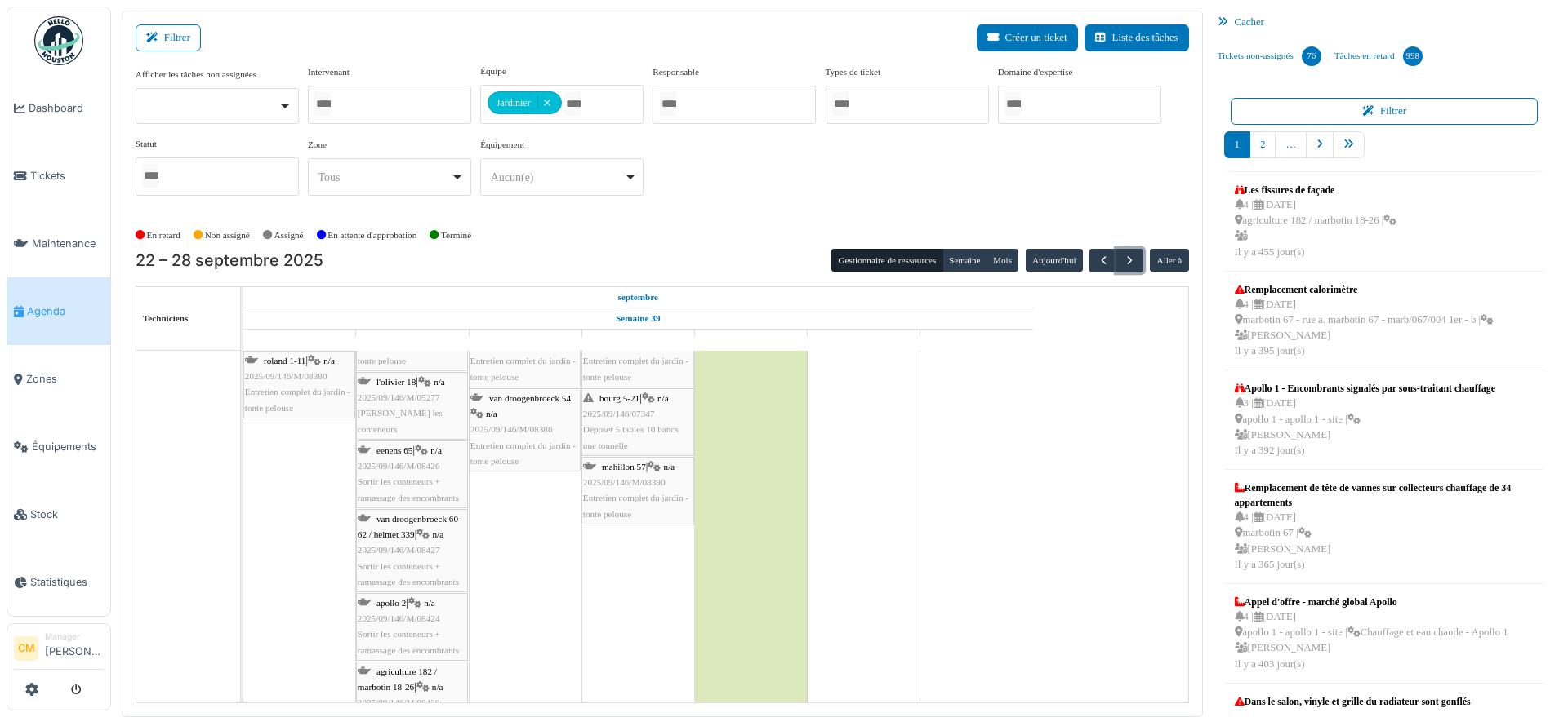
scroll to position [8341, 0]
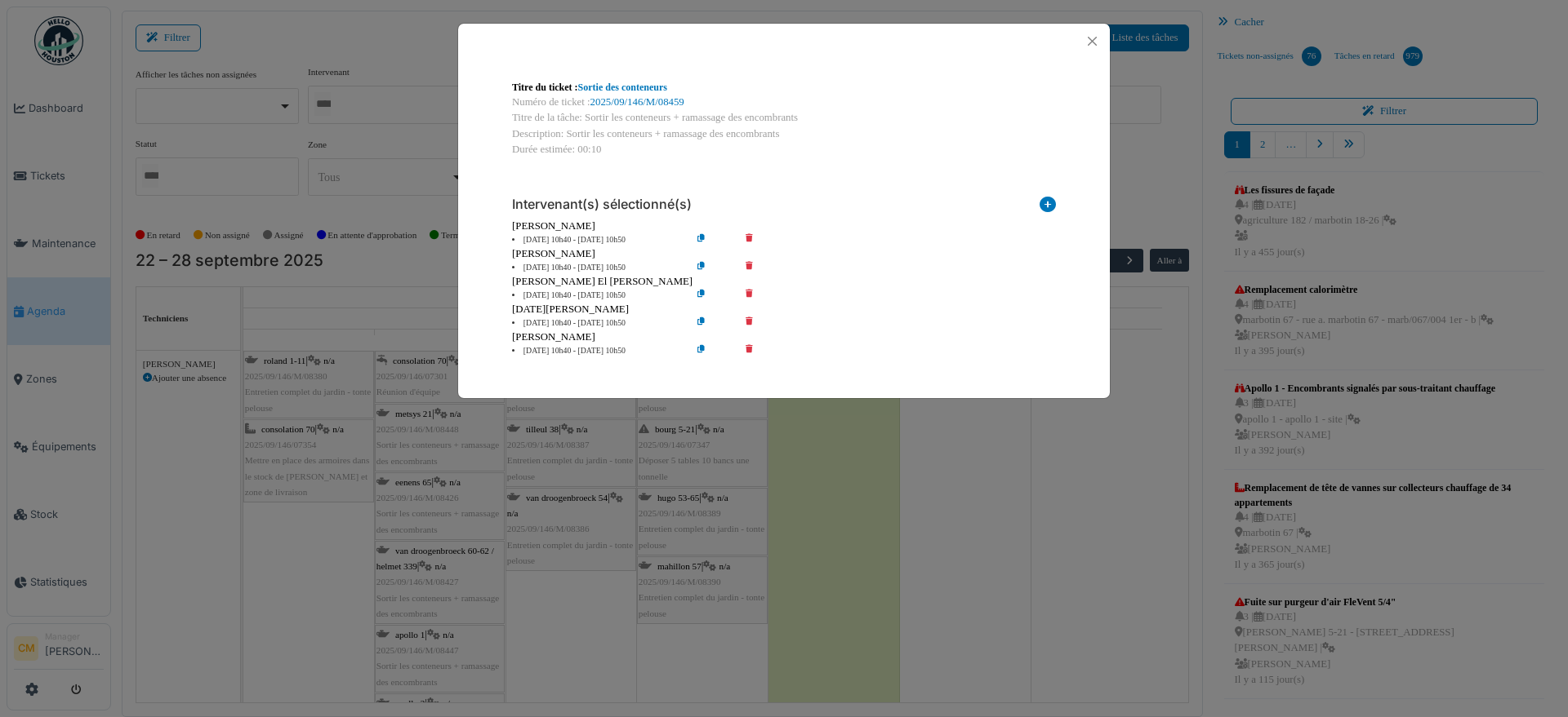
scroll to position [1326, 0]
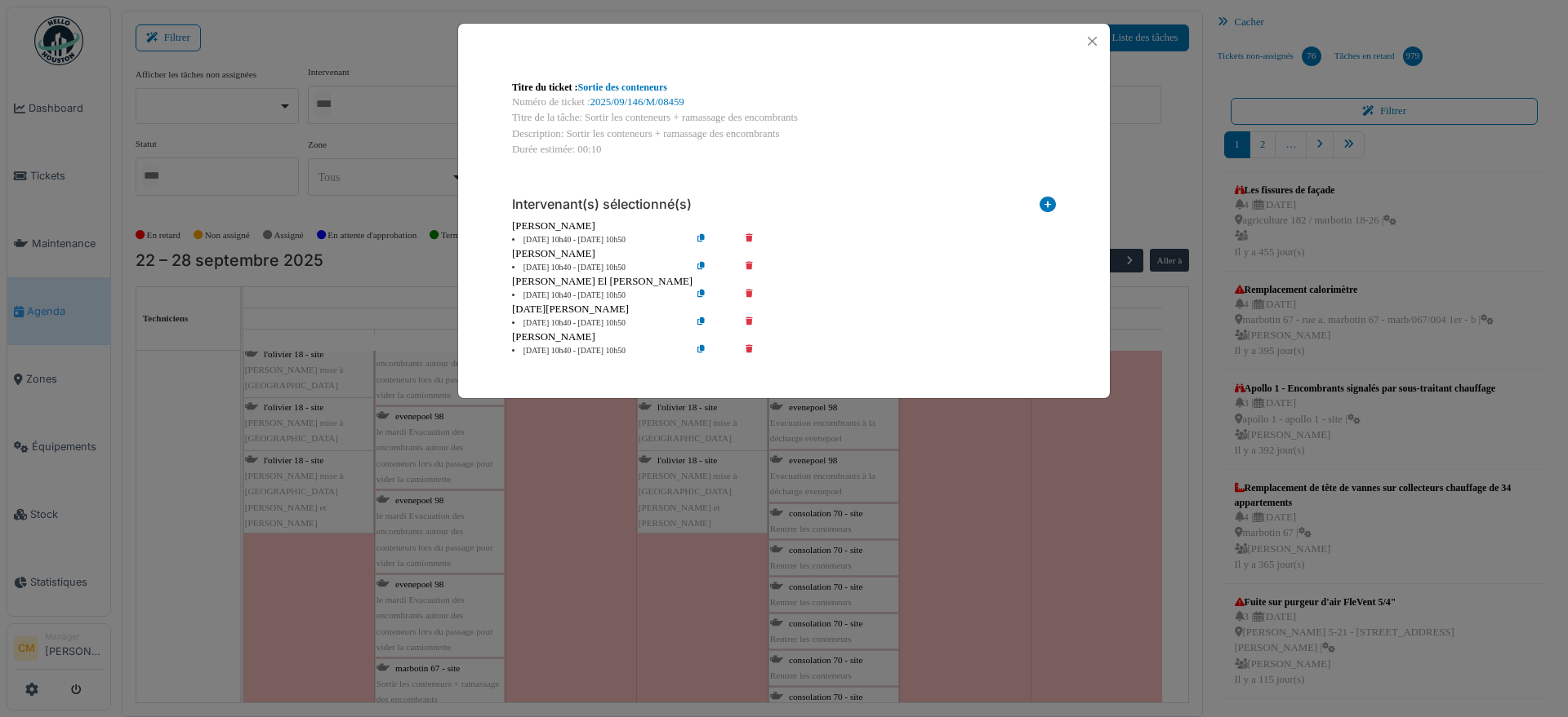
click at [747, 238] on icon at bounding box center [760, 240] width 46 height 12
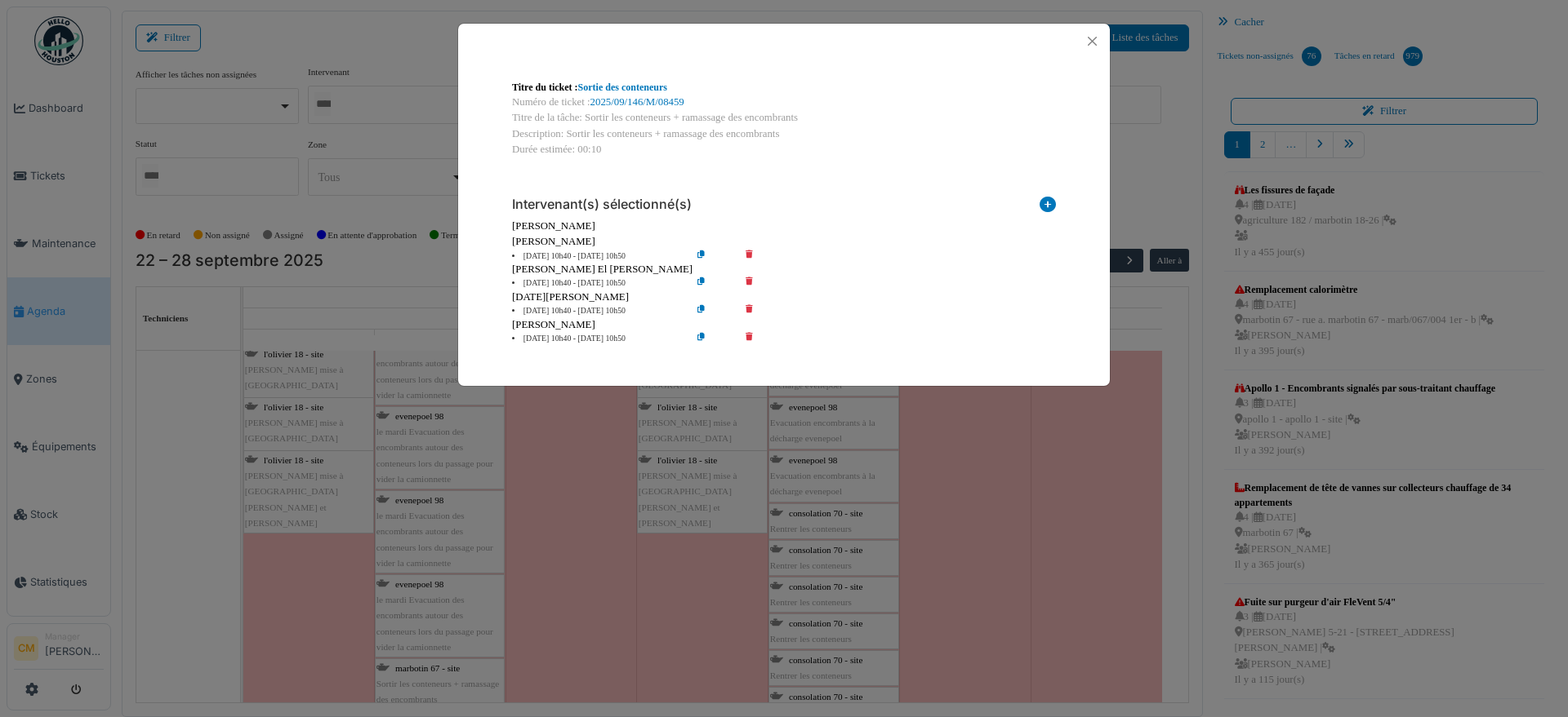
click at [745, 252] on icon at bounding box center [760, 257] width 46 height 12
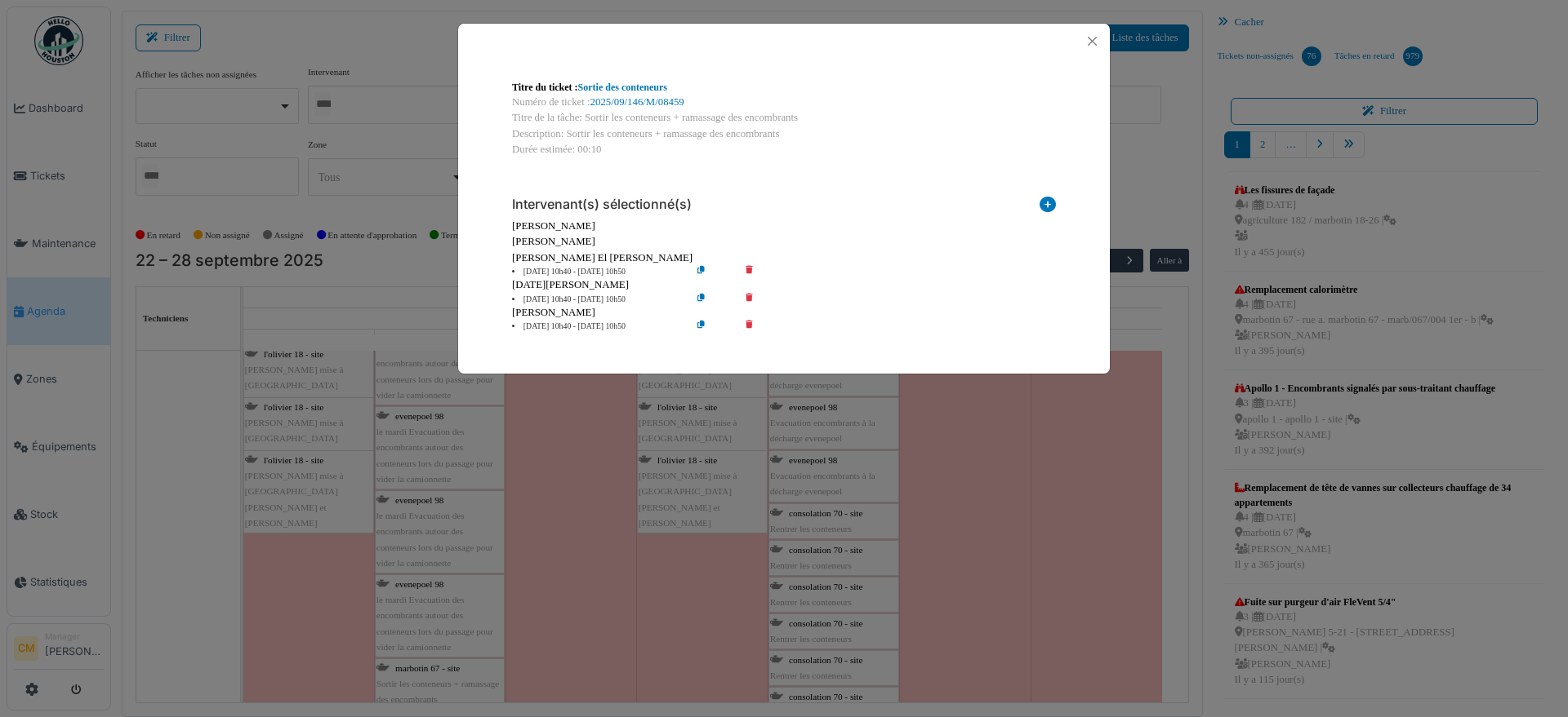
click at [749, 323] on icon at bounding box center [760, 327] width 46 height 12
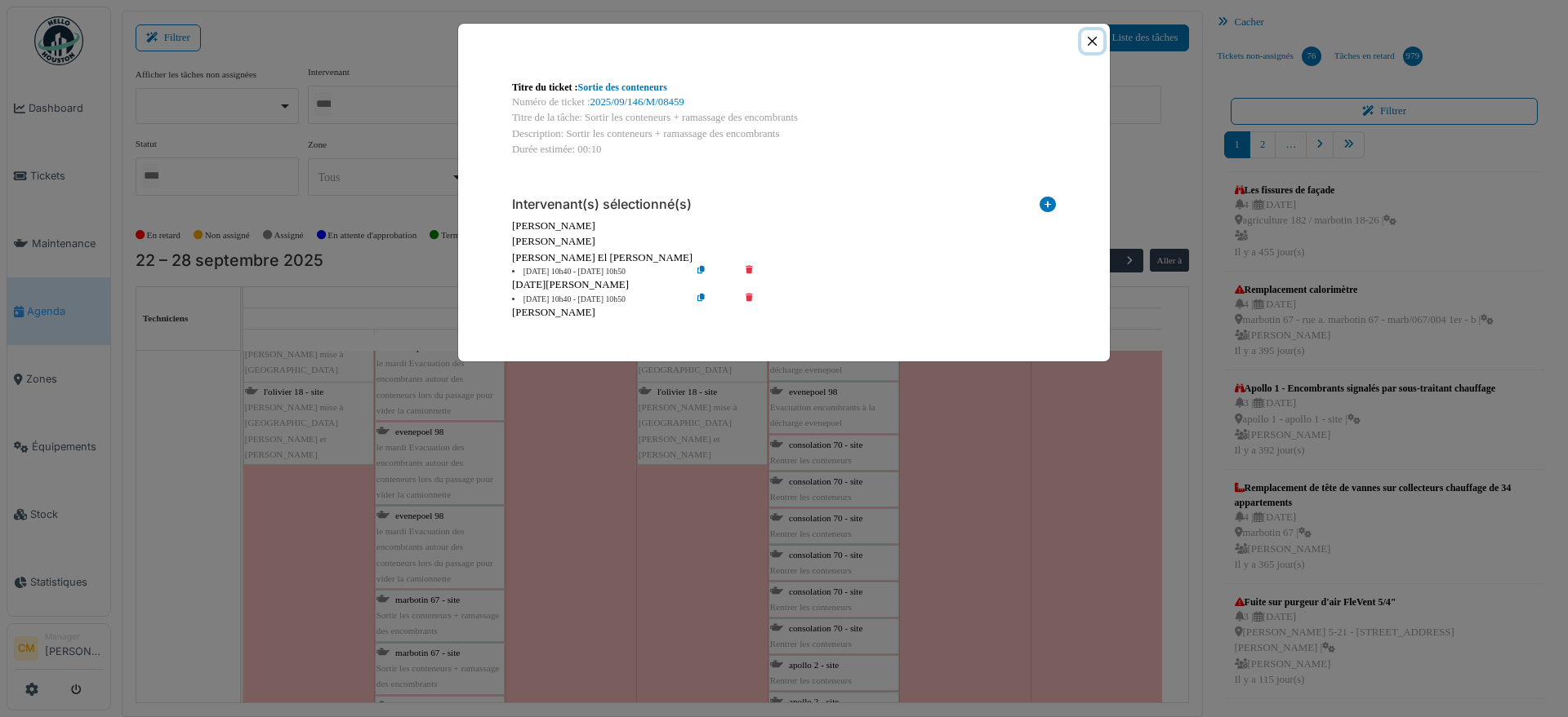
click at [1093, 39] on button "Close" at bounding box center [1092, 41] width 22 height 22
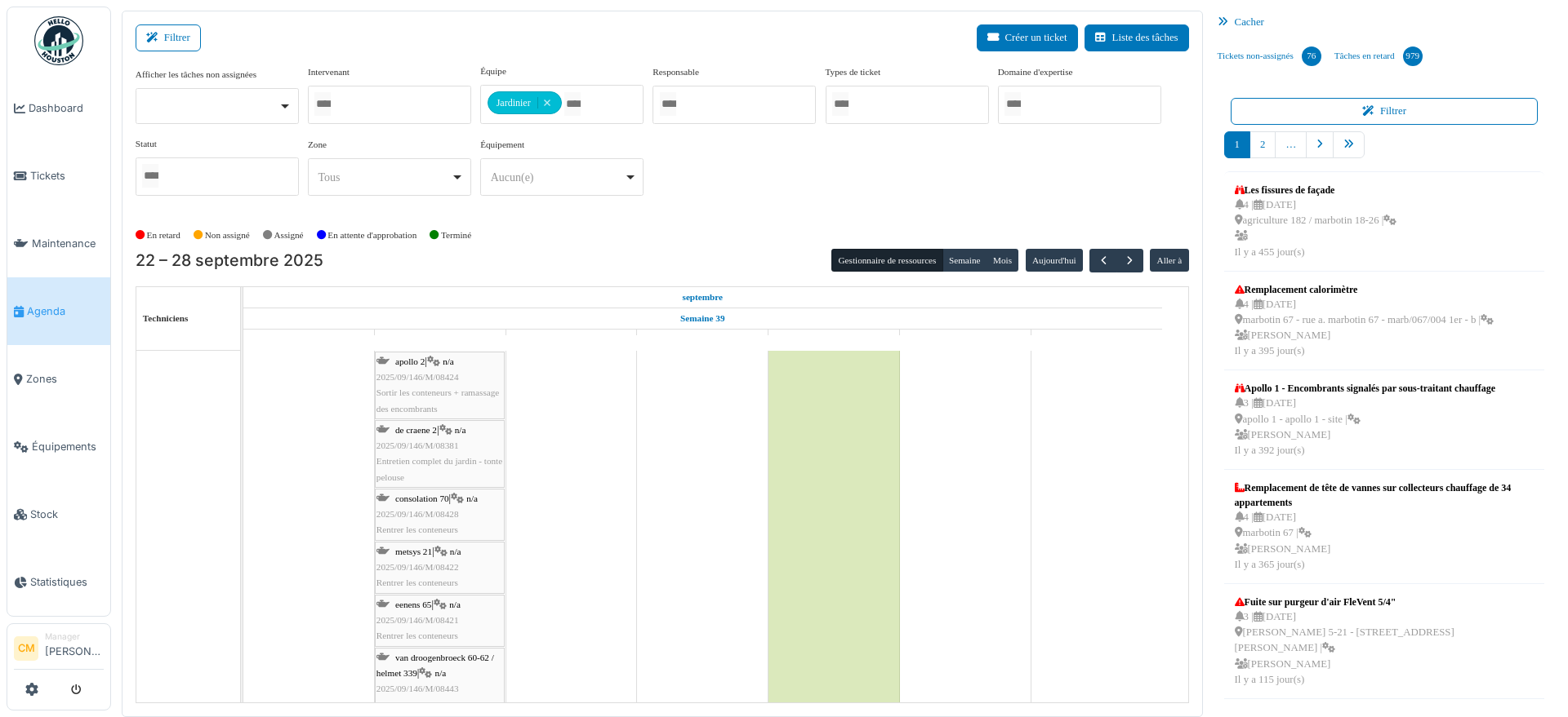
scroll to position [0, 0]
